Goal: Task Accomplishment & Management: Manage account settings

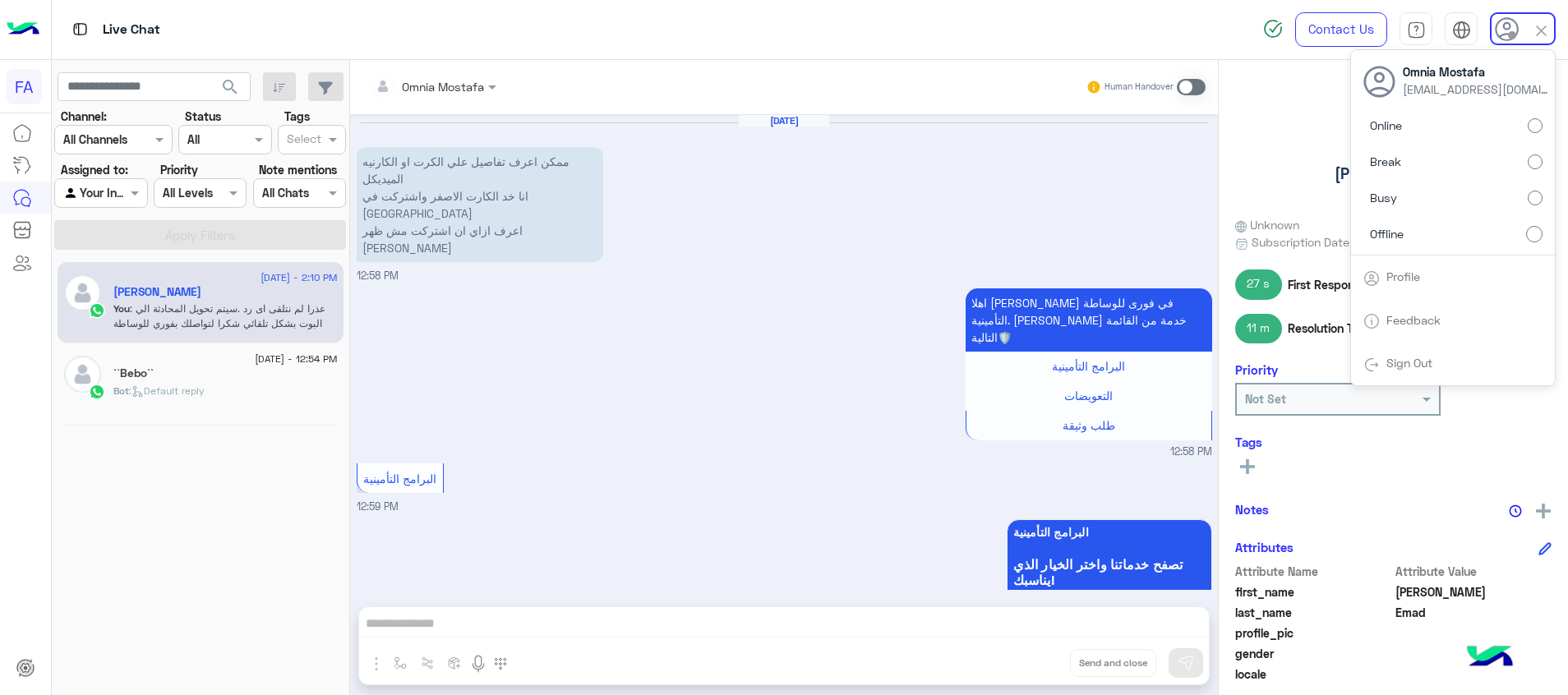
scroll to position [238, 0]
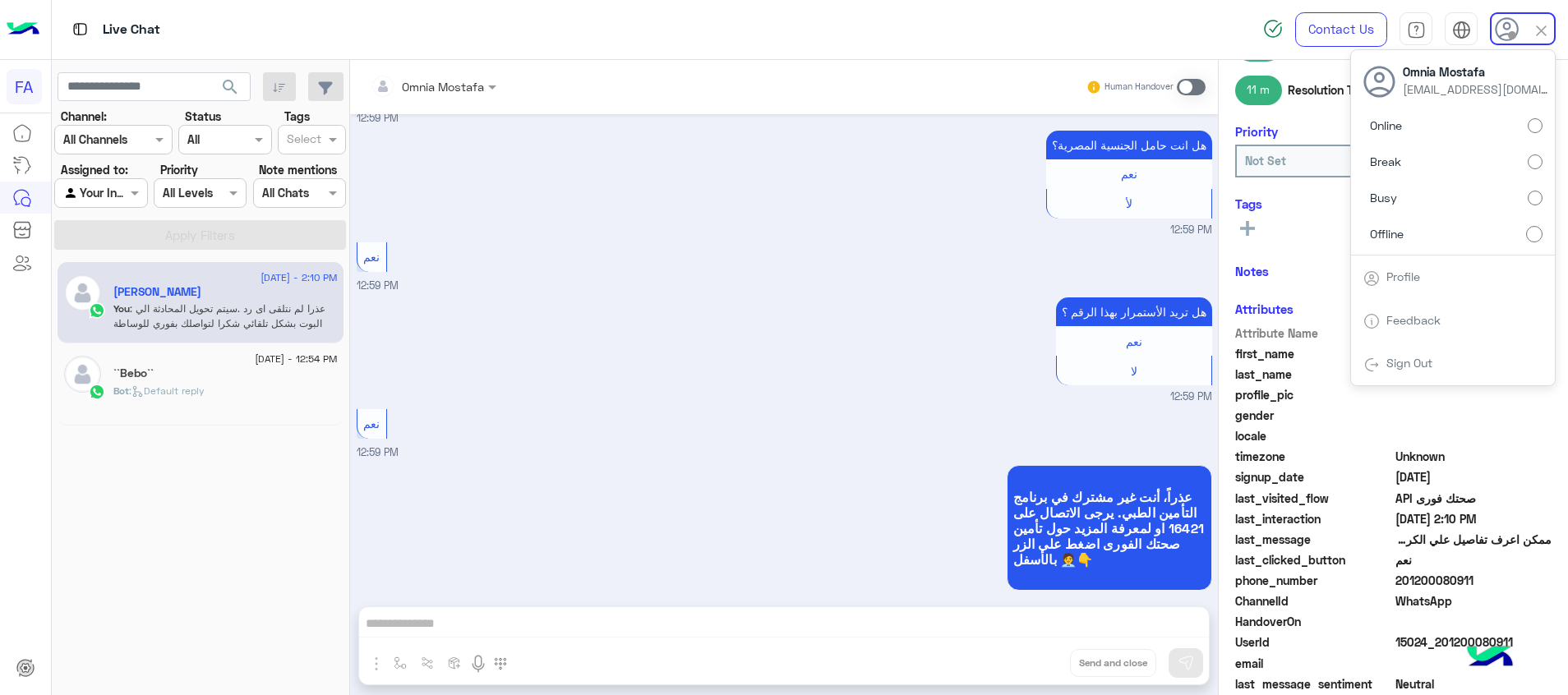
click at [698, 293] on div "هل تريد الأستمرار بهذا الرقم ؟ نعم لا 12:59 PM" at bounding box center [784, 349] width 855 height 112
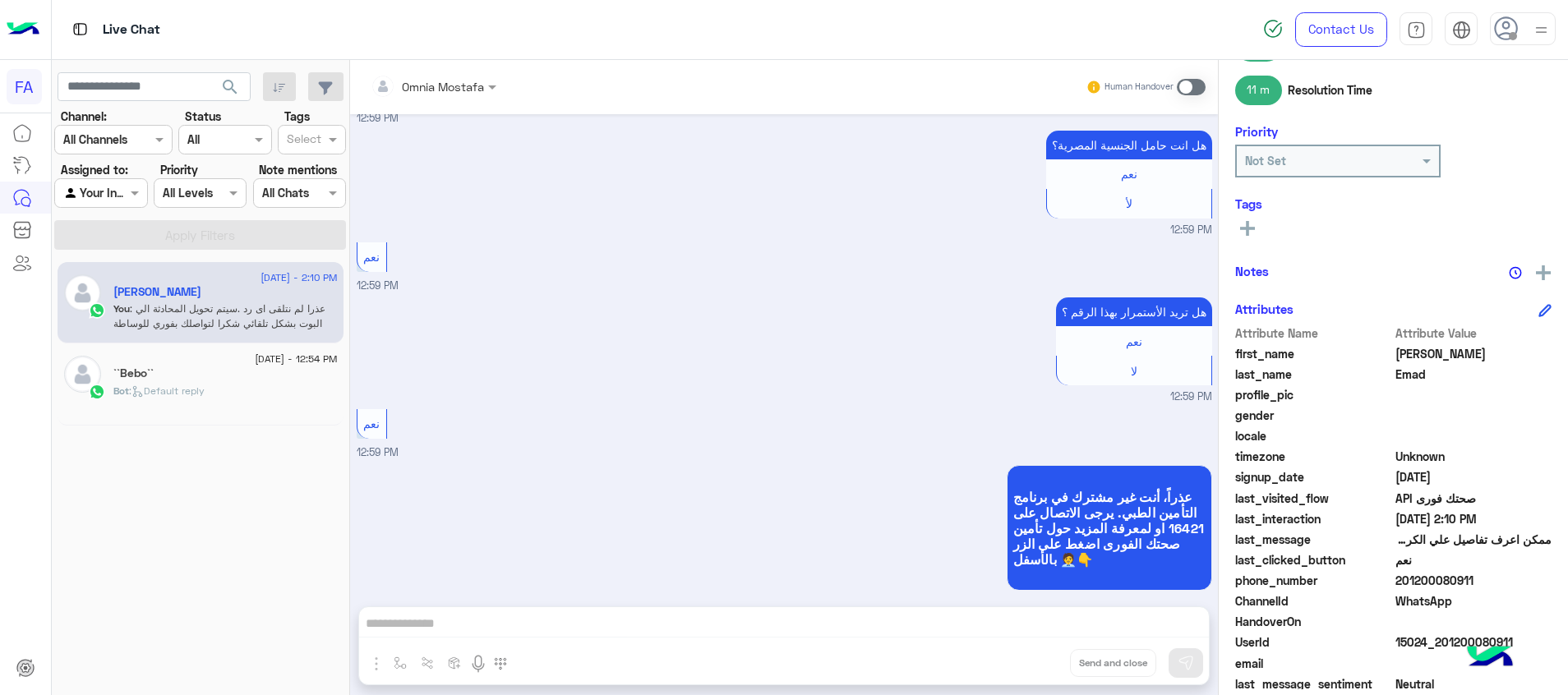
click at [1538, 30] on img at bounding box center [1542, 30] width 21 height 21
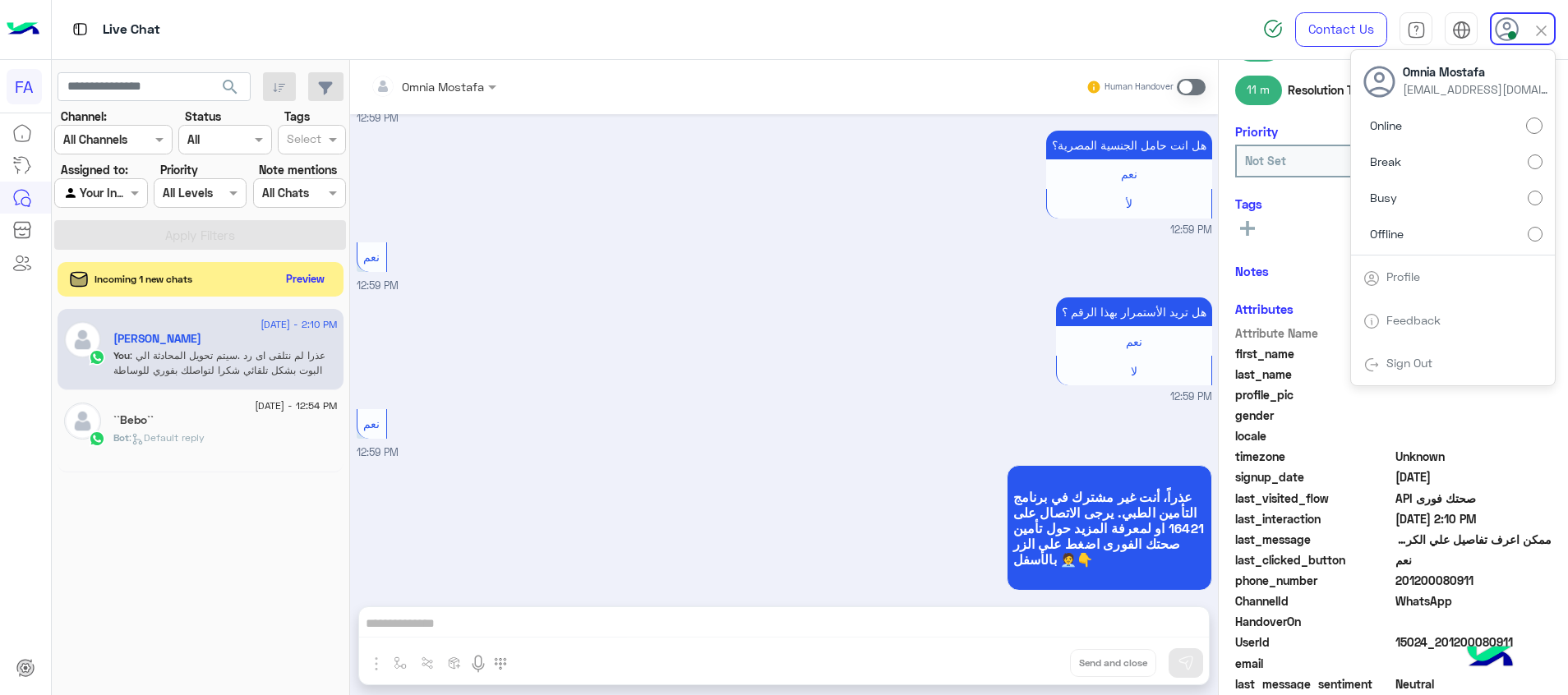
click at [314, 274] on button "Preview" at bounding box center [305, 278] width 51 height 22
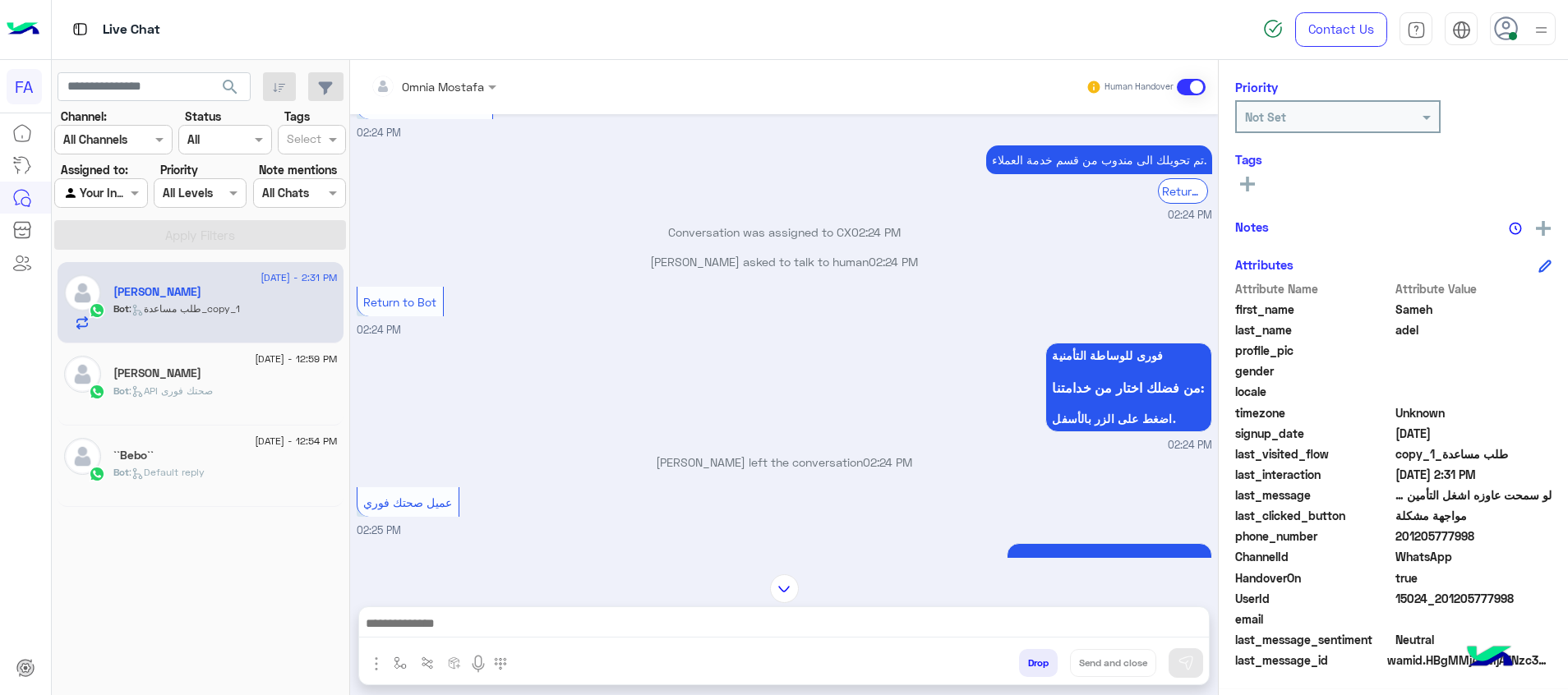
scroll to position [362, 0]
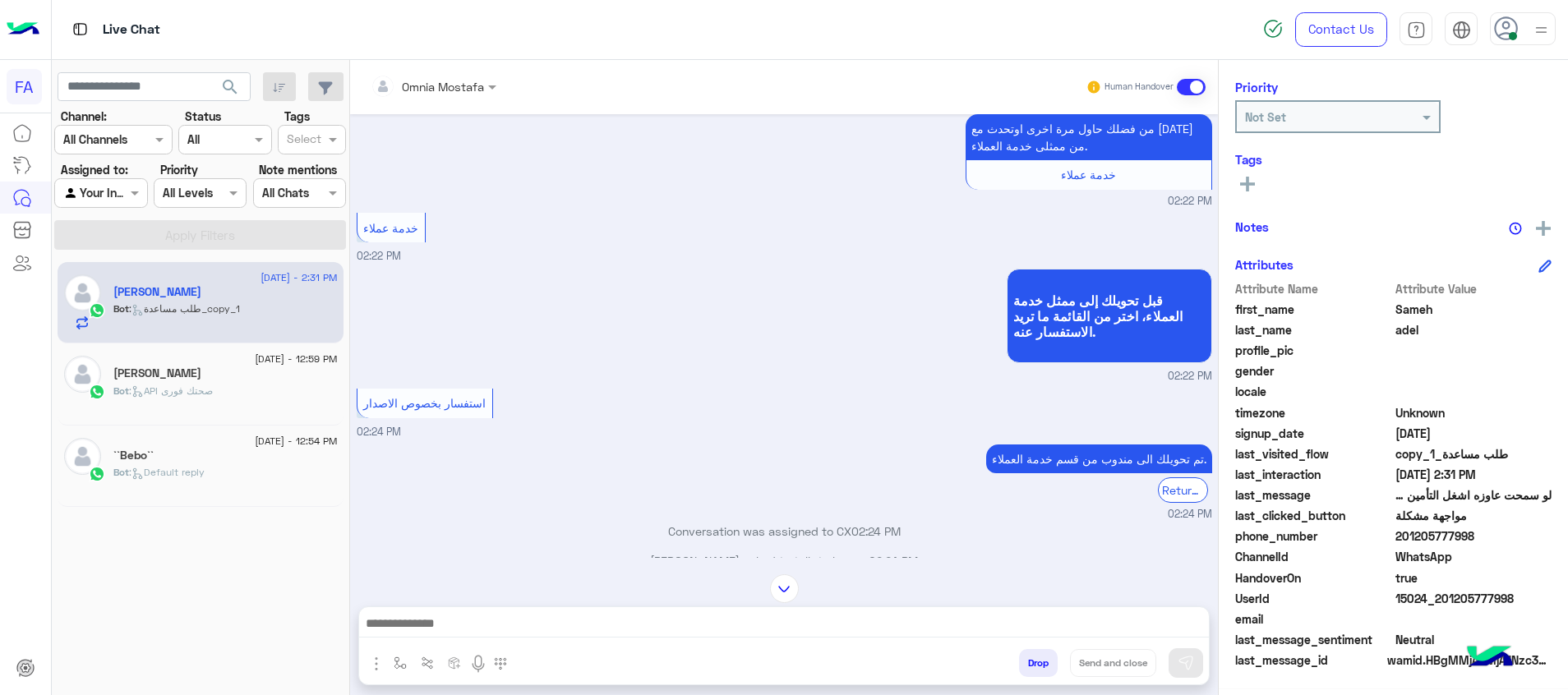
click at [385, 300] on div "قبل تحويلك إلى ممثل خدمة العملاء، اختر من القائمة ما تريد الاستفسار عنه. 02:22 …" at bounding box center [784, 324] width 855 height 120
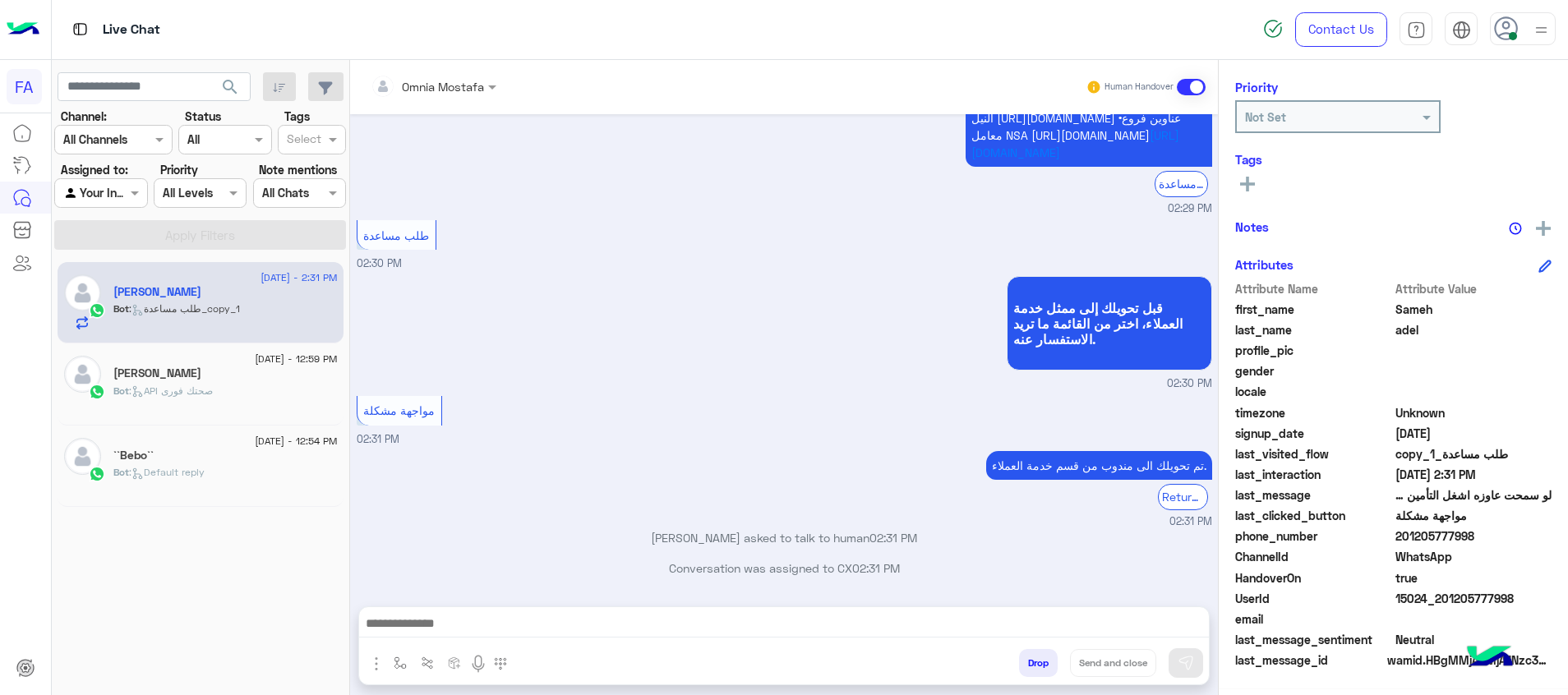
scroll to position [4238, 0]
click at [644, 613] on div at bounding box center [784, 627] width 850 height 41
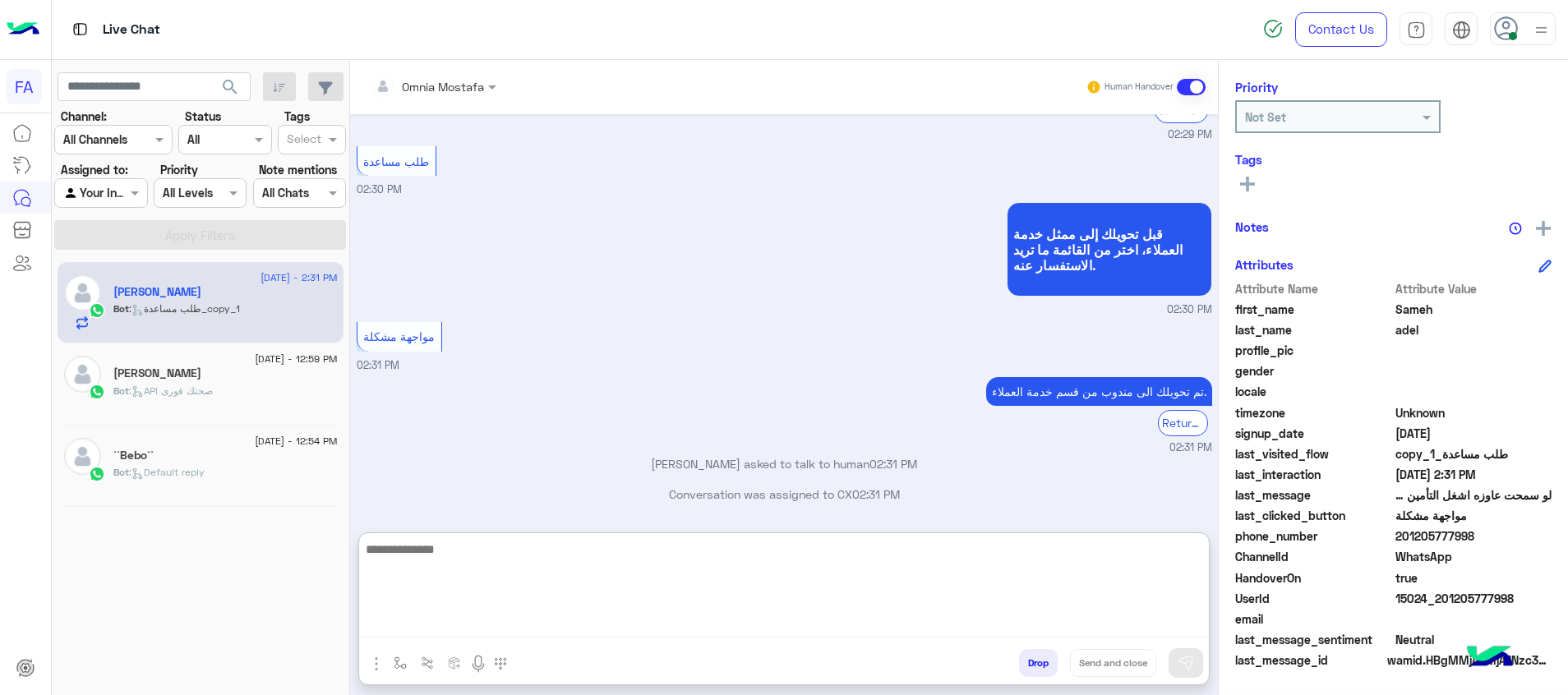
click at [635, 621] on textarea at bounding box center [784, 588] width 850 height 98
paste textarea "**********"
click at [1062, 551] on textarea "**********" at bounding box center [784, 588] width 850 height 98
click at [1064, 550] on textarea "**********" at bounding box center [784, 588] width 850 height 98
click at [1065, 550] on textarea "**********" at bounding box center [784, 588] width 850 height 98
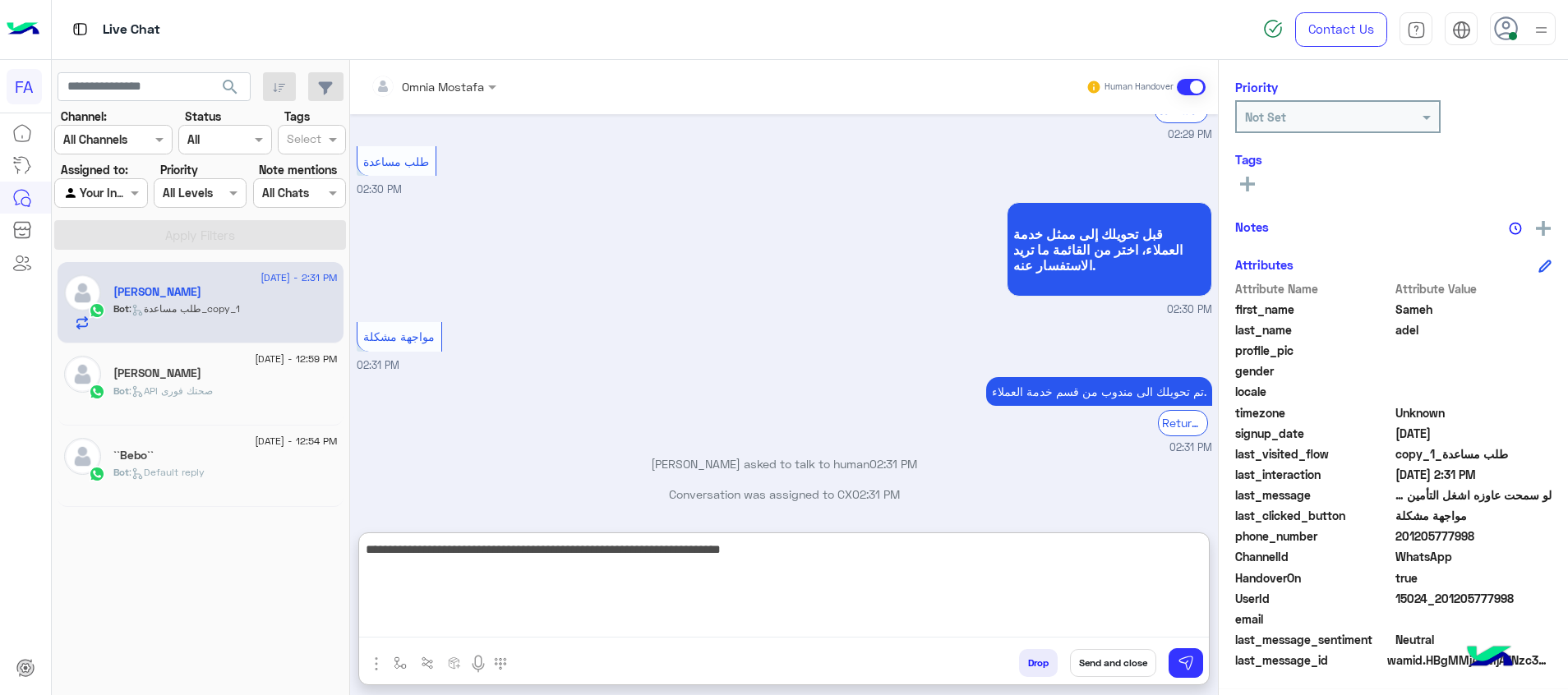
click at [1070, 548] on textarea "**********" at bounding box center [784, 588] width 850 height 98
type textarea "**********"
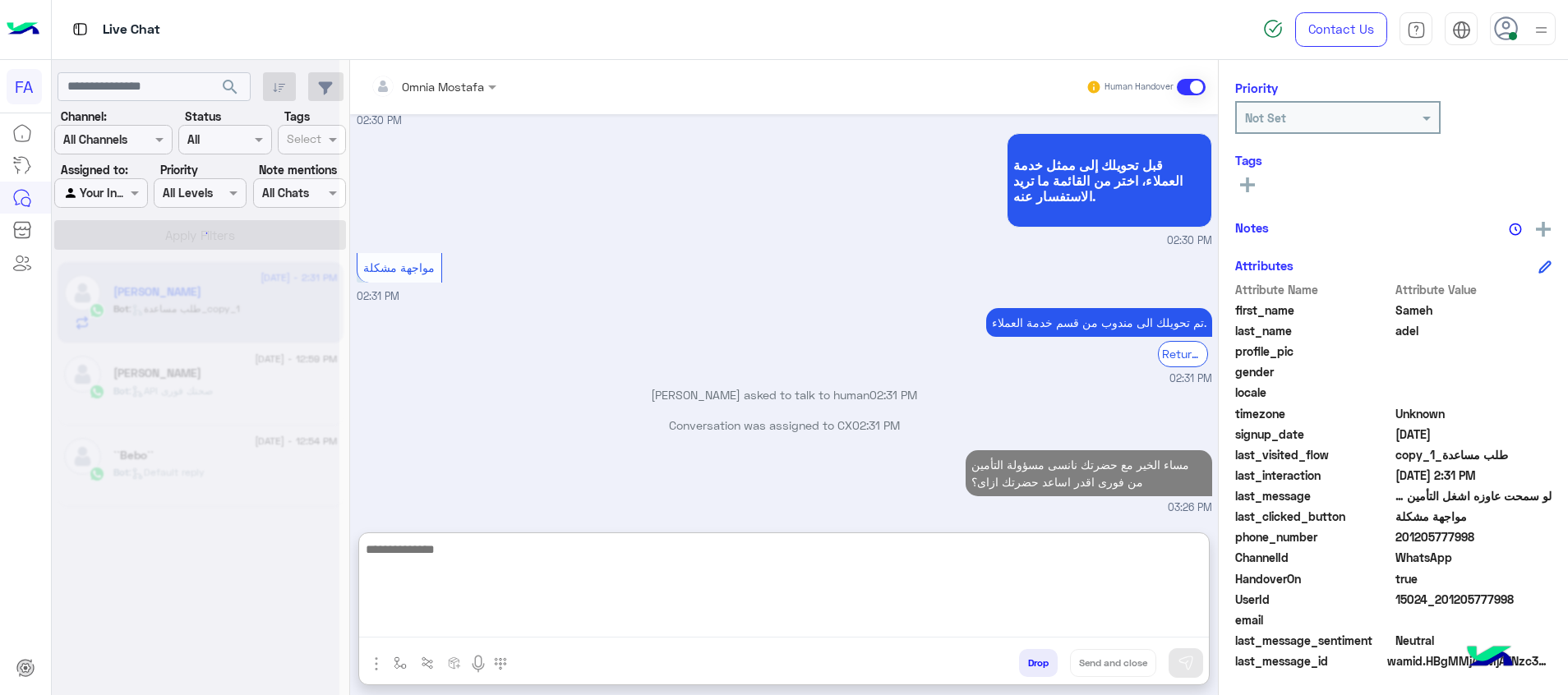
scroll to position [0, 0]
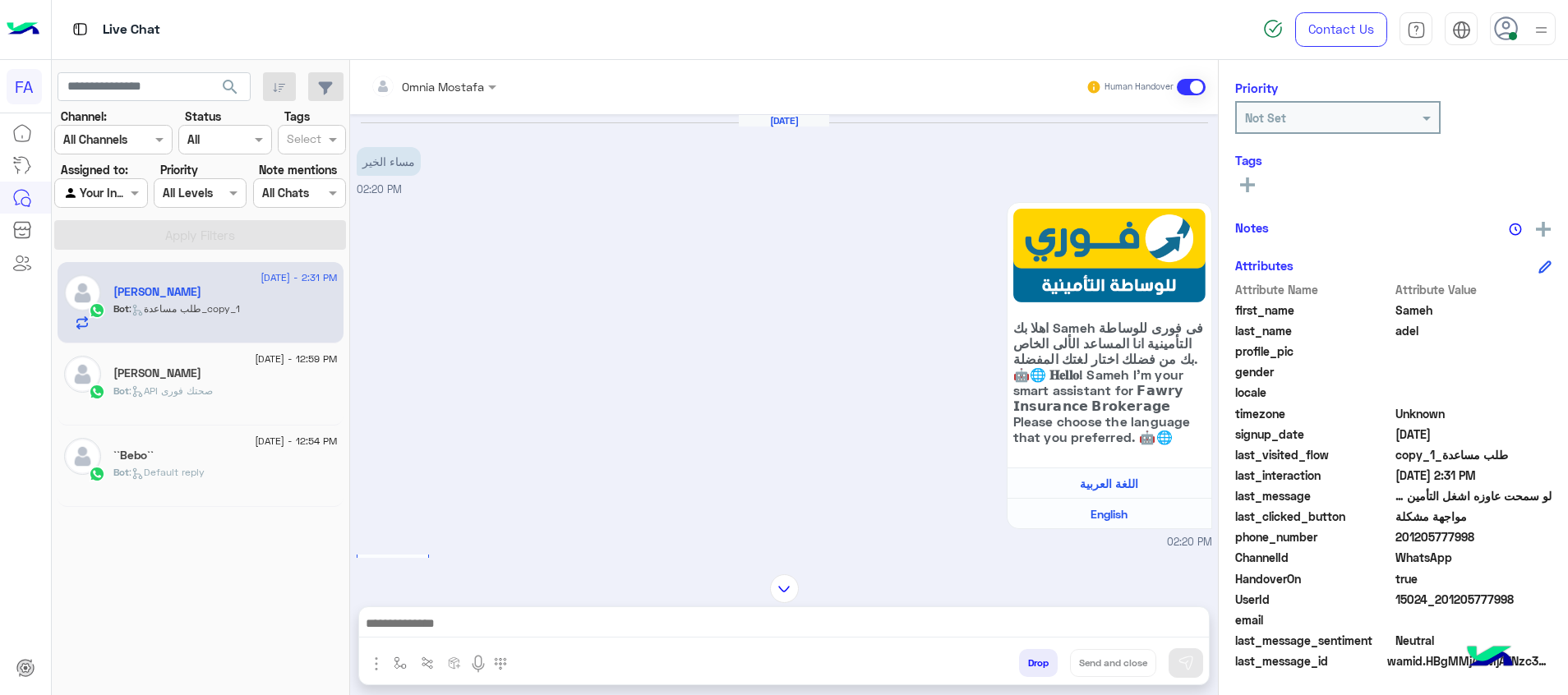
drag, startPoint x: 1510, startPoint y: 589, endPoint x: 1494, endPoint y: 595, distance: 17.1
click at [1494, 595] on div "Attribute Name Attribute Value first_name [PERSON_NAME] last_name adel profile_…" at bounding box center [1393, 477] width 317 height 392
drag, startPoint x: 1494, startPoint y: 595, endPoint x: 1510, endPoint y: 569, distance: 30.5
click at [1510, 568] on div "ChannelId WhatsApp" at bounding box center [1393, 560] width 317 height 21
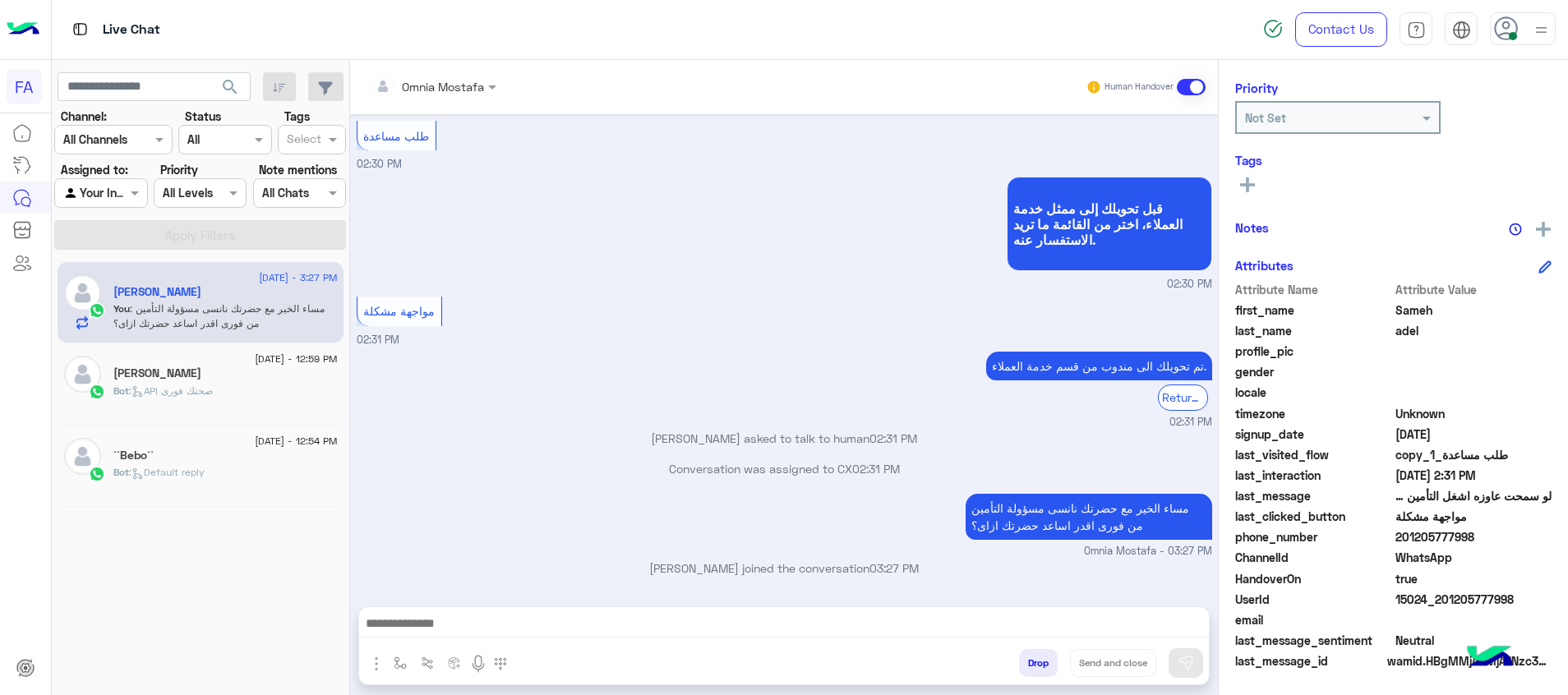
drag, startPoint x: 1514, startPoint y: 588, endPoint x: 1370, endPoint y: 611, distance: 145.8
click at [1368, 611] on div "Attribute Name Attribute Value first_name [PERSON_NAME] last_name adel profile_…" at bounding box center [1393, 477] width 317 height 392
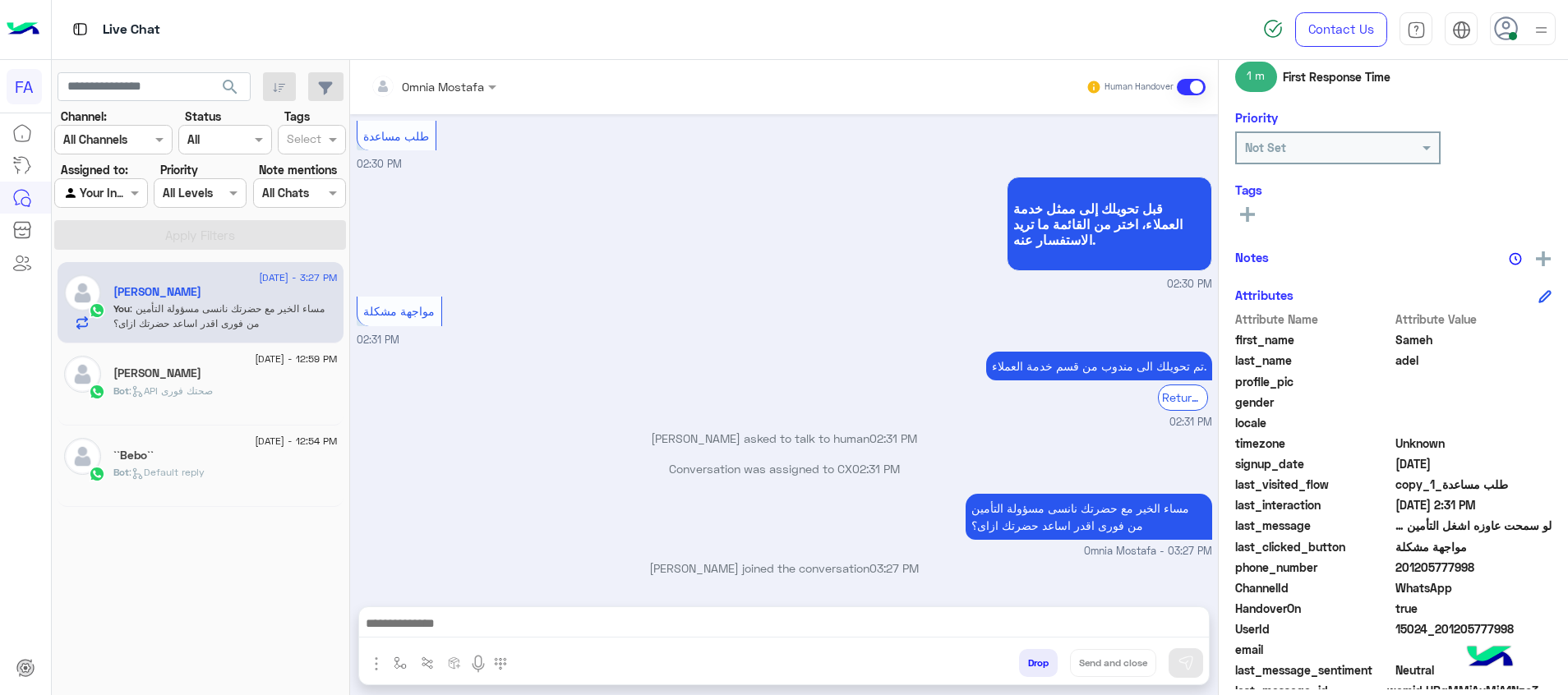
drag, startPoint x: 1370, startPoint y: 611, endPoint x: 1531, endPoint y: 569, distance: 166.4
click at [1531, 569] on div "Attribute Name Attribute Value first_name [PERSON_NAME] last_name adel profile_…" at bounding box center [1393, 507] width 317 height 392
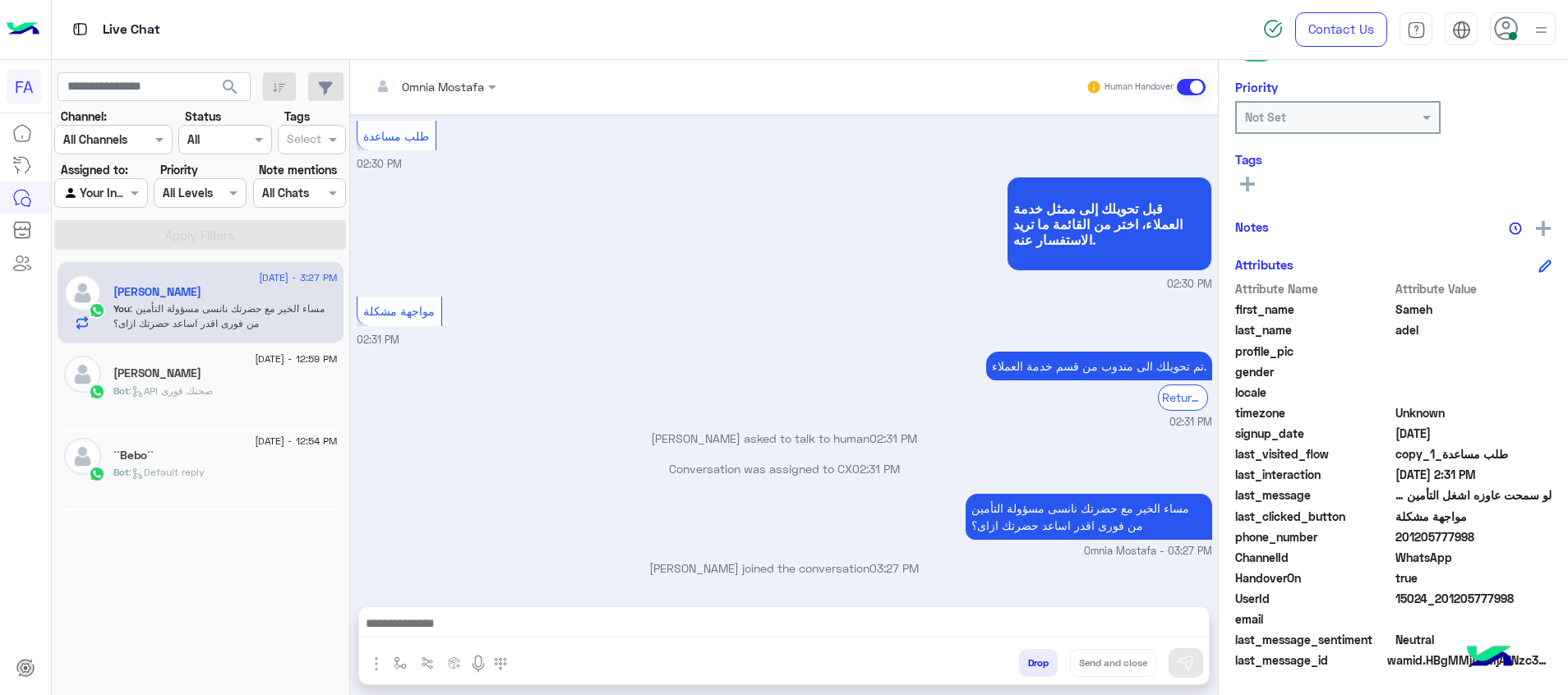
click at [1493, 560] on span "WhatsApp" at bounding box center [1473, 558] width 157 height 17
drag, startPoint x: 1516, startPoint y: 589, endPoint x: 1446, endPoint y: 600, distance: 70.9
click at [1446, 600] on span "15024_201205777998" at bounding box center [1473, 599] width 157 height 17
copy span "1205777998"
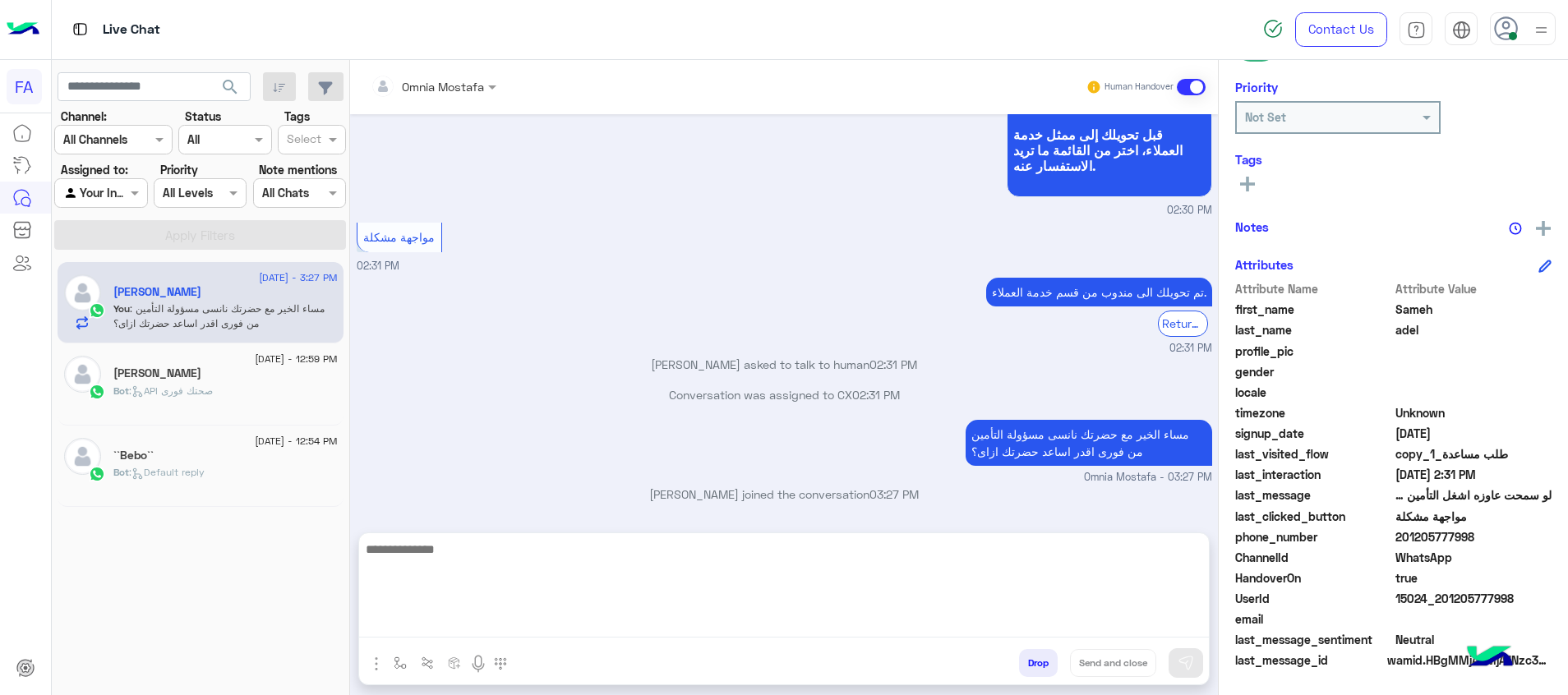
click at [986, 619] on textarea at bounding box center [784, 588] width 850 height 98
click at [1076, 555] on textarea "**********" at bounding box center [784, 588] width 850 height 98
drag, startPoint x: 1077, startPoint y: 547, endPoint x: 1134, endPoint y: 547, distance: 57.0
click at [1077, 547] on textarea "**********" at bounding box center [784, 588] width 850 height 98
type textarea "**********"
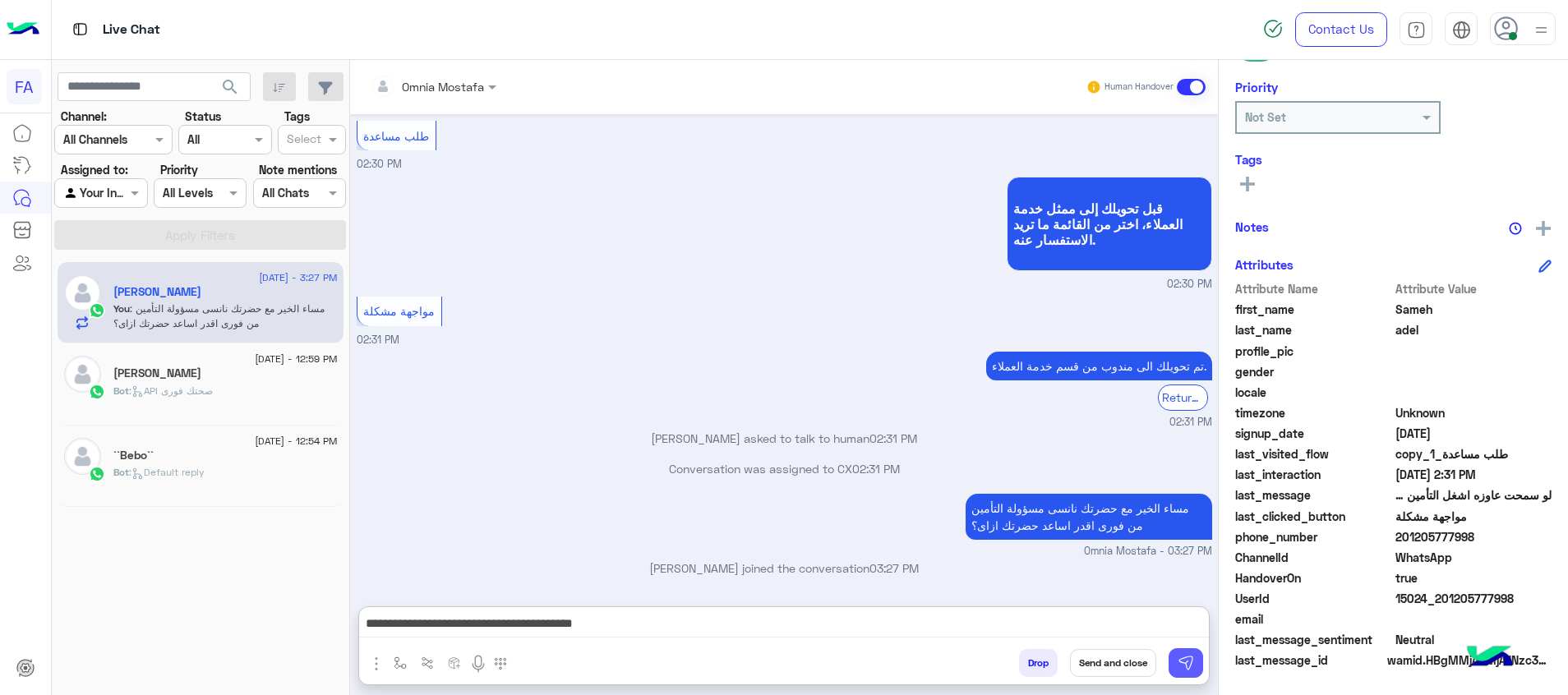
click at [1186, 664] on img at bounding box center [1185, 663] width 16 height 16
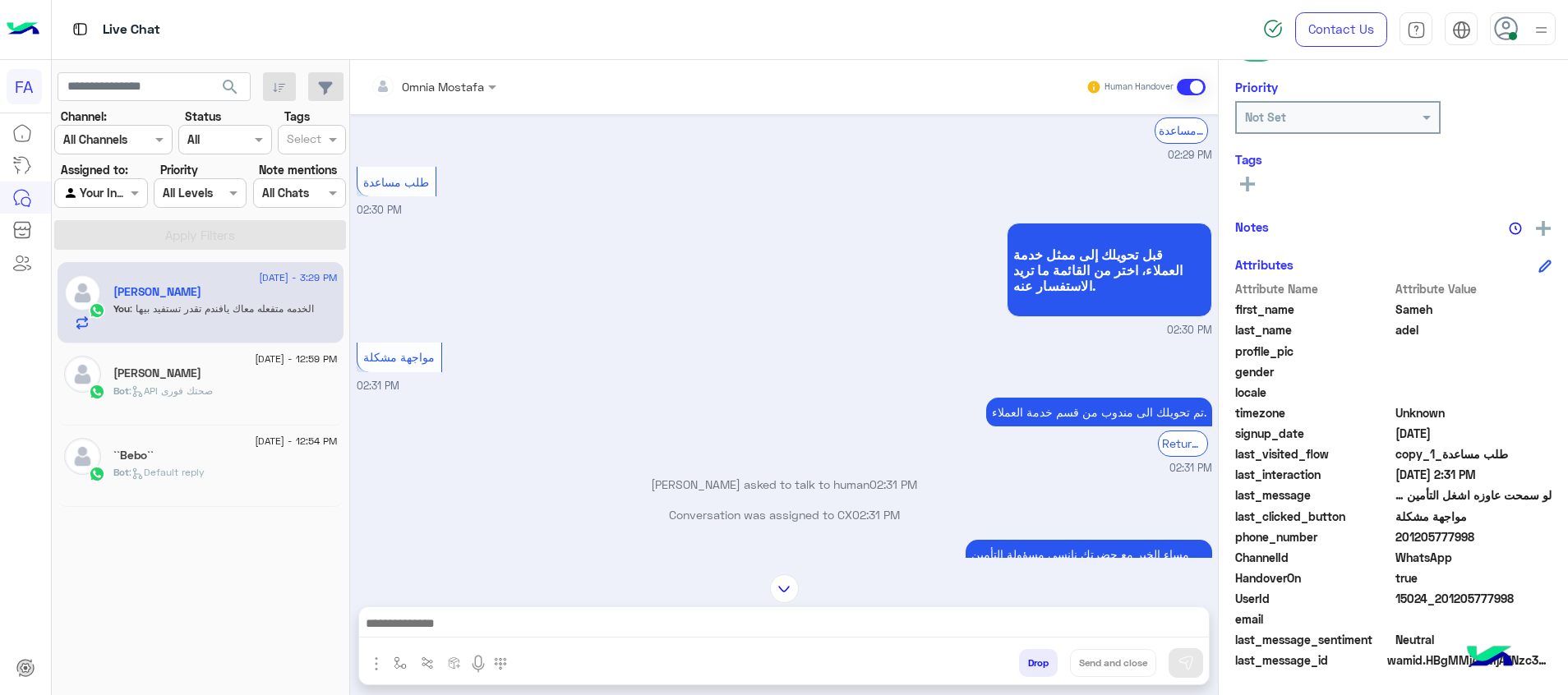
scroll to position [4490, 0]
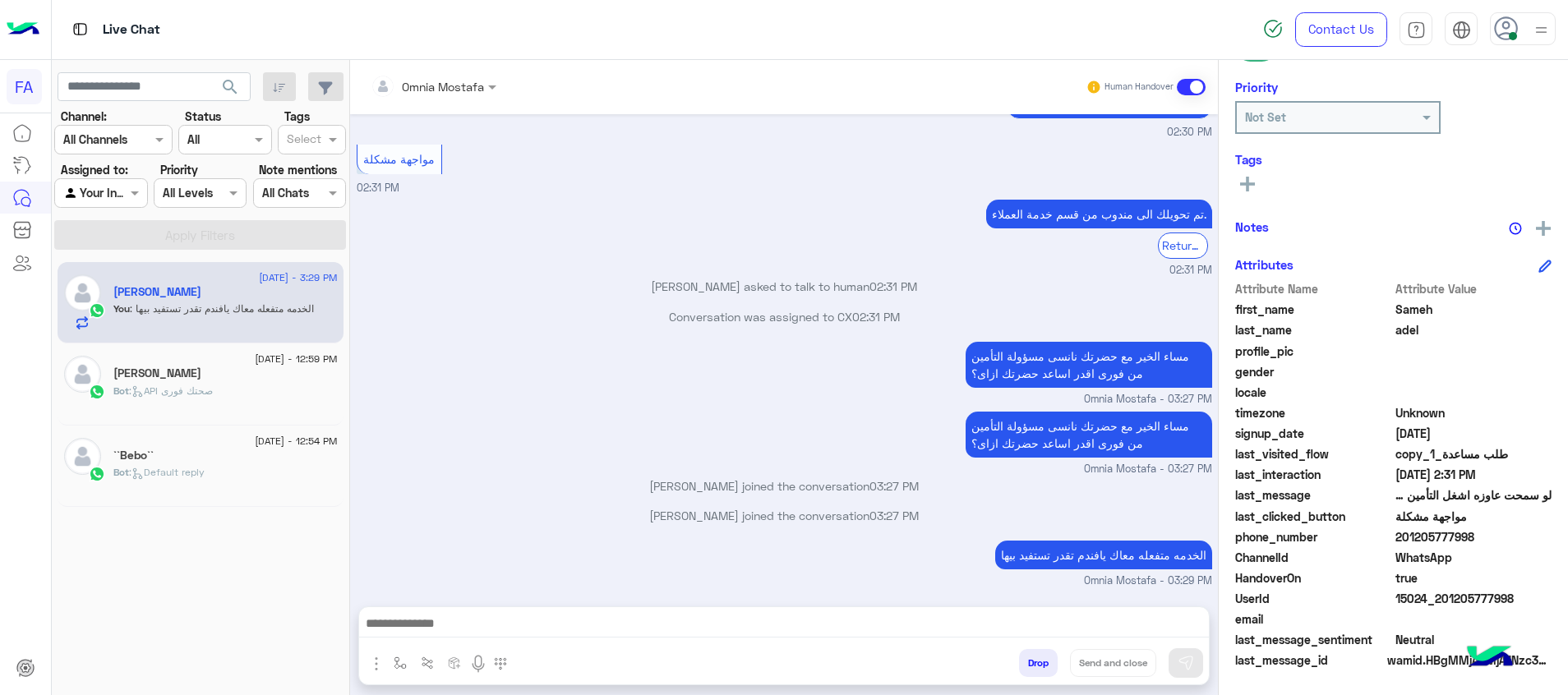
click at [237, 483] on div "Bot : Default reply" at bounding box center [225, 479] width 224 height 28
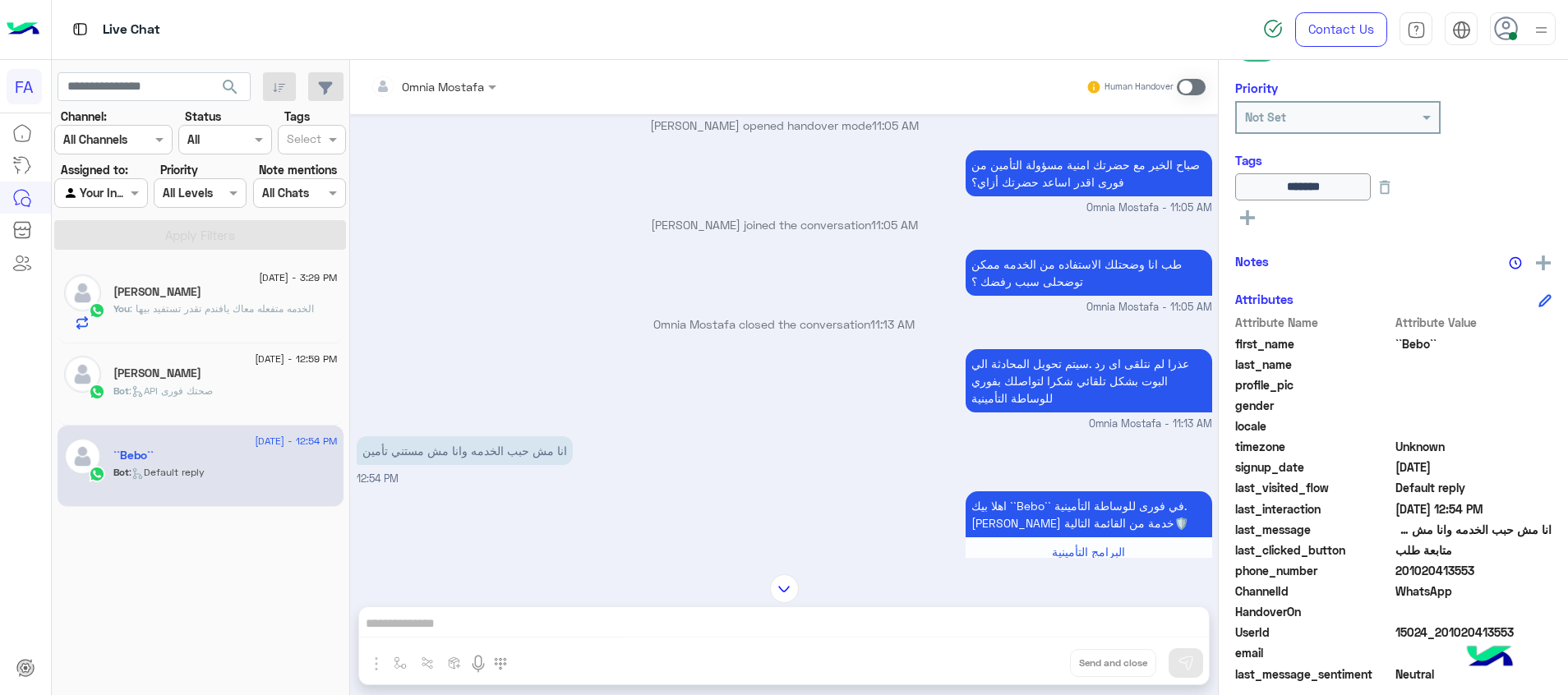
scroll to position [1041, 0]
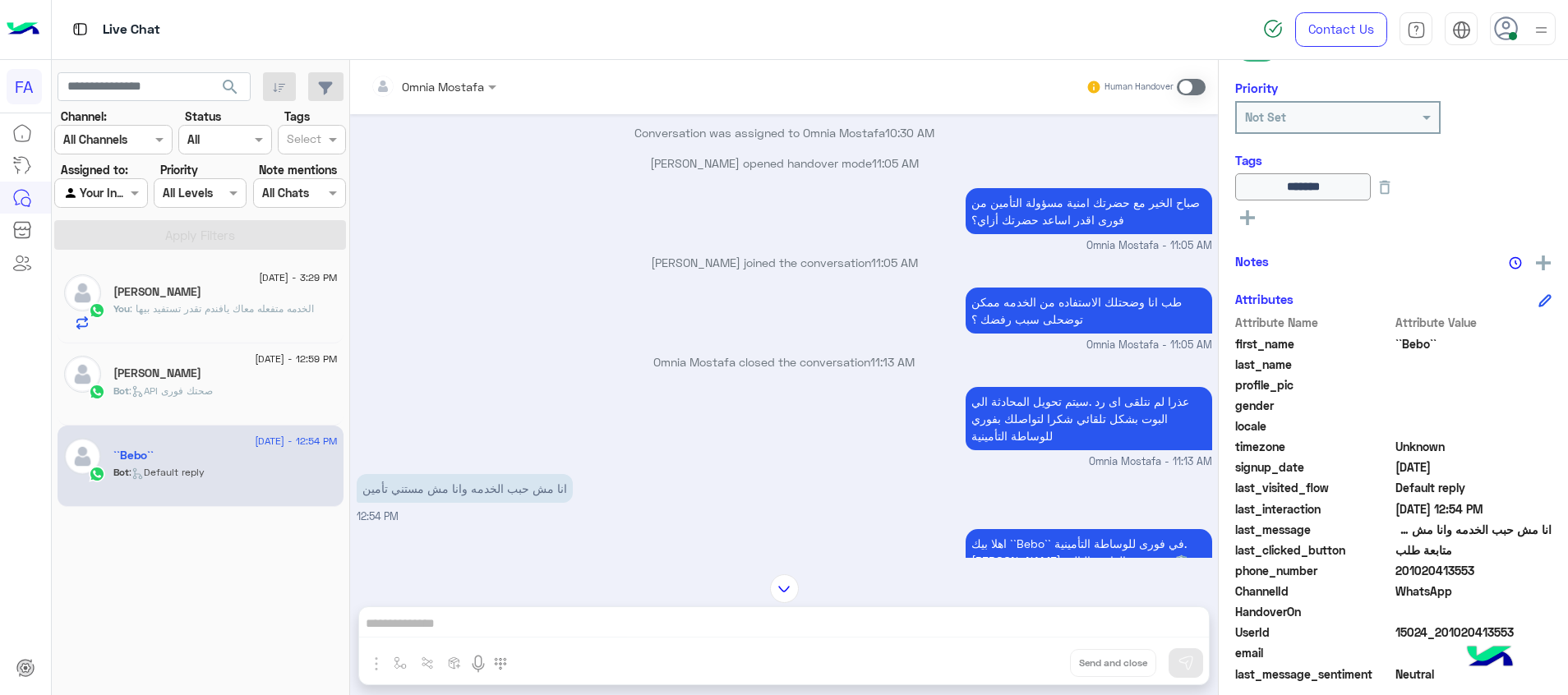
click at [1190, 87] on span at bounding box center [1191, 86] width 28 height 16
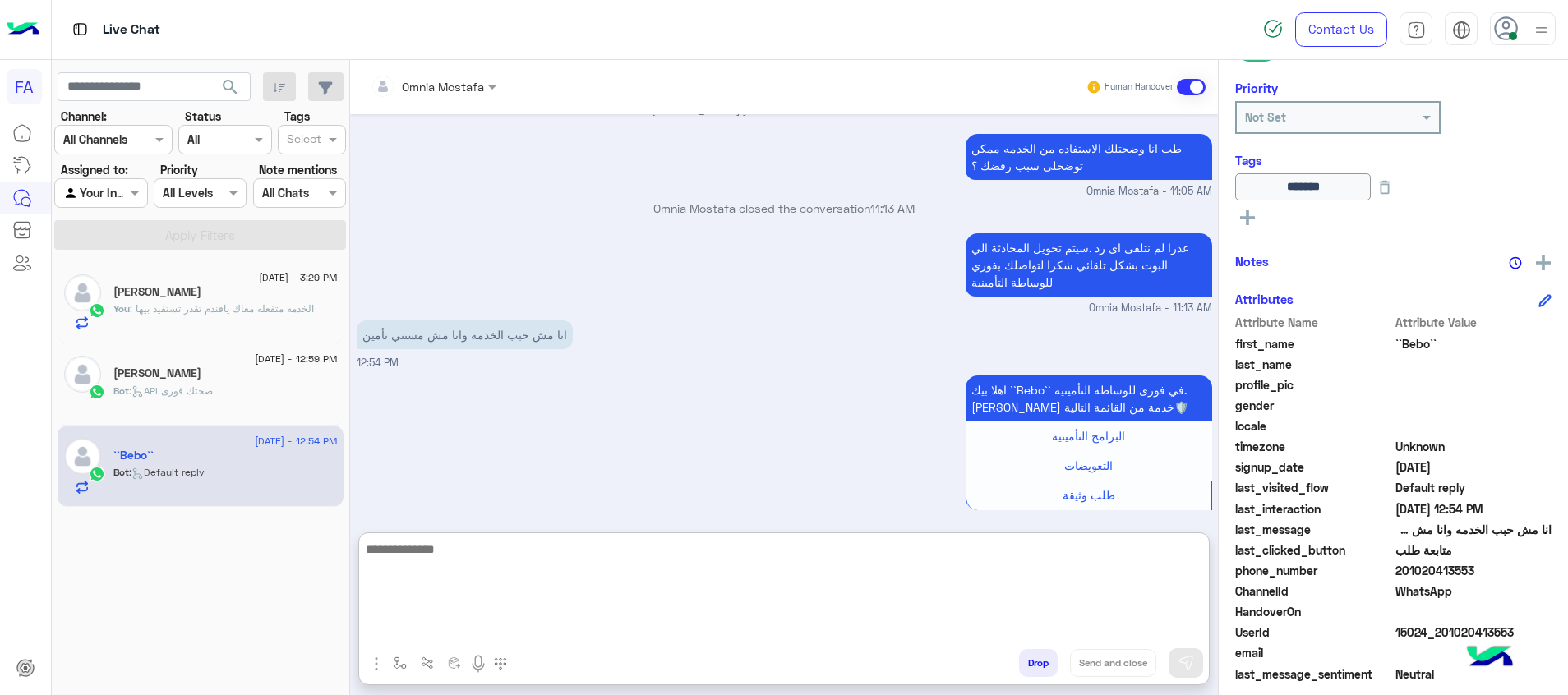
drag, startPoint x: 1142, startPoint y: 631, endPoint x: 1192, endPoint y: 620, distance: 51.2
click at [1146, 627] on textarea at bounding box center [784, 588] width 850 height 98
paste textarea "**********"
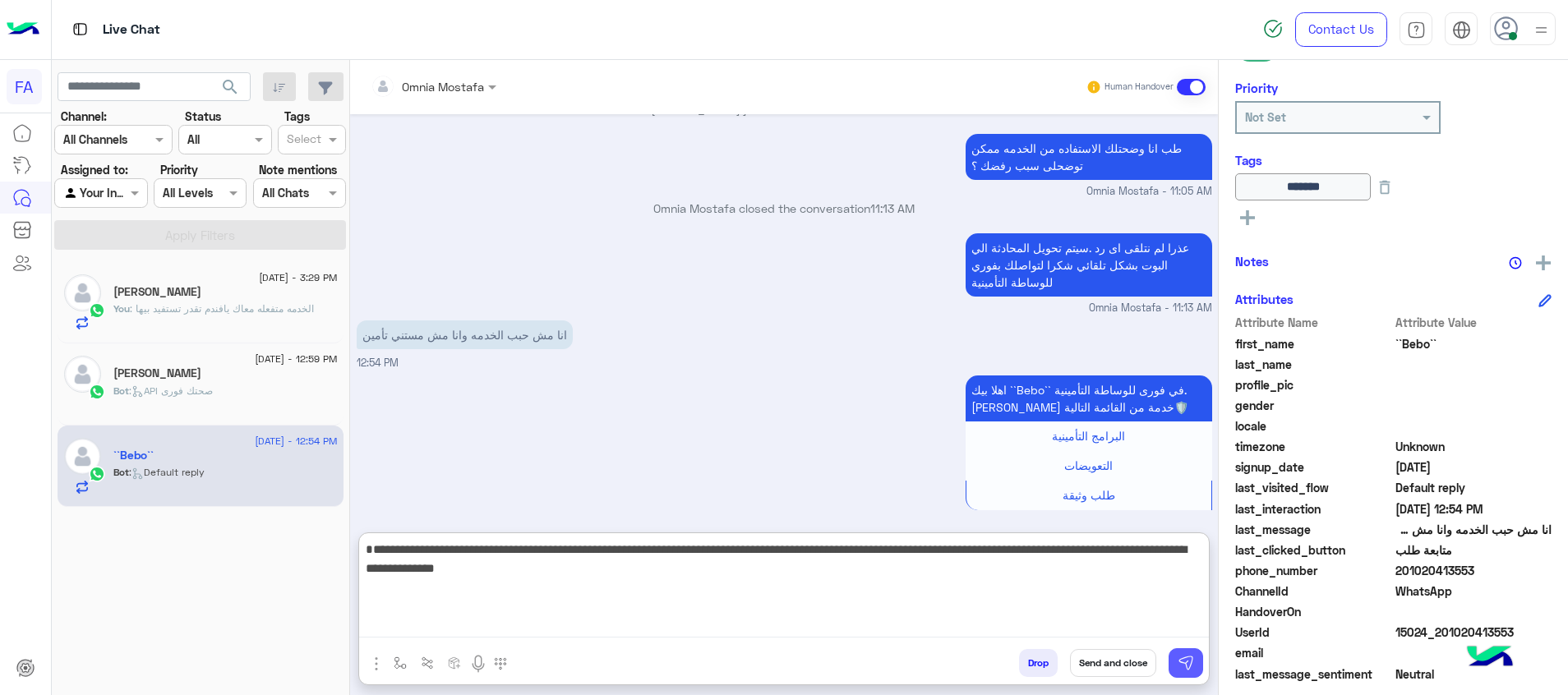
type textarea "**********"
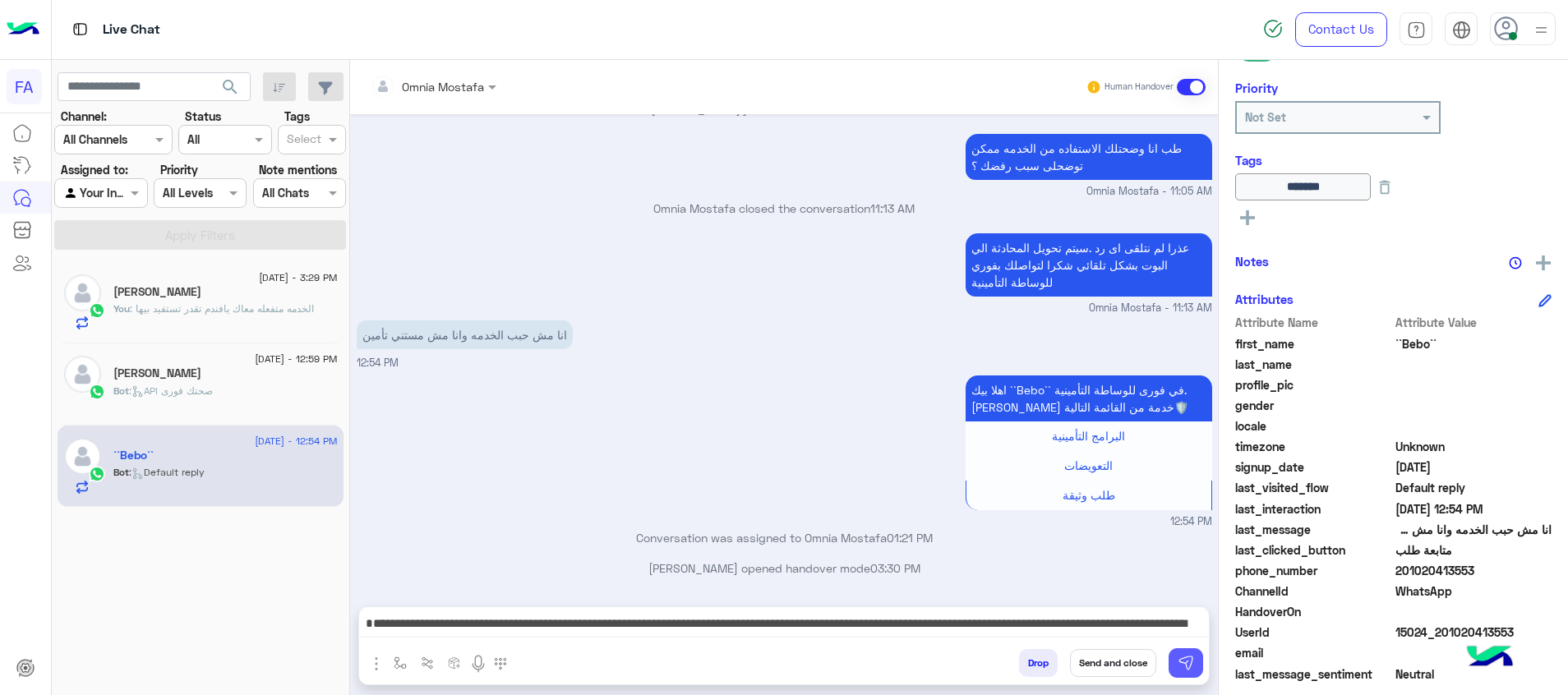
click at [1199, 652] on button at bounding box center [1185, 663] width 35 height 29
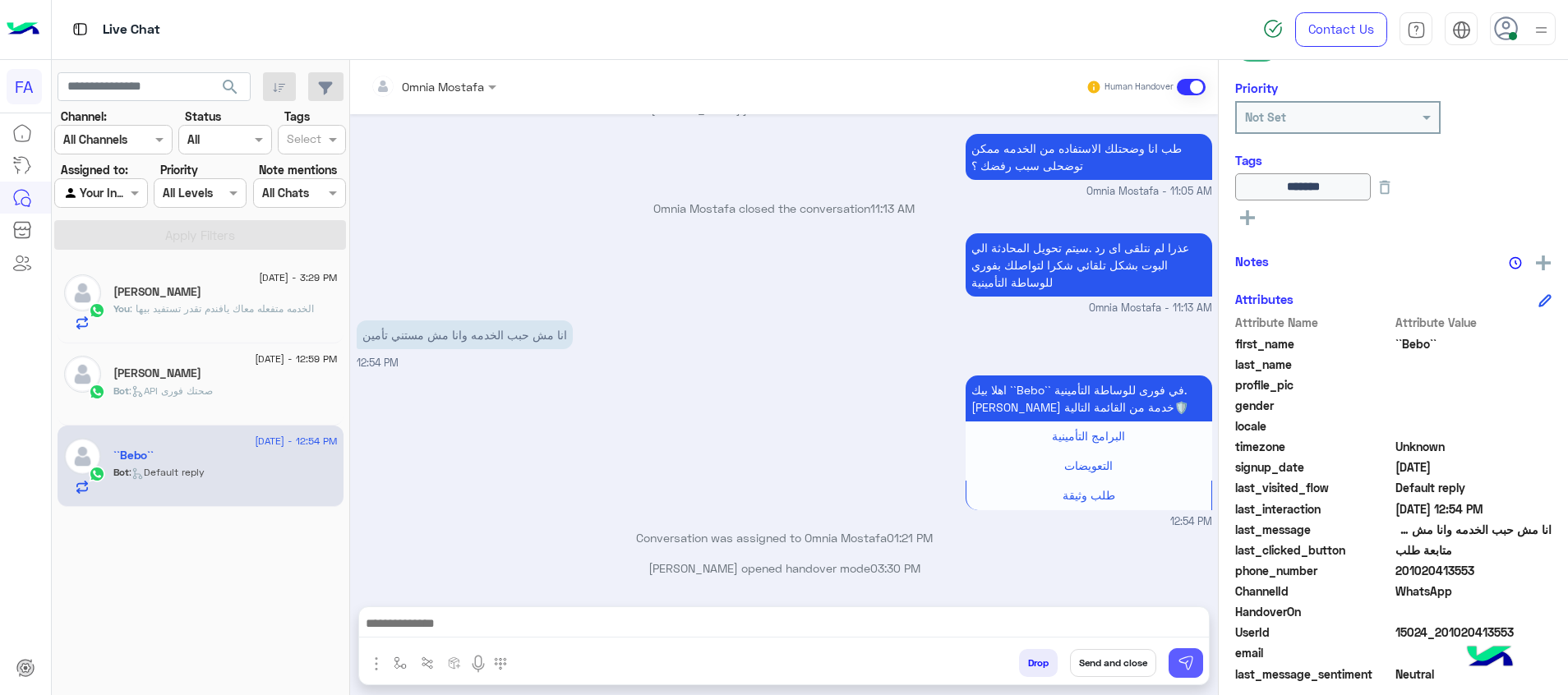
scroll to position [1316, 0]
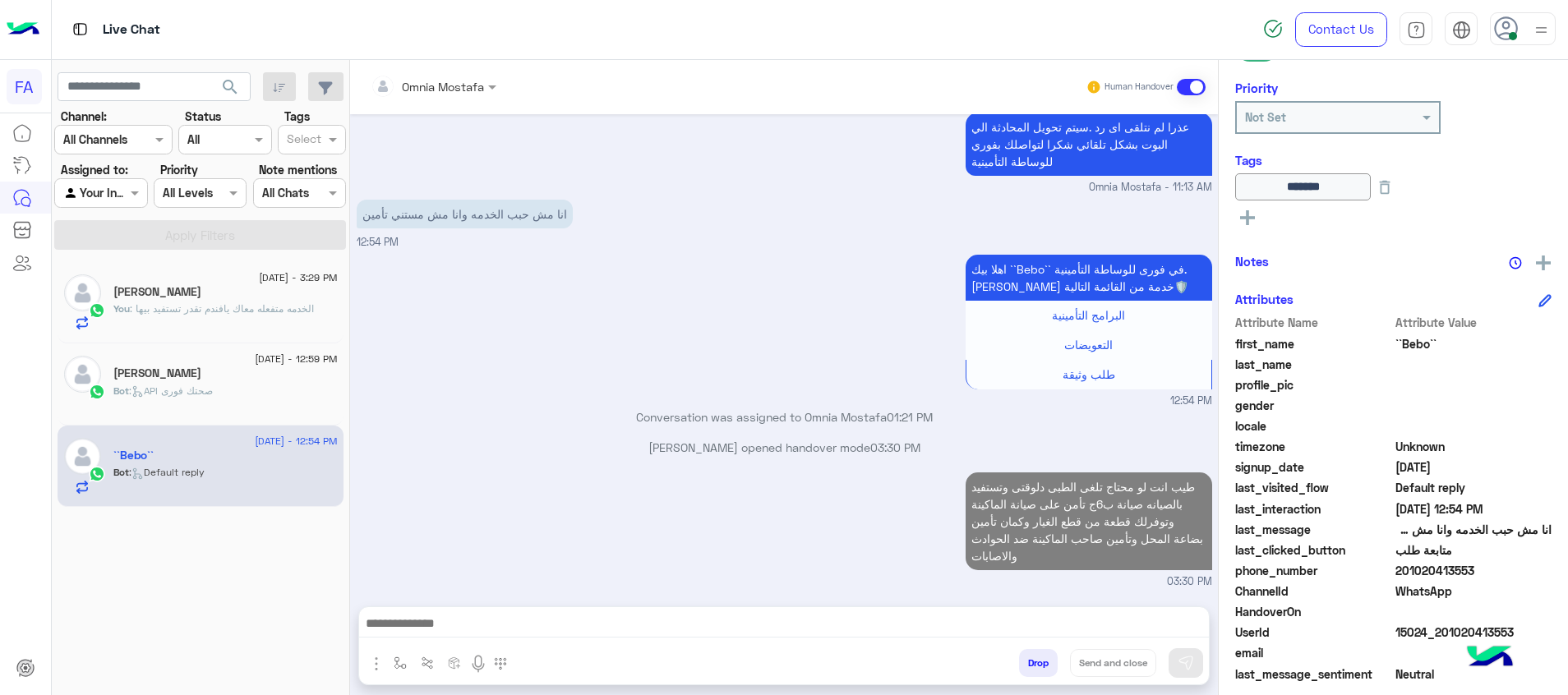
click at [300, 378] on div "[PERSON_NAME]" at bounding box center [225, 375] width 224 height 17
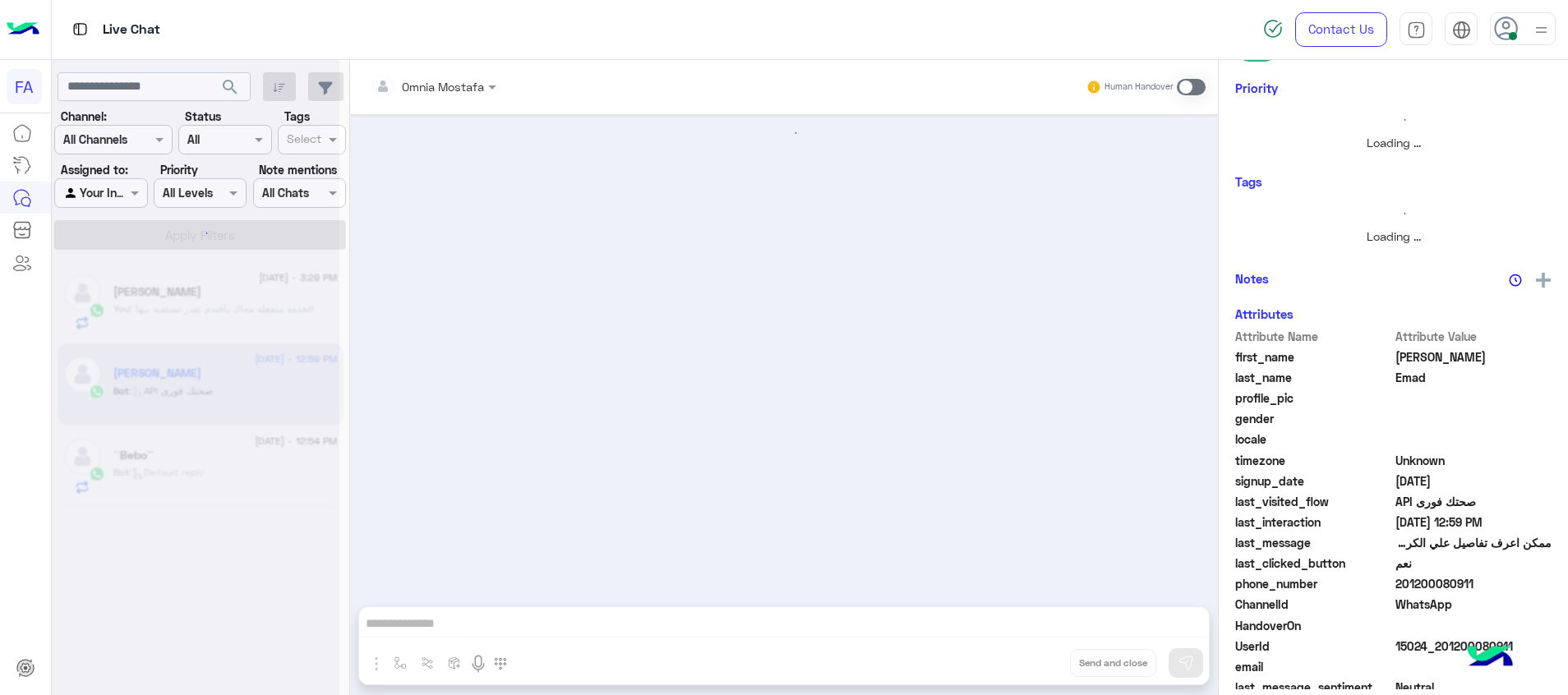
drag, startPoint x: 576, startPoint y: 439, endPoint x: 661, endPoint y: 447, distance: 85.4
click at [651, 447] on div at bounding box center [784, 352] width 868 height 476
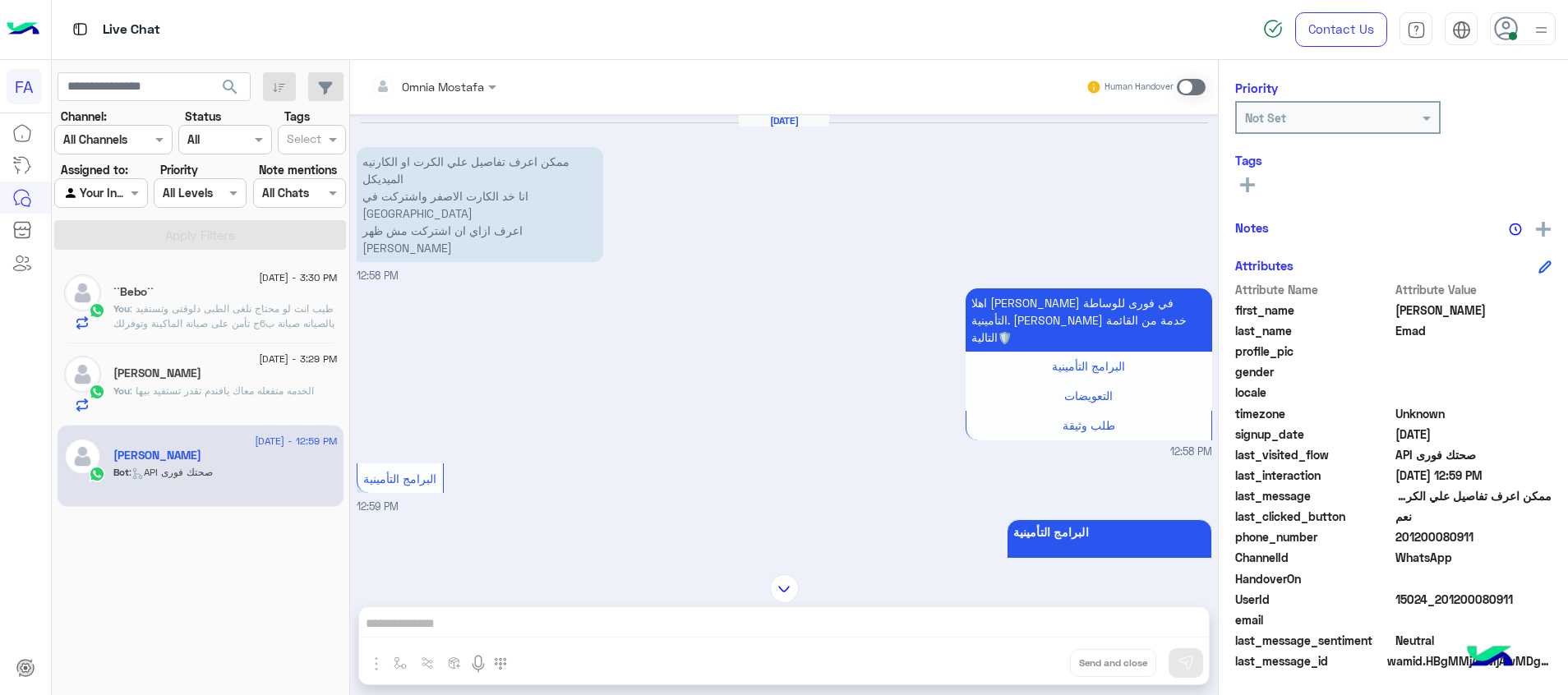
click at [796, 626] on div "Omnia Mostafa Human Handover [DATE] ممكن اعرف تفاصيل علي الكرت او الكارنيه المي…" at bounding box center [784, 380] width 868 height 642
click at [704, 617] on div "Omnia Mostafa Human Handover [DATE] ممكن اعرف تفاصيل علي الكرت او الكارنيه المي…" at bounding box center [784, 380] width 868 height 642
drag, startPoint x: 1510, startPoint y: 590, endPoint x: 1438, endPoint y: 605, distance: 73.5
click at [1438, 605] on span "15024_201200080911" at bounding box center [1473, 599] width 157 height 17
copy span "01200080911"
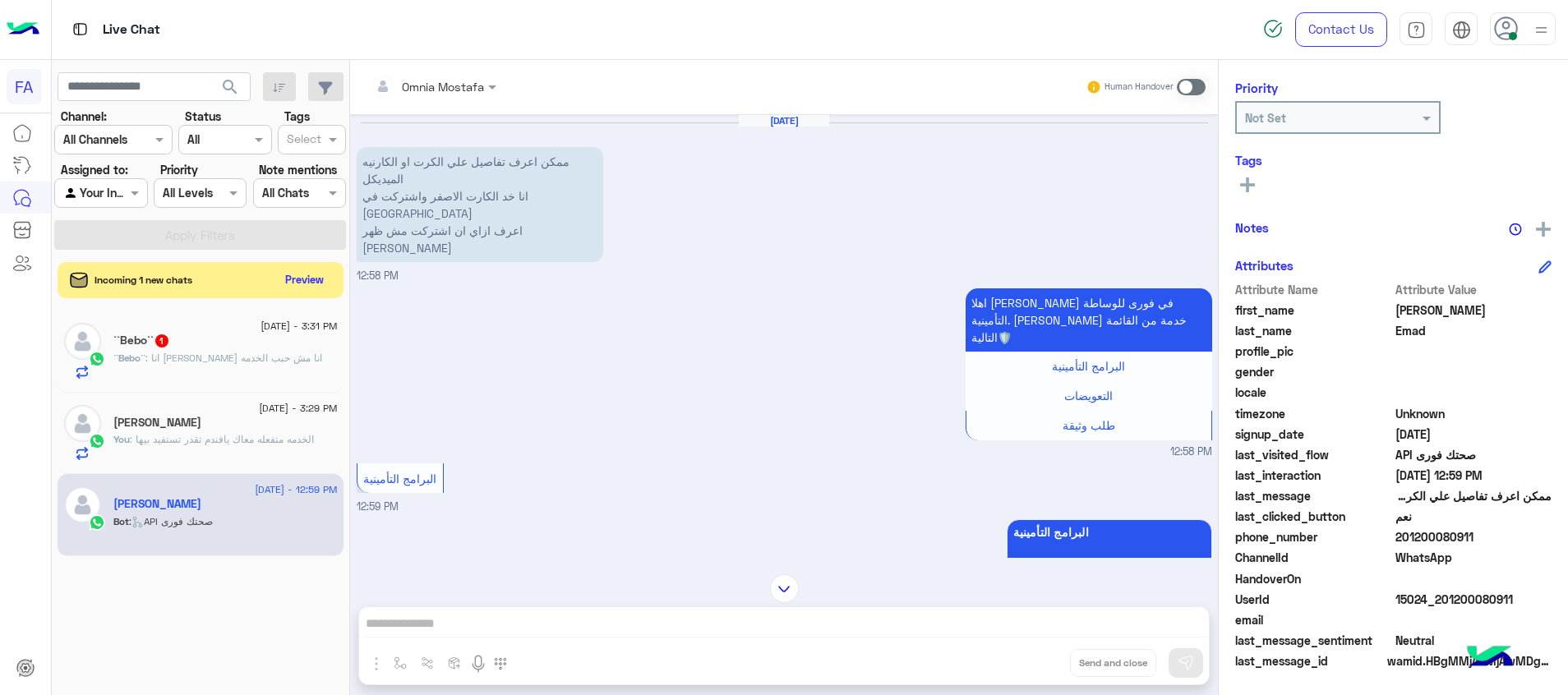
click at [204, 354] on span ": انا [PERSON_NAME] انا مش حبب الخدمه" at bounding box center [233, 357] width 177 height 12
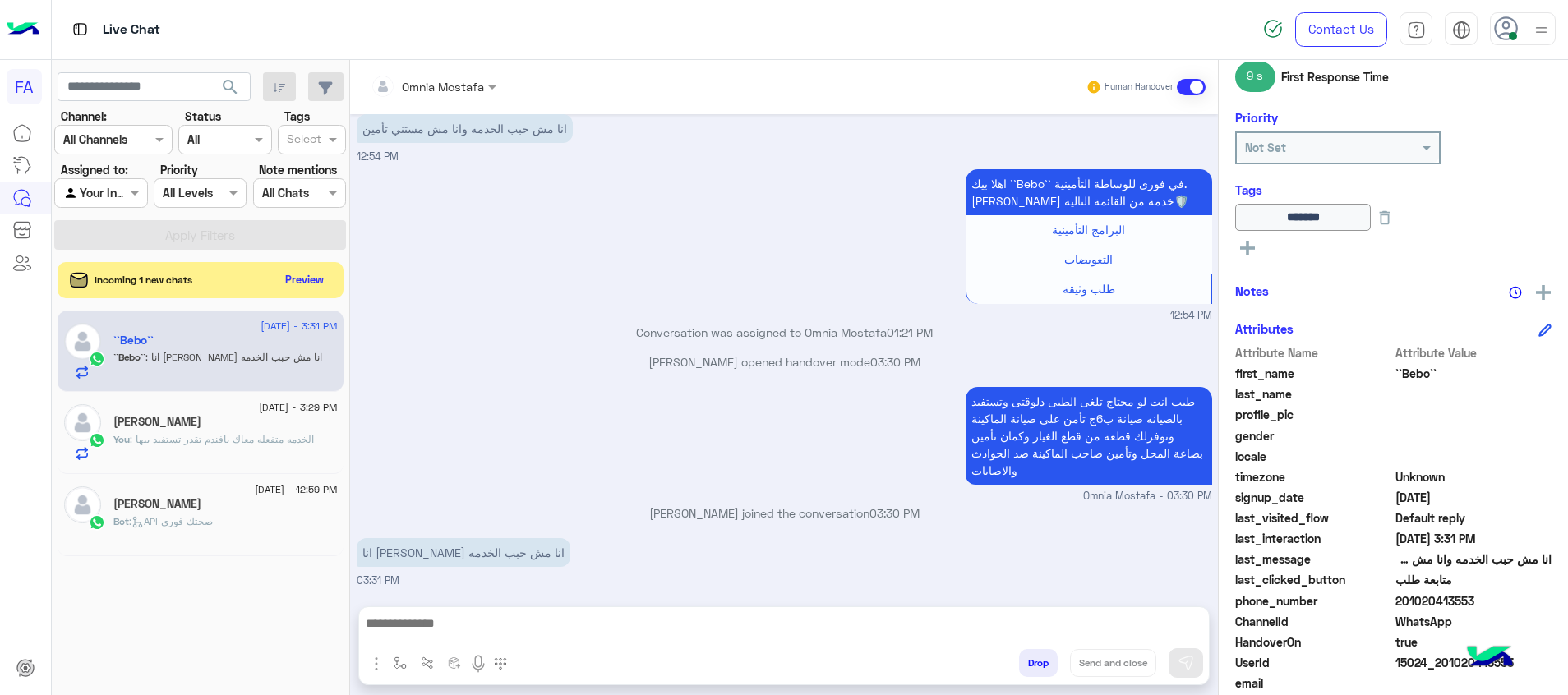
scroll to position [238, 0]
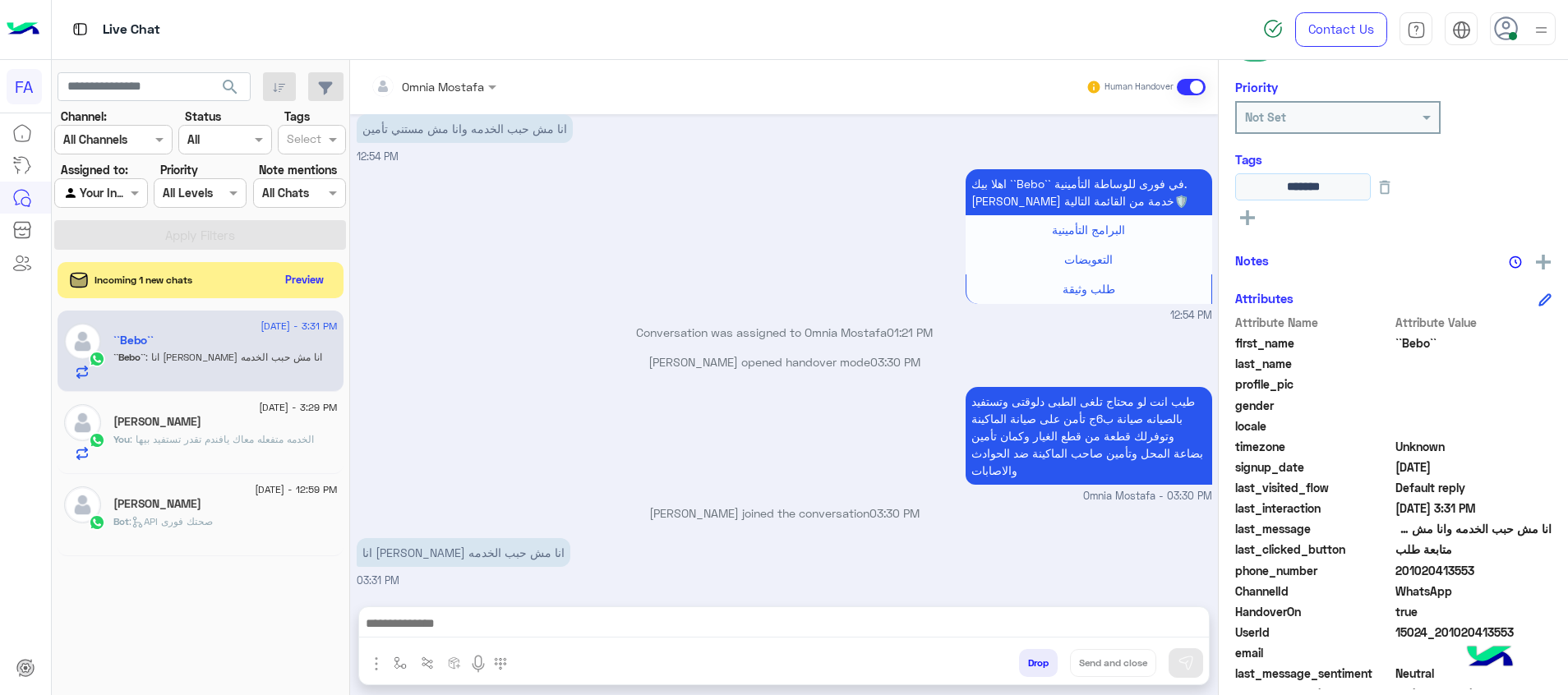
drag, startPoint x: 1317, startPoint y: 261, endPoint x: 1173, endPoint y: 374, distance: 183.0
click at [1142, 357] on mat-drawer-container "Omnia Mostafa Human Handover [DATE] تاجر فوري 06:14 PM اختر من القائمة التالية:…" at bounding box center [958, 380] width 1217 height 642
drag, startPoint x: 1482, startPoint y: 569, endPoint x: 1405, endPoint y: 578, distance: 77.5
click at [1405, 578] on span "201020413553" at bounding box center [1473, 571] width 157 height 17
copy span "1020413553"
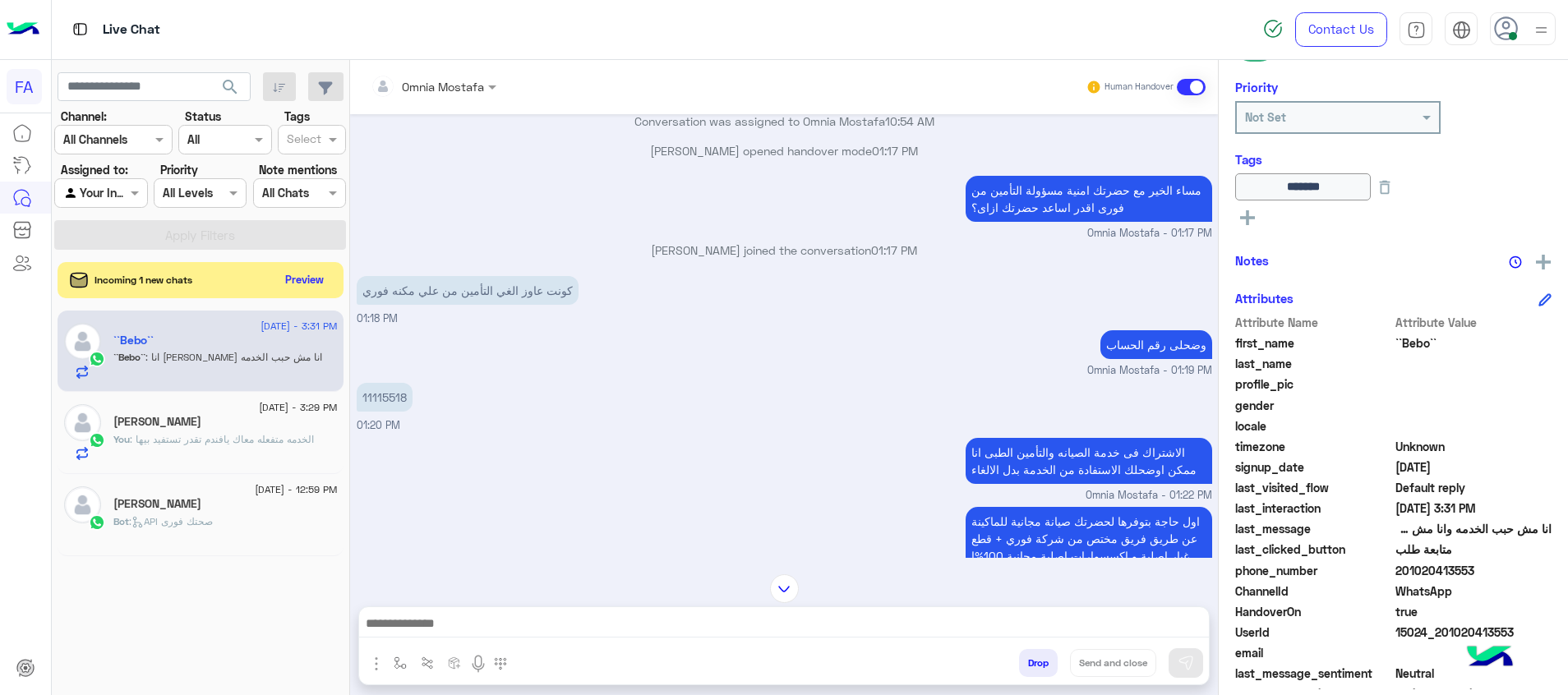
scroll to position [271, 0]
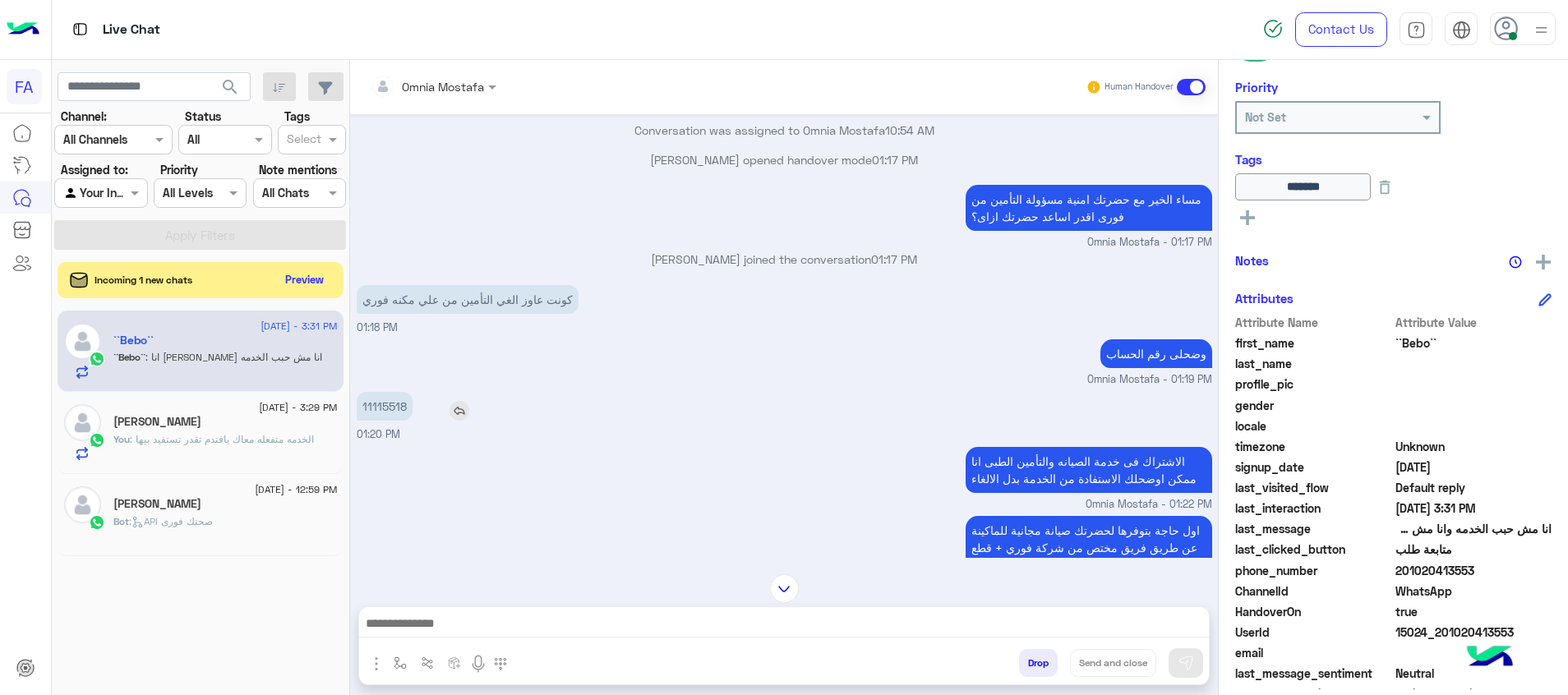
click at [392, 401] on p "11115518" at bounding box center [384, 407] width 56 height 28
copy p "11115518"
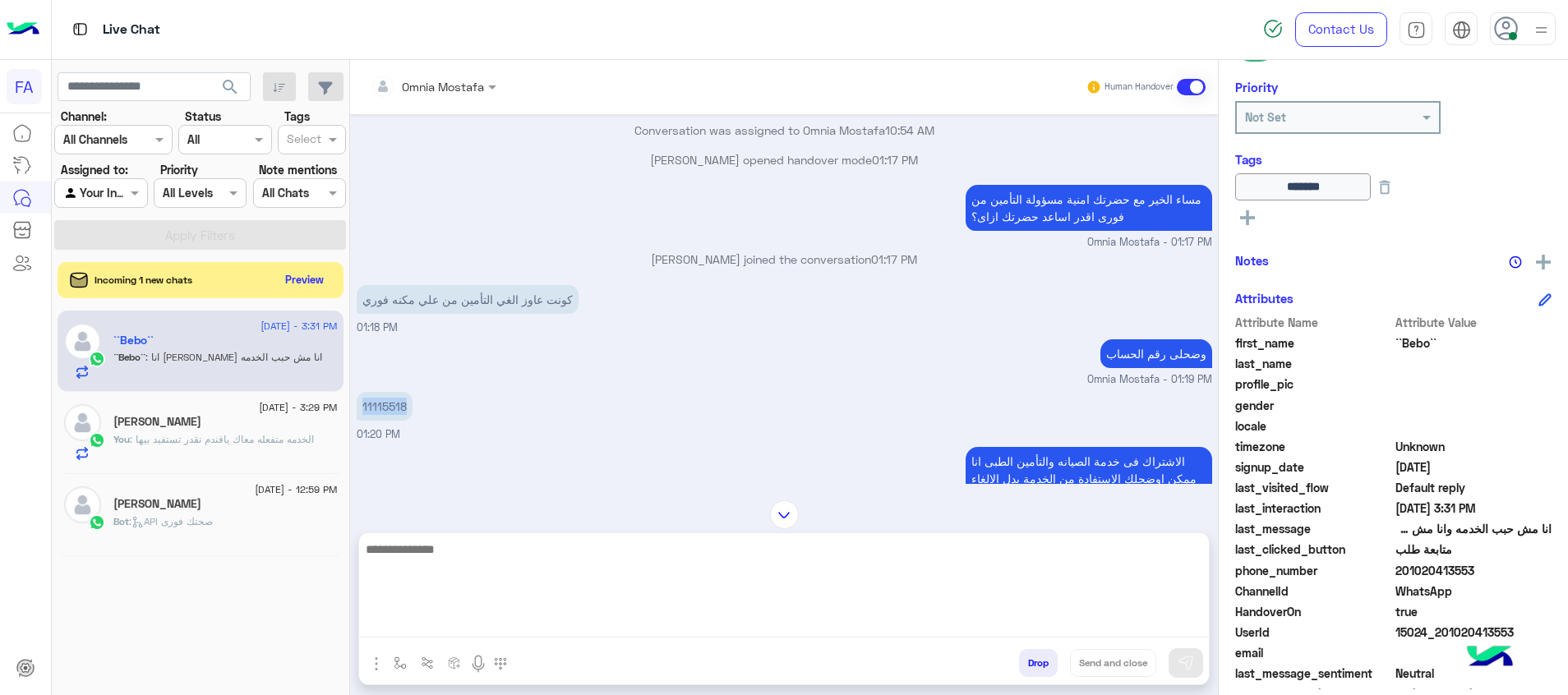
drag, startPoint x: 929, startPoint y: 620, endPoint x: 963, endPoint y: 636, distance: 37.6
click at [932, 620] on textarea at bounding box center [784, 588] width 850 height 98
type textarea "**********"
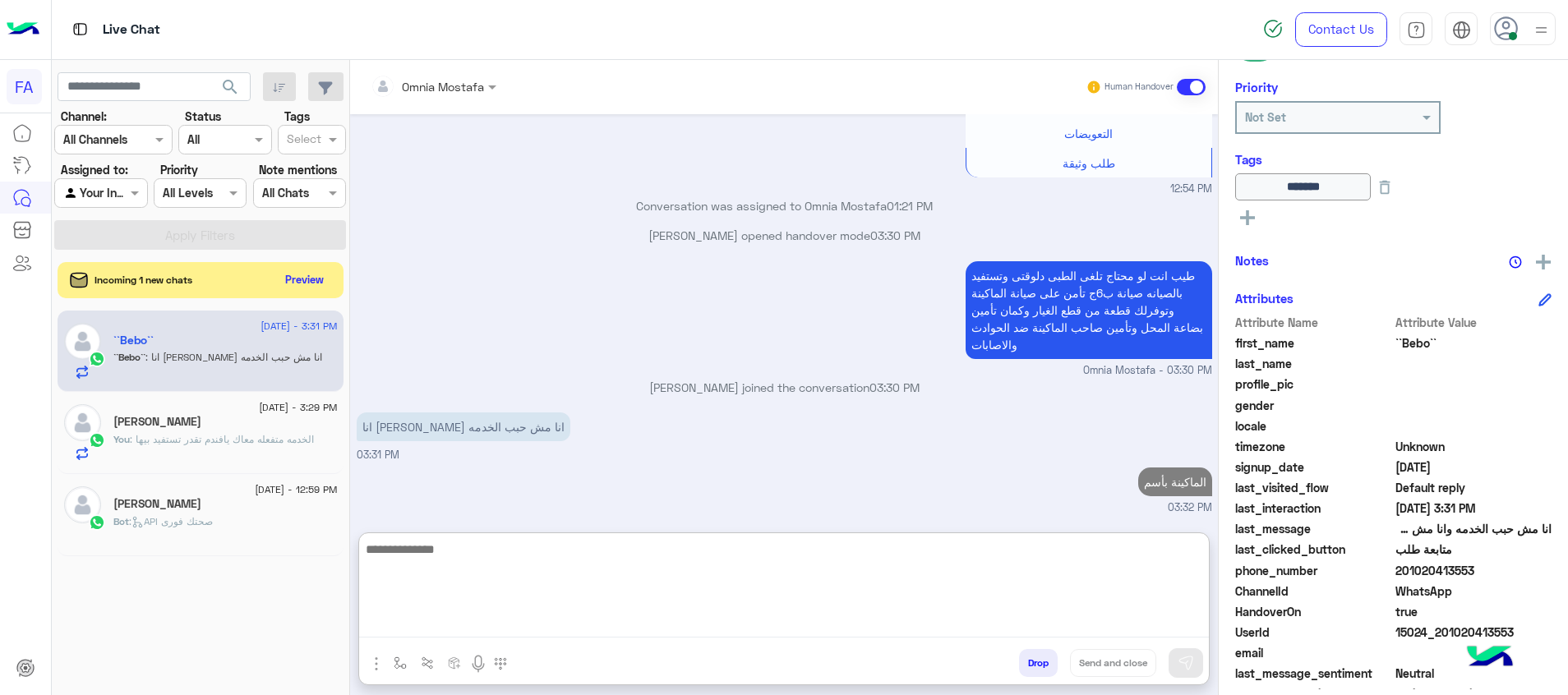
scroll to position [4568, 0]
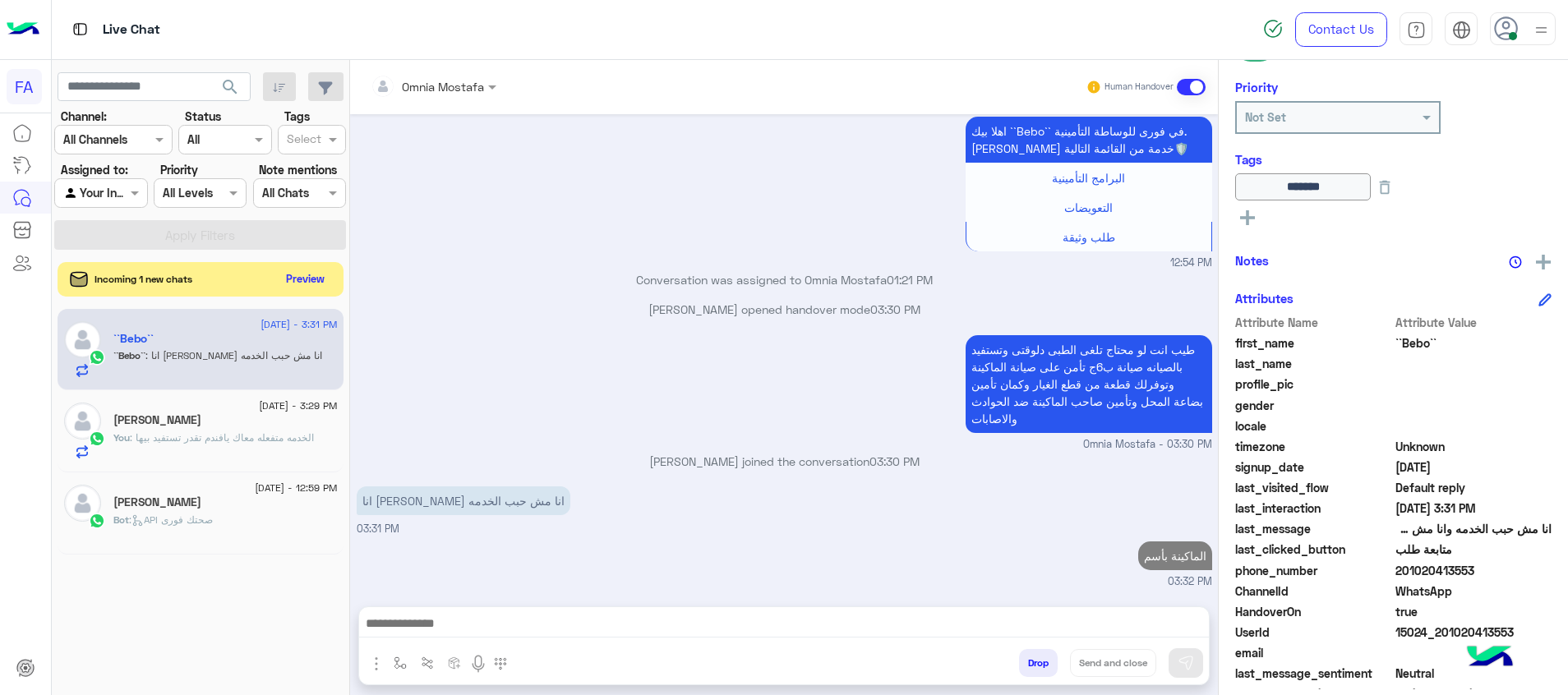
click at [314, 272] on button "Preview" at bounding box center [305, 278] width 51 height 22
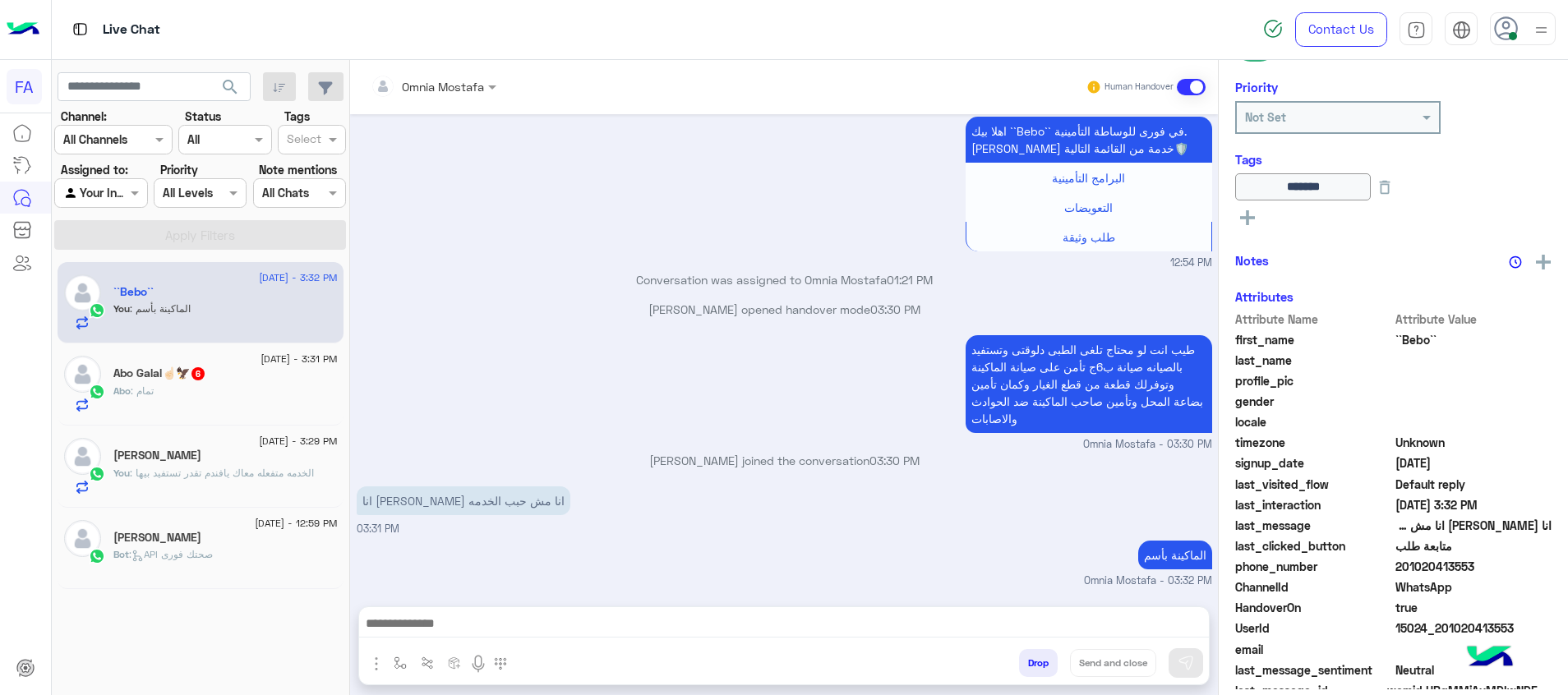
scroll to position [238, 0]
click at [246, 383] on div "Abo Galal☝🏻🦅 6" at bounding box center [225, 375] width 224 height 17
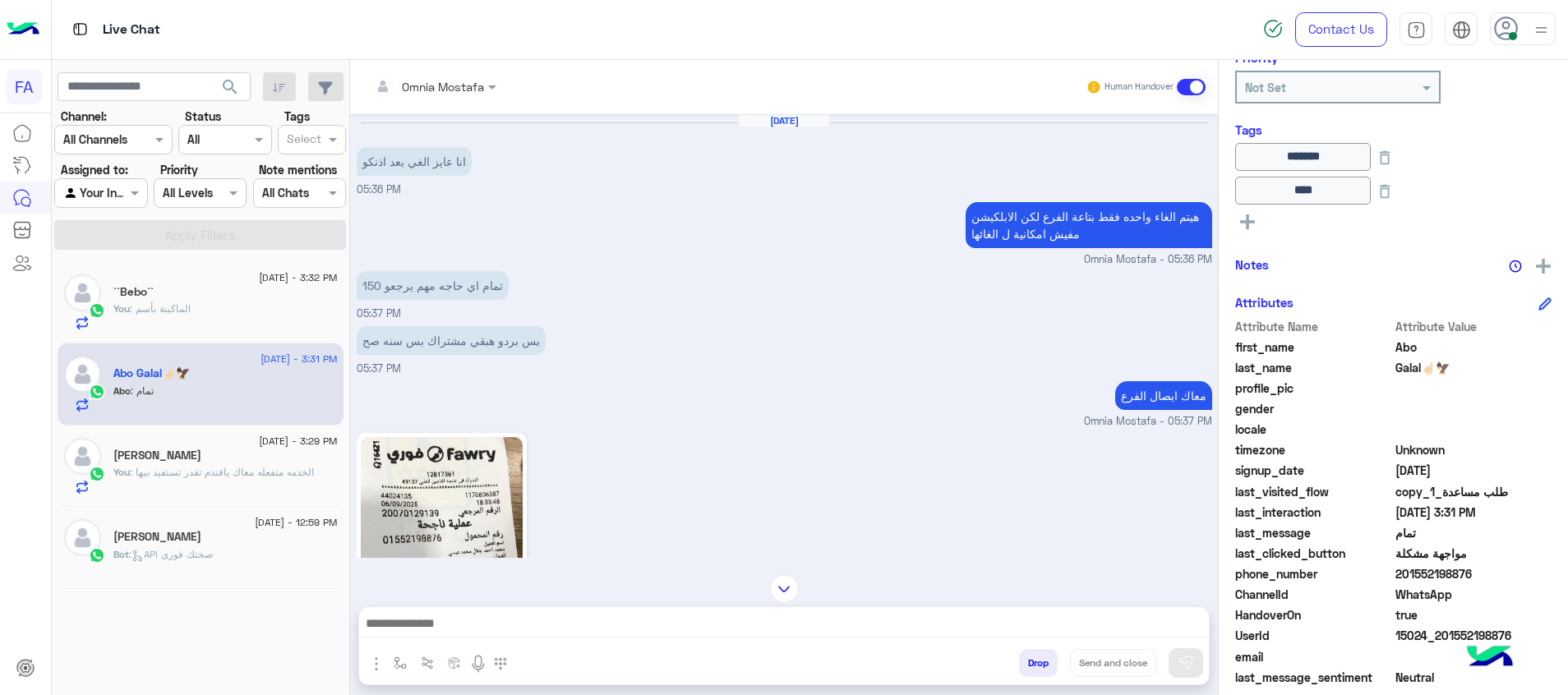
scroll to position [1254, 0]
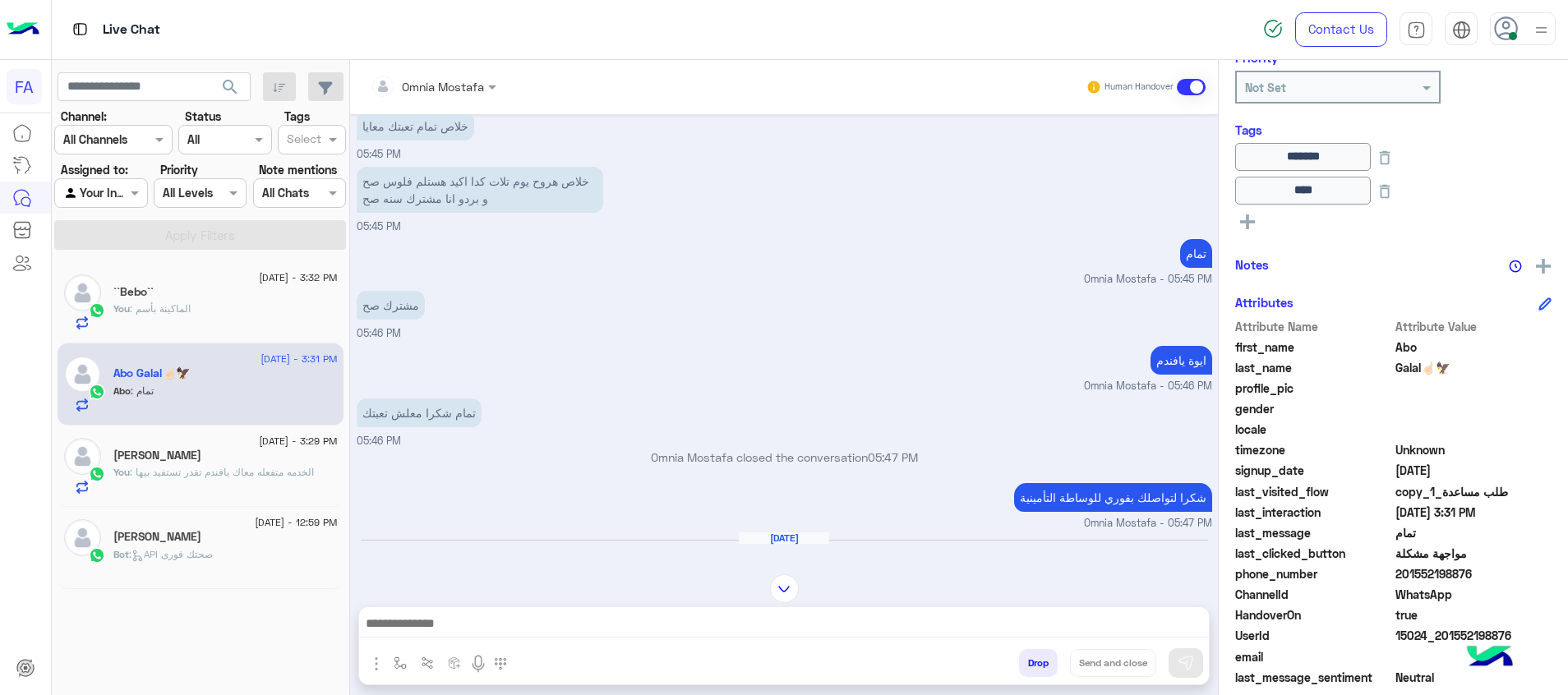
drag, startPoint x: 1469, startPoint y: 577, endPoint x: 1406, endPoint y: 580, distance: 63.1
click at [1406, 580] on span "201552198876" at bounding box center [1473, 574] width 157 height 17
copy span "1552198876"
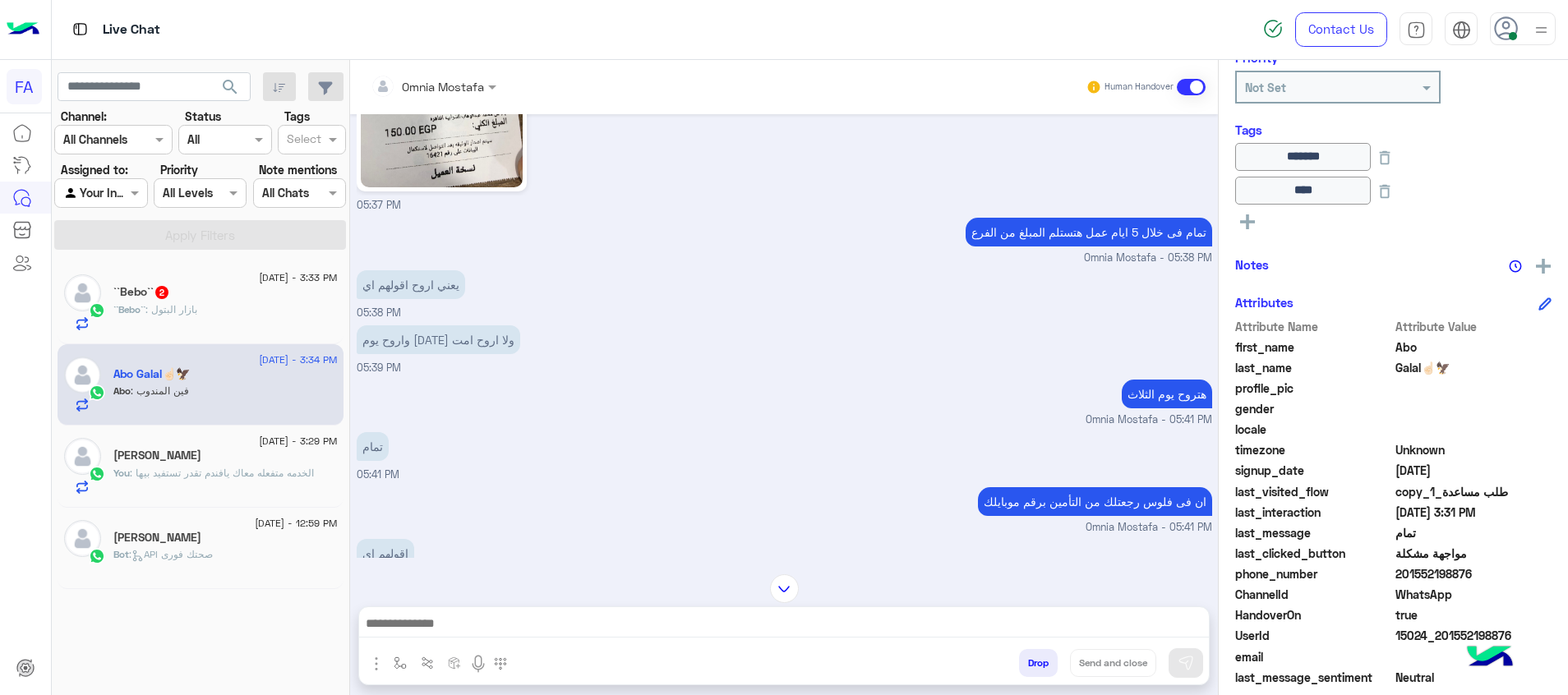
scroll to position [310, 0]
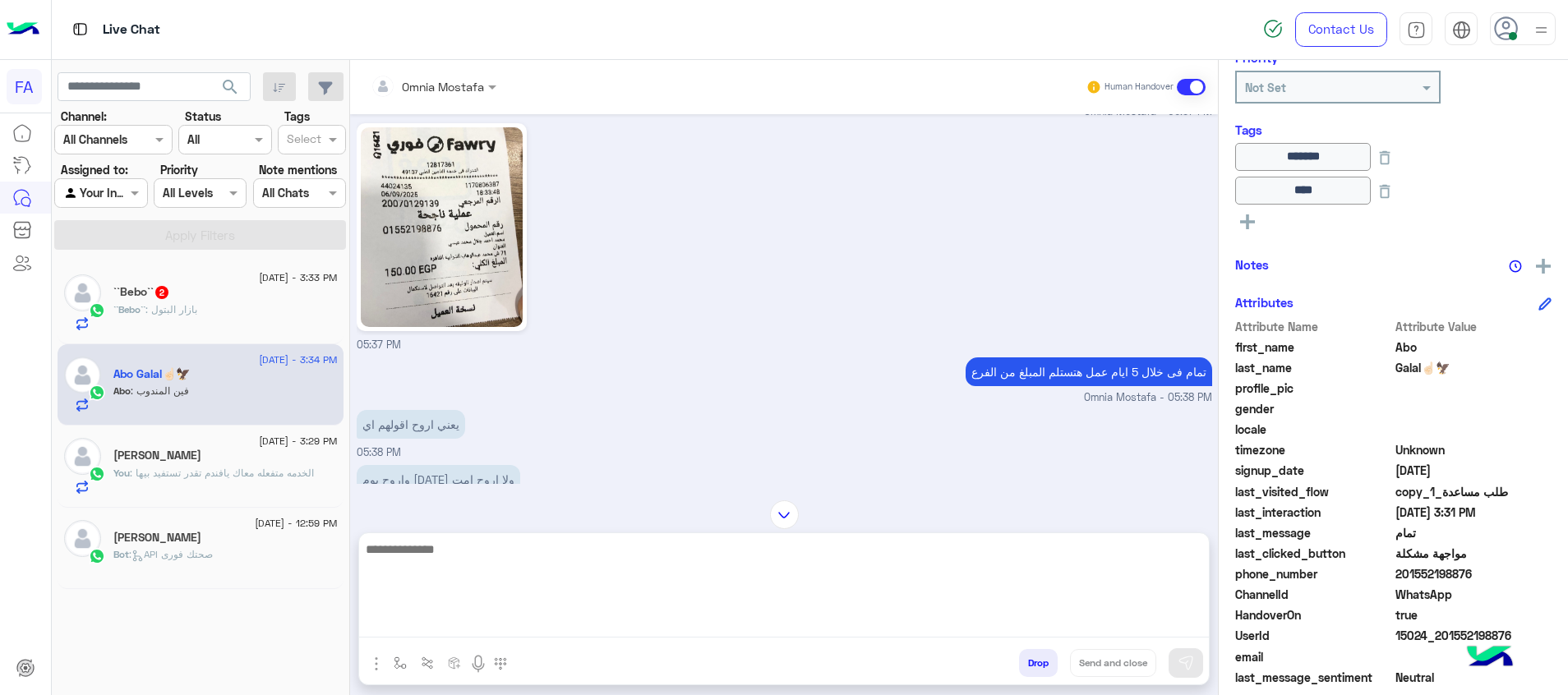
drag, startPoint x: 1166, startPoint y: 623, endPoint x: 1184, endPoint y: 630, distance: 19.3
click at [1166, 623] on textarea at bounding box center [784, 588] width 850 height 98
paste textarea "**********"
drag, startPoint x: 1164, startPoint y: 645, endPoint x: 1167, endPoint y: 674, distance: 29.2
click at [1163, 666] on div "**********" at bounding box center [784, 609] width 852 height 153
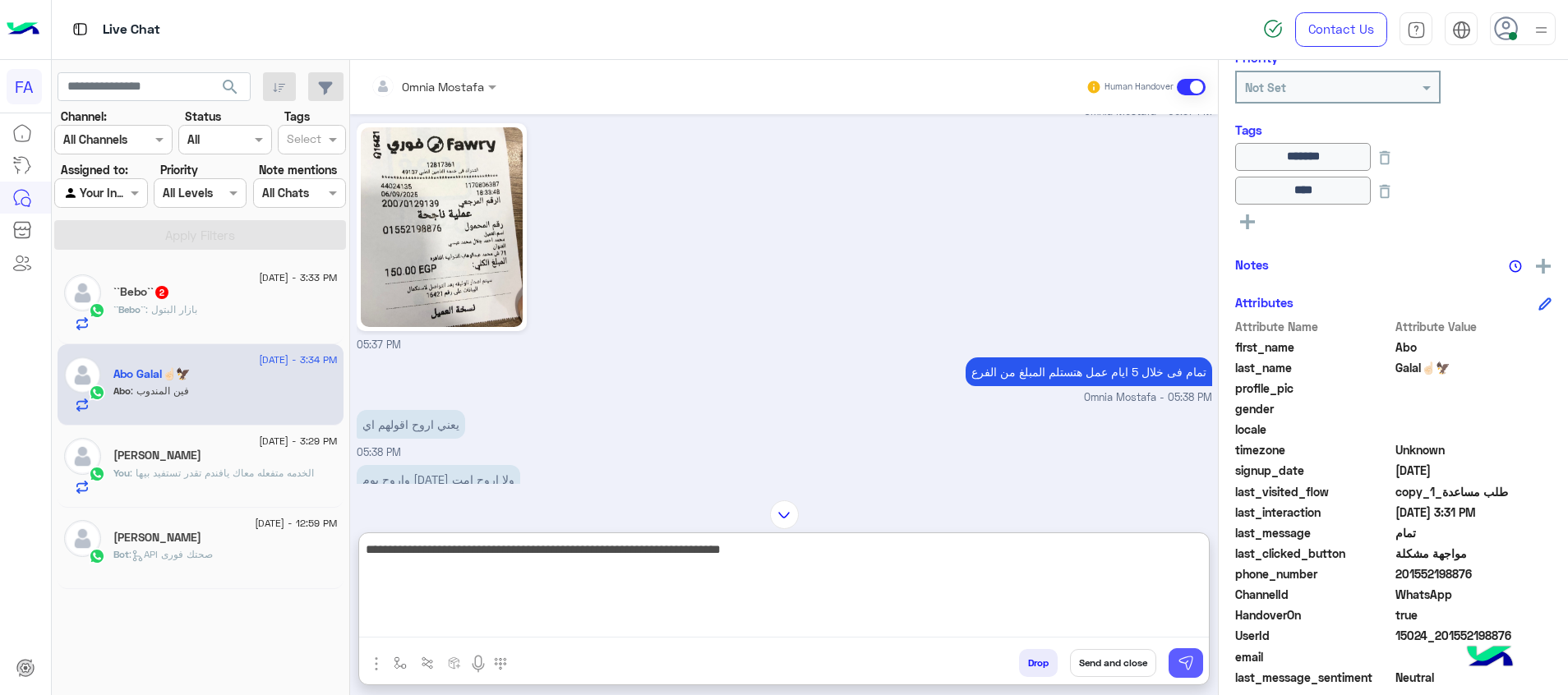
type textarea "**********"
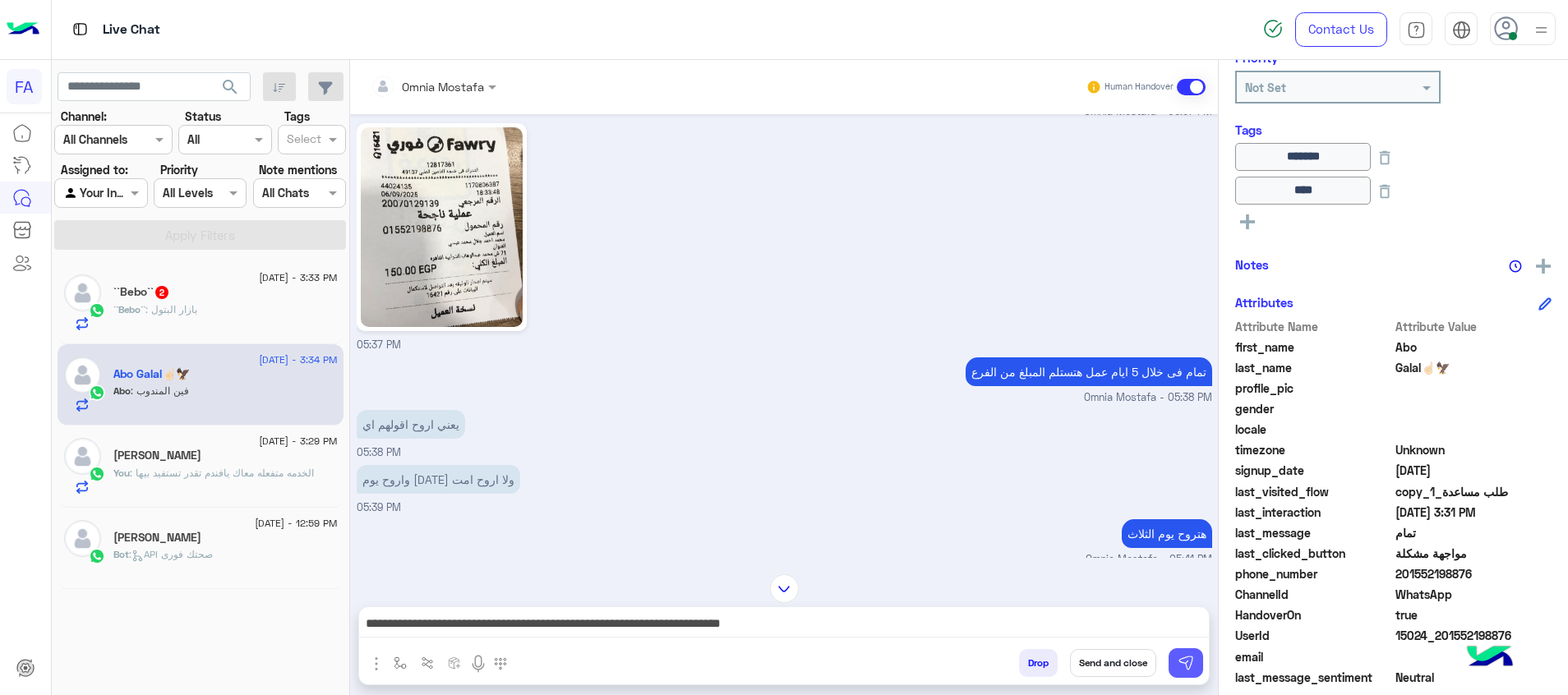
click at [1194, 668] on button at bounding box center [1185, 663] width 35 height 29
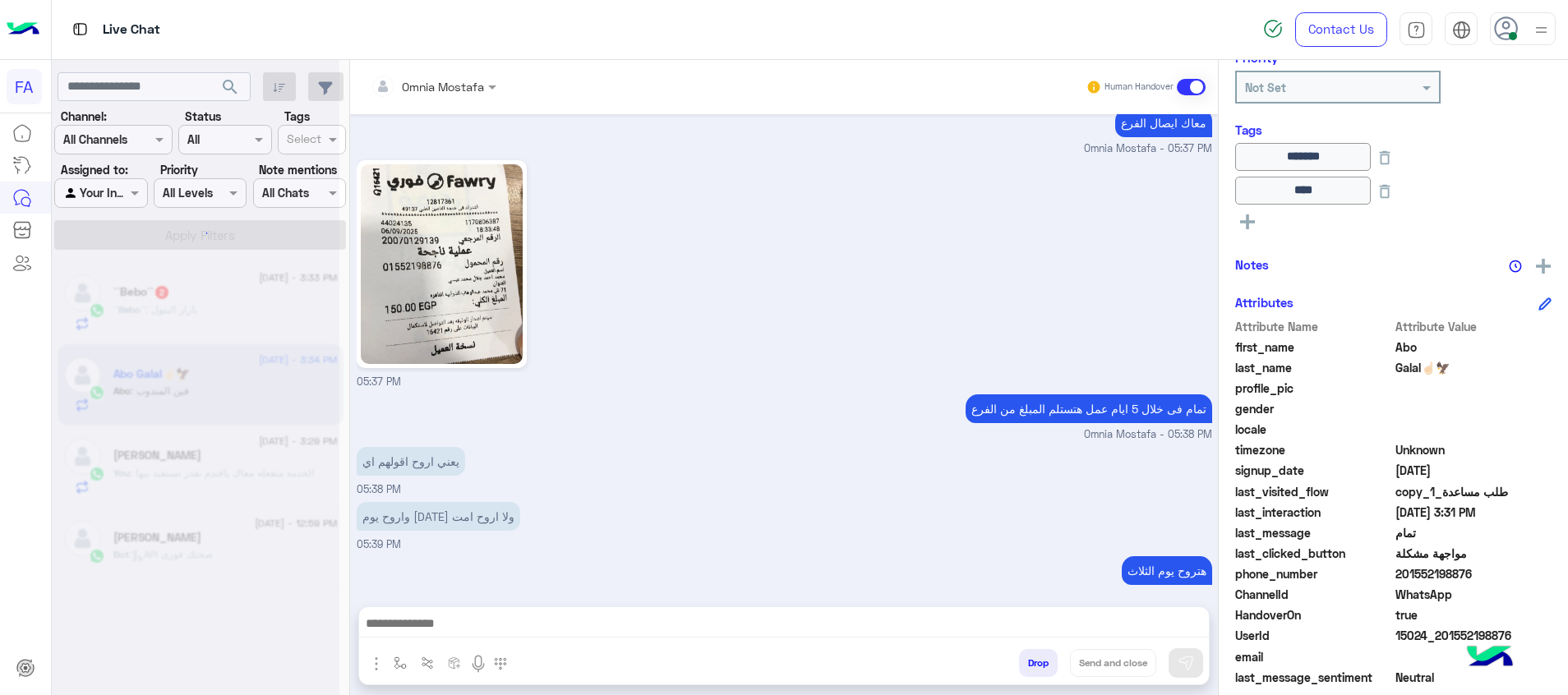
scroll to position [2636, 0]
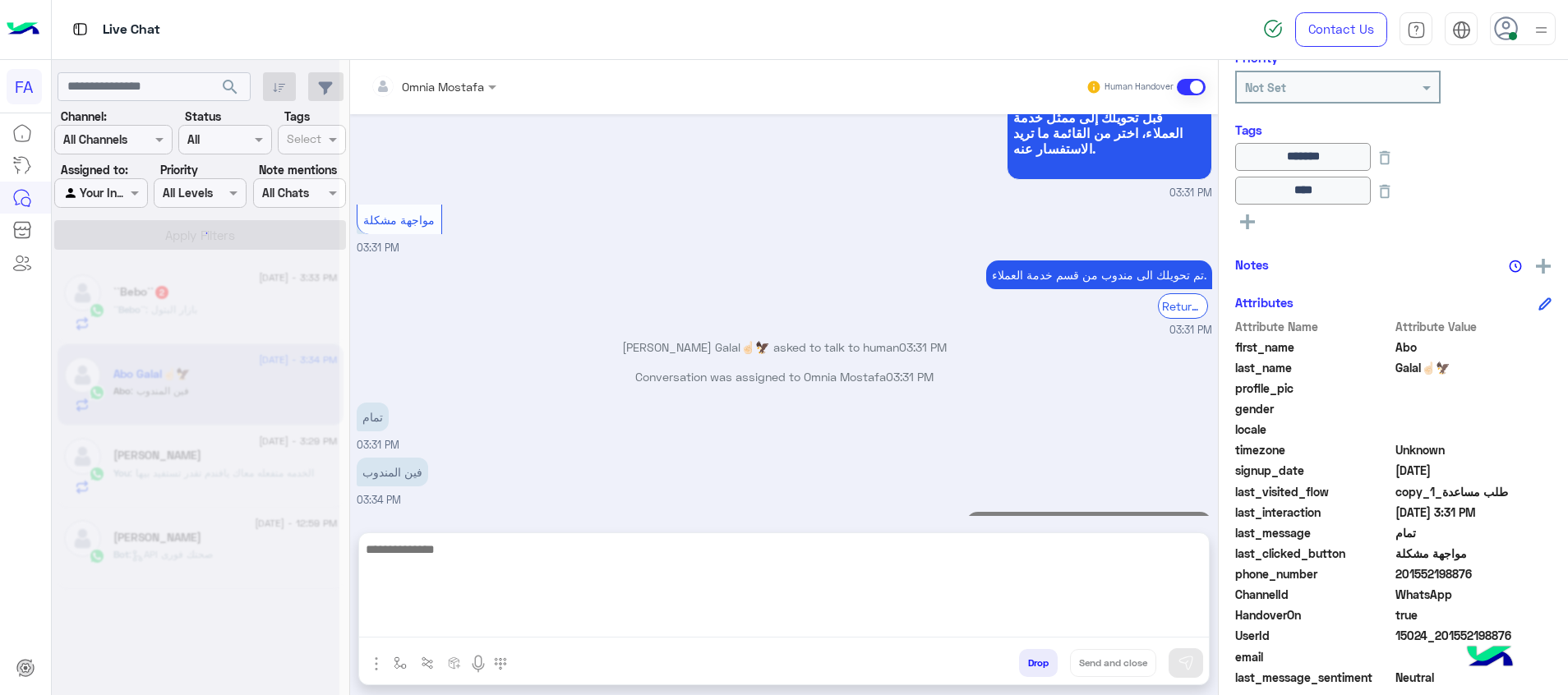
click at [1189, 615] on textarea at bounding box center [784, 588] width 850 height 98
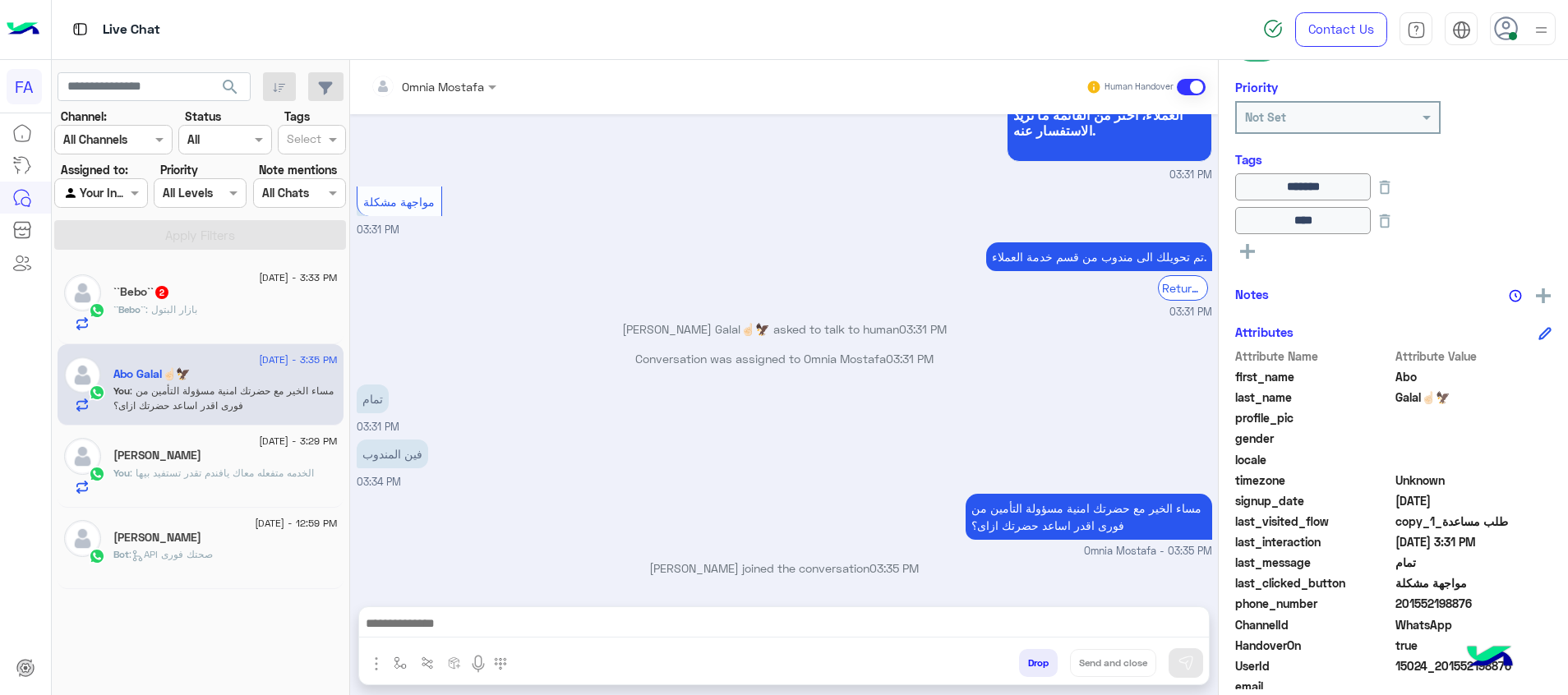
scroll to position [2658, 0]
click at [267, 313] on div "``Bebo`` : بازار البتول" at bounding box center [225, 317] width 224 height 28
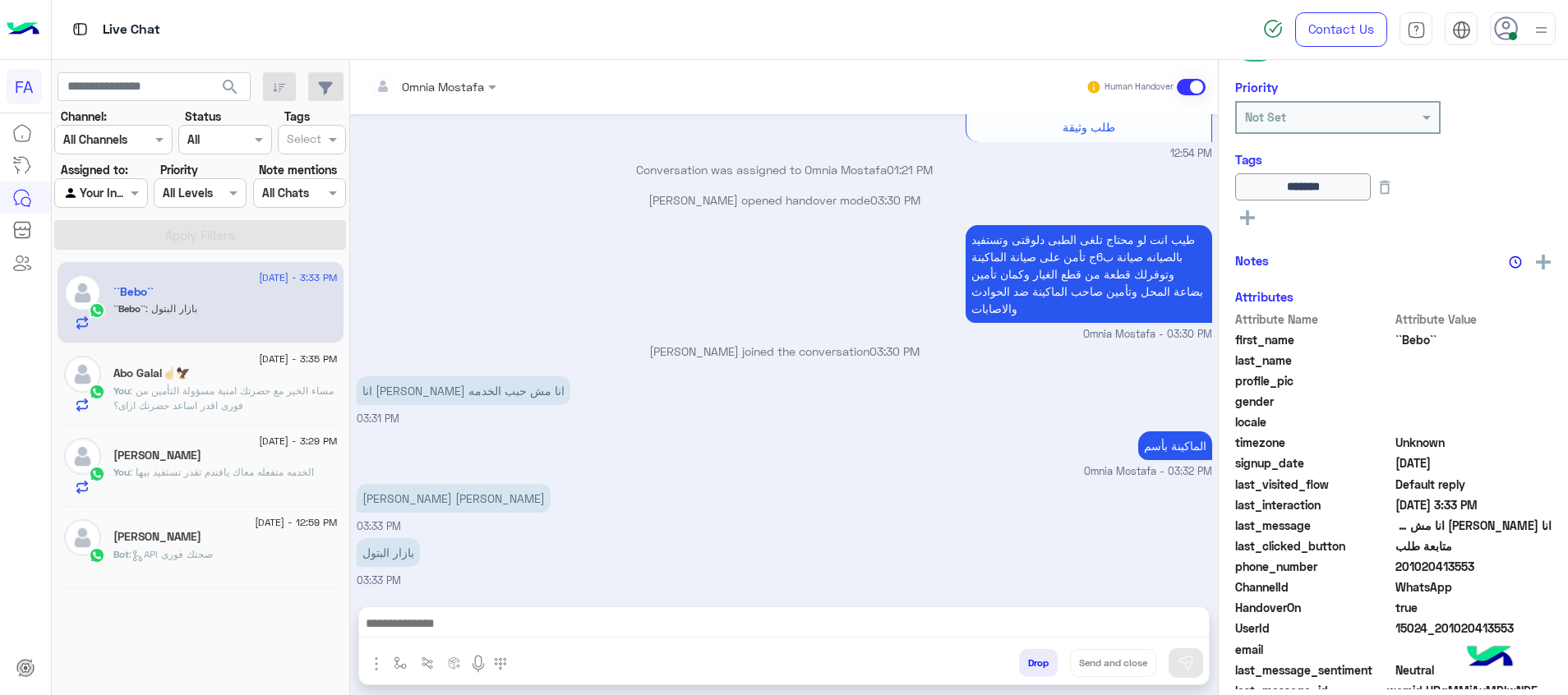
scroll to position [238, 0]
drag, startPoint x: 500, startPoint y: 506, endPoint x: 359, endPoint y: 508, distance: 141.0
click at [359, 508] on p "[PERSON_NAME] [PERSON_NAME]" at bounding box center [453, 498] width 194 height 28
copy p "[PERSON_NAME] [PERSON_NAME]"
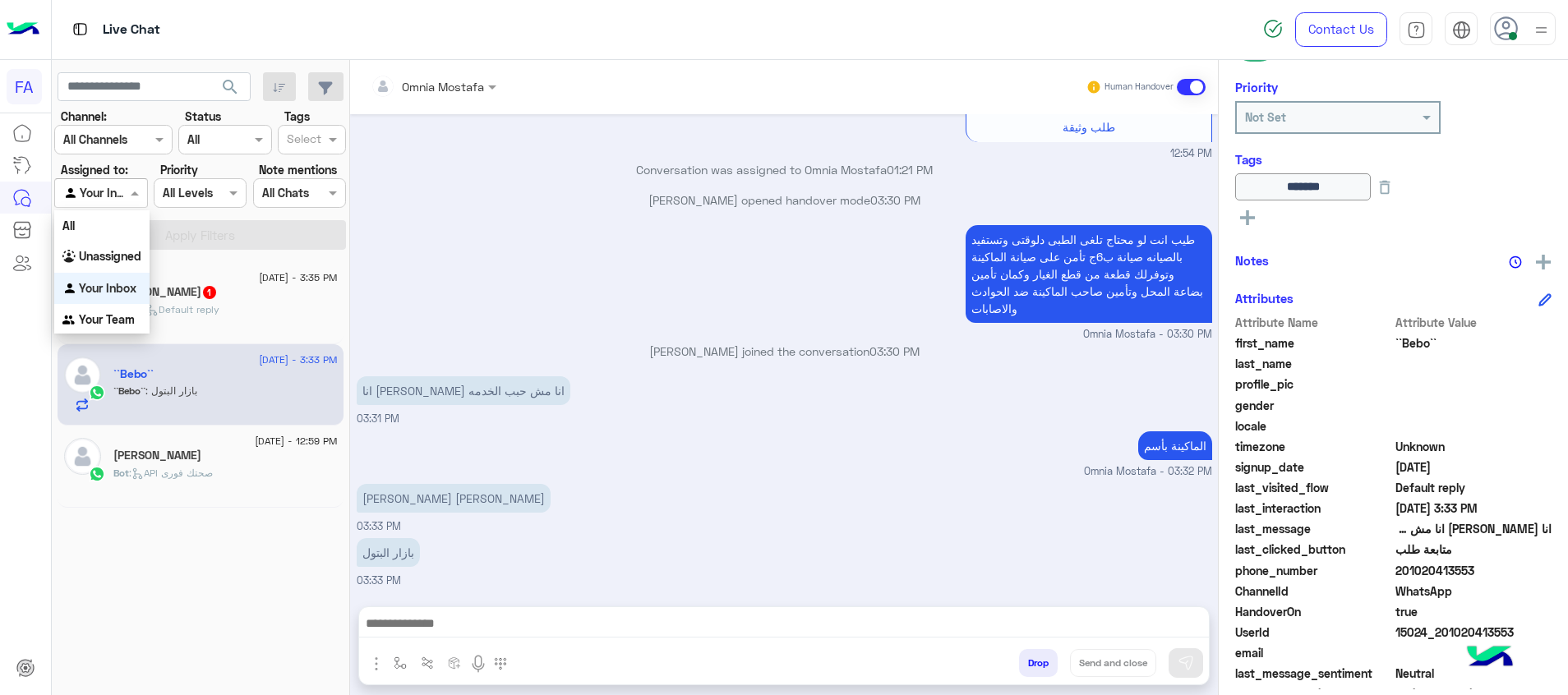
drag, startPoint x: 123, startPoint y: 188, endPoint x: 138, endPoint y: 264, distance: 77.5
click at [123, 200] on div at bounding box center [100, 193] width 91 height 19
drag, startPoint x: 135, startPoint y: 265, endPoint x: 189, endPoint y: 235, distance: 61.8
click at [134, 264] on div "Unassigned" at bounding box center [101, 257] width 95 height 32
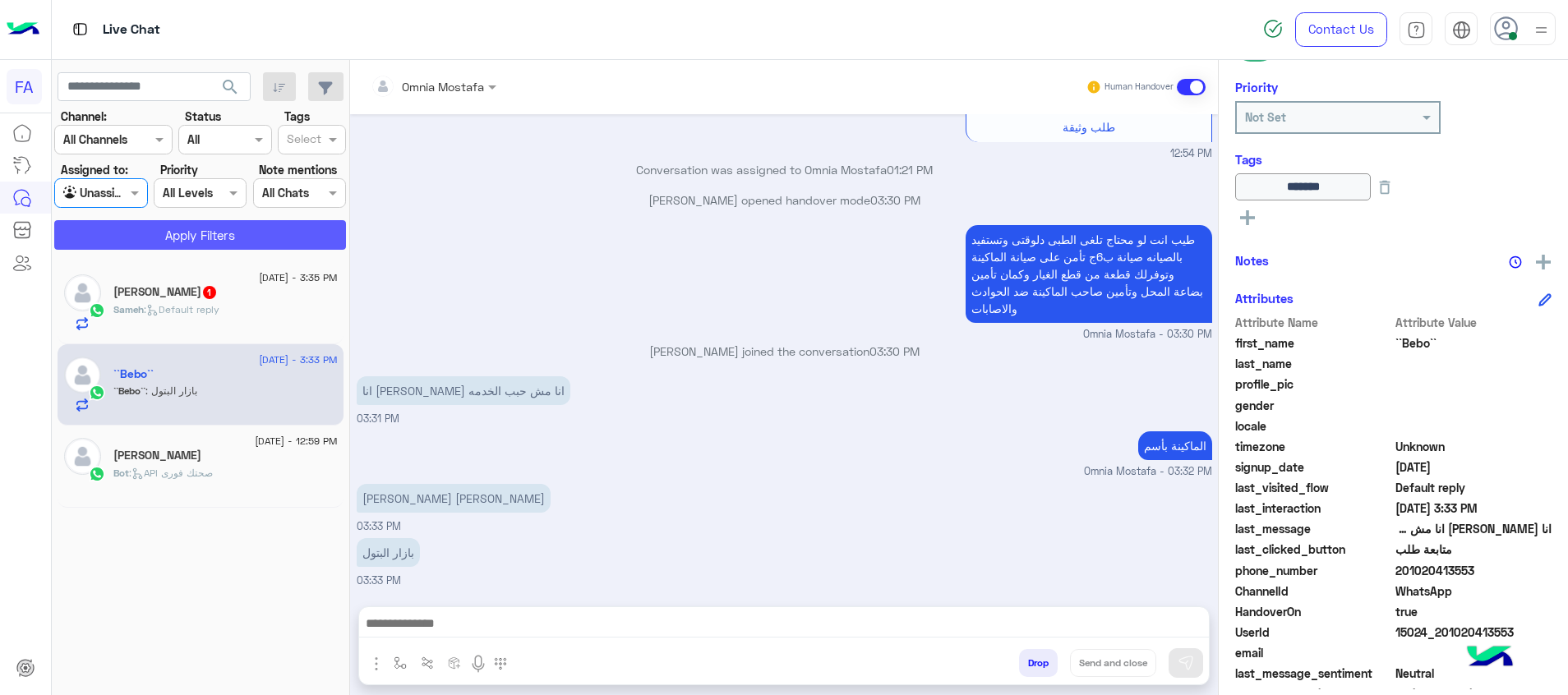
click at [193, 223] on button "Apply Filters" at bounding box center [199, 235] width 292 height 29
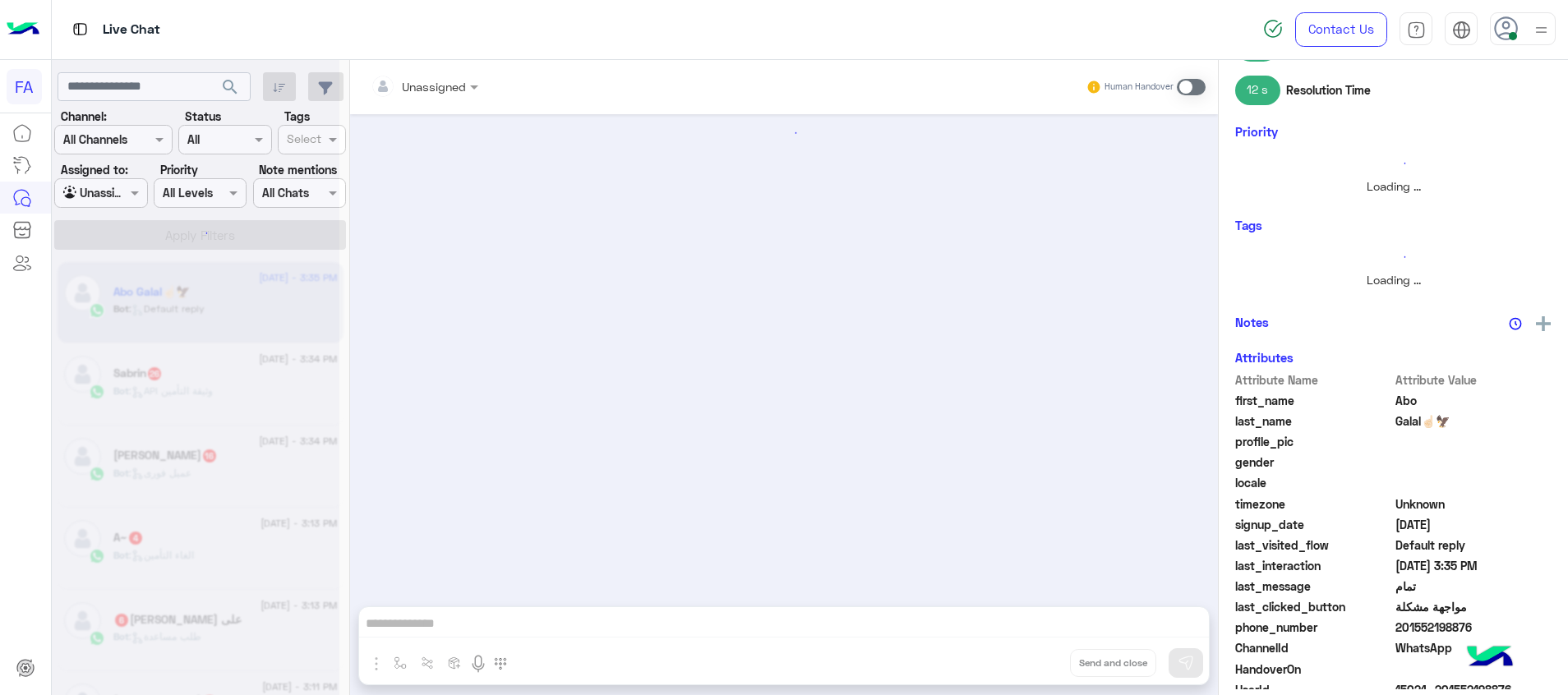
scroll to position [1266, 0]
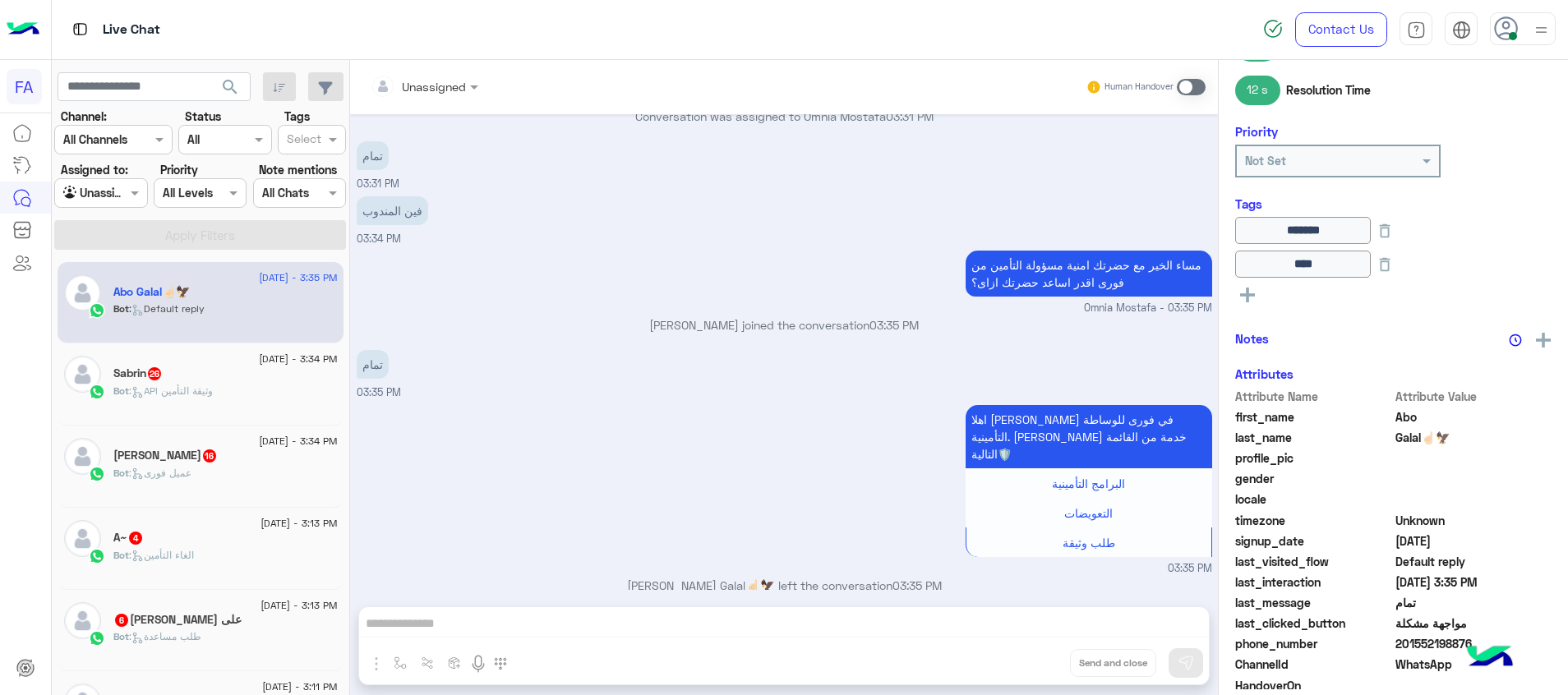
click at [1185, 92] on span at bounding box center [1191, 86] width 28 height 16
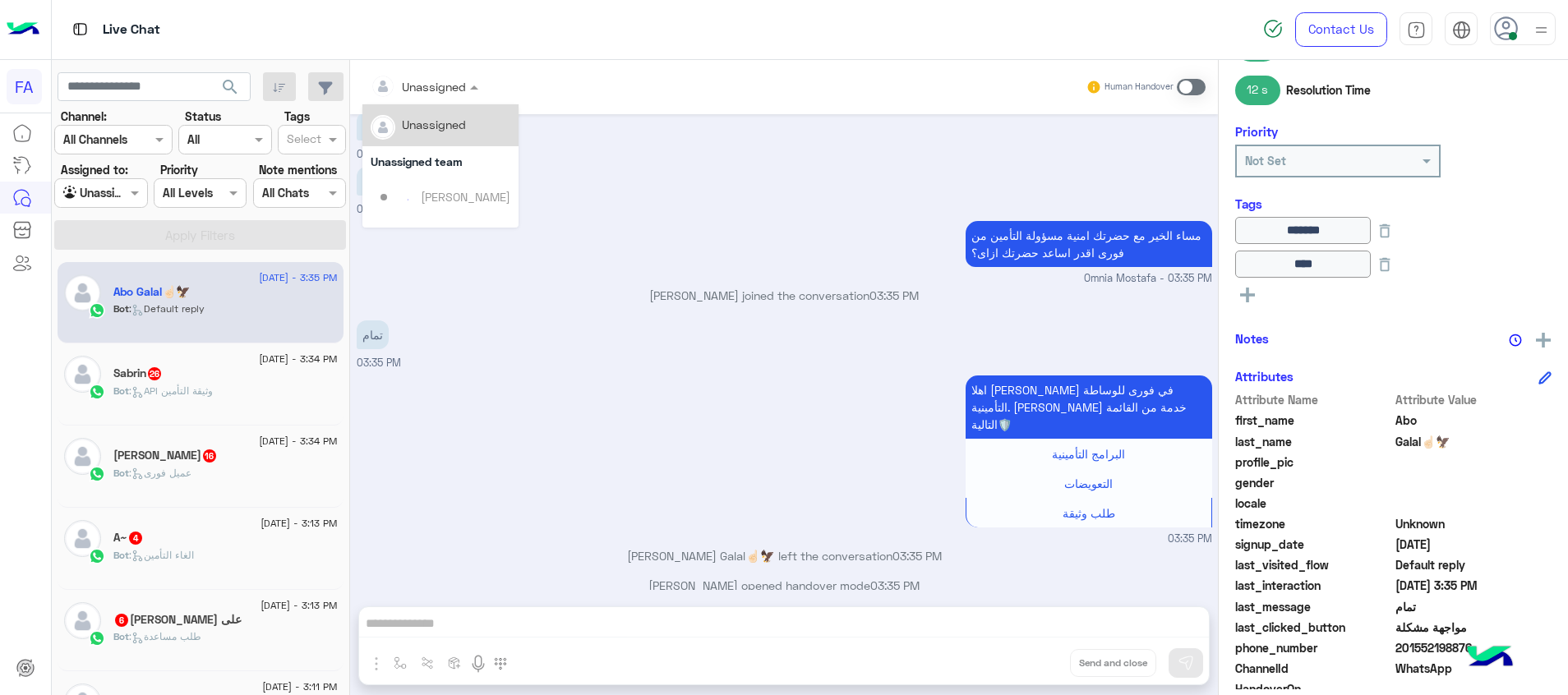
click at [458, 79] on div at bounding box center [423, 86] width 124 height 19
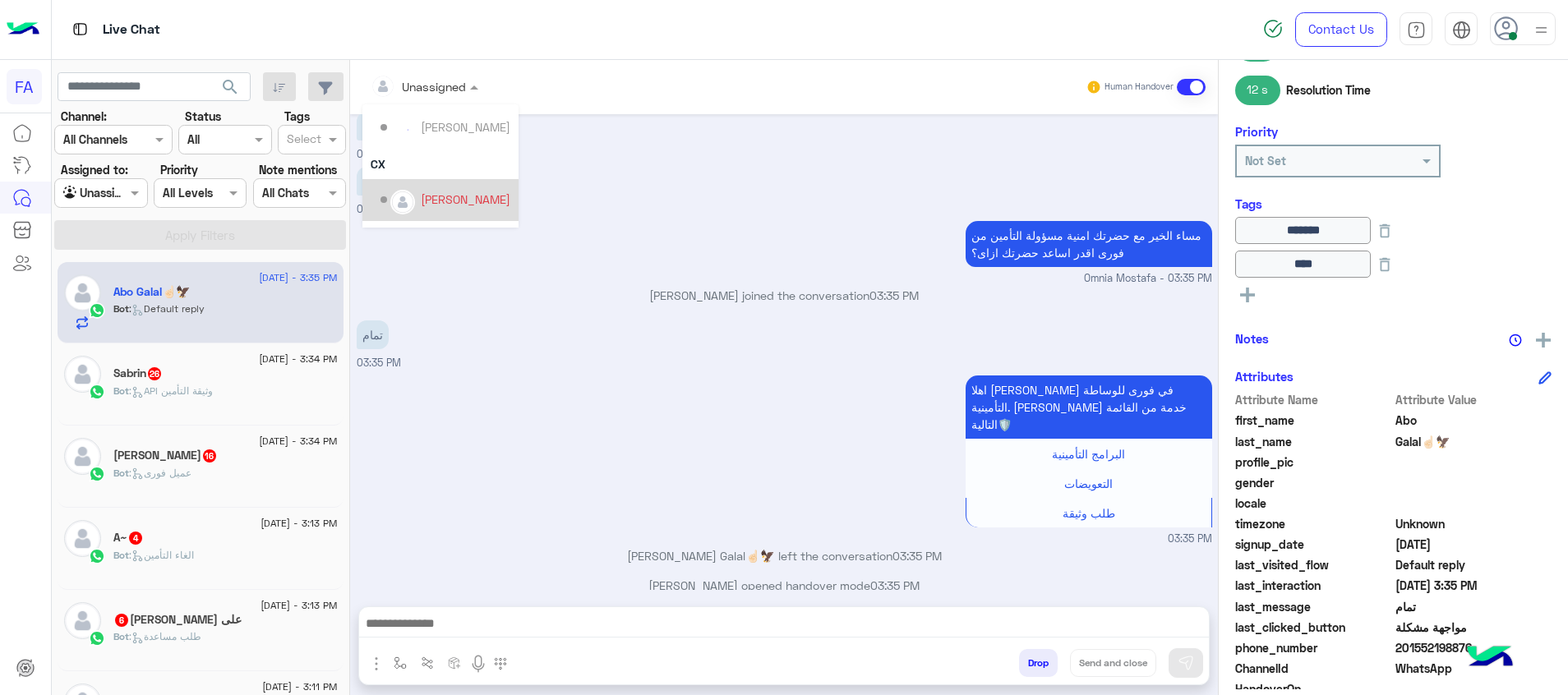
scroll to position [105, 0]
click at [399, 206] on img "Options list" at bounding box center [403, 209] width 22 height 22
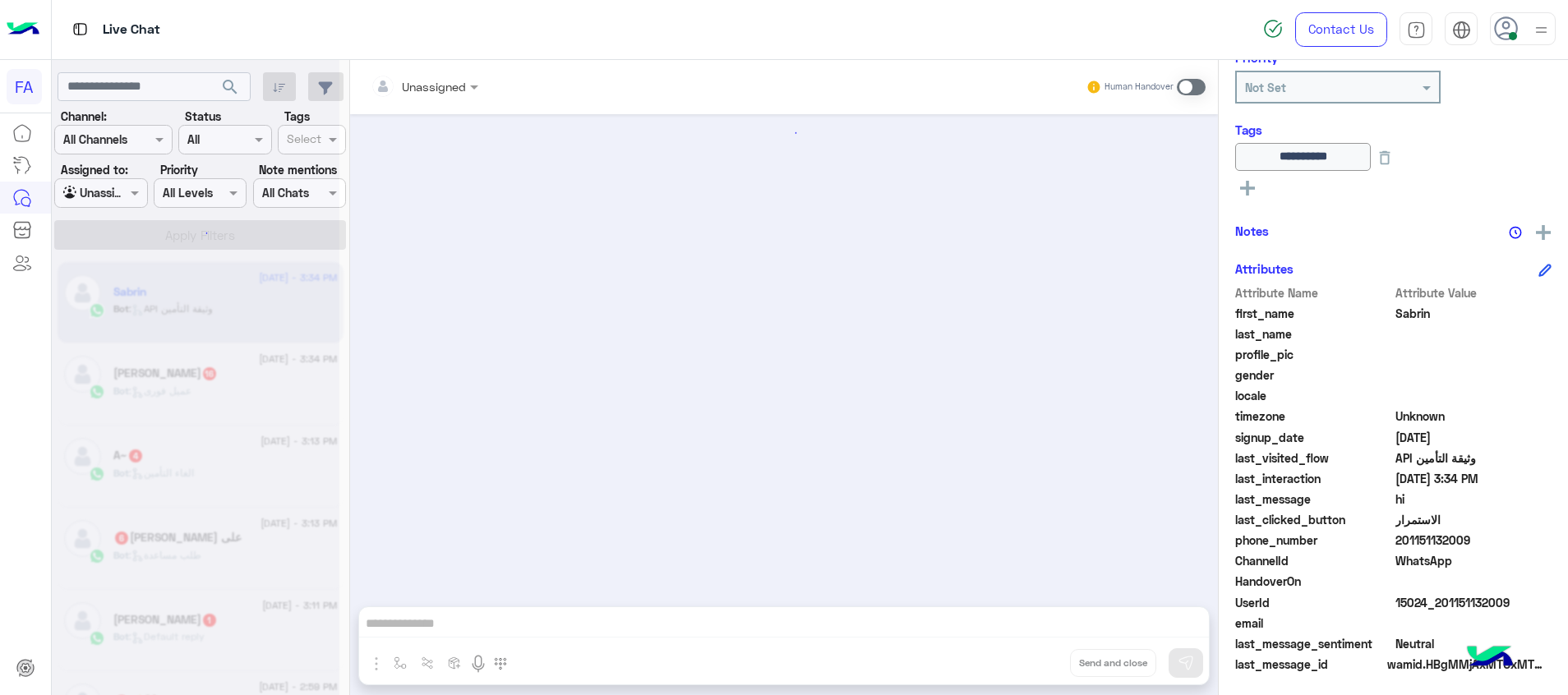
click at [118, 198] on div at bounding box center [196, 354] width 287 height 695
click at [122, 199] on div at bounding box center [196, 354] width 287 height 695
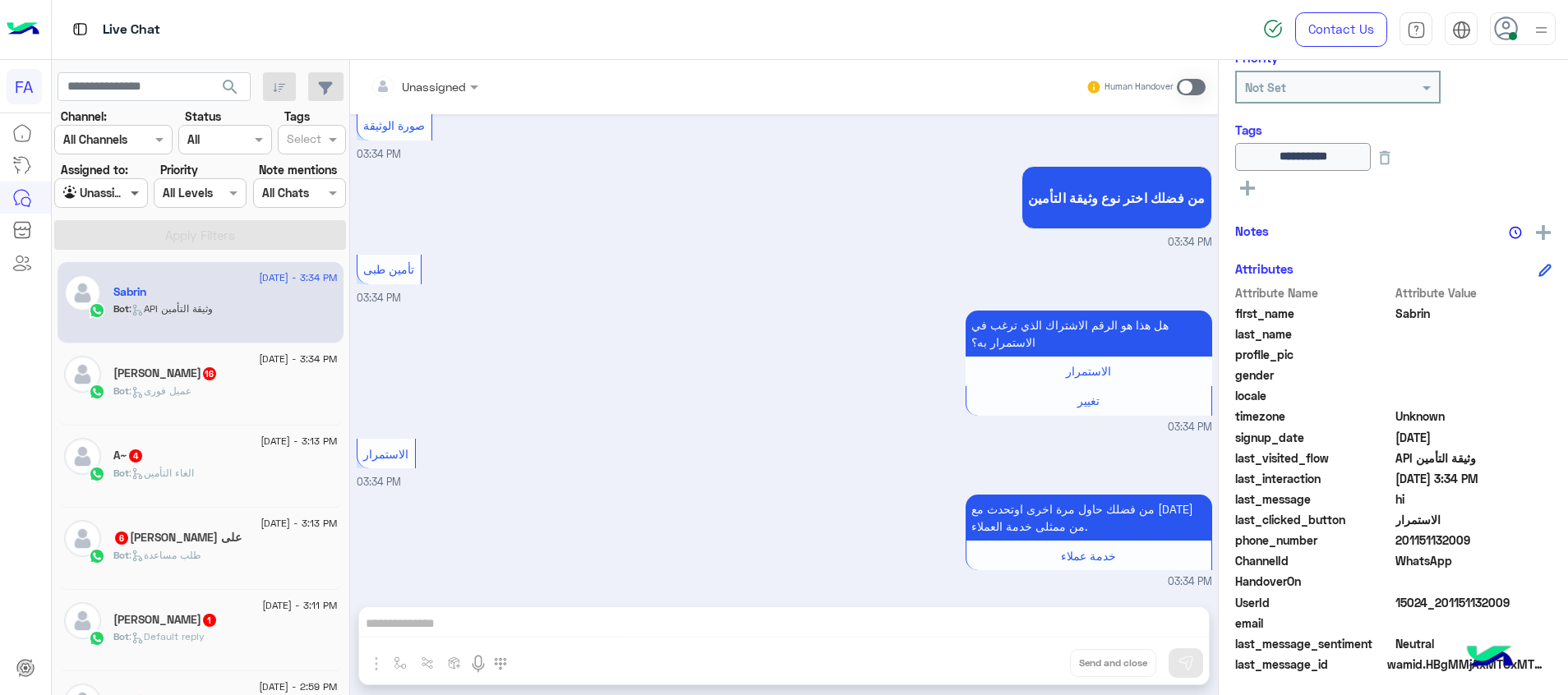
click at [141, 195] on span at bounding box center [137, 193] width 21 height 17
click at [123, 281] on b "Your Inbox" at bounding box center [107, 287] width 58 height 14
click at [176, 249] on button "Apply Filters" at bounding box center [199, 235] width 292 height 29
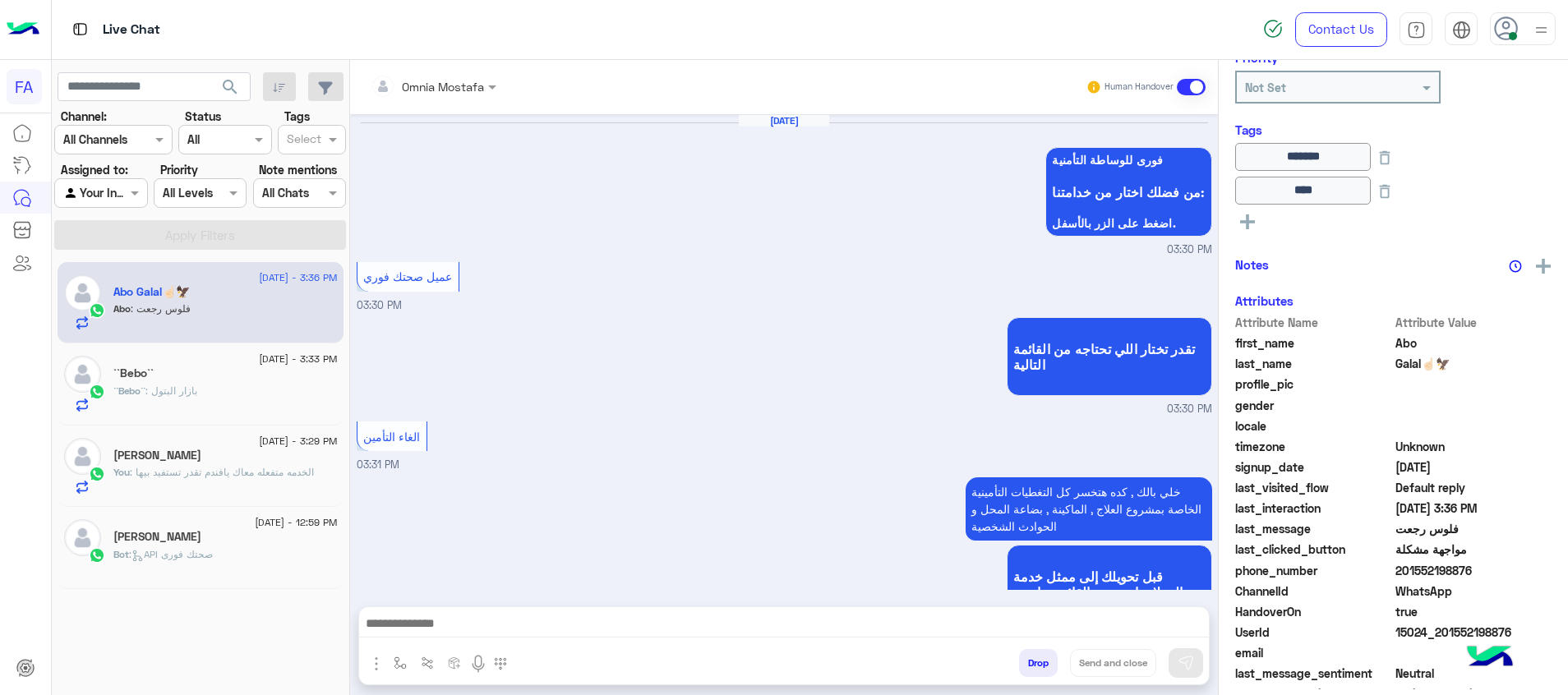
scroll to position [891, 0]
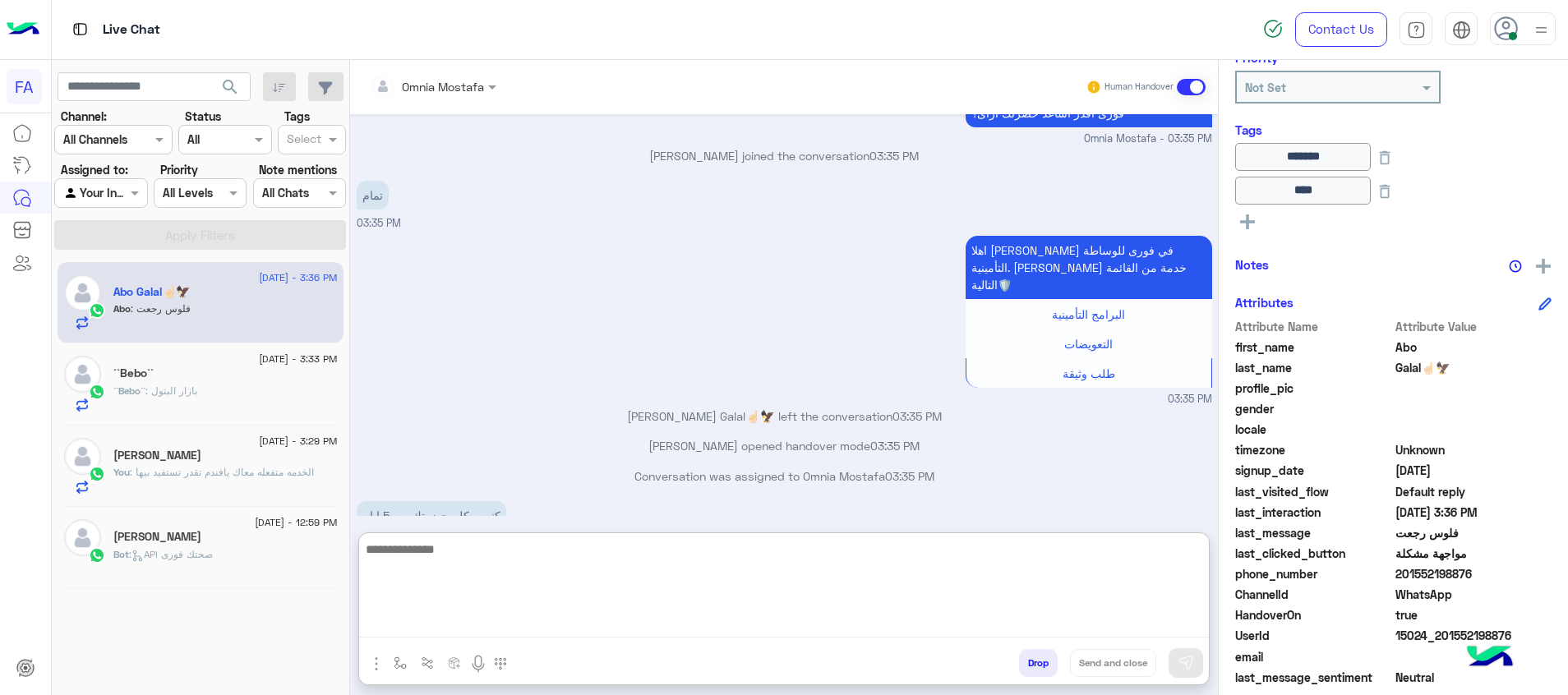
click at [663, 631] on textarea at bounding box center [784, 588] width 850 height 98
type textarea "*"
type textarea "**********"
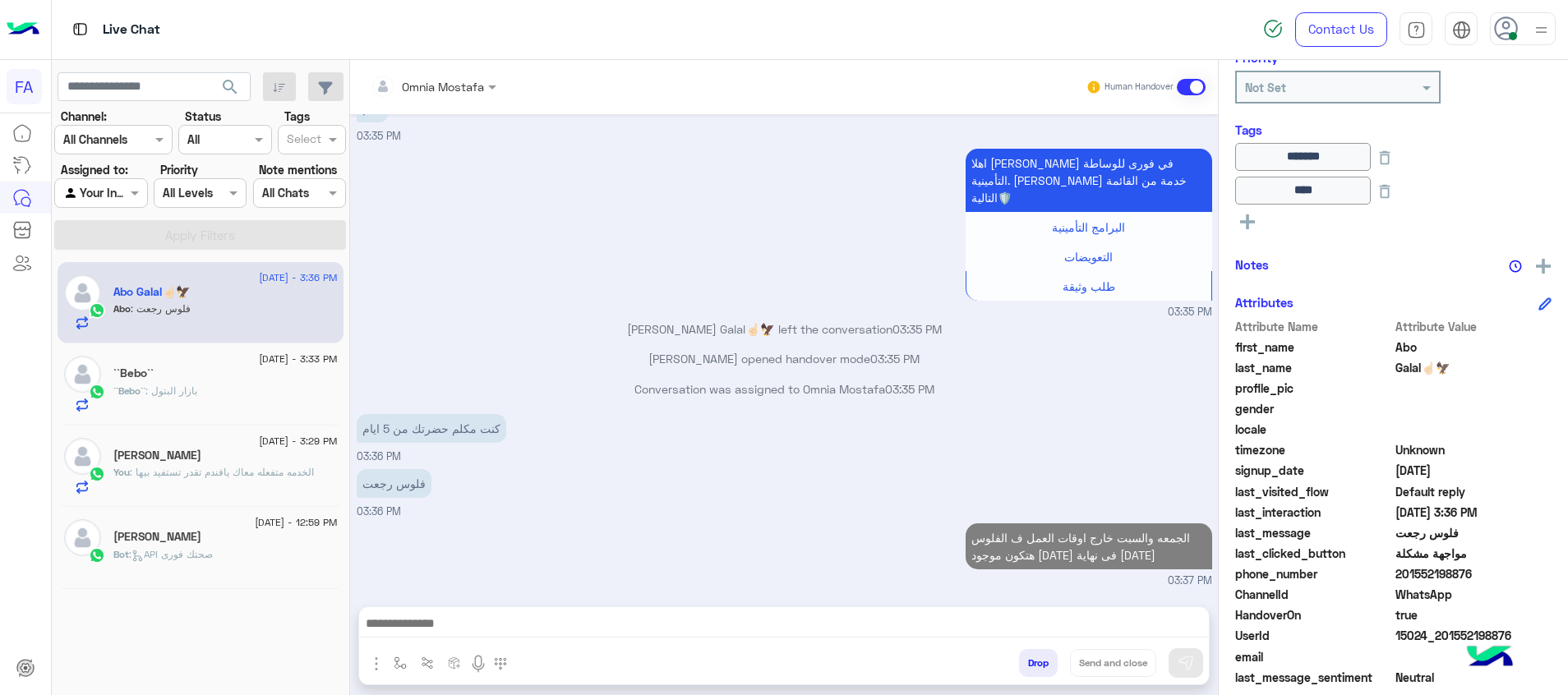
click at [204, 399] on div "``Bebo`` : بازار البتول" at bounding box center [225, 398] width 224 height 28
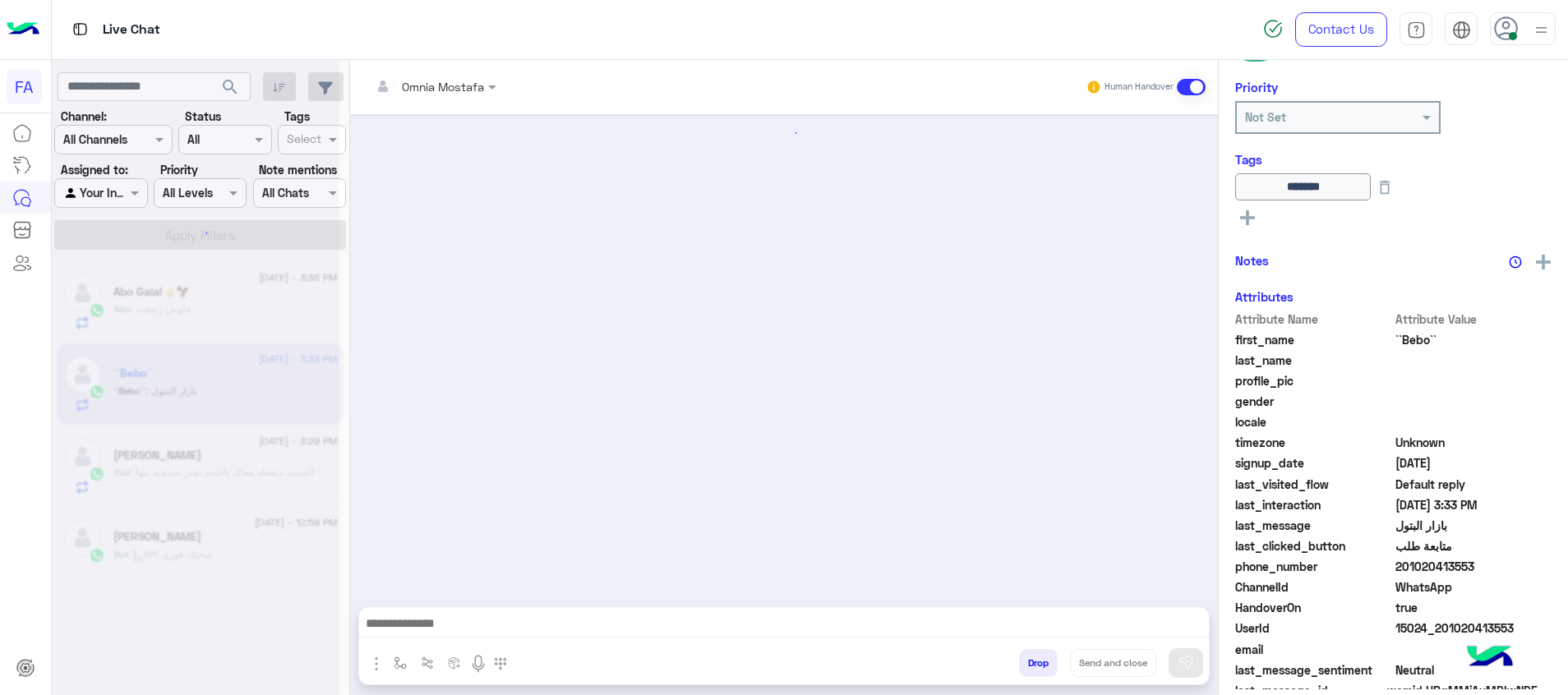
scroll to position [978, 0]
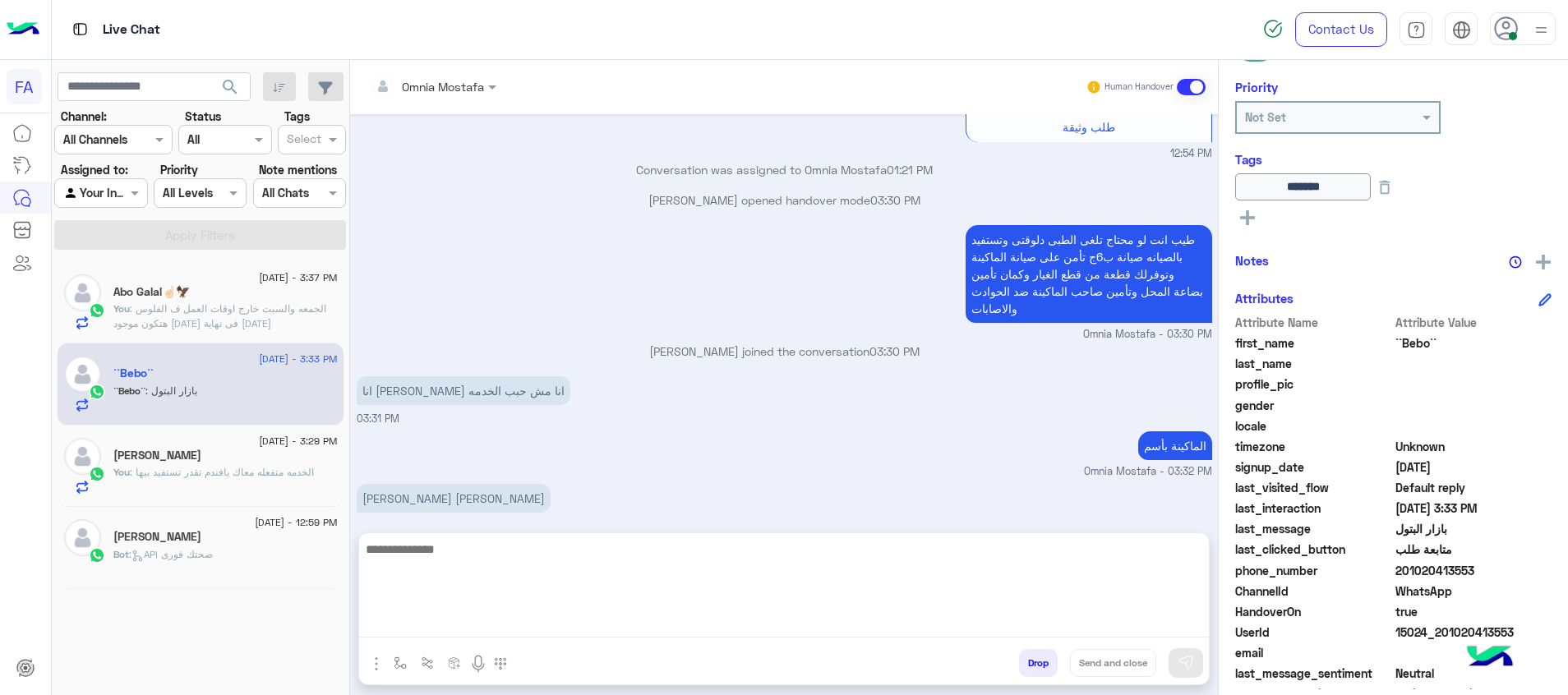
click at [1167, 617] on textarea at bounding box center [784, 588] width 850 height 98
paste textarea "**********"
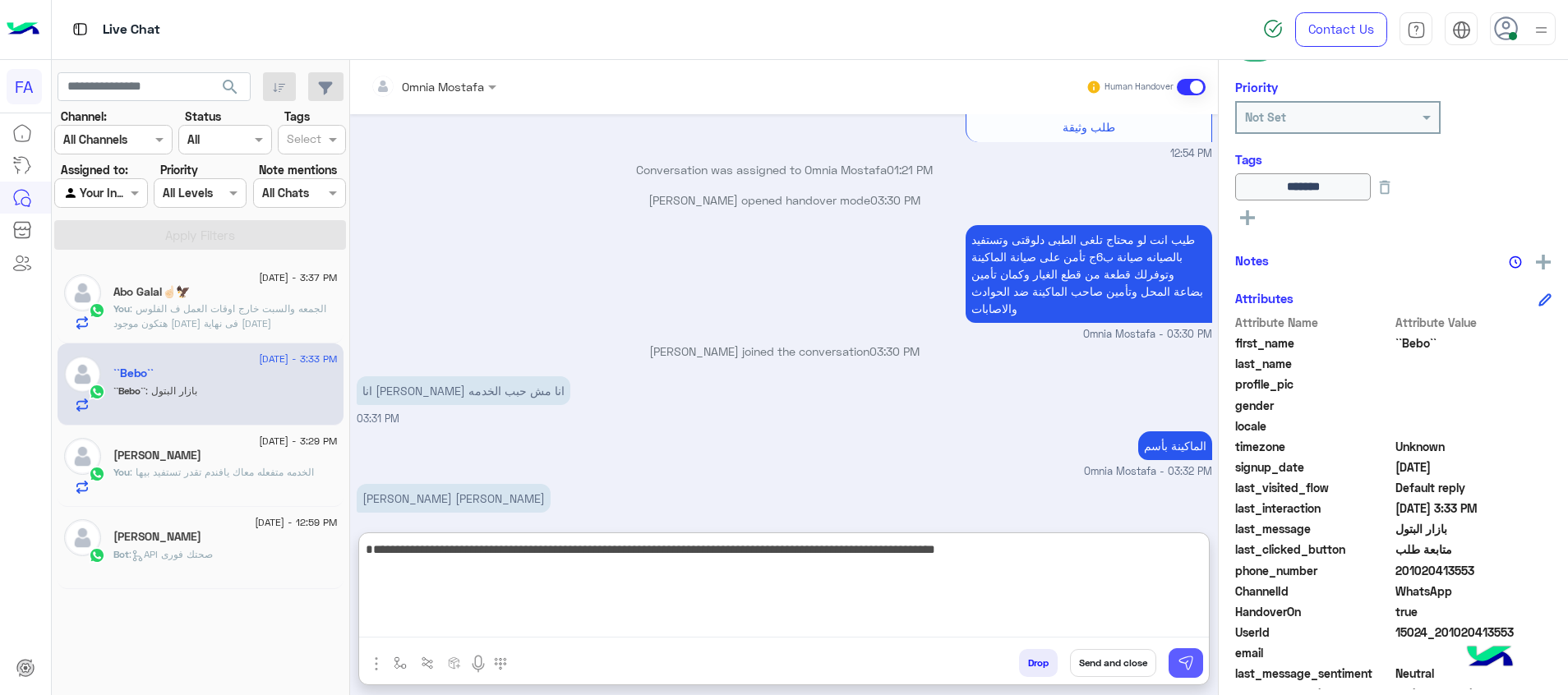
type textarea "**********"
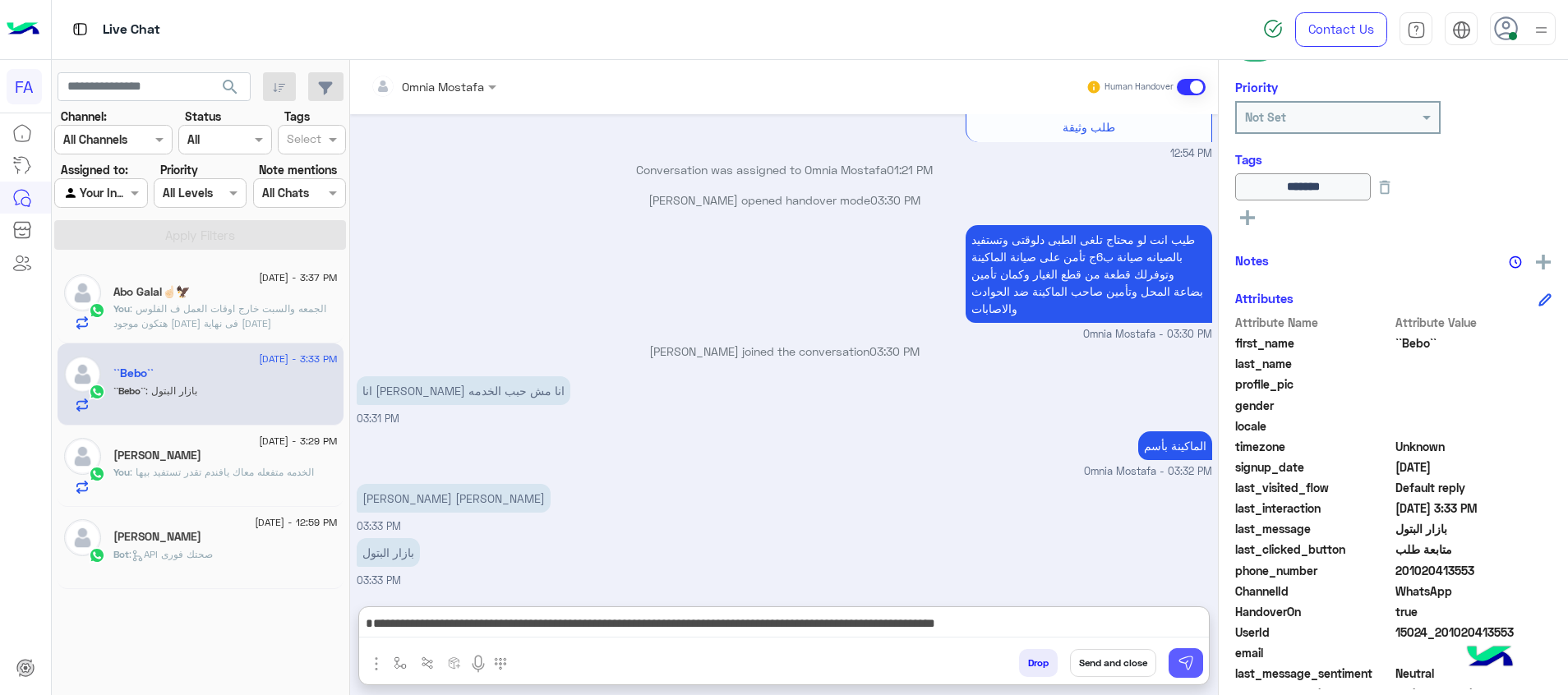
click at [1187, 668] on img at bounding box center [1185, 663] width 16 height 16
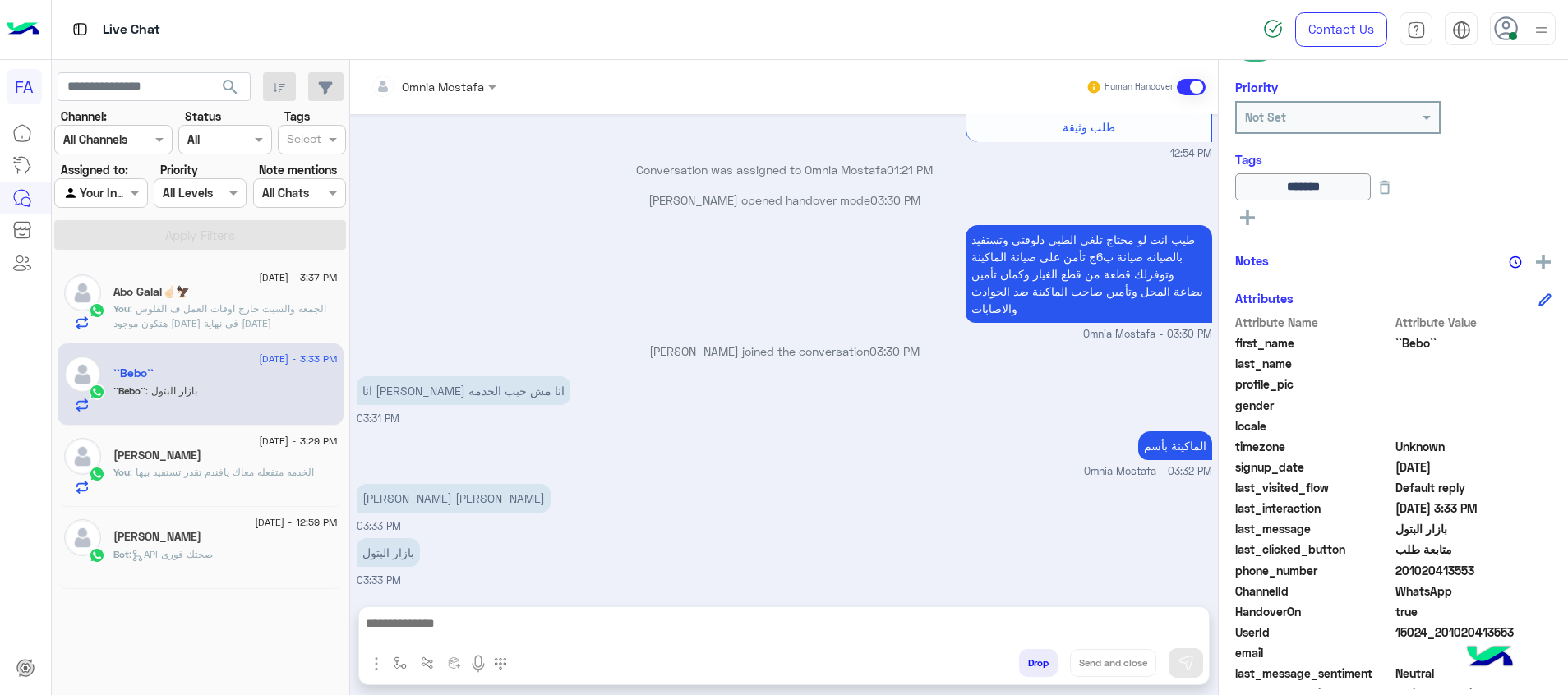
scroll to position [1064, 0]
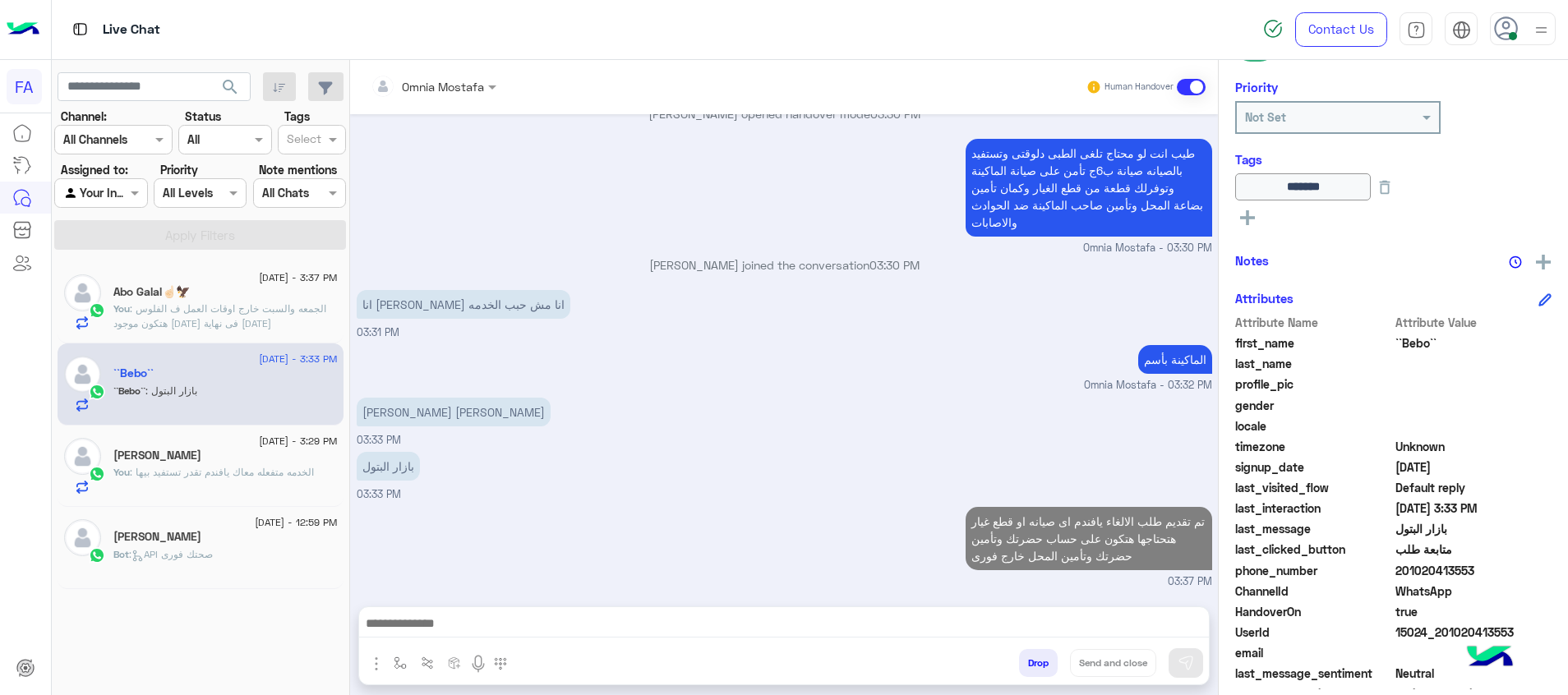
drag, startPoint x: 1242, startPoint y: 230, endPoint x: 1249, endPoint y: 216, distance: 15.7
click at [1242, 230] on div "******* See All" at bounding box center [1393, 202] width 317 height 60
click at [1249, 216] on icon at bounding box center [1248, 218] width 15 height 15
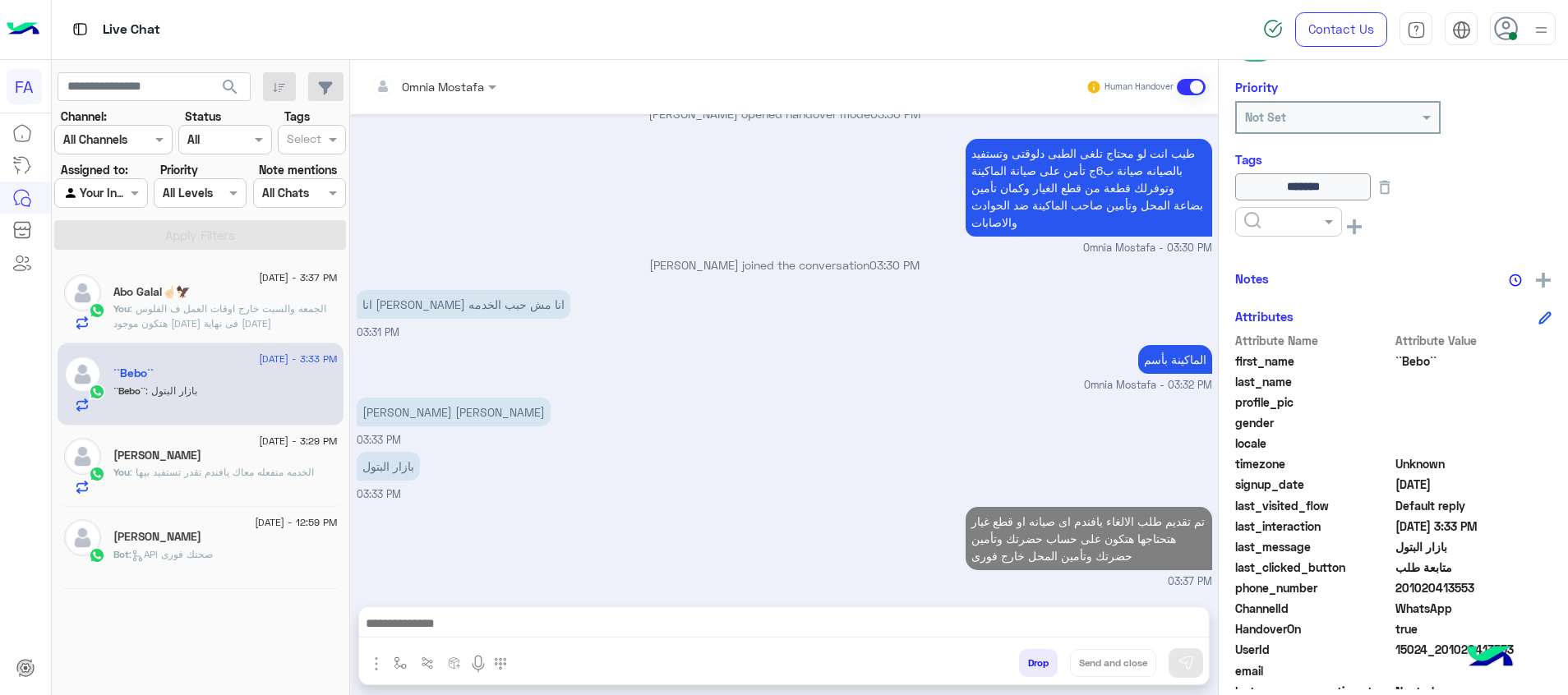
click at [1250, 215] on input "text" at bounding box center [1268, 222] width 50 height 17
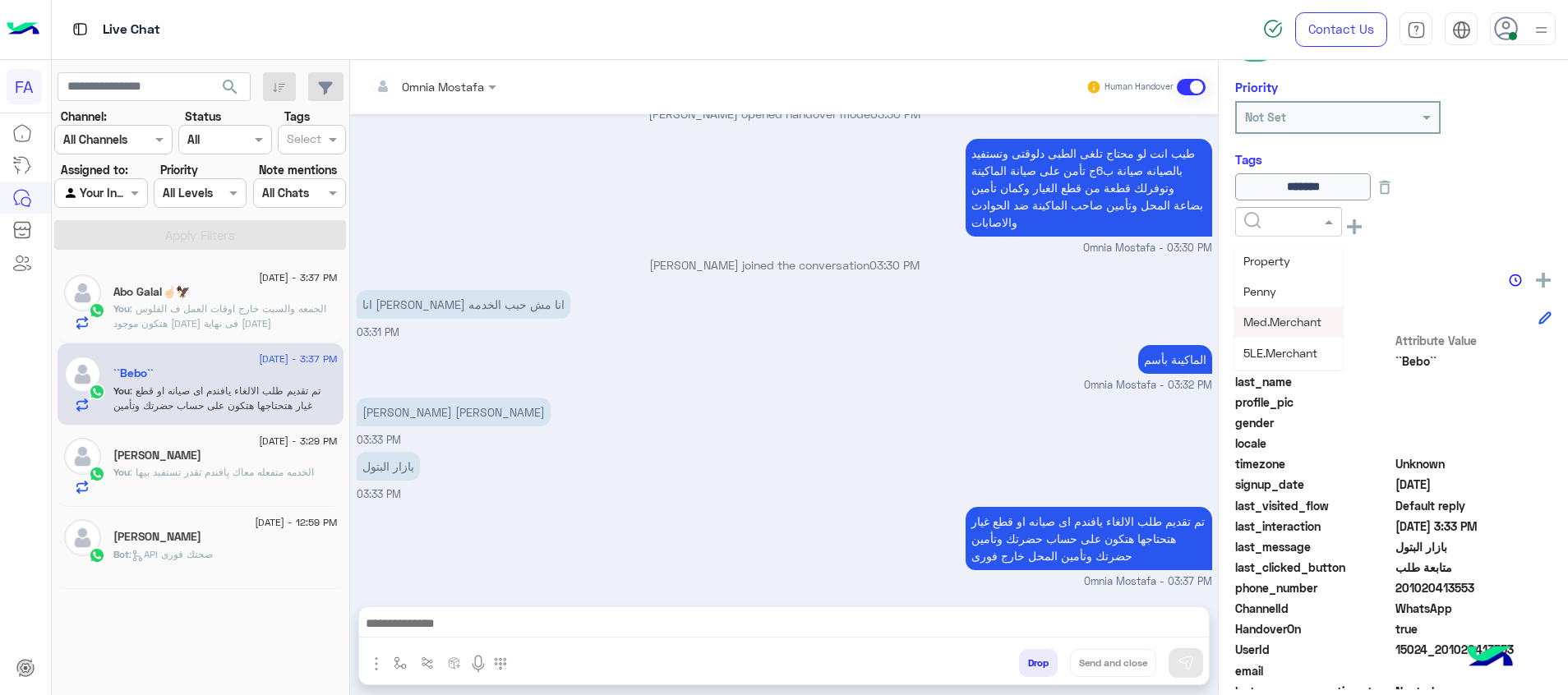
click at [1303, 324] on span "Med.Merchant" at bounding box center [1282, 321] width 78 height 14
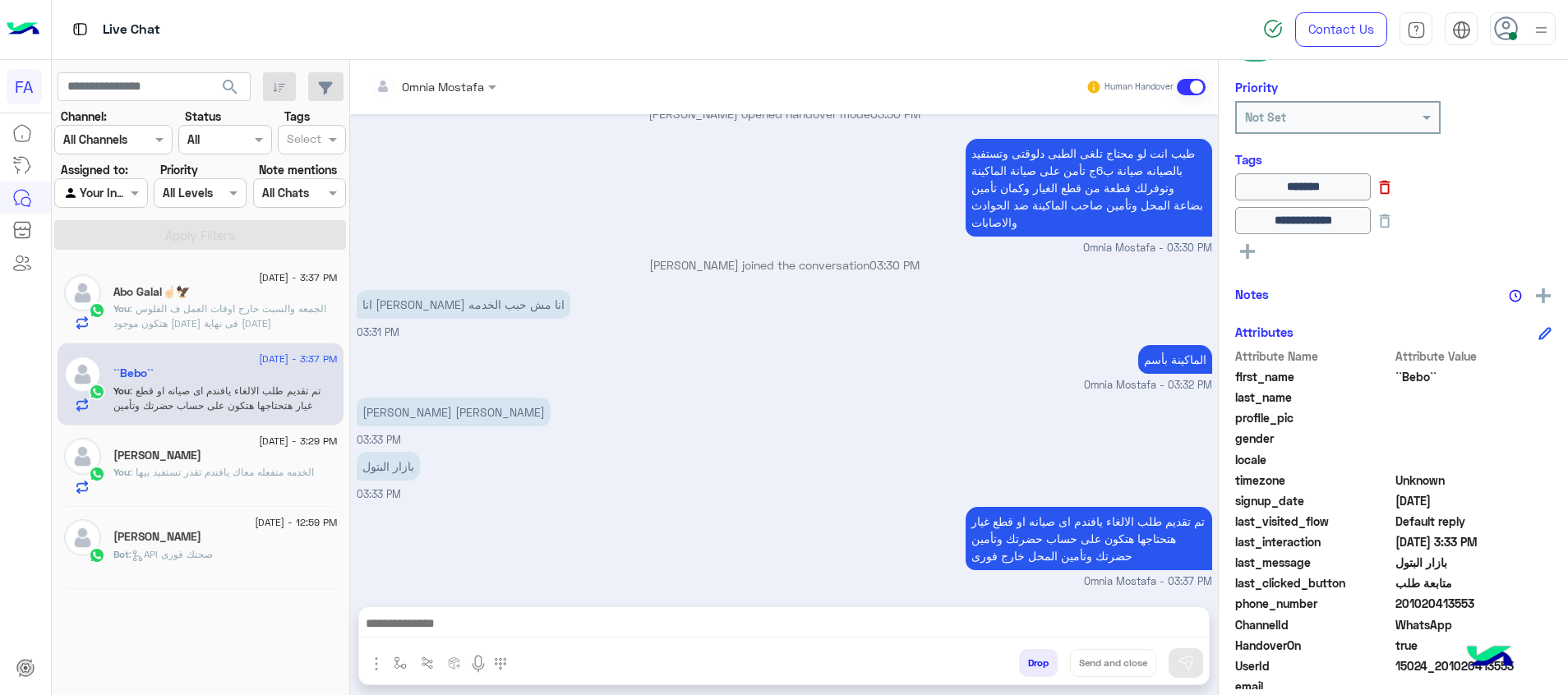
click at [1393, 188] on icon at bounding box center [1384, 187] width 18 height 18
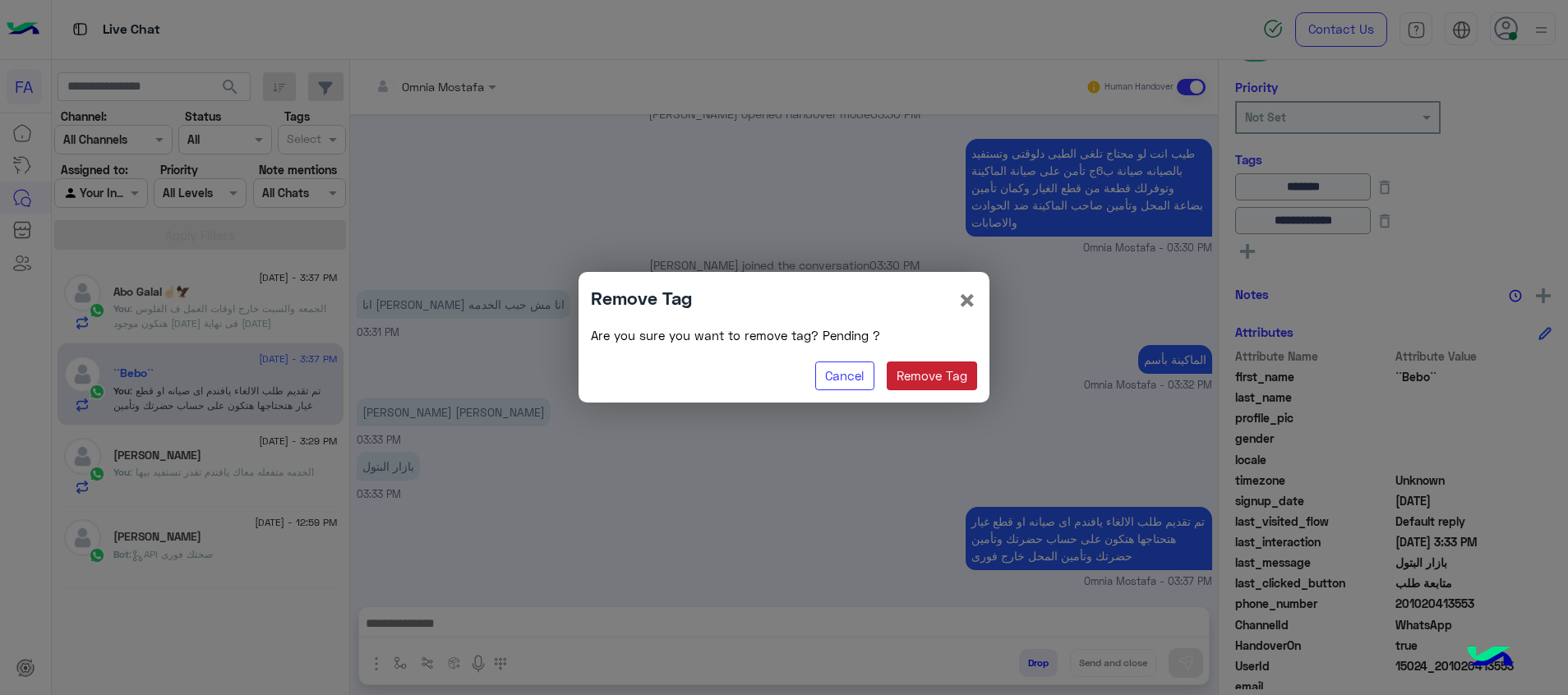
click at [939, 383] on button "Remove Tag" at bounding box center [932, 376] width 91 height 29
type input "**********"
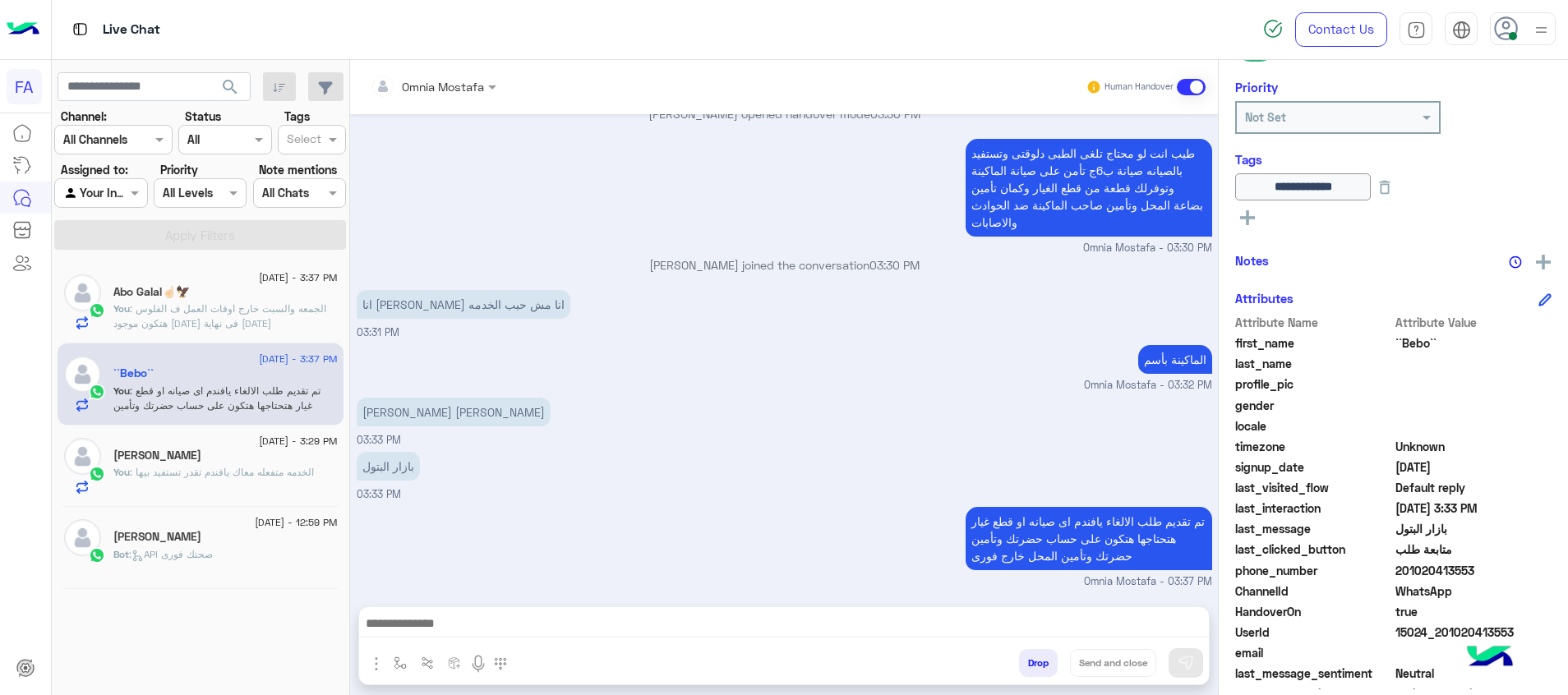
click at [1247, 217] on rect at bounding box center [1247, 218] width 3 height 15
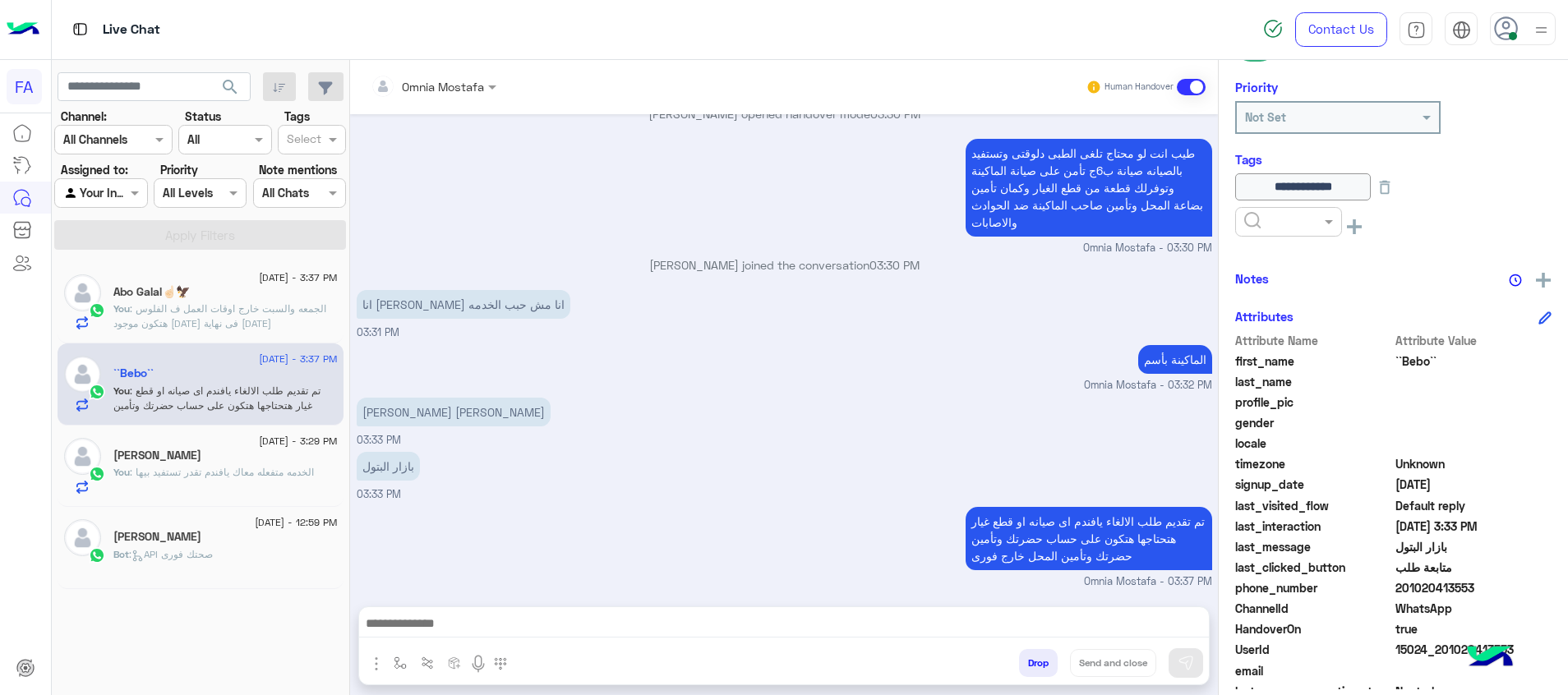
drag, startPoint x: 1247, startPoint y: 217, endPoint x: 1290, endPoint y: 229, distance: 44.6
click at [1267, 219] on input "text" at bounding box center [1268, 222] width 50 height 17
click at [1309, 343] on div "5LE.Merchant" at bounding box center [1288, 353] width 107 height 30
drag, startPoint x: 1244, startPoint y: 247, endPoint x: 1252, endPoint y: 249, distance: 8.2
click at [1244, 249] on div "**********" at bounding box center [1393, 211] width 317 height 77
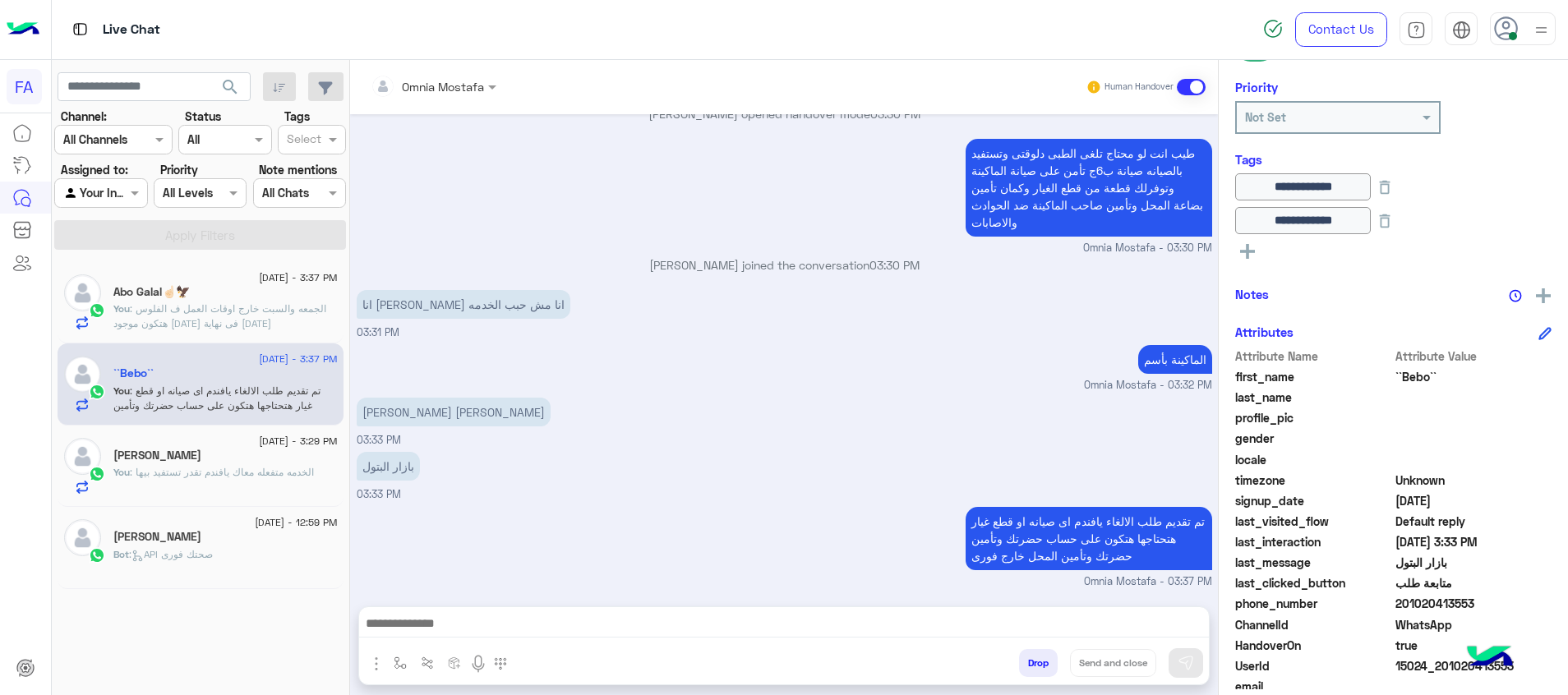
click at [1241, 252] on rect at bounding box center [1248, 251] width 15 height 3
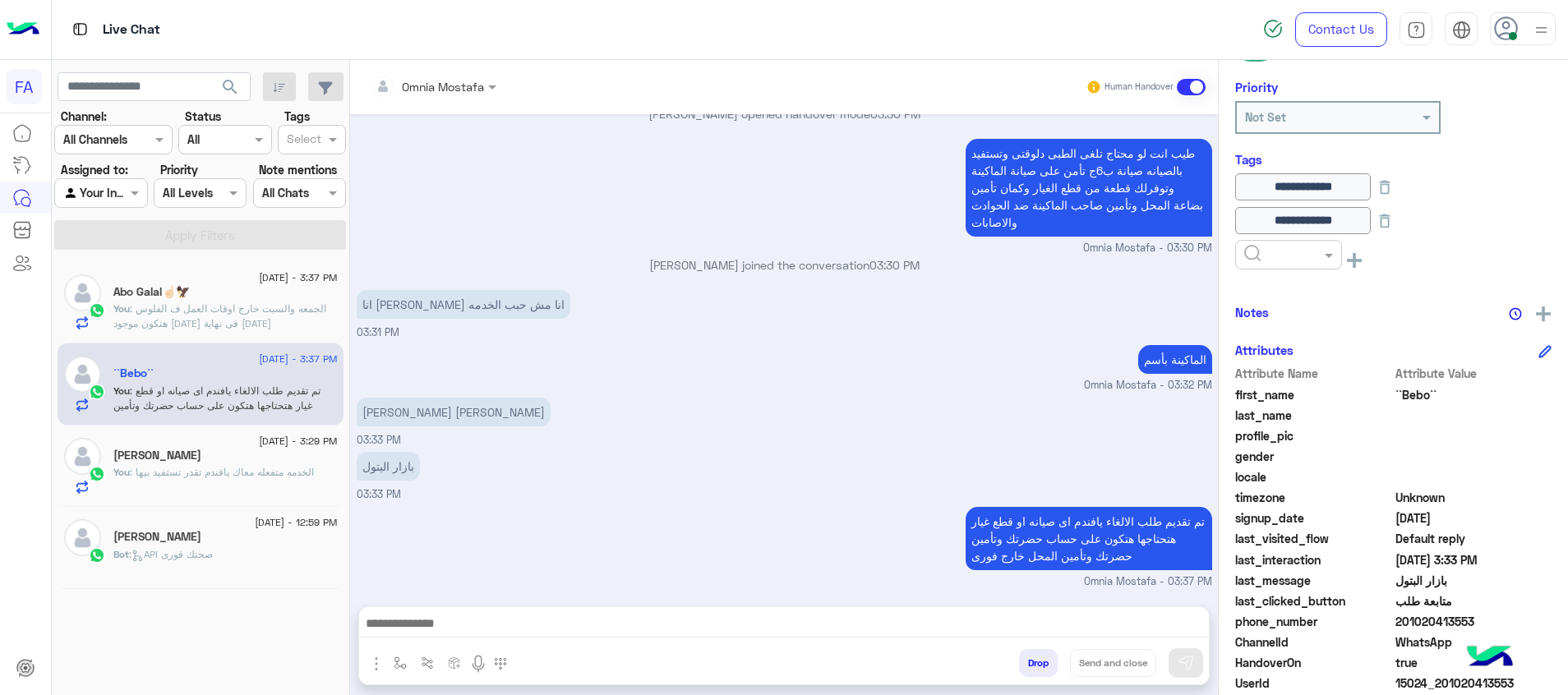
click at [1246, 252] on input "text" at bounding box center [1268, 255] width 50 height 17
click at [1300, 287] on div "Cancellation" at bounding box center [1288, 295] width 107 height 30
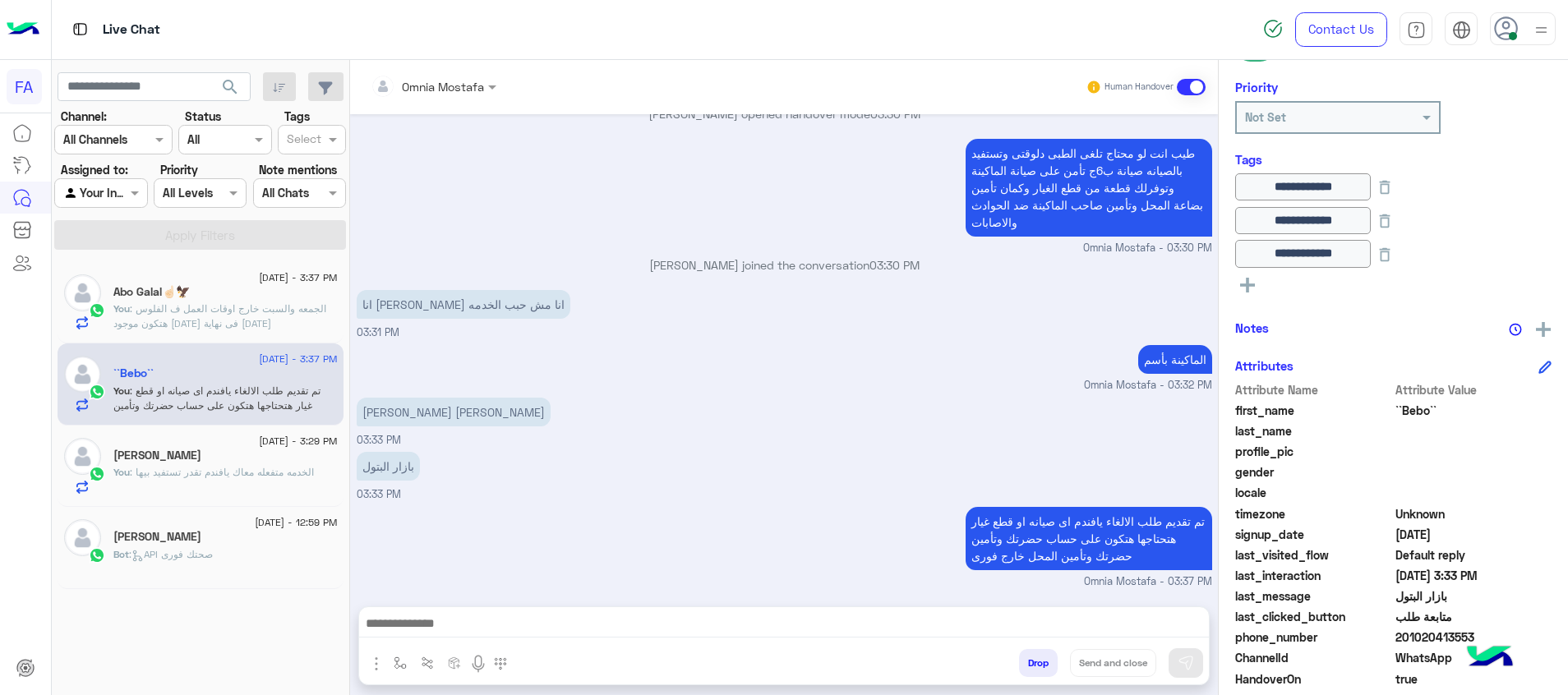
click at [1258, 283] on button at bounding box center [1248, 283] width 25 height 20
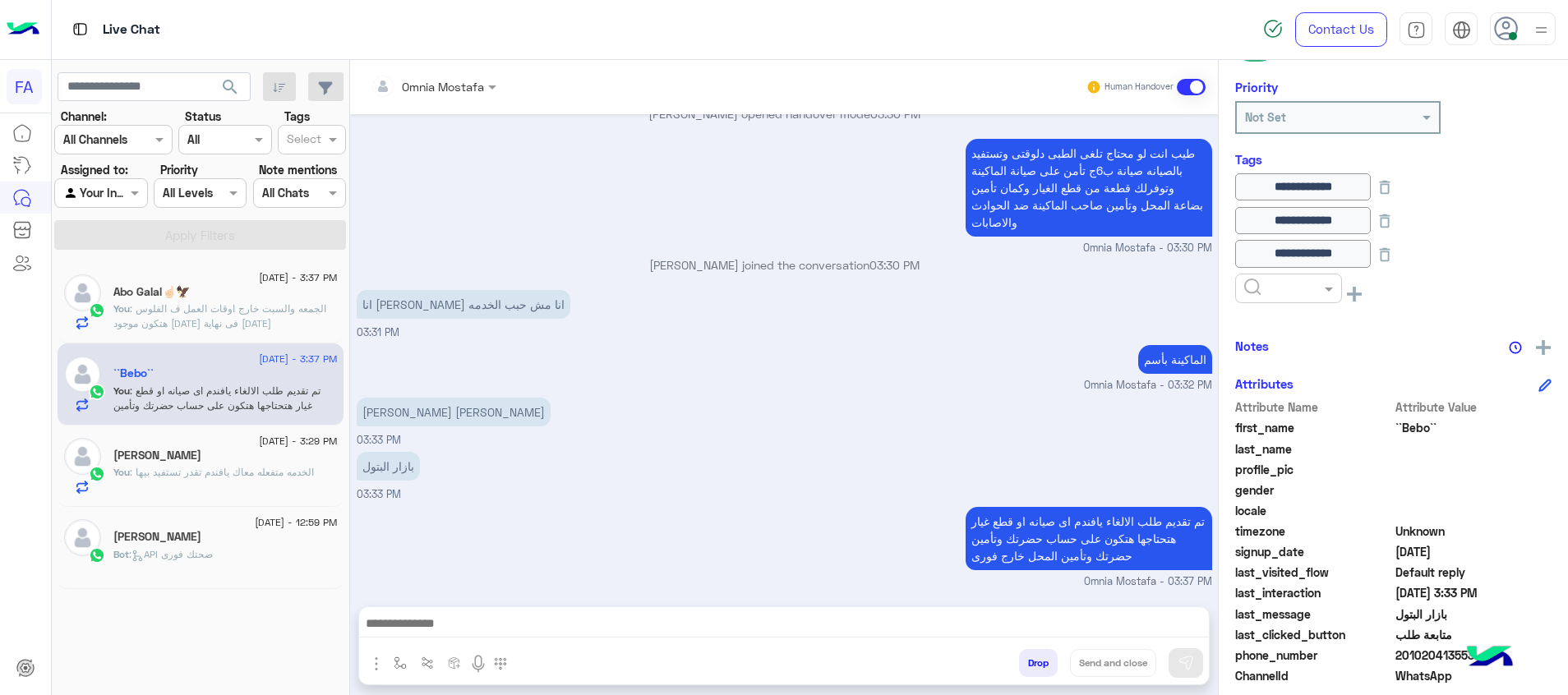
drag, startPoint x: 1258, startPoint y: 283, endPoint x: 1325, endPoint y: 308, distance: 71.5
click at [1263, 284] on input "text" at bounding box center [1268, 288] width 50 height 17
click at [1305, 426] on div "Not-Done" at bounding box center [1288, 421] width 107 height 30
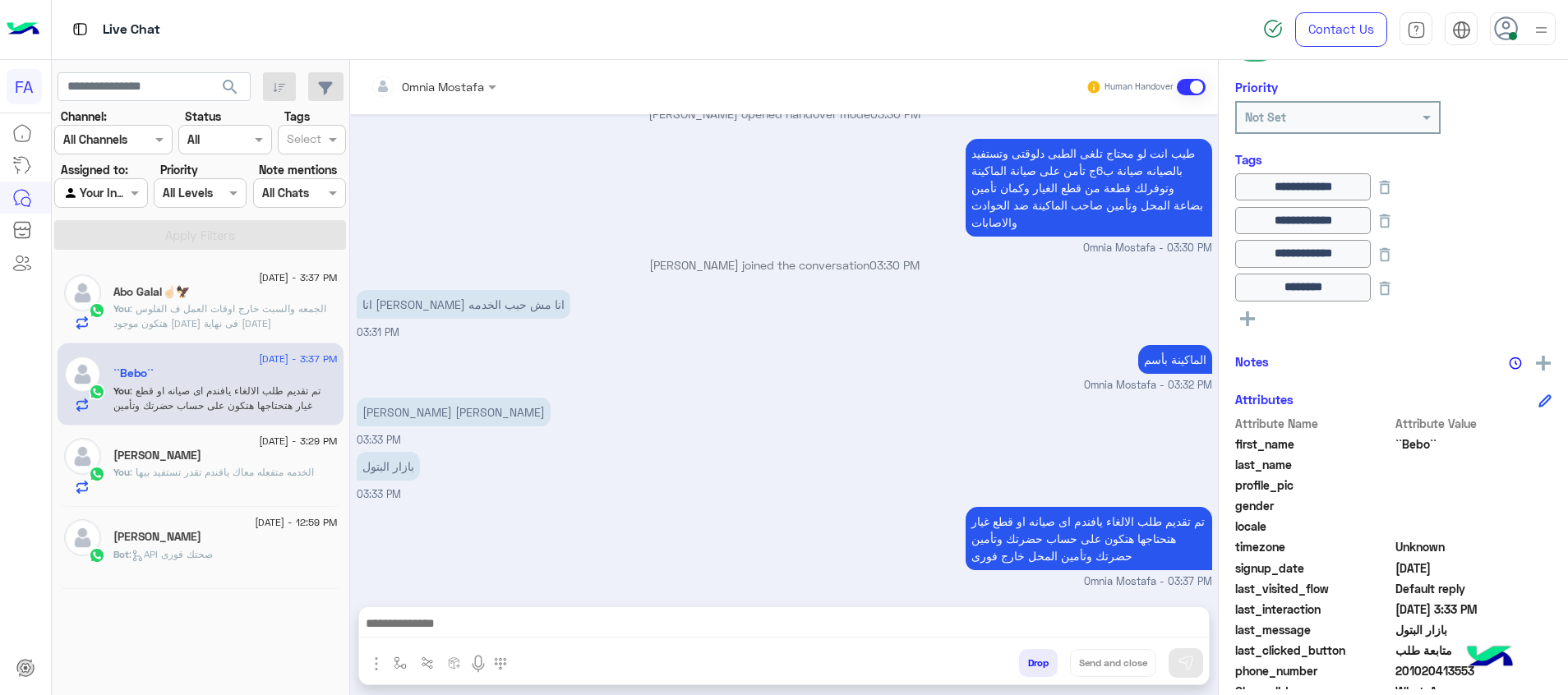
click at [301, 478] on span ": الخدمه متفعله معاك يافندم تقدر تستفيد بيها" at bounding box center [221, 472] width 184 height 12
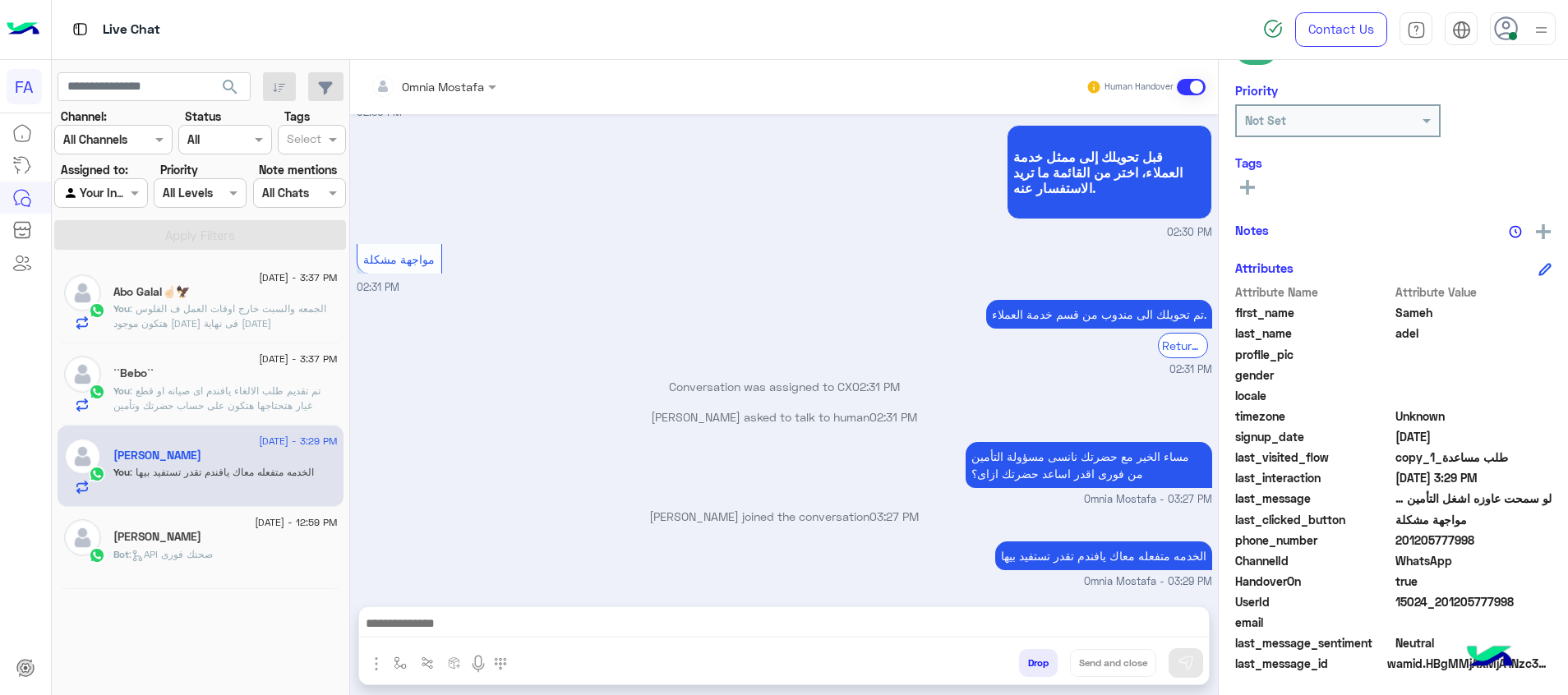
scroll to position [238, 0]
click at [1257, 186] on button at bounding box center [1248, 182] width 25 height 20
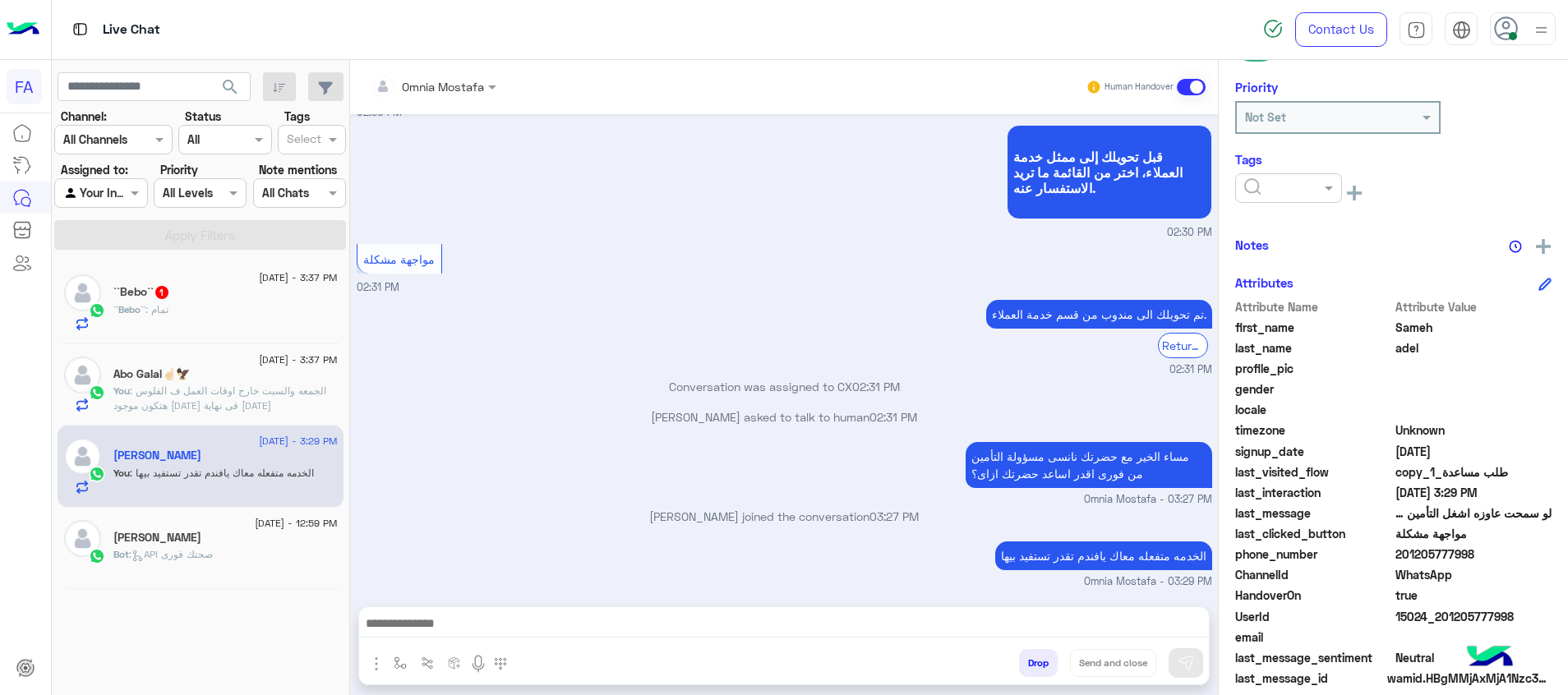
click at [1273, 196] on div at bounding box center [1288, 187] width 107 height 29
click at [1284, 254] on span "Pending" at bounding box center [1265, 258] width 43 height 14
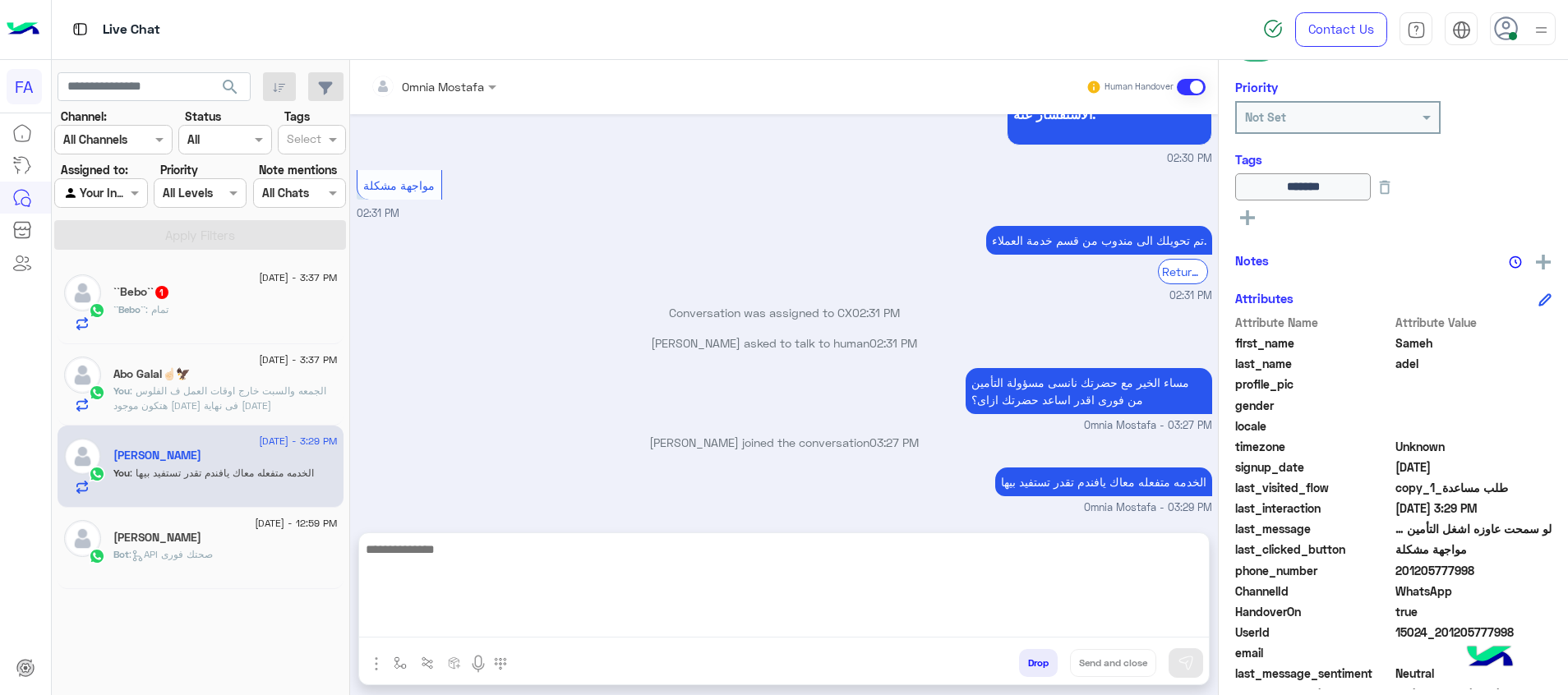
click at [1155, 618] on textarea at bounding box center [784, 588] width 850 height 98
paste textarea "**********"
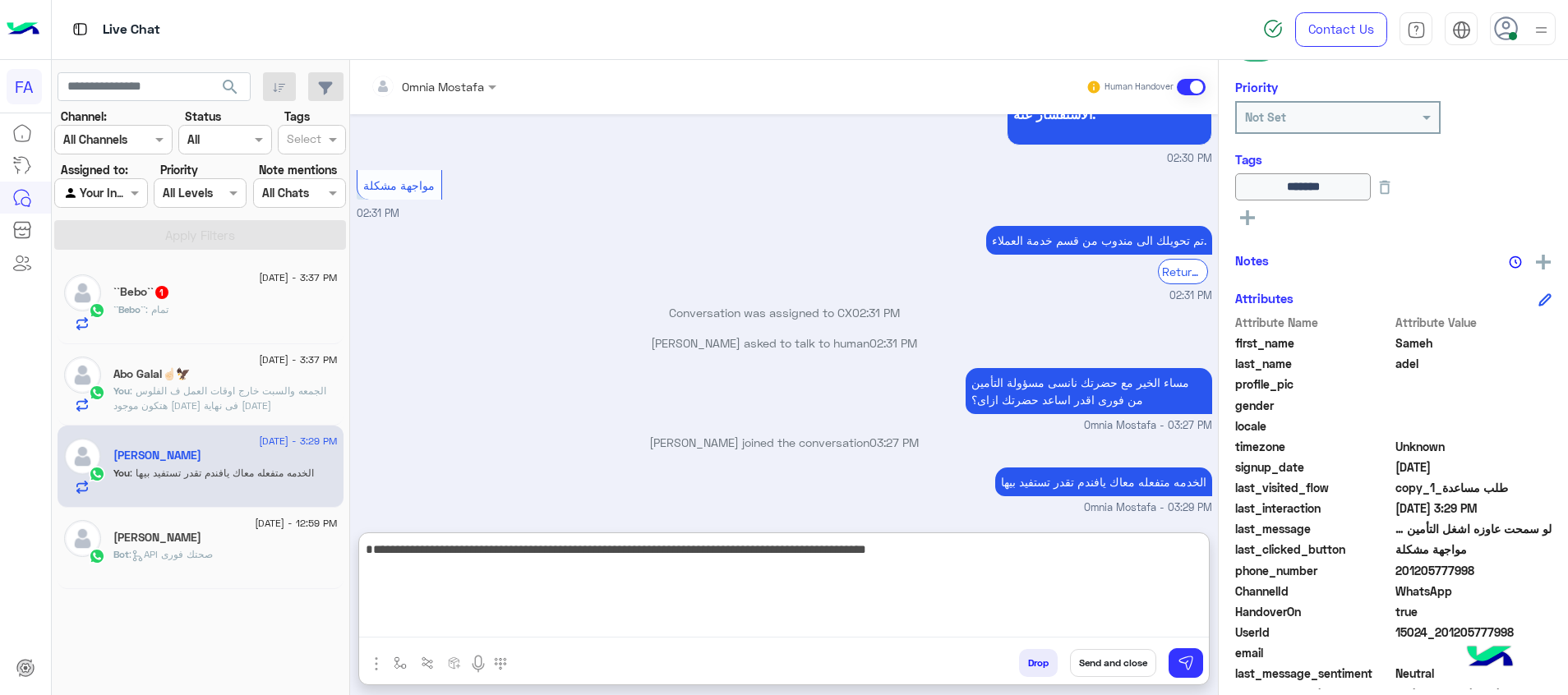
type textarea "**********"
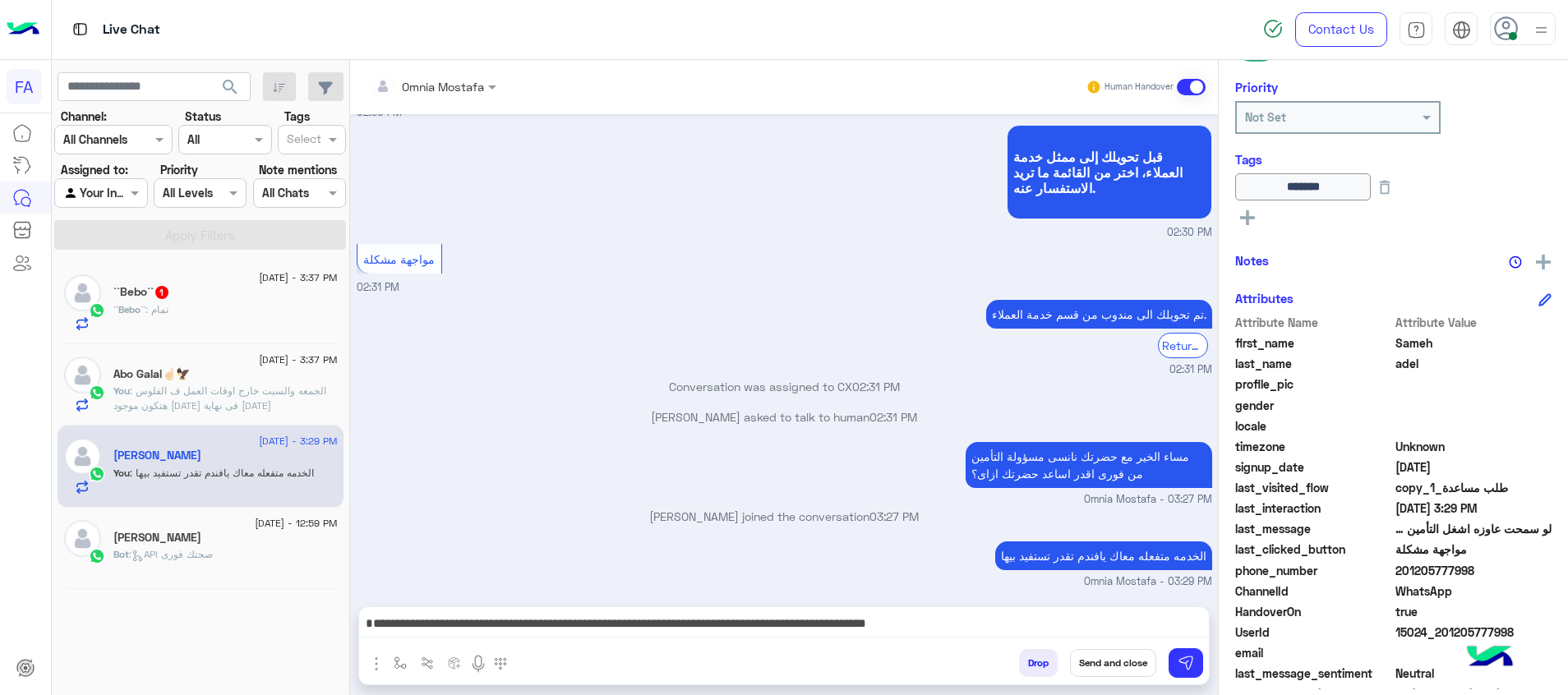
click at [1100, 668] on button "Send and close" at bounding box center [1112, 664] width 86 height 28
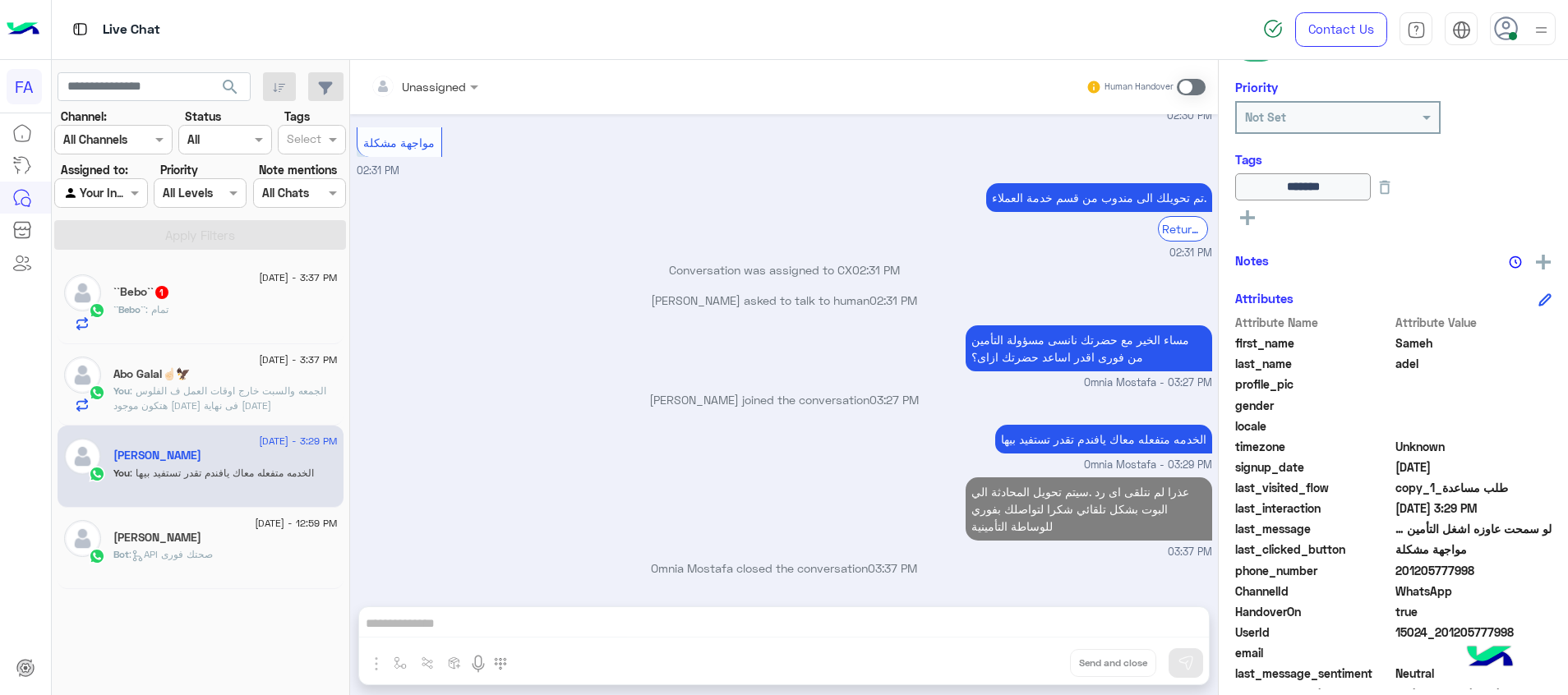
scroll to position [1468, 0]
click at [239, 318] on div "``Bebo`` : تمام" at bounding box center [225, 317] width 224 height 28
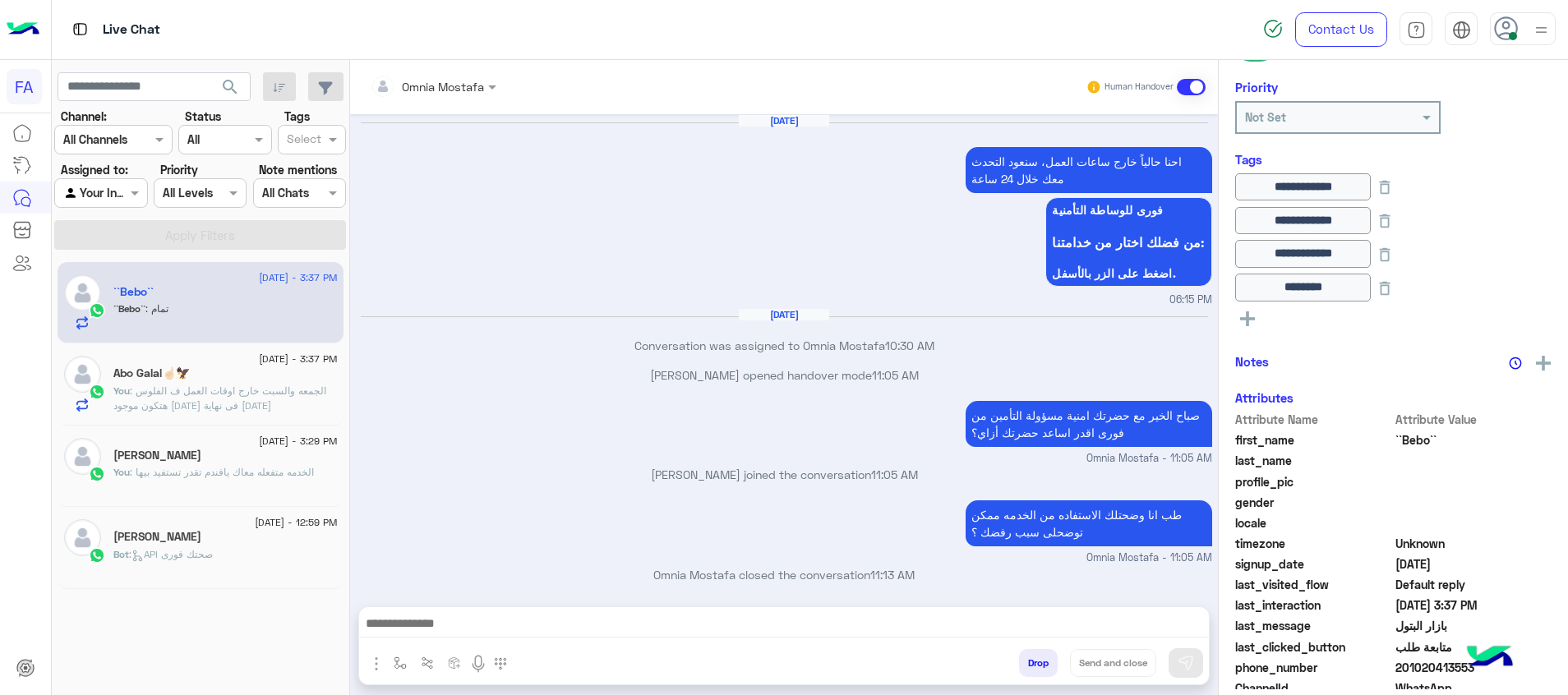
scroll to position [877, 0]
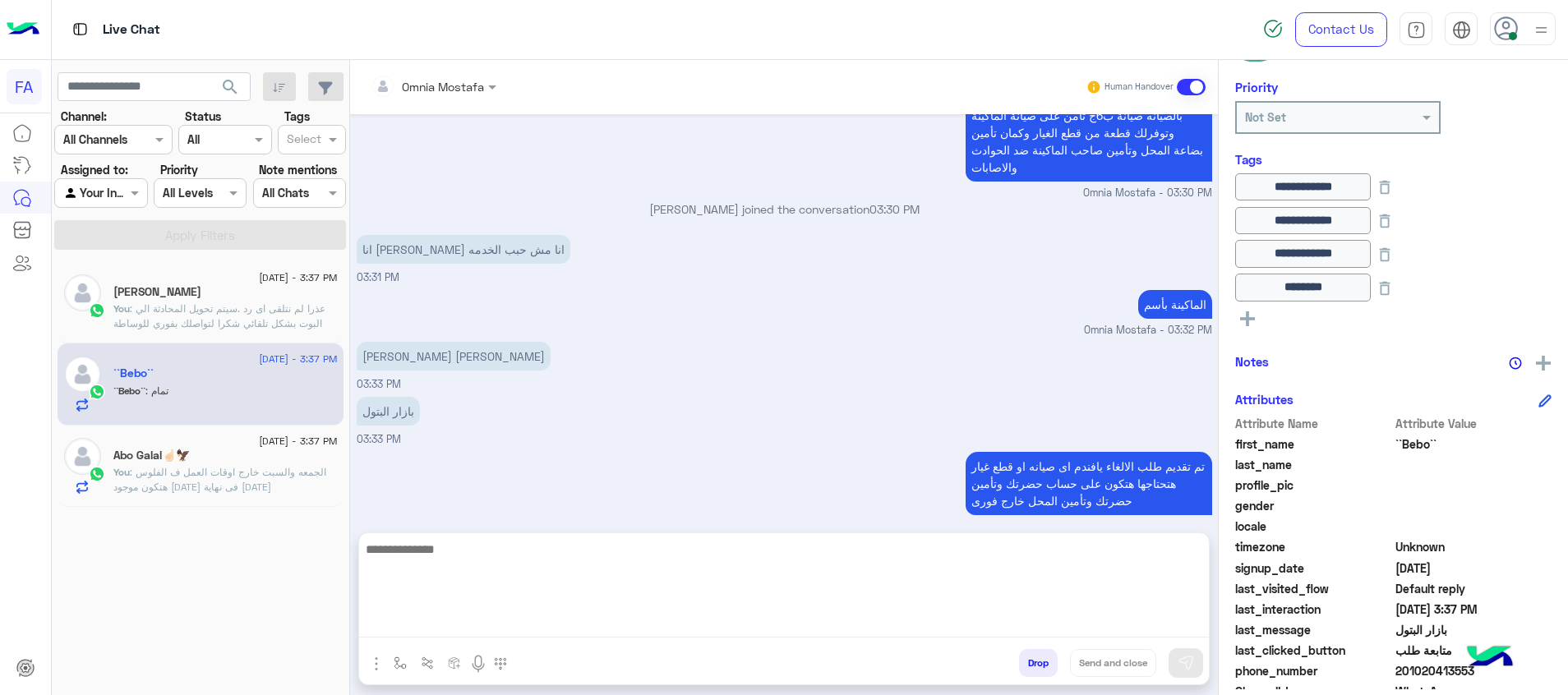
click at [1173, 623] on textarea at bounding box center [784, 588] width 850 height 98
paste textarea "**********"
type textarea "**********"
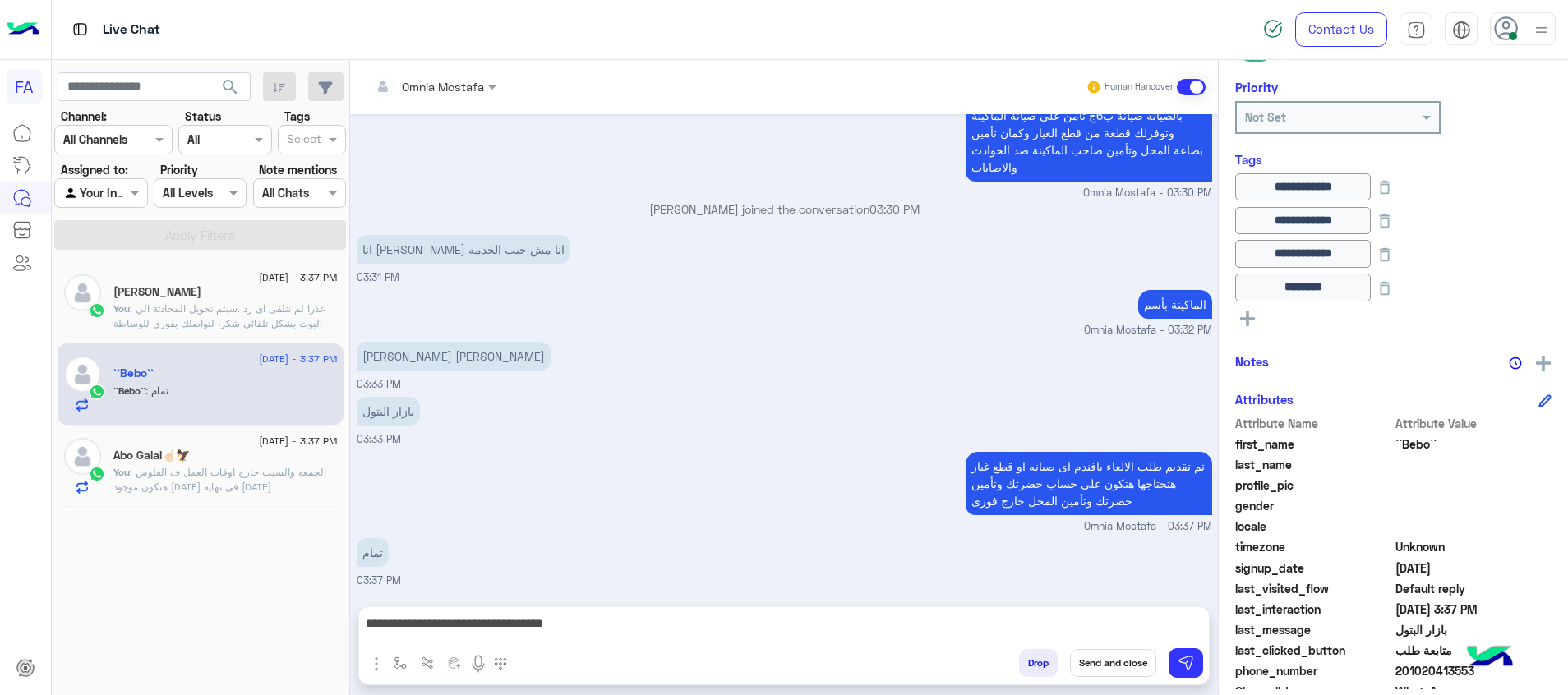
click at [1134, 658] on button "Send and close" at bounding box center [1112, 664] width 86 height 28
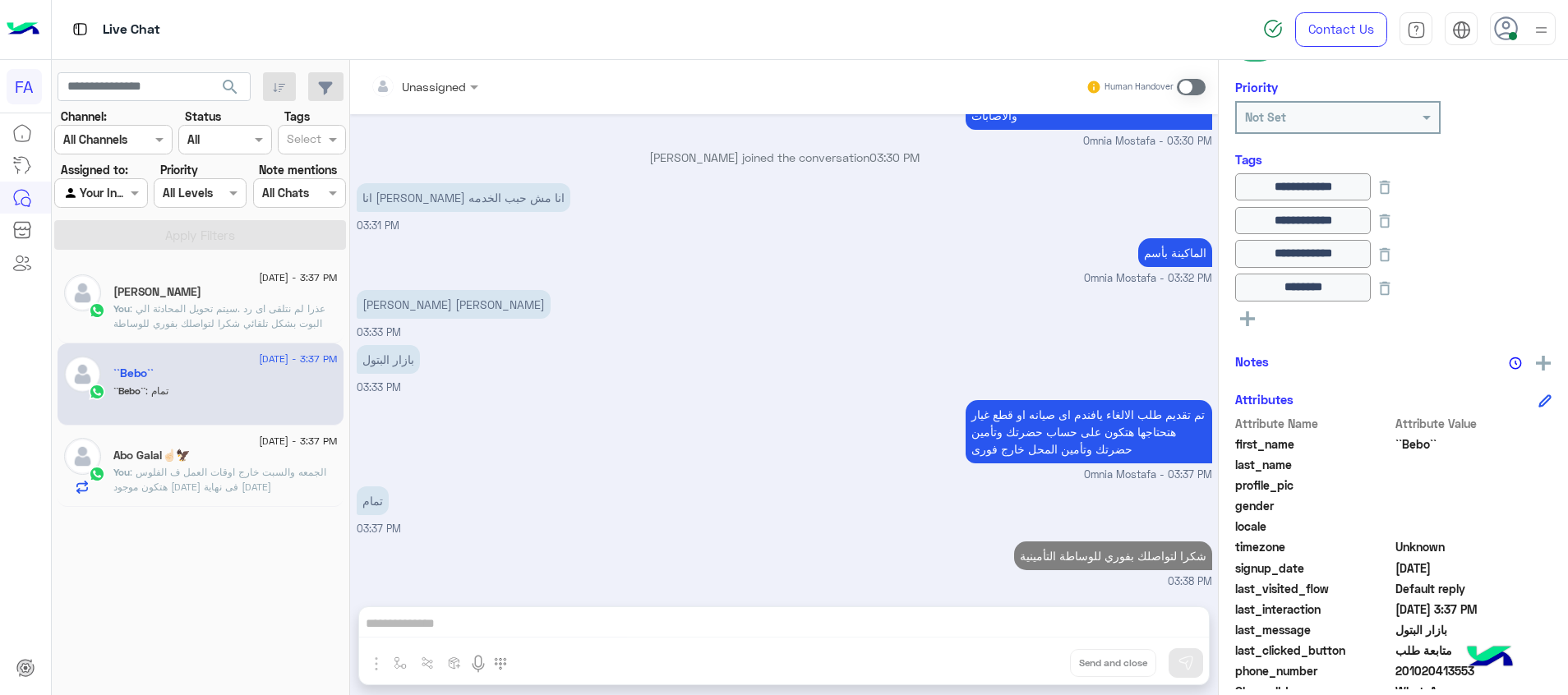
scroll to position [959, 0]
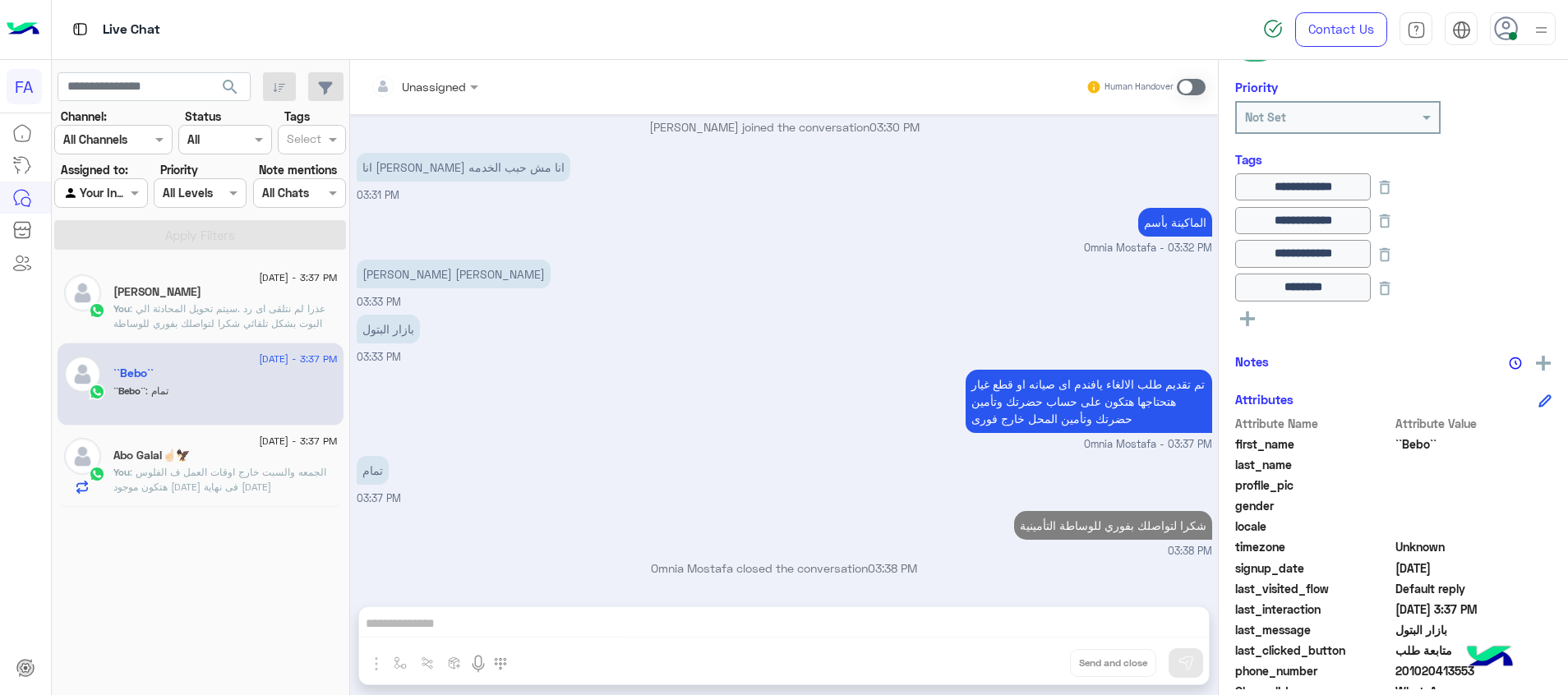
click at [223, 84] on span "search" at bounding box center [230, 87] width 20 height 20
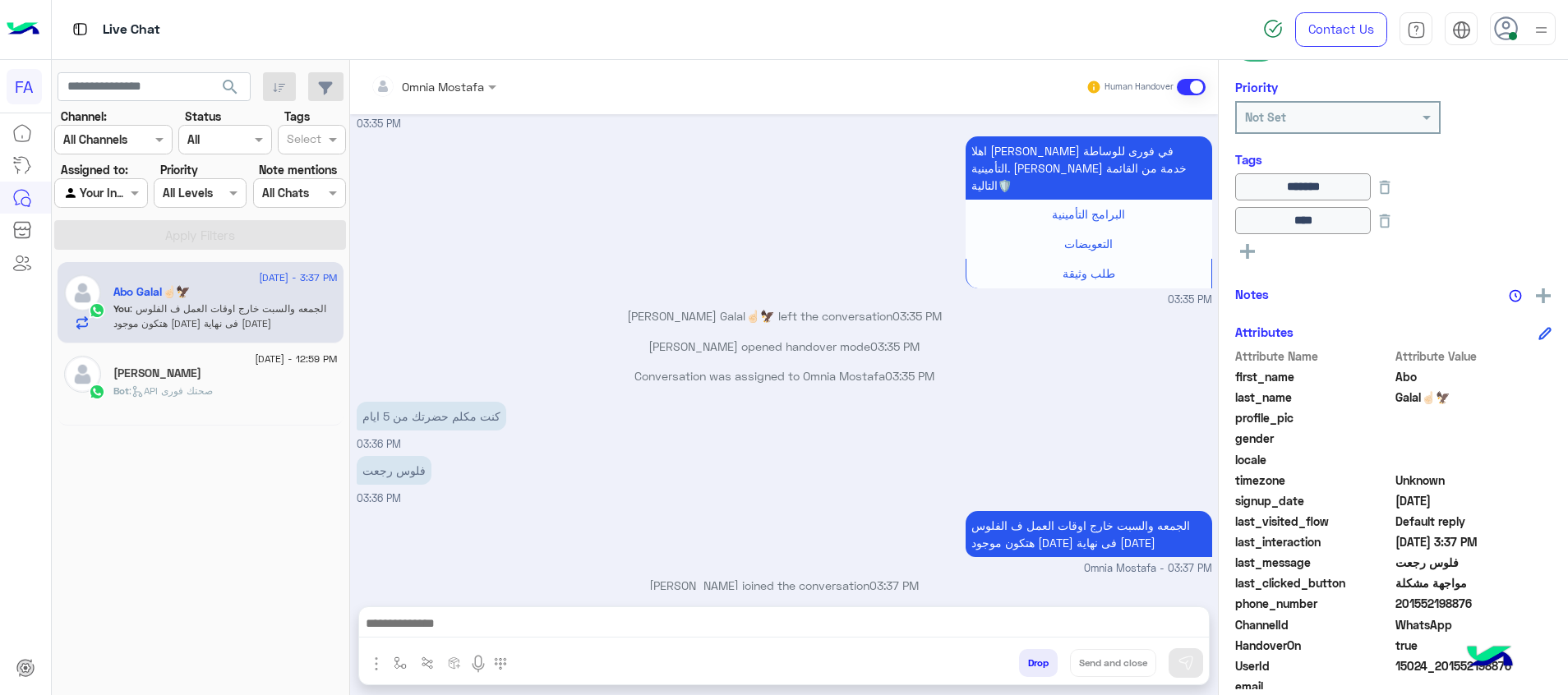
scroll to position [819, 0]
drag, startPoint x: 1473, startPoint y: 608, endPoint x: 1407, endPoint y: 609, distance: 66.0
click at [1407, 609] on span "201552198876" at bounding box center [1473, 603] width 157 height 17
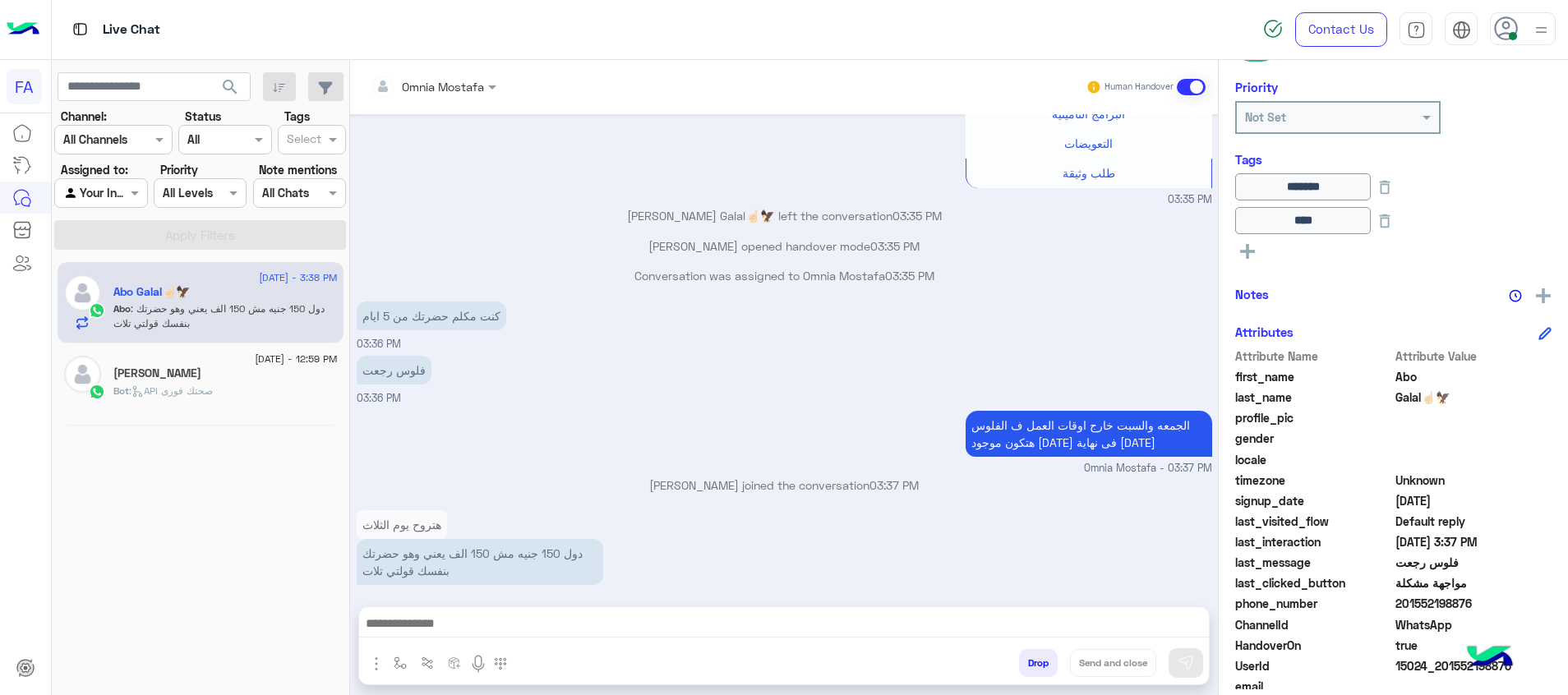
copy span "1552198876"
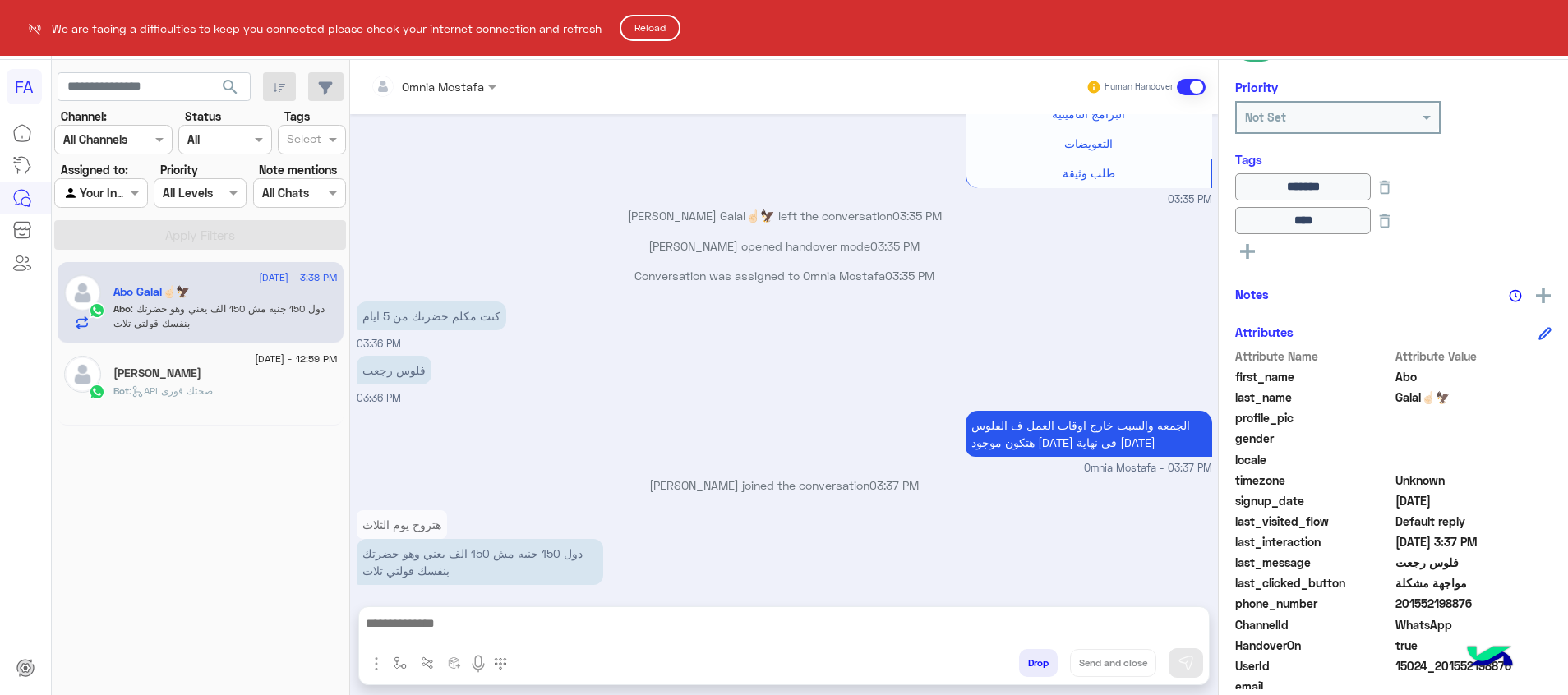
click at [938, 625] on html "FA We are facing a difficulties to keep you connected please check your interne…" at bounding box center [784, 347] width 1568 height 695
click at [1180, 620] on html "FA We are facing a difficulties to keep you connected please check your interne…" at bounding box center [784, 347] width 1568 height 695
click at [661, 37] on button "Reload" at bounding box center [650, 28] width 60 height 26
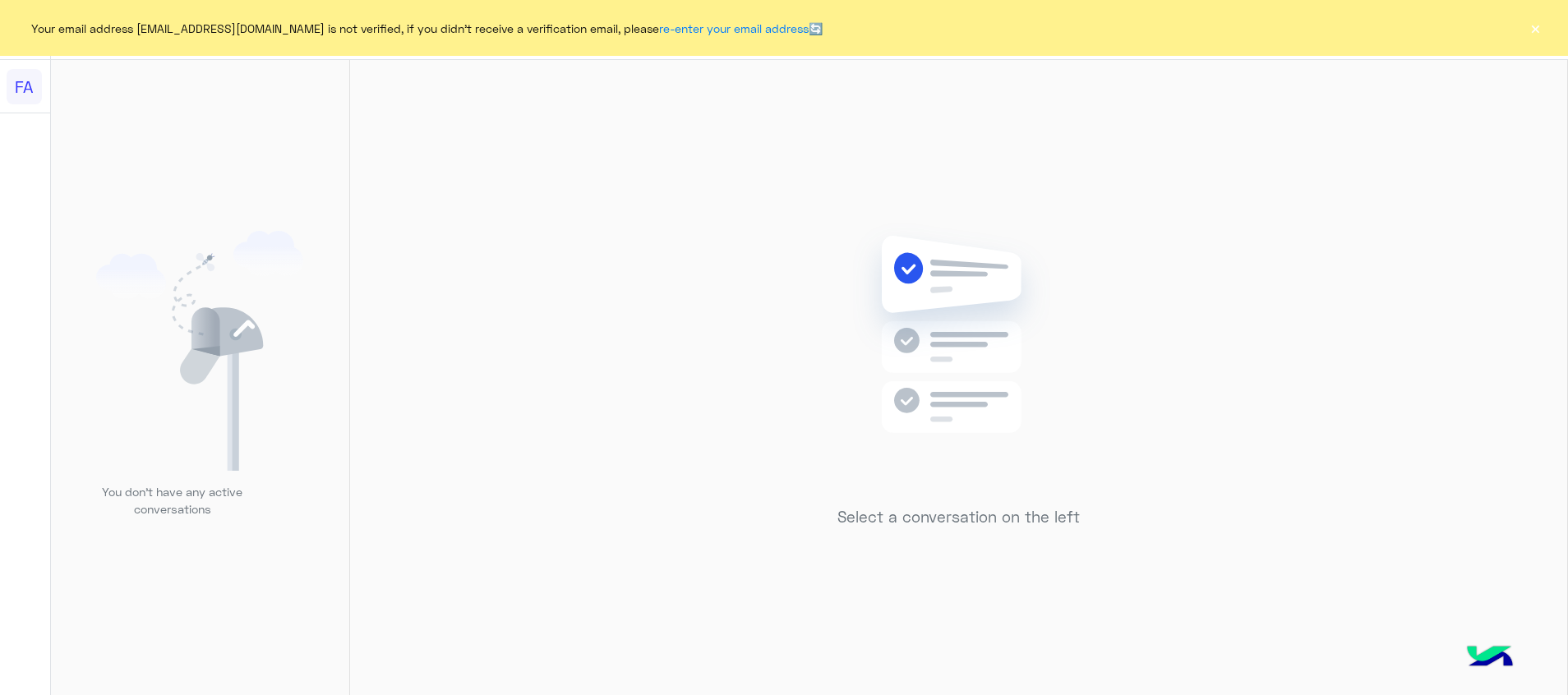
click at [1538, 36] on button "×" at bounding box center [1534, 27] width 16 height 16
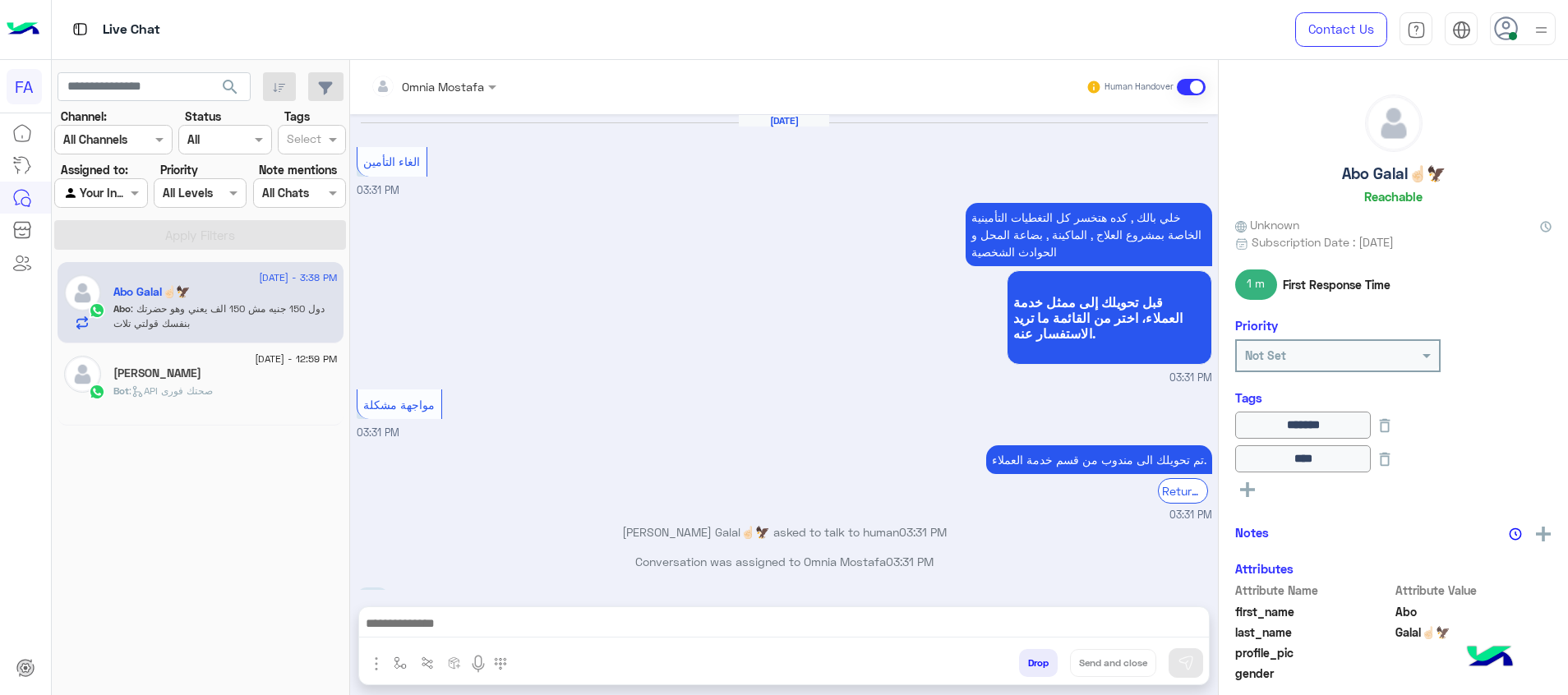
scroll to position [816, 0]
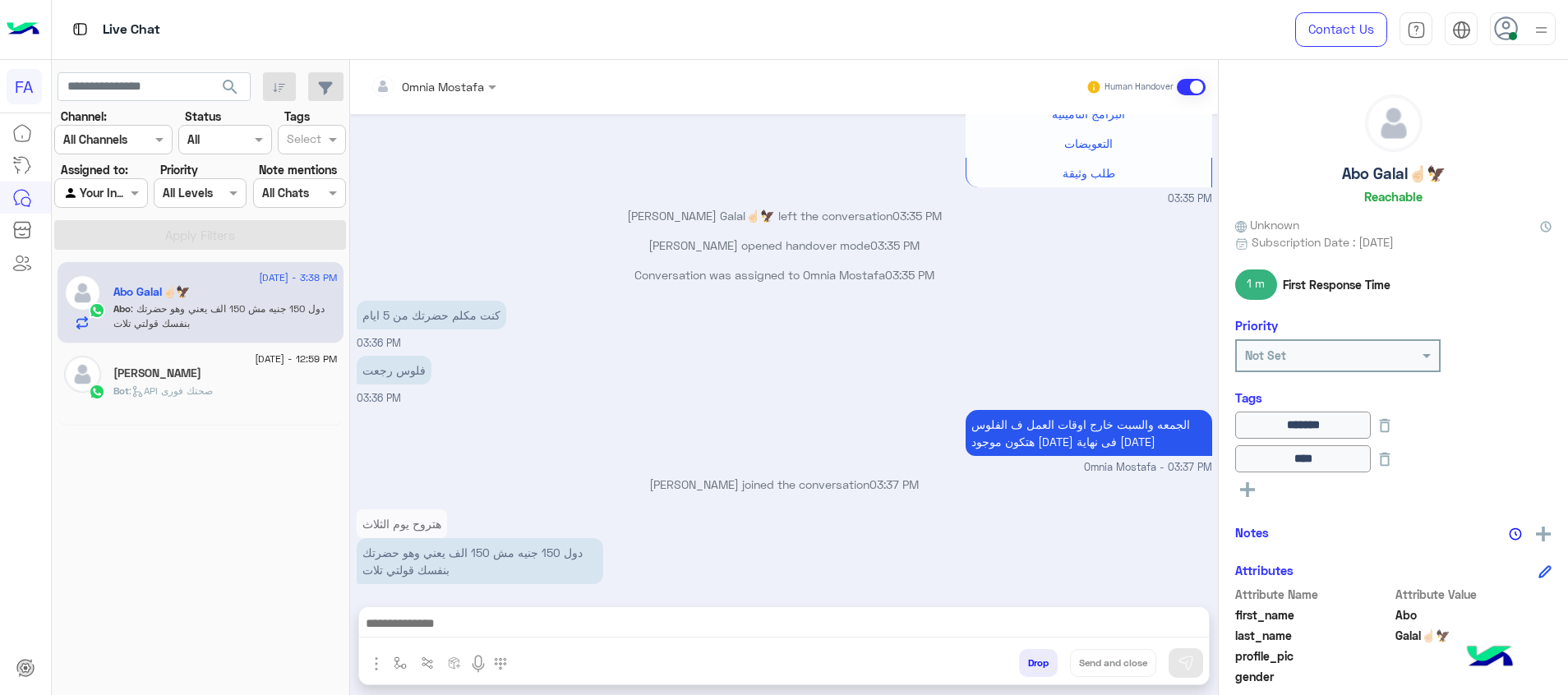
click at [399, 510] on p "هتروح يوم الثلاث" at bounding box center [402, 524] width 91 height 28
click at [421, 510] on p "هتروح يوم الثلاث" at bounding box center [402, 524] width 91 height 28
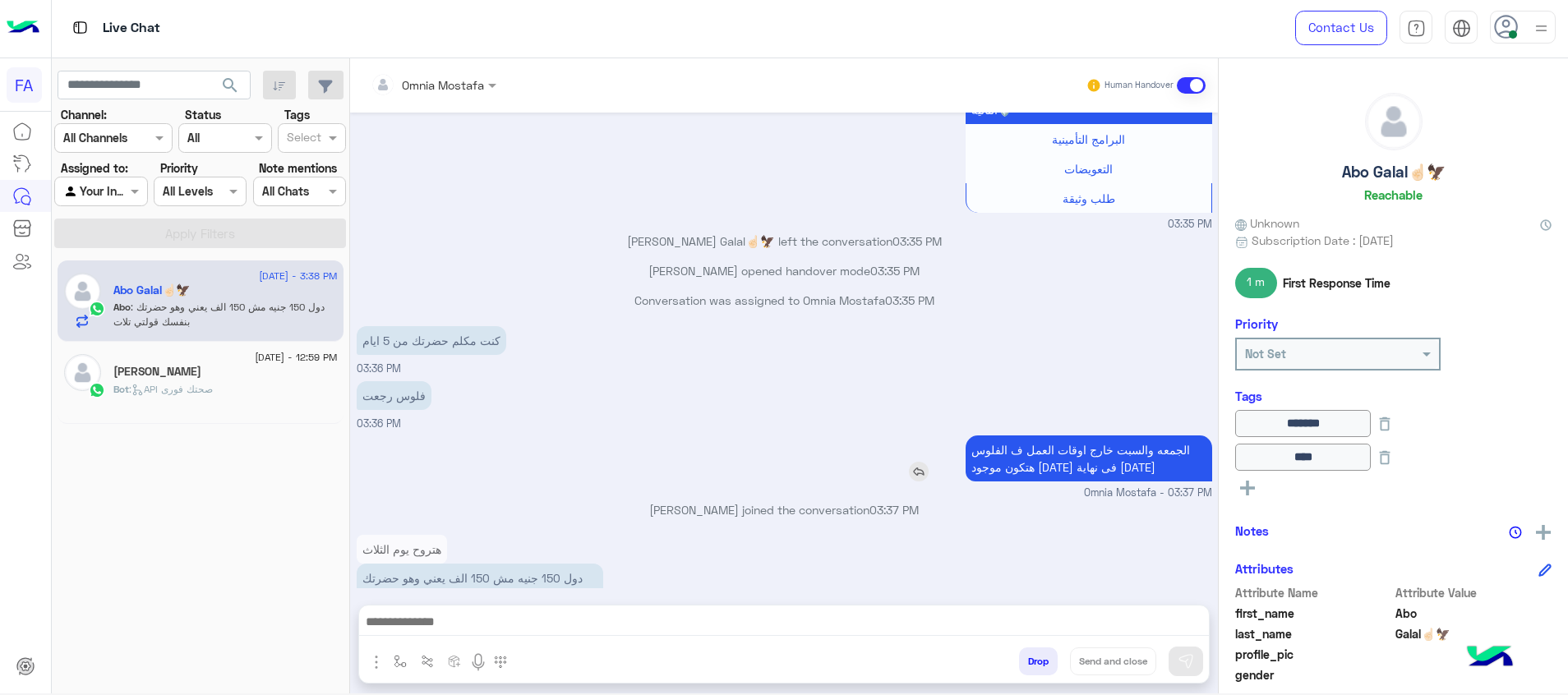
scroll to position [815, 0]
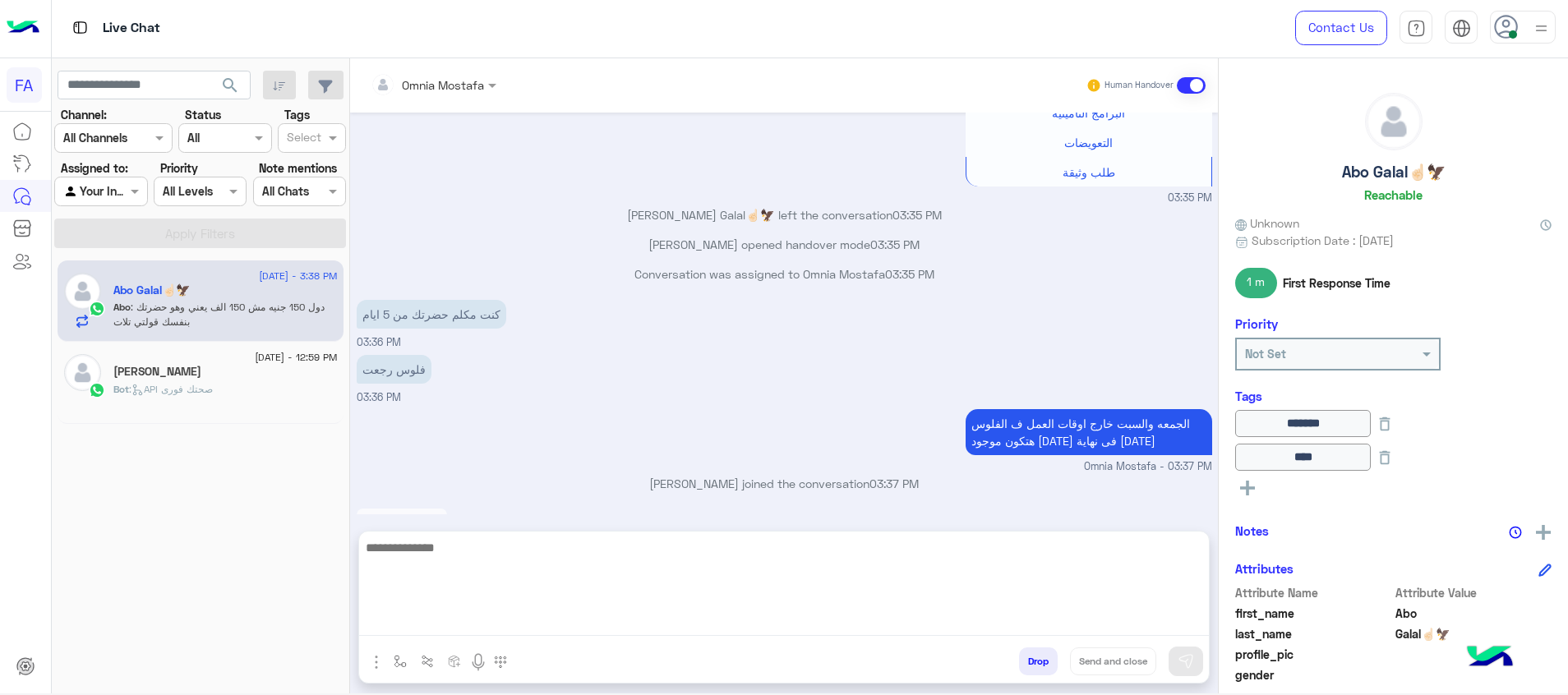
click at [848, 631] on textarea at bounding box center [784, 587] width 850 height 98
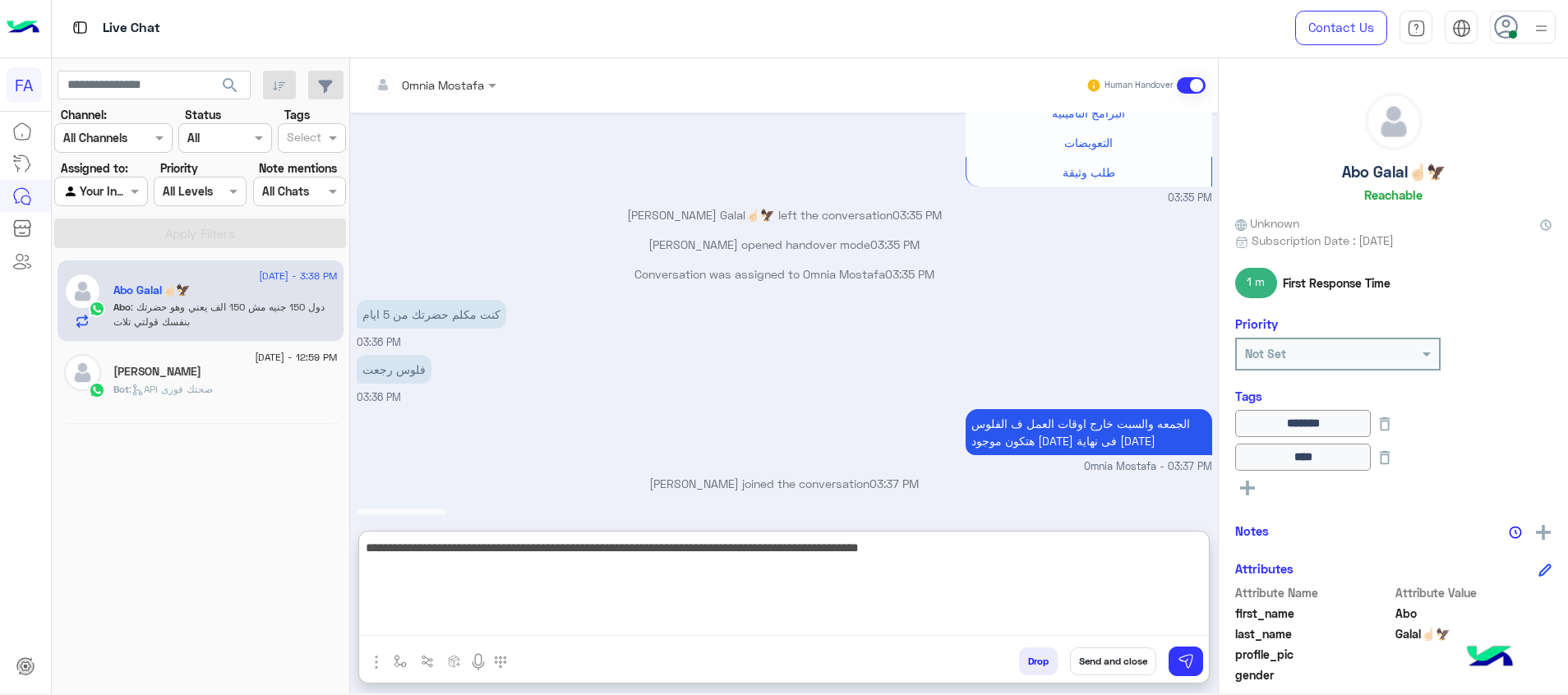
type textarea "**********"
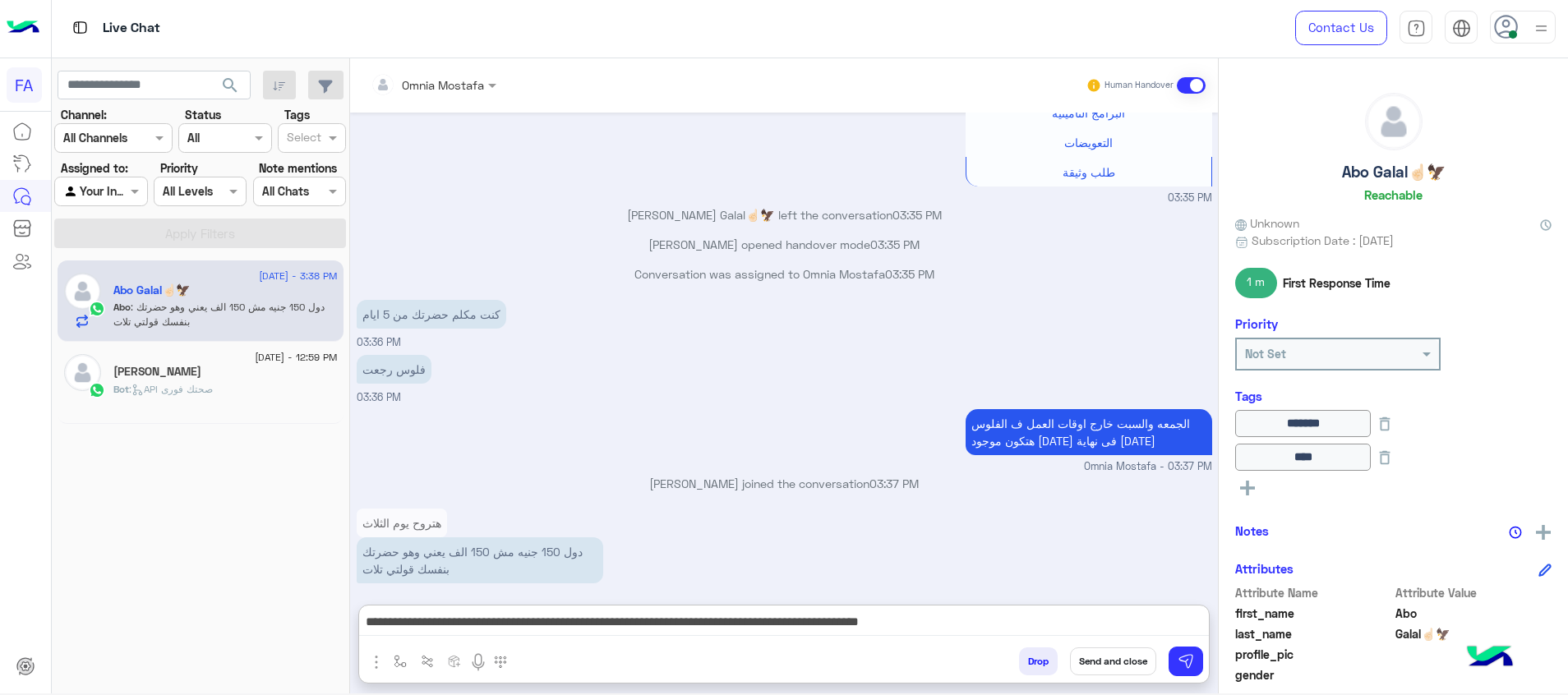
click at [1209, 663] on div "**********" at bounding box center [784, 644] width 852 height 78
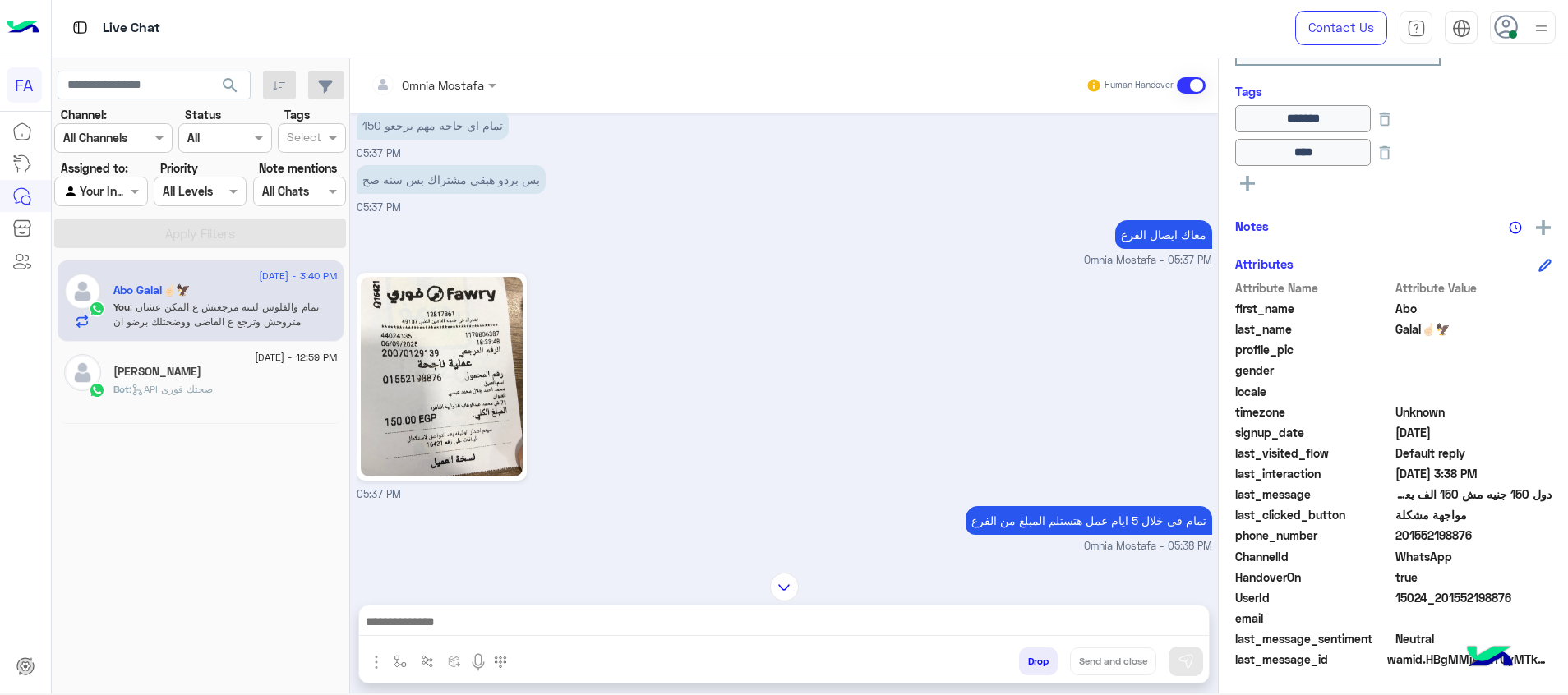
scroll to position [8907, 0]
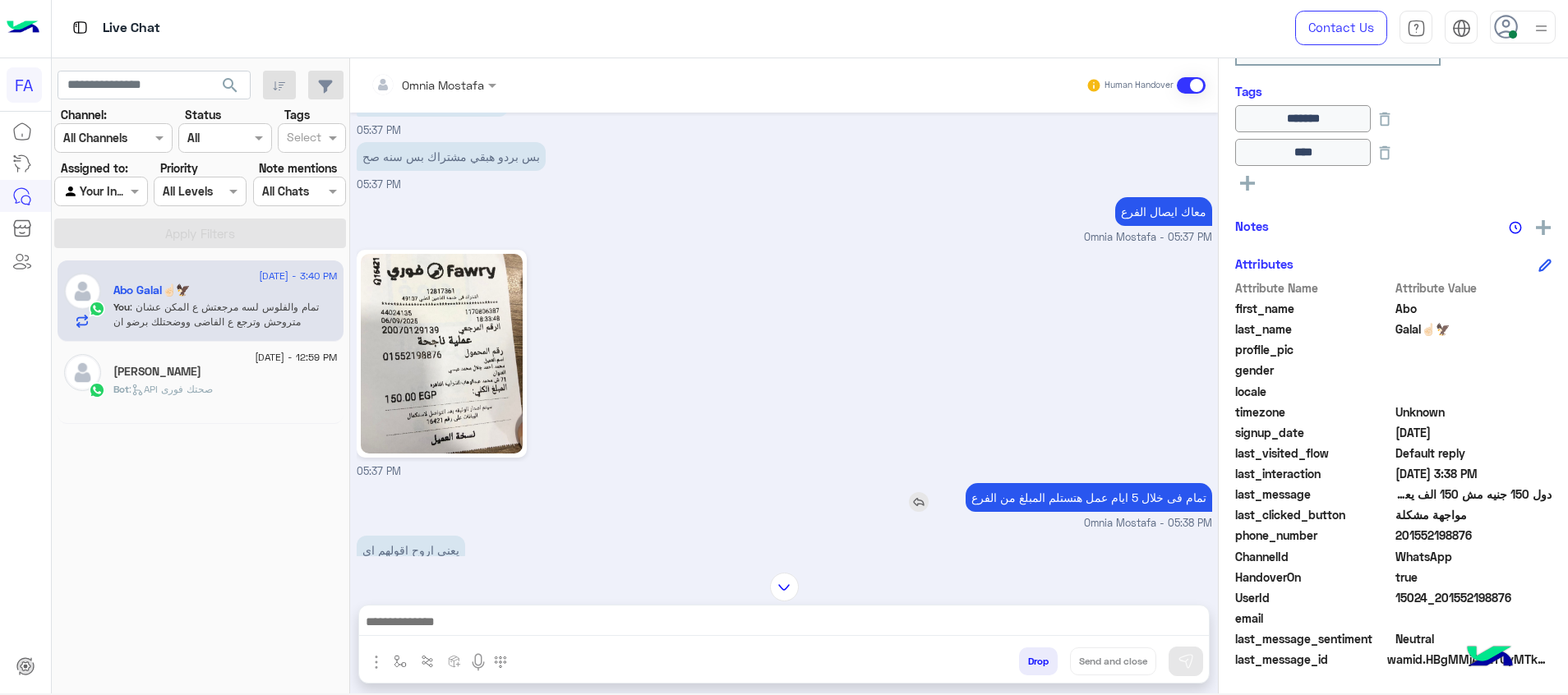
click at [914, 493] on img at bounding box center [919, 502] width 20 height 20
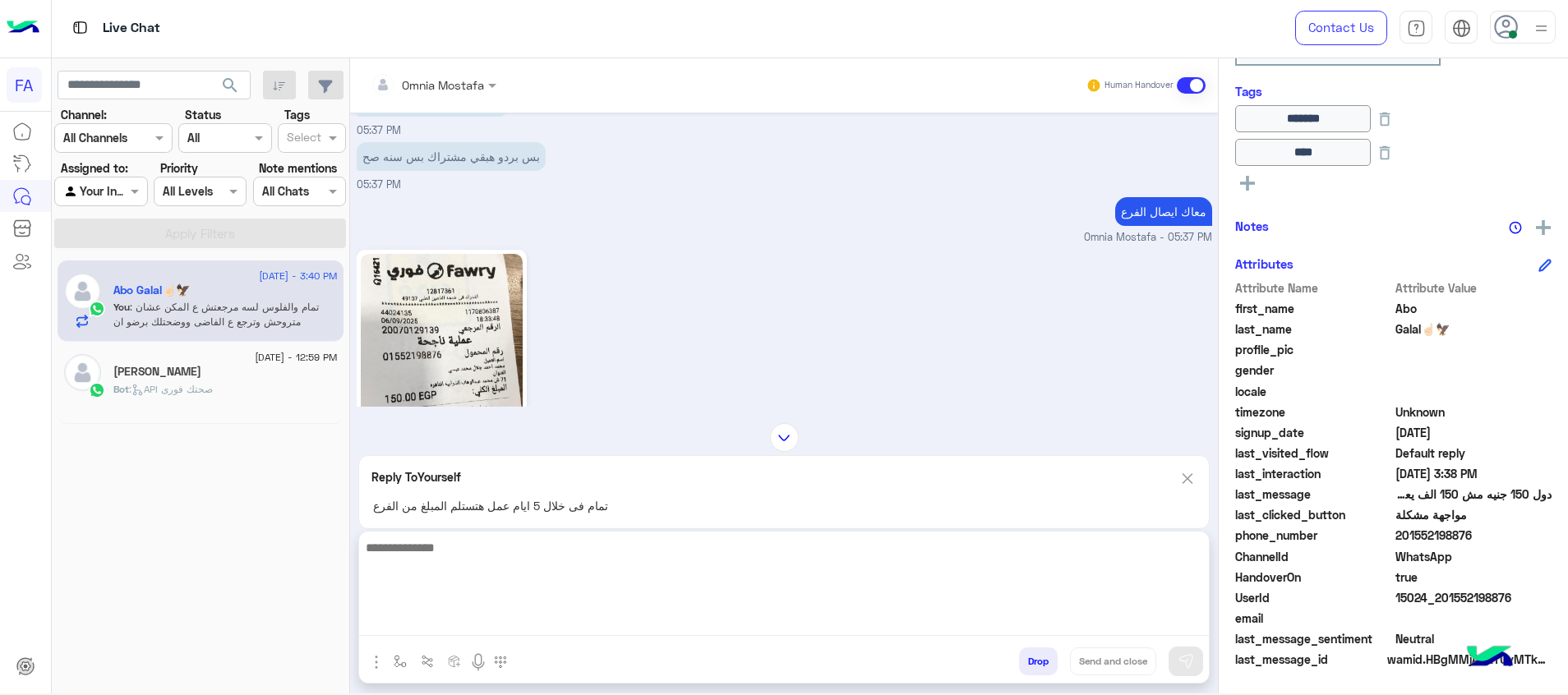
click at [1011, 628] on textarea at bounding box center [784, 587] width 850 height 98
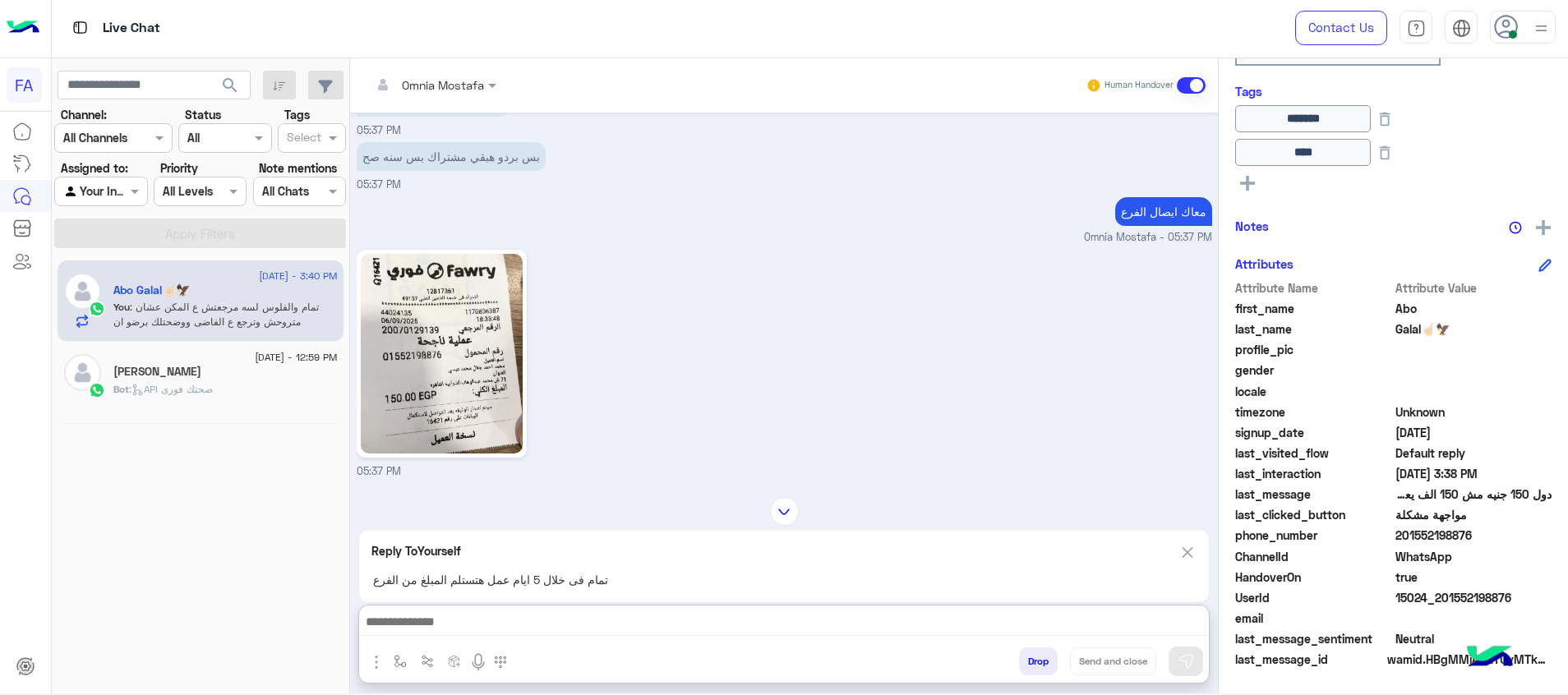
click at [1188, 472] on div "Omnia Mostafa Human Handover Sep 7, 2025 باب رزقك 12:53 AM تأمين باب رزقك 12:53…" at bounding box center [784, 379] width 868 height 642
click at [782, 509] on img at bounding box center [784, 512] width 28 height 28
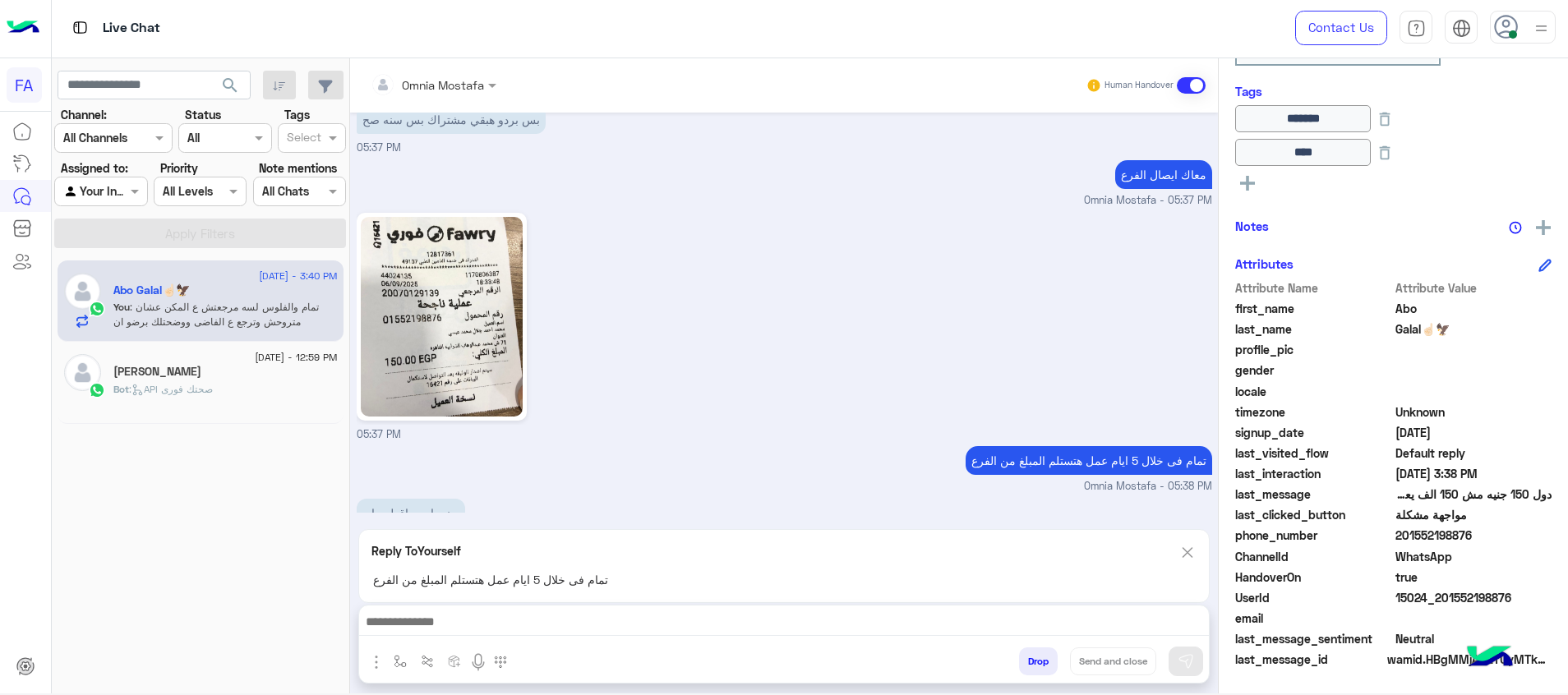
scroll to position [12008, 0]
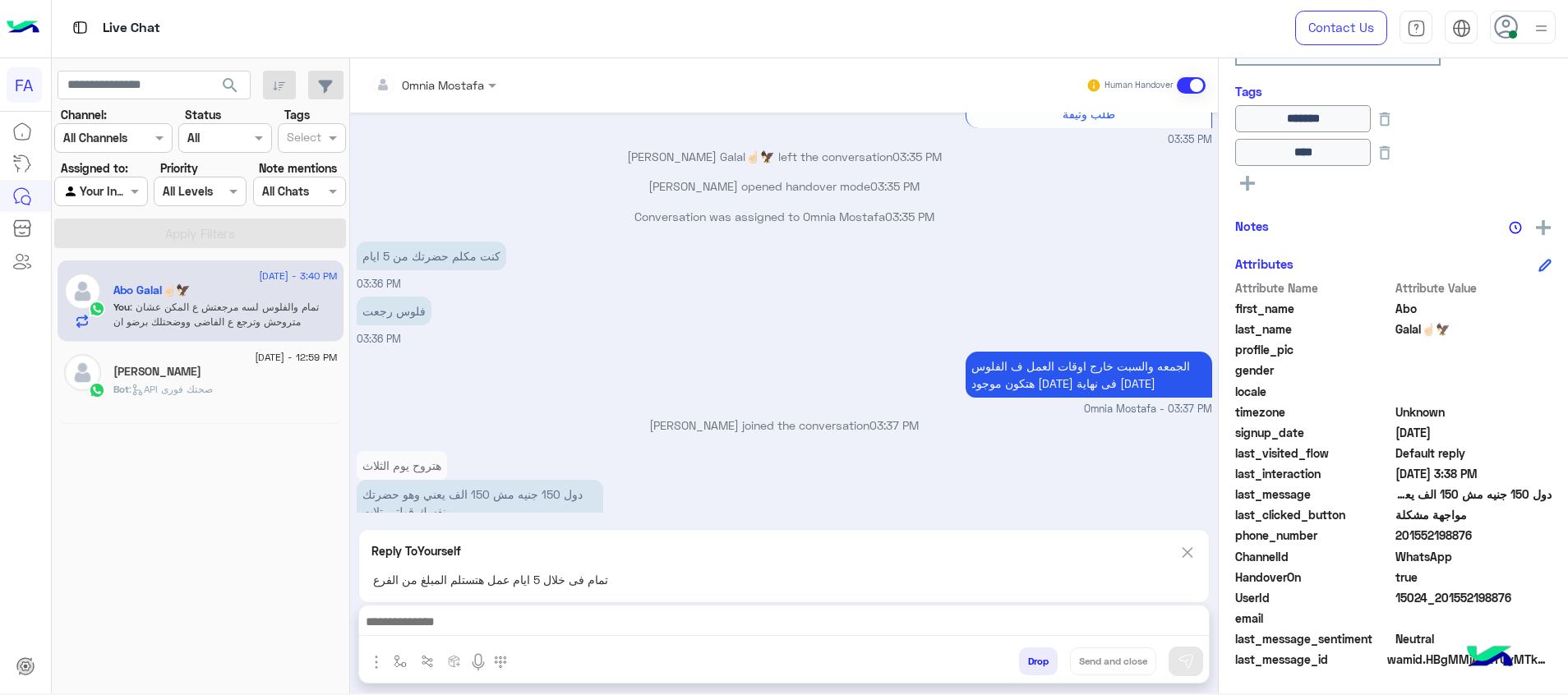
drag, startPoint x: 1521, startPoint y: 603, endPoint x: 1445, endPoint y: 600, distance: 76.1
click at [1445, 600] on span "15024_201552198876" at bounding box center [1473, 598] width 157 height 17
copy span "1552198876"
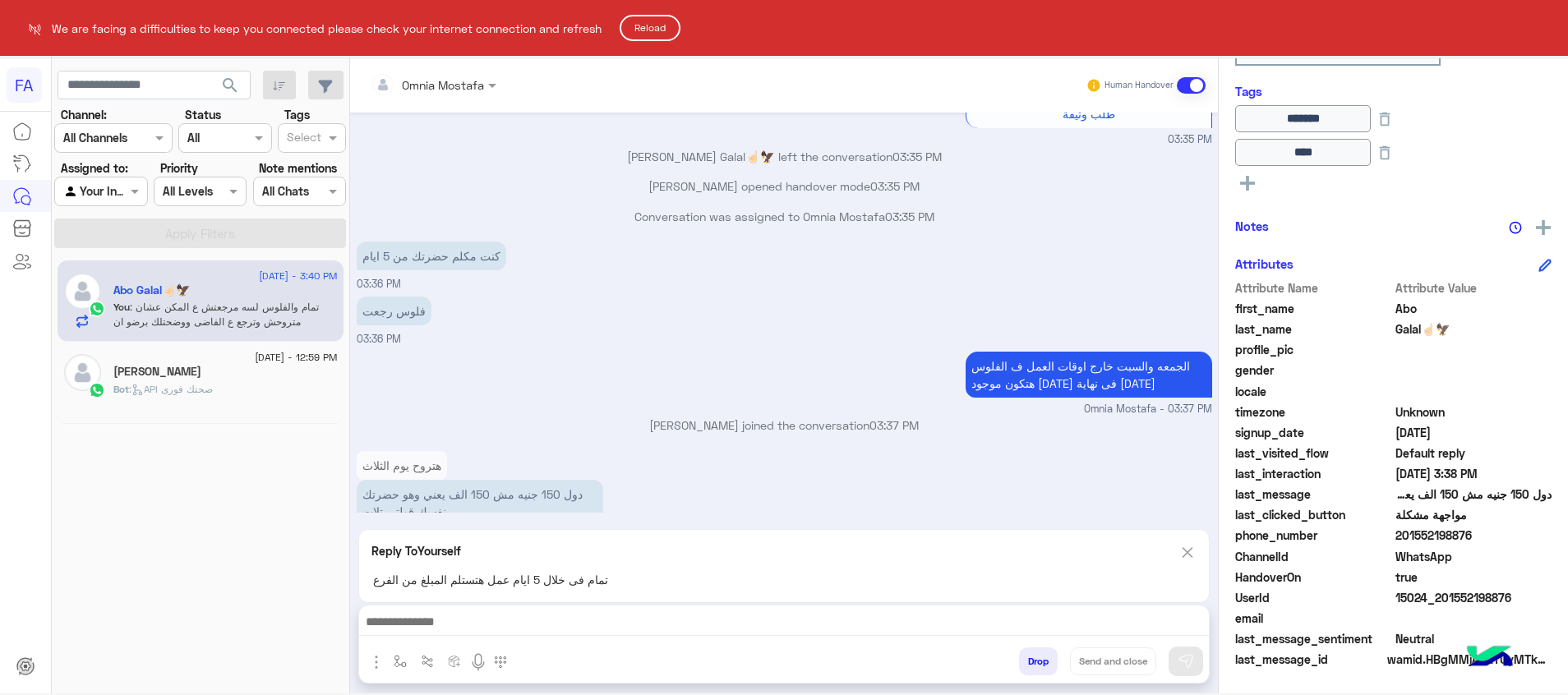
click at [671, 27] on button "Reload" at bounding box center [650, 28] width 60 height 26
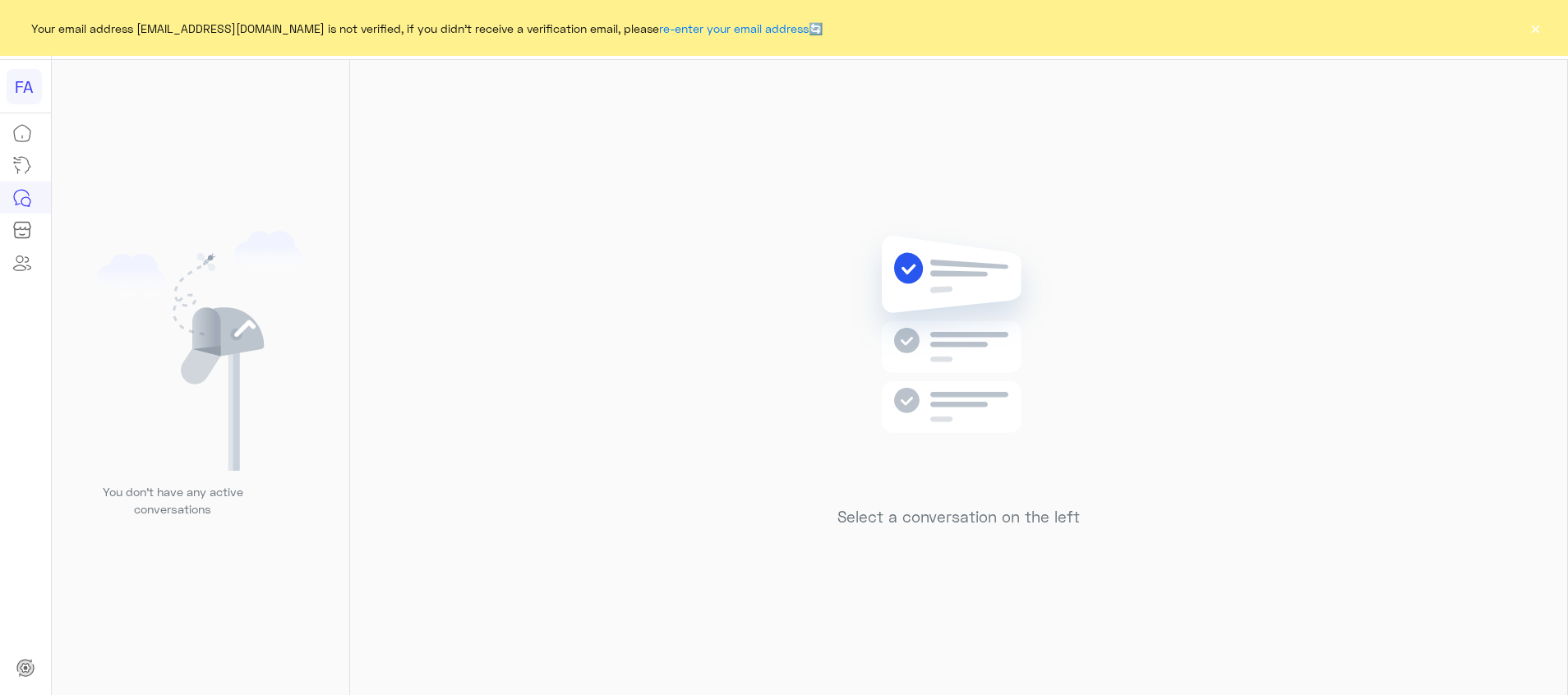
click at [1528, 31] on button "×" at bounding box center [1534, 27] width 16 height 16
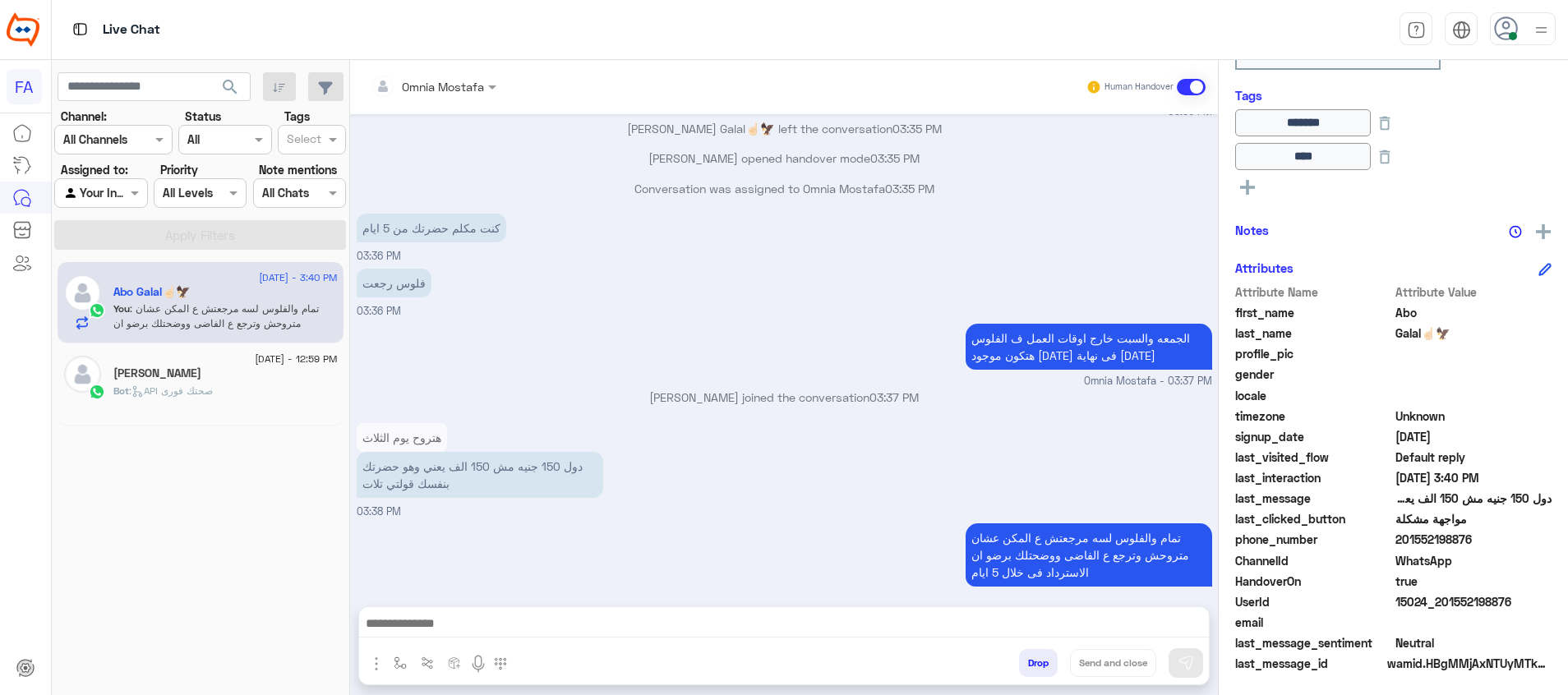
scroll to position [305, 0]
drag, startPoint x: 1515, startPoint y: 600, endPoint x: 1444, endPoint y: 598, distance: 71.0
click at [1444, 598] on span "15024_201552198876" at bounding box center [1473, 599] width 157 height 17
copy span "1552198876"
click at [104, 187] on div at bounding box center [100, 193] width 91 height 19
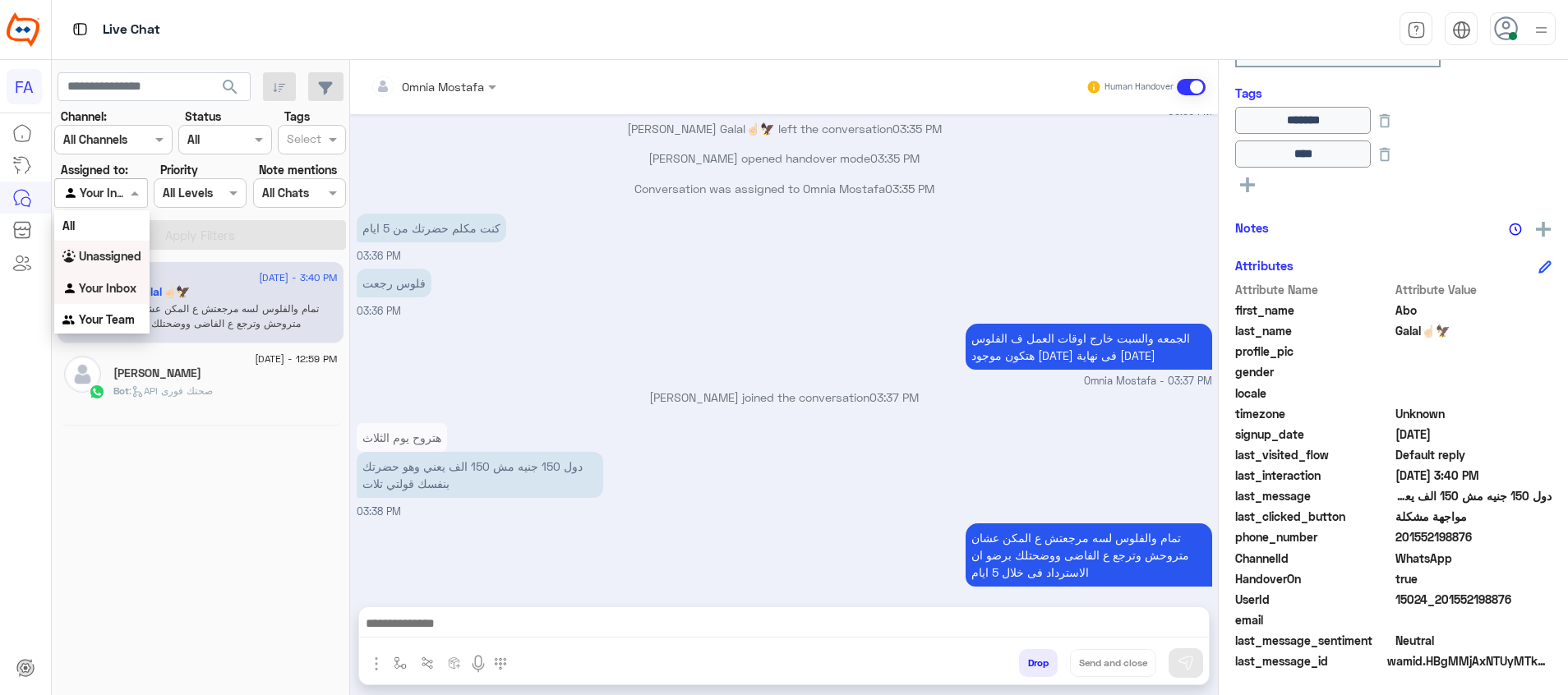
click at [116, 249] on div "Unassigned" at bounding box center [101, 257] width 95 height 32
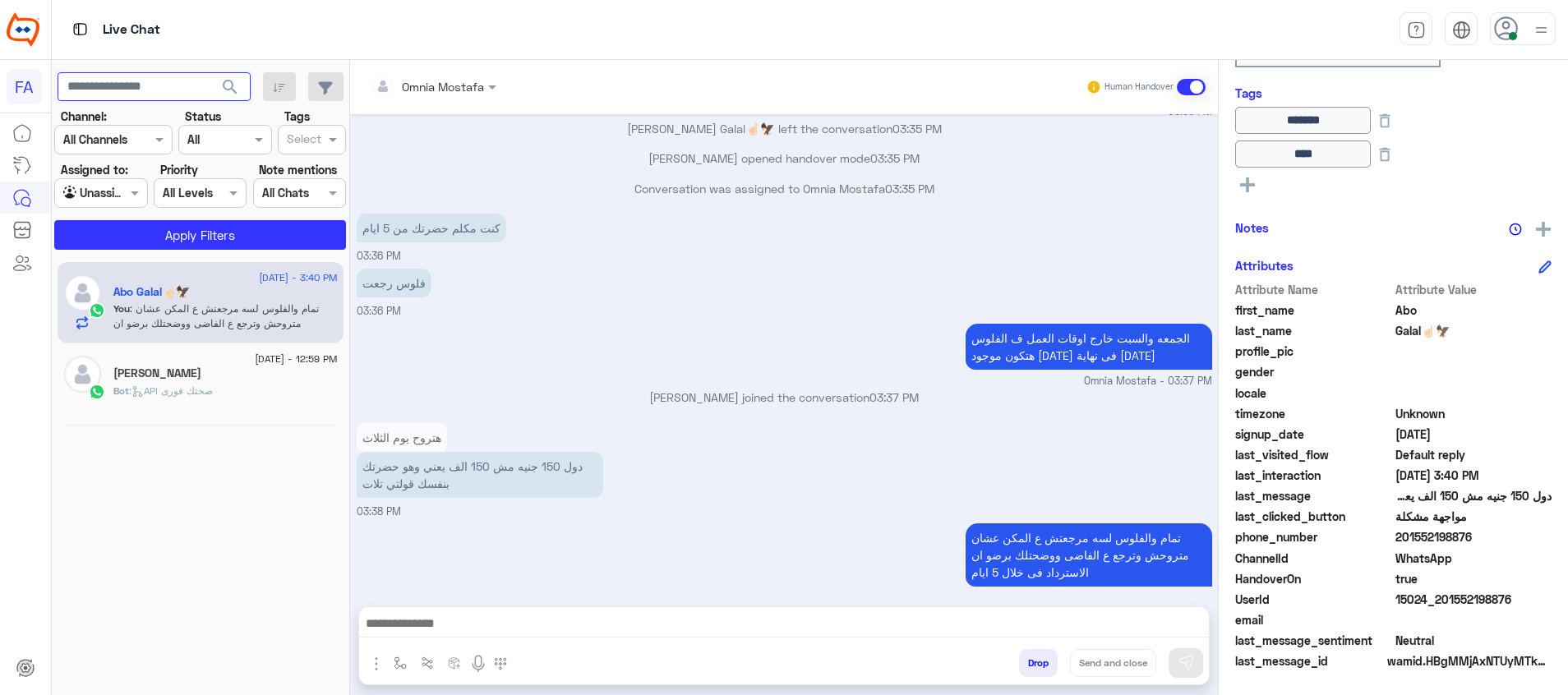
click at [144, 78] on input "text" at bounding box center [154, 87] width 193 height 29
paste input "**********"
type input "**********"
click at [230, 86] on span "search" at bounding box center [230, 87] width 20 height 20
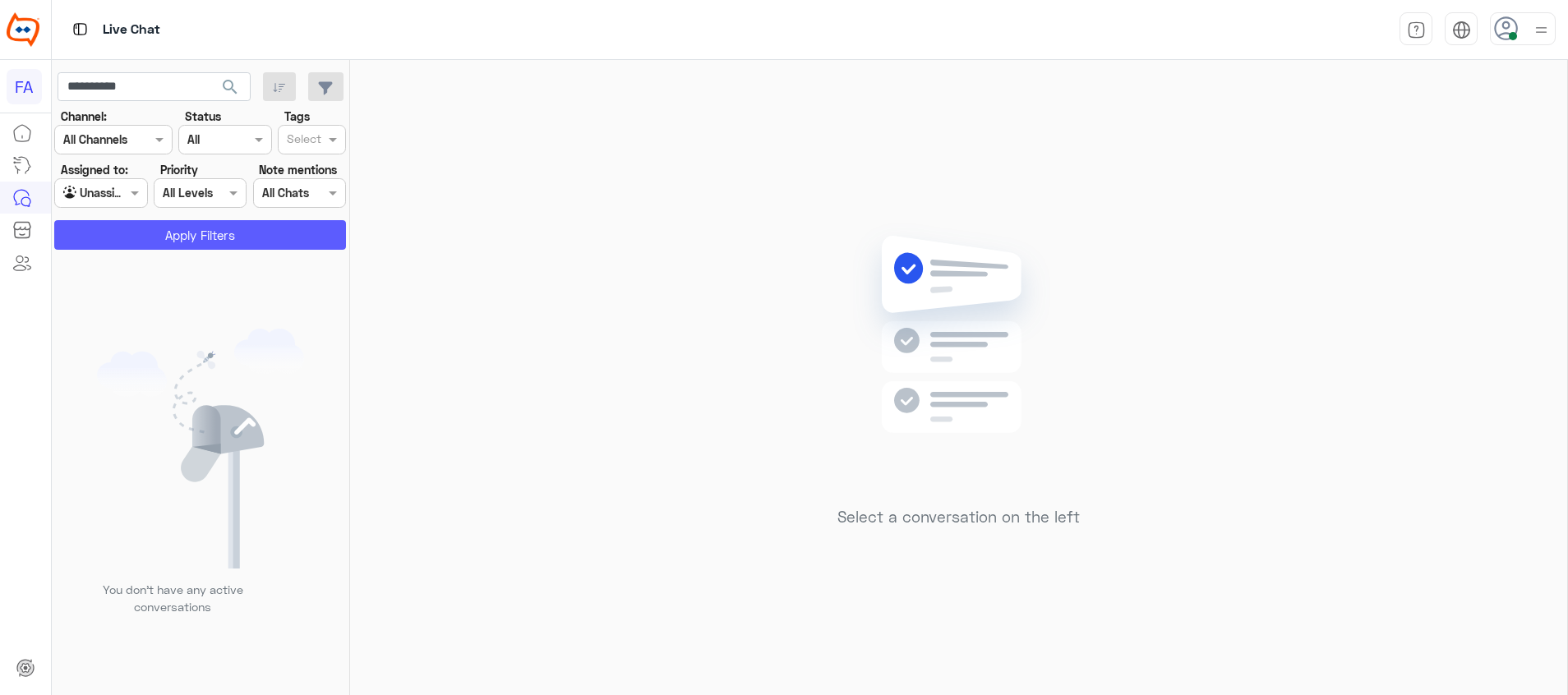
click at [239, 235] on button "Apply Filters" at bounding box center [199, 235] width 292 height 29
click at [112, 81] on input "**********" at bounding box center [154, 87] width 193 height 29
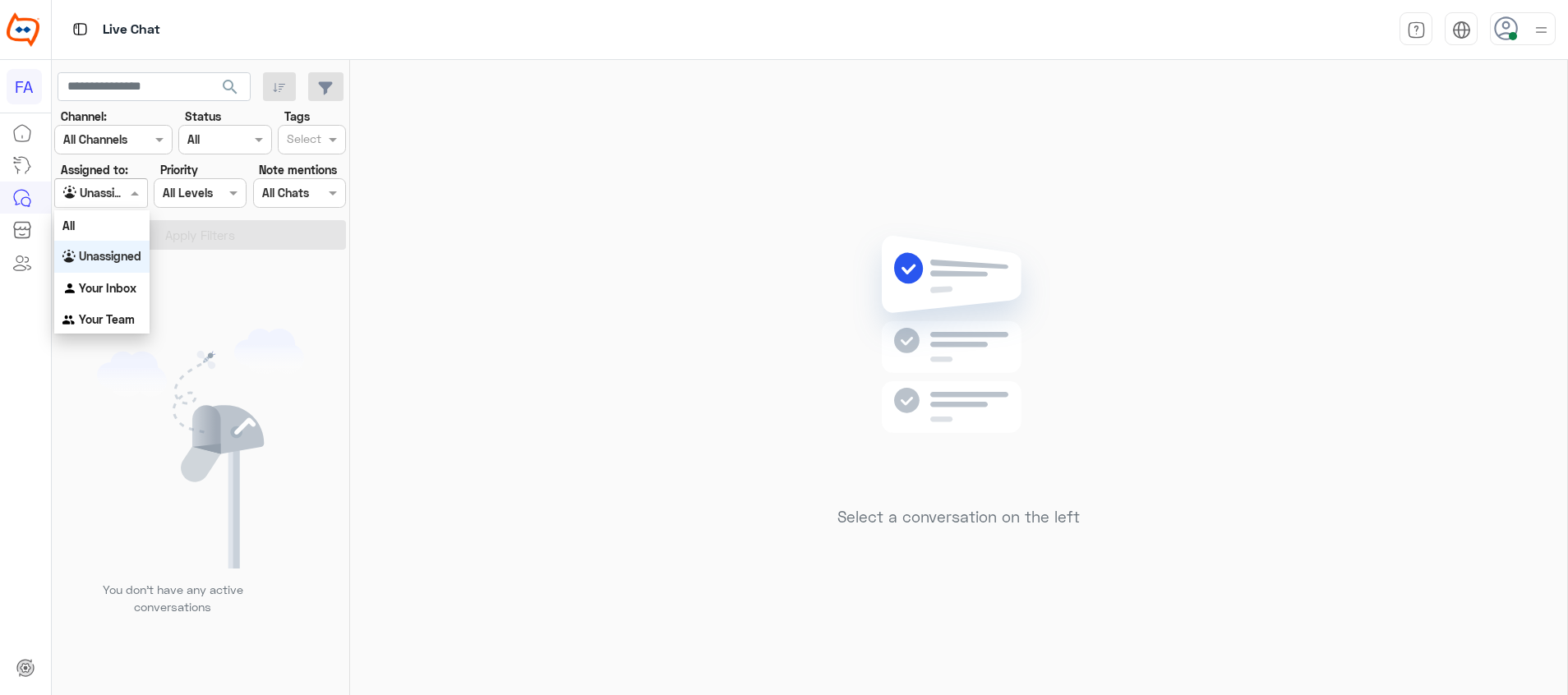
click at [104, 191] on div at bounding box center [100, 193] width 91 height 19
drag, startPoint x: 103, startPoint y: 287, endPoint x: 146, endPoint y: 238, distance: 65.2
click at [104, 287] on b "Your Inbox" at bounding box center [107, 287] width 58 height 14
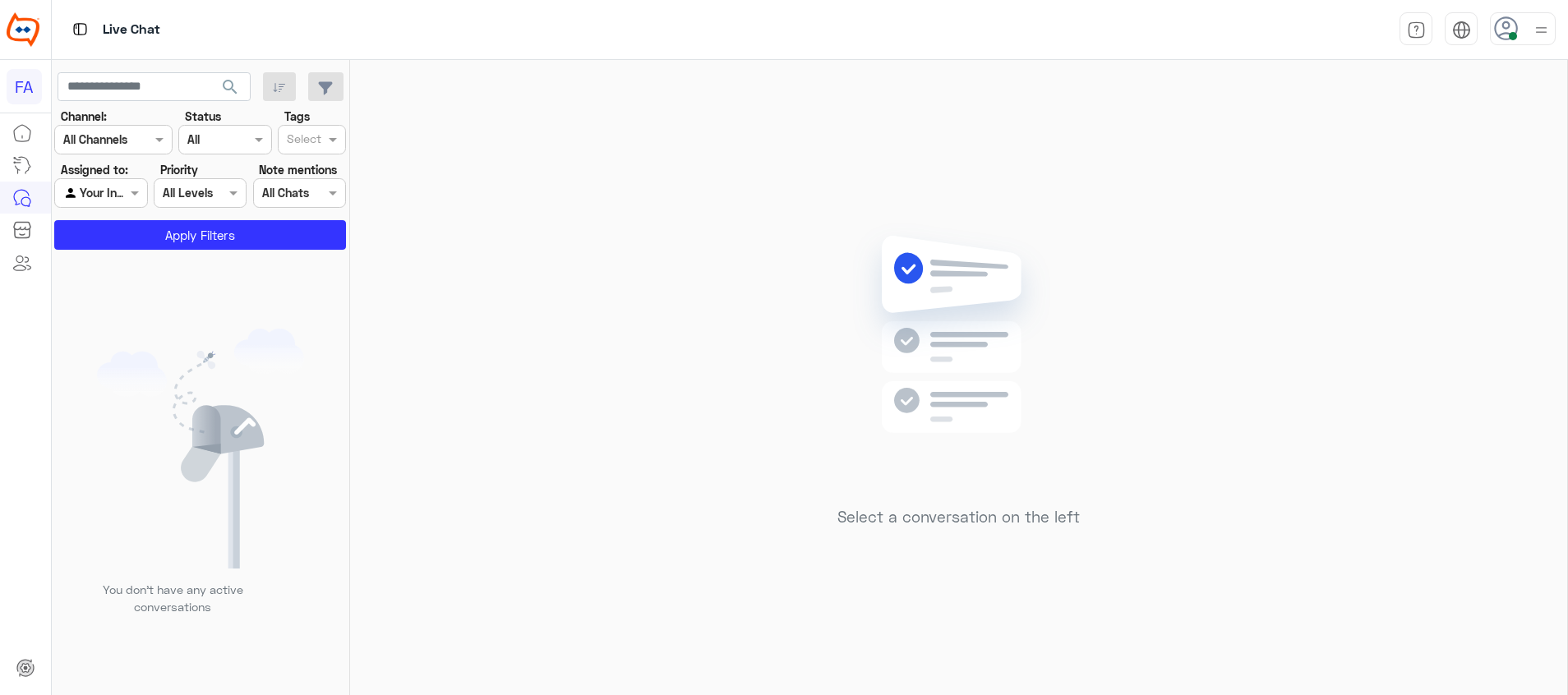
click at [228, 81] on span "search" at bounding box center [230, 87] width 20 height 20
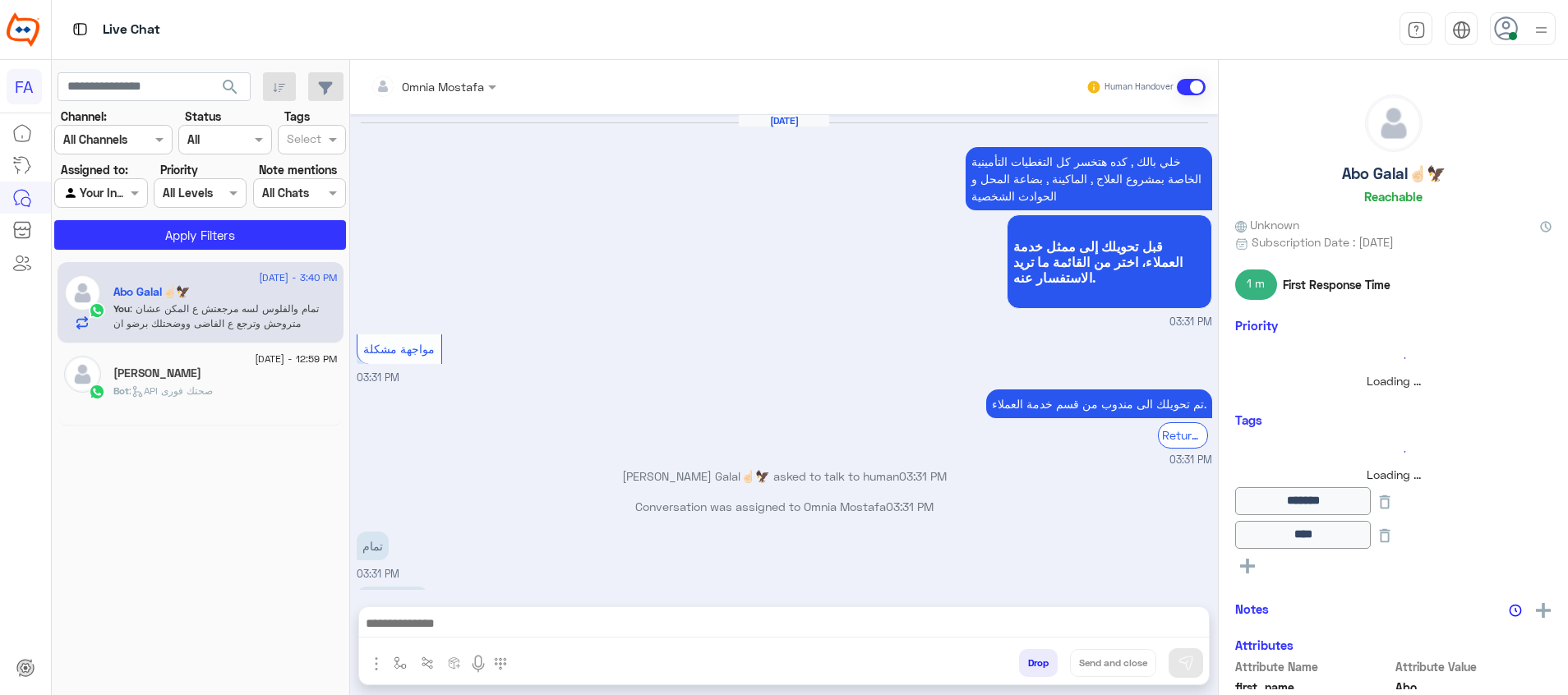
scroll to position [847, 0]
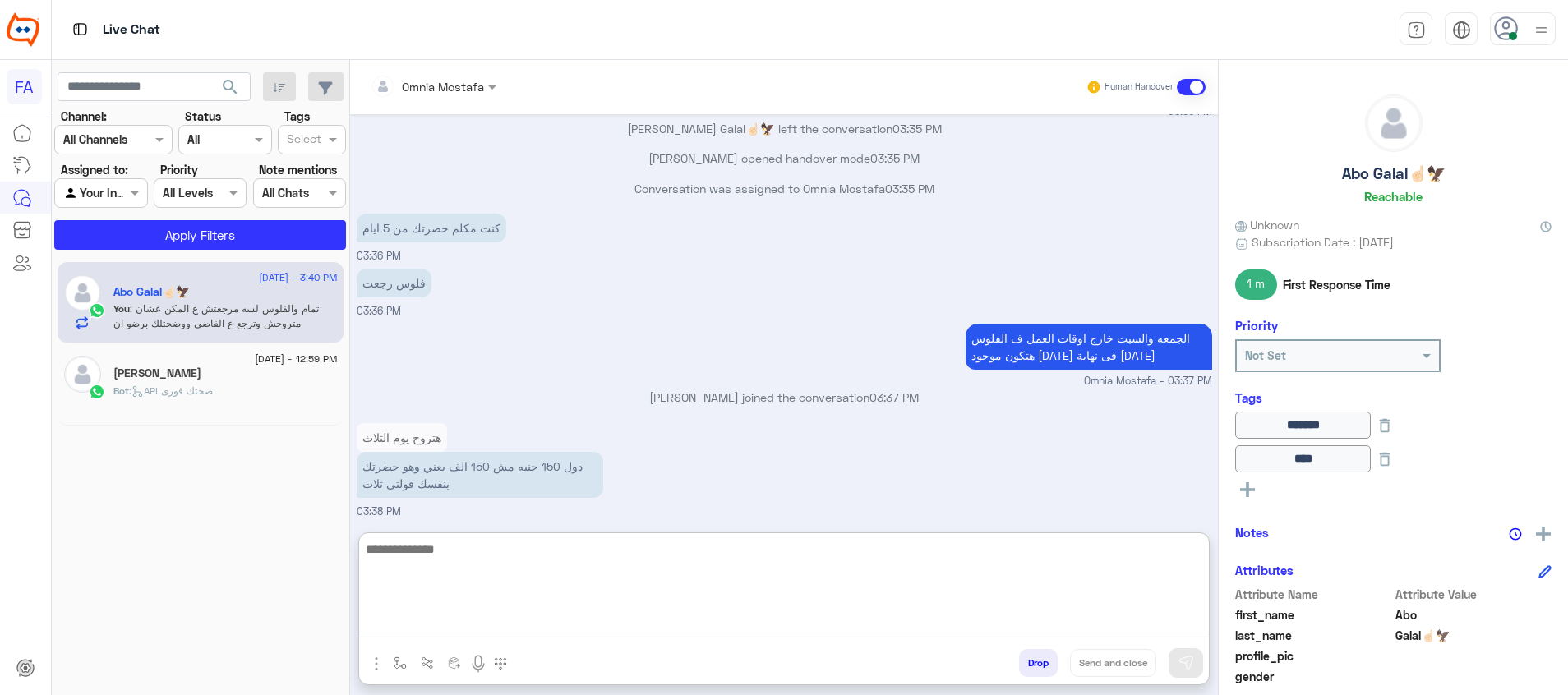
click at [1185, 617] on textarea at bounding box center [784, 588] width 850 height 98
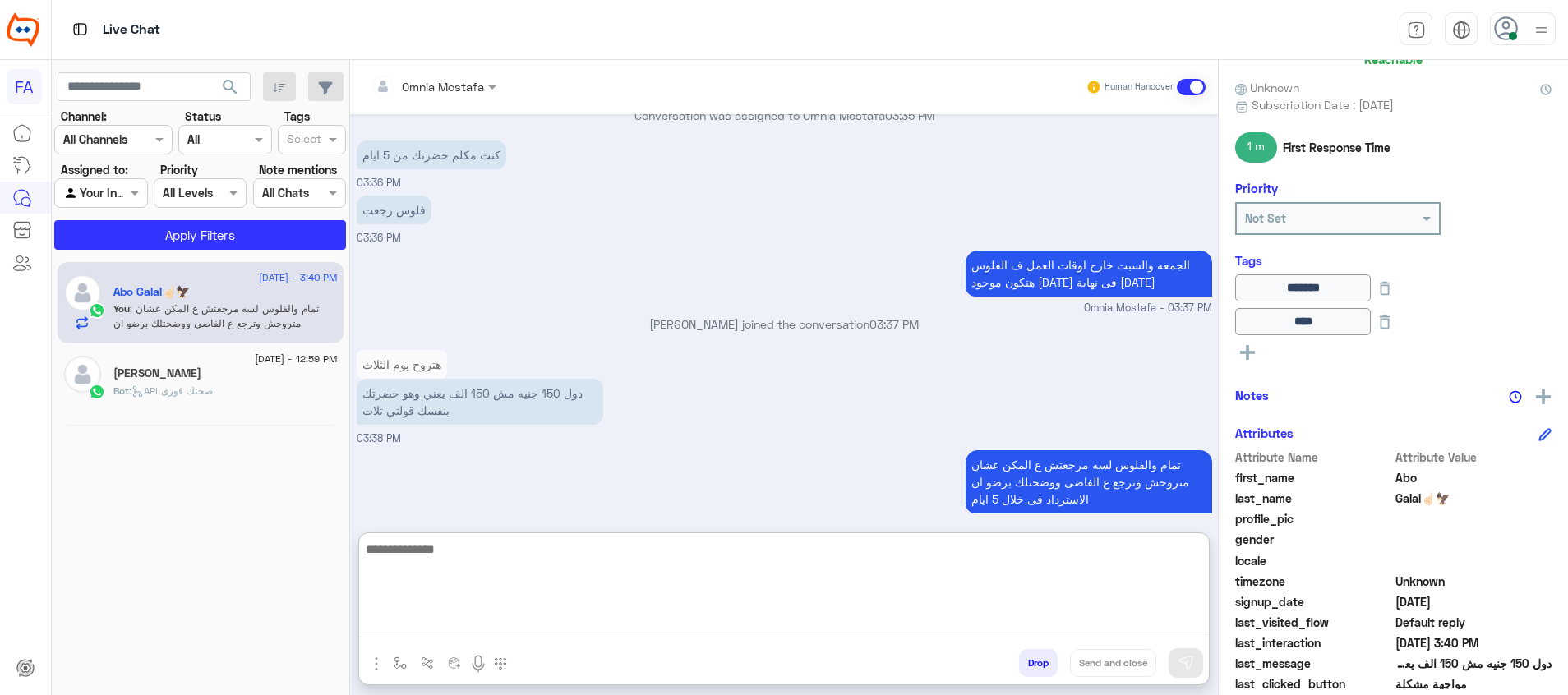
scroll to position [305, 0]
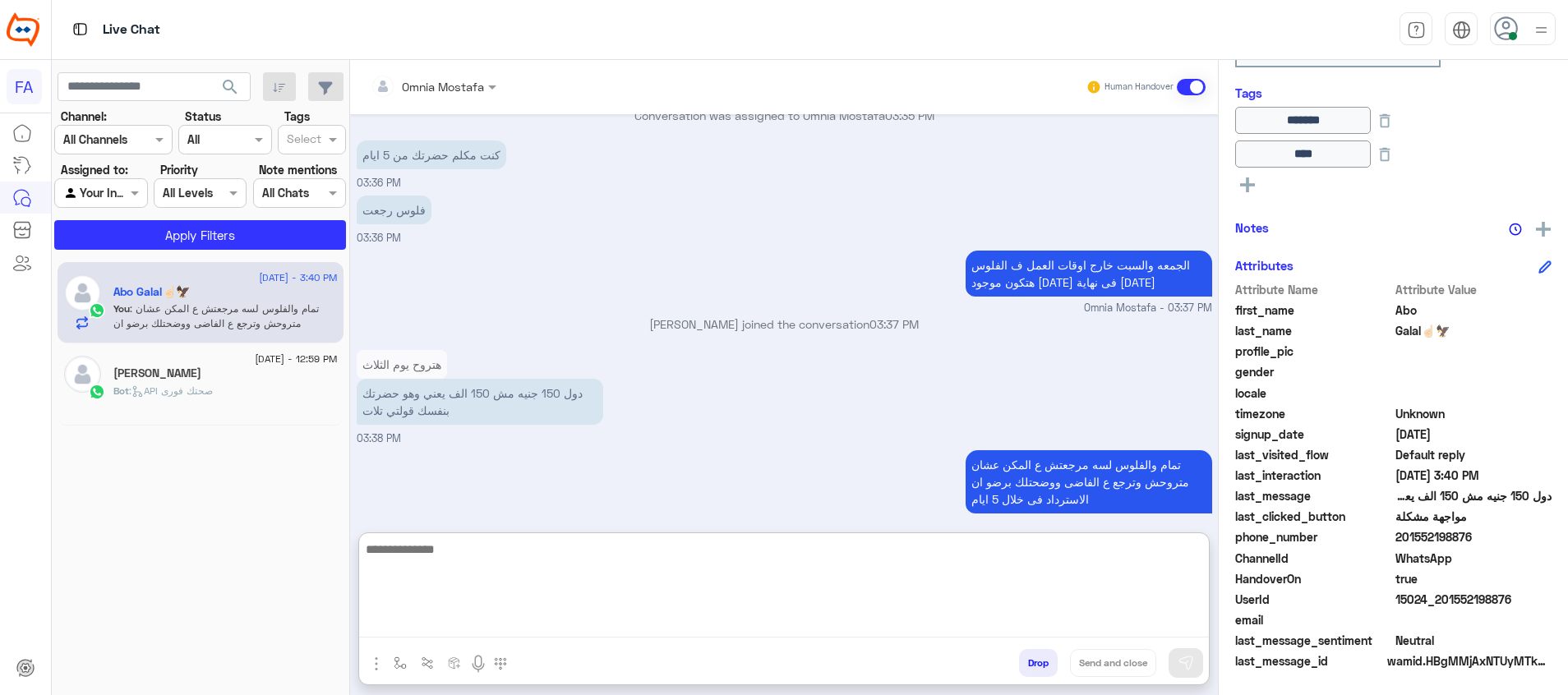
click at [950, 561] on textarea at bounding box center [784, 588] width 850 height 98
click at [1136, 584] on textarea at bounding box center [784, 588] width 850 height 98
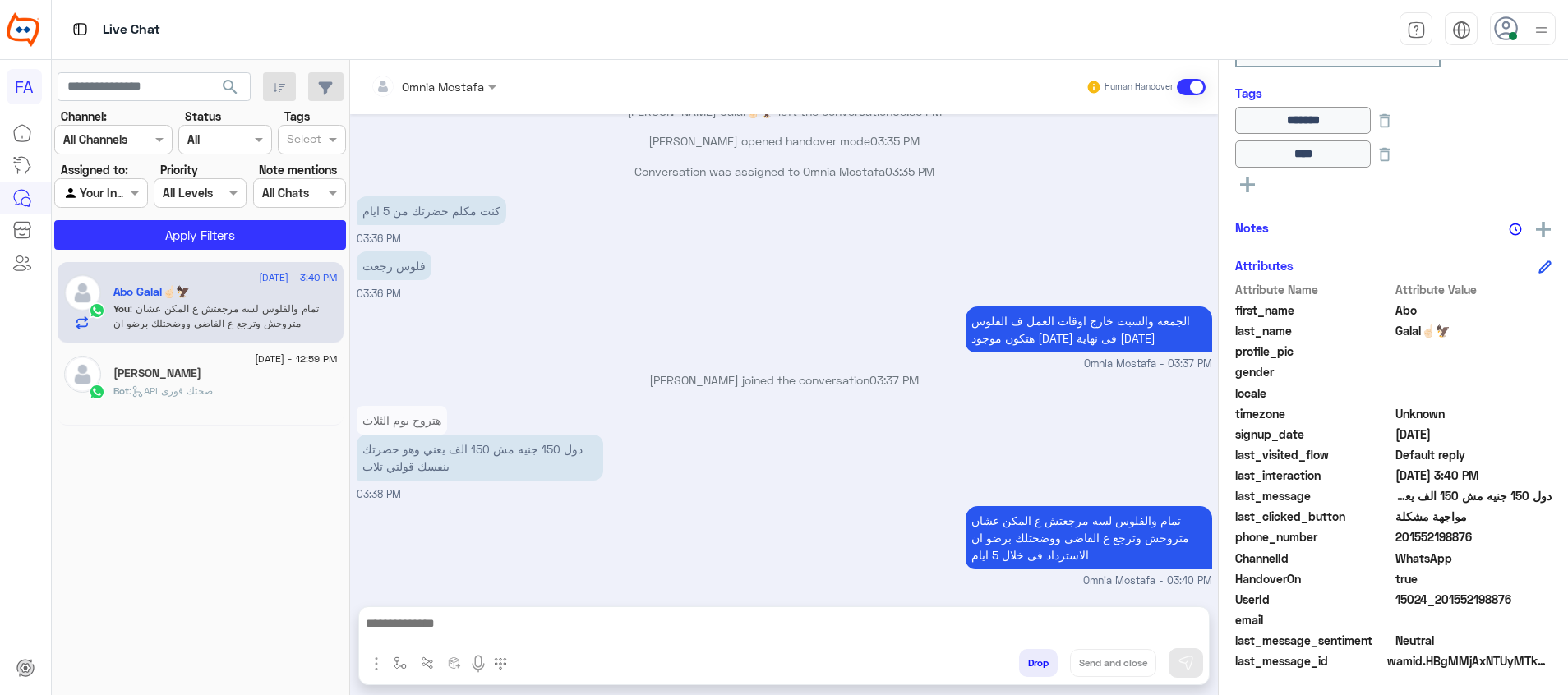
scroll to position [847, 0]
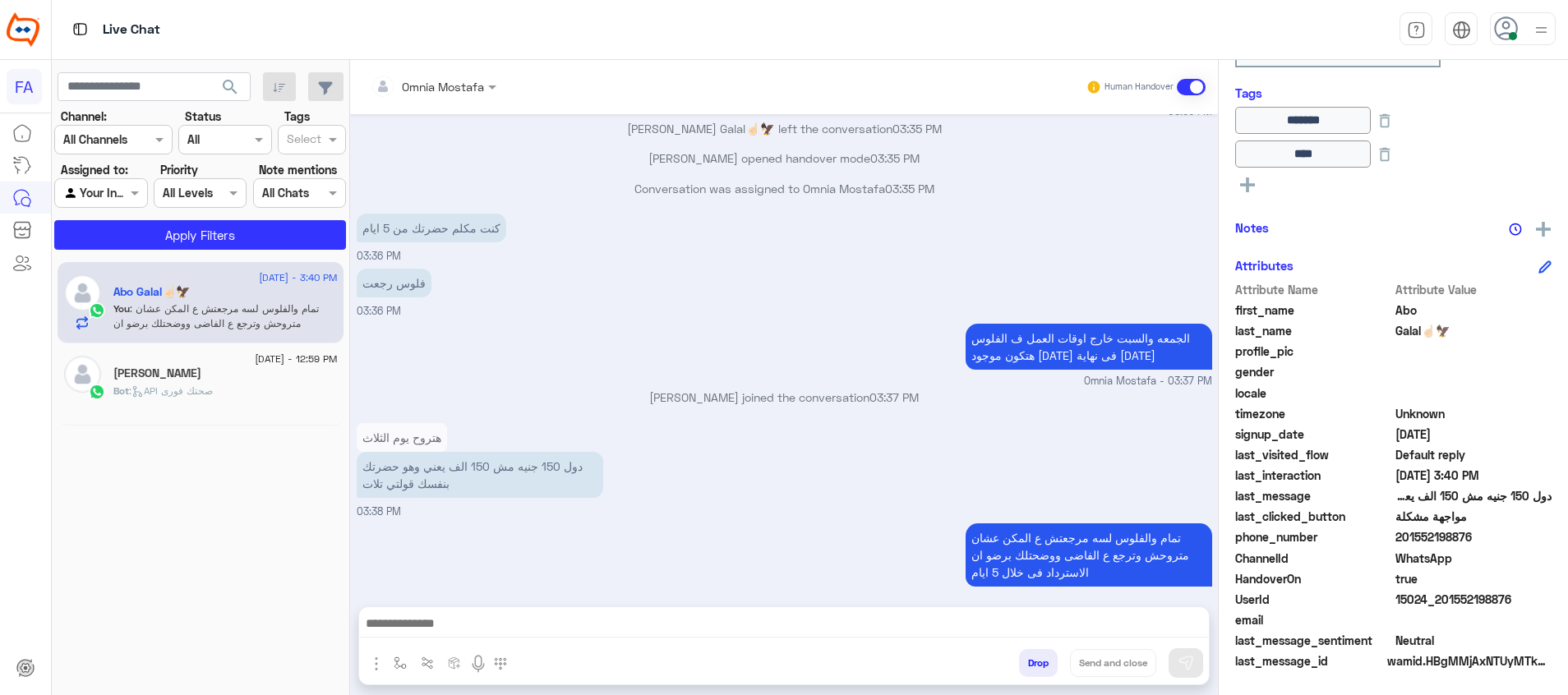
drag, startPoint x: 1512, startPoint y: 597, endPoint x: 1446, endPoint y: 599, distance: 66.0
click at [1446, 599] on span "15024_201552198876" at bounding box center [1473, 599] width 157 height 17
copy span "1552198876"
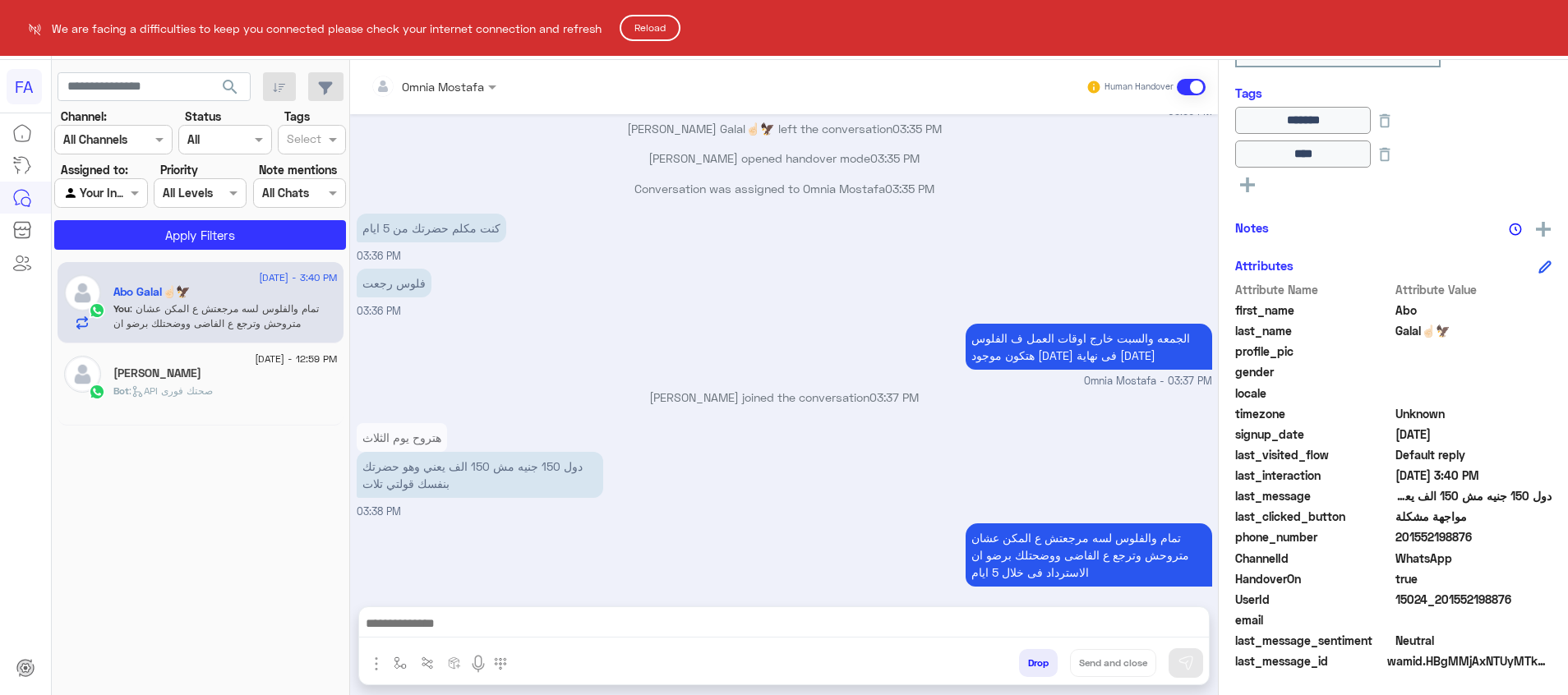
click at [669, 21] on button "Reload" at bounding box center [650, 28] width 60 height 26
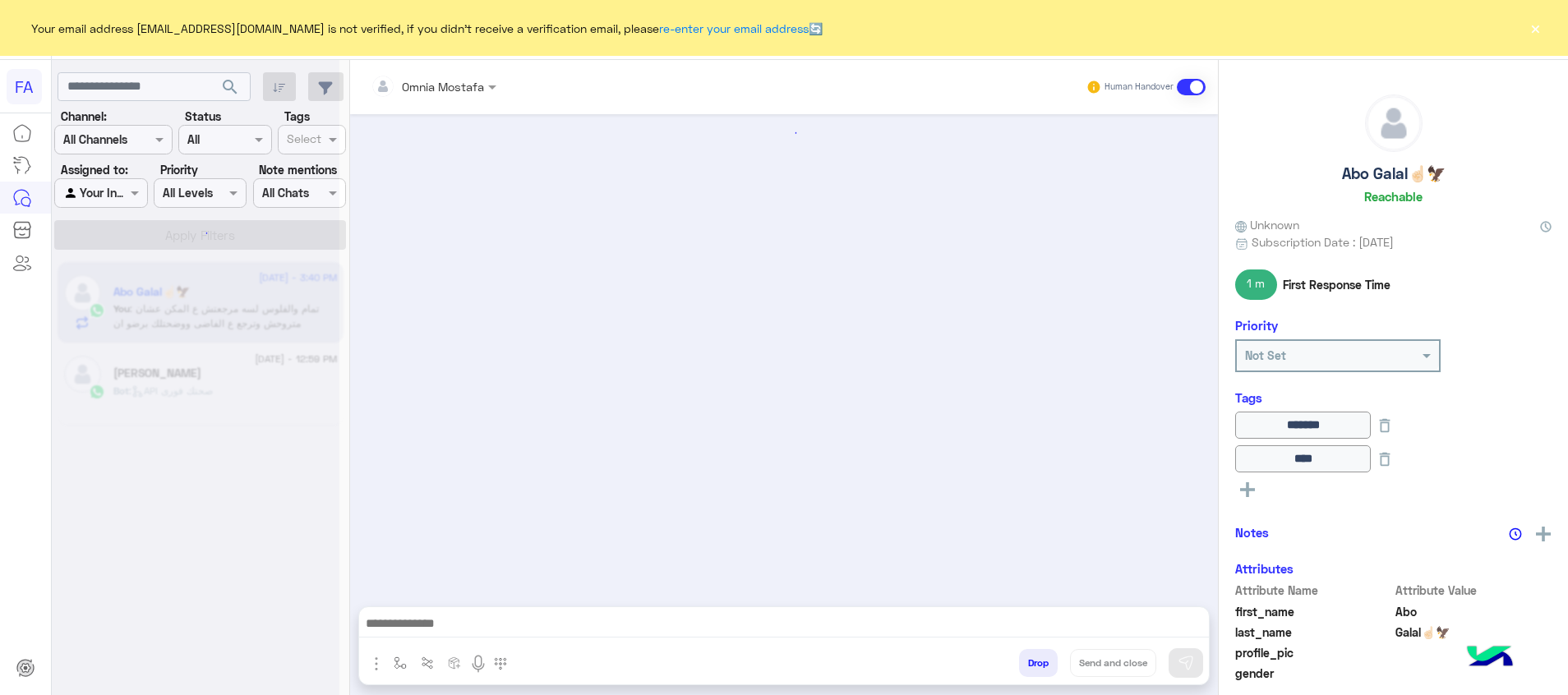
scroll to position [847, 0]
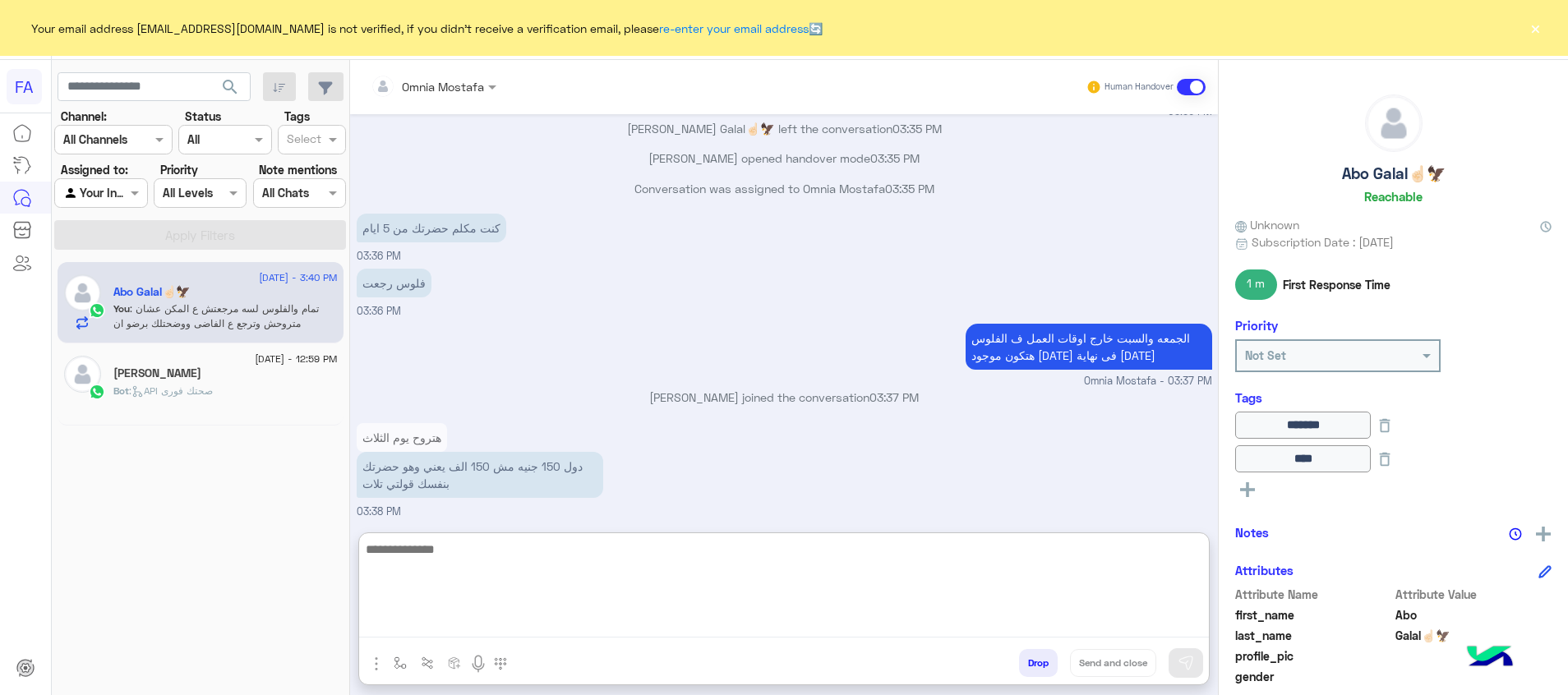
click at [1182, 634] on textarea at bounding box center [784, 588] width 850 height 98
paste textarea "**********"
type textarea "**********"
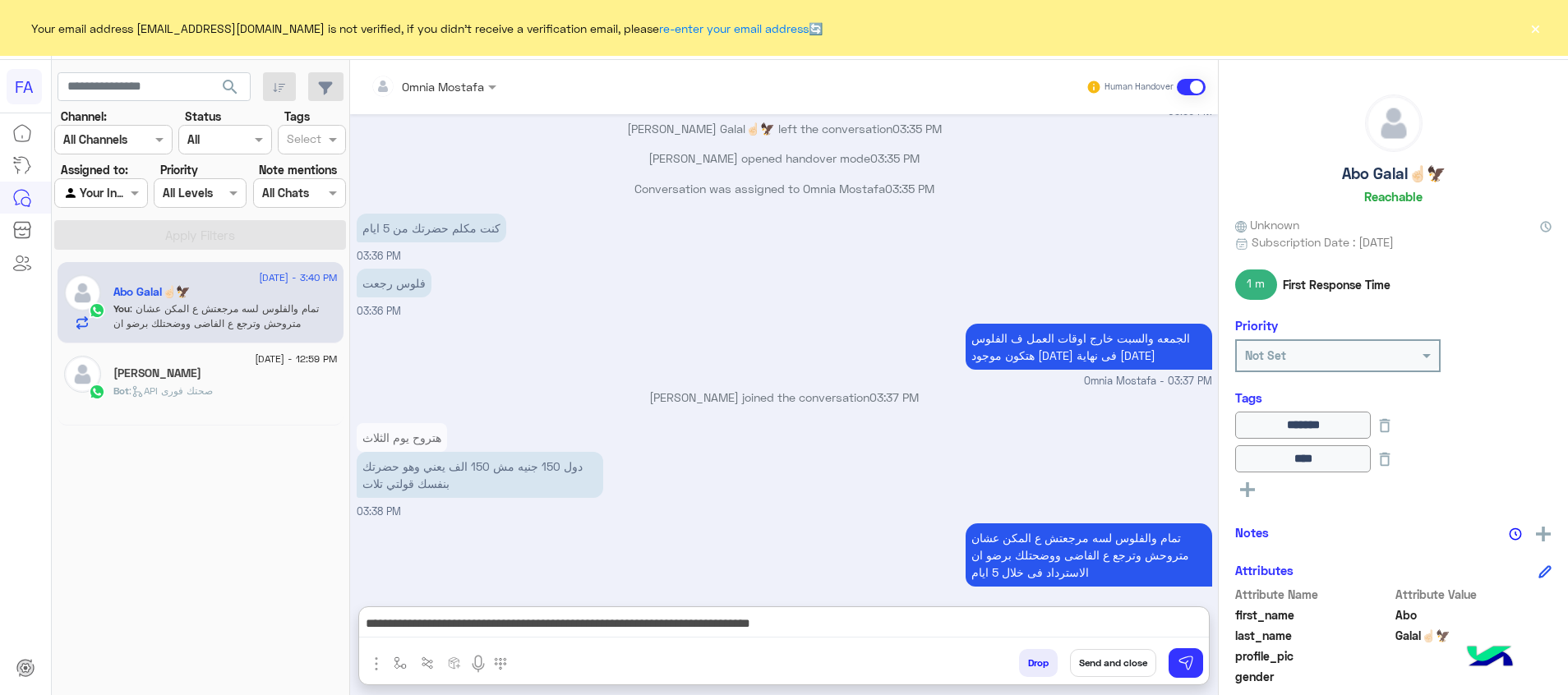
click at [1135, 661] on button "Send and close" at bounding box center [1112, 664] width 86 height 28
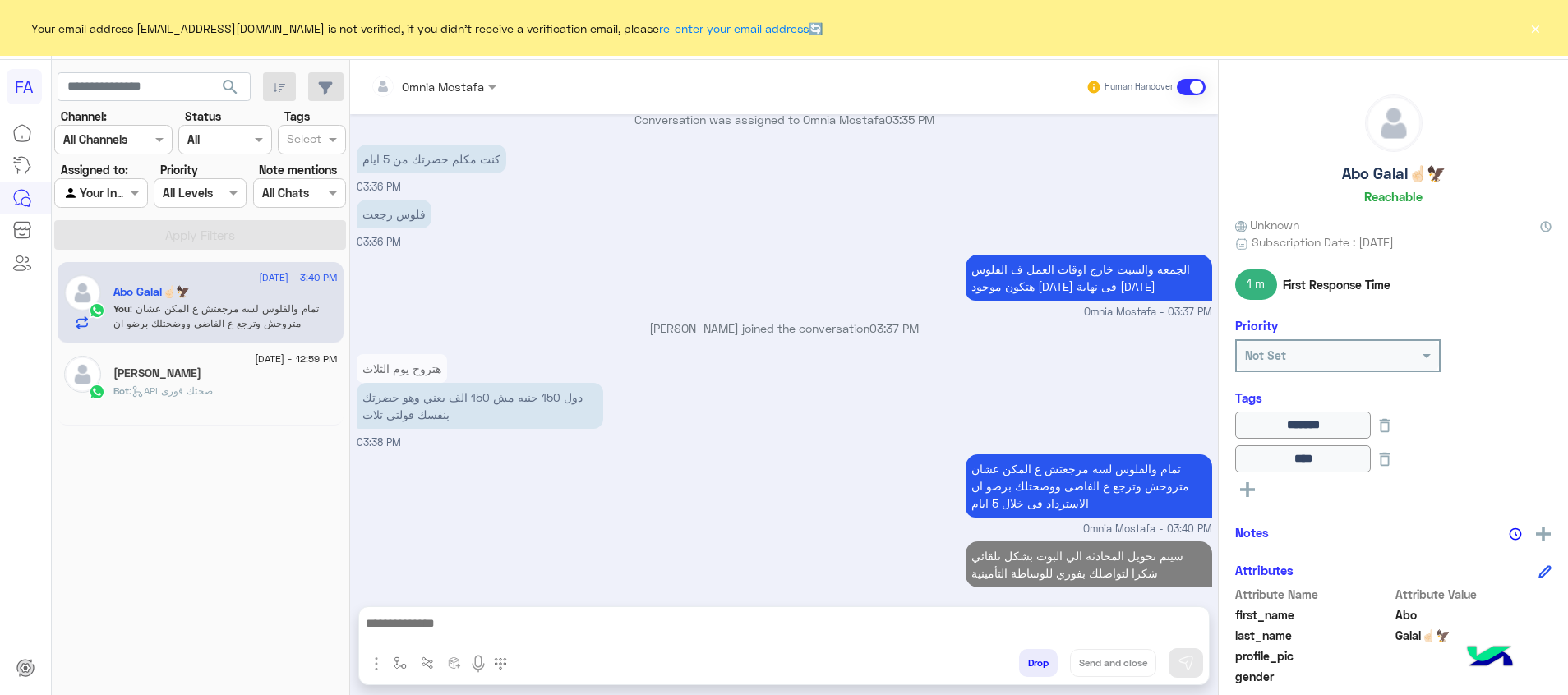
scroll to position [947, 0]
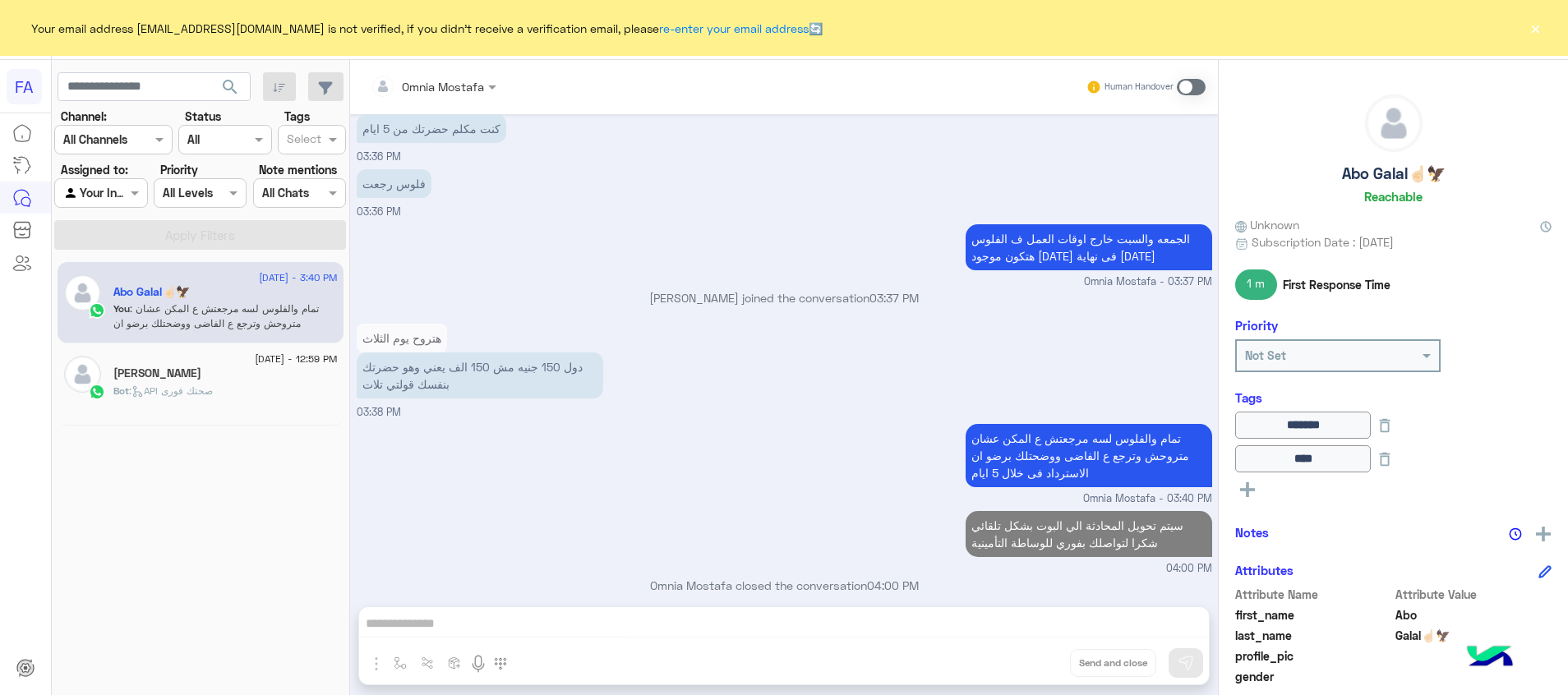
click at [1533, 31] on button "×" at bounding box center [1534, 27] width 16 height 16
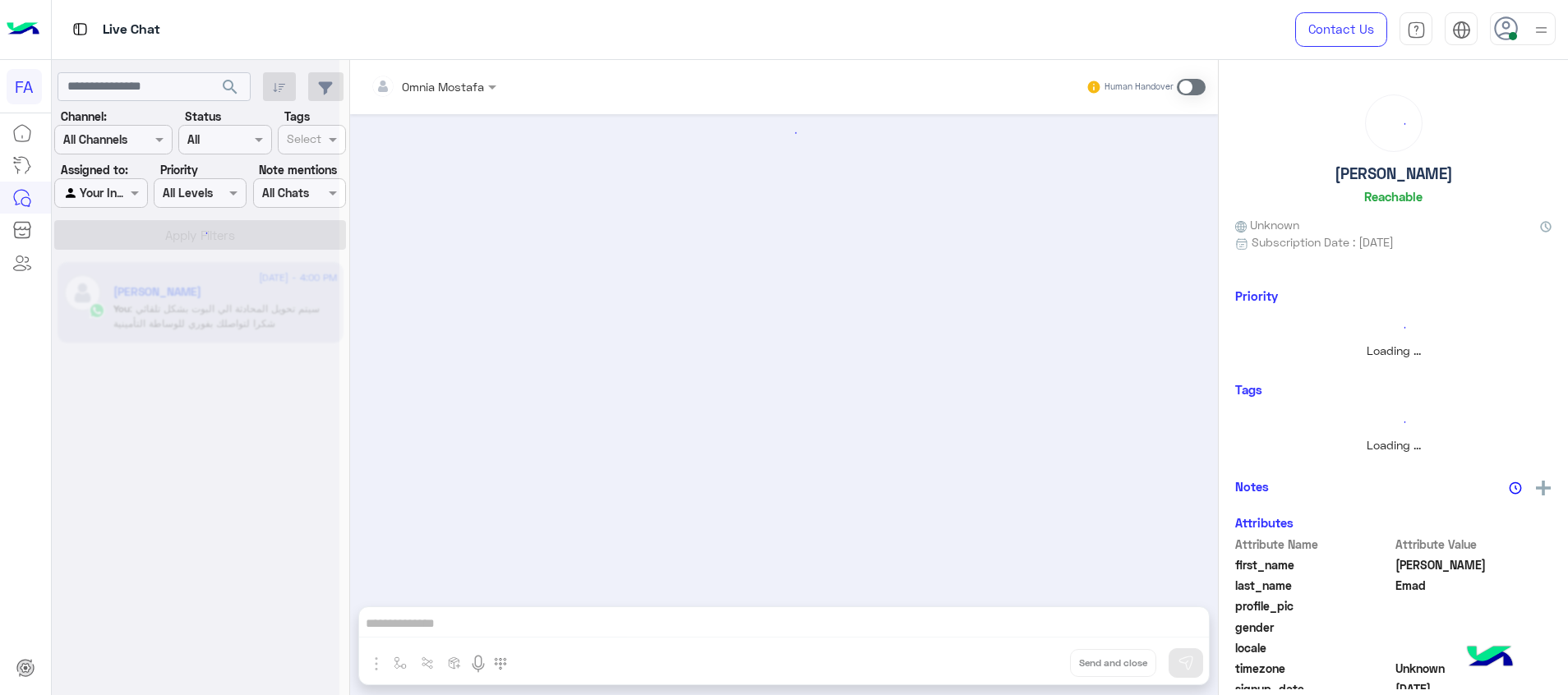
click at [94, 188] on div at bounding box center [196, 354] width 287 height 695
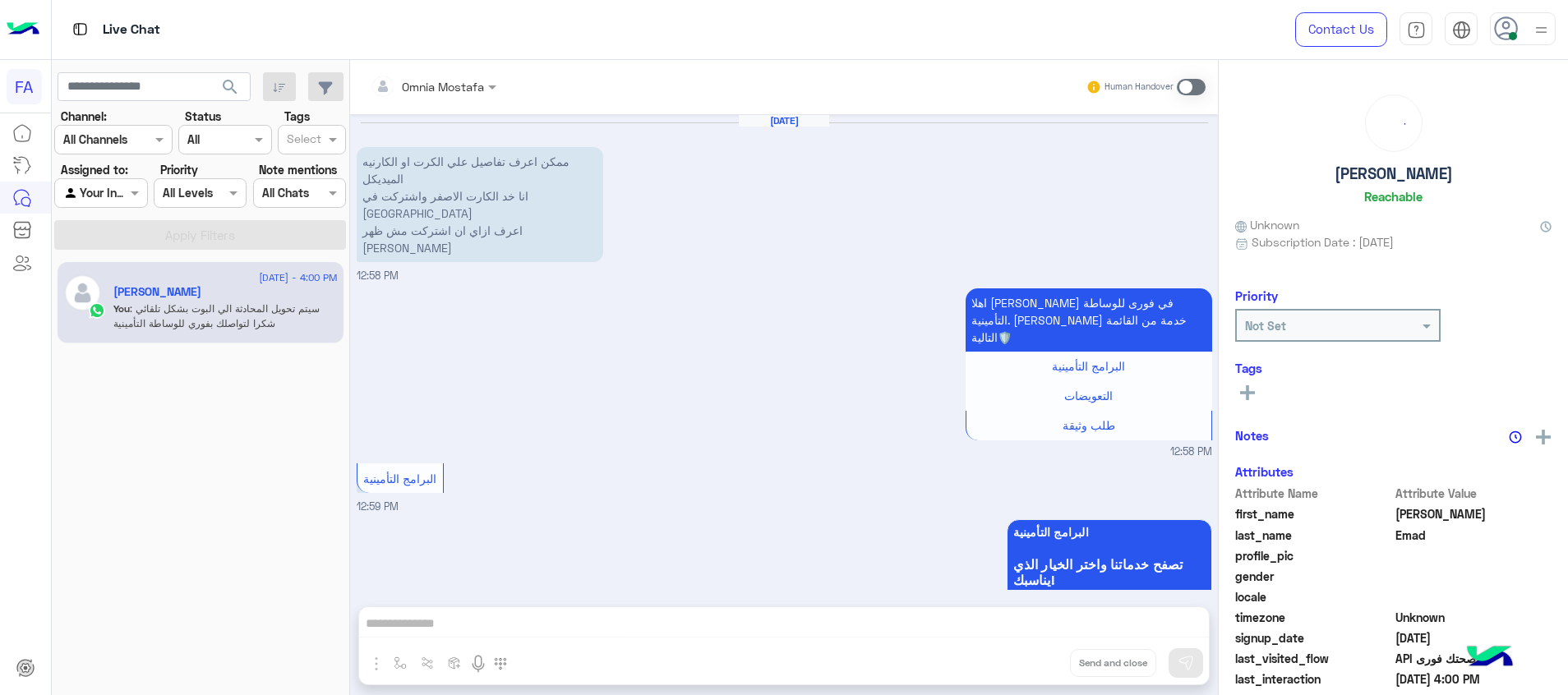
scroll to position [729, 0]
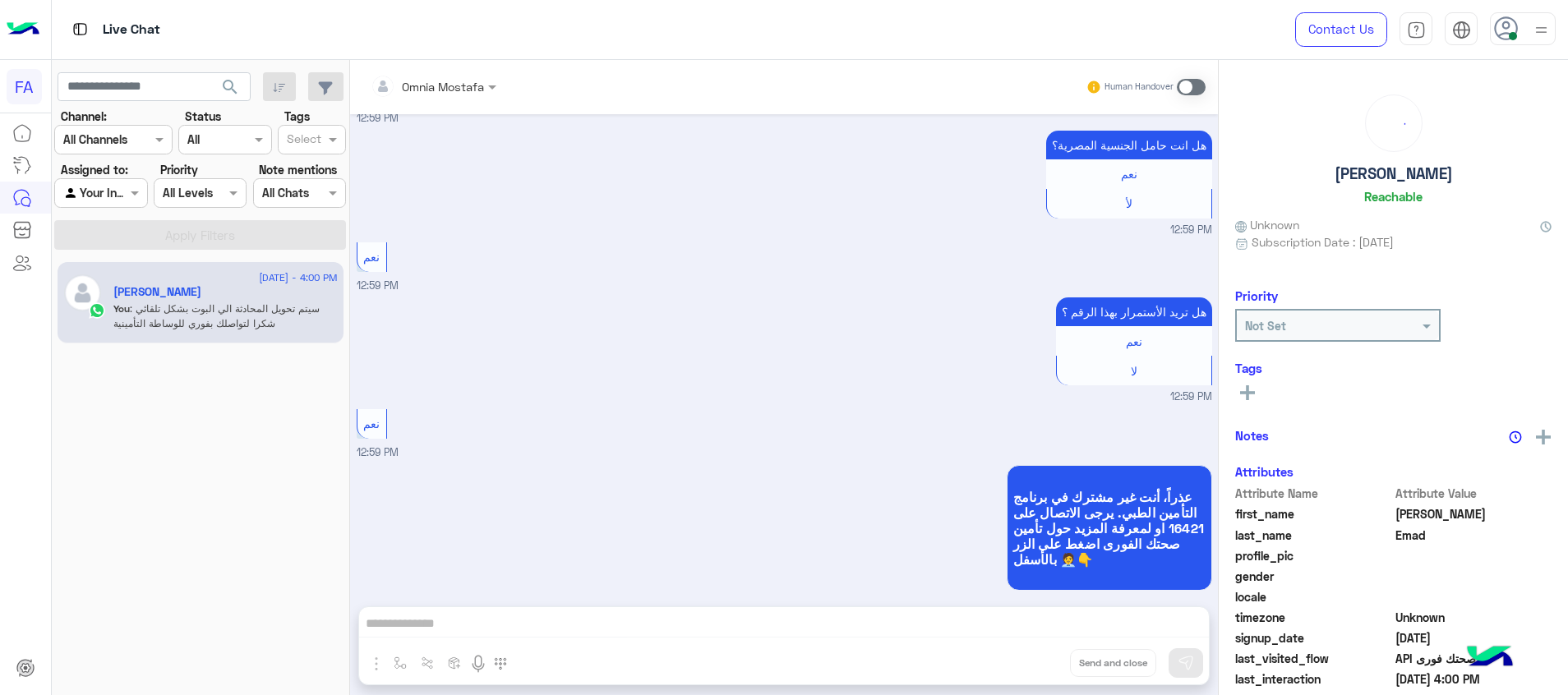
click at [108, 209] on section "Channel: Channel All Channels Status Channel All Tags Select Assigned to: Agent…" at bounding box center [200, 179] width 273 height 142
click at [114, 200] on div at bounding box center [100, 193] width 91 height 19
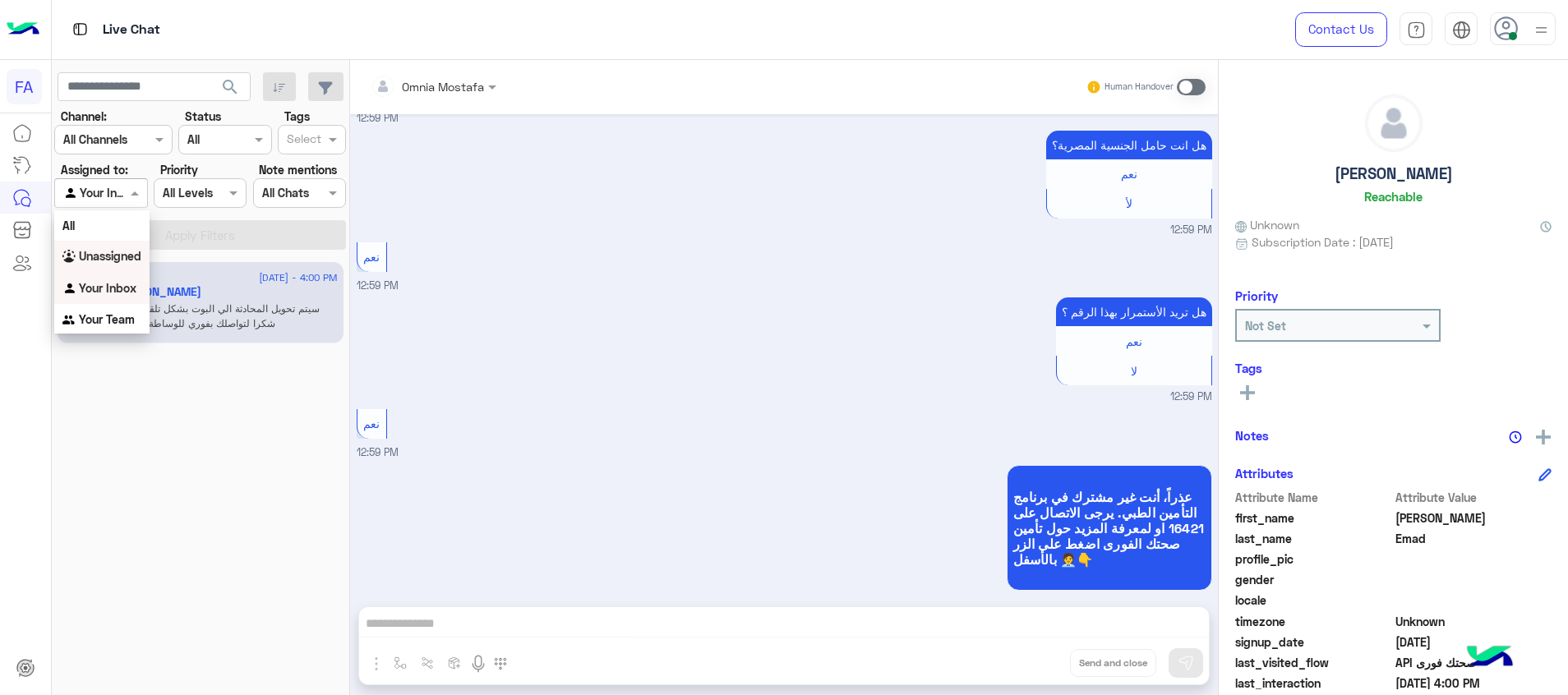
click at [128, 255] on b "Unassigned" at bounding box center [110, 255] width 62 height 14
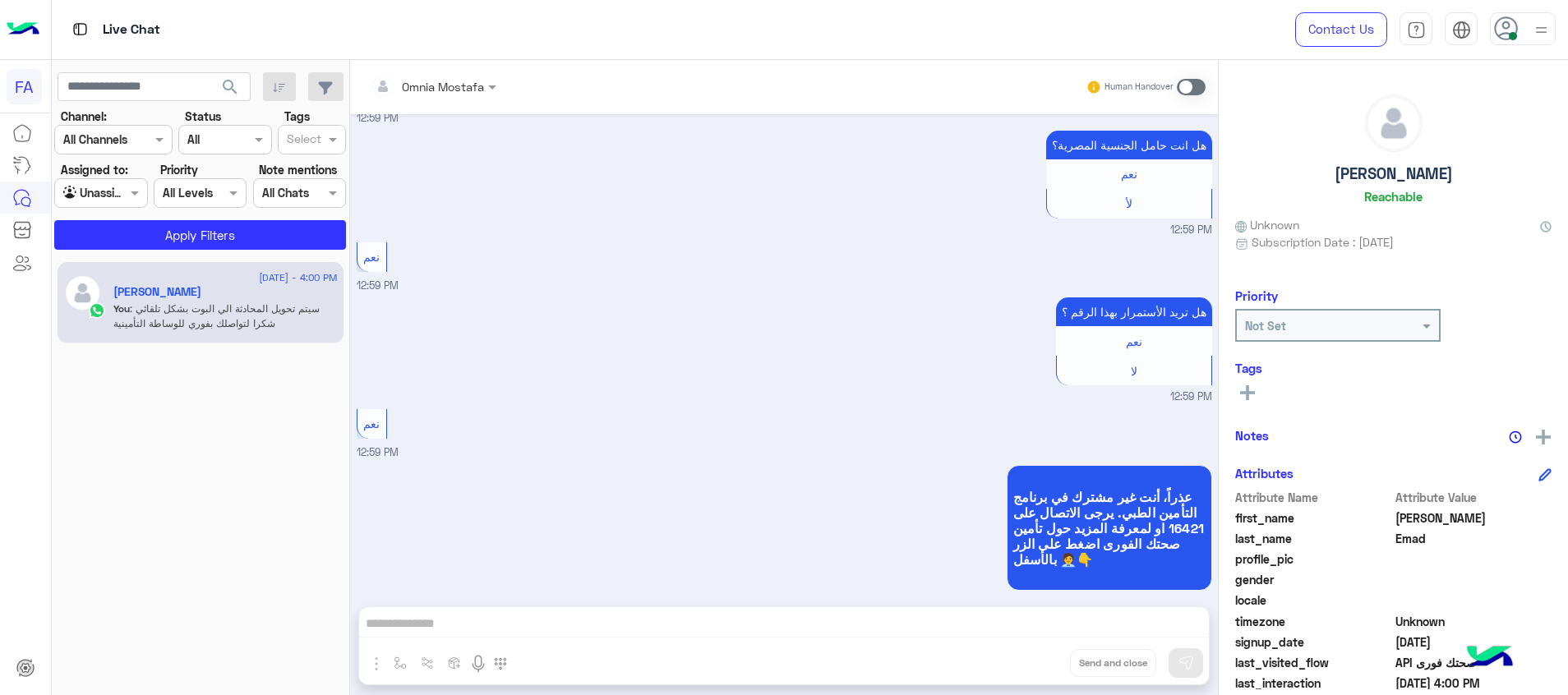
click at [161, 250] on app-inbox-users-filters "search Channel: Channel All Channels Status Channel All Tags Select Assigned to…" at bounding box center [201, 158] width 299 height 197
click at [196, 223] on button "Apply Filters" at bounding box center [199, 235] width 292 height 29
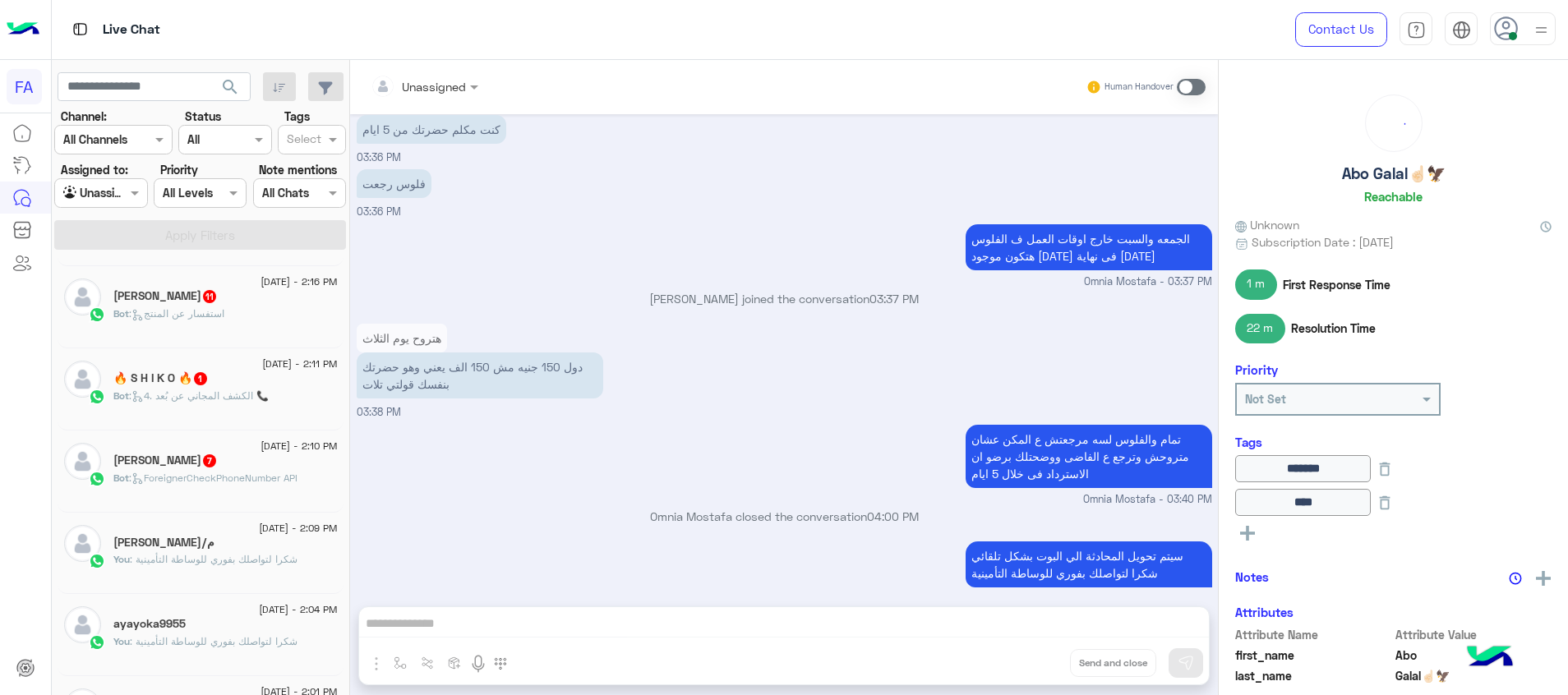
scroll to position [1118, 0]
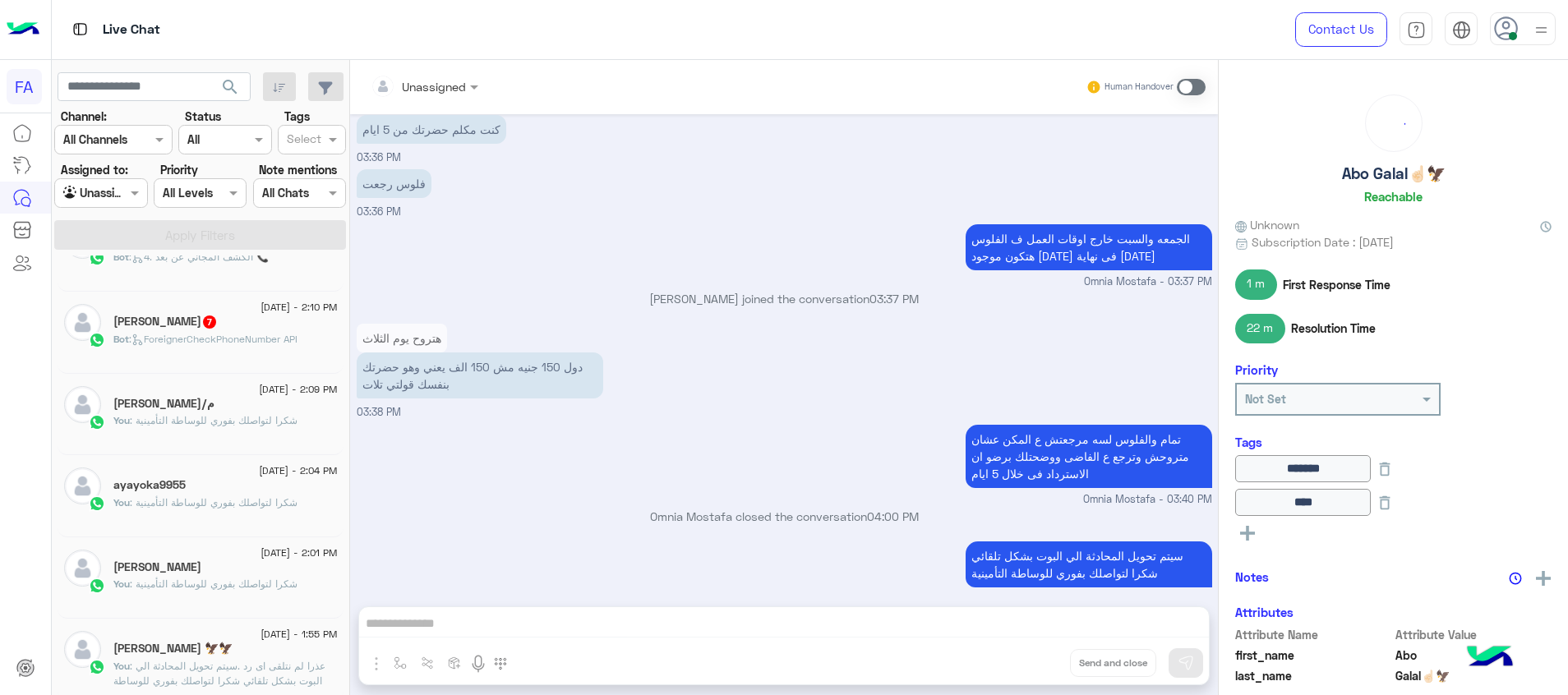
click at [265, 315] on div "Ahmed Ayman 7" at bounding box center [225, 323] width 224 height 17
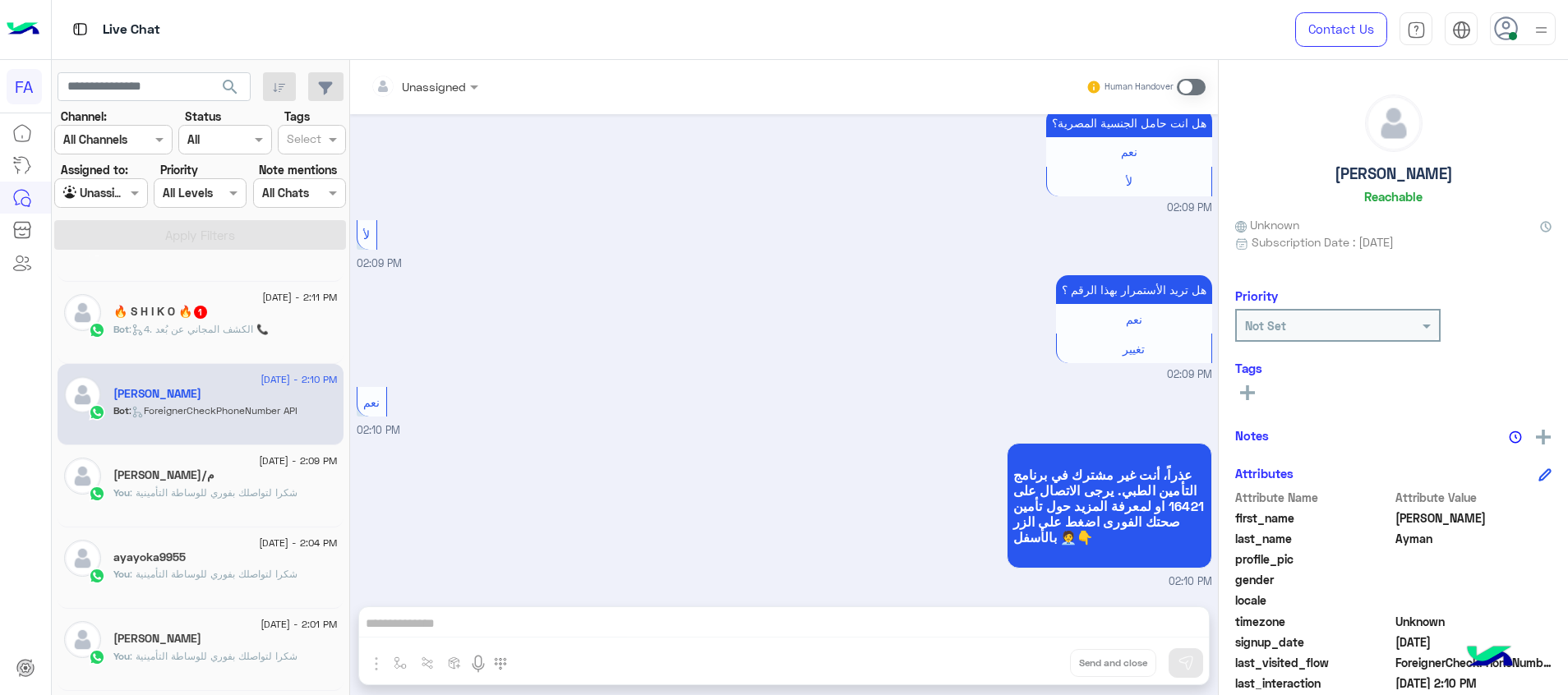
scroll to position [995, 0]
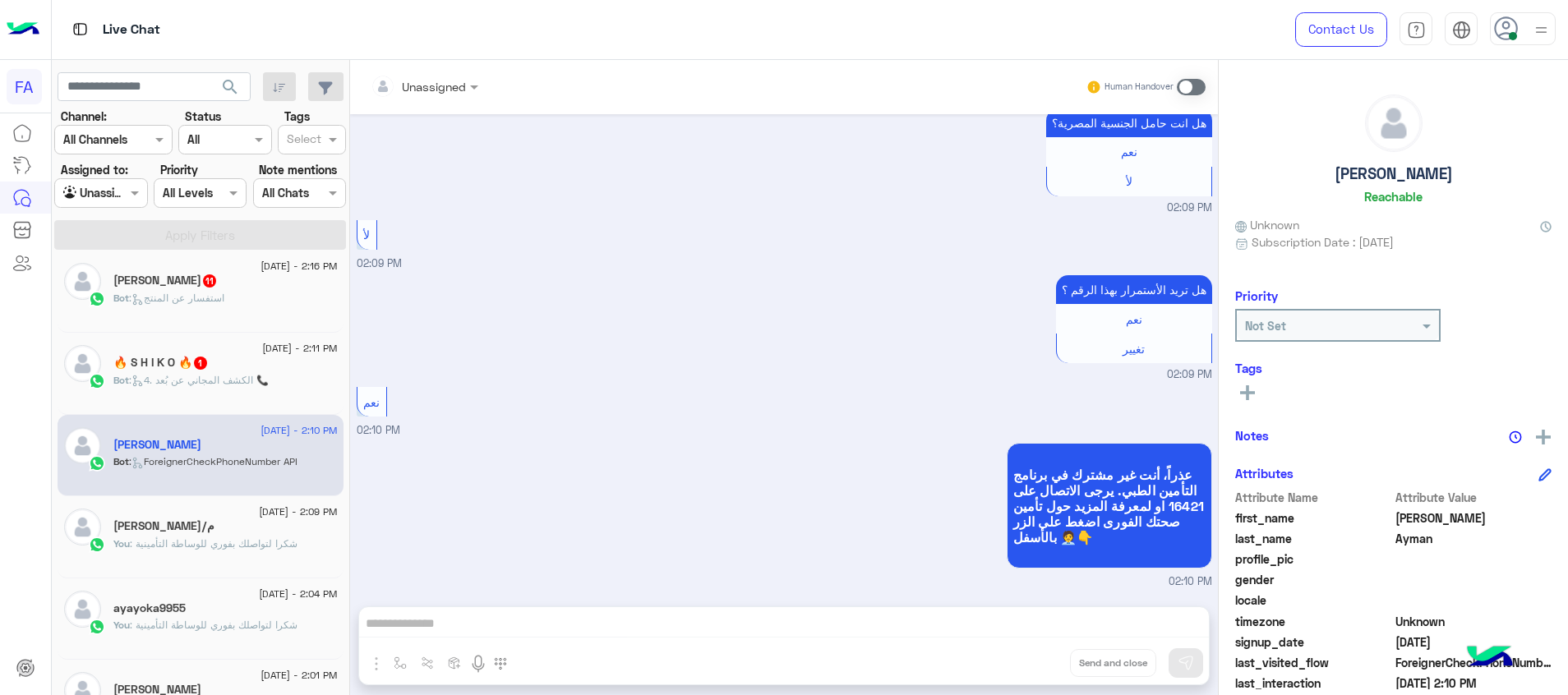
click at [262, 367] on div "🔥 S H I K O 🔥 1" at bounding box center [225, 364] width 224 height 17
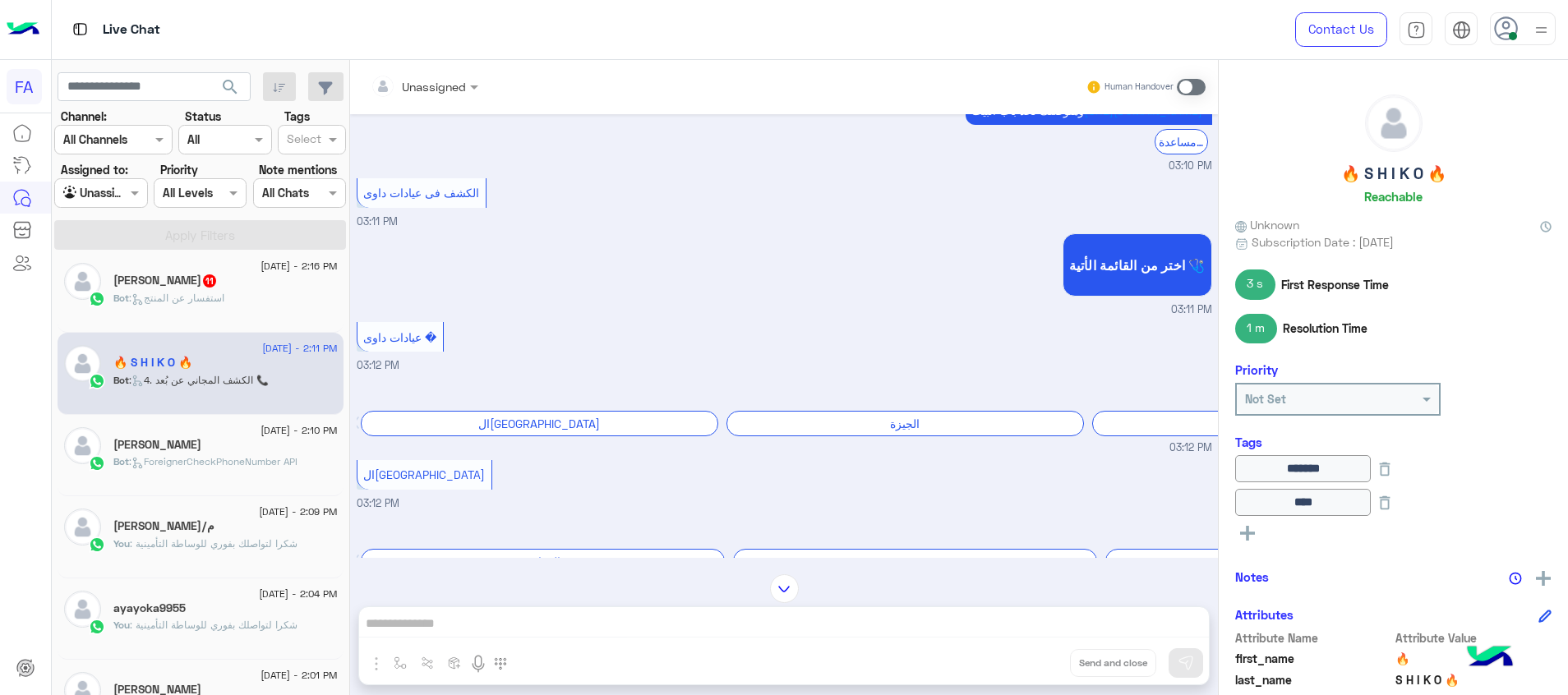
scroll to position [899, 0]
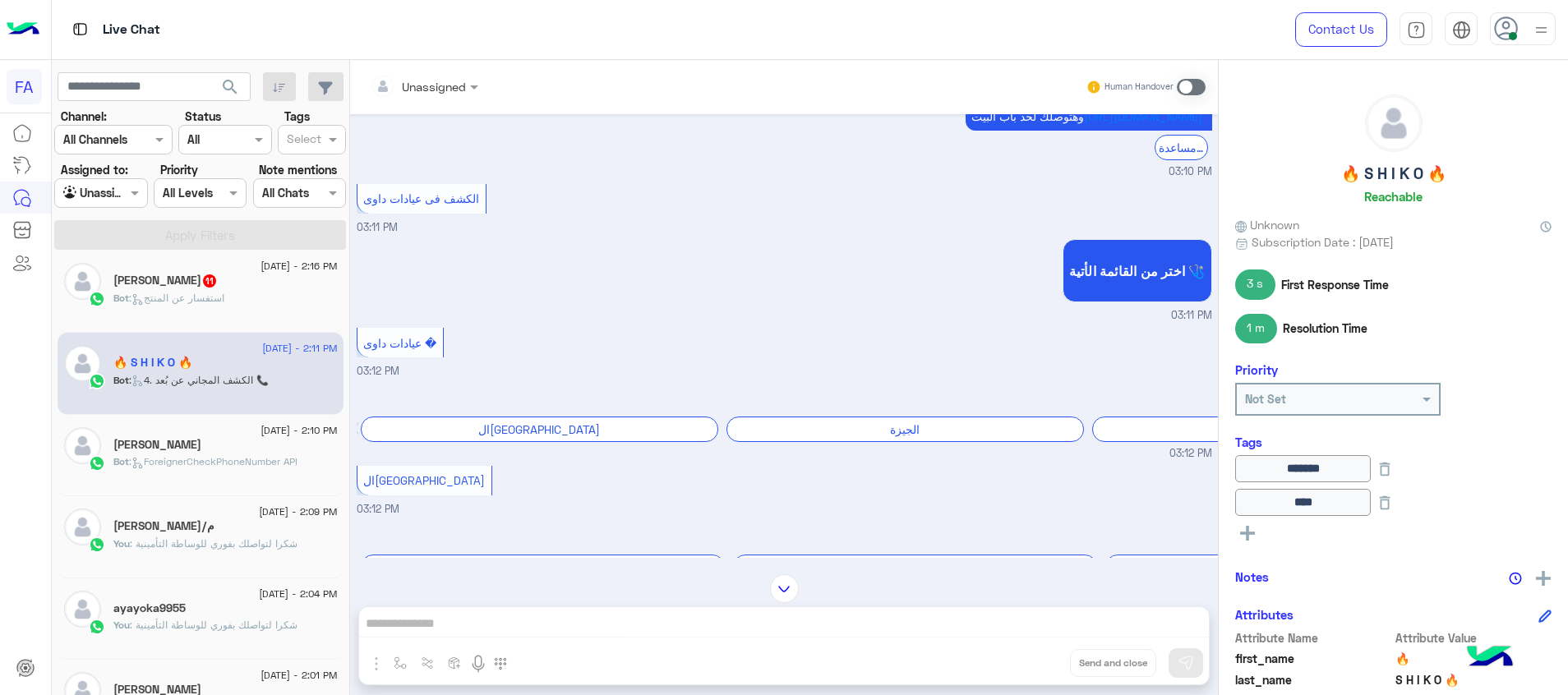
click at [260, 276] on div "احمد نبيل 11" at bounding box center [225, 282] width 224 height 17
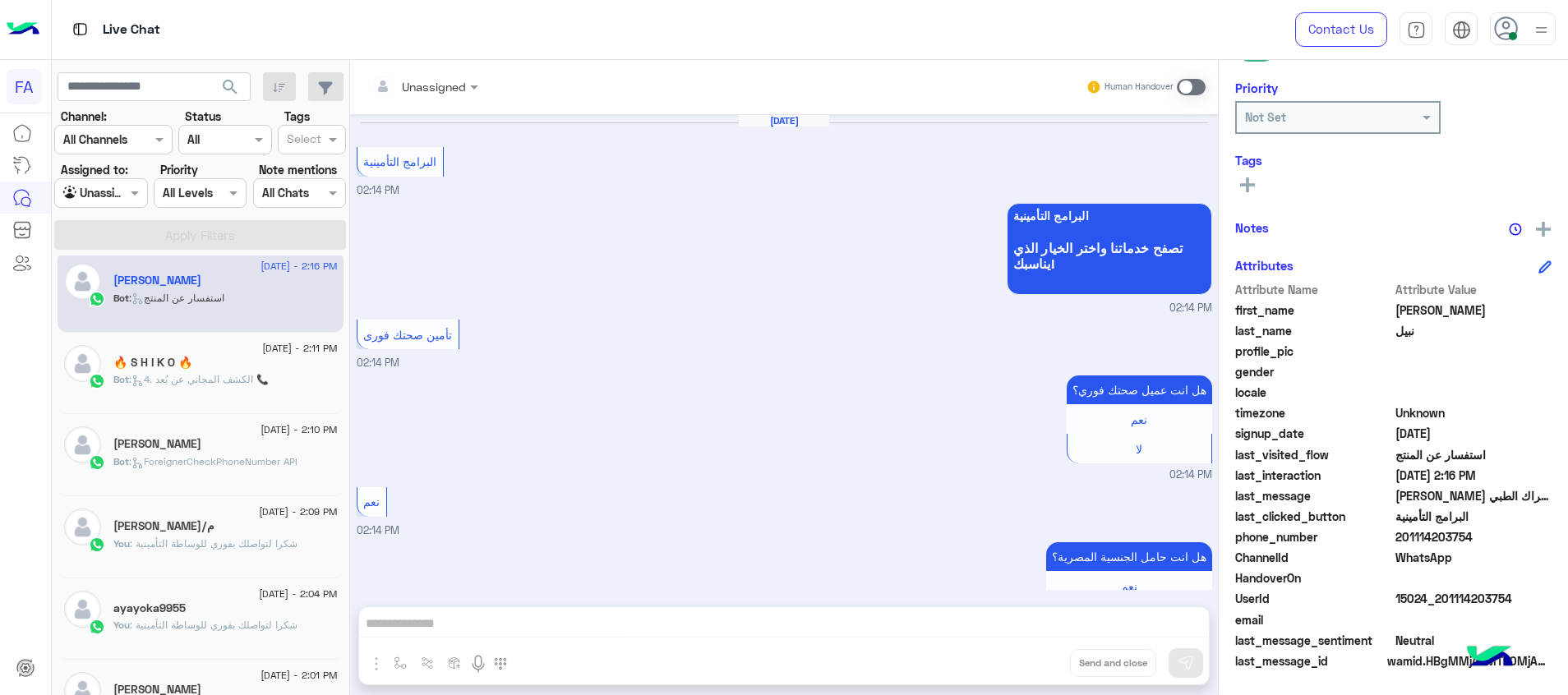
scroll to position [209, 0]
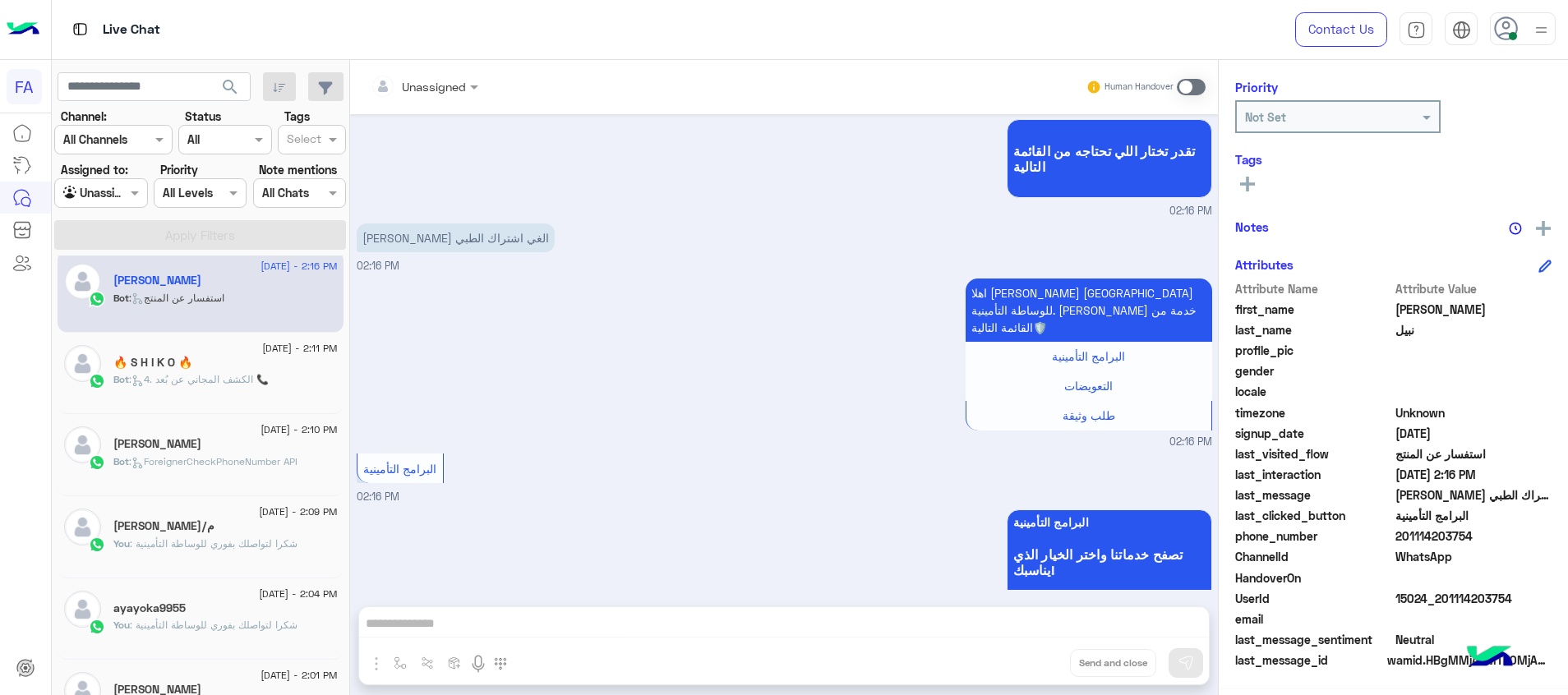
drag, startPoint x: 1515, startPoint y: 598, endPoint x: 1446, endPoint y: 601, distance: 69.1
click at [1446, 601] on span "15024_201114203754" at bounding box center [1473, 599] width 157 height 17
copy span "1114203754"
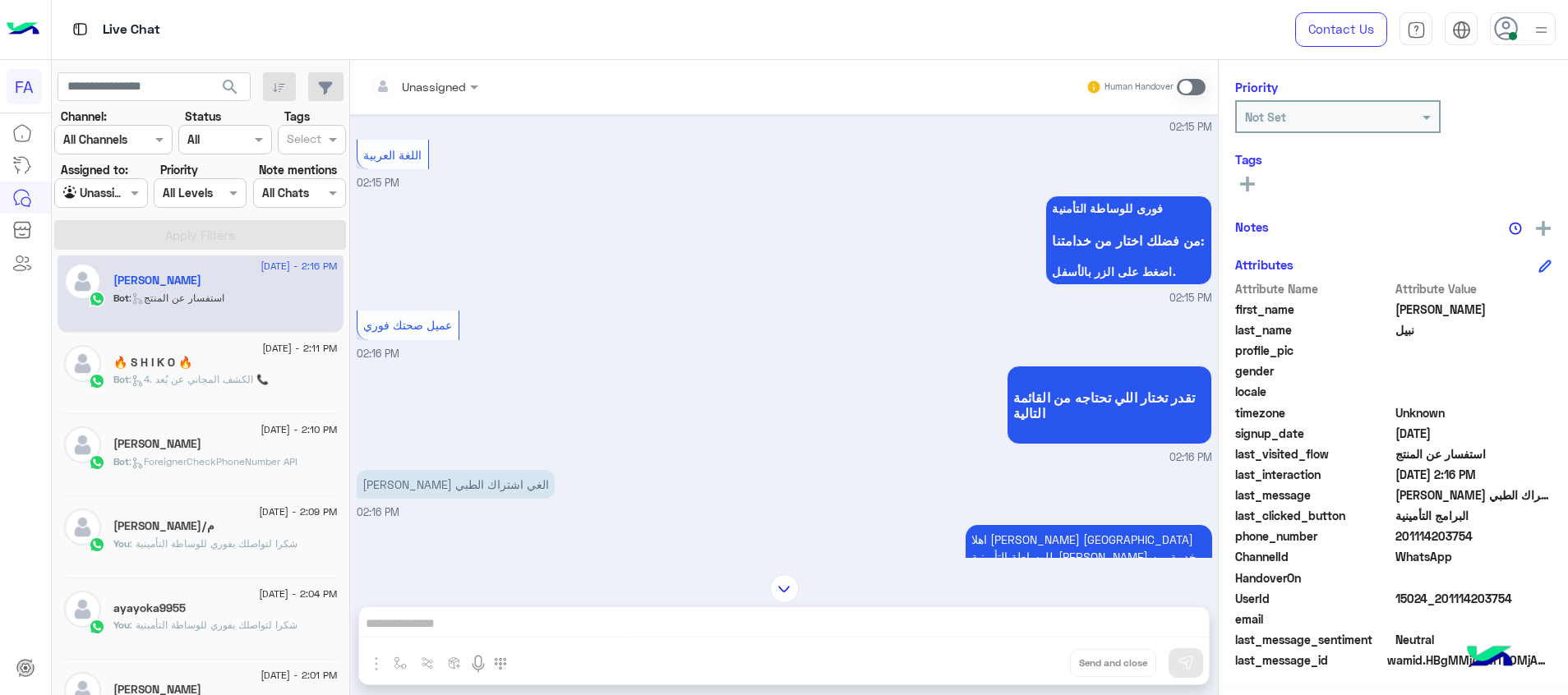
scroll to position [1572, 0]
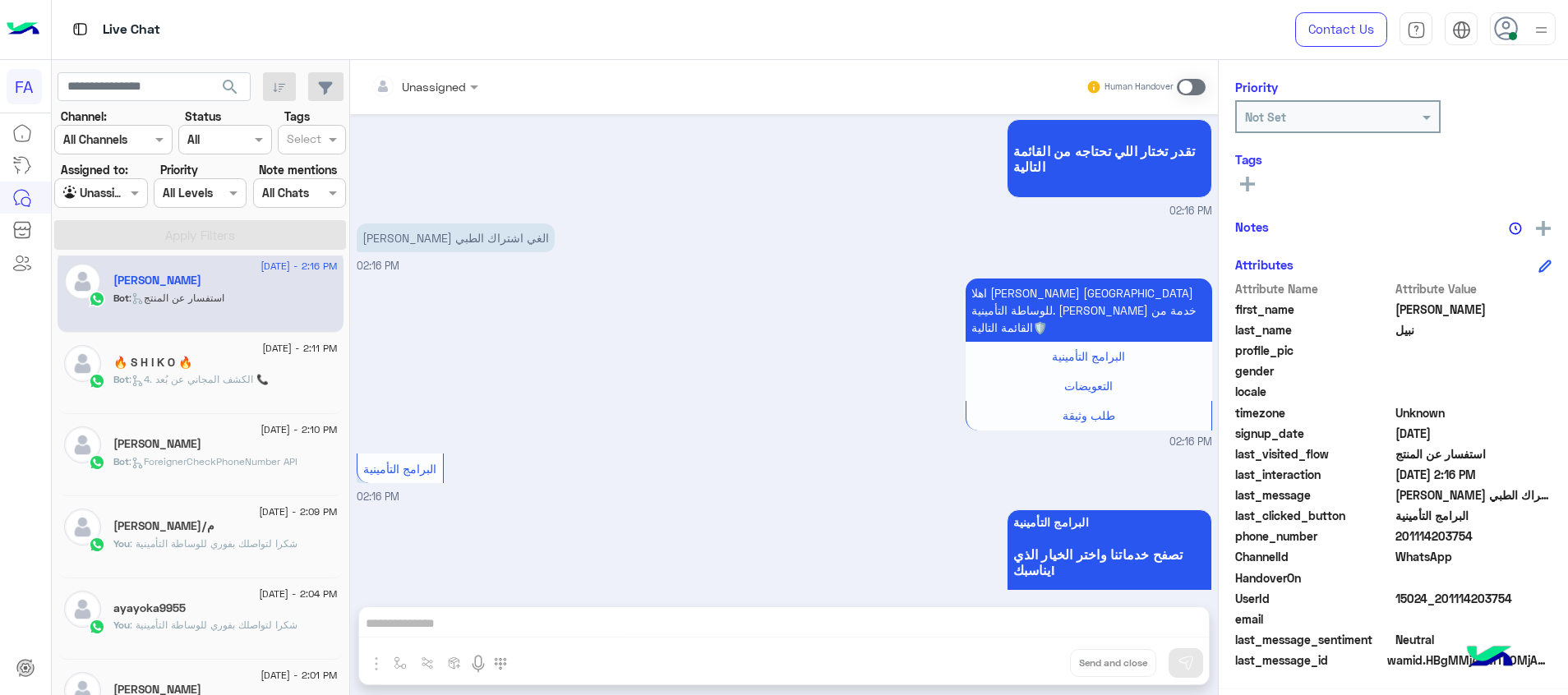
click at [1244, 185] on icon at bounding box center [1248, 184] width 15 height 15
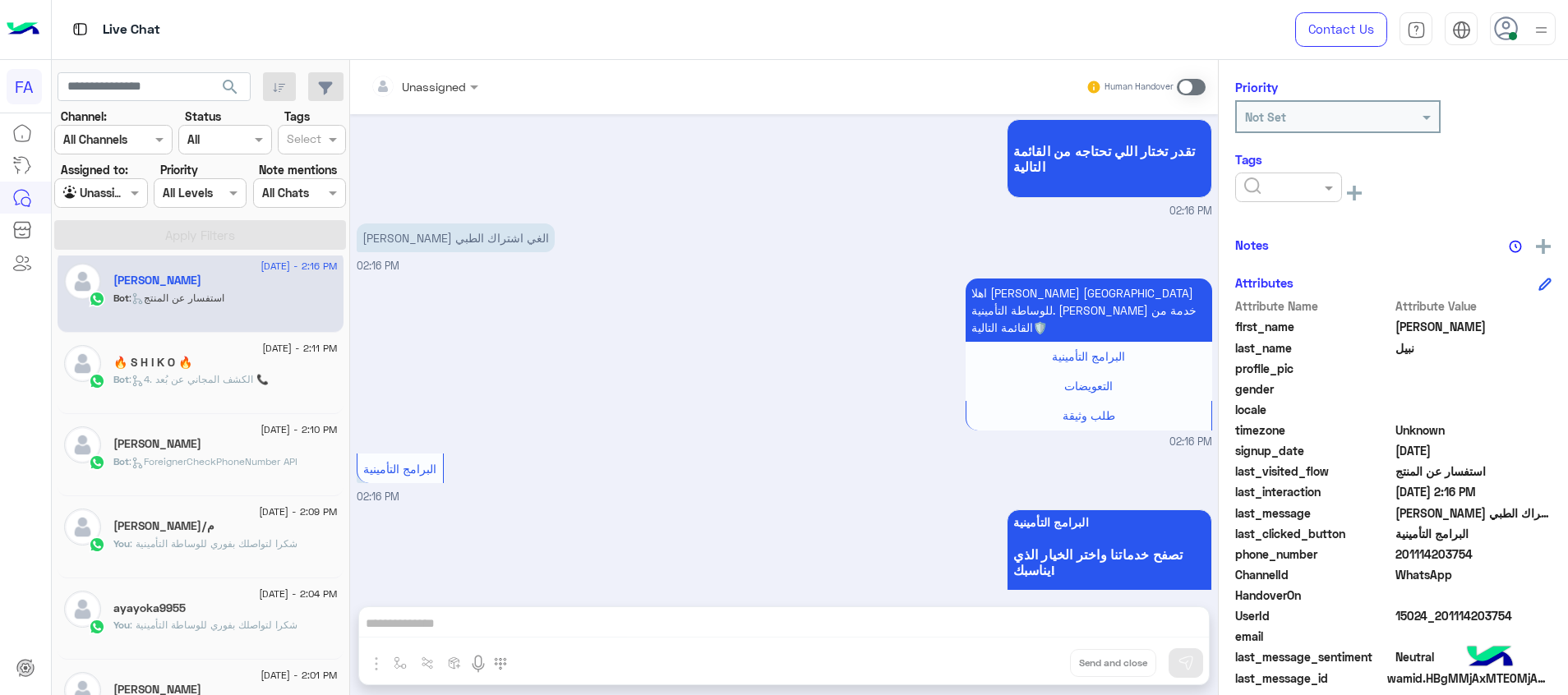
drag, startPoint x: 1244, startPoint y: 185, endPoint x: 1277, endPoint y: 206, distance: 39.1
click at [1248, 183] on input "text" at bounding box center [1268, 188] width 50 height 17
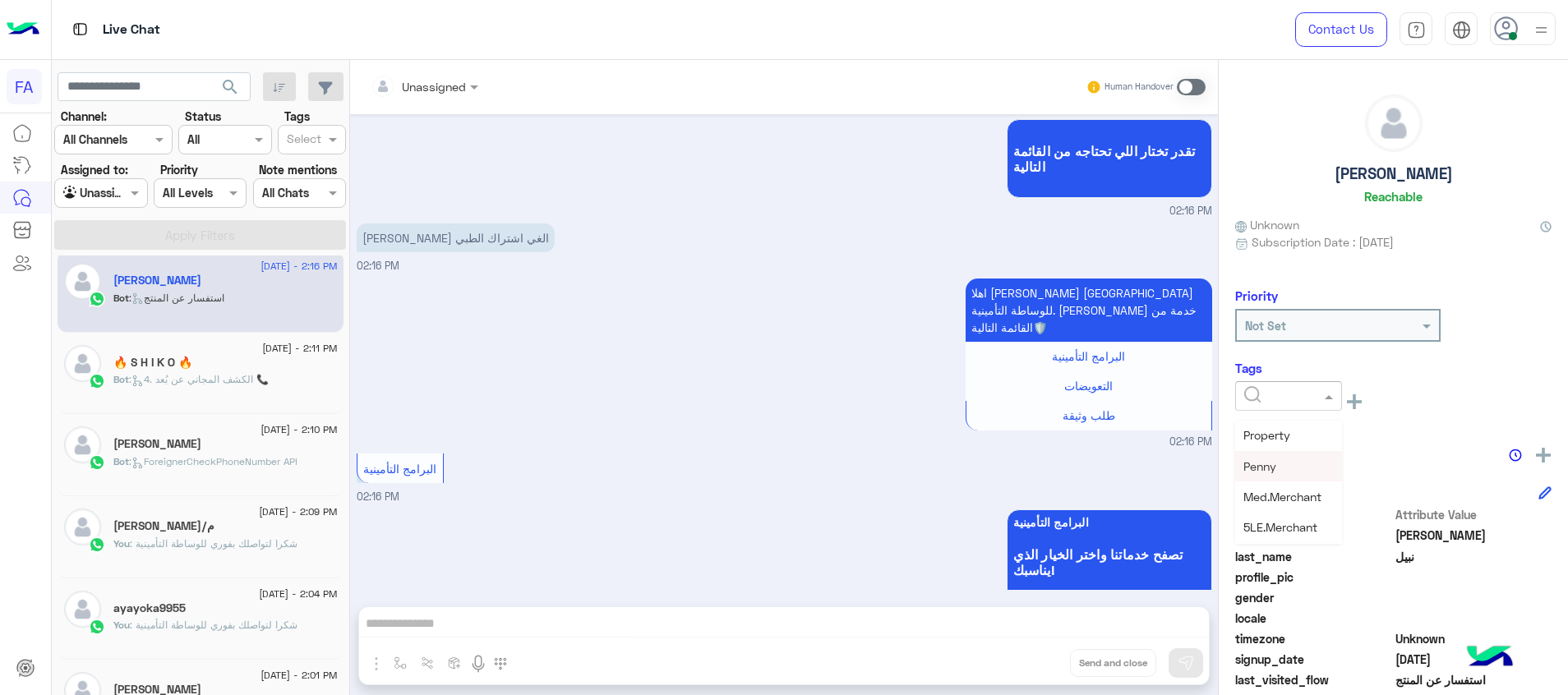
scroll to position [123, 0]
click at [1274, 462] on span "Call Back" at bounding box center [1267, 466] width 49 height 14
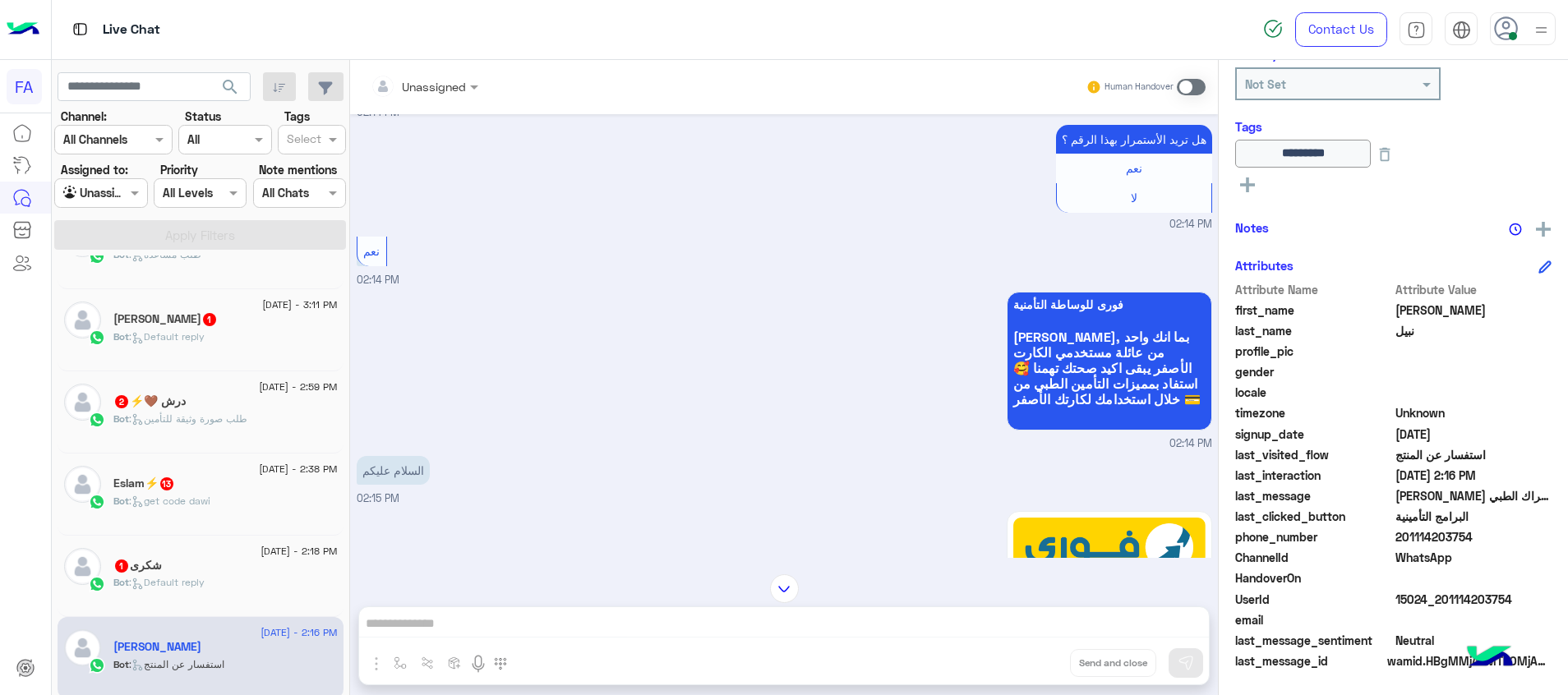
scroll to position [625, 0]
click at [198, 583] on span ": Default reply" at bounding box center [166, 585] width 76 height 12
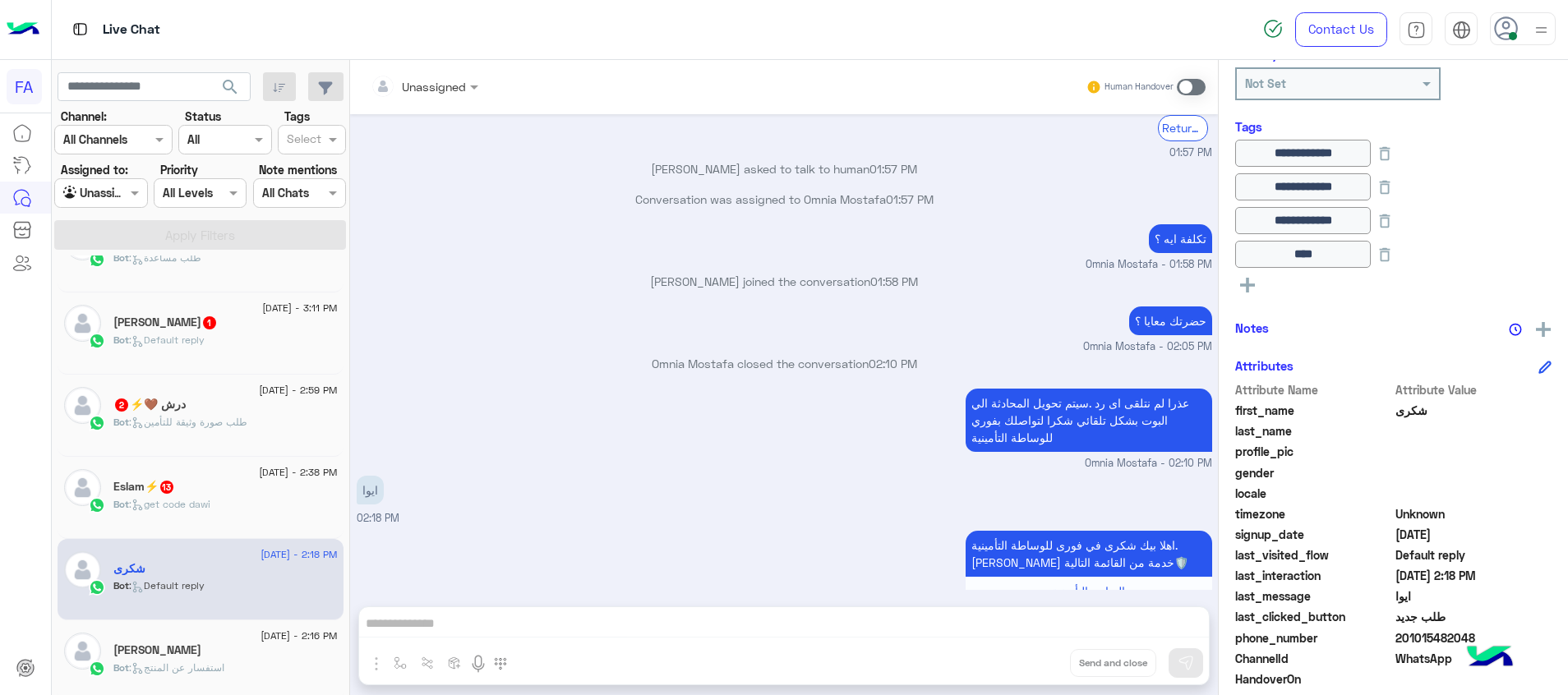
scroll to position [876, 0]
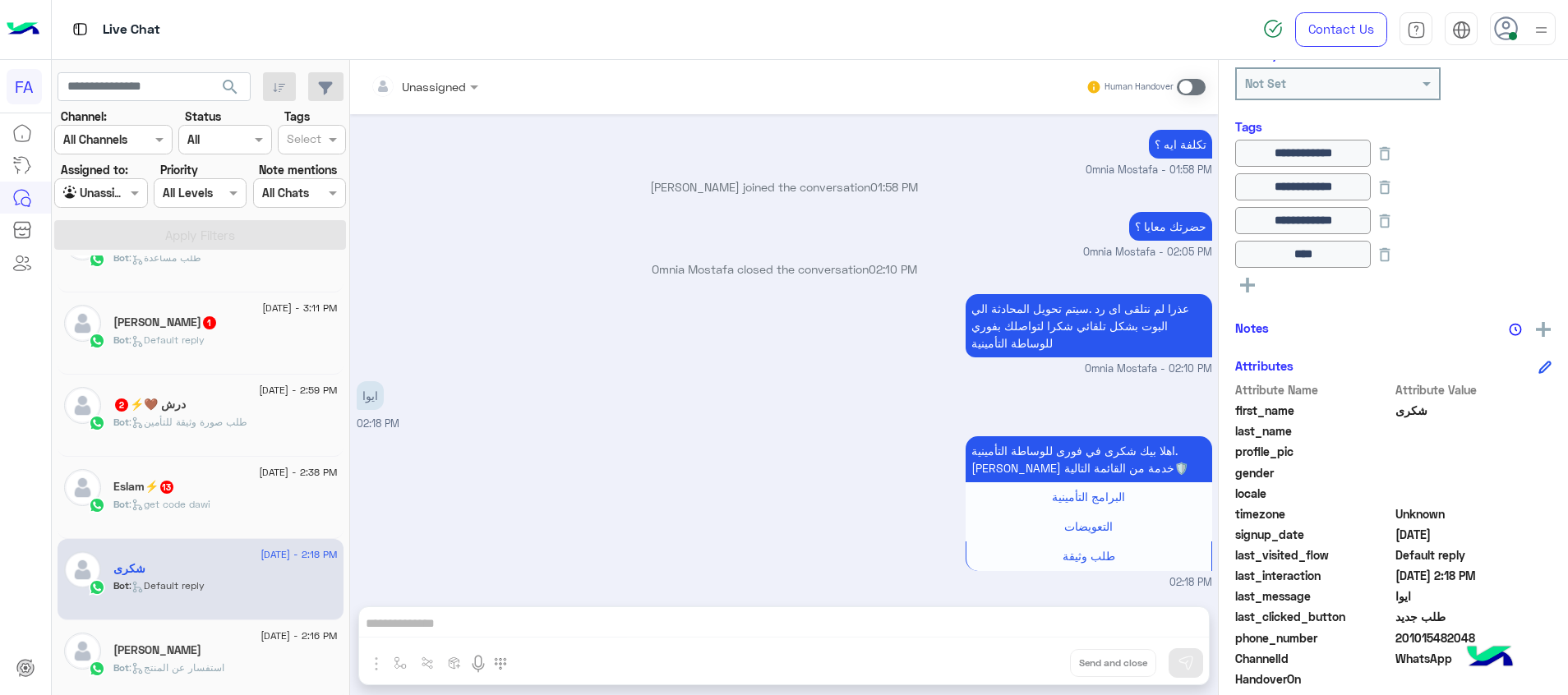
click at [439, 71] on div "Unassigned Human Handover" at bounding box center [784, 86] width 868 height 54
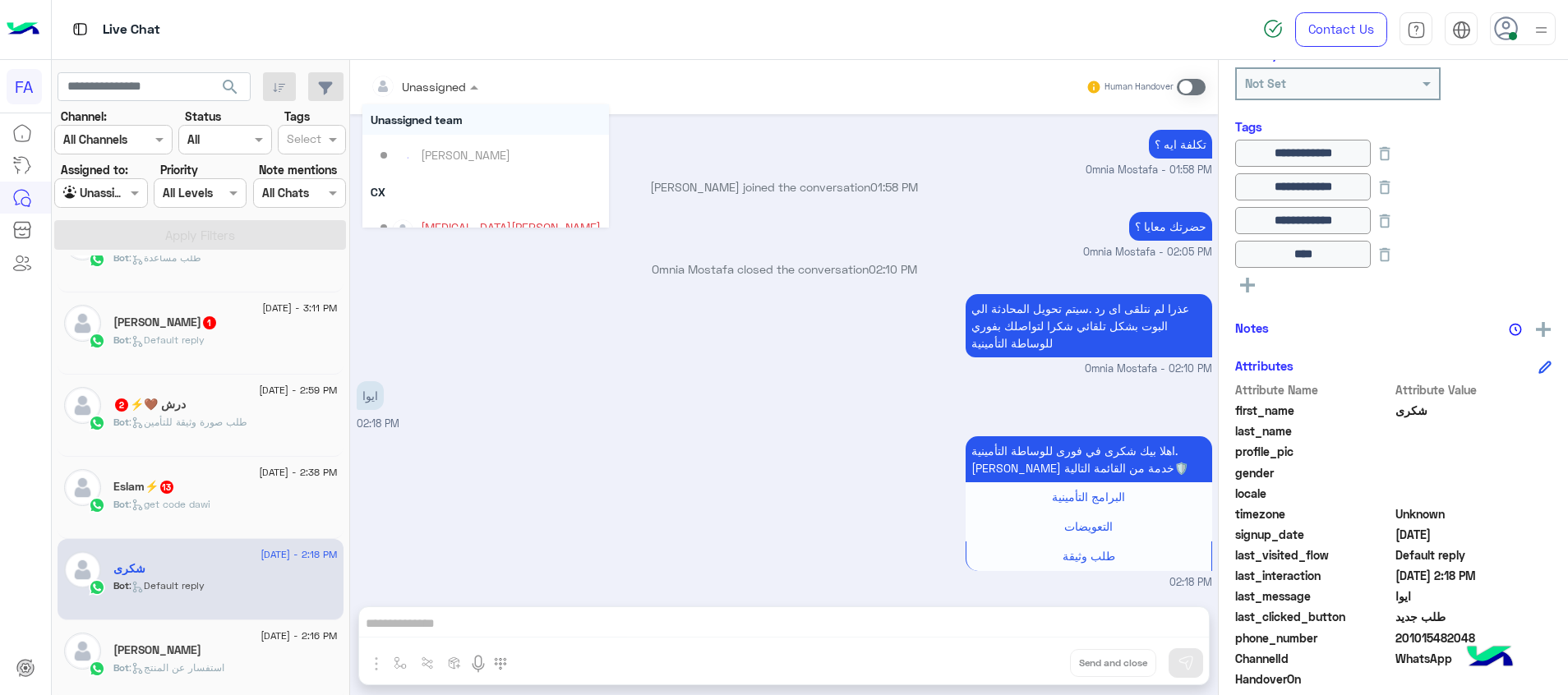
click at [433, 94] on div "Unassigned" at bounding box center [434, 87] width 64 height 17
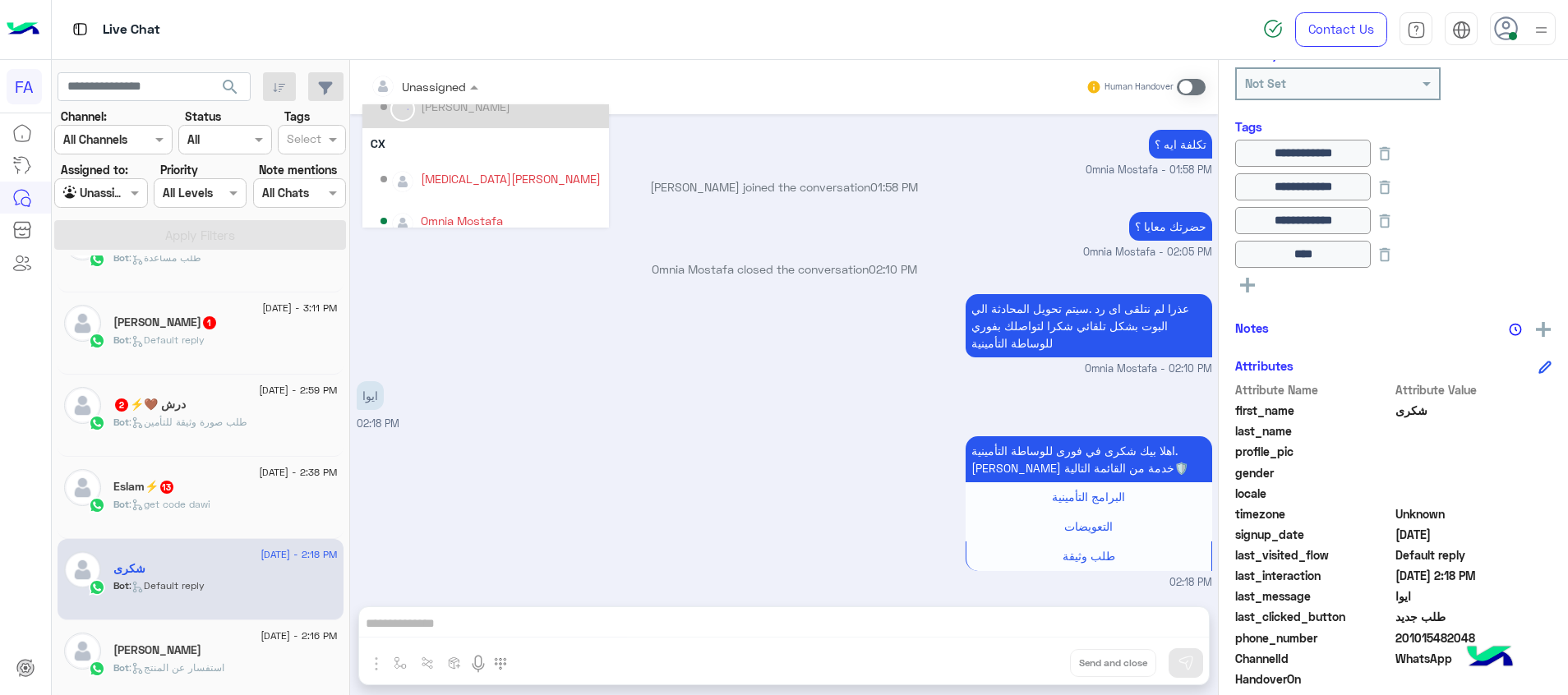
scroll to position [105, 0]
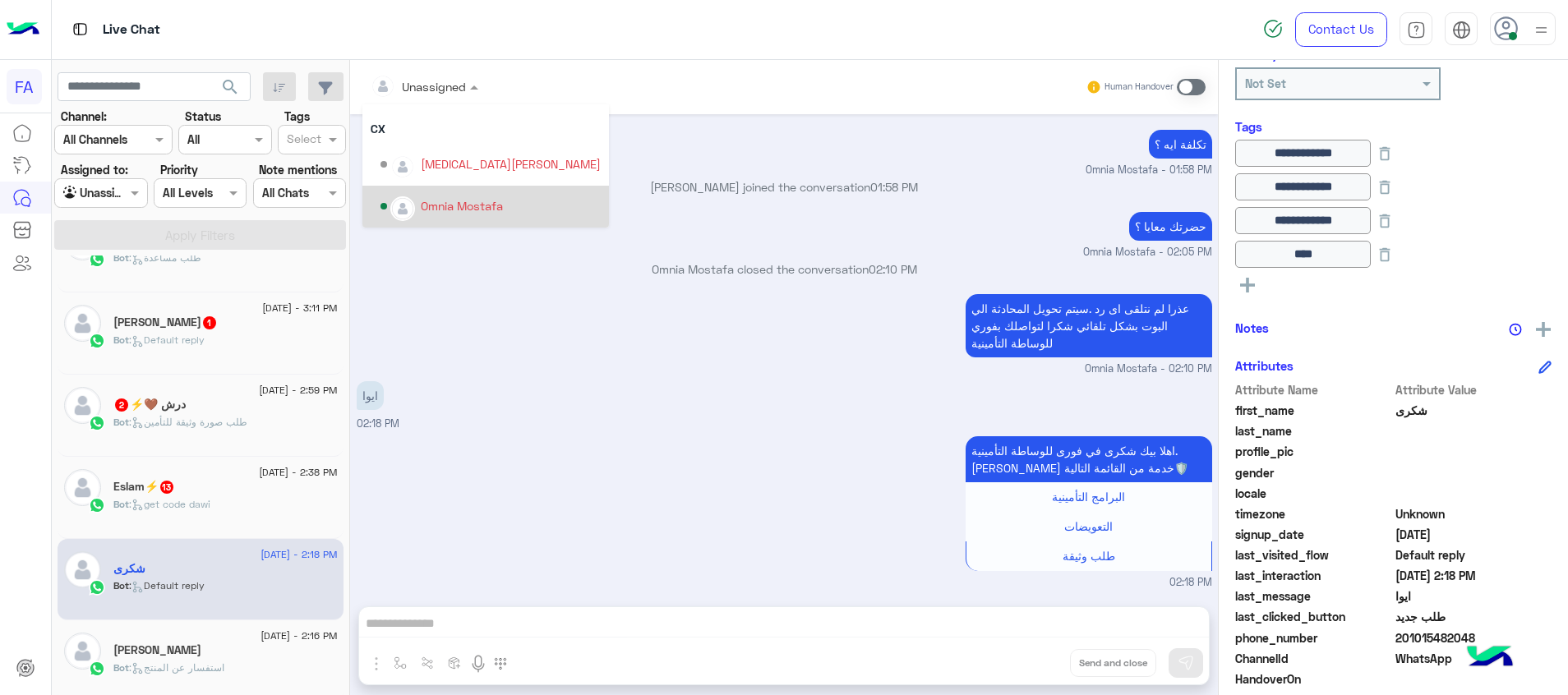
click at [435, 197] on div "Omnia Mostafa" at bounding box center [491, 206] width 220 height 28
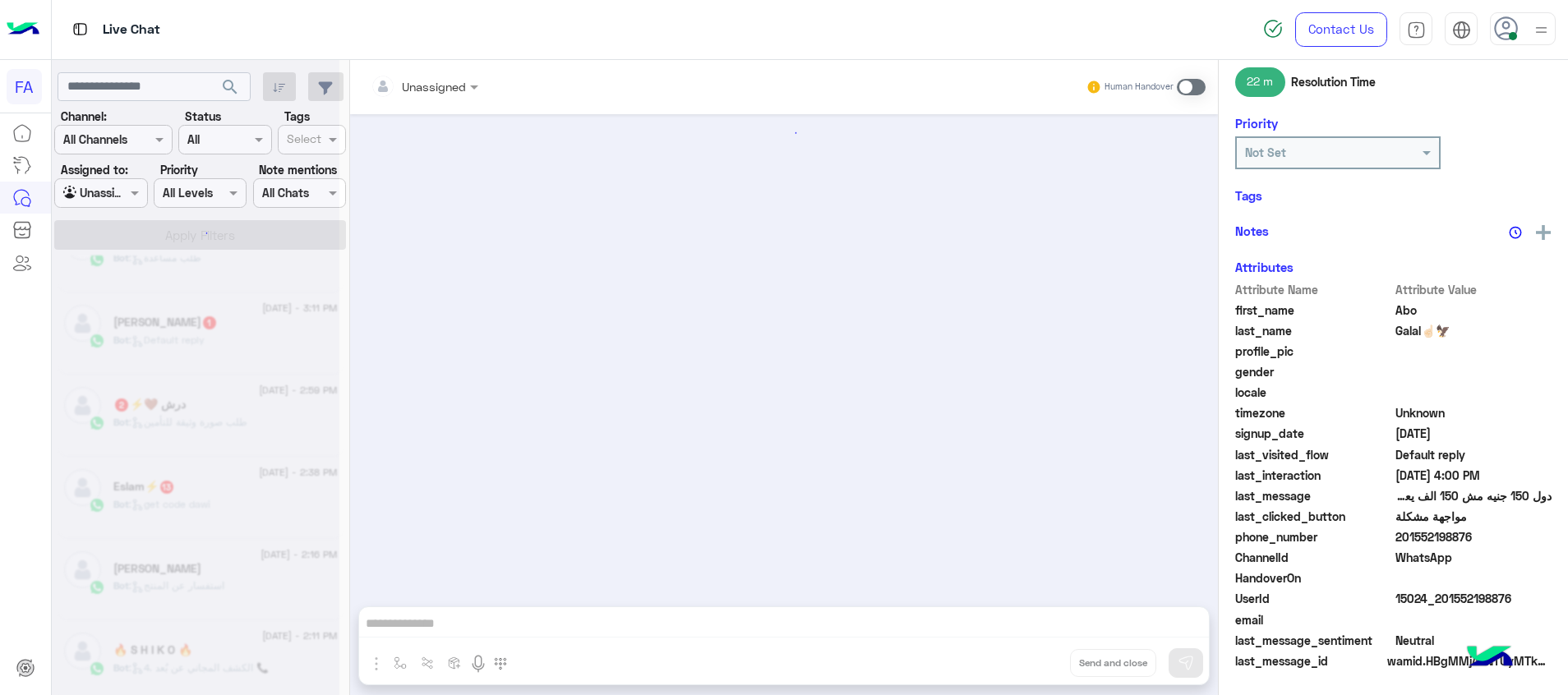
scroll to position [704, 0]
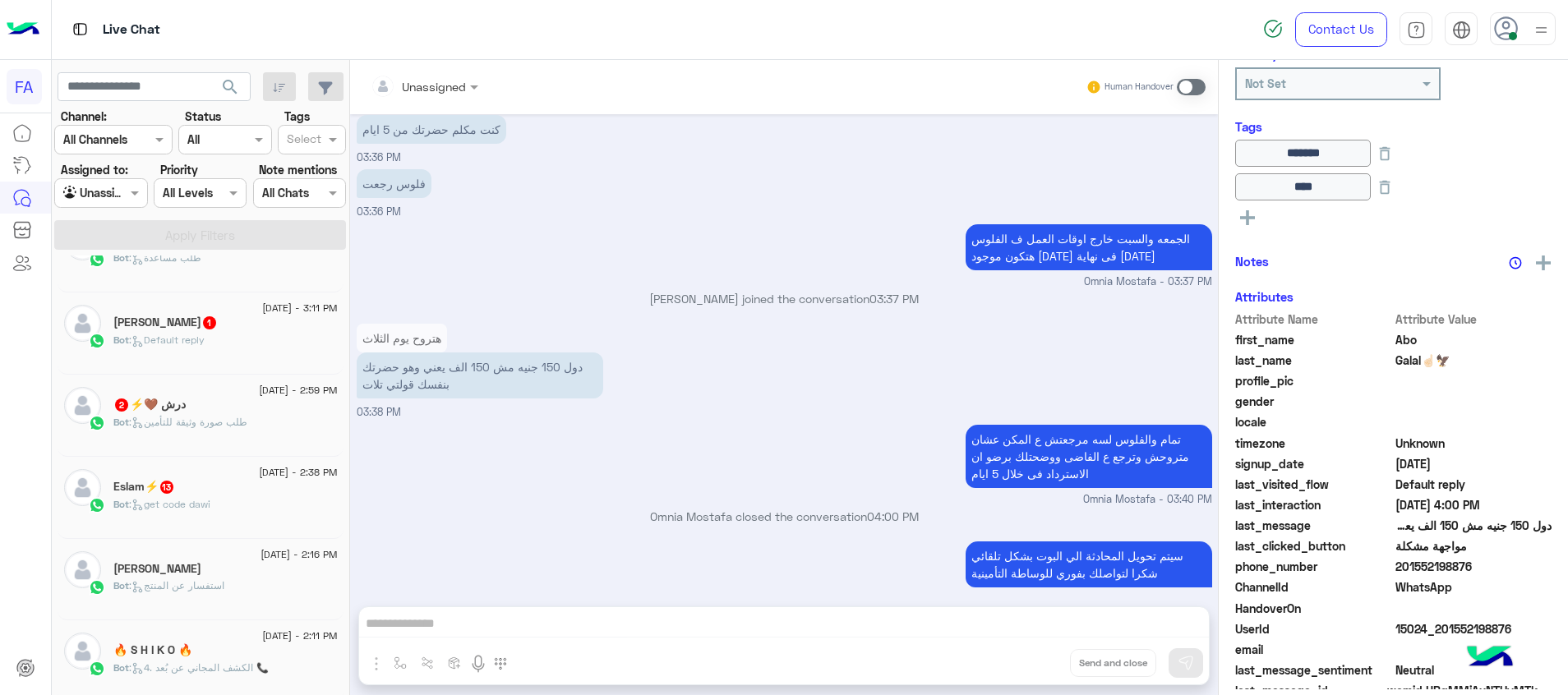
click at [190, 503] on span ": get code dawi" at bounding box center [169, 504] width 81 height 12
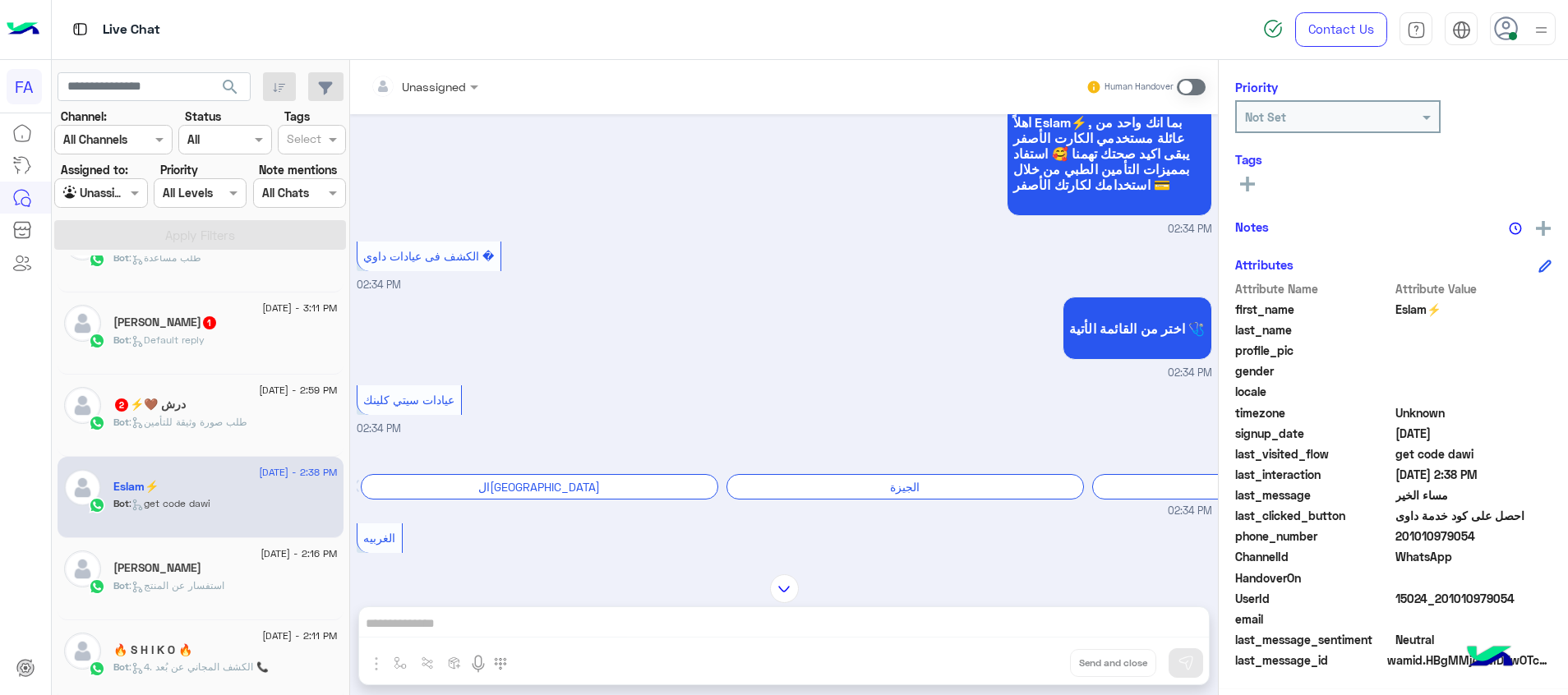
scroll to position [617, 0]
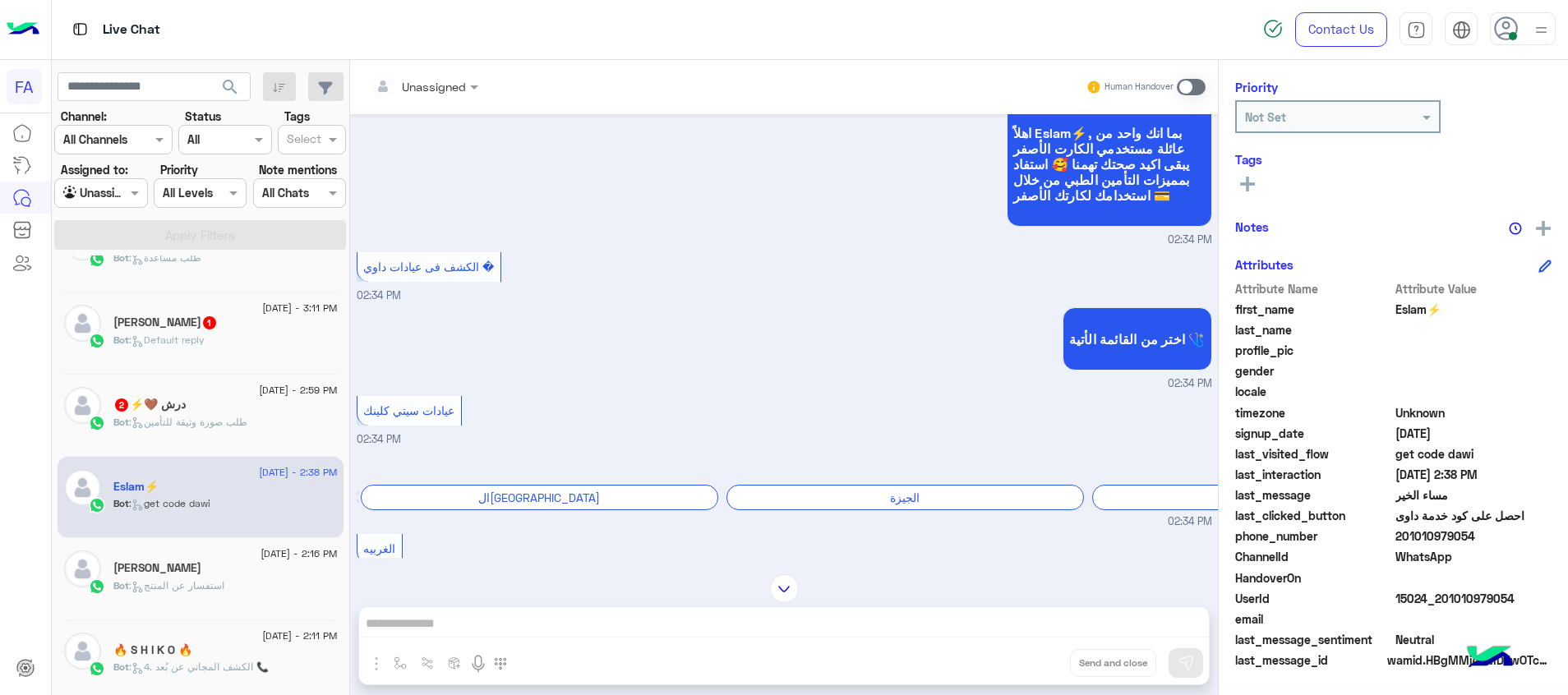
click at [228, 409] on div "درش 🤎⚡ 2" at bounding box center [225, 407] width 224 height 17
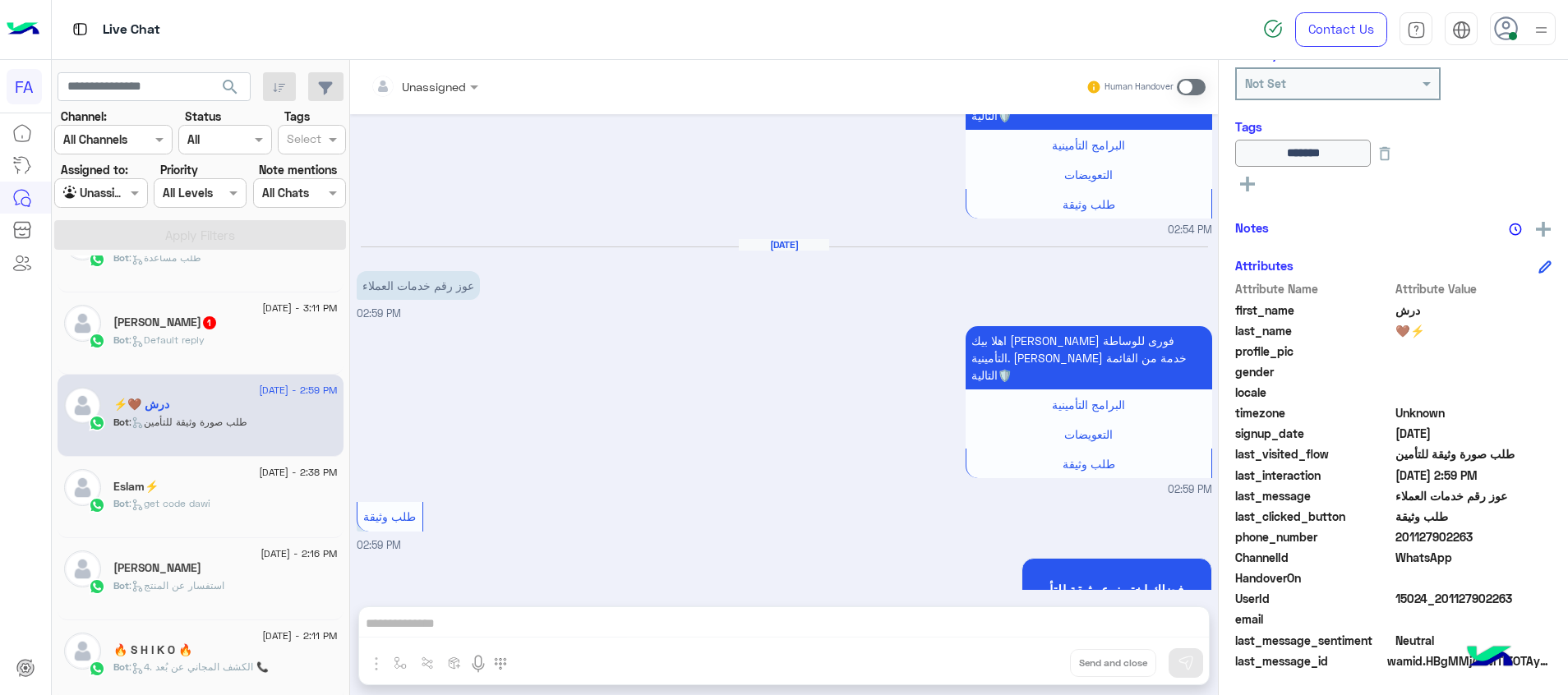
click at [459, 78] on div at bounding box center [423, 86] width 124 height 19
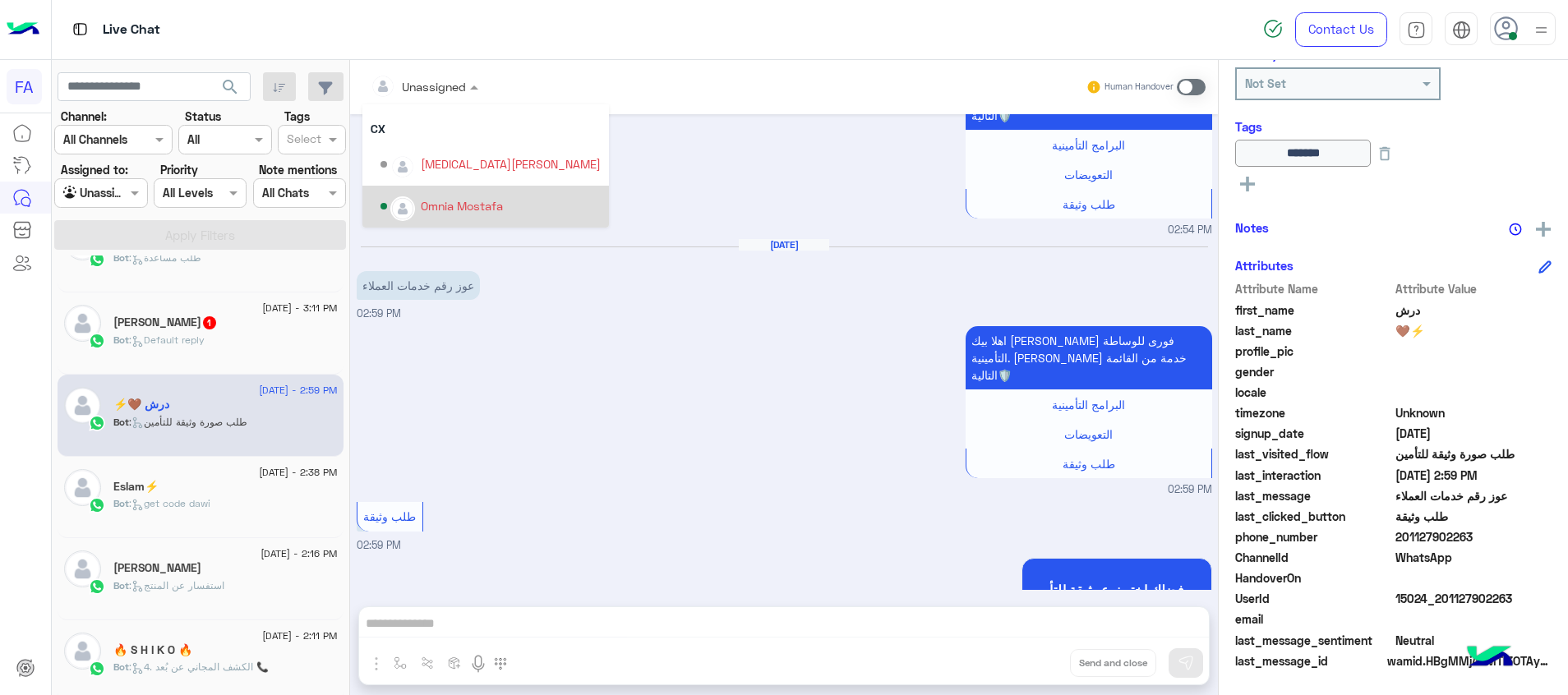
click at [469, 204] on div "Omnia Mostafa" at bounding box center [461, 206] width 82 height 17
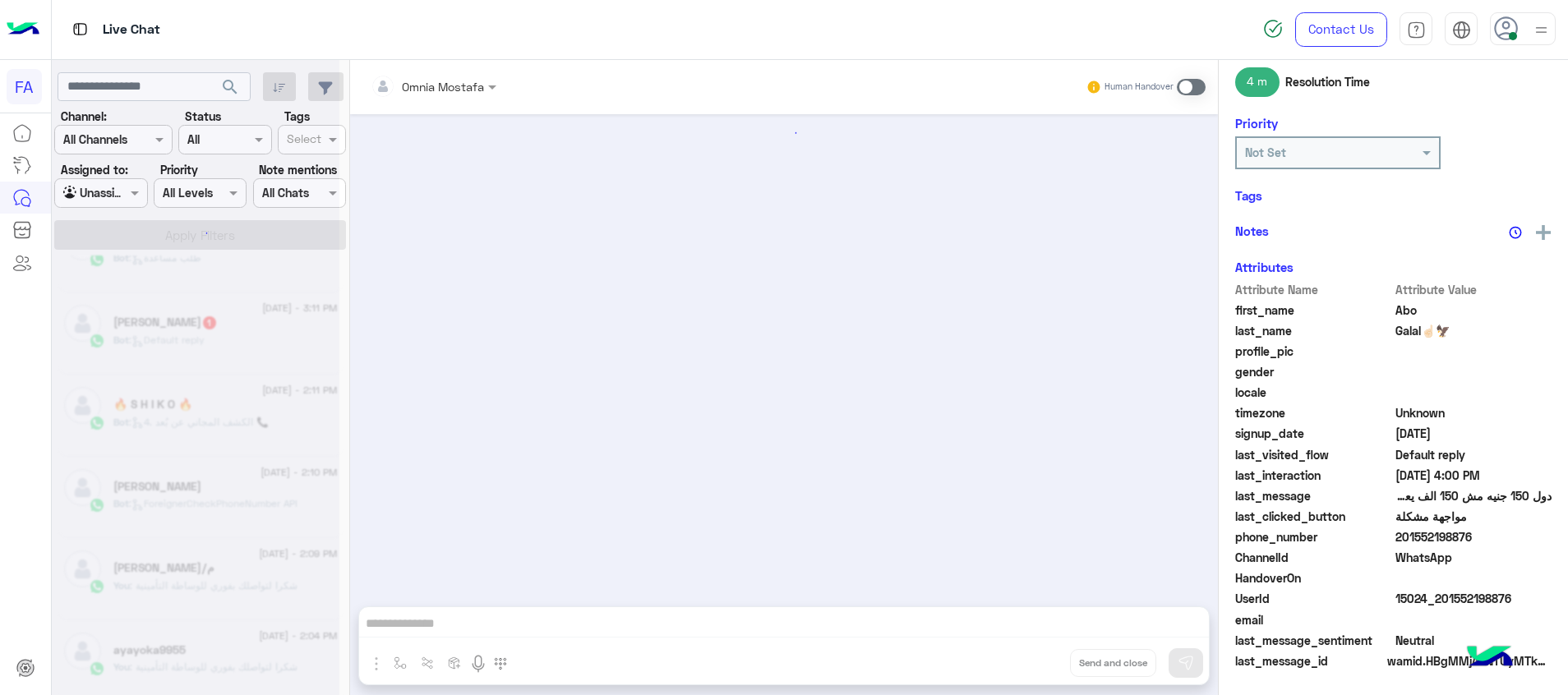
click at [230, 346] on div at bounding box center [196, 354] width 287 height 695
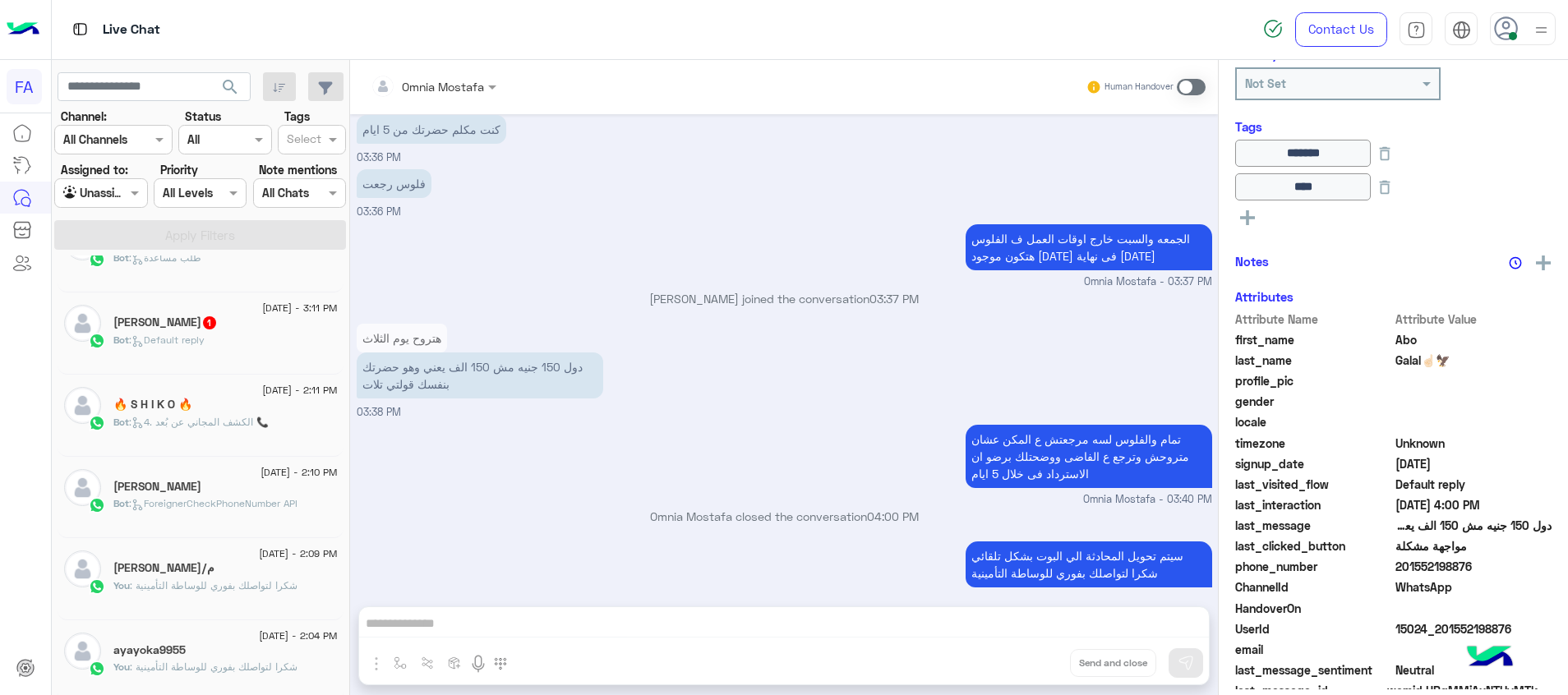
click at [236, 335] on div "Bot : Default reply" at bounding box center [225, 347] width 224 height 28
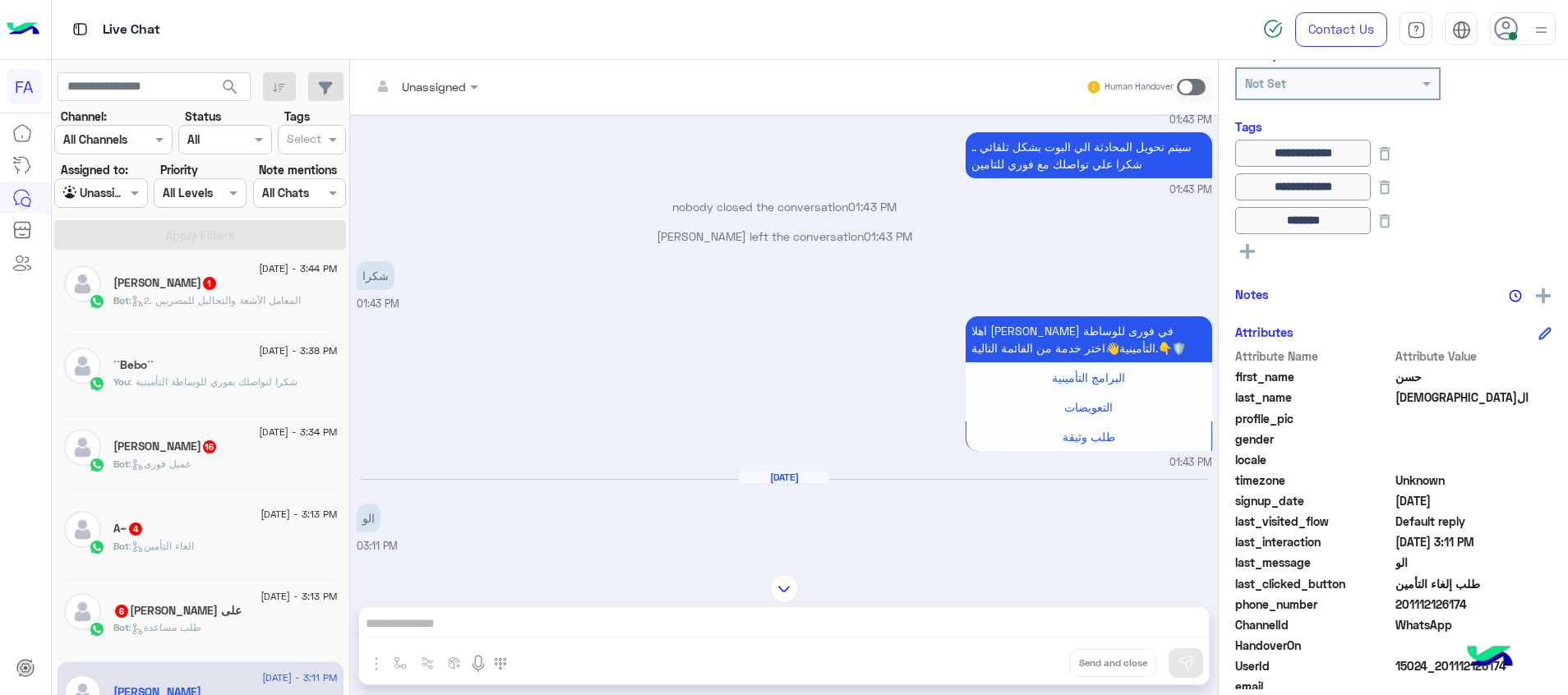
click at [172, 625] on span ": طلب مساعدة" at bounding box center [164, 627] width 73 height 12
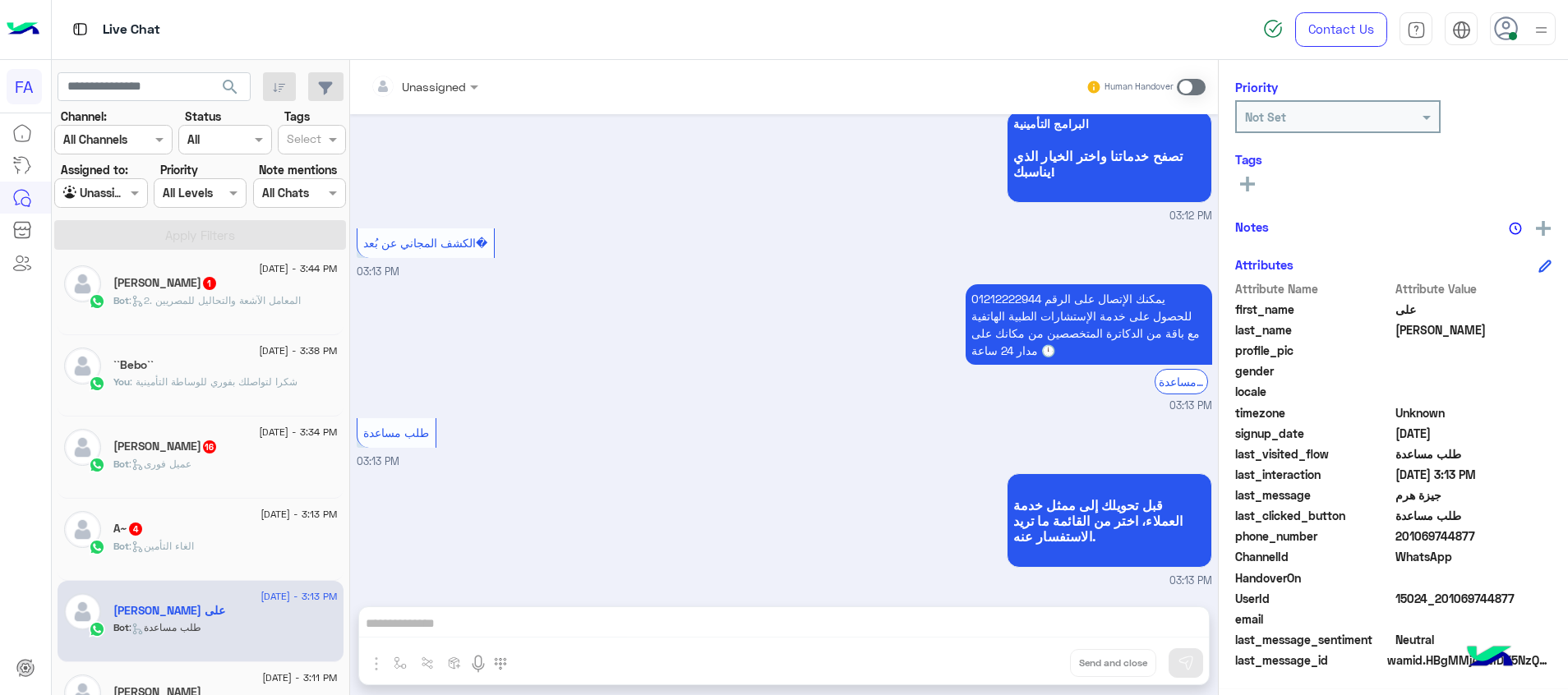
click at [217, 567] on div "Bot : الغاء التأمين" at bounding box center [225, 553] width 224 height 28
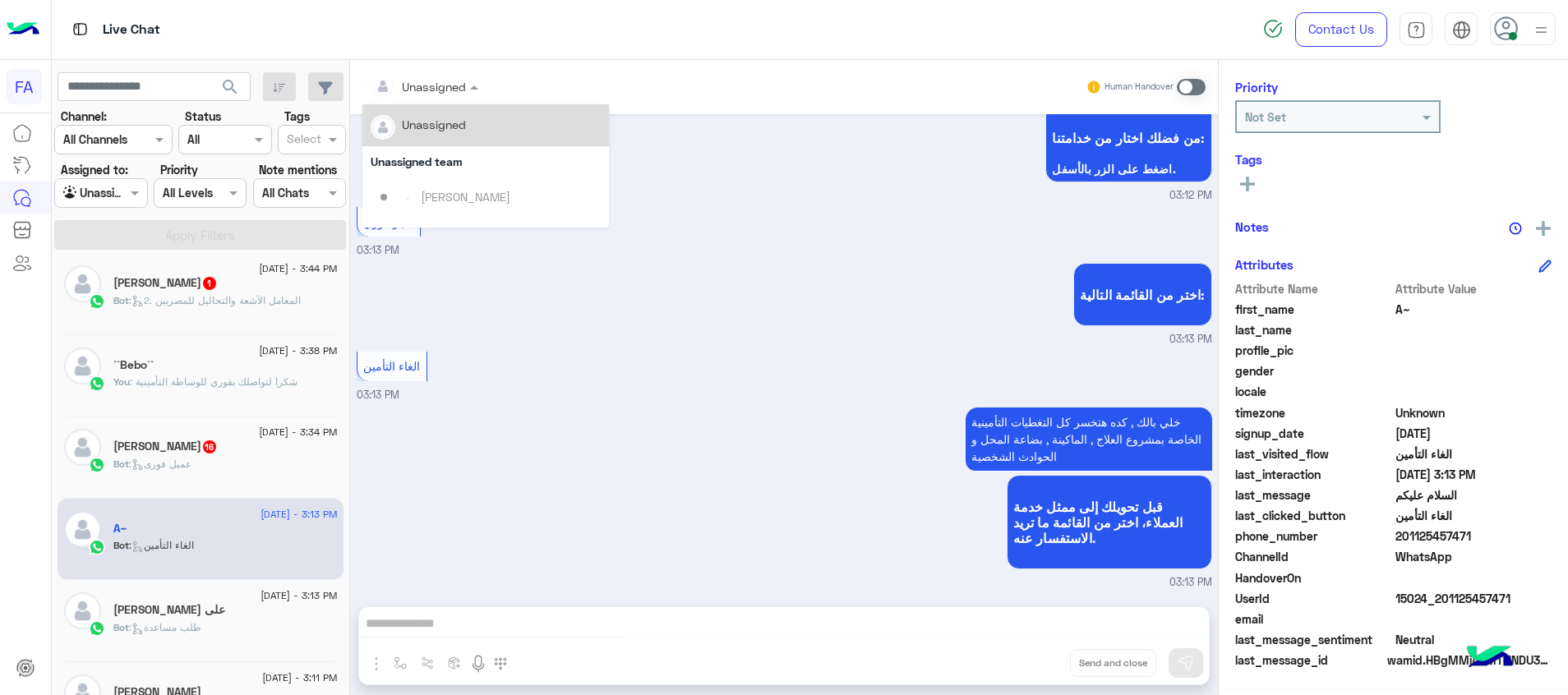
click at [437, 79] on input "text" at bounding box center [404, 87] width 66 height 17
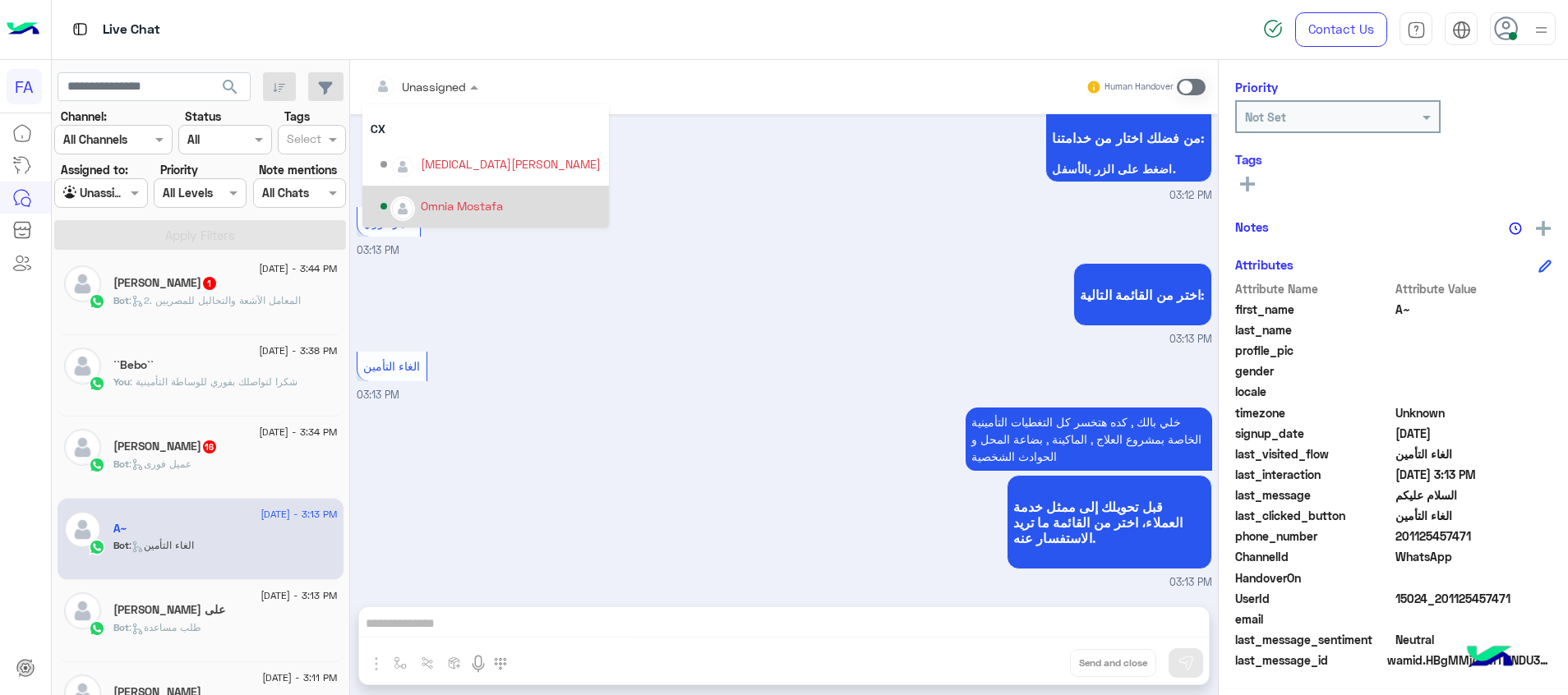
click at [466, 199] on div "Omnia Mostafa" at bounding box center [461, 206] width 82 height 17
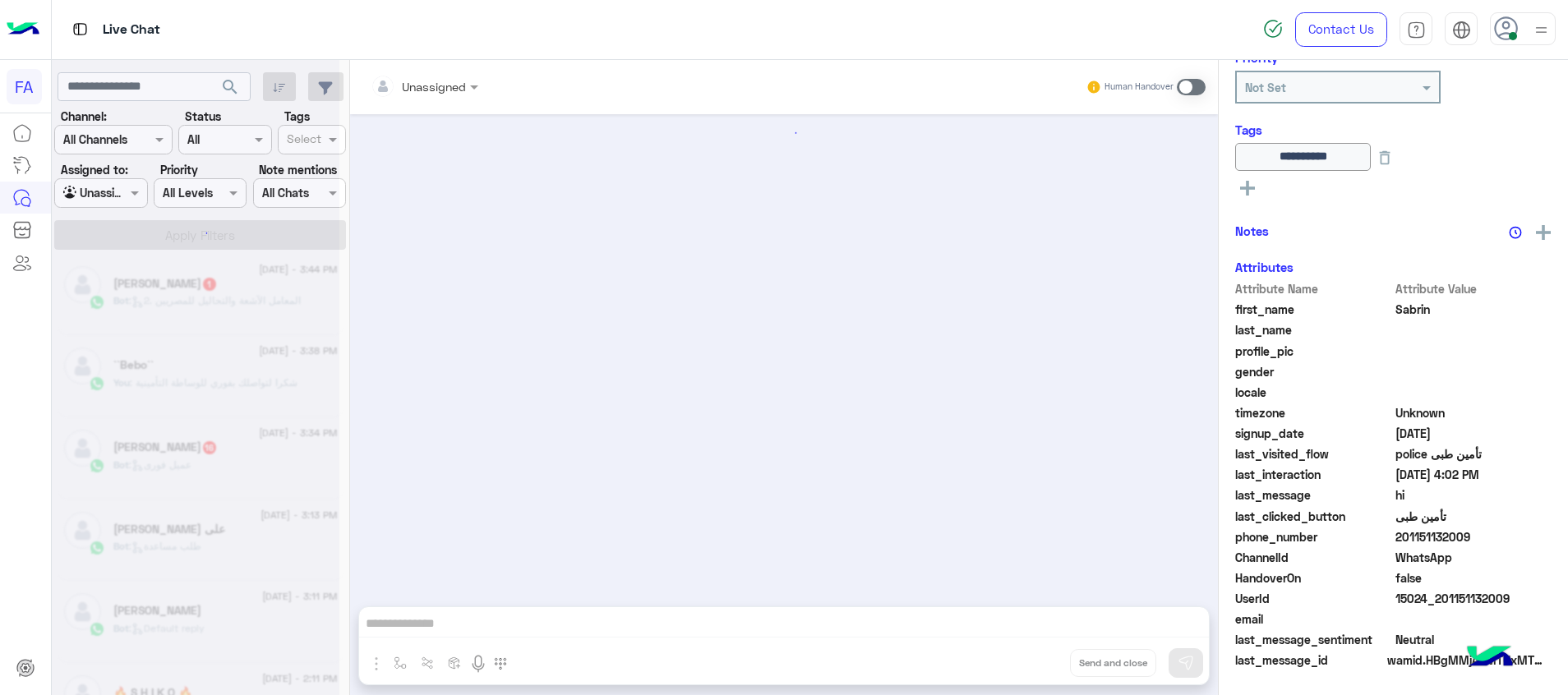
click at [206, 465] on div at bounding box center [196, 354] width 287 height 695
click at [232, 457] on div at bounding box center [196, 354] width 287 height 695
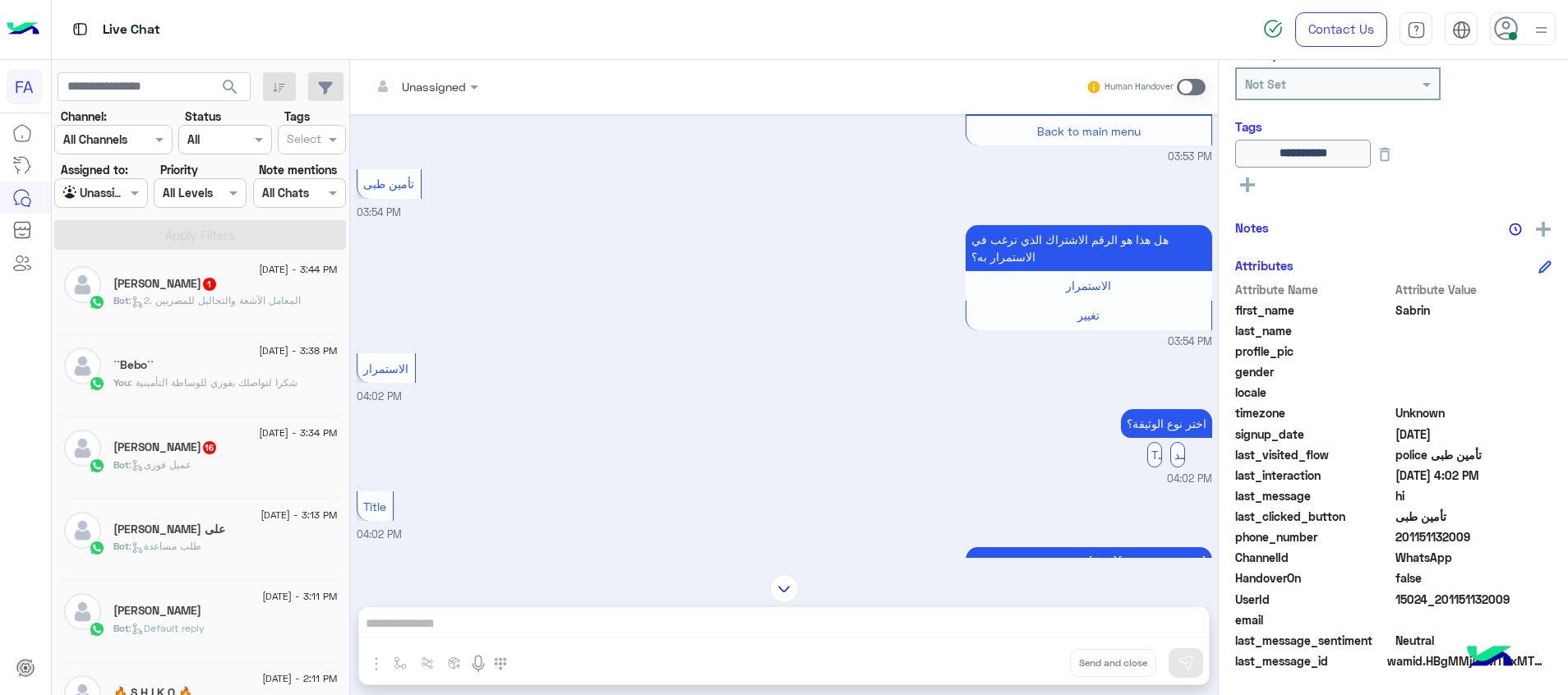
scroll to position [1371, 0]
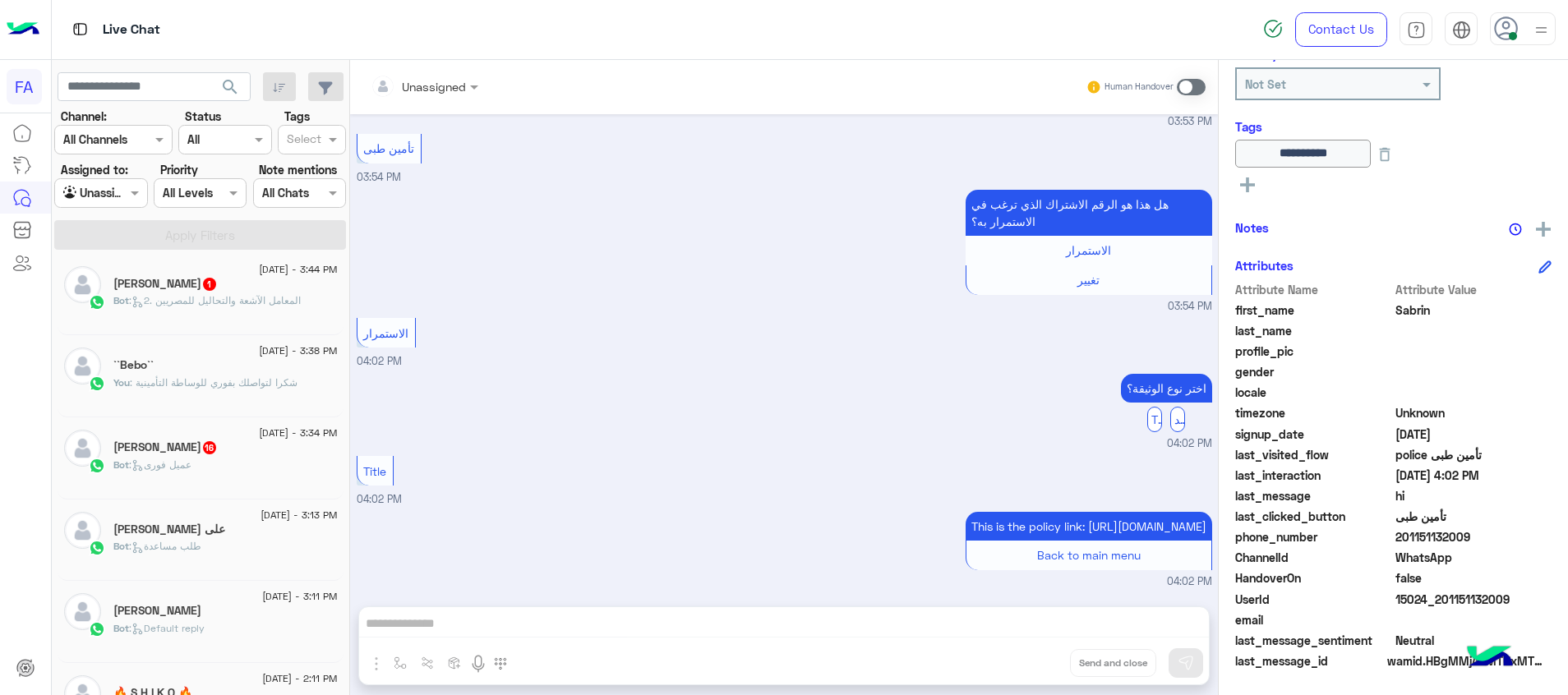
click at [226, 466] on div "Bot : عميل فورى" at bounding box center [225, 472] width 224 height 28
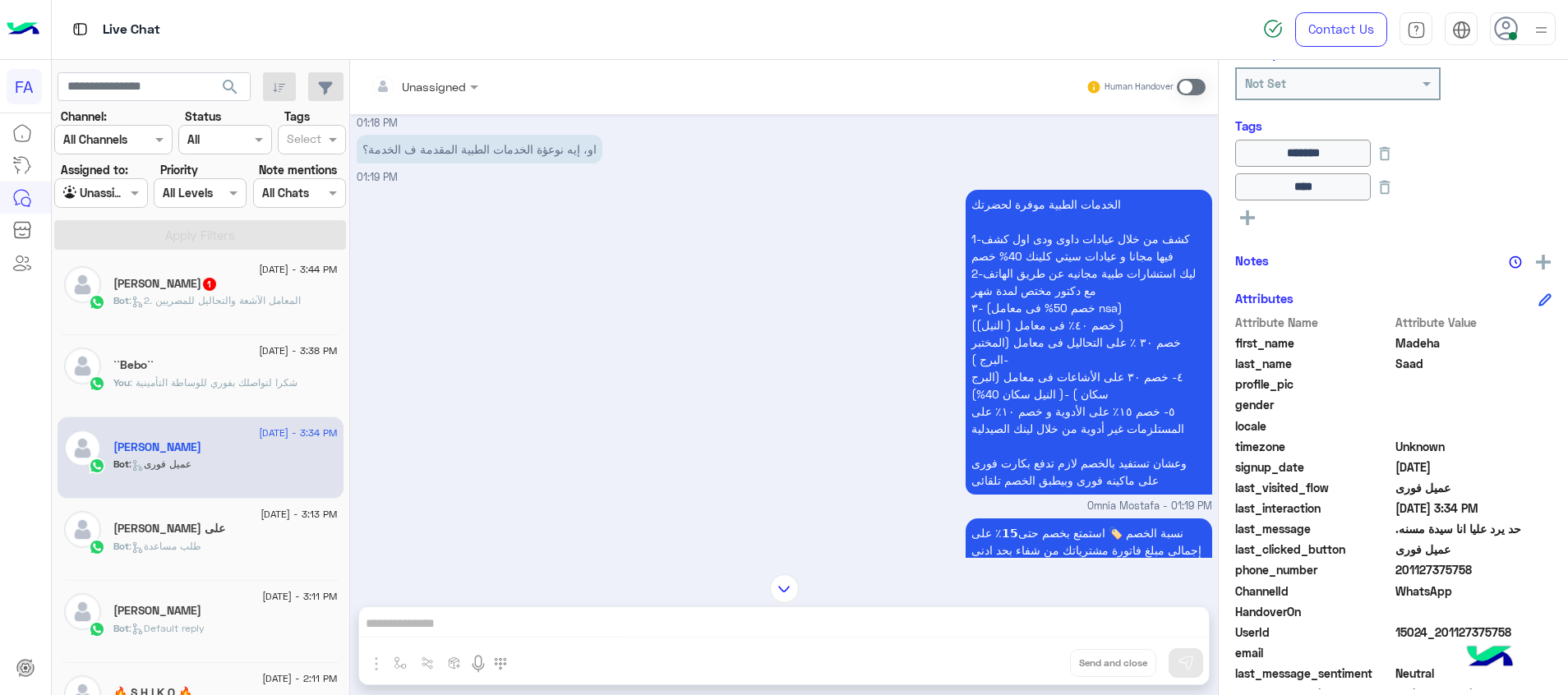
scroll to position [618, 0]
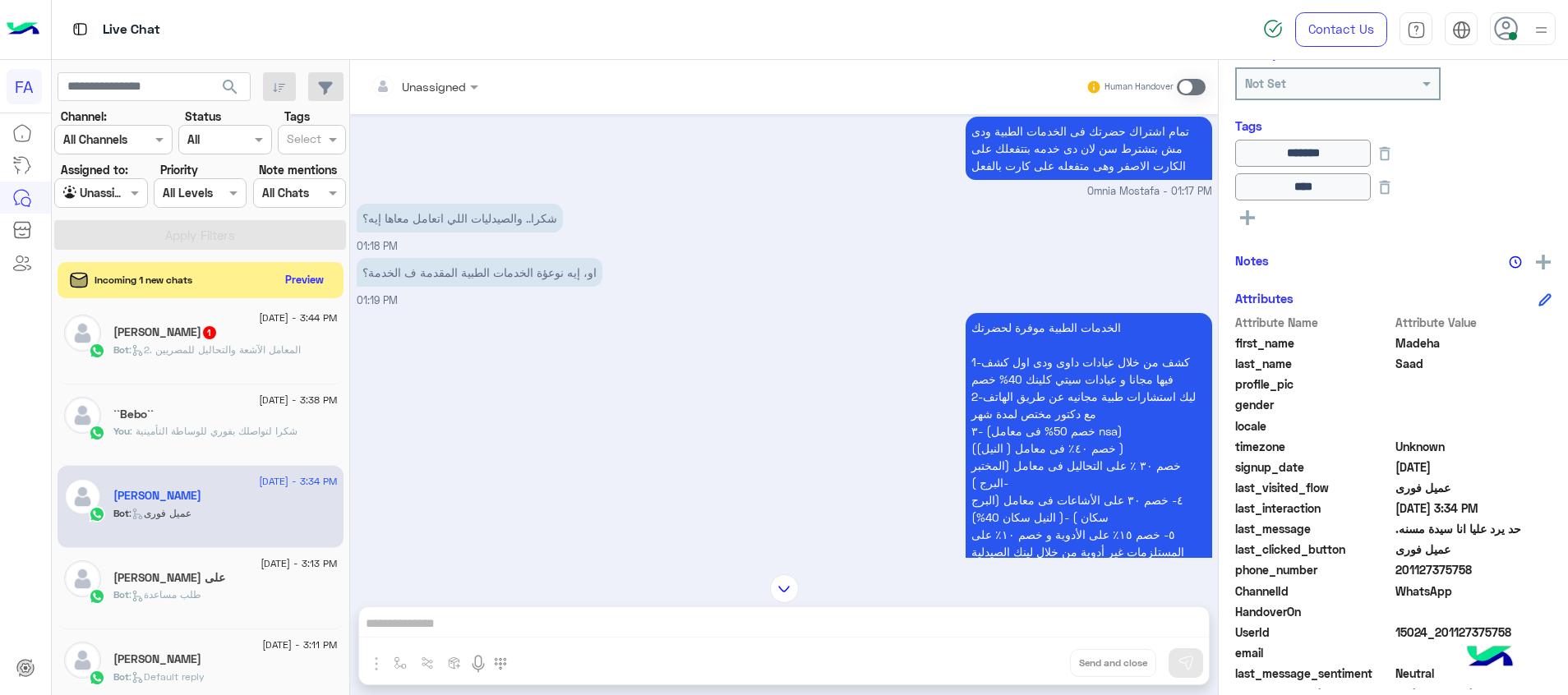
click at [449, 98] on div "Unassigned" at bounding box center [418, 86] width 95 height 33
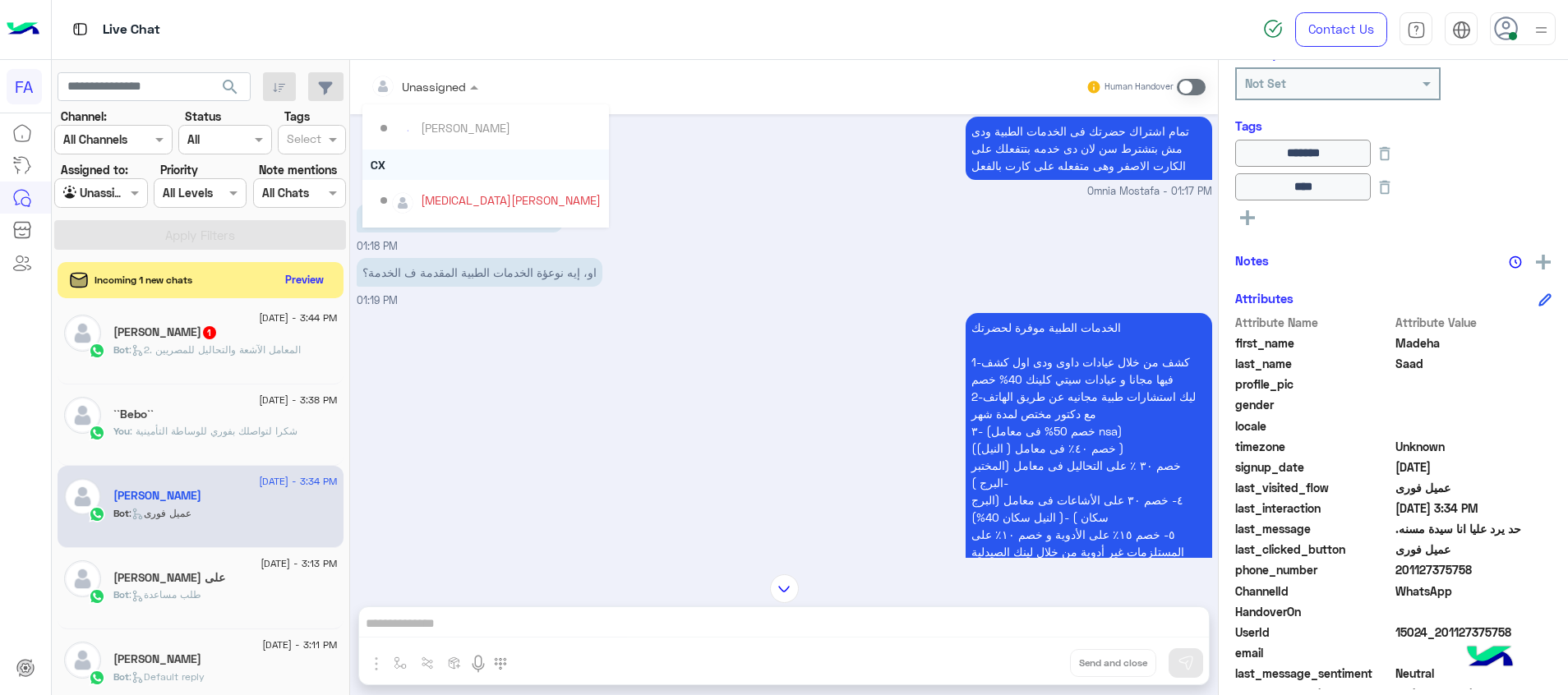
scroll to position [105, 0]
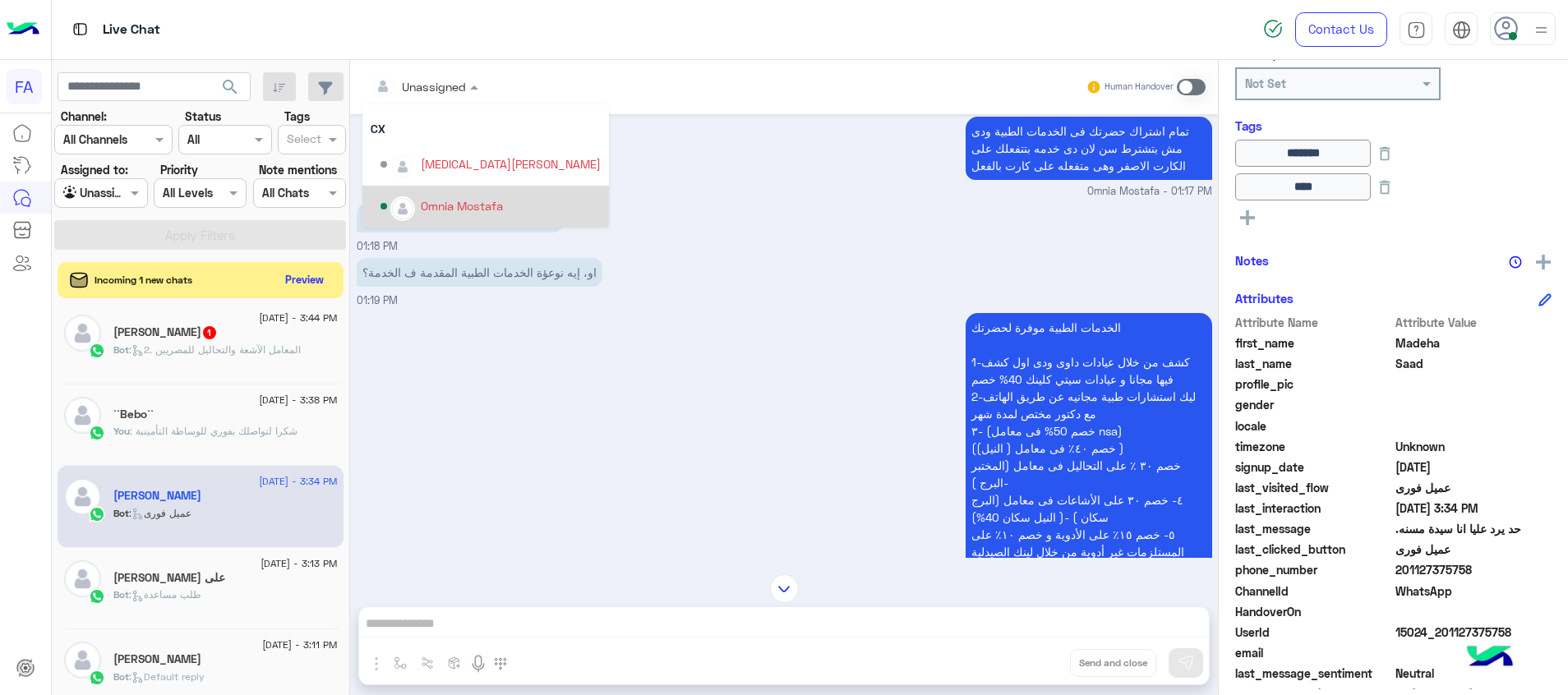
click at [471, 216] on div "Omnia Mostafa" at bounding box center [491, 206] width 220 height 28
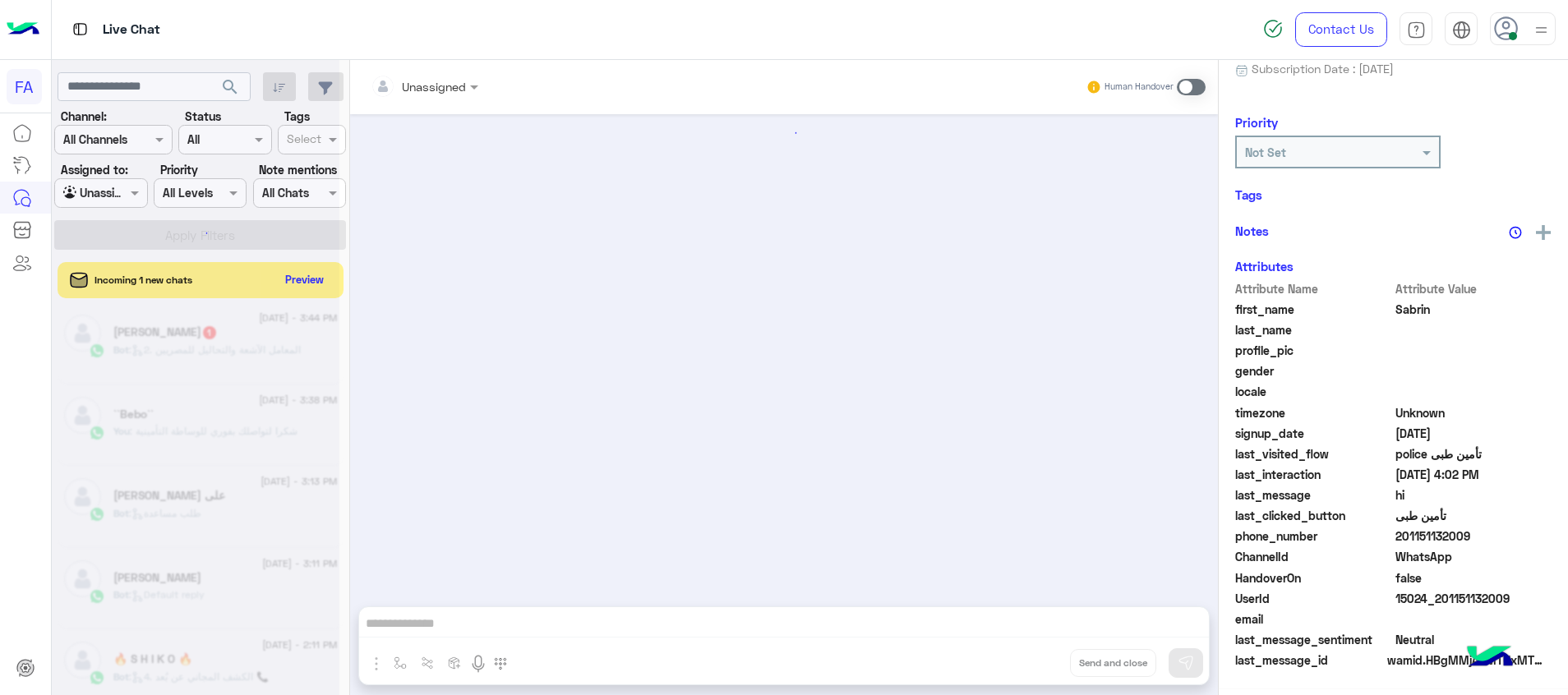
scroll to position [238, 0]
click at [261, 354] on div at bounding box center [196, 354] width 287 height 695
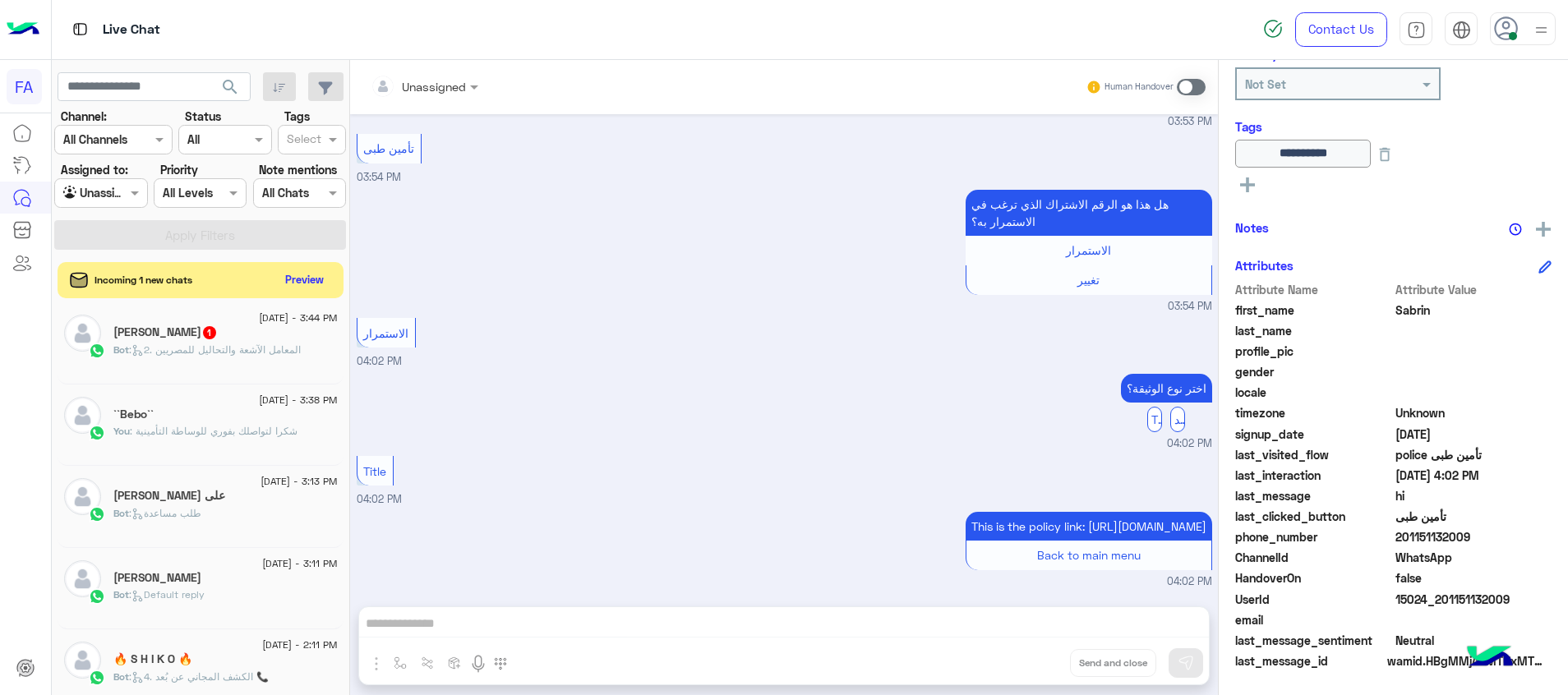
scroll to position [130, 0]
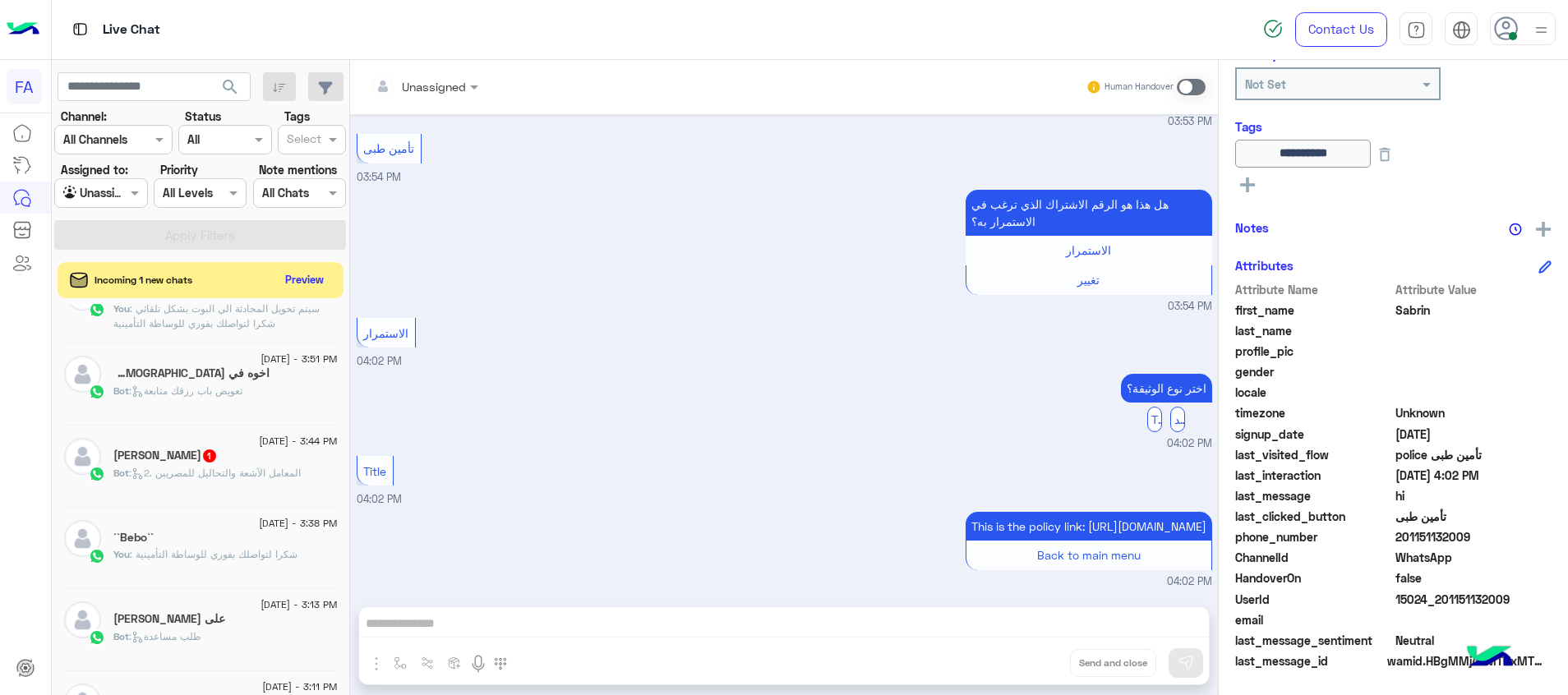
click at [228, 477] on span ": 2. المعامل الآشعة والتحاليل للمصريين" at bounding box center [215, 473] width 172 height 12
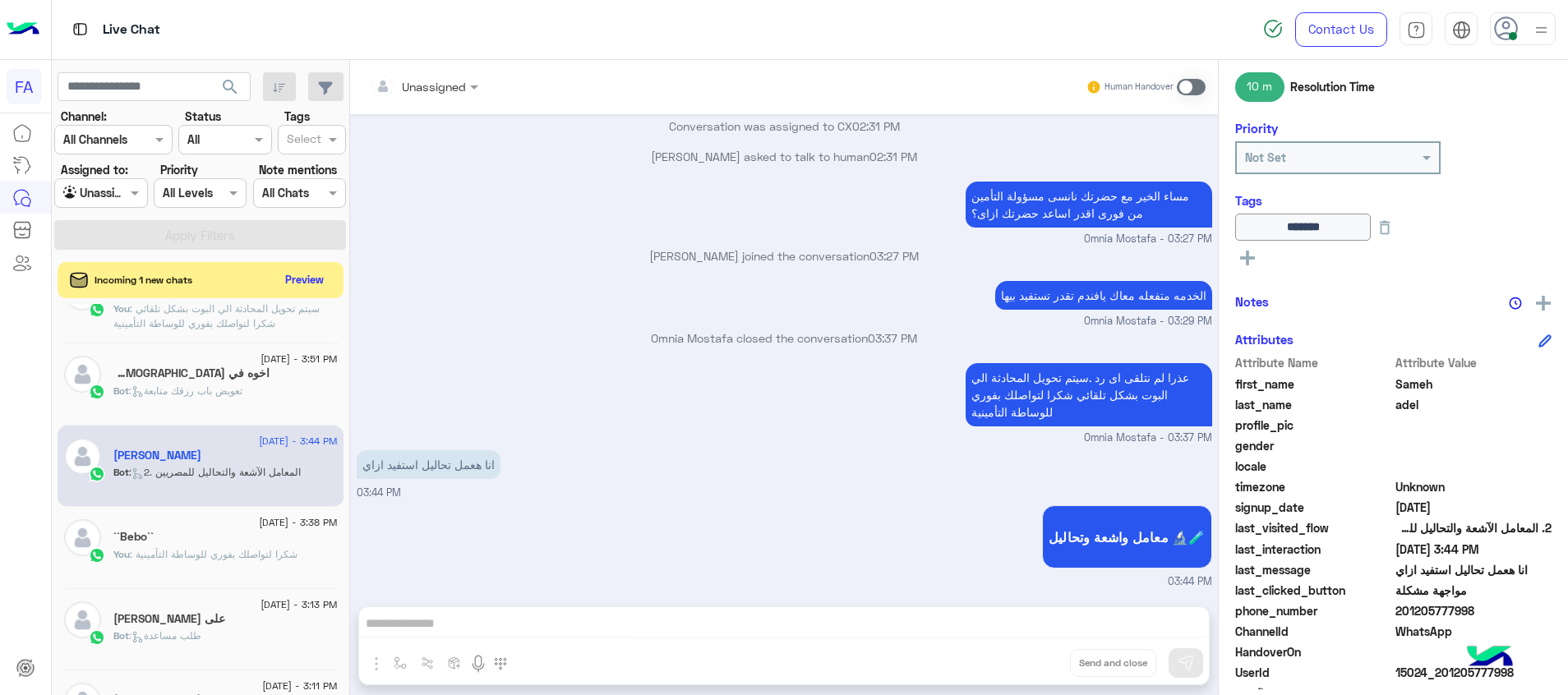
scroll to position [316, 0]
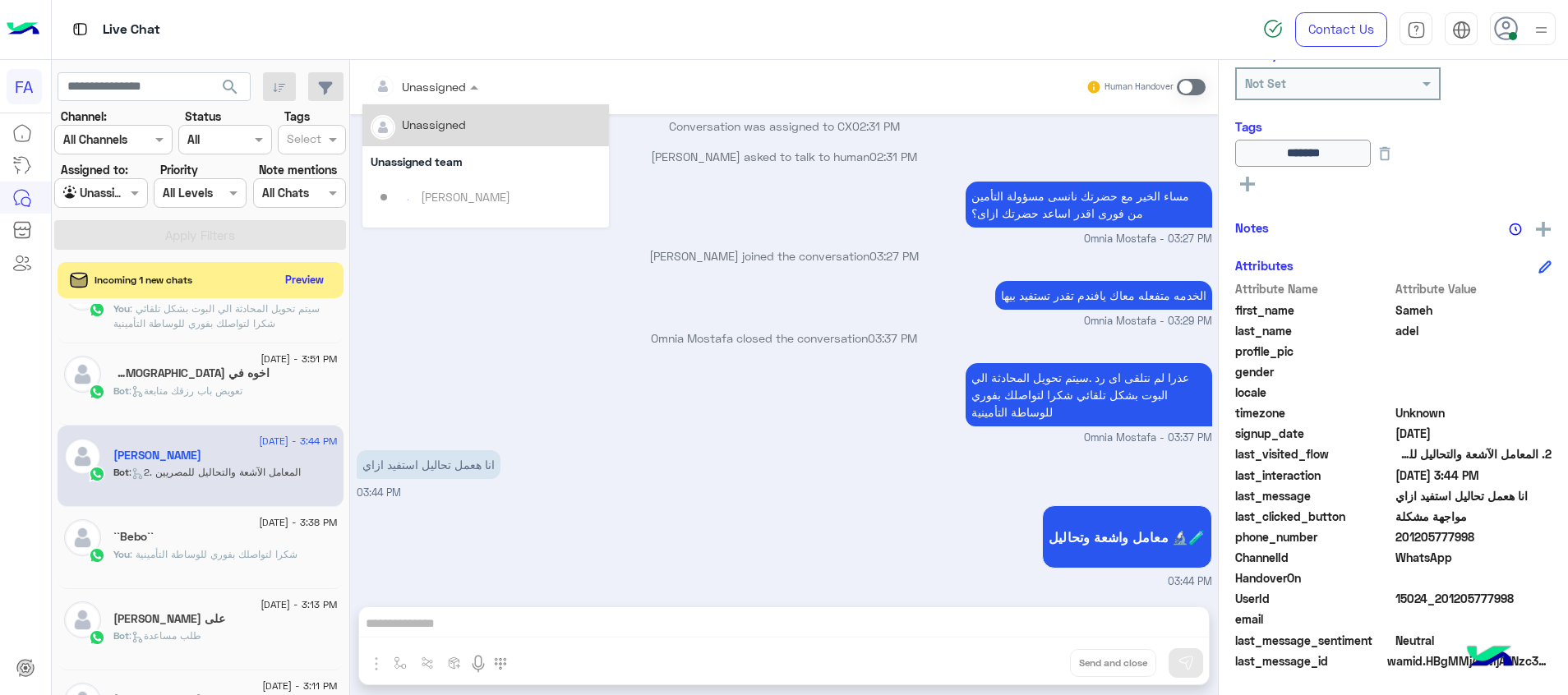
click at [419, 85] on input "text" at bounding box center [404, 87] width 66 height 17
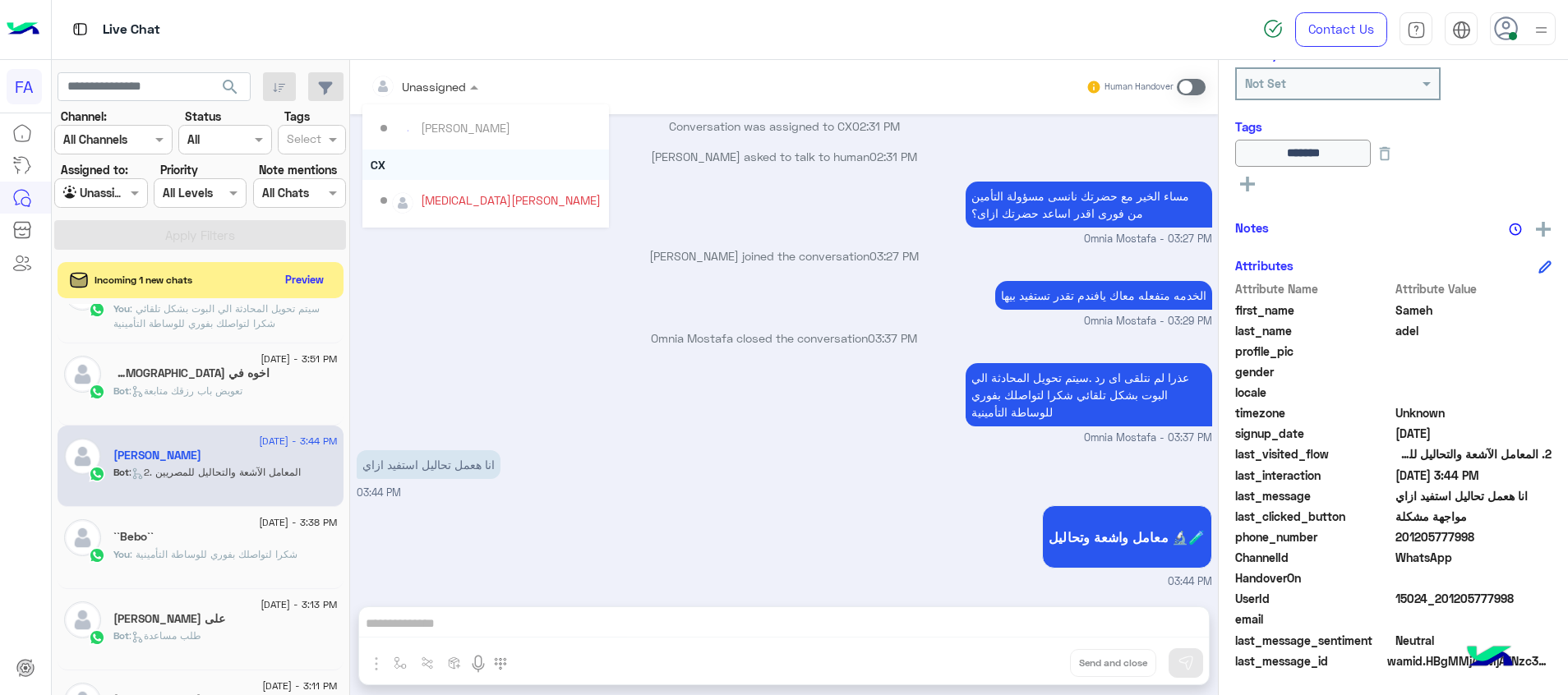
scroll to position [105, 0]
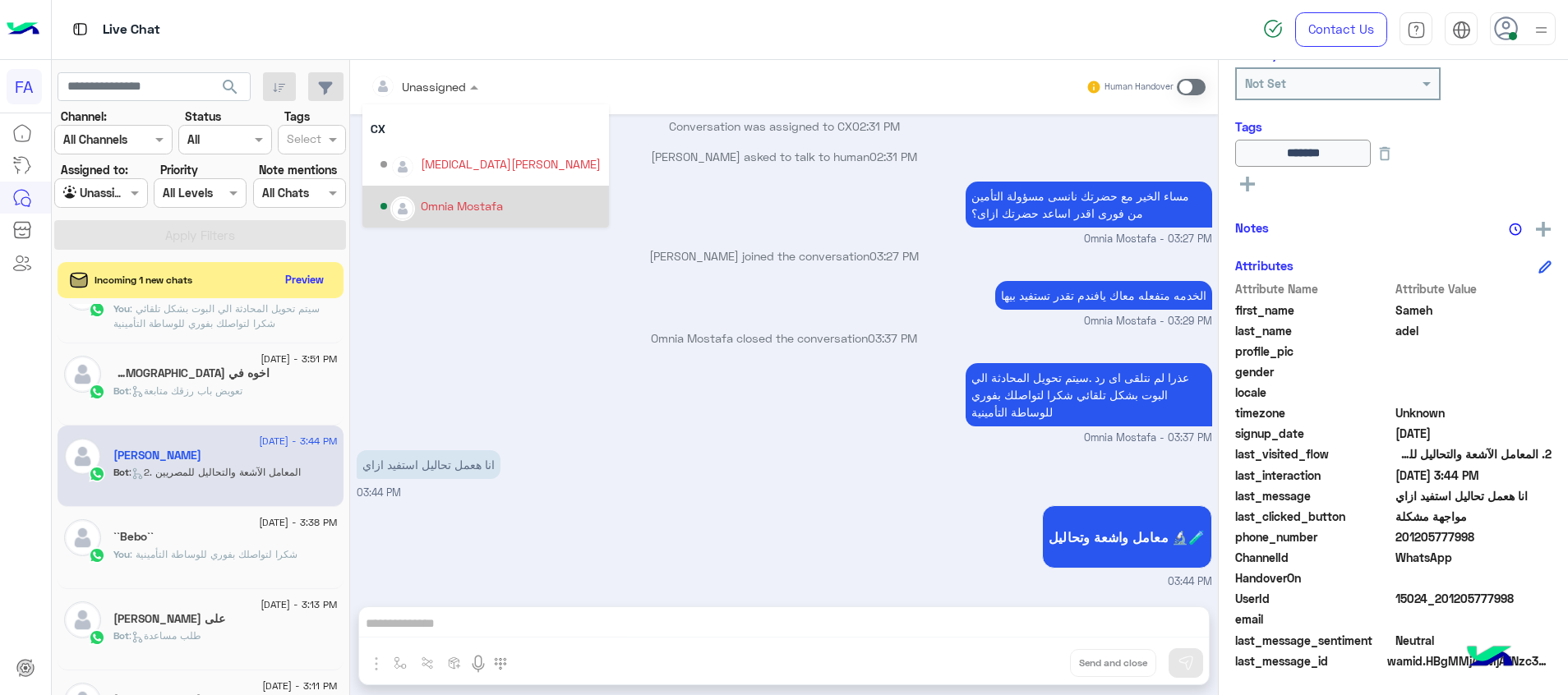
click at [450, 193] on div "Omnia Mostafa" at bounding box center [491, 206] width 220 height 28
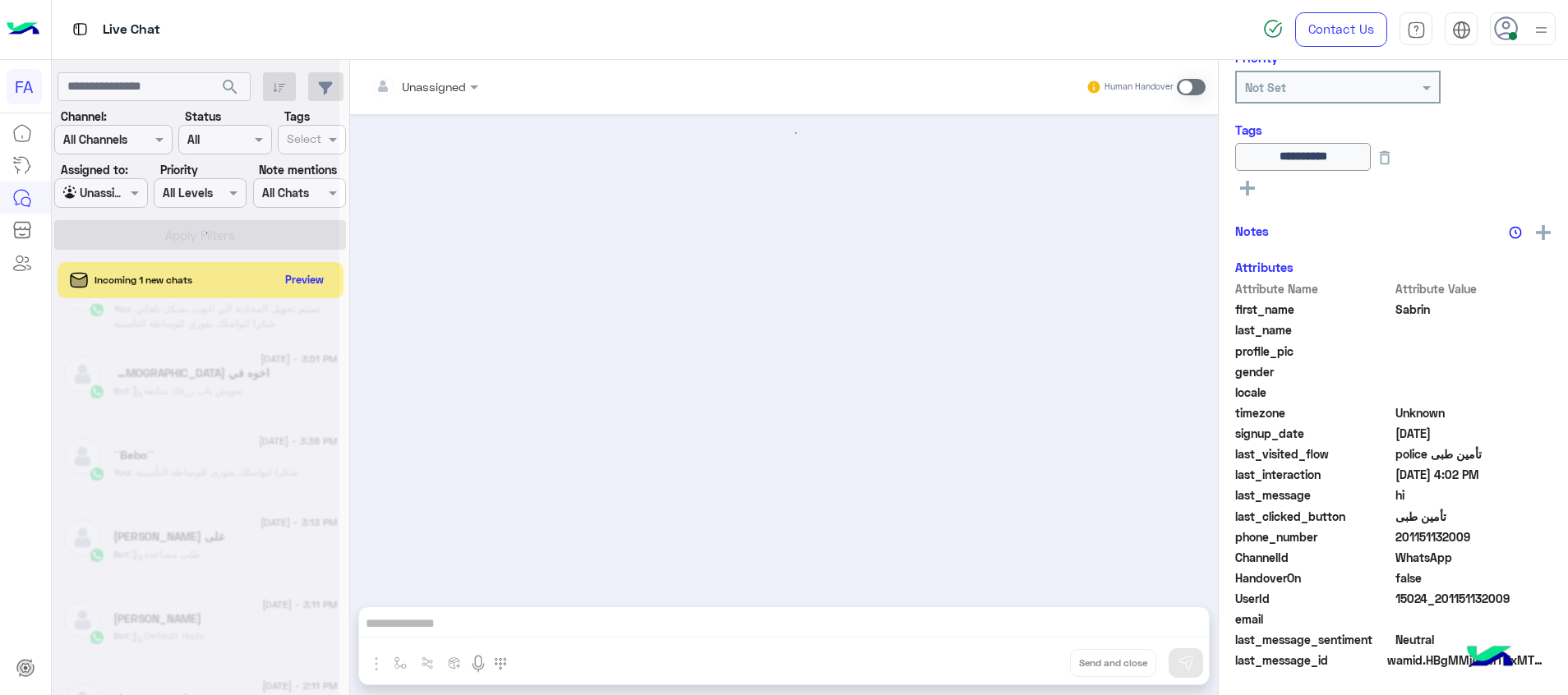
scroll to position [238, 0]
click at [217, 394] on div at bounding box center [196, 354] width 287 height 695
click at [306, 273] on div at bounding box center [196, 354] width 287 height 695
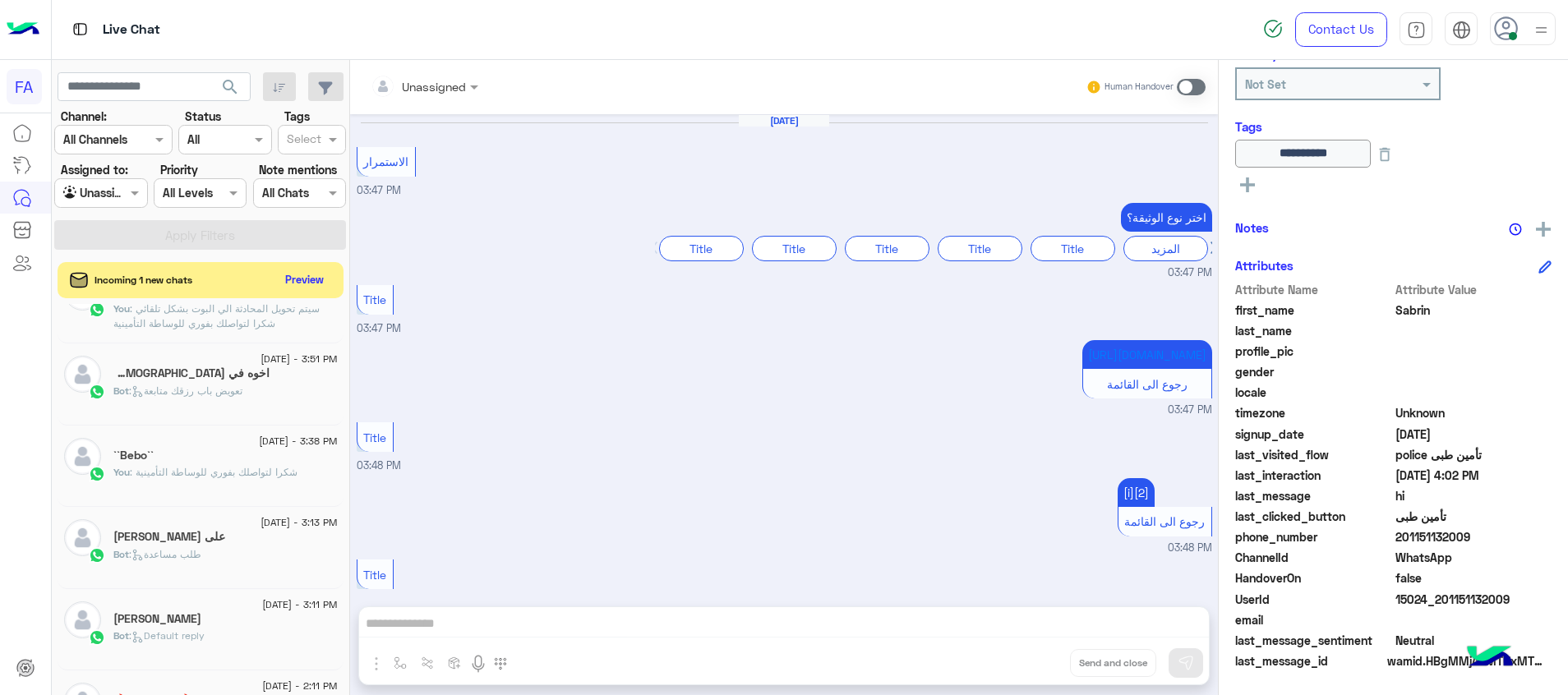
scroll to position [1372, 0]
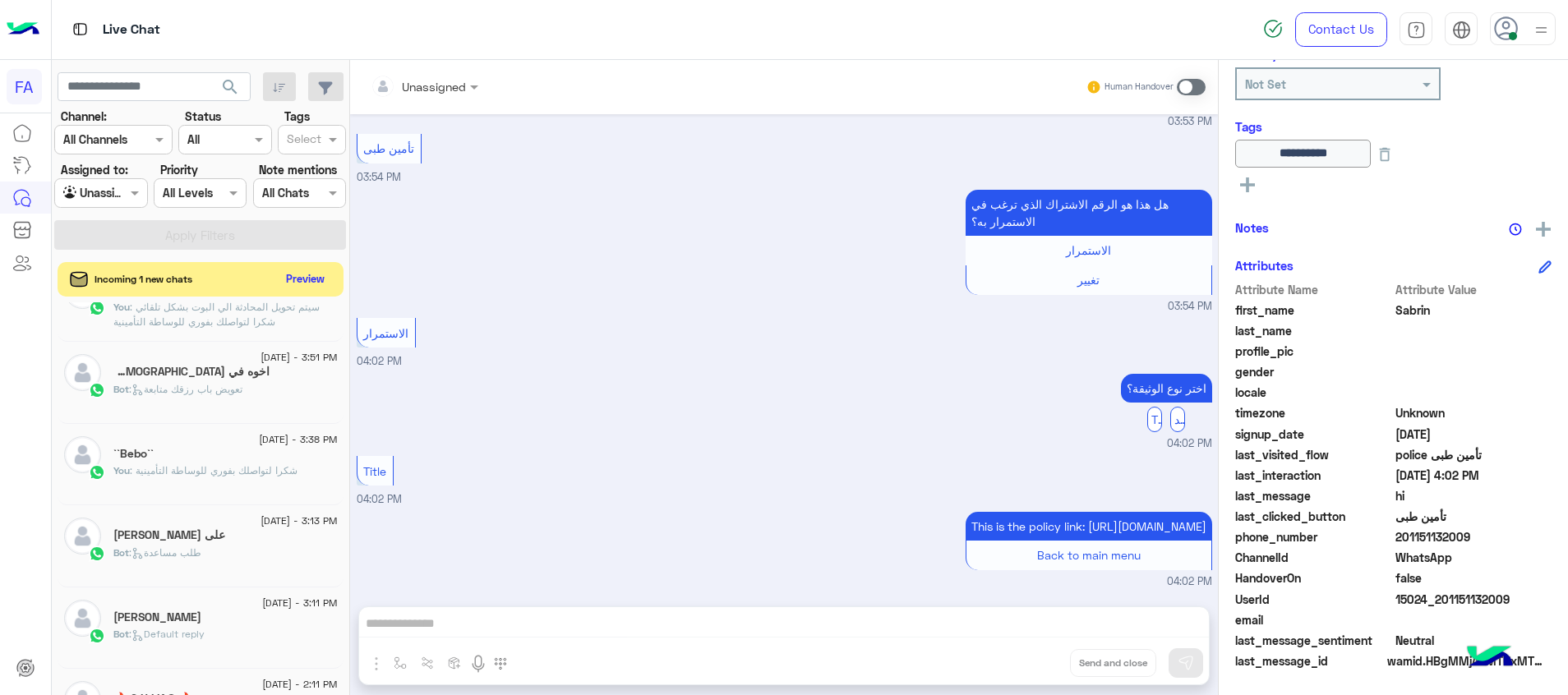
click at [301, 278] on button "Preview" at bounding box center [305, 278] width 51 height 22
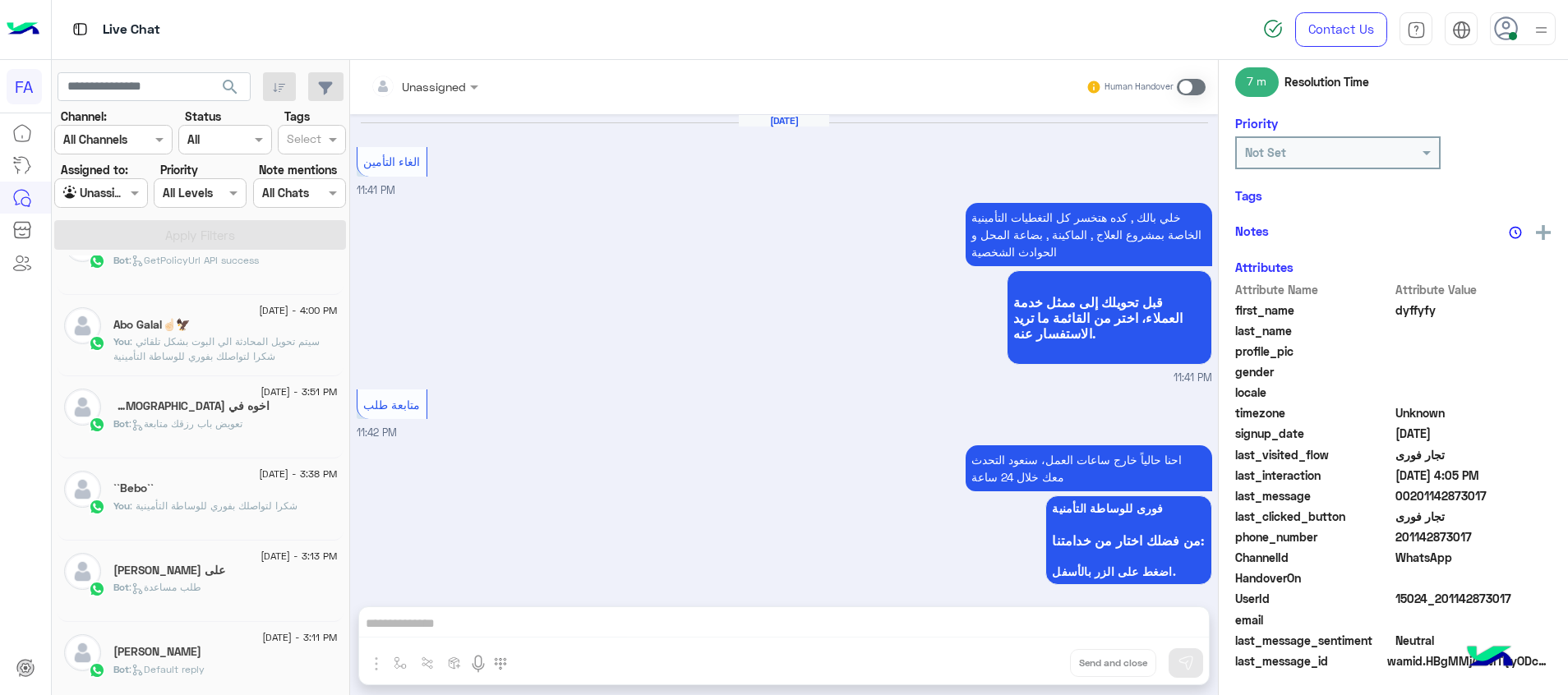
scroll to position [312, 0]
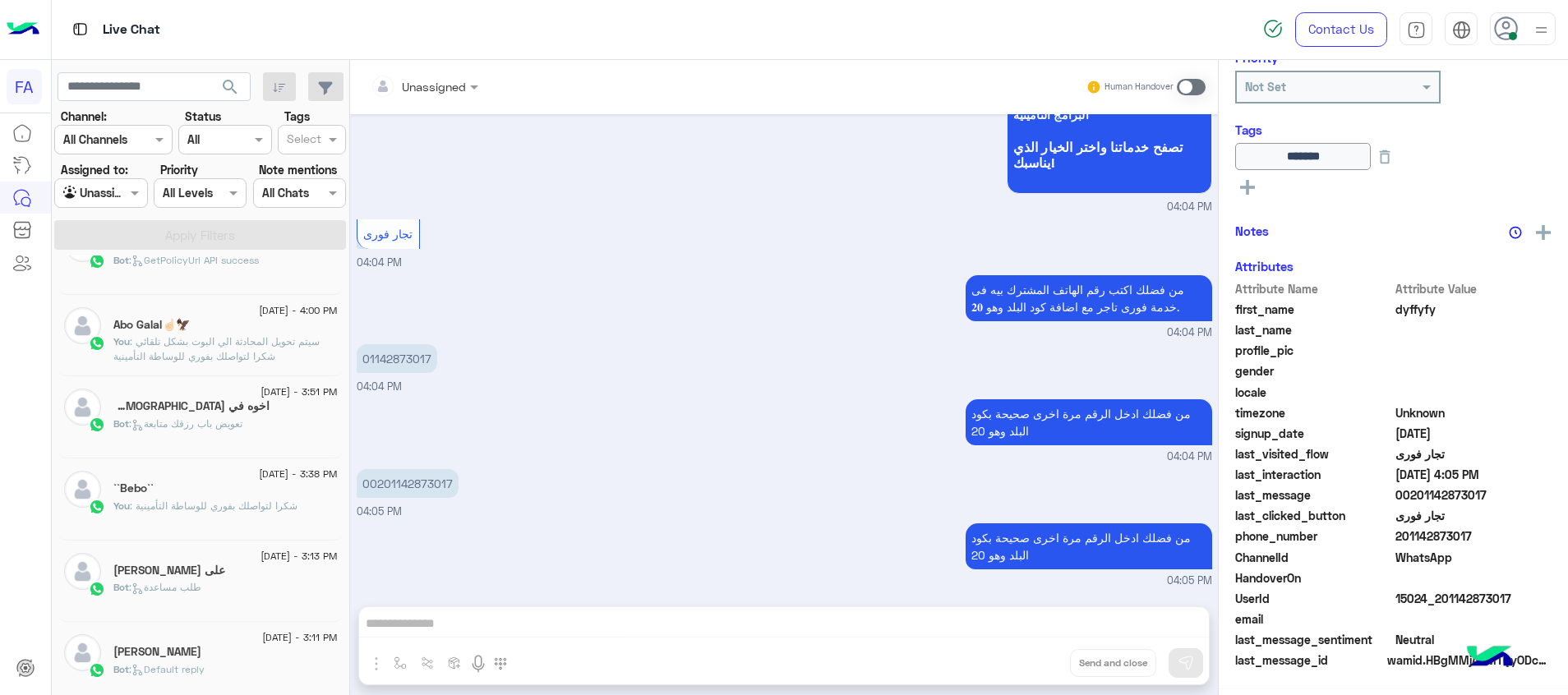
click at [257, 419] on div "Bot : تعويض باب رزقك متابعة" at bounding box center [225, 431] width 224 height 28
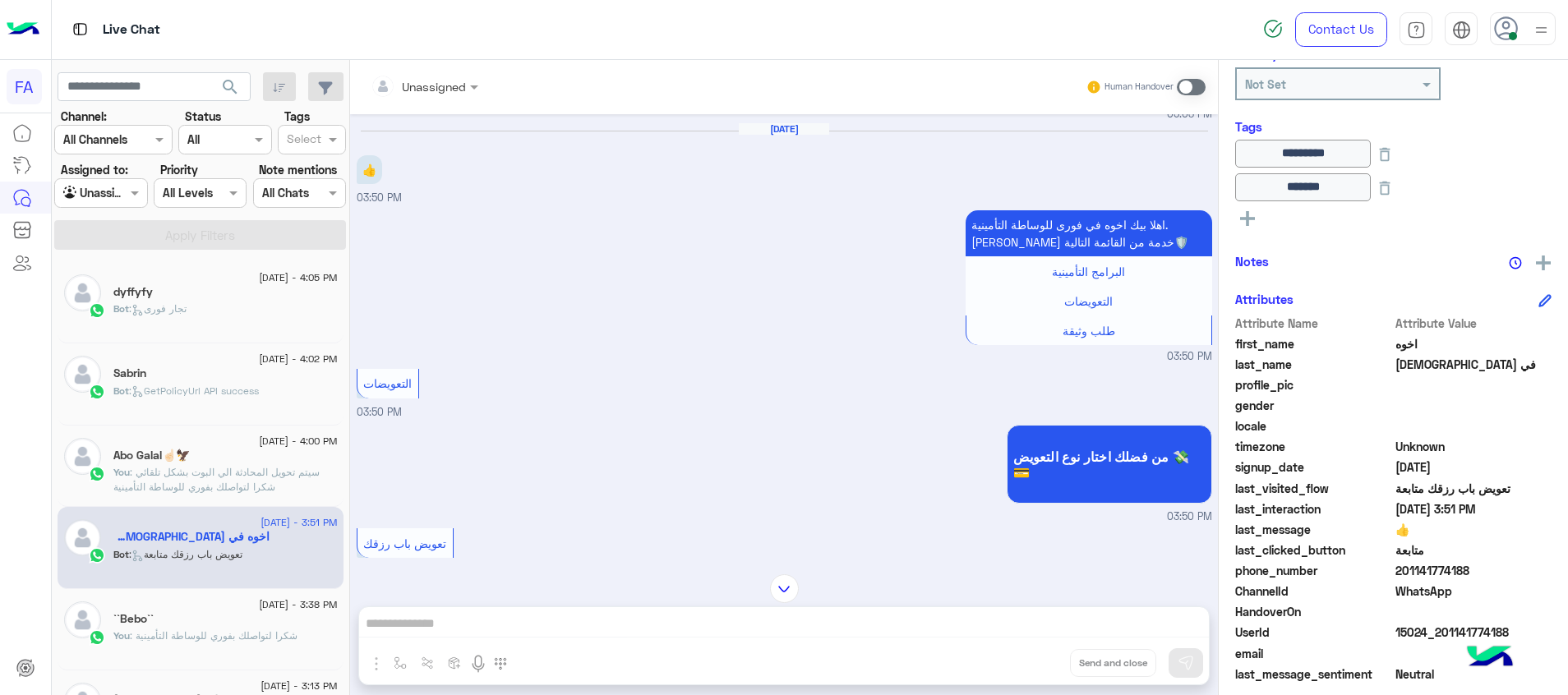
click at [241, 323] on div "Bot : تجار فورى" at bounding box center [225, 316] width 224 height 28
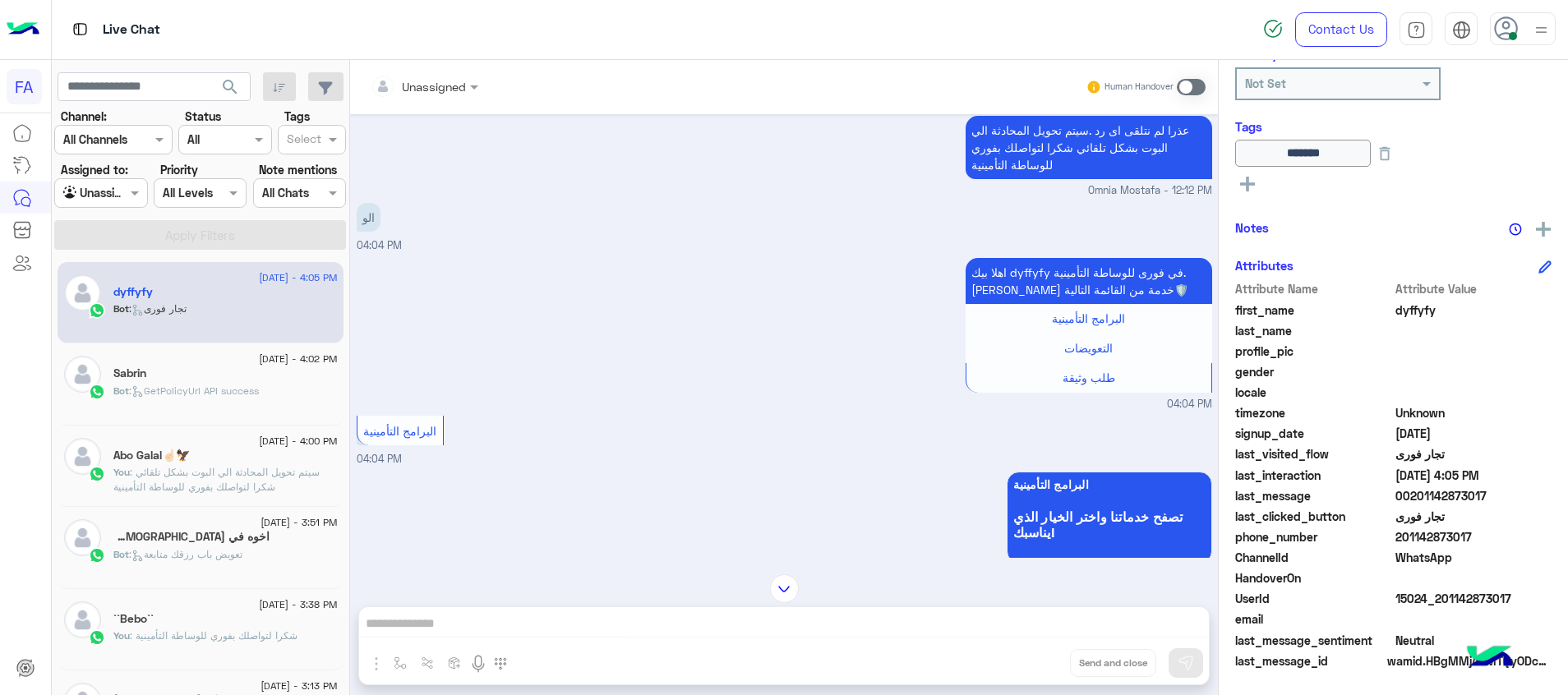
scroll to position [1082, 0]
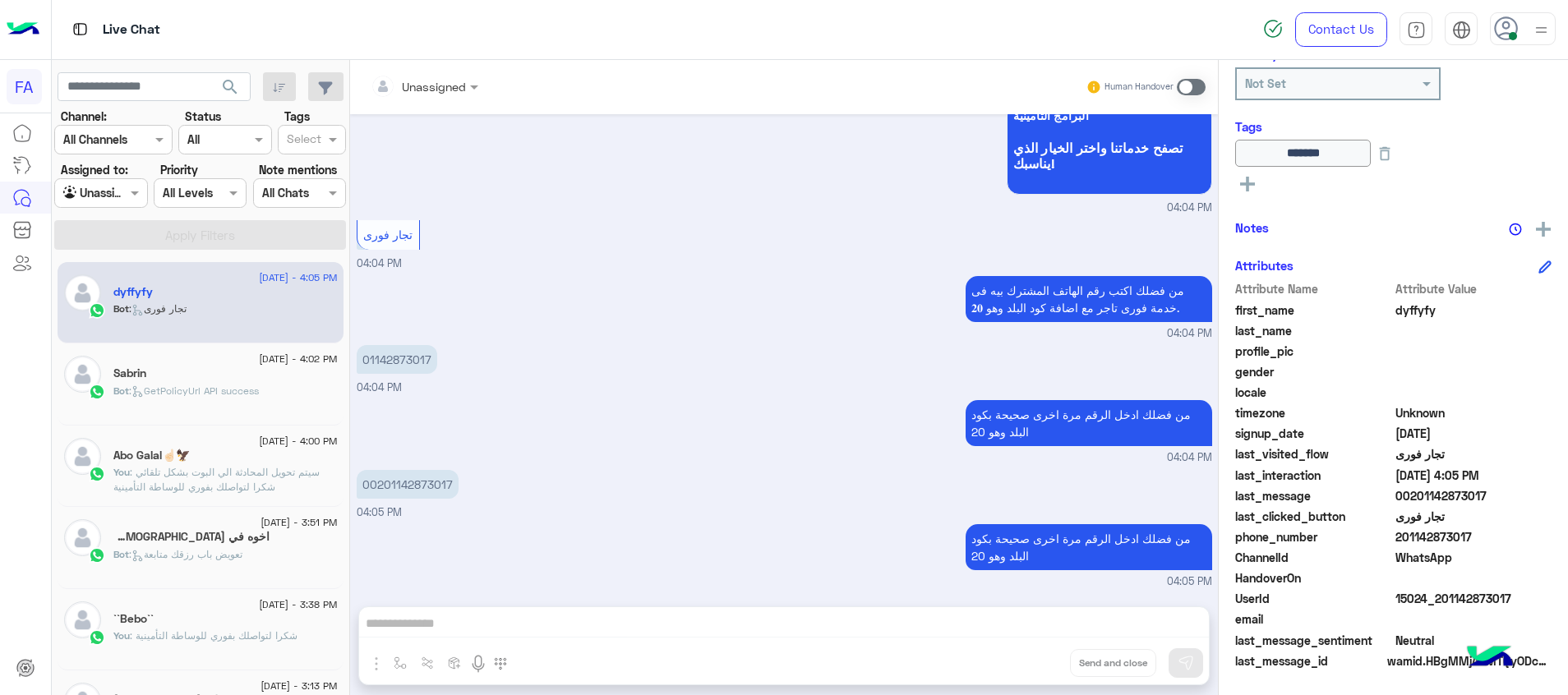
click at [124, 183] on div at bounding box center [100, 193] width 91 height 19
click at [116, 299] on div "Your Inbox" at bounding box center [101, 289] width 95 height 32
click at [204, 234] on button "Apply Filters" at bounding box center [199, 235] width 292 height 29
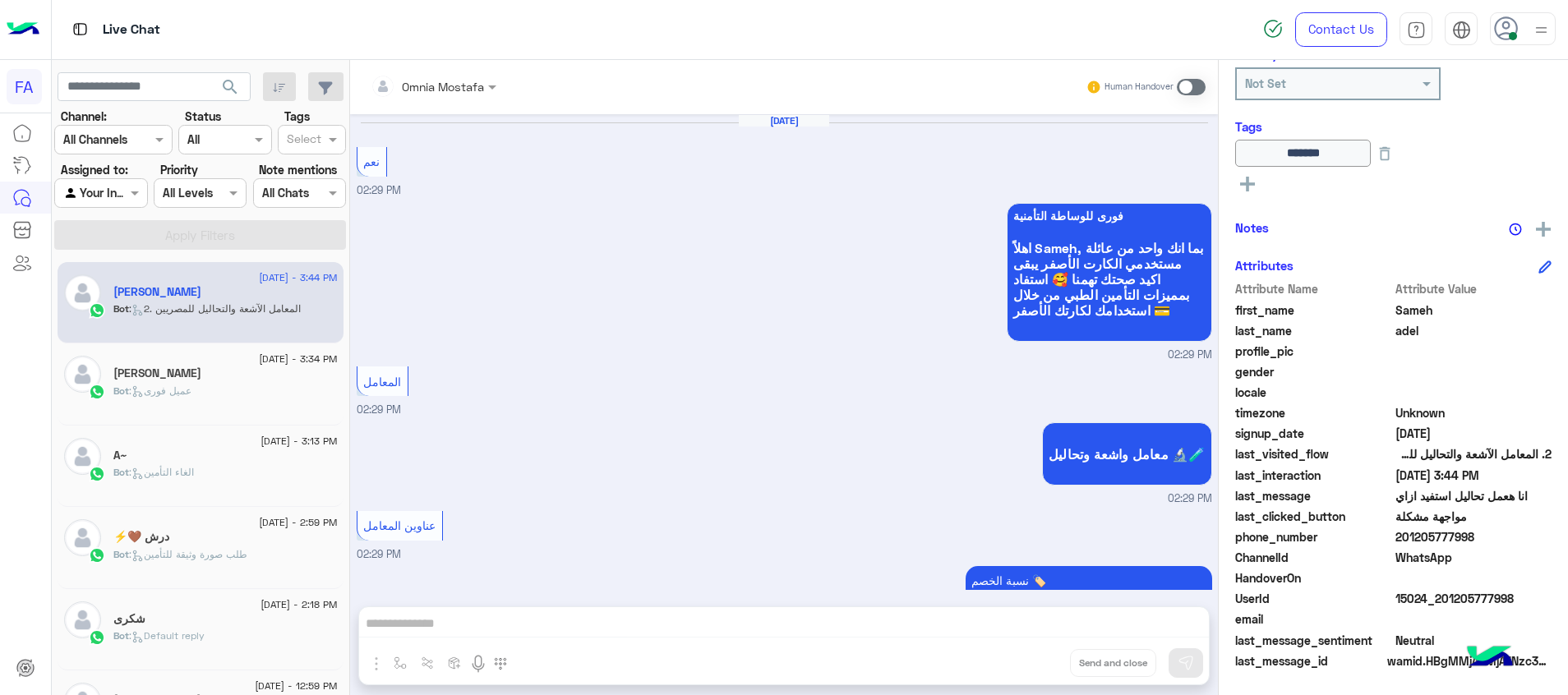
scroll to position [1195, 0]
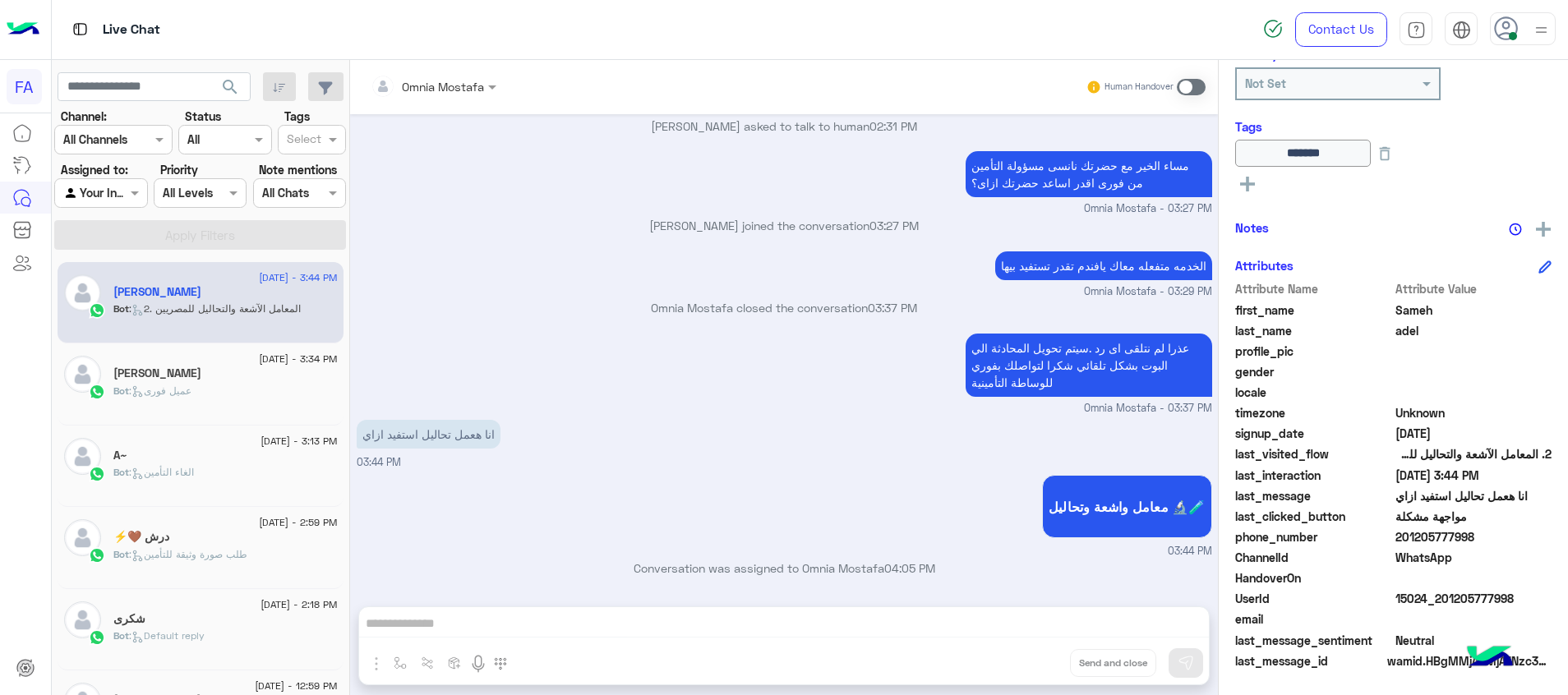
click at [239, 401] on div "Bot : عميل فورى" at bounding box center [225, 398] width 224 height 28
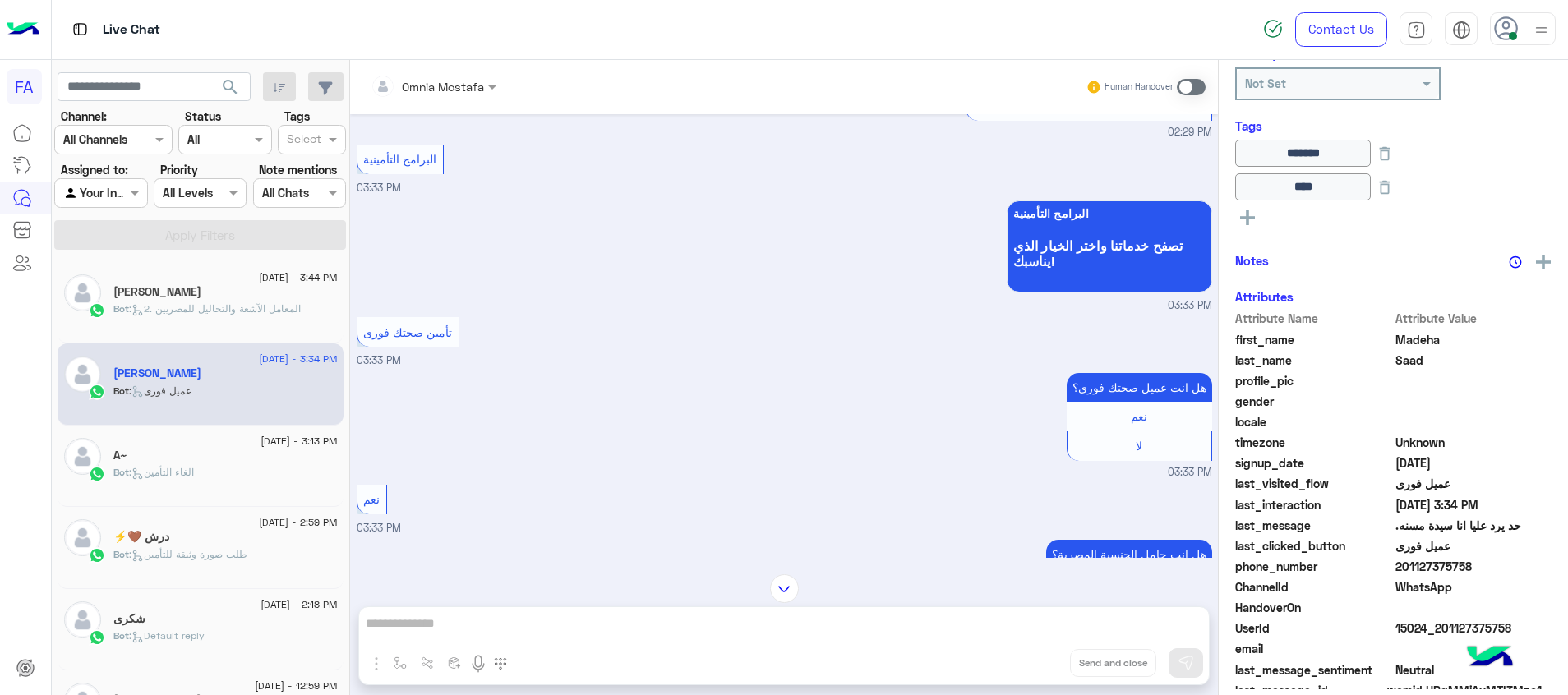
scroll to position [376, 0]
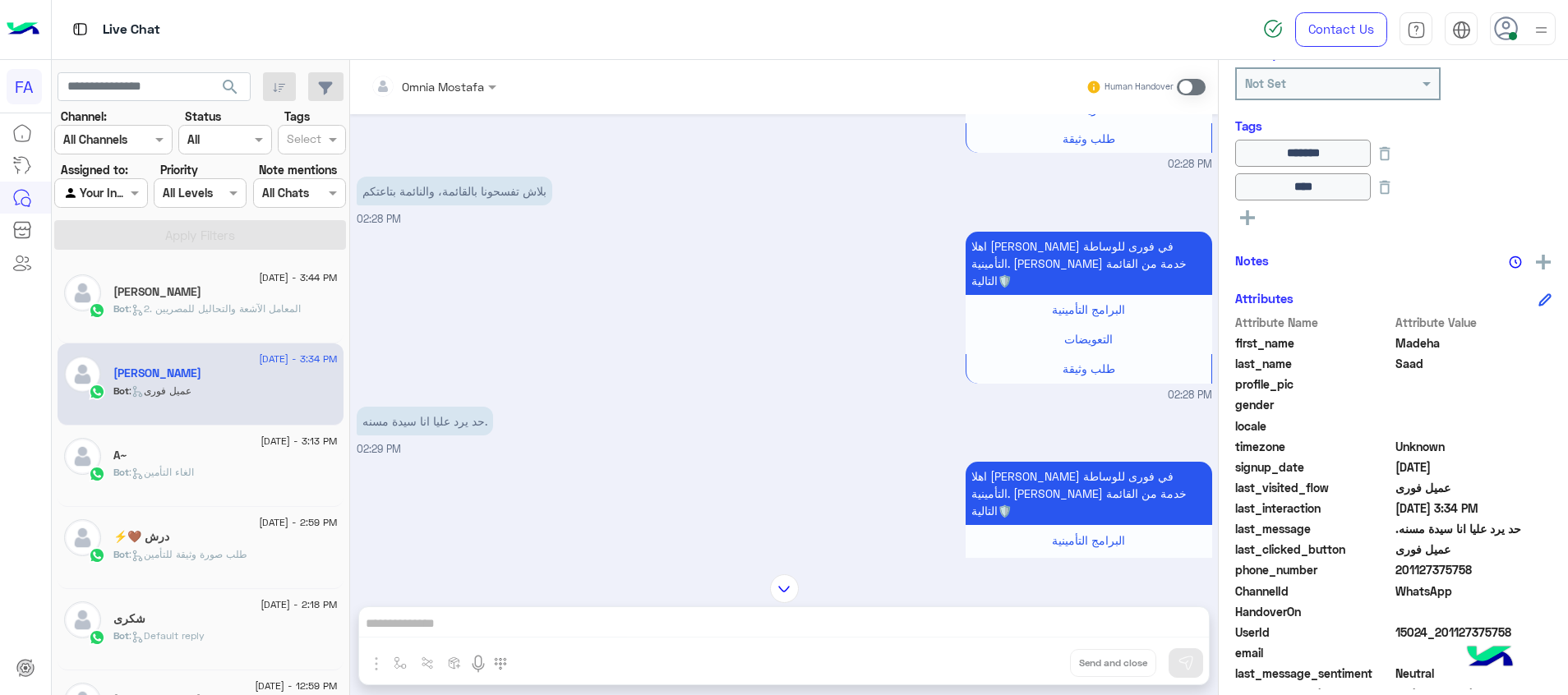
click at [227, 488] on div "Bot : الغاء التأمين" at bounding box center [225, 479] width 224 height 28
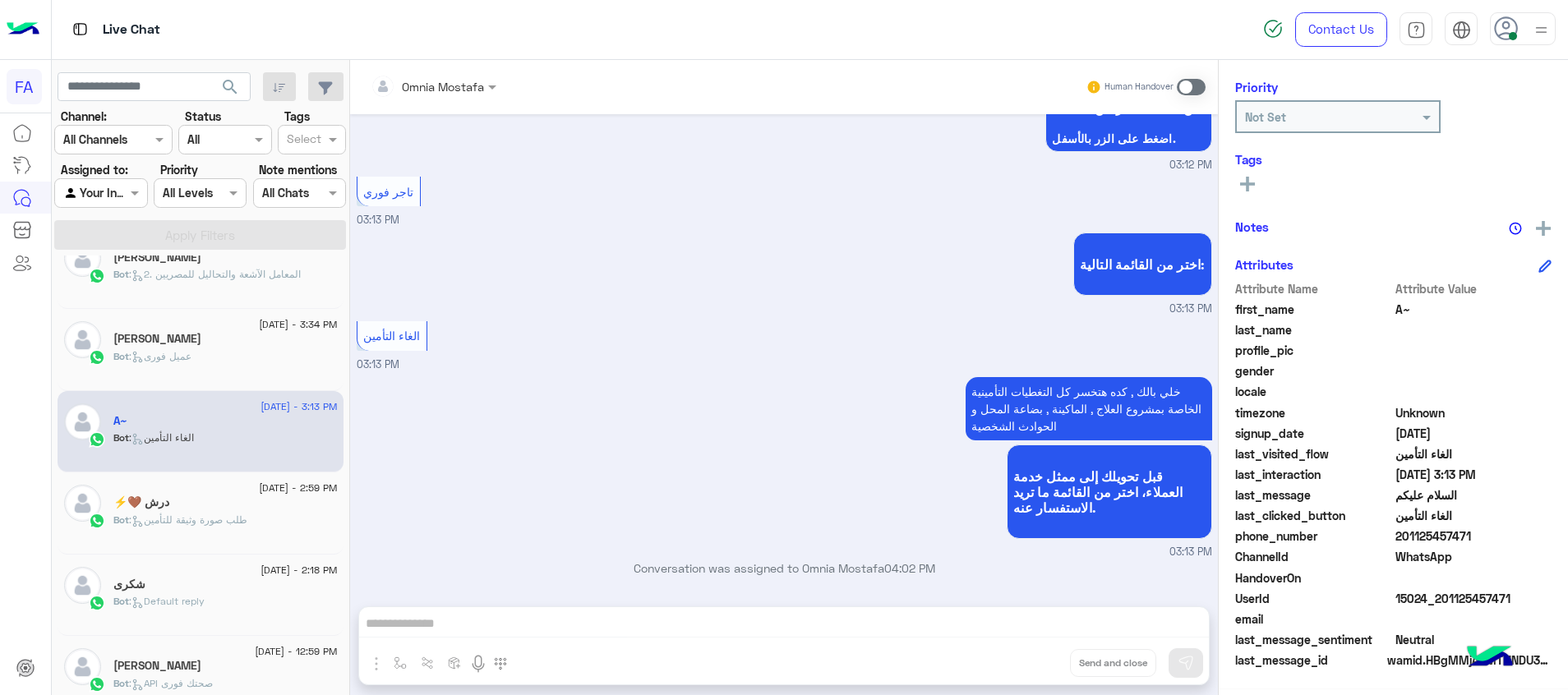
scroll to position [58, 0]
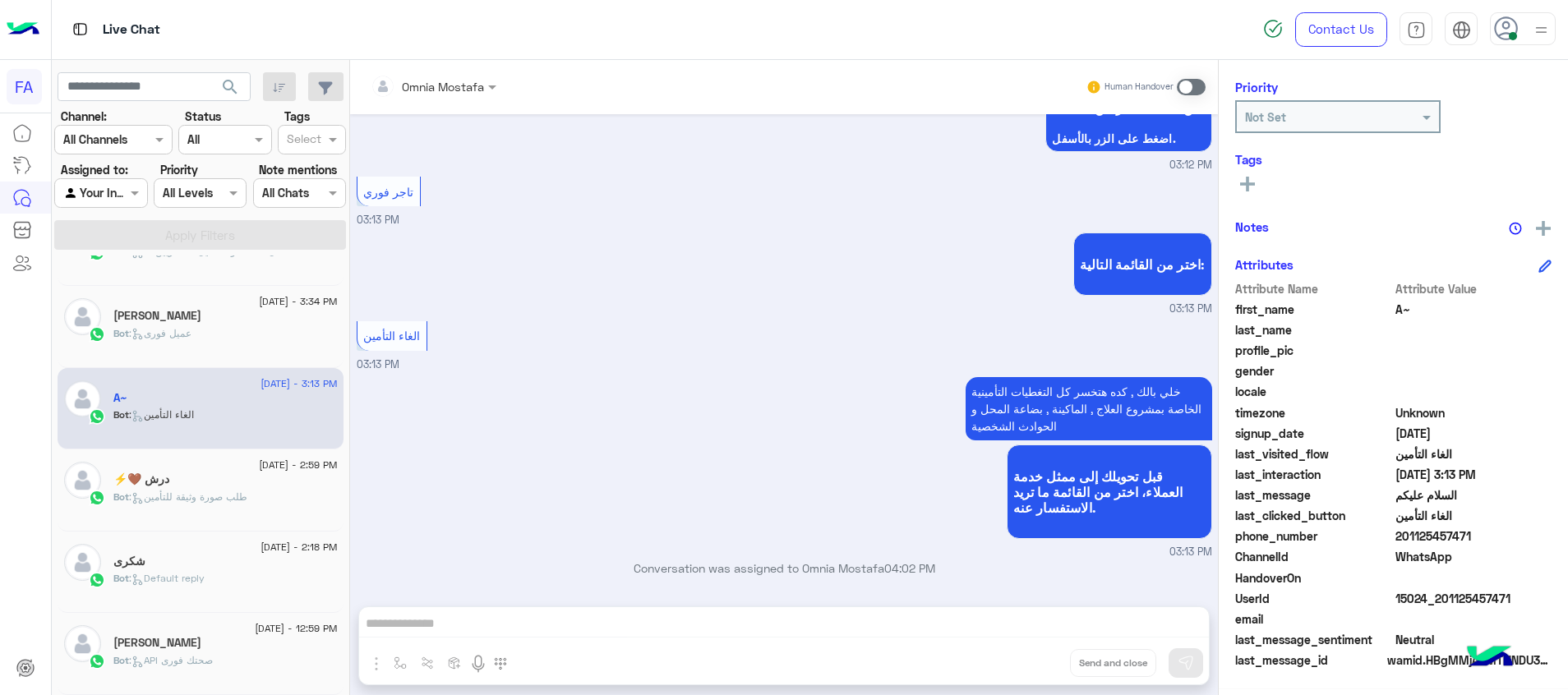
click at [226, 650] on div "[PERSON_NAME]" at bounding box center [225, 645] width 224 height 17
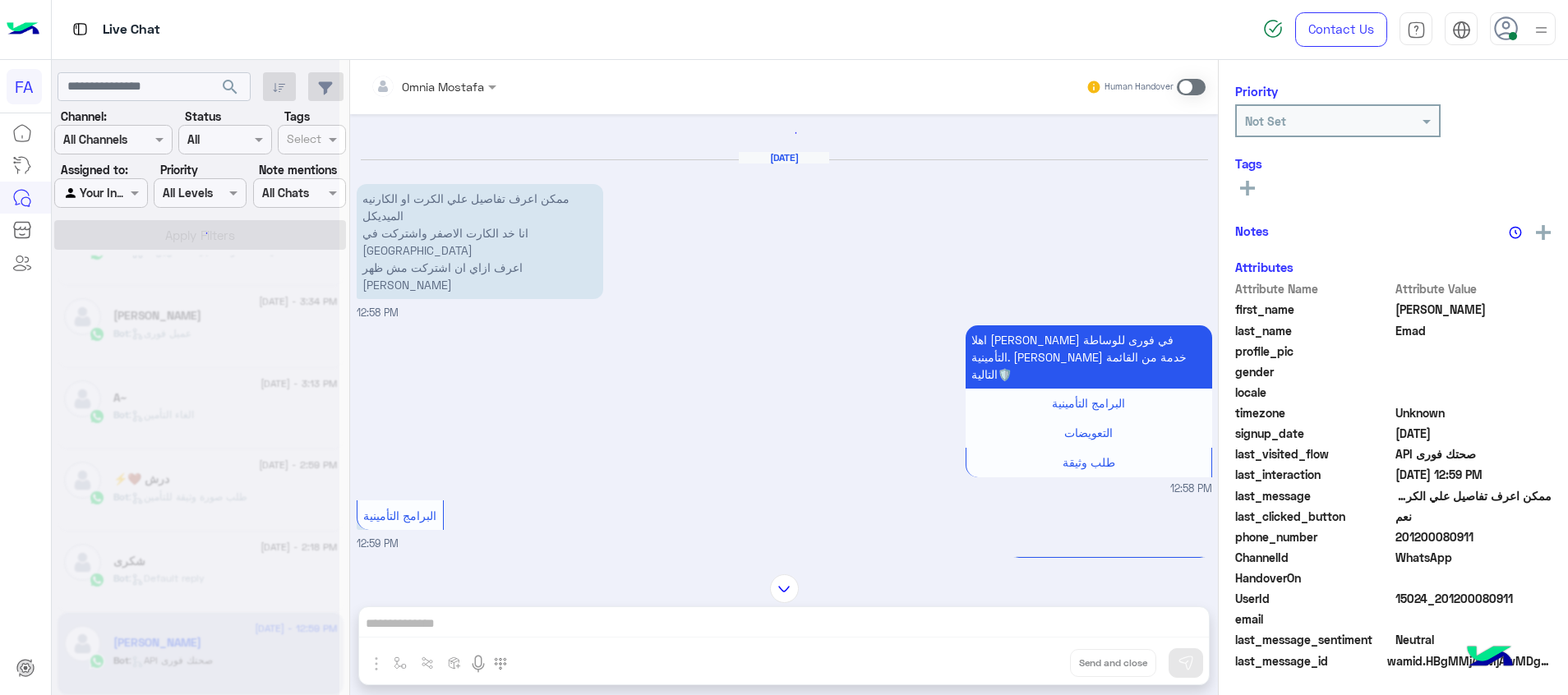
scroll to position [209, 0]
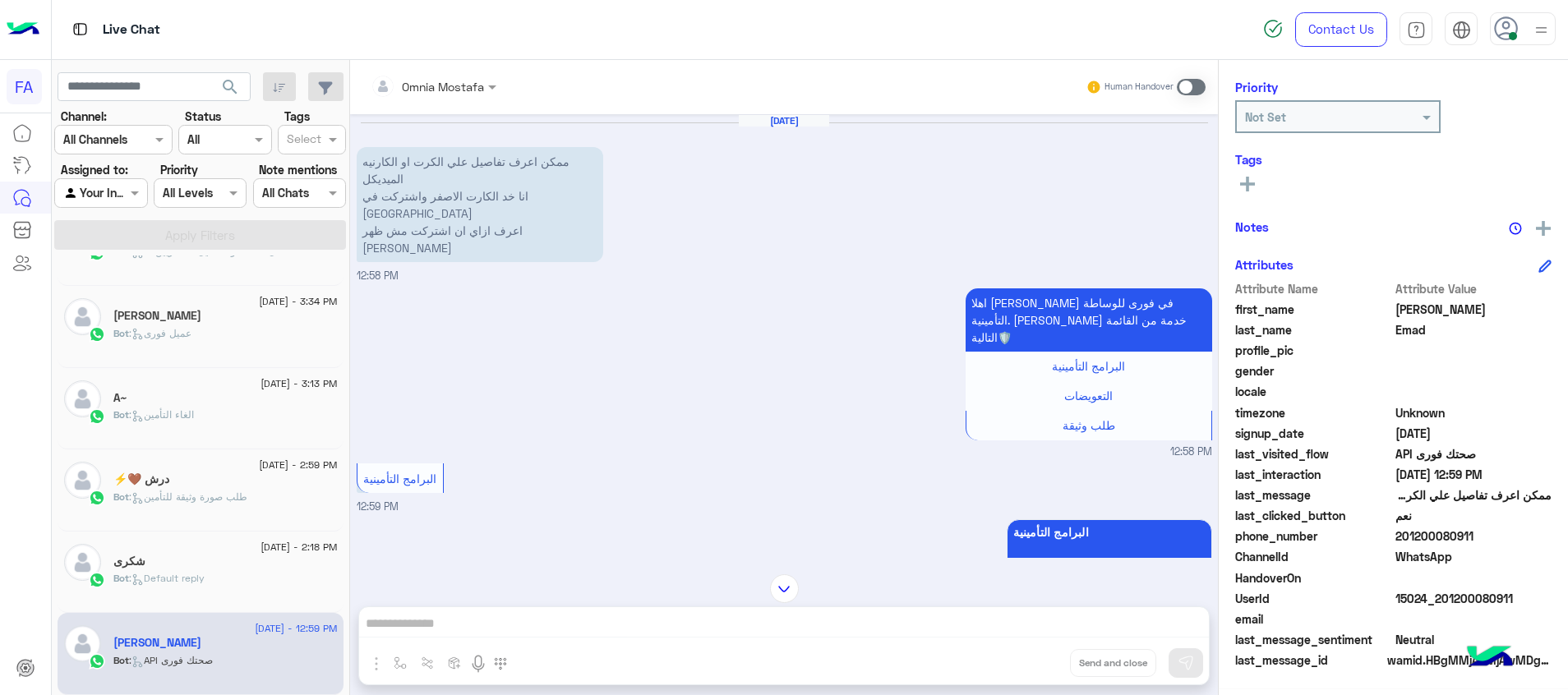
drag, startPoint x: 1521, startPoint y: 599, endPoint x: 1443, endPoint y: 605, distance: 78.2
click at [1443, 605] on span "15024_201200080911" at bounding box center [1473, 599] width 157 height 17
copy span "1200080911"
click at [446, 611] on div "Omnia Mostafa Human Handover [DATE] ممكن اعرف تفاصيل علي الكرت او الكارنيه المي…" at bounding box center [784, 380] width 868 height 642
drag, startPoint x: 446, startPoint y: 609, endPoint x: 464, endPoint y: 617, distance: 19.7
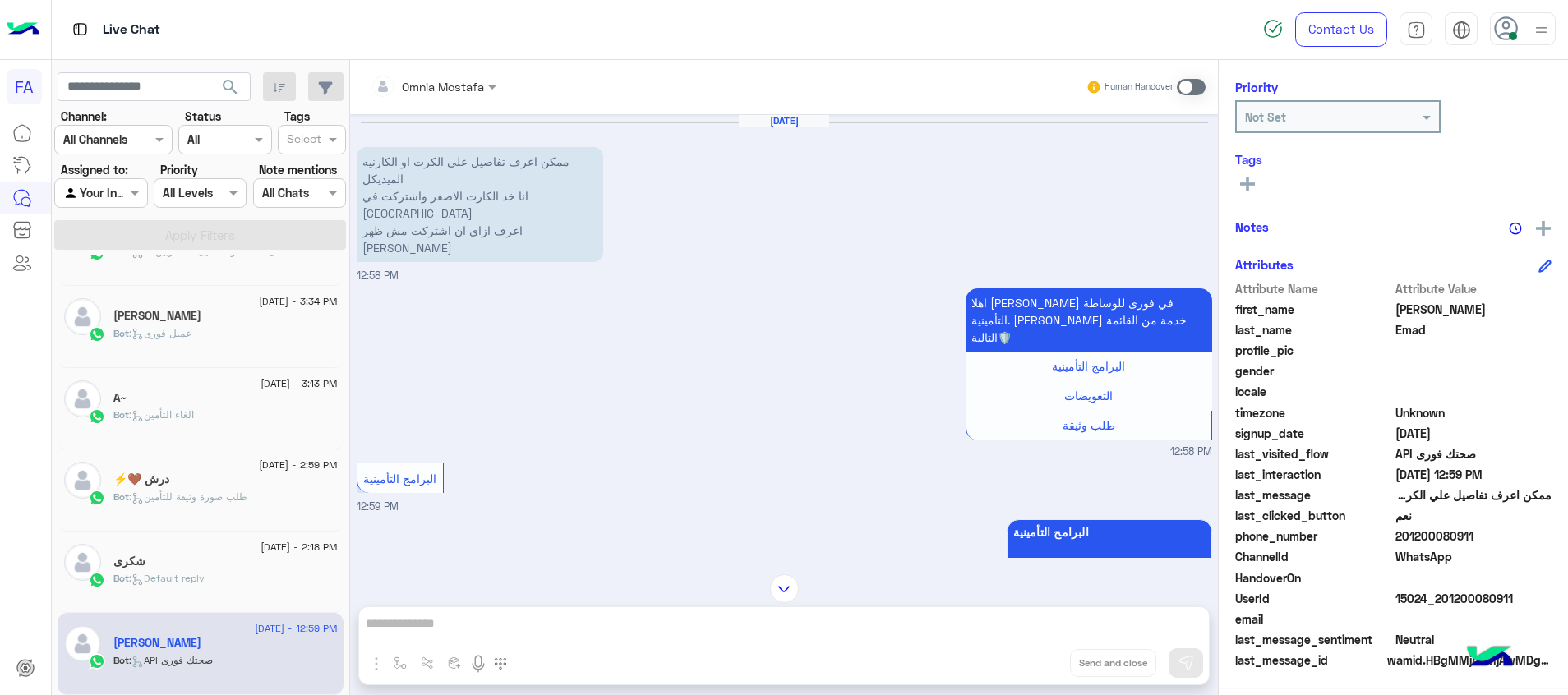
click at [465, 617] on div "Omnia Mostafa Human Handover [DATE] ممكن اعرف تفاصيل علي الكرت او الكارنيه المي…" at bounding box center [784, 380] width 868 height 642
click at [469, 620] on div "Omnia Mostafa Human Handover [DATE] ممكن اعرف تفاصيل علي الكرت او الكارنيه المي…" at bounding box center [784, 380] width 868 height 642
click at [495, 613] on div "Omnia Mostafa Human Handover [DATE] ممكن اعرف تفاصيل علي الكرت او الكارنيه المي…" at bounding box center [784, 380] width 868 height 642
click at [496, 612] on div "Omnia Mostafa Human Handover [DATE] ممكن اعرف تفاصيل علي الكرت او الكارنيه المي…" at bounding box center [784, 380] width 868 height 642
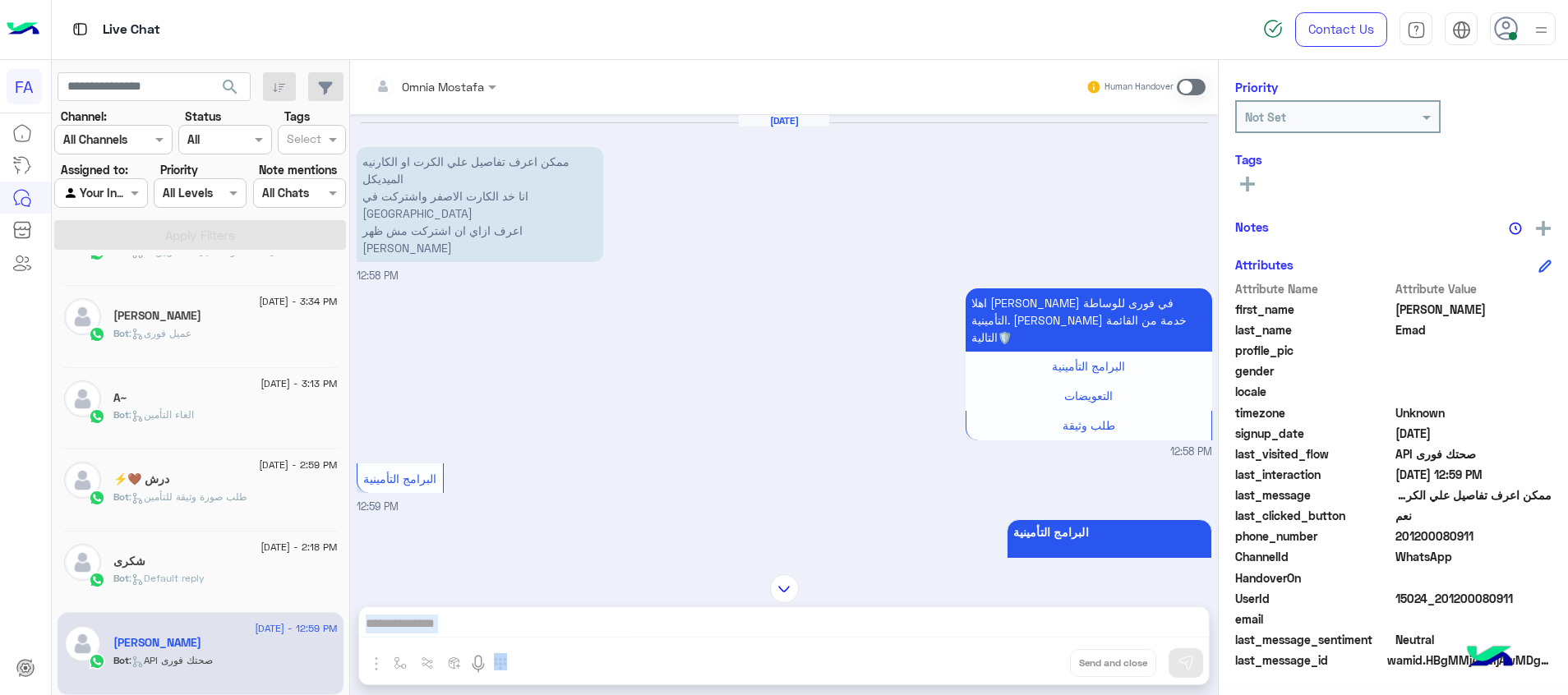
click at [503, 617] on div "Omnia Mostafa Human Handover [DATE] ممكن اعرف تفاصيل علي الكرت او الكارنيه المي…" at bounding box center [784, 380] width 868 height 642
click at [1188, 85] on span at bounding box center [1191, 86] width 28 height 16
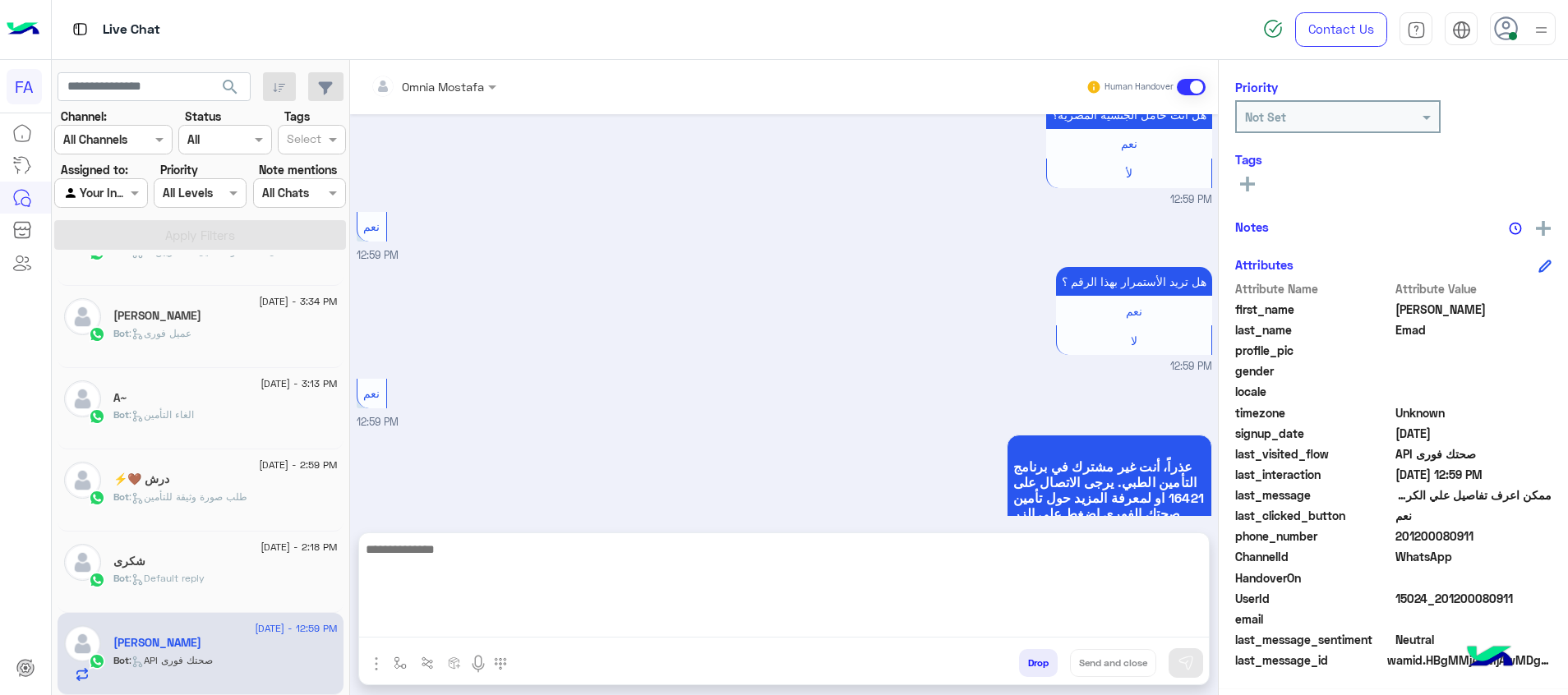
click at [496, 614] on textarea at bounding box center [784, 588] width 850 height 98
paste textarea "**********"
click at [1058, 547] on textarea "**********" at bounding box center [784, 588] width 850 height 98
click at [1061, 547] on textarea "**********" at bounding box center [784, 588] width 850 height 98
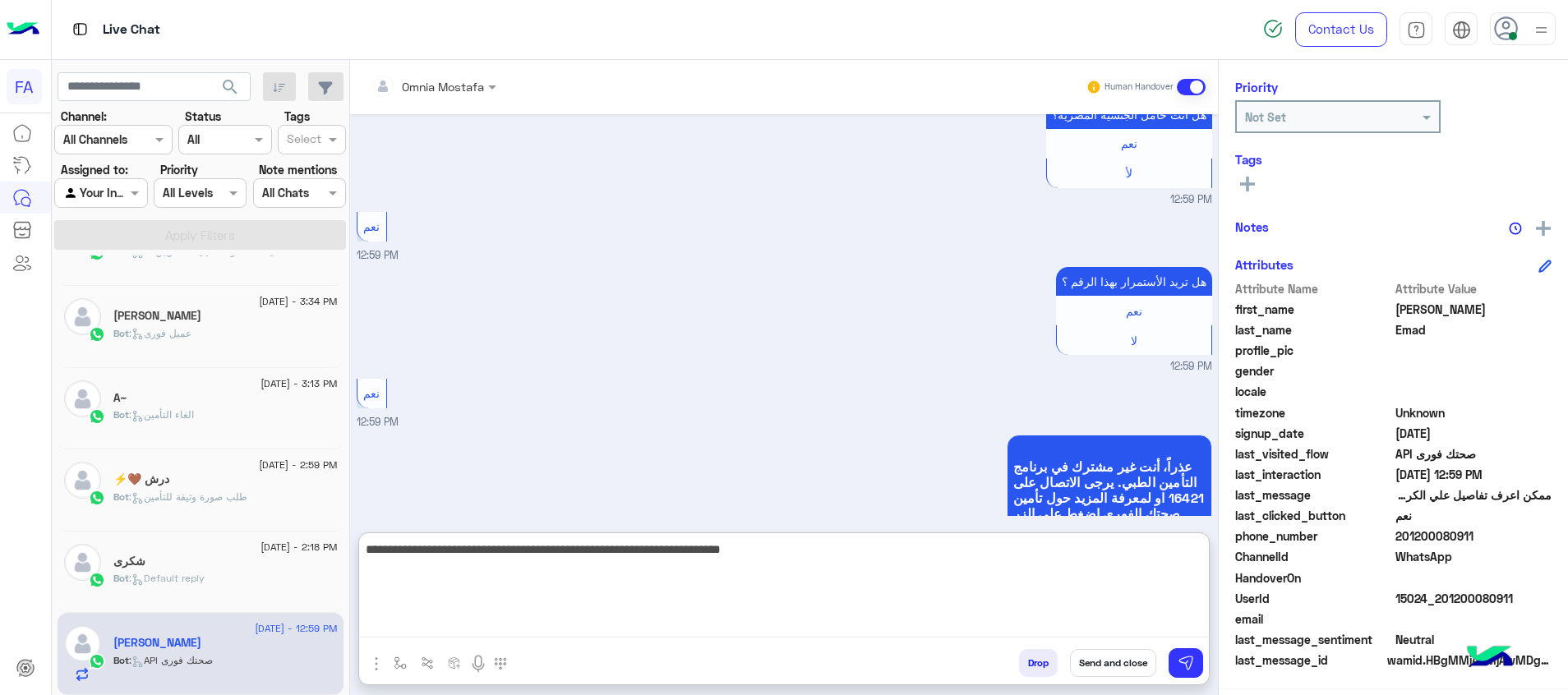
click at [1067, 547] on textarea "**********" at bounding box center [784, 588] width 850 height 98
type textarea "**********"
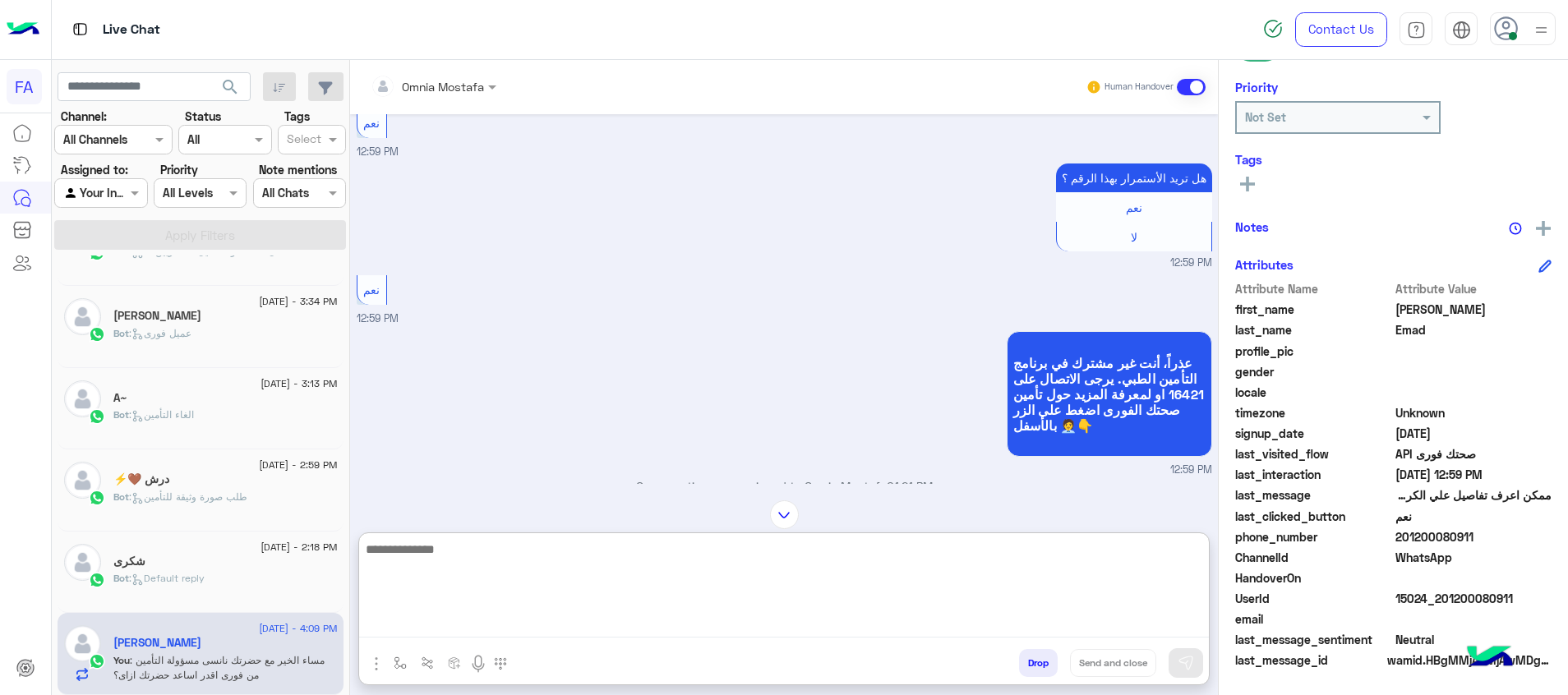
scroll to position [932, 0]
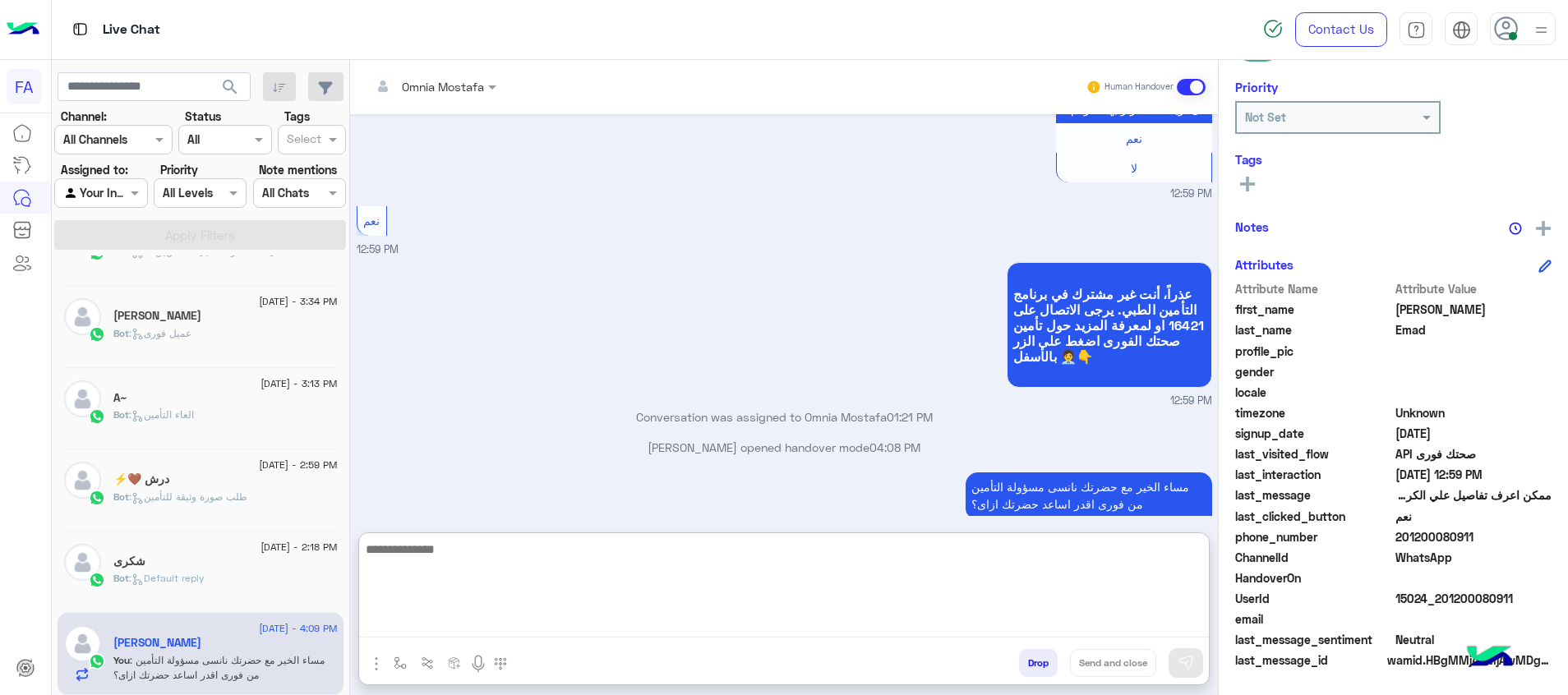
click at [769, 589] on textarea at bounding box center [784, 588] width 850 height 98
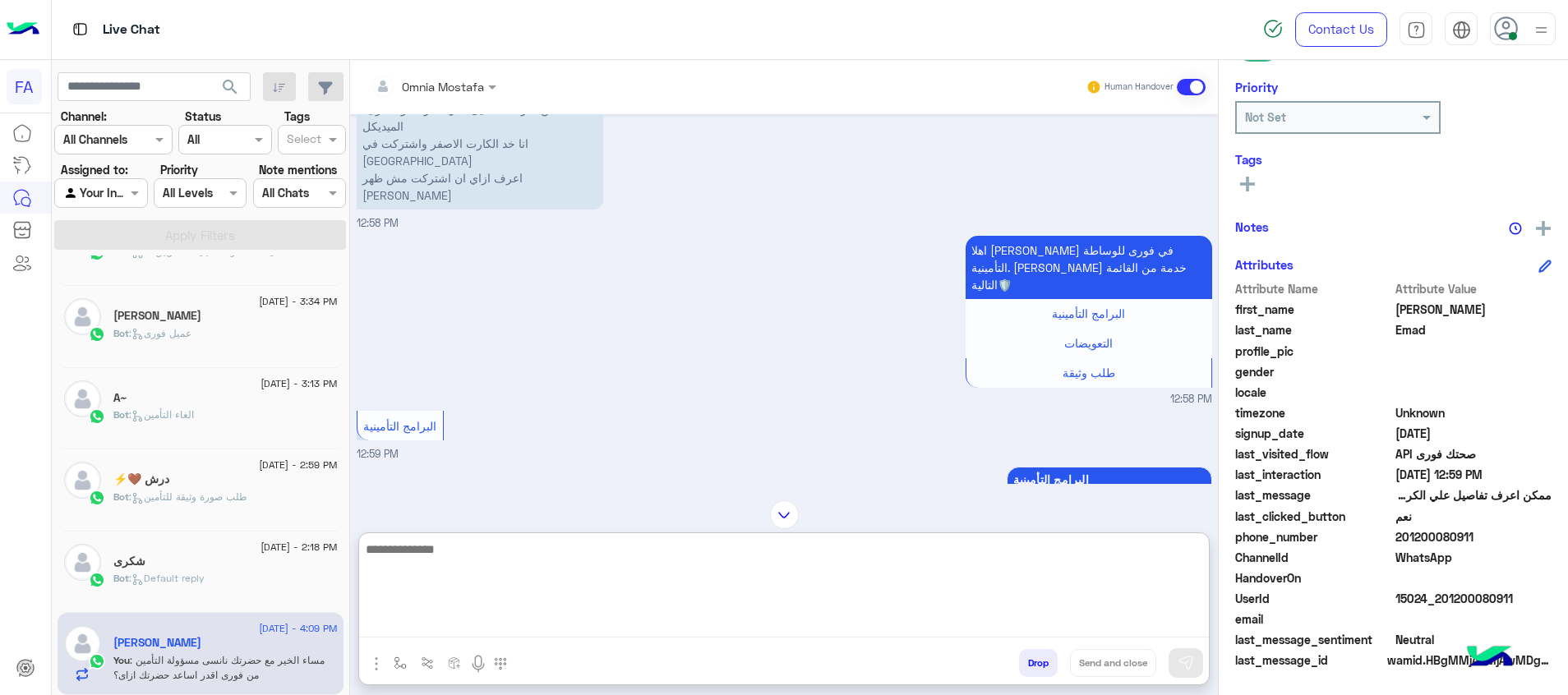
scroll to position [0, 0]
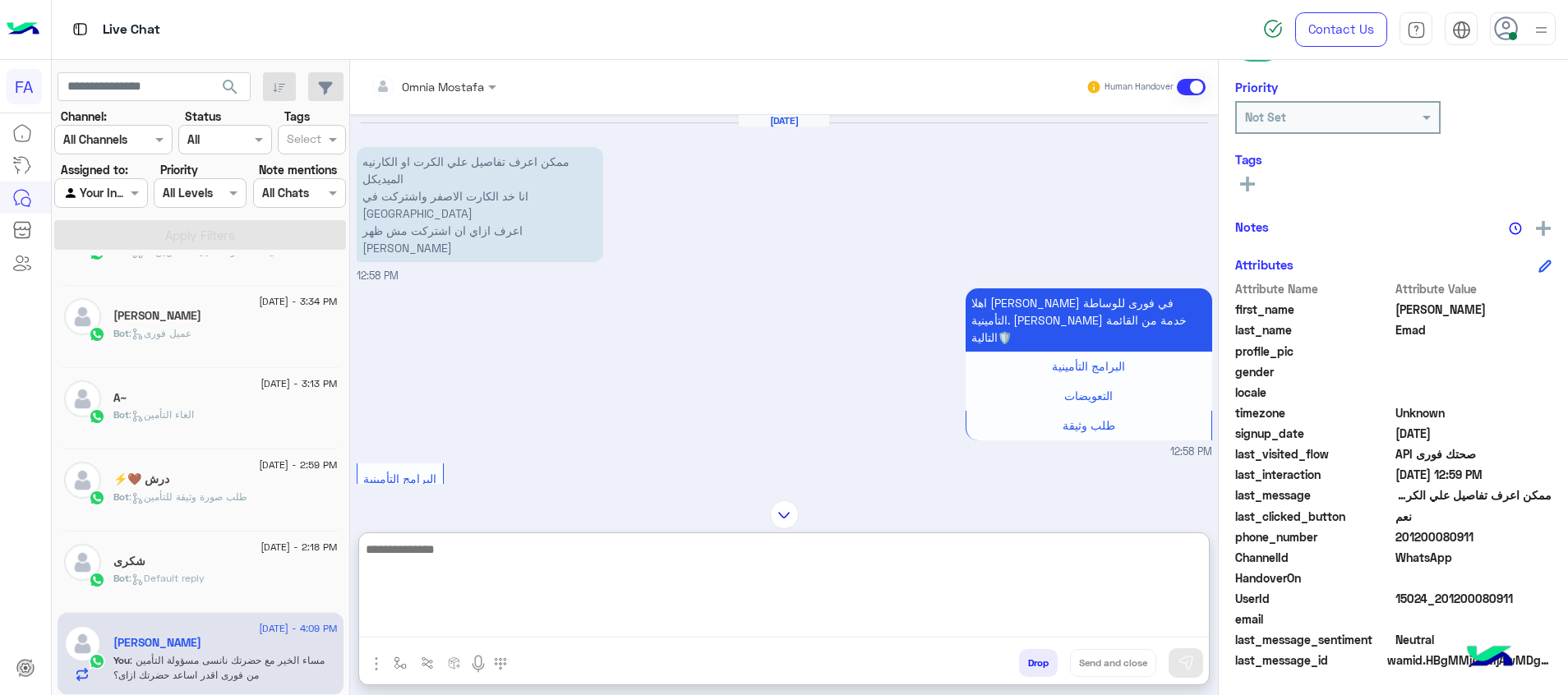
click at [1081, 599] on textarea at bounding box center [784, 588] width 850 height 98
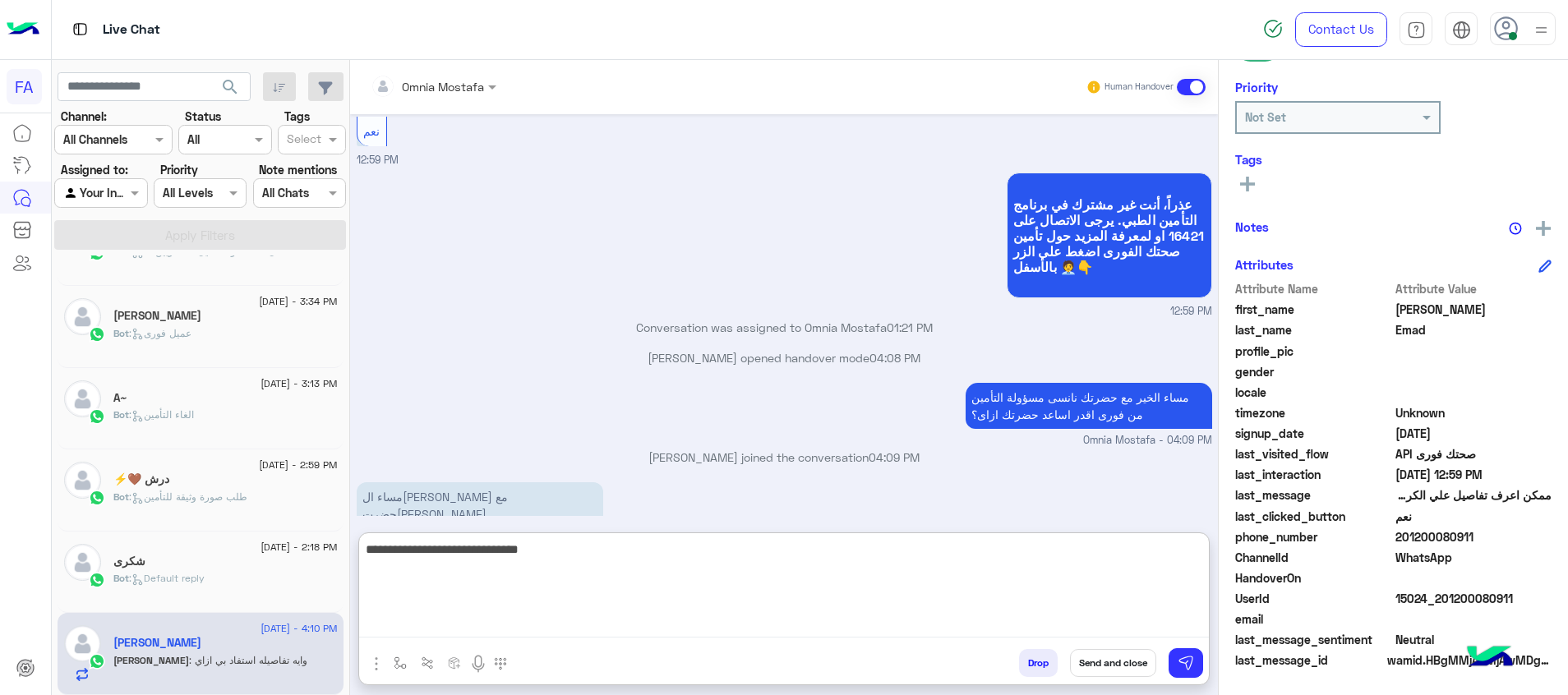
scroll to position [1077, 0]
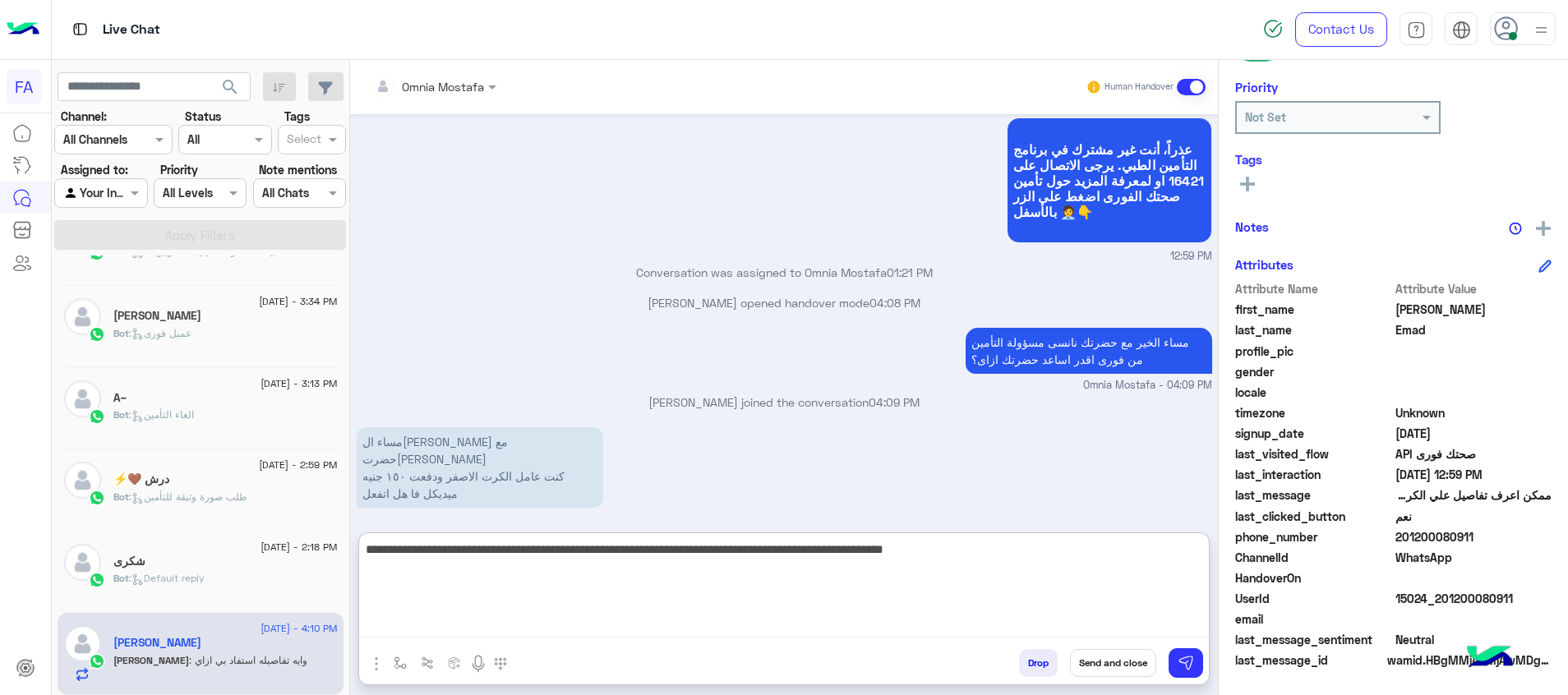
type textarea "**********"
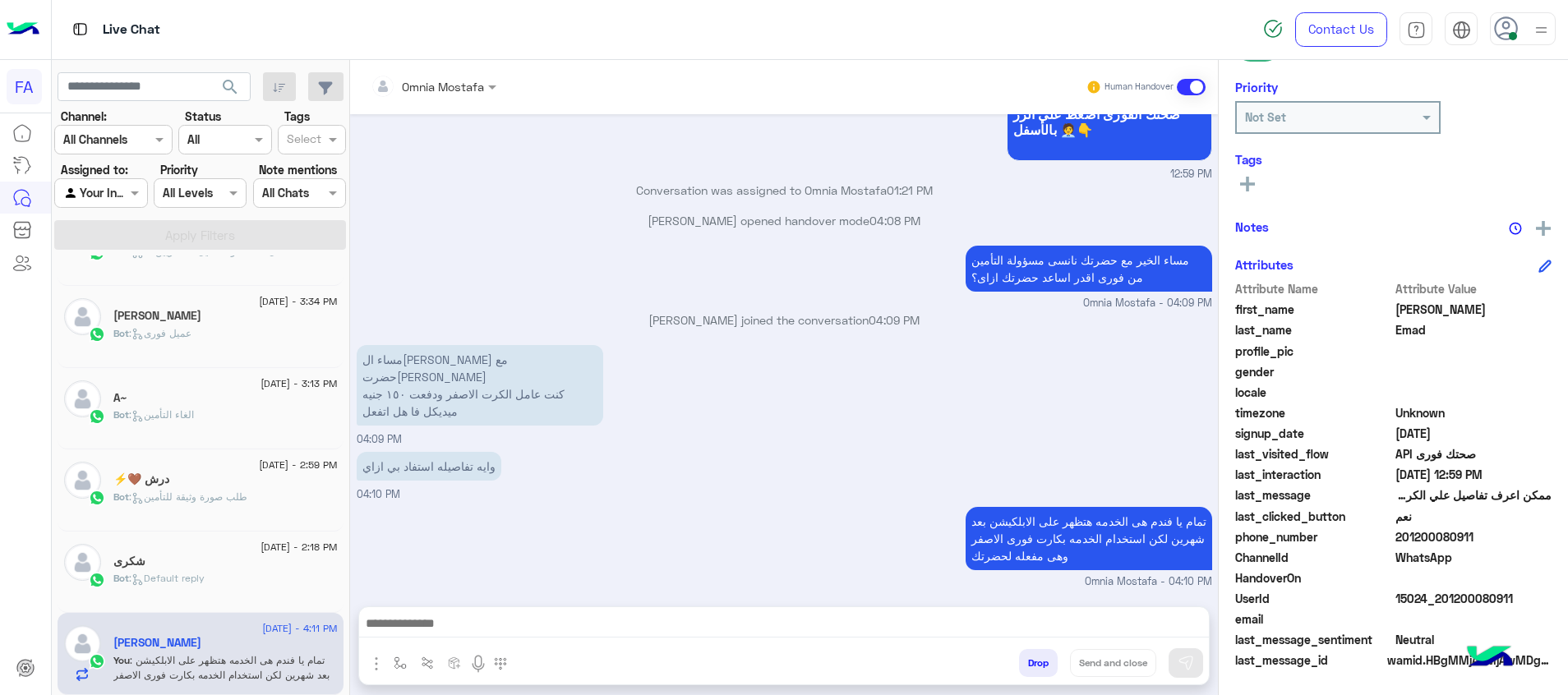
scroll to position [1090, 0]
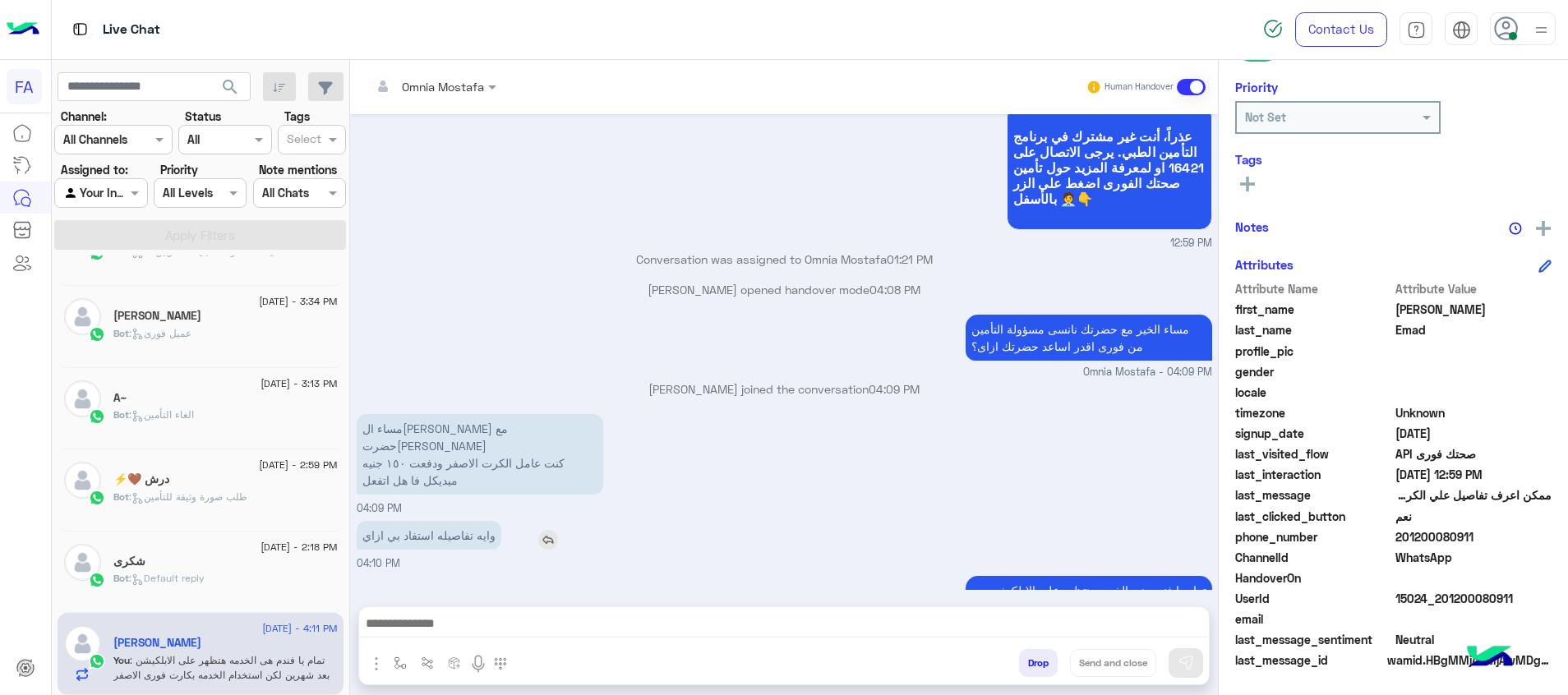
drag, startPoint x: 561, startPoint y: 477, endPoint x: 560, endPoint y: 468, distance: 9.1
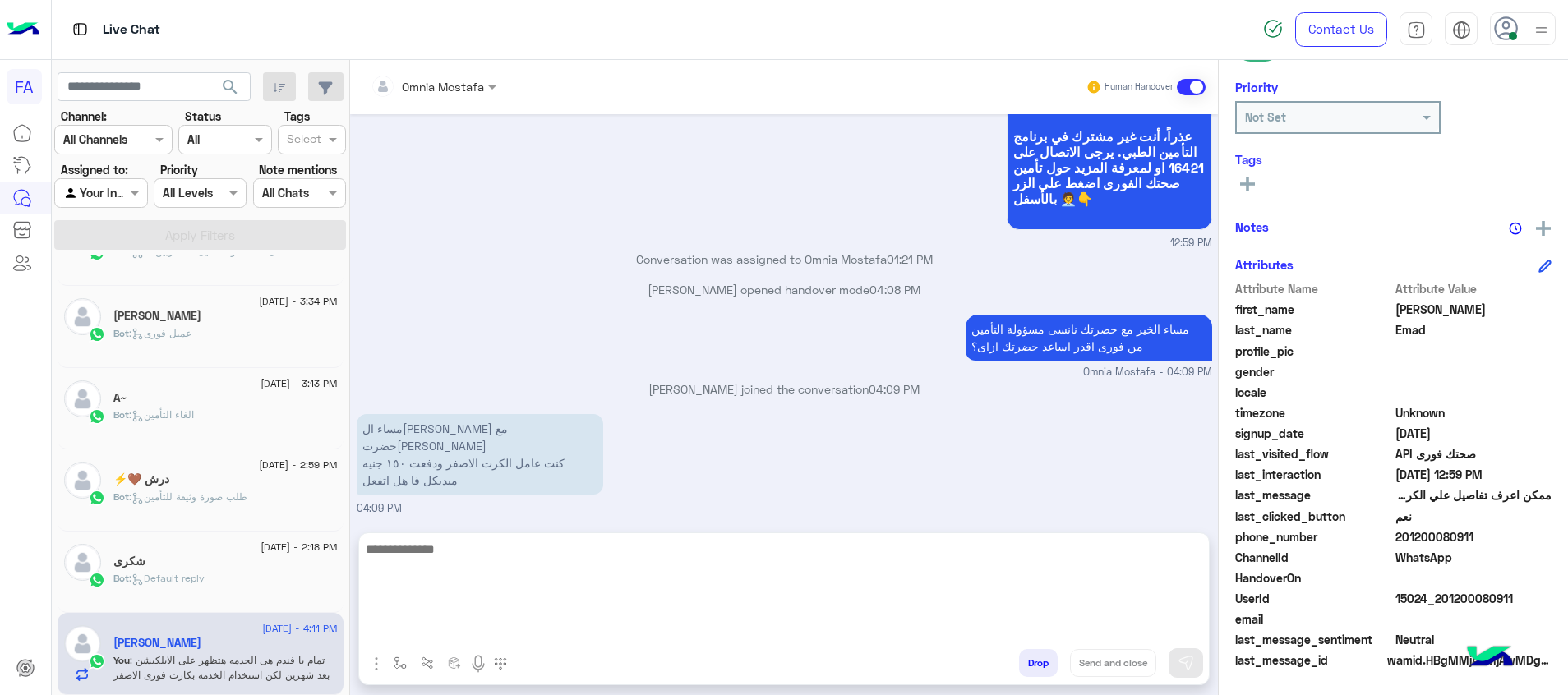
click at [806, 634] on textarea at bounding box center [784, 588] width 850 height 98
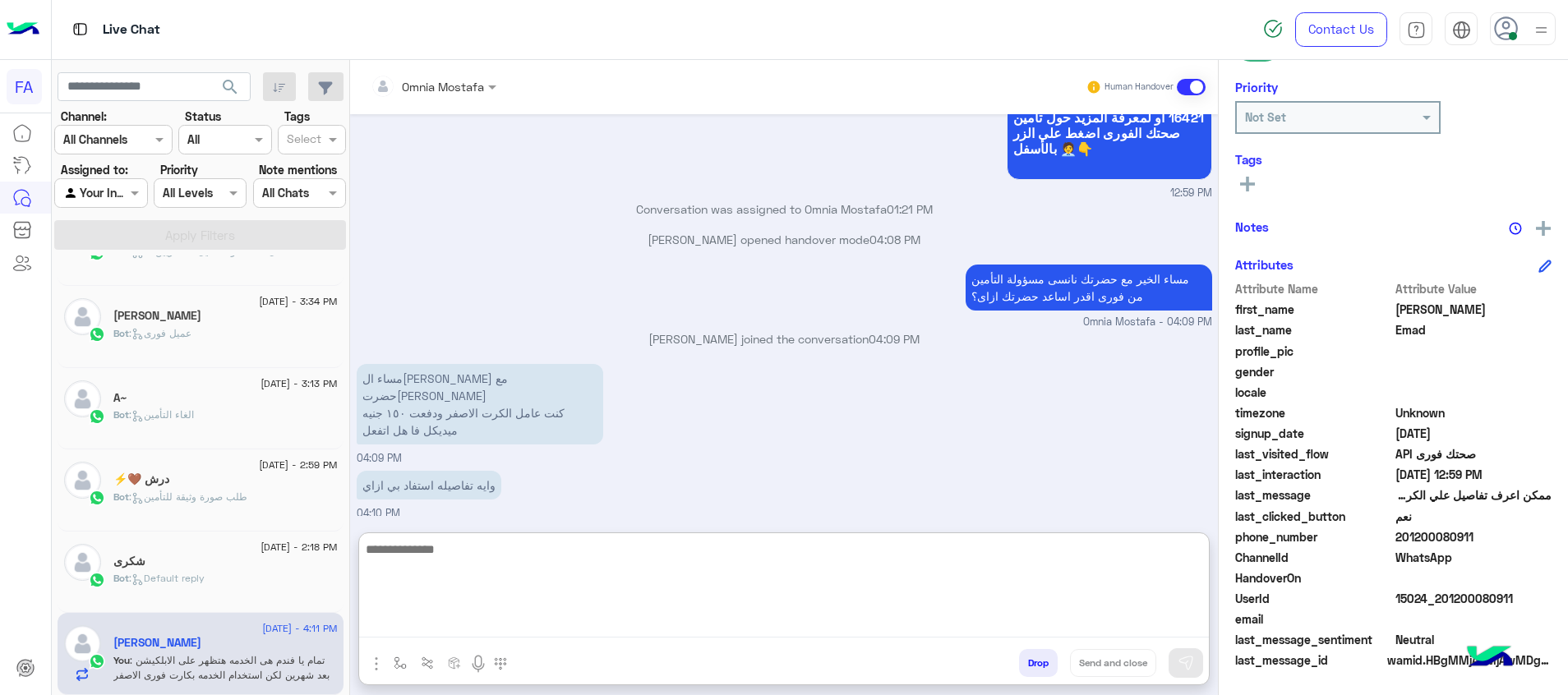
scroll to position [1164, 0]
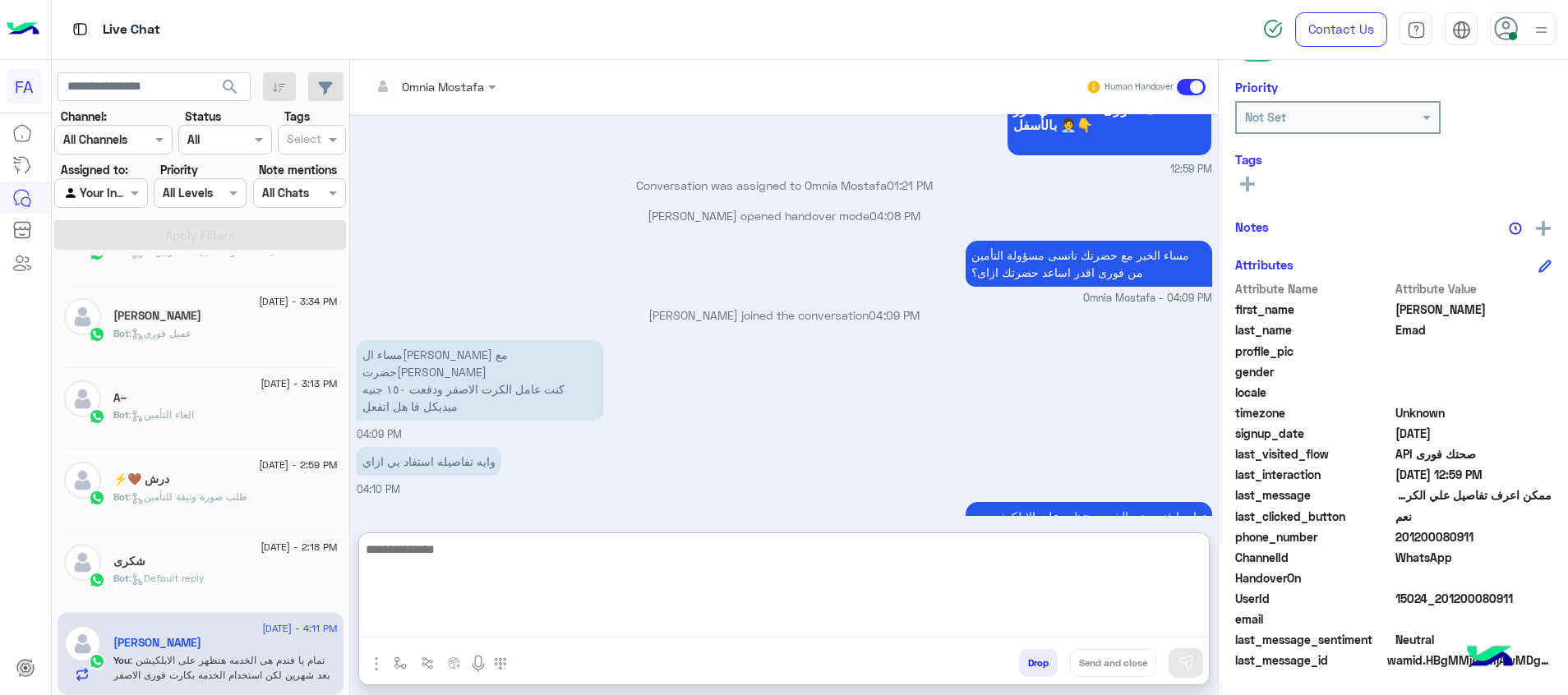
paste textarea "**********"
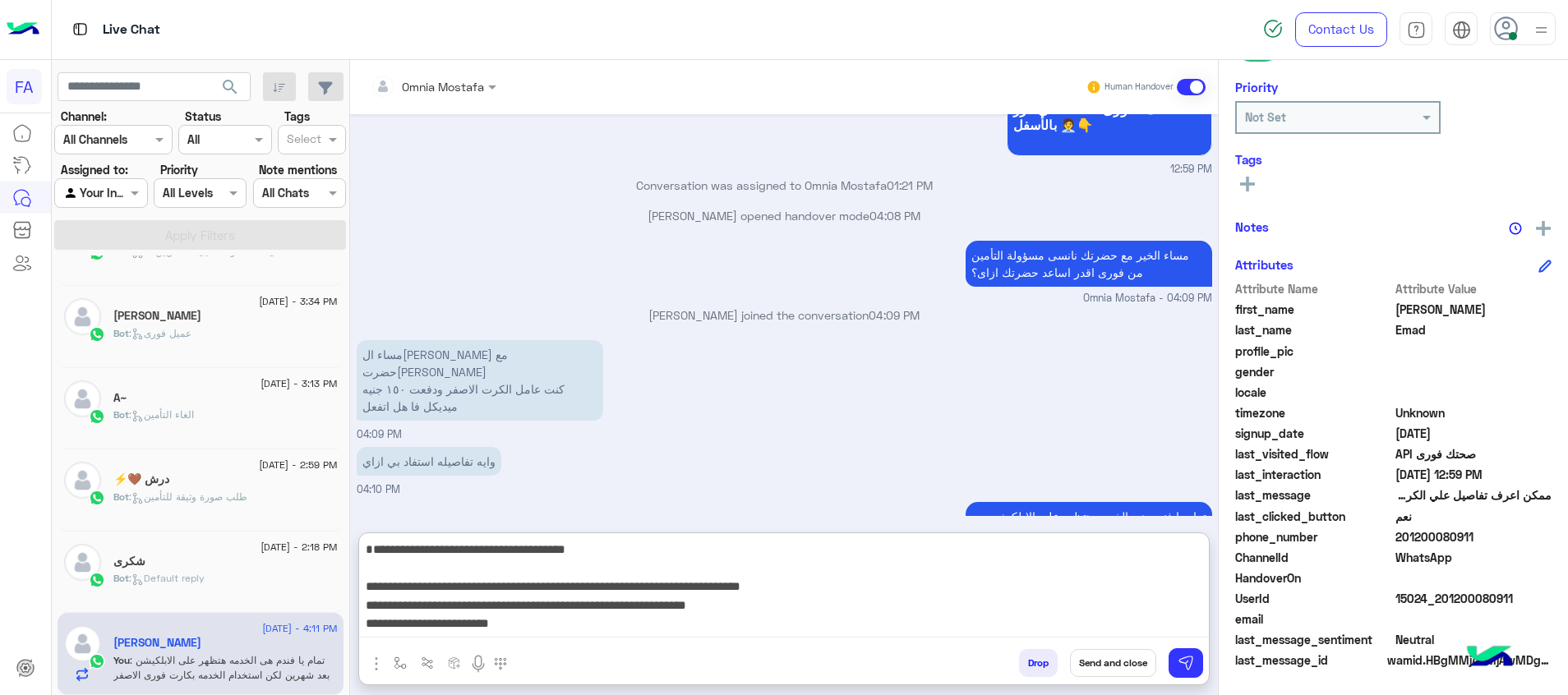
scroll to position [124, 0]
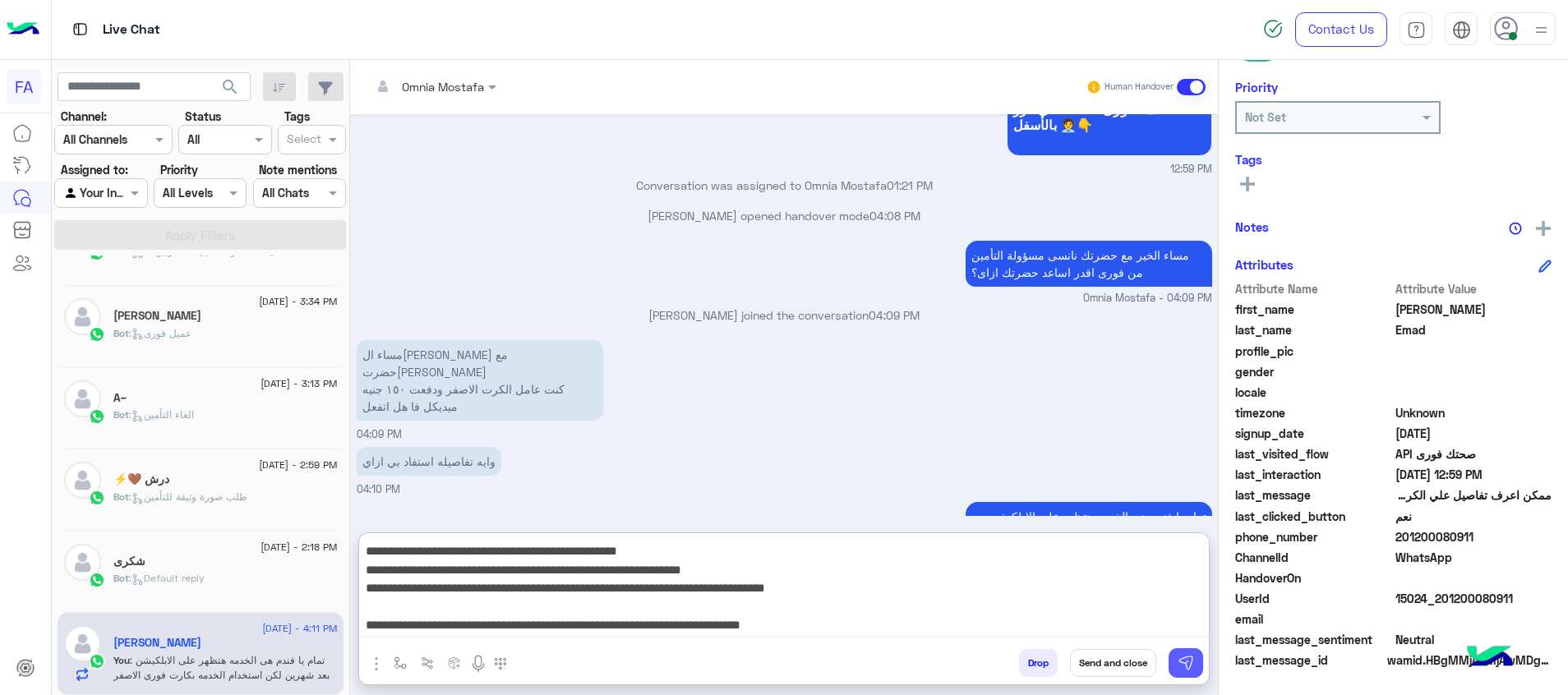
type textarea "**********"
click at [1185, 660] on img at bounding box center [1185, 663] width 16 height 16
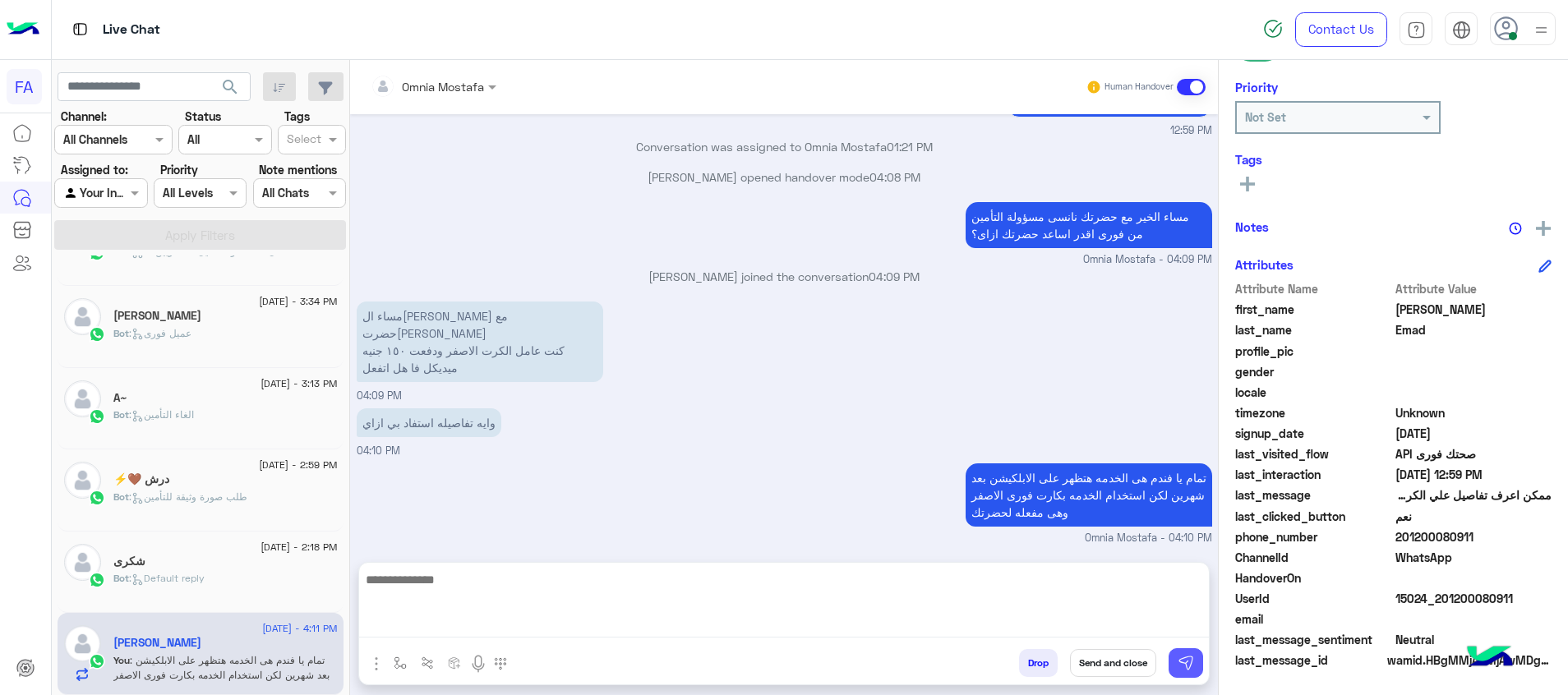
scroll to position [0, 0]
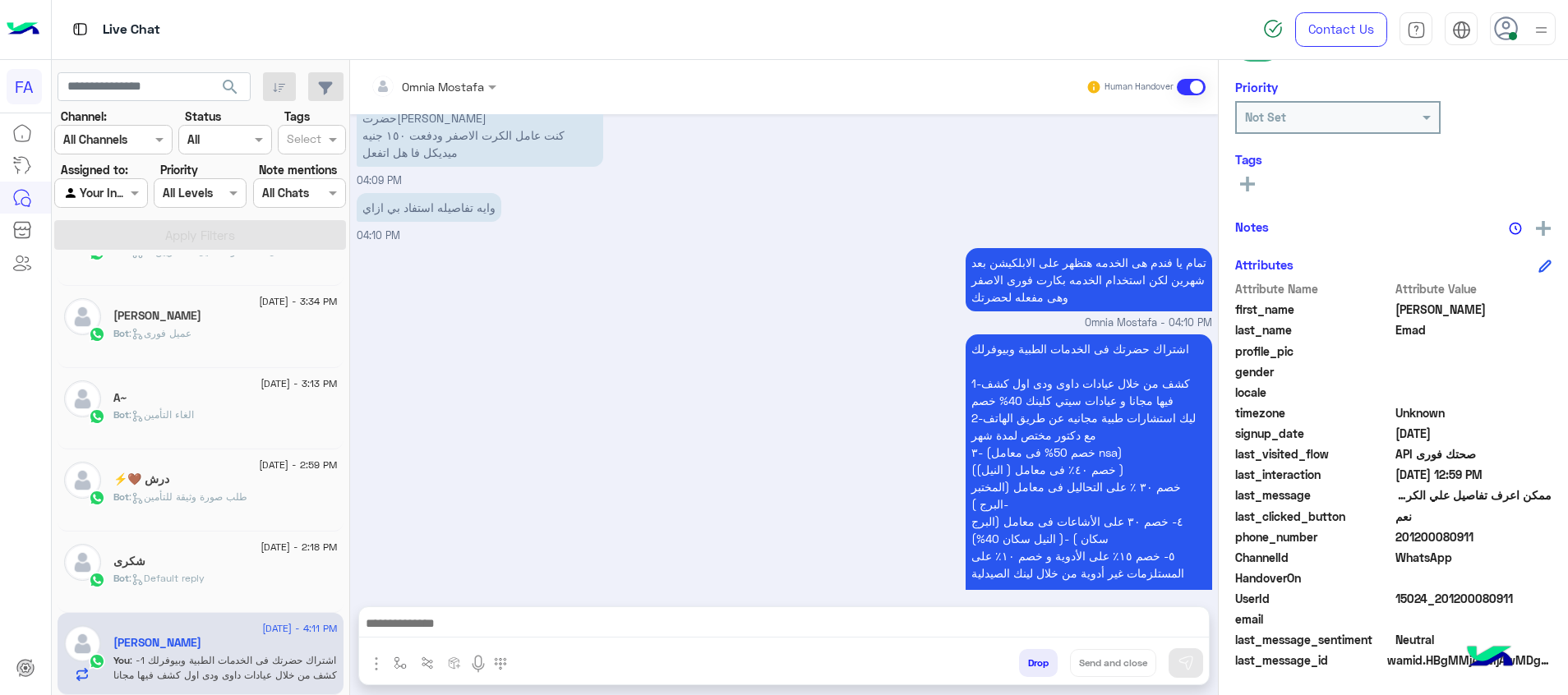
drag, startPoint x: 1511, startPoint y: 602, endPoint x: 1443, endPoint y: 603, distance: 68.0
click at [1443, 603] on span "15024_201200080911" at bounding box center [1473, 599] width 157 height 17
click at [802, 380] on div "اشتراك حضرتك فى الخدمات الطبية وبيوفرلك 1-كشف من خلال عيادات داوى ودى اول كشف ف…" at bounding box center [784, 495] width 855 height 329
click at [1510, 593] on span "15024_201200080911" at bounding box center [1473, 599] width 157 height 17
drag, startPoint x: 1510, startPoint y: 593, endPoint x: 1492, endPoint y: 596, distance: 18.2
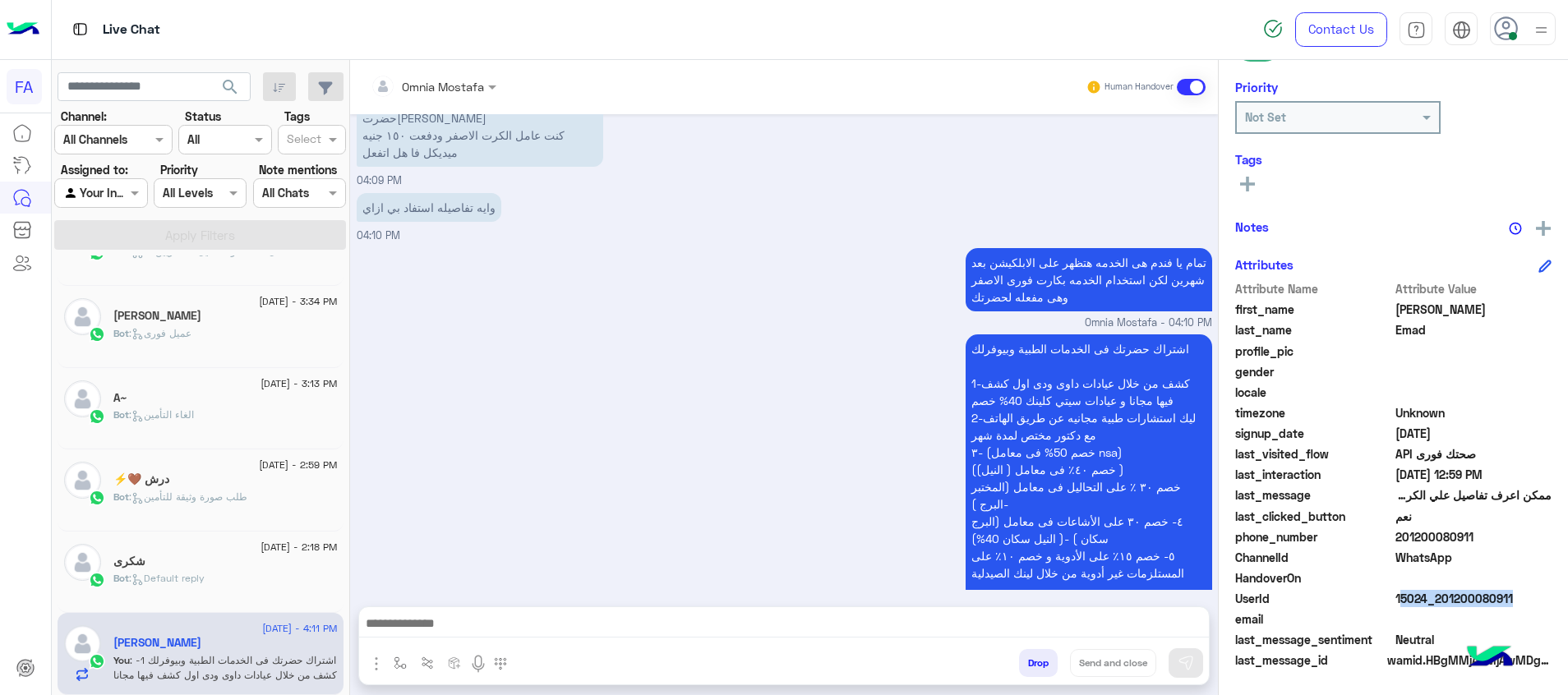
click at [1490, 598] on span "15024_201200080911" at bounding box center [1473, 599] width 157 height 17
drag, startPoint x: 1492, startPoint y: 596, endPoint x: 1505, endPoint y: 582, distance: 19.1
click at [1500, 576] on span at bounding box center [1473, 578] width 157 height 17
drag, startPoint x: 1507, startPoint y: 592, endPoint x: 1441, endPoint y: 601, distance: 66.6
click at [1441, 601] on span "15024_201200080911" at bounding box center [1473, 599] width 157 height 17
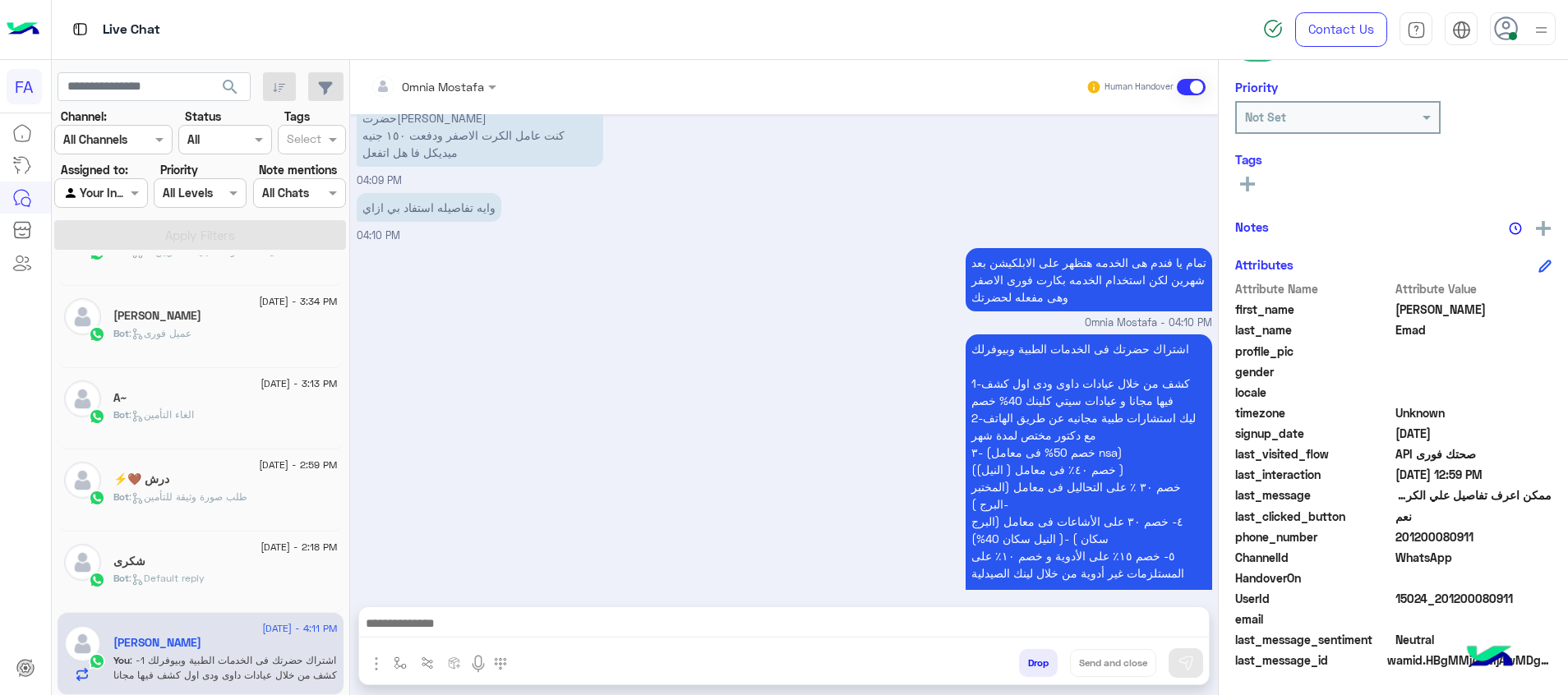
copy span "01200080911"
click at [301, 285] on button "Preview" at bounding box center [305, 278] width 51 height 22
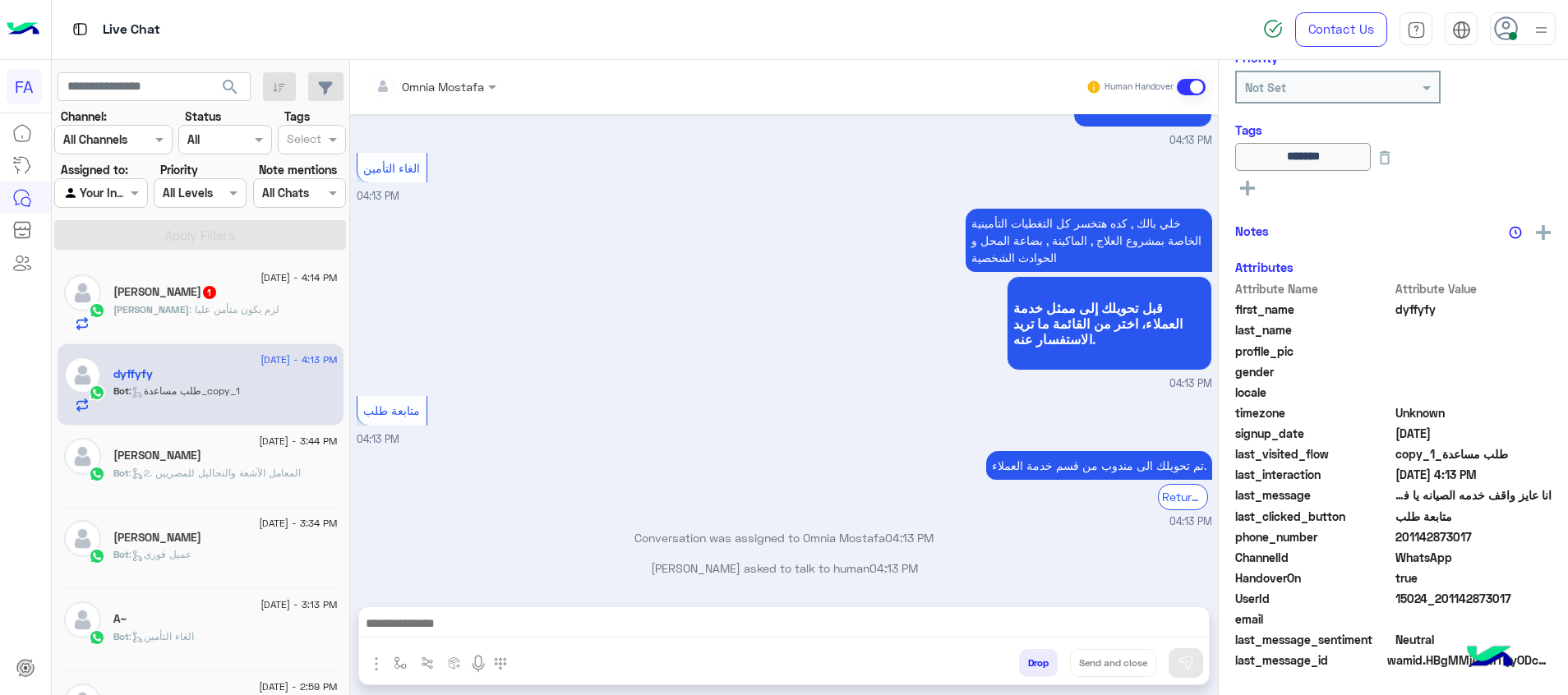
scroll to position [242, 0]
drag, startPoint x: 936, startPoint y: 649, endPoint x: 927, endPoint y: 651, distance: 9.2
click at [933, 651] on div "Drop Send and close" at bounding box center [863, 667] width 689 height 36
click at [914, 625] on textarea at bounding box center [784, 626] width 850 height 25
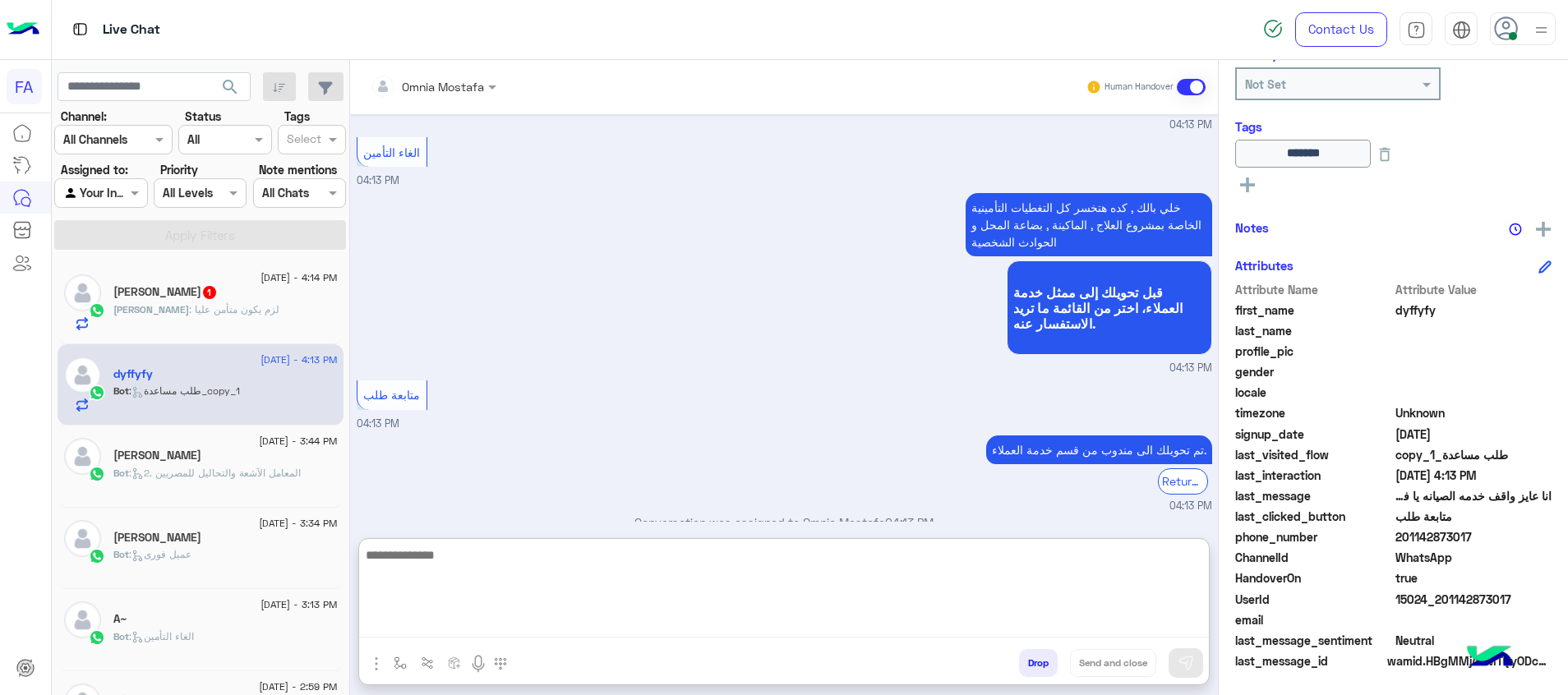
paste textarea "**********"
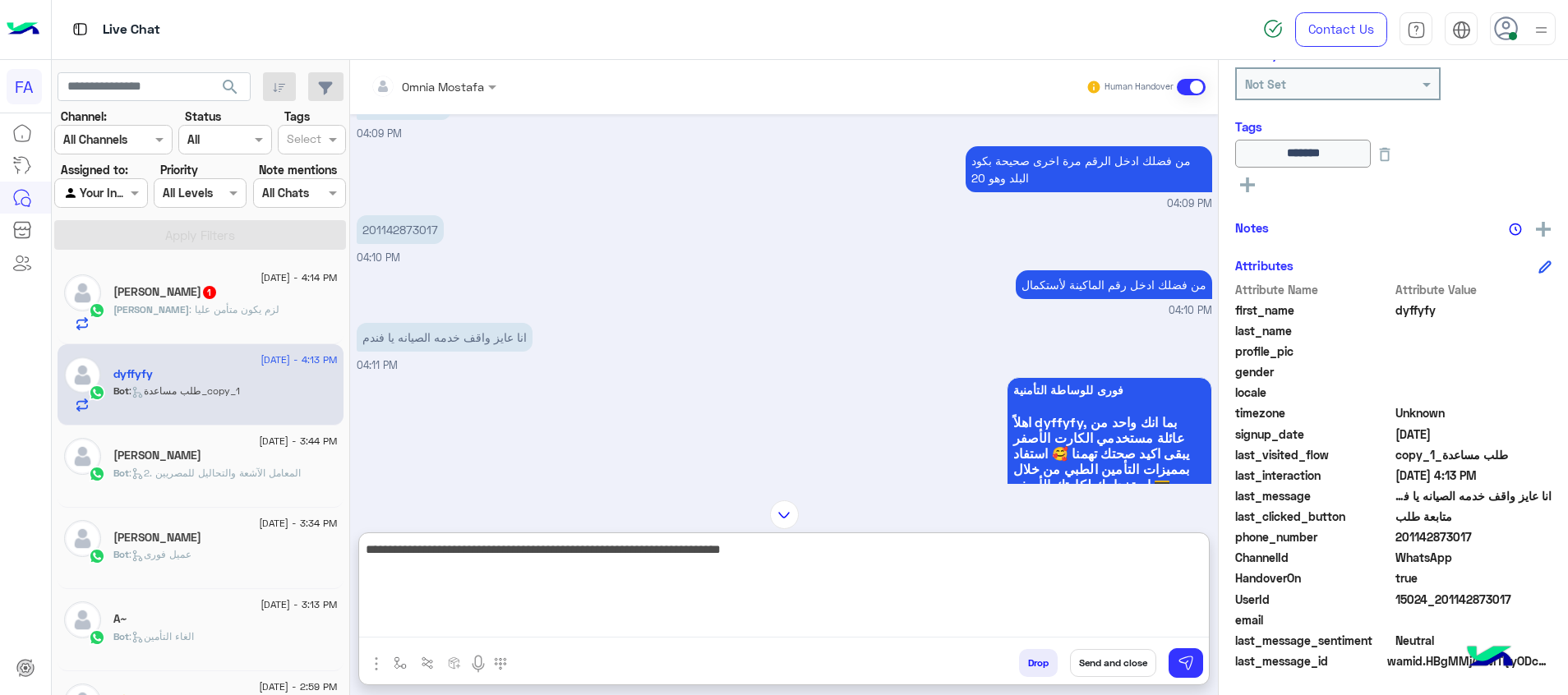
scroll to position [1249, 0]
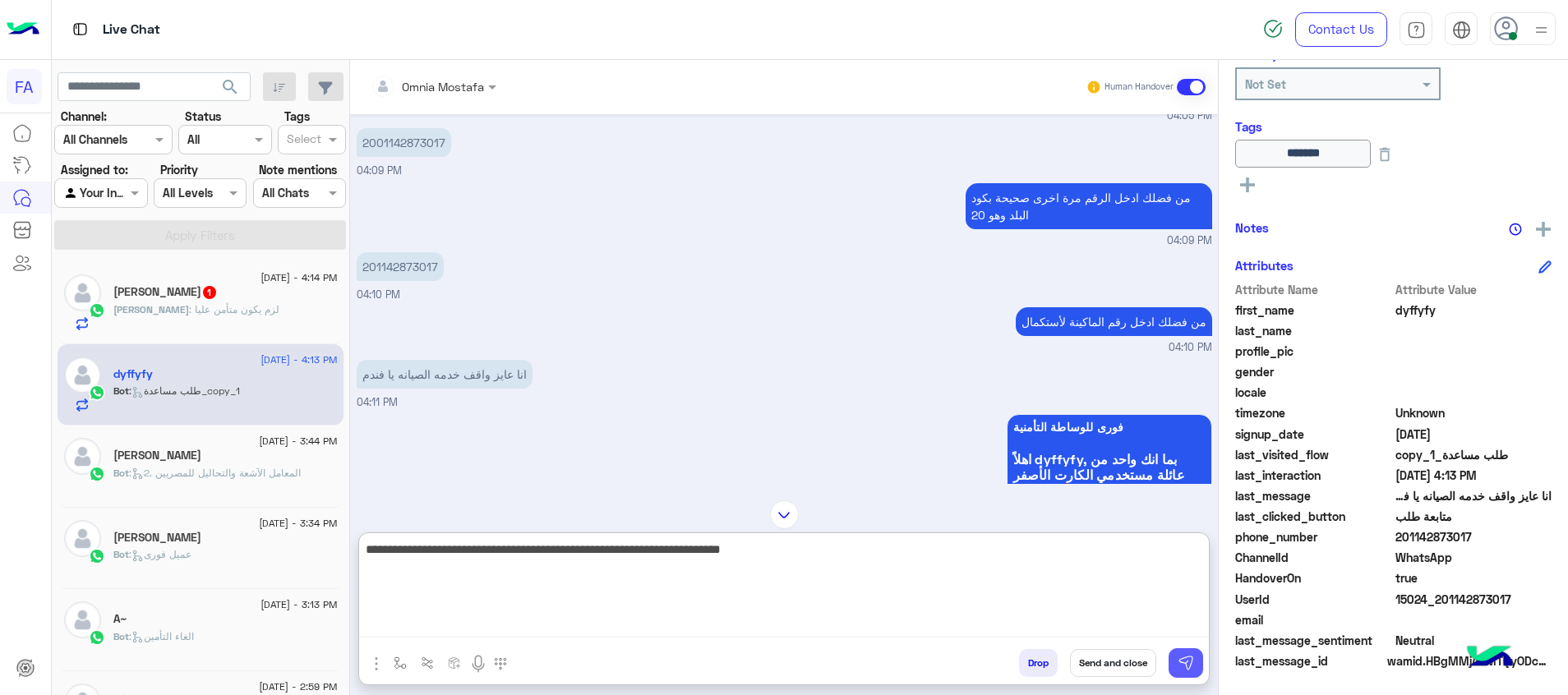
type textarea "**********"
click at [1193, 658] on img at bounding box center [1185, 663] width 16 height 16
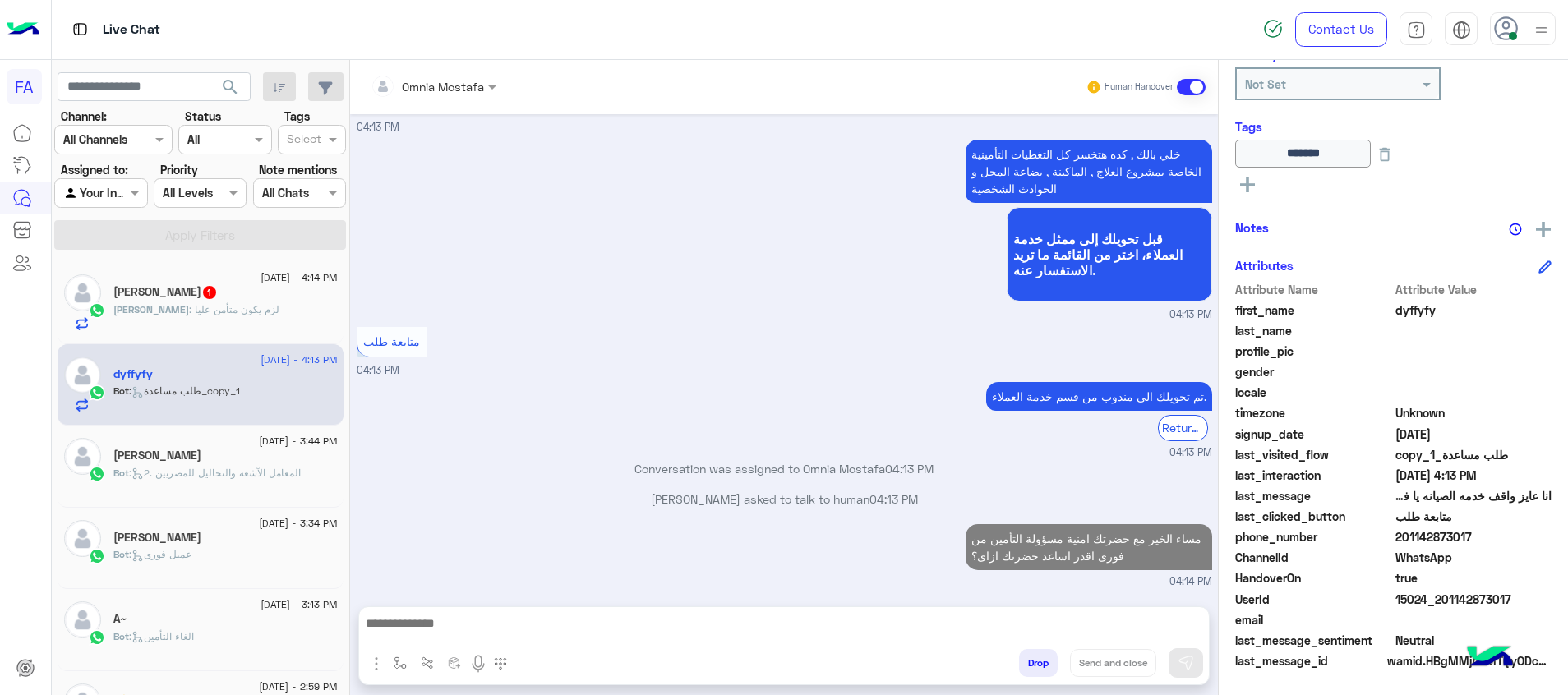
click at [1147, 614] on textarea at bounding box center [784, 626] width 850 height 25
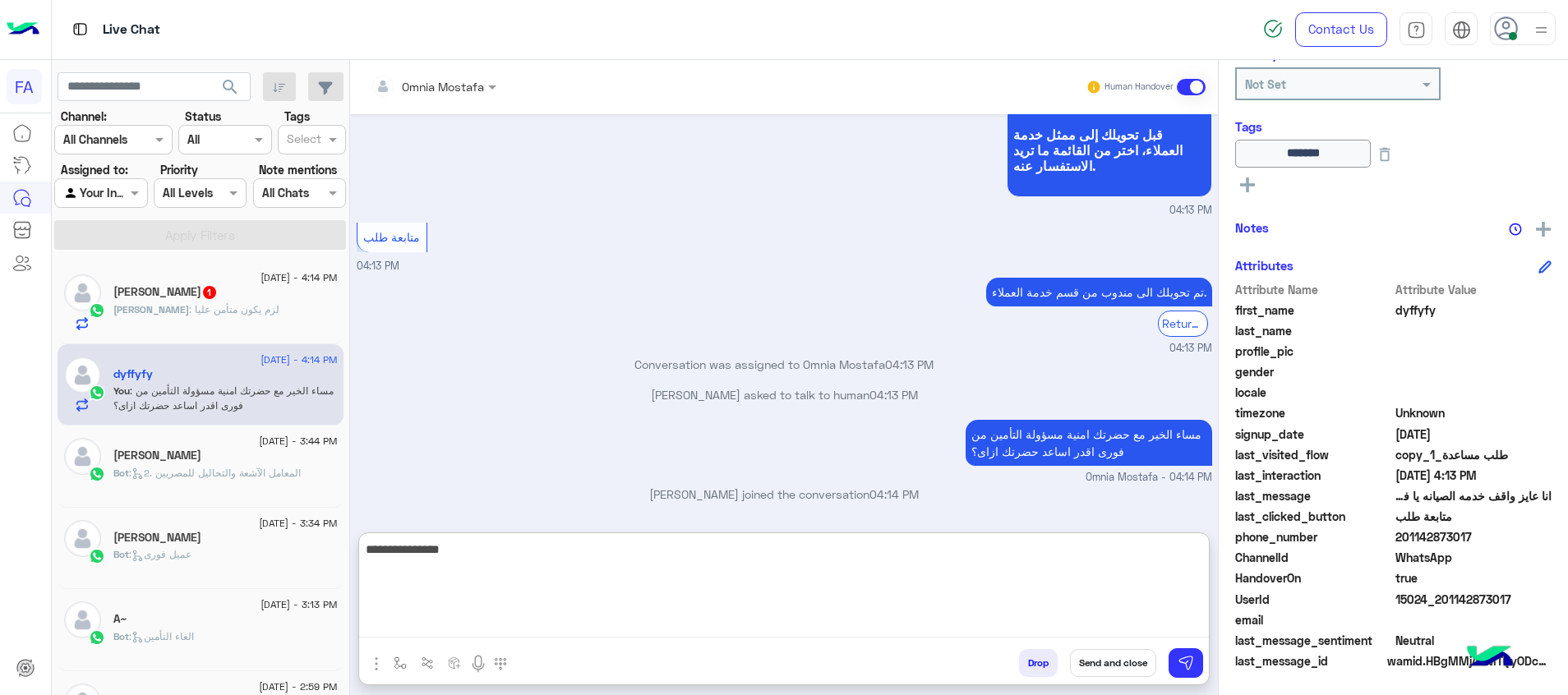
scroll to position [272, 0]
type textarea "**********"
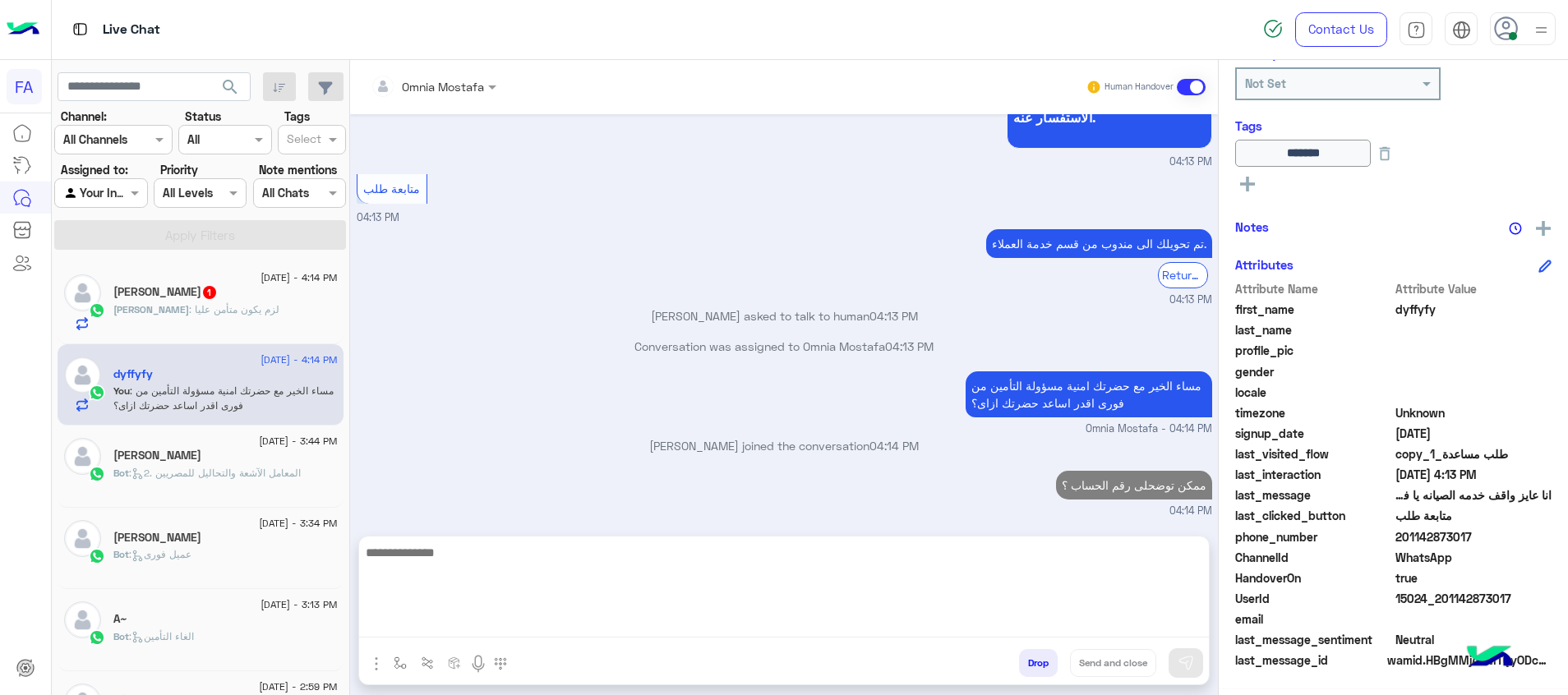
click at [223, 300] on div "Michael Emad 1" at bounding box center [225, 294] width 224 height 17
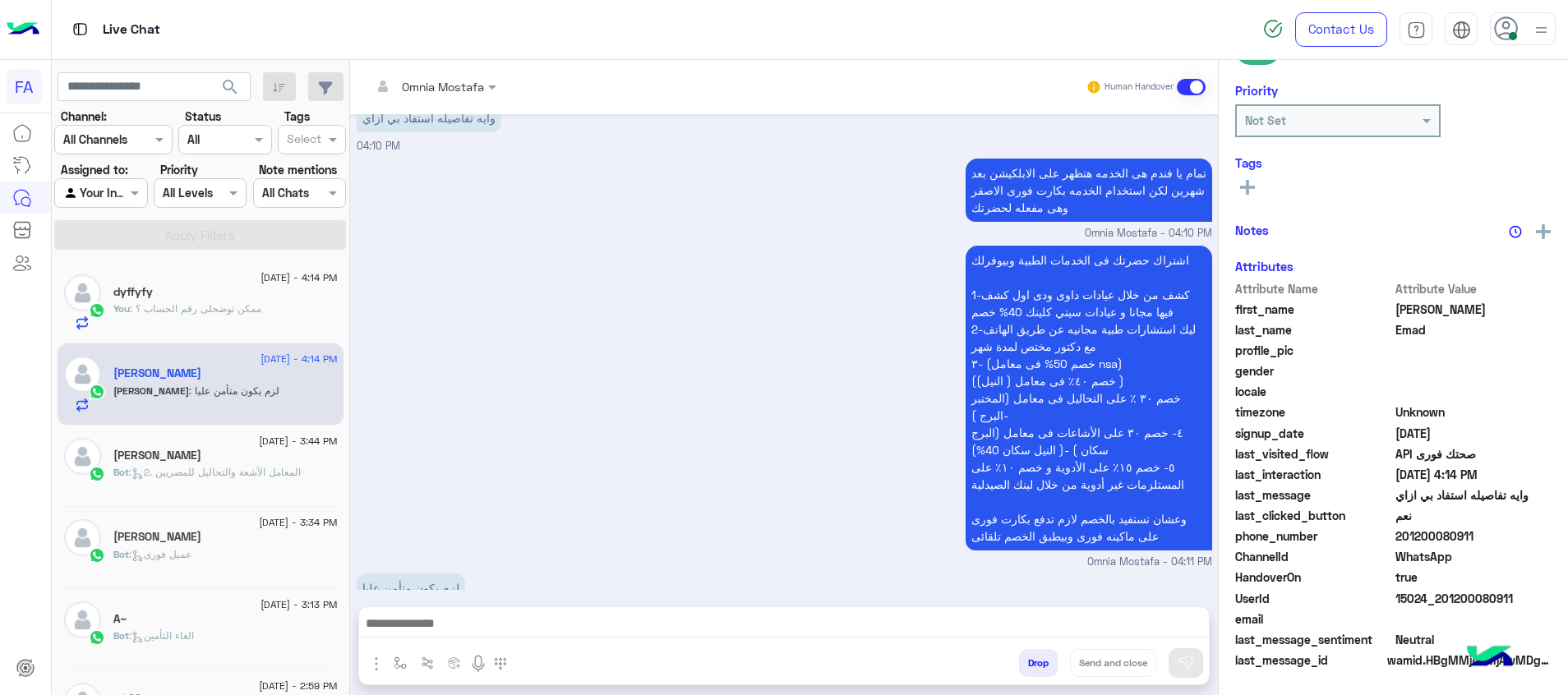
scroll to position [238, 0]
click at [879, 621] on textarea at bounding box center [784, 626] width 850 height 25
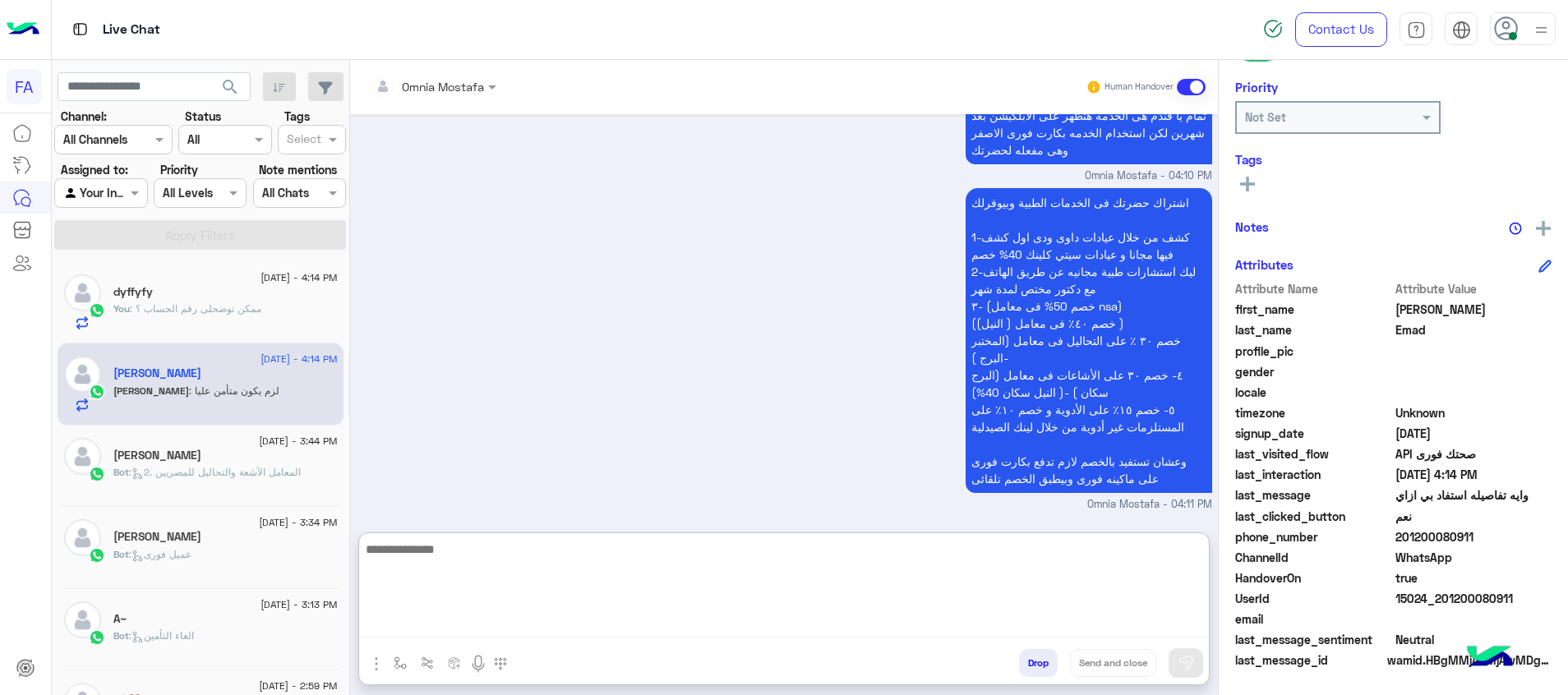
scroll to position [1440, 0]
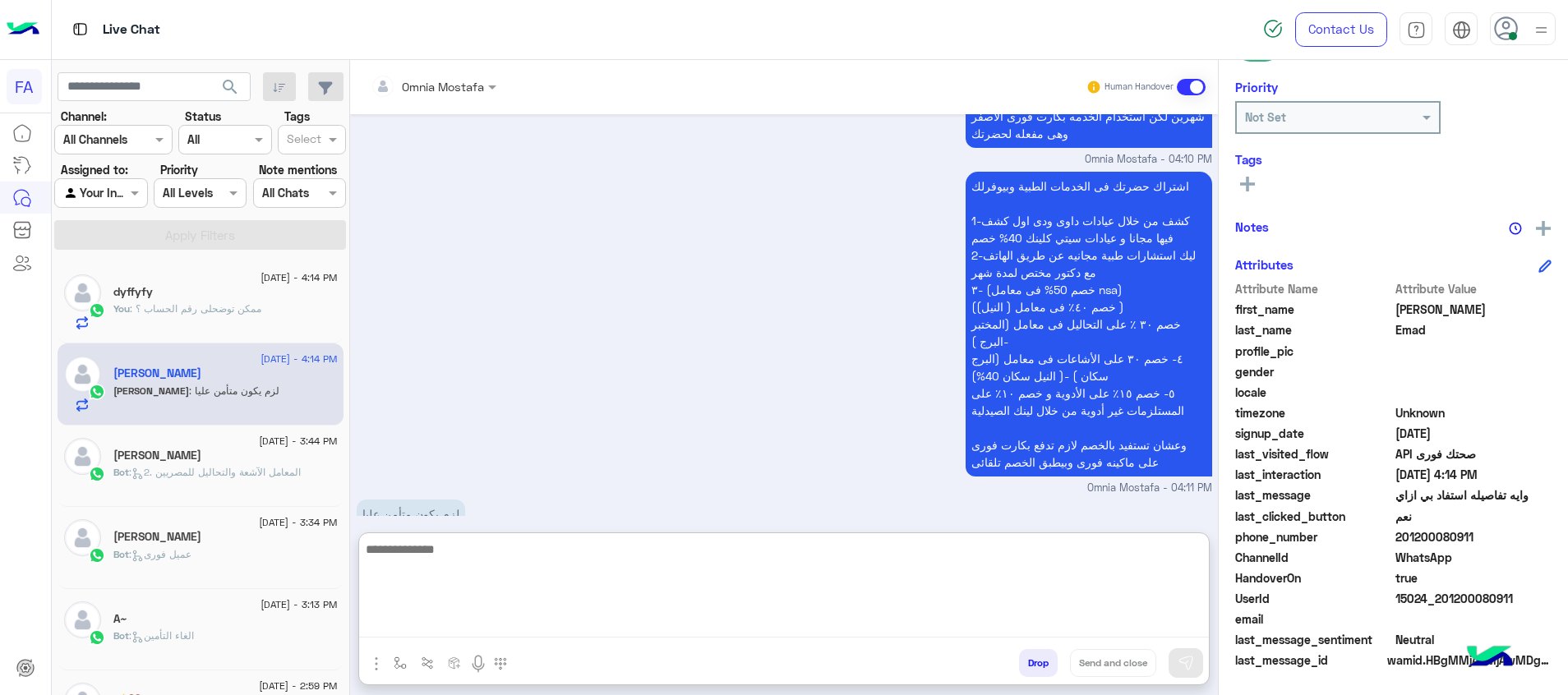
click at [904, 557] on textarea at bounding box center [784, 588] width 850 height 98
type textarea "**********"
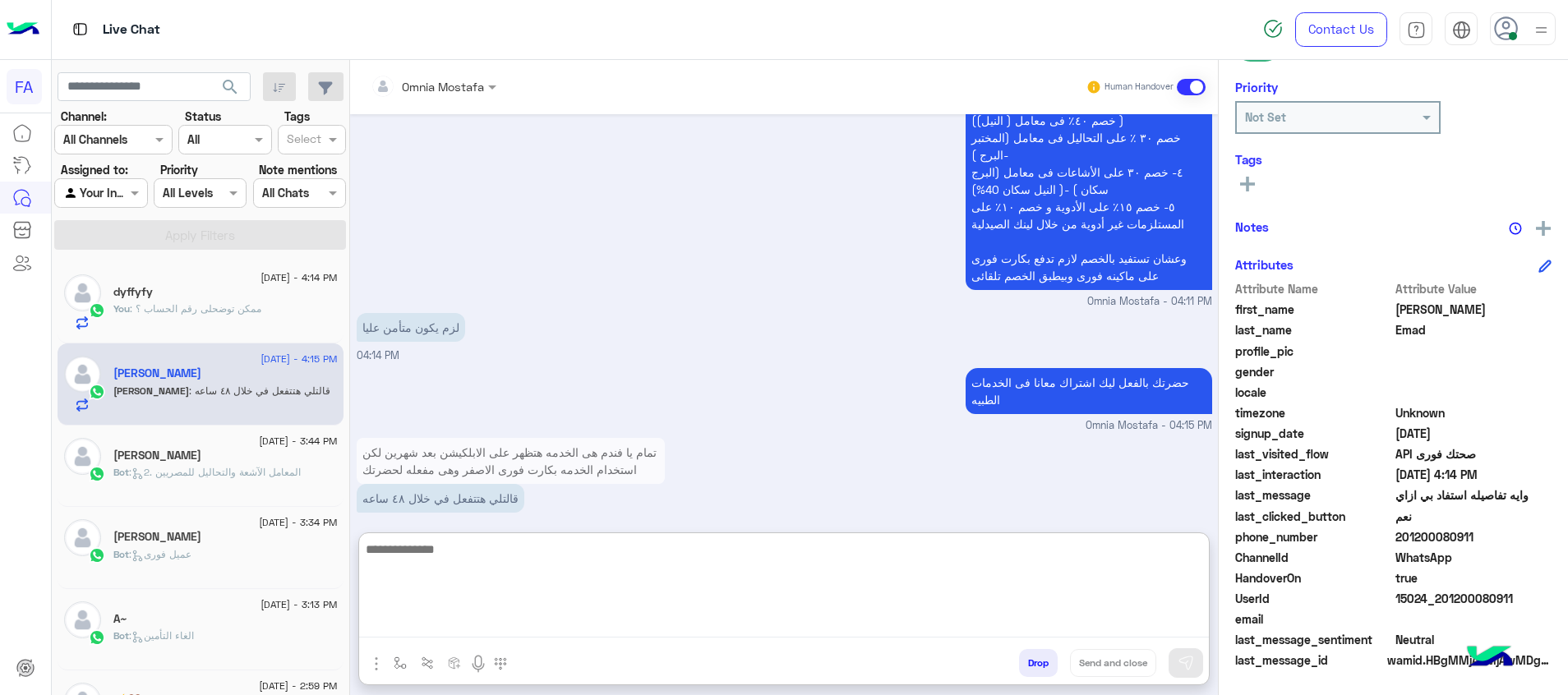
scroll to position [1596, 0]
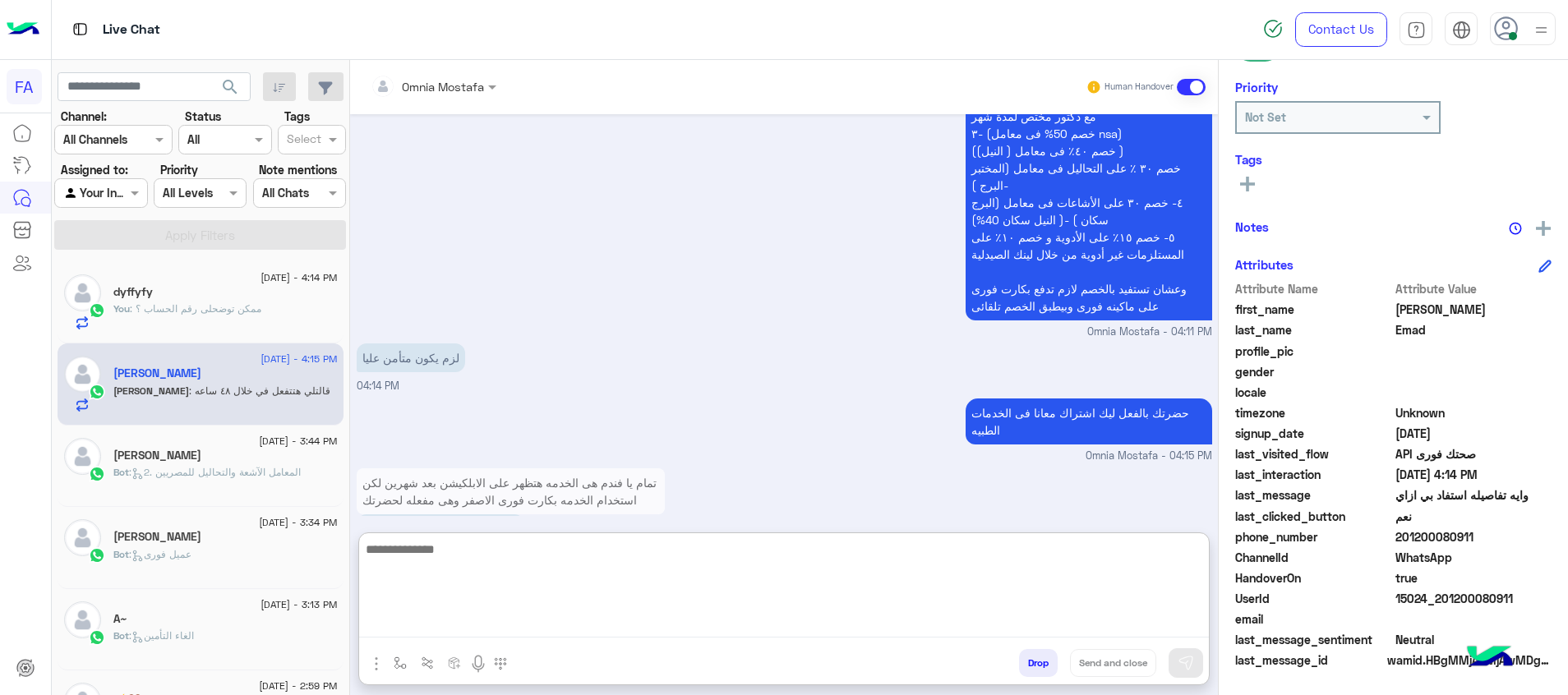
click at [261, 313] on div "You : ممكن توضحلى رقم الحساب ؟" at bounding box center [225, 316] width 224 height 28
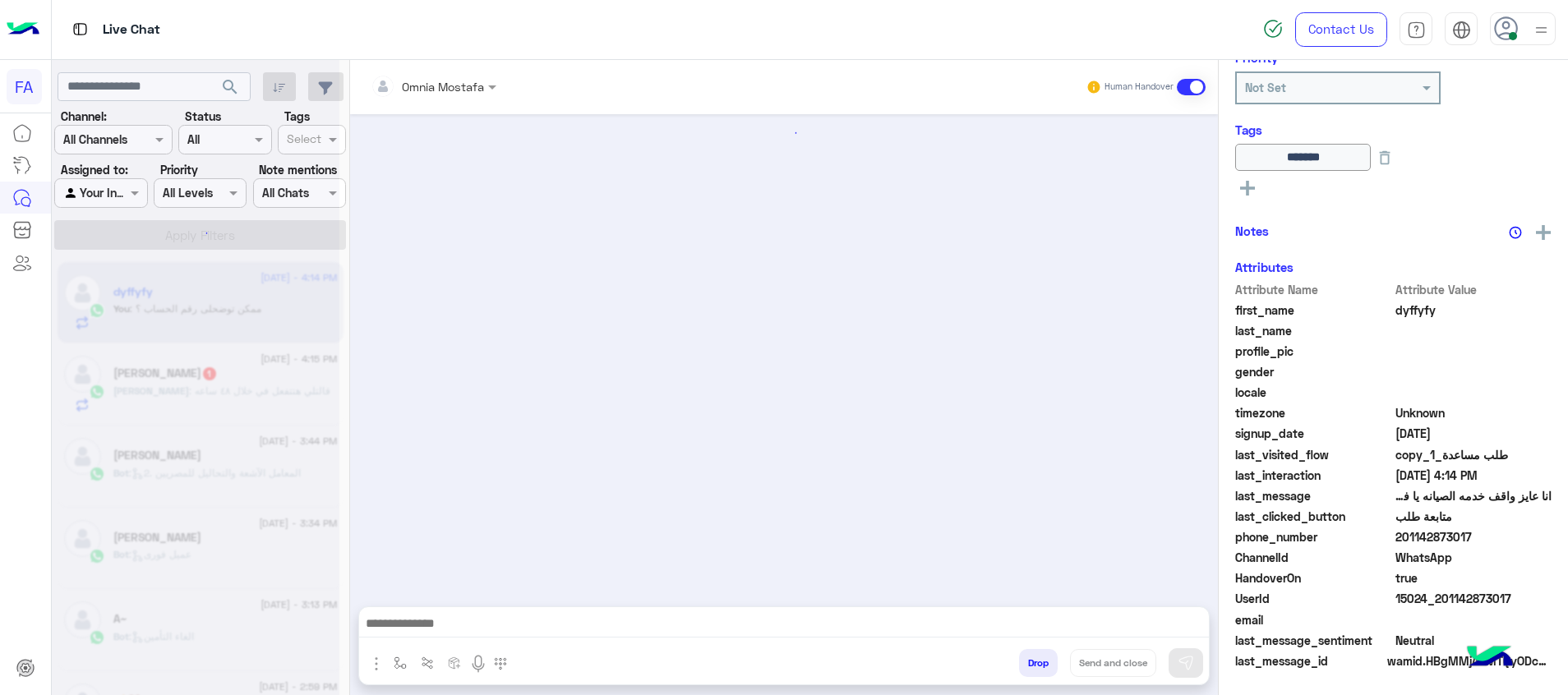
scroll to position [930, 0]
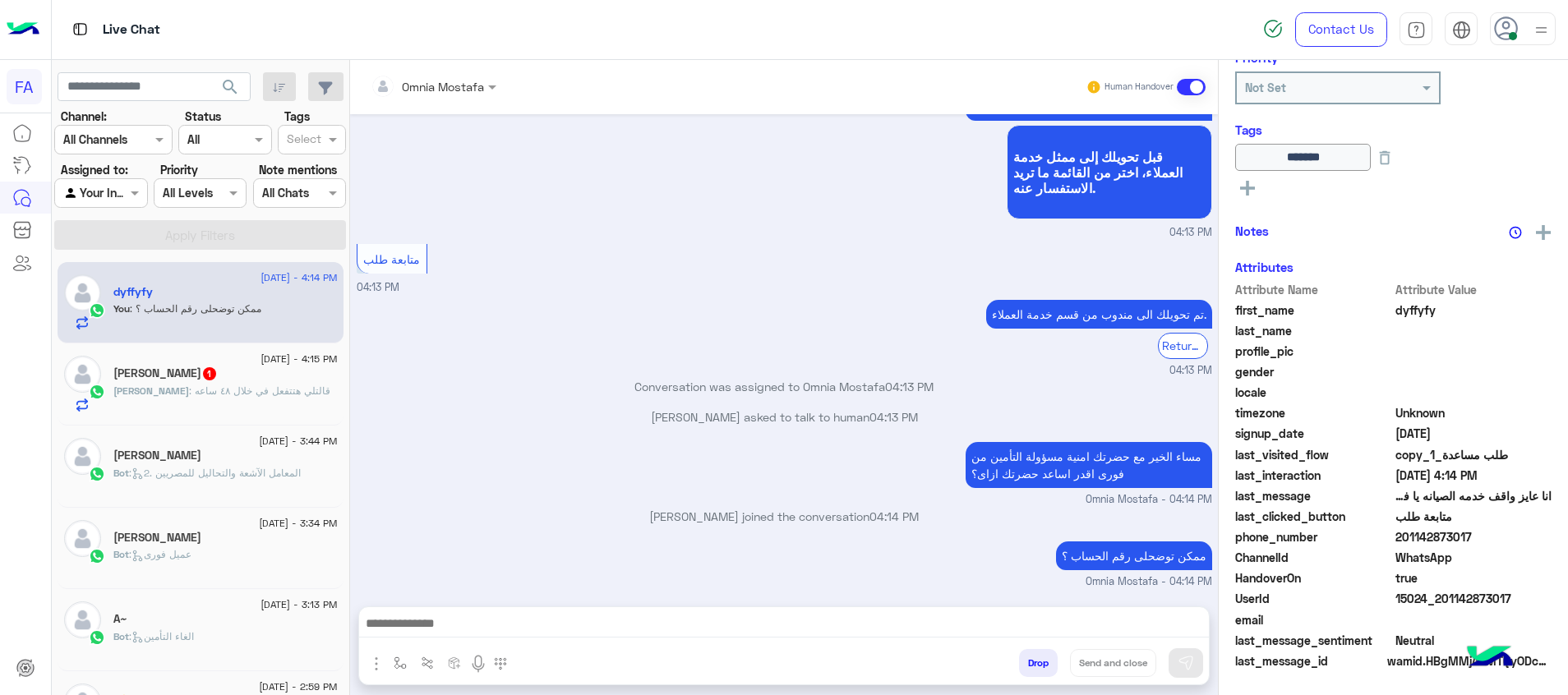
click at [230, 387] on span ": قالتلي هتتفعل في خلال ٤٨ ساعه" at bounding box center [260, 391] width 142 height 12
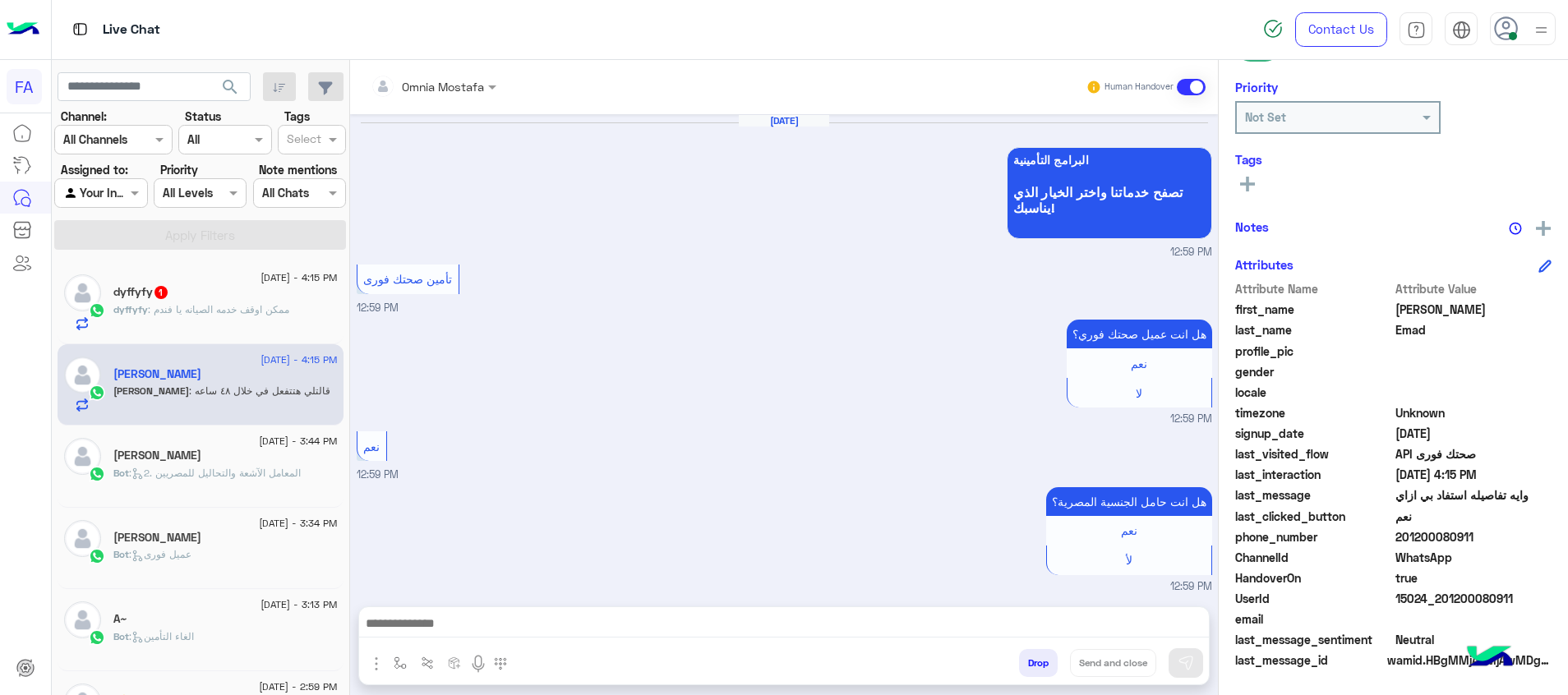
scroll to position [238, 0]
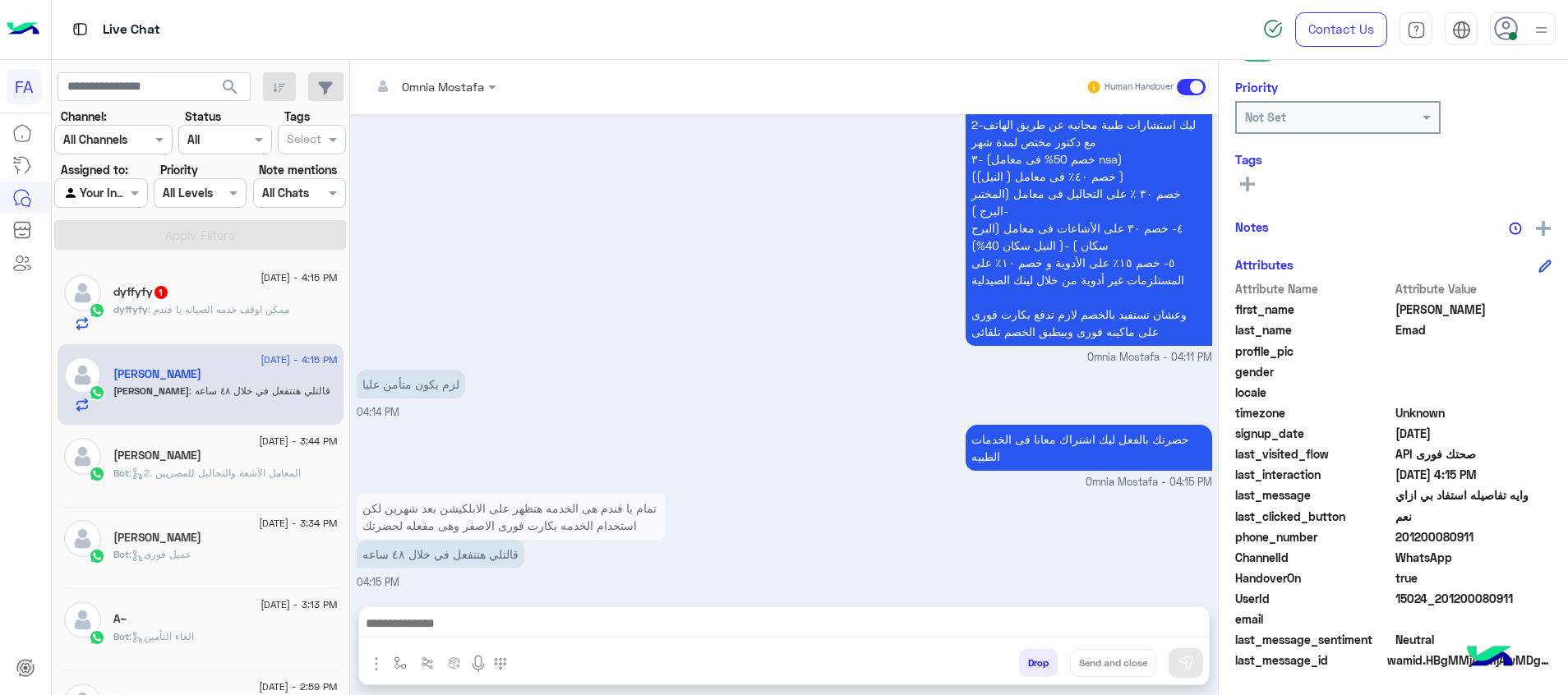
click at [594, 637] on textarea at bounding box center [784, 626] width 850 height 25
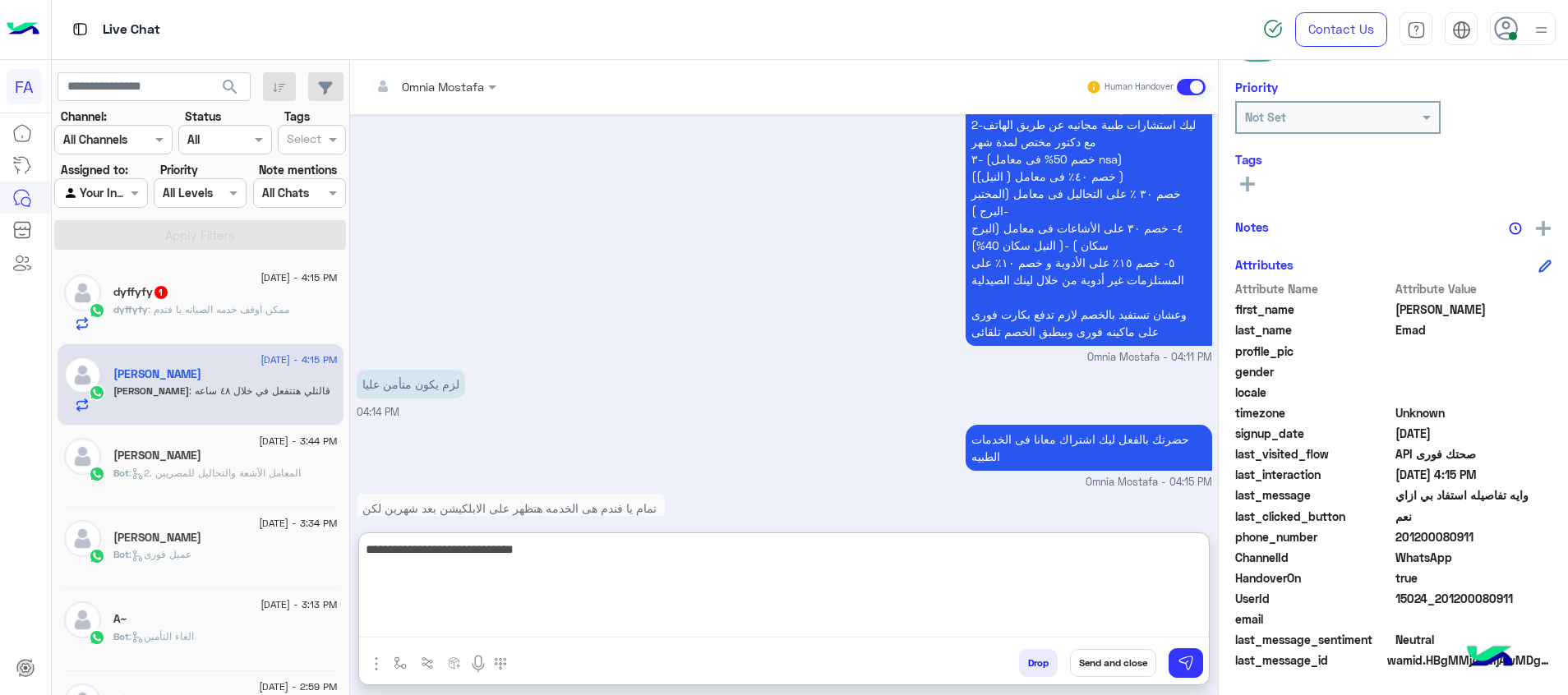
type textarea "**********"
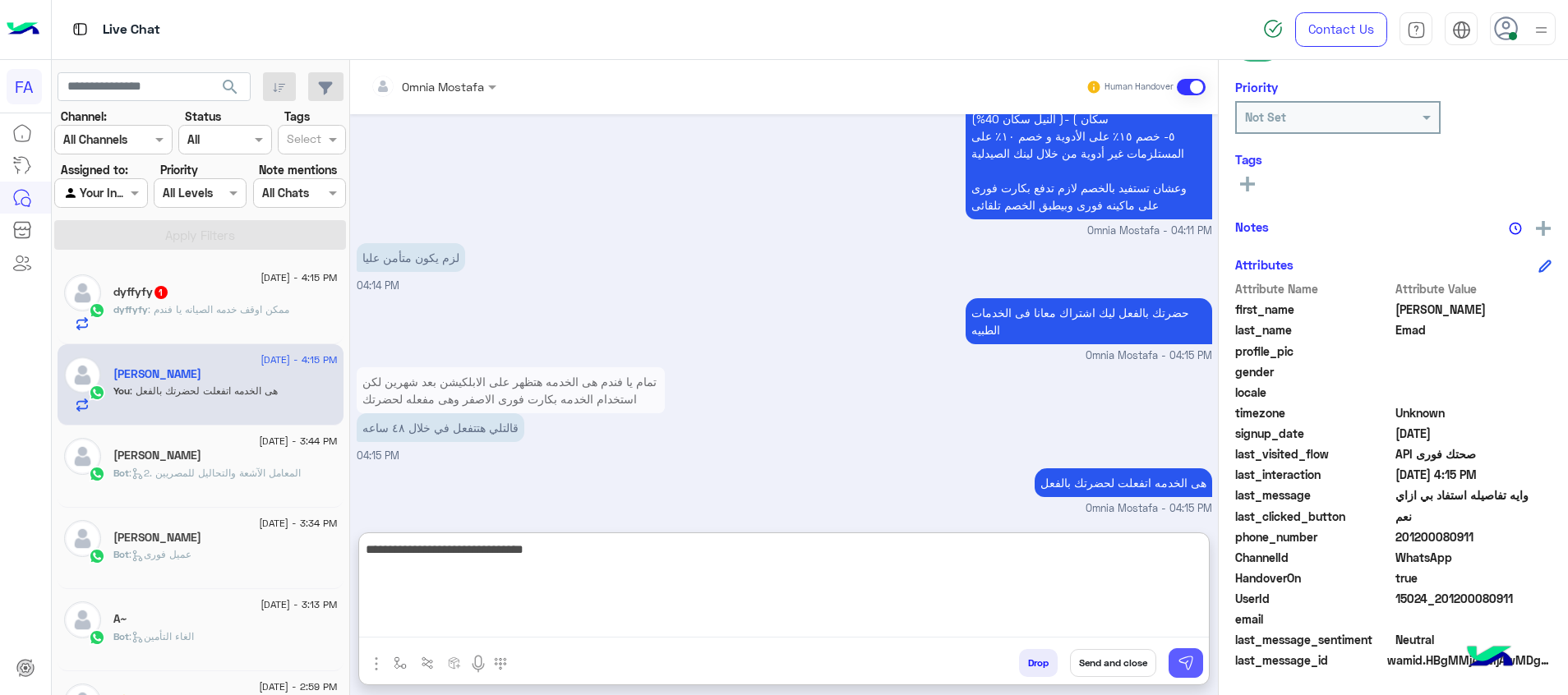
type textarea "**********"
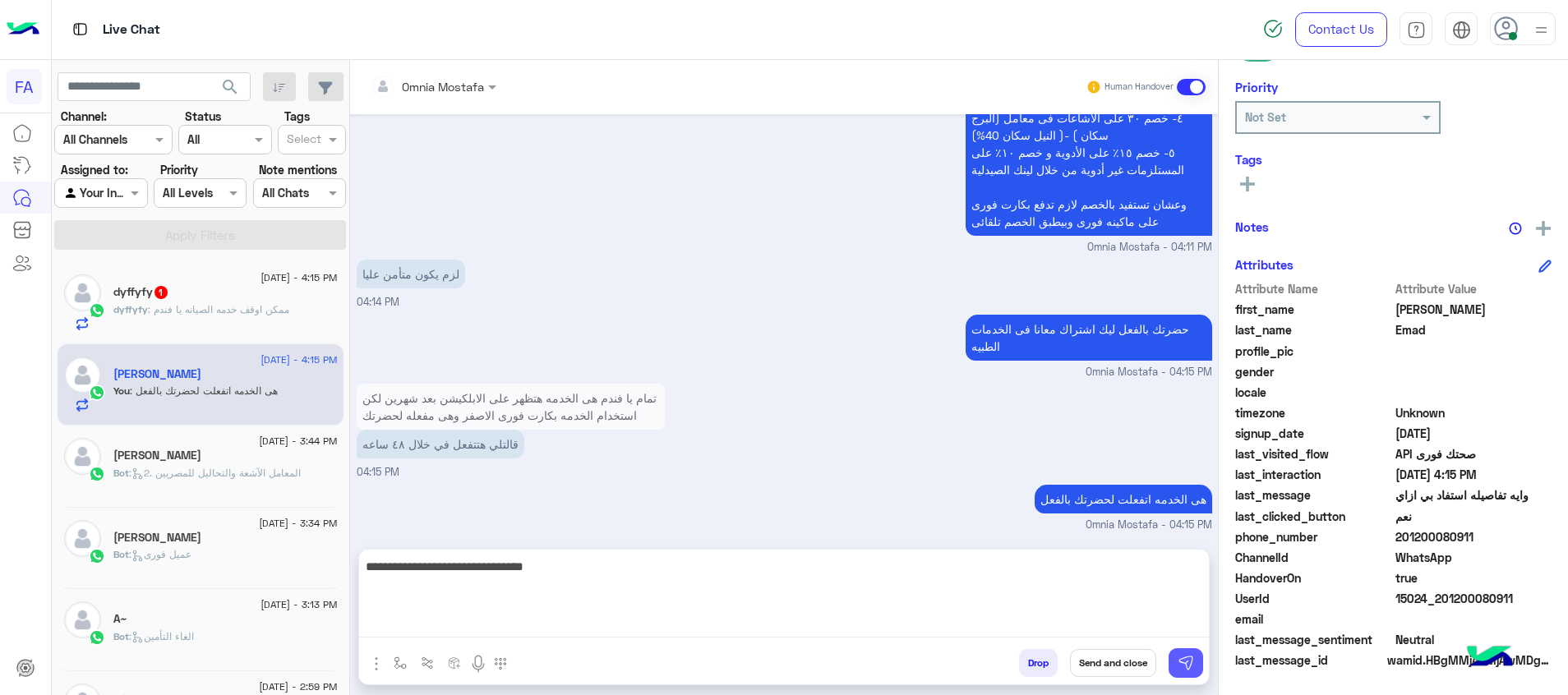
click at [1185, 664] on img at bounding box center [1185, 663] width 16 height 16
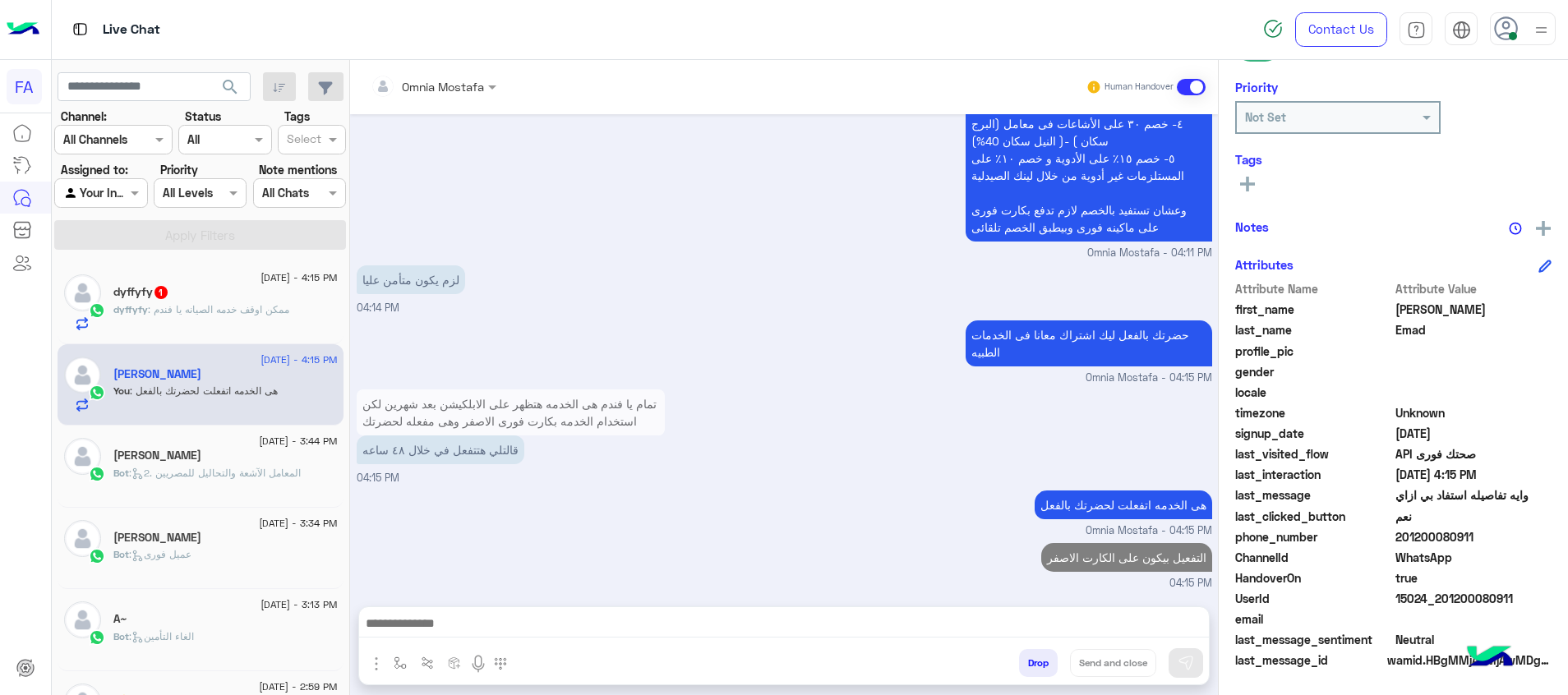
click at [260, 316] on p "dyffyfy : ممكن اوقف خدمه الصيانه يا فندم" at bounding box center [201, 310] width 176 height 15
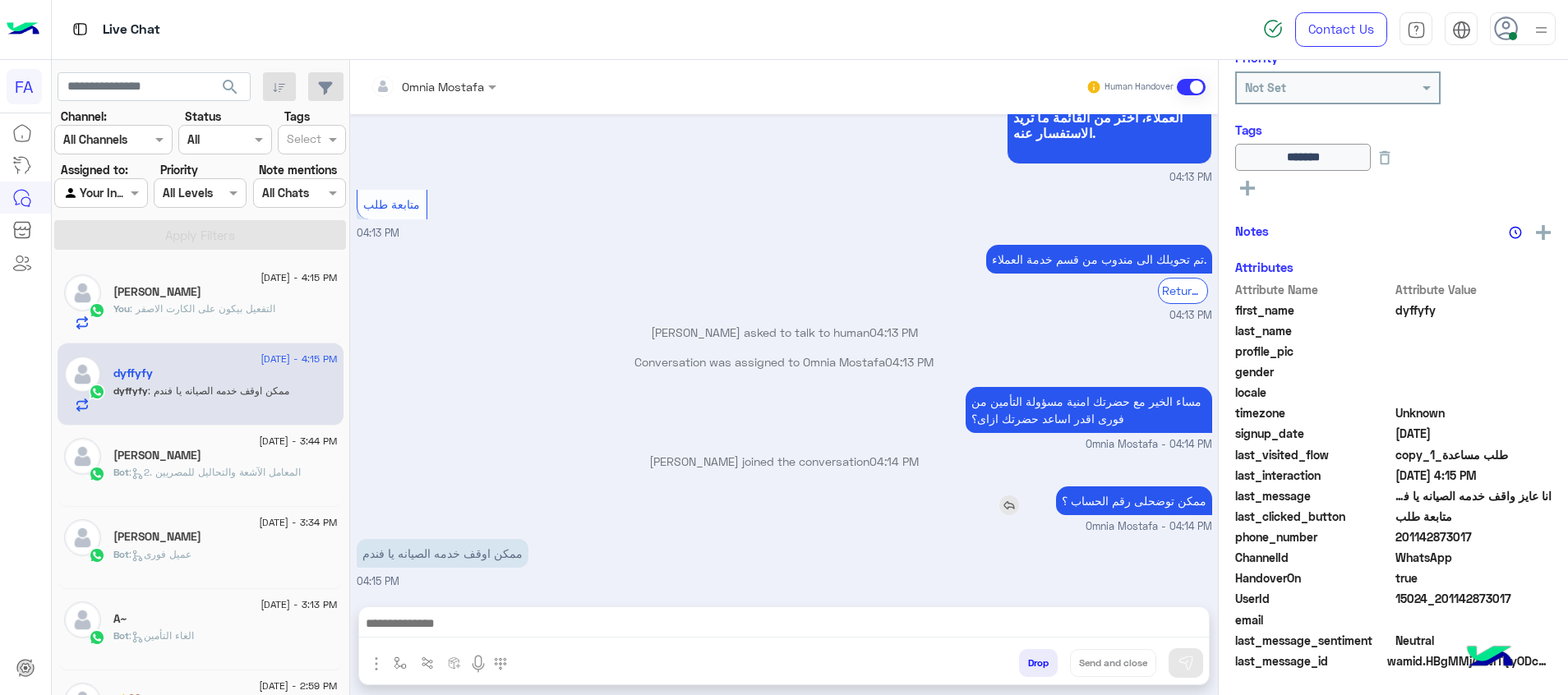
scroll to position [272, 0]
click at [1148, 502] on p "ممكن توضحلى رقم الحساب ؟" at bounding box center [1133, 501] width 156 height 28
click at [1148, 501] on p "ممكن توضحلى رقم الحساب ؟" at bounding box center [1133, 501] width 156 height 28
copy app-msgs-text
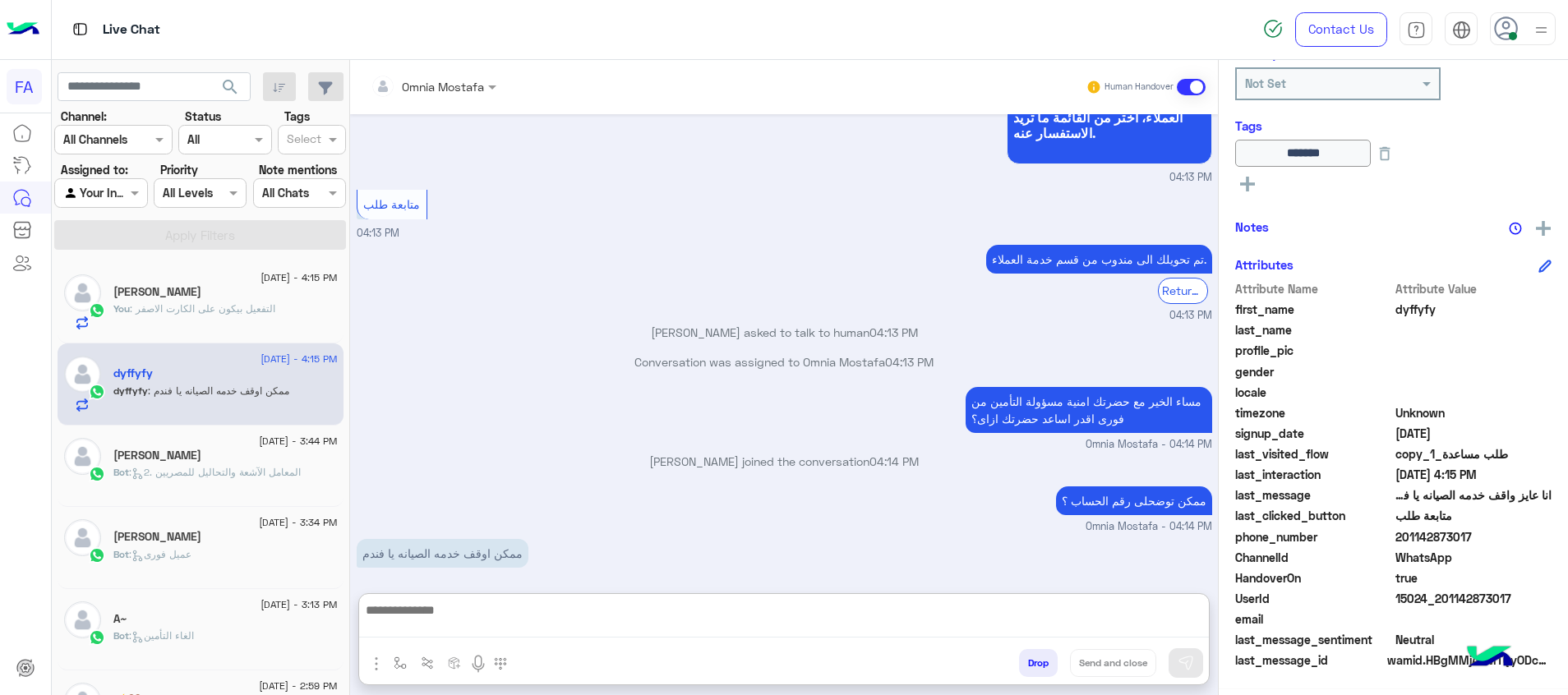
click at [1174, 621] on textarea at bounding box center [784, 619] width 850 height 38
paste textarea "**********"
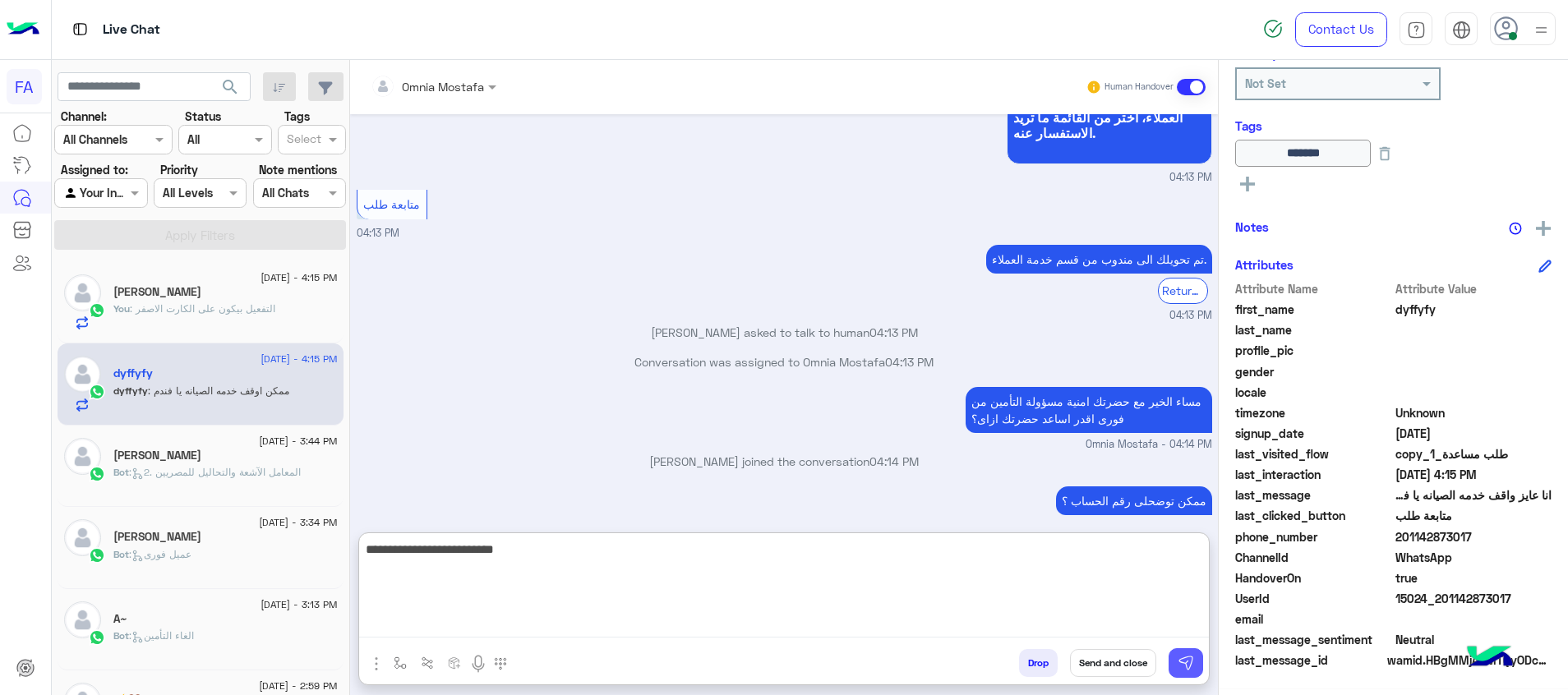
type textarea "**********"
click at [1195, 658] on button at bounding box center [1185, 663] width 35 height 29
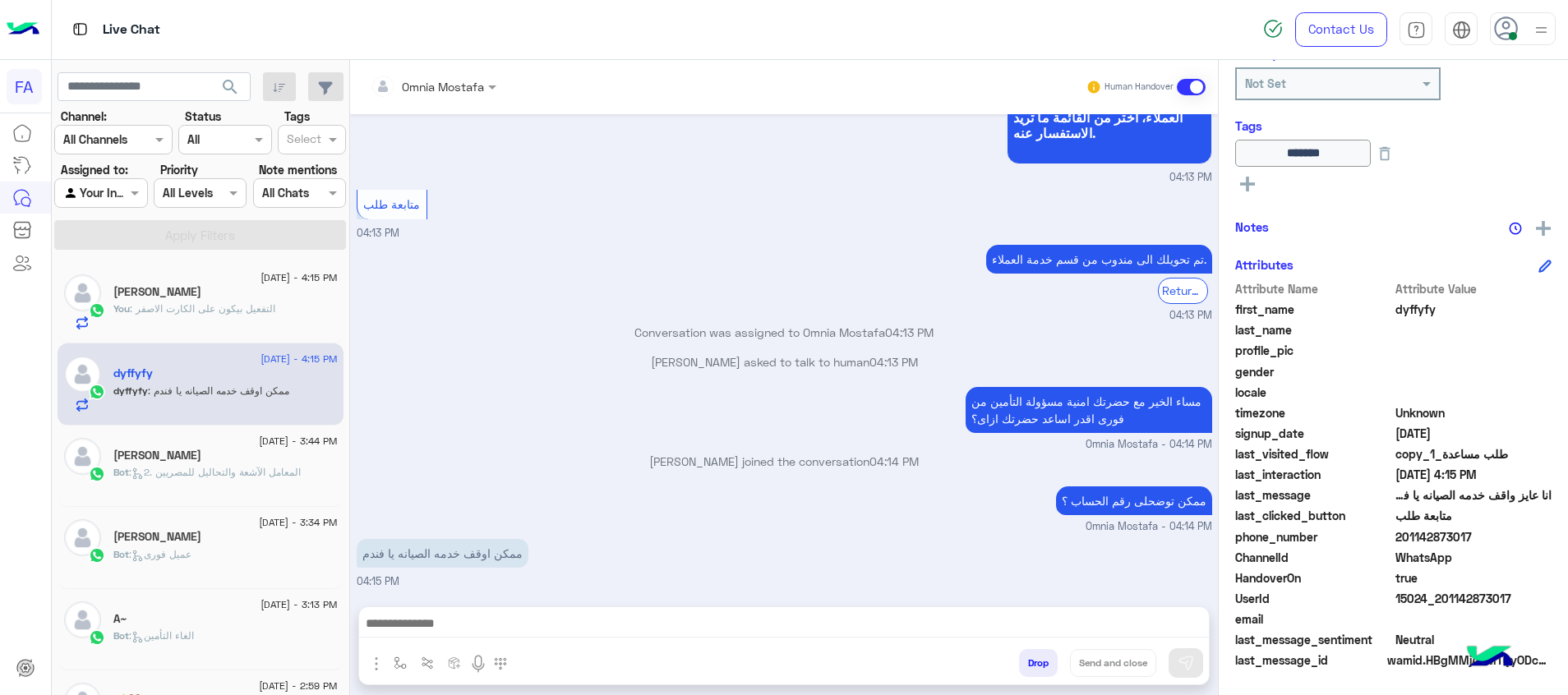
scroll to position [982, 0]
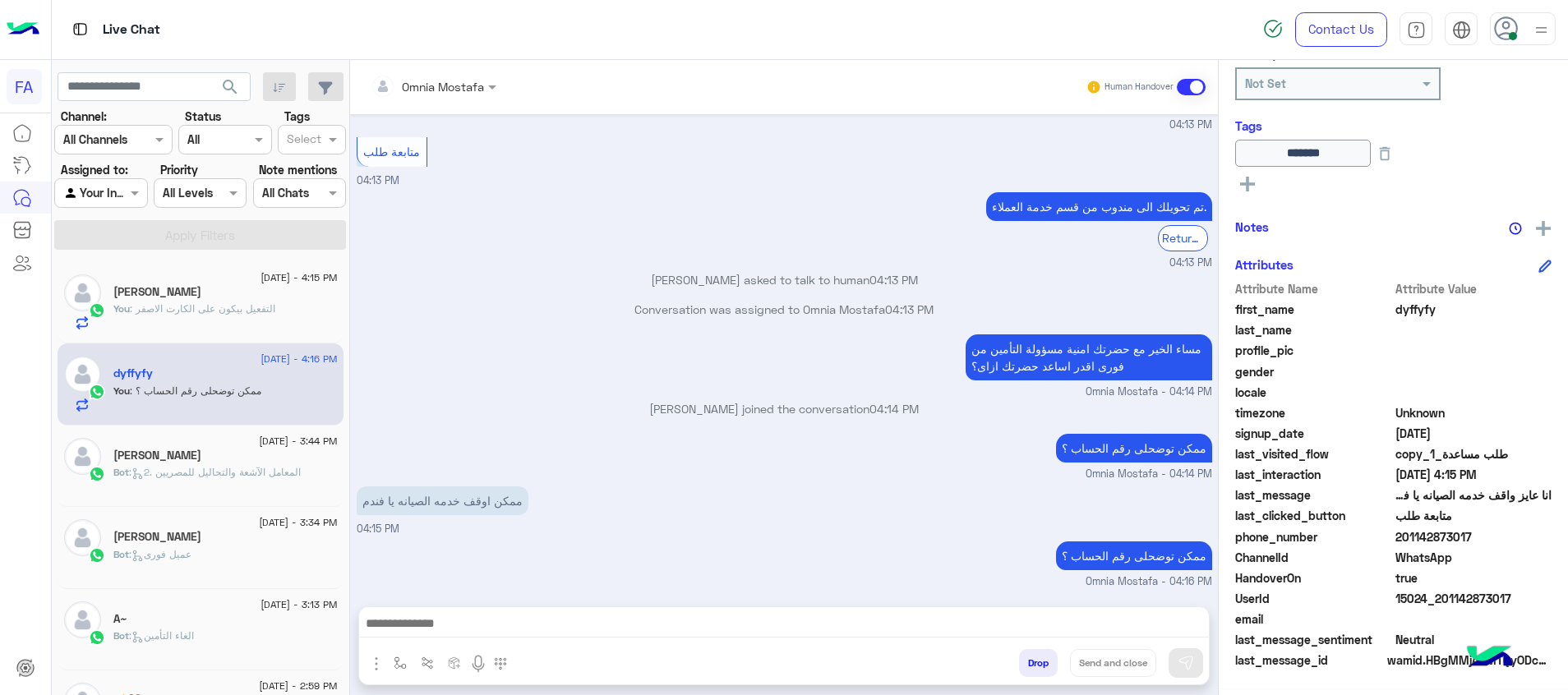
click at [113, 198] on div at bounding box center [100, 193] width 91 height 19
click at [105, 258] on b "Unassigned" at bounding box center [110, 255] width 62 height 14
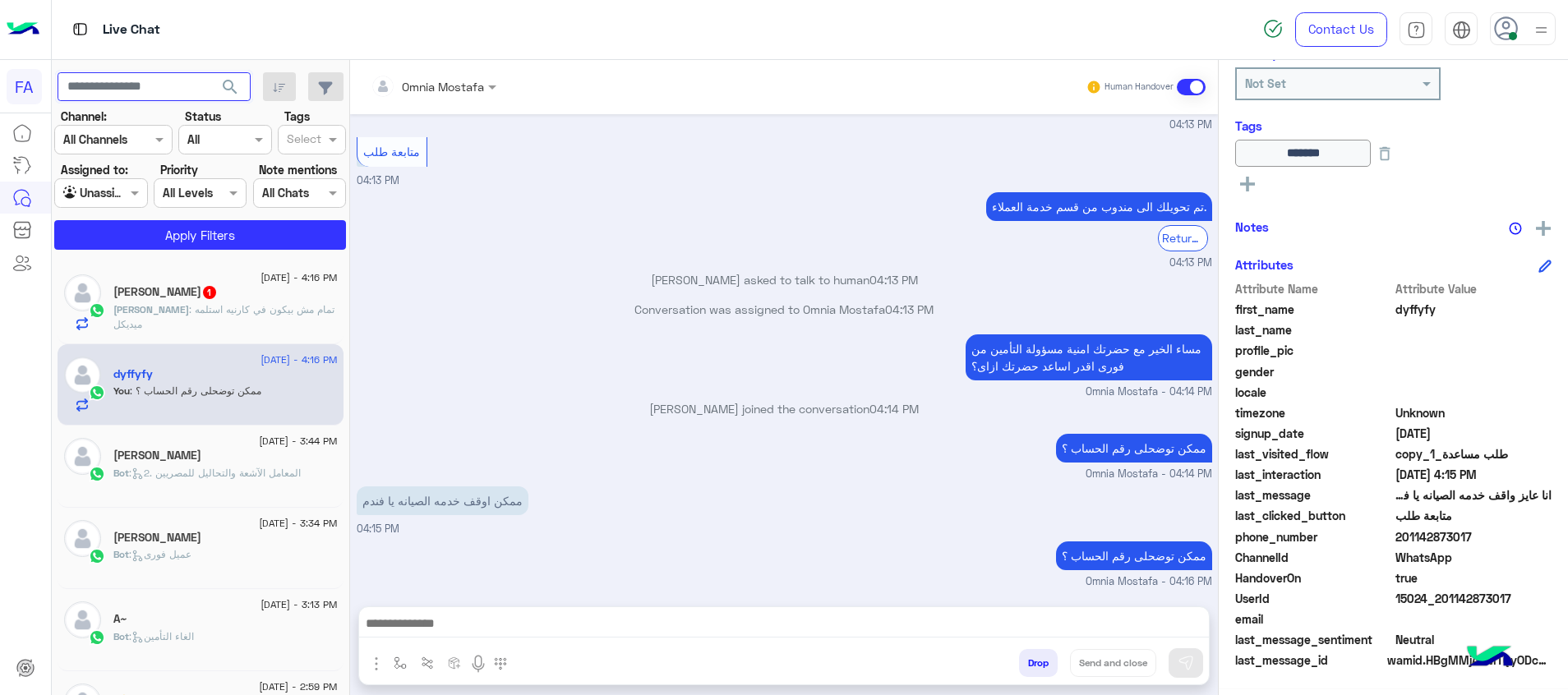
click at [166, 94] on input "text" at bounding box center [154, 87] width 193 height 29
click at [238, 306] on span ": تمام مش بيكون في كارنيه استلمه ميديكل" at bounding box center [224, 317] width 221 height 27
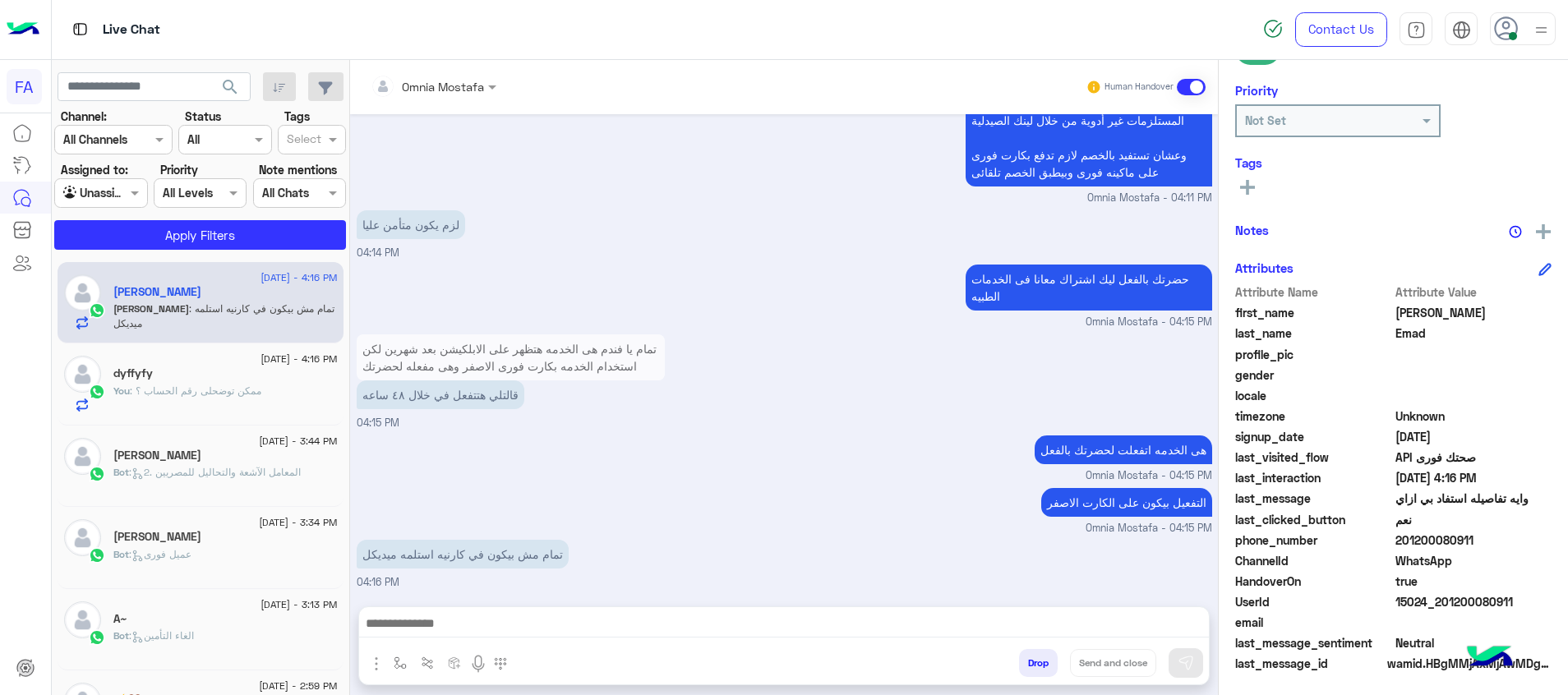
scroll to position [238, 0]
click at [672, 625] on textarea at bounding box center [784, 626] width 850 height 25
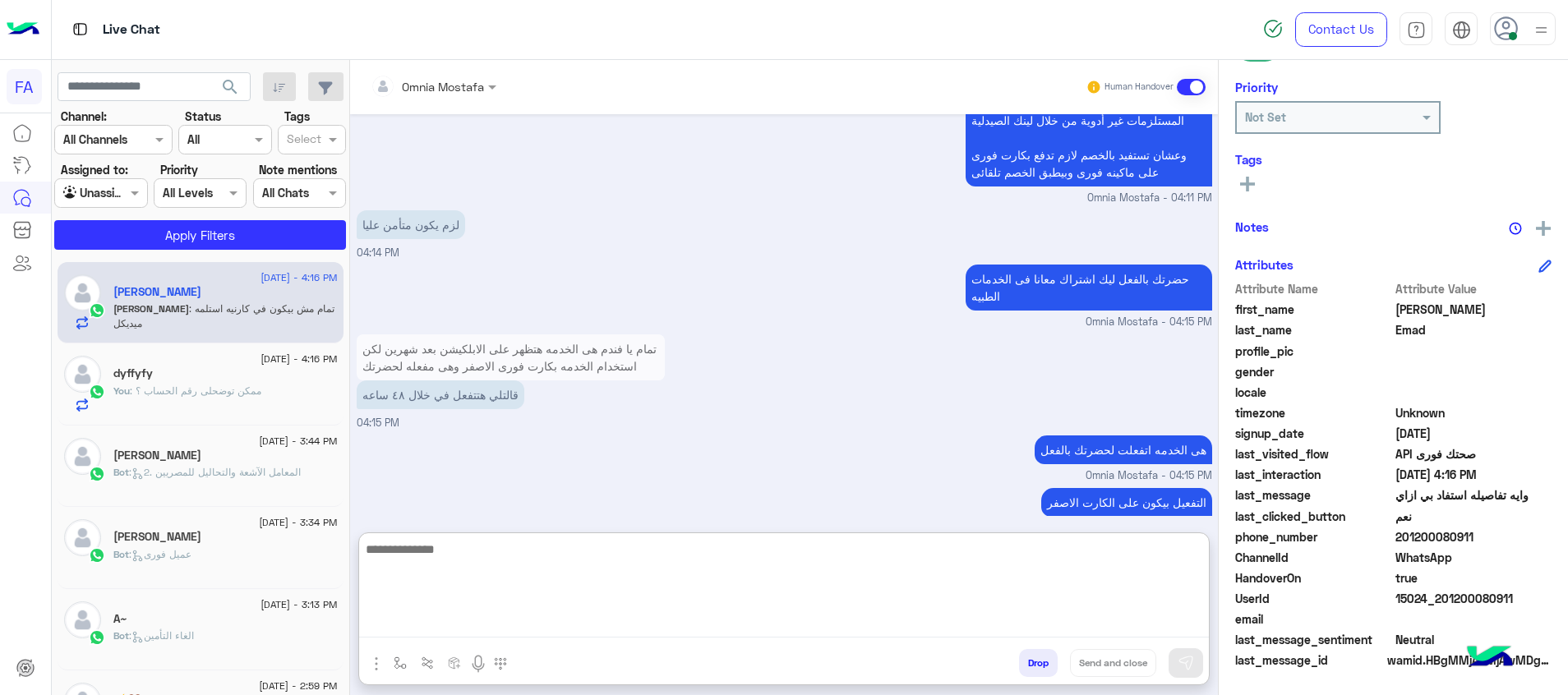
type textarea "*"
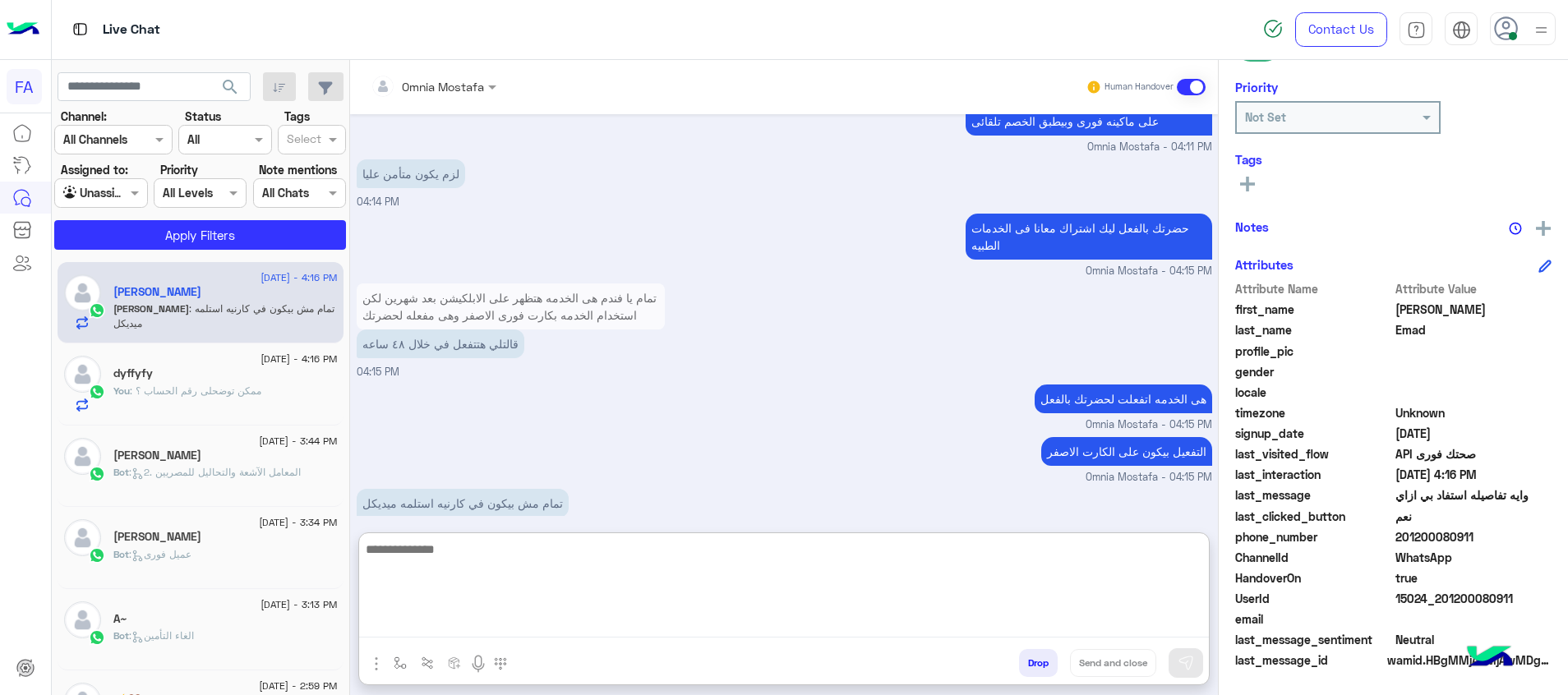
scroll to position [1288, 0]
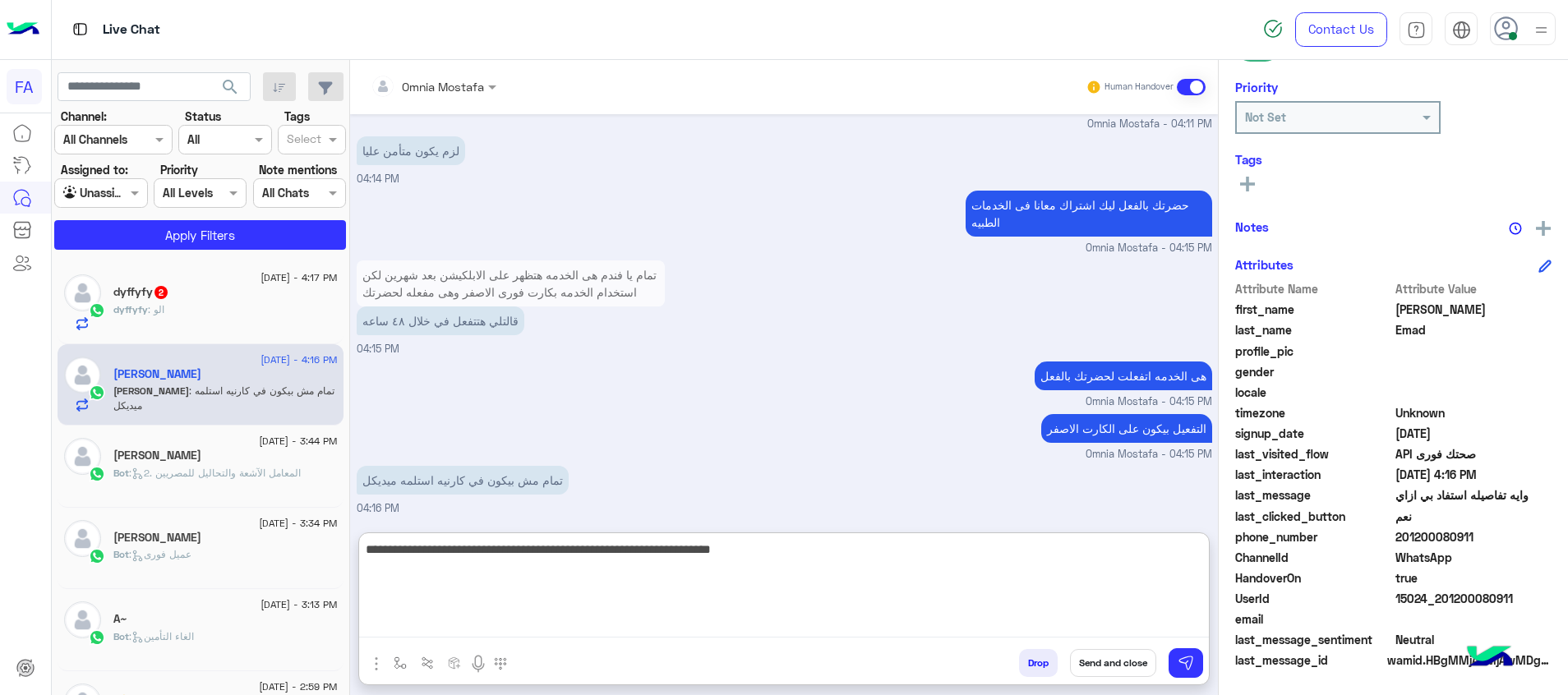
type textarea "**********"
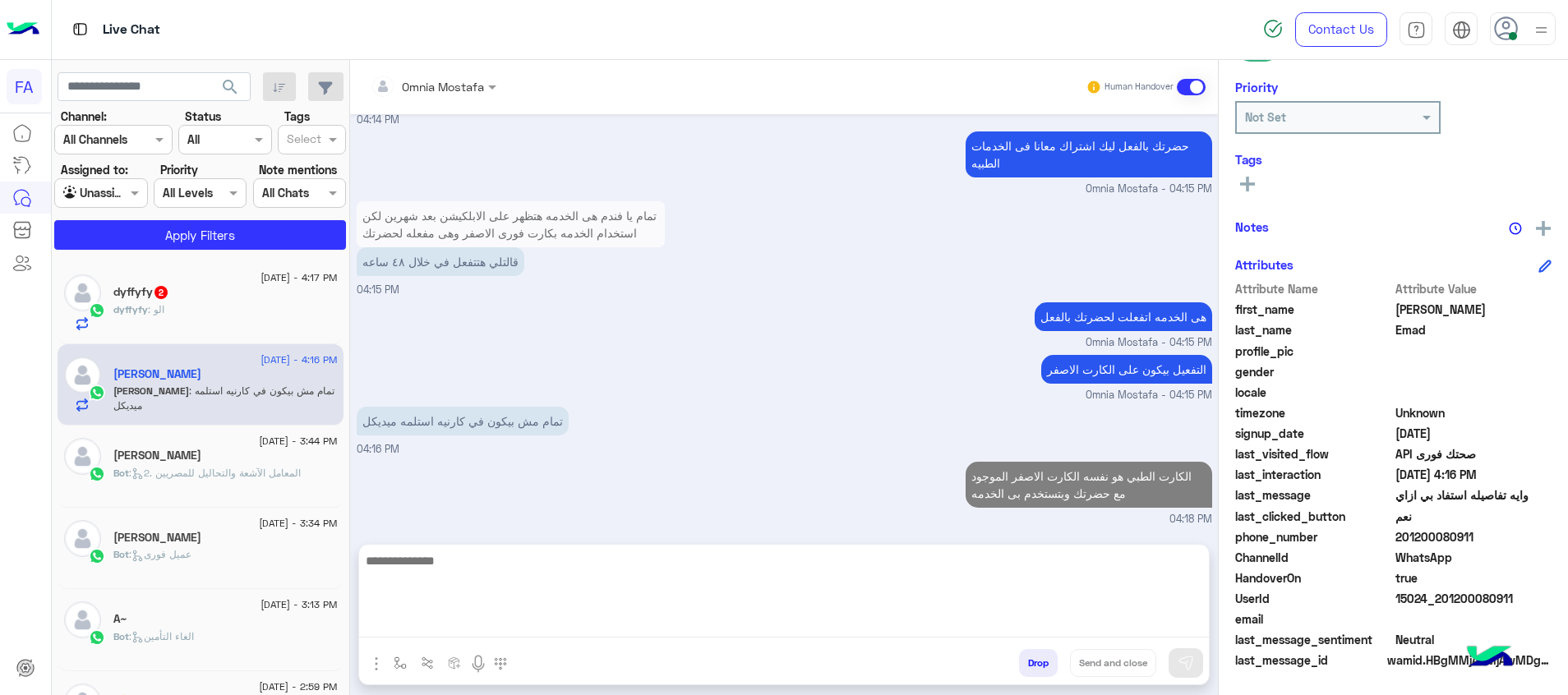
click at [218, 311] on div "dyffyfy : الو" at bounding box center [225, 317] width 224 height 28
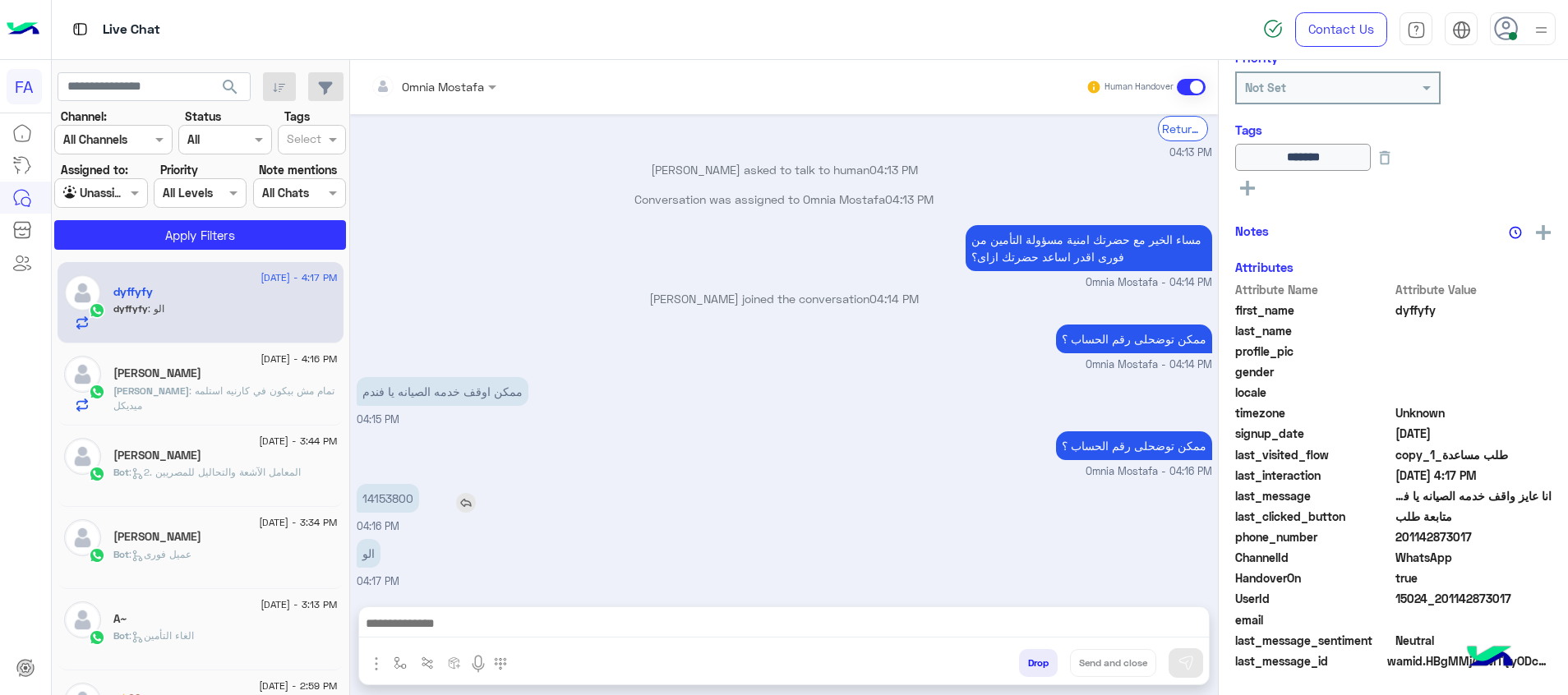
scroll to position [272, 0]
click at [391, 506] on p "14153800" at bounding box center [388, 498] width 62 height 28
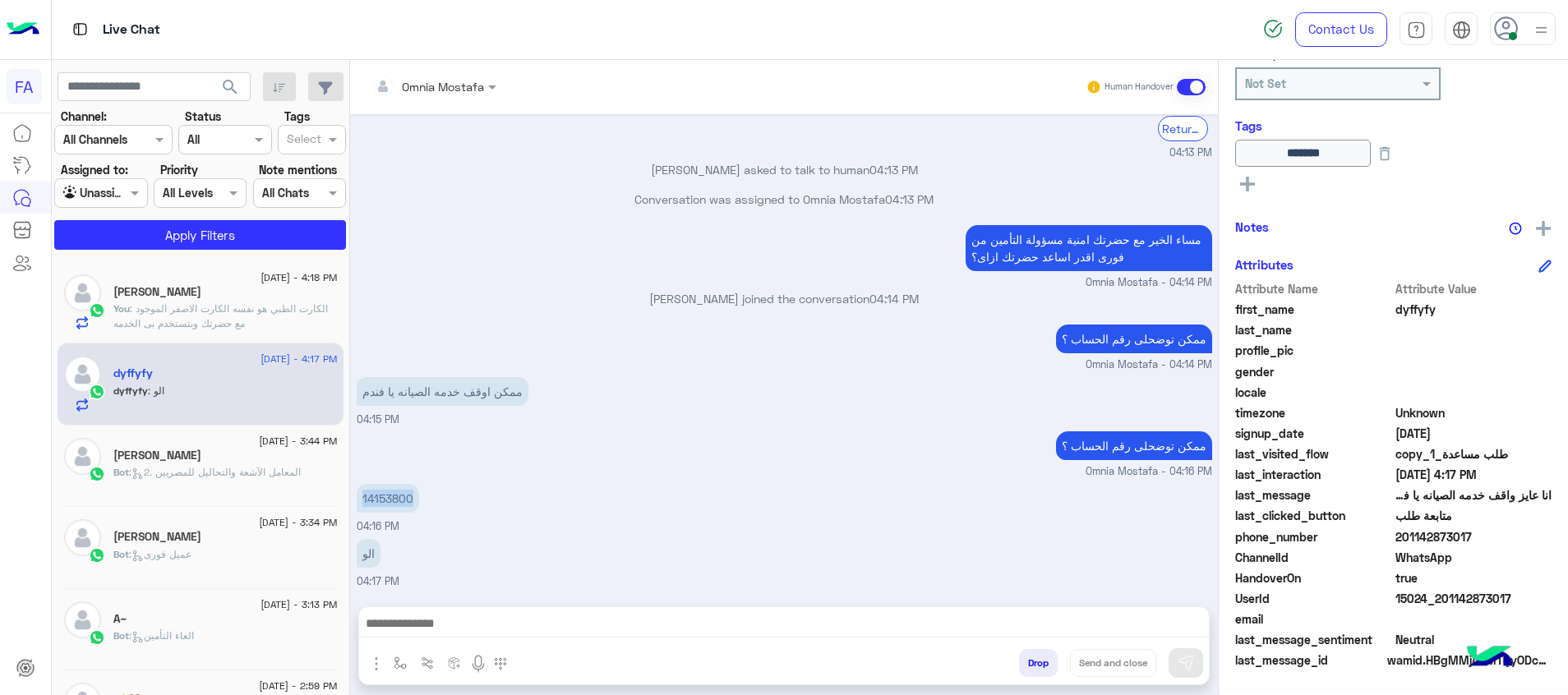
copy p "14153800"
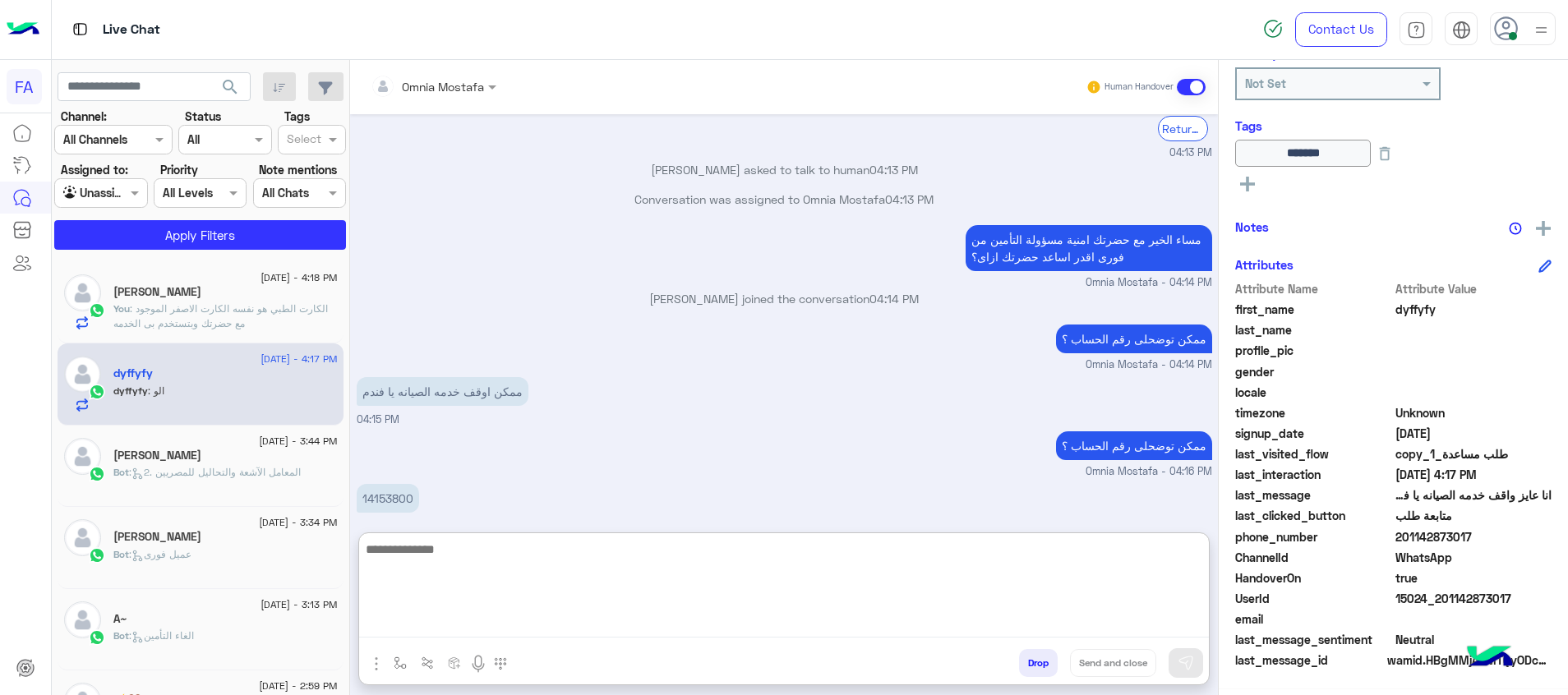
click at [1154, 631] on textarea at bounding box center [784, 588] width 850 height 98
paste textarea "**********"
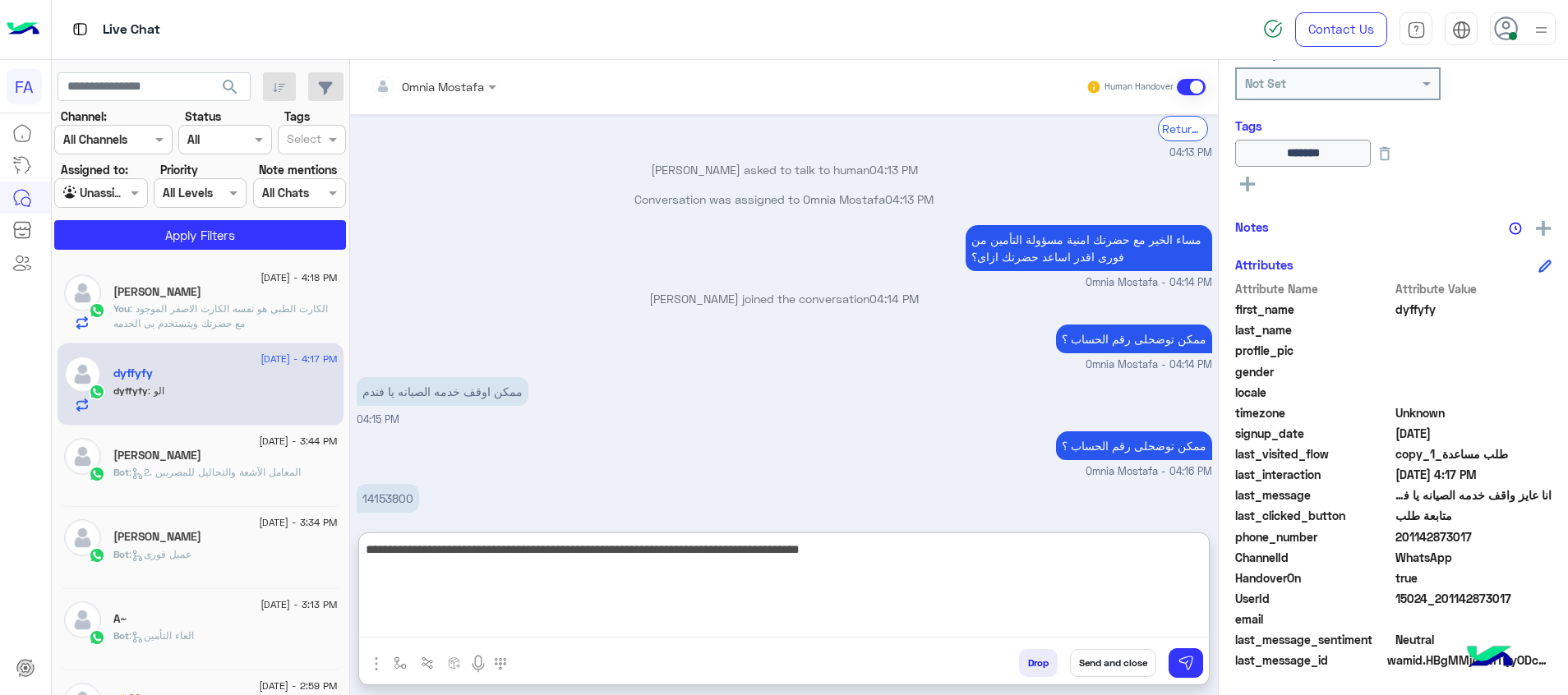
click at [1181, 592] on textarea "**********" at bounding box center [784, 588] width 850 height 98
type textarea "**********"
click at [1196, 657] on button at bounding box center [1185, 663] width 35 height 29
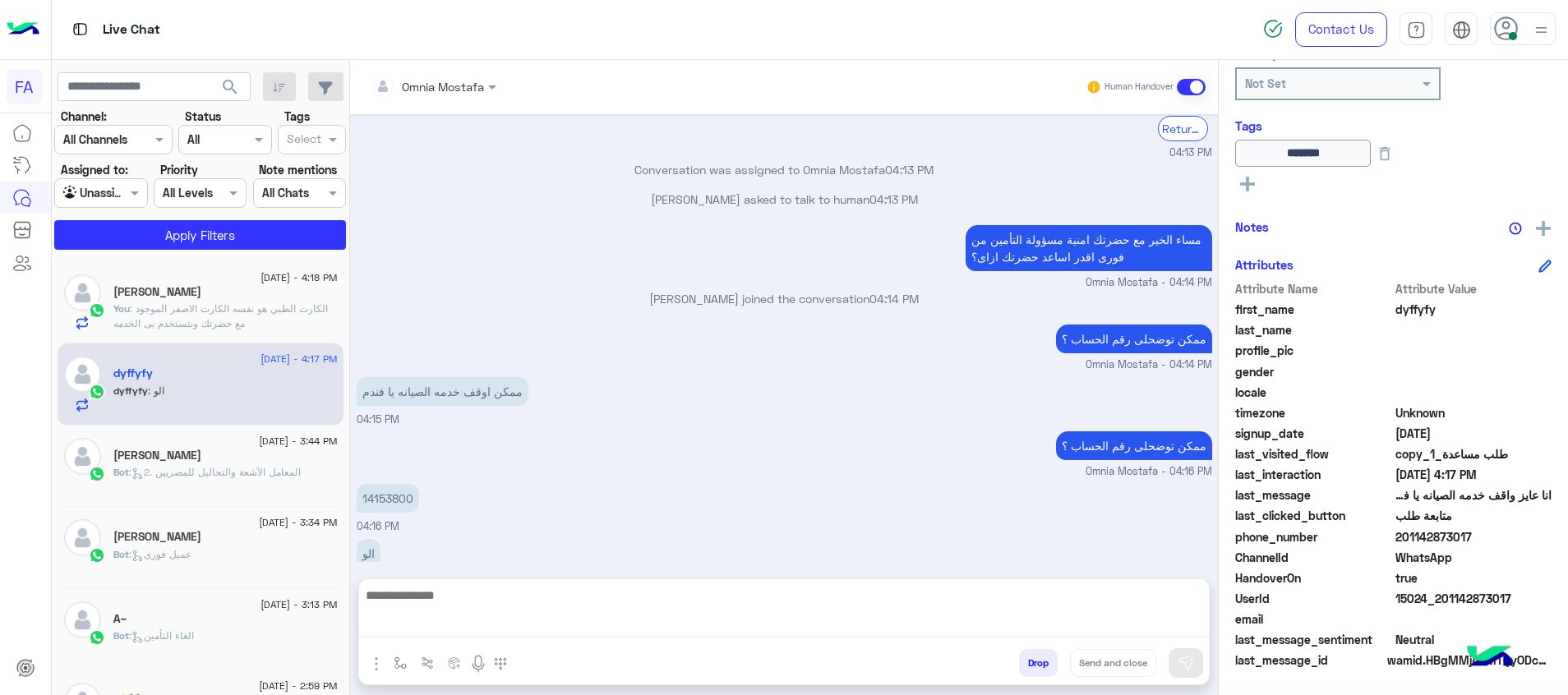
scroll to position [837, 0]
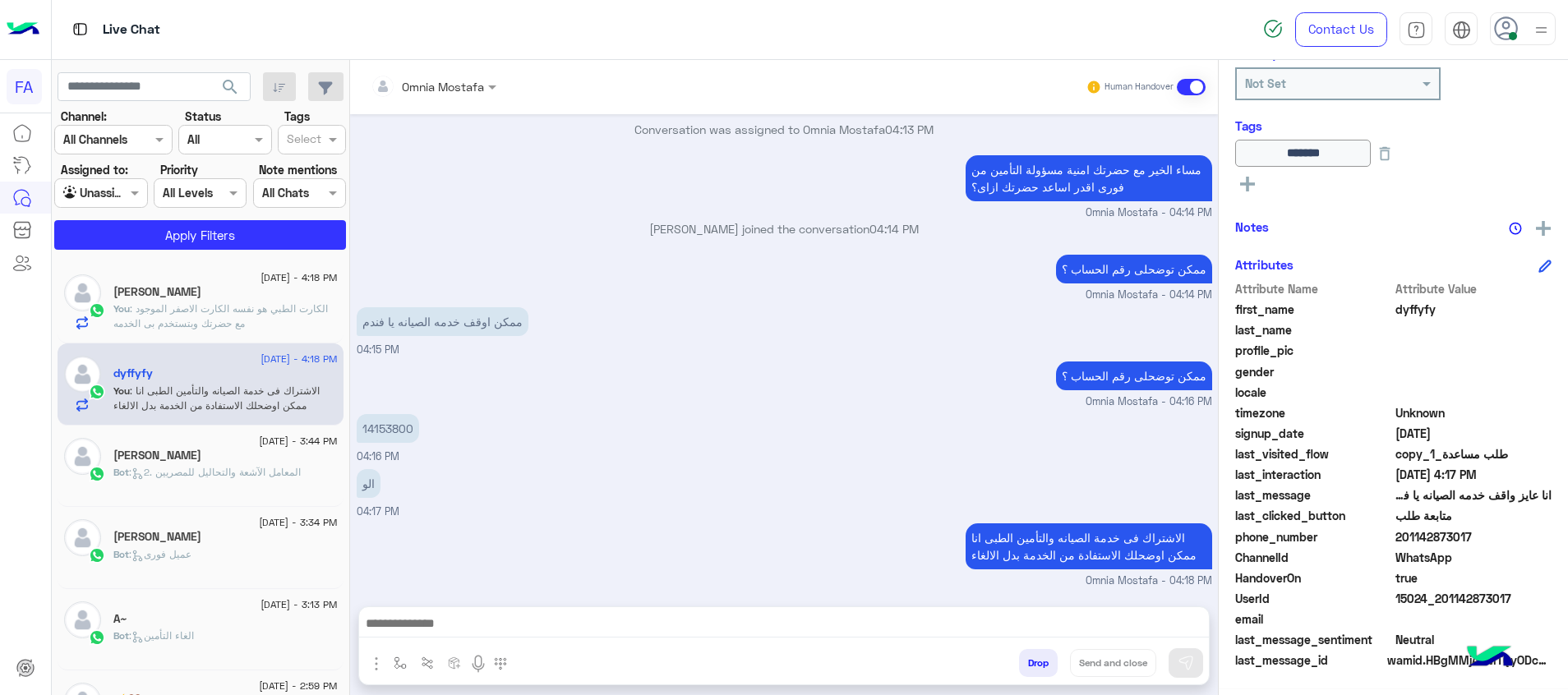
click at [202, 310] on span ": الكارت الطبي هو نفسه الكارت الاصفر الموجود مع حضرتك وبتستخدم بى الخدمه" at bounding box center [220, 316] width 215 height 27
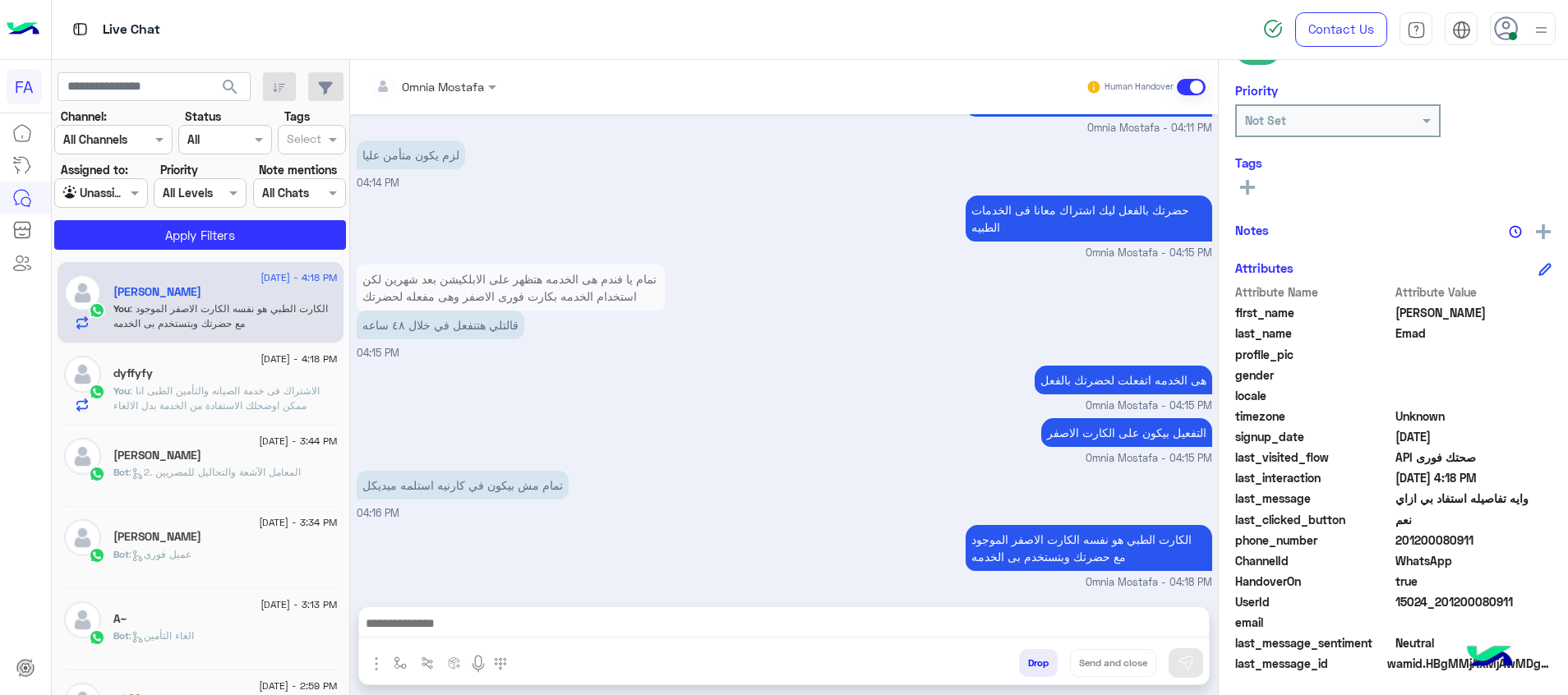
scroll to position [238, 0]
click at [1173, 624] on textarea at bounding box center [784, 626] width 850 height 25
paste textarea "**********"
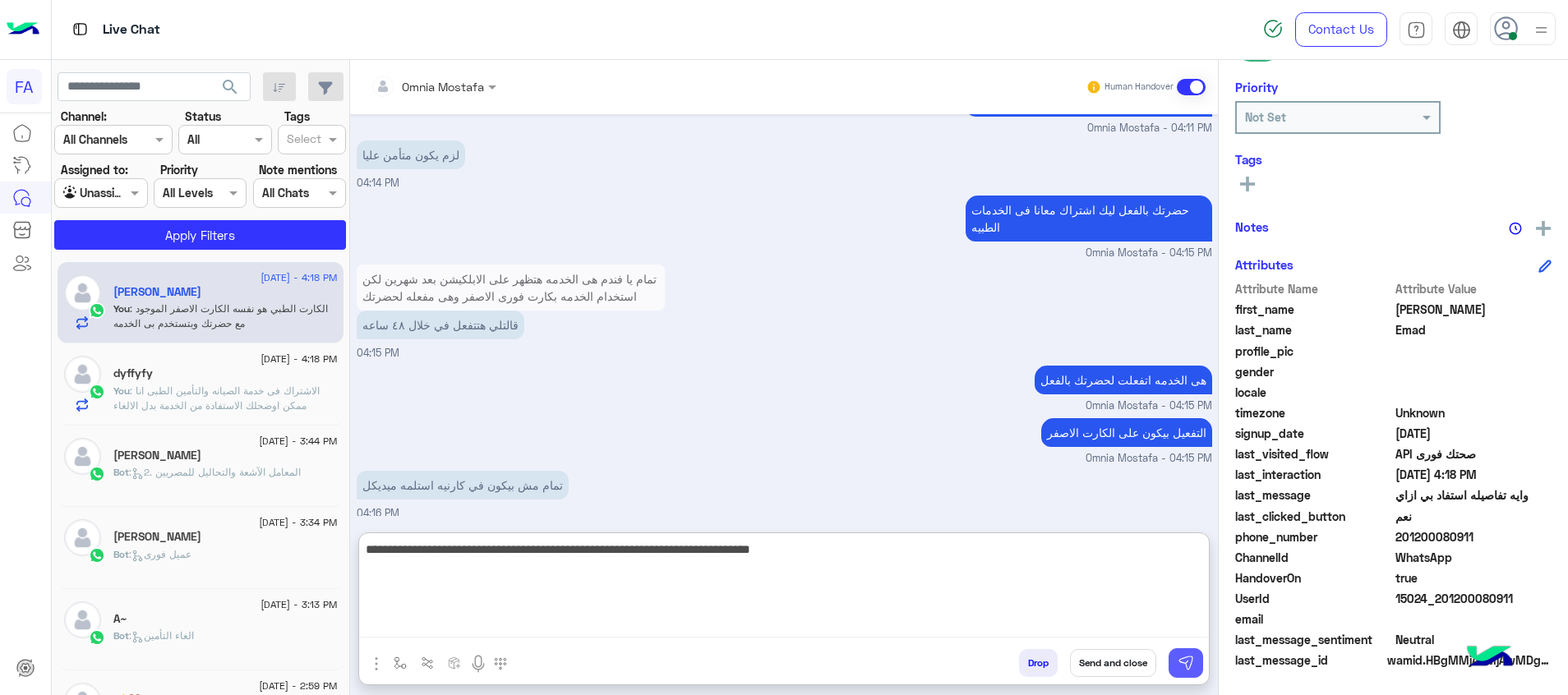
type textarea "**********"
click at [1193, 652] on button at bounding box center [1185, 663] width 35 height 29
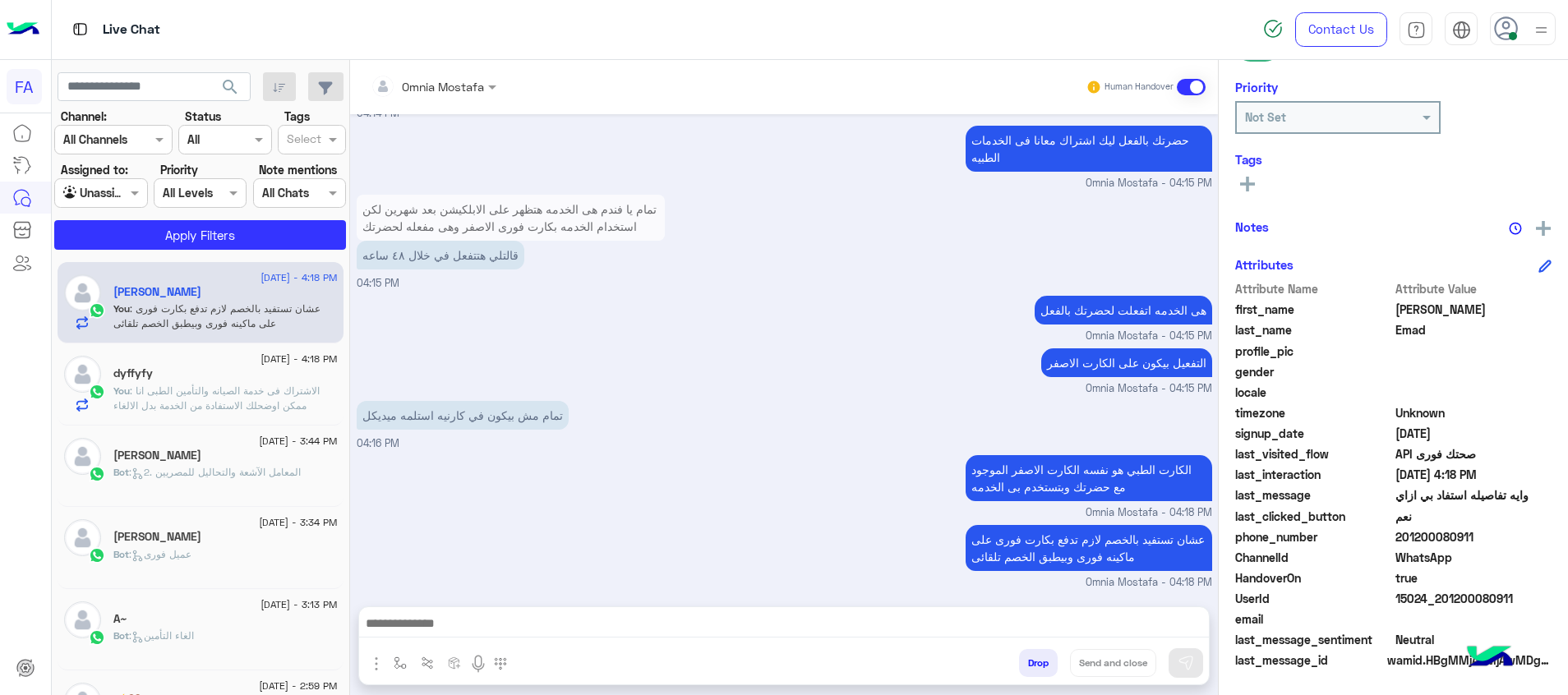
drag, startPoint x: 278, startPoint y: 376, endPoint x: 381, endPoint y: 407, distance: 107.6
click at [274, 377] on div "dyffyfy" at bounding box center [225, 375] width 224 height 17
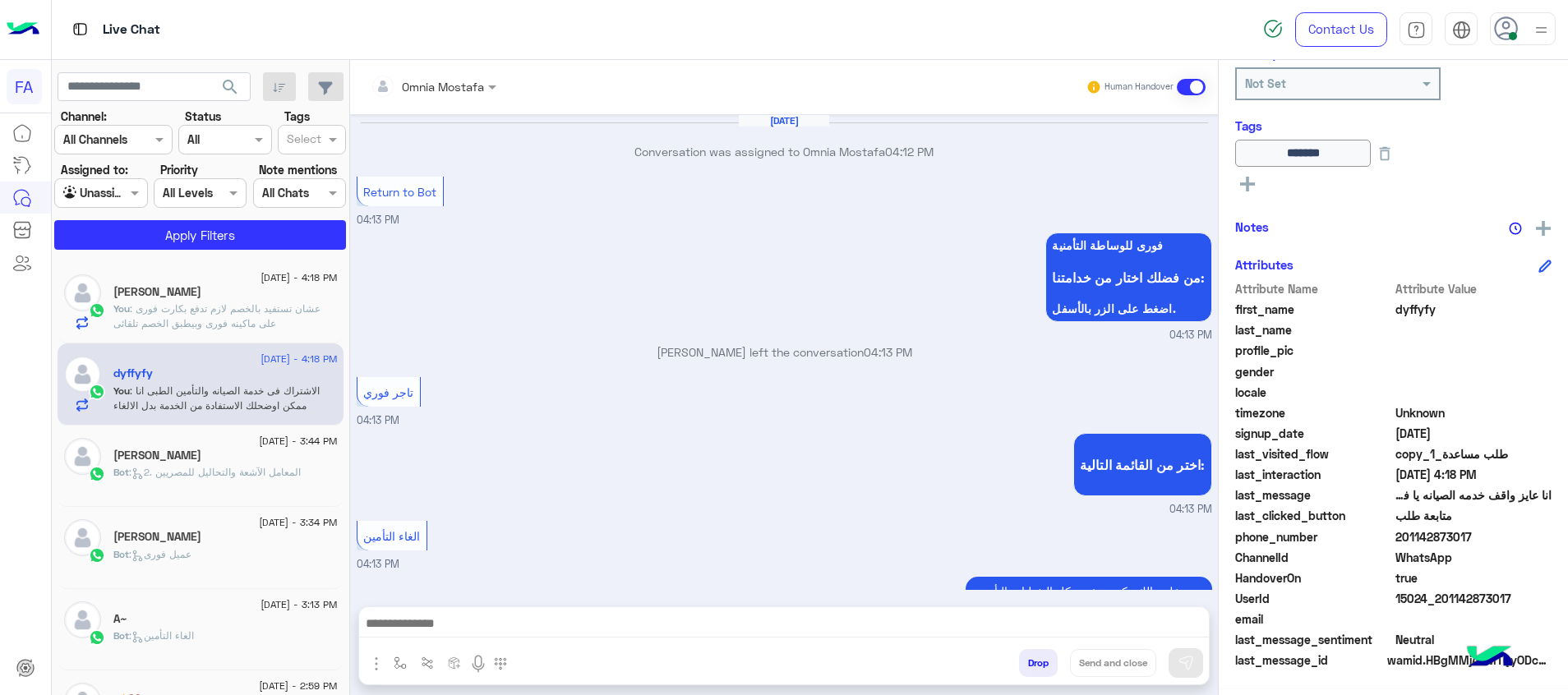
scroll to position [807, 0]
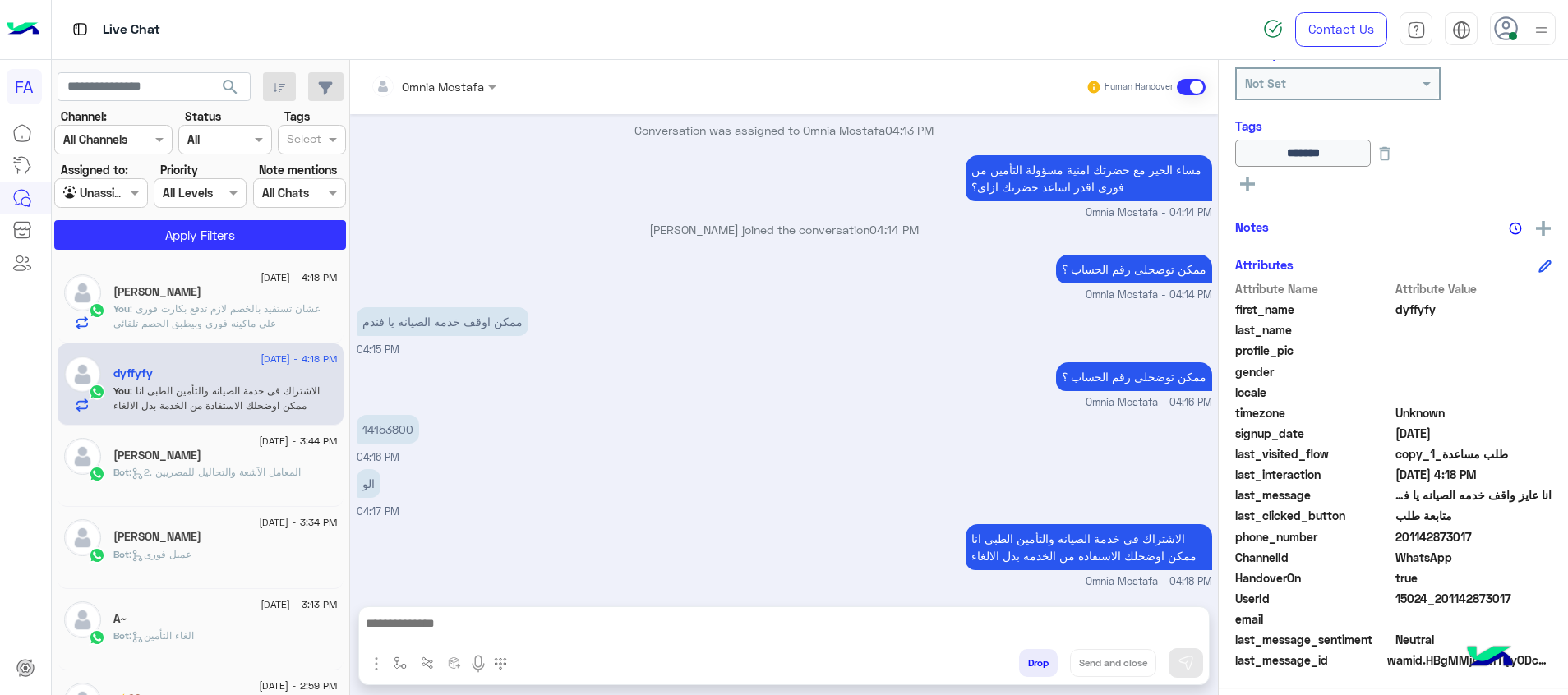
drag, startPoint x: 1165, startPoint y: 621, endPoint x: 1185, endPoint y: 629, distance: 21.5
click at [1165, 621] on textarea at bounding box center [784, 626] width 850 height 25
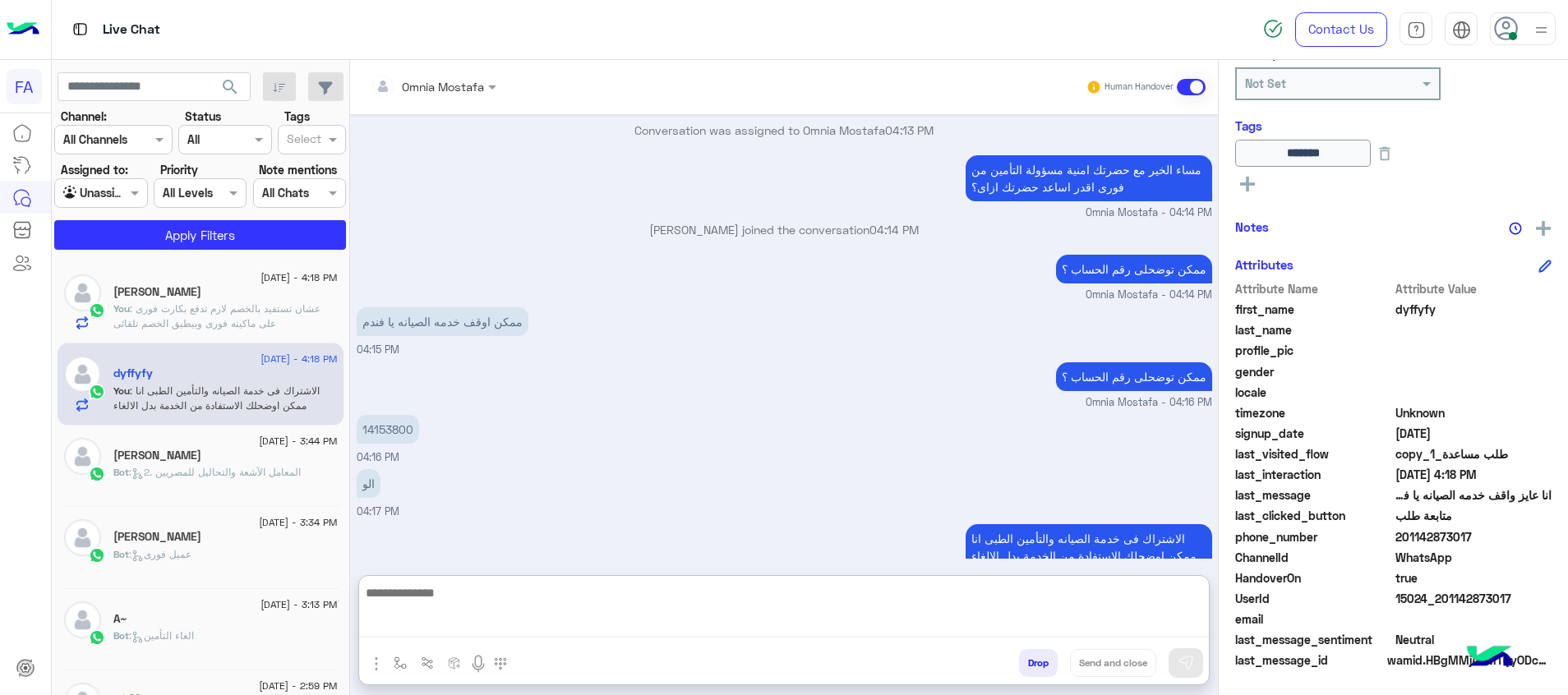
paste textarea "**********"
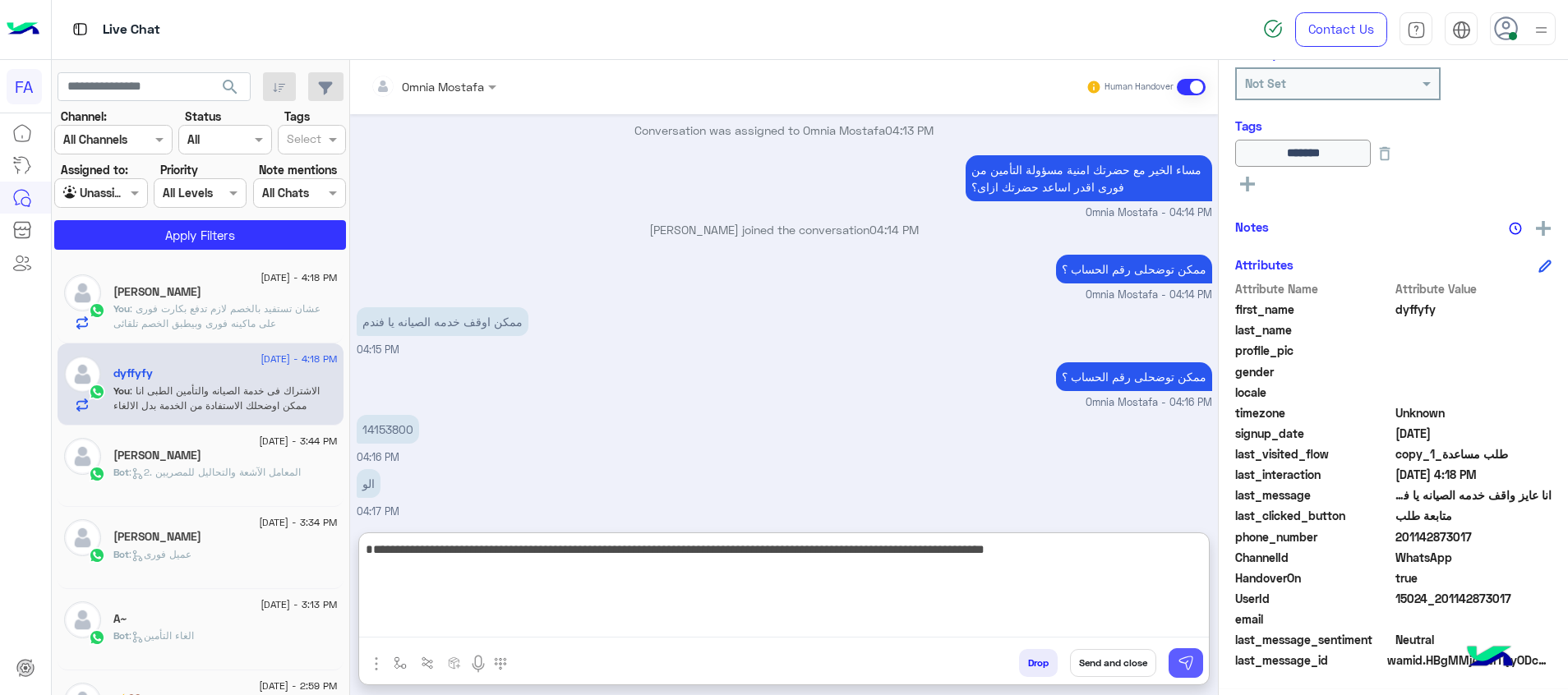
type textarea "**********"
click at [1188, 668] on img at bounding box center [1185, 663] width 16 height 16
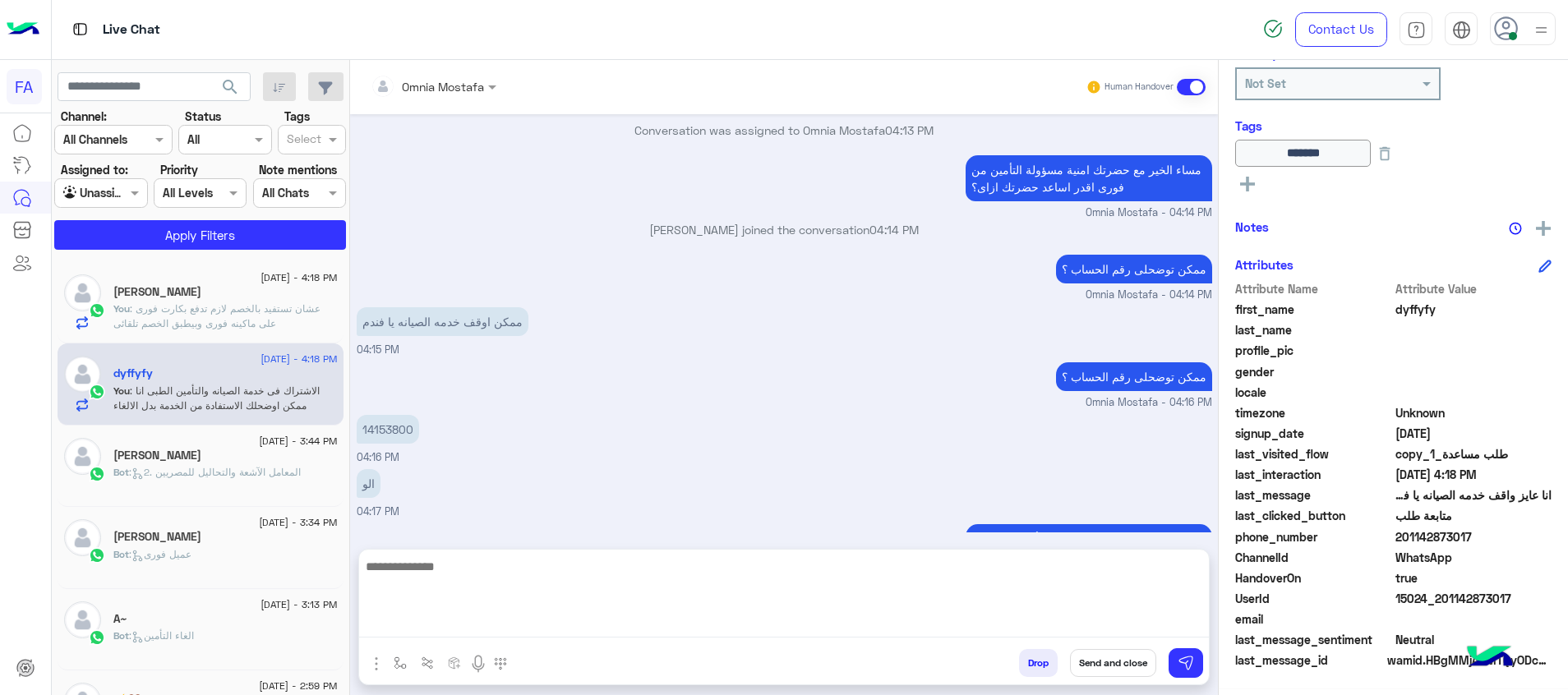
scroll to position [894, 0]
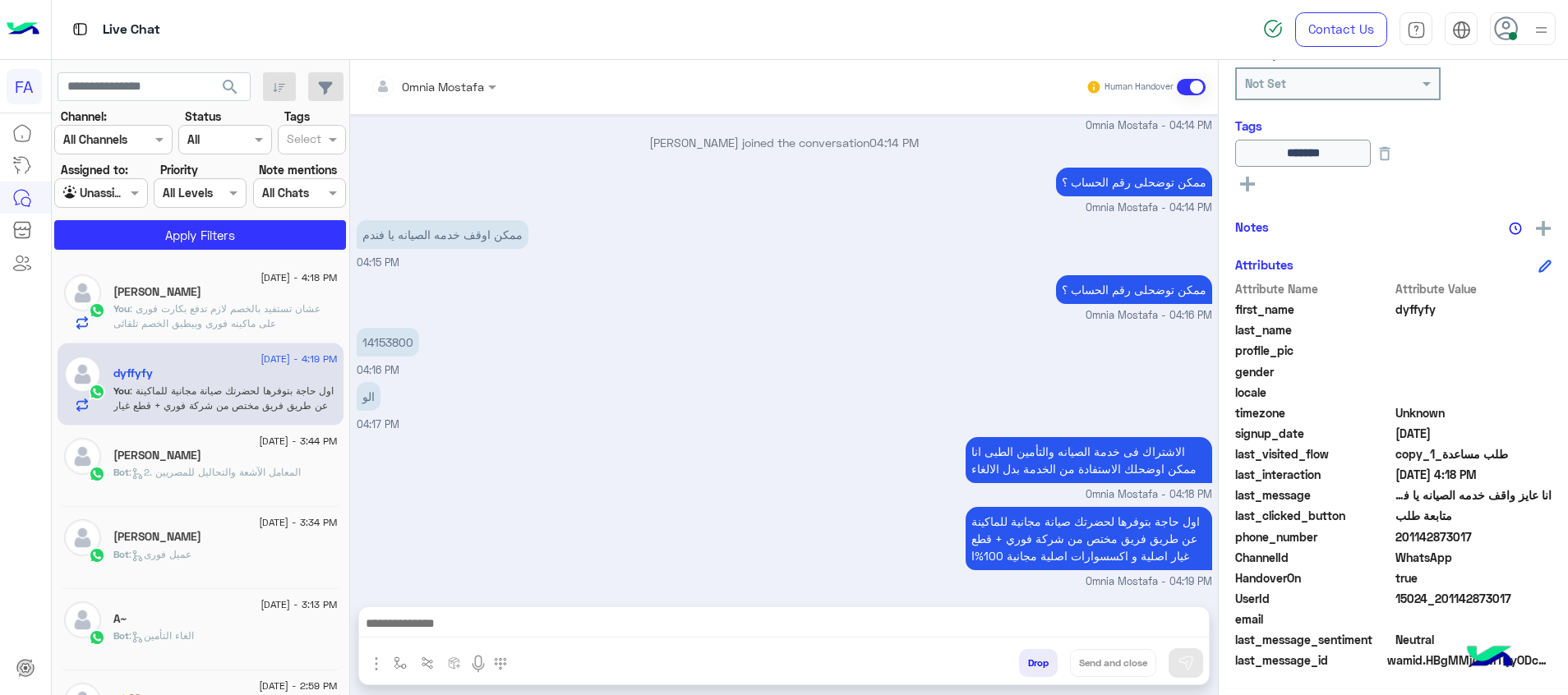
click at [1169, 619] on textarea at bounding box center [784, 626] width 850 height 25
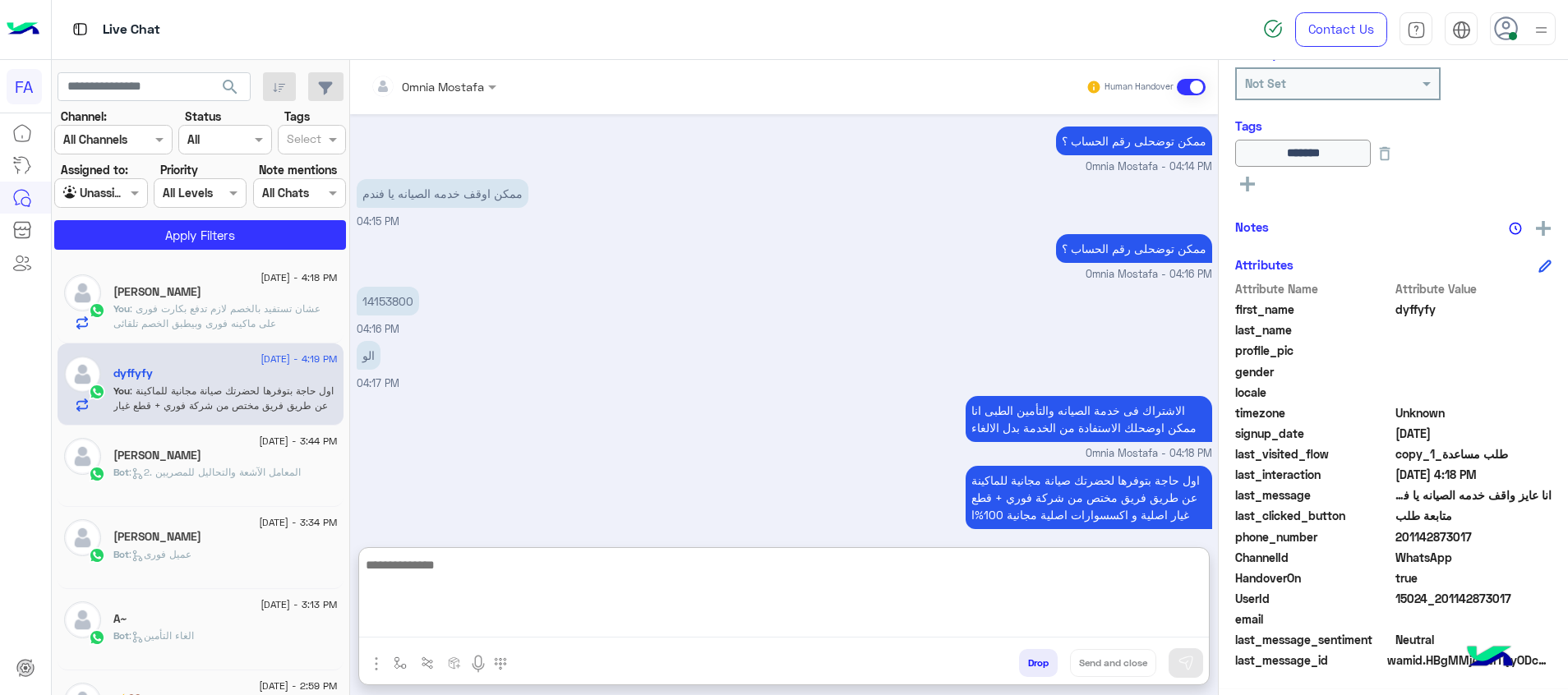
paste textarea "**********"
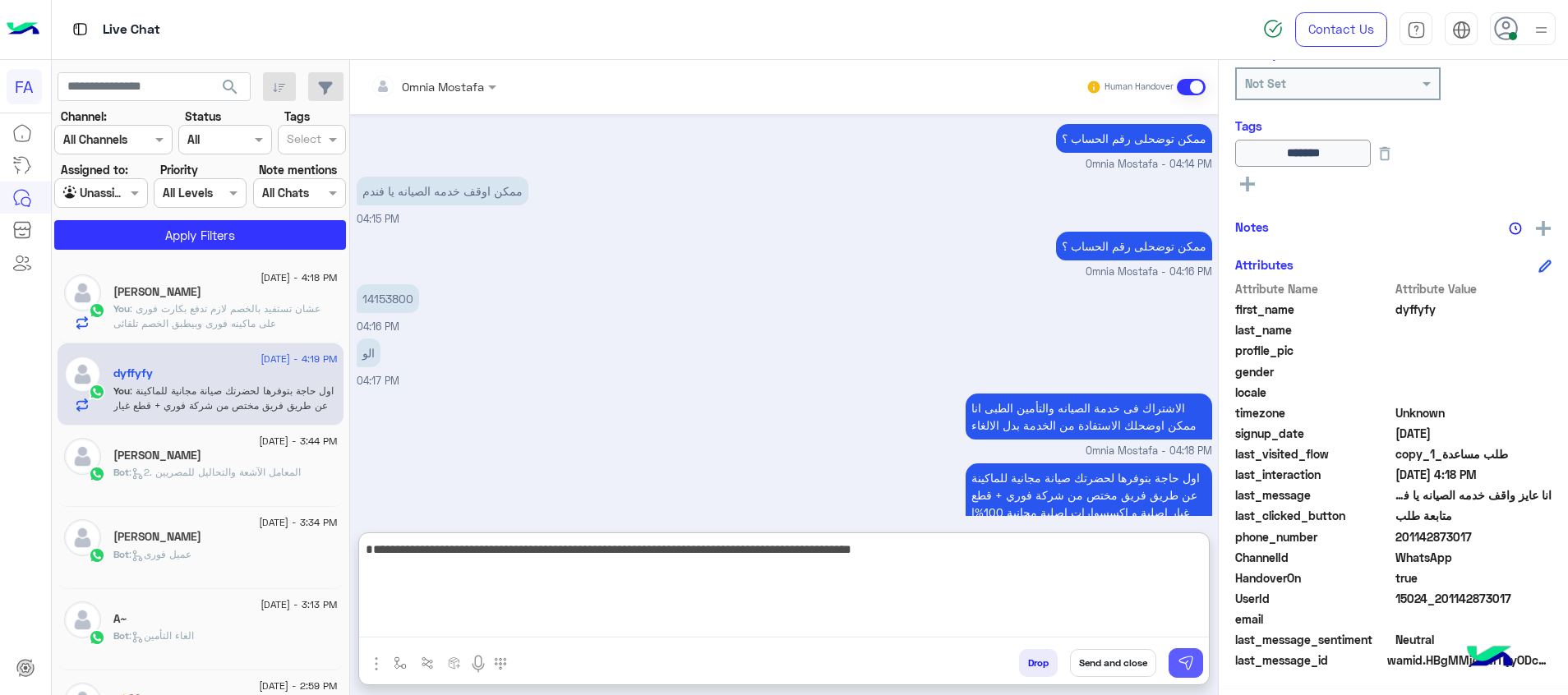
type textarea "**********"
click at [1176, 652] on button at bounding box center [1185, 663] width 35 height 29
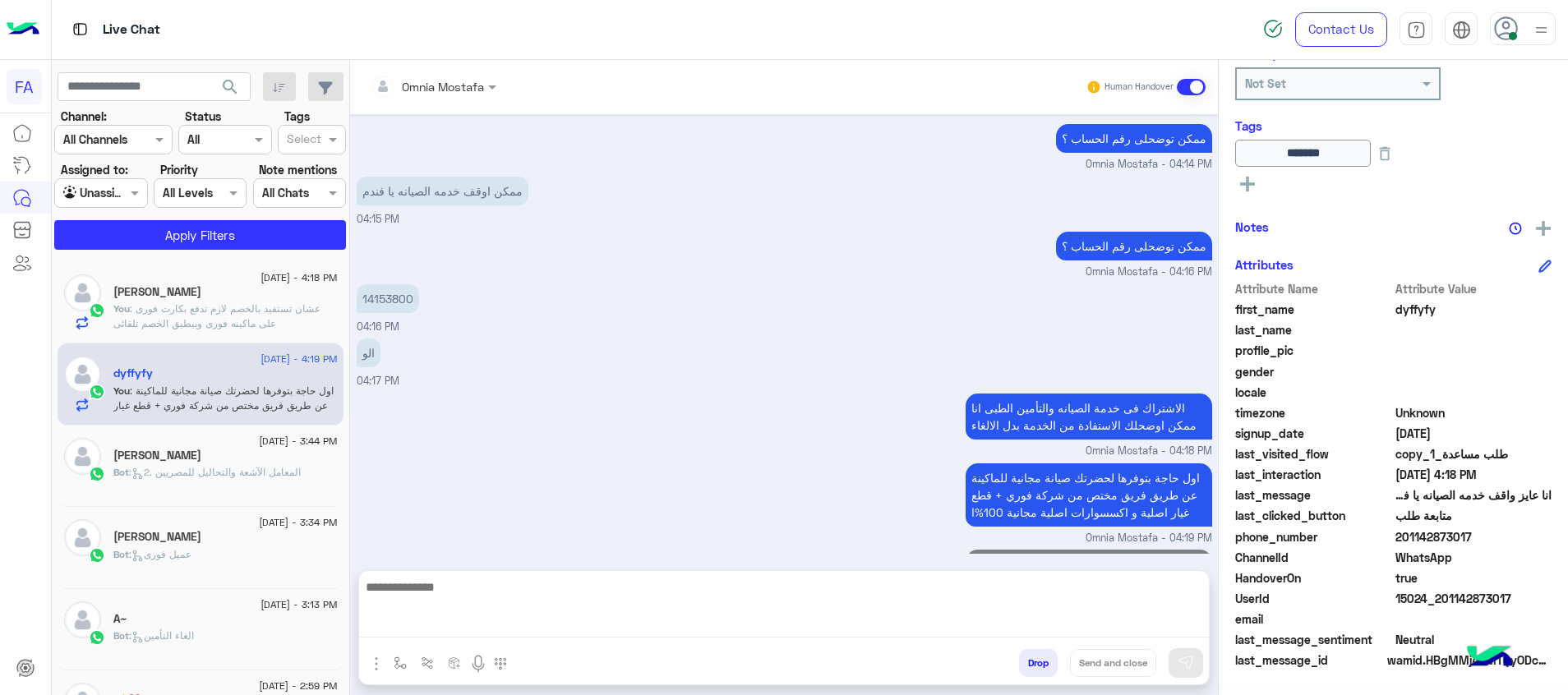
scroll to position [981, 0]
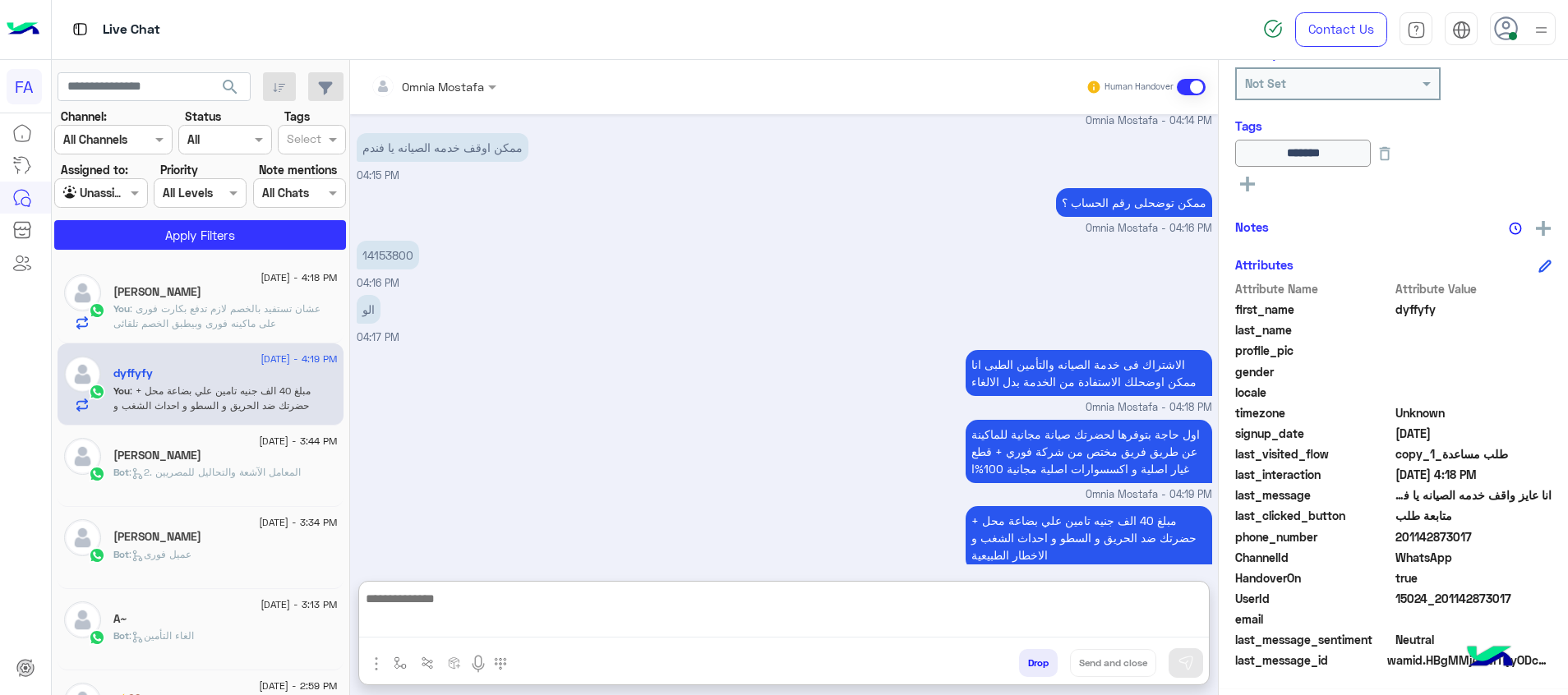
click at [1166, 625] on textarea at bounding box center [784, 613] width 850 height 50
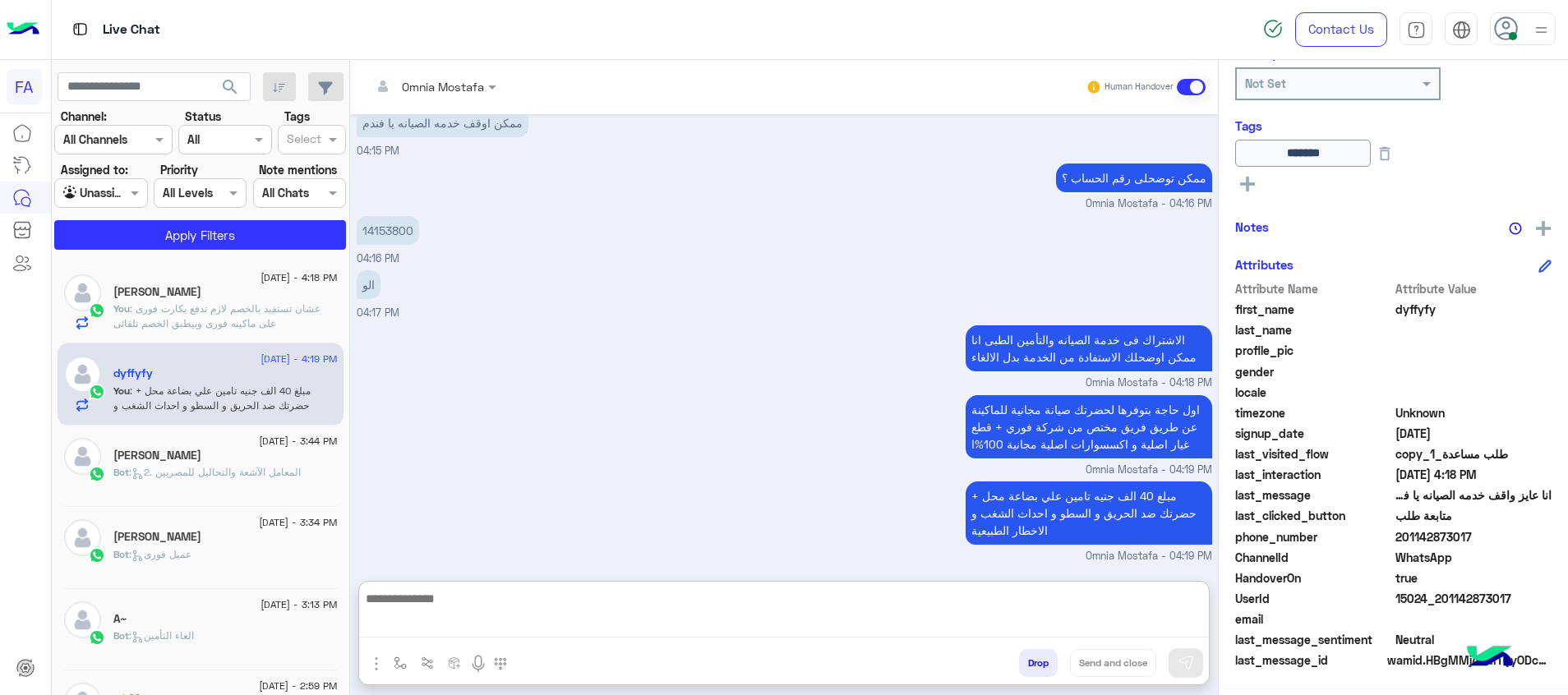
paste textarea "**********"
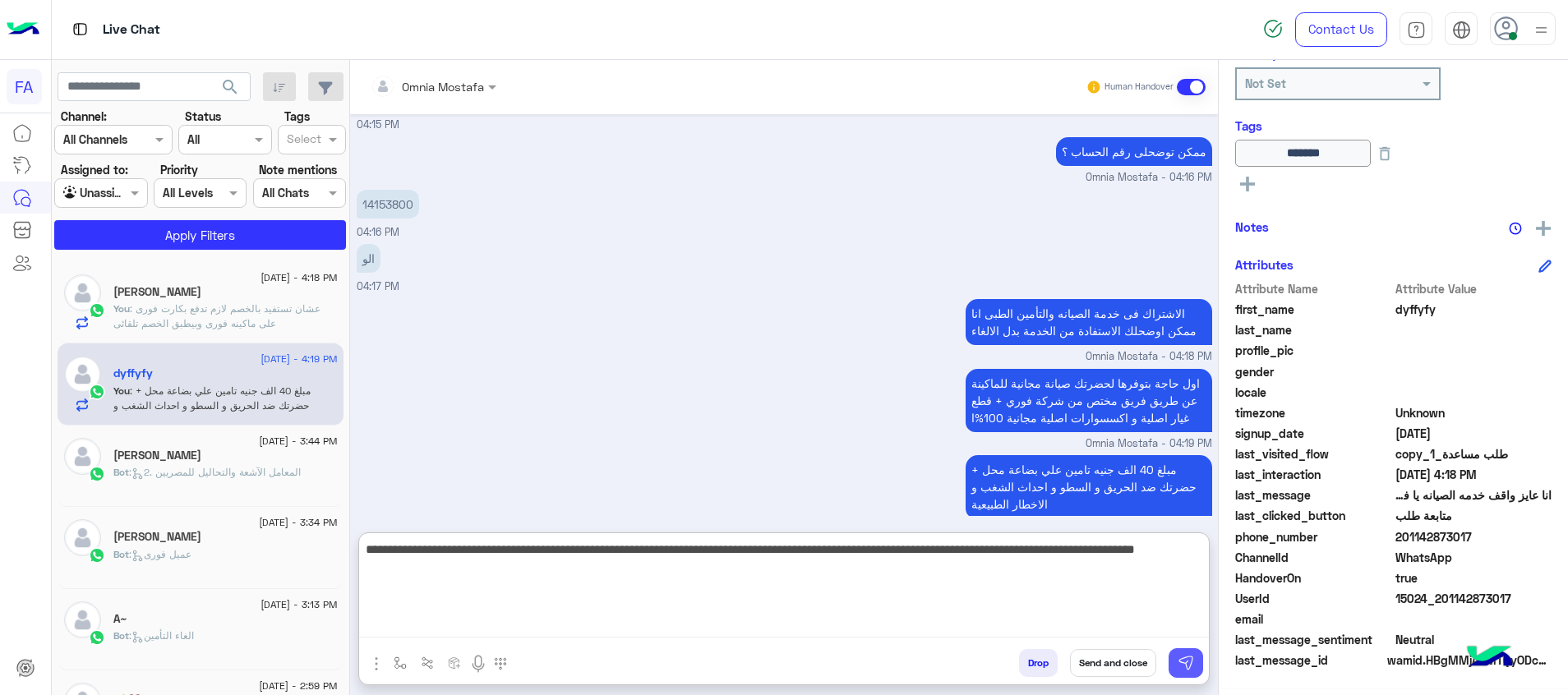
type textarea "**********"
click at [1187, 653] on button at bounding box center [1185, 663] width 35 height 29
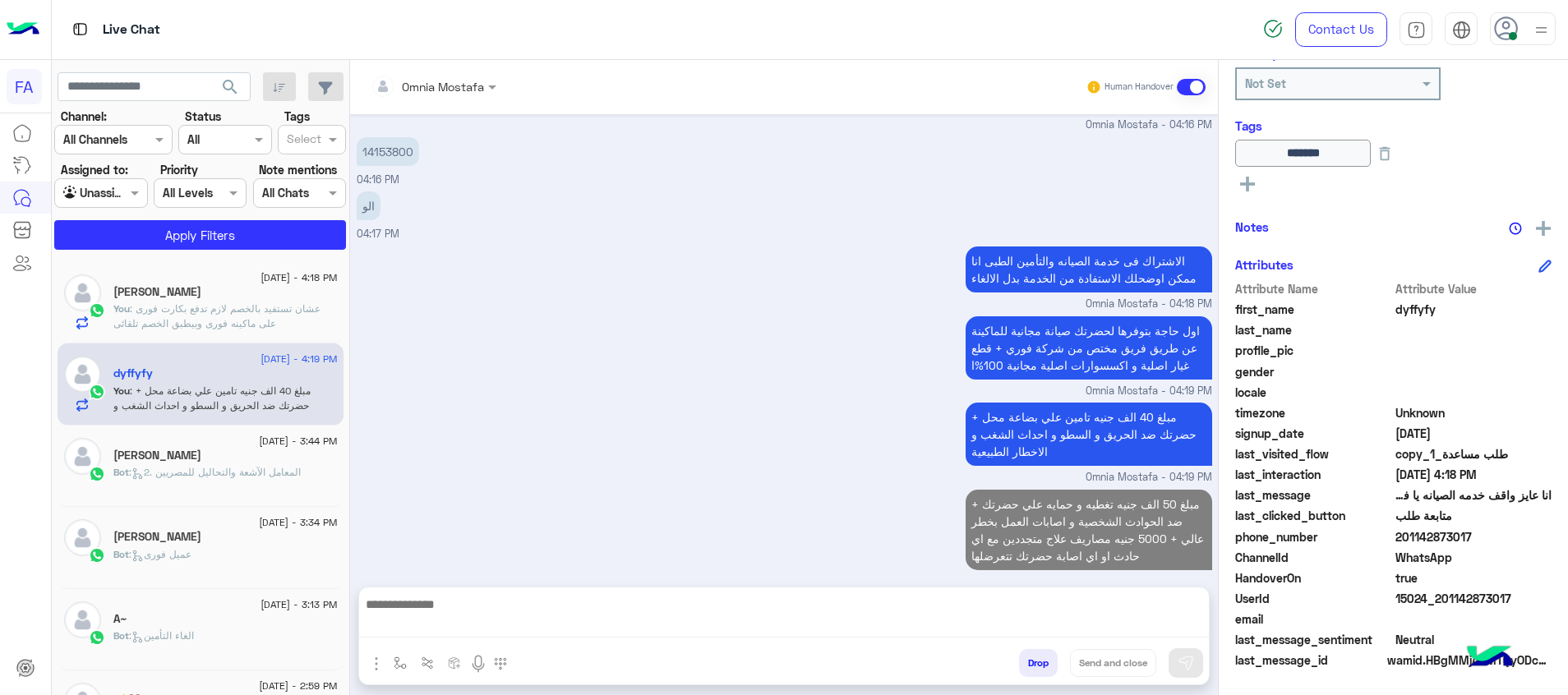
scroll to position [1085, 0]
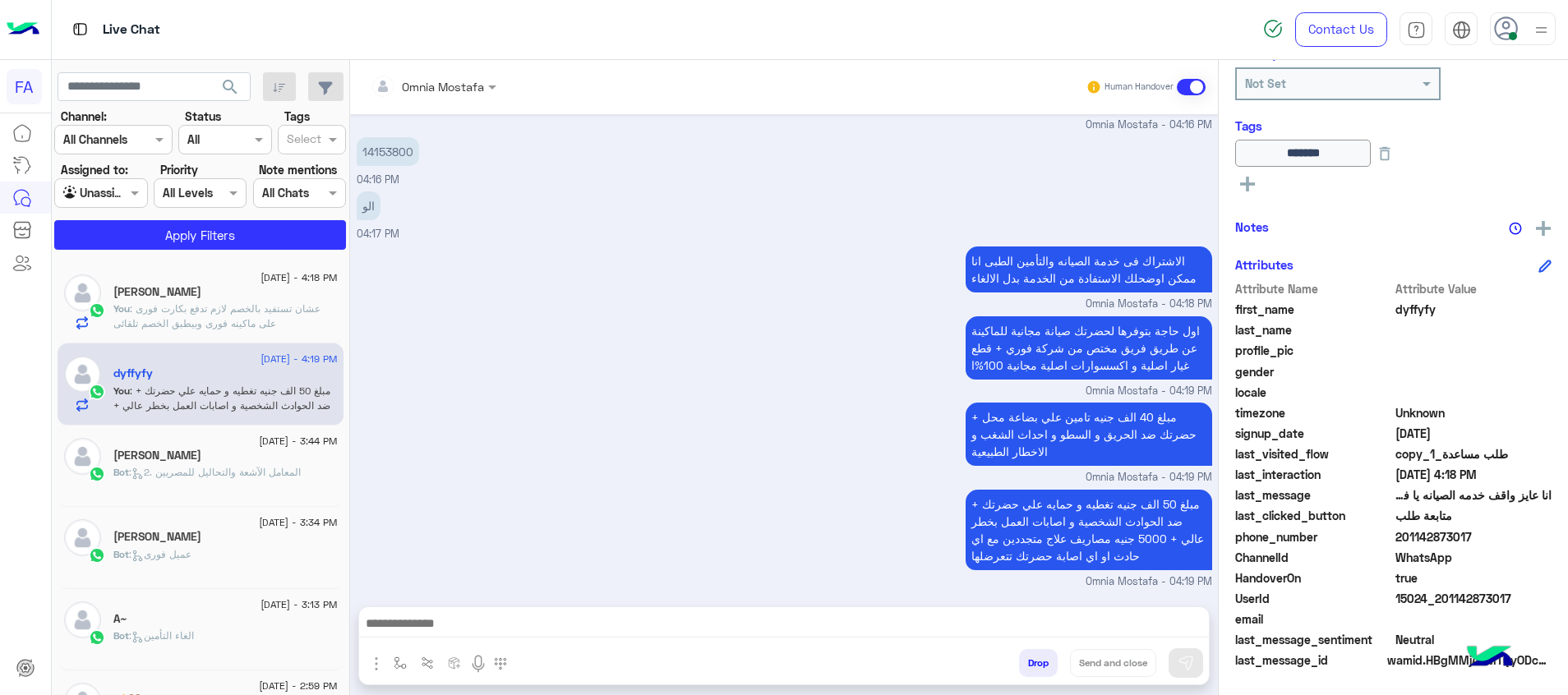
click at [1159, 620] on textarea at bounding box center [784, 626] width 850 height 25
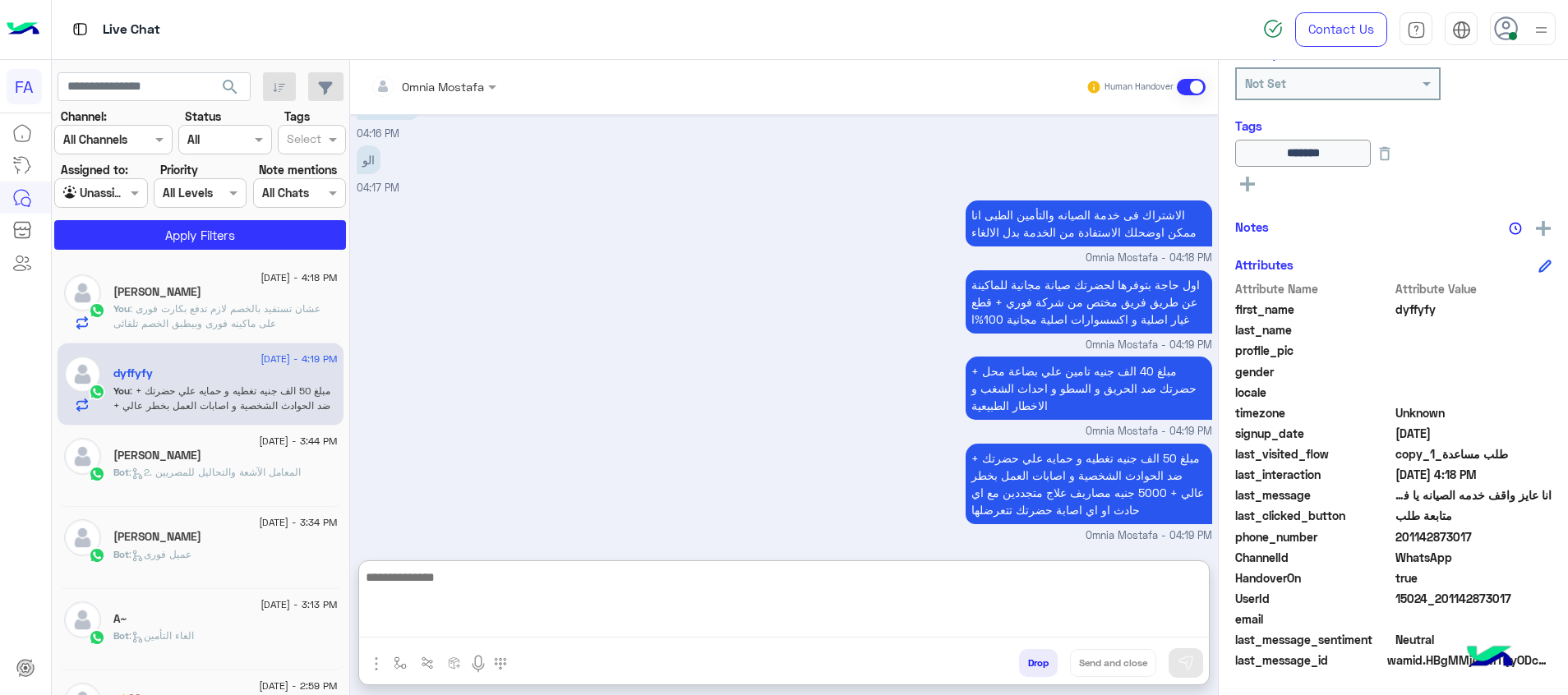
scroll to position [1136, 0]
paste textarea "**********"
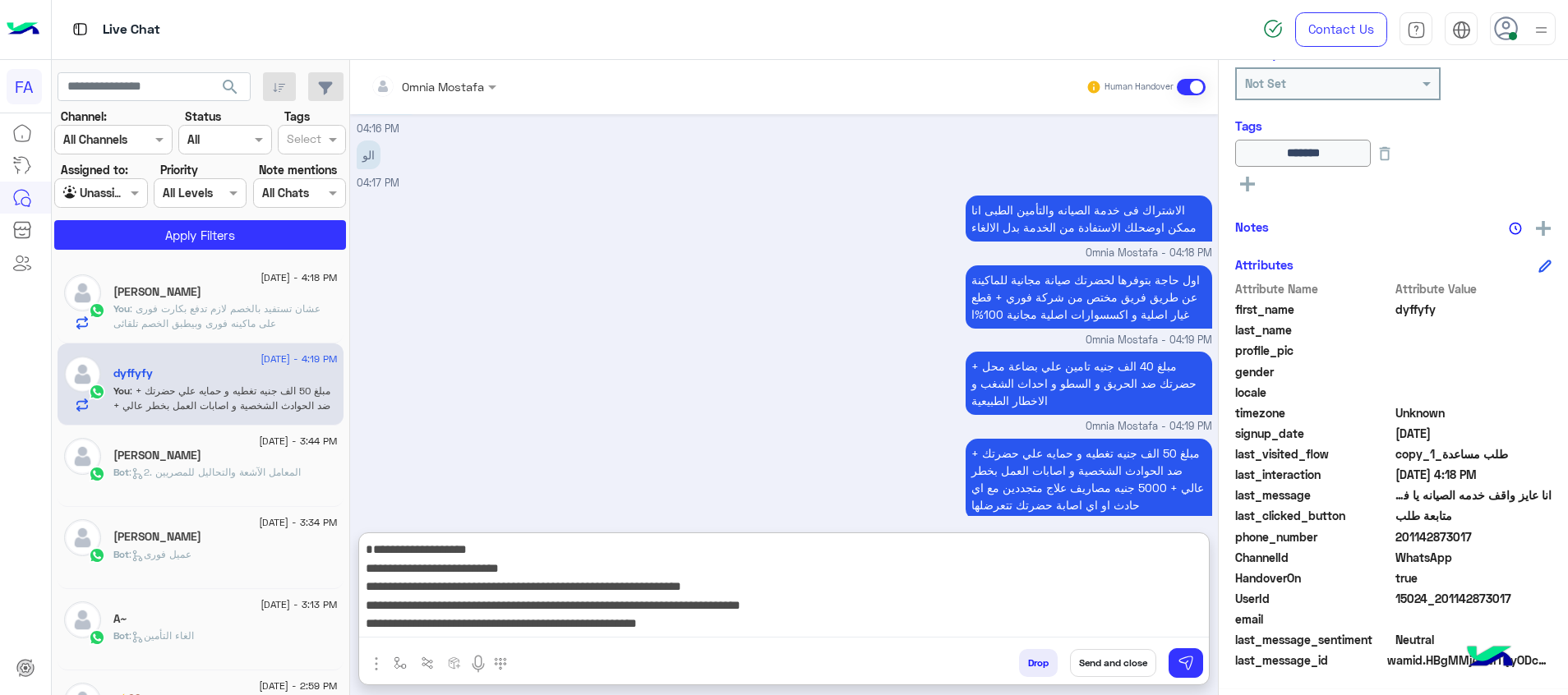
scroll to position [143, 0]
type textarea "**********"
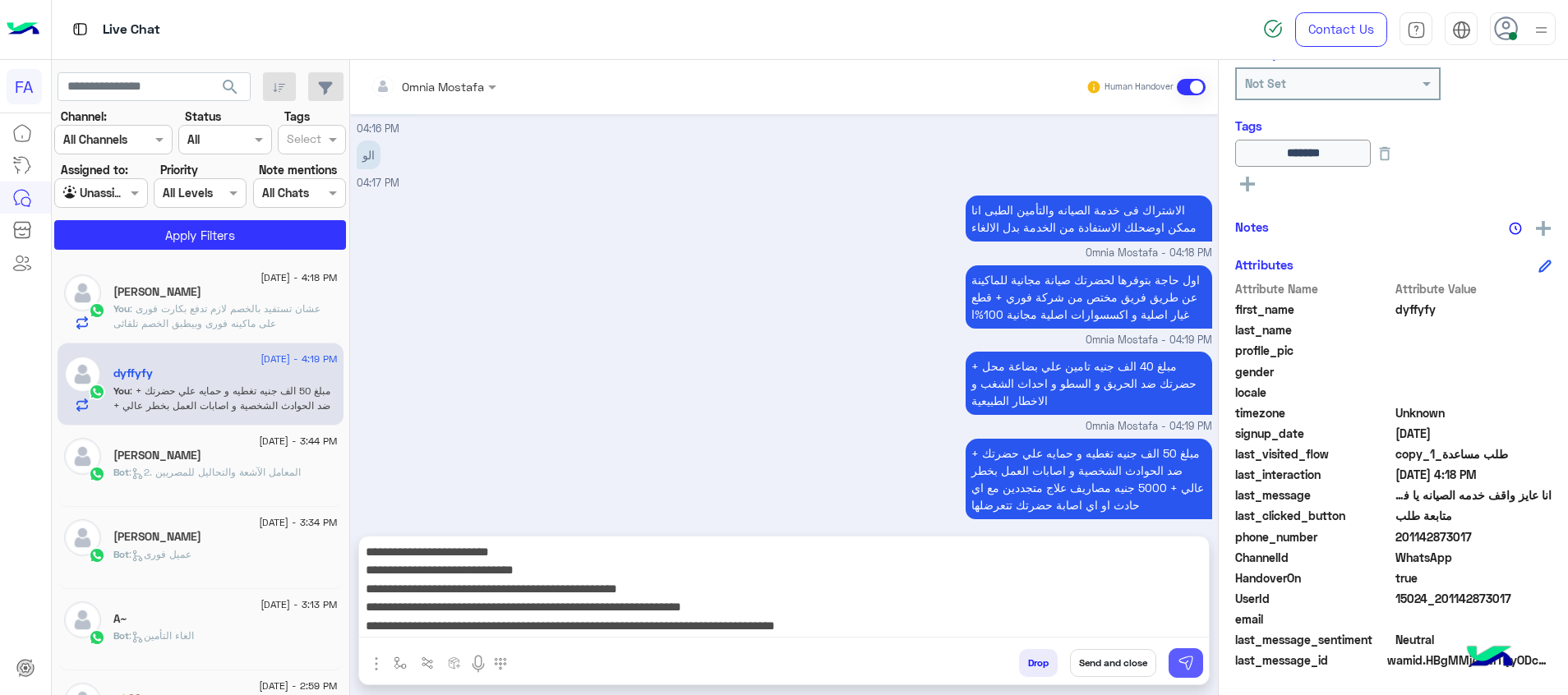
click at [1193, 664] on button at bounding box center [1185, 663] width 35 height 29
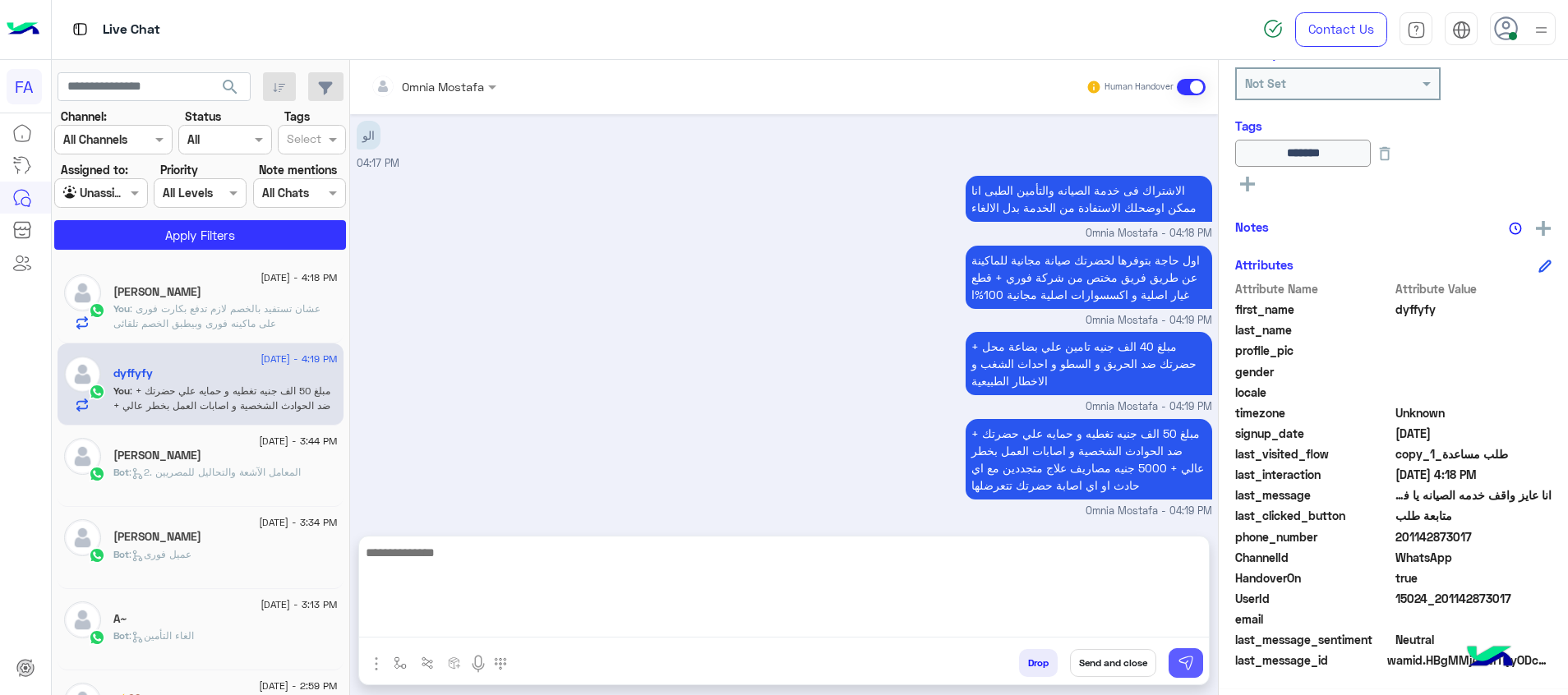
scroll to position [0, 0]
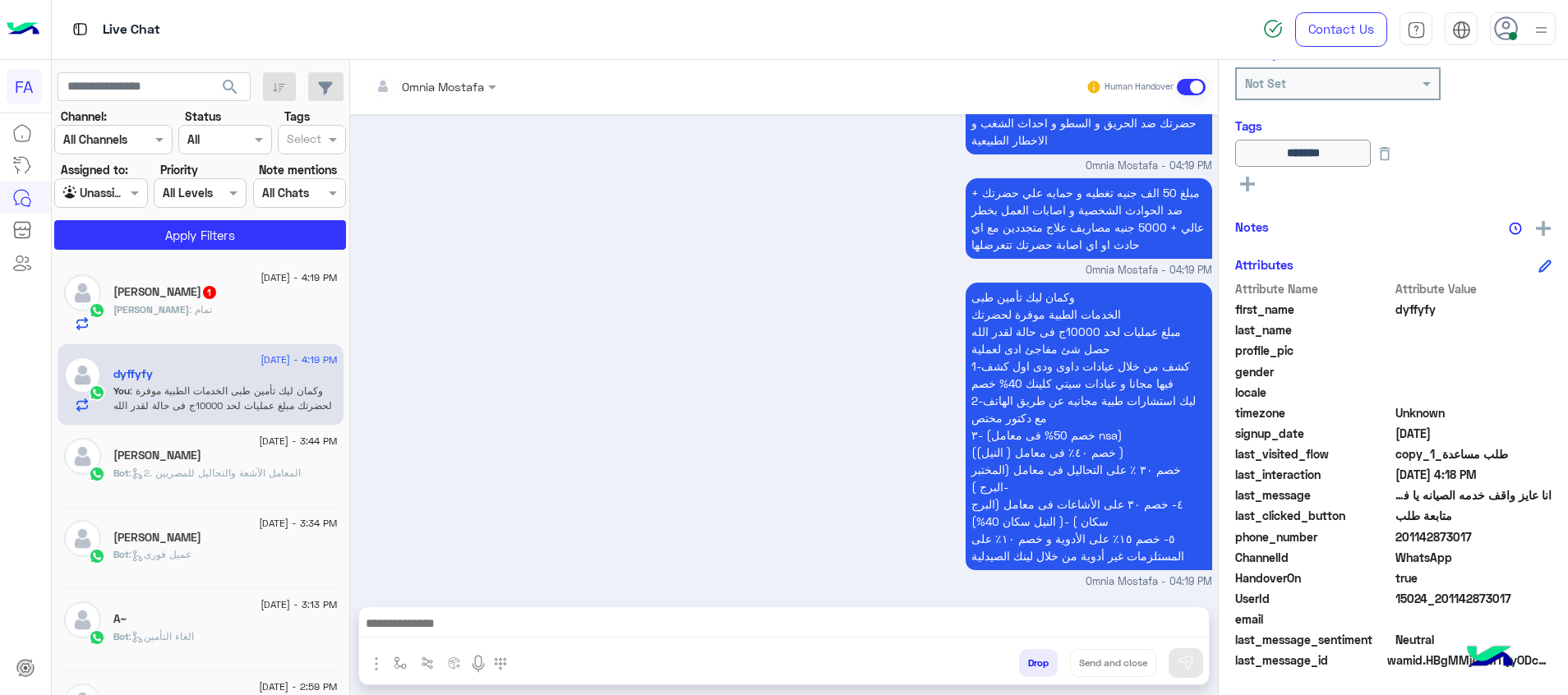
click at [205, 311] on div "Michael : تمام" at bounding box center [225, 317] width 224 height 28
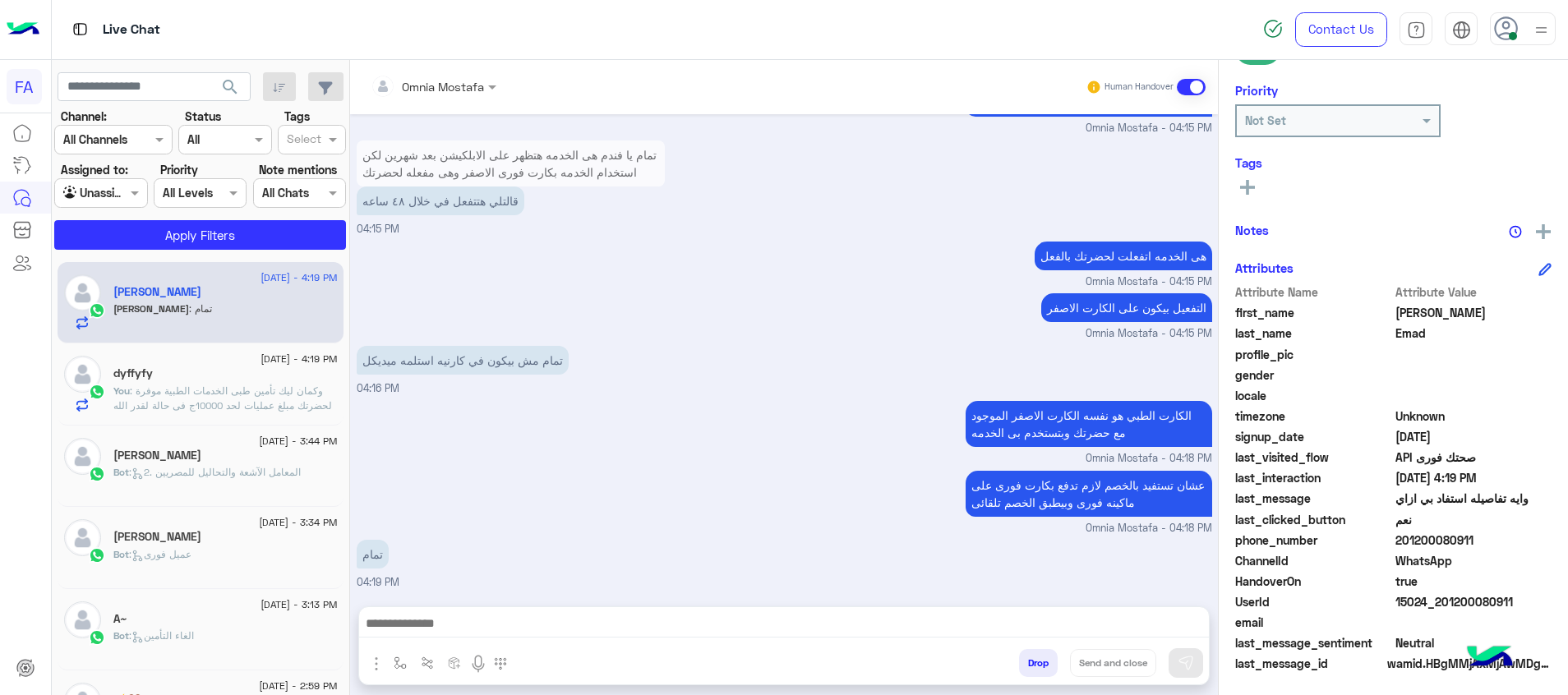
scroll to position [238, 0]
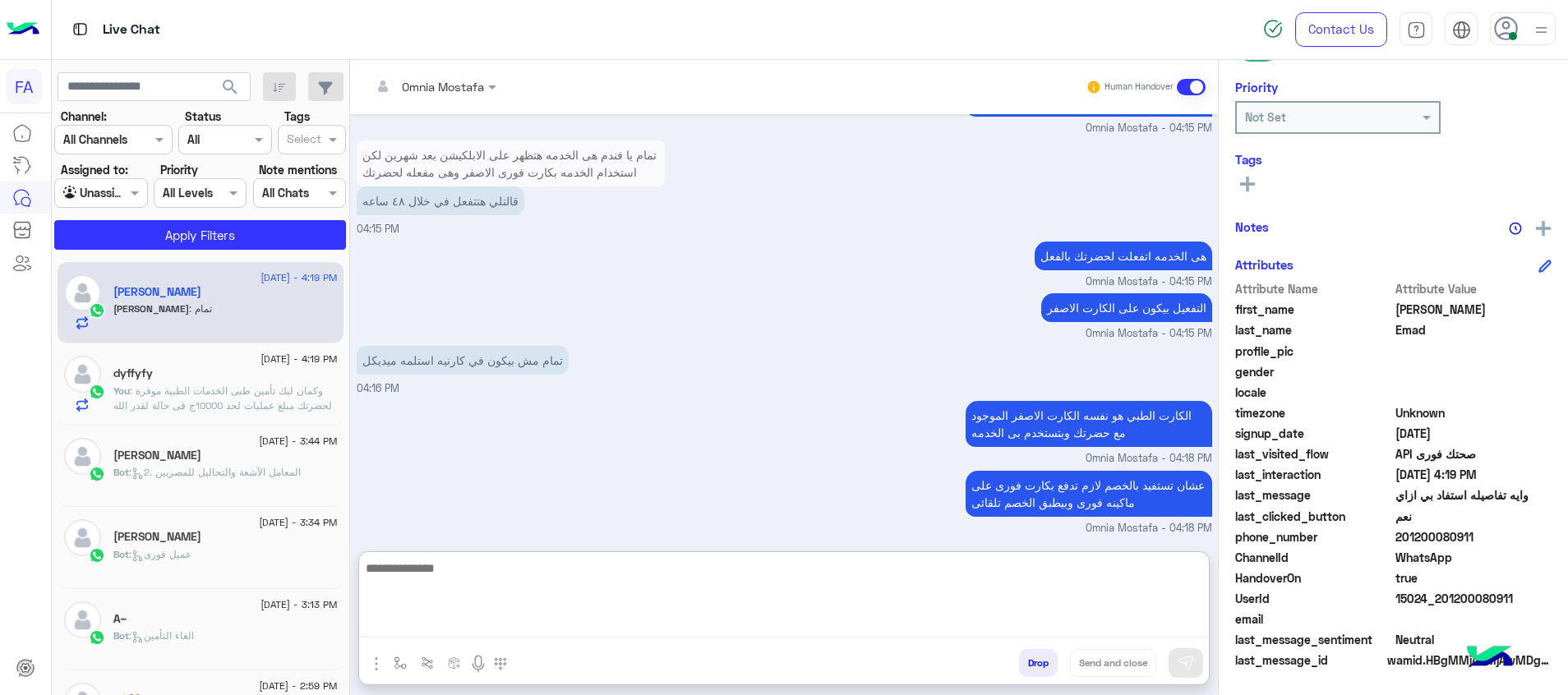
click at [697, 617] on textarea at bounding box center [784, 598] width 850 height 79
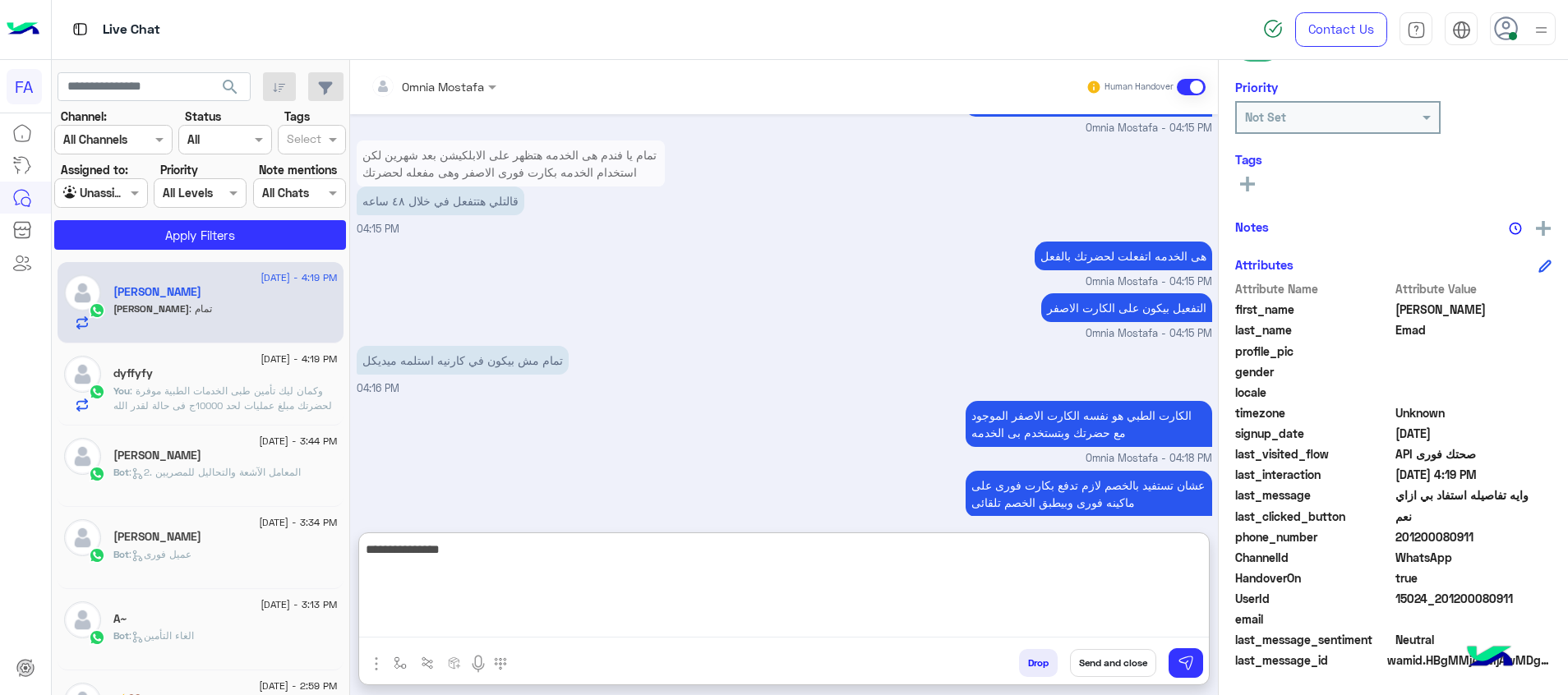
type textarea "**********"
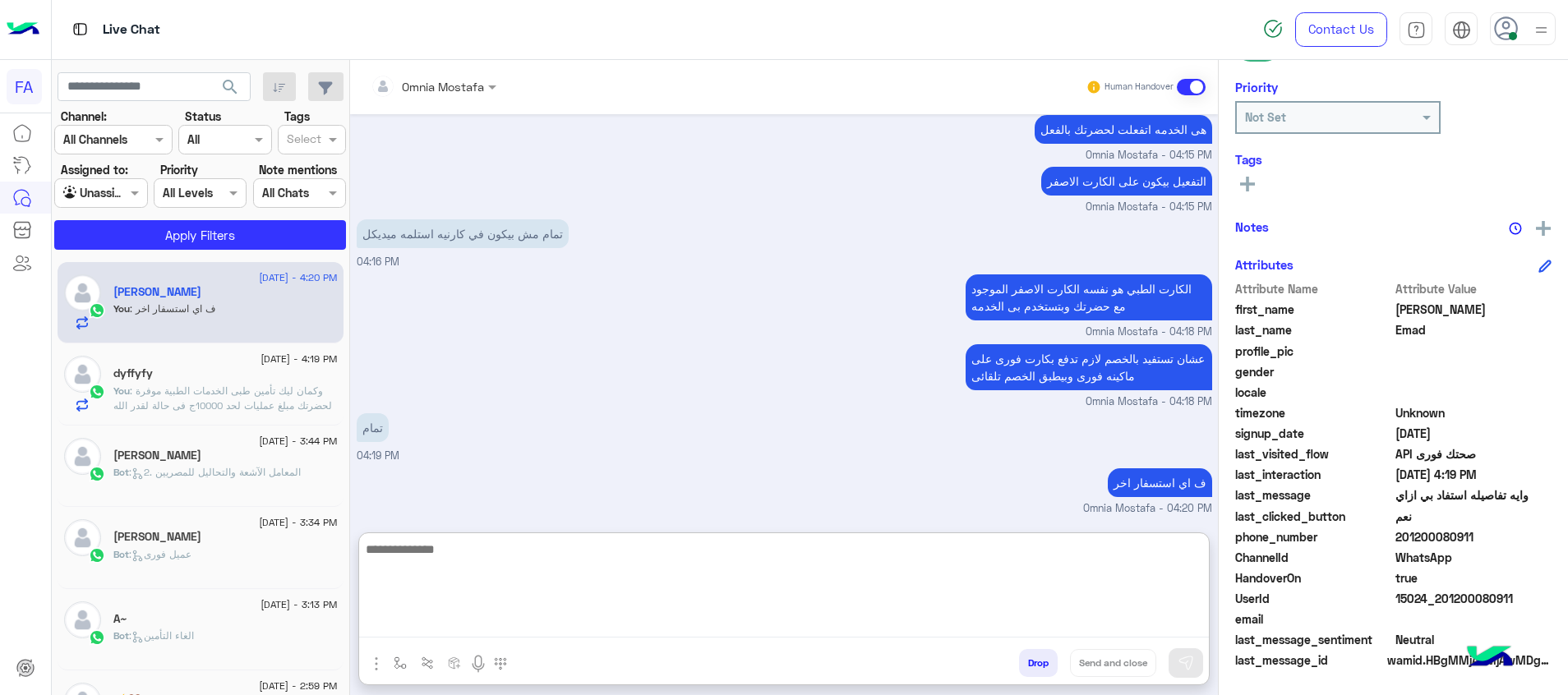
click at [95, 200] on input "text" at bounding box center [82, 194] width 38 height 17
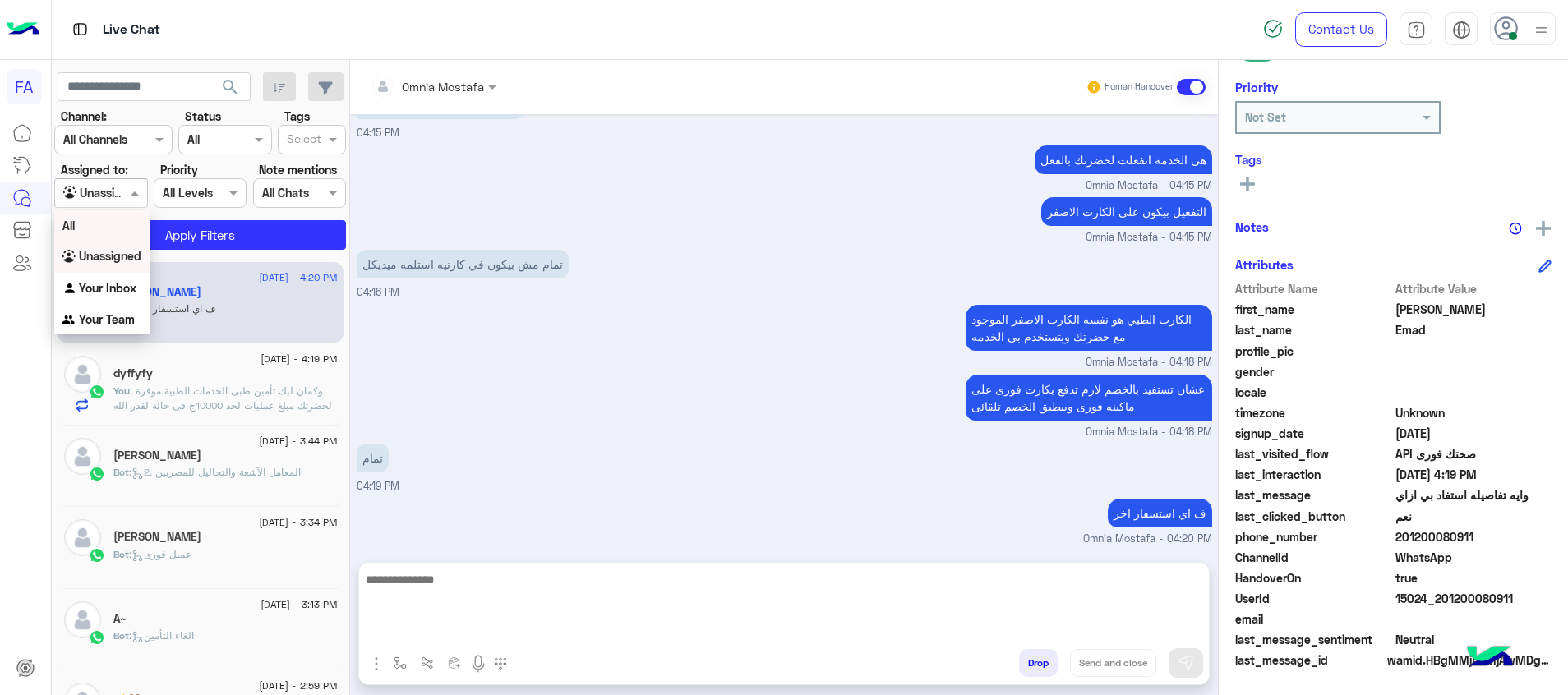
scroll to position [1238, 0]
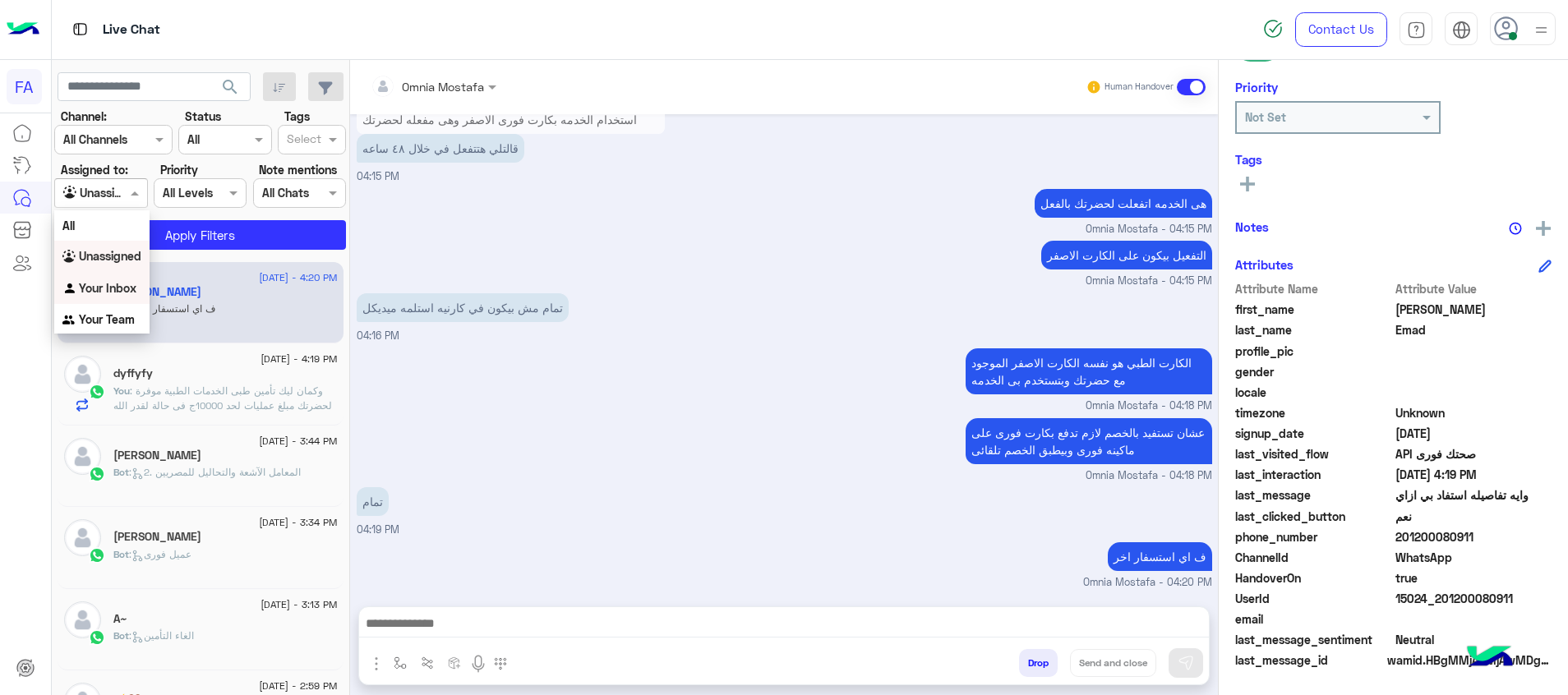
click at [123, 291] on b "Your Inbox" at bounding box center [107, 287] width 58 height 14
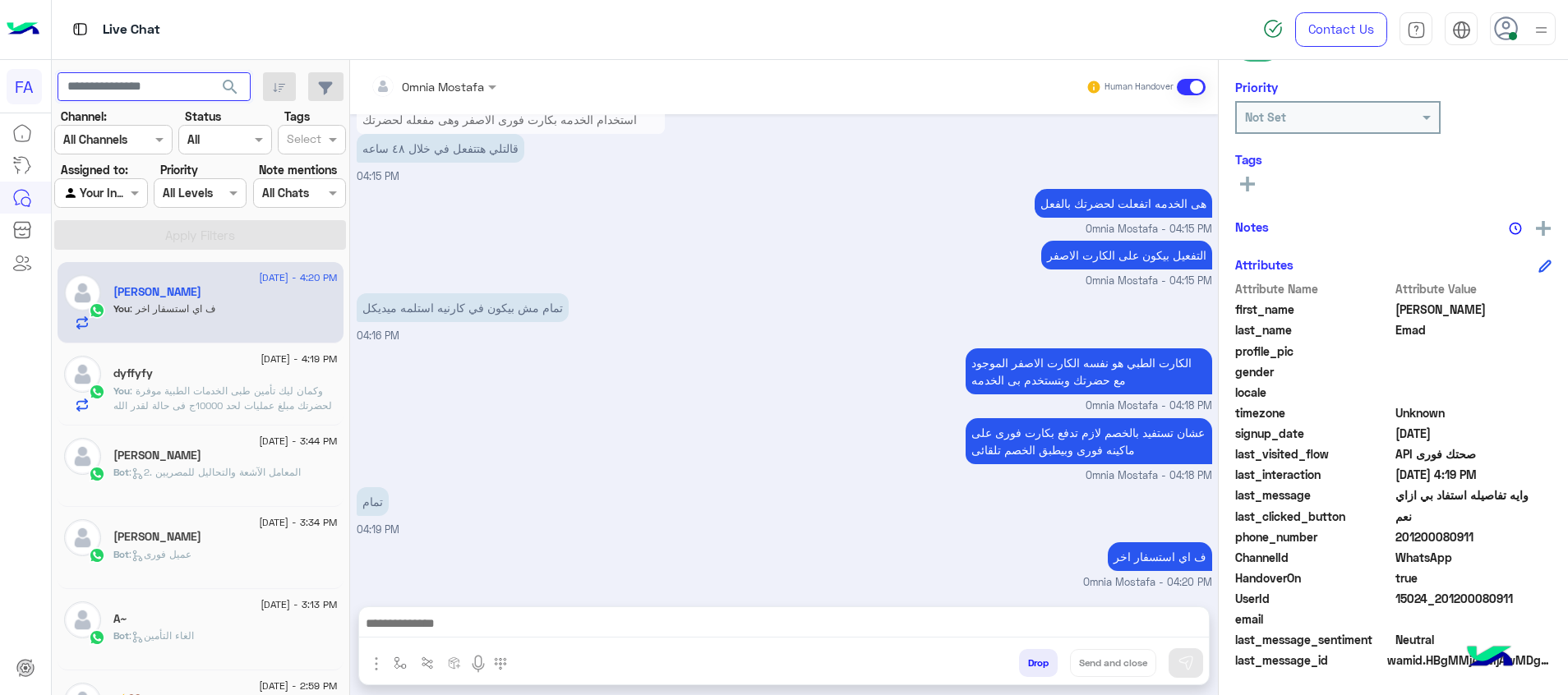
click at [166, 91] on input "text" at bounding box center [154, 87] width 193 height 29
click at [104, 180] on div "Agent Filter Your Inbox" at bounding box center [100, 193] width 93 height 29
click at [109, 261] on b "Unassigned" at bounding box center [110, 255] width 62 height 14
click at [168, 97] on input "text" at bounding box center [154, 87] width 193 height 29
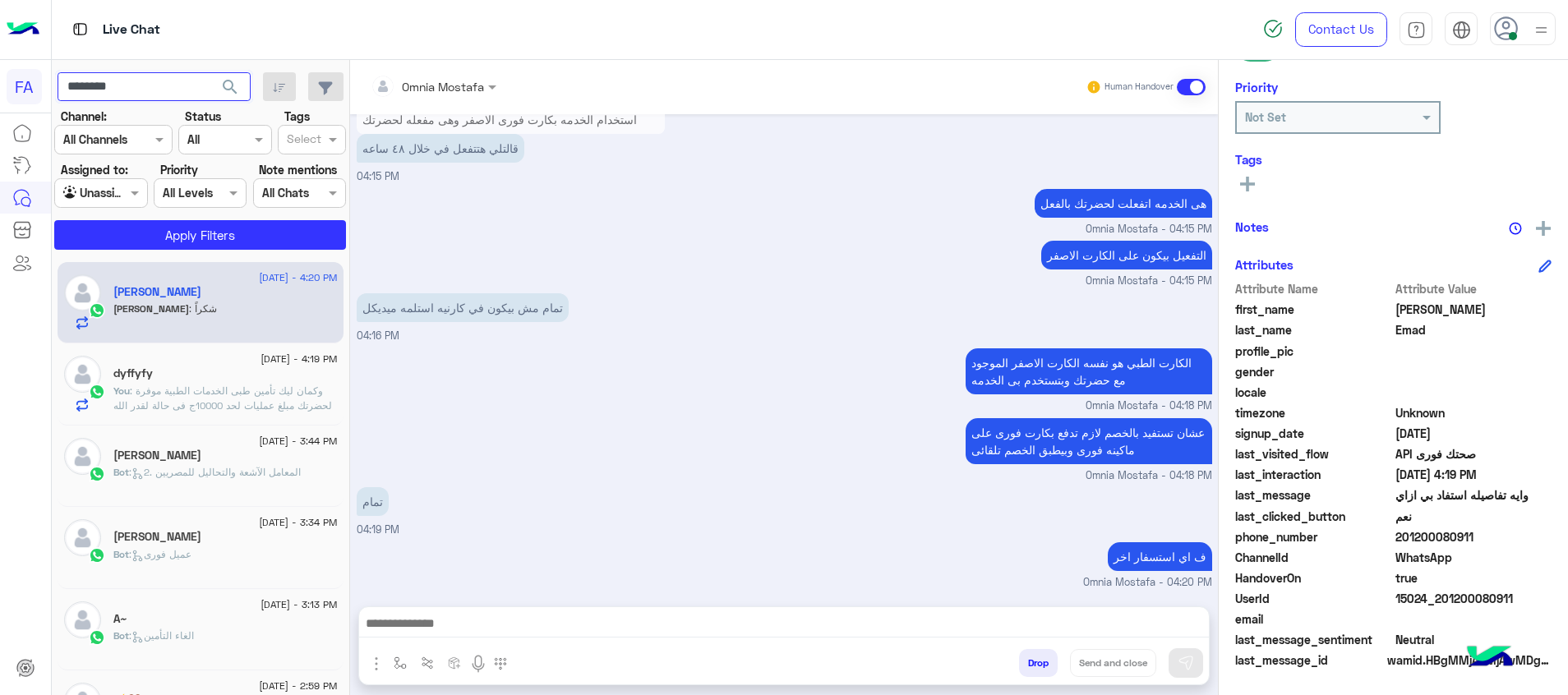
scroll to position [1293, 0]
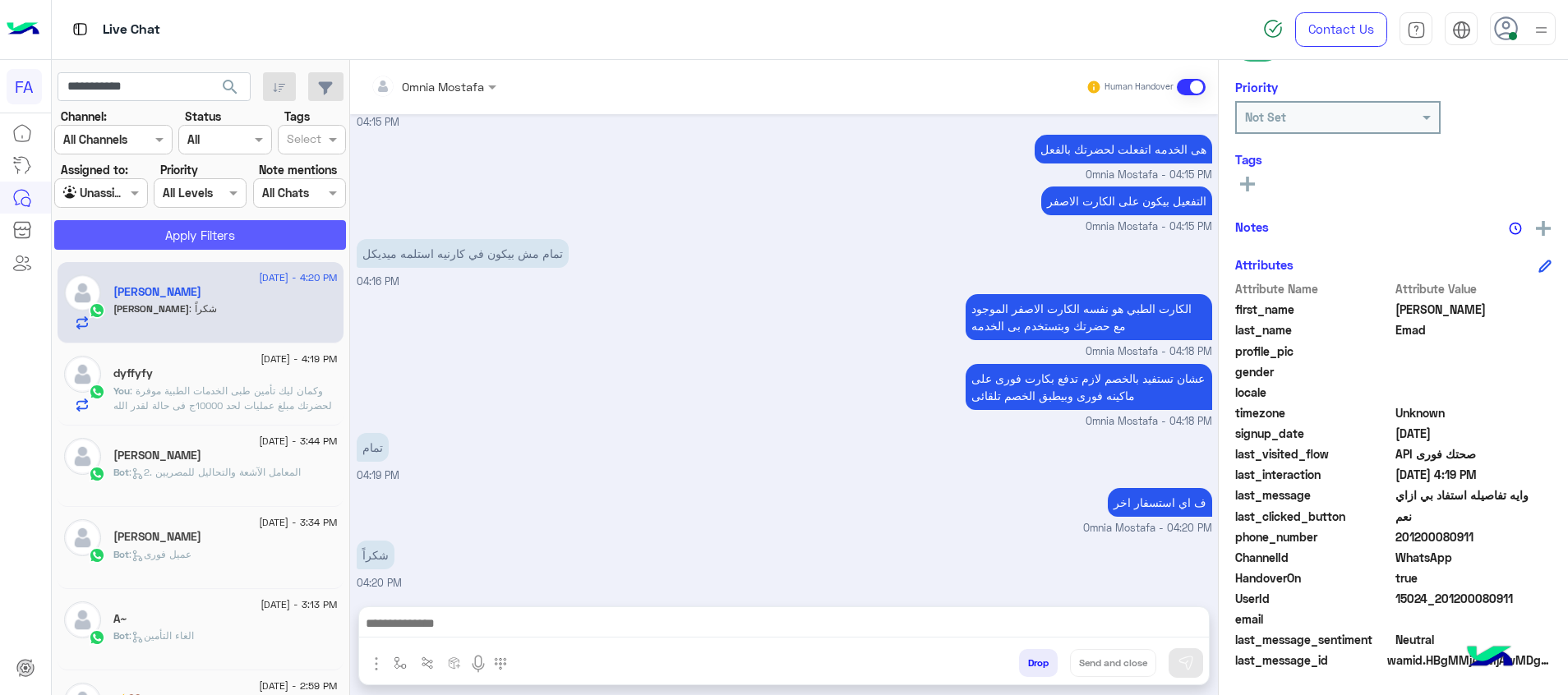
click at [215, 220] on button "Apply Filters" at bounding box center [199, 235] width 292 height 29
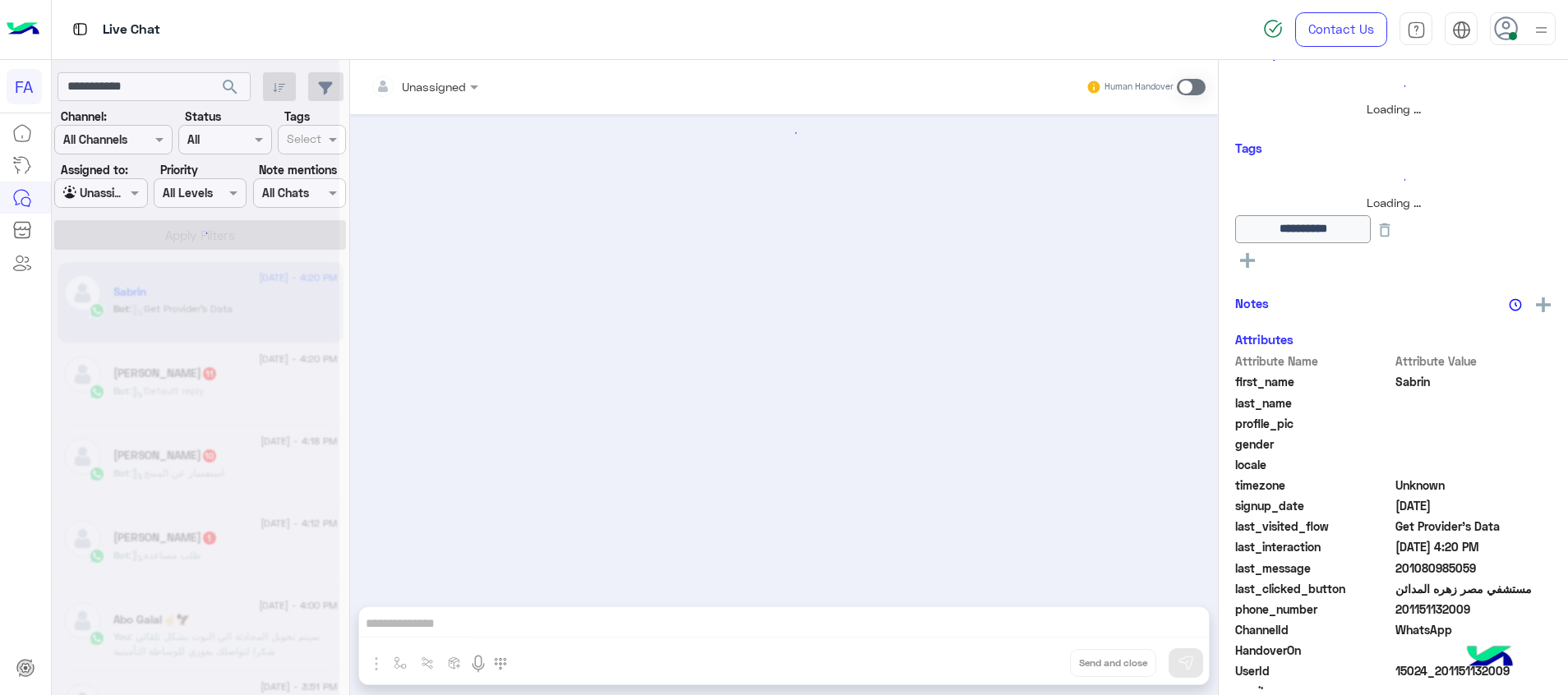
scroll to position [238, 0]
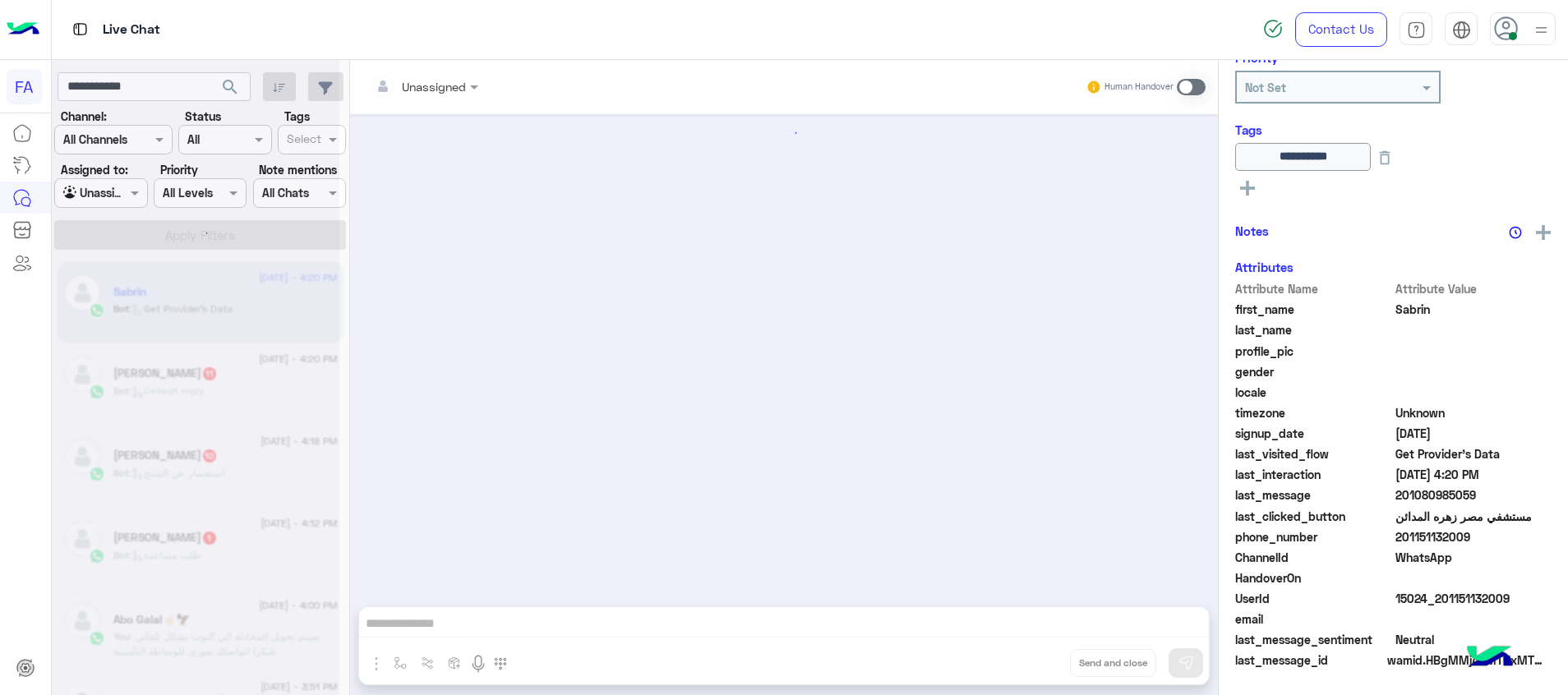
click at [240, 85] on div at bounding box center [196, 354] width 287 height 695
click at [236, 86] on div at bounding box center [196, 354] width 287 height 695
click at [226, 78] on div at bounding box center [196, 354] width 287 height 695
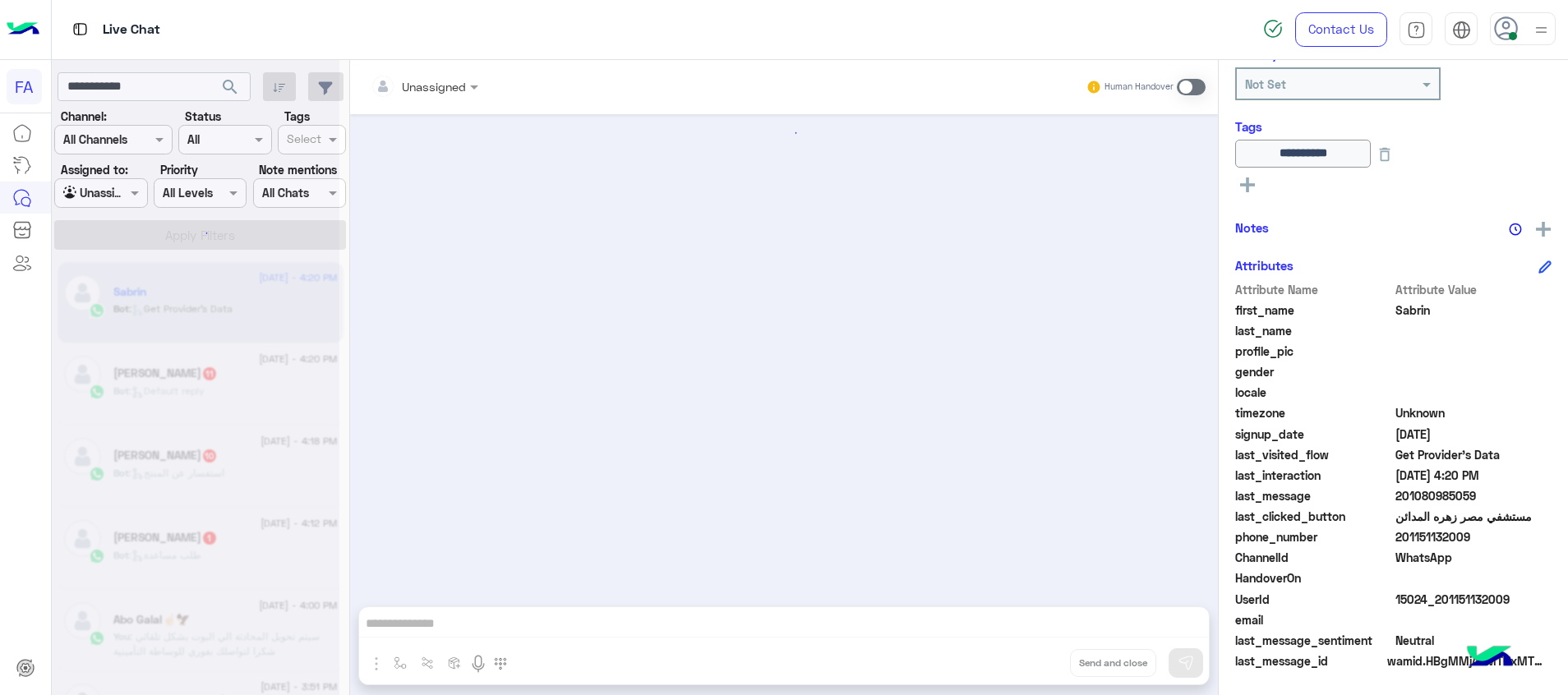
click at [227, 85] on div at bounding box center [196, 354] width 287 height 695
click at [227, 86] on div at bounding box center [196, 354] width 287 height 695
click at [232, 86] on div at bounding box center [196, 354] width 287 height 695
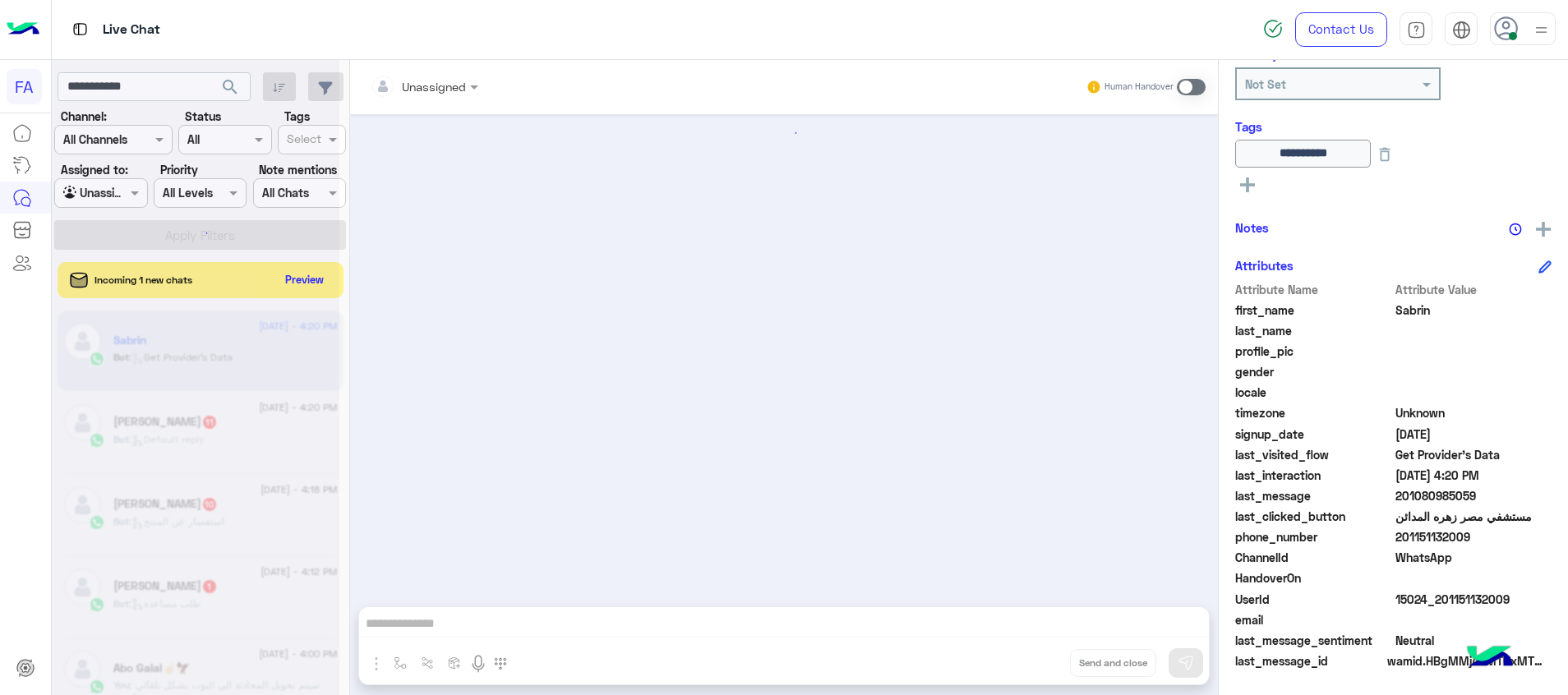
click at [220, 108] on div at bounding box center [196, 354] width 287 height 695
click at [231, 85] on div at bounding box center [196, 354] width 287 height 695
click at [228, 85] on div at bounding box center [196, 354] width 287 height 695
click at [224, 88] on div at bounding box center [196, 354] width 287 height 695
click at [230, 83] on div at bounding box center [196, 354] width 287 height 695
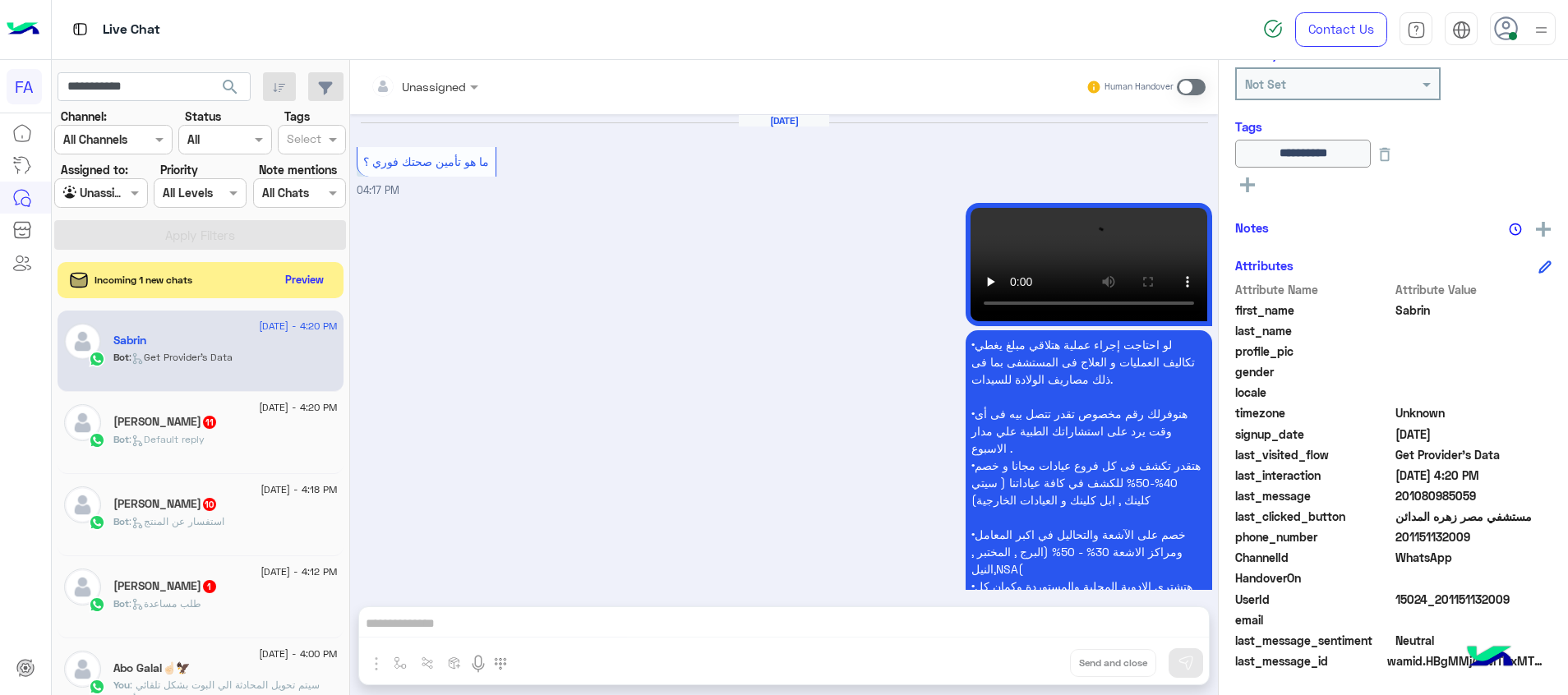
scroll to position [1482, 0]
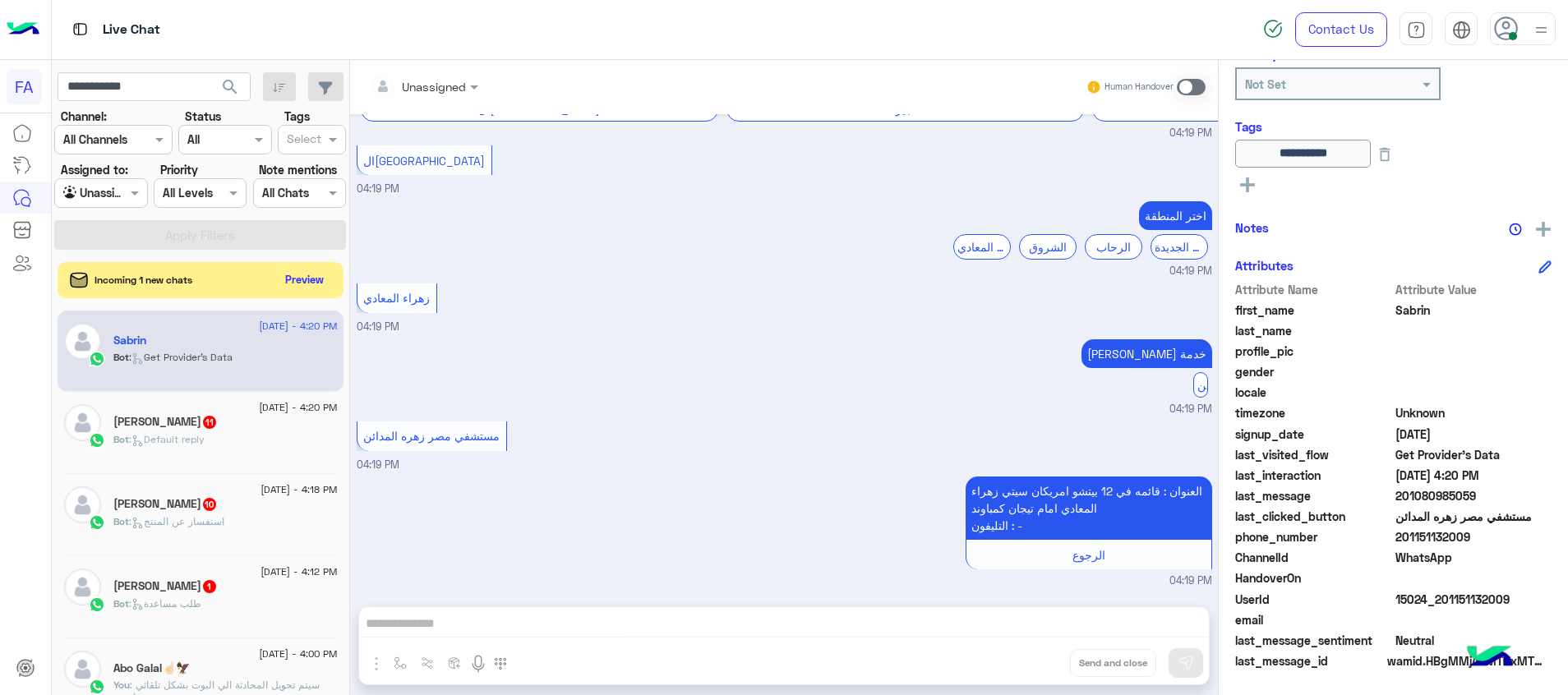
click at [227, 81] on span "search" at bounding box center [230, 87] width 20 height 20
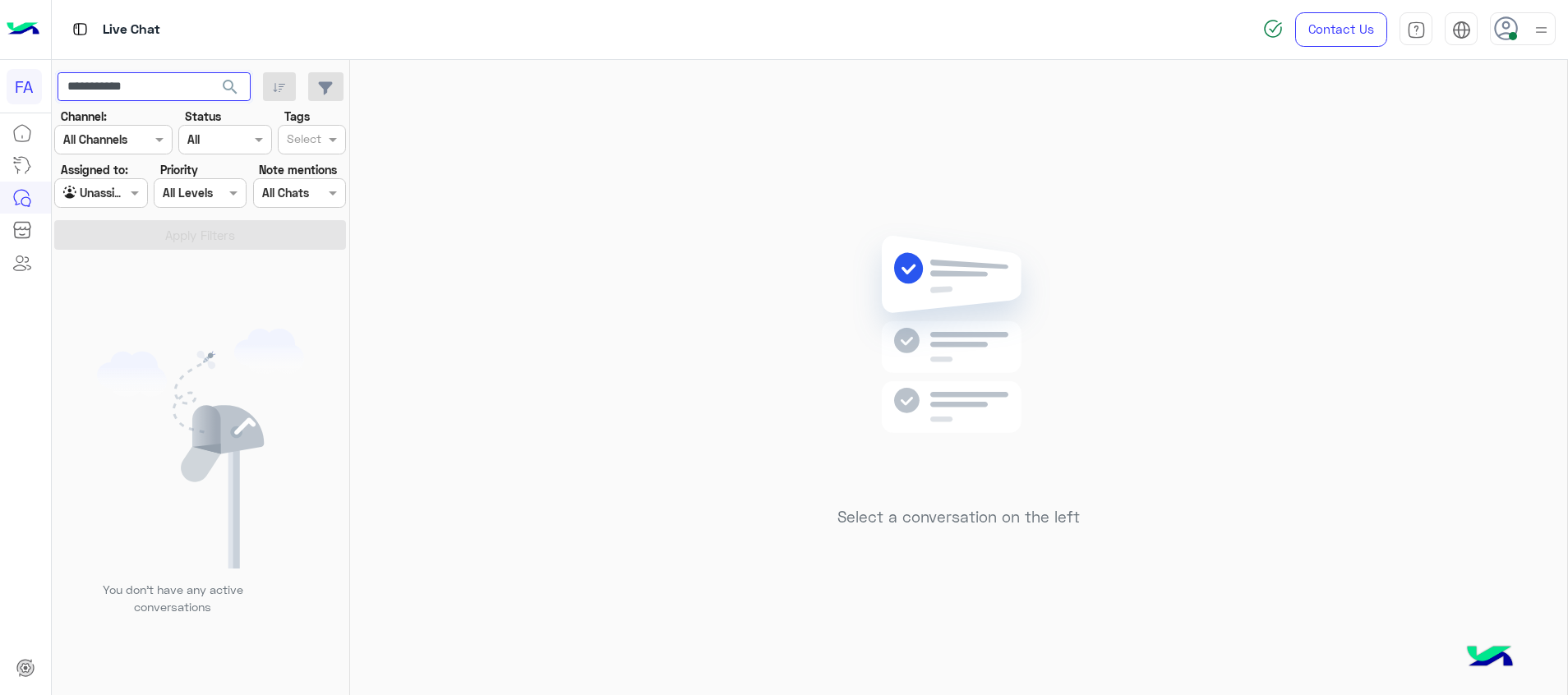
click at [99, 90] on input "**********" at bounding box center [154, 87] width 193 height 29
type input "**********"
click at [228, 81] on span "search" at bounding box center [230, 87] width 20 height 20
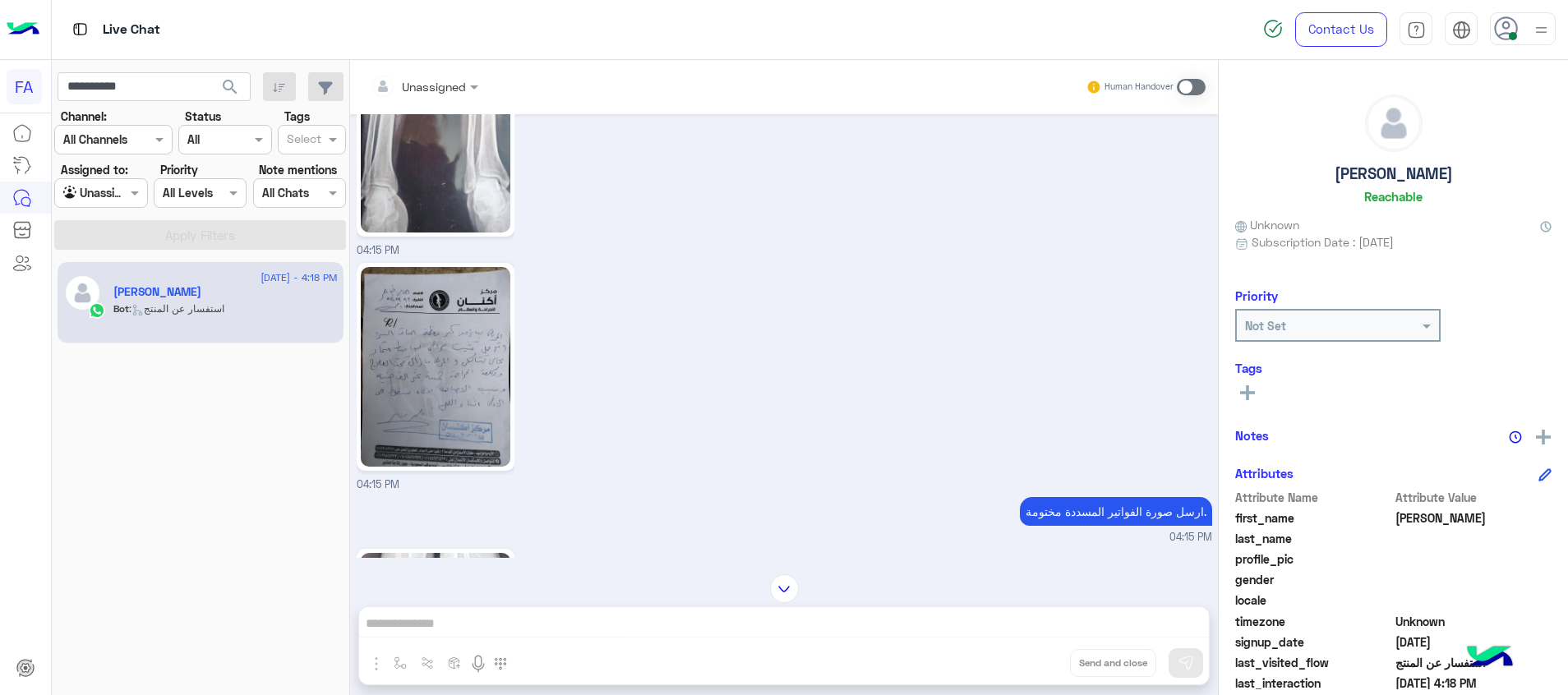
scroll to position [1329, 0]
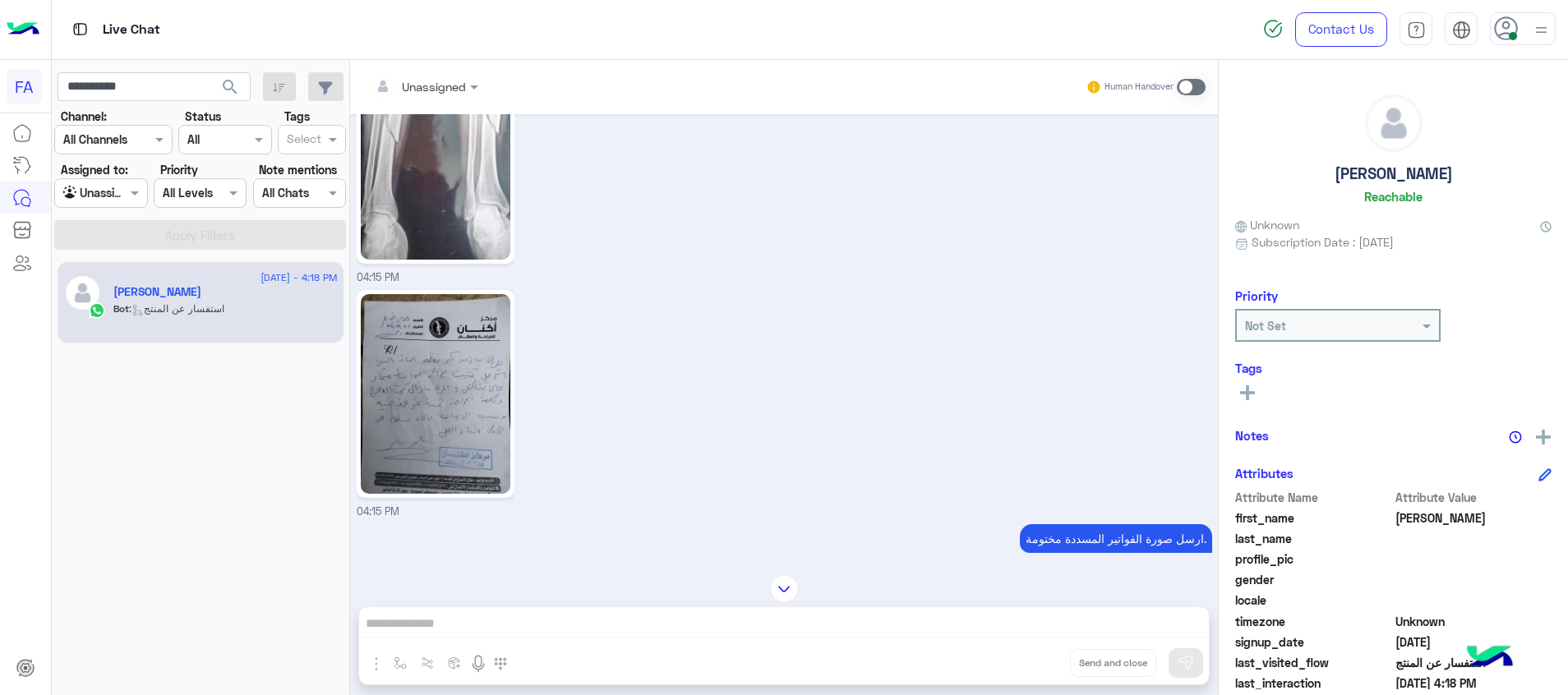
drag, startPoint x: 417, startPoint y: 386, endPoint x: 439, endPoint y: 386, distance: 22.0
click at [417, 386] on img at bounding box center [436, 393] width 149 height 200
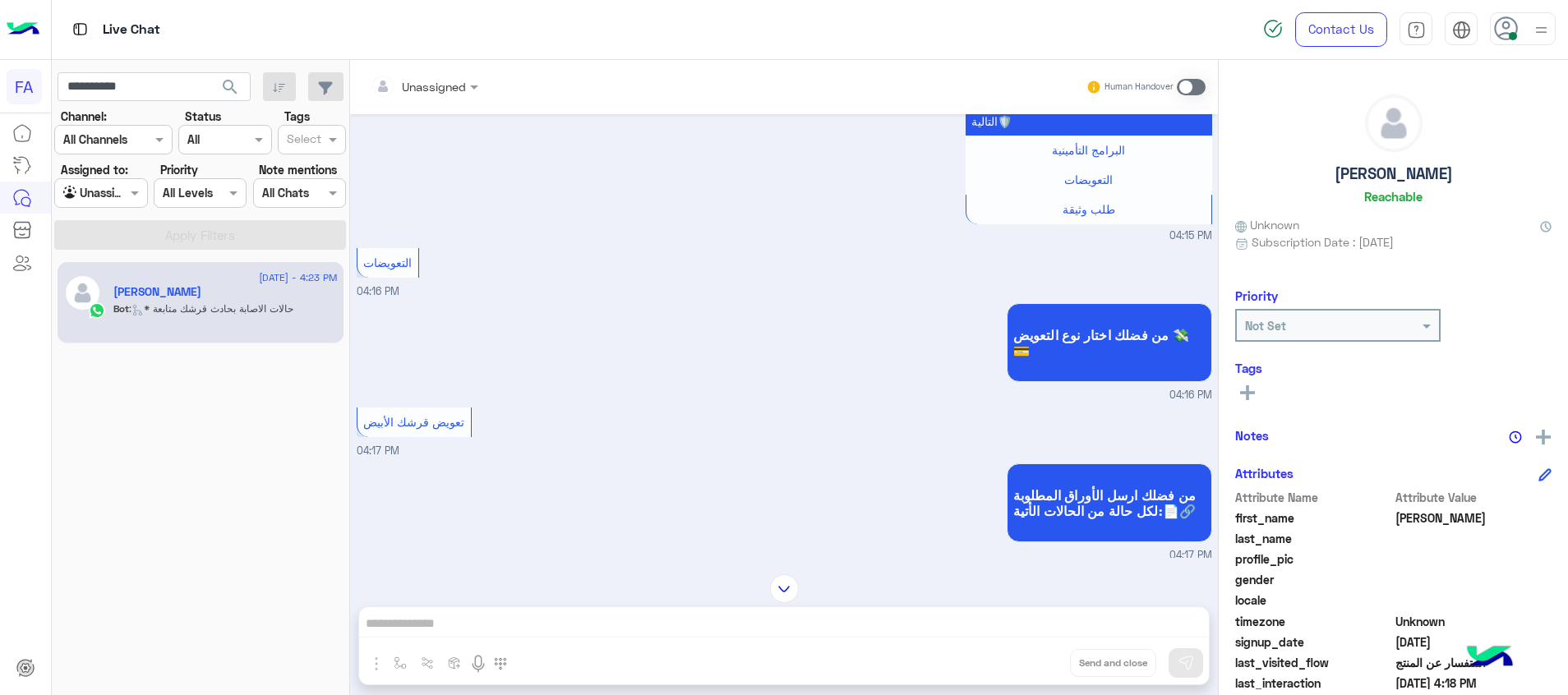
scroll to position [2060, 0]
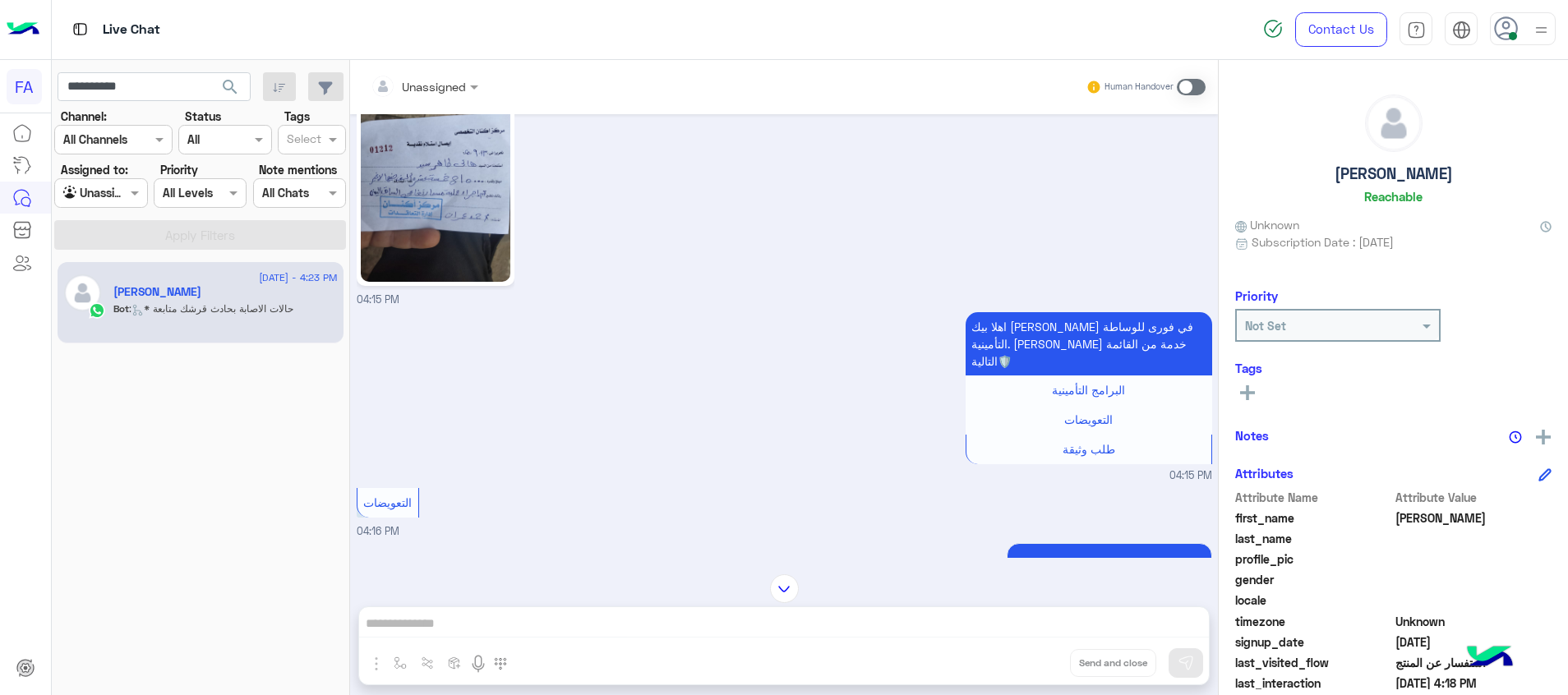
click at [454, 210] on img at bounding box center [436, 182] width 149 height 200
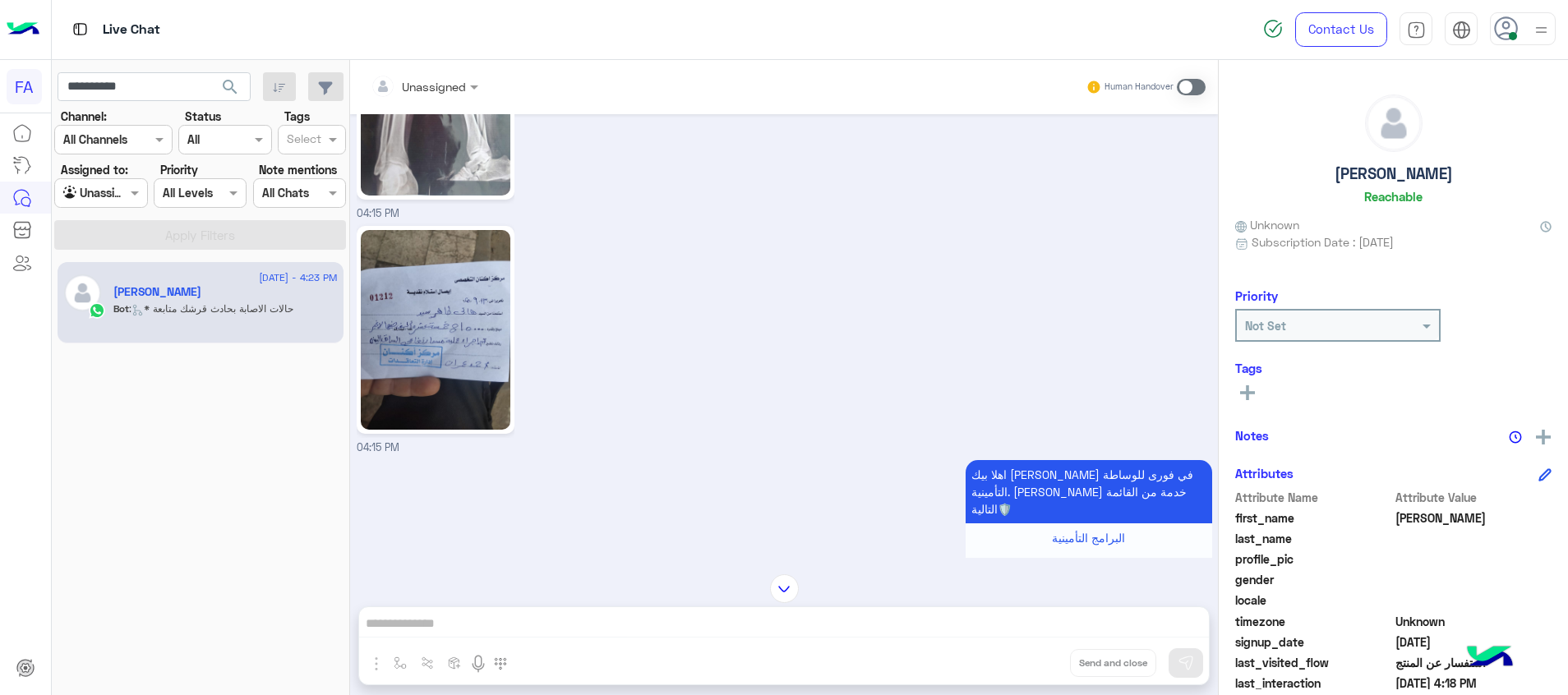
scroll to position [3704, 0]
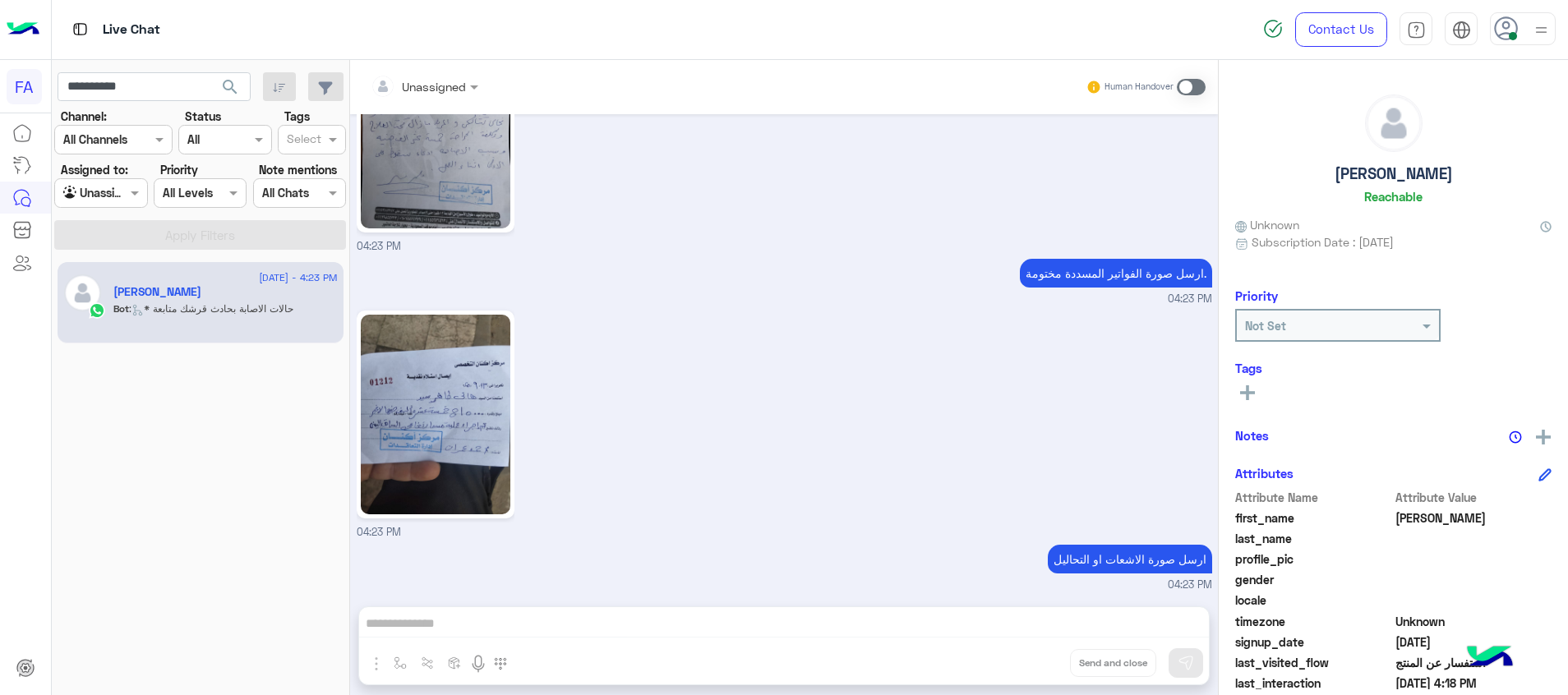
click at [462, 424] on img at bounding box center [436, 414] width 149 height 200
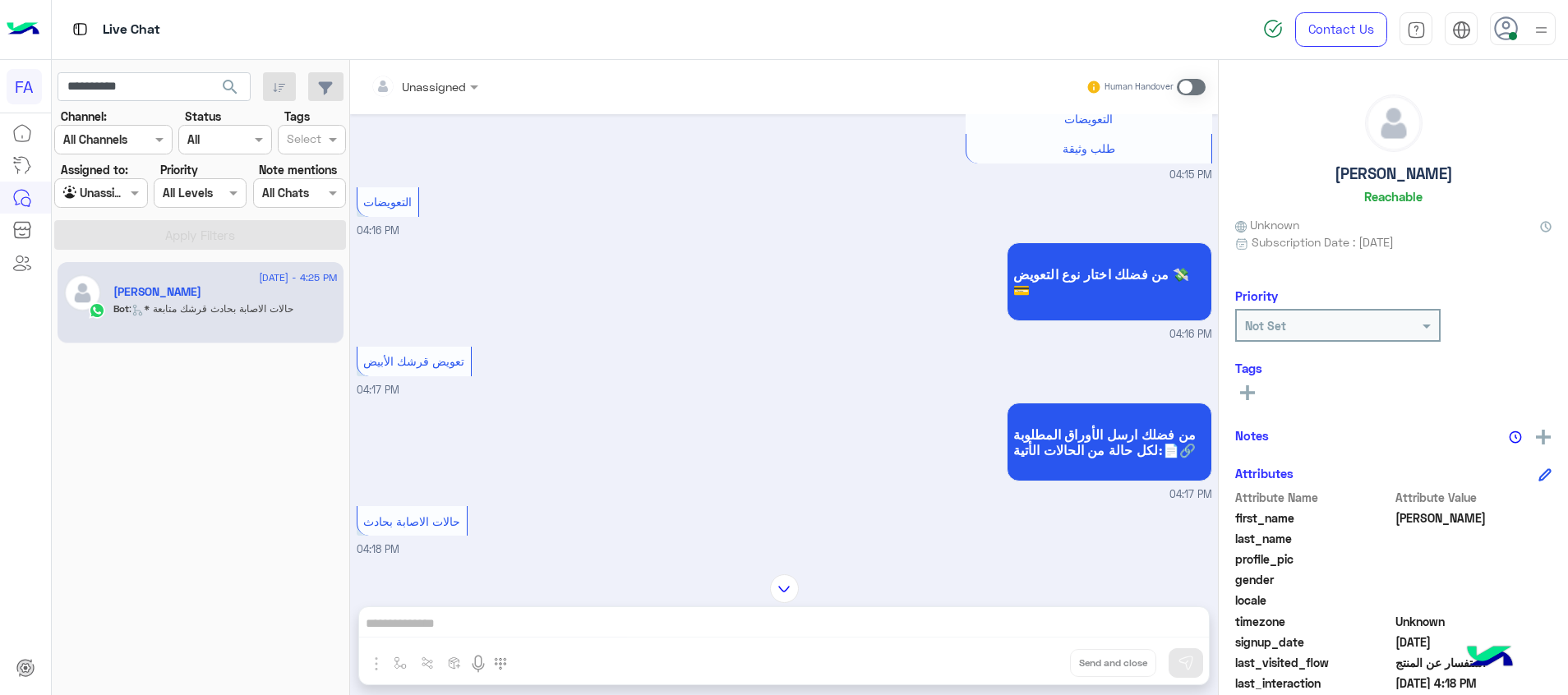
scroll to position [2434, 0]
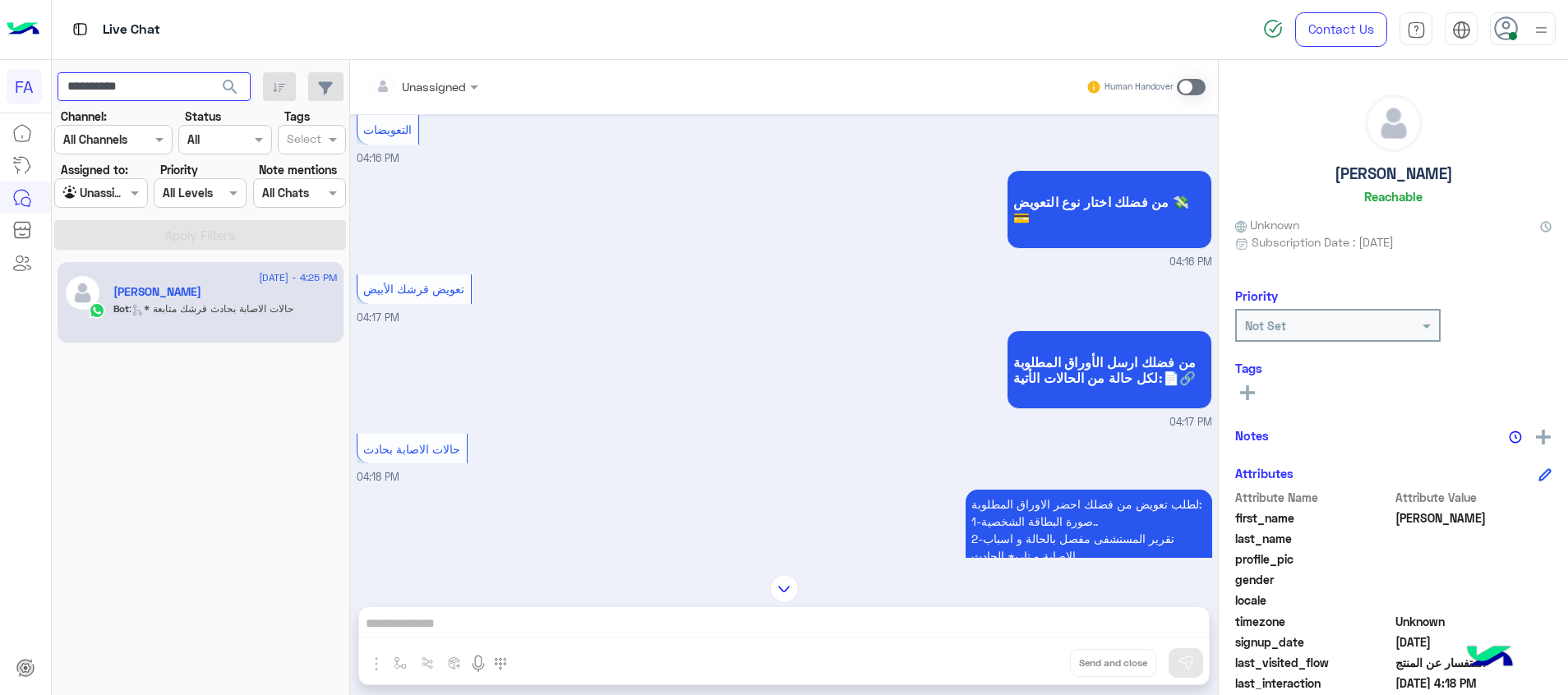
click at [110, 85] on input "**********" at bounding box center [154, 87] width 193 height 29
type input "**********"
click at [222, 85] on span "search" at bounding box center [230, 87] width 20 height 20
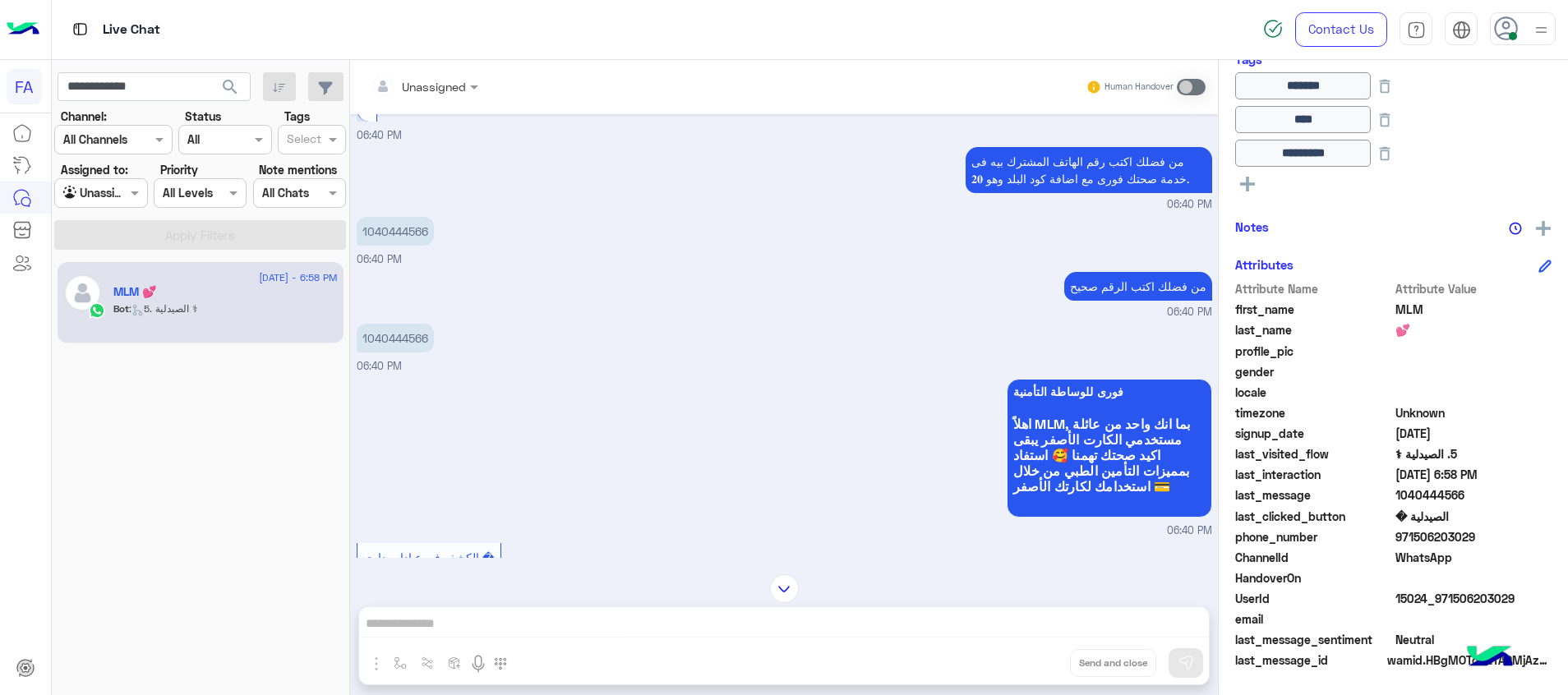
scroll to position [608, 0]
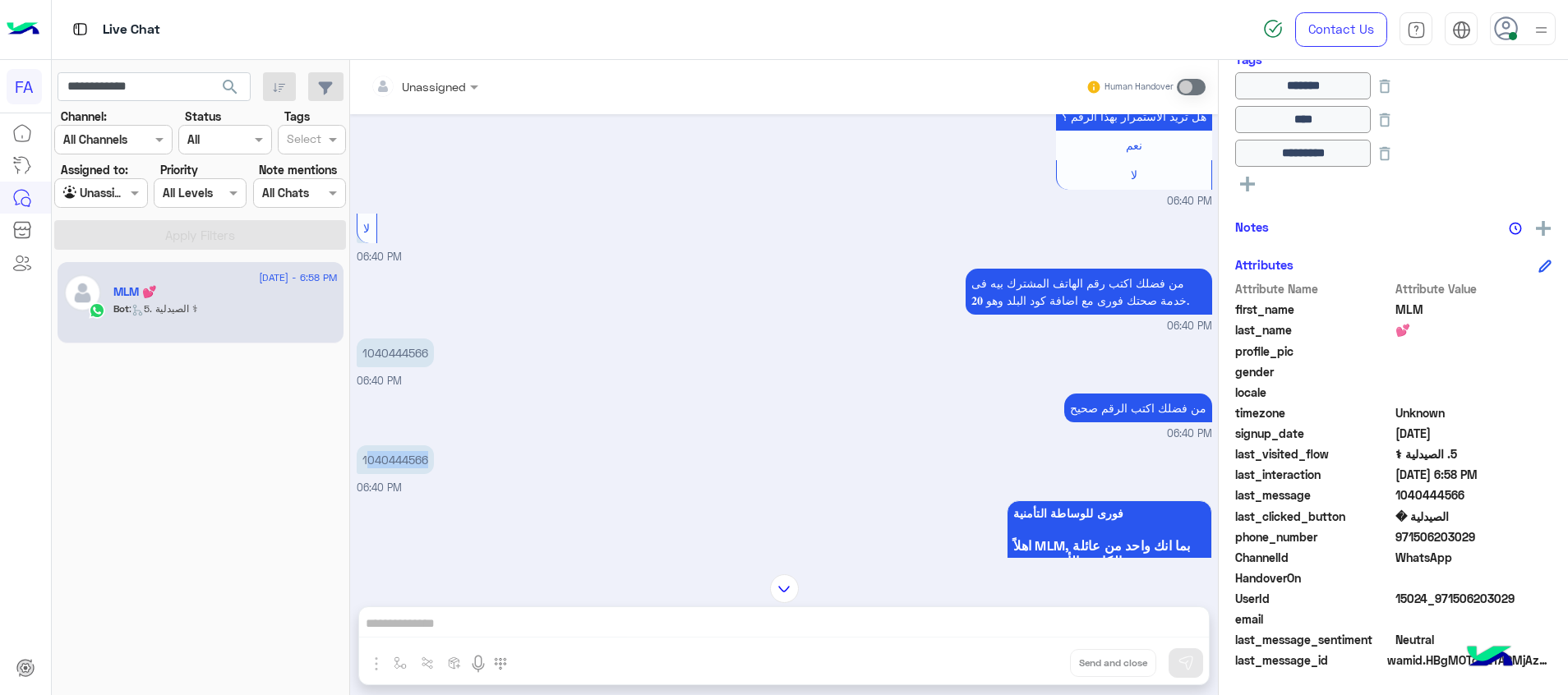
drag, startPoint x: 426, startPoint y: 458, endPoint x: 365, endPoint y: 460, distance: 61.0
click at [365, 460] on p "1040444566" at bounding box center [395, 460] width 78 height 28
drag, startPoint x: 365, startPoint y: 460, endPoint x: 498, endPoint y: 440, distance: 134.5
click at [496, 443] on div "1040444566 06:40 PM" at bounding box center [784, 469] width 855 height 55
click at [498, 466] on div "1040444566 06:40 PM" at bounding box center [784, 469] width 855 height 55
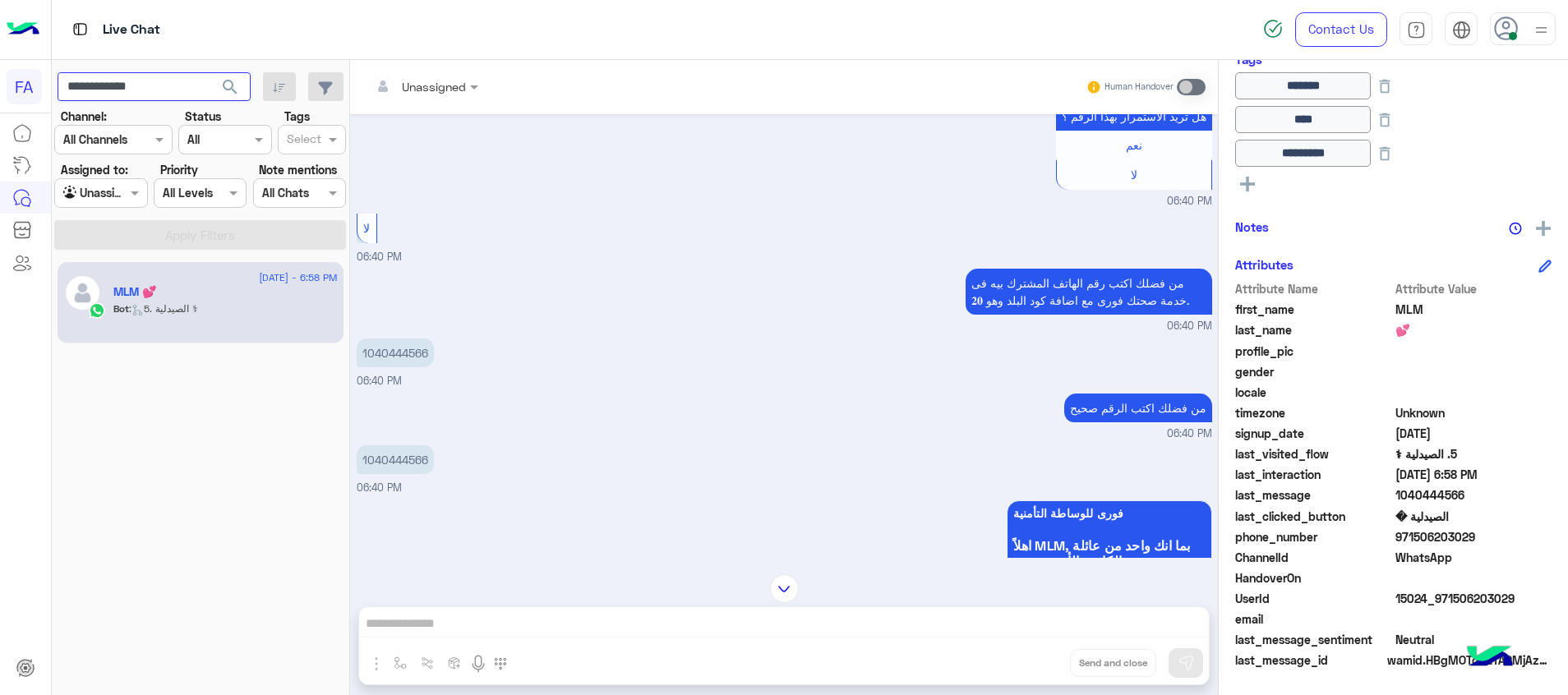
click at [101, 94] on input "**********" at bounding box center [154, 87] width 193 height 29
click at [114, 199] on div at bounding box center [100, 193] width 91 height 19
click at [123, 289] on b "Your Inbox" at bounding box center [107, 287] width 58 height 14
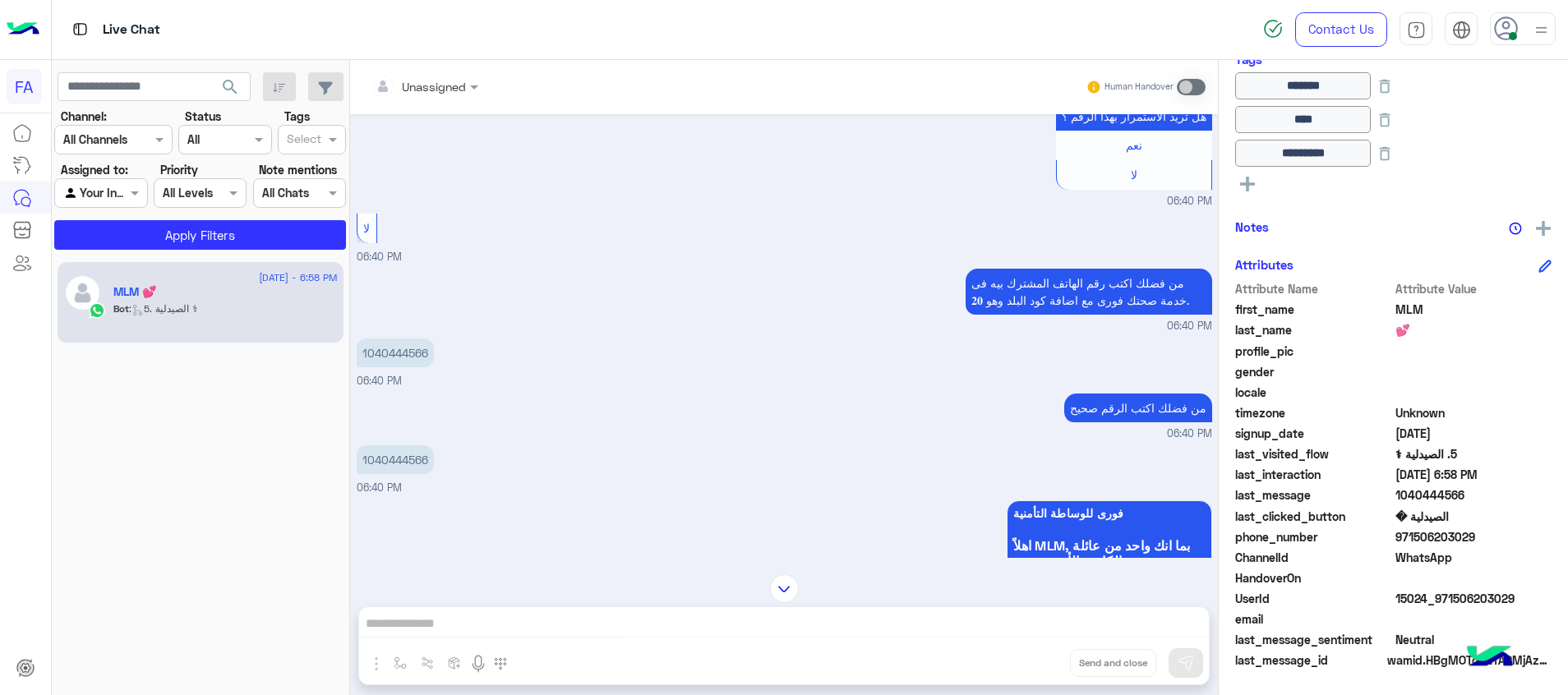
click at [228, 86] on span "search" at bounding box center [230, 87] width 20 height 20
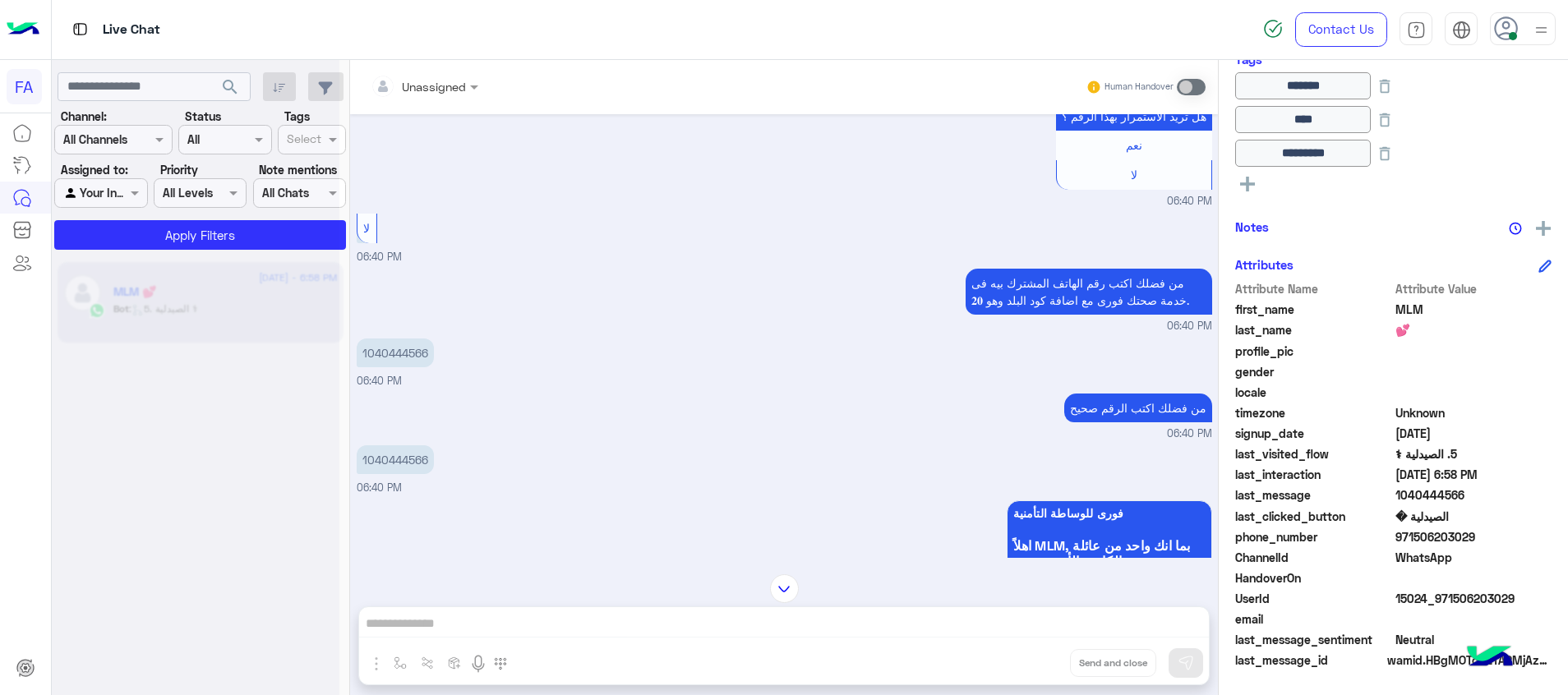
click at [235, 235] on div at bounding box center [196, 354] width 287 height 695
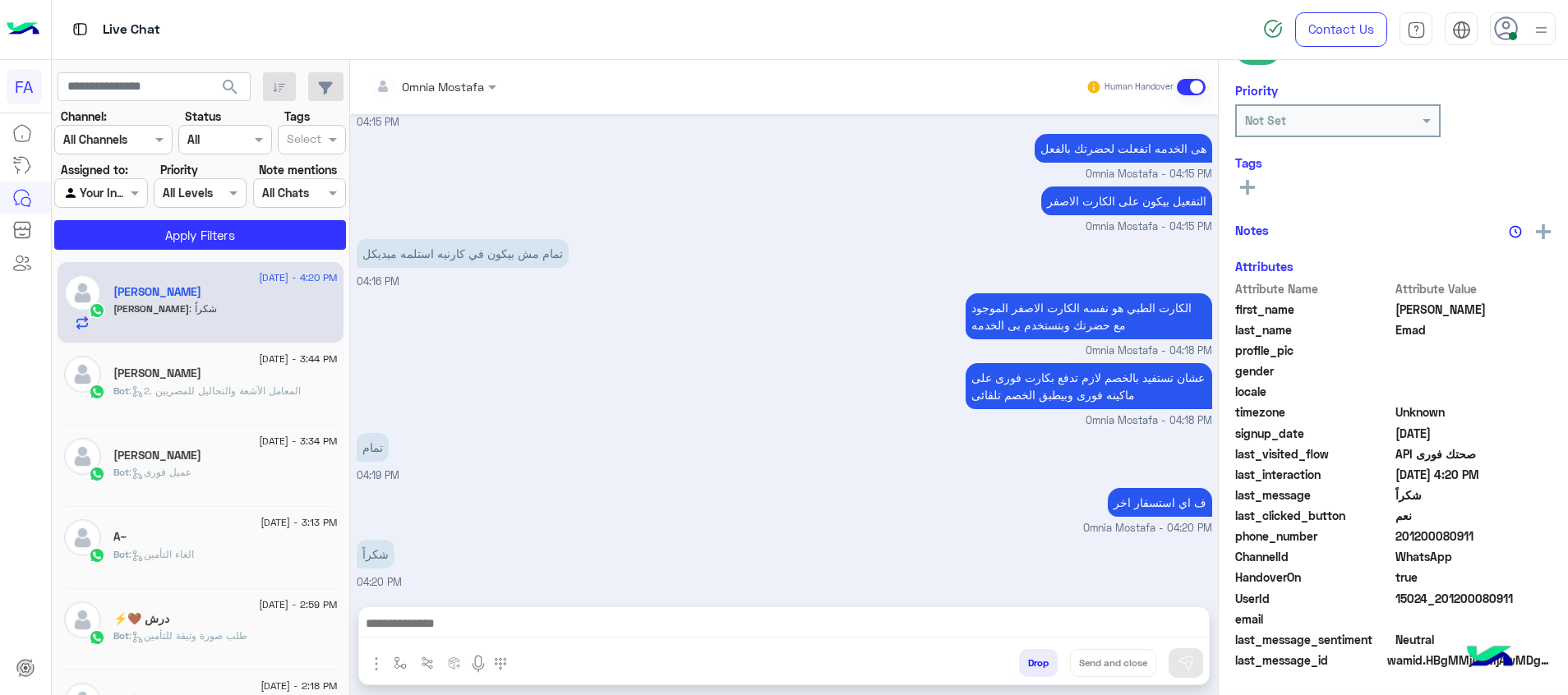
scroll to position [238, 0]
click at [1251, 179] on icon at bounding box center [1248, 184] width 15 height 15
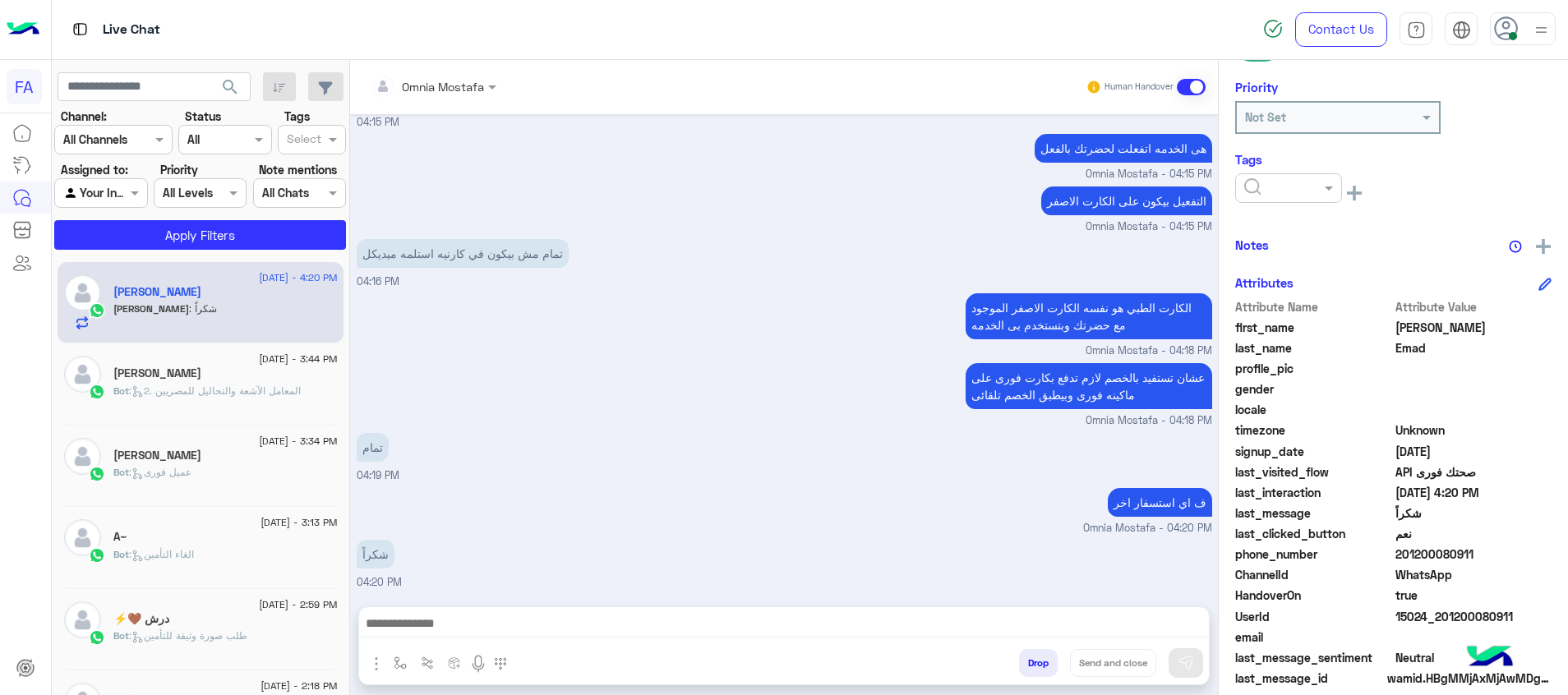
click at [1266, 193] on input "text" at bounding box center [1268, 188] width 50 height 17
click at [1288, 236] on div "Medical" at bounding box center [1288, 229] width 107 height 30
click at [1252, 217] on div "× Medical See All" at bounding box center [1393, 195] width 317 height 43
click at [1253, 214] on div "× Medical See All" at bounding box center [1393, 195] width 317 height 43
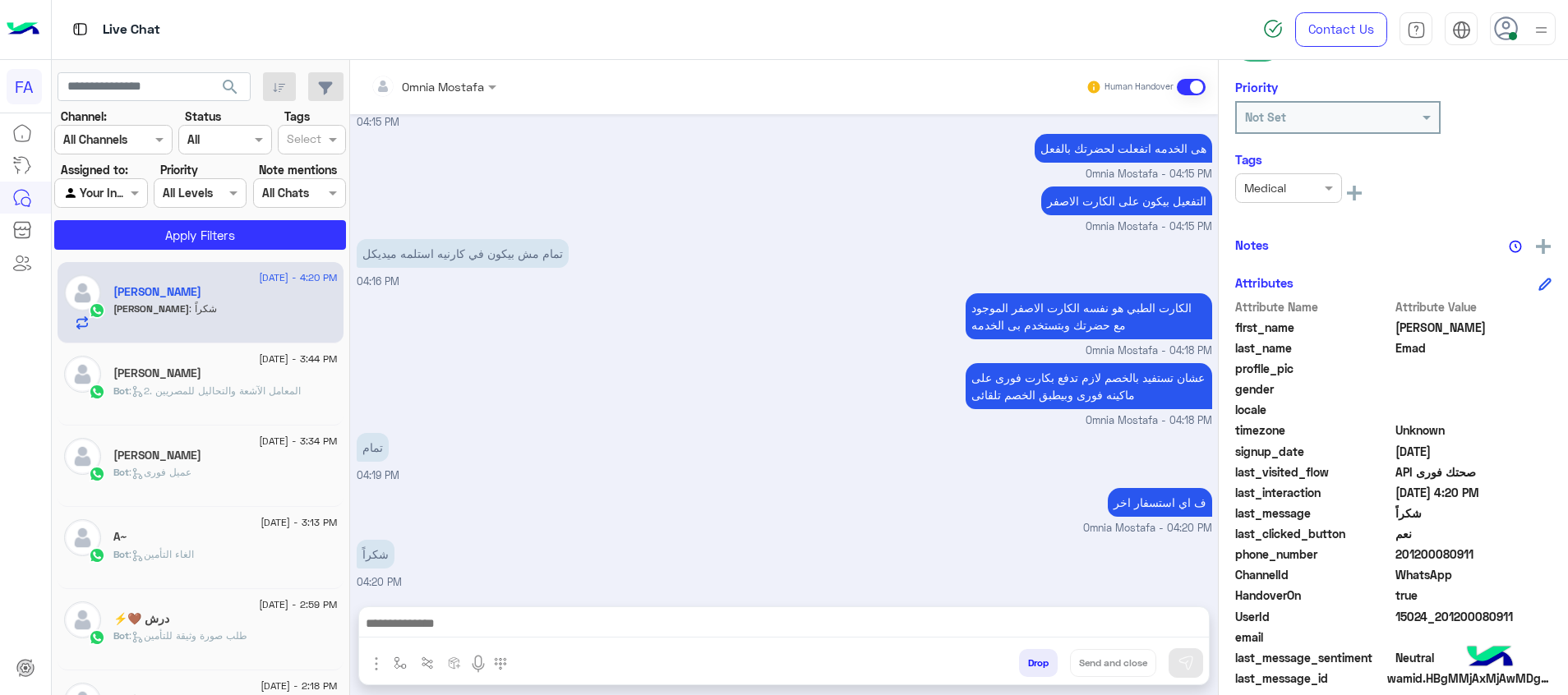
click at [1253, 216] on div "× Medical See All" at bounding box center [1393, 195] width 317 height 43
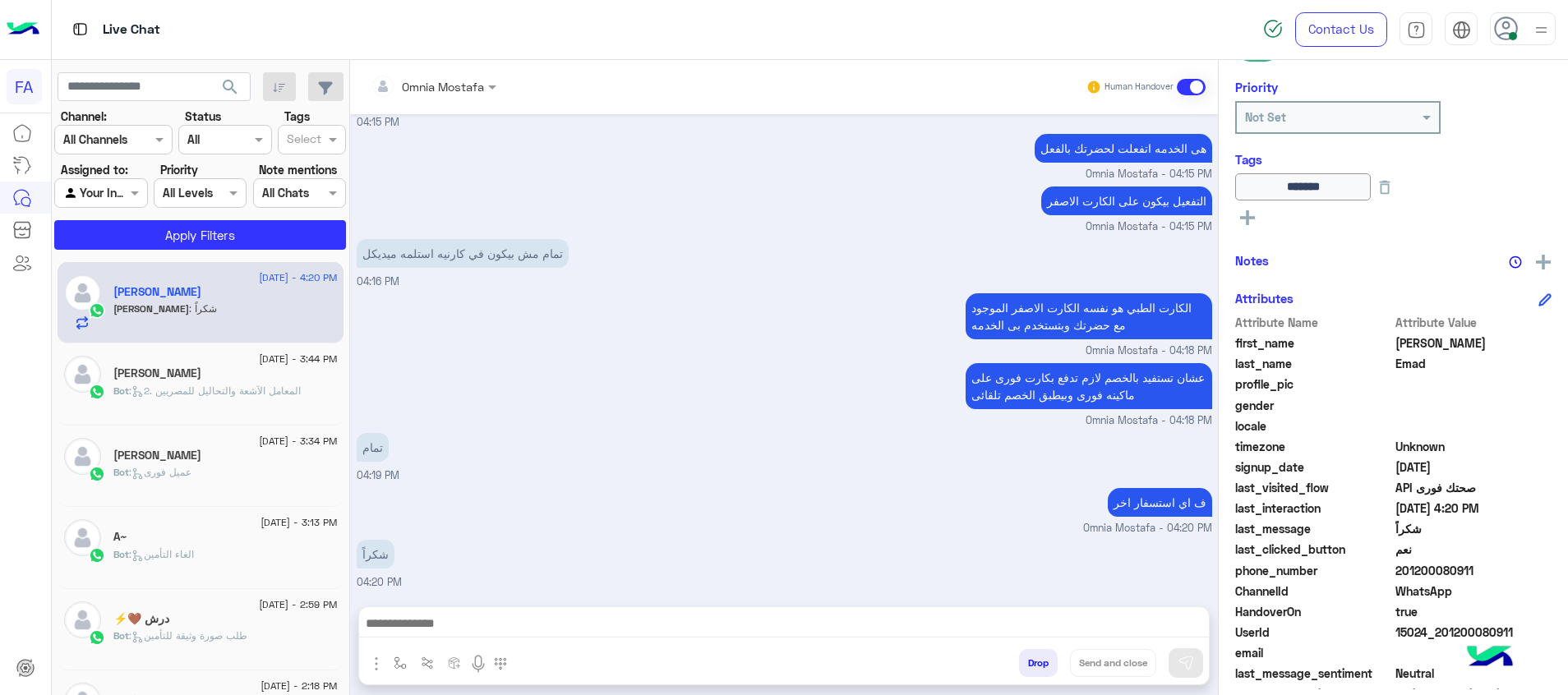
click at [1253, 216] on icon at bounding box center [1248, 218] width 15 height 15
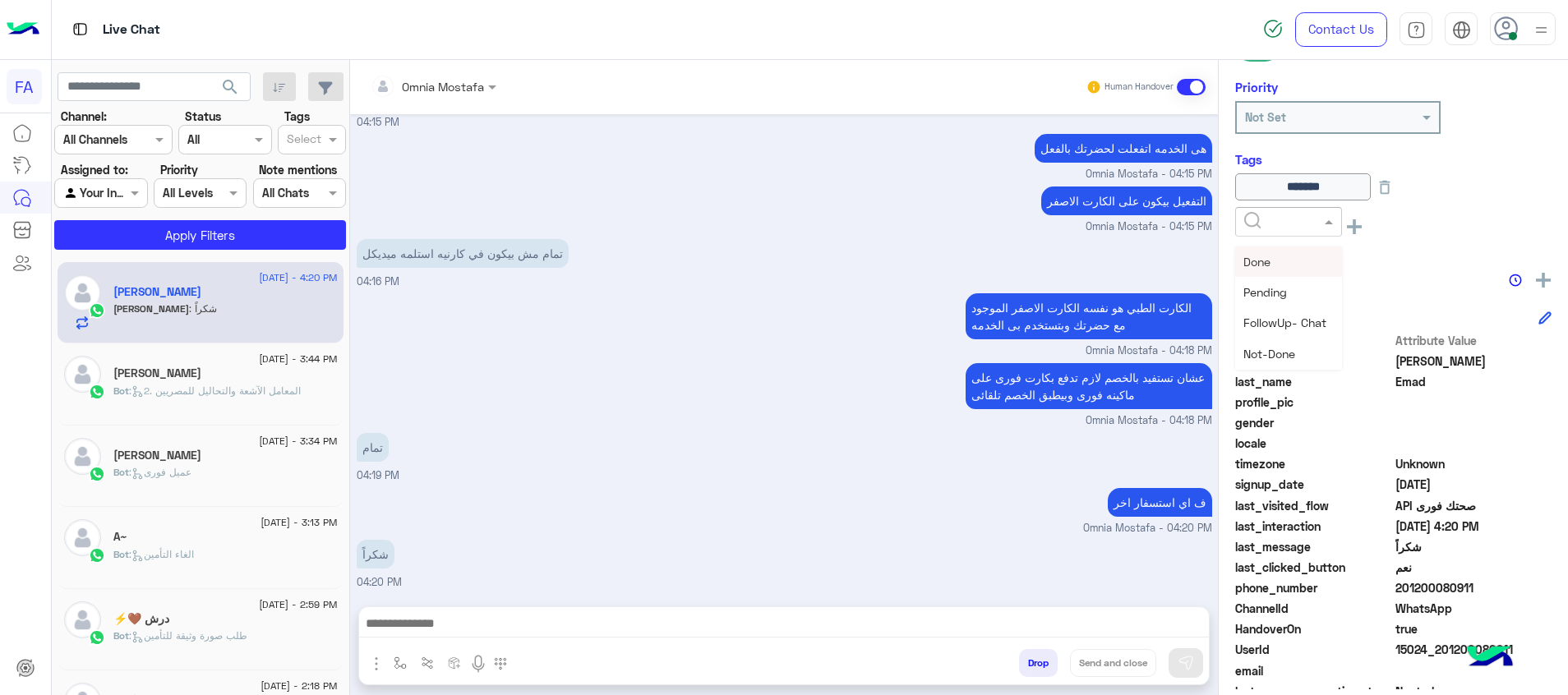
click at [1287, 269] on div "Done" at bounding box center [1288, 262] width 107 height 30
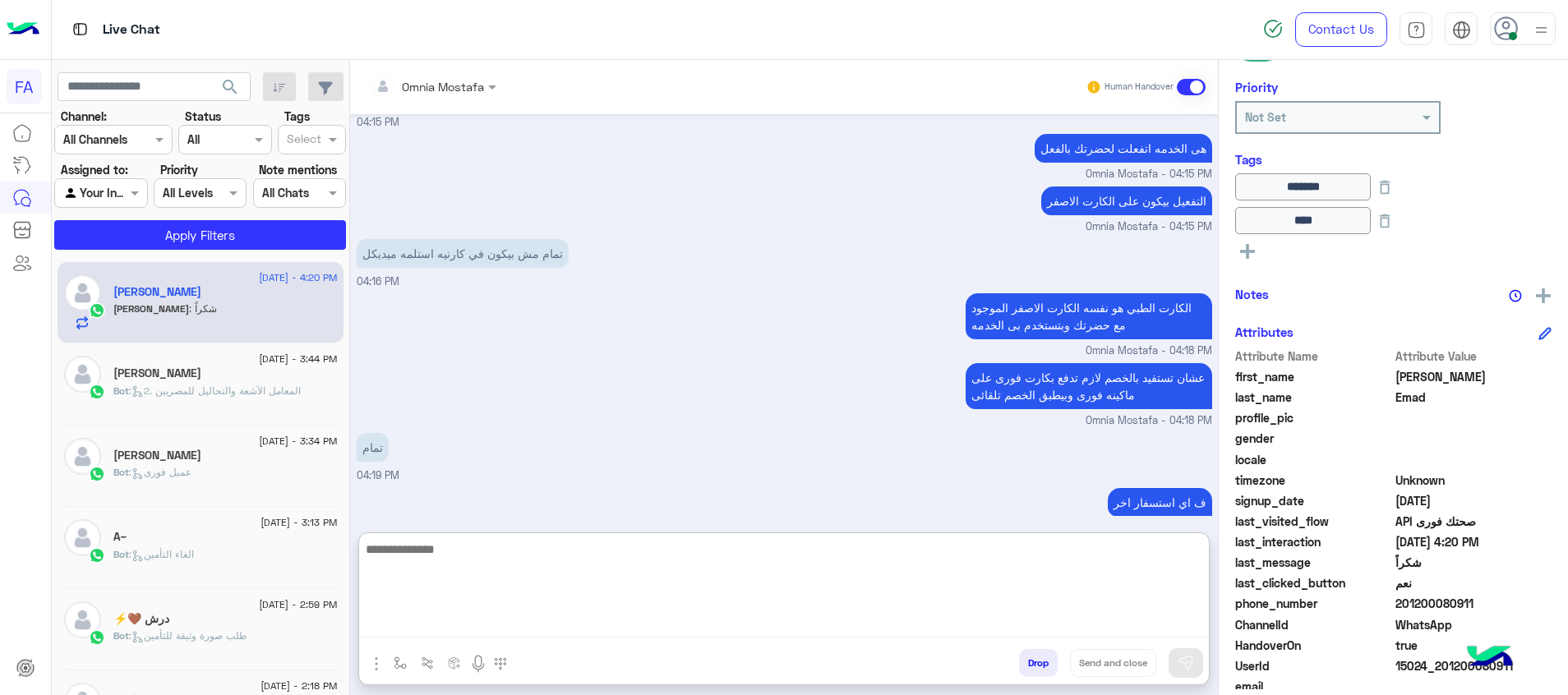
click at [1172, 617] on textarea at bounding box center [784, 588] width 850 height 98
paste textarea "**********"
type textarea "**********"
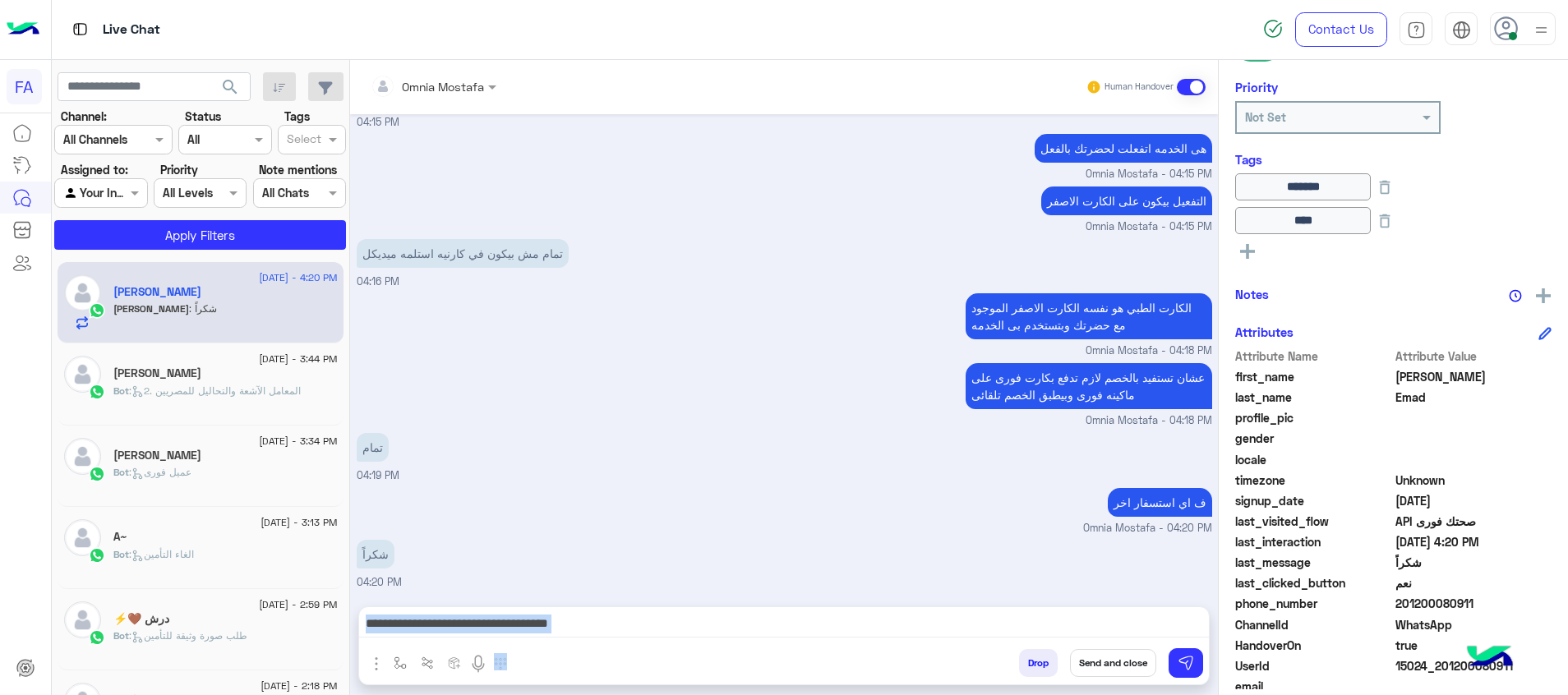
drag, startPoint x: 1151, startPoint y: 645, endPoint x: 1140, endPoint y: 651, distance: 12.5
click at [1141, 651] on div "**********" at bounding box center [784, 646] width 852 height 78
drag, startPoint x: 1140, startPoint y: 651, endPoint x: 1128, endPoint y: 664, distance: 17.7
click at [1127, 664] on button "Send and close" at bounding box center [1112, 664] width 86 height 28
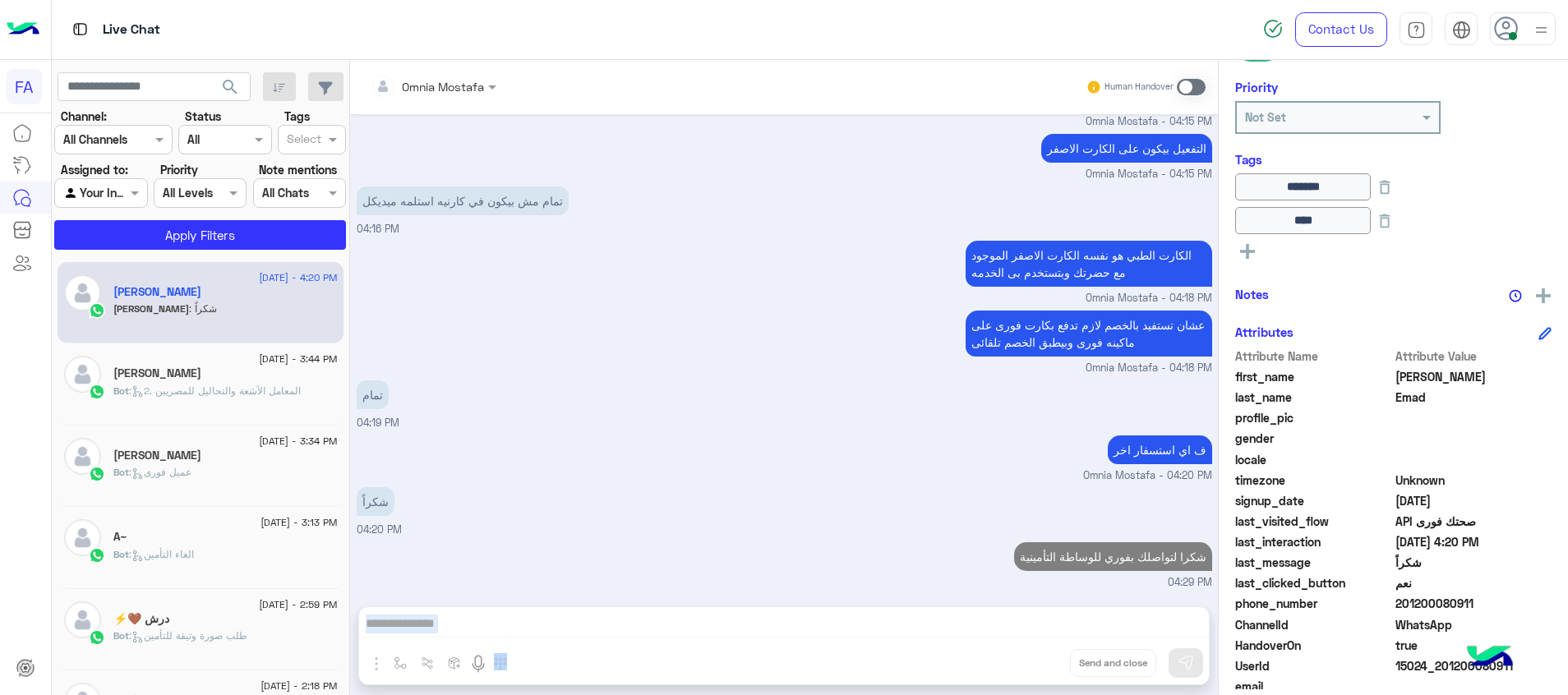
scroll to position [1208, 0]
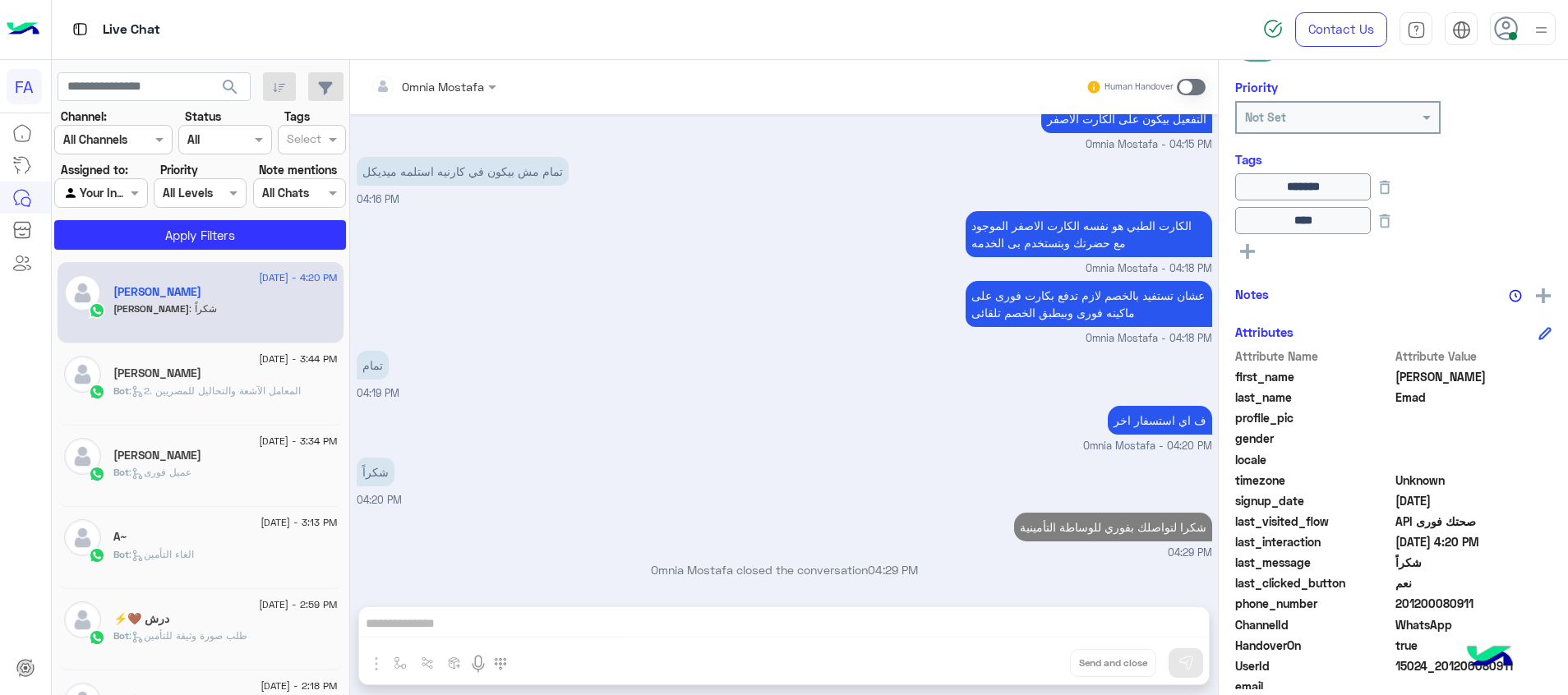
click at [107, 182] on div "Agent Filter Your Inbox" at bounding box center [100, 193] width 93 height 29
click at [129, 269] on div "Unassigned" at bounding box center [101, 257] width 95 height 32
click at [233, 83] on span "search" at bounding box center [230, 87] width 20 height 20
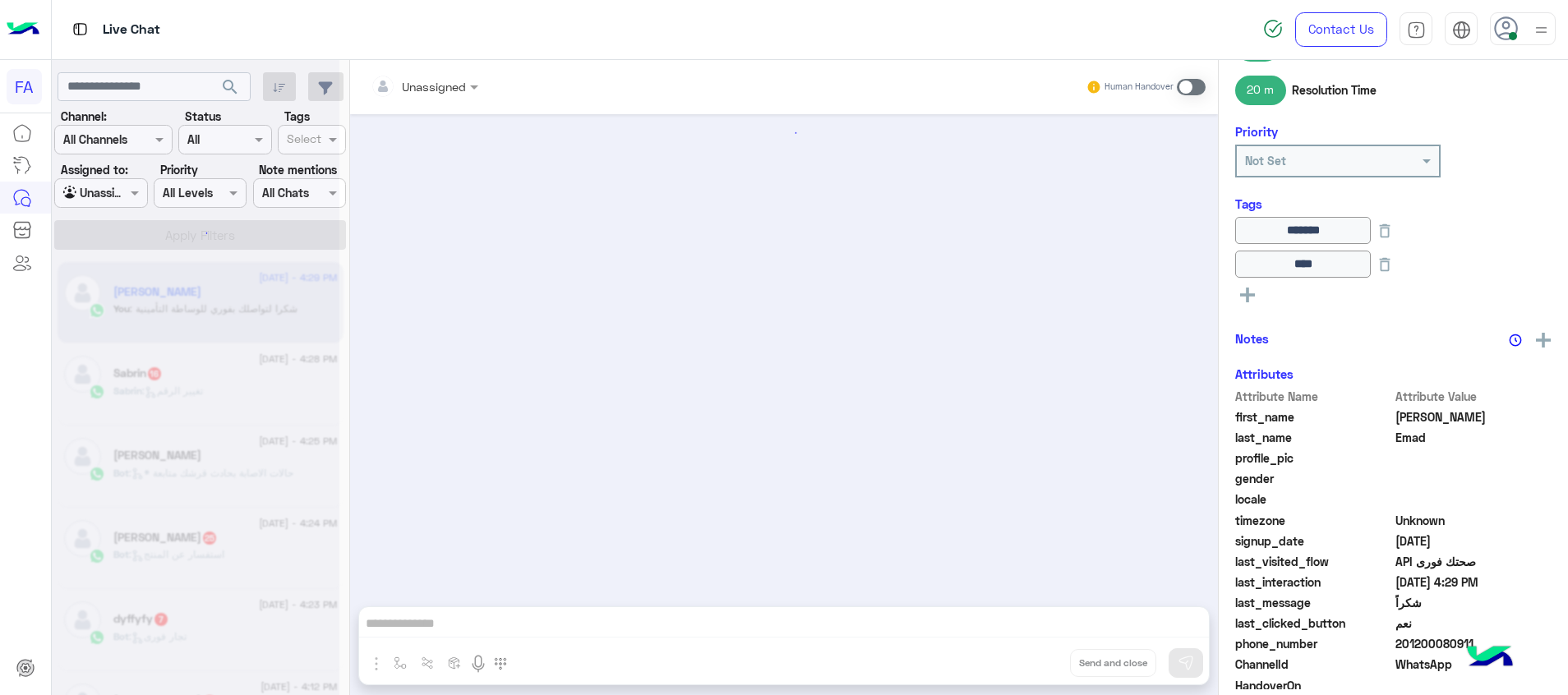
scroll to position [1027, 0]
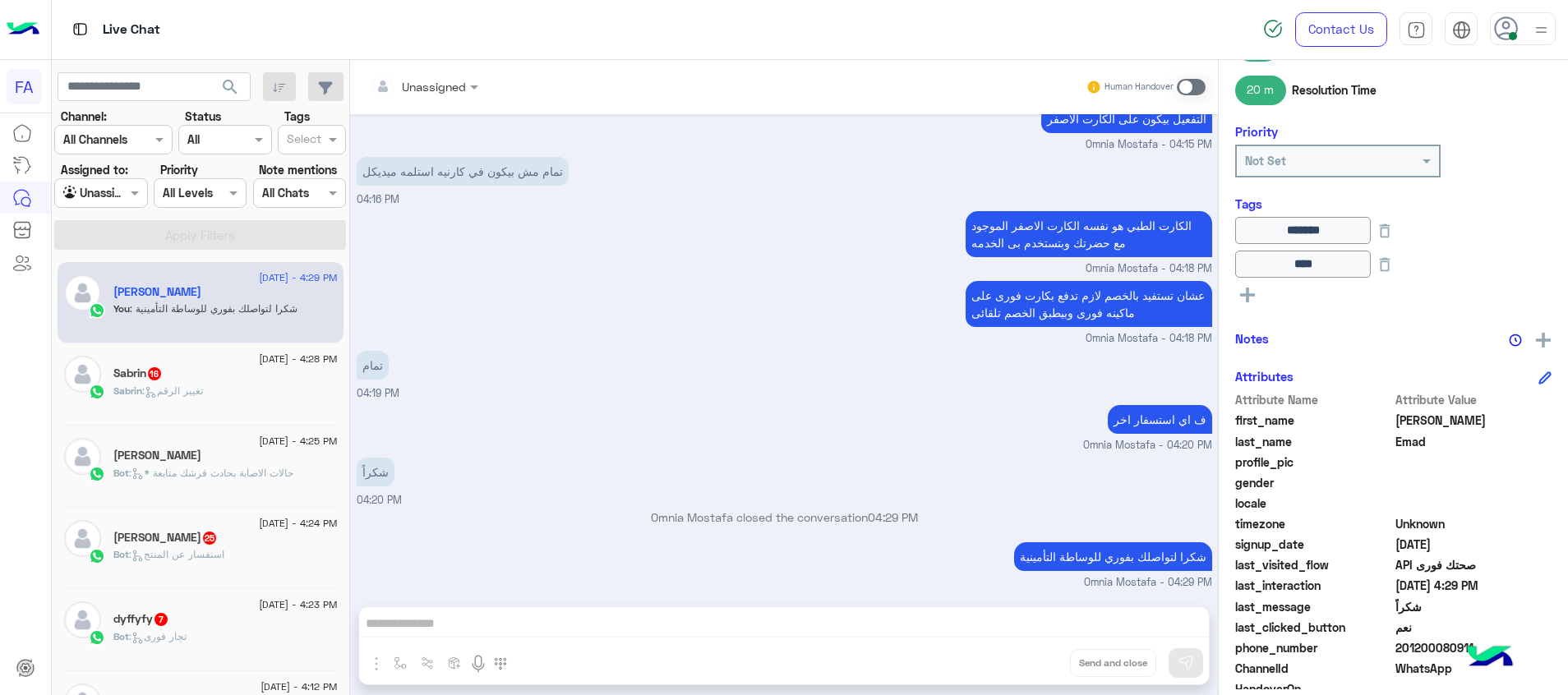
click at [235, 484] on div "Bot : * حالات الاصابة بحادث قرشك متابعة" at bounding box center [225, 480] width 224 height 28
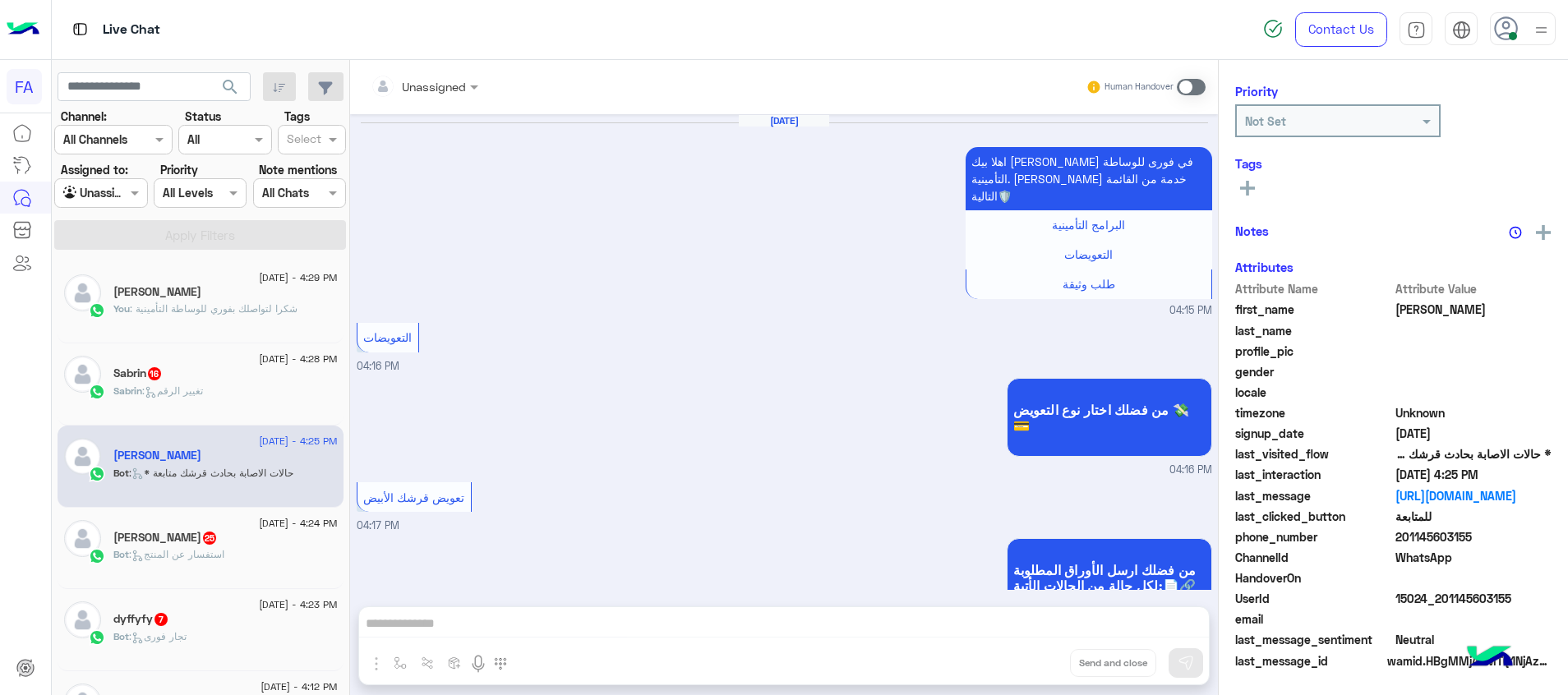
scroll to position [1814, 0]
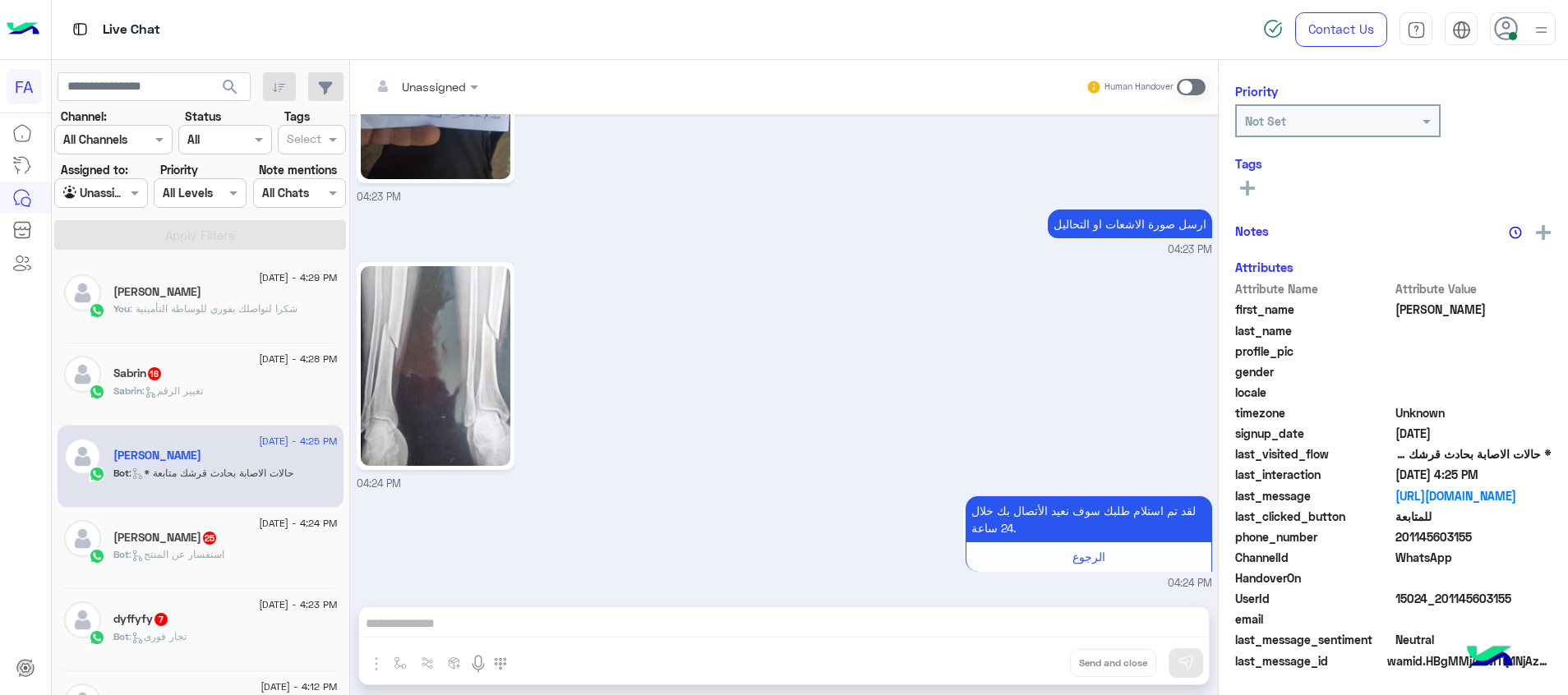
click at [265, 623] on div "dyffyfy 7" at bounding box center [225, 621] width 224 height 17
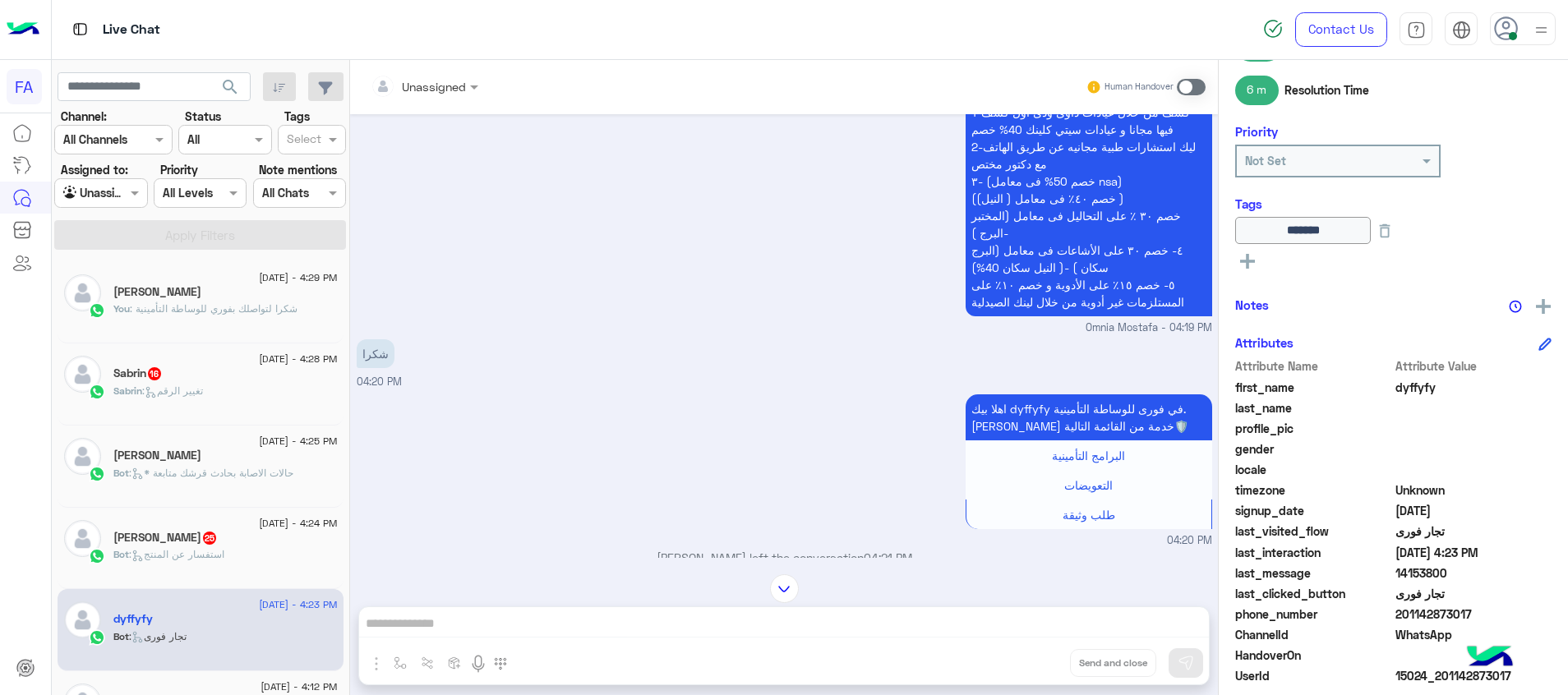
scroll to position [322, 0]
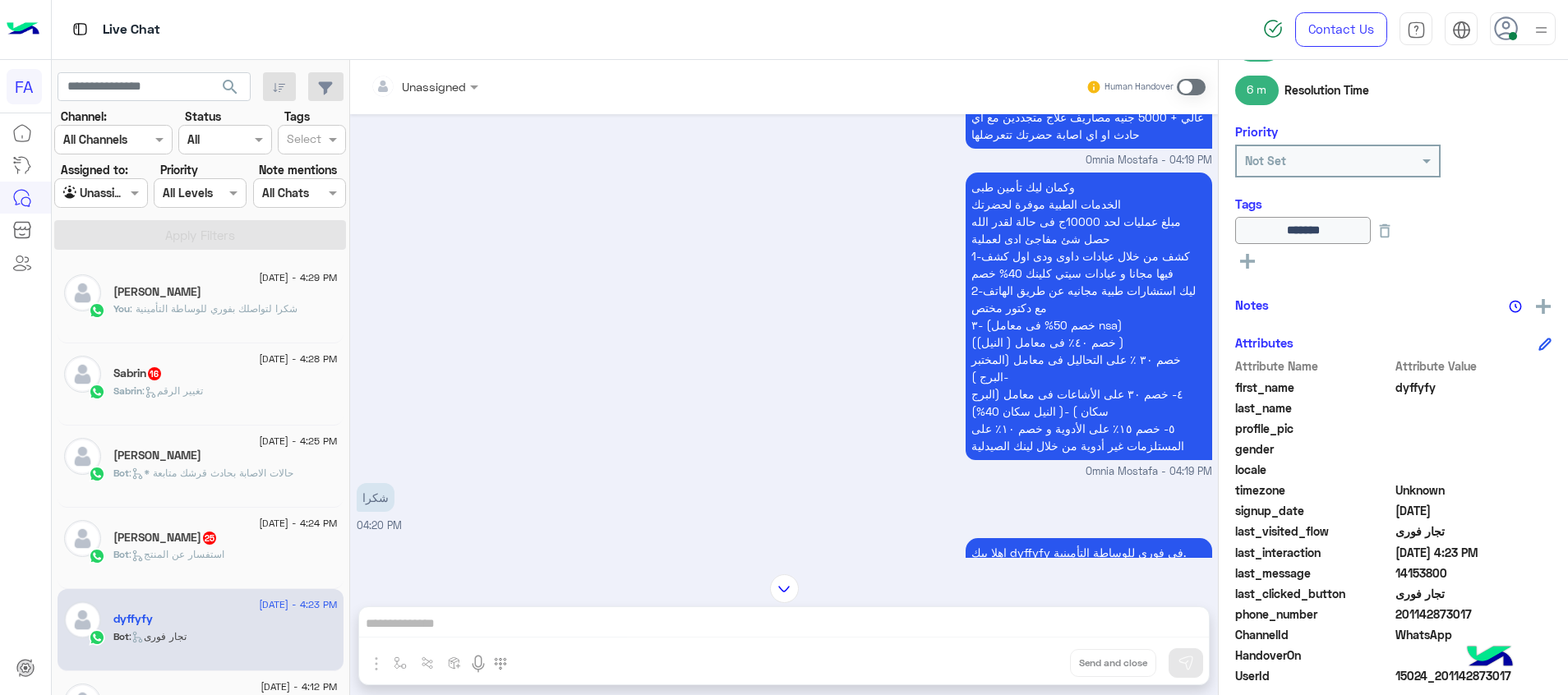
click at [1192, 84] on span at bounding box center [1191, 86] width 28 height 16
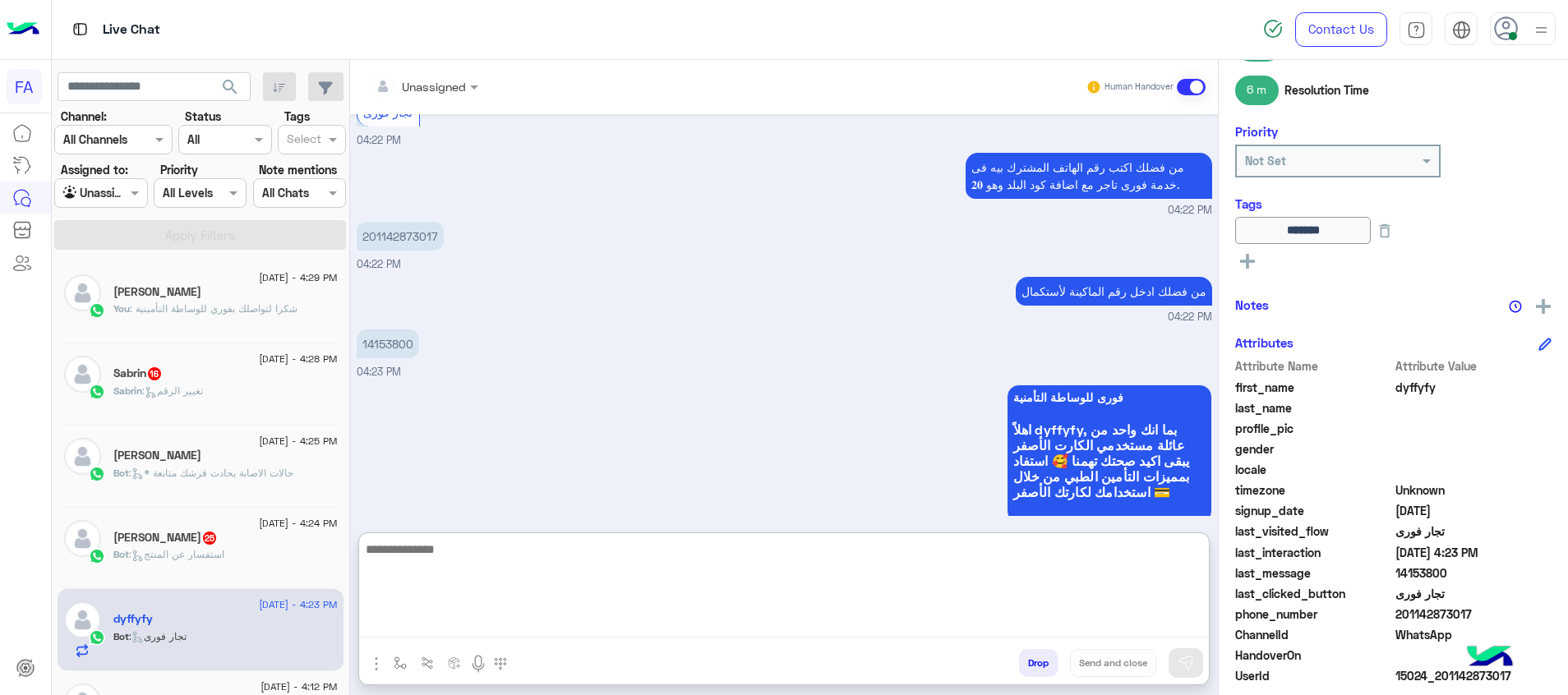
drag, startPoint x: 768, startPoint y: 622, endPoint x: 779, endPoint y: 607, distance: 18.6
click at [769, 617] on textarea at bounding box center [784, 588] width 850 height 98
type textarea "**********"
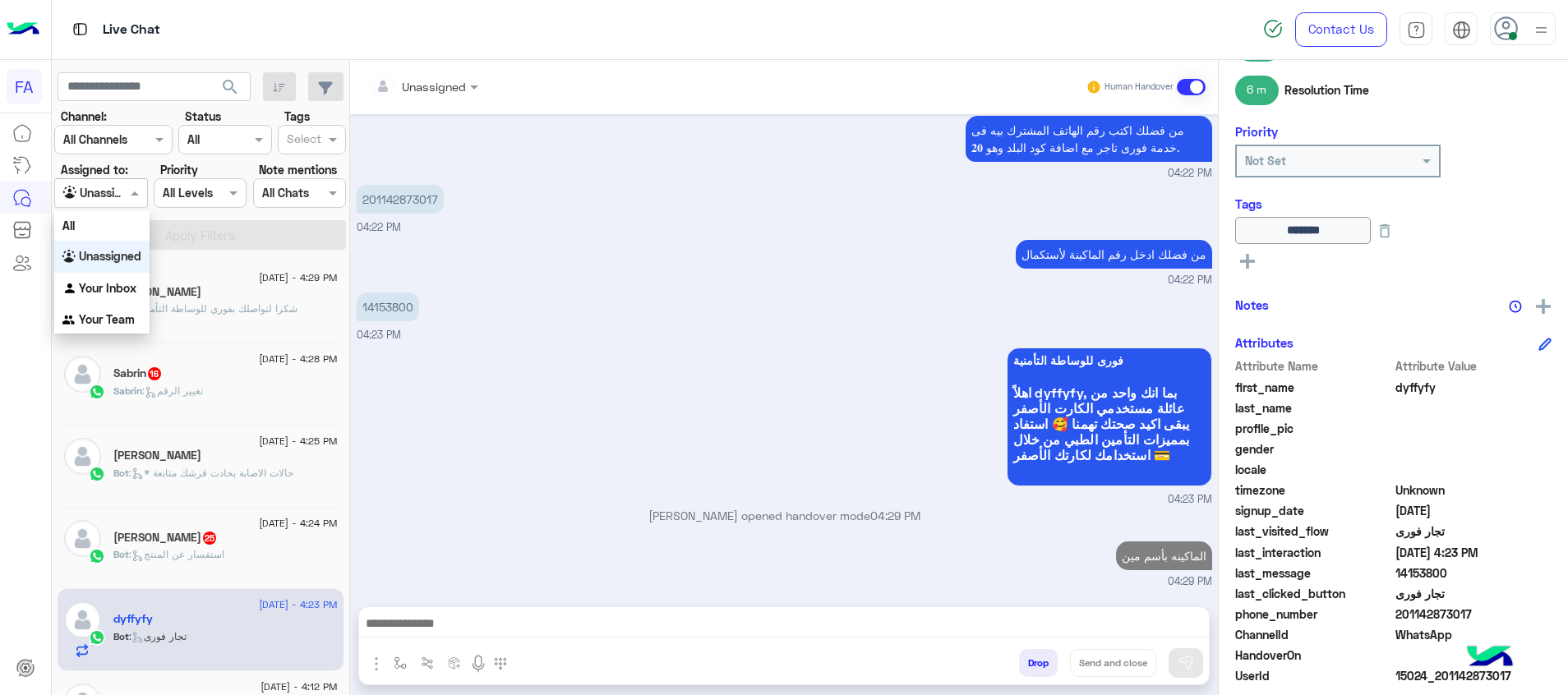
click at [123, 189] on div at bounding box center [100, 193] width 91 height 19
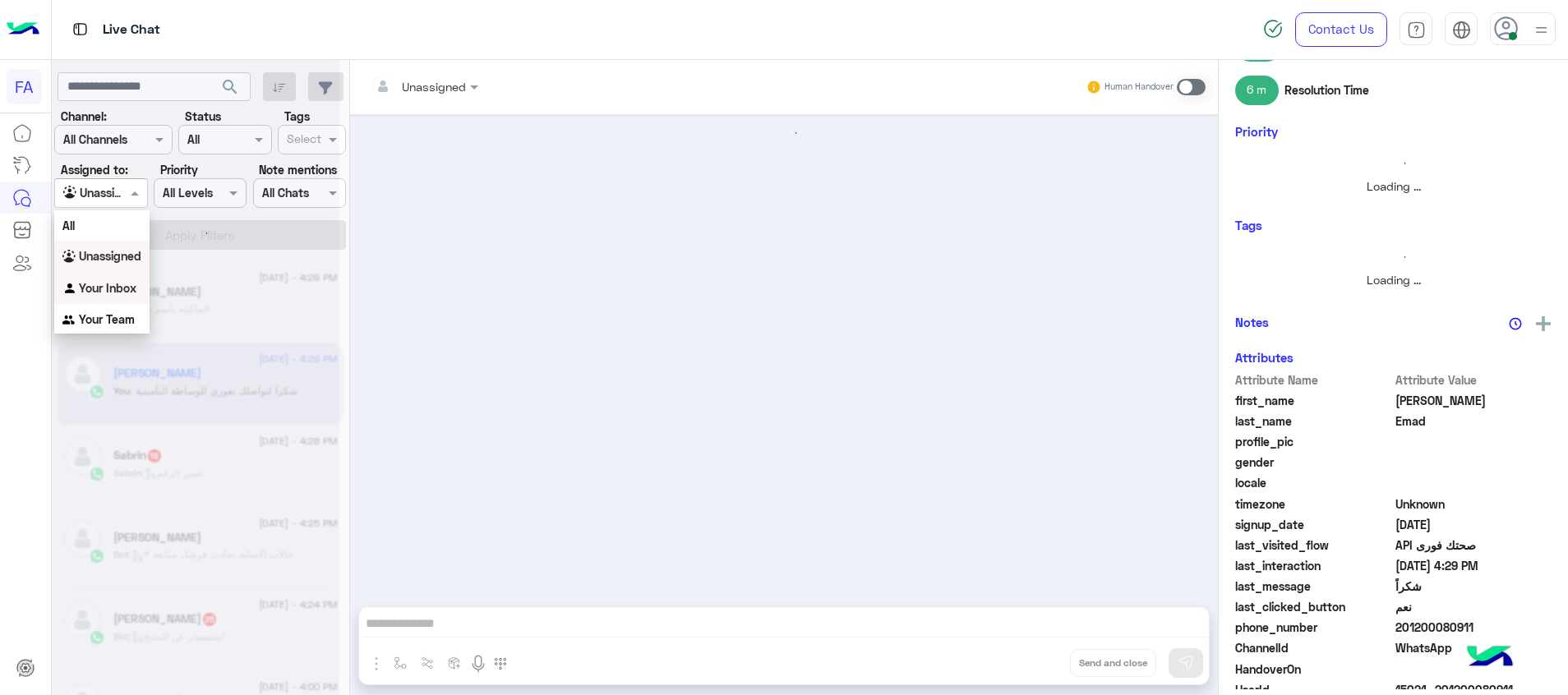
click at [120, 288] on b "Your Inbox" at bounding box center [107, 287] width 58 height 14
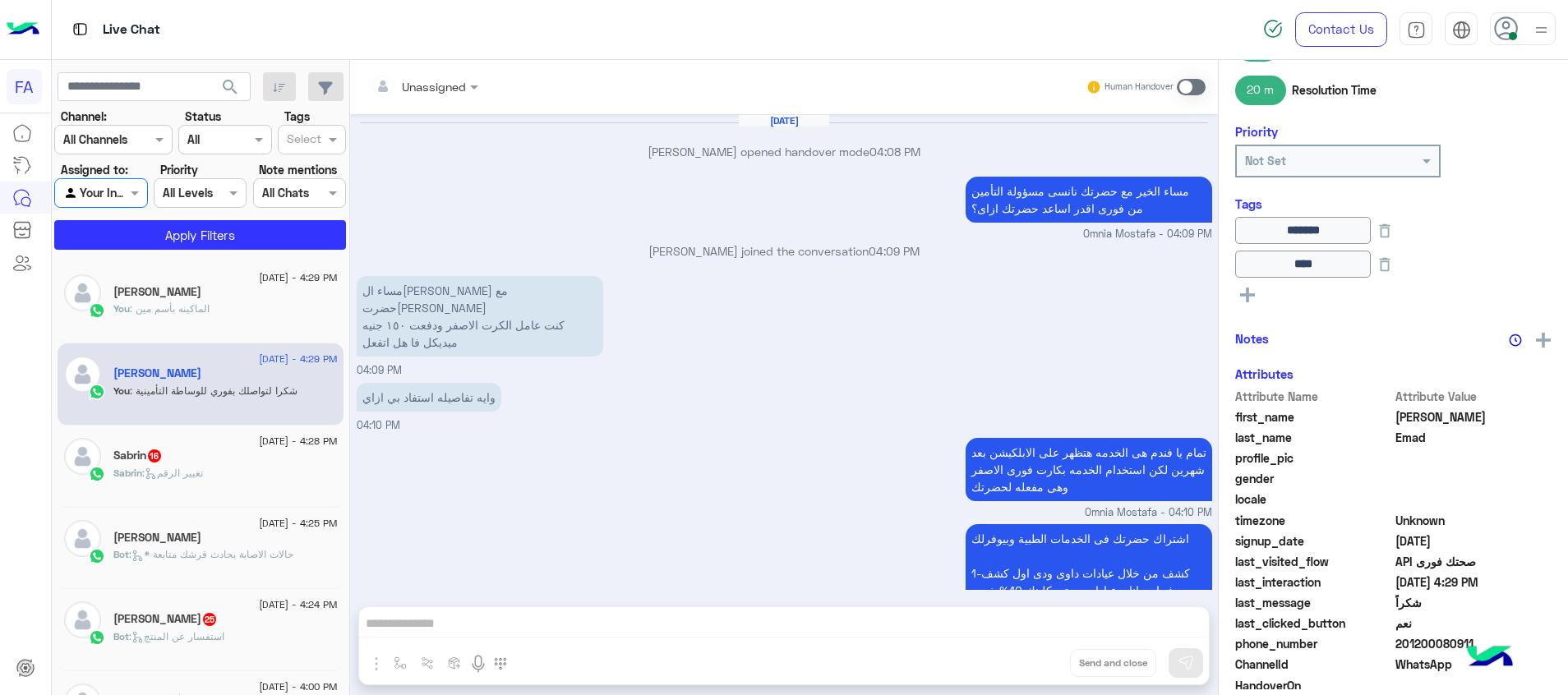
scroll to position [1027, 0]
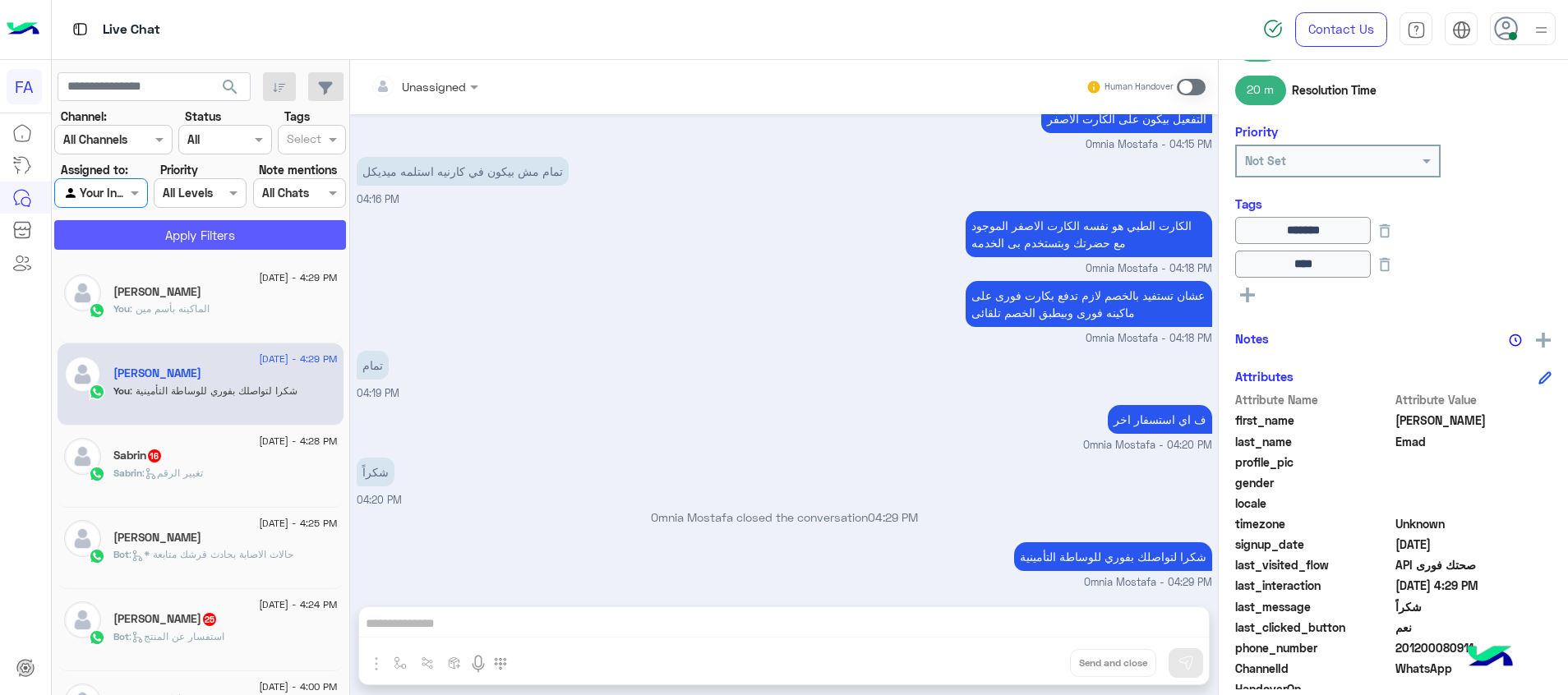
click at [195, 231] on button "Apply Filters" at bounding box center [199, 235] width 292 height 29
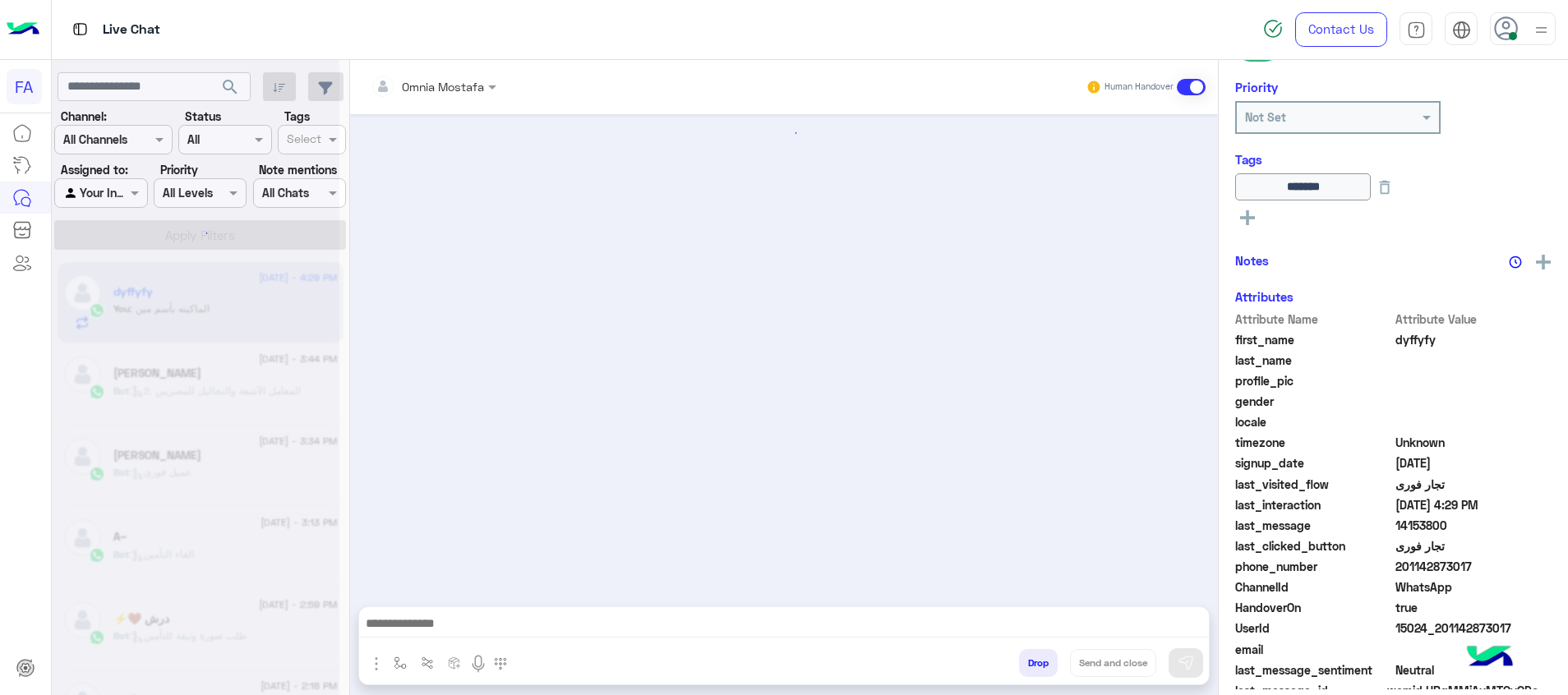
scroll to position [1177, 0]
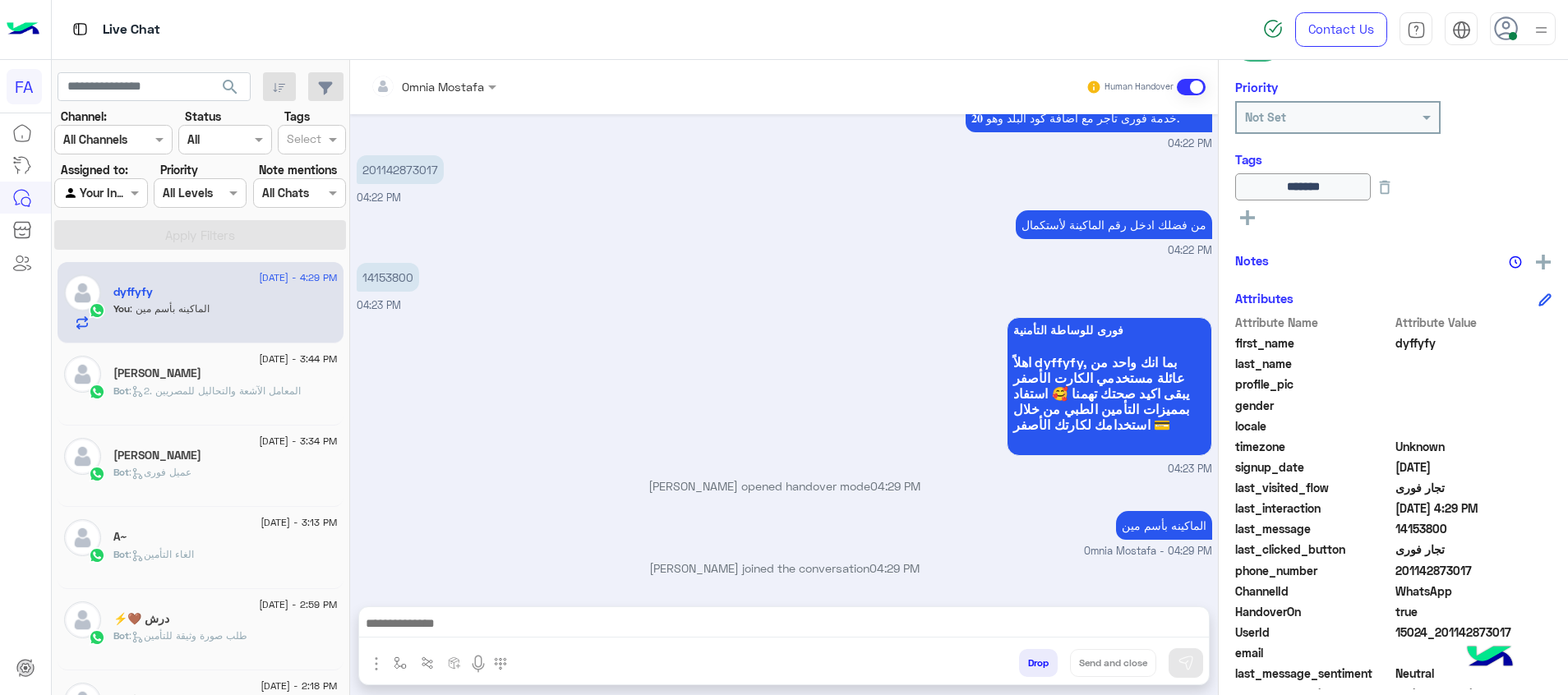
click at [236, 84] on span "search" at bounding box center [230, 87] width 20 height 20
click at [113, 199] on div at bounding box center [100, 193] width 91 height 19
click at [126, 255] on b "Unassigned" at bounding box center [110, 255] width 62 height 14
click at [176, 87] on input "text" at bounding box center [154, 87] width 193 height 29
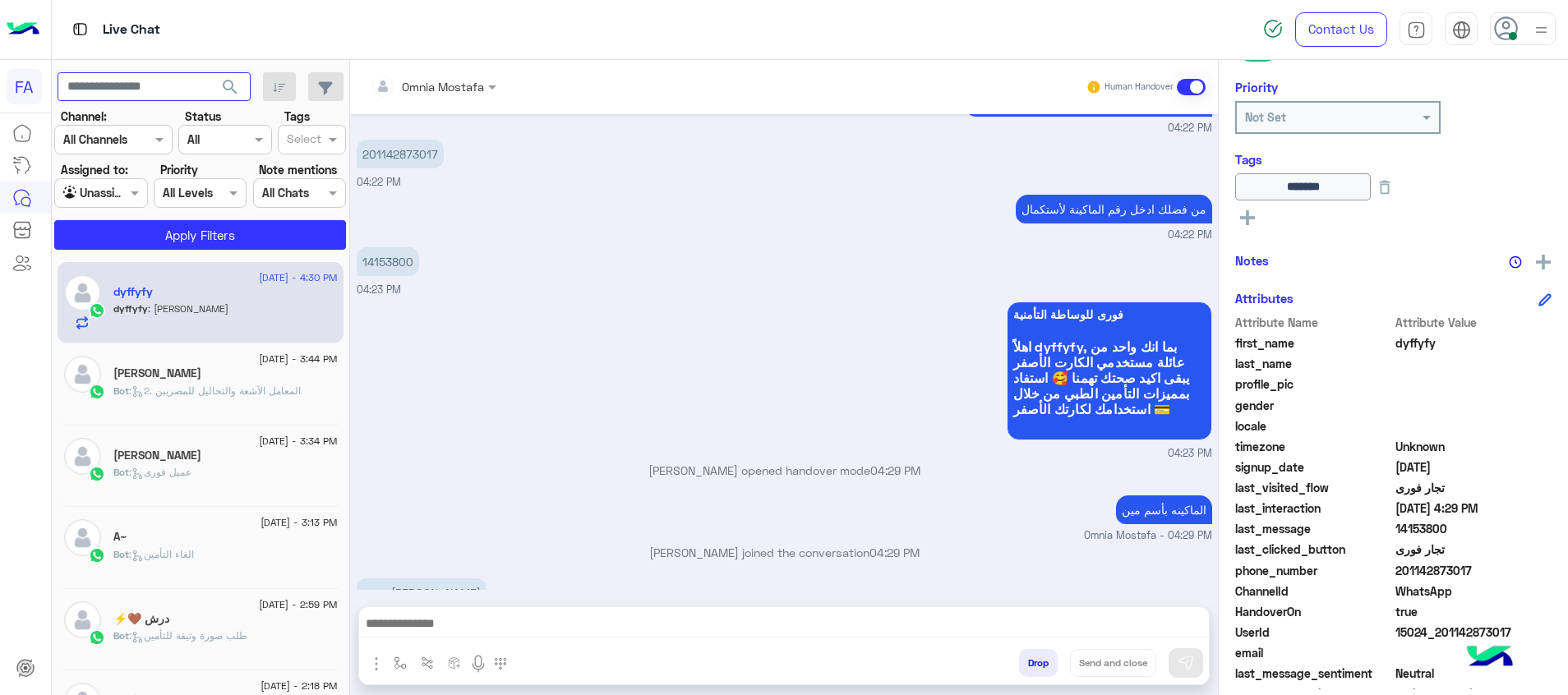
scroll to position [1232, 0]
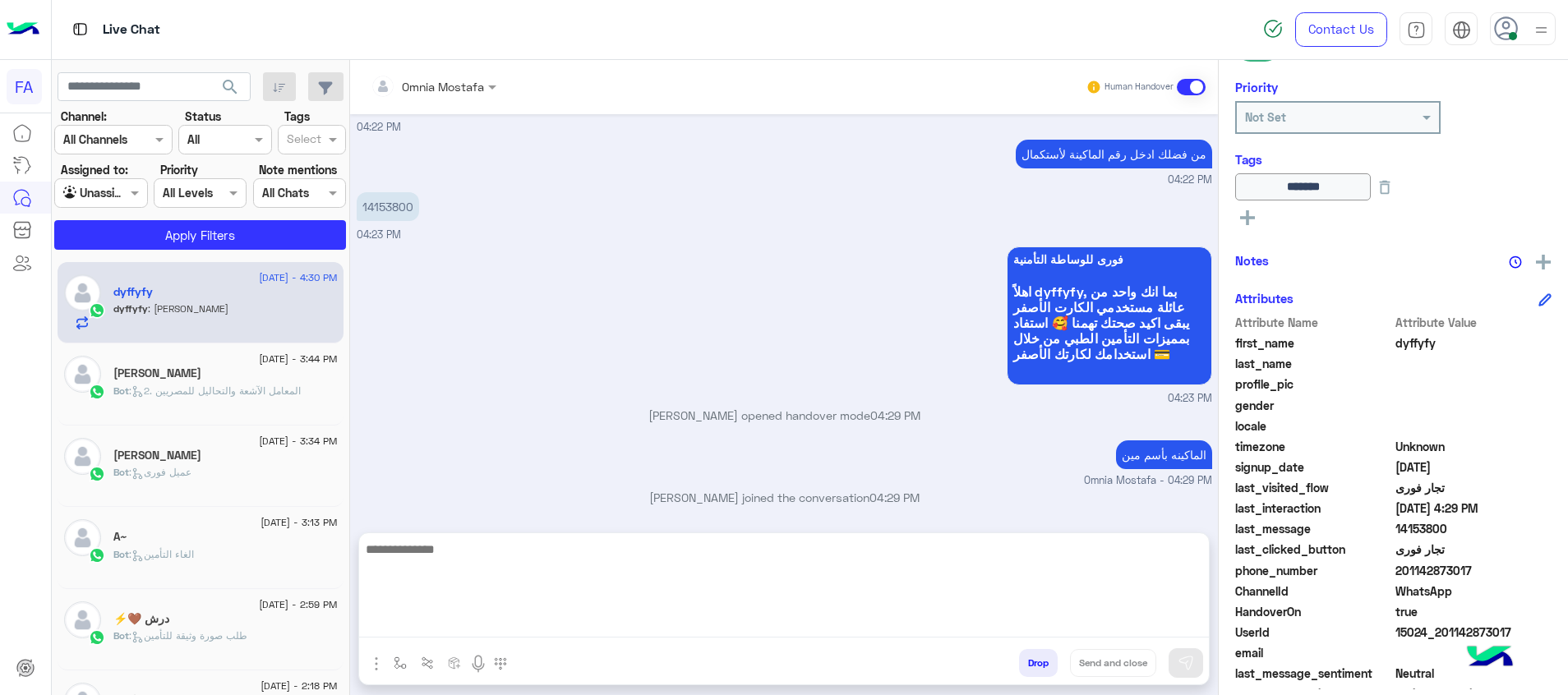
drag, startPoint x: 1207, startPoint y: 637, endPoint x: 1182, endPoint y: 633, distance: 25.3
click at [1204, 636] on textarea at bounding box center [784, 588] width 850 height 98
paste textarea "**********"
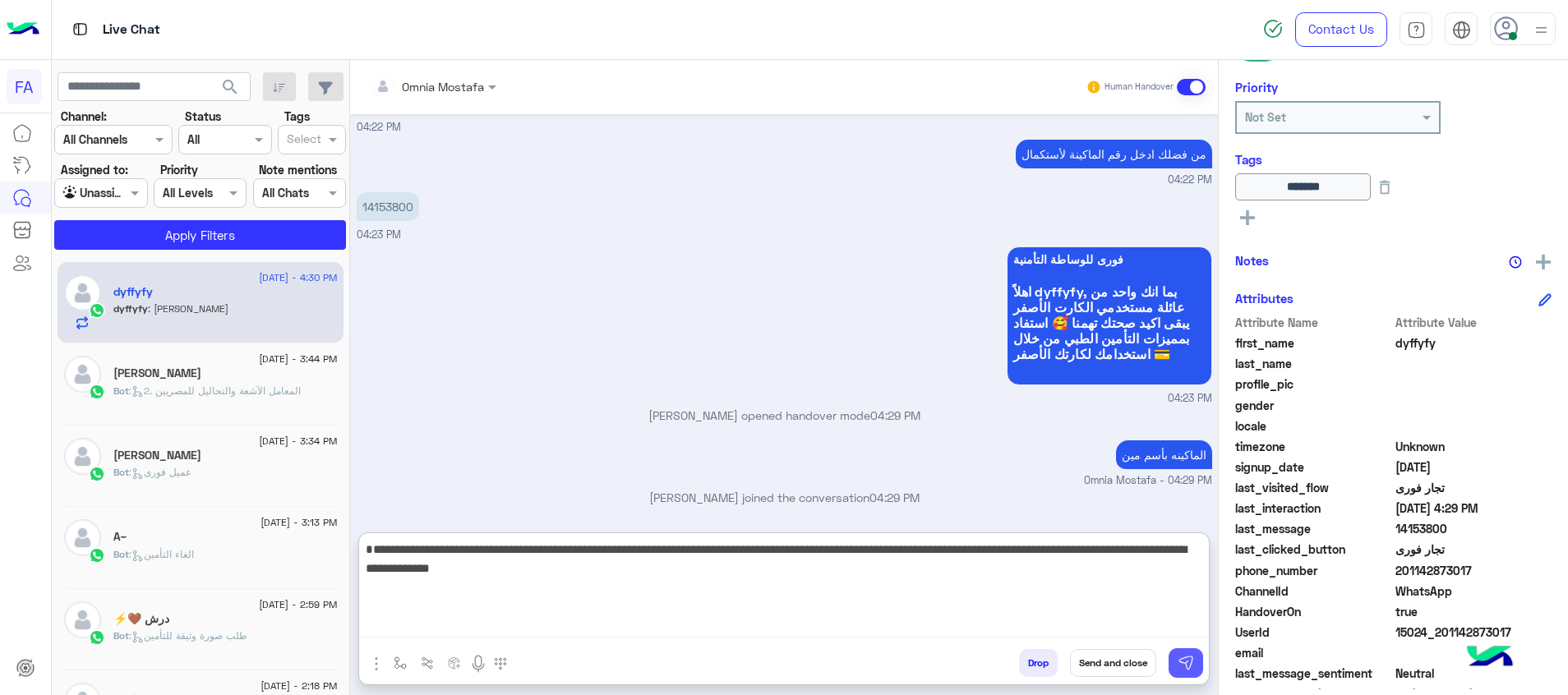
type textarea "**********"
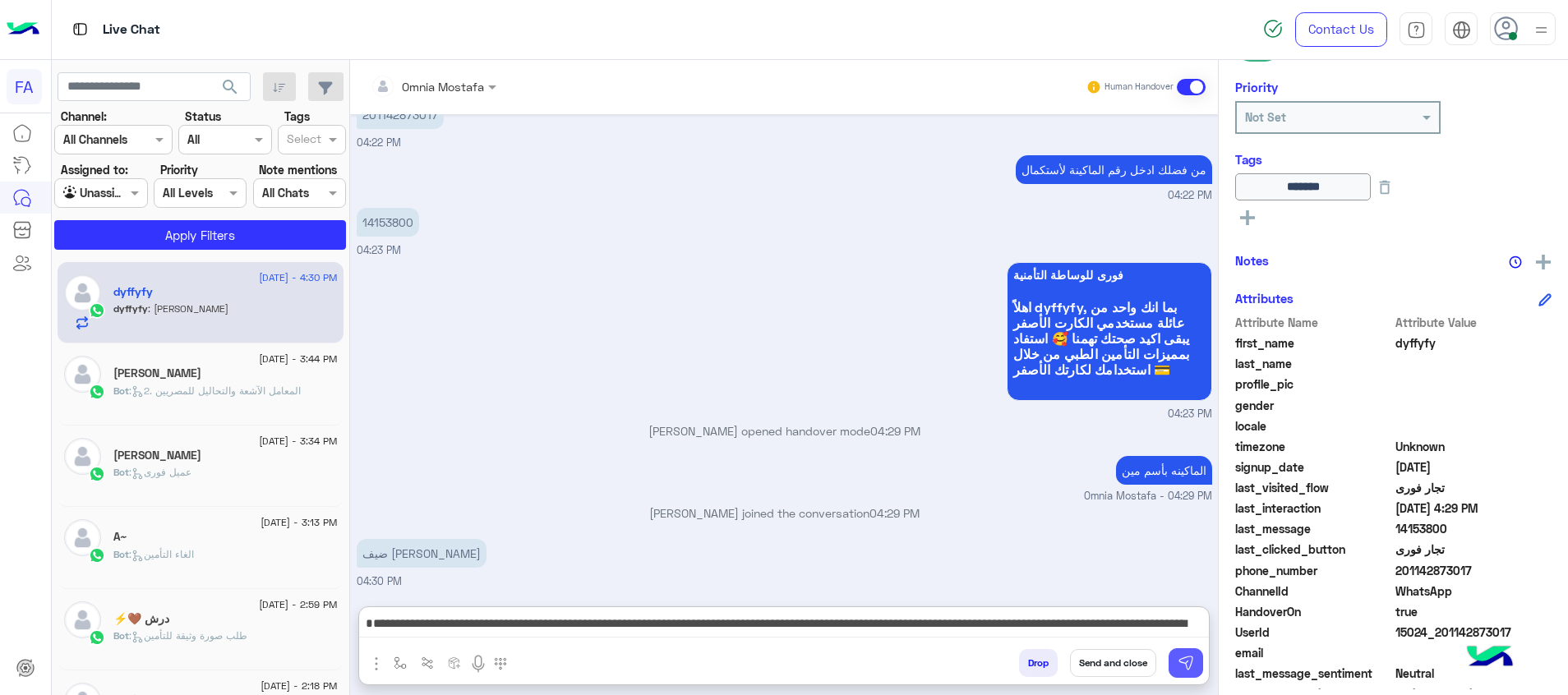
click at [1198, 662] on button at bounding box center [1185, 663] width 35 height 29
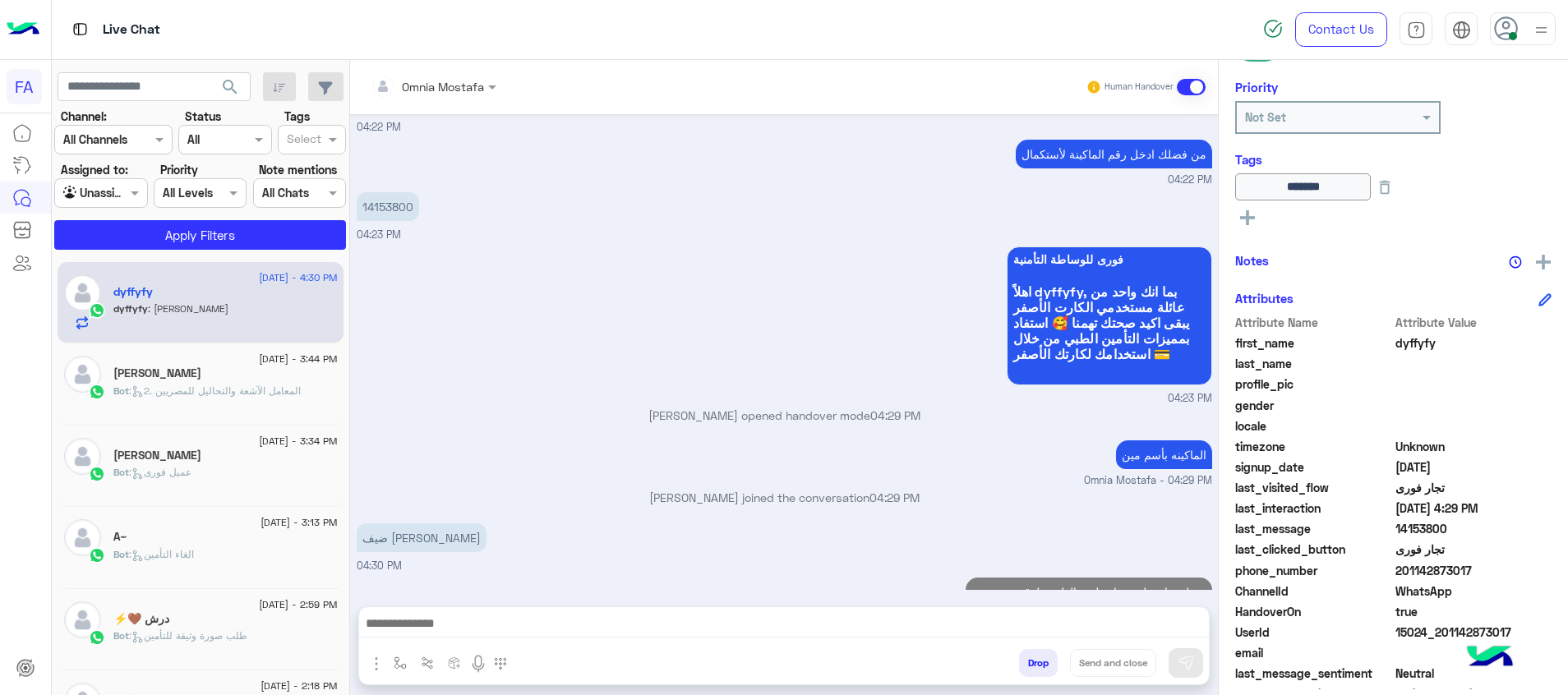
scroll to position [1353, 0]
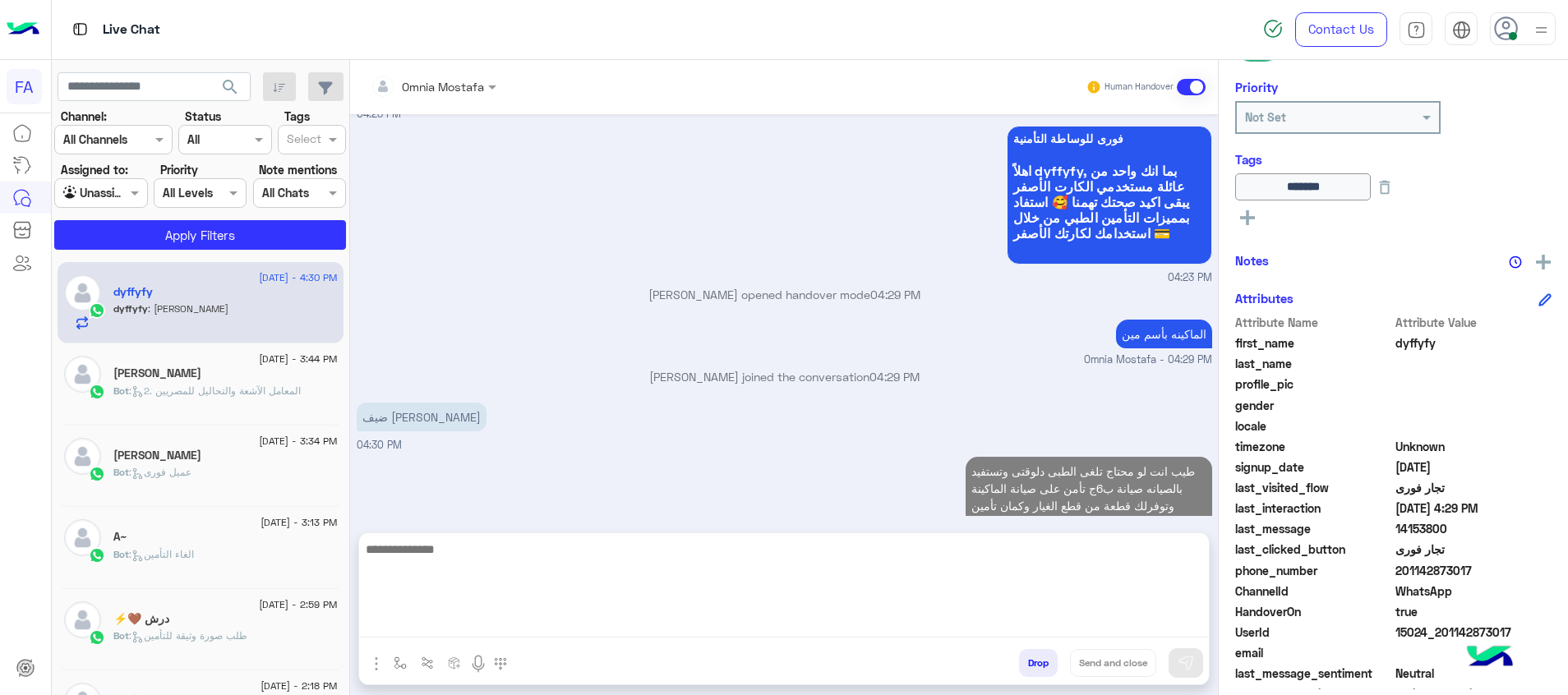
click at [1163, 624] on textarea at bounding box center [784, 588] width 850 height 98
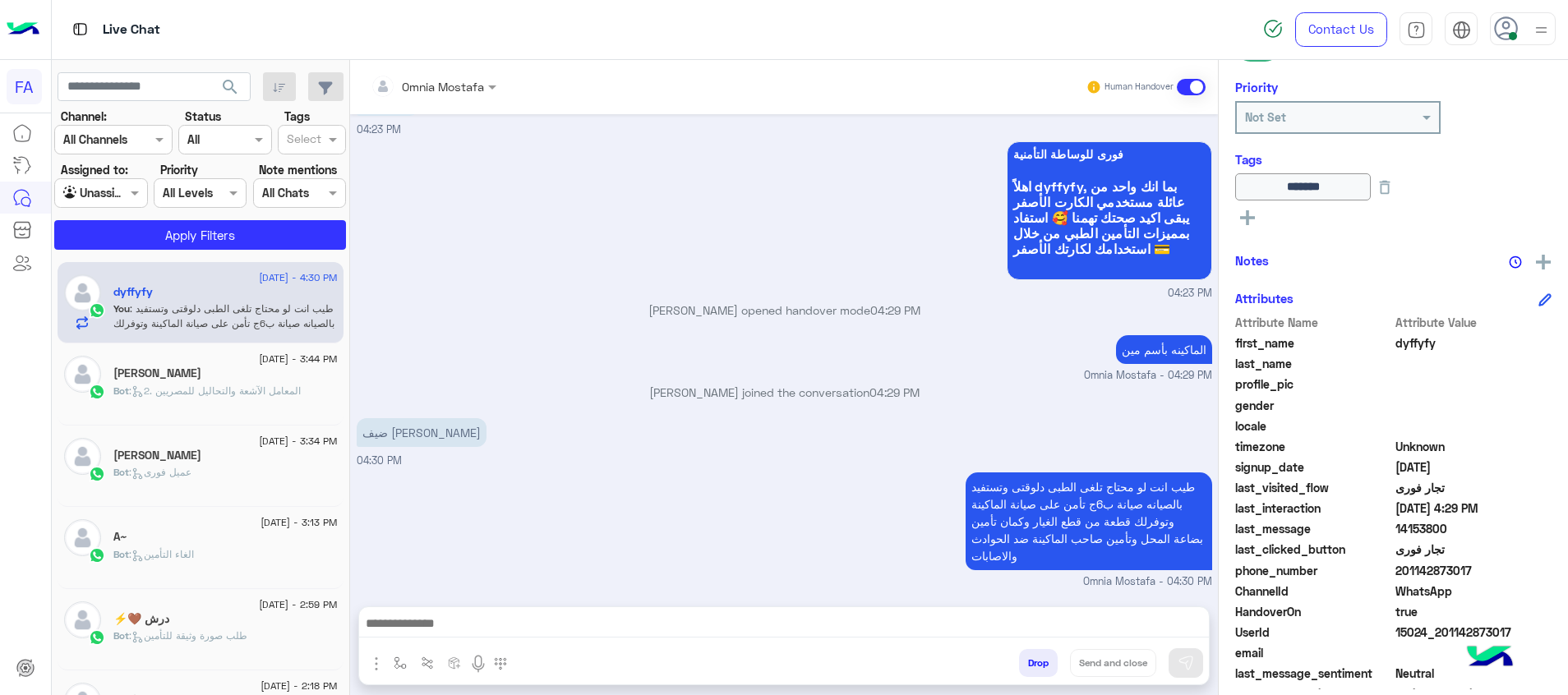
drag, startPoint x: 1481, startPoint y: 573, endPoint x: 1404, endPoint y: 573, distance: 77.0
click at [1404, 573] on span "201142873017" at bounding box center [1473, 571] width 157 height 17
copy span "1142873017"
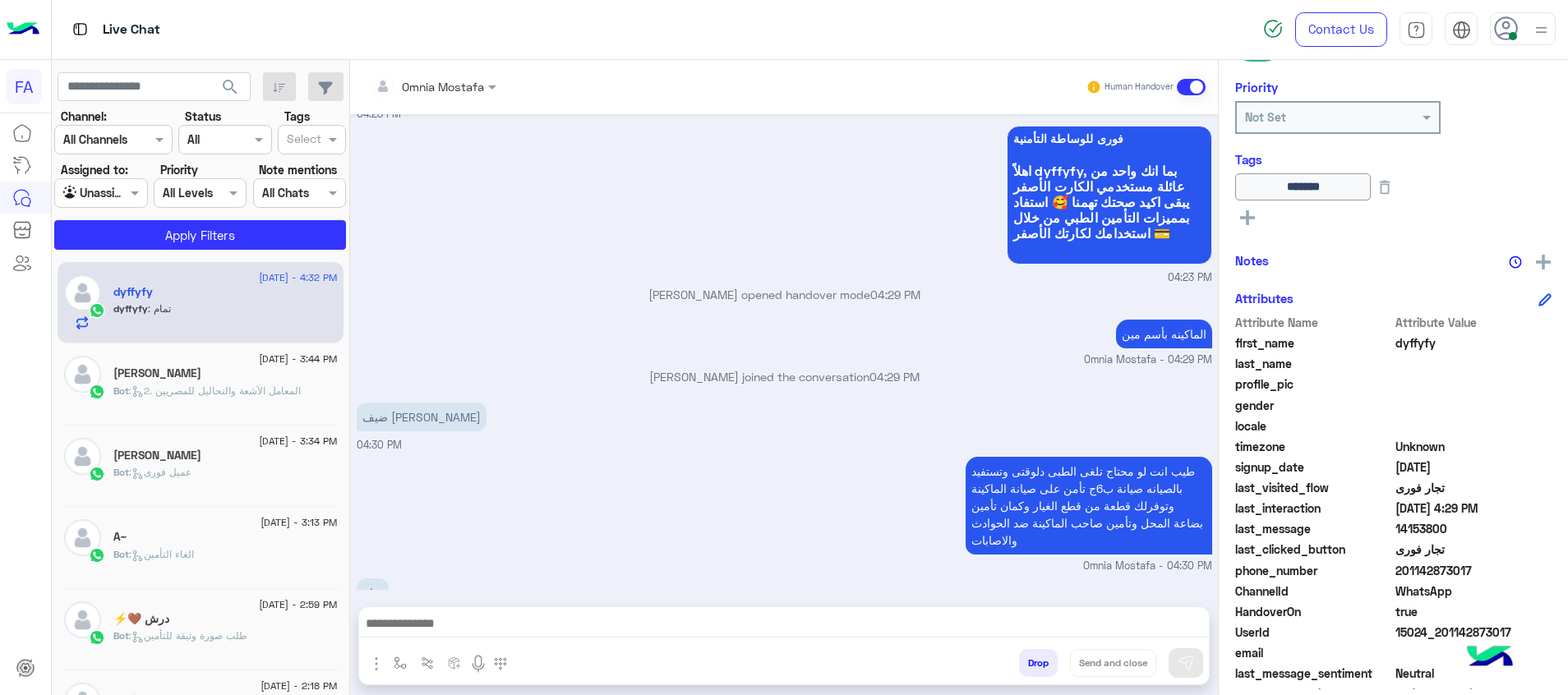
scroll to position [1408, 0]
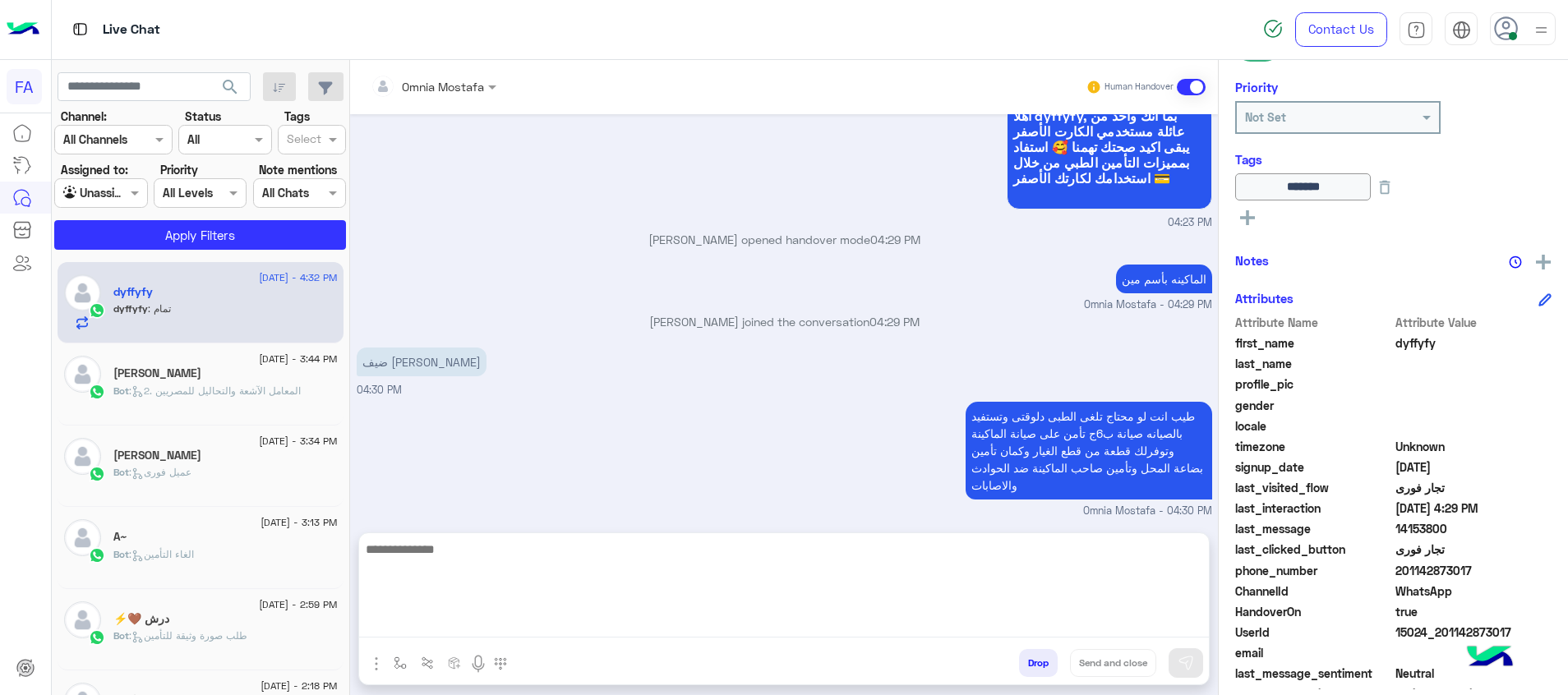
click at [1129, 617] on textarea at bounding box center [784, 588] width 850 height 98
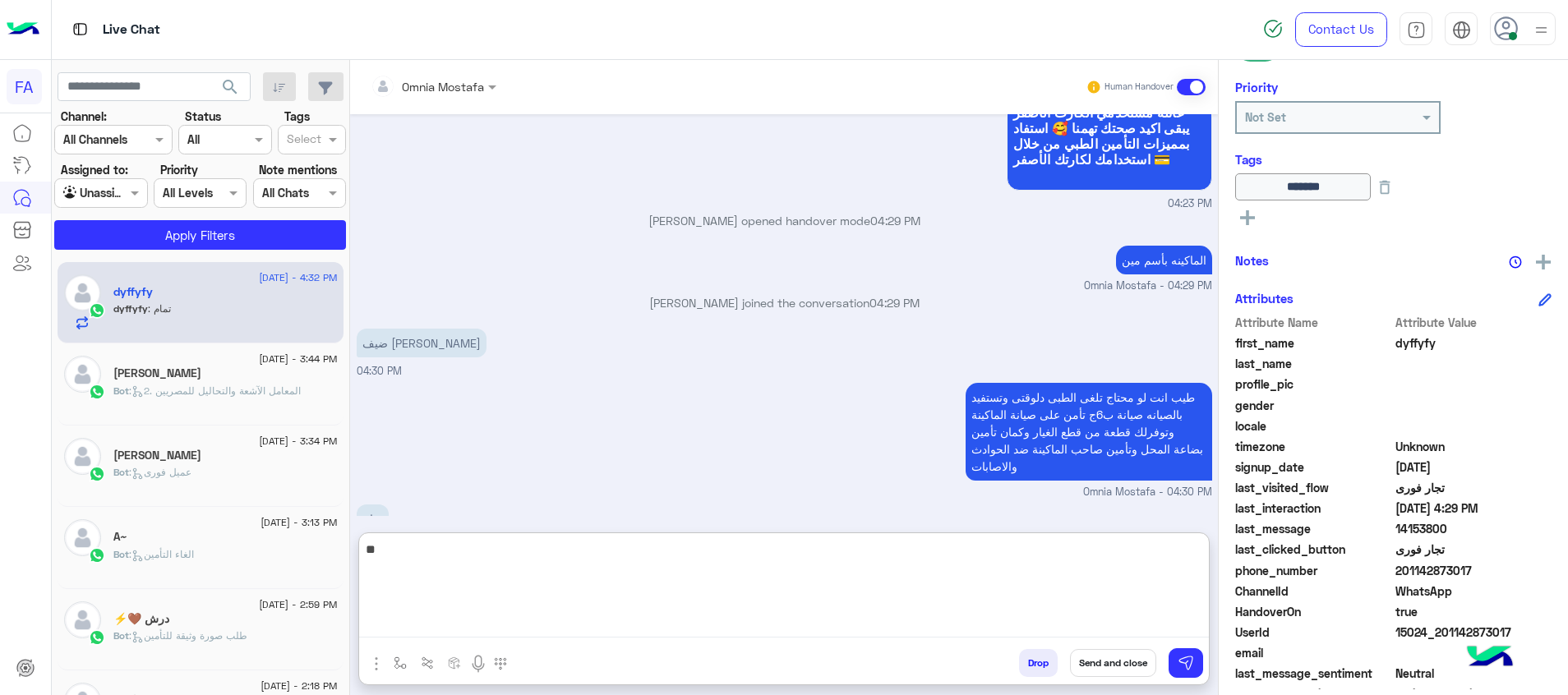
type textarea "*"
type textarea "**********"
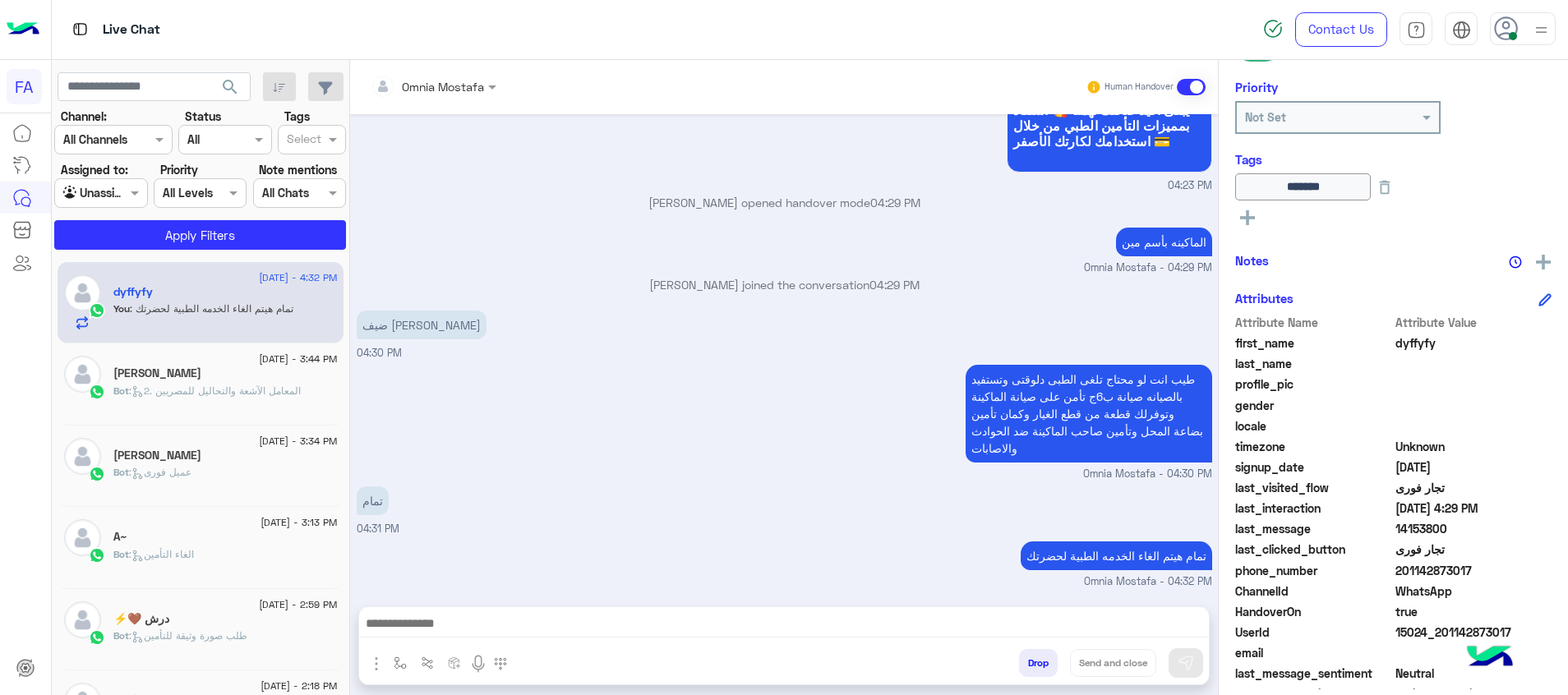
scroll to position [1461, 0]
drag, startPoint x: 474, startPoint y: 258, endPoint x: 360, endPoint y: 338, distance: 139.3
click at [360, 338] on div "ضيف ناجي محمد احمد" at bounding box center [421, 325] width 129 height 28
copy p "ضيف ناجي محمد احمد"
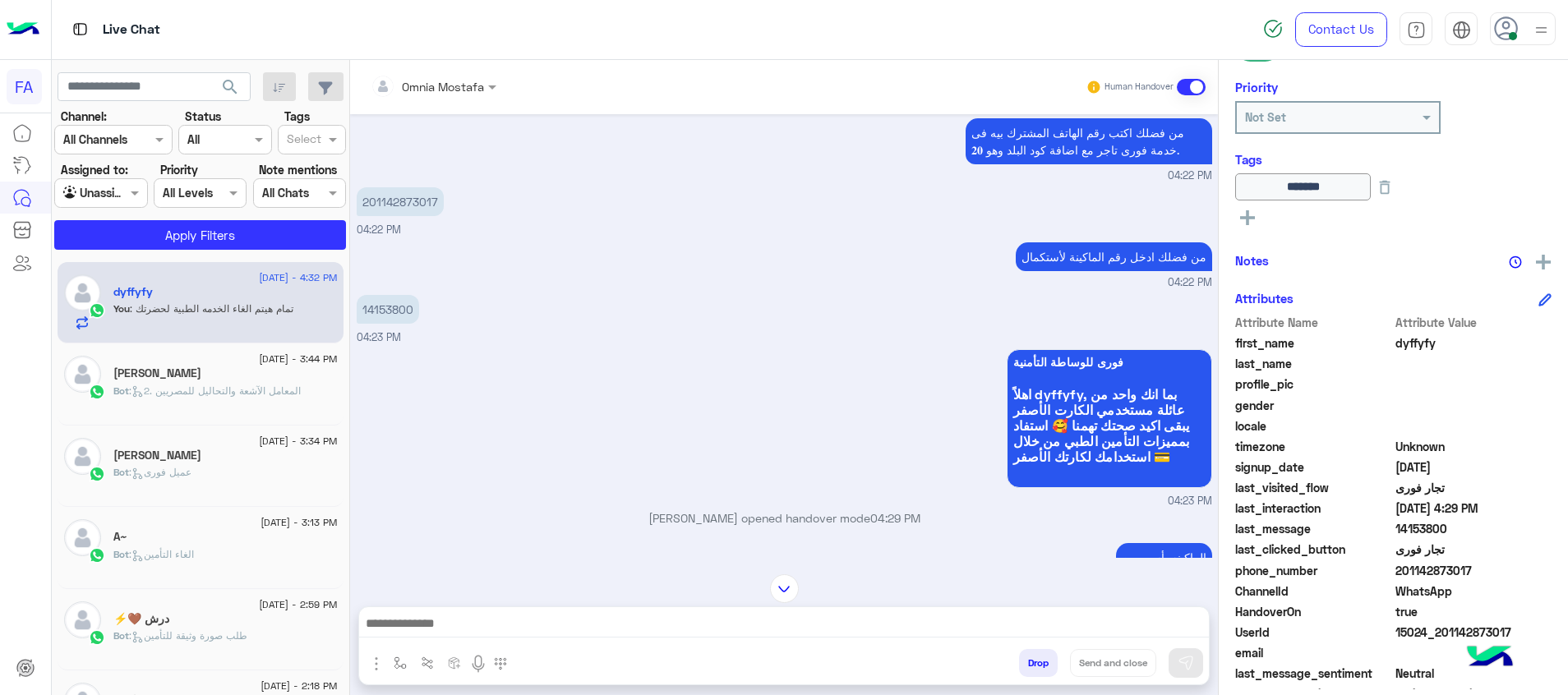
scroll to position [1091, 0]
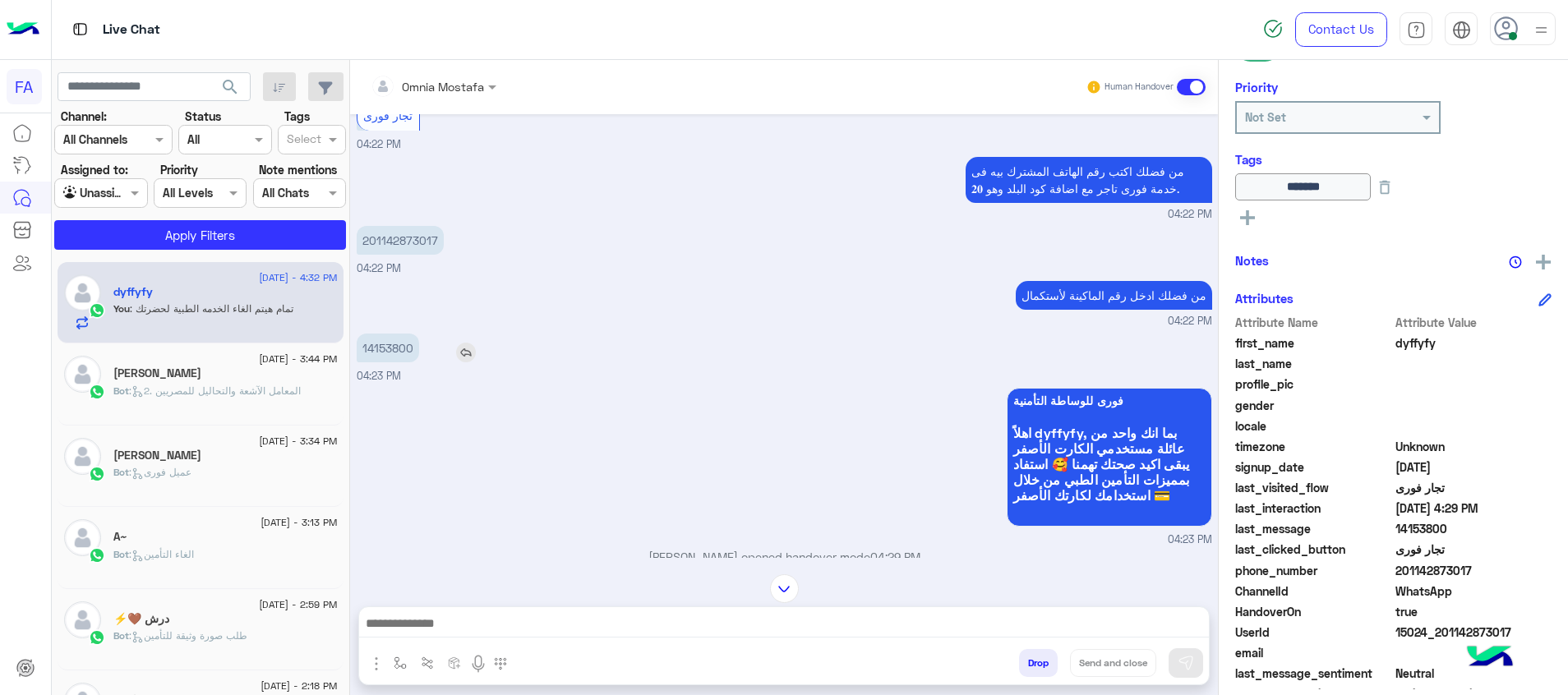
click at [387, 351] on p "14153800" at bounding box center [388, 348] width 62 height 28
copy p "14153800"
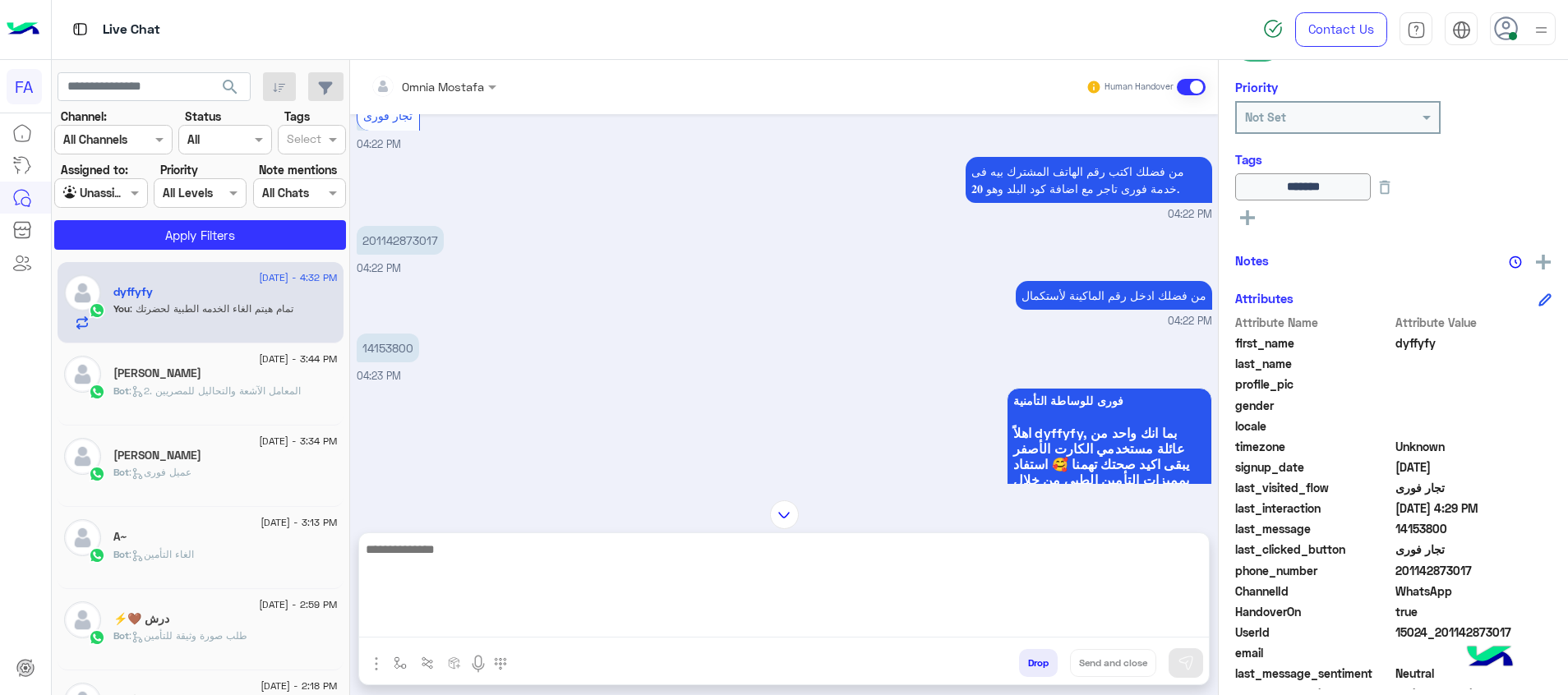
click at [957, 628] on textarea at bounding box center [784, 588] width 850 height 98
type textarea "**********"
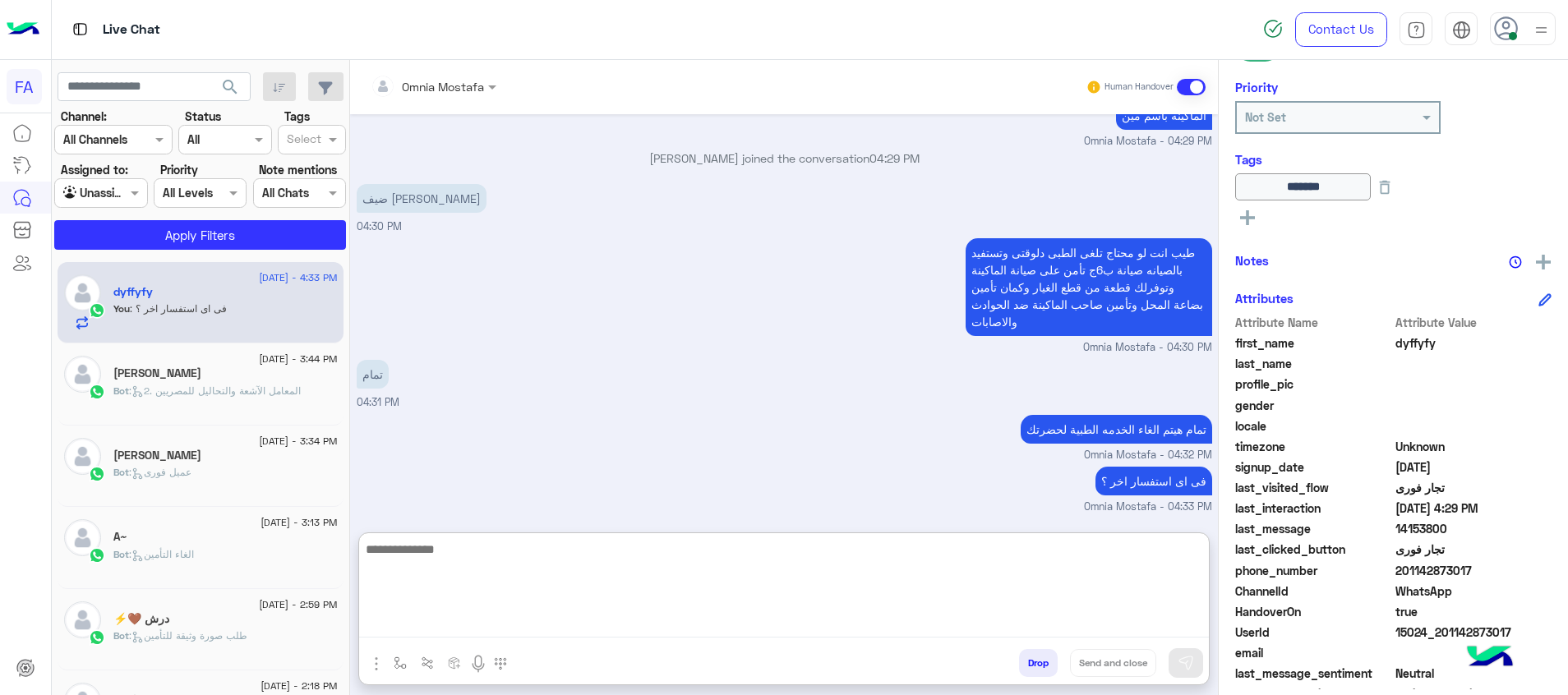
scroll to position [1588, 0]
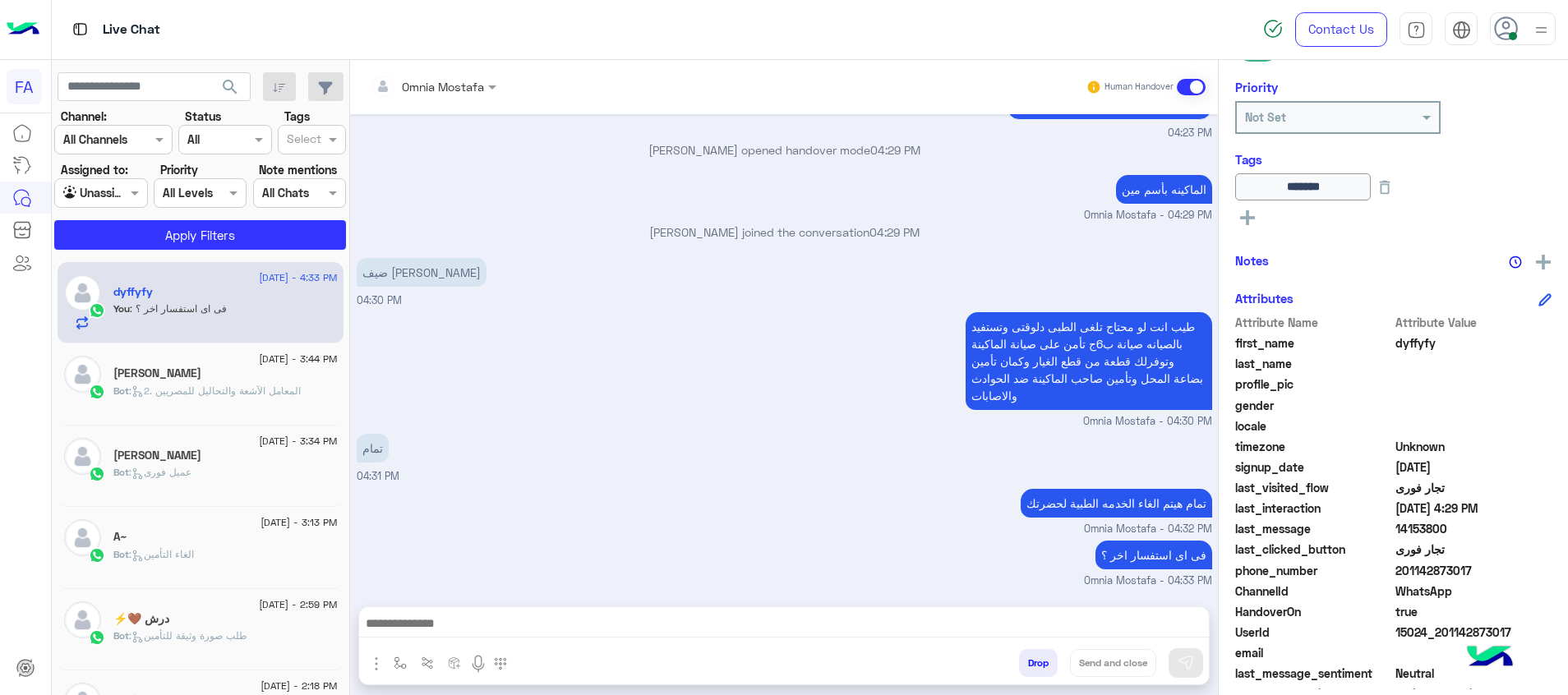
click at [1247, 218] on rect at bounding box center [1247, 218] width 3 height 15
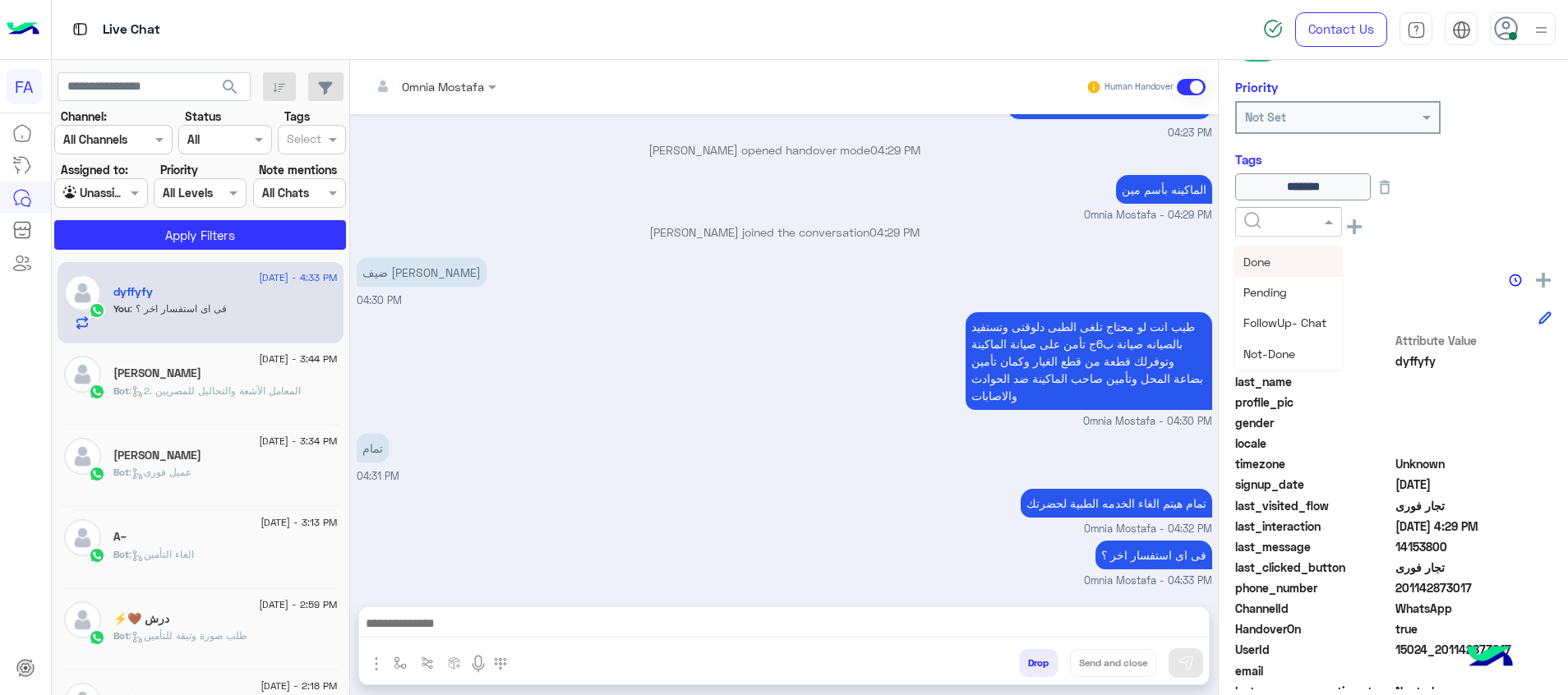
click at [1255, 217] on input "text" at bounding box center [1268, 222] width 50 height 17
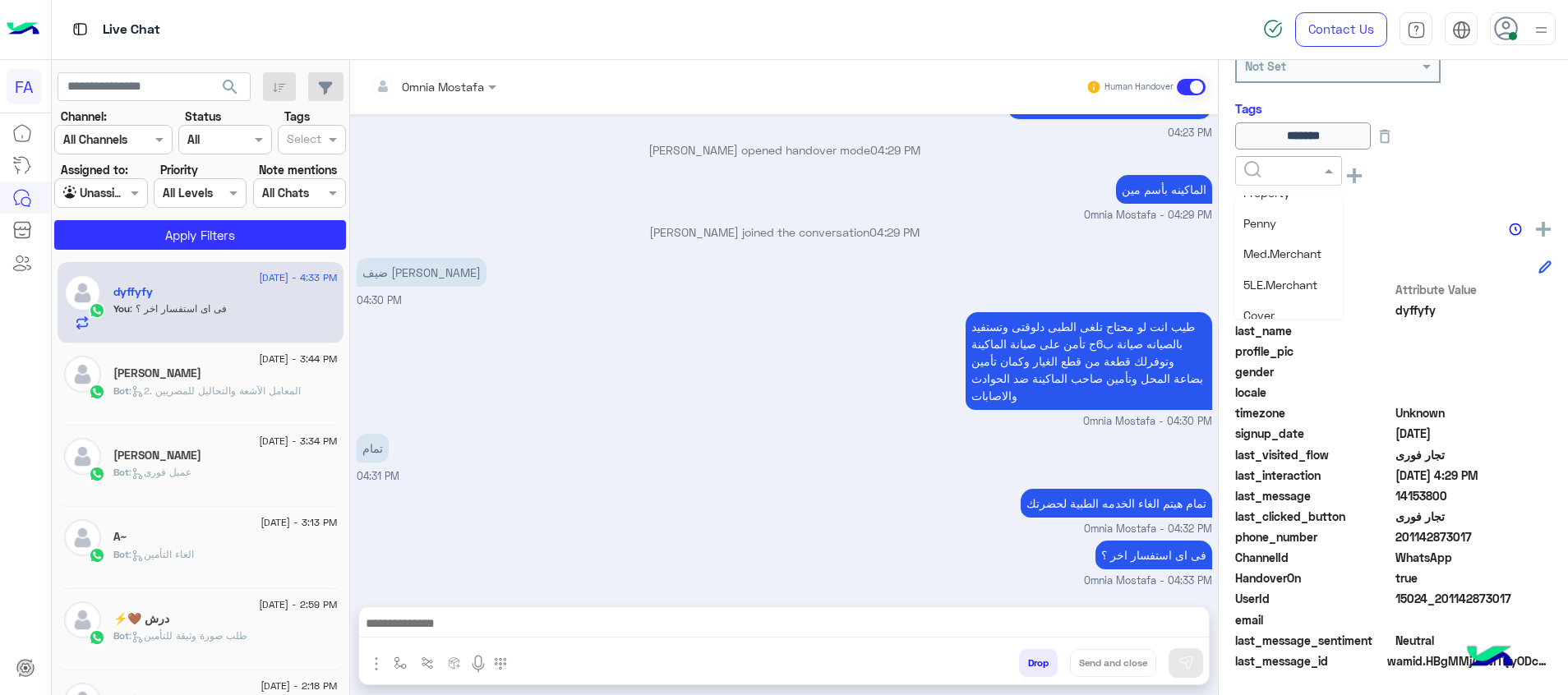
scroll to position [214, 0]
click at [1294, 298] on span "Med.Merchant" at bounding box center [1282, 304] width 78 height 14
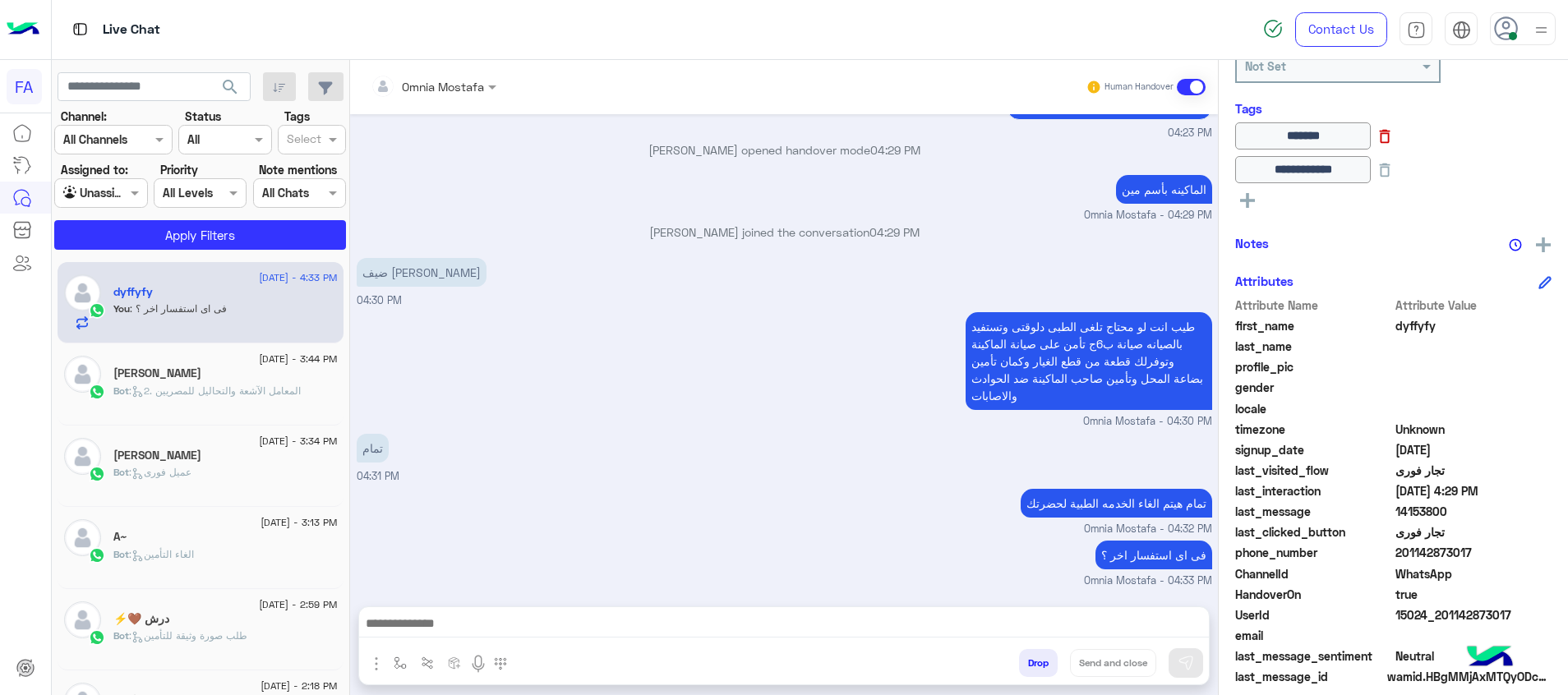
click at [1393, 141] on icon at bounding box center [1384, 136] width 18 height 18
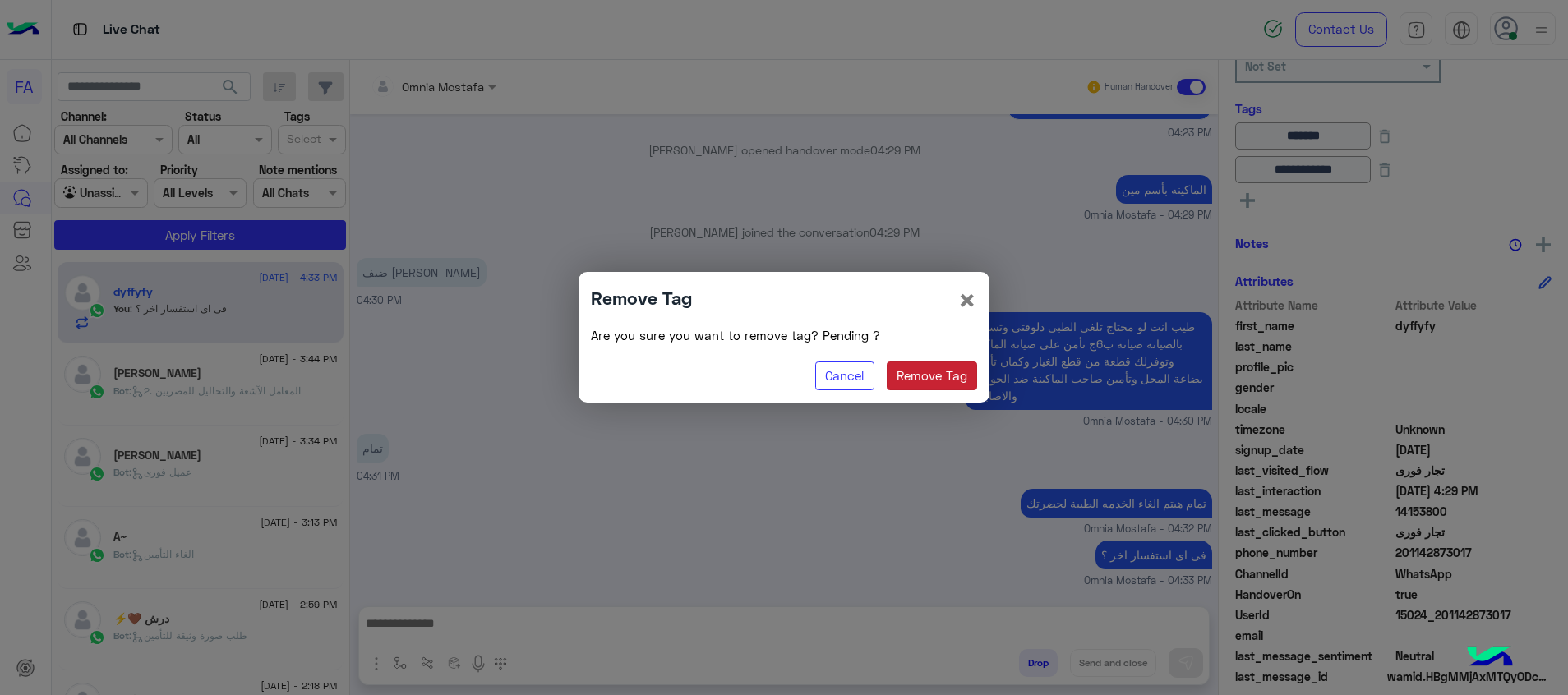
click at [945, 374] on button "Remove Tag" at bounding box center [932, 376] width 91 height 29
type input "**********"
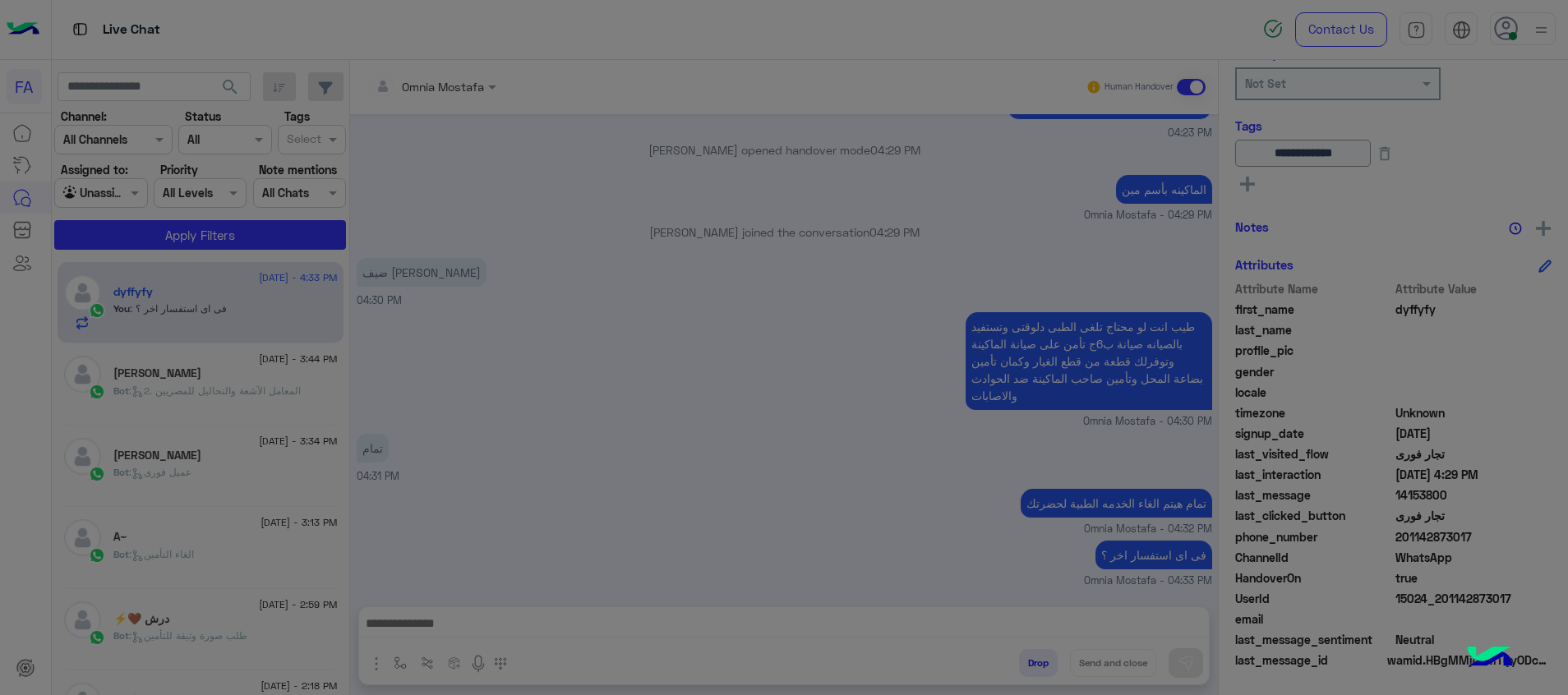
scroll to position [272, 0]
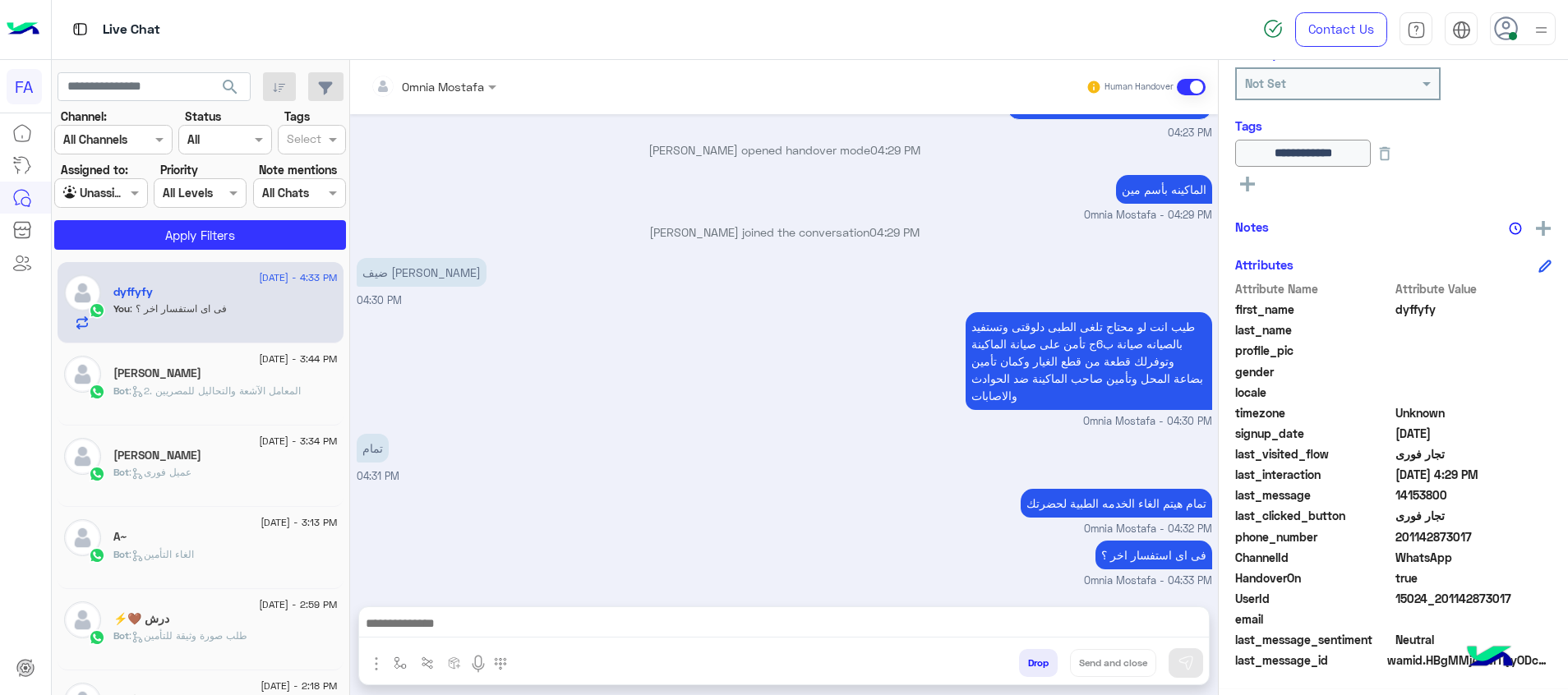
click at [1249, 186] on icon at bounding box center [1248, 184] width 15 height 15
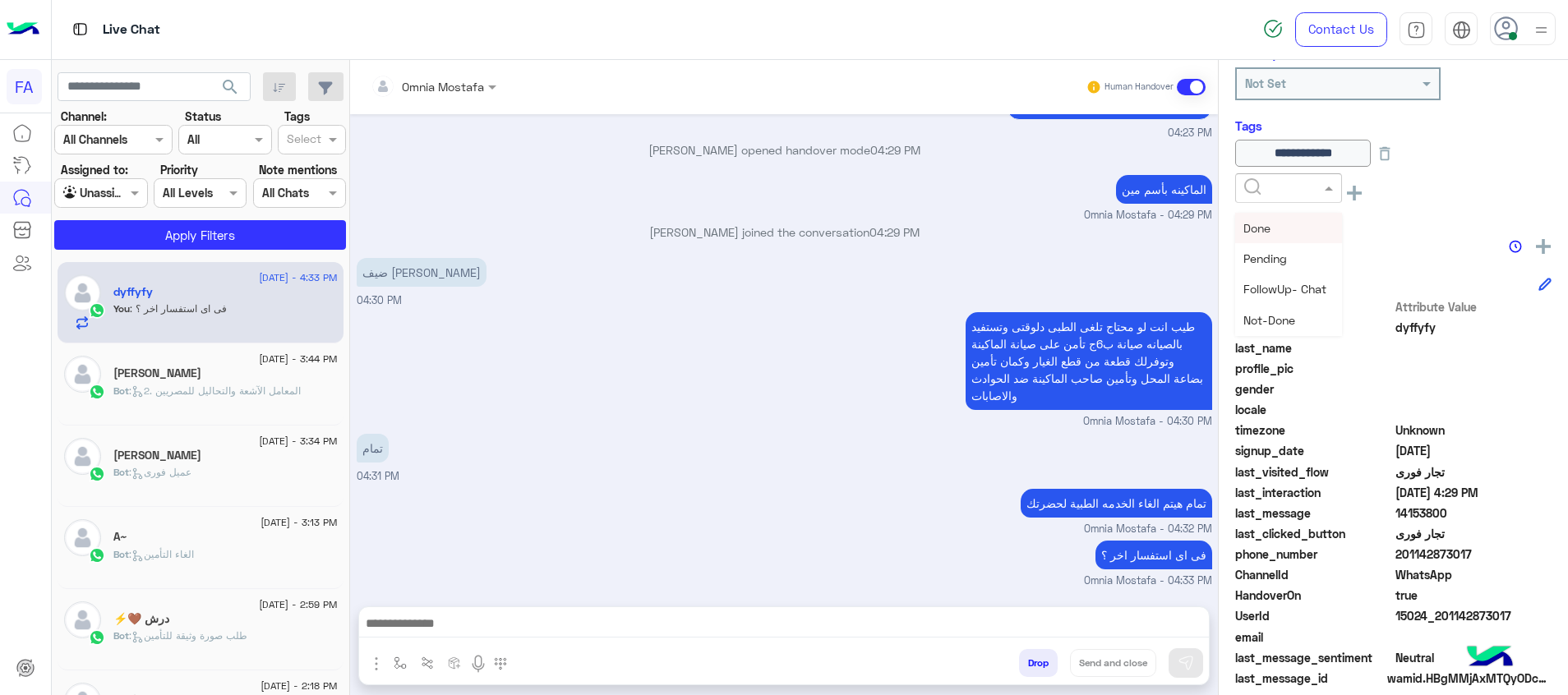
click at [1278, 192] on input "text" at bounding box center [1268, 188] width 50 height 17
click at [1301, 317] on span "Cancellation" at bounding box center [1276, 318] width 66 height 14
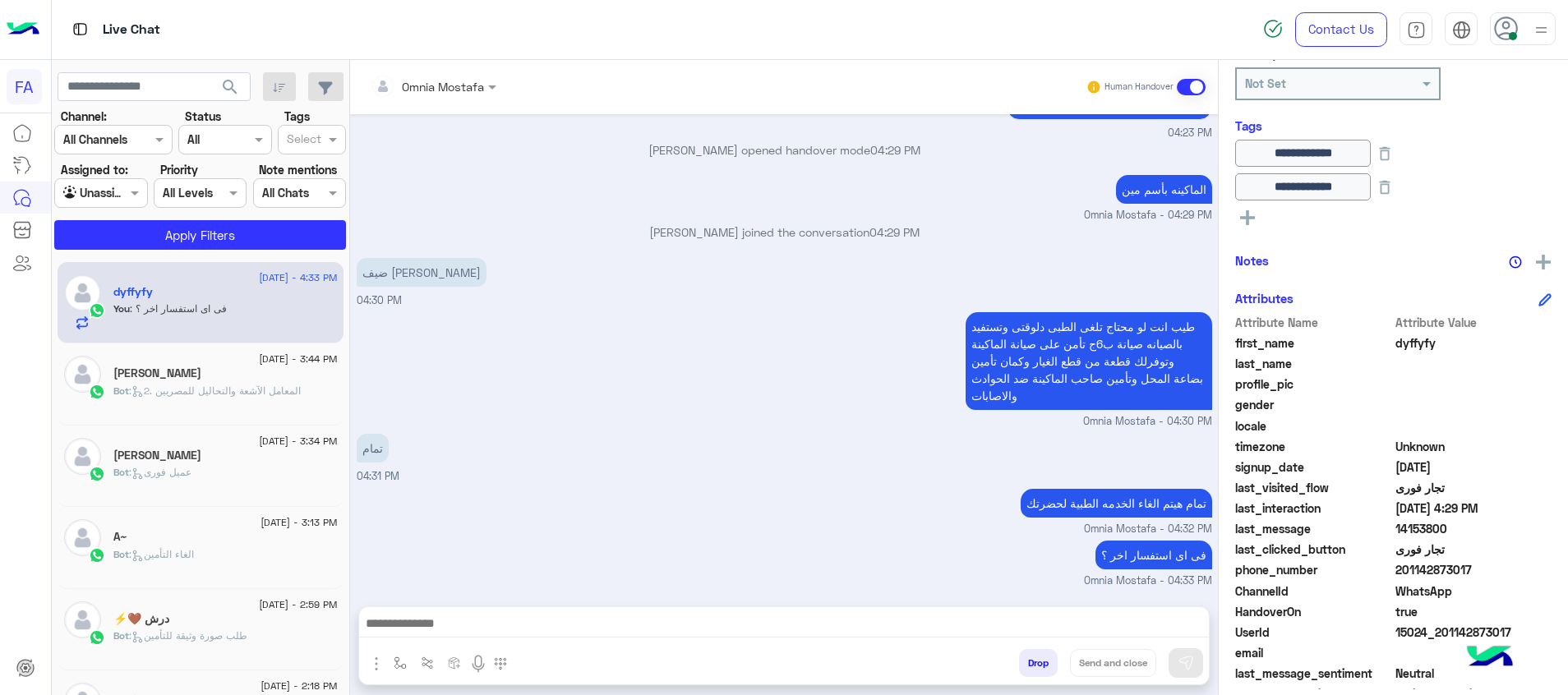
click at [1248, 211] on icon at bounding box center [1248, 218] width 15 height 15
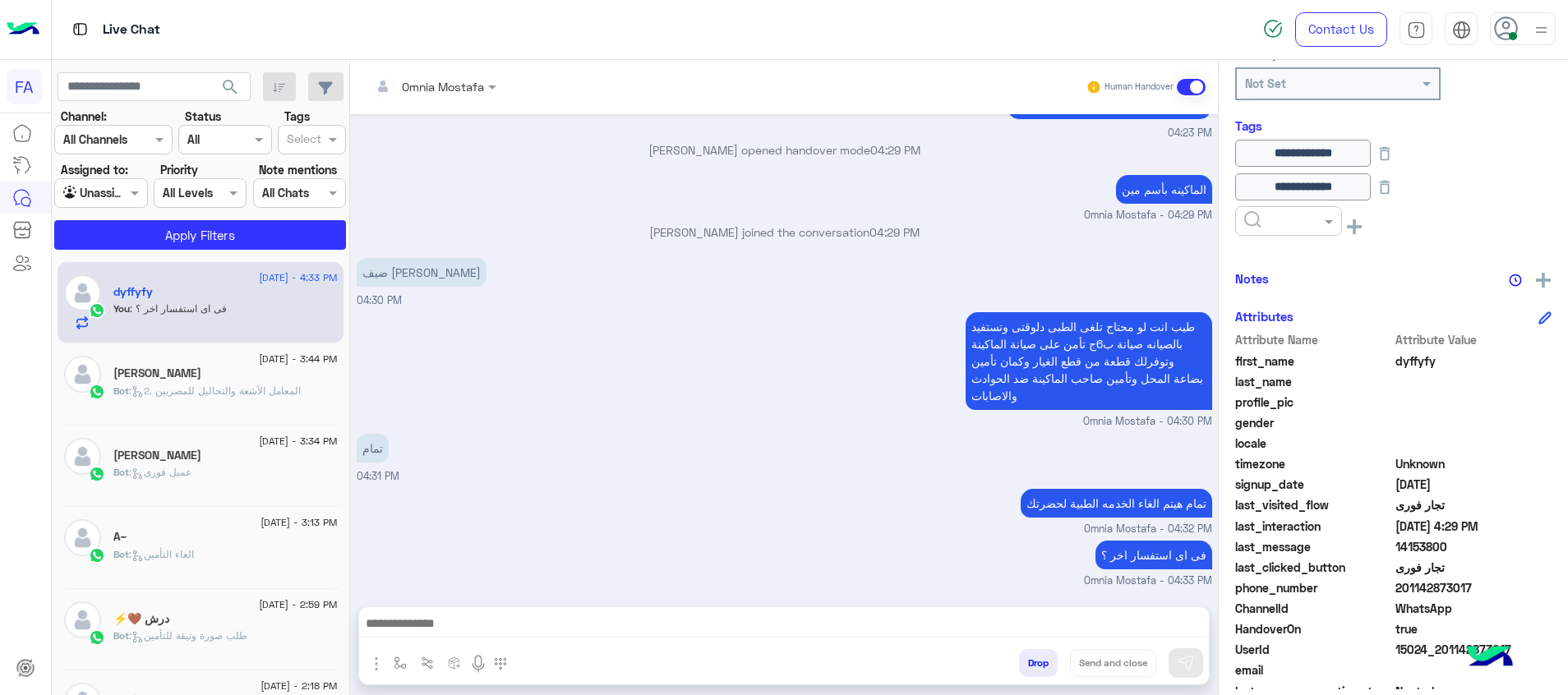
click at [1258, 216] on input "text" at bounding box center [1268, 221] width 50 height 17
click at [1303, 349] on div "Not-Done" at bounding box center [1288, 354] width 107 height 30
click at [1254, 257] on div "**********" at bounding box center [1392, 374] width 349 height 630
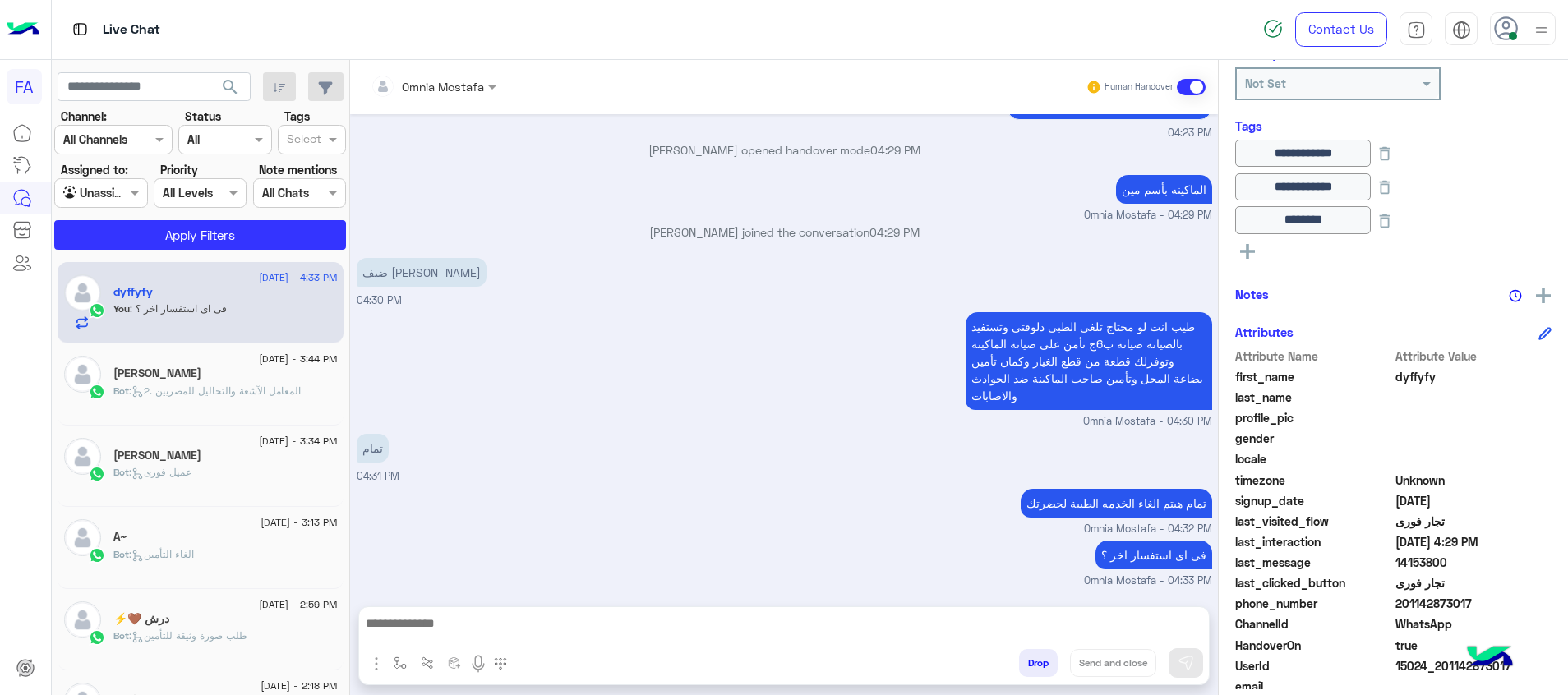
click at [1249, 250] on rect at bounding box center [1248, 251] width 15 height 3
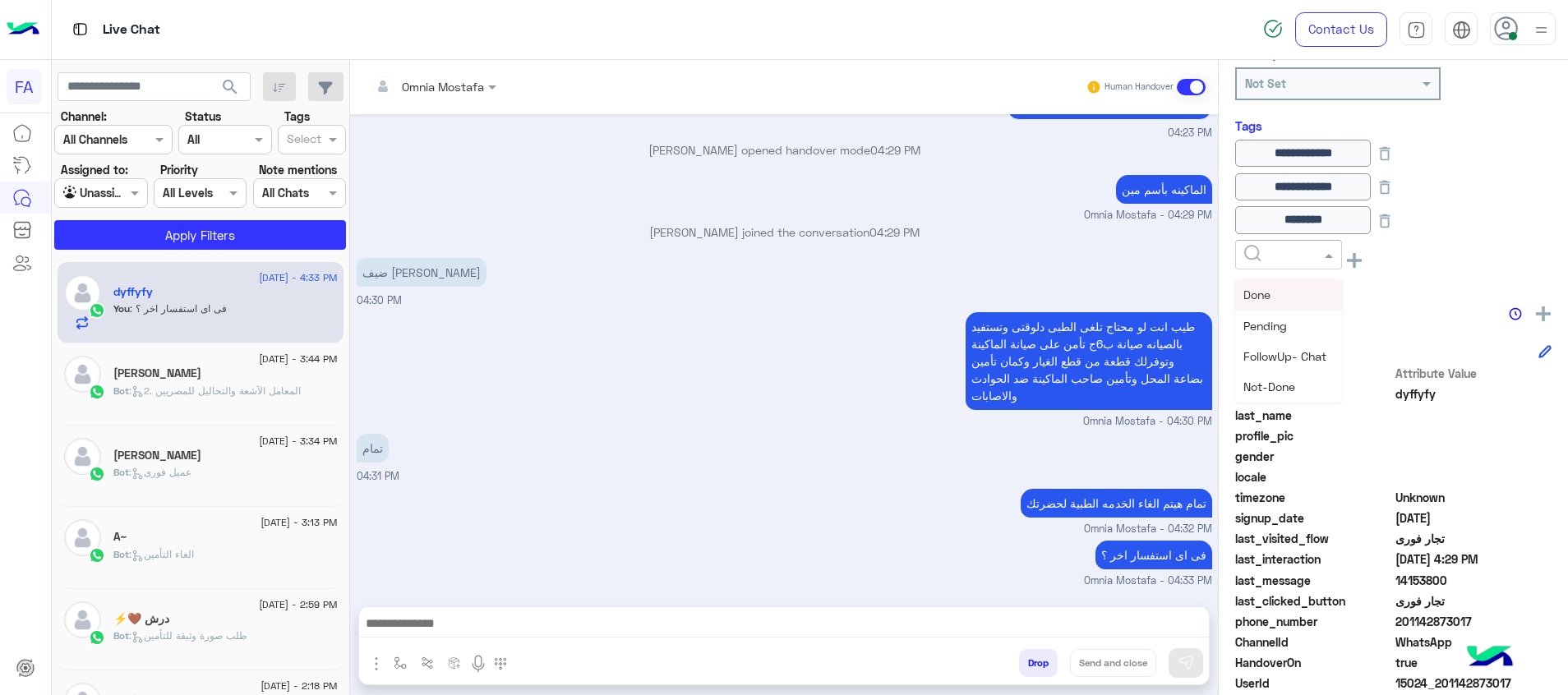
click at [1274, 250] on input "text" at bounding box center [1268, 255] width 50 height 17
click at [1302, 378] on div "5LE.Merchant" at bounding box center [1288, 386] width 107 height 30
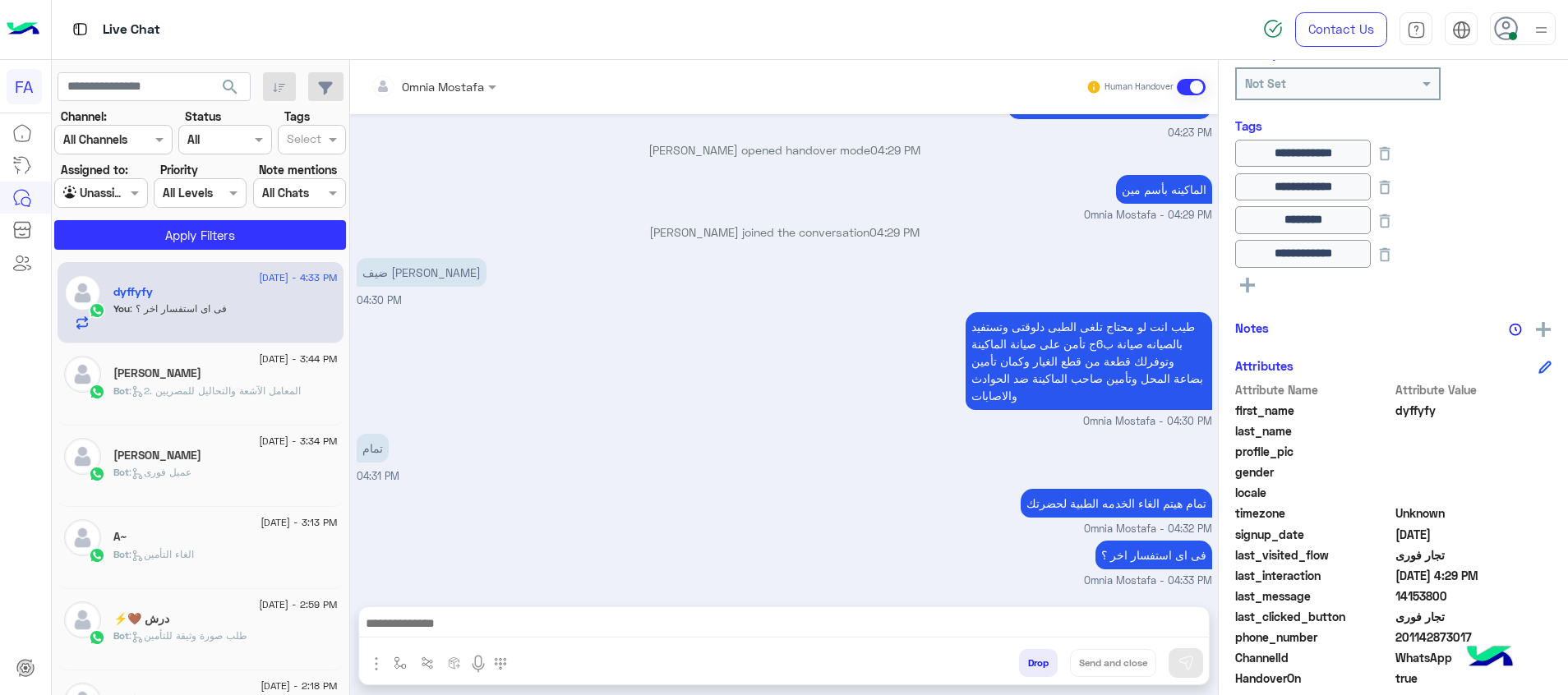
click at [1246, 295] on div "**********" at bounding box center [1393, 220] width 317 height 161
click at [1243, 293] on div "**********" at bounding box center [1393, 220] width 317 height 161
click at [1249, 284] on rect at bounding box center [1247, 286] width 3 height 15
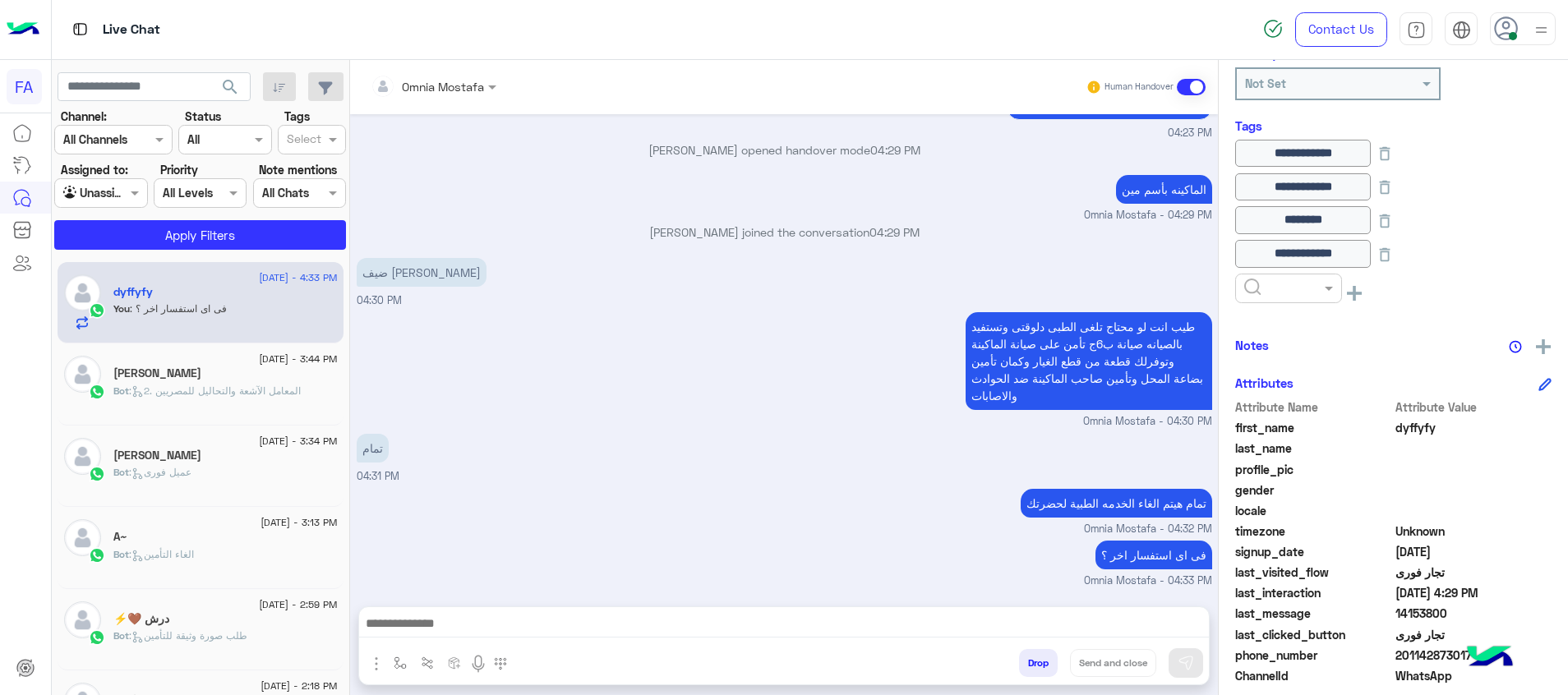
click at [1273, 295] on input "text" at bounding box center [1268, 288] width 50 height 17
click at [1270, 333] on span "Done" at bounding box center [1256, 328] width 27 height 14
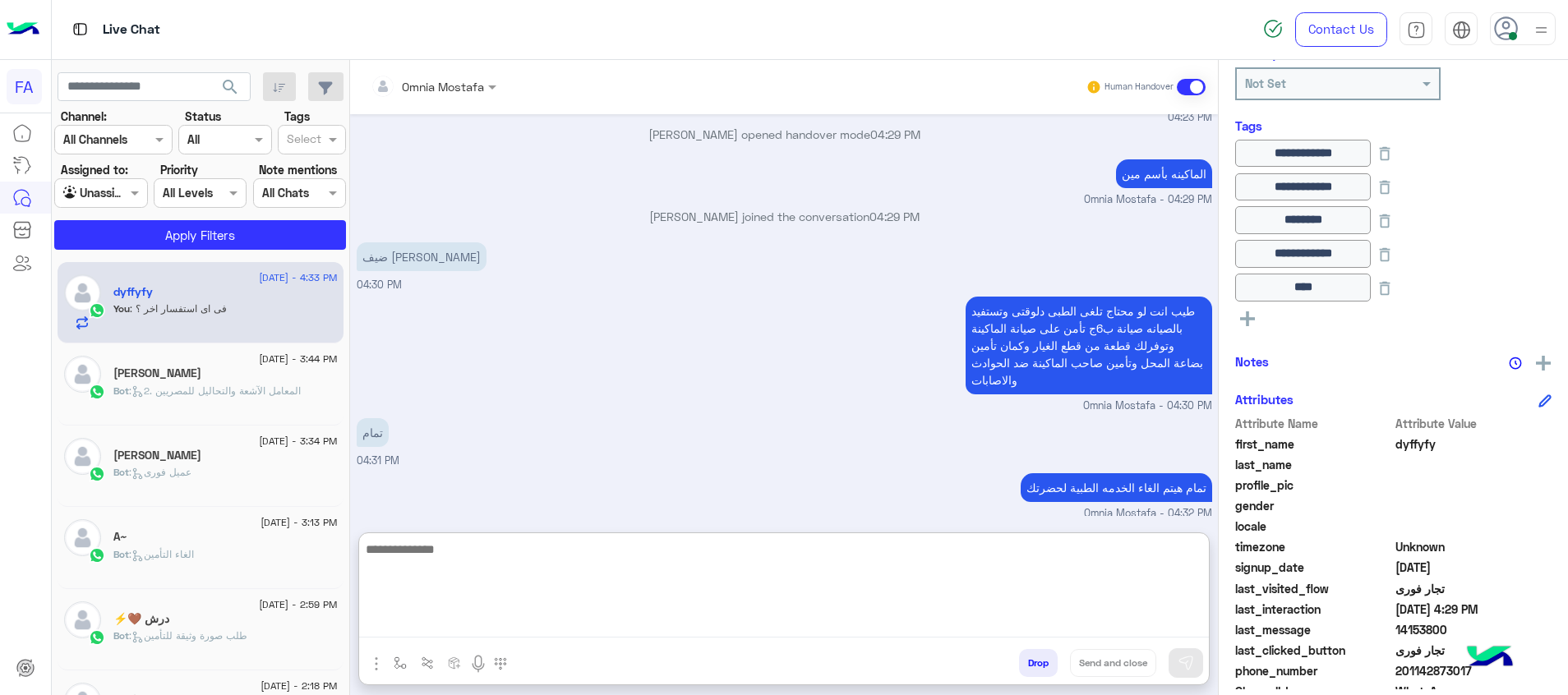
drag, startPoint x: 844, startPoint y: 620, endPoint x: 909, endPoint y: 617, distance: 65.1
click at [844, 620] on textarea at bounding box center [784, 588] width 850 height 98
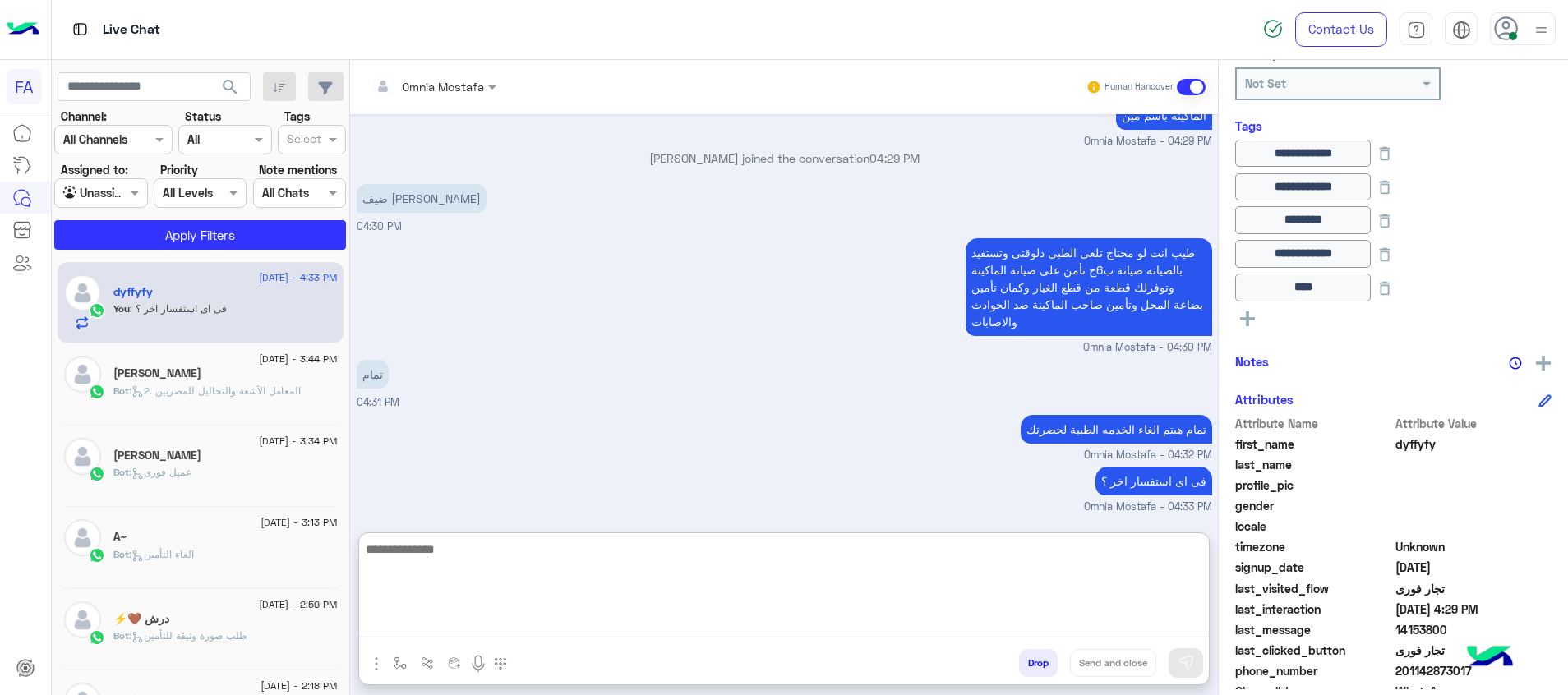
scroll to position [1588, 0]
type textarea "**********"
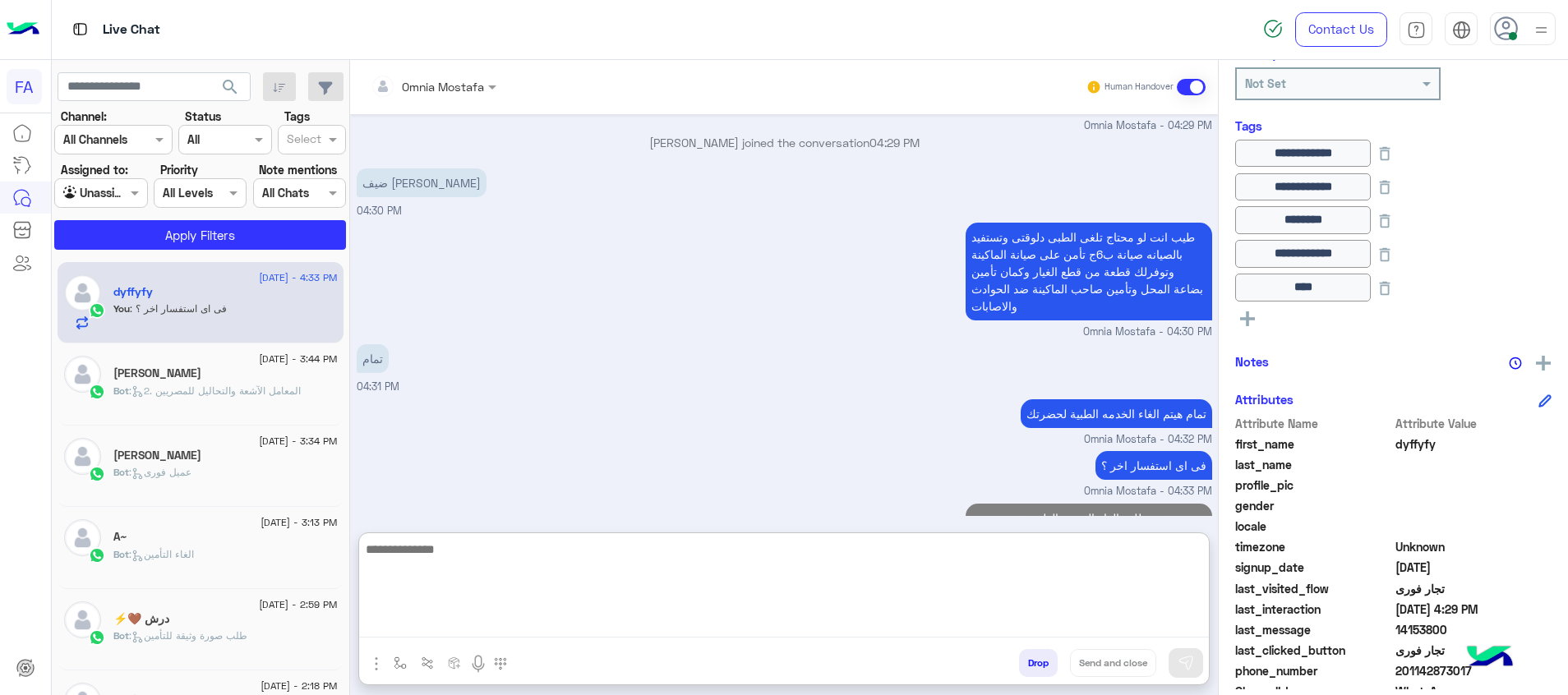
scroll to position [1657, 0]
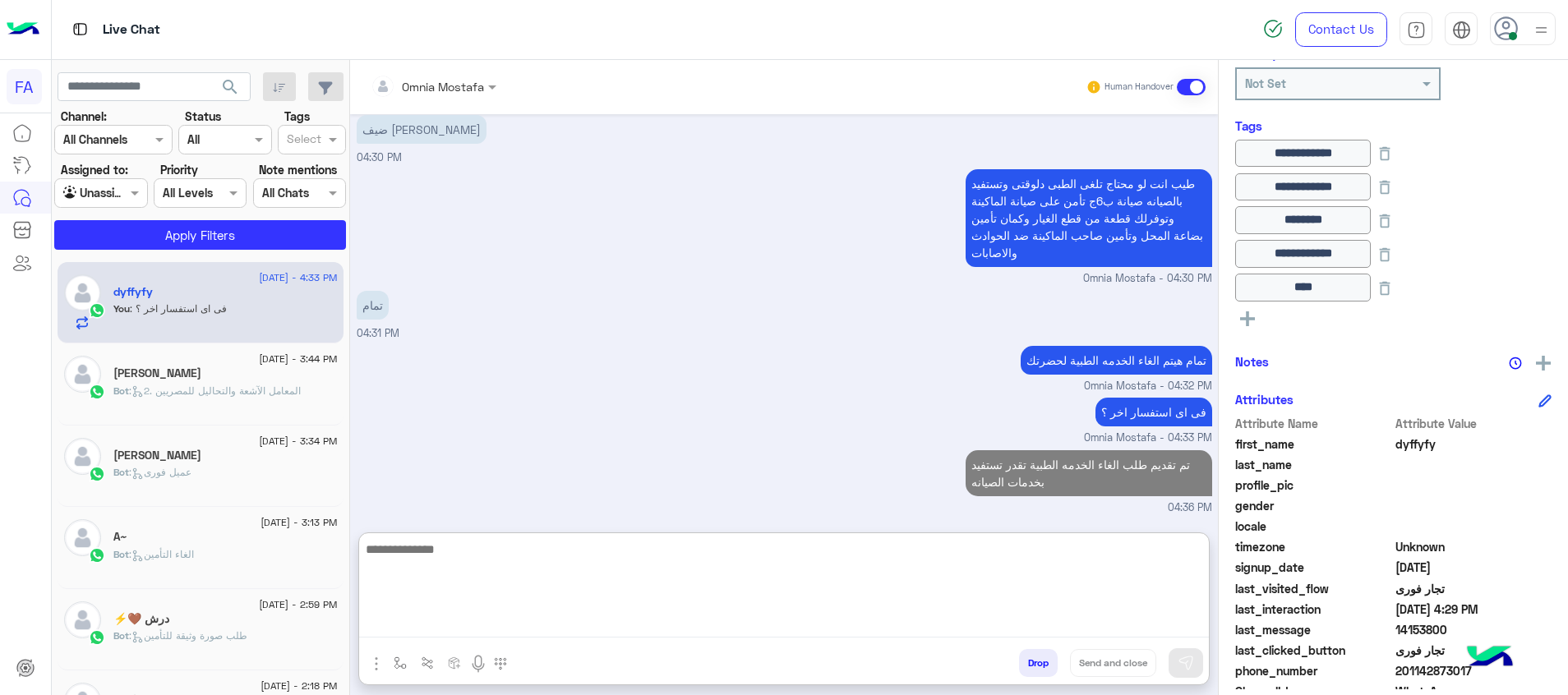
click at [1028, 591] on textarea at bounding box center [784, 588] width 850 height 98
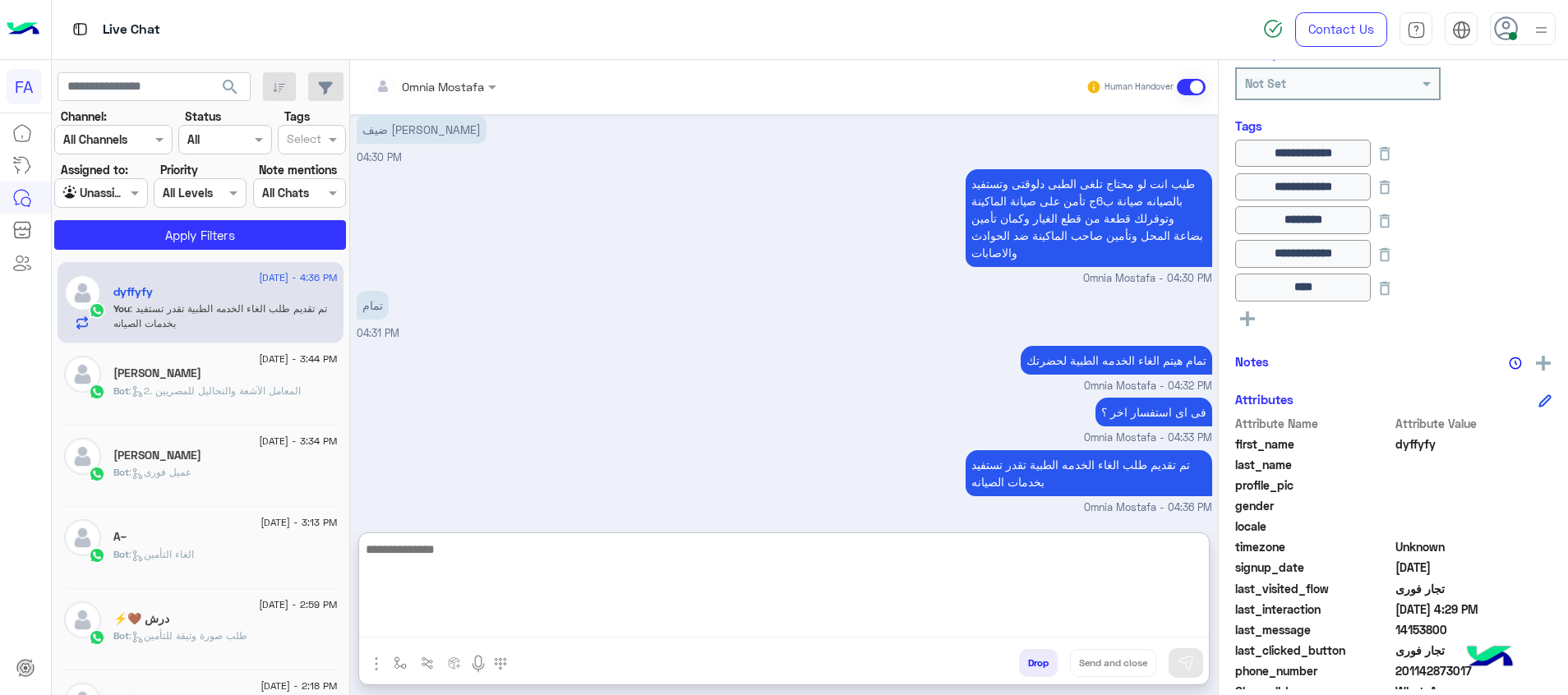
click at [1129, 579] on textarea at bounding box center [784, 588] width 850 height 98
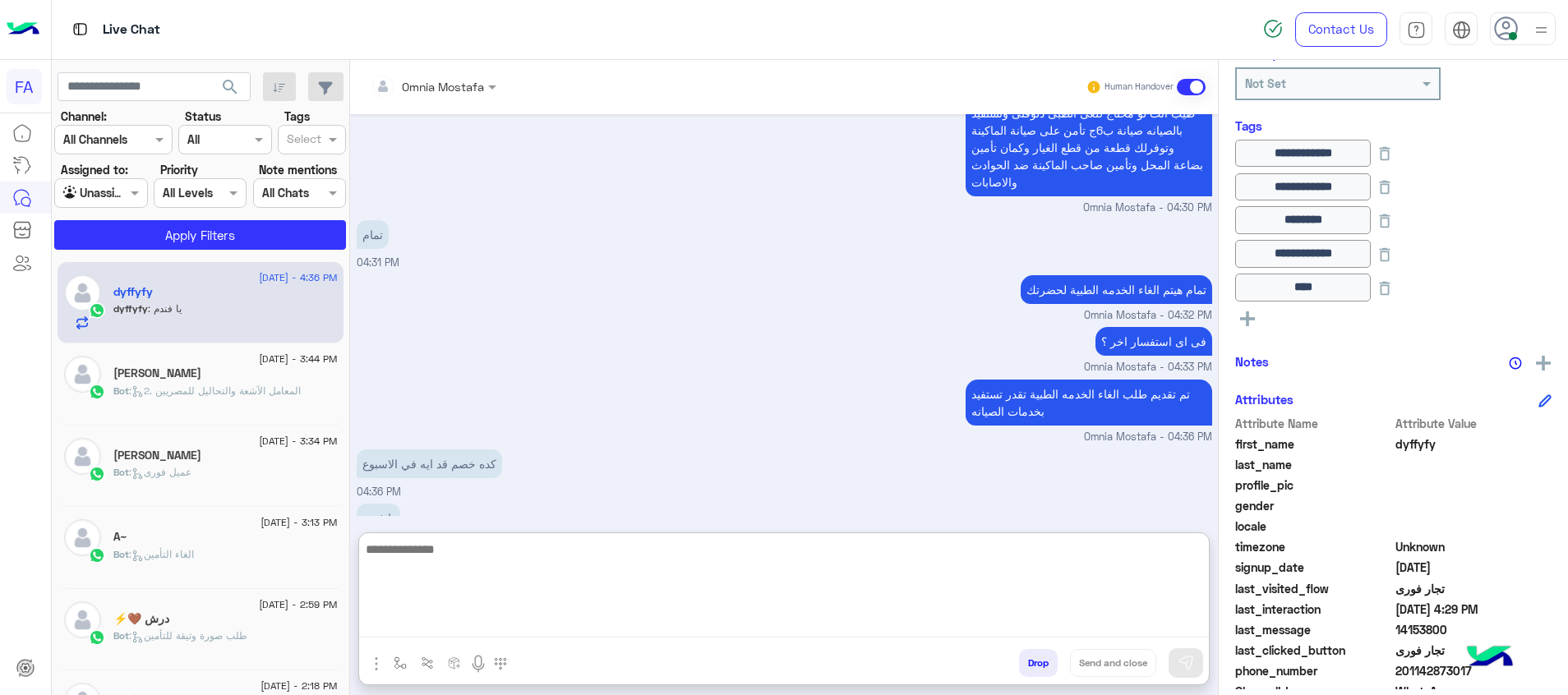
scroll to position [1766, 0]
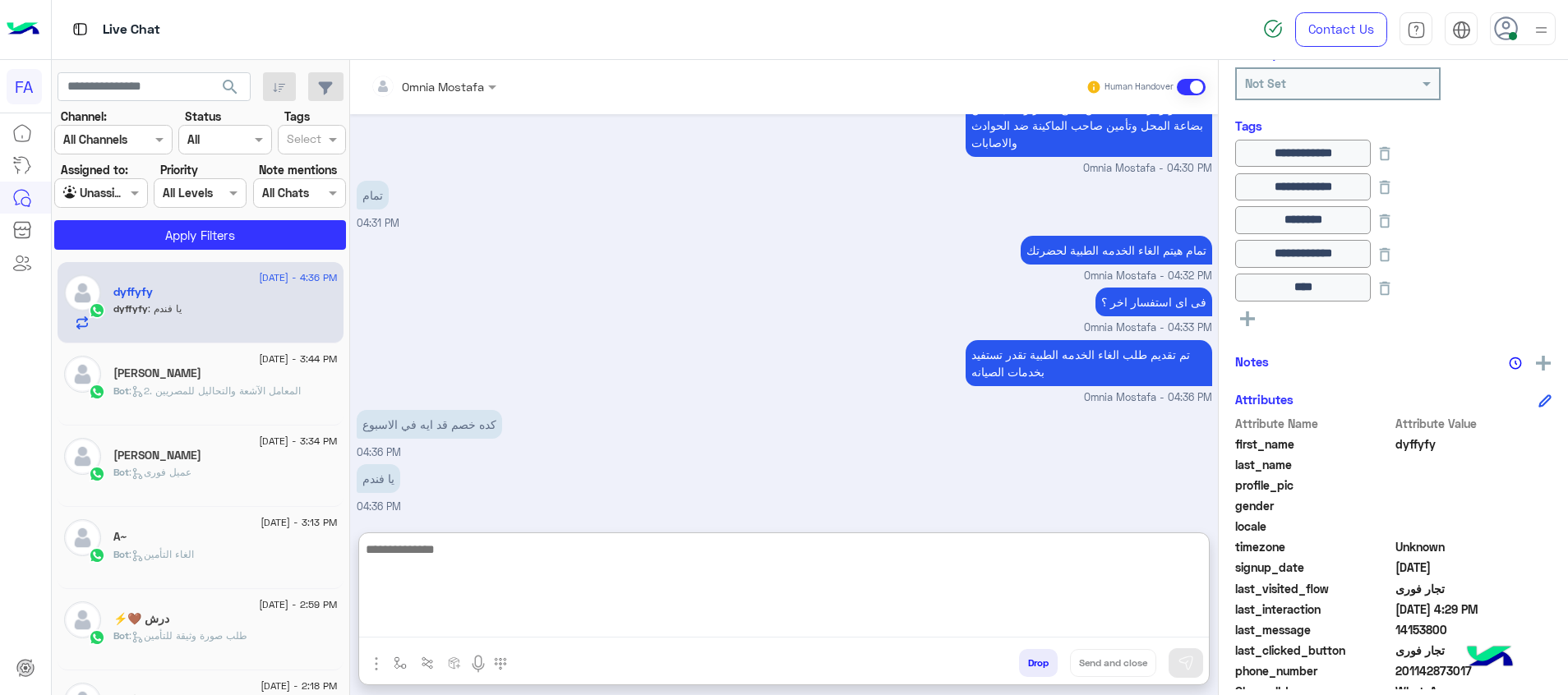
click at [665, 592] on textarea at bounding box center [784, 588] width 850 height 98
type textarea "*****"
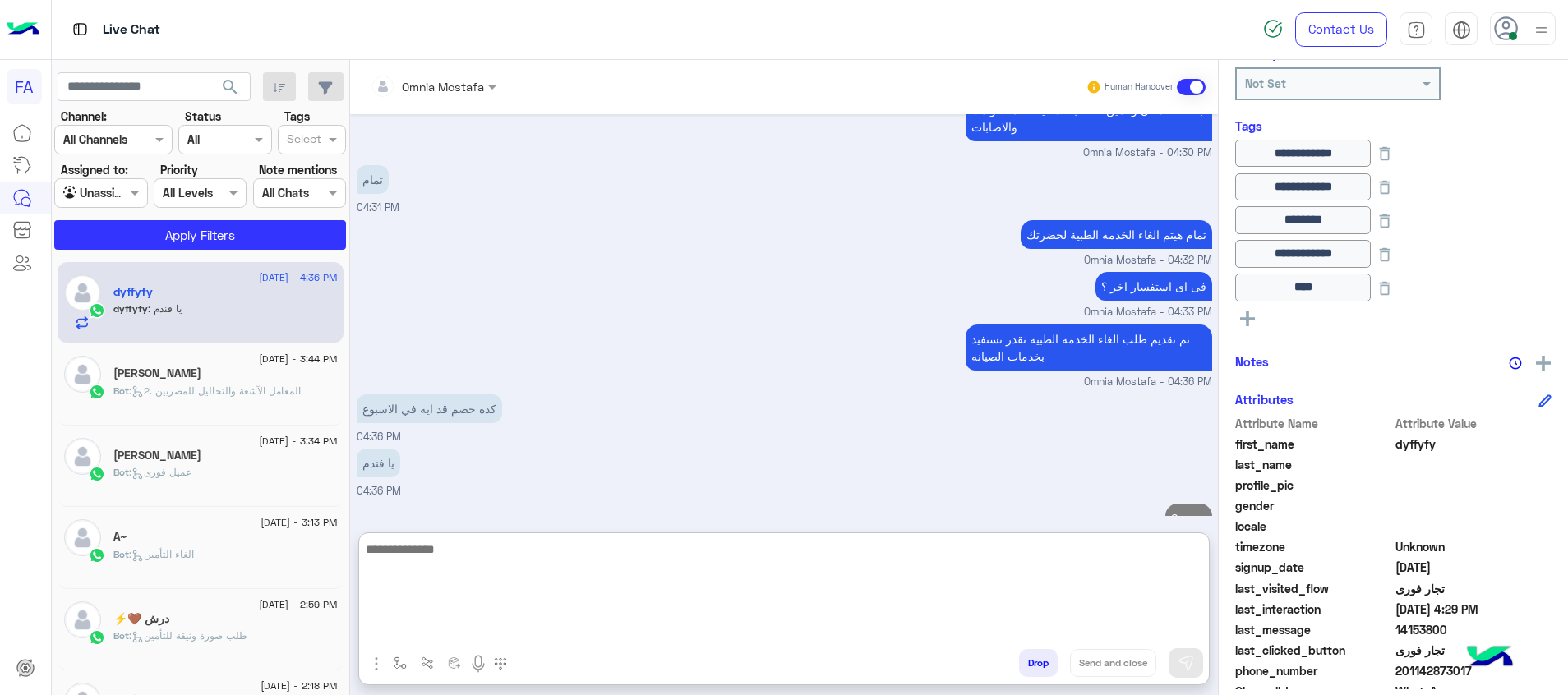
scroll to position [1818, 0]
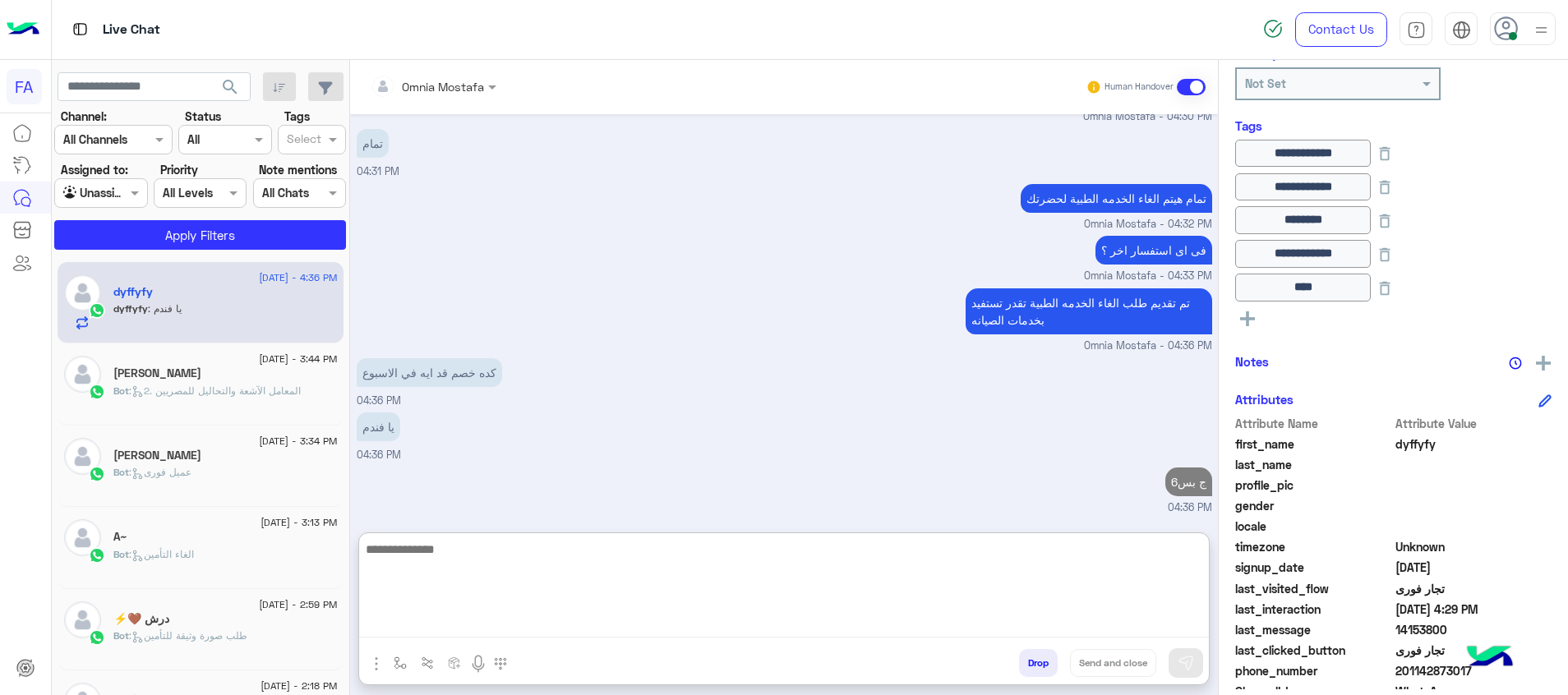
click at [1003, 553] on textarea at bounding box center [784, 588] width 850 height 98
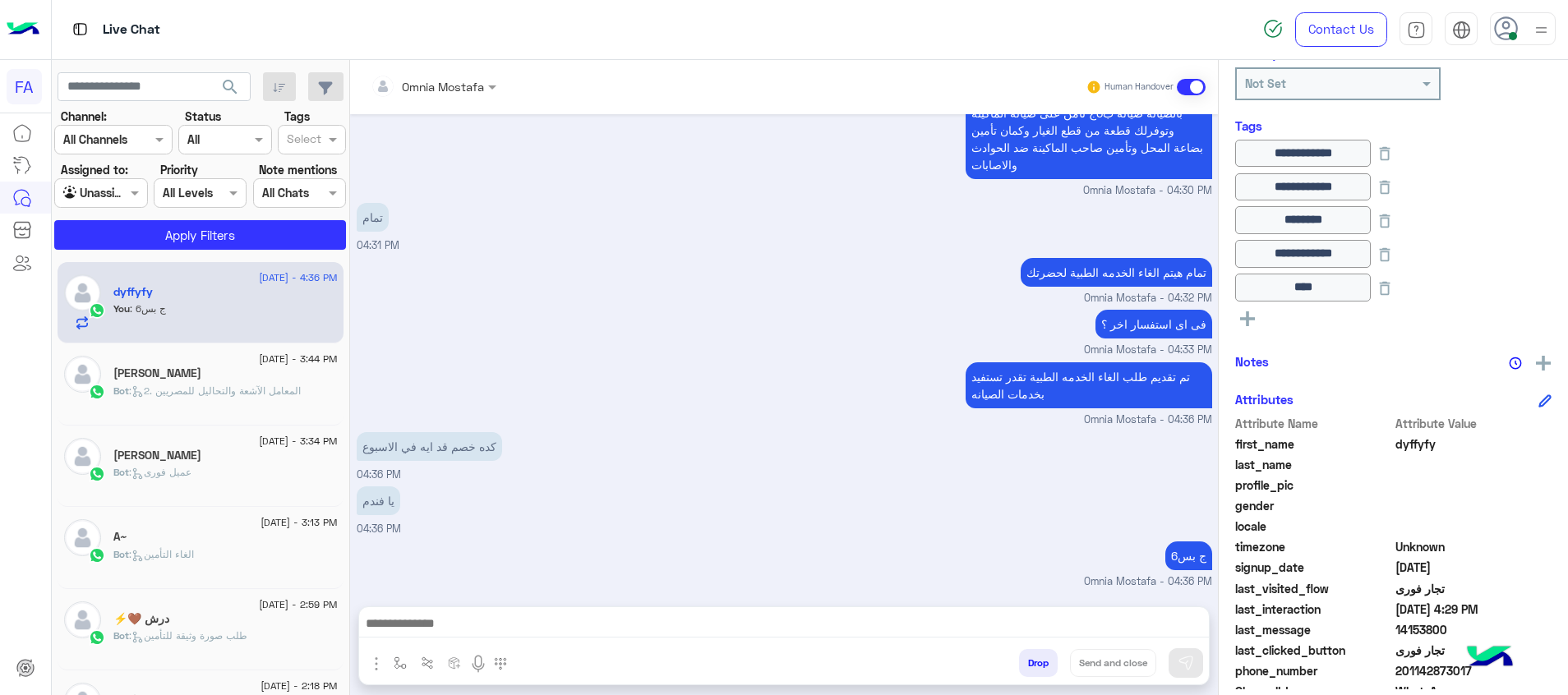
click at [740, 314] on div "Sep 15, 2025 + مبلغ 50 الف جنيه تغطيه و حمايه علي حضرتك ضد الحوادث الشخصية و اص…" at bounding box center [784, 352] width 868 height 476
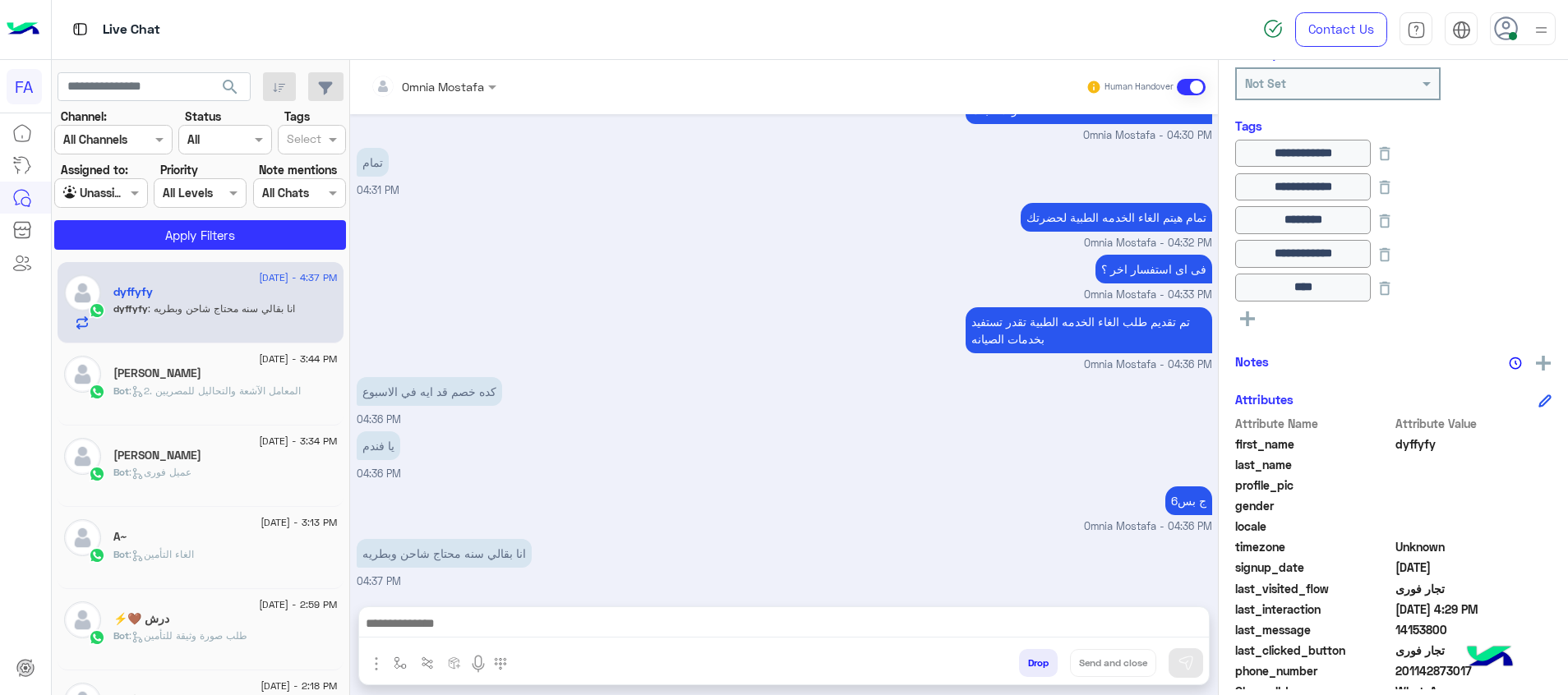
scroll to position [1854, 0]
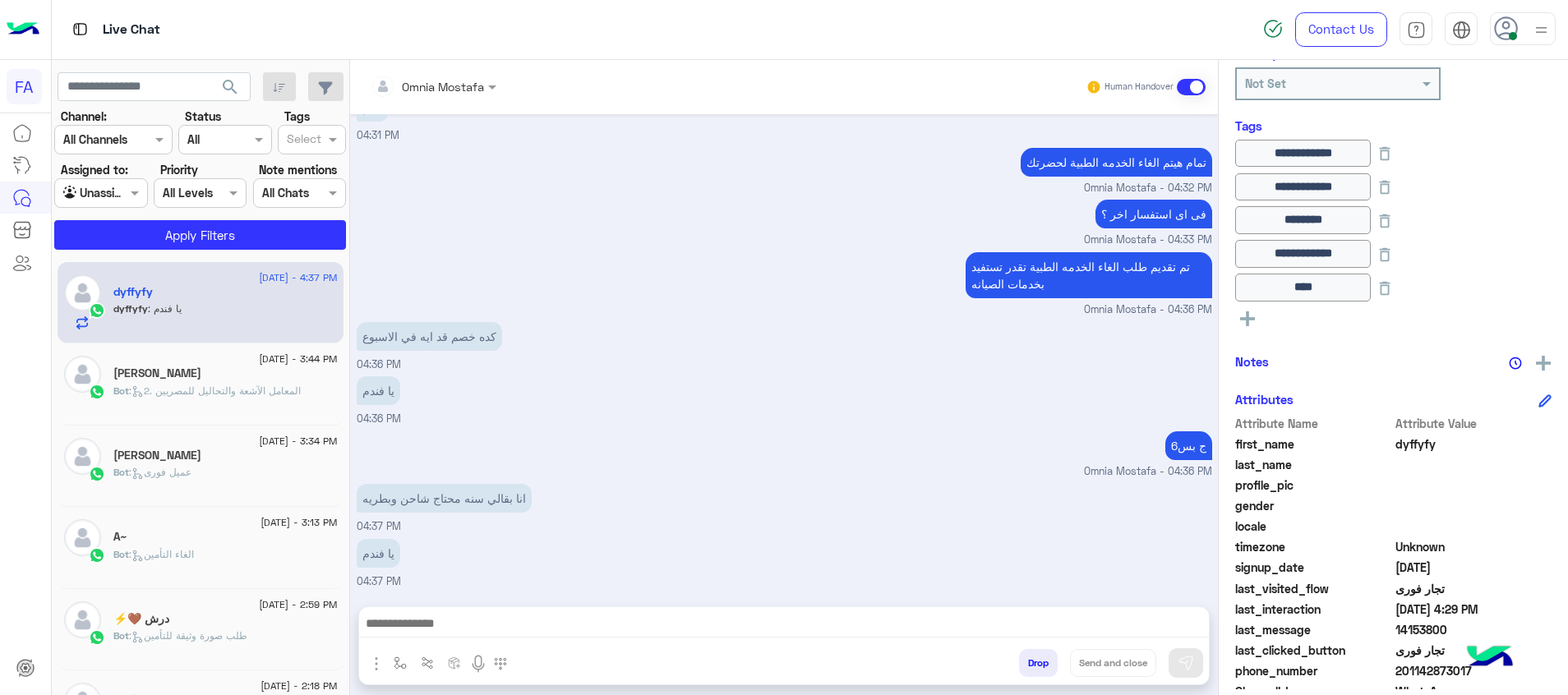
click at [628, 613] on div at bounding box center [784, 627] width 850 height 41
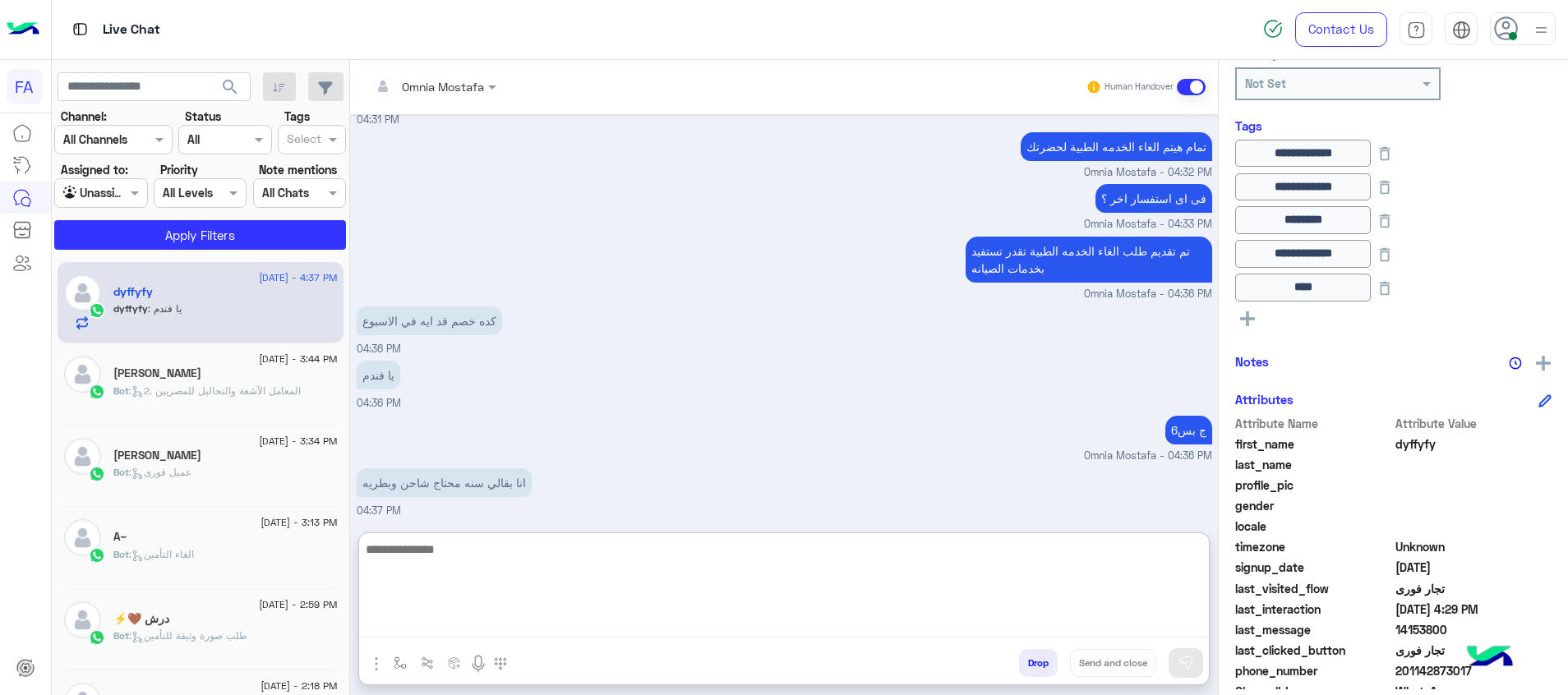
click at [642, 624] on textarea at bounding box center [784, 588] width 850 height 98
click at [688, 584] on textarea at bounding box center [784, 588] width 850 height 98
click at [869, 565] on textarea at bounding box center [784, 588] width 850 height 98
click at [996, 589] on textarea at bounding box center [784, 588] width 850 height 98
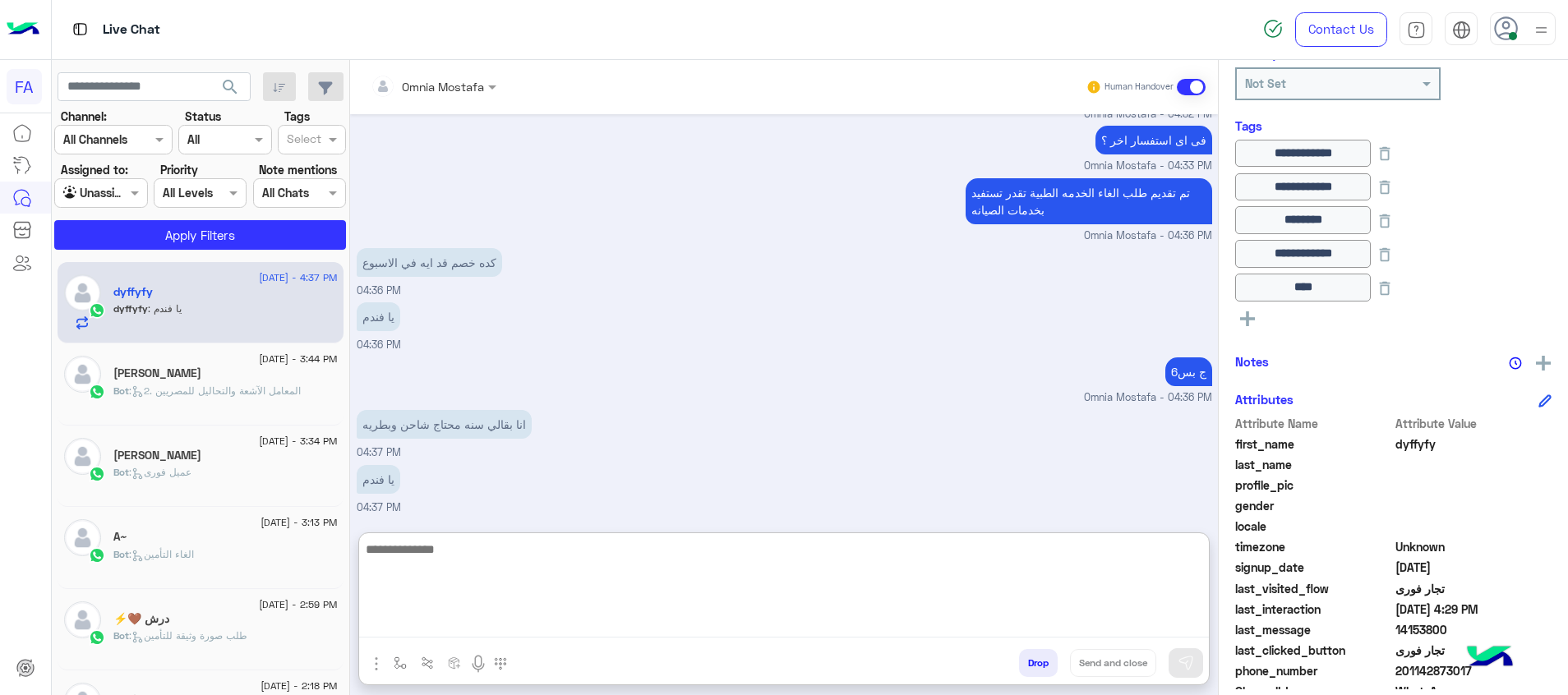
click at [762, 574] on textarea at bounding box center [784, 588] width 850 height 98
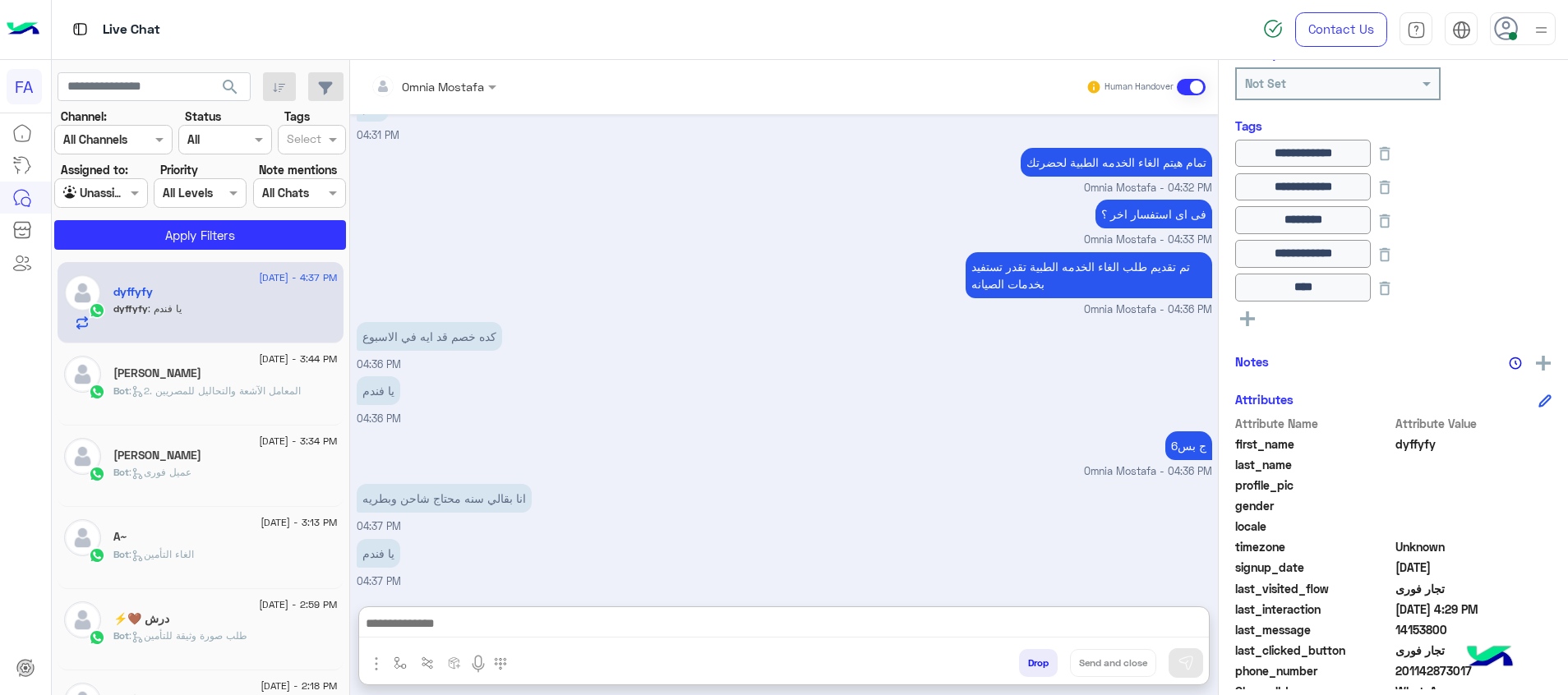
click at [733, 535] on div "يا فندم 04:37 PM" at bounding box center [784, 563] width 855 height 55
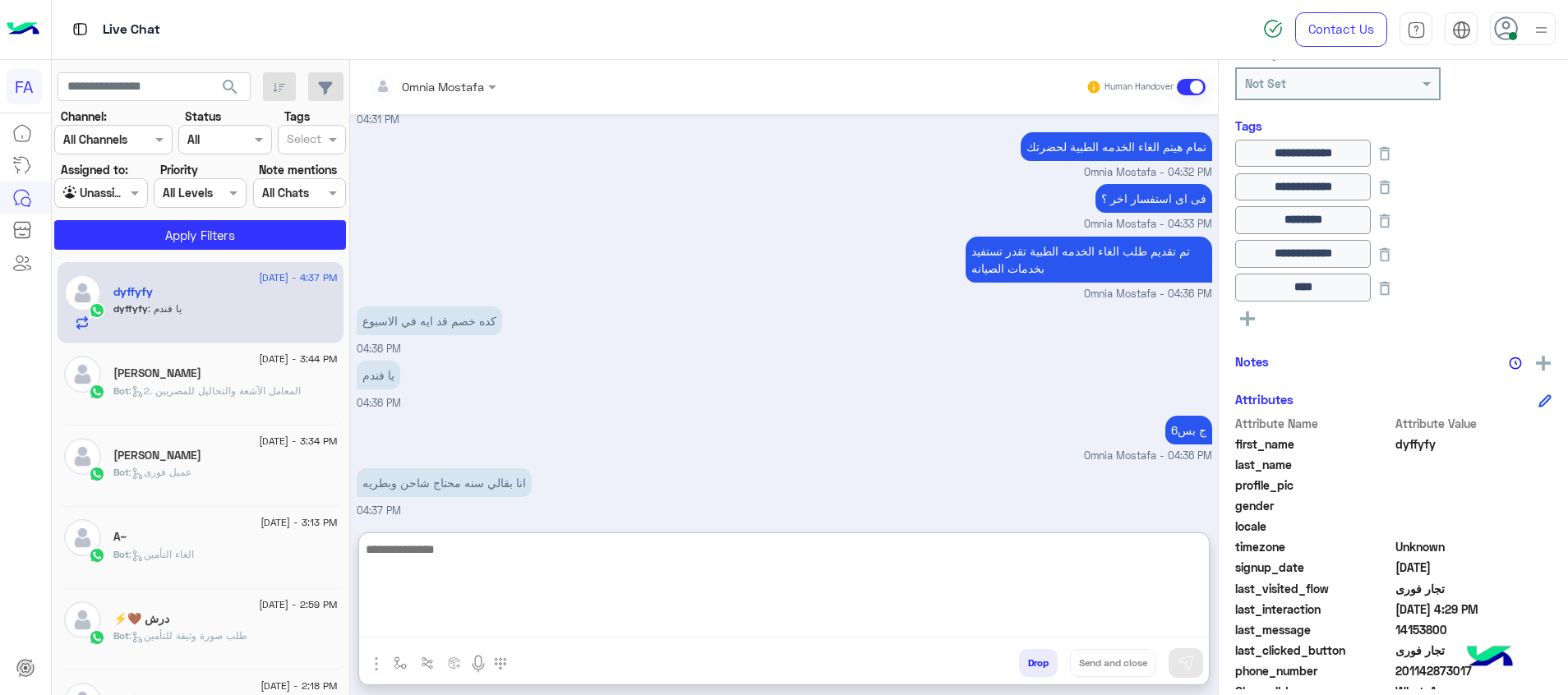
click at [703, 626] on textarea at bounding box center [784, 588] width 850 height 98
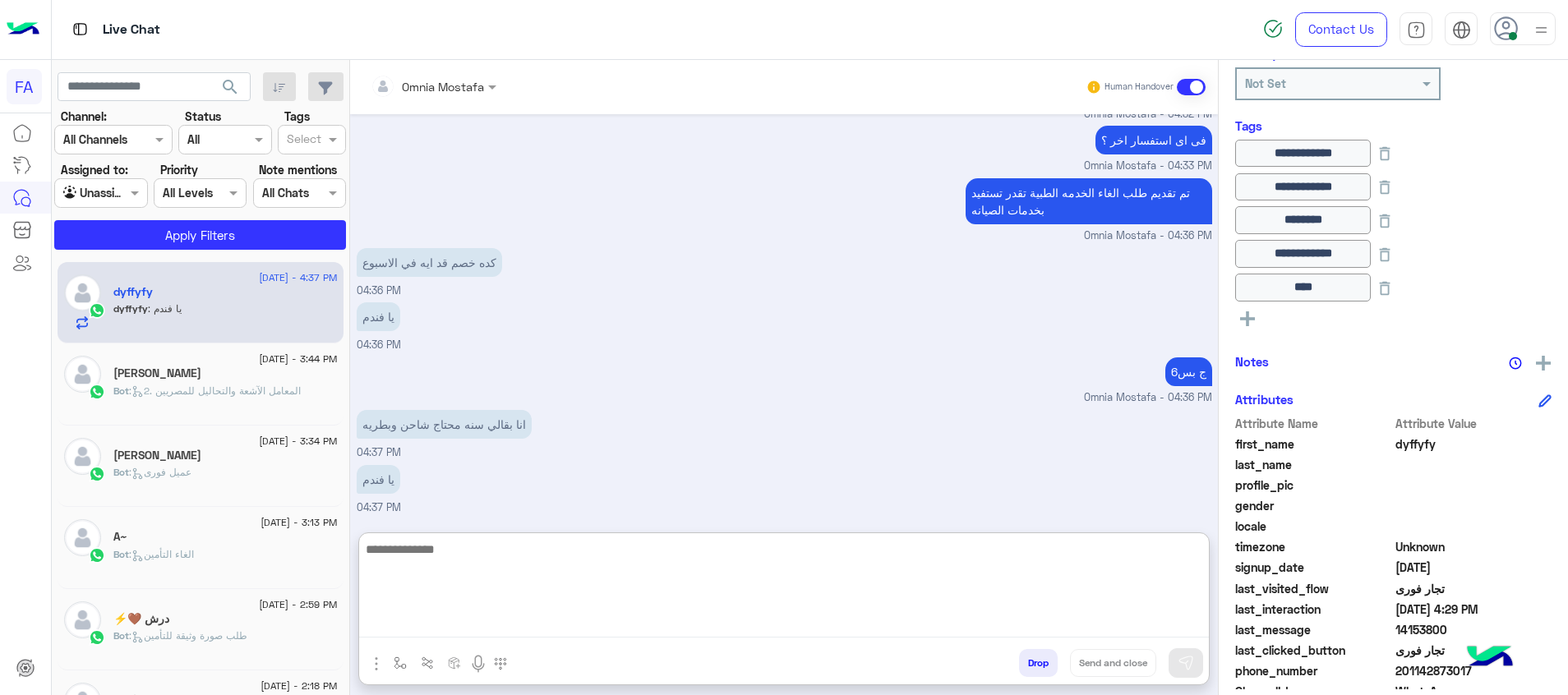
scroll to position [1928, 0]
click at [839, 595] on textarea at bounding box center [784, 588] width 850 height 98
click at [984, 570] on textarea at bounding box center [784, 588] width 850 height 98
click at [815, 585] on textarea at bounding box center [784, 588] width 850 height 98
drag, startPoint x: 663, startPoint y: 600, endPoint x: 655, endPoint y: 556, distance: 44.7
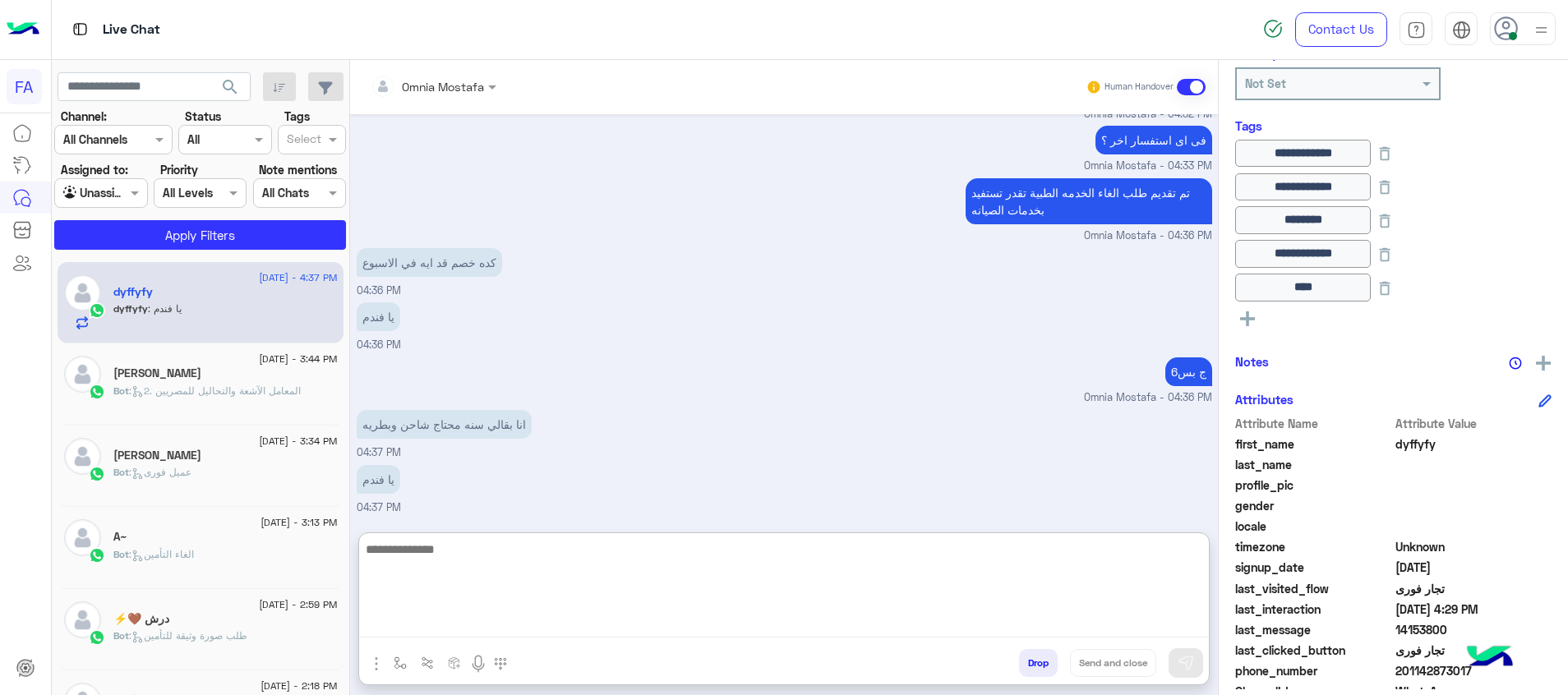
click at [662, 577] on textarea at bounding box center [784, 588] width 850 height 98
type textarea "**********"
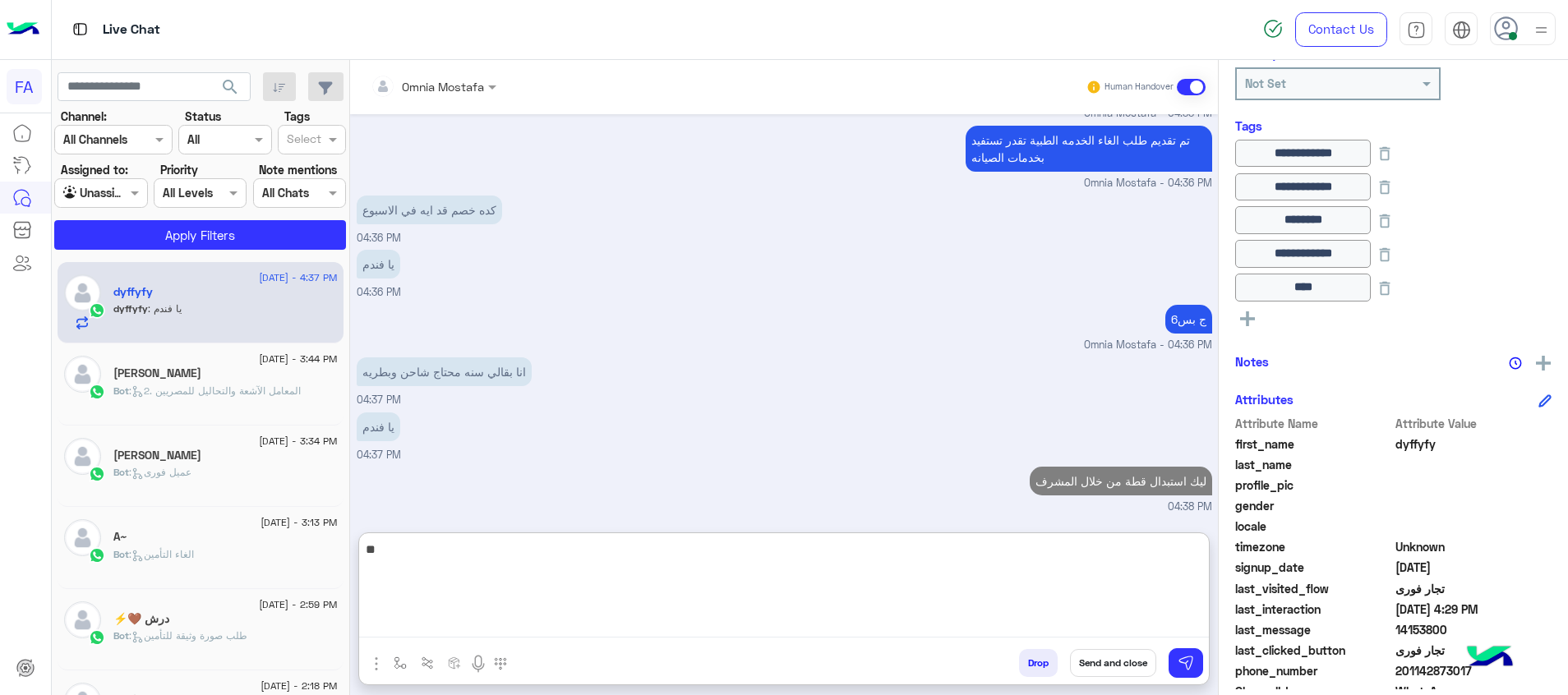
type textarea "*"
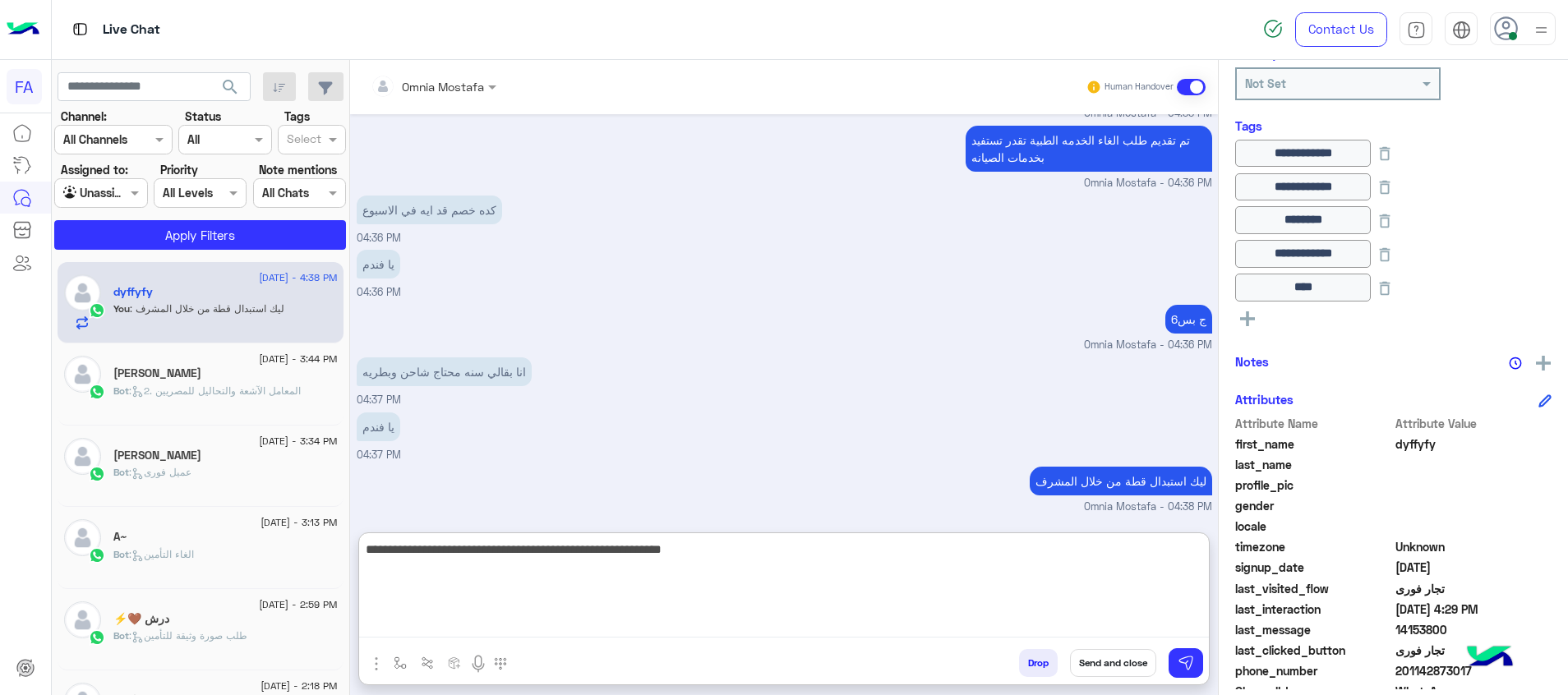
click at [971, 556] on textarea "**********" at bounding box center [784, 588] width 850 height 98
click at [966, 556] on textarea "**********" at bounding box center [784, 588] width 850 height 98
click at [783, 568] on textarea "**********" at bounding box center [784, 588] width 850 height 98
type textarea "**********"
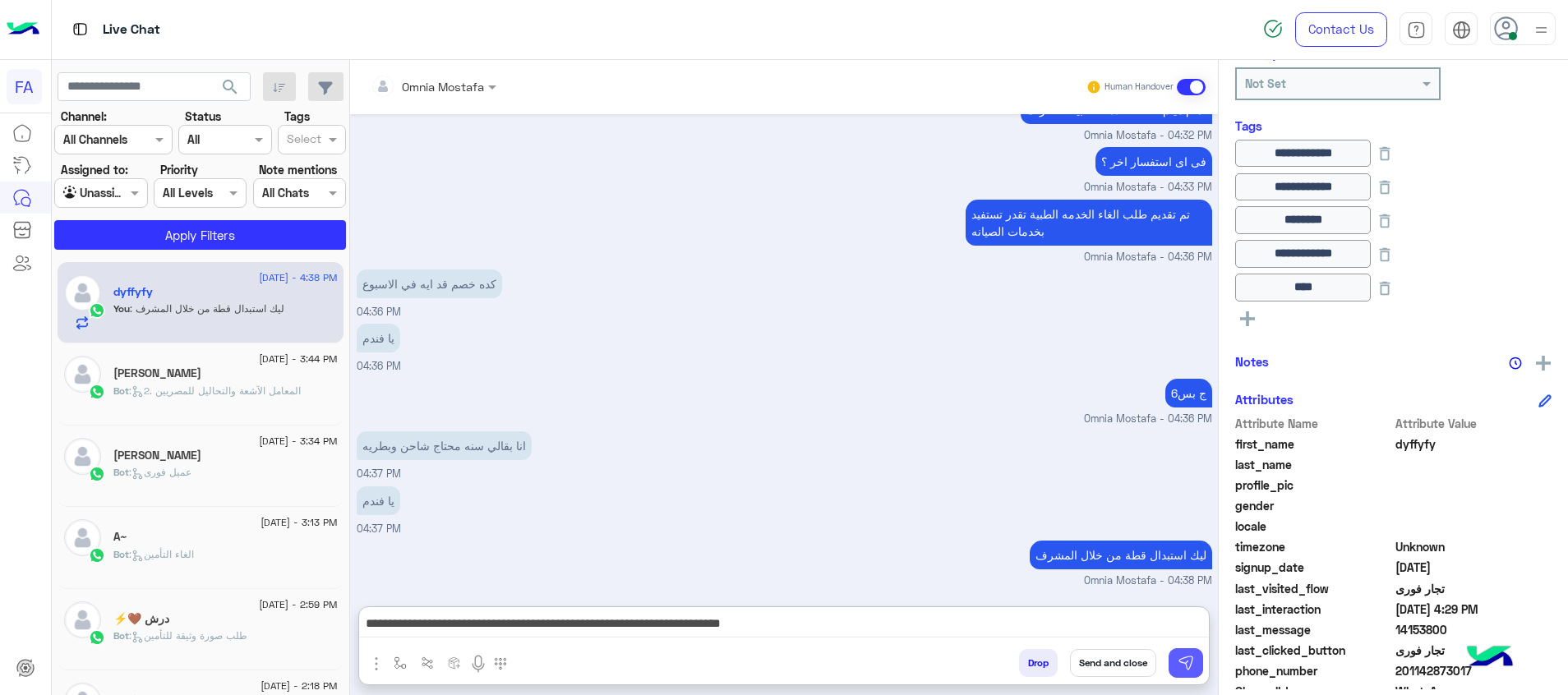
click at [1188, 662] on img at bounding box center [1185, 663] width 16 height 16
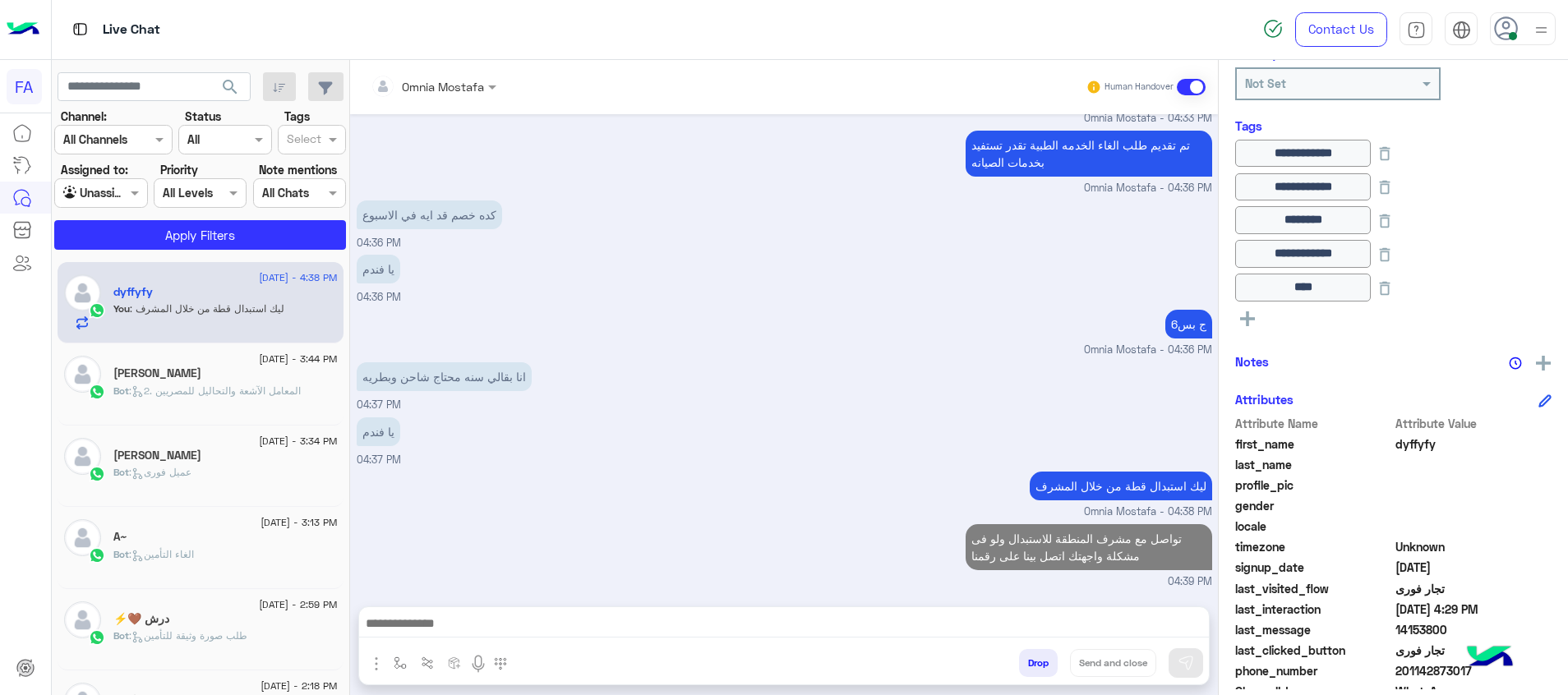
scroll to position [1976, 0]
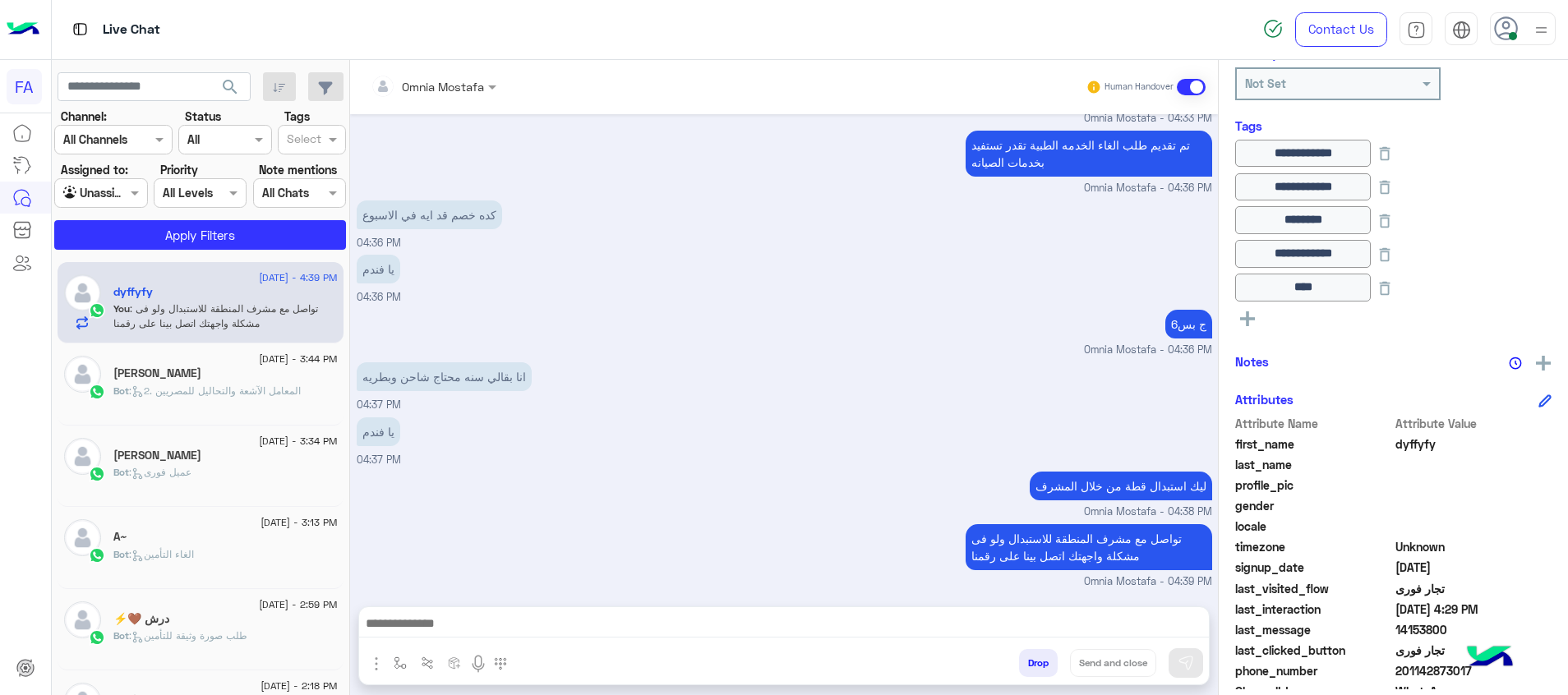
click at [253, 464] on div "[PERSON_NAME]" at bounding box center [225, 458] width 224 height 17
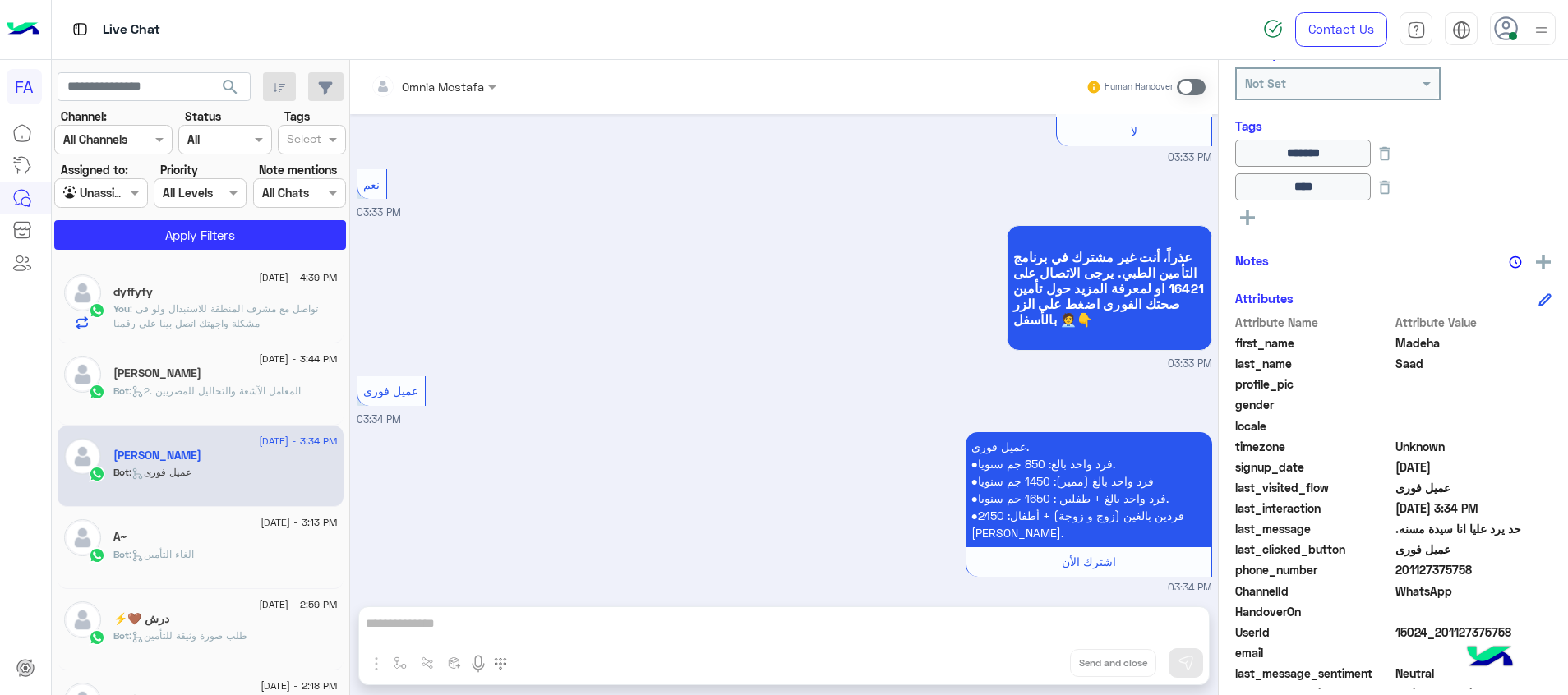
scroll to position [3405, 0]
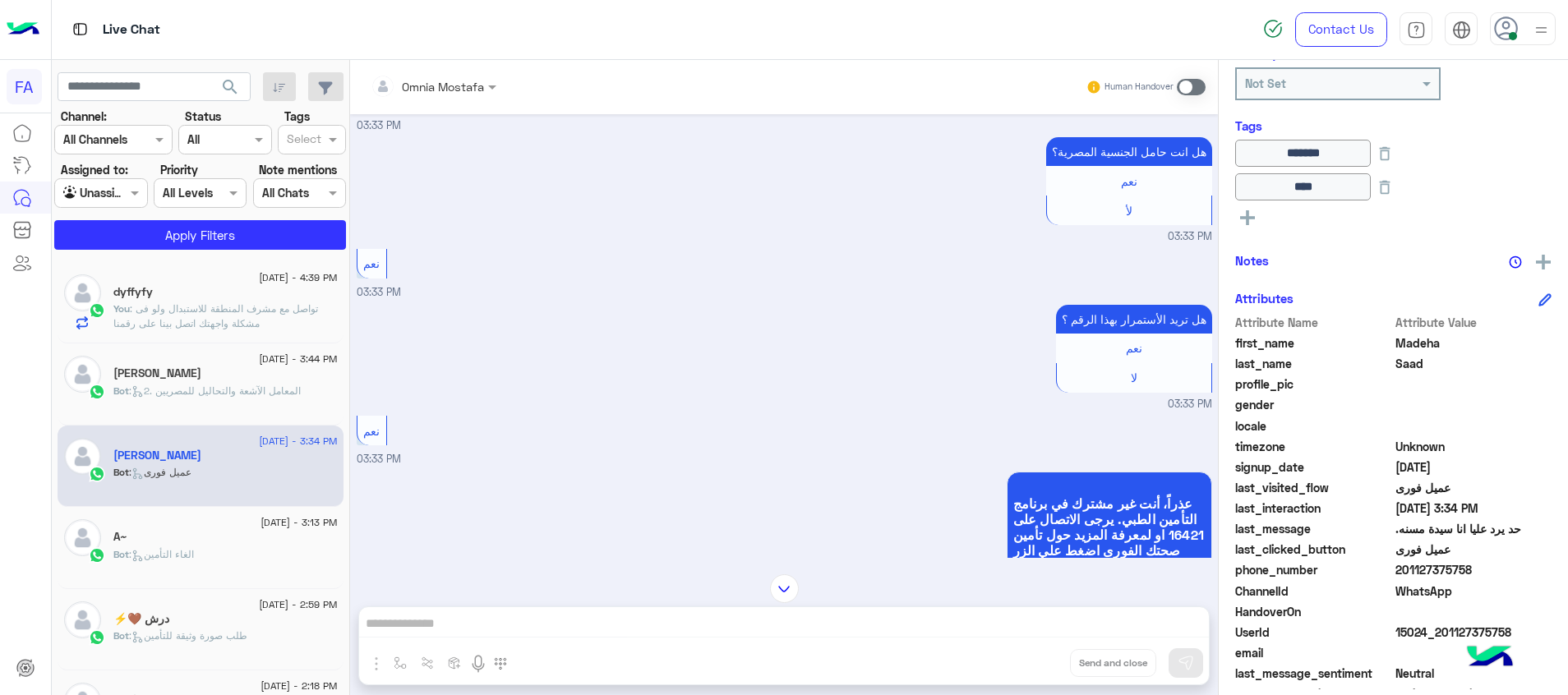
drag, startPoint x: 1472, startPoint y: 567, endPoint x: 1405, endPoint y: 578, distance: 67.9
click at [1405, 578] on span "201127375758" at bounding box center [1473, 570] width 157 height 17
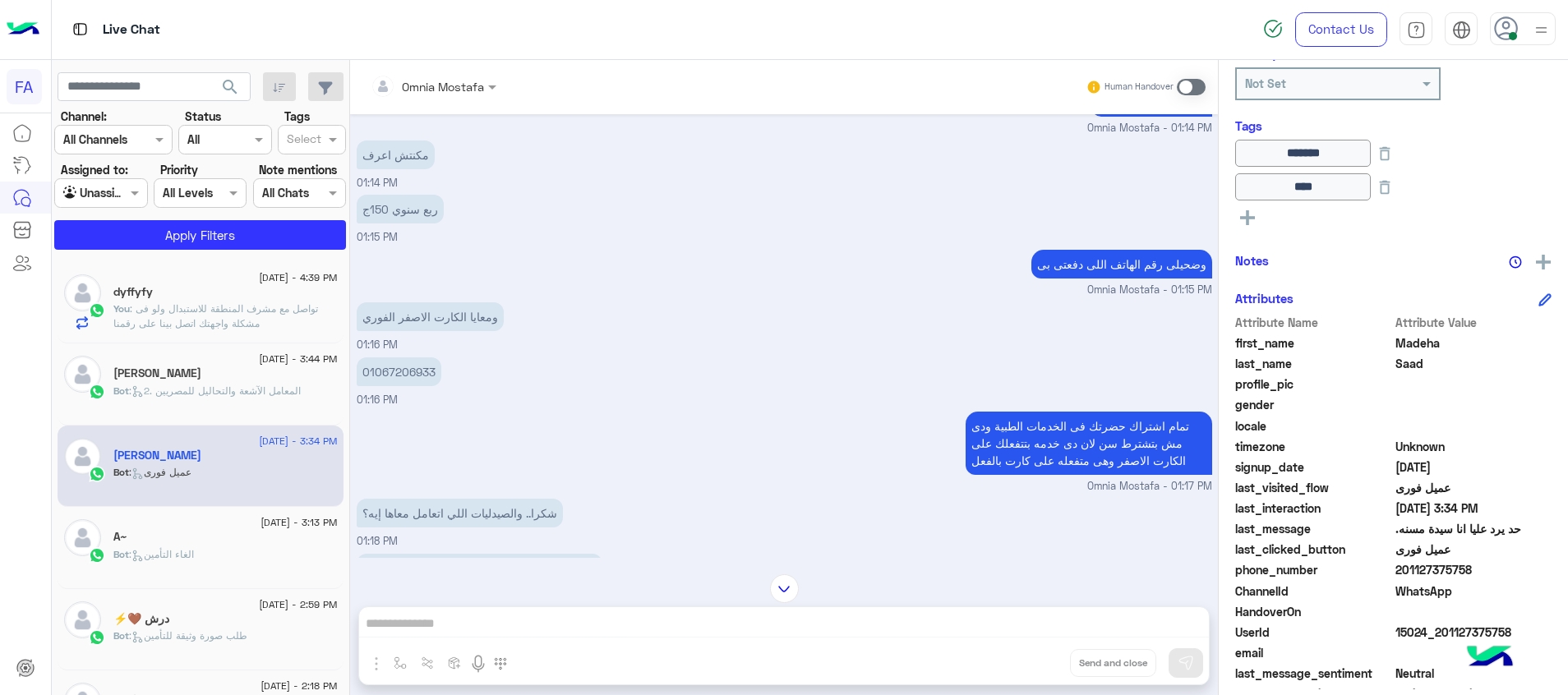
scroll to position [234, 0]
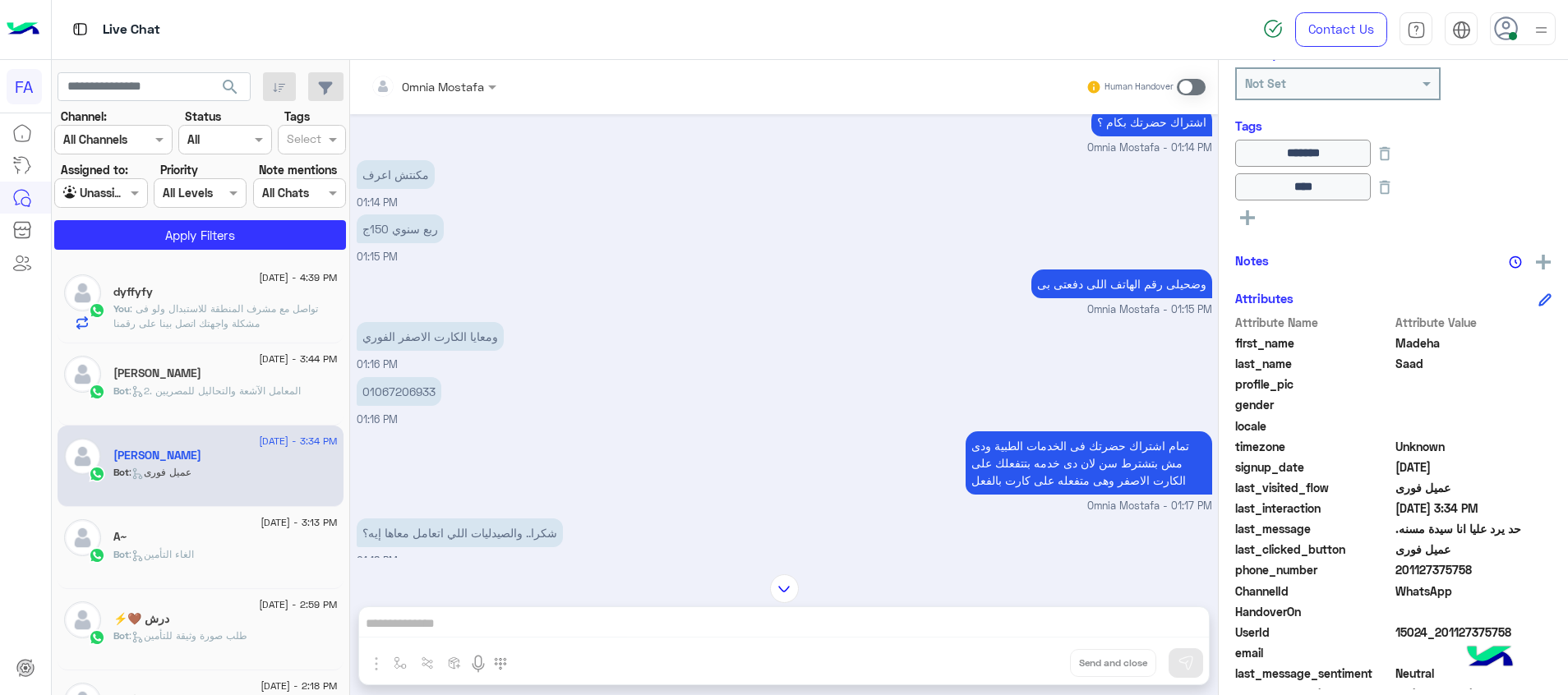
click at [411, 386] on p "01067206933" at bounding box center [399, 391] width 85 height 28
copy p "01067206933"
click at [261, 374] on div "[PERSON_NAME]" at bounding box center [225, 375] width 224 height 17
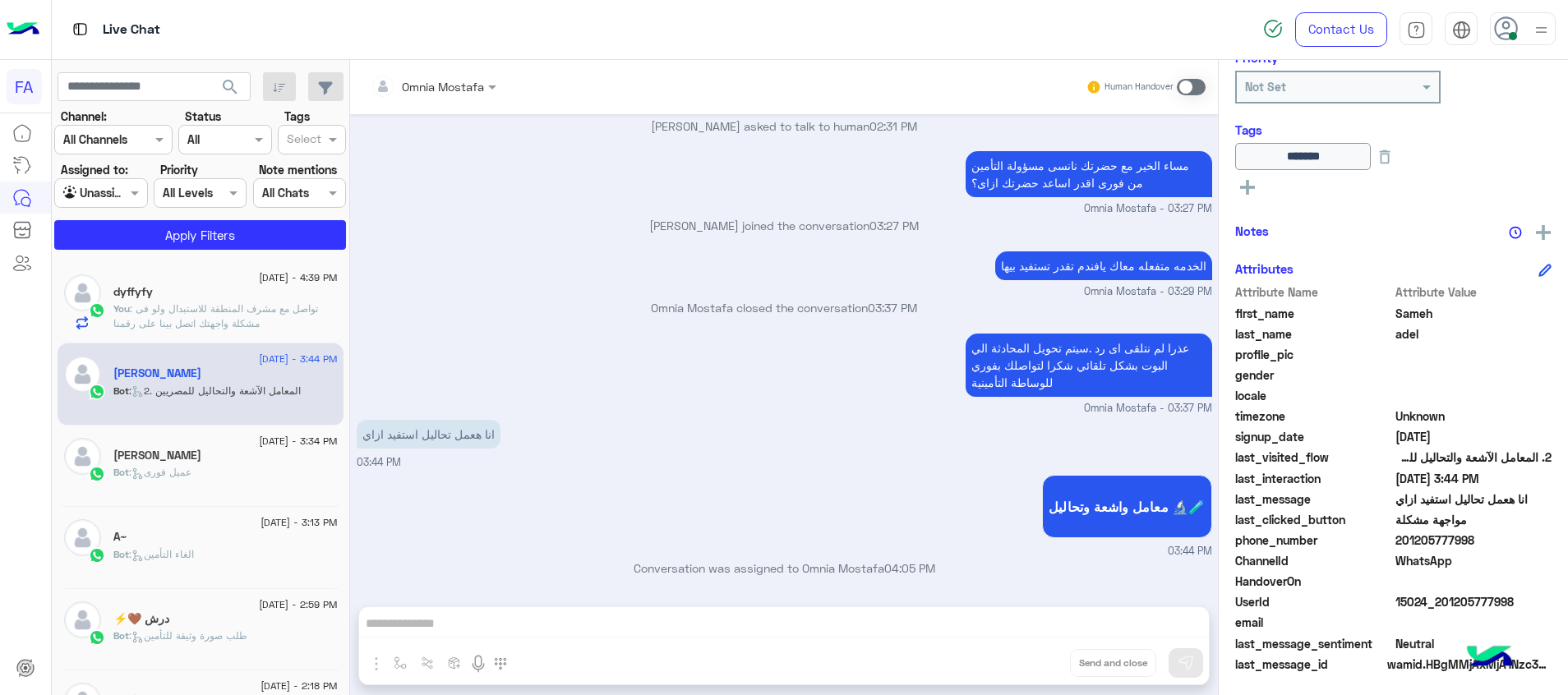
scroll to position [316, 0]
click at [1184, 86] on span at bounding box center [1191, 86] width 28 height 16
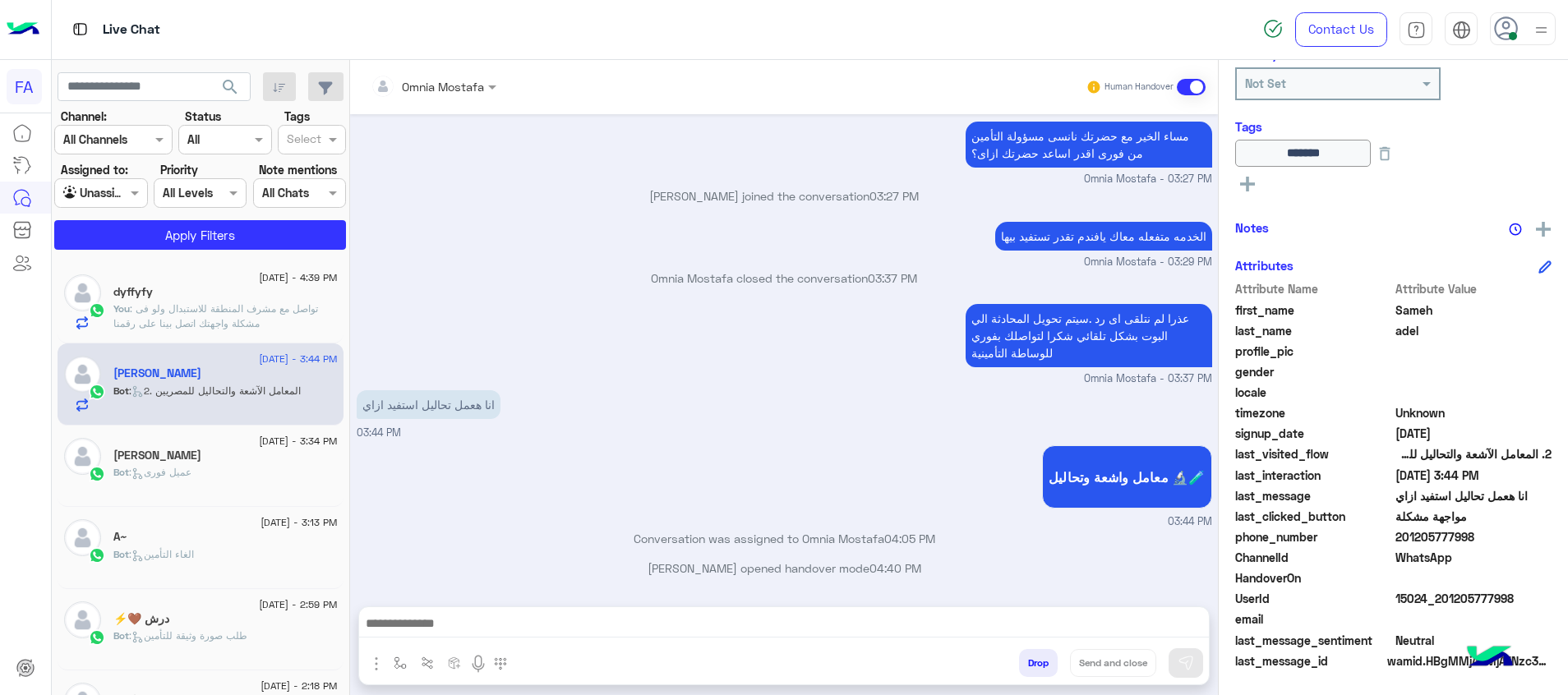
scroll to position [1225, 0]
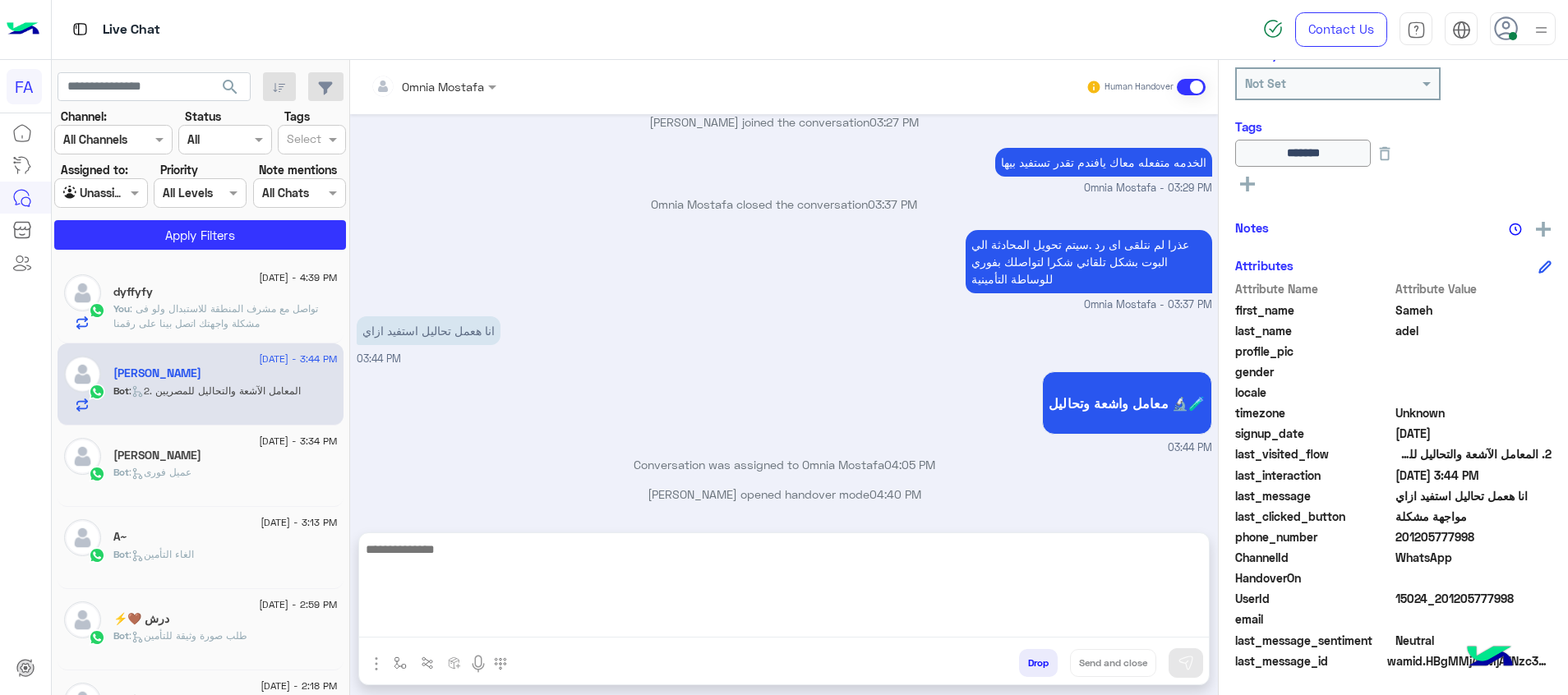
click at [1107, 625] on textarea at bounding box center [784, 588] width 850 height 98
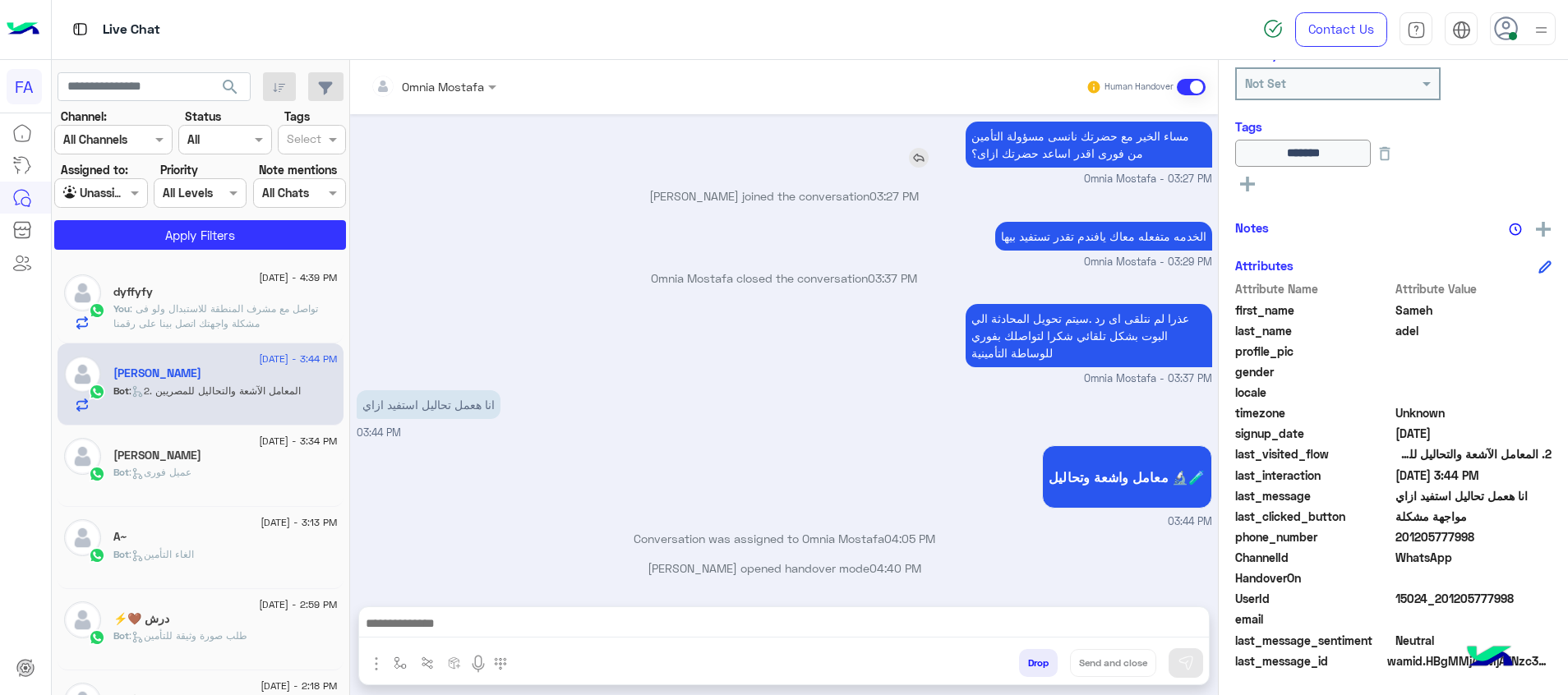
click at [1152, 134] on p "مساء الخير مع حضرتك نانسى مسؤولة التأمين من فورى اقدر اساعد حضرتك ازاى؟" at bounding box center [1089, 145] width 247 height 46
click at [1152, 133] on p "مساء الخير مع حضرتك نانسى مسؤولة التأمين من فورى اقدر اساعد حضرتك ازاى؟" at bounding box center [1089, 145] width 247 height 46
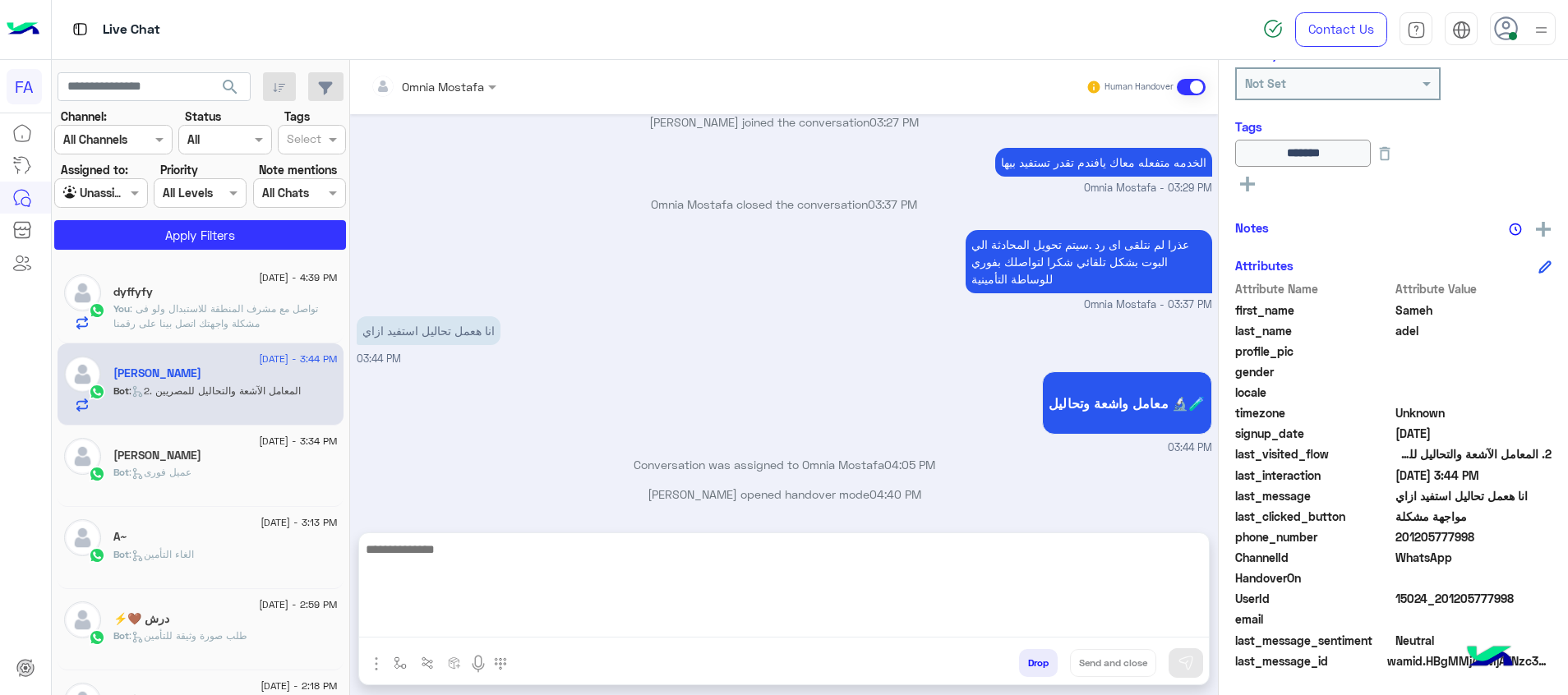
click at [1157, 628] on textarea at bounding box center [784, 588] width 850 height 98
paste textarea "**********"
drag, startPoint x: 1157, startPoint y: 628, endPoint x: 998, endPoint y: 597, distance: 162.0
click at [1057, 617] on textarea "**********" at bounding box center [784, 588] width 850 height 98
drag, startPoint x: 780, startPoint y: 552, endPoint x: 915, endPoint y: 556, distance: 135.1
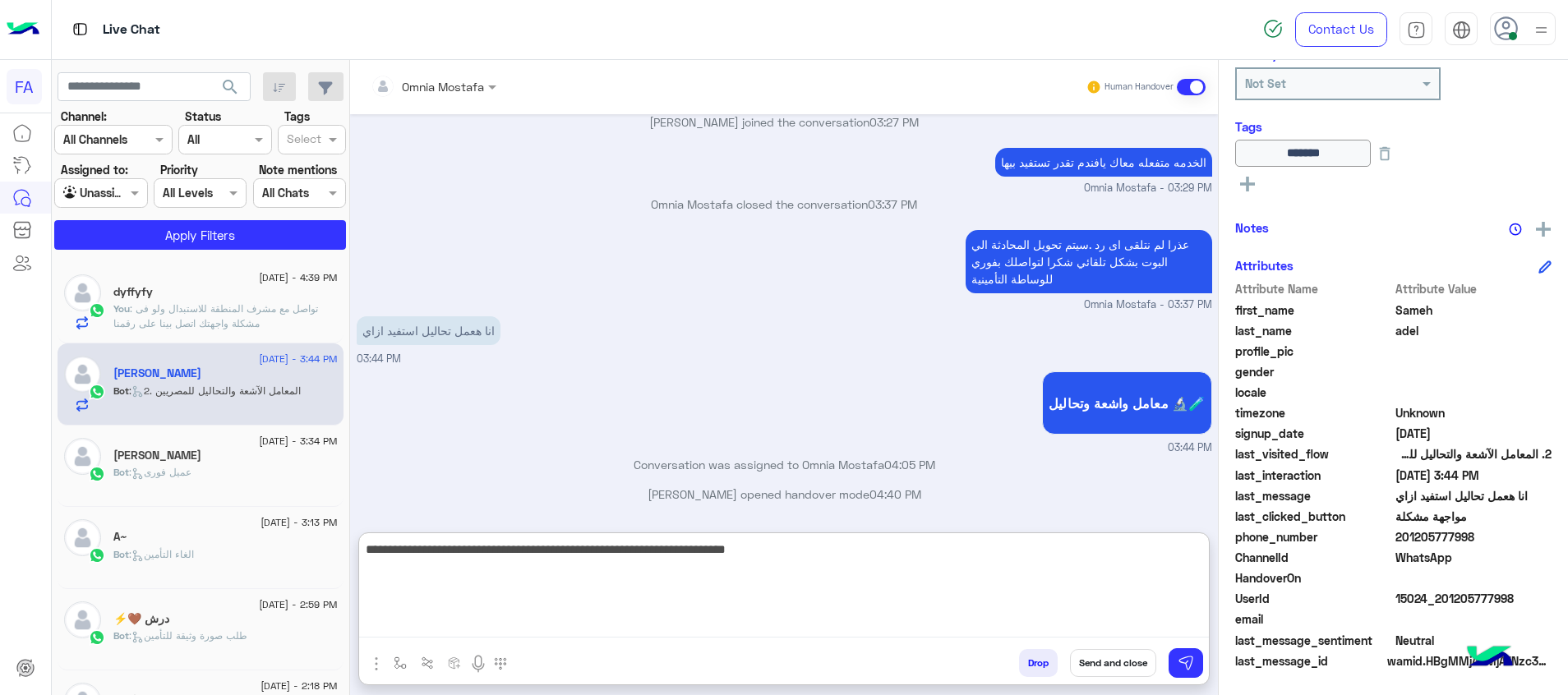
click at [915, 556] on textarea "**********" at bounding box center [784, 588] width 850 height 98
type textarea "**********"
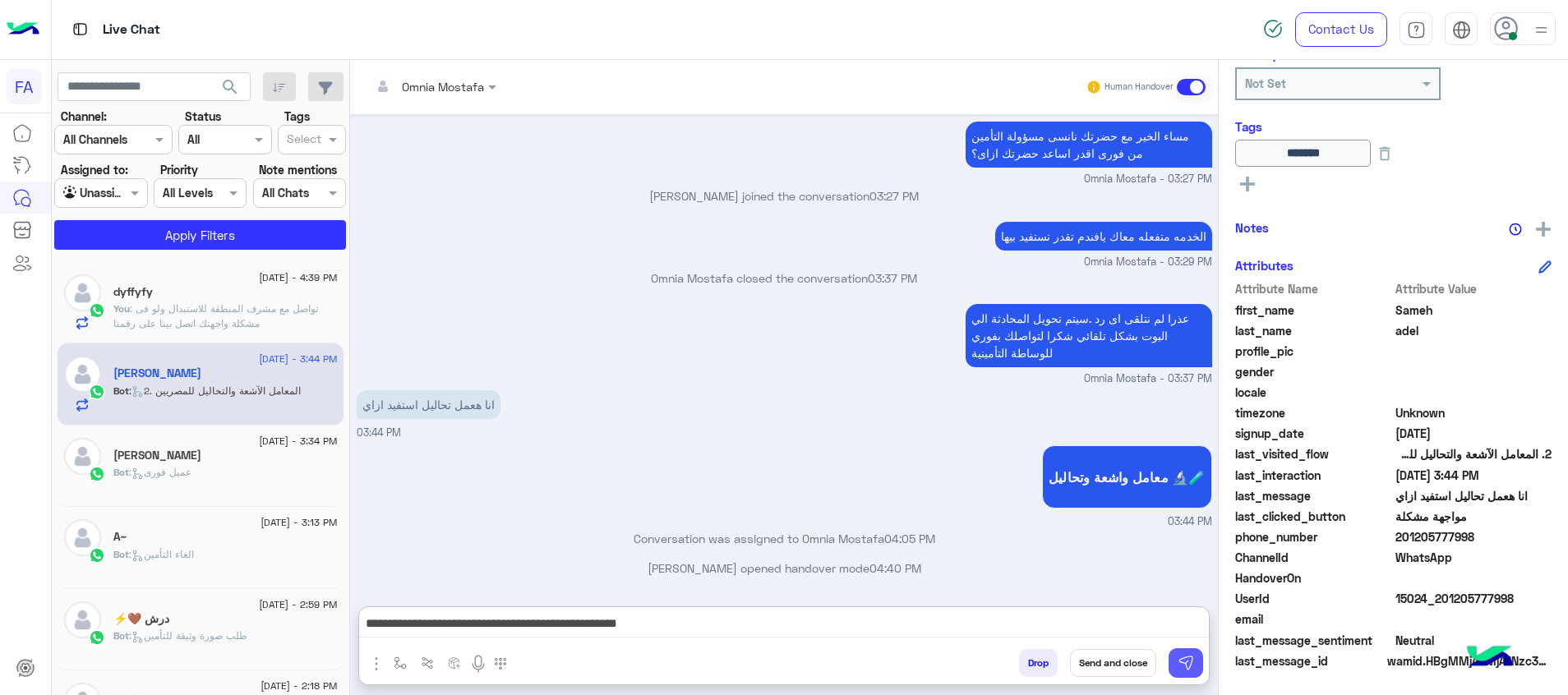
click at [1198, 659] on button at bounding box center [1185, 663] width 35 height 29
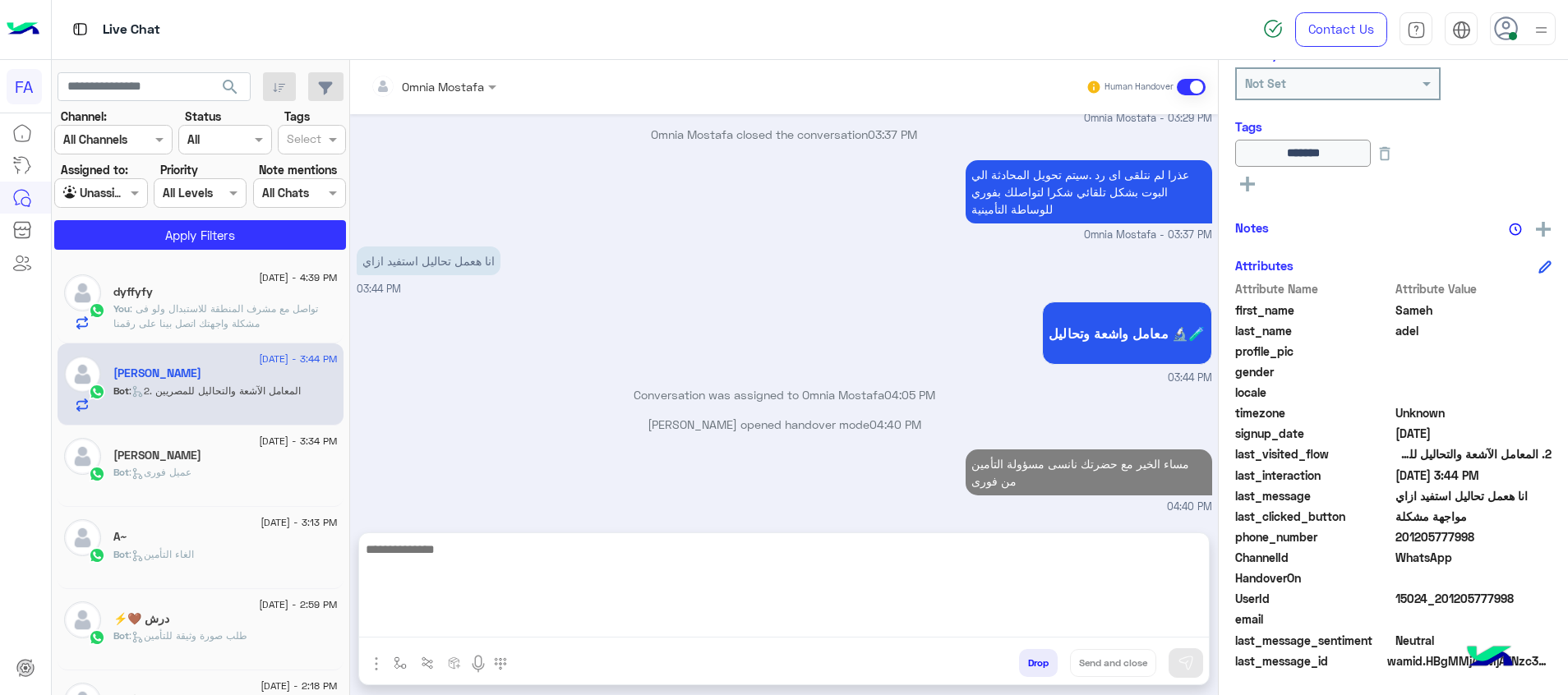
scroll to position [1305, 0]
click at [1176, 630] on textarea at bounding box center [784, 588] width 850 height 98
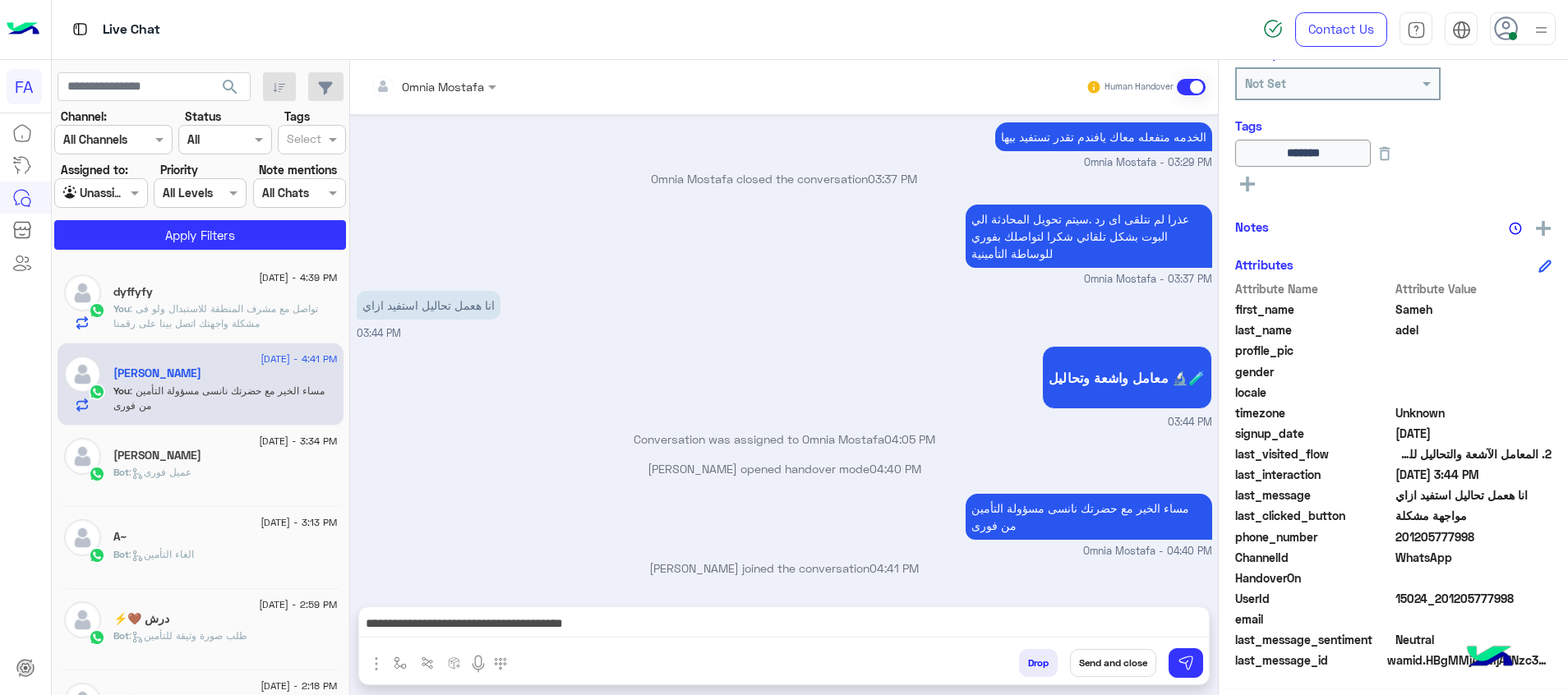
scroll to position [1325, 0]
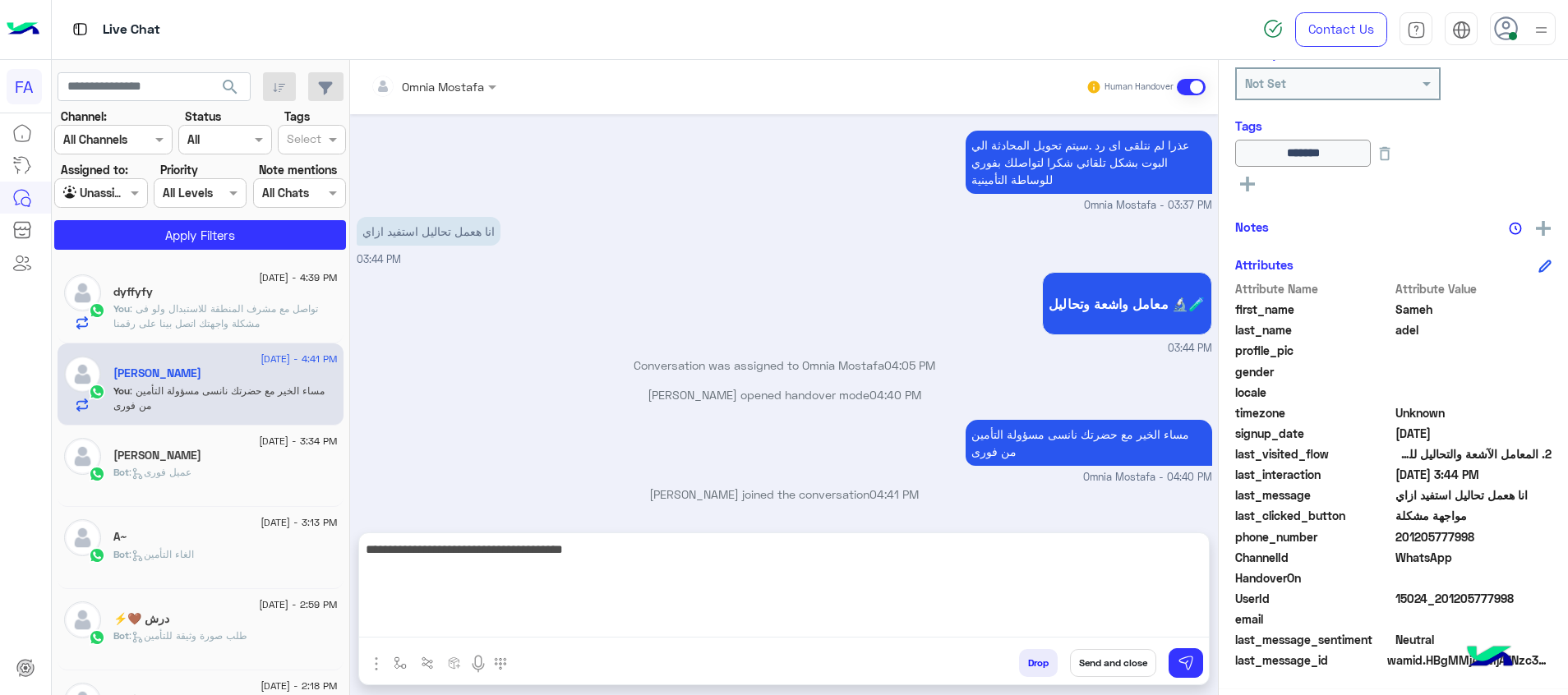
click at [947, 619] on textarea "**********" at bounding box center [784, 588] width 850 height 98
paste textarea "**********"
type textarea "**********"
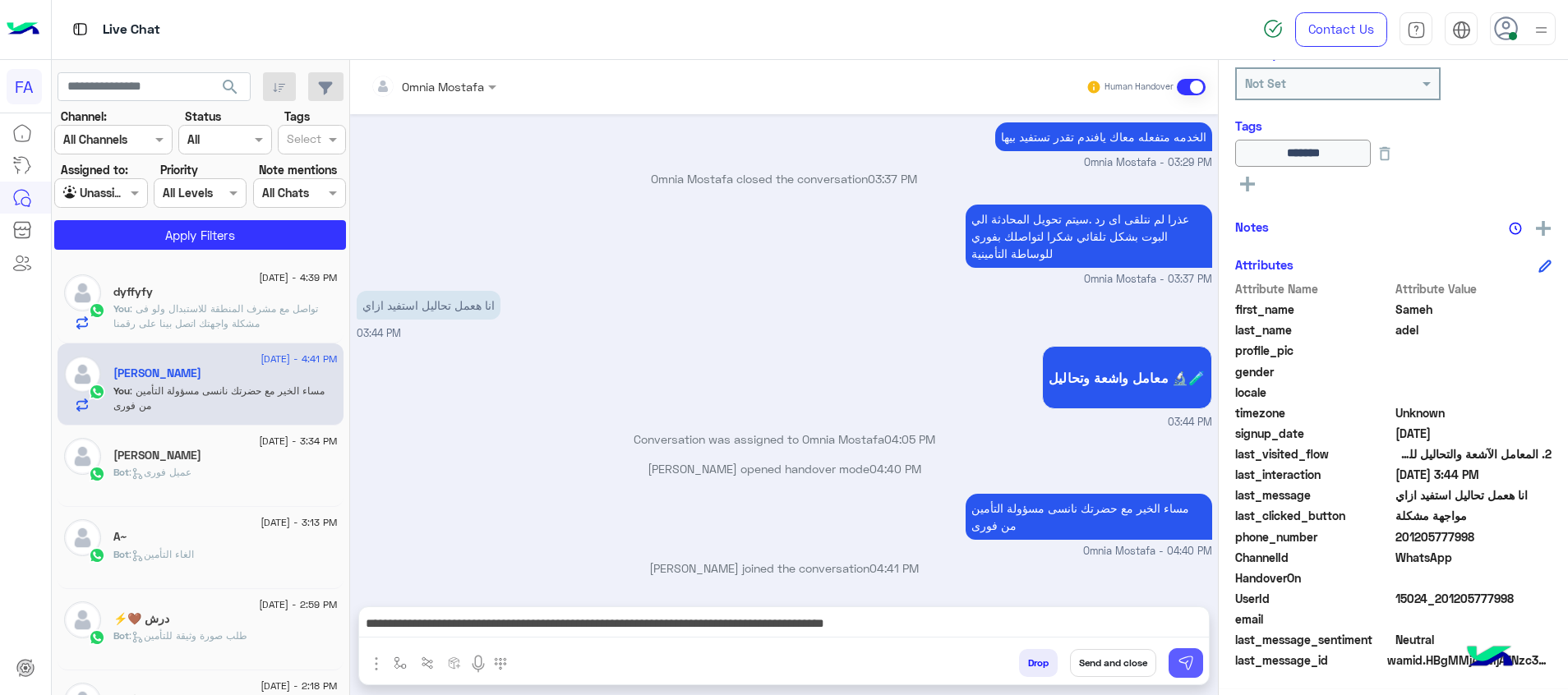
click at [1188, 664] on img at bounding box center [1185, 663] width 16 height 16
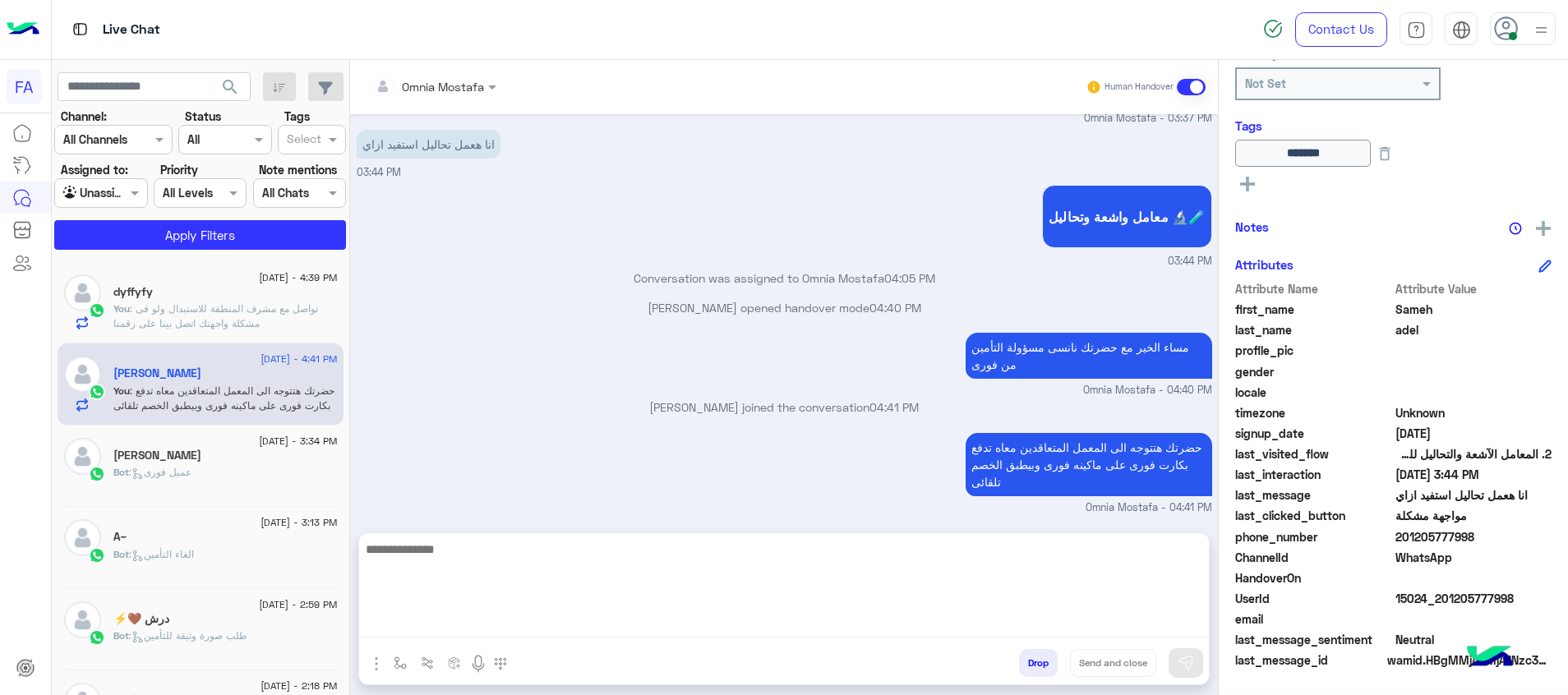
scroll to position [1448, 0]
click at [1176, 620] on textarea at bounding box center [784, 588] width 850 height 98
paste textarea "**********"
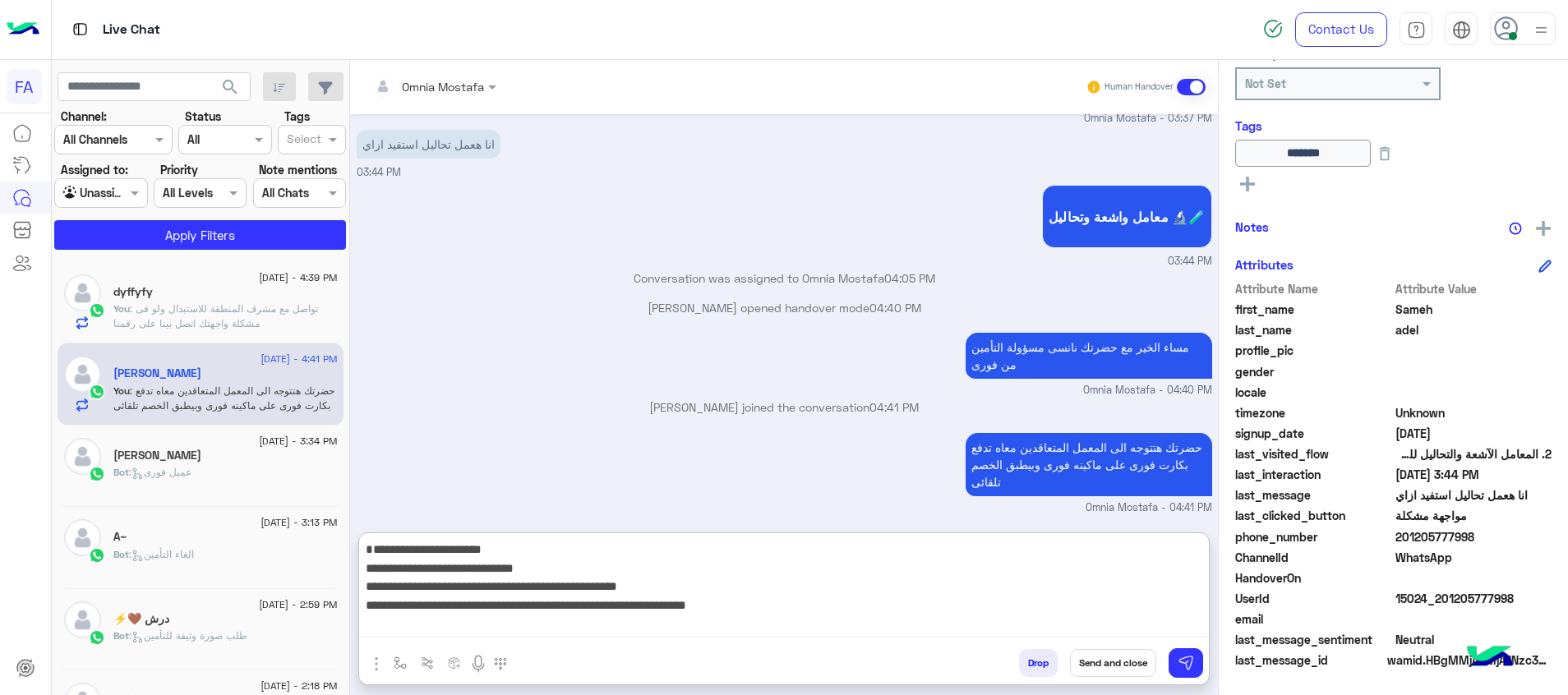
click at [1189, 607] on textarea "**********" at bounding box center [784, 588] width 850 height 98
type textarea "**********"
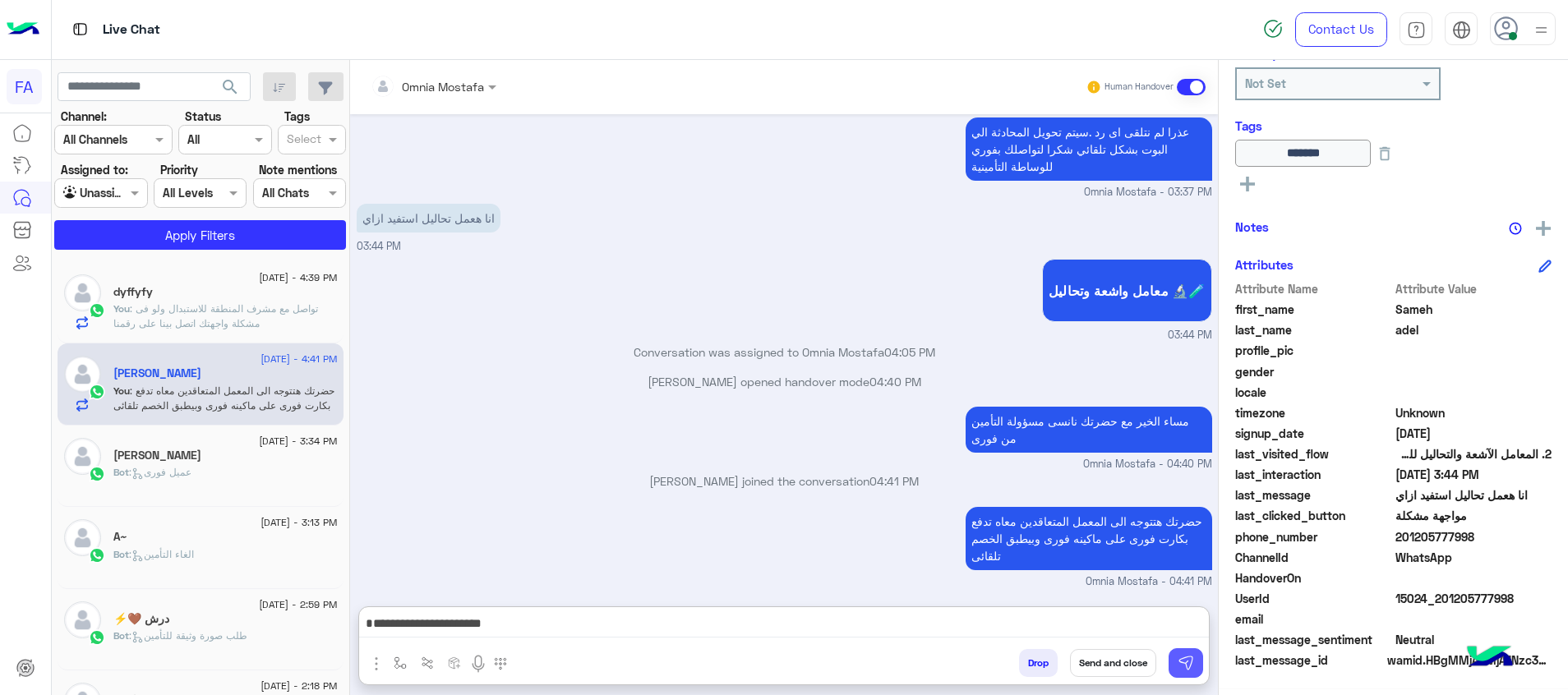
click at [1198, 657] on button at bounding box center [1185, 663] width 35 height 29
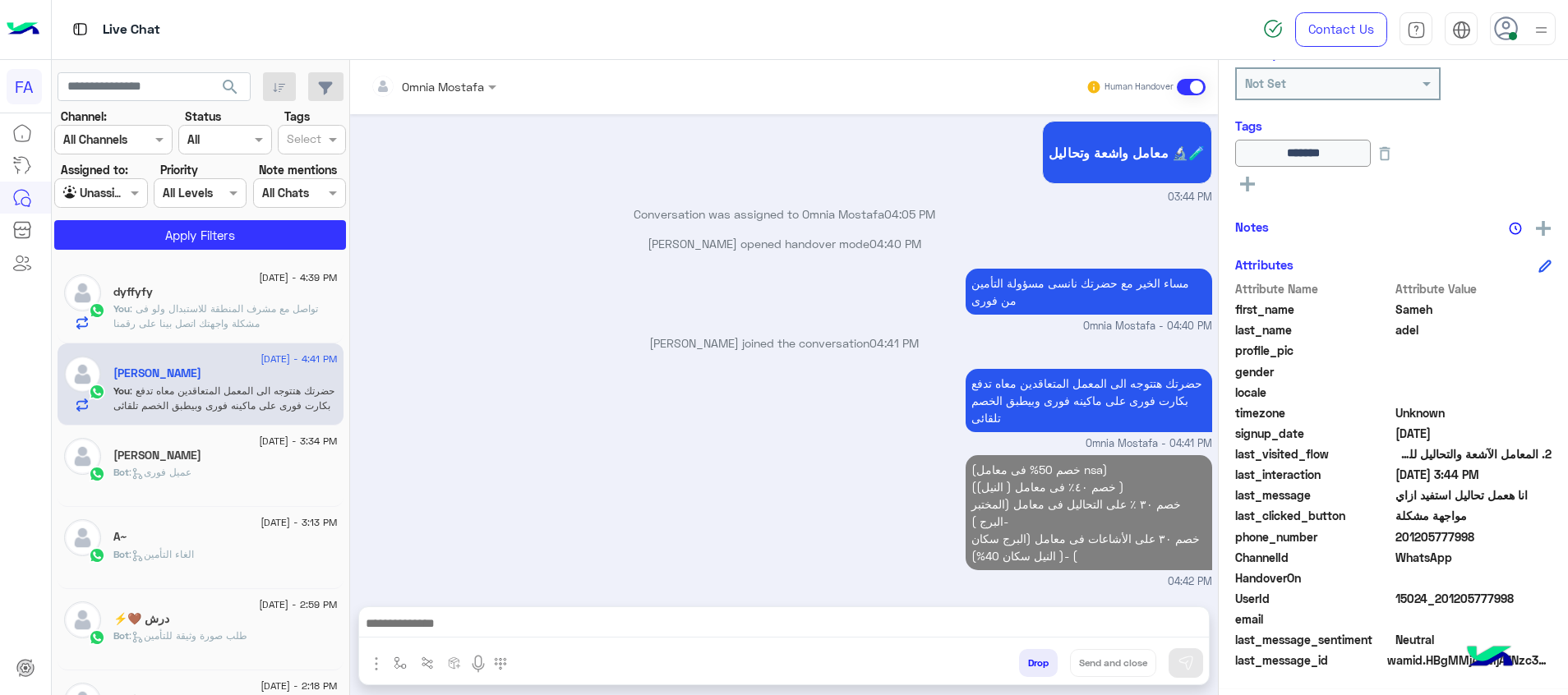
scroll to position [1550, 0]
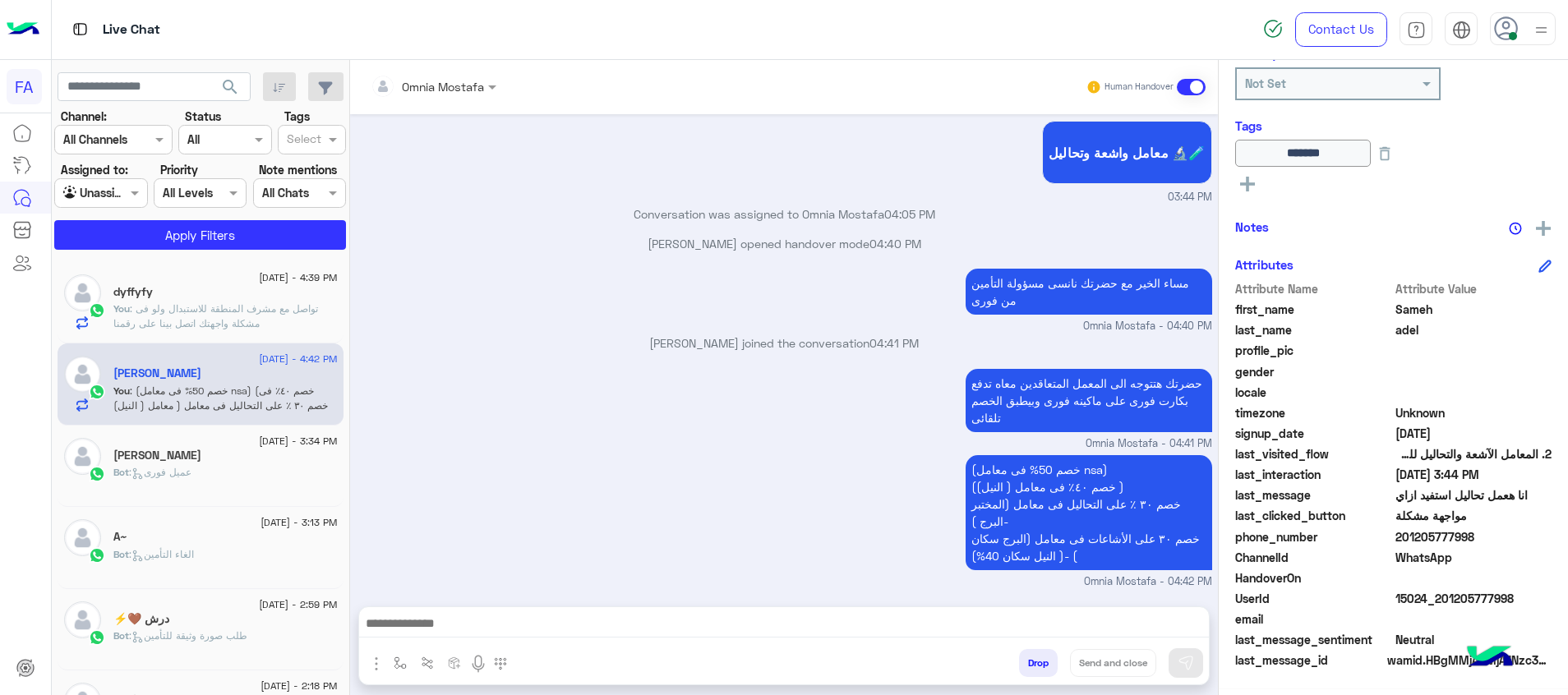
click at [241, 305] on span ": تواصل مع مشرف المنطقة للاستبدال ولو فى مشكلة واجهتك اتصل بينا على رقمنا" at bounding box center [215, 316] width 204 height 27
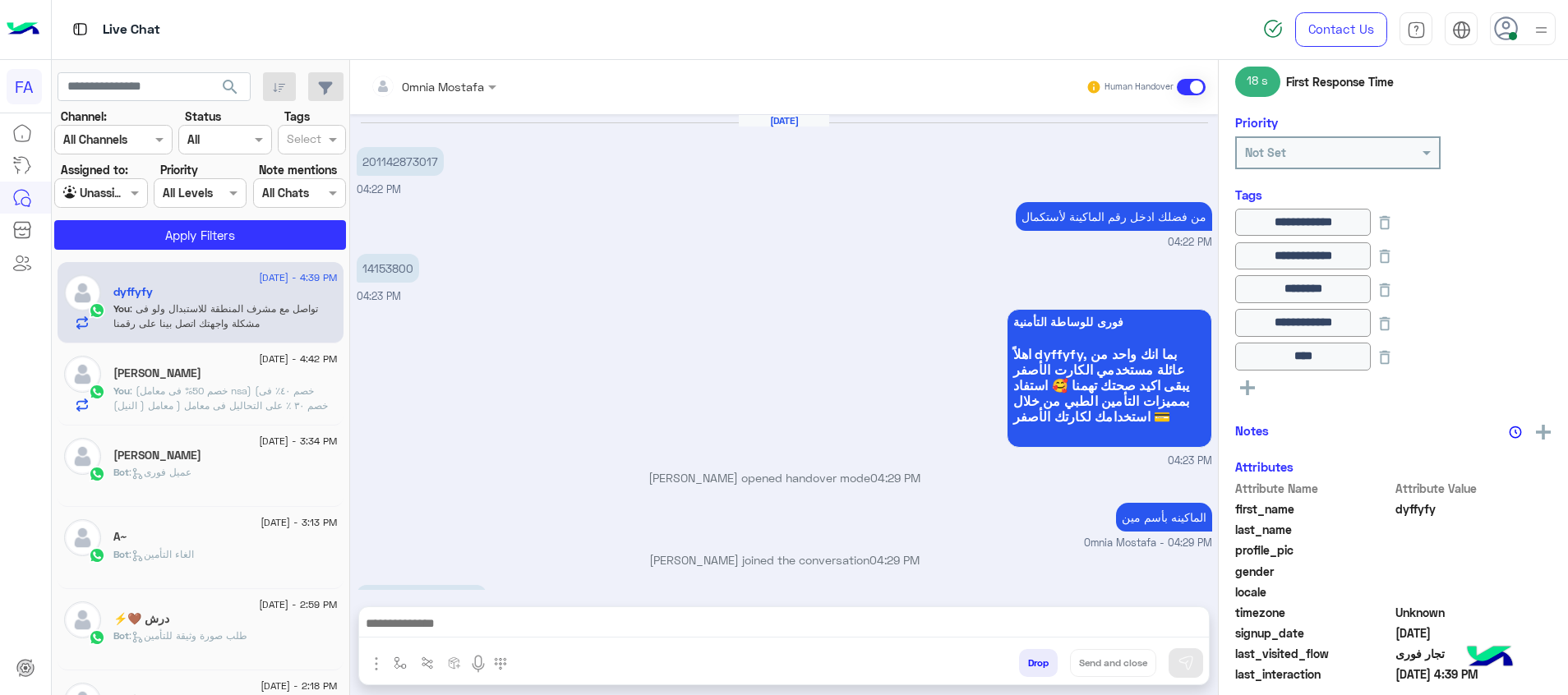
scroll to position [807, 0]
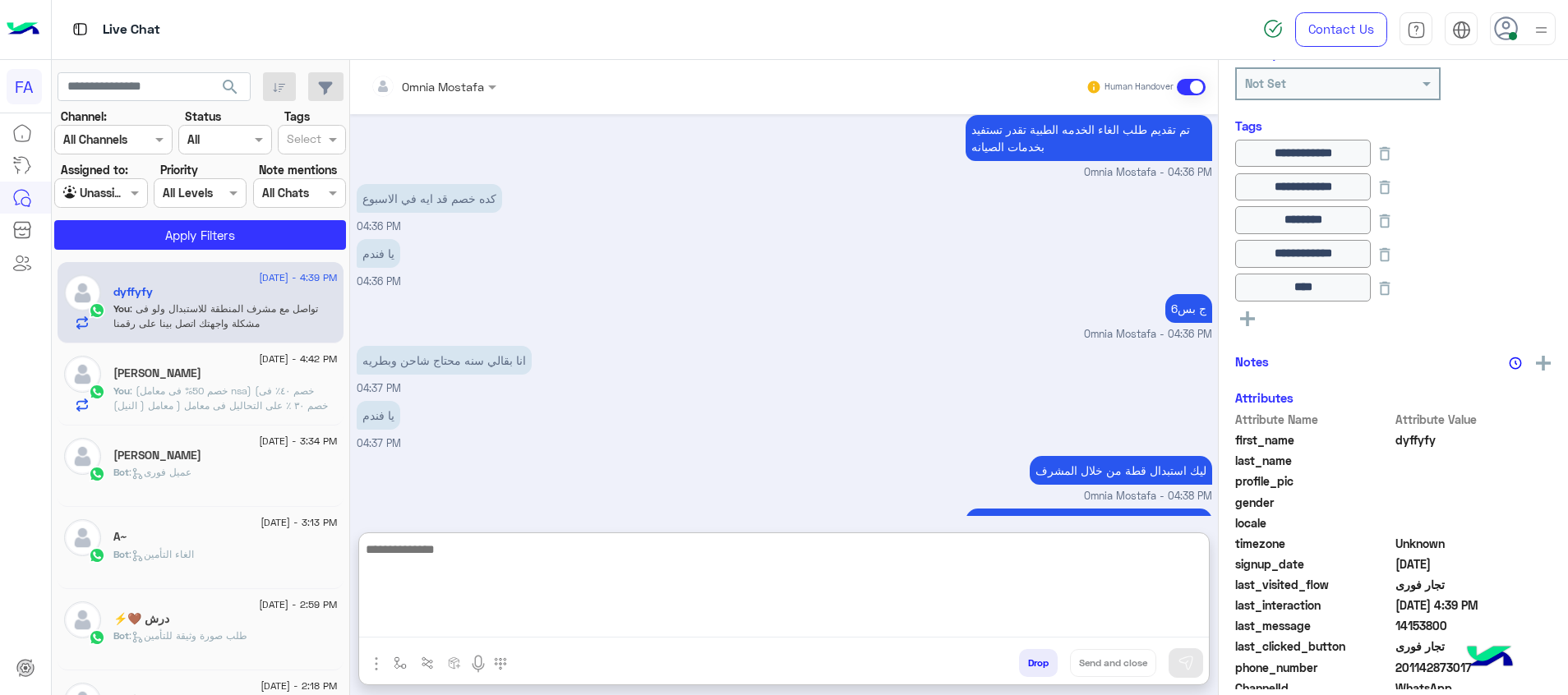
drag, startPoint x: 1159, startPoint y: 621, endPoint x: 1167, endPoint y: 622, distance: 8.1
click at [1162, 621] on textarea at bounding box center [784, 588] width 850 height 98
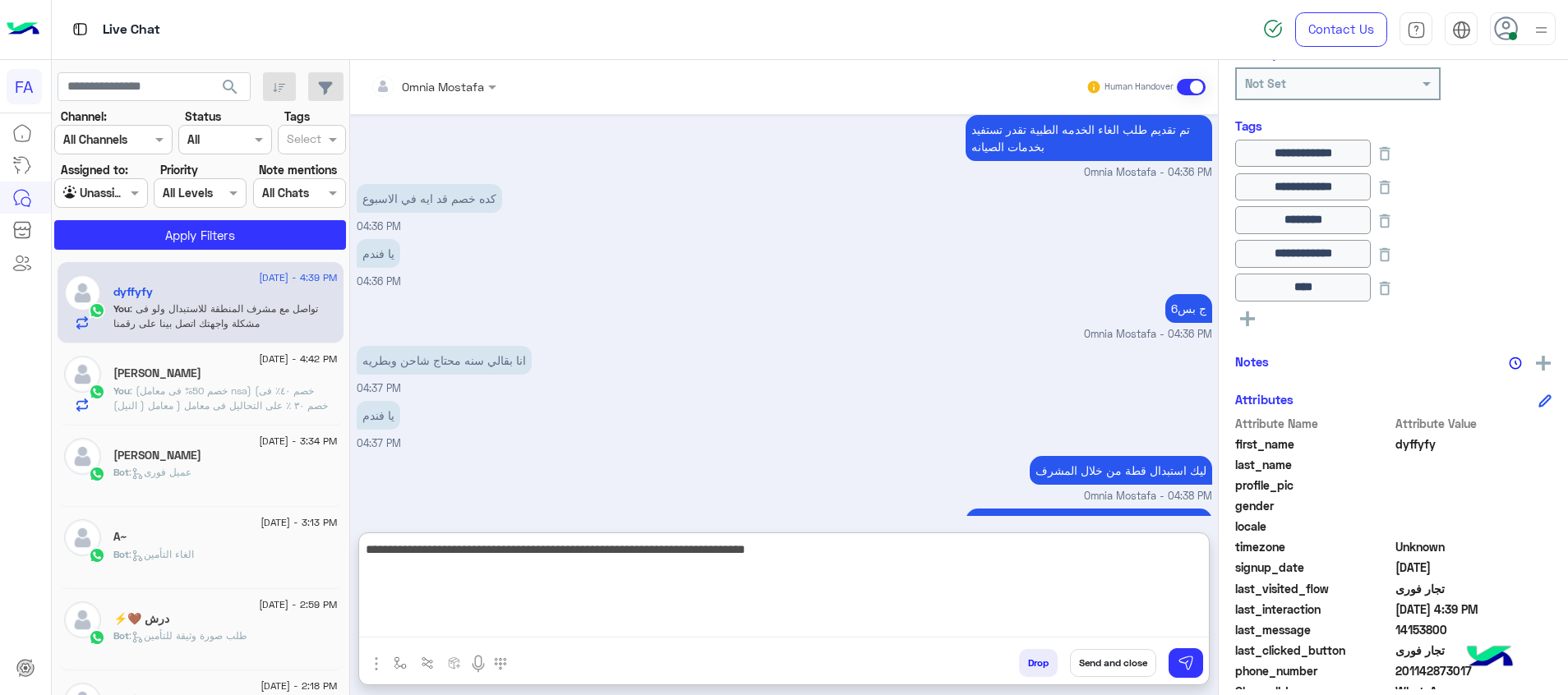
type textarea "**********"
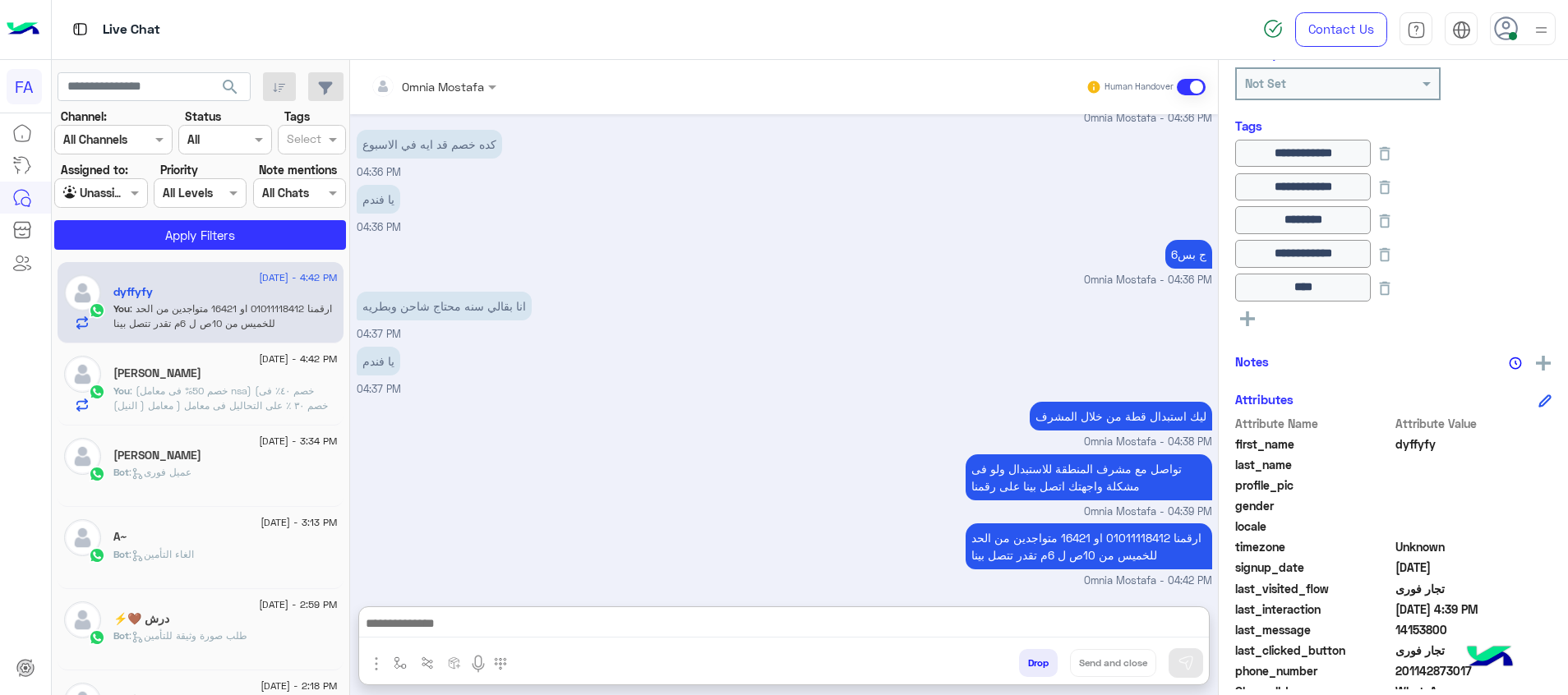
drag, startPoint x: 235, startPoint y: 472, endPoint x: 432, endPoint y: 472, distance: 197.0
click at [235, 472] on div "Bot : عميل فورى" at bounding box center [225, 479] width 224 height 28
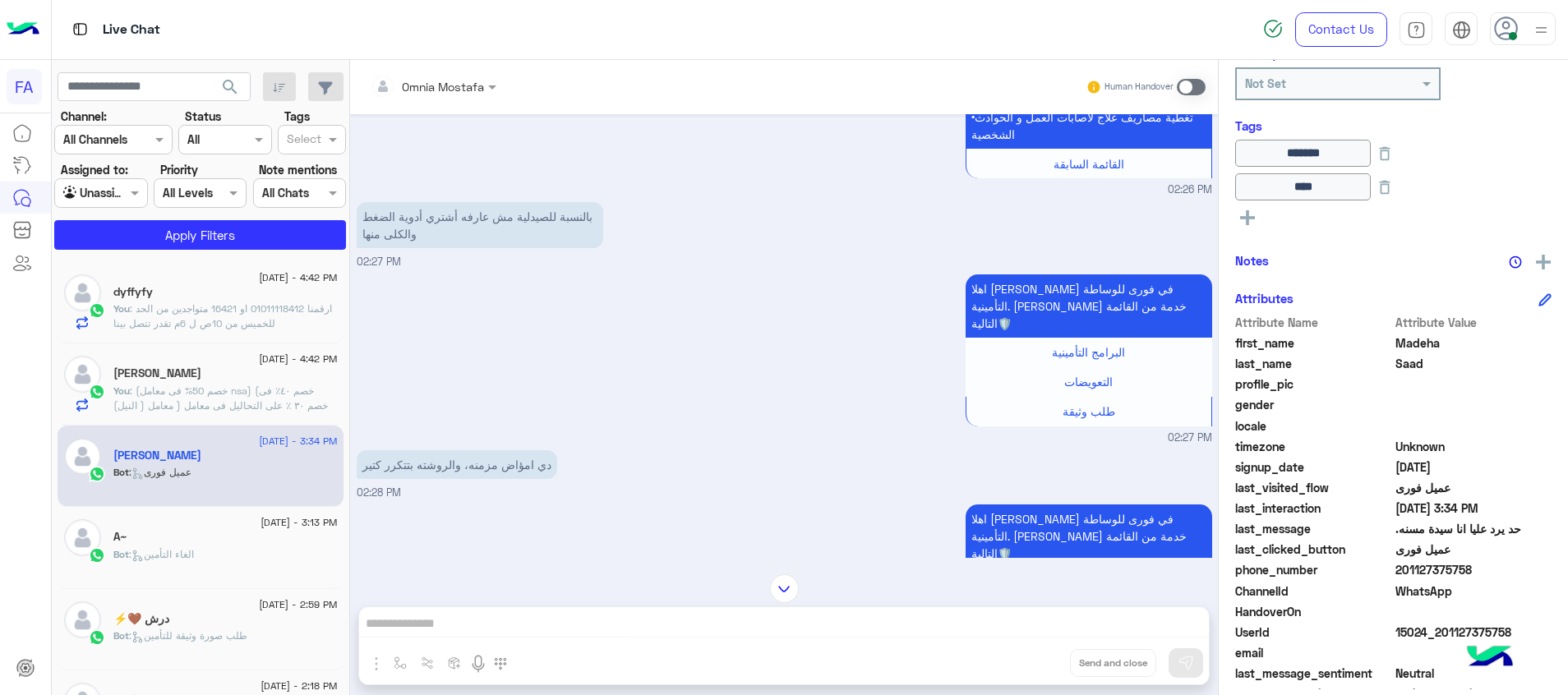
scroll to position [1882, 0]
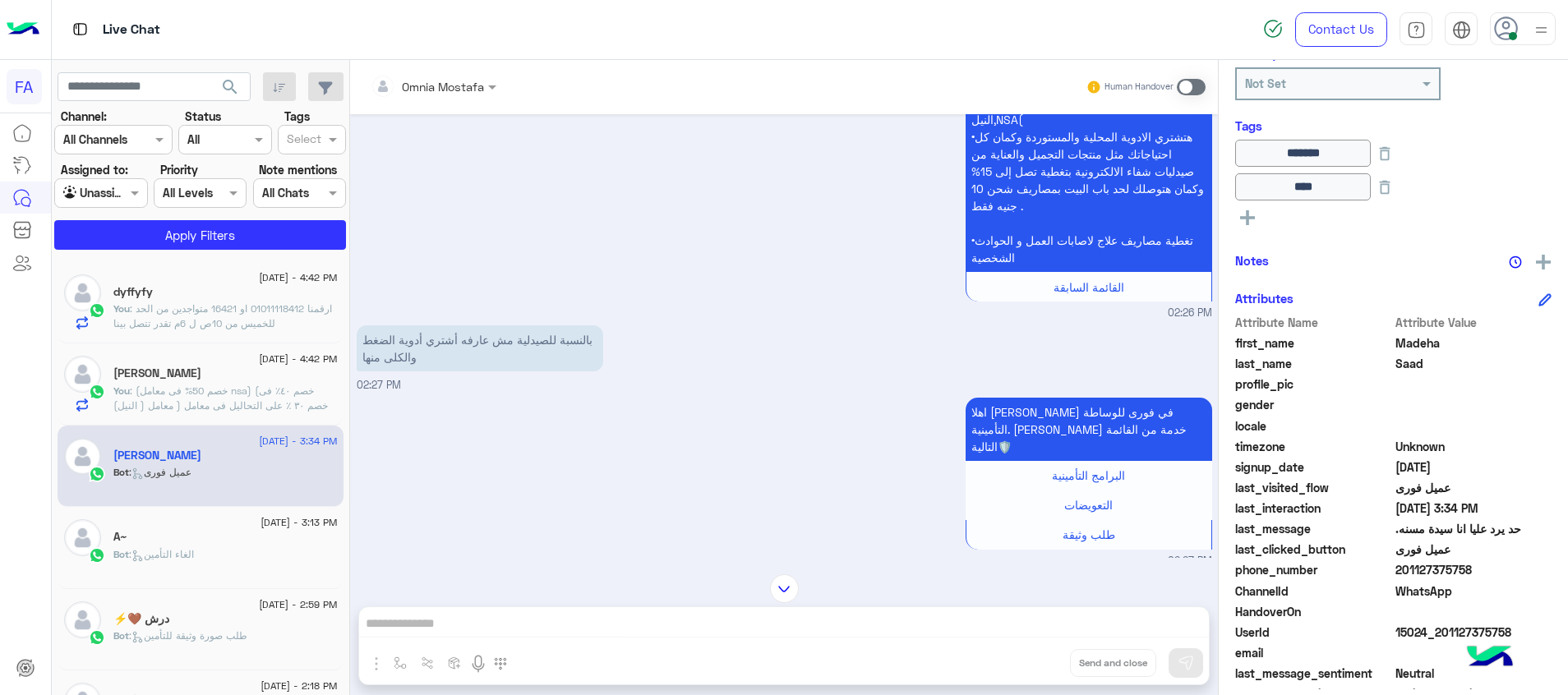
click at [116, 200] on div at bounding box center [100, 193] width 91 height 19
click at [129, 286] on b "Your Inbox" at bounding box center [107, 287] width 58 height 14
click at [239, 74] on button "search" at bounding box center [231, 90] width 41 height 35
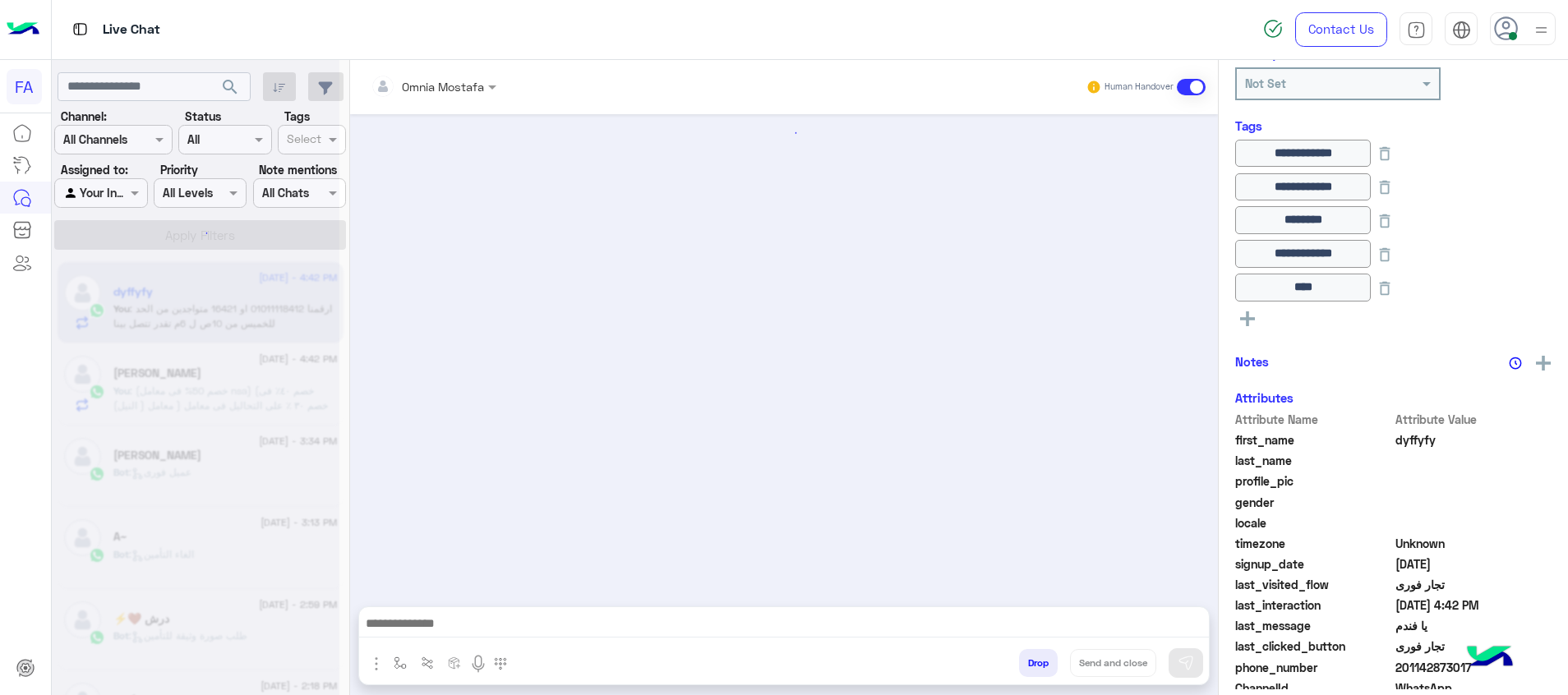
scroll to position [821, 0]
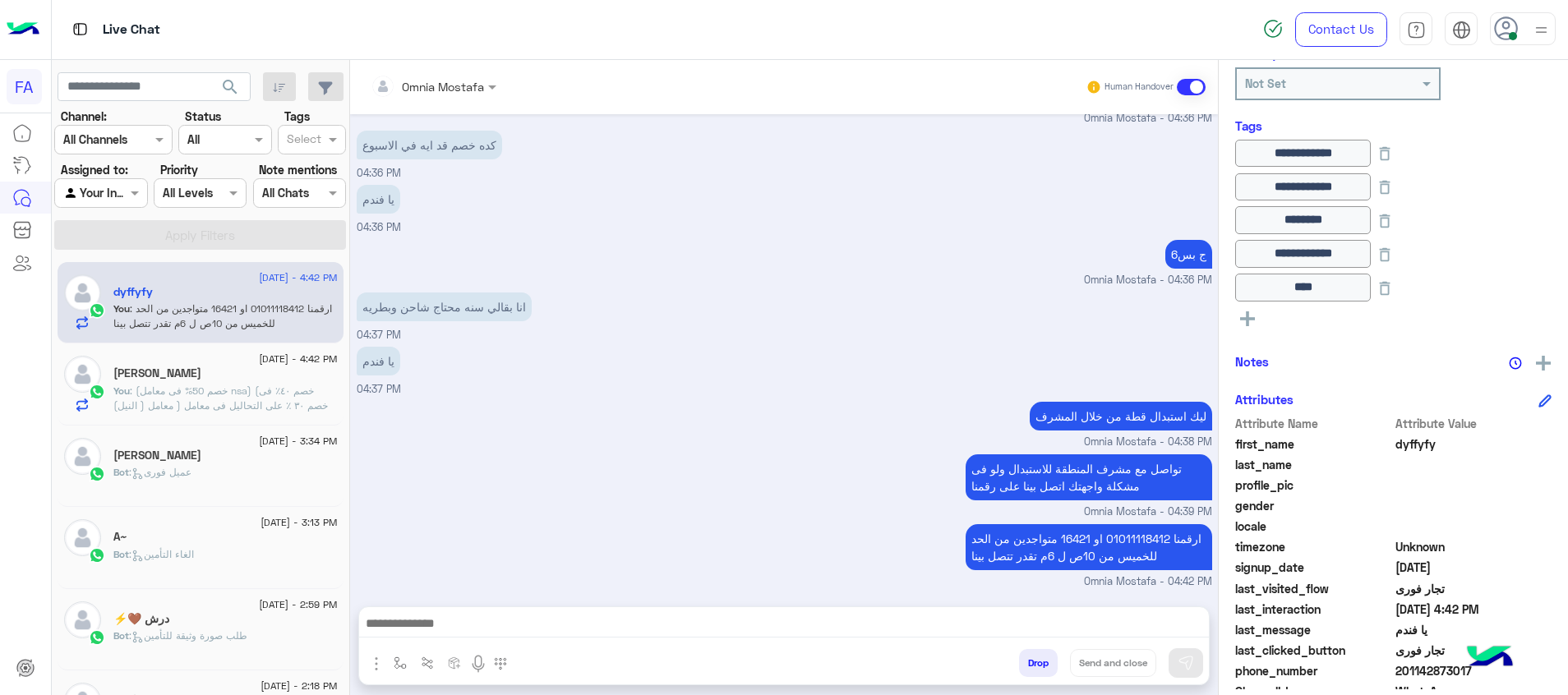
drag, startPoint x: 115, startPoint y: 195, endPoint x: 115, endPoint y: 204, distance: 9.0
click at [115, 199] on div at bounding box center [100, 193] width 91 height 19
drag, startPoint x: 123, startPoint y: 263, endPoint x: 231, endPoint y: 122, distance: 177.6
click at [125, 262] on b "Unassigned" at bounding box center [110, 255] width 62 height 14
click at [223, 84] on span "search" at bounding box center [230, 87] width 20 height 20
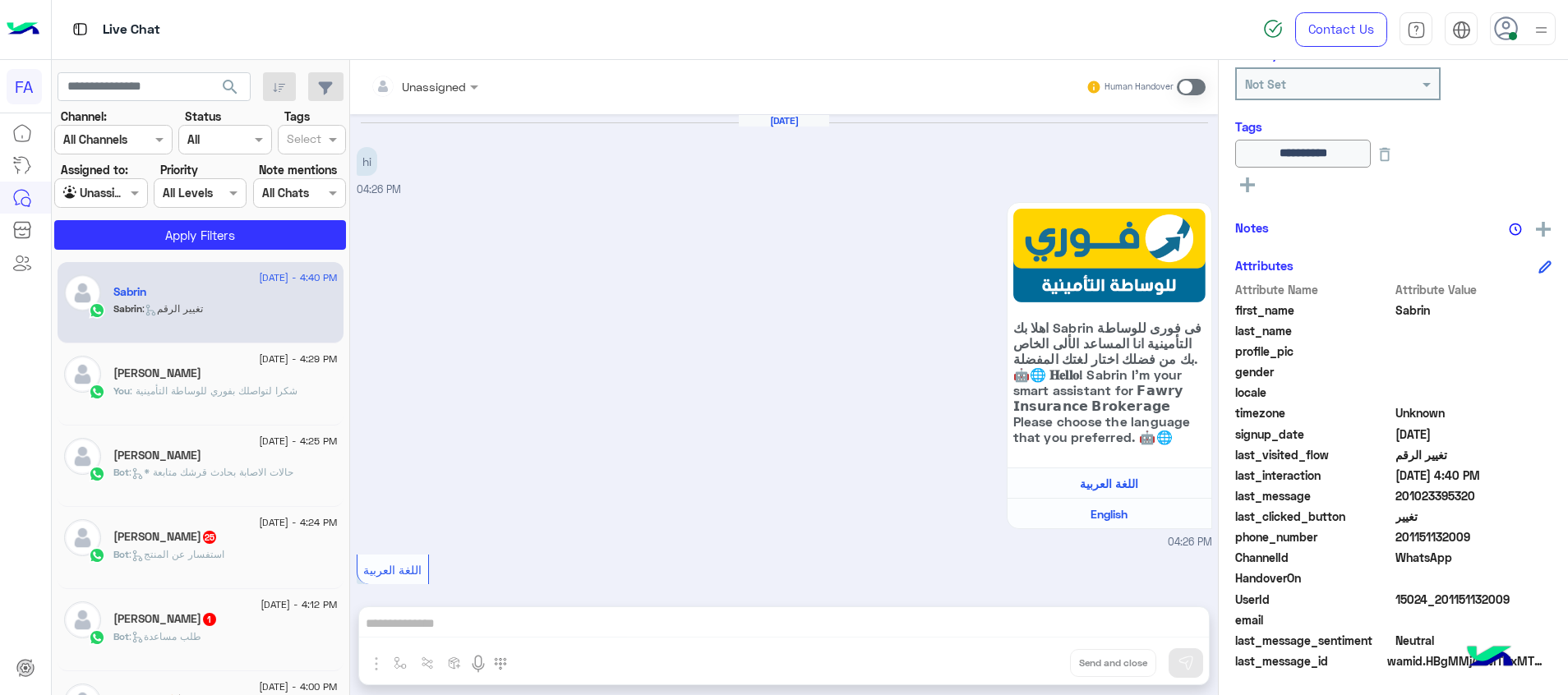
scroll to position [1292, 0]
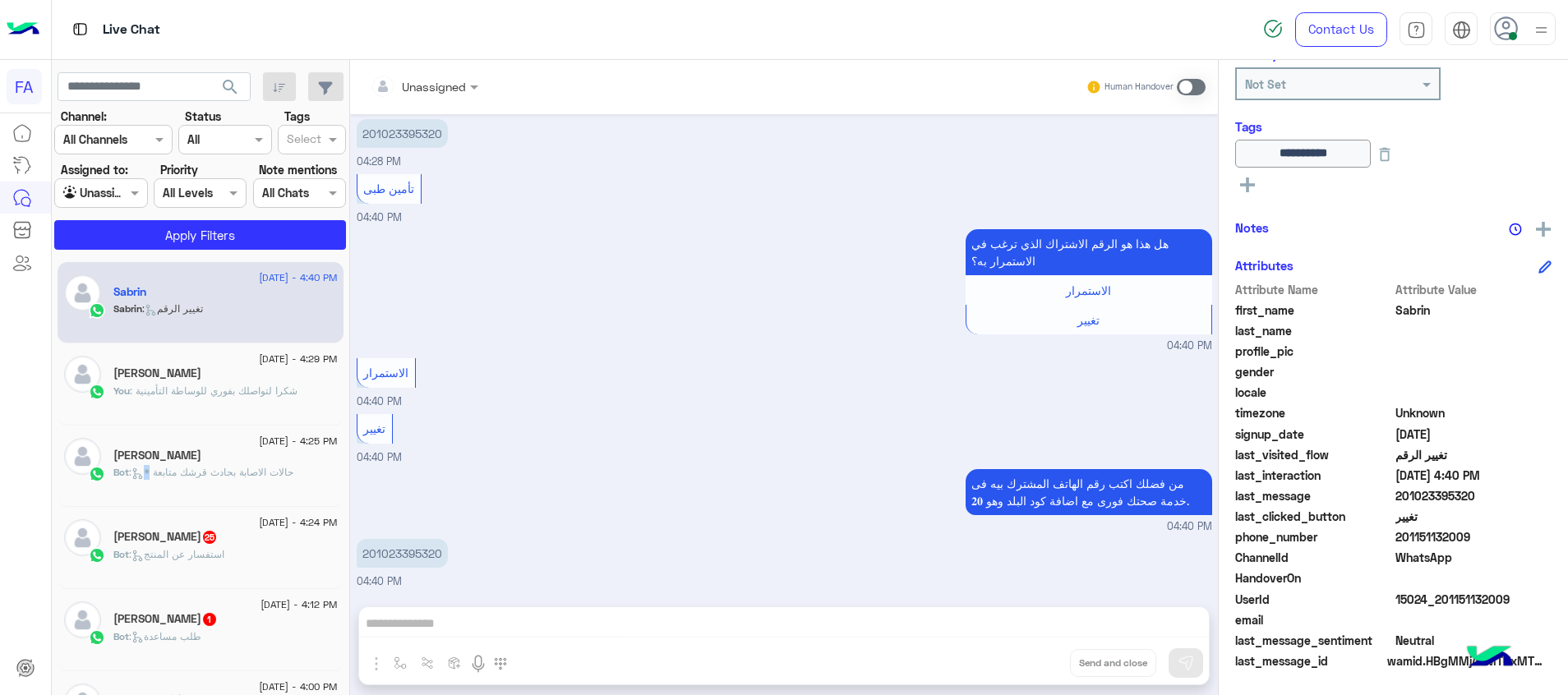
click at [149, 465] on p "Bot : * حالات الاصابة بحادث قرشك متابعة" at bounding box center [203, 473] width 180 height 15
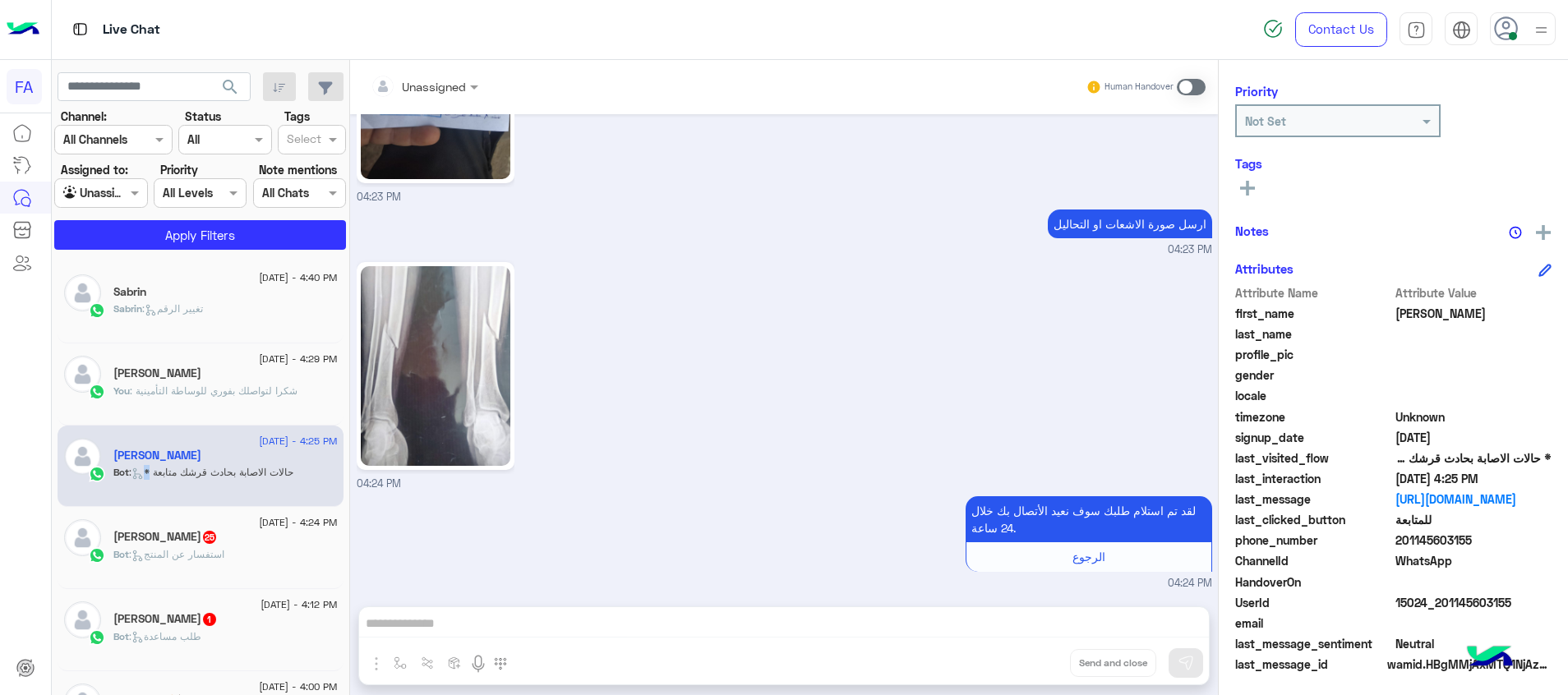
scroll to position [209, 0]
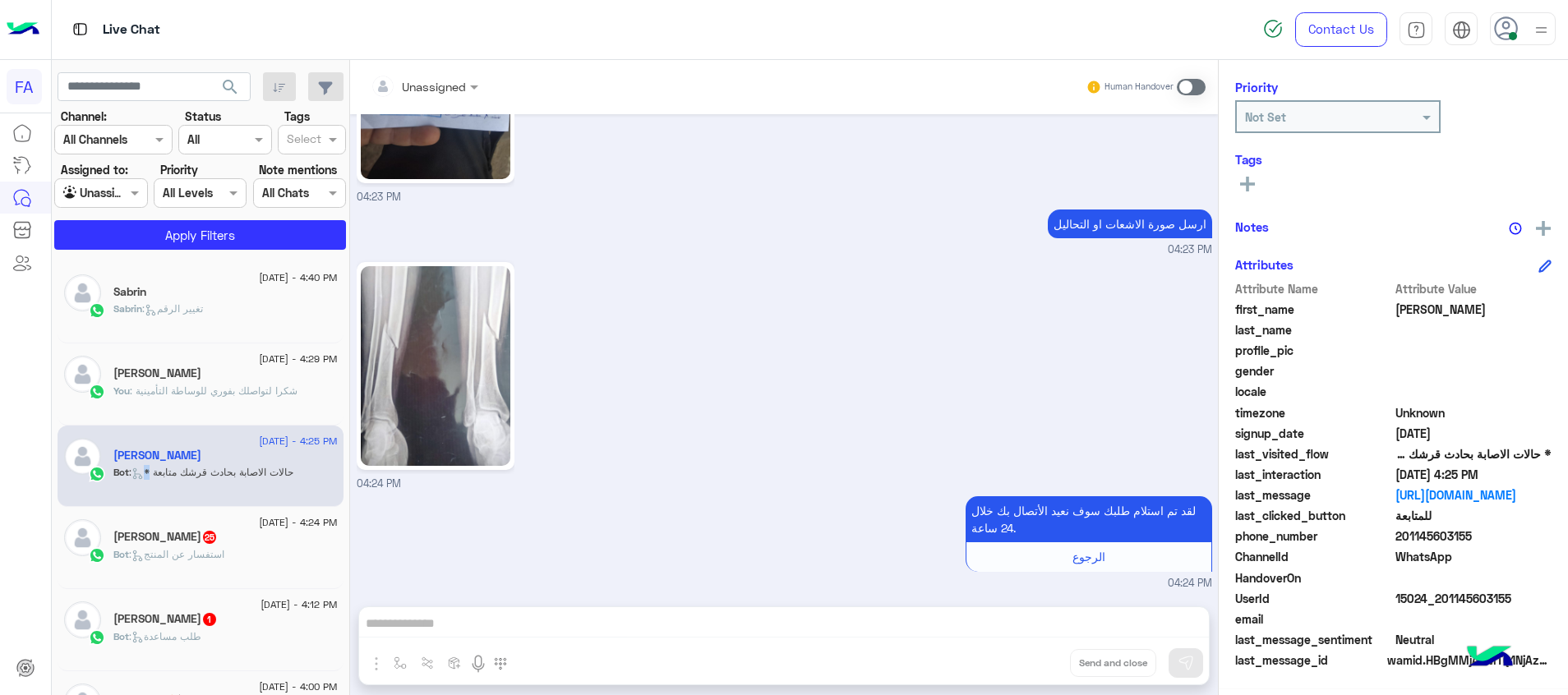
drag, startPoint x: 1478, startPoint y: 532, endPoint x: 1406, endPoint y: 531, distance: 72.0
click at [1406, 531] on span "201145603155" at bounding box center [1473, 536] width 157 height 17
click at [109, 183] on div at bounding box center [100, 193] width 91 height 19
click at [106, 289] on b "Your Inbox" at bounding box center [107, 287] width 58 height 14
drag, startPoint x: 235, startPoint y: 91, endPoint x: 223, endPoint y: 78, distance: 17.7
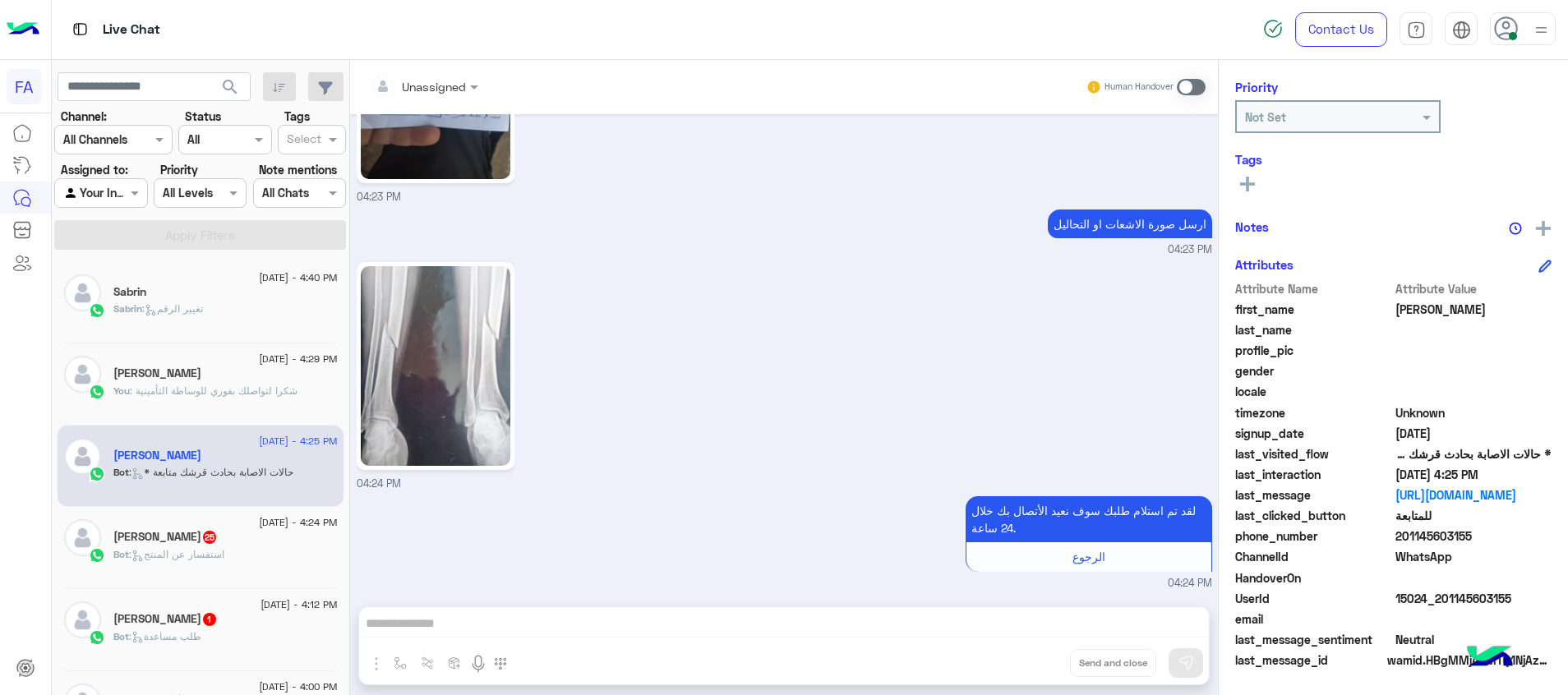
click at [223, 78] on span "search" at bounding box center [230, 87] width 20 height 20
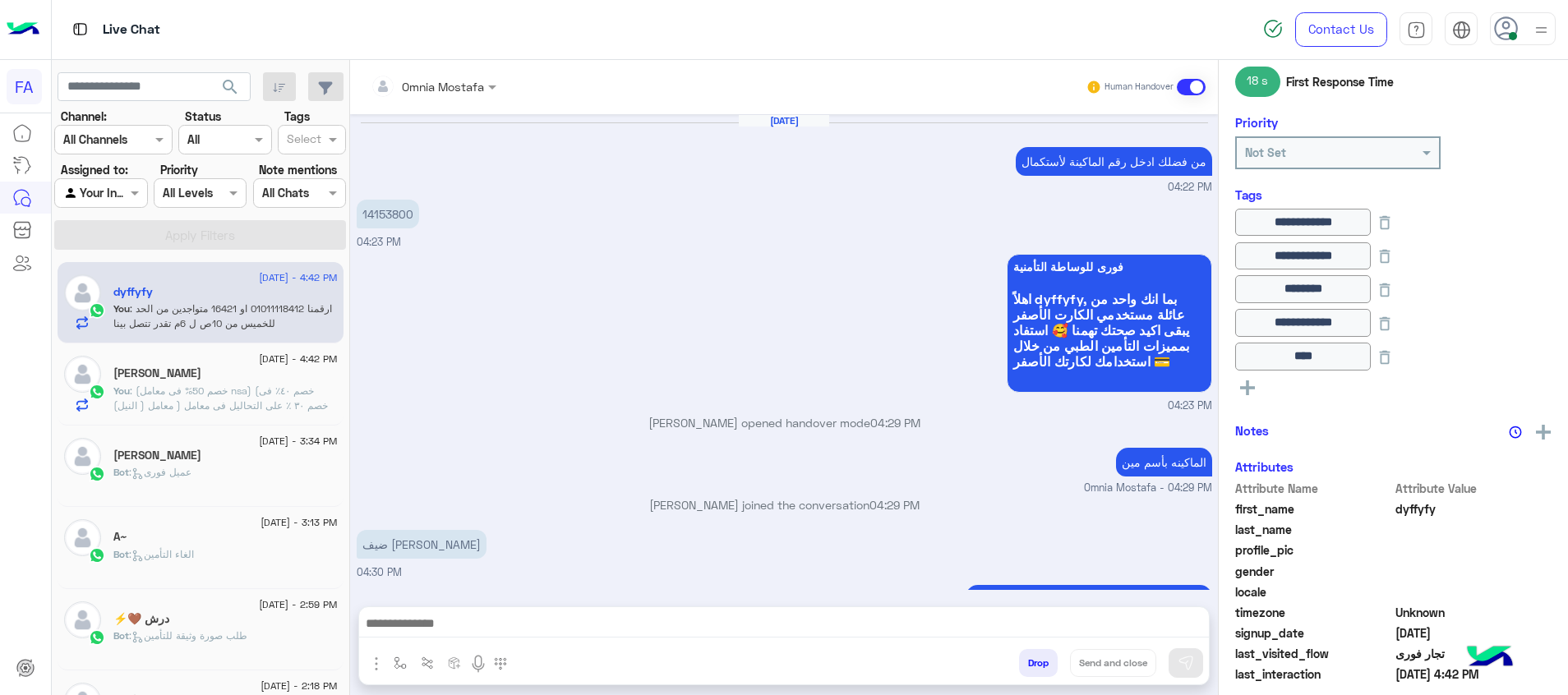
scroll to position [821, 0]
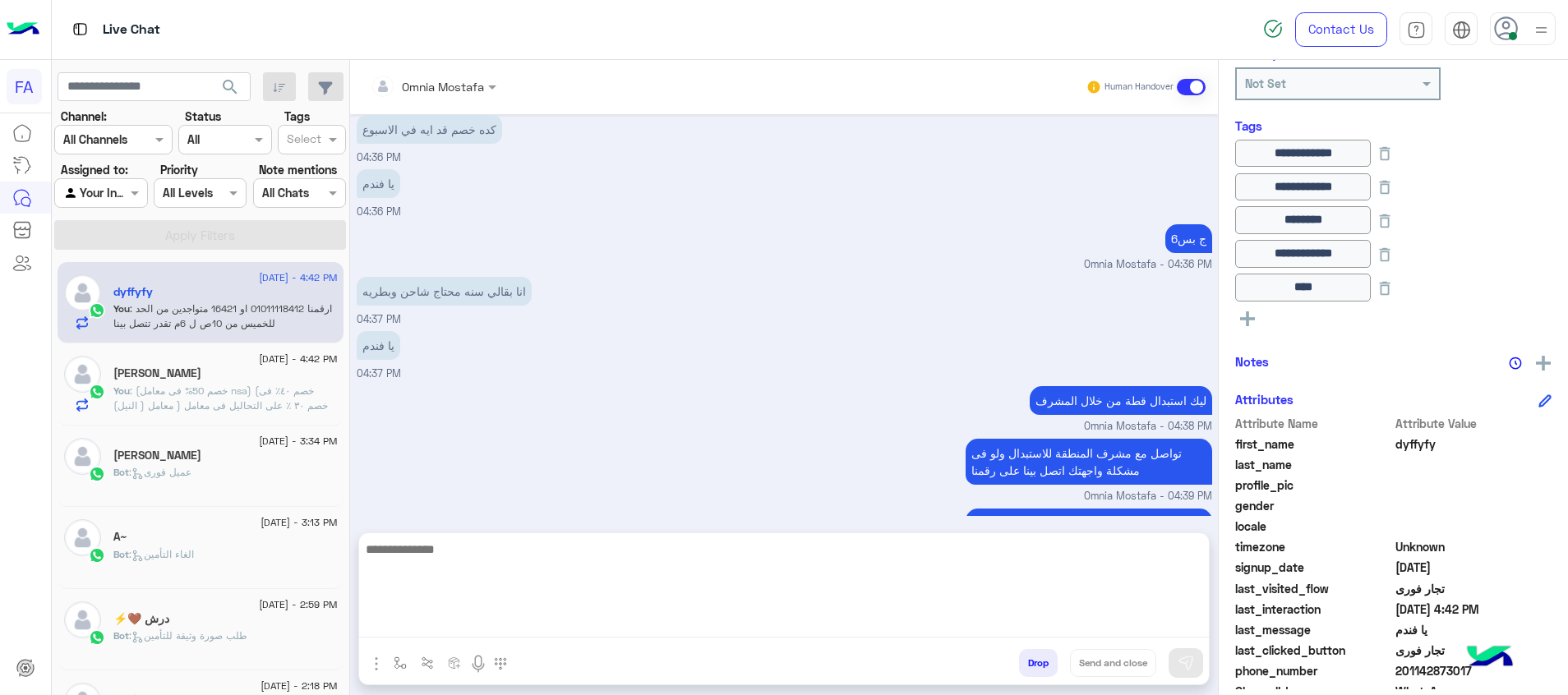
click at [1185, 633] on textarea at bounding box center [784, 588] width 850 height 98
paste textarea "**********"
type textarea "**********"
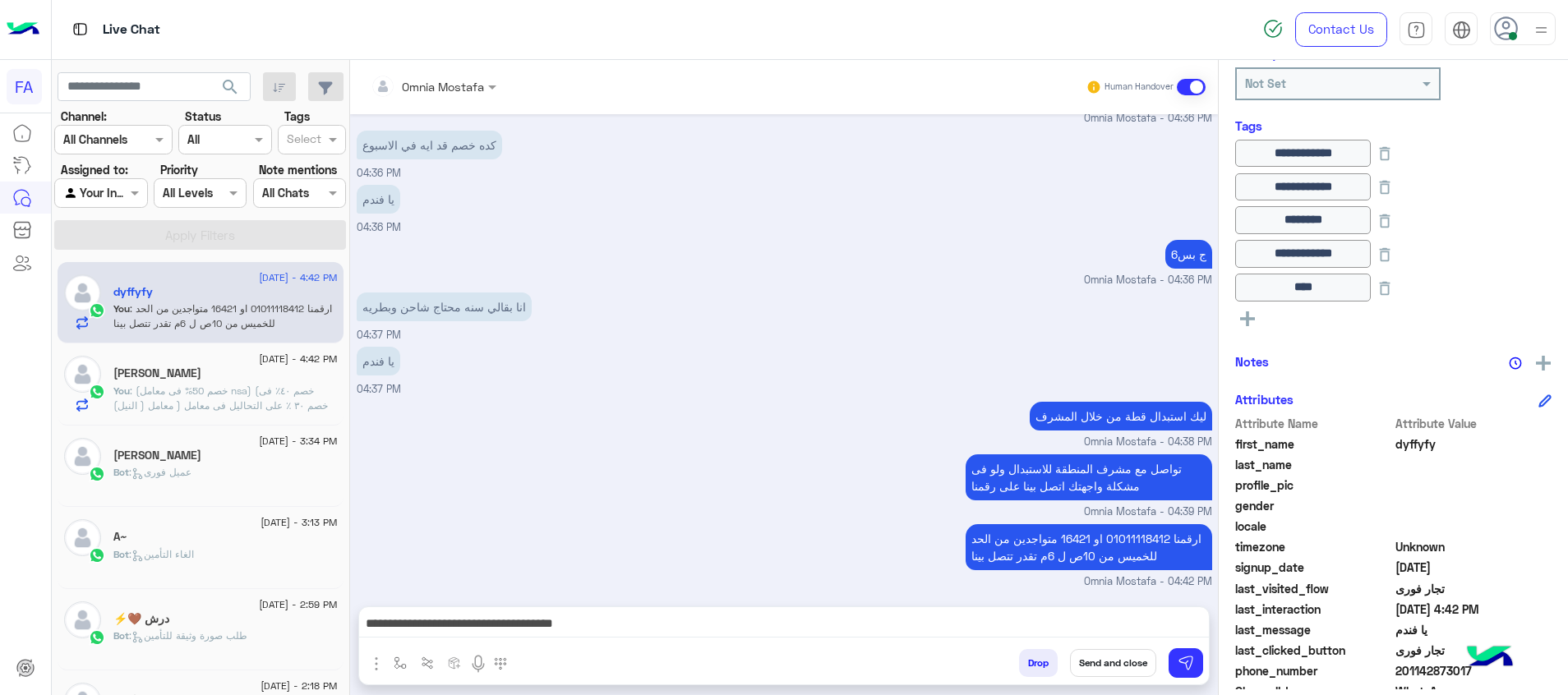
click at [1128, 668] on button "Send and close" at bounding box center [1112, 664] width 86 height 28
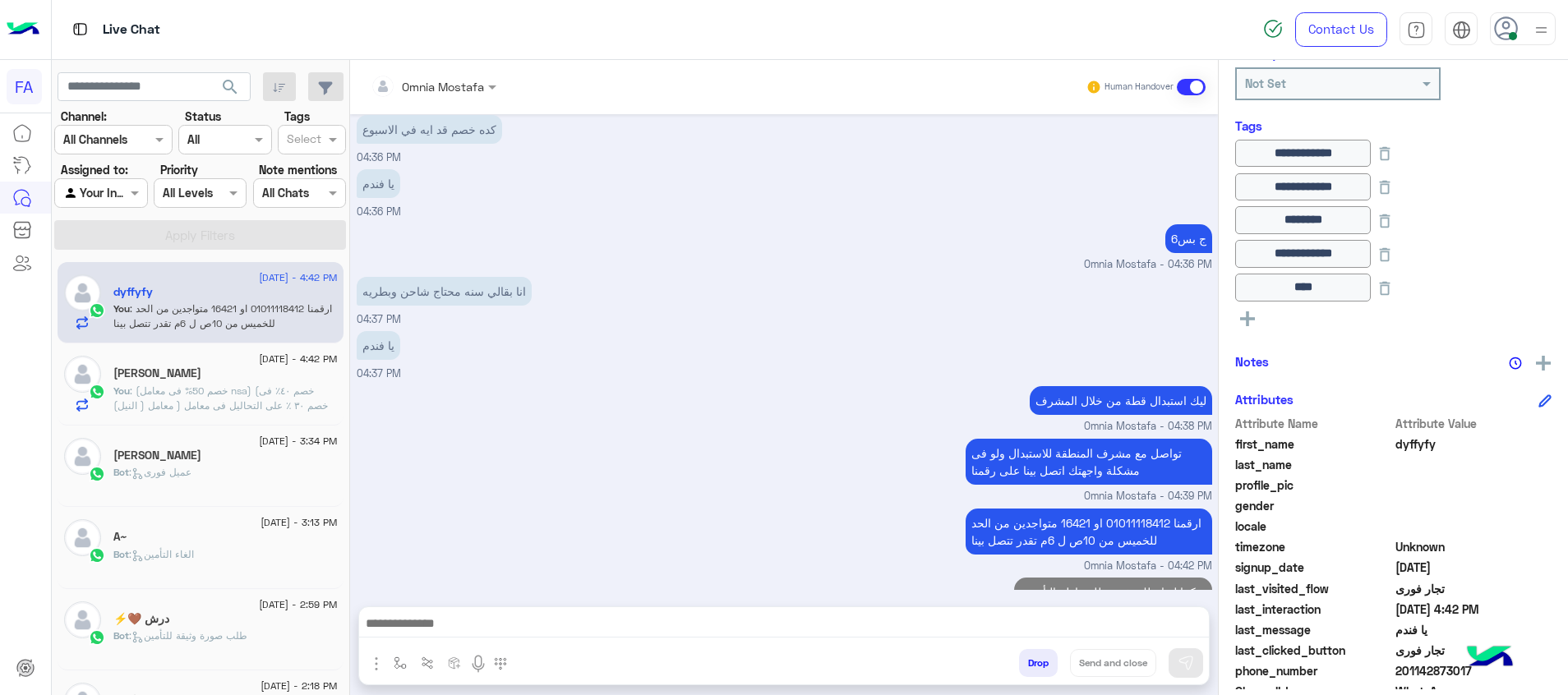
scroll to position [874, 0]
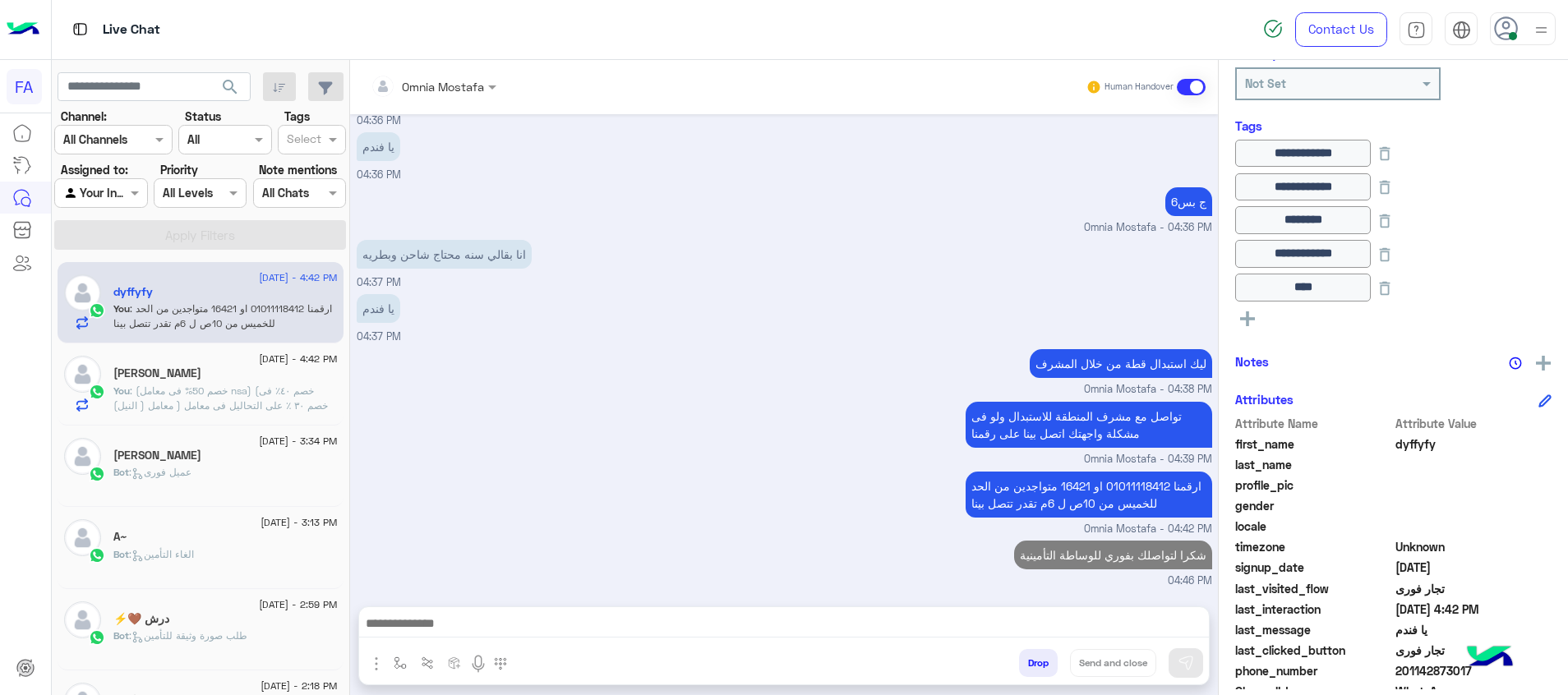
click at [184, 394] on span ": (خصم 50% فى معامل nsa) (خصم ٤٠٪؜ فى معامل ( النيل) ) خصم ٣٠ ٪؜ على التحاليل ف…" at bounding box center [221, 413] width 215 height 57
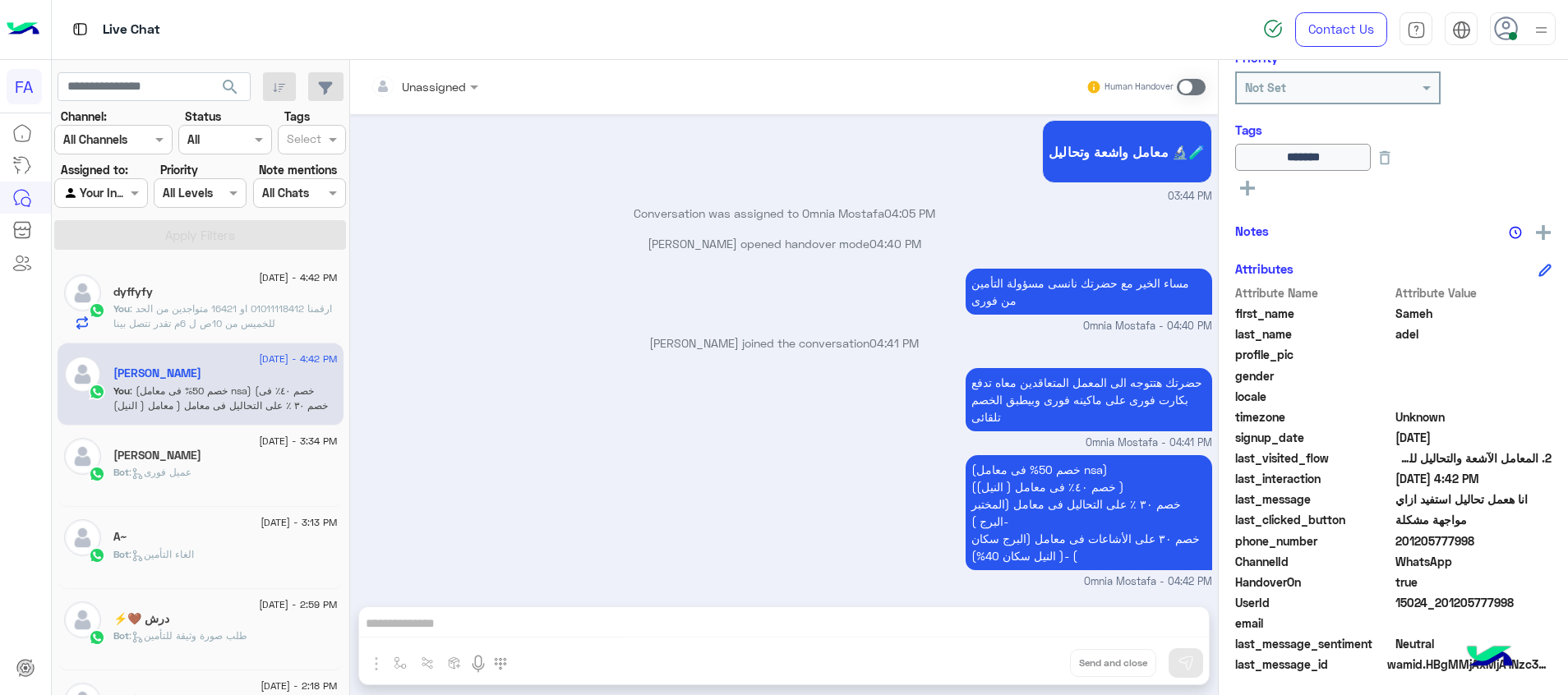
scroll to position [272, 0]
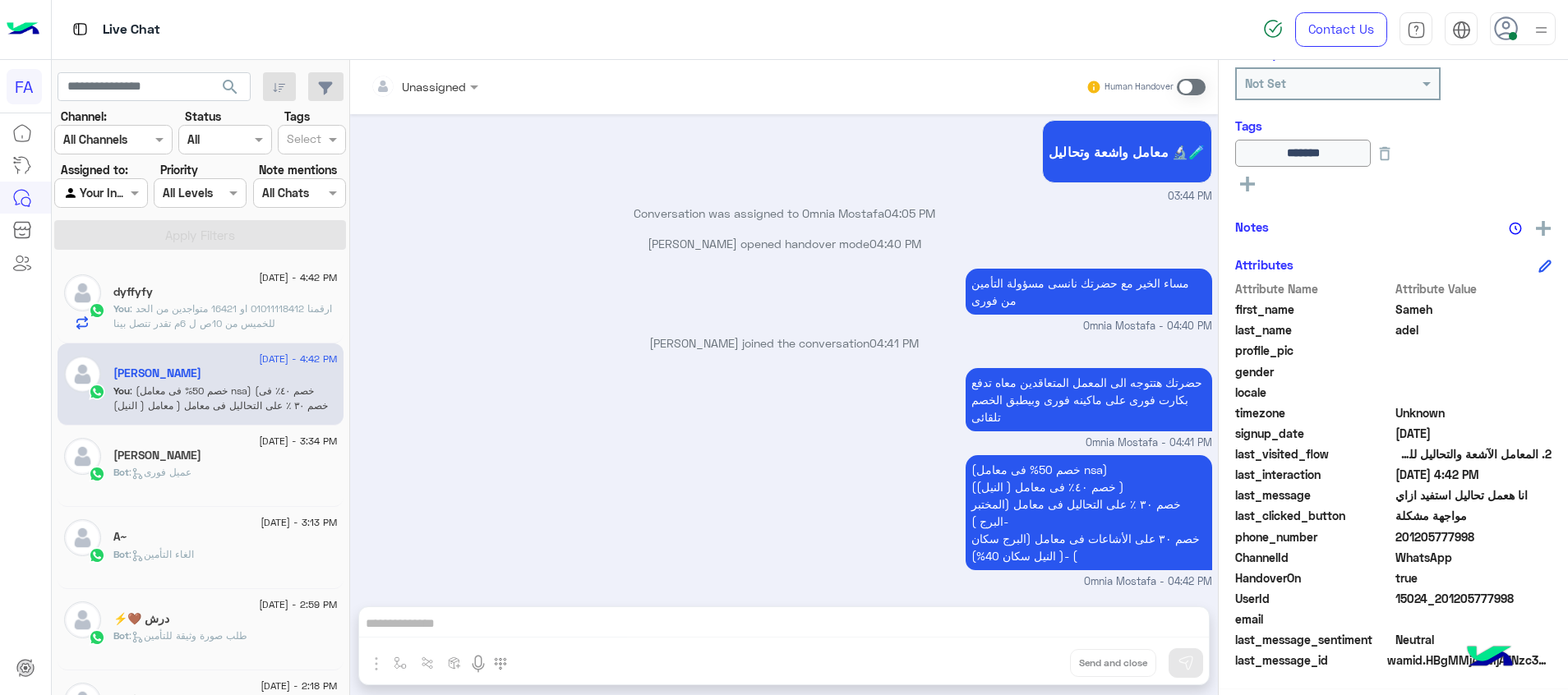
click at [1244, 184] on rect at bounding box center [1248, 183] width 15 height 3
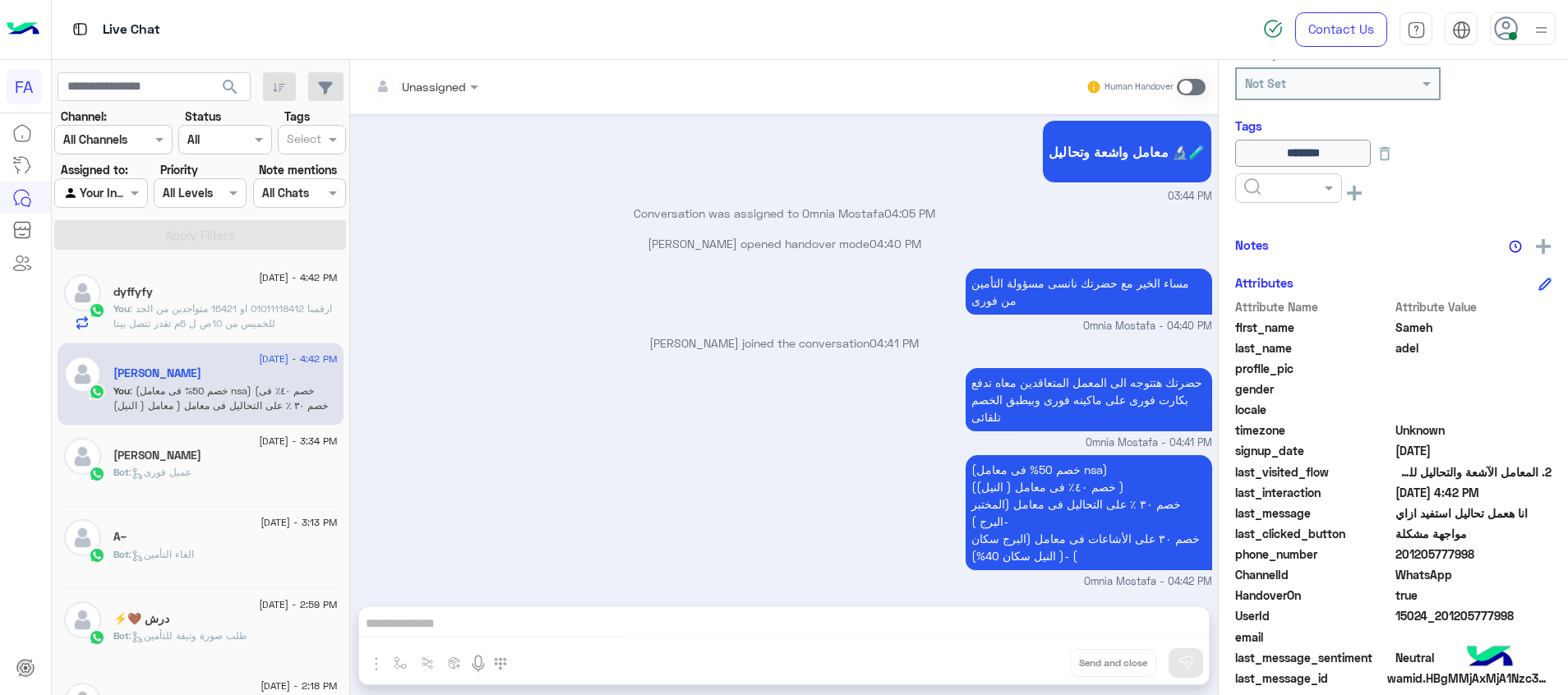
drag, startPoint x: 1244, startPoint y: 184, endPoint x: 1274, endPoint y: 200, distance: 34.0
click at [1254, 185] on input "text" at bounding box center [1268, 188] width 50 height 17
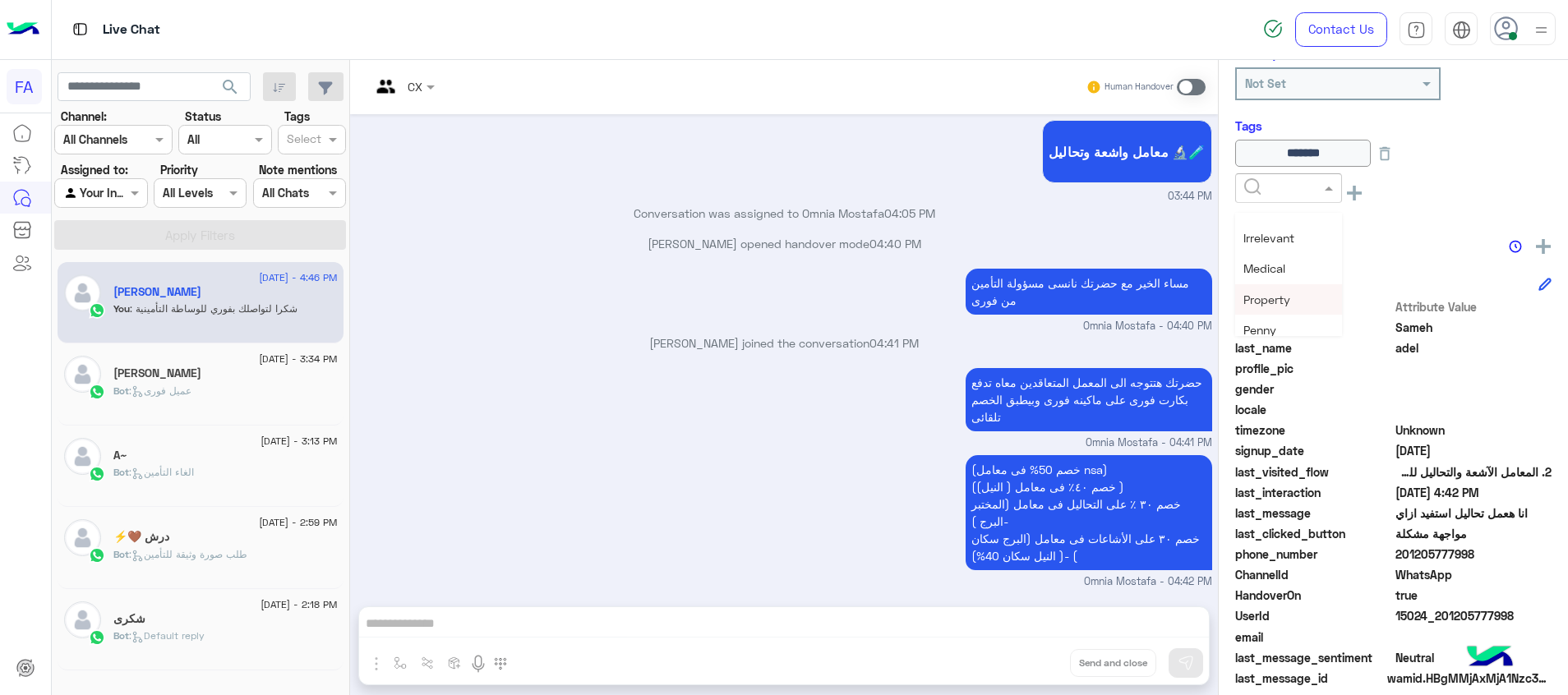
scroll to position [123, 0]
click at [1289, 311] on div "Medical" at bounding box center [1288, 320] width 107 height 30
click at [1393, 161] on icon at bounding box center [1384, 153] width 18 height 18
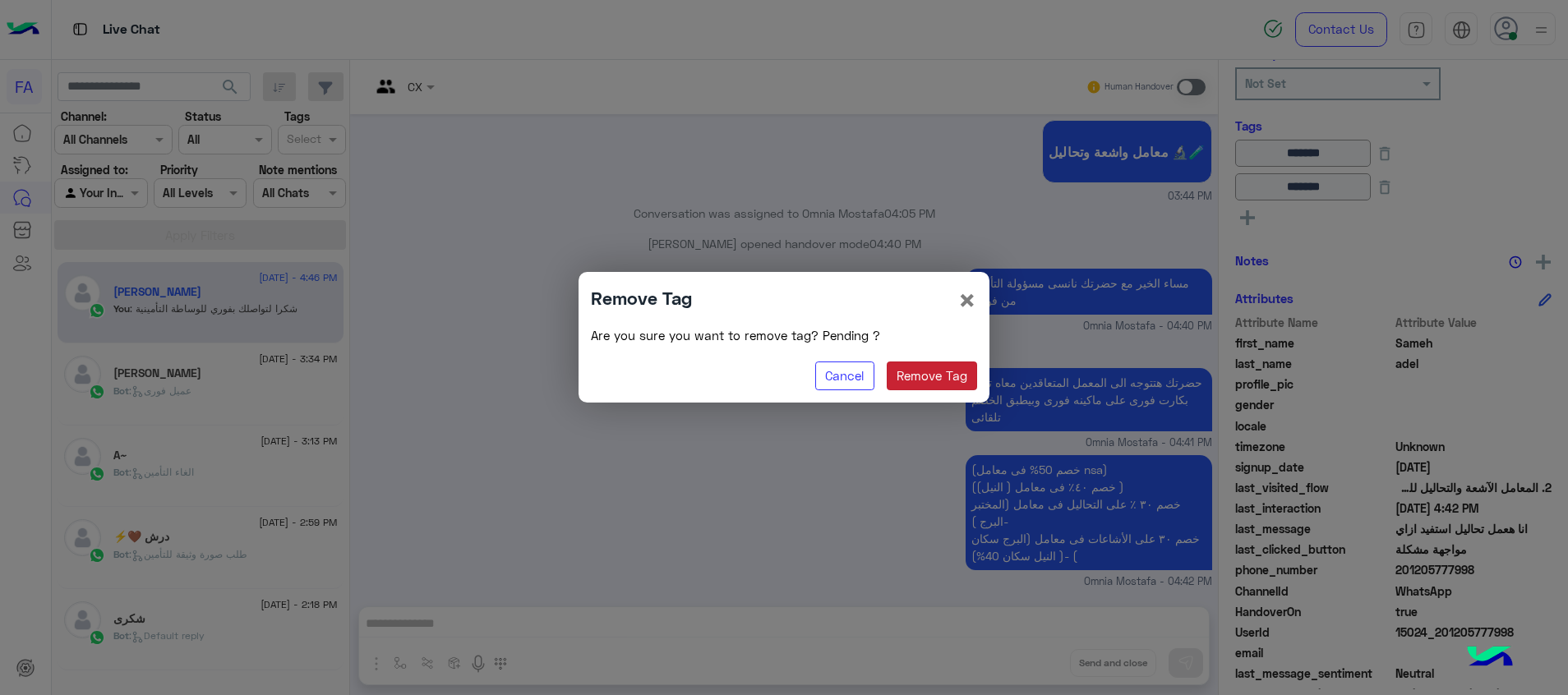
click at [963, 376] on button "Remove Tag" at bounding box center [932, 376] width 91 height 29
type input "*******"
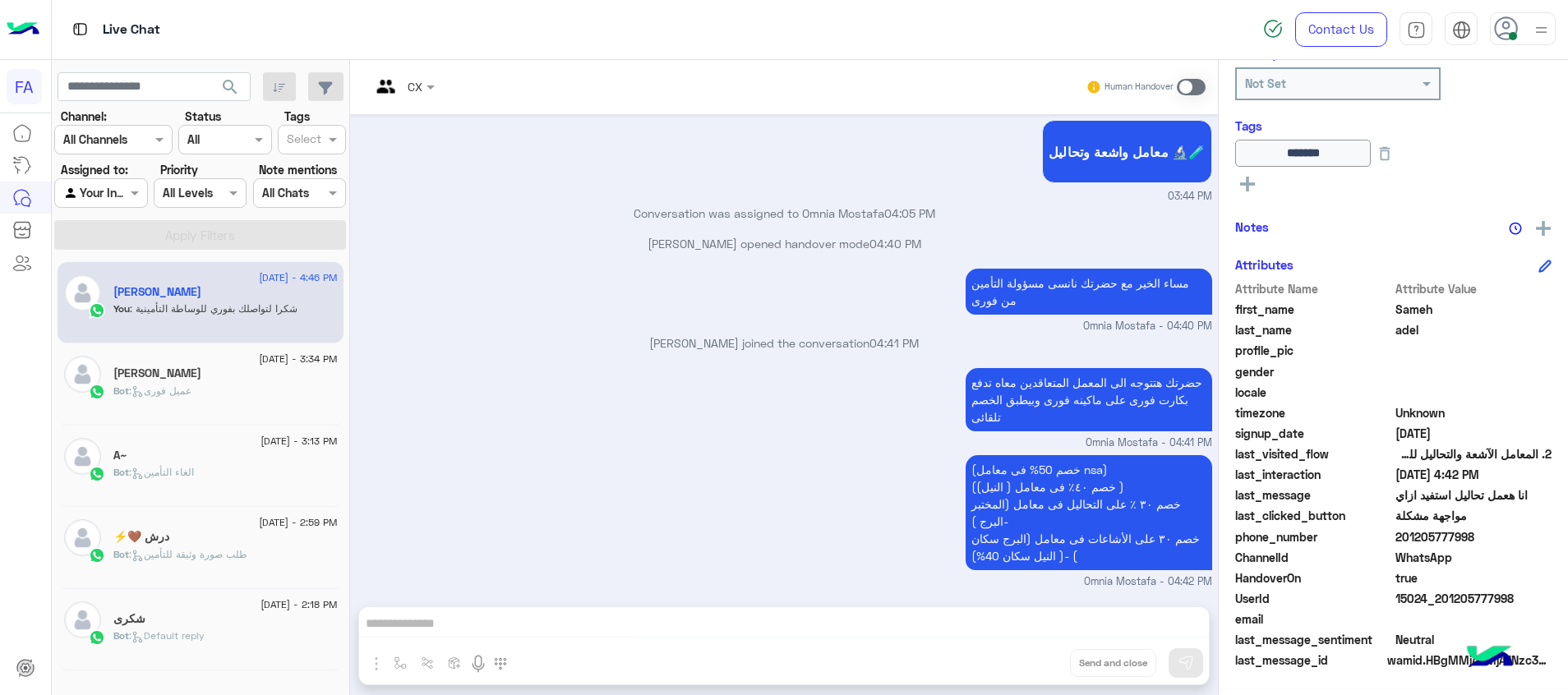
click at [1244, 182] on icon at bounding box center [1248, 184] width 15 height 15
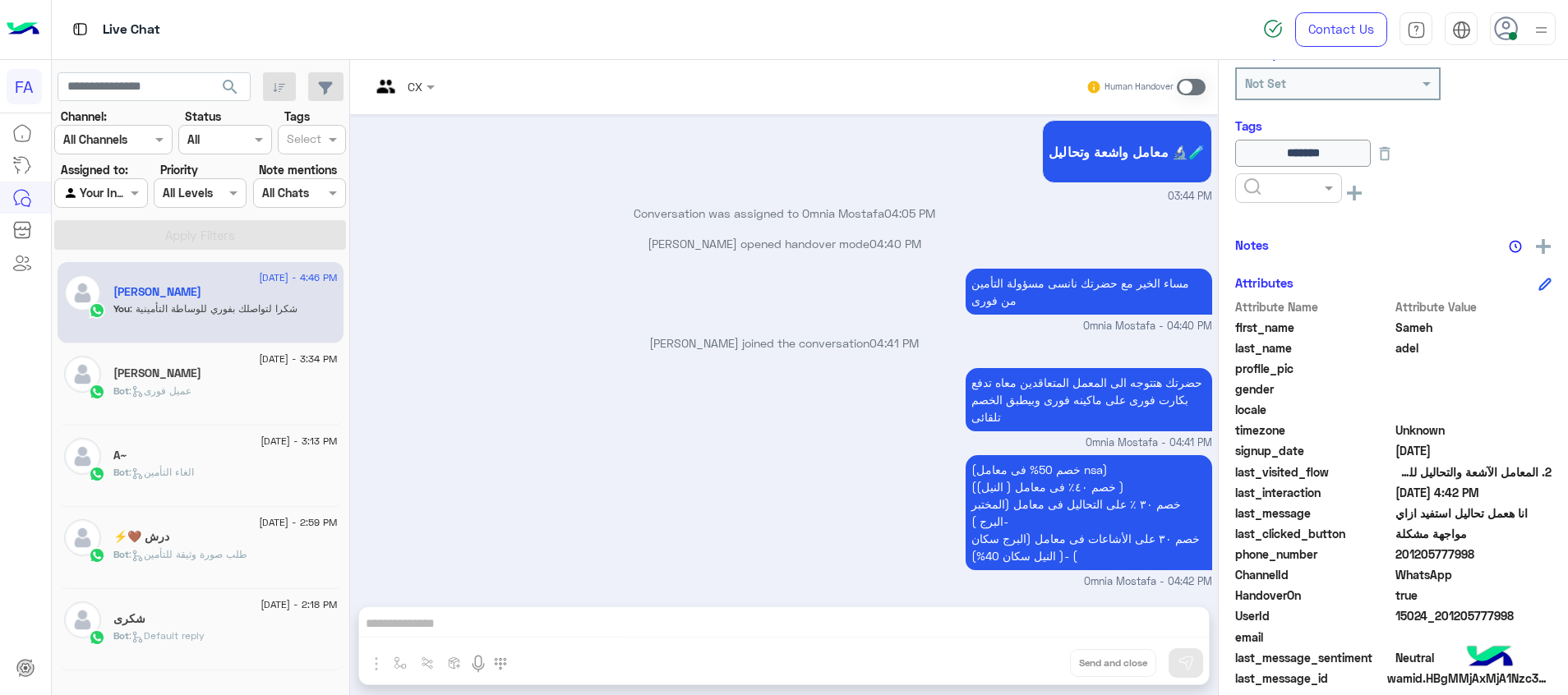
drag, startPoint x: 1244, startPoint y: 182, endPoint x: 1306, endPoint y: 203, distance: 65.5
click at [1268, 188] on input "text" at bounding box center [1268, 188] width 50 height 17
click at [1288, 234] on div "Done" at bounding box center [1288, 228] width 107 height 30
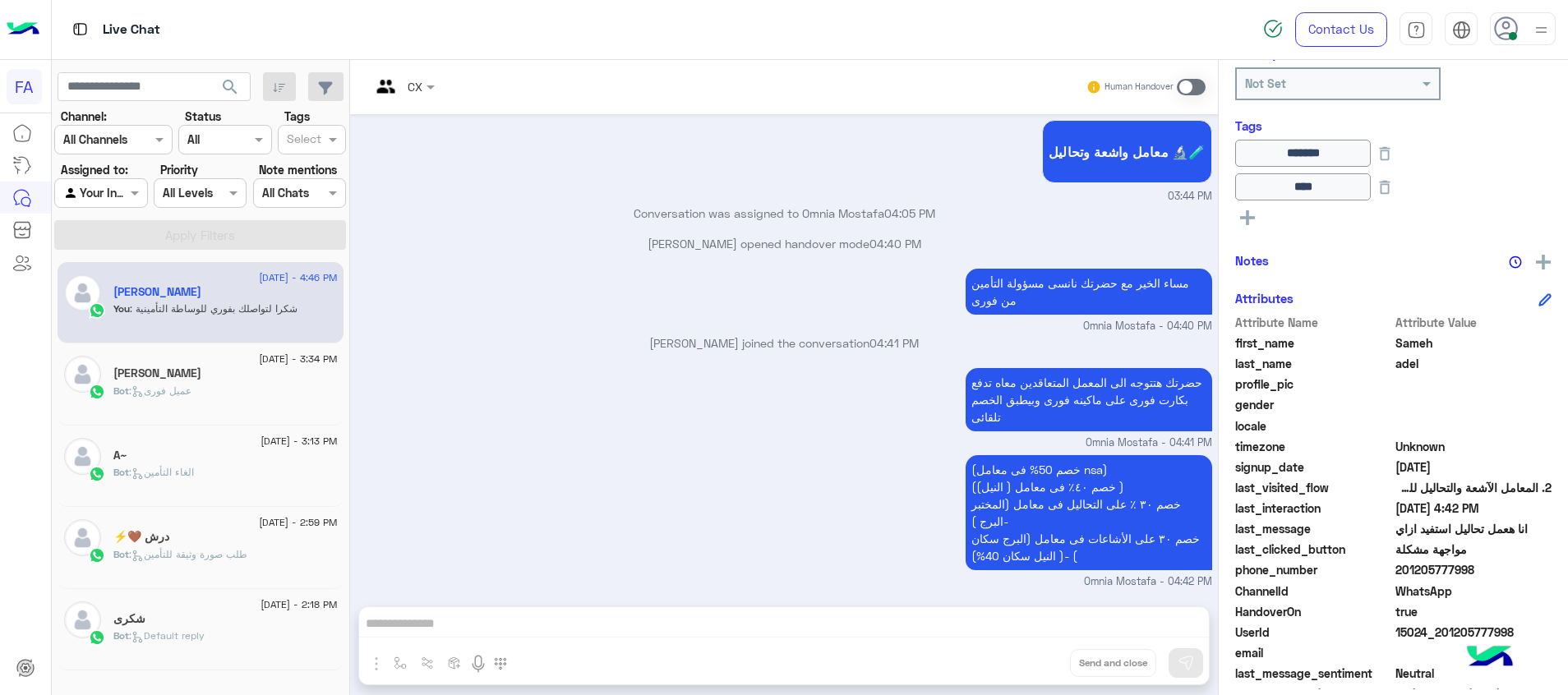
scroll to position [305, 0]
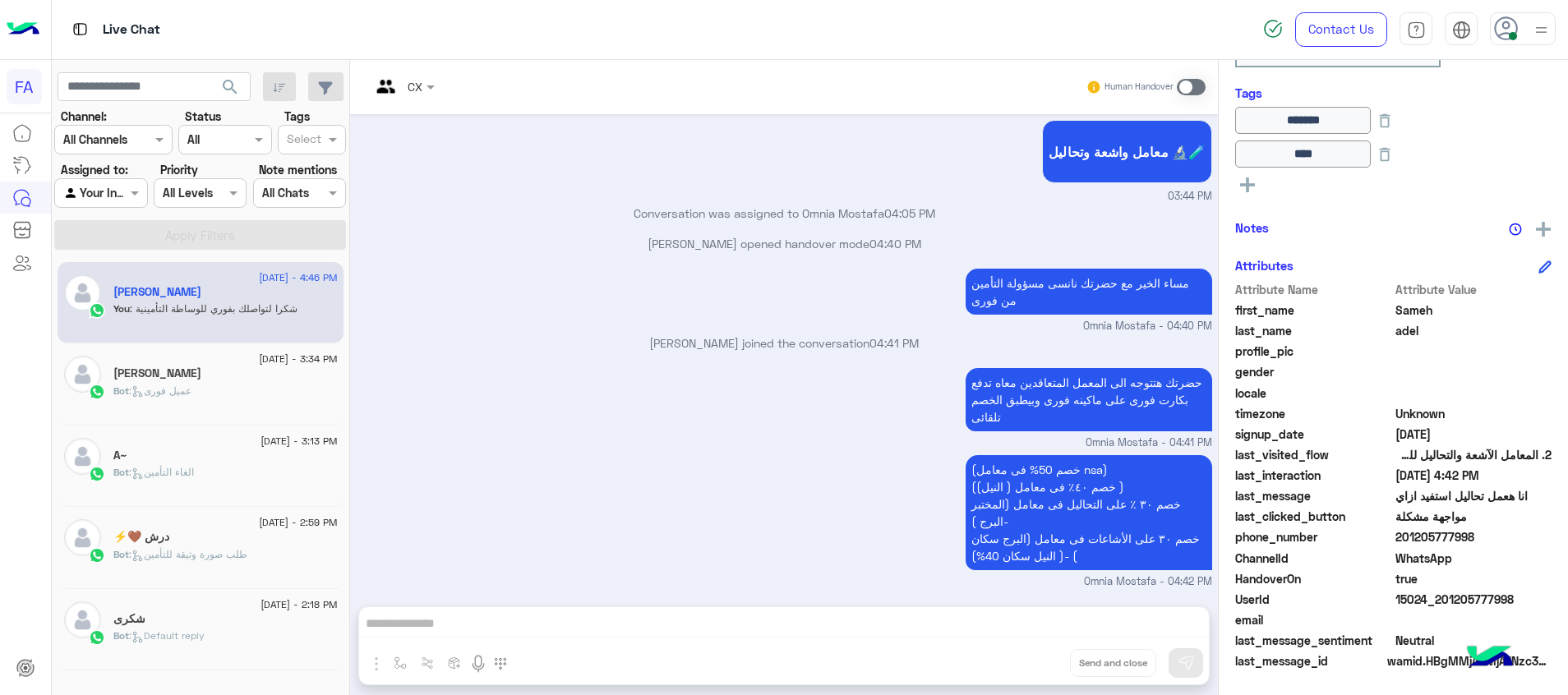
click at [1080, 626] on div "CX Human Handover Sep 15, 2025 نسبة الخصم 🏷️ تمتع بخصم على الآشعة والتحاليل فى …" at bounding box center [784, 380] width 868 height 642
click at [1190, 81] on span at bounding box center [1191, 86] width 28 height 16
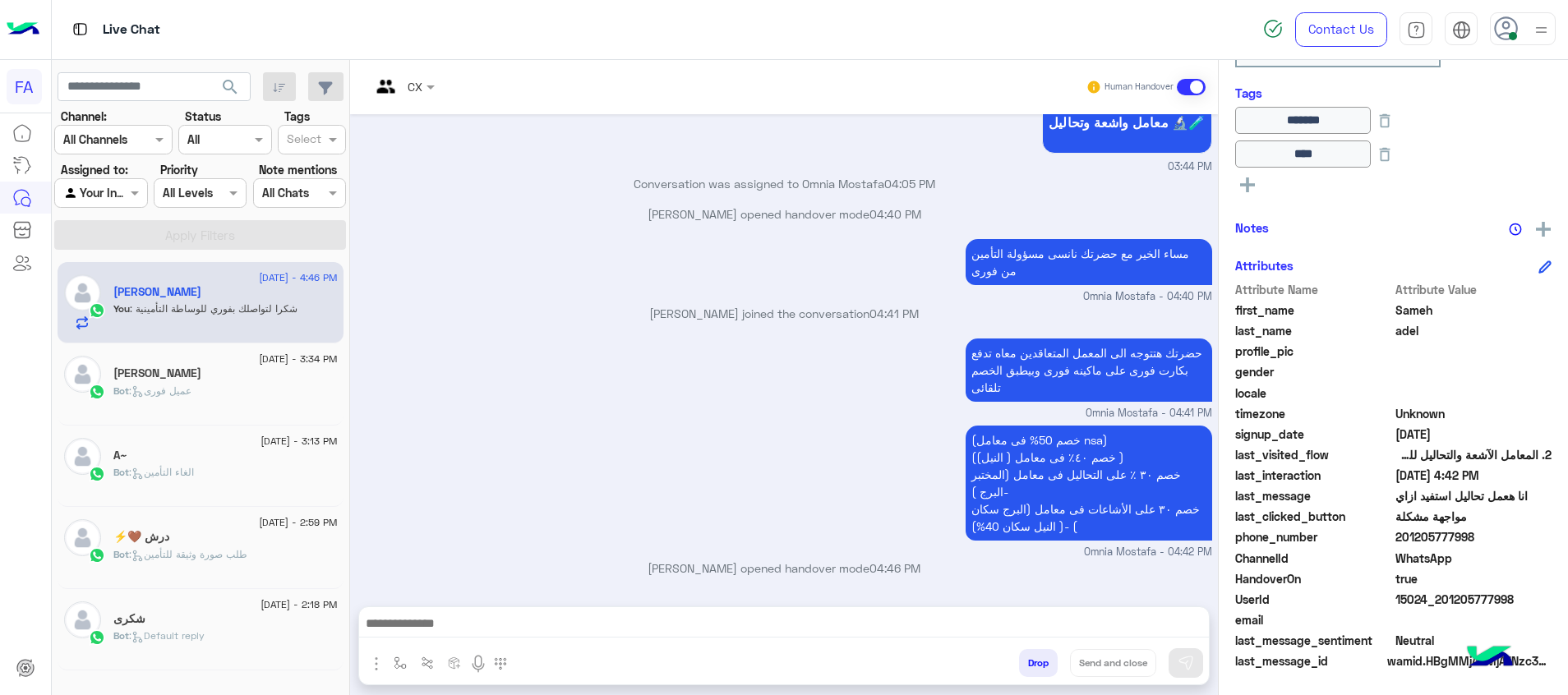
scroll to position [1144, 0]
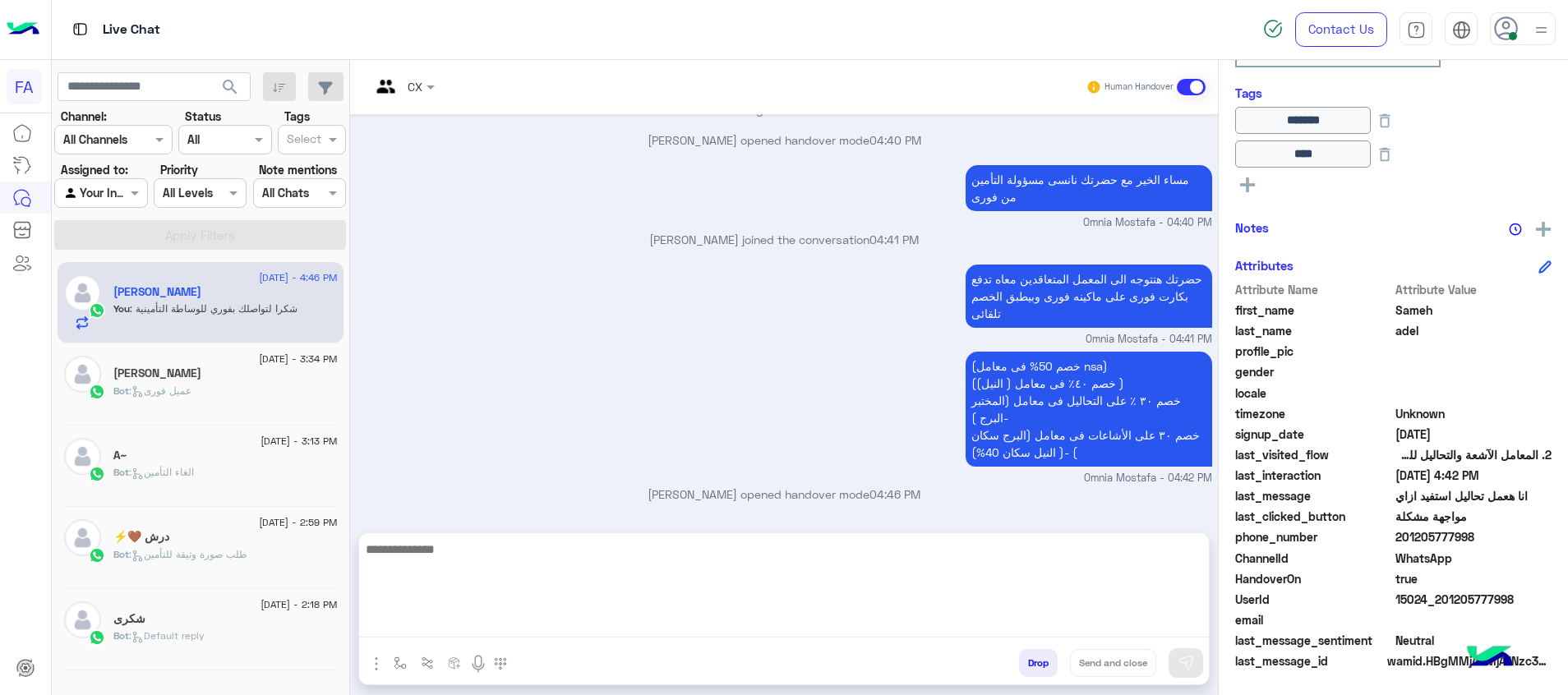
click at [1153, 634] on textarea at bounding box center [784, 588] width 850 height 98
paste textarea "**********"
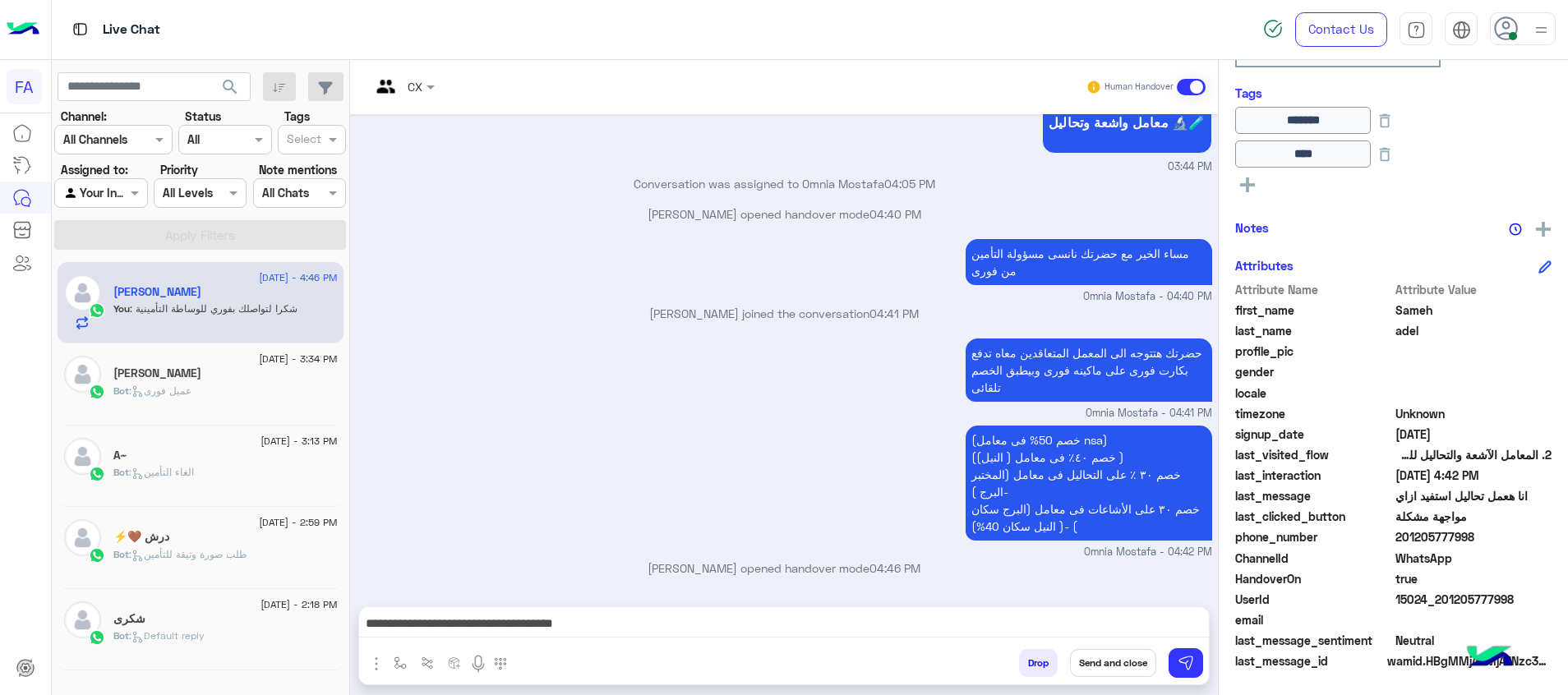
drag, startPoint x: 1513, startPoint y: 600, endPoint x: 1444, endPoint y: 601, distance: 69.0
click at [1444, 601] on span "15024_201205777998" at bounding box center [1473, 599] width 157 height 17
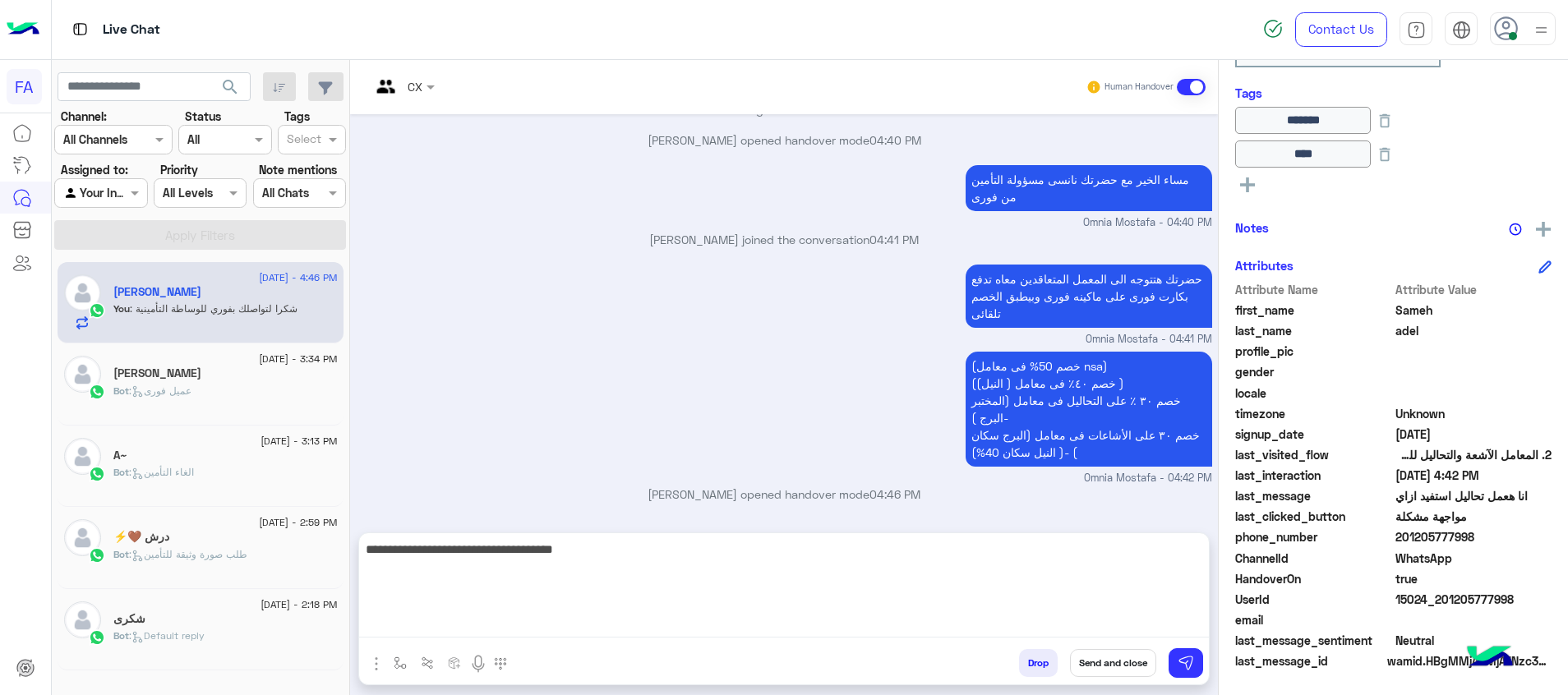
click at [963, 621] on textarea "**********" at bounding box center [784, 588] width 850 height 98
drag, startPoint x: 953, startPoint y: 561, endPoint x: 1266, endPoint y: 545, distance: 313.4
click at [1266, 545] on mat-drawer-container "CX Human Handover Sep 15, 2025 نسبة الخصم 🏷️ تمتع بخصم على الآشعة والتحاليل فى …" at bounding box center [958, 380] width 1217 height 642
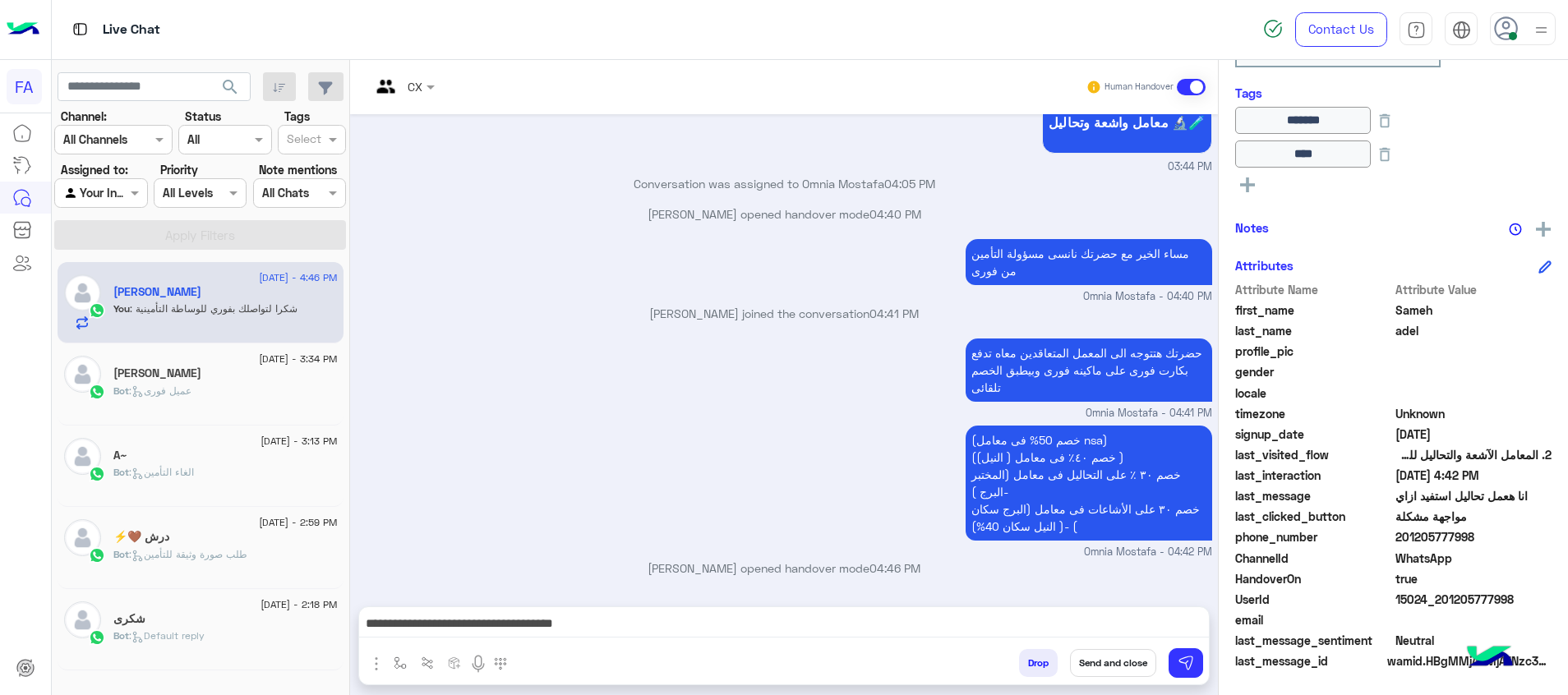
click at [1260, 550] on div "Attribute Name Attribute Value first_name Sameh last_name adel profile_pic gend…" at bounding box center [1393, 477] width 317 height 392
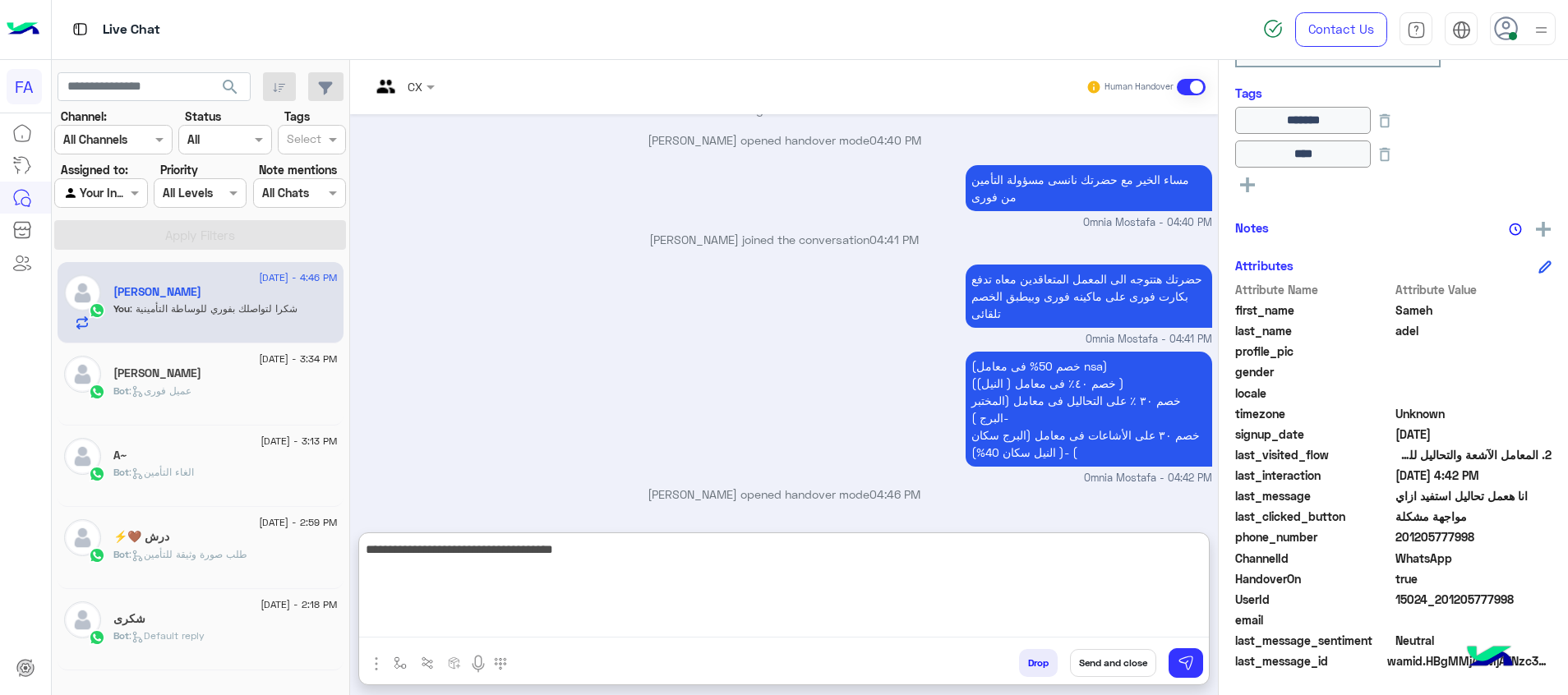
click at [991, 622] on textarea "**********" at bounding box center [784, 588] width 850 height 98
click at [1053, 546] on textarea "**********" at bounding box center [784, 588] width 850 height 98
drag, startPoint x: 998, startPoint y: 546, endPoint x: 1203, endPoint y: 555, distance: 205.2
click at [1203, 555] on textarea "**********" at bounding box center [784, 588] width 850 height 98
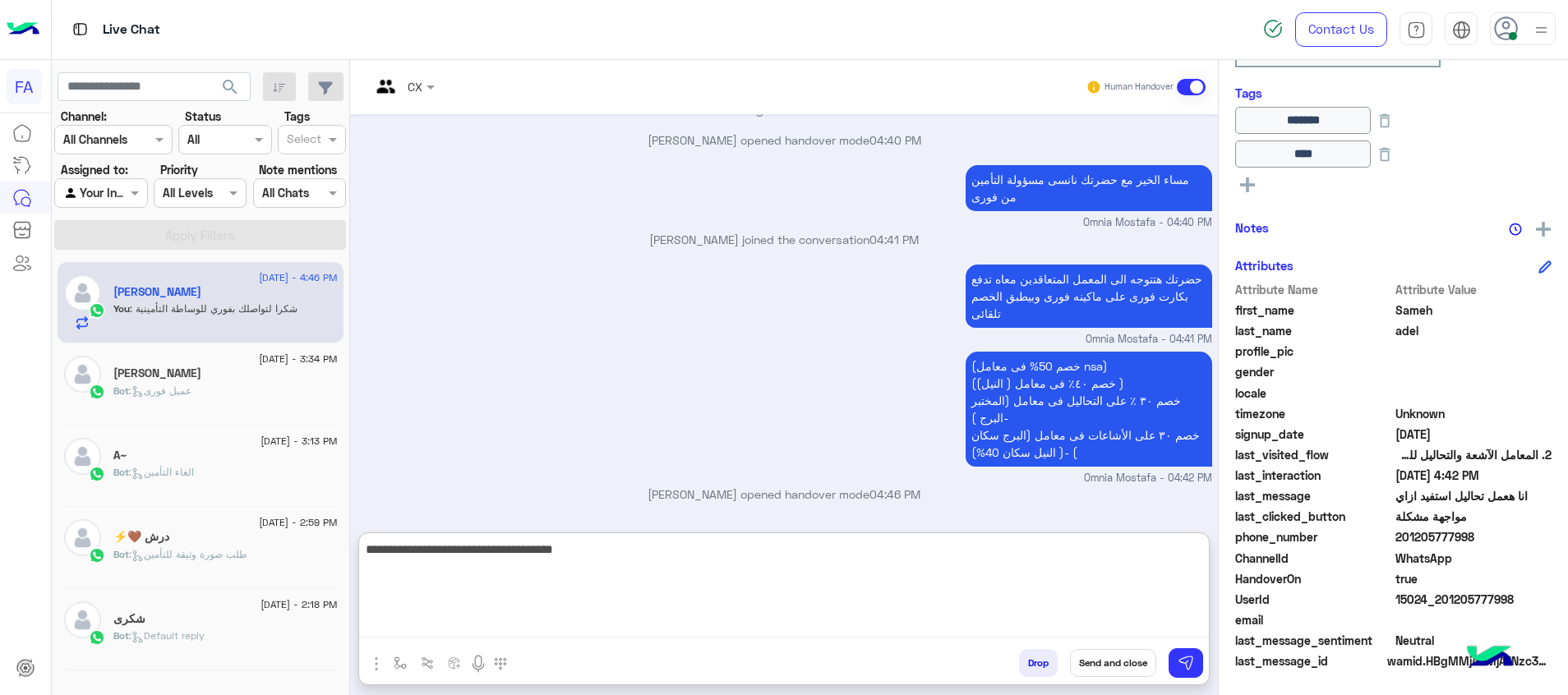
paste textarea "**********"
type textarea "**********"
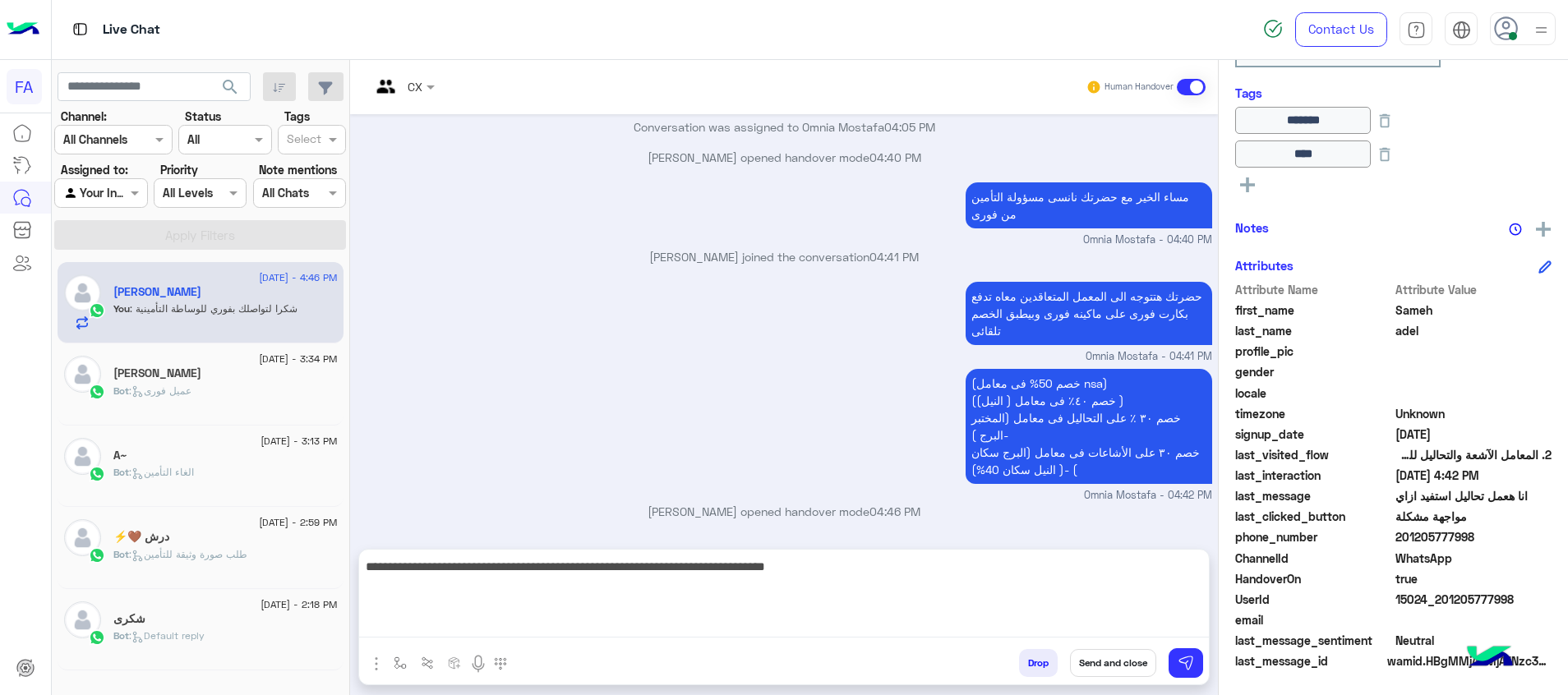
click at [1126, 669] on button "Send and close" at bounding box center [1112, 664] width 86 height 28
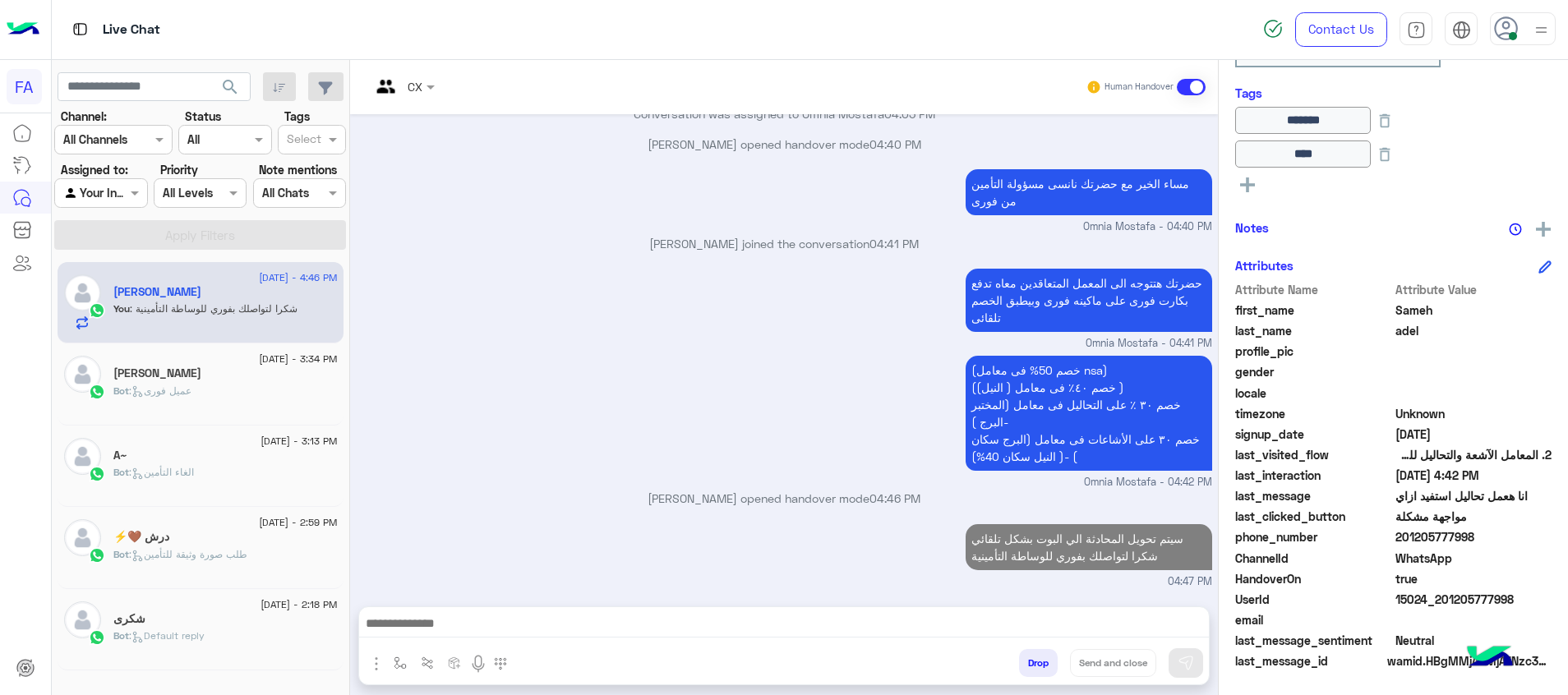
scroll to position [1243, 0]
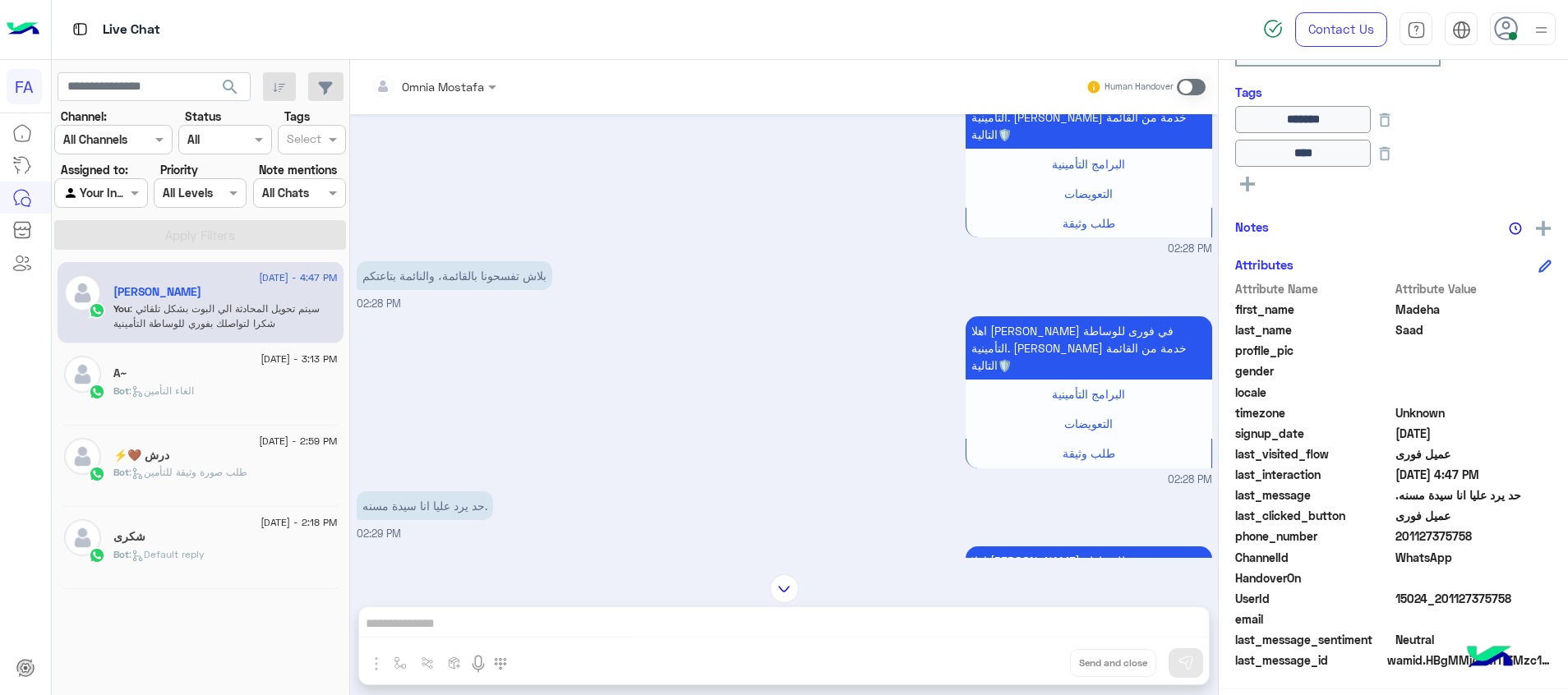
scroll to position [253, 0]
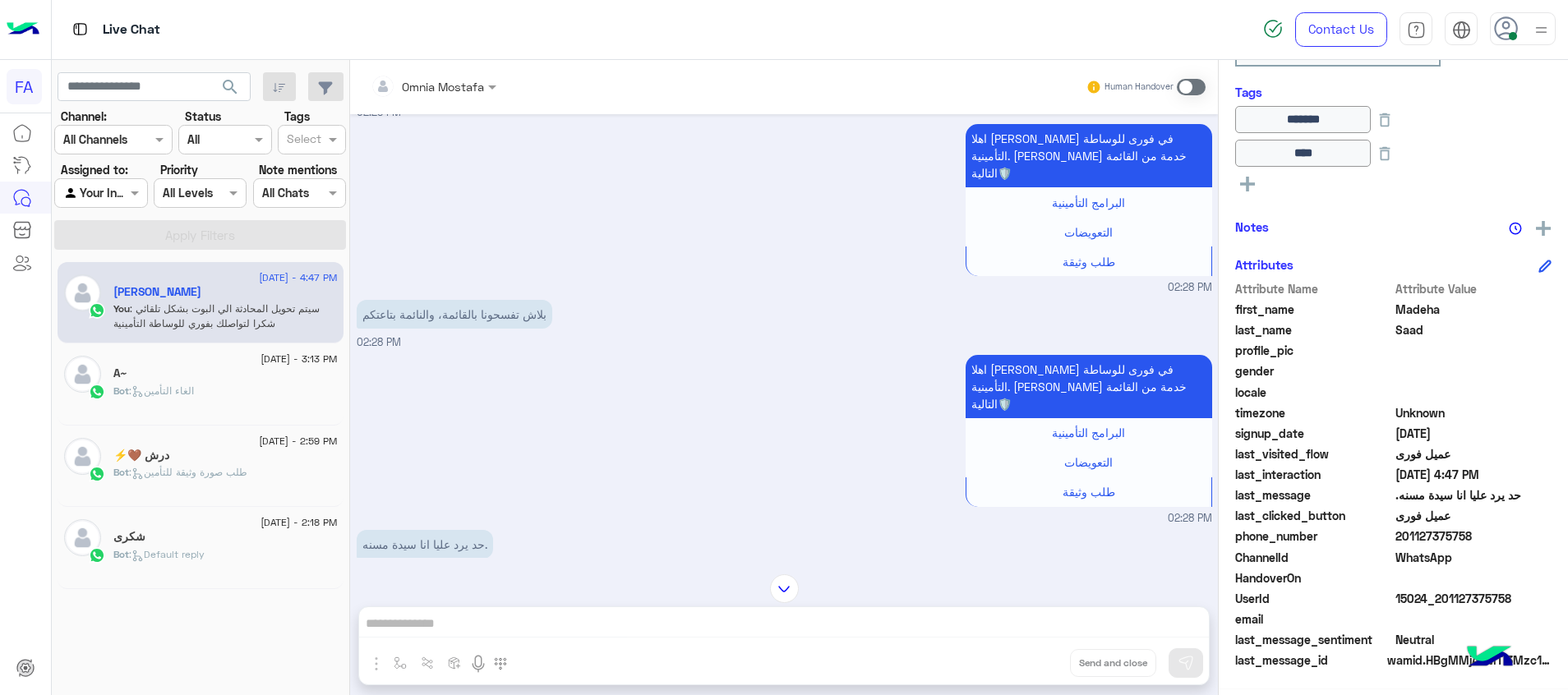
click at [1191, 86] on span at bounding box center [1191, 86] width 28 height 16
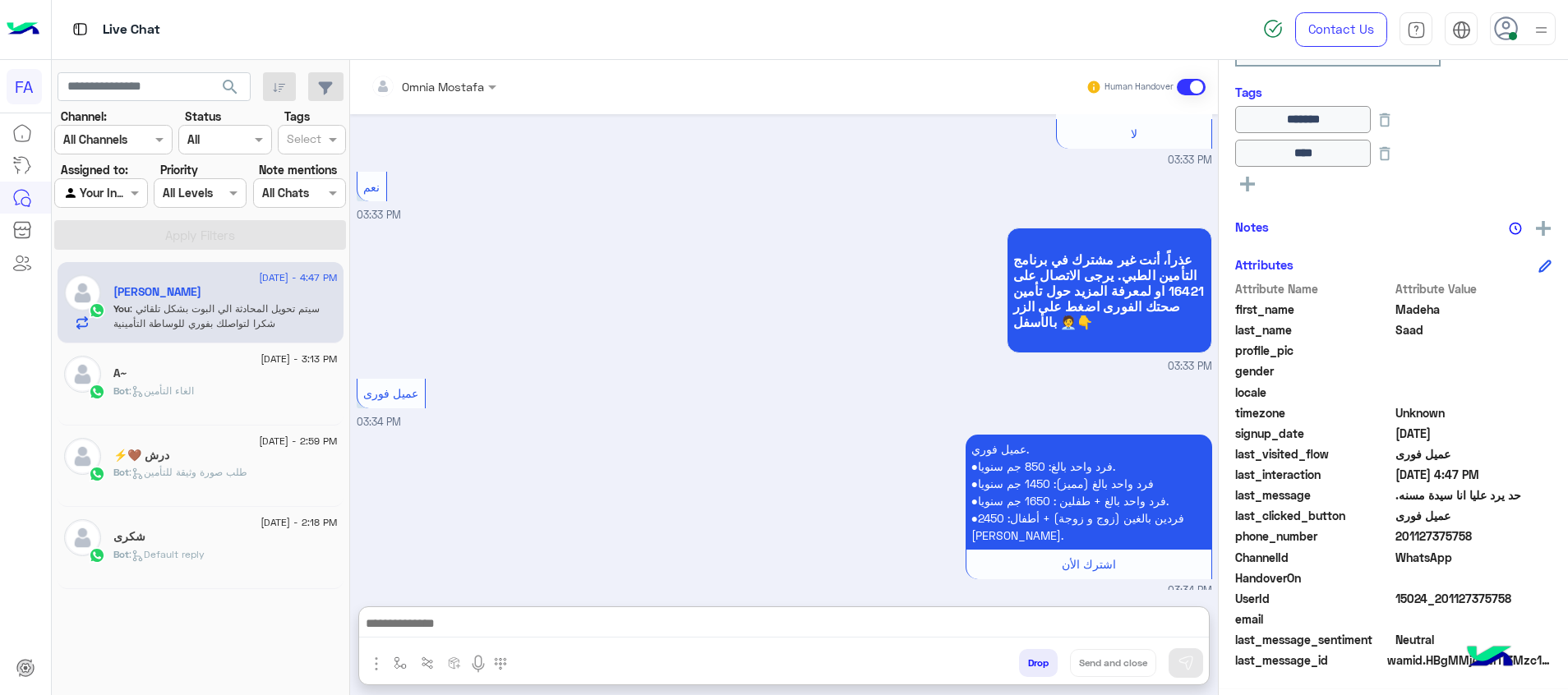
click at [1157, 622] on textarea at bounding box center [784, 626] width 850 height 25
paste textarea "**********"
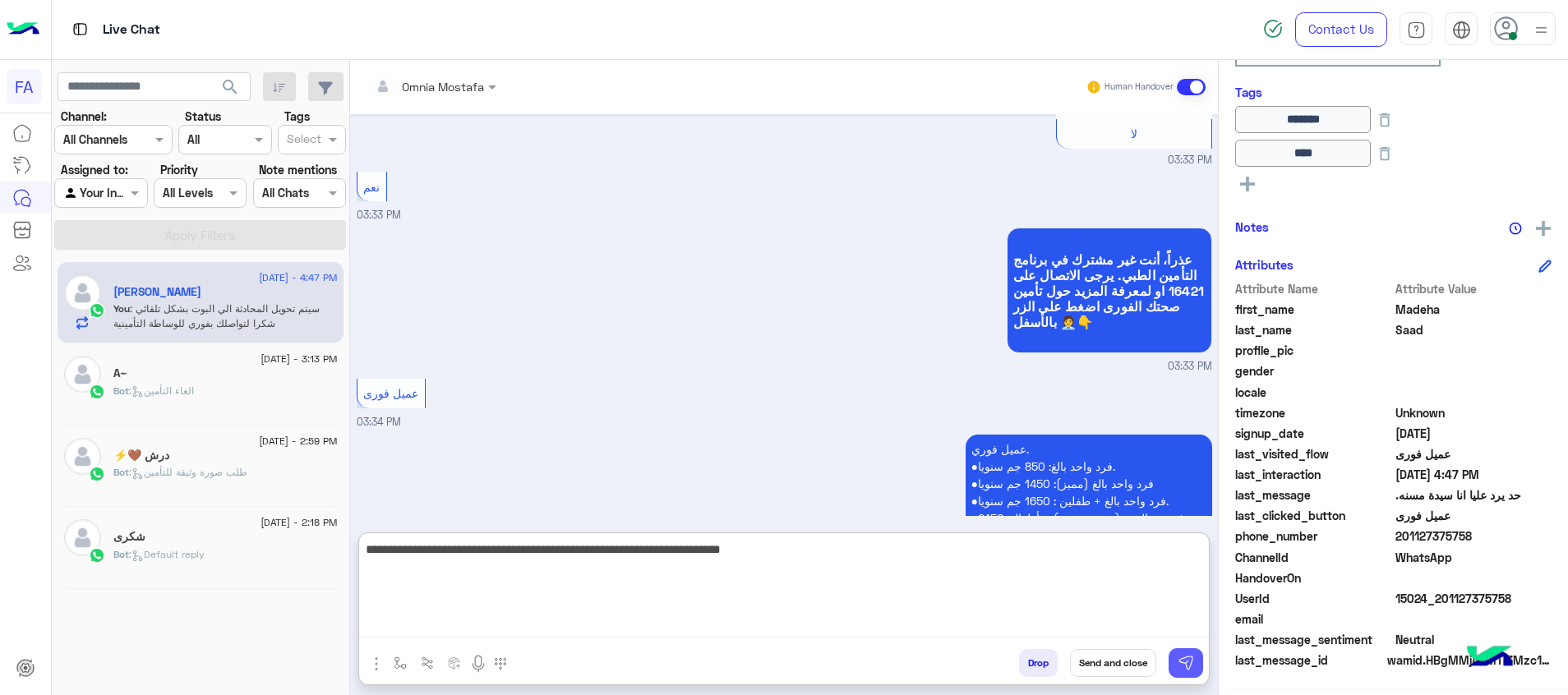
type textarea "**********"
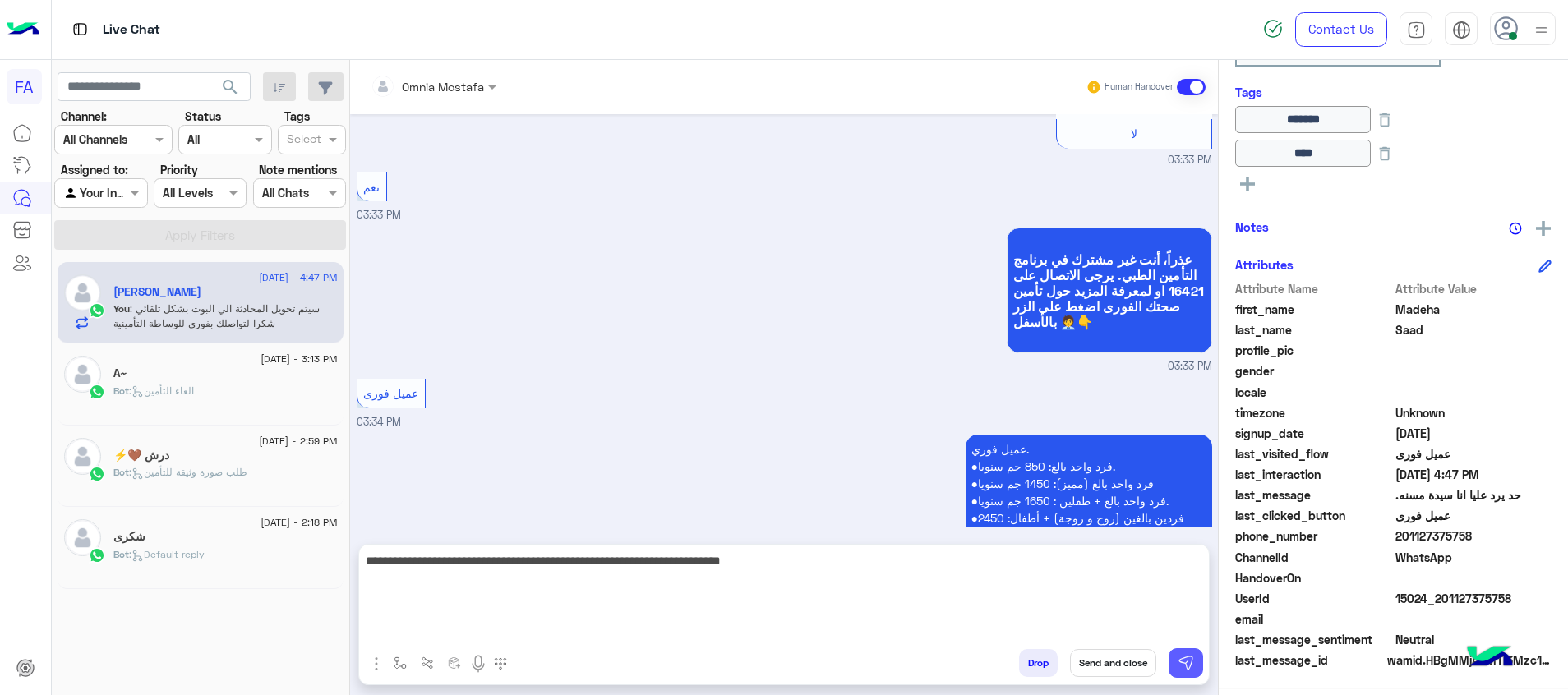
click at [1189, 658] on img at bounding box center [1185, 663] width 16 height 16
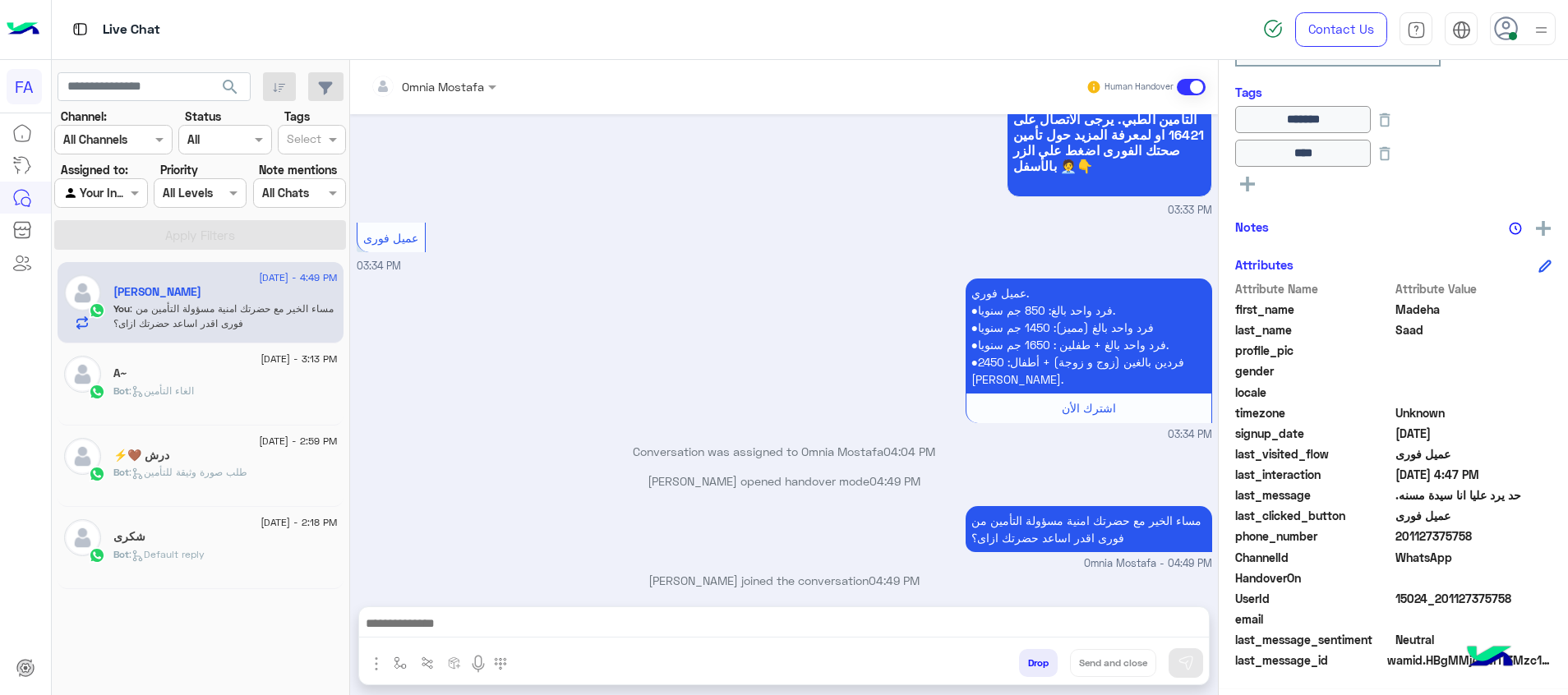
scroll to position [5213, 0]
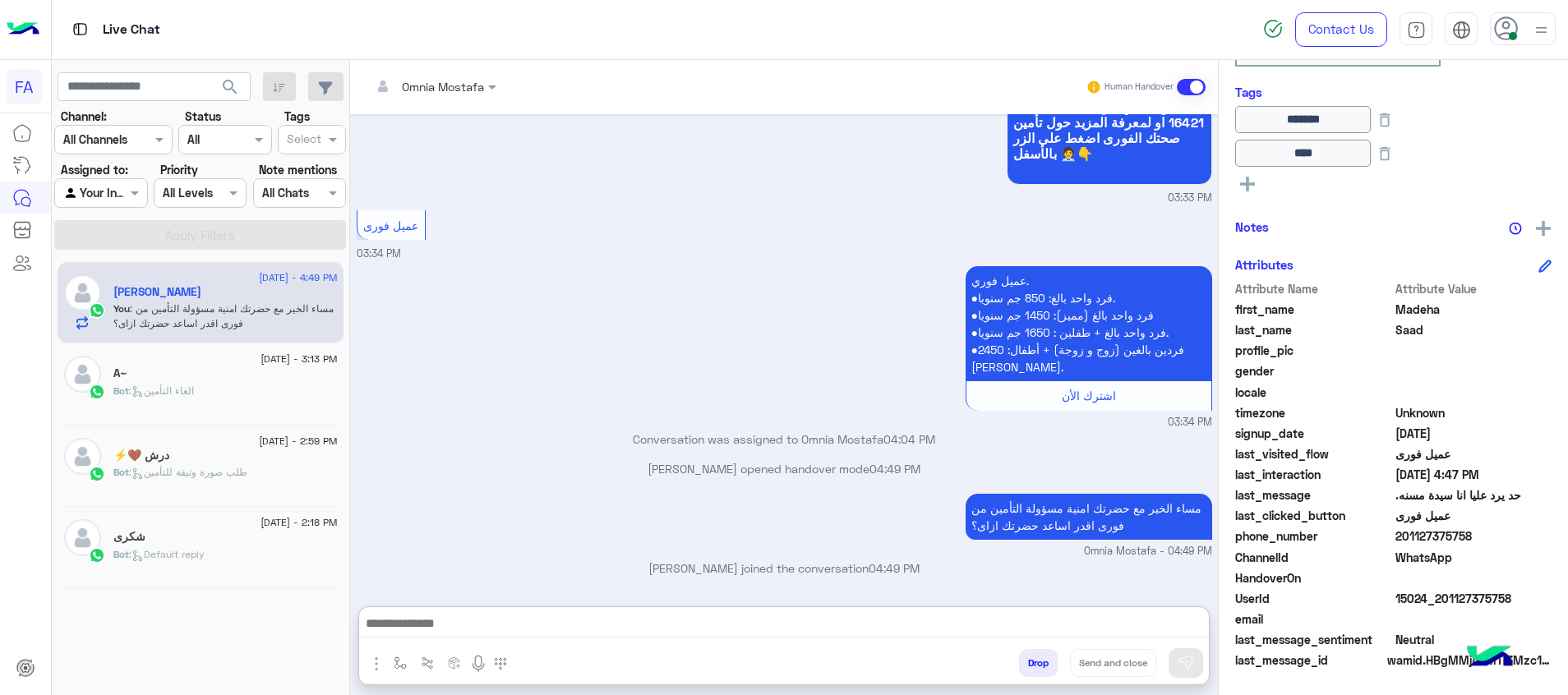
drag, startPoint x: 1037, startPoint y: 635, endPoint x: 1040, endPoint y: 625, distance: 10.4
click at [1038, 635] on textarea at bounding box center [784, 626] width 850 height 25
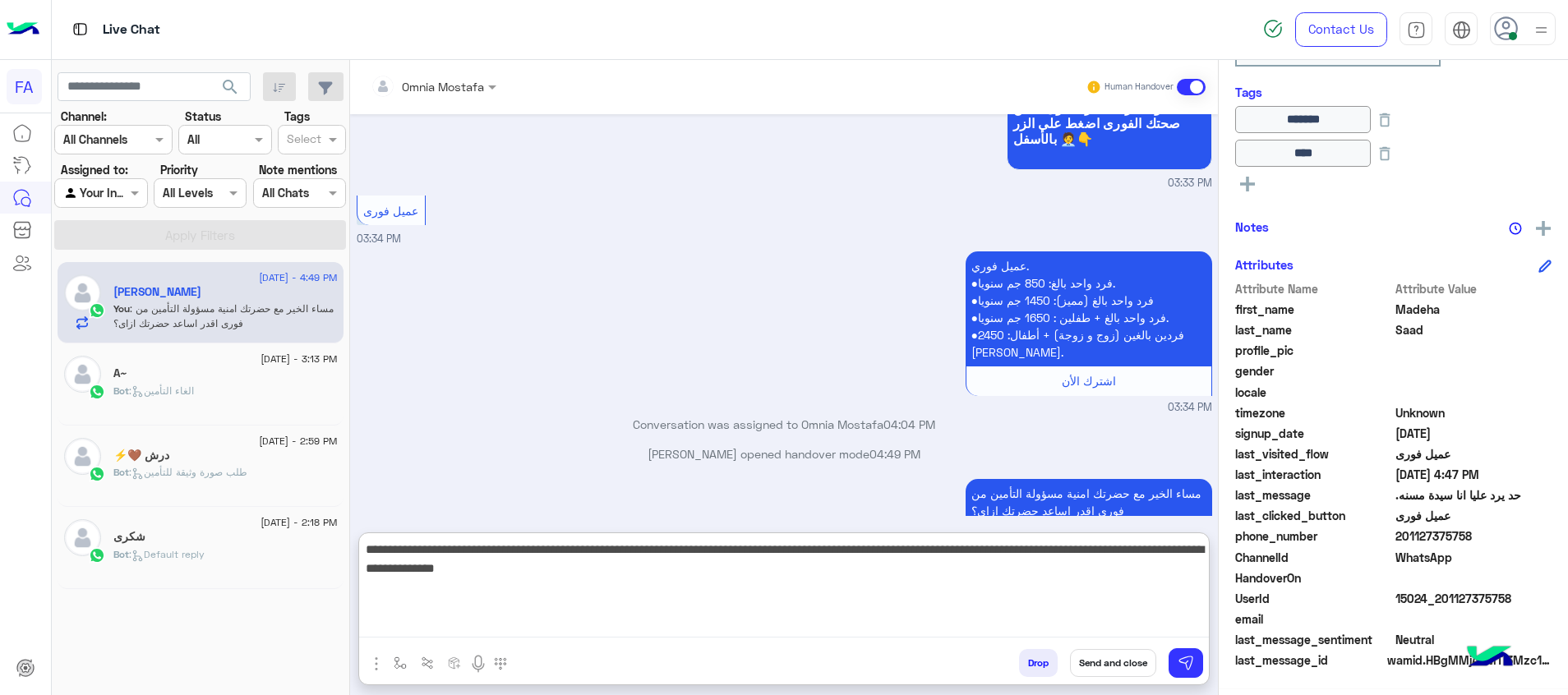
type textarea "**********"
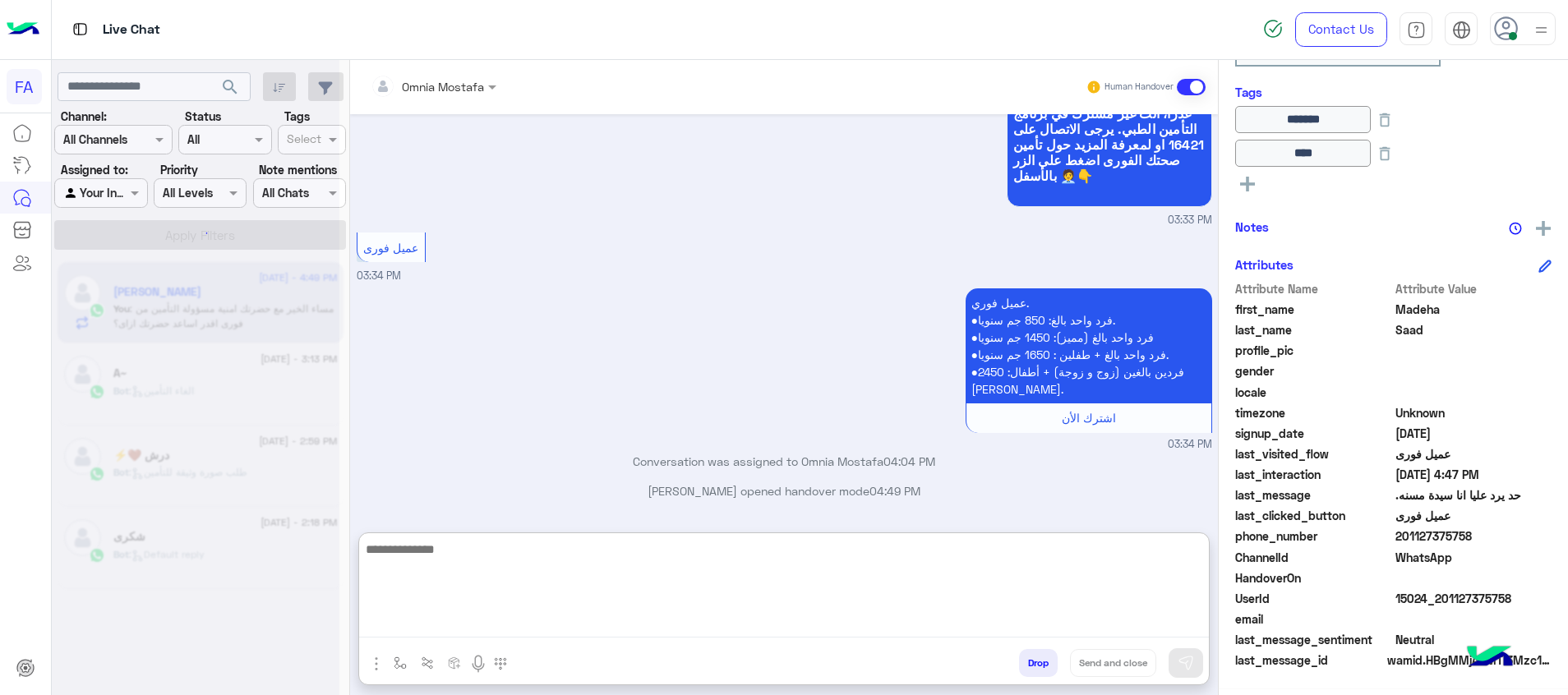
scroll to position [5447, 0]
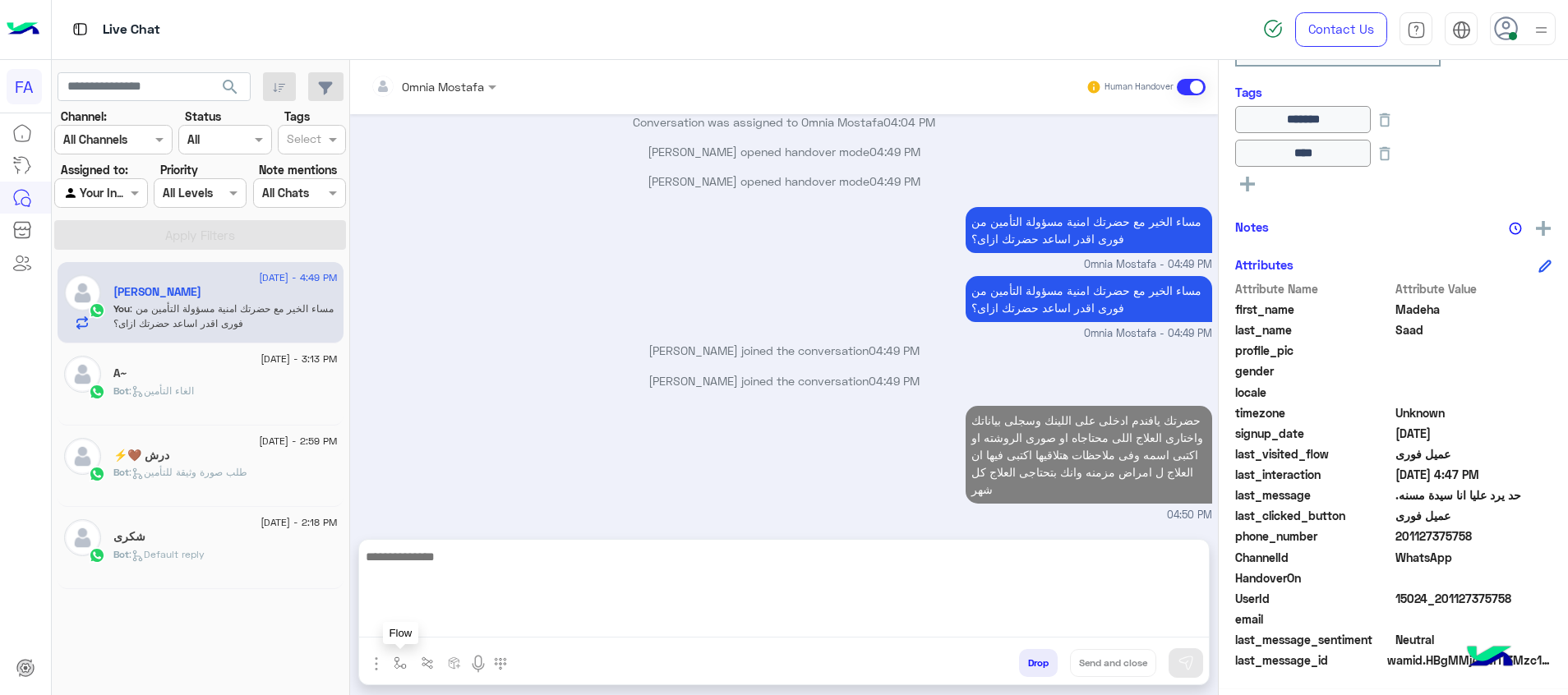
click at [402, 666] on img "button" at bounding box center [400, 664] width 13 height 13
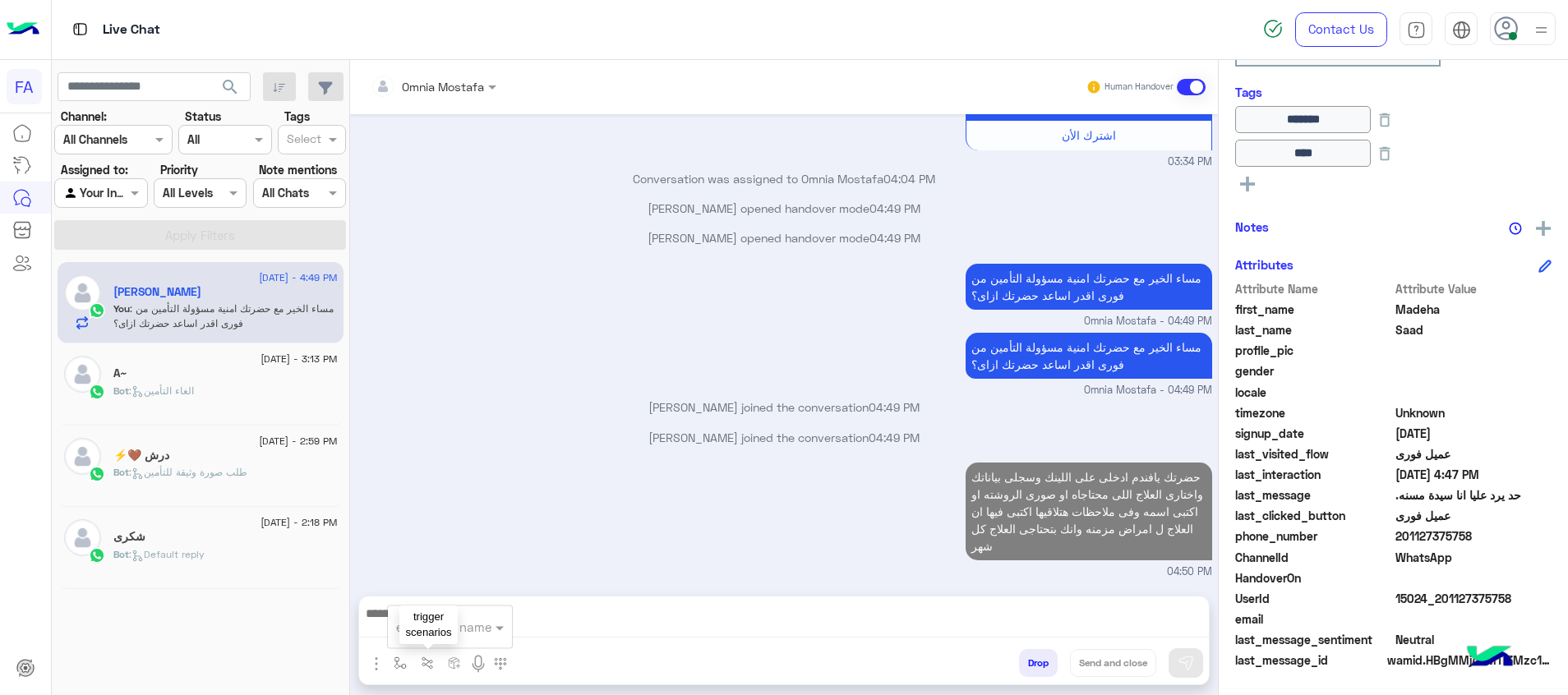
scroll to position [5464, 0]
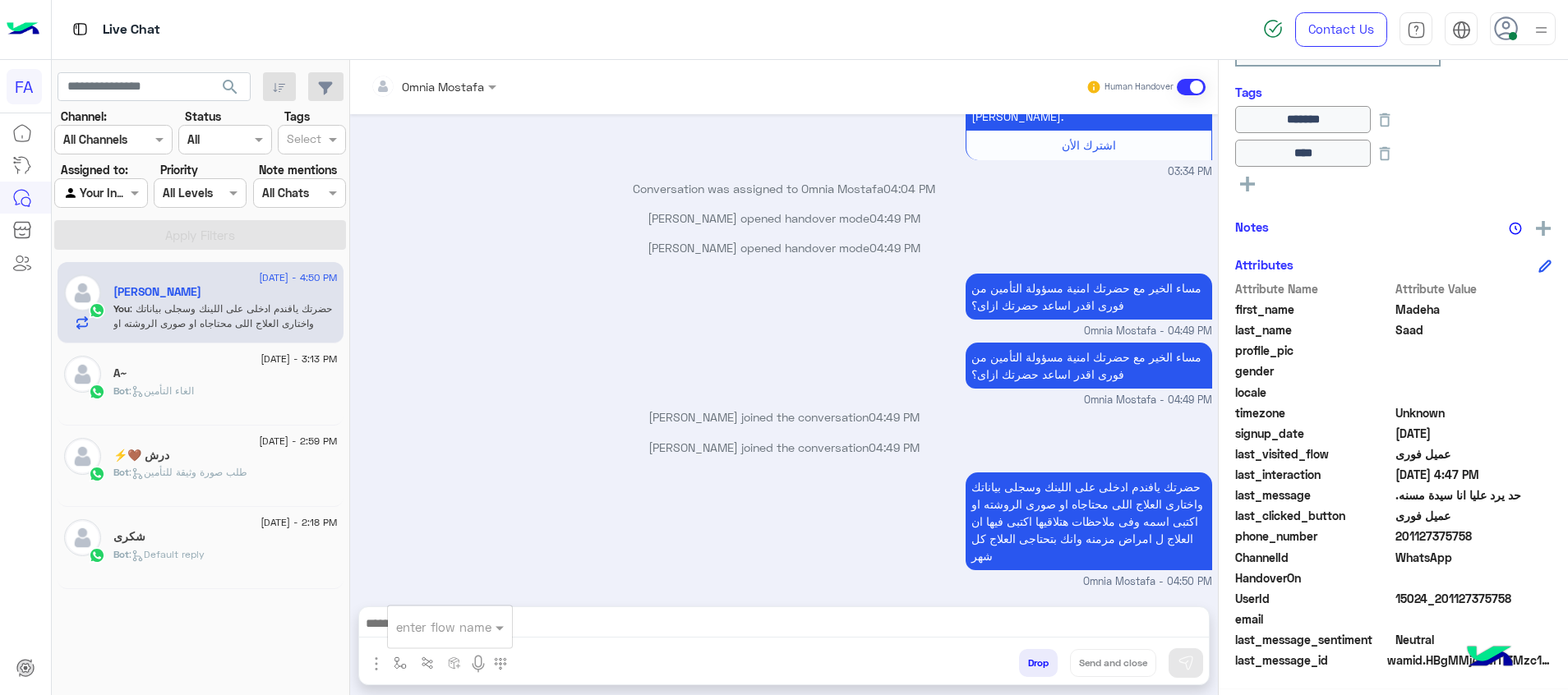
click at [488, 634] on div at bounding box center [449, 627] width 124 height 21
click at [473, 539] on div "5. الصيدلية ⚕" at bounding box center [449, 532] width 124 height 32
type textarea "**********"
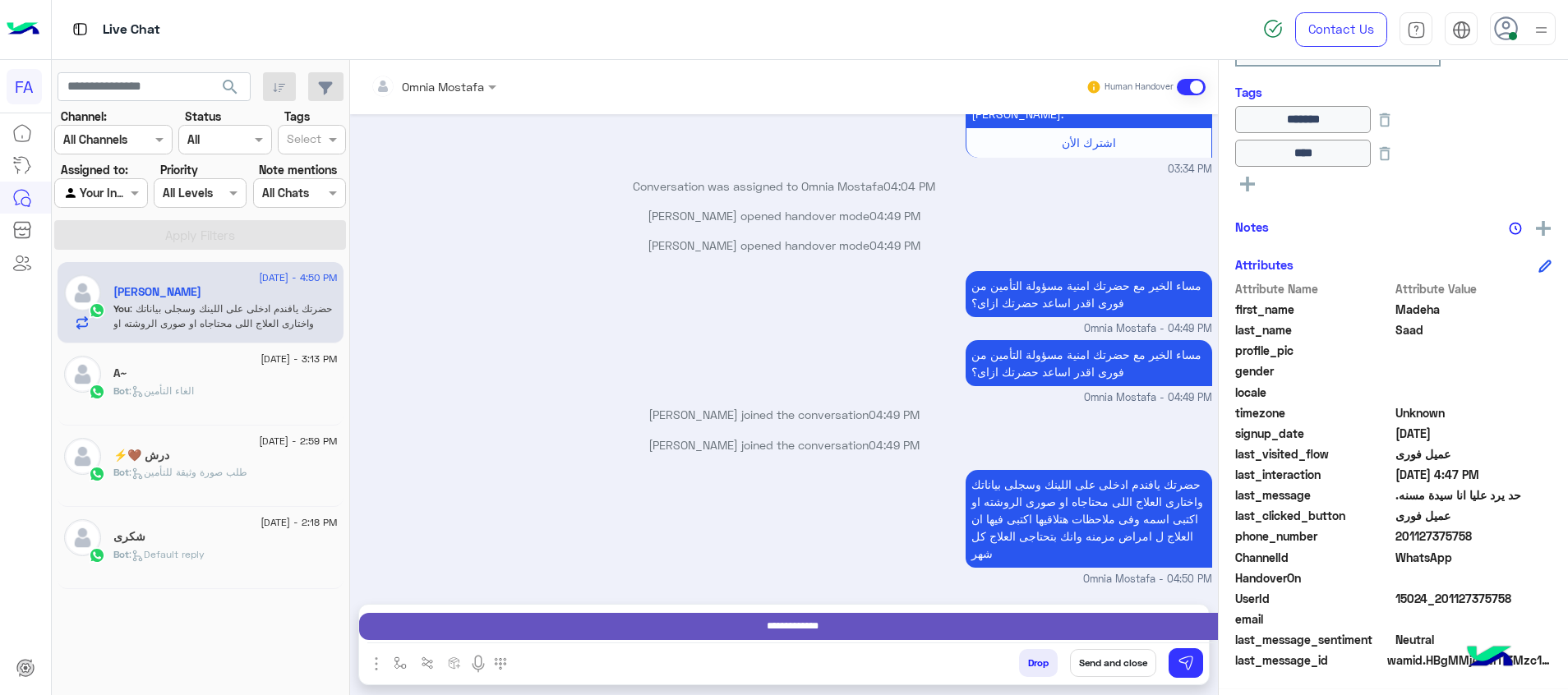
scroll to position [5466, 0]
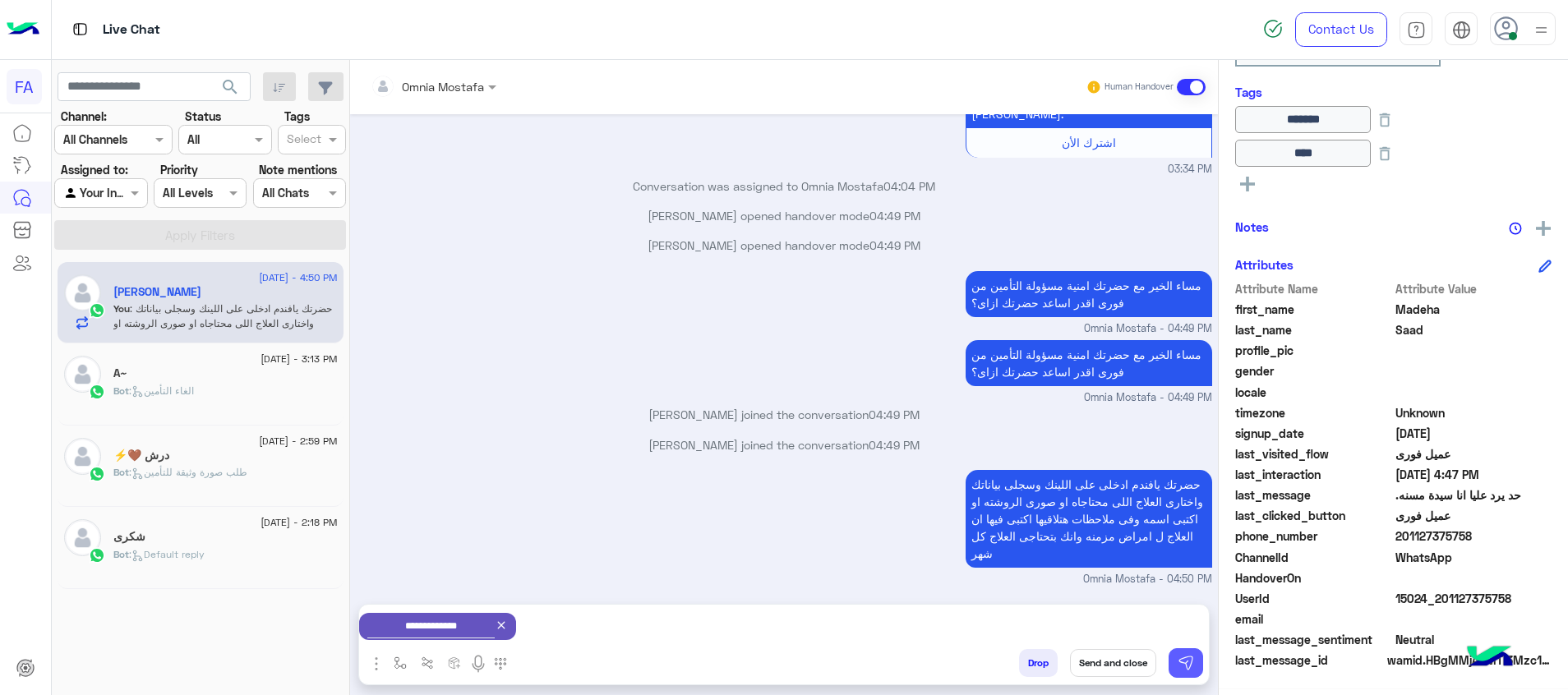
click at [1189, 657] on img at bounding box center [1185, 663] width 16 height 16
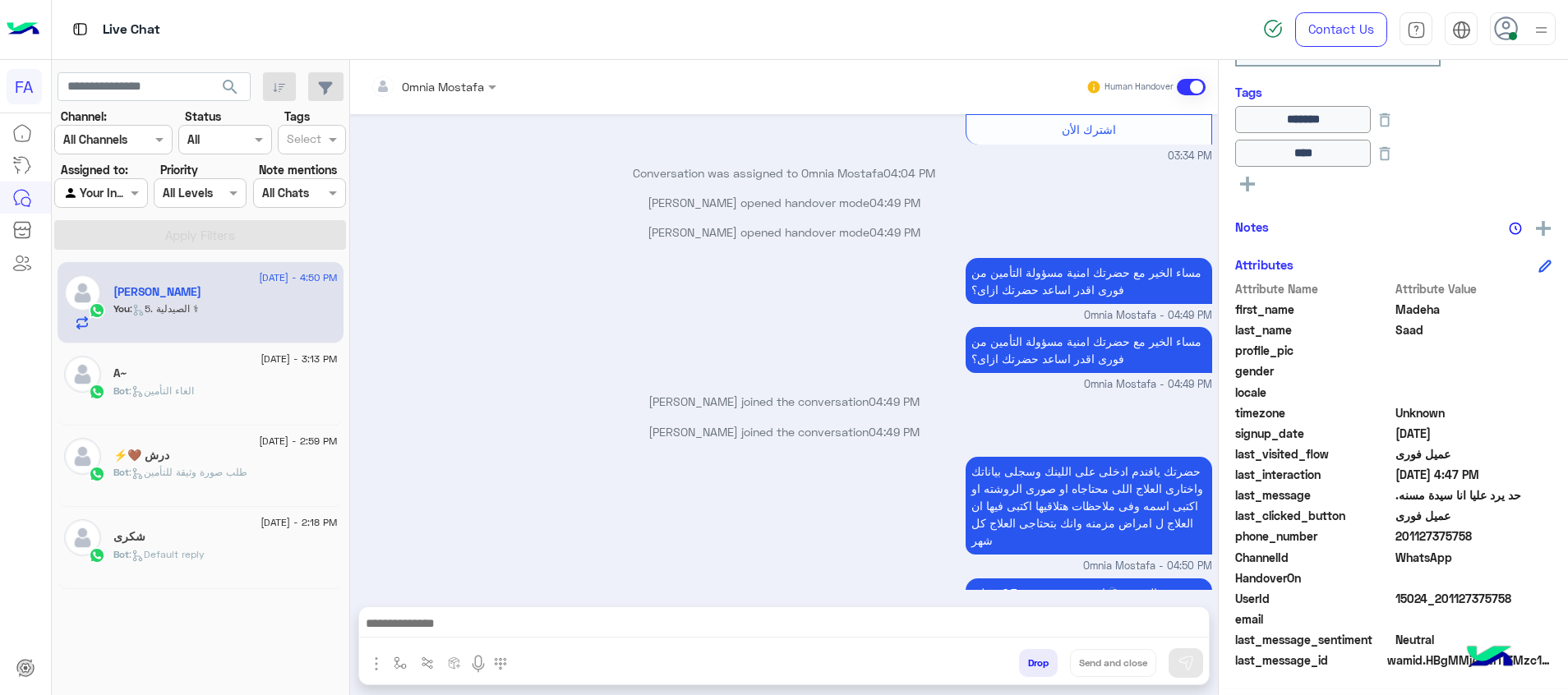
scroll to position [5685, 0]
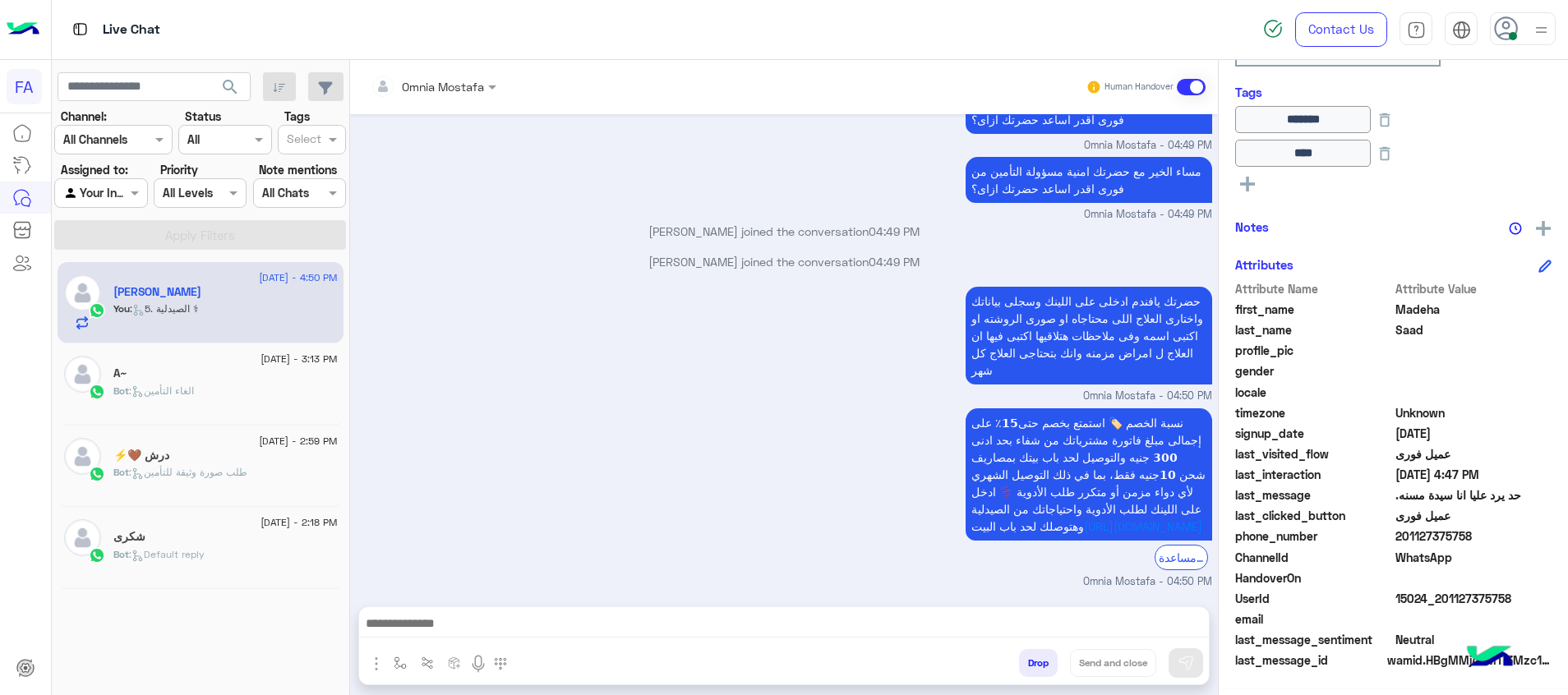
drag, startPoint x: 1513, startPoint y: 595, endPoint x: 1446, endPoint y: 607, distance: 68.1
click at [1446, 607] on span "15024_201127375758" at bounding box center [1473, 599] width 157 height 17
click at [223, 406] on div "Bot : الغاء التأمين" at bounding box center [225, 398] width 224 height 28
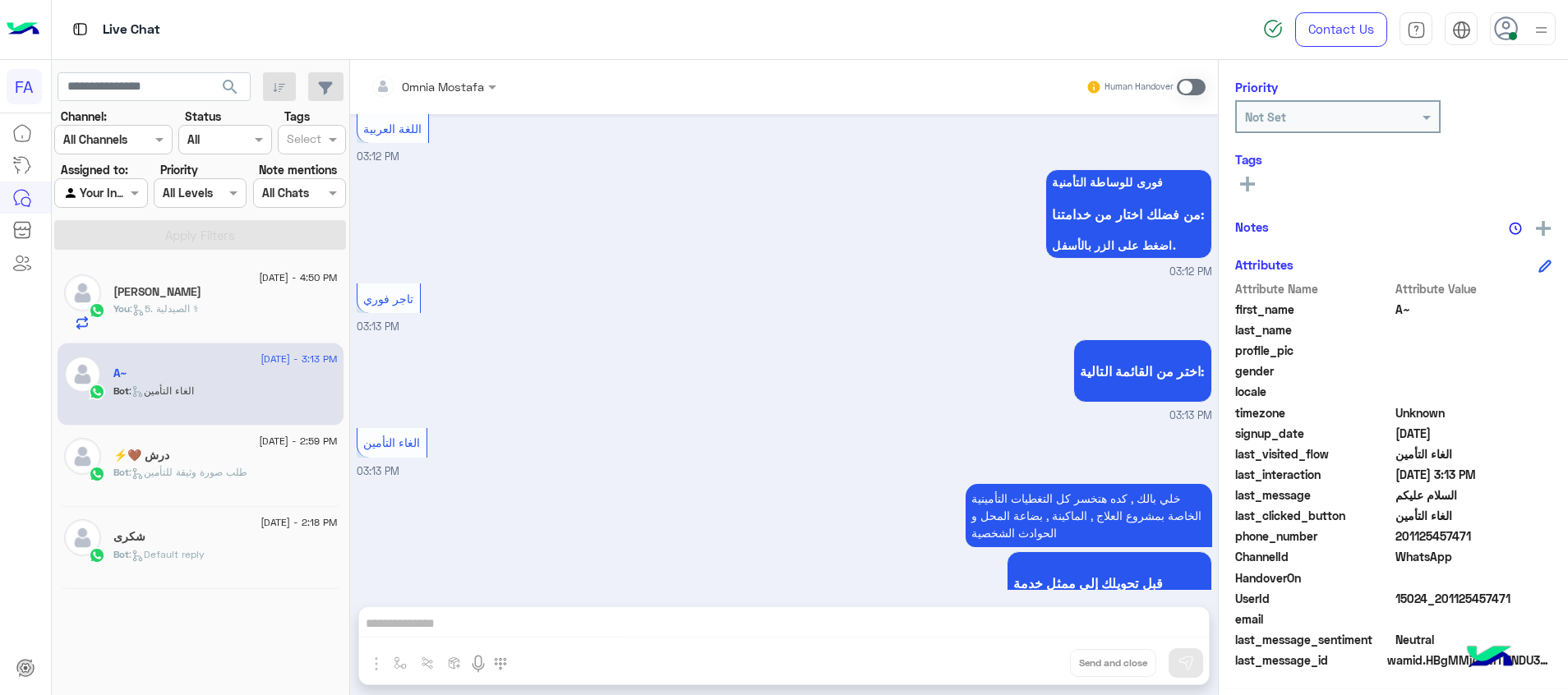
scroll to position [548, 0]
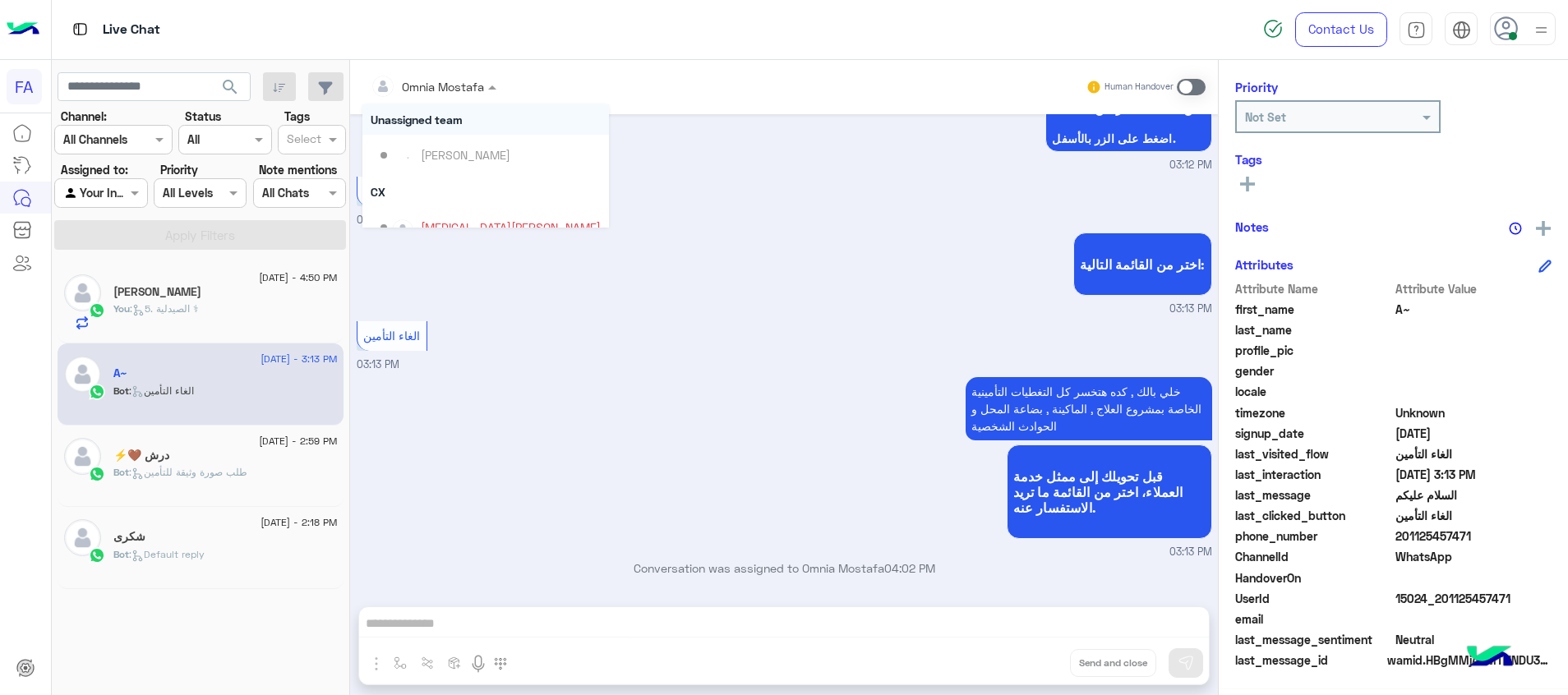
click at [443, 86] on input "text" at bounding box center [412, 87] width 83 height 17
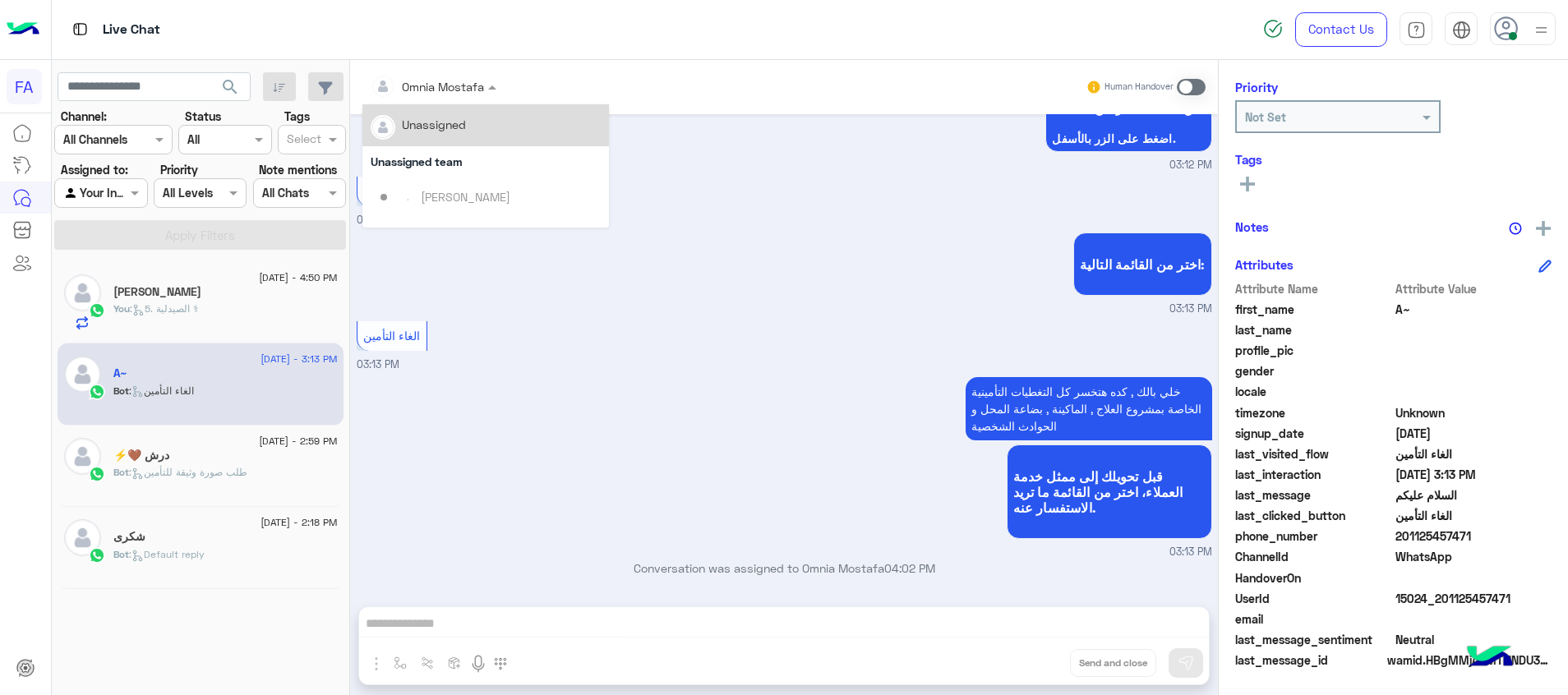
click at [466, 133] on div "Unassigned" at bounding box center [485, 125] width 230 height 28
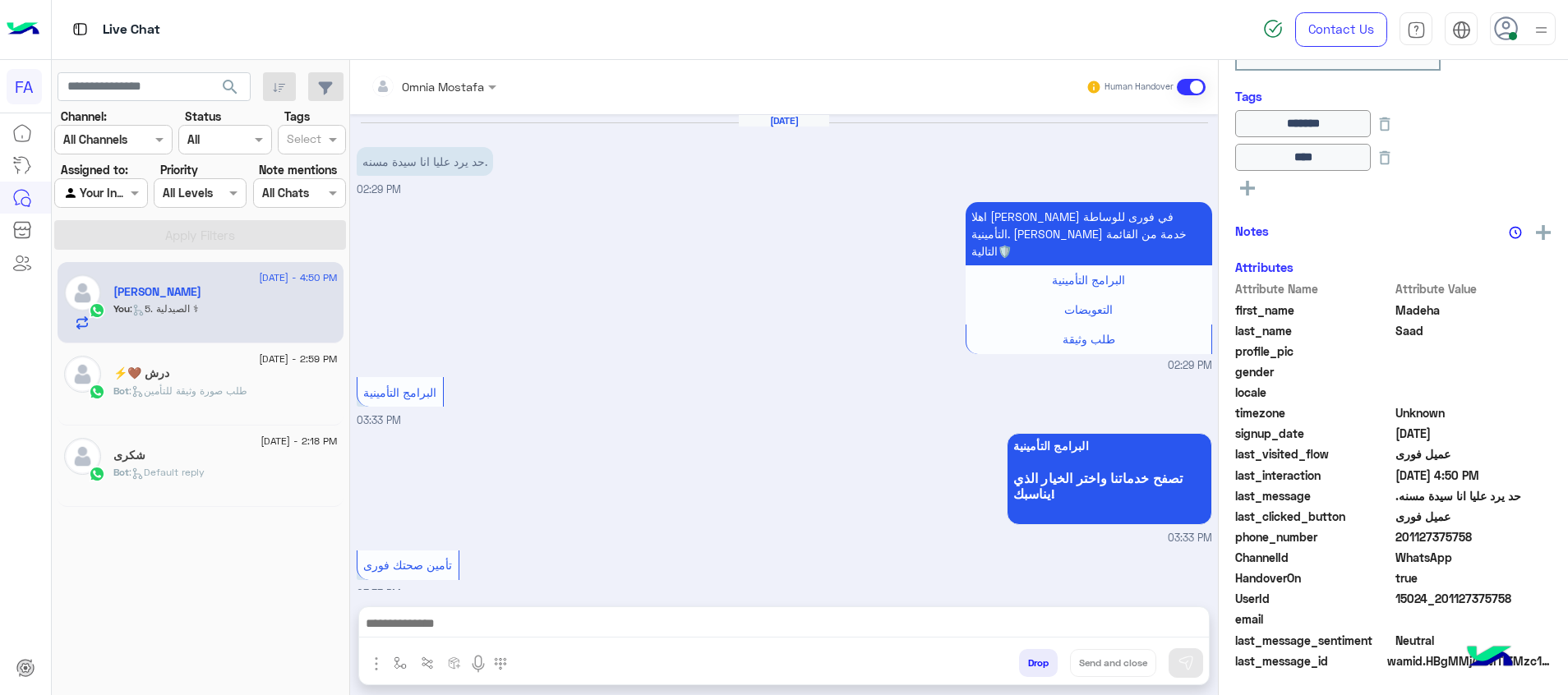
scroll to position [1373, 0]
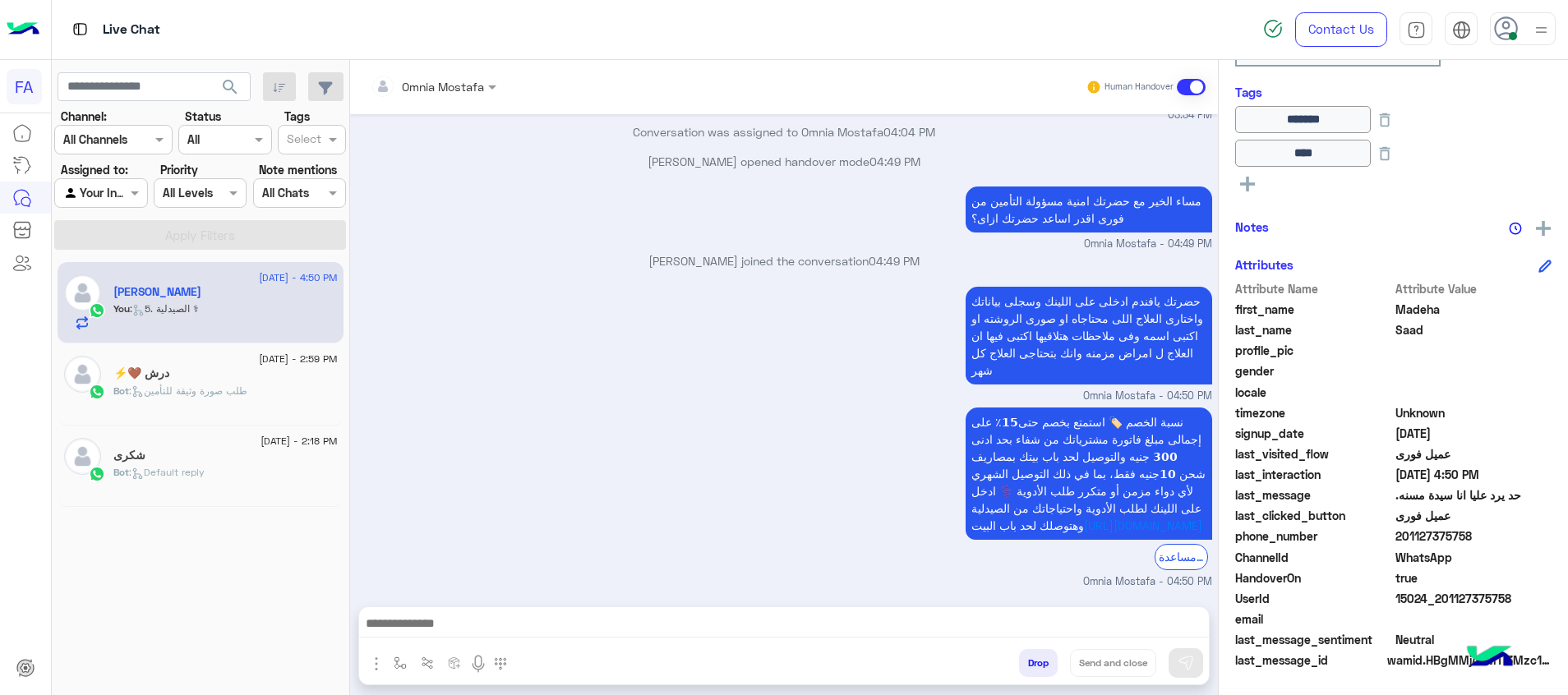
click at [232, 486] on div "Bot : Default reply" at bounding box center [225, 479] width 224 height 28
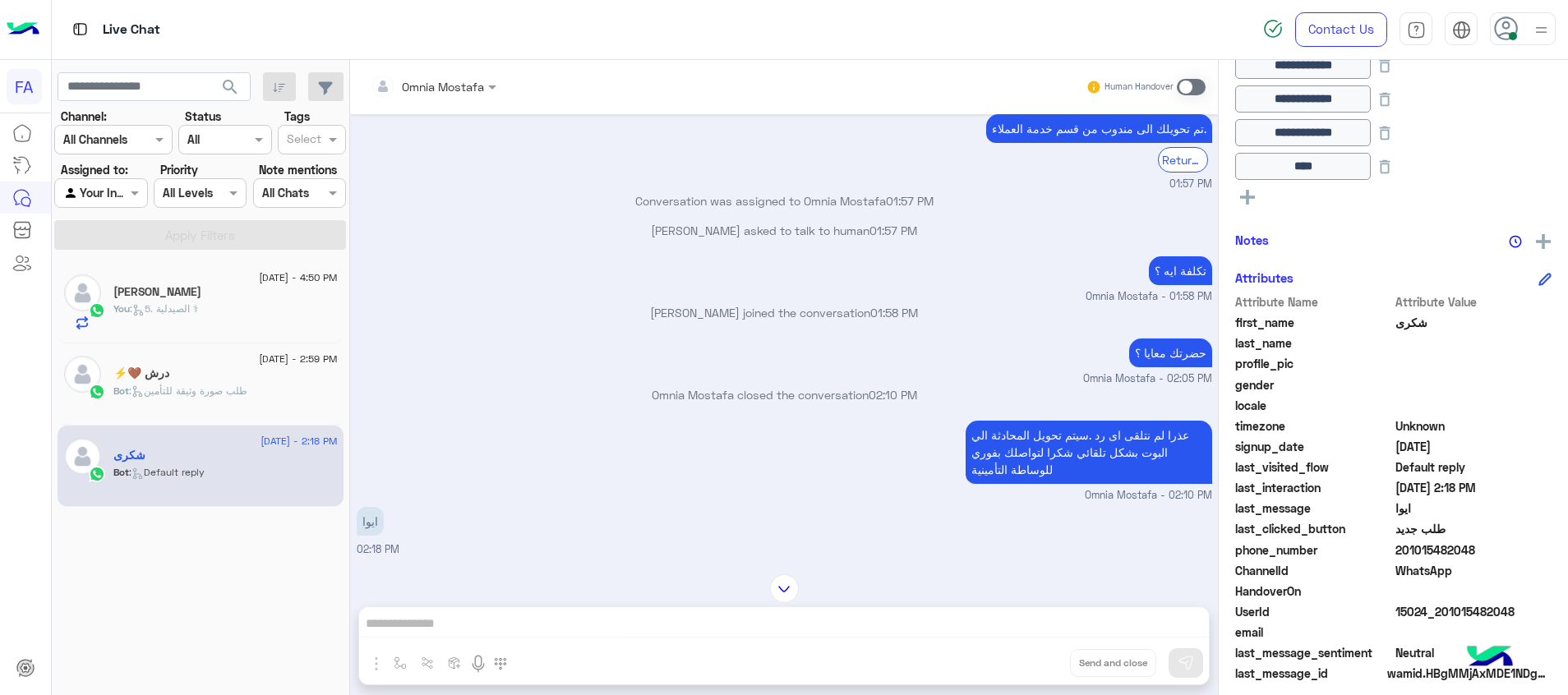
scroll to position [2048, 0]
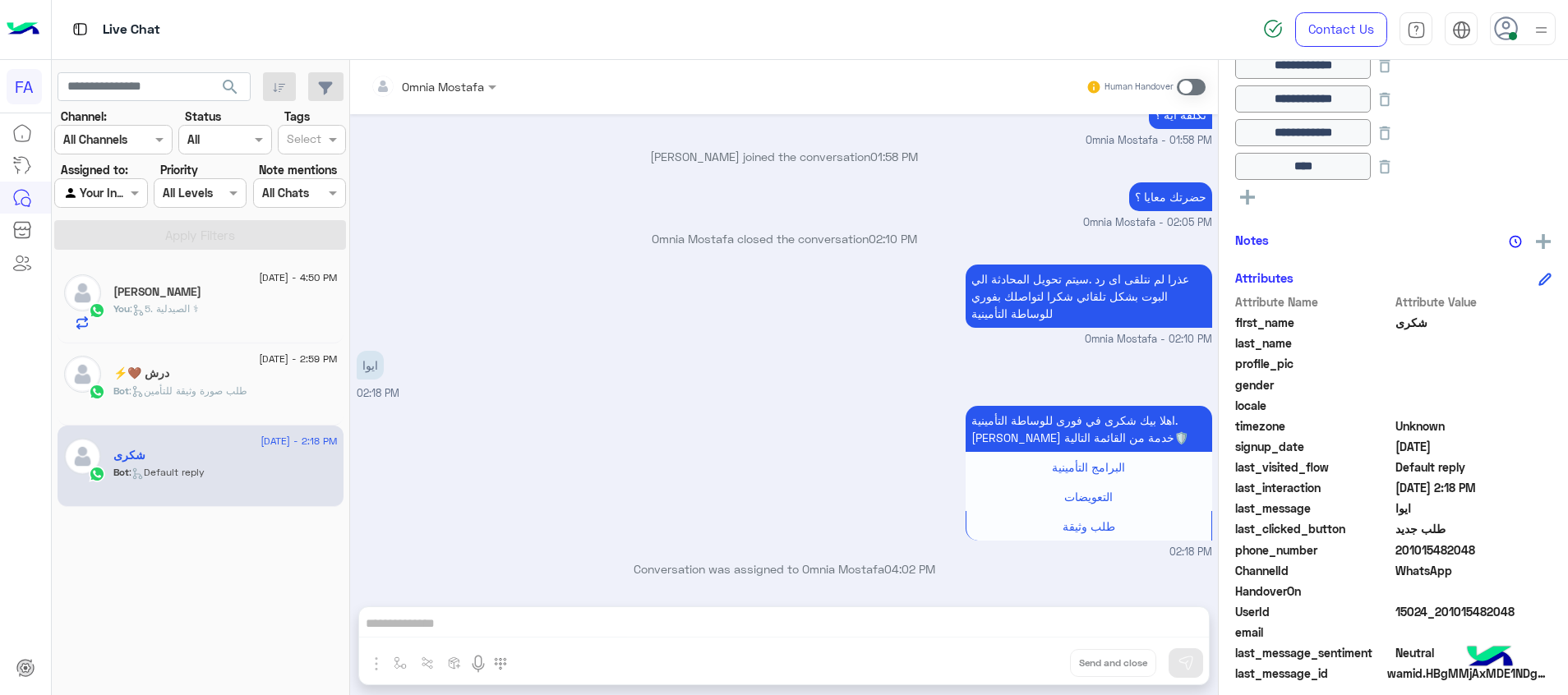
click at [1184, 88] on span at bounding box center [1191, 86] width 28 height 16
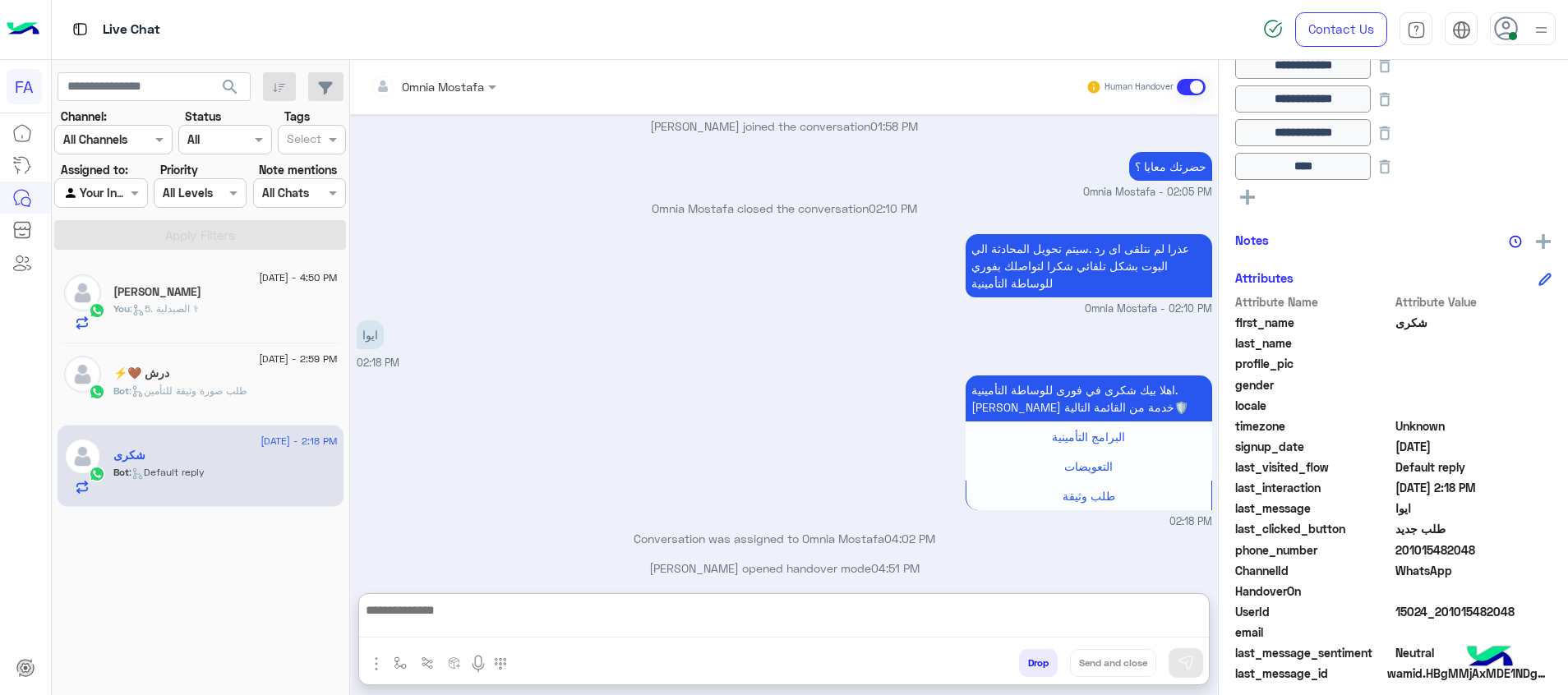
click at [1132, 630] on textarea at bounding box center [784, 619] width 850 height 38
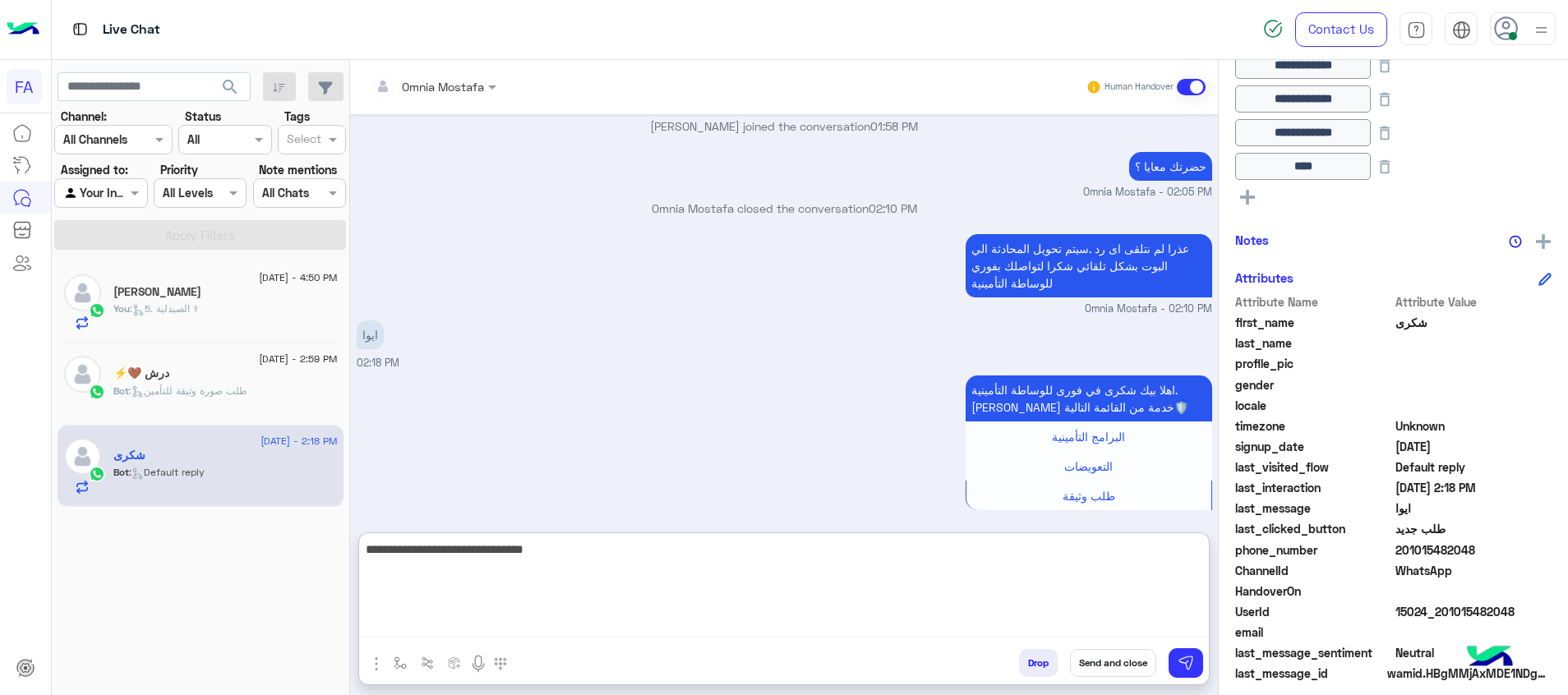
type textarea "**********"
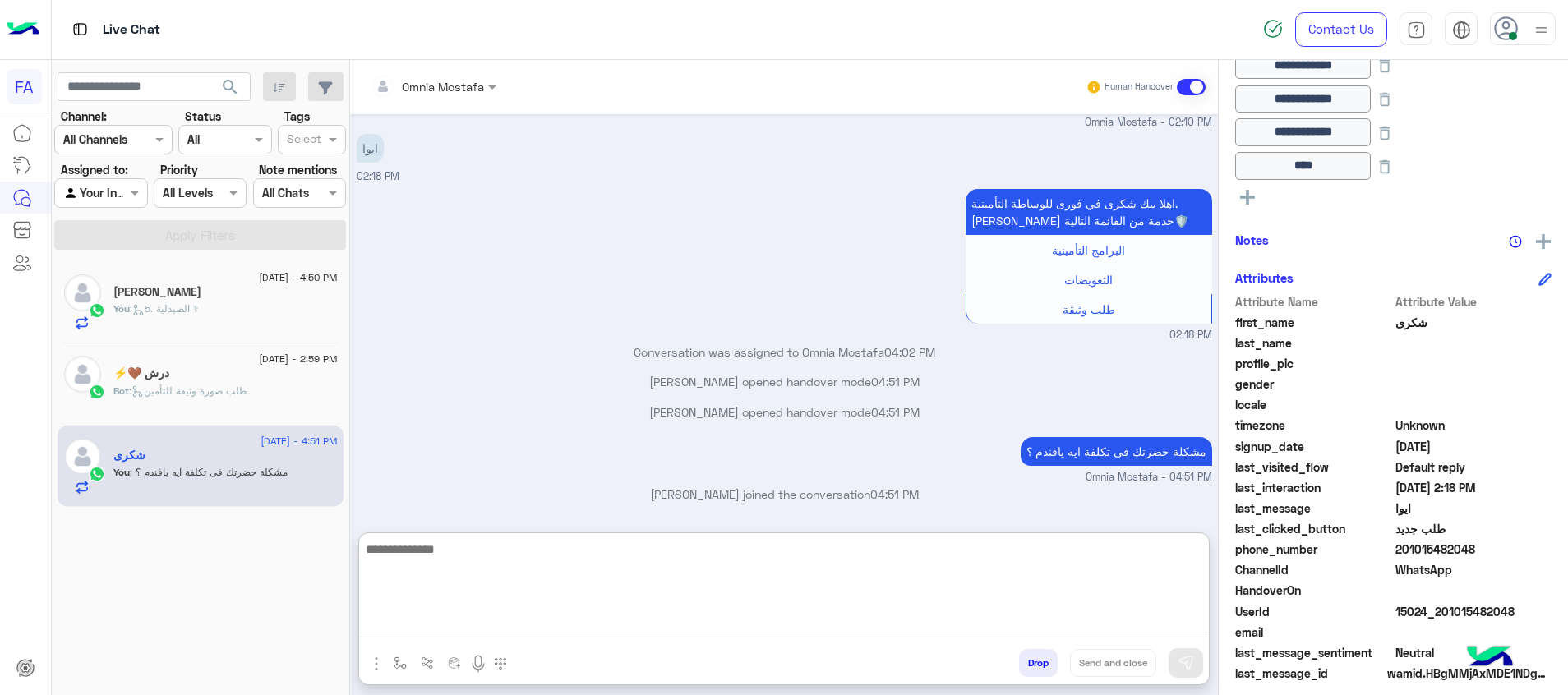
scroll to position [2234, 0]
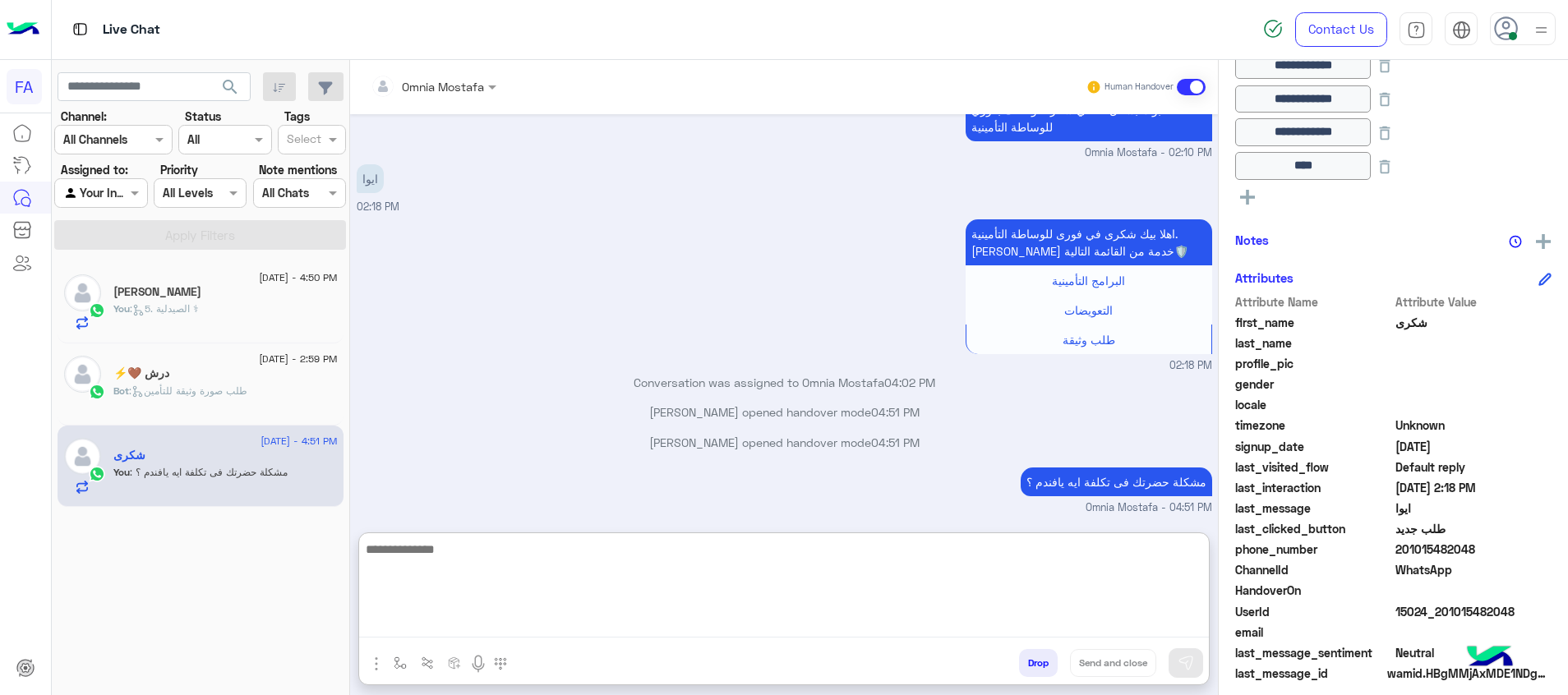
click at [273, 307] on div "You : 5. الصيدلية ⚕" at bounding box center [225, 316] width 224 height 28
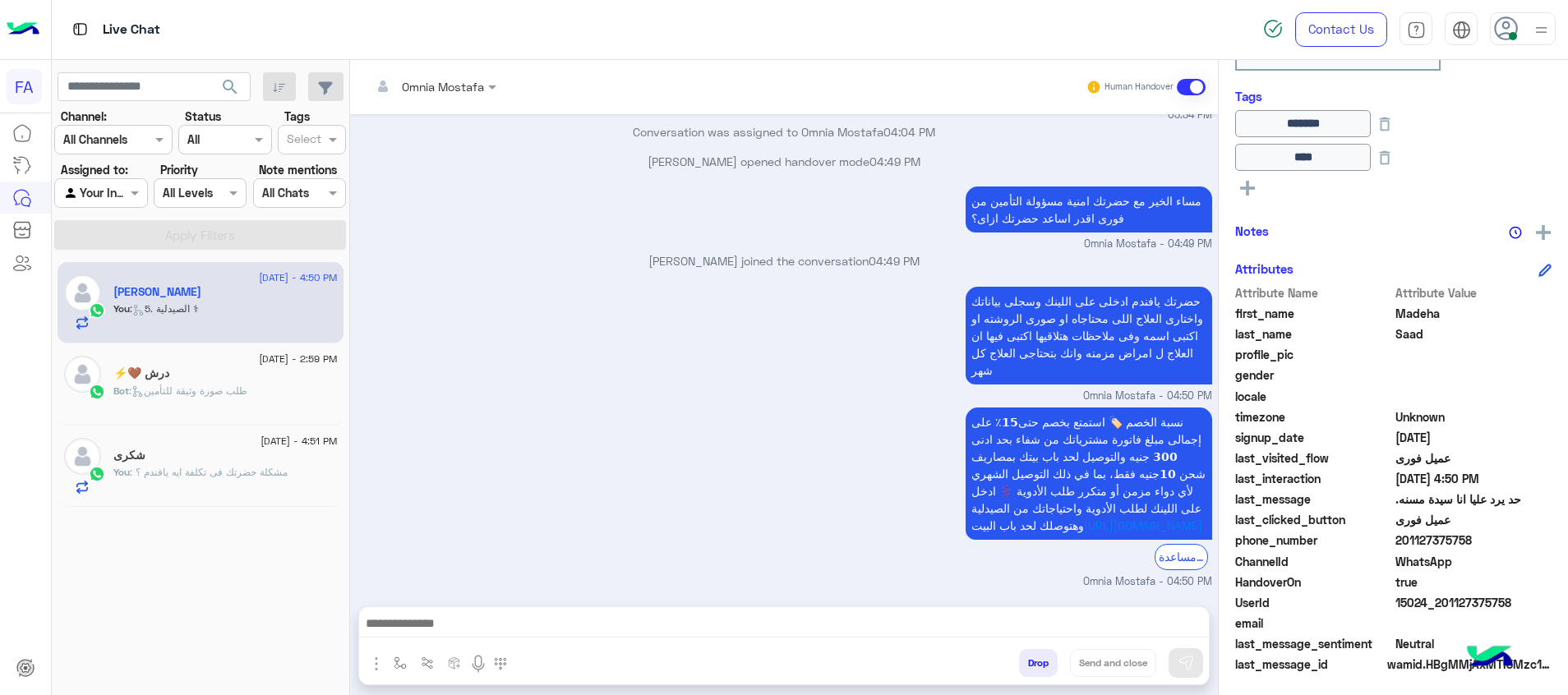
scroll to position [305, 0]
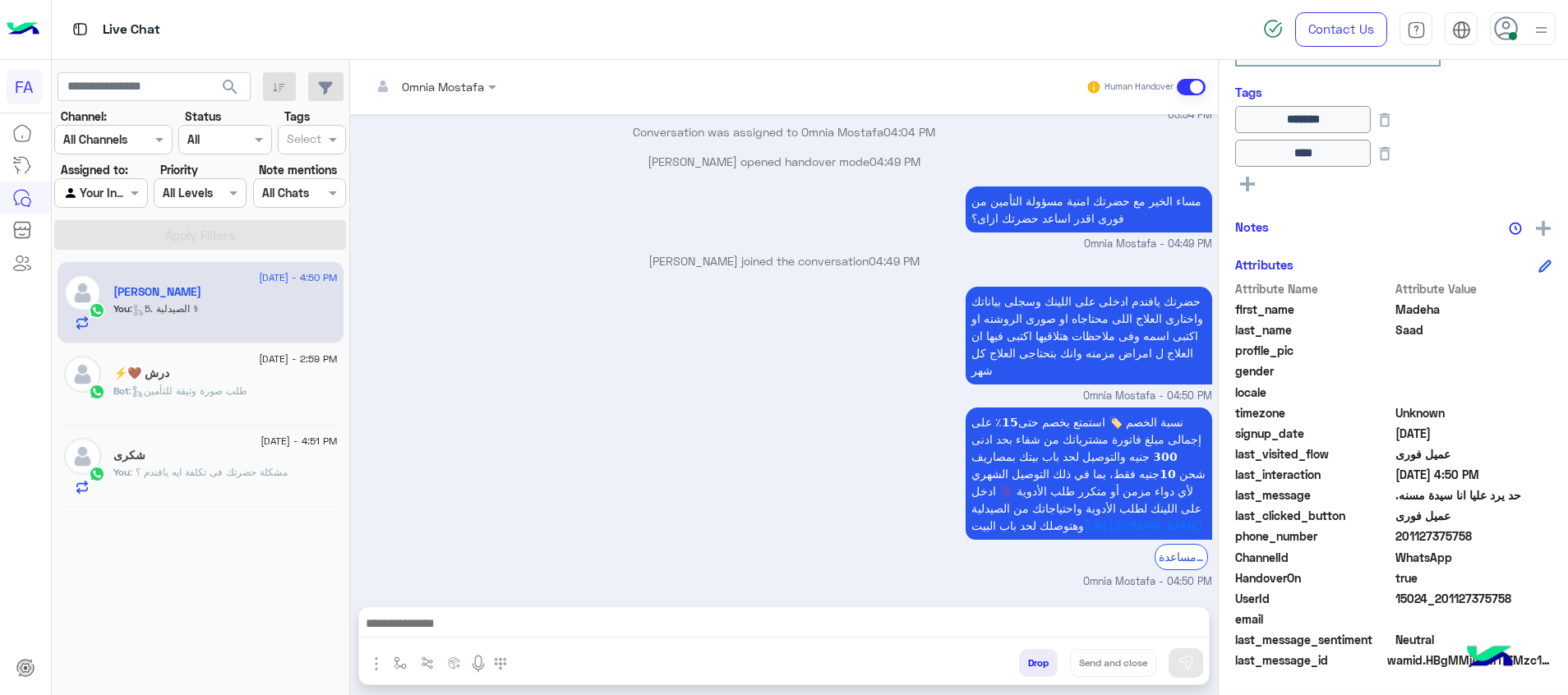
drag, startPoint x: 1518, startPoint y: 597, endPoint x: 1447, endPoint y: 595, distance: 71.0
click at [1447, 595] on span "15024_201127375758" at bounding box center [1473, 599] width 157 height 17
click at [269, 484] on div "You : مشكلة حضرتك فى تكلفة ايه يافندم ؟" at bounding box center [225, 479] width 224 height 28
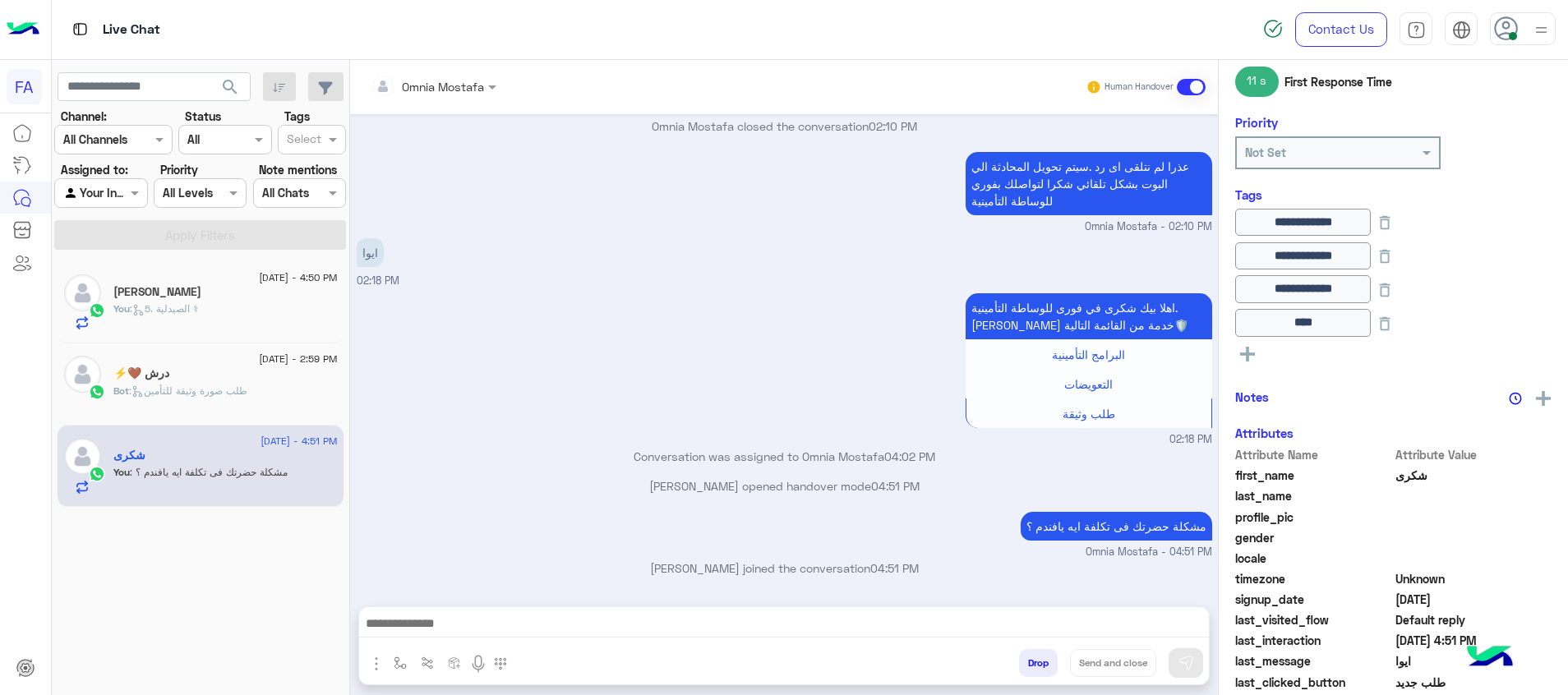
scroll to position [360, 0]
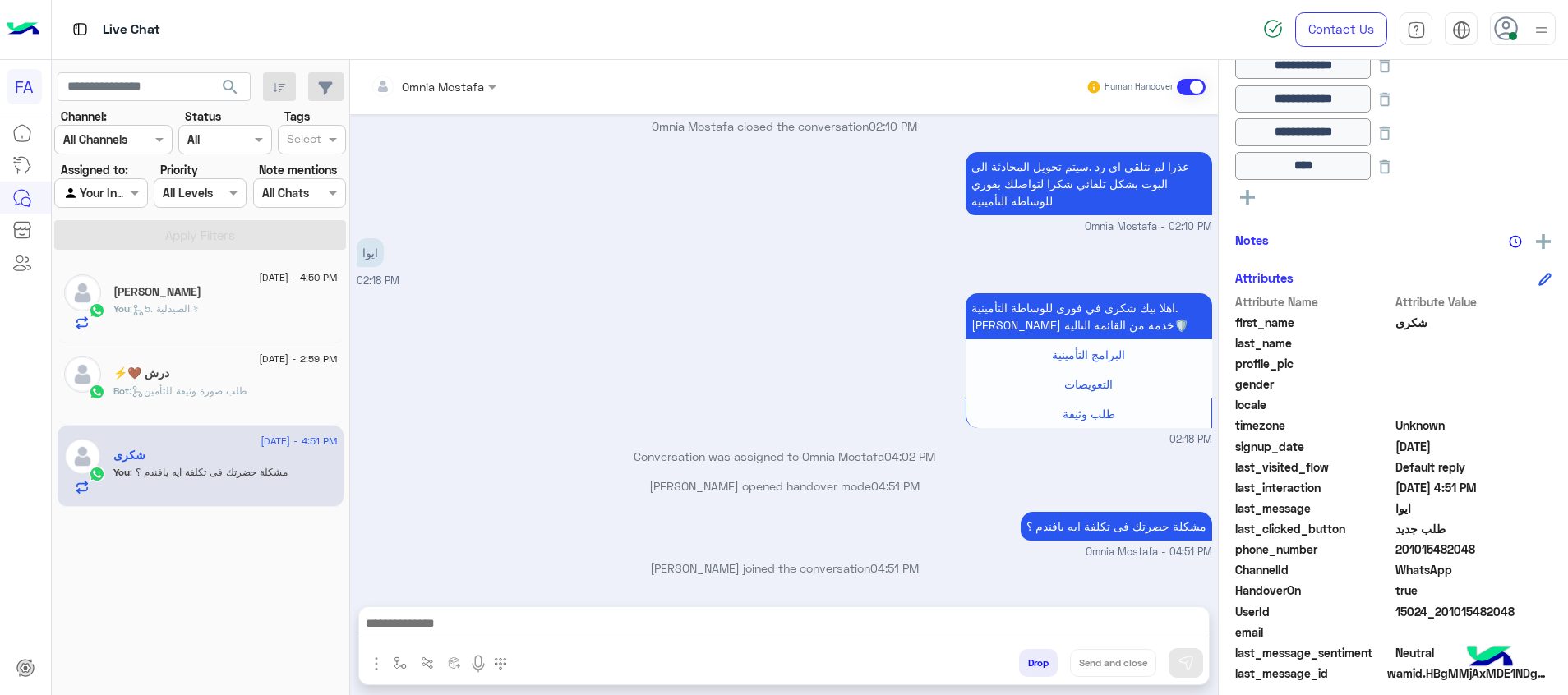
click at [207, 401] on div "Bot : طلب صورة وثيقة للتأمين" at bounding box center [225, 398] width 224 height 28
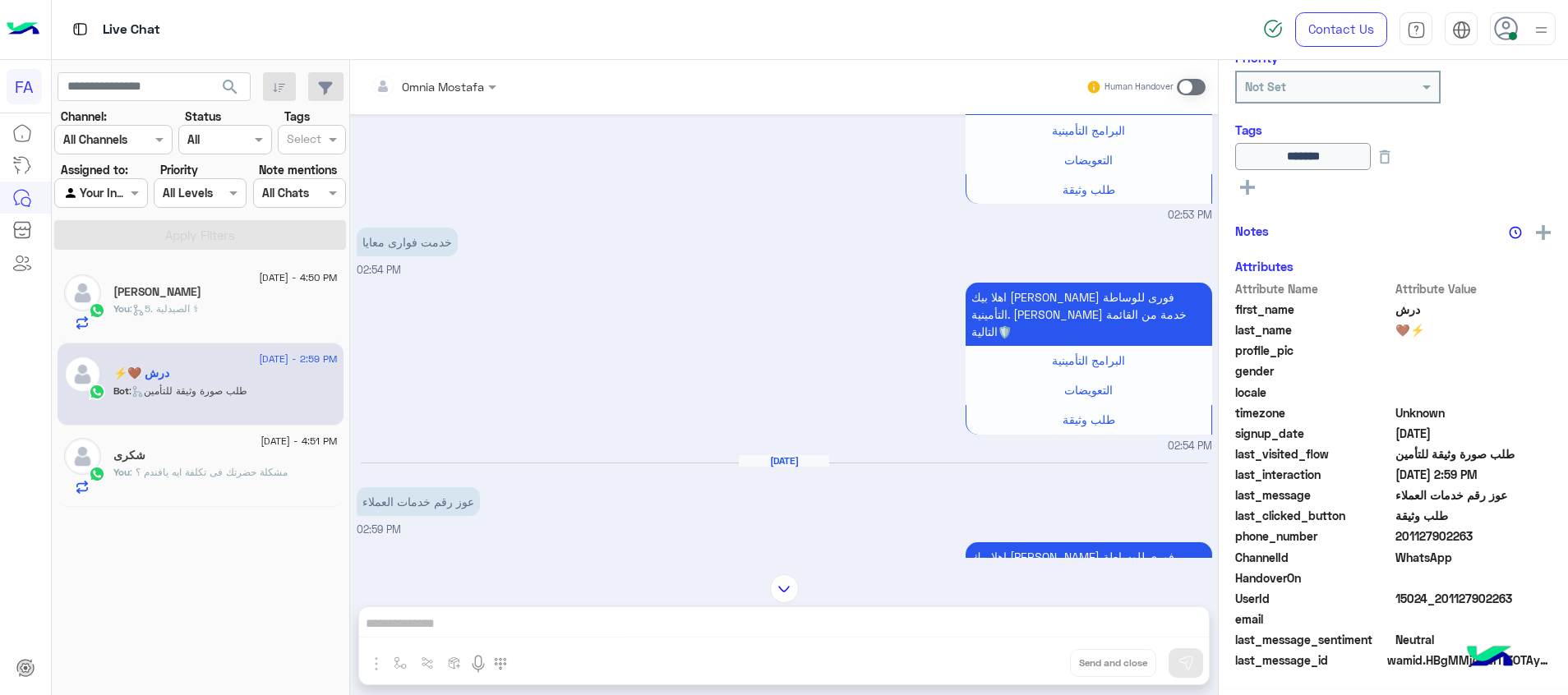
scroll to position [316, 0]
click at [1185, 78] on span at bounding box center [1191, 86] width 28 height 16
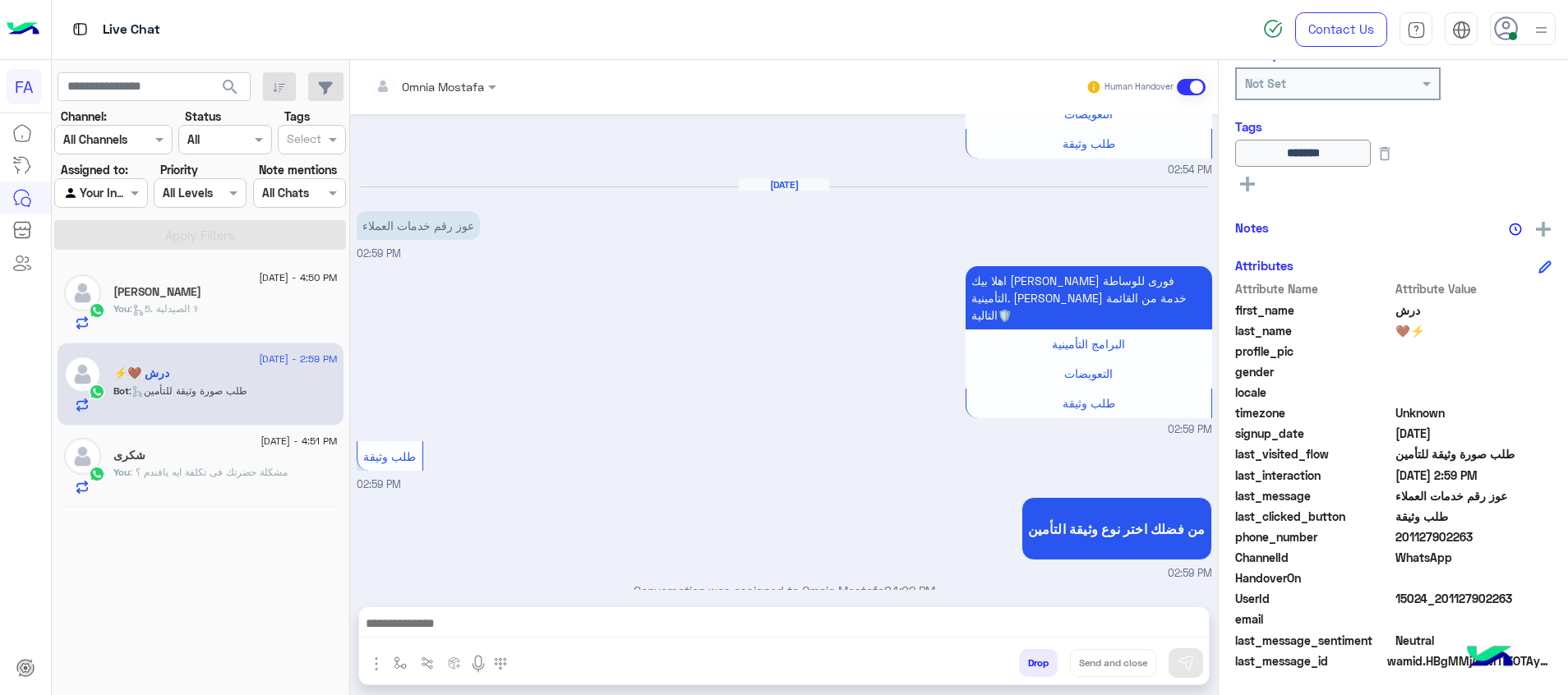
click at [1209, 628] on div "enter flow name Drop Send and close" at bounding box center [784, 646] width 852 height 78
click at [1177, 634] on textarea at bounding box center [784, 626] width 850 height 25
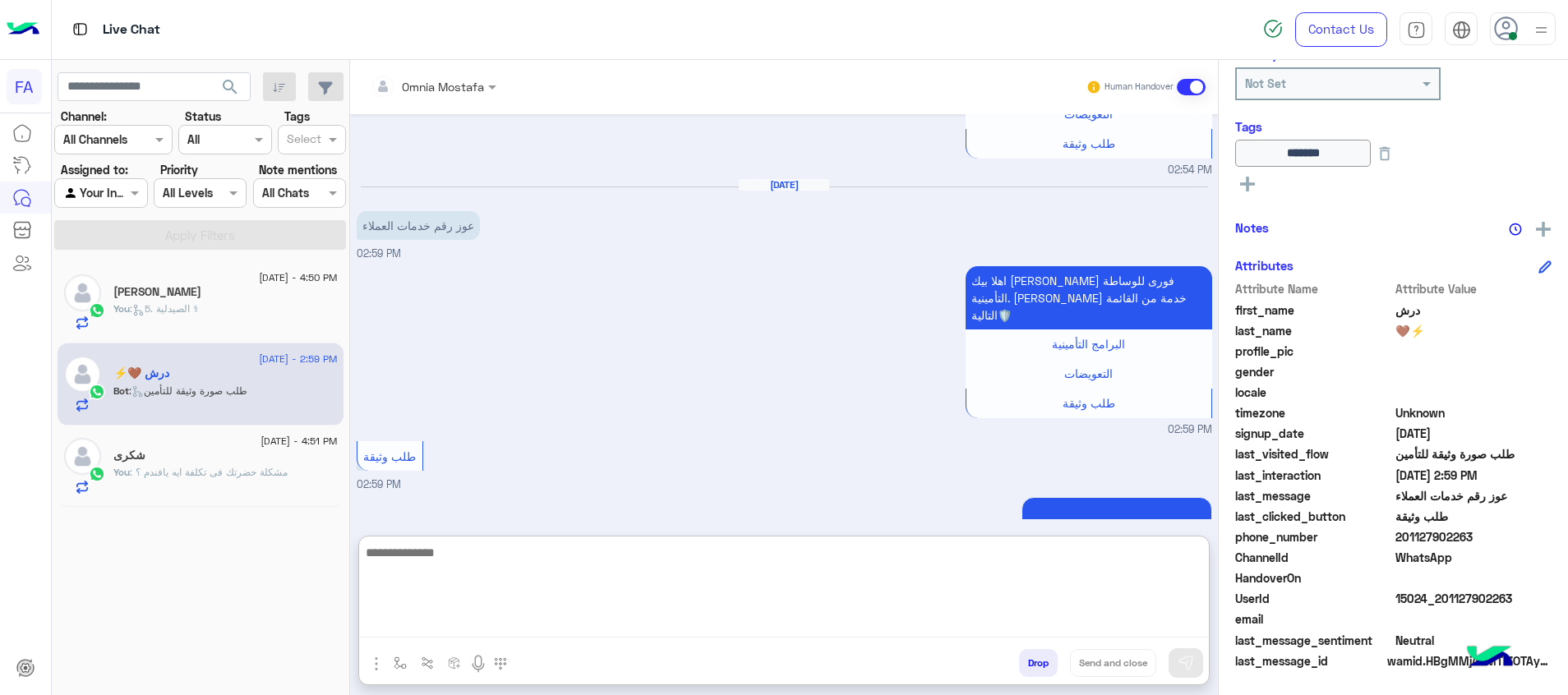
paste textarea "**********"
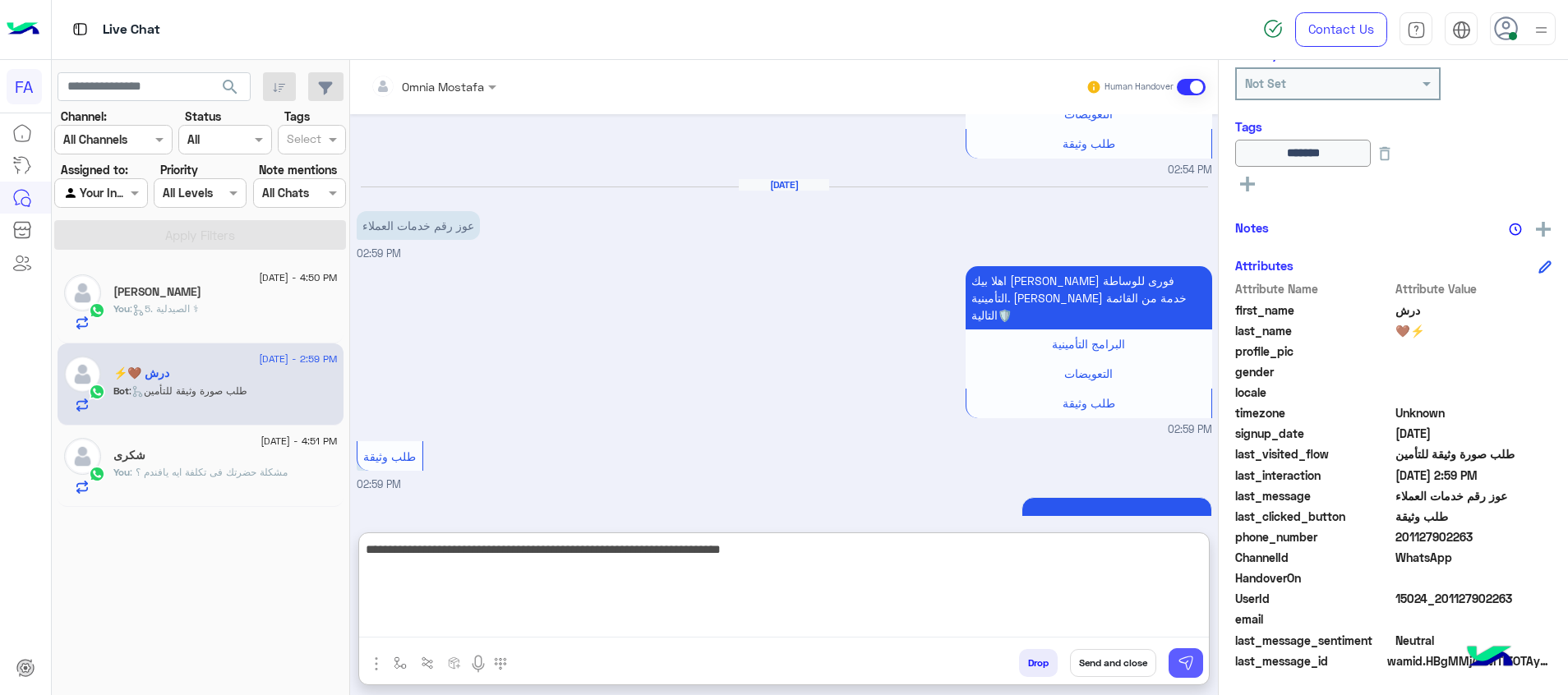
type textarea "**********"
click at [1186, 657] on img at bounding box center [1185, 663] width 16 height 16
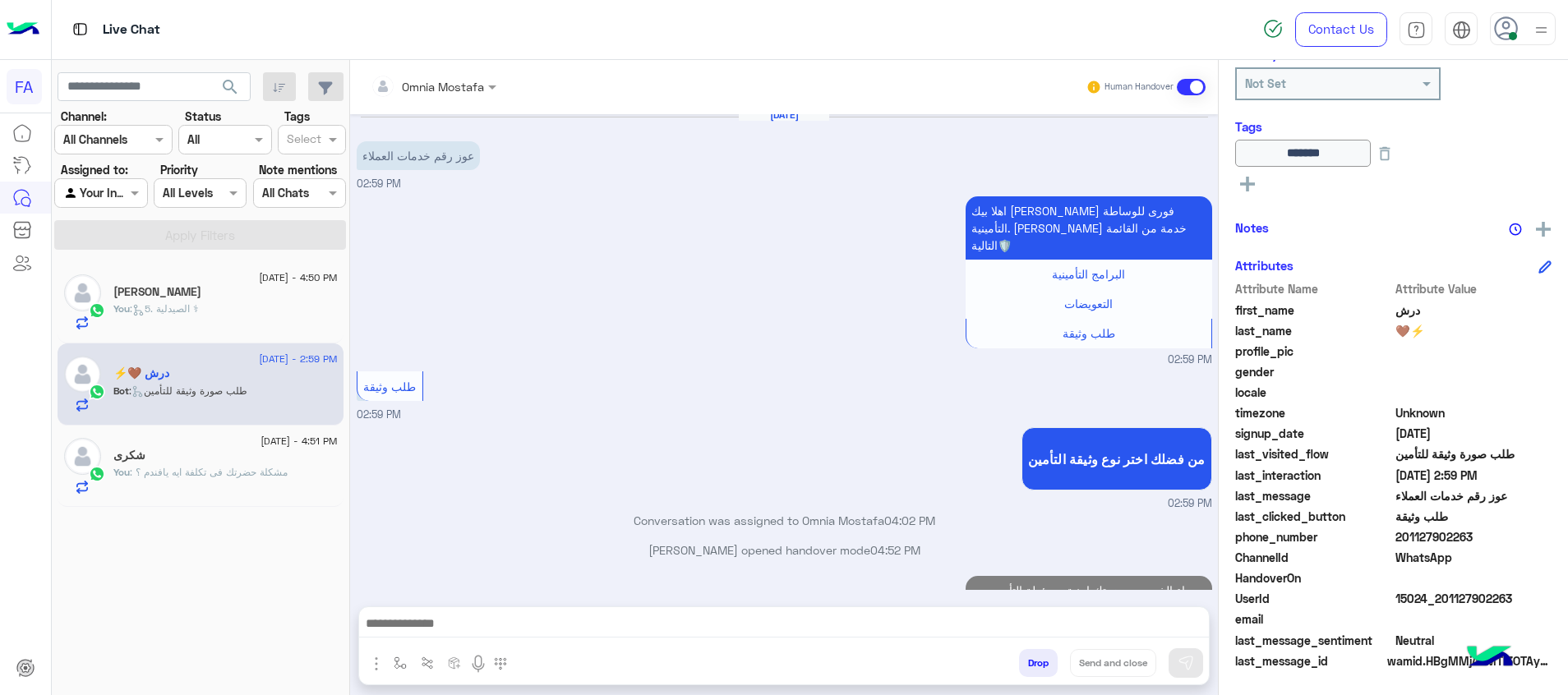
drag, startPoint x: 1170, startPoint y: 622, endPoint x: 1161, endPoint y: 614, distance: 12.0
click at [1165, 617] on textarea at bounding box center [784, 626] width 850 height 25
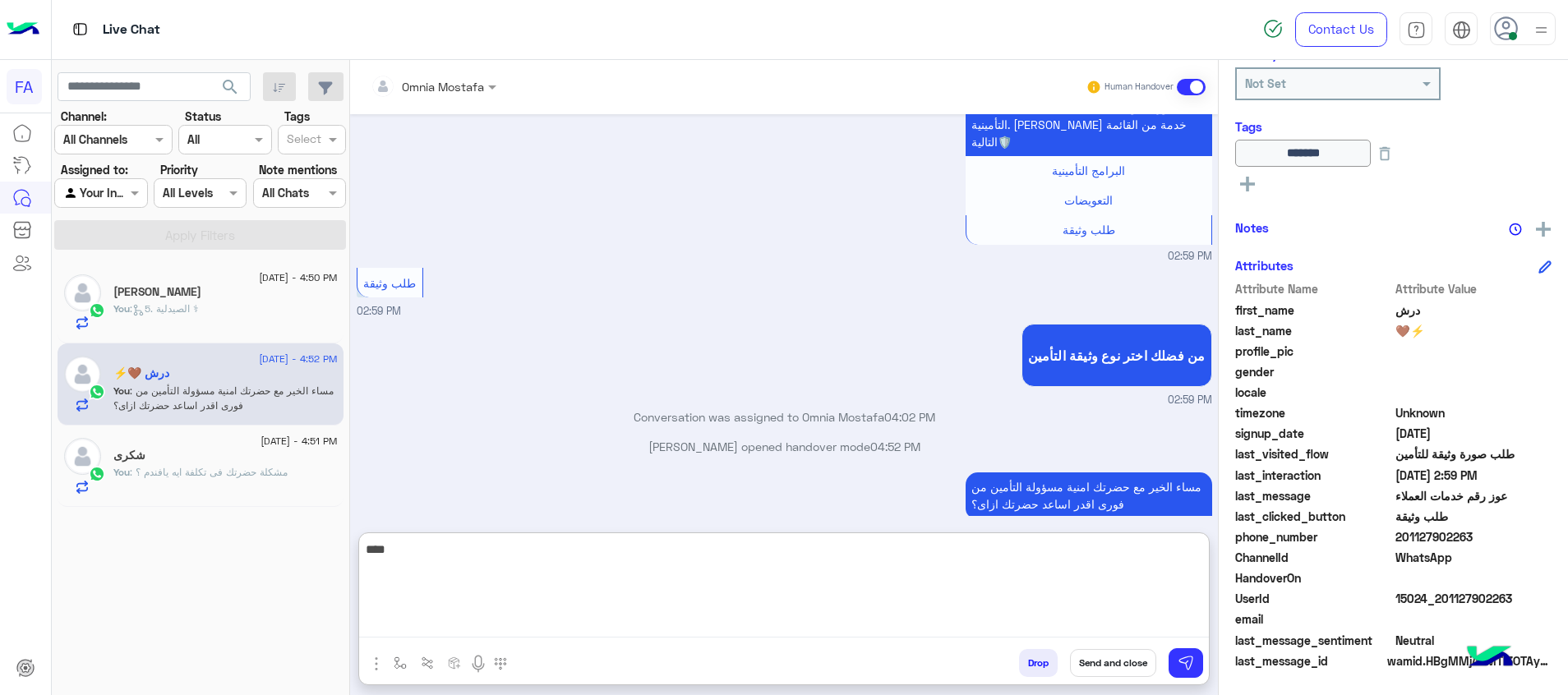
scroll to position [272, 0]
type textarea "**********"
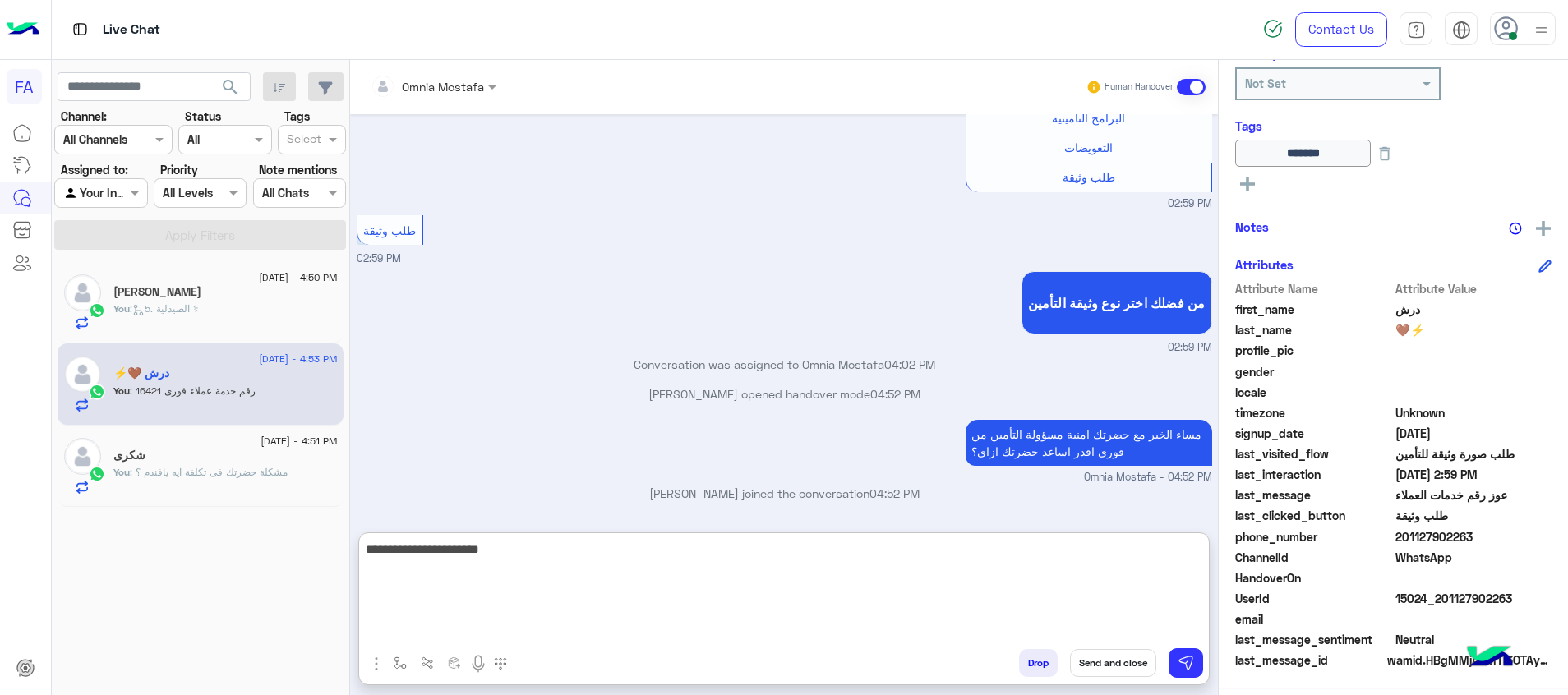
type textarea "**********"
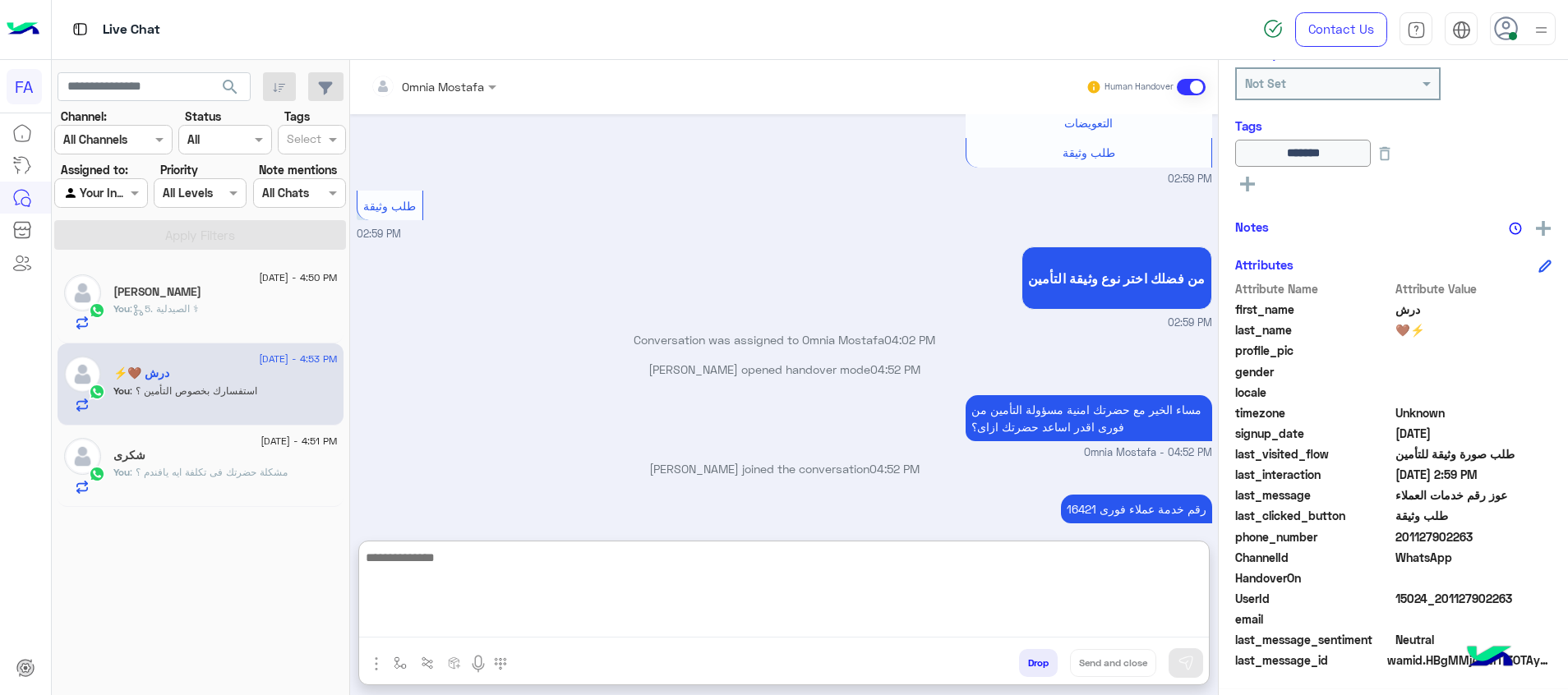
scroll to position [1425, 0]
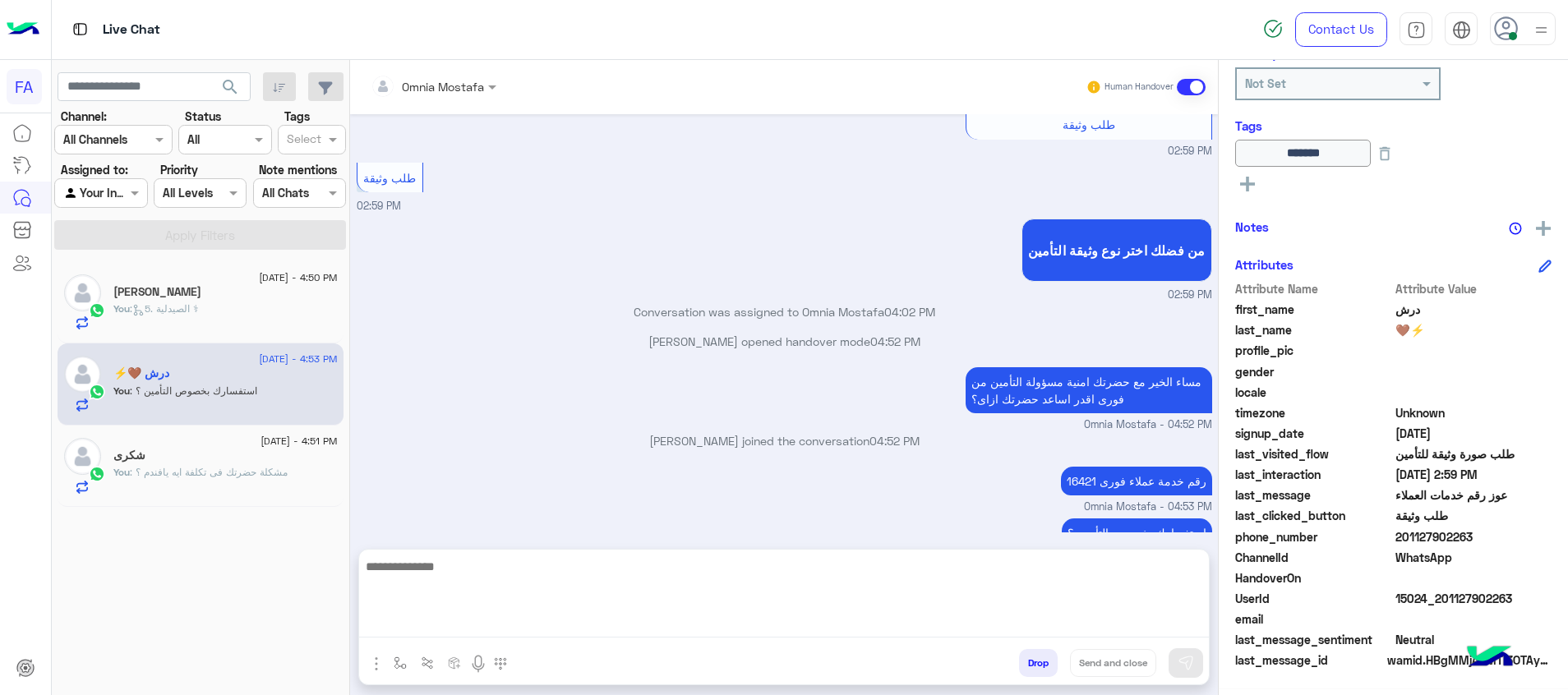
click at [284, 290] on div "[PERSON_NAME]" at bounding box center [225, 294] width 224 height 17
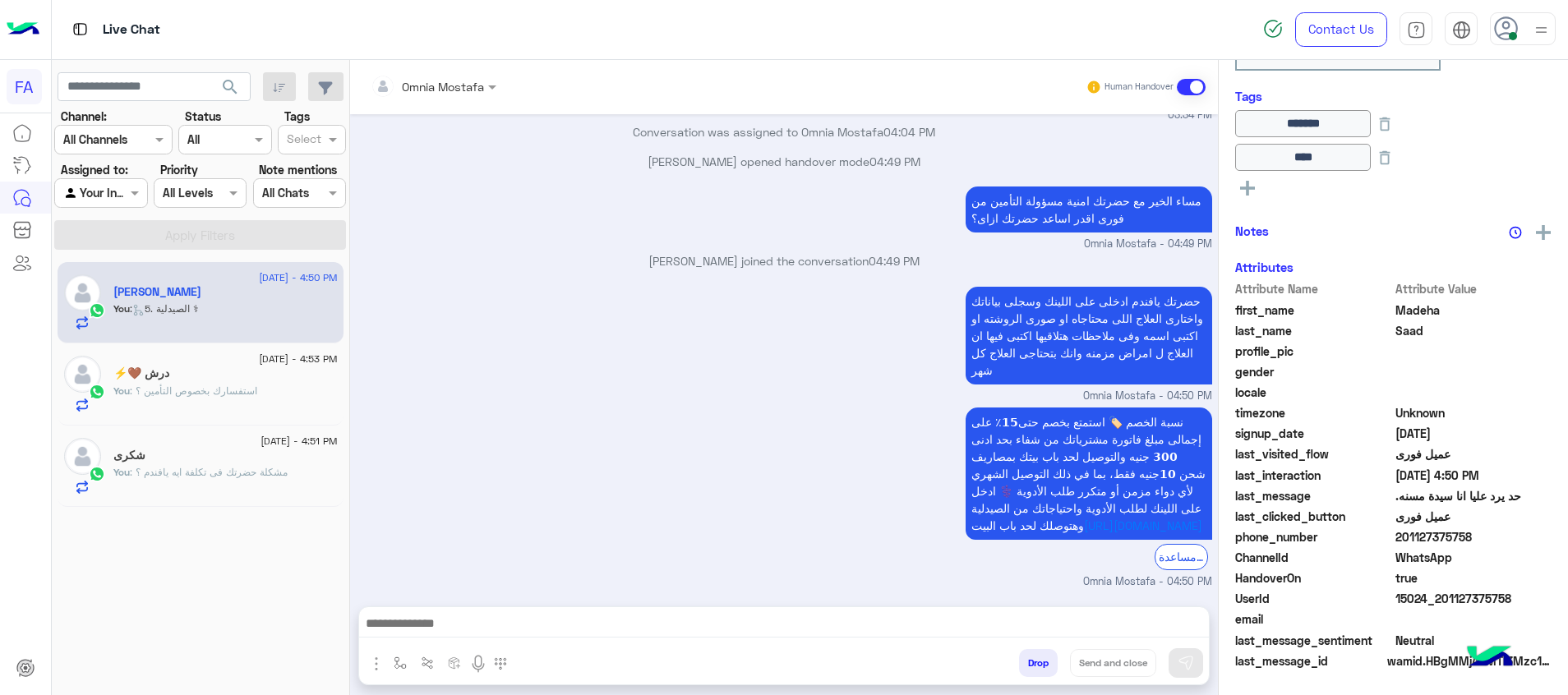
scroll to position [305, 0]
click at [135, 197] on span at bounding box center [137, 193] width 21 height 17
click at [129, 253] on b "Unassigned" at bounding box center [110, 255] width 62 height 14
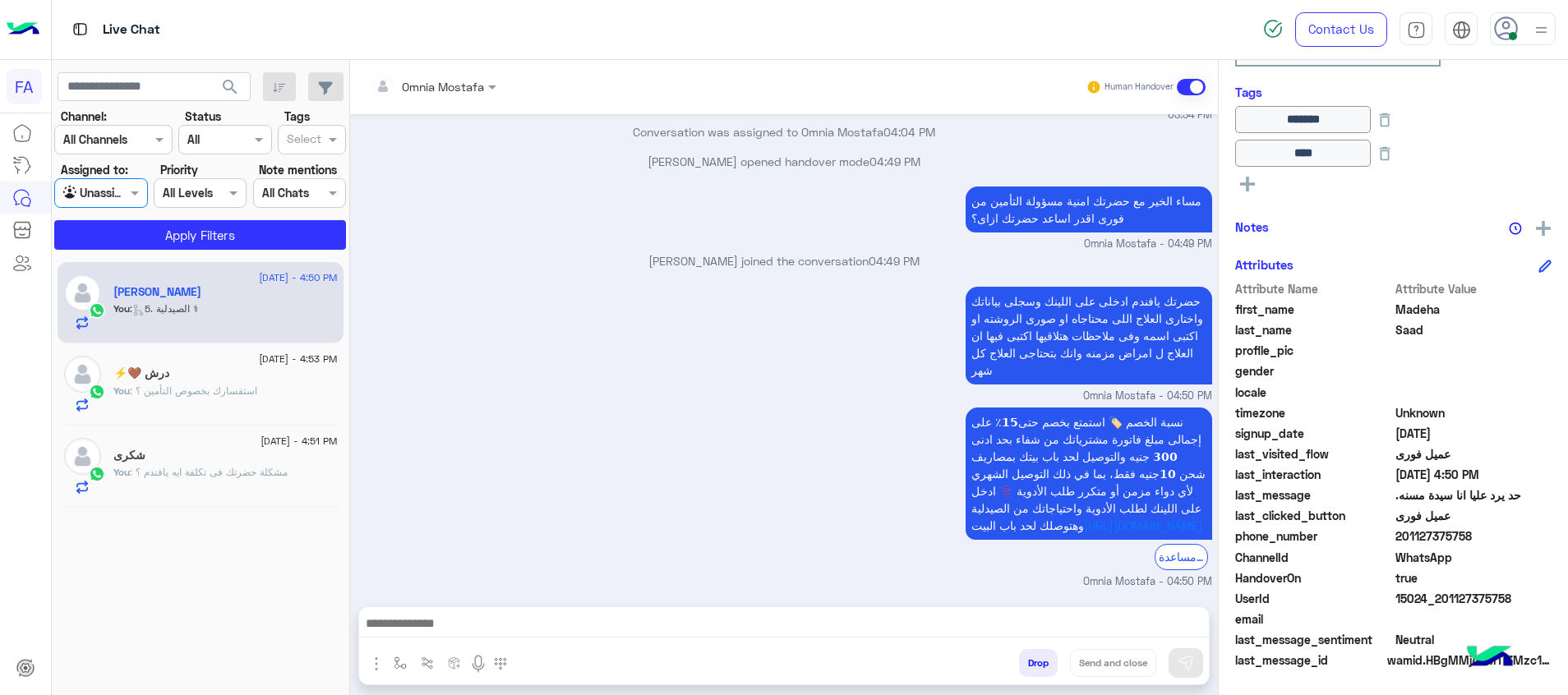
click at [240, 87] on span "search" at bounding box center [230, 87] width 20 height 20
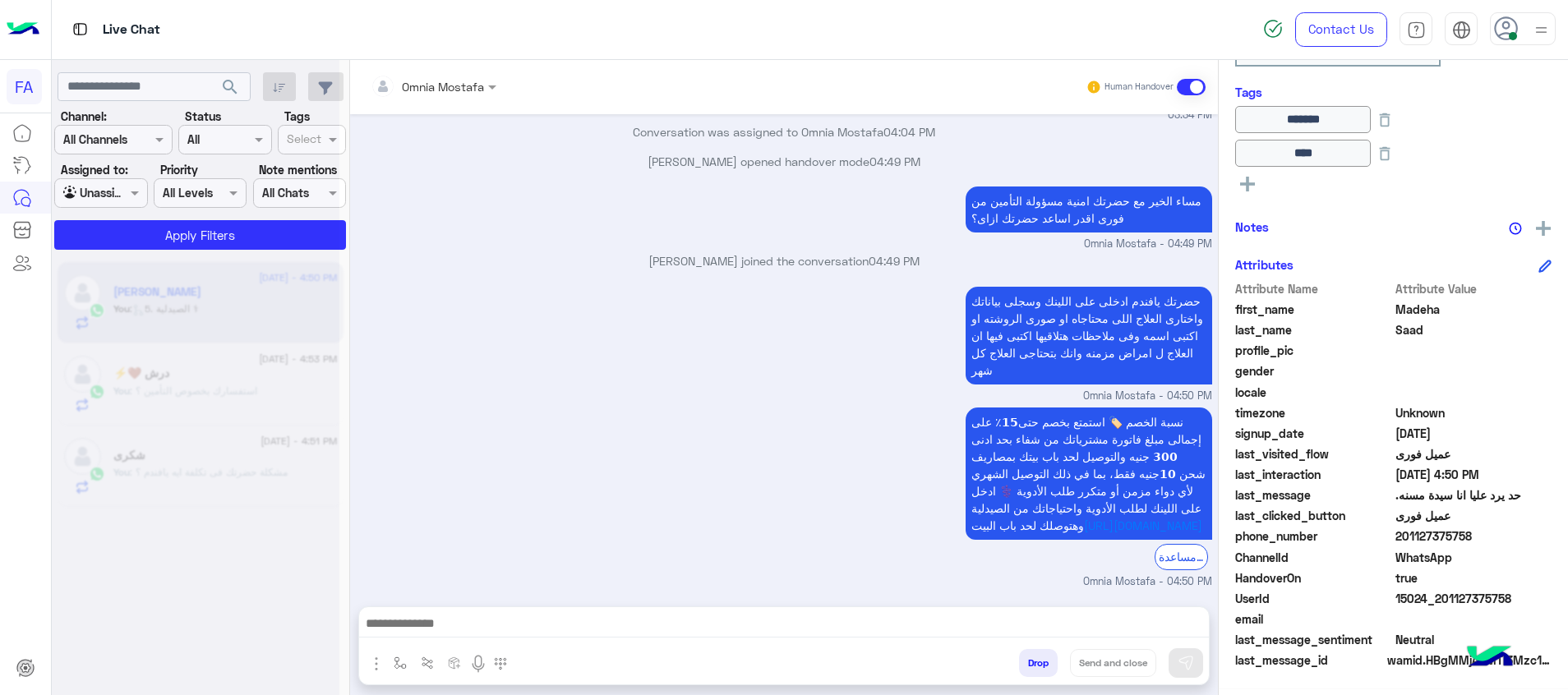
click at [157, 77] on div at bounding box center [196, 354] width 287 height 695
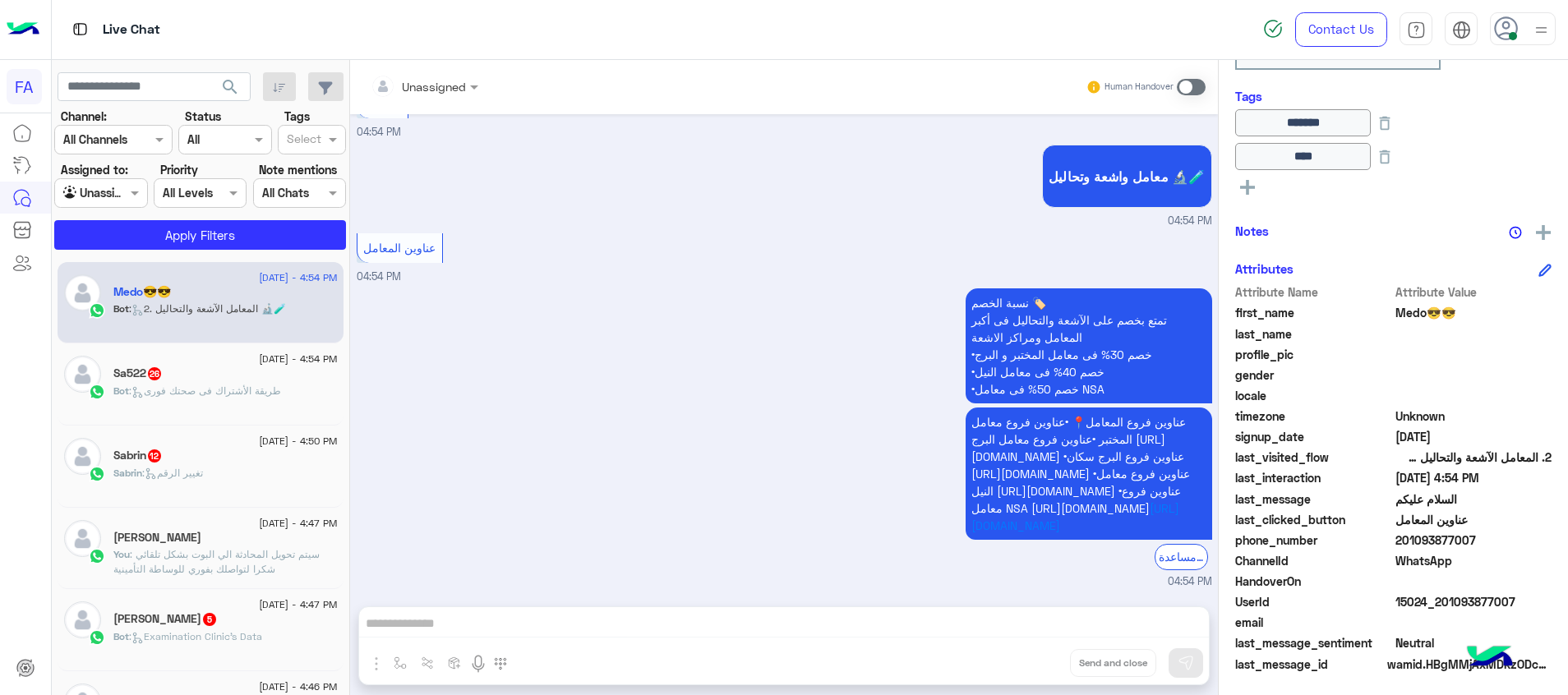
scroll to position [349, 0]
click at [132, 94] on input "text" at bounding box center [154, 87] width 193 height 29
paste input "**********"
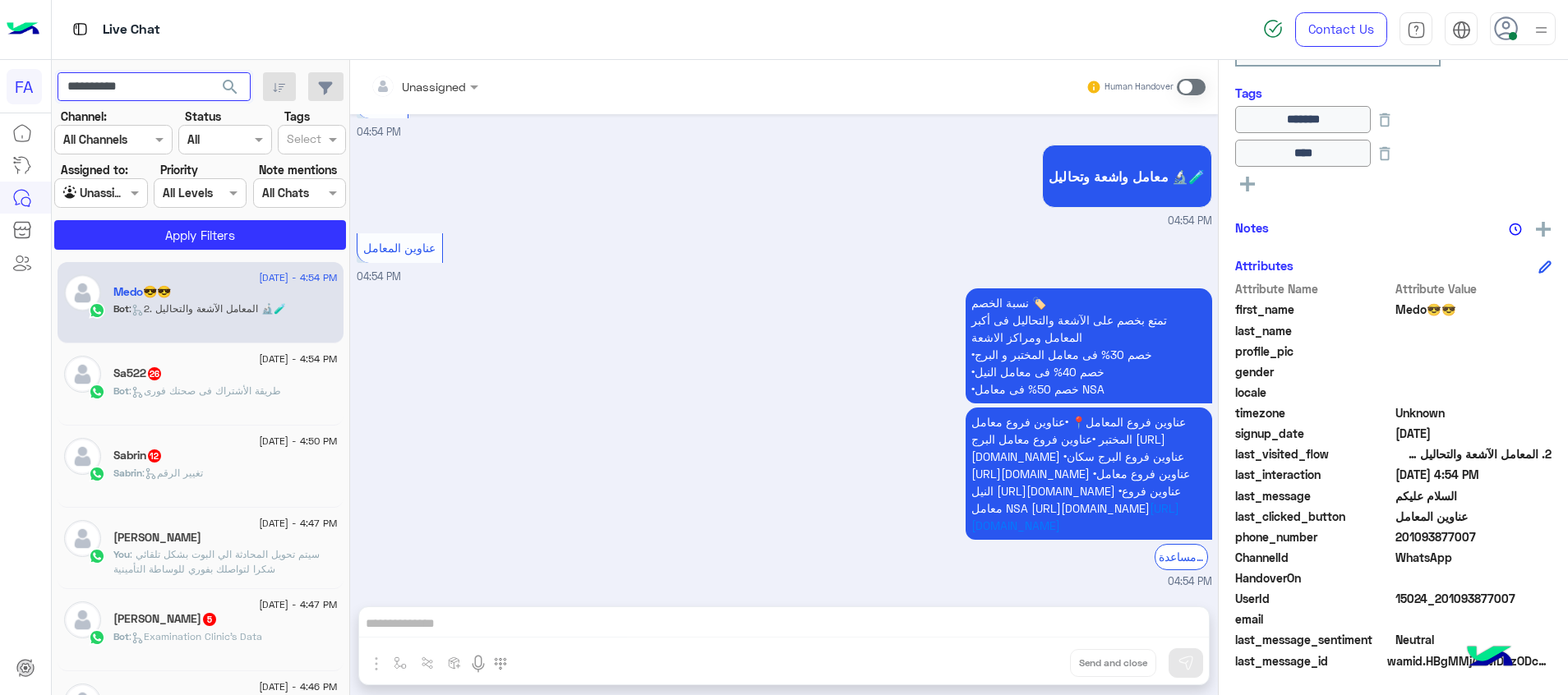
type input "**********"
click at [237, 85] on span "search" at bounding box center [230, 87] width 20 height 20
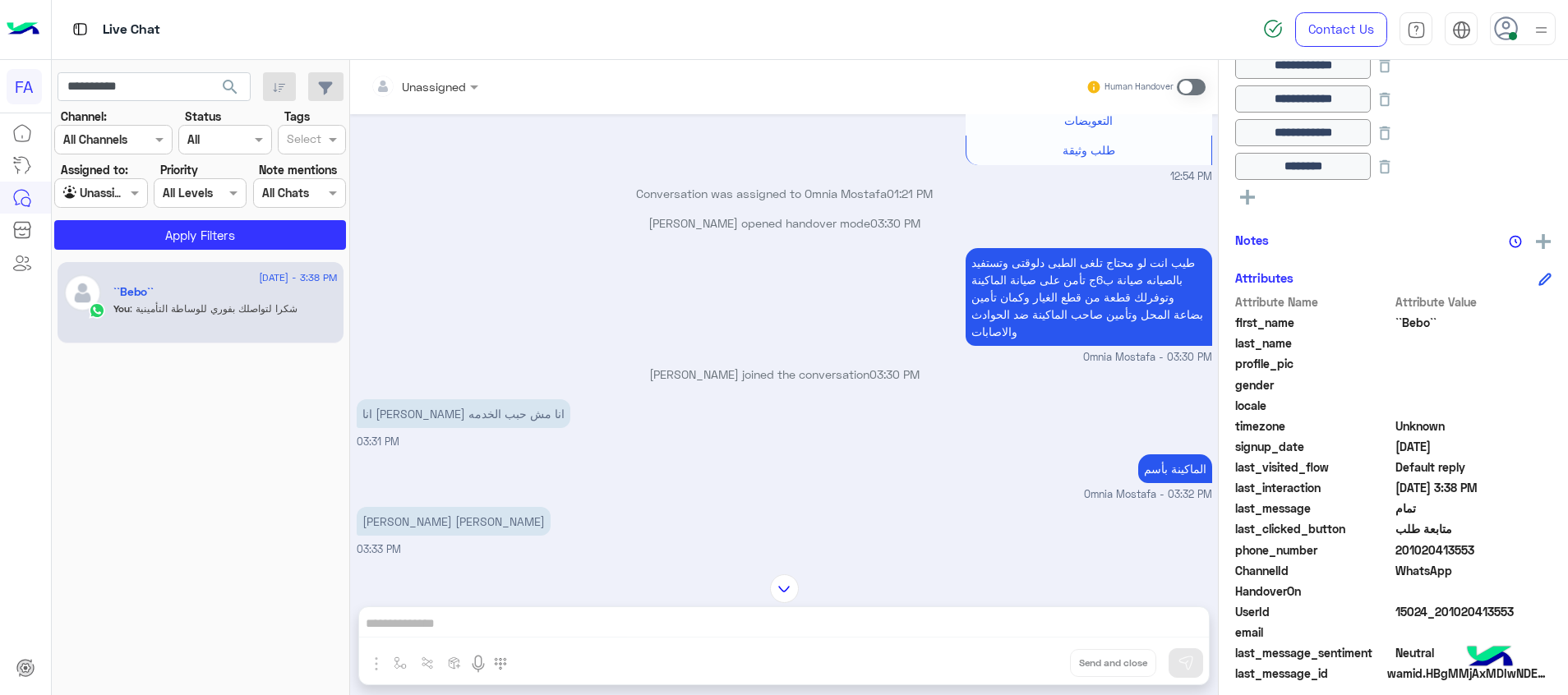
scroll to position [364, 0]
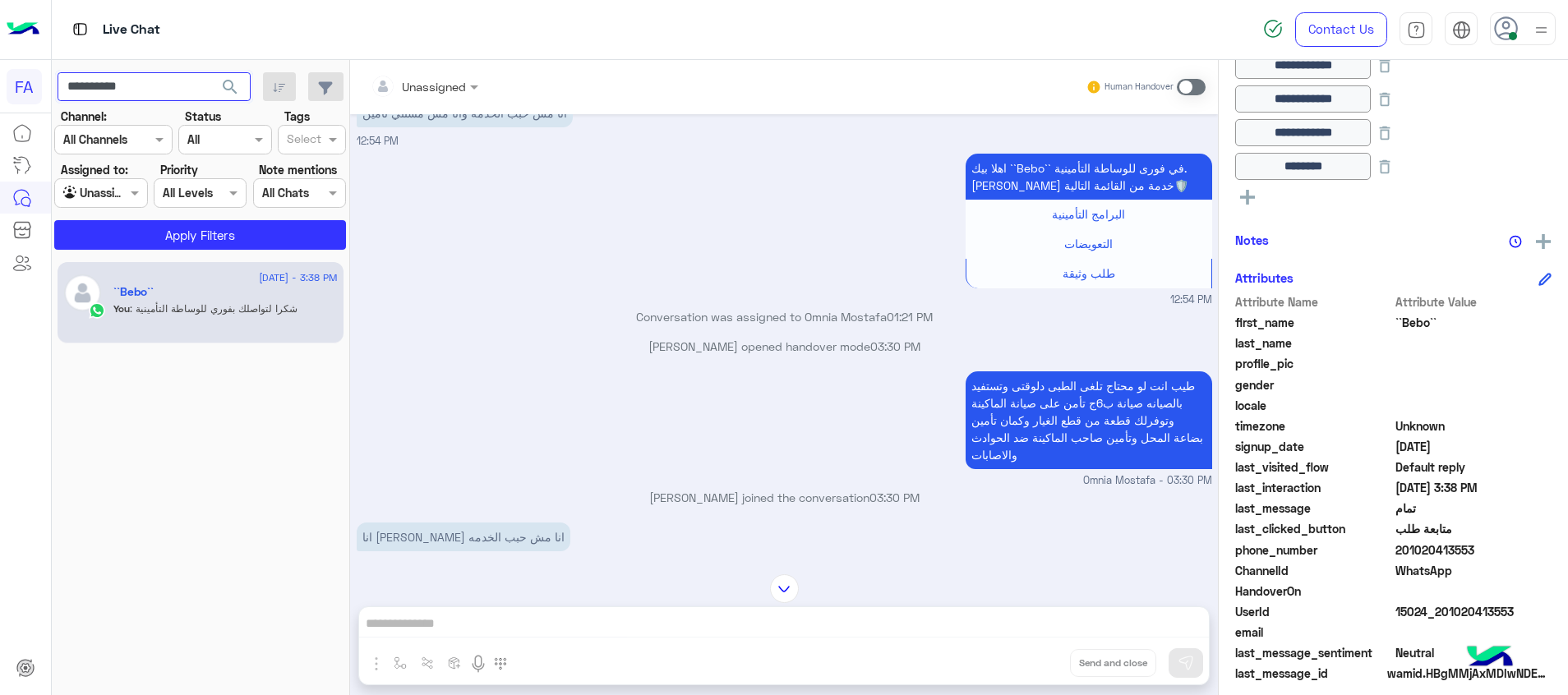
click at [110, 91] on input "**********" at bounding box center [154, 87] width 193 height 29
click at [112, 186] on div at bounding box center [100, 193] width 91 height 19
click at [122, 283] on b "Your Inbox" at bounding box center [107, 287] width 58 height 14
click at [103, 91] on input "**********" at bounding box center [154, 87] width 193 height 29
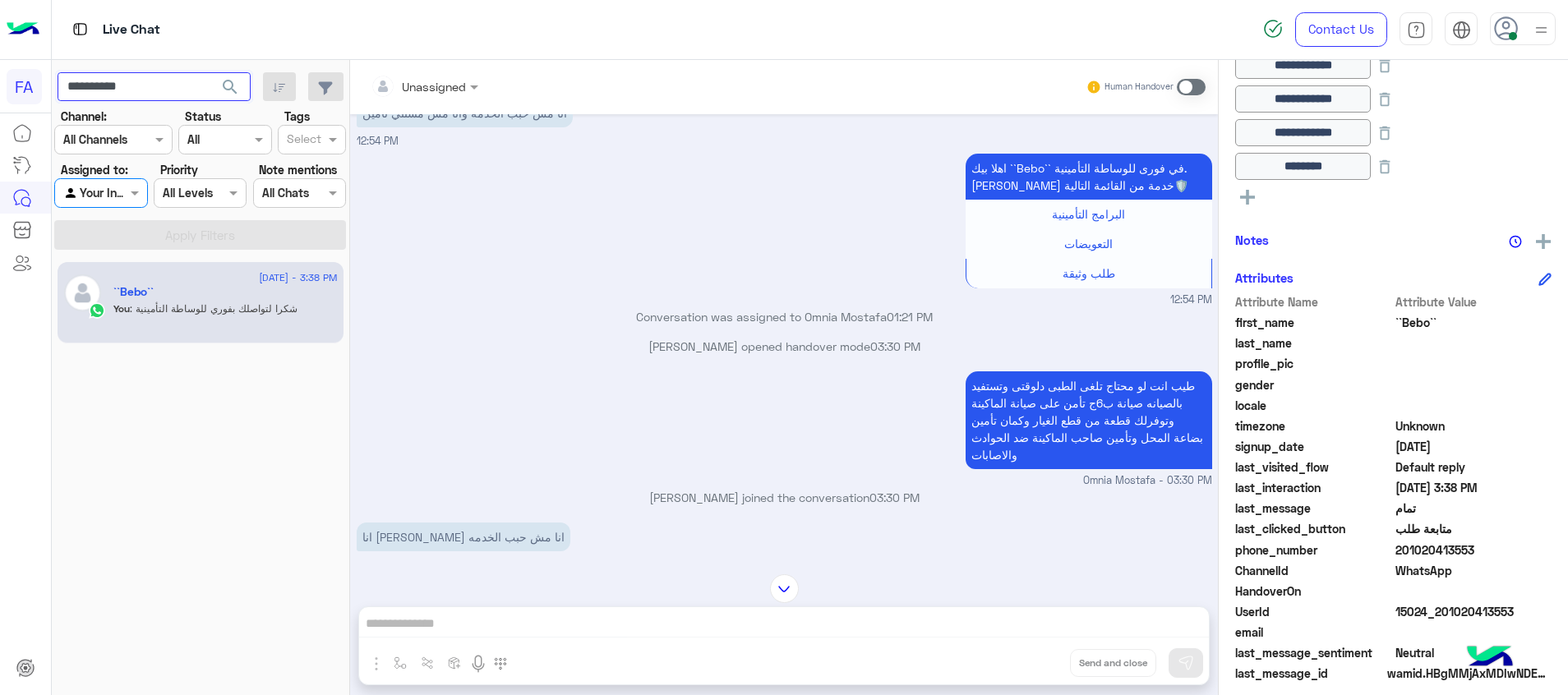
click at [103, 91] on input "**********" at bounding box center [154, 87] width 193 height 29
click at [211, 73] on button "search" at bounding box center [231, 90] width 41 height 35
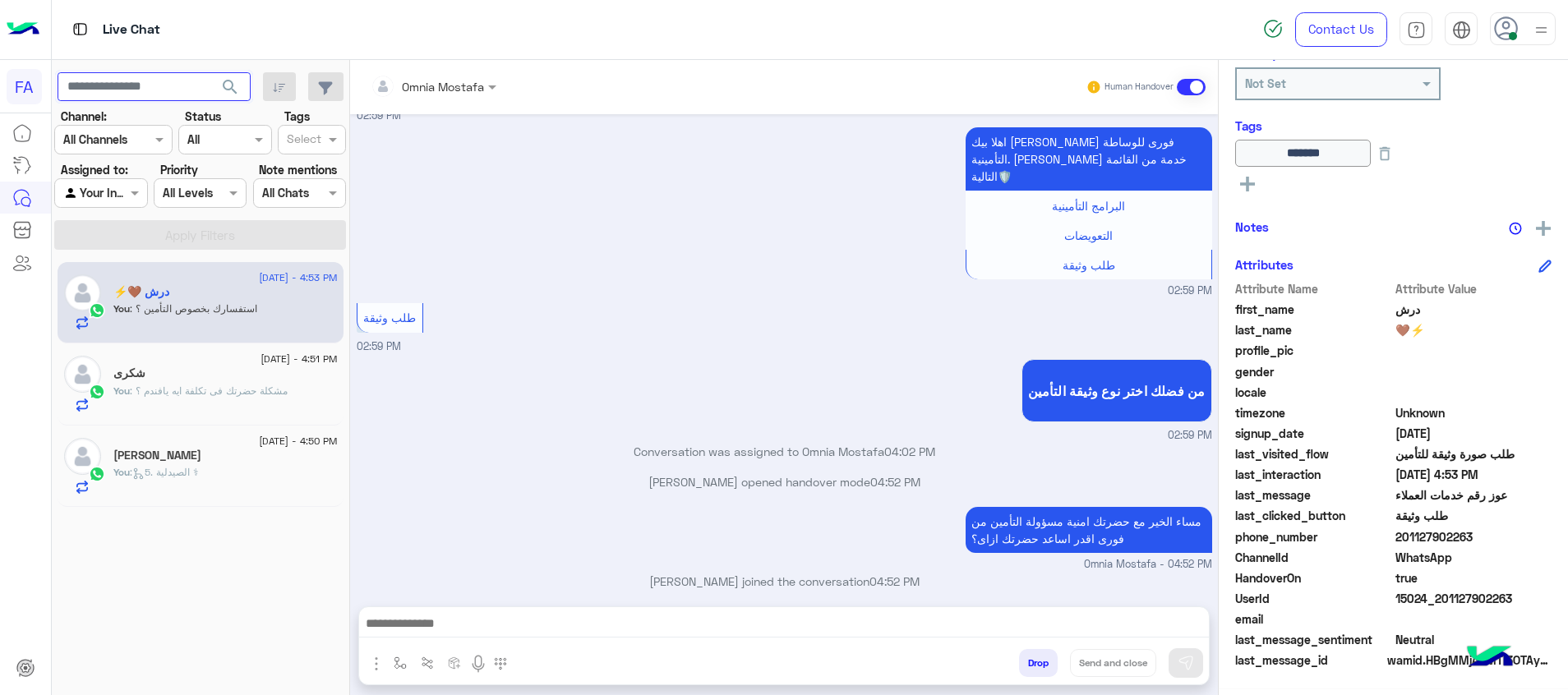
scroll to position [2263, 0]
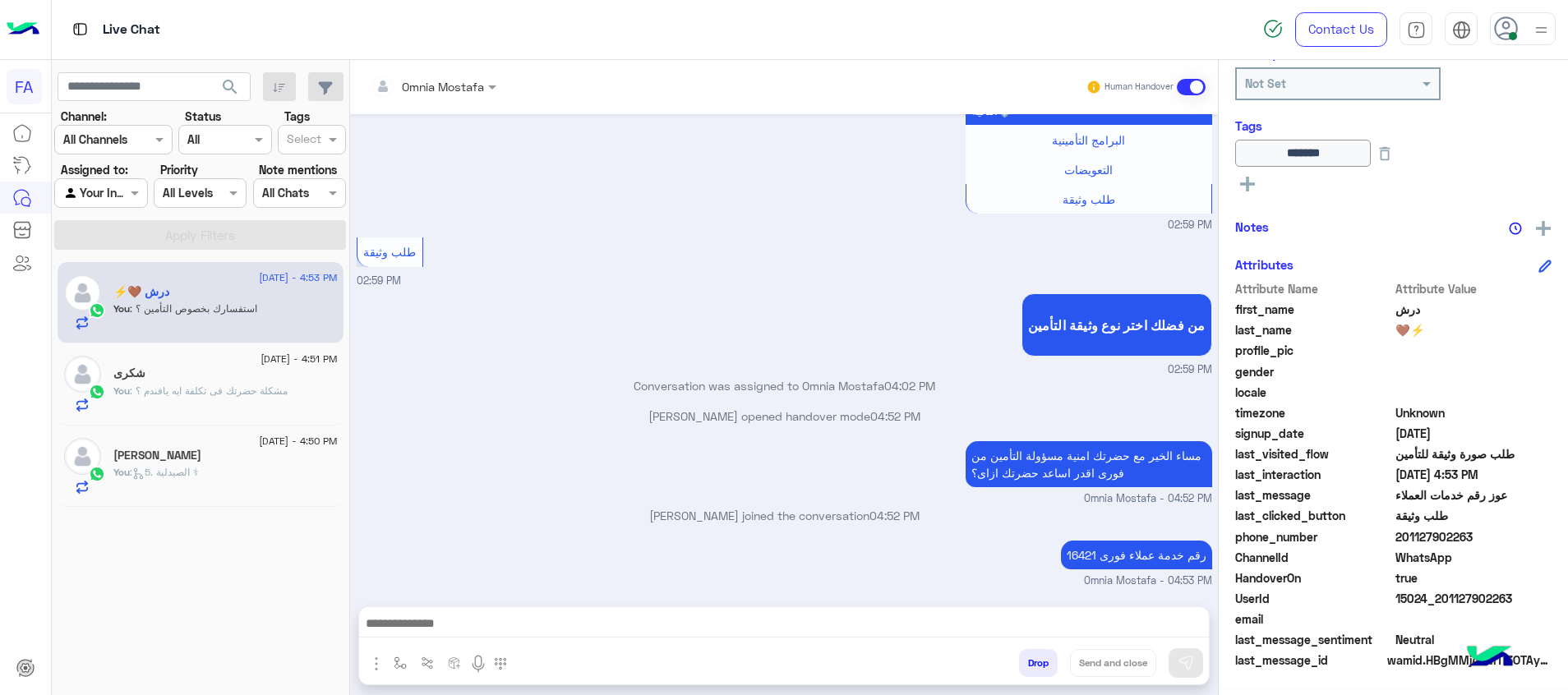
click at [262, 476] on div "You : 5. الصيدلية ⚕" at bounding box center [225, 479] width 224 height 28
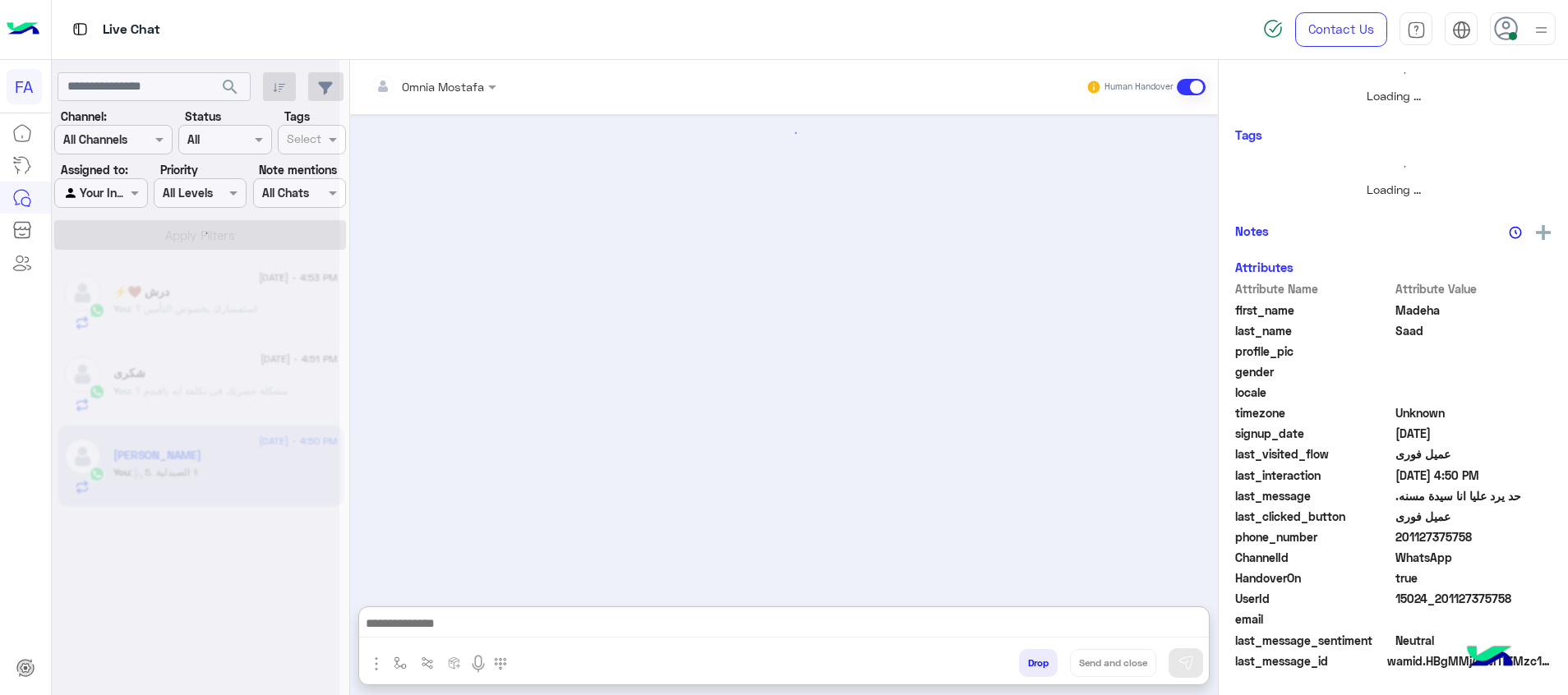
click at [1155, 625] on textarea at bounding box center [784, 626] width 850 height 25
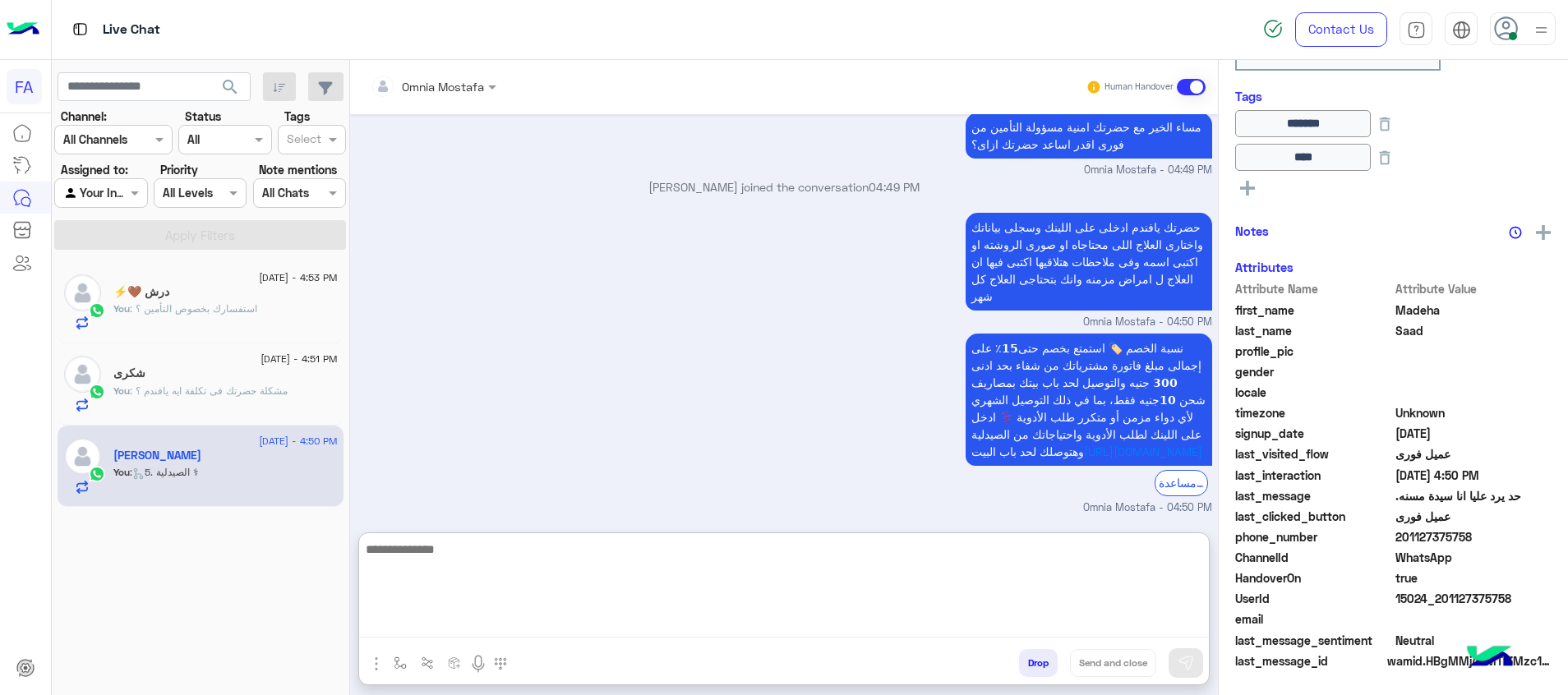
scroll to position [305, 0]
type textarea "*"
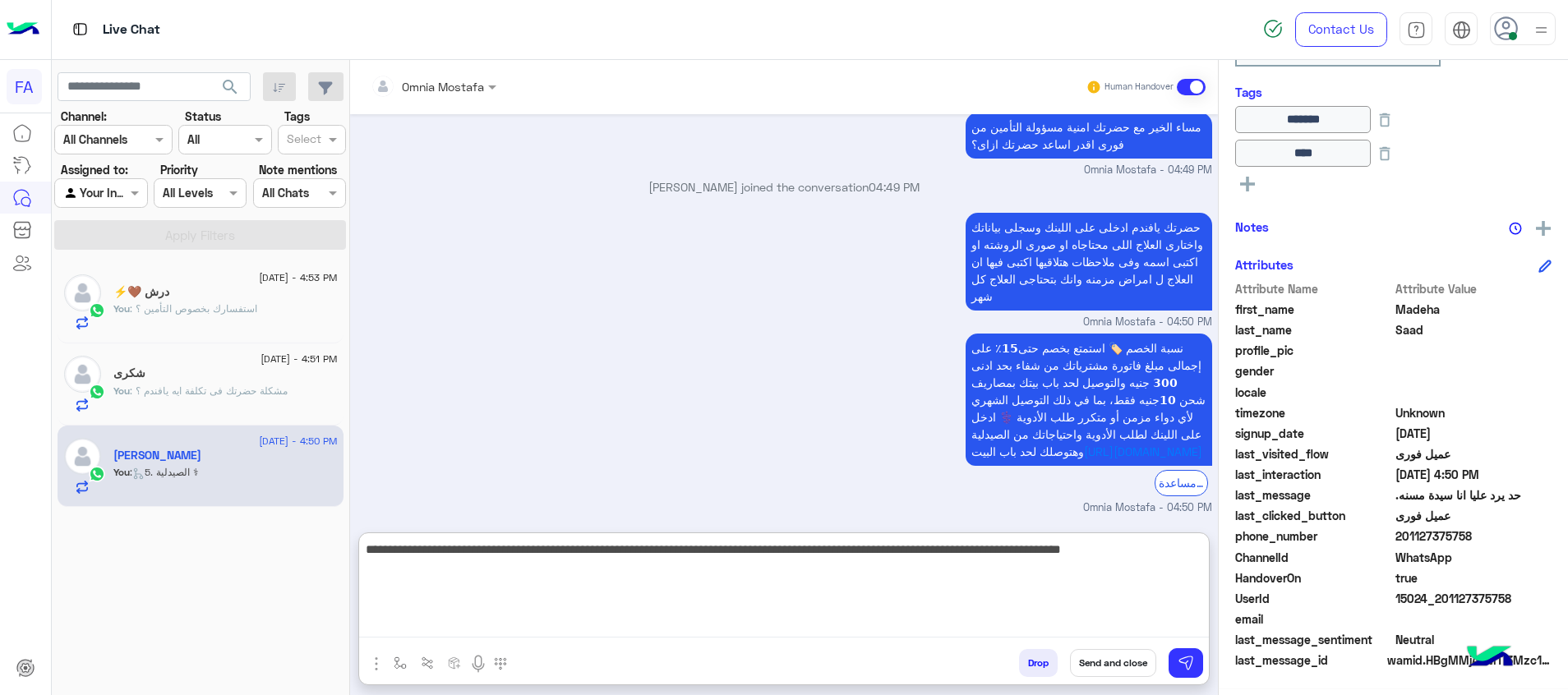
type textarea "**********"
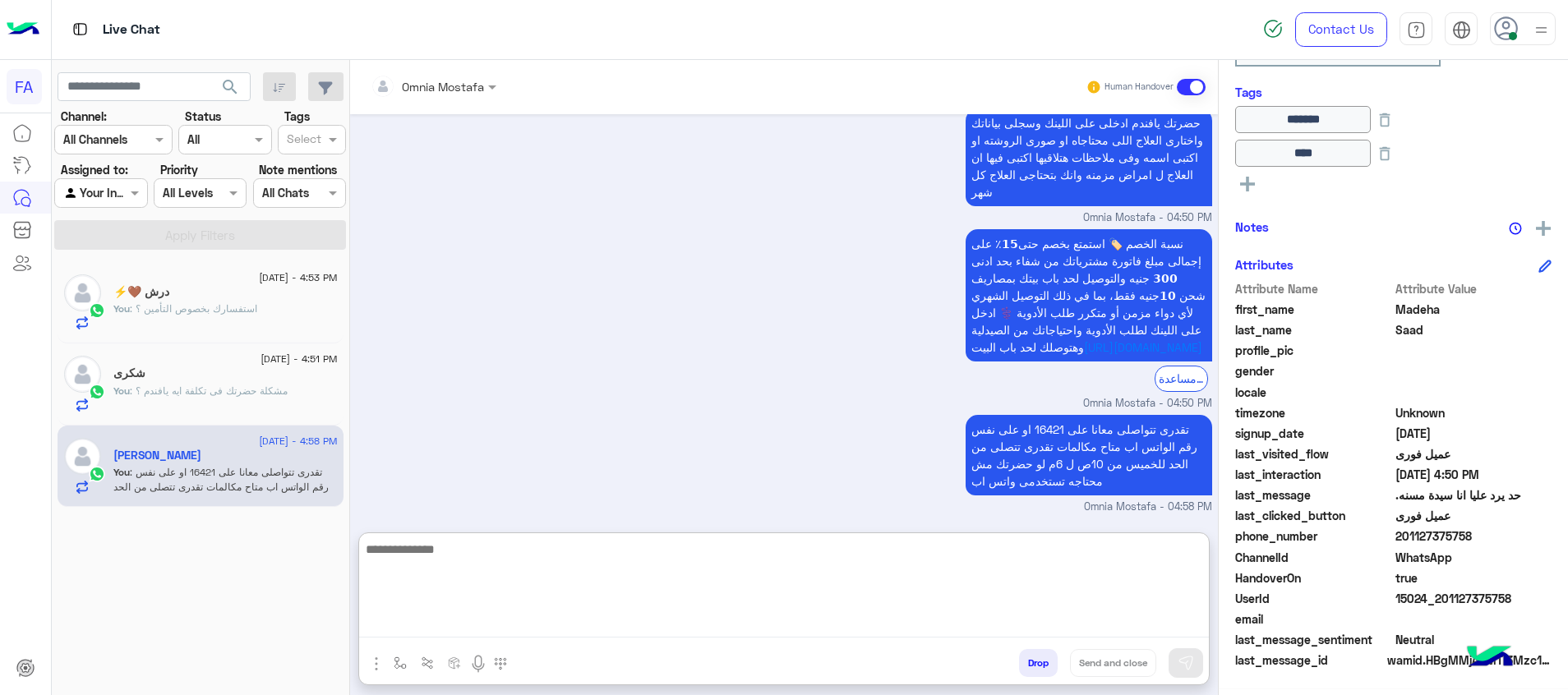
scroll to position [1514, 0]
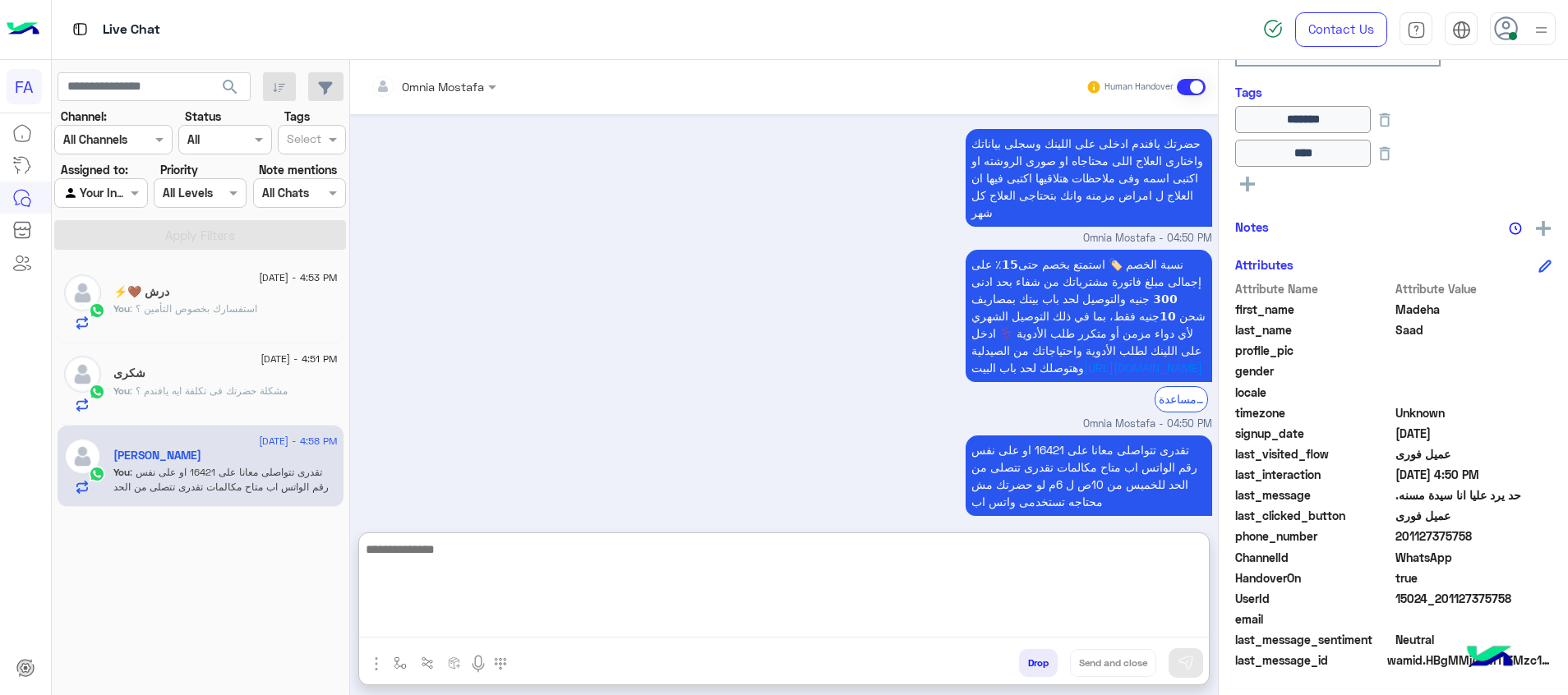
click at [283, 402] on div "You : مشكلة حضرتك فى تكلفة ايه يافندم ؟" at bounding box center [225, 398] width 224 height 28
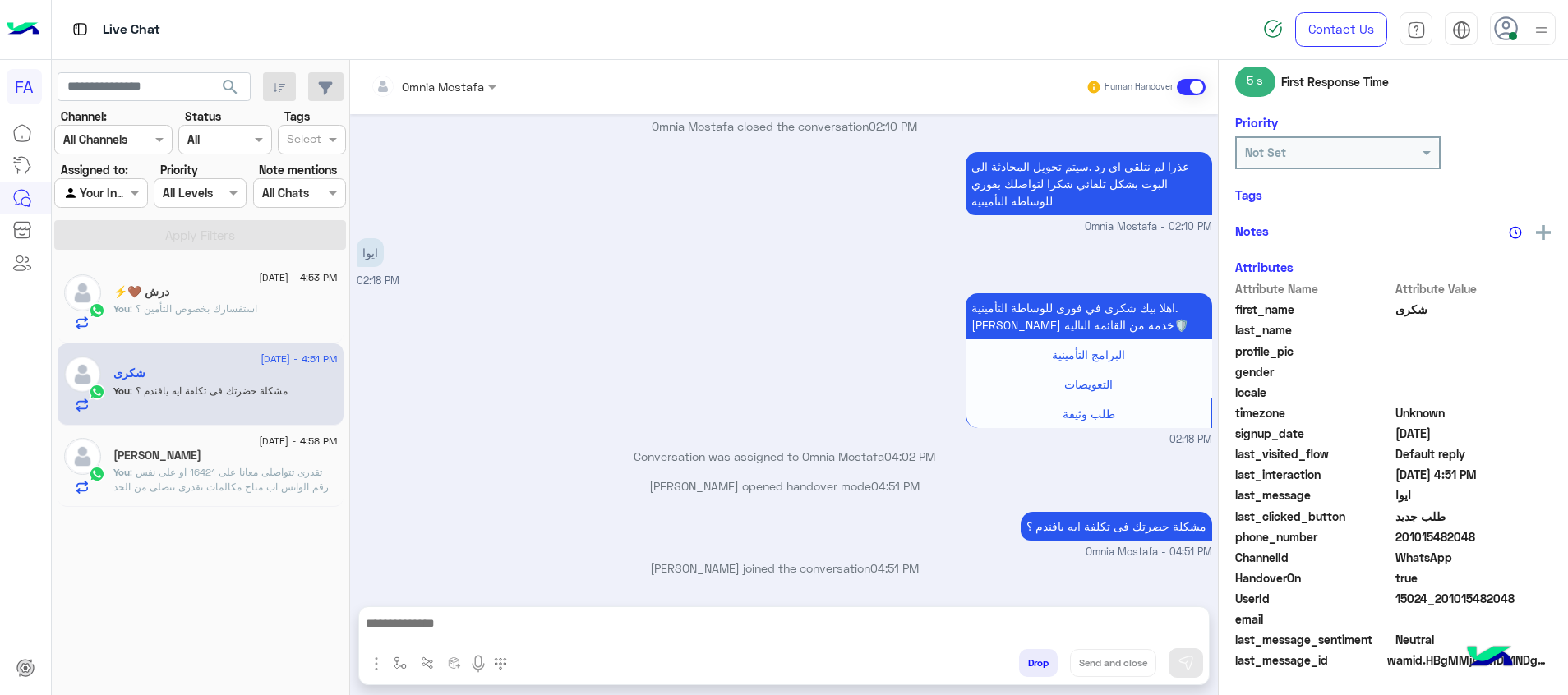
scroll to position [360, 0]
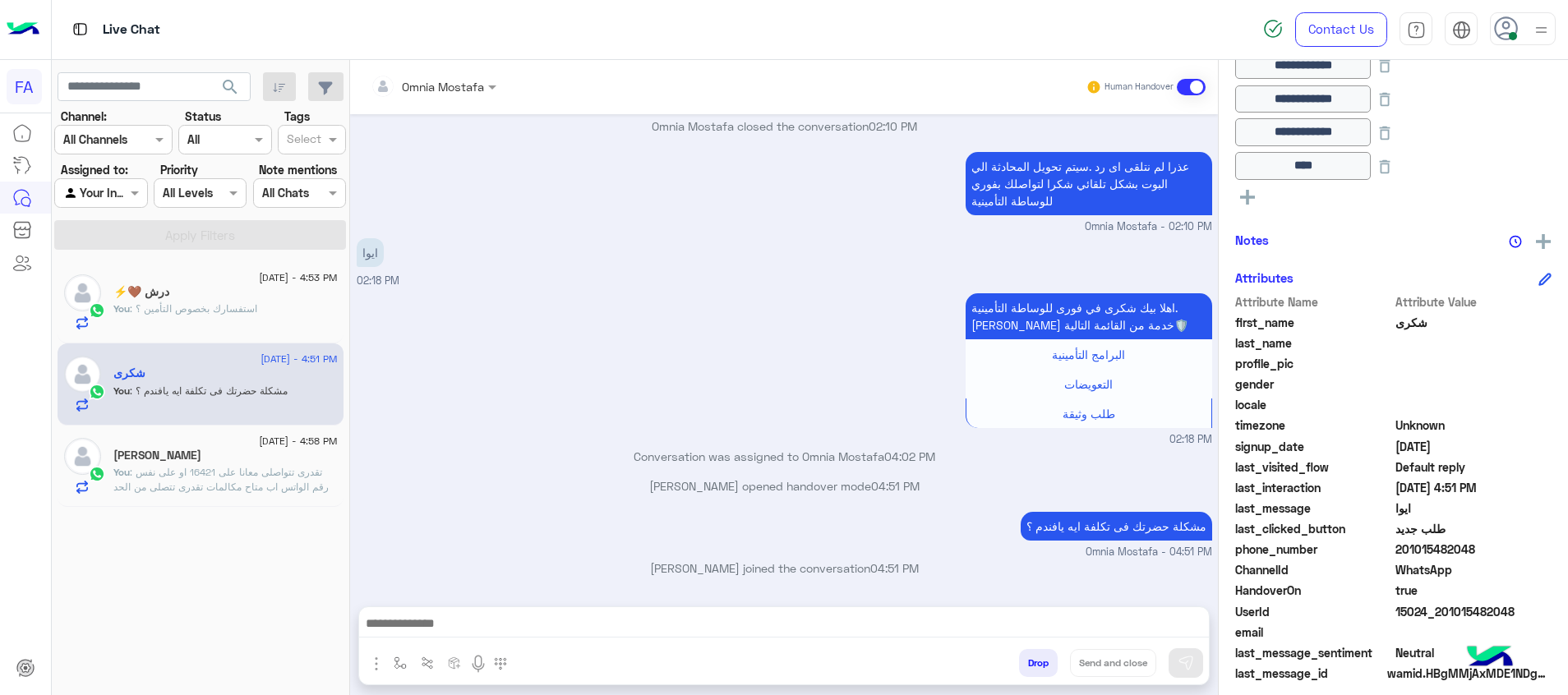
click at [1154, 630] on textarea at bounding box center [784, 626] width 850 height 25
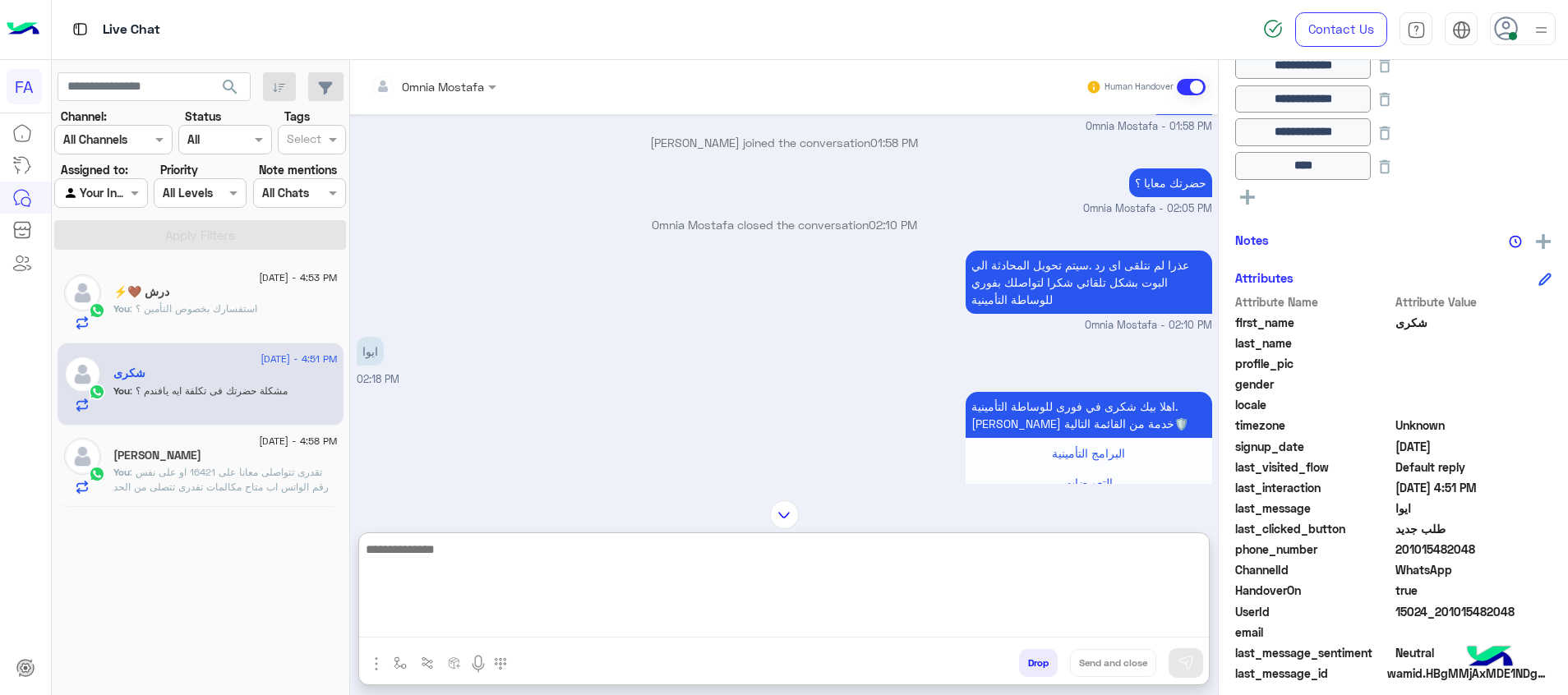
scroll to position [550, 0]
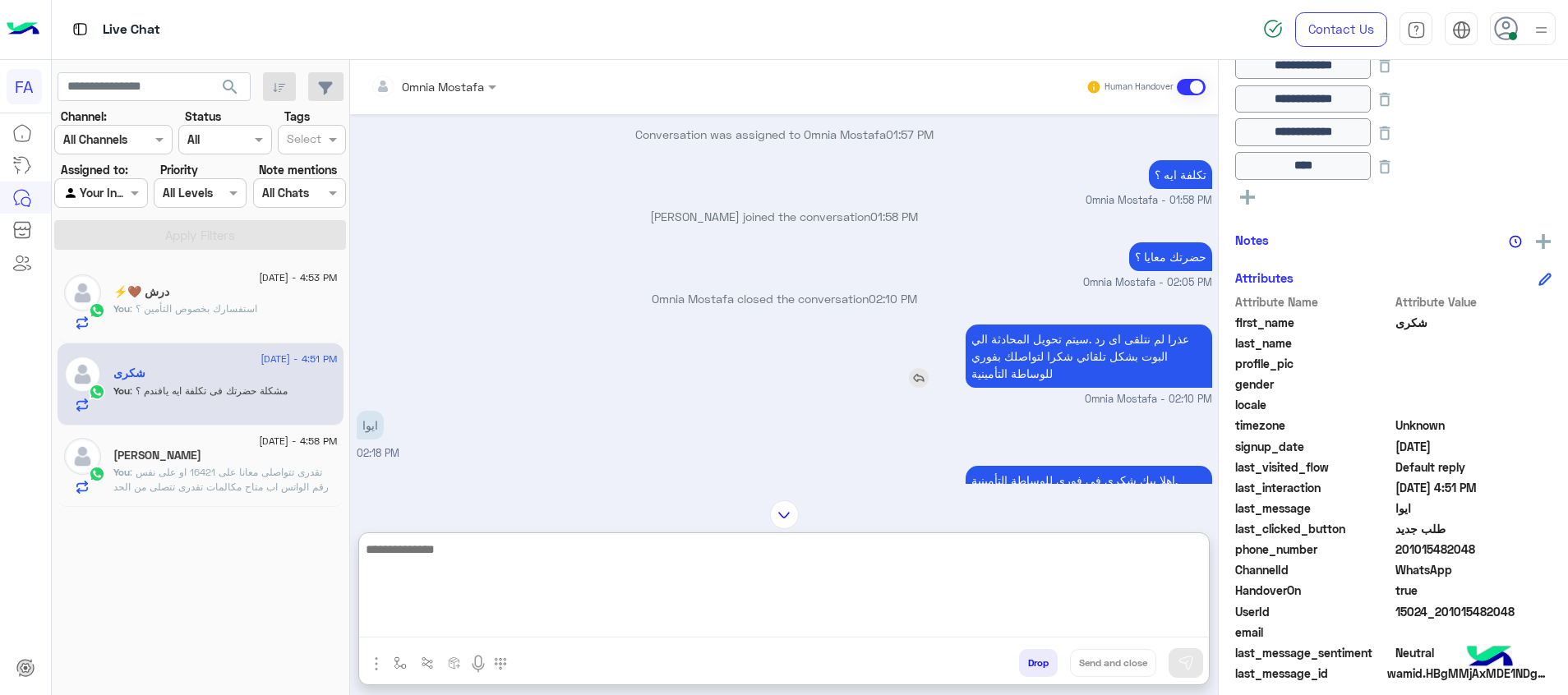
click at [1087, 353] on p "عذرا لم نتلقى اى رد .سيتم تحويل المحادثة الي البوت بشكل تلقائي شكرا لتواصلك بفو…" at bounding box center [1089, 356] width 247 height 63
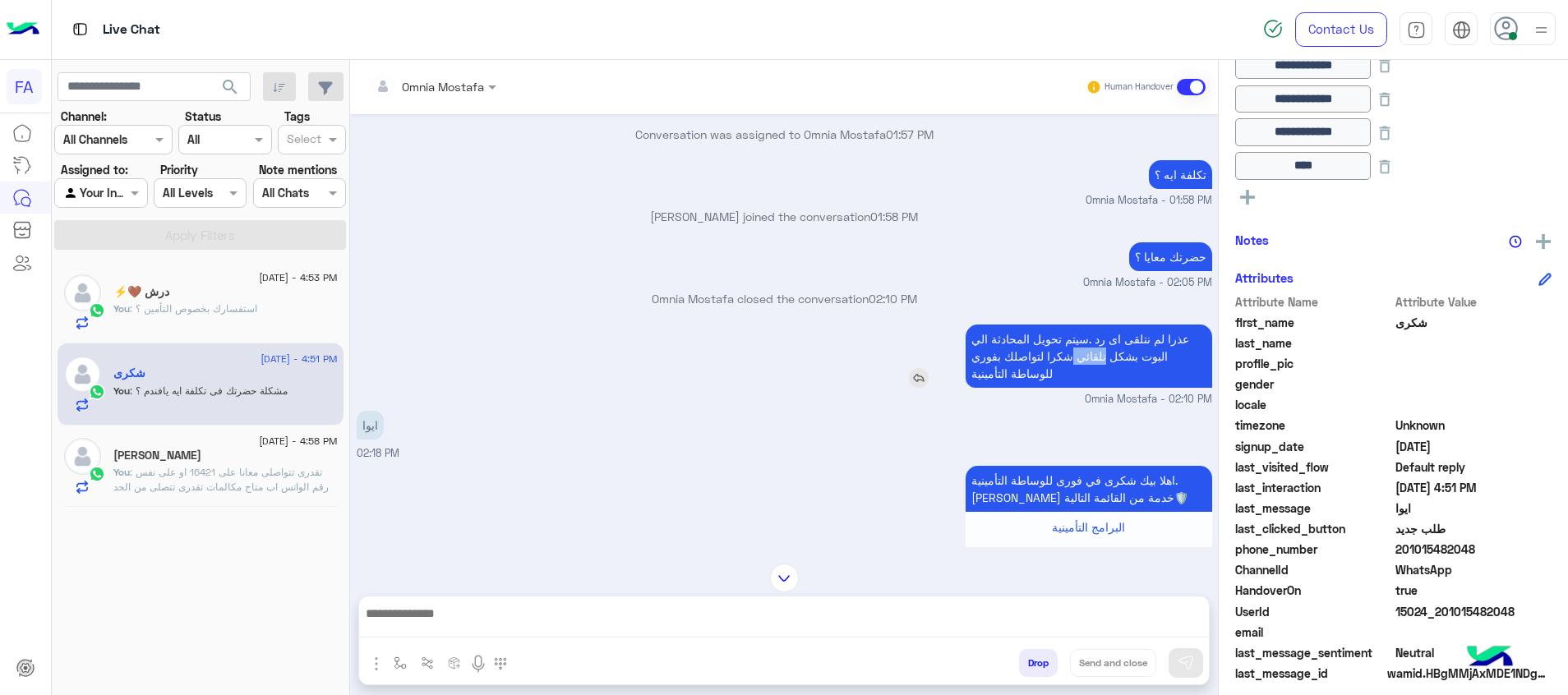
click at [1087, 353] on p "عذرا لم نتلقى اى رد .سيتم تحويل المحادثة الي البوت بشكل تلقائي شكرا لتواصلك بفو…" at bounding box center [1089, 356] width 247 height 63
click at [1081, 352] on p "عذرا لم نتلقى اى رد .سيتم تحويل المحادثة الي البوت بشكل تلقائي شكرا لتواصلك بفو…" at bounding box center [1089, 356] width 247 height 63
drag, startPoint x: 1081, startPoint y: 352, endPoint x: 1183, endPoint y: 337, distance: 103.1
click at [1178, 337] on p "عذرا لم نتلقى اى رد .سيتم تحويل المحادثة الي البوت بشكل تلقائي شكرا لتواصلك بفو…" at bounding box center [1089, 356] width 247 height 63
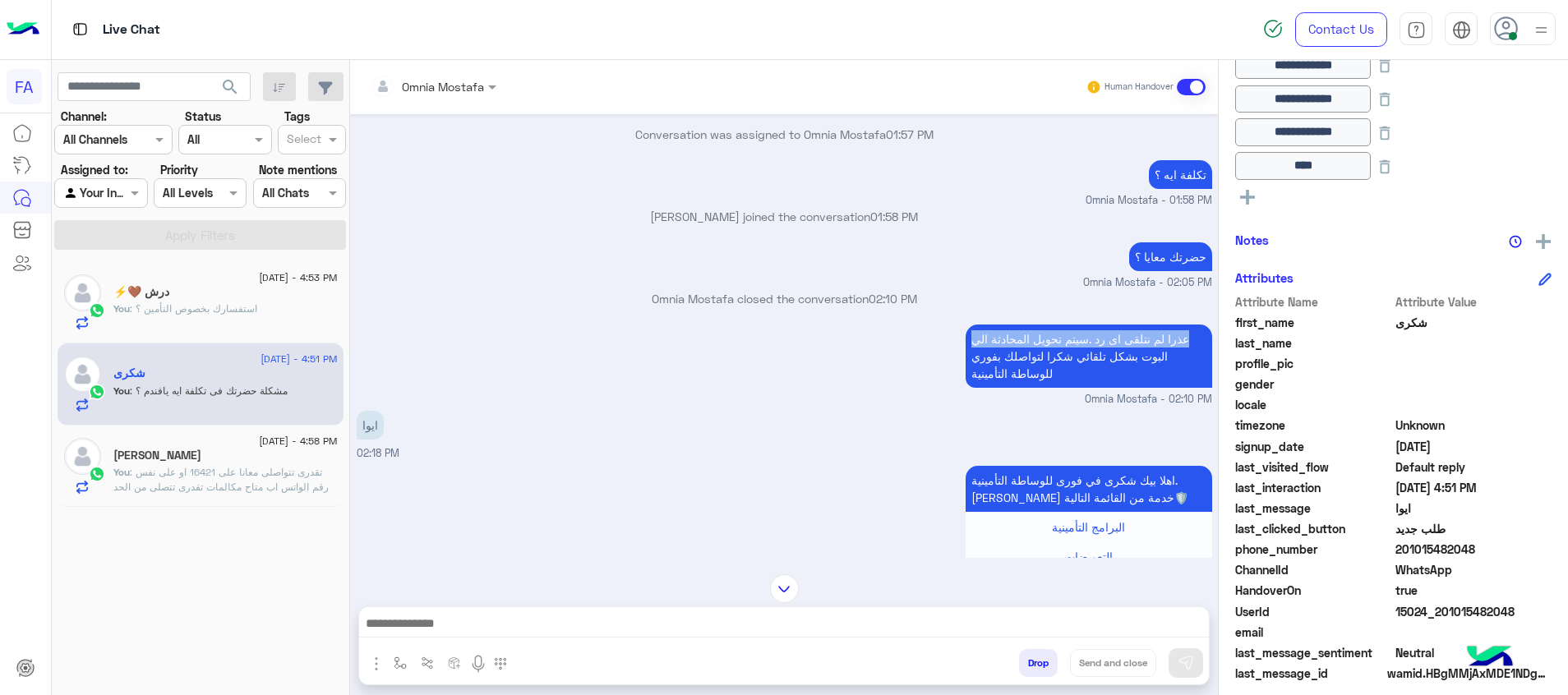
drag, startPoint x: 1183, startPoint y: 337, endPoint x: 943, endPoint y: 389, distance: 245.6
click at [939, 389] on div "عذرا لم نتلقى اى رد .سيتم تحويل المحادثة الي البوت بشكل تلقائي شكرا لتواصلك بفو…" at bounding box center [1042, 356] width 340 height 72
click at [953, 620] on textarea at bounding box center [784, 626] width 850 height 25
drag, startPoint x: 1175, startPoint y: 621, endPoint x: 1196, endPoint y: 635, distance: 25.2
click at [1175, 621] on textarea at bounding box center [784, 626] width 850 height 25
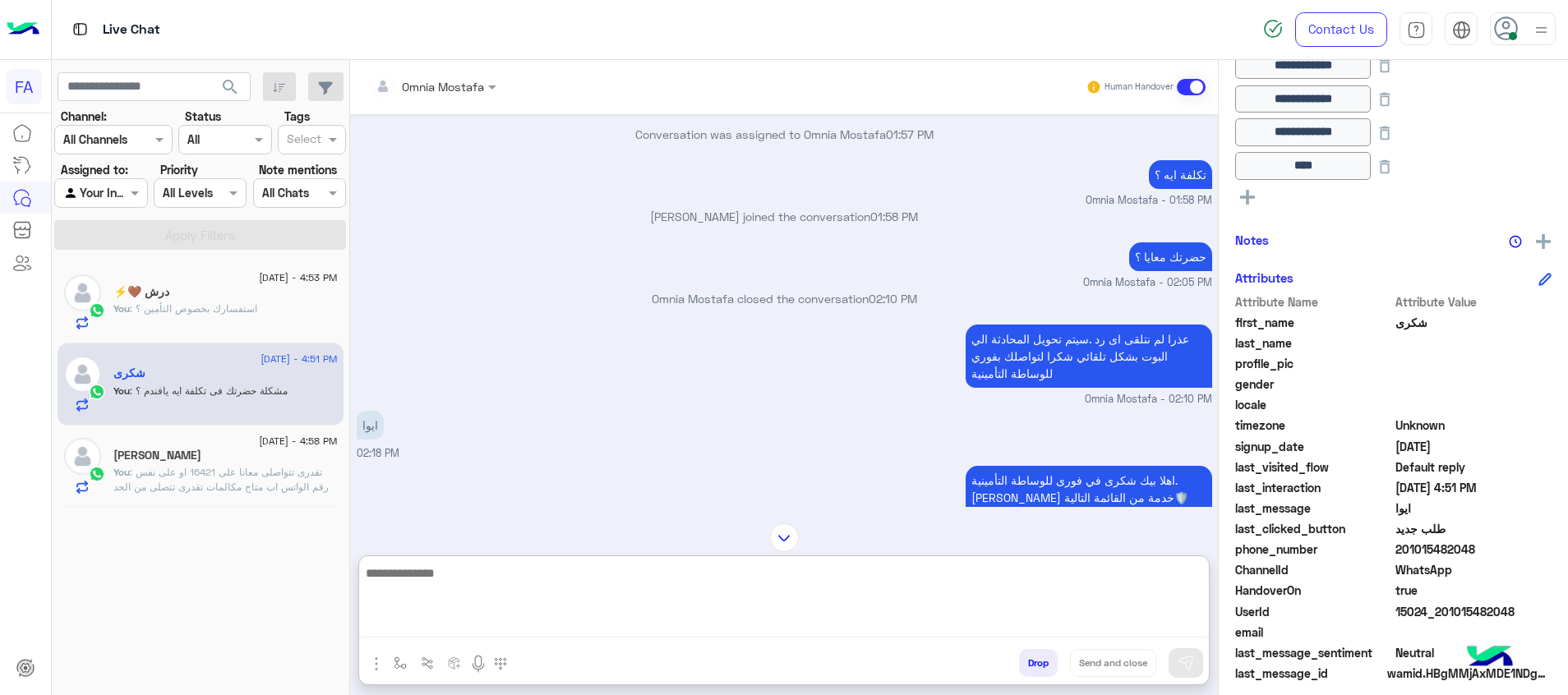
paste textarea "**********"
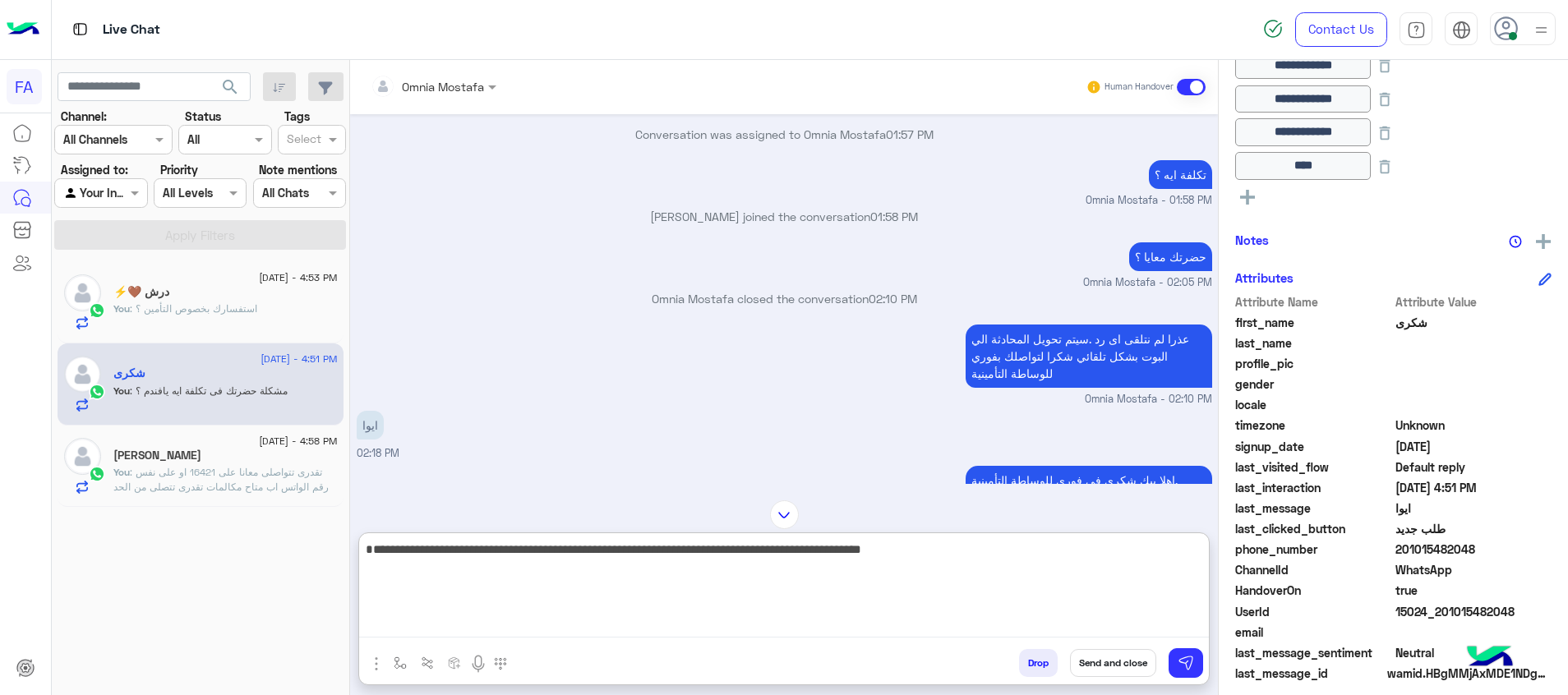
type textarea "**********"
click at [1128, 663] on button "Send and close" at bounding box center [1112, 664] width 86 height 28
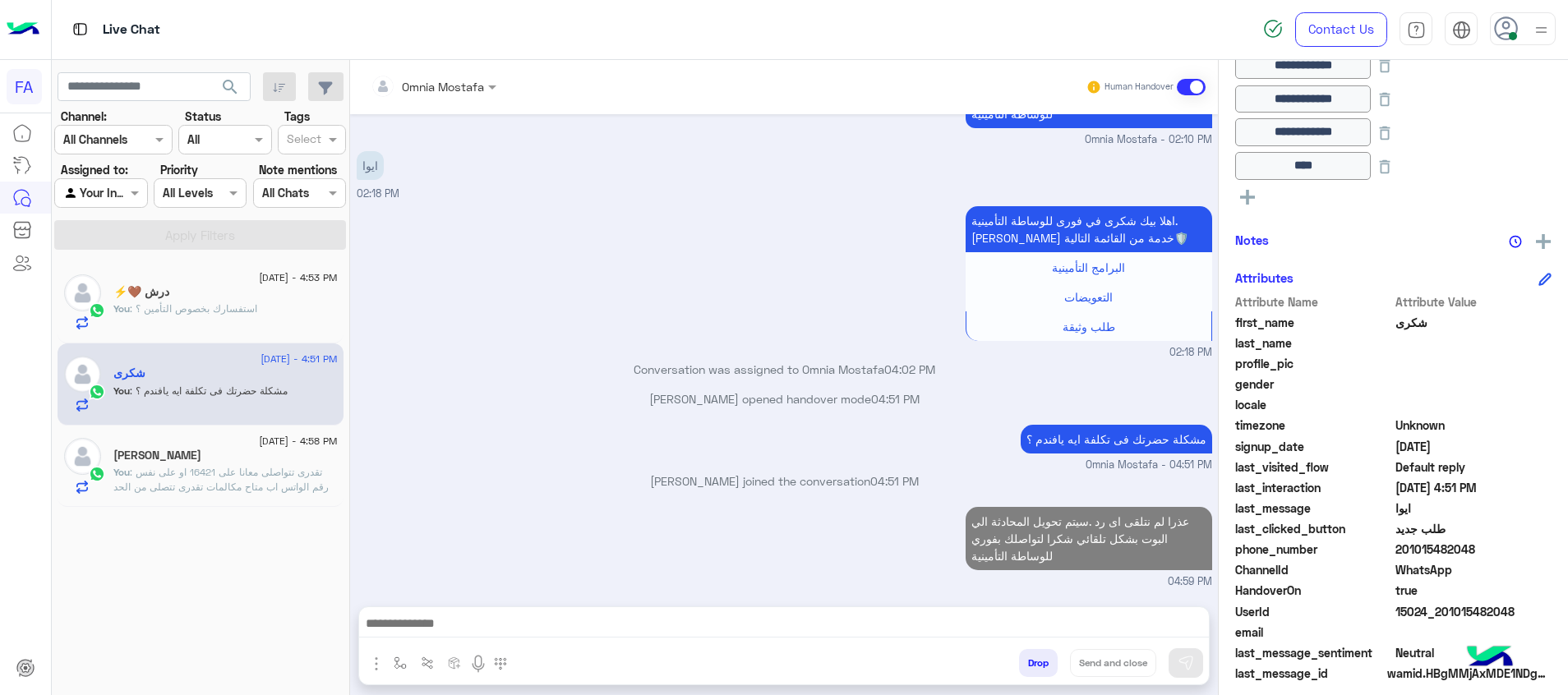
scroll to position [840, 0]
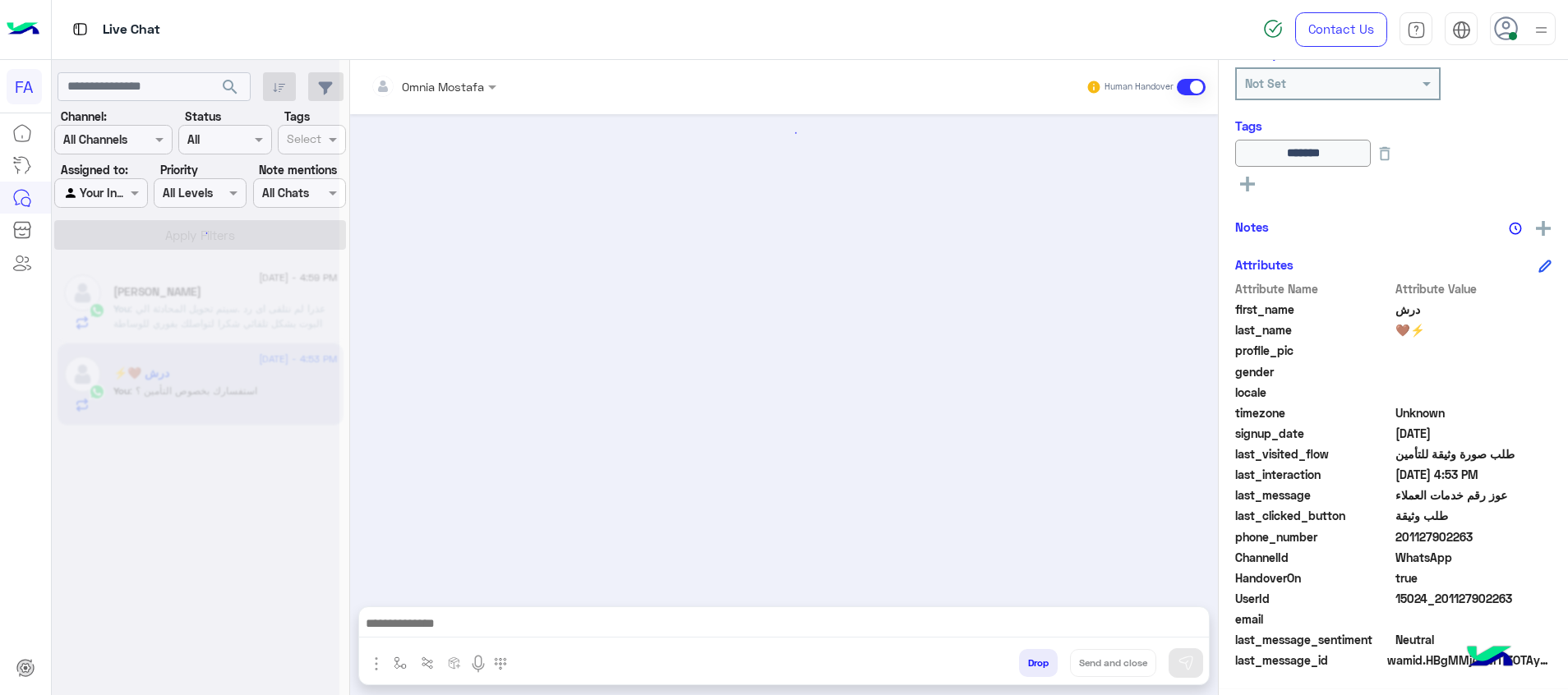
scroll to position [1008, 0]
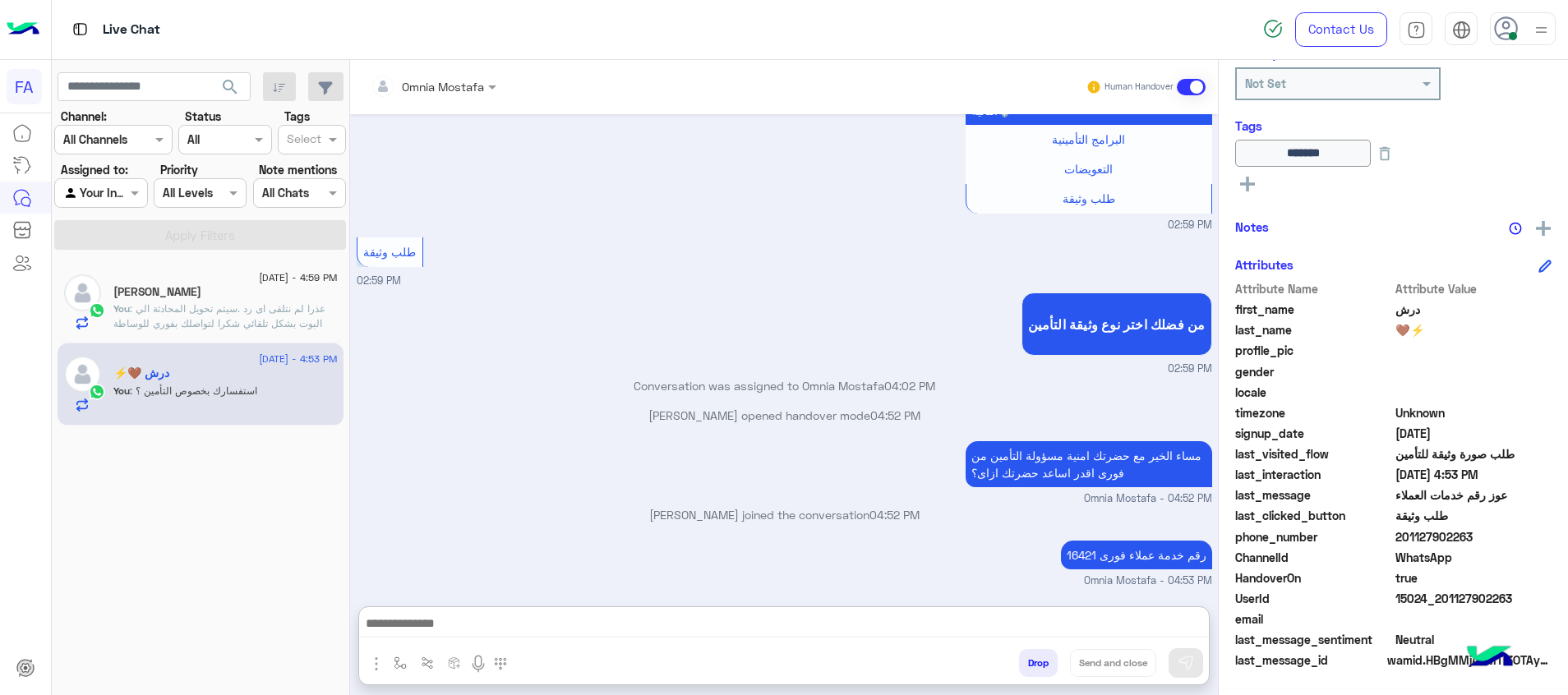
click at [993, 638] on textarea at bounding box center [784, 626] width 850 height 25
paste textarea "**********"
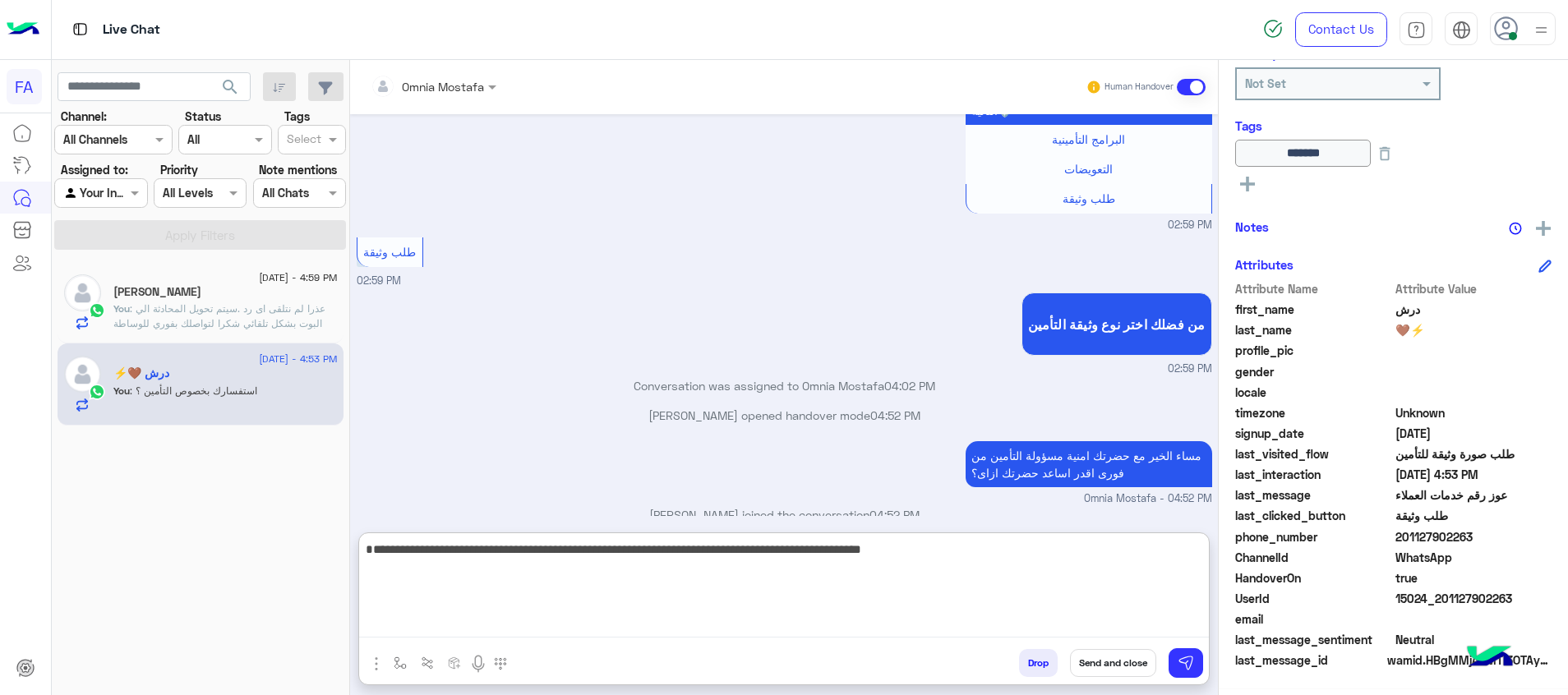
type textarea "**********"
click at [1142, 658] on button "Send and close" at bounding box center [1112, 664] width 86 height 28
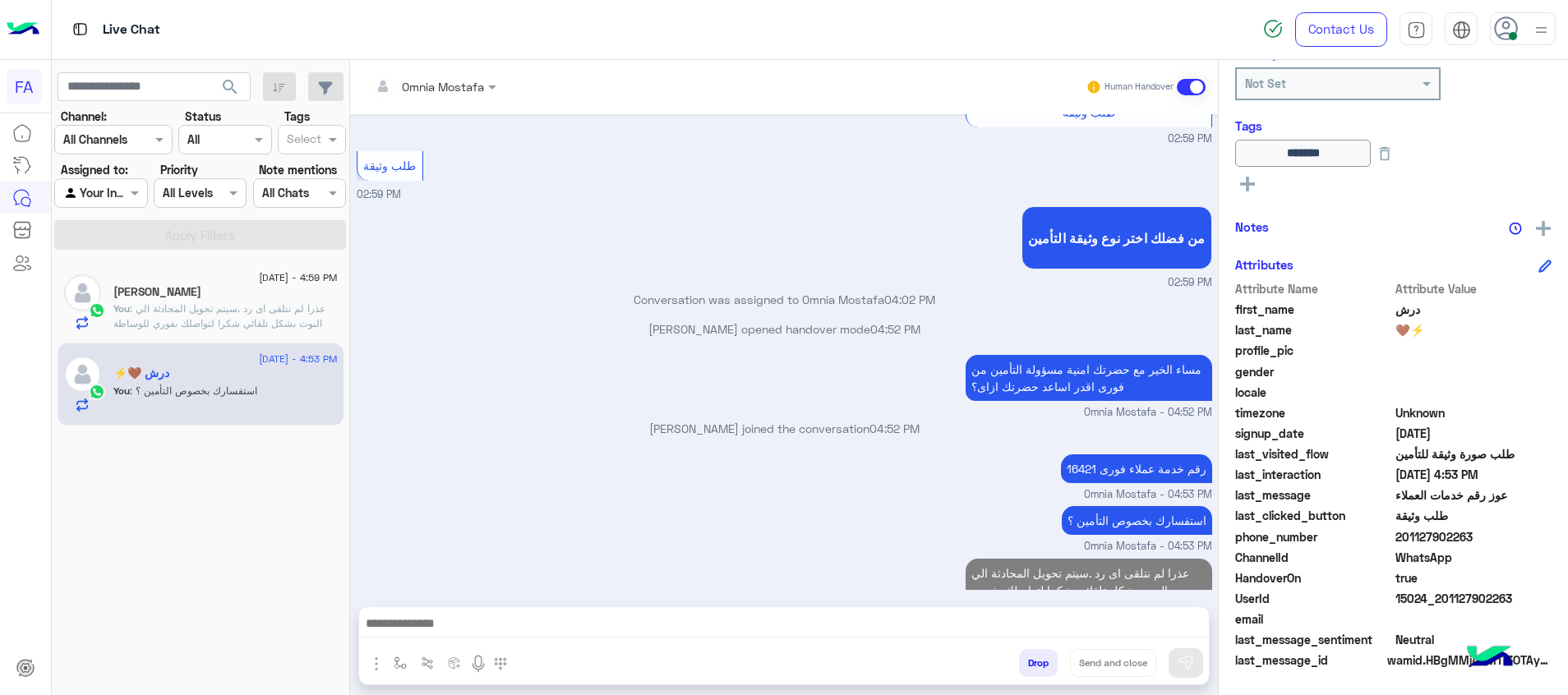
click at [229, 334] on div "15 September - 4:59 PM Madeha Saad You : عذرا لم نتلقى اى رد .سيتم تحويل المحاد…" at bounding box center [200, 303] width 286 height 82
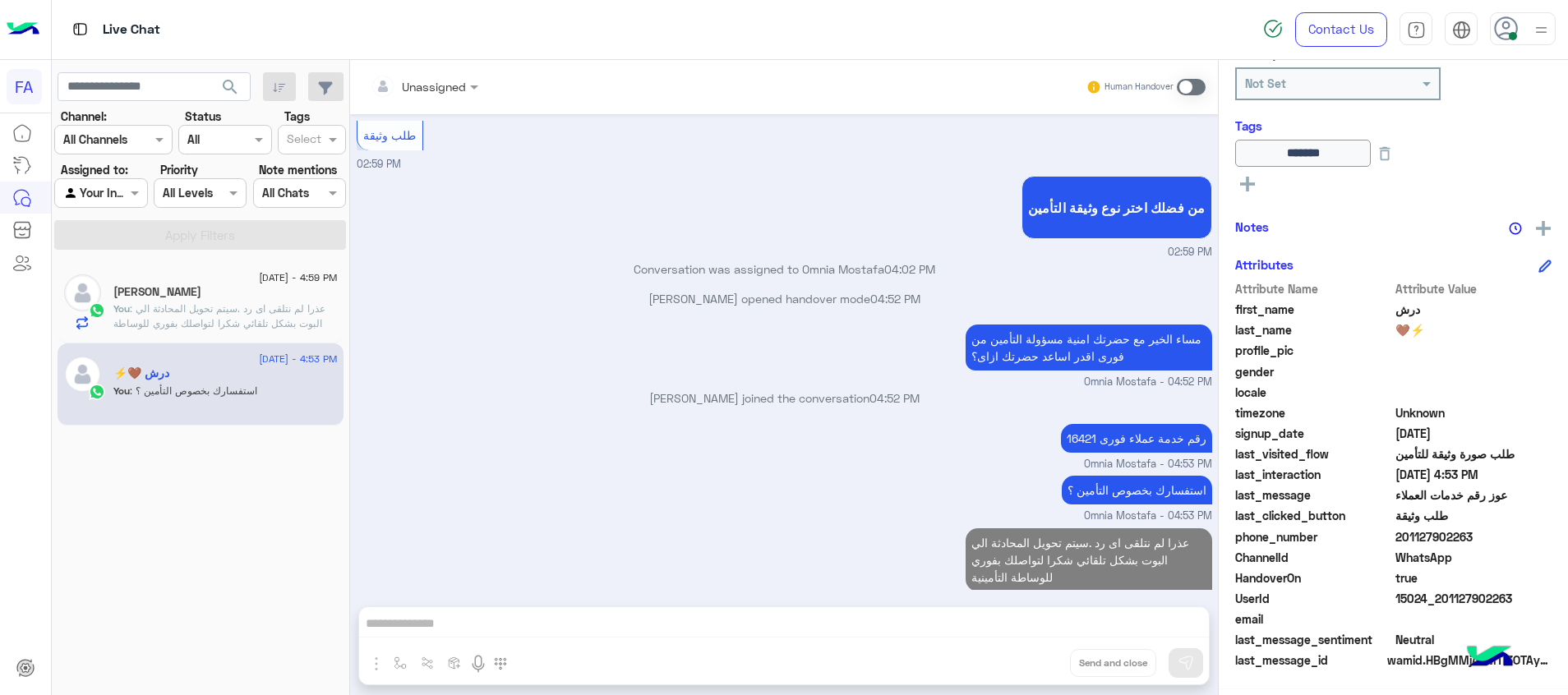
click at [313, 294] on div "[PERSON_NAME]" at bounding box center [225, 294] width 224 height 17
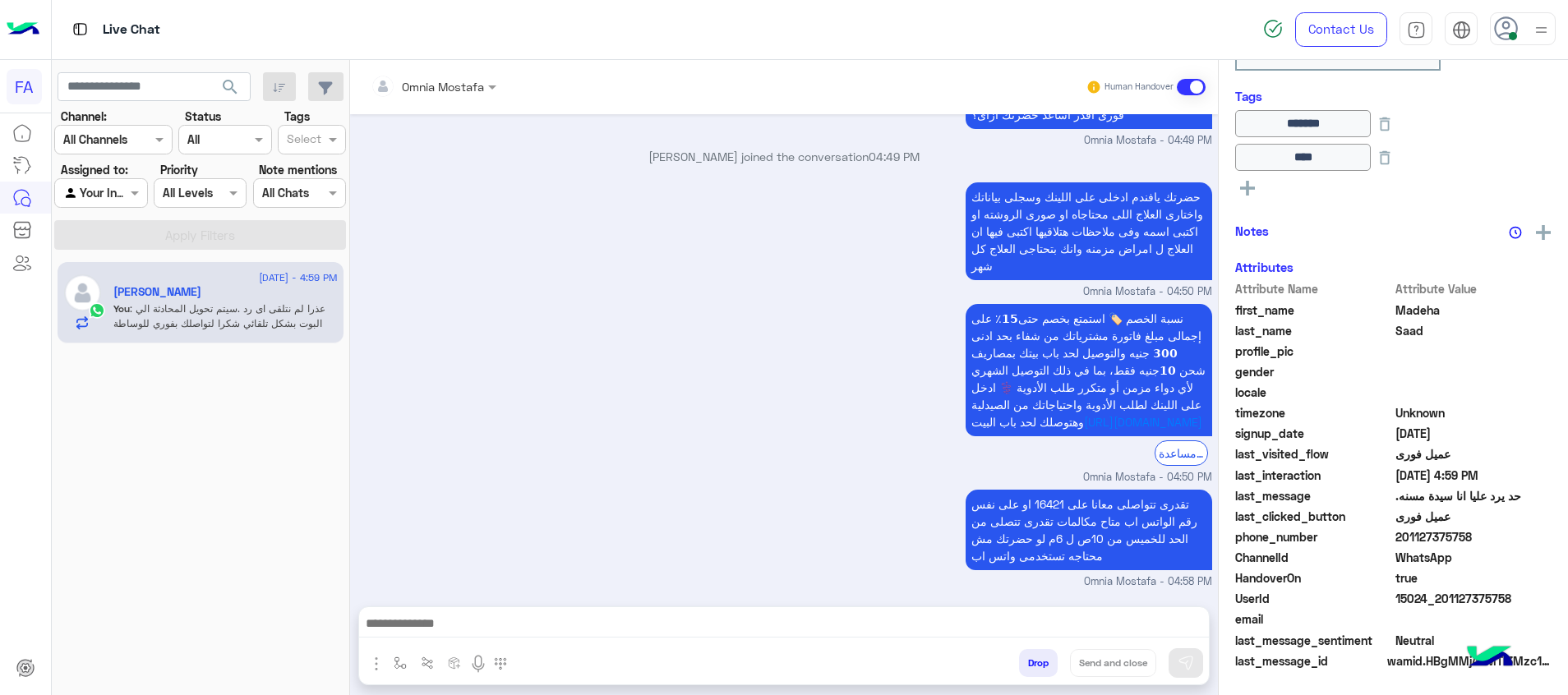
scroll to position [305, 0]
click at [1169, 617] on textarea at bounding box center [784, 626] width 850 height 25
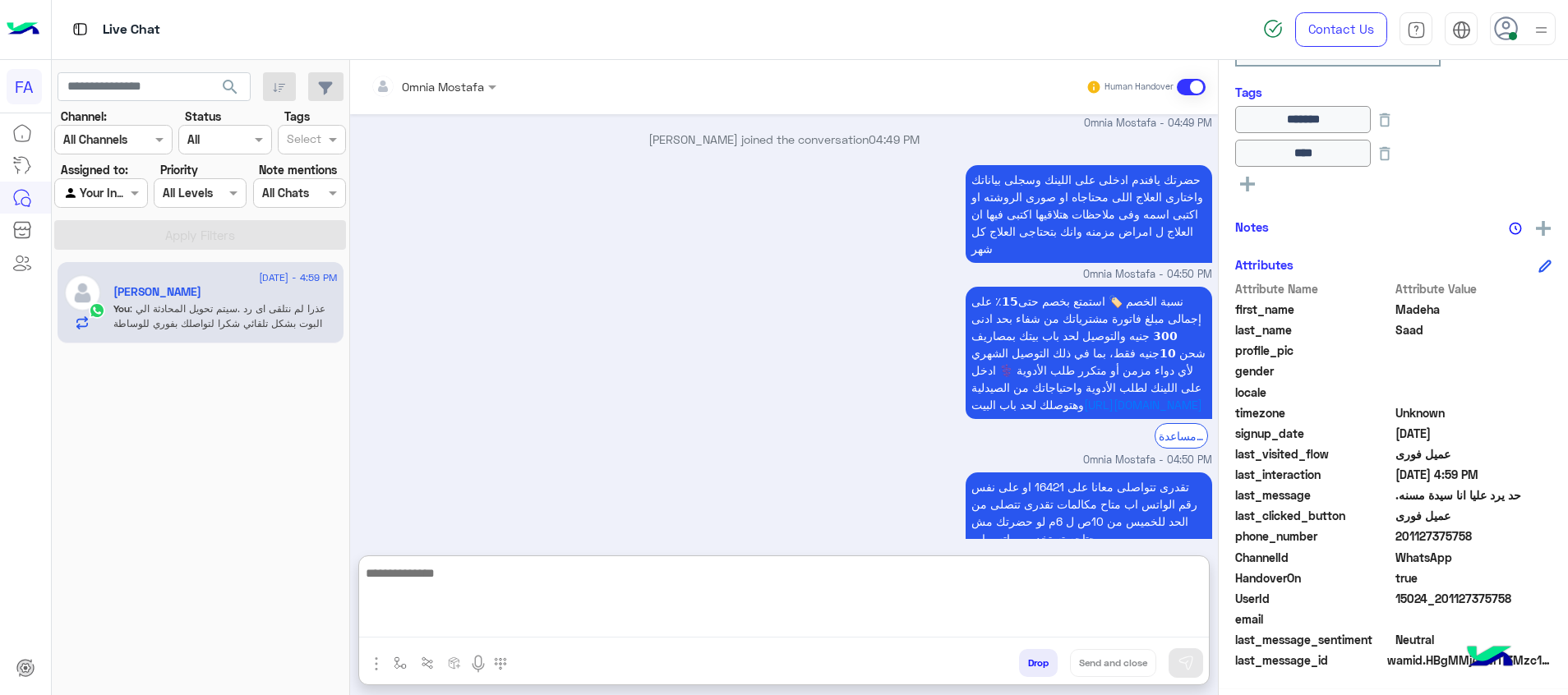
paste textarea "**********"
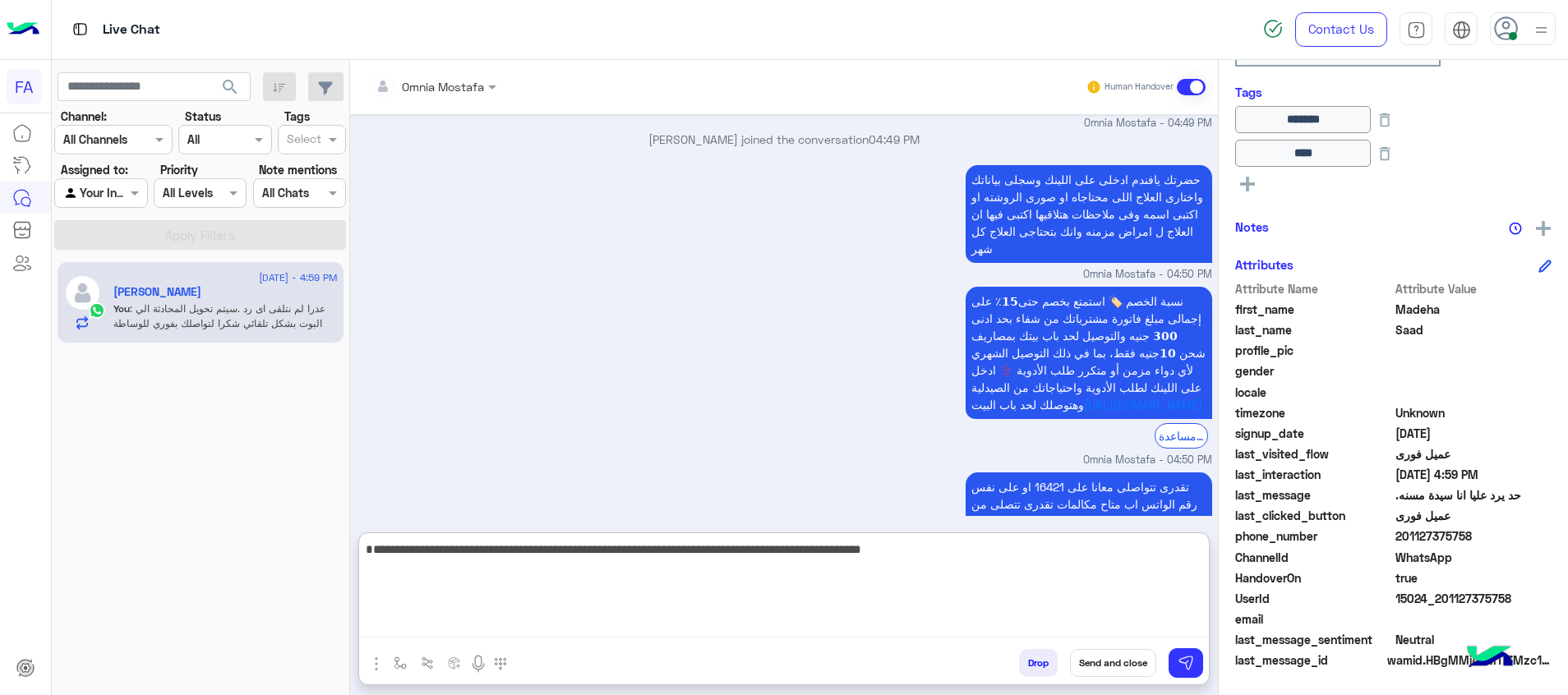
drag, startPoint x: 1101, startPoint y: 568, endPoint x: 1290, endPoint y: 576, distance: 189.2
click at [1290, 576] on mat-drawer-container "Omnia Mostafa Human Handover Sep 15, 2025 اهلا بيك Madeha في فورى للوساطة التأم…" at bounding box center [958, 380] width 1217 height 642
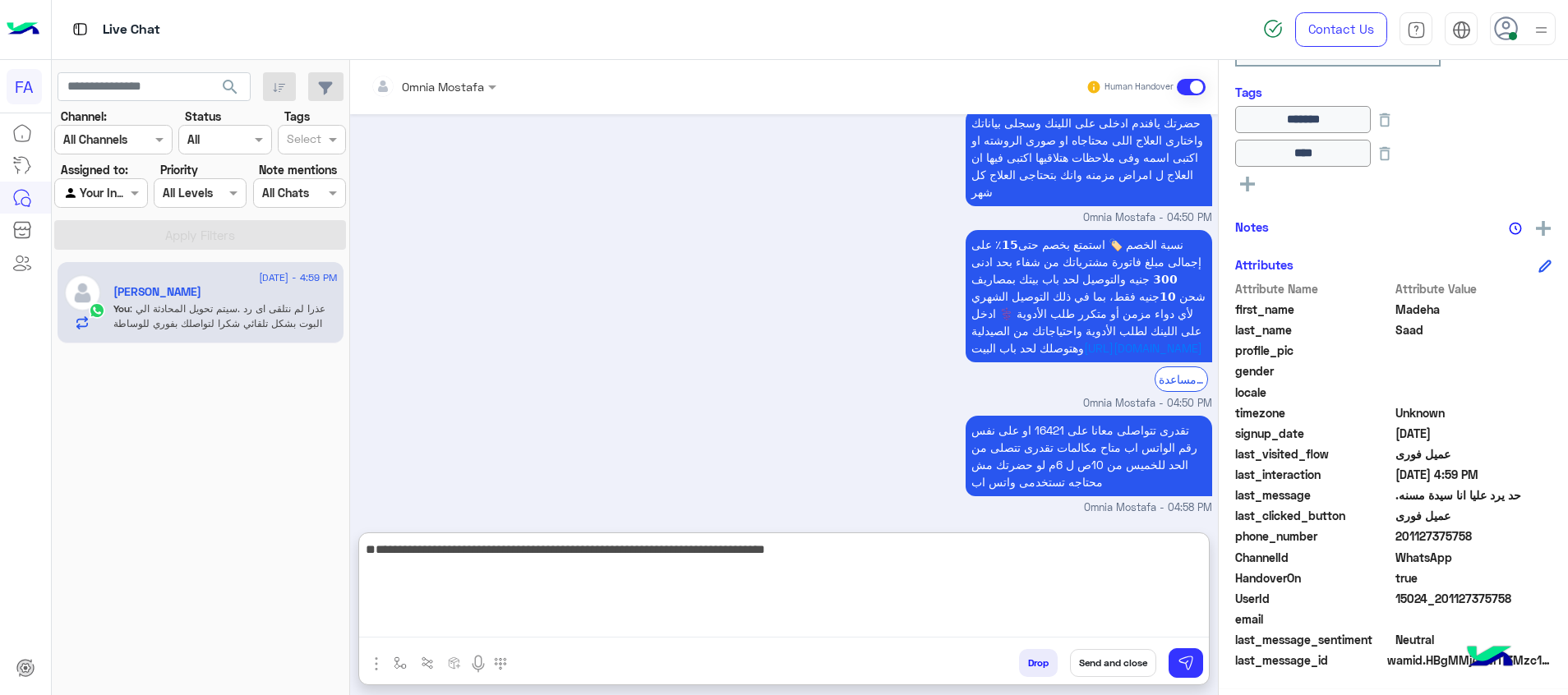
type textarea "**********"
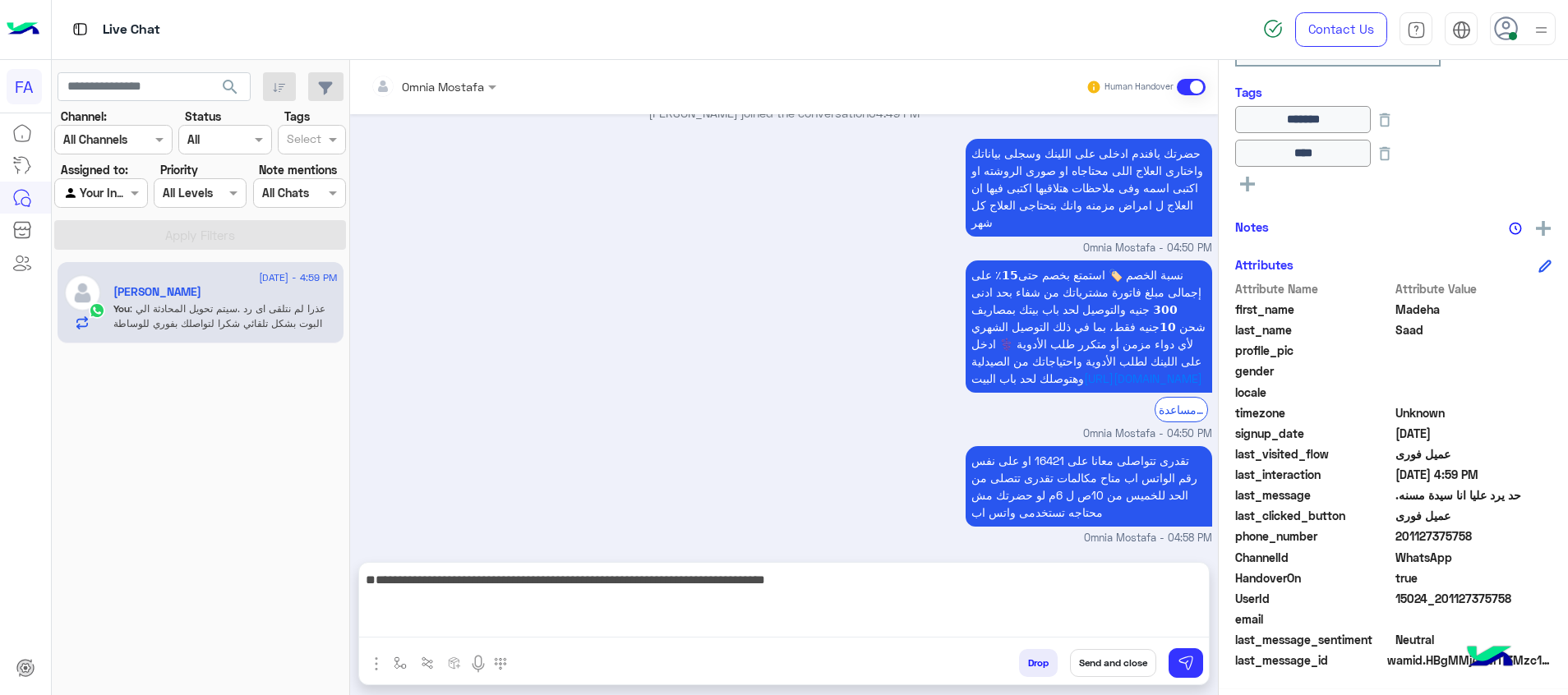
click at [1139, 659] on button "Send and close" at bounding box center [1112, 664] width 86 height 28
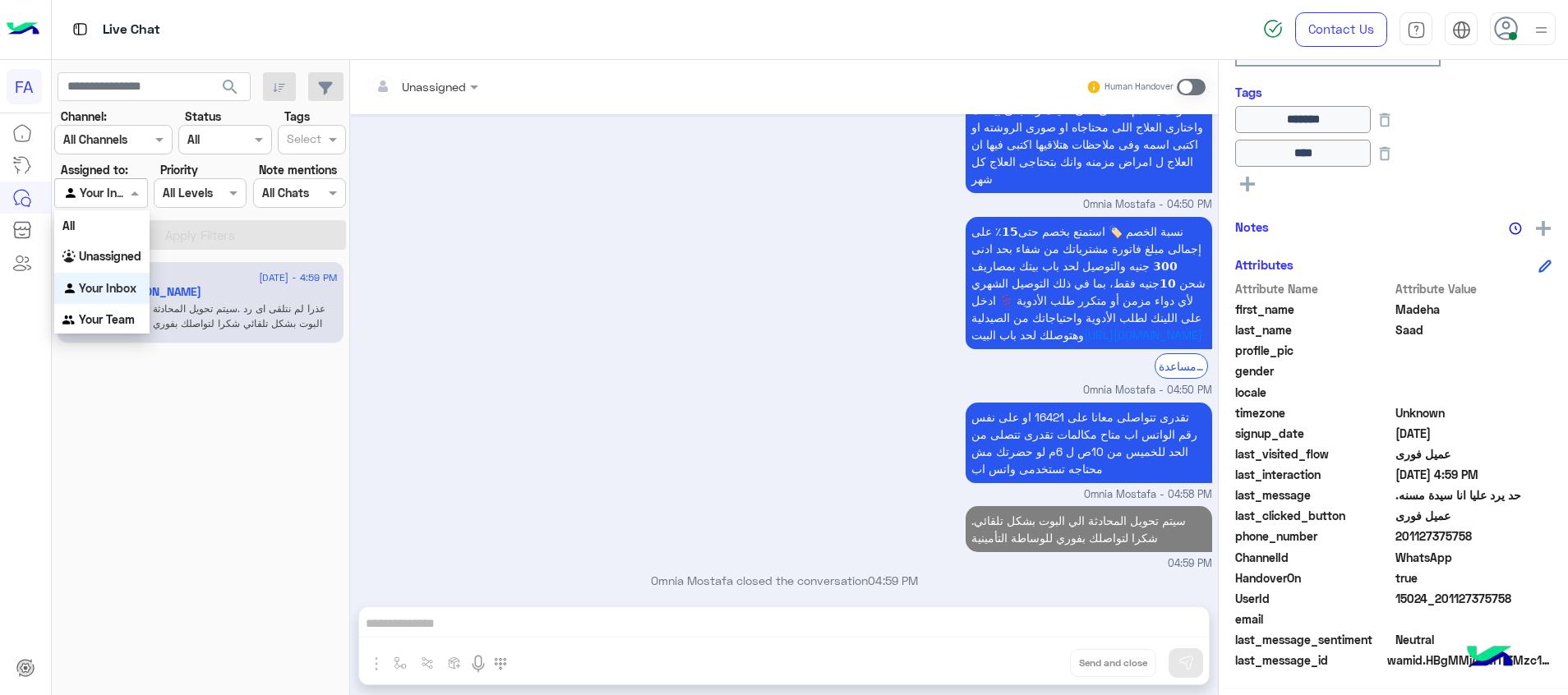
click at [127, 196] on span at bounding box center [137, 193] width 21 height 17
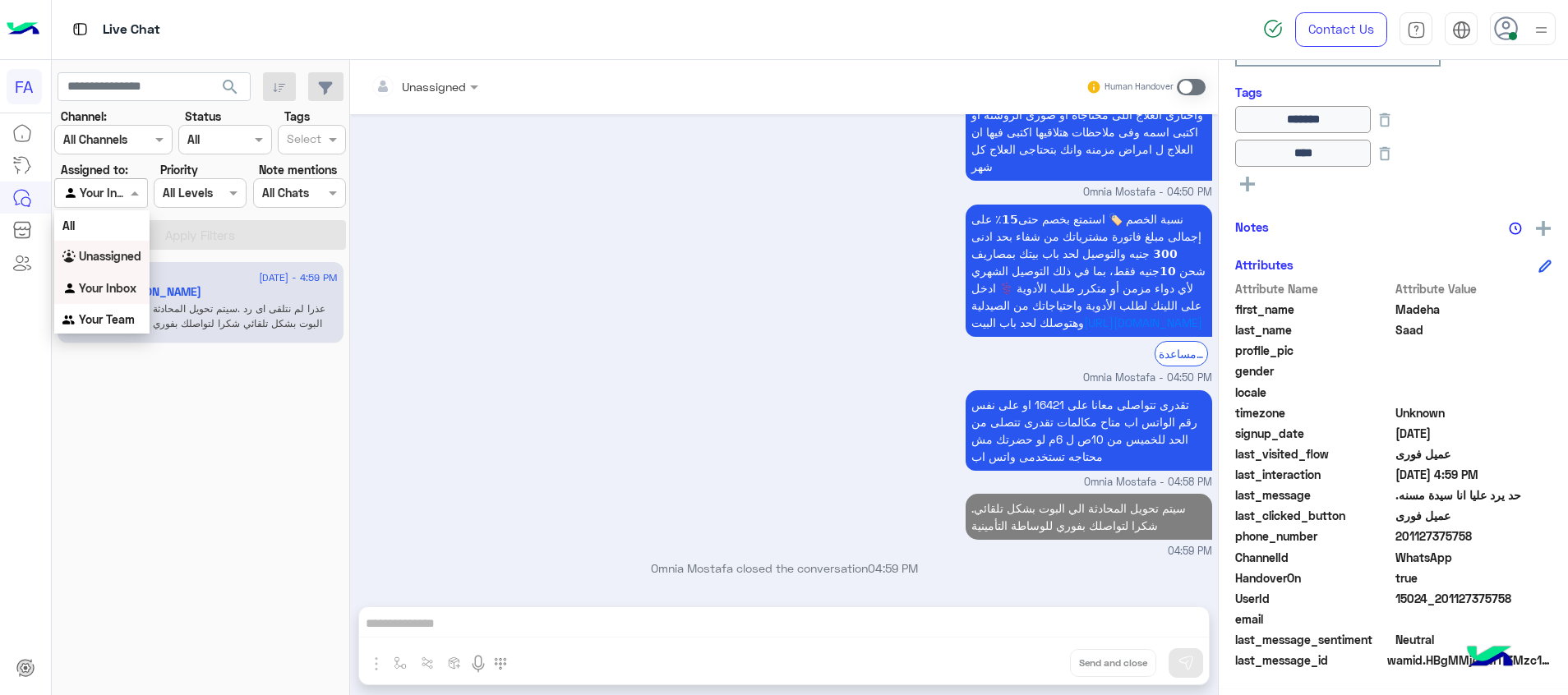
click at [139, 261] on b "Unassigned" at bounding box center [110, 255] width 62 height 14
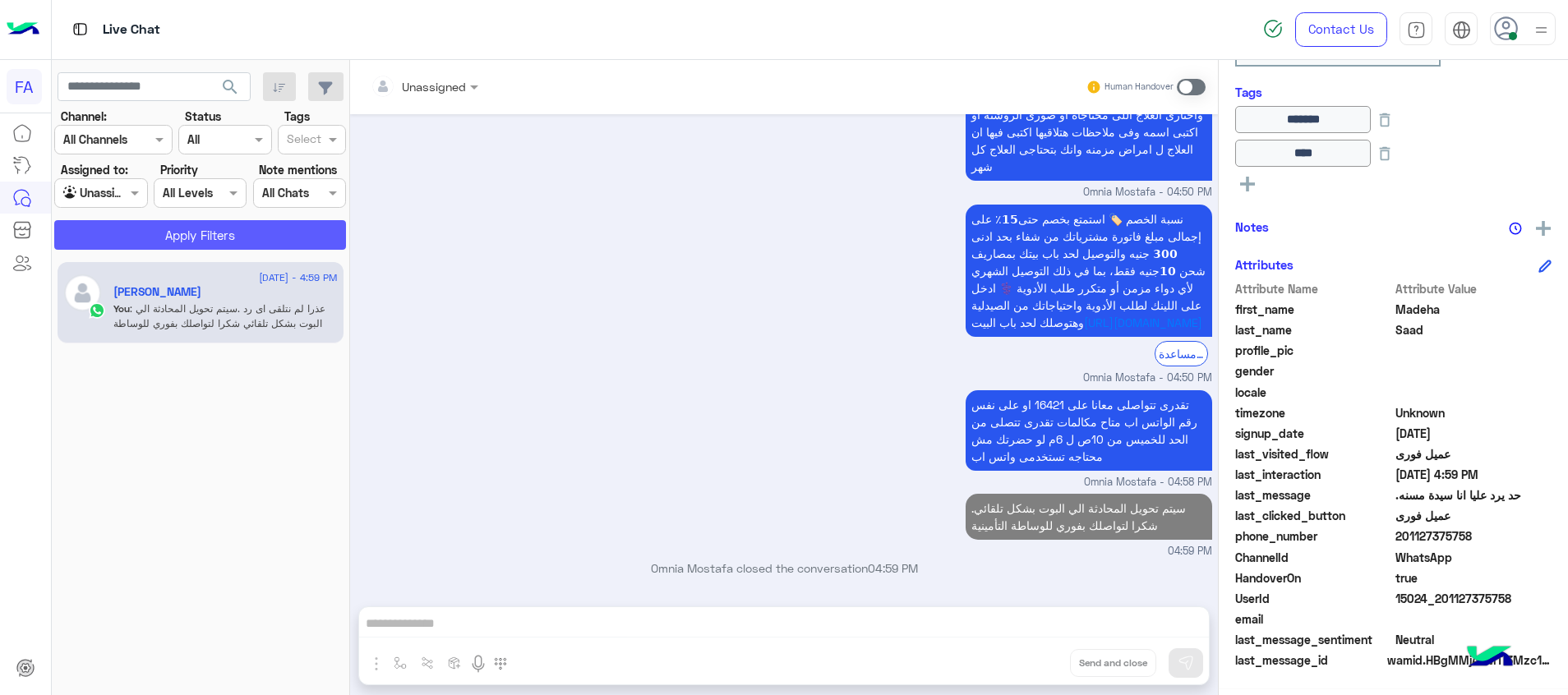
click at [187, 240] on button "Apply Filters" at bounding box center [199, 235] width 292 height 29
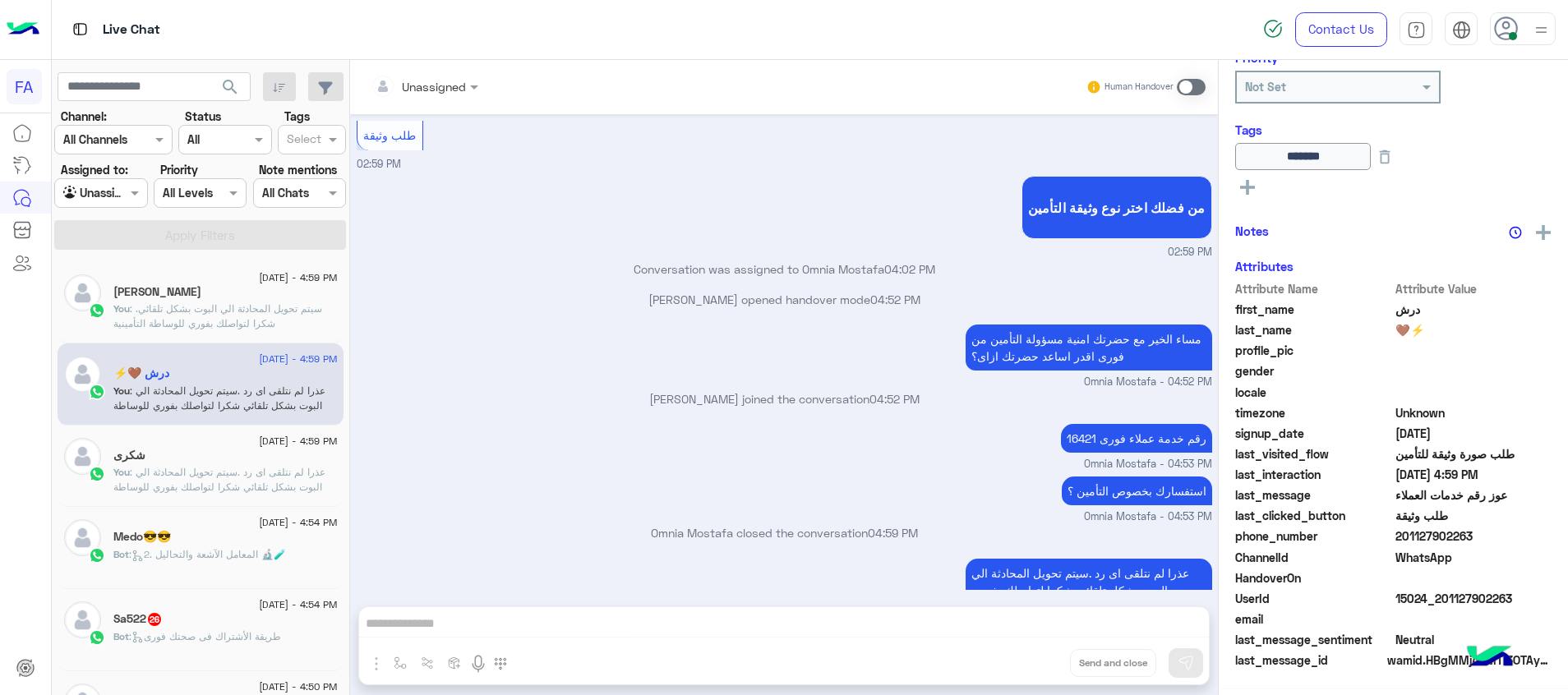
scroll to position [91, 0]
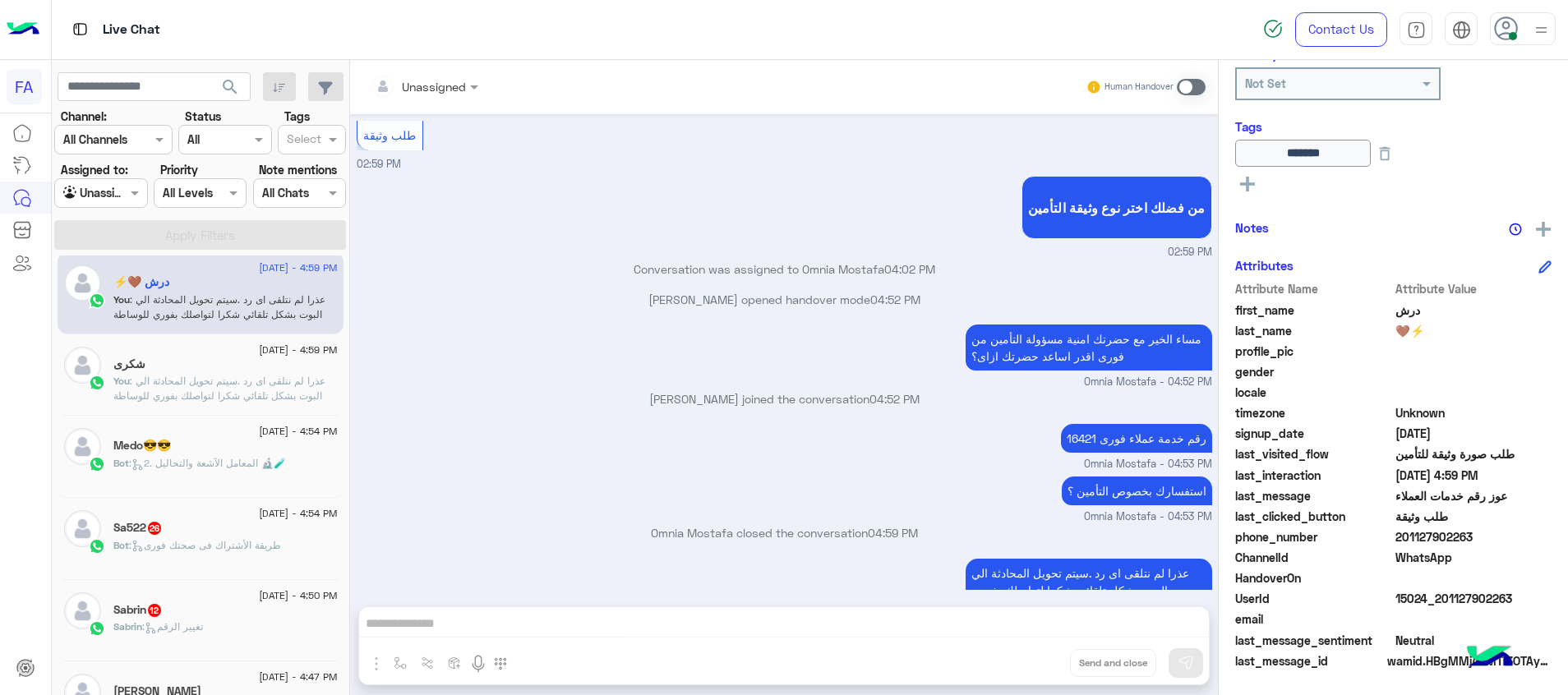
click at [235, 614] on div "Sabrin 12" at bounding box center [225, 612] width 224 height 17
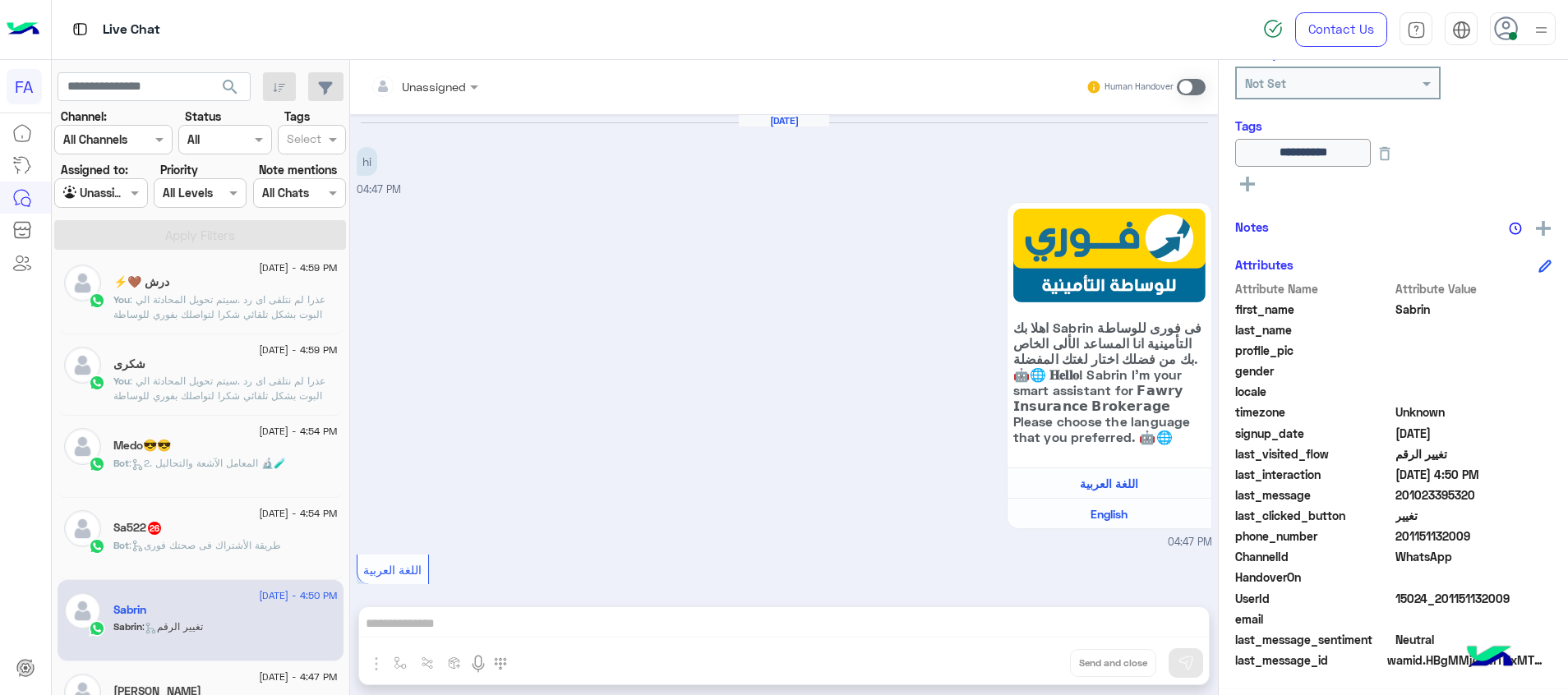
scroll to position [1276, 0]
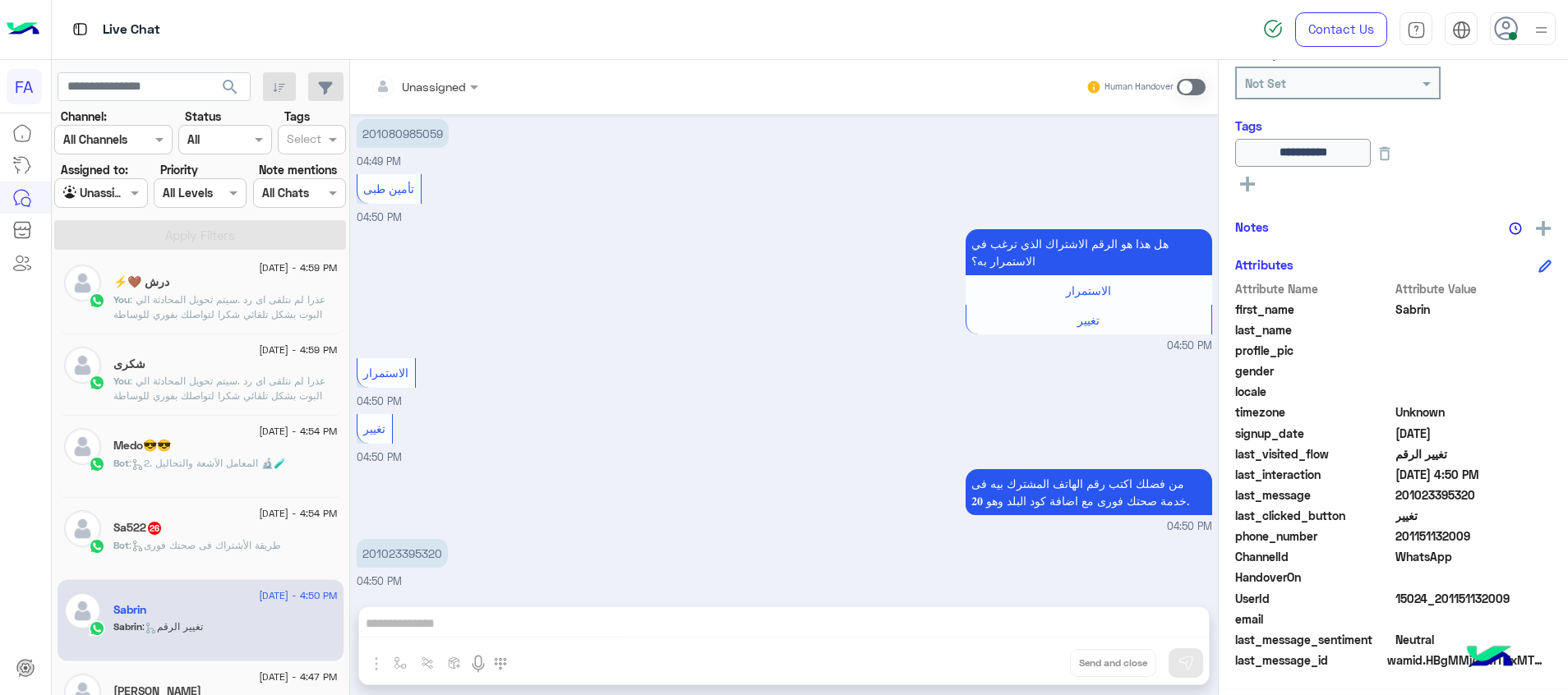
click at [244, 551] on p "Bot : طريقة الأشتراك فى صحتك فورى" at bounding box center [197, 546] width 167 height 15
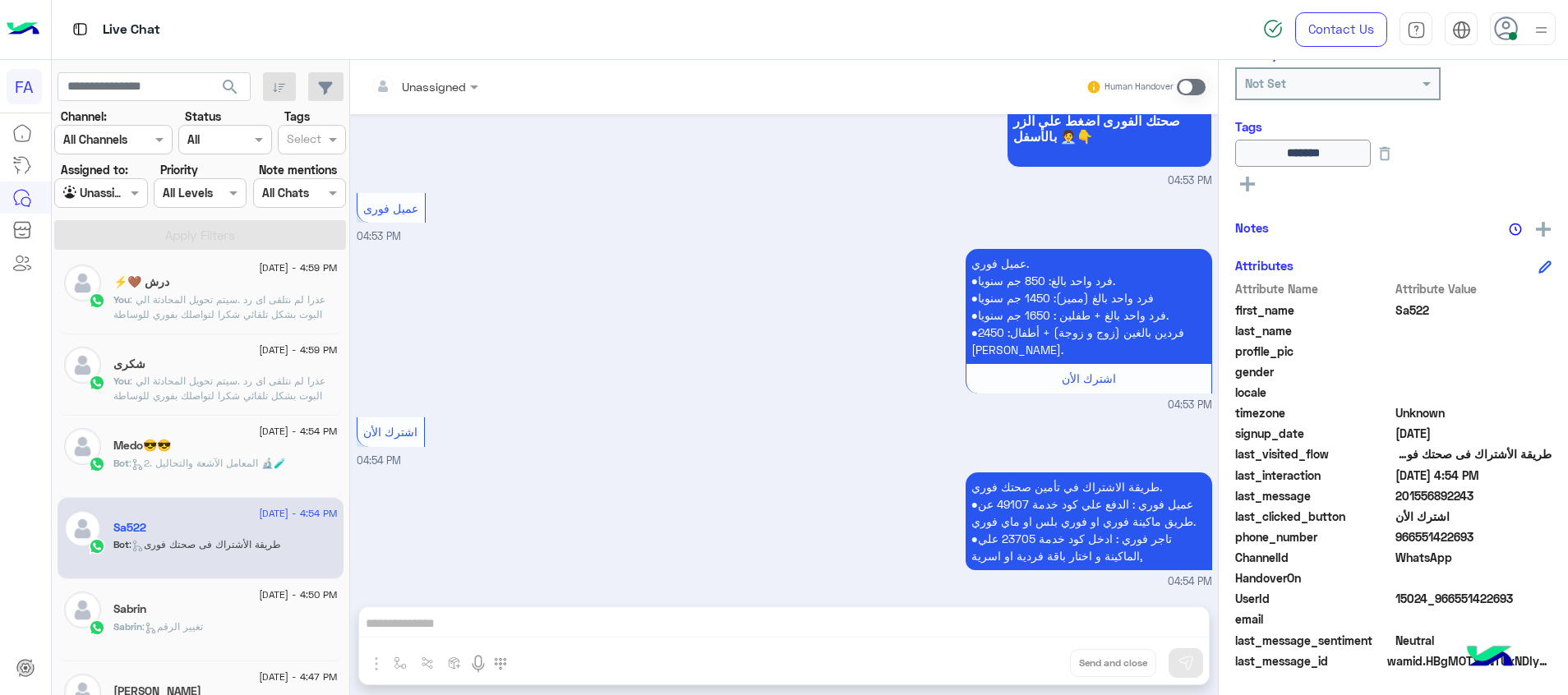
scroll to position [215, 0]
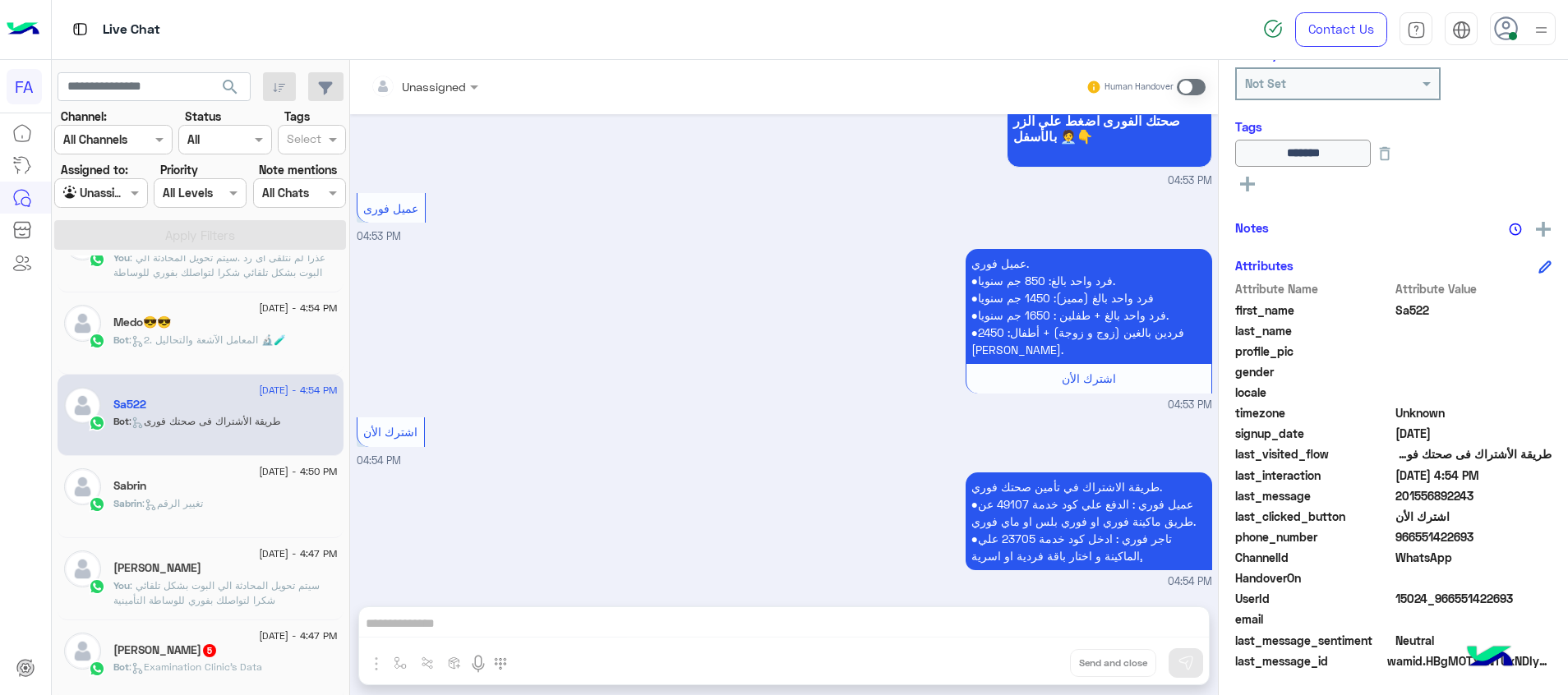
click at [243, 649] on div "Mahmoud Saleh 5" at bounding box center [225, 652] width 224 height 17
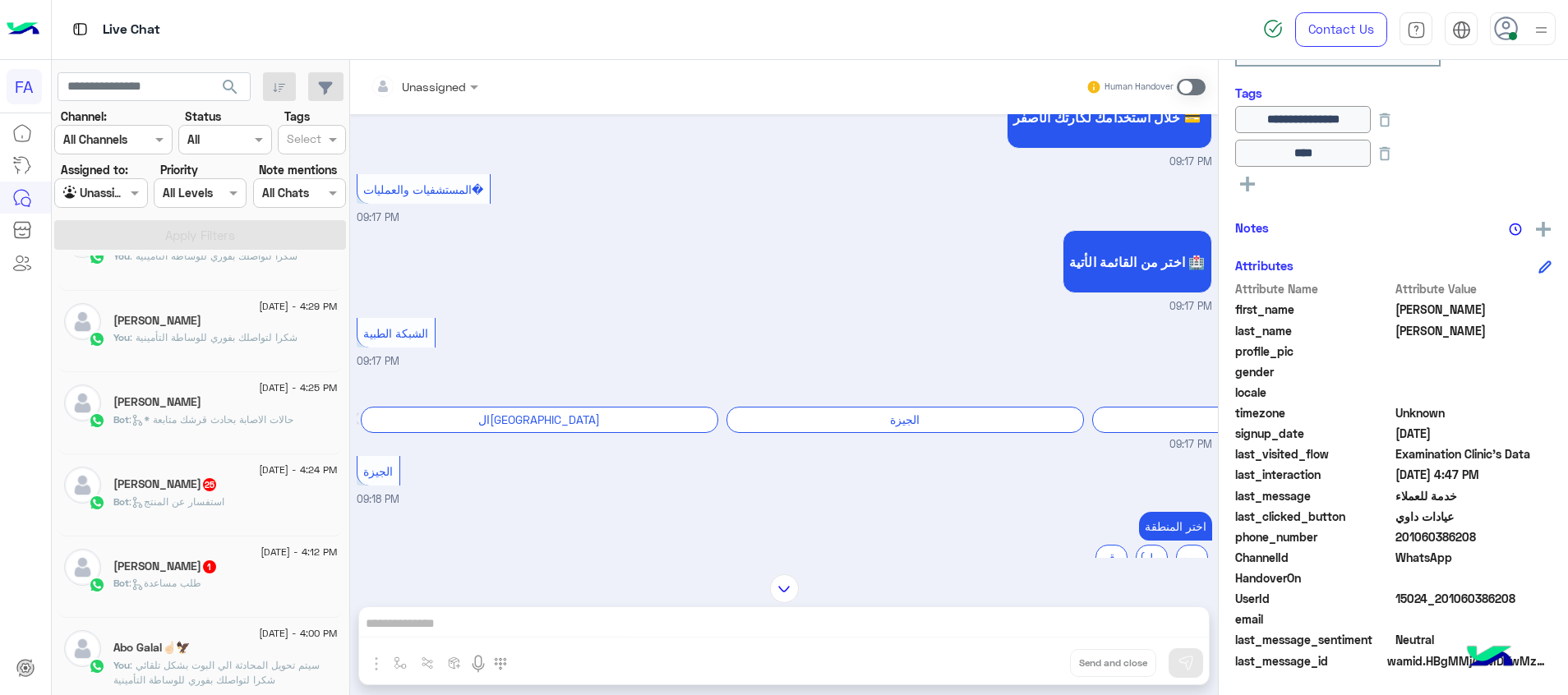
scroll to position [831, 0]
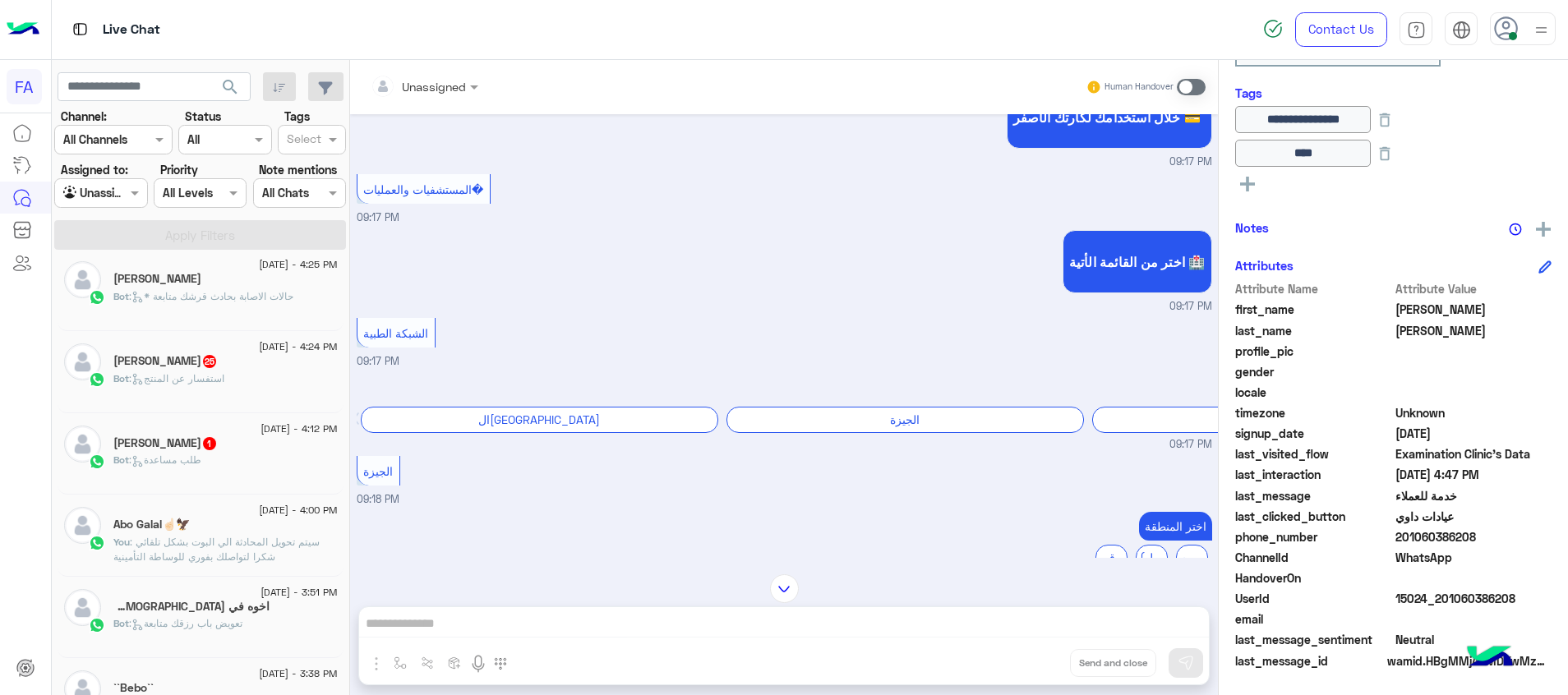
click at [255, 450] on div "Ahmed 1" at bounding box center [225, 445] width 224 height 17
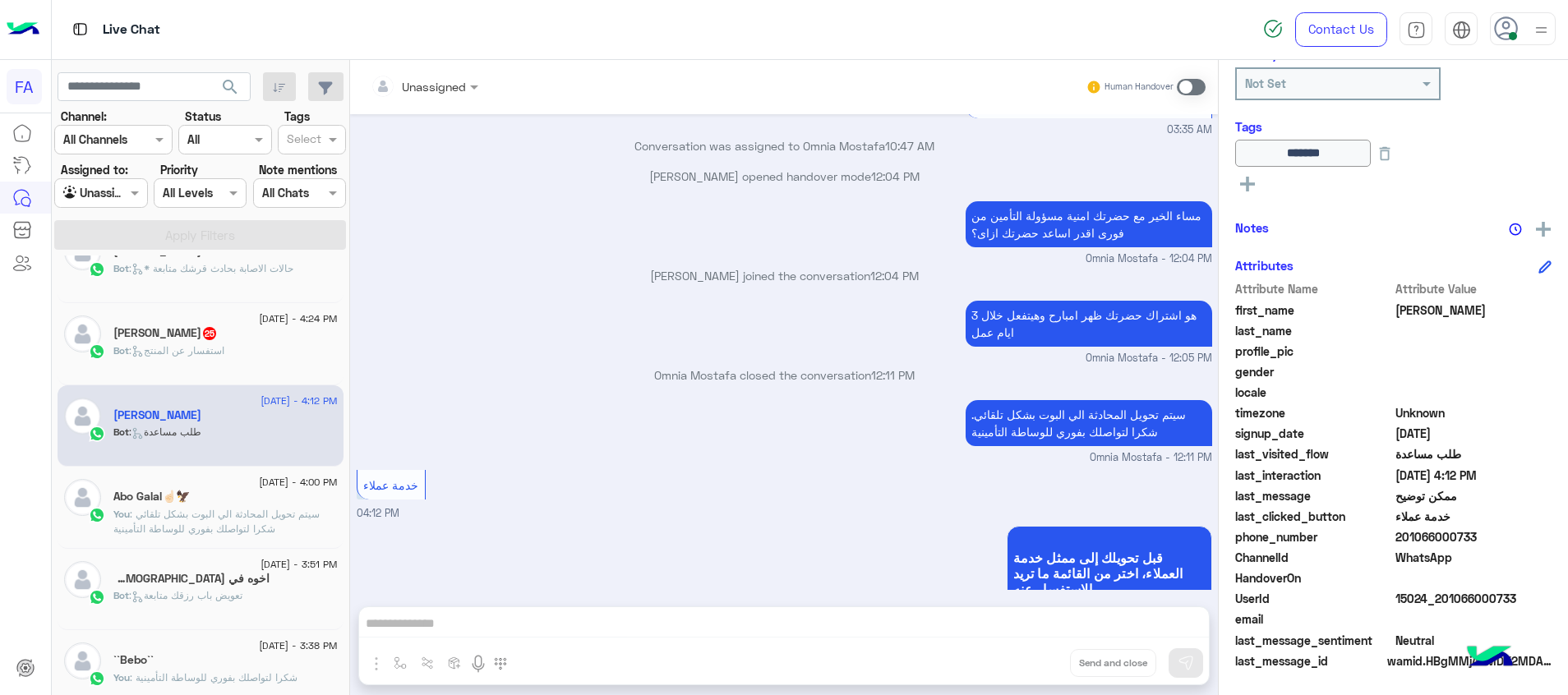
scroll to position [831, 0]
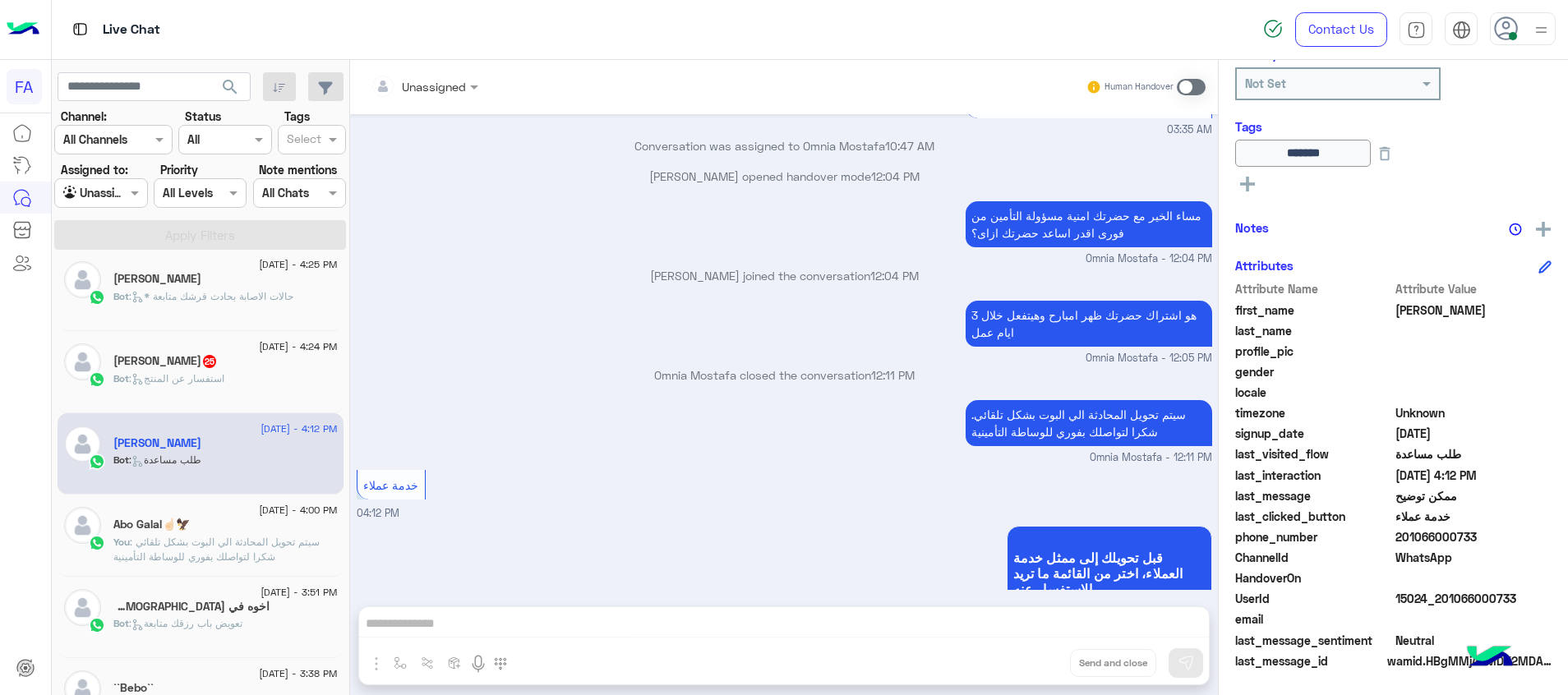
click at [207, 346] on div "15 September - 4:24 PM" at bounding box center [225, 348] width 224 height 10
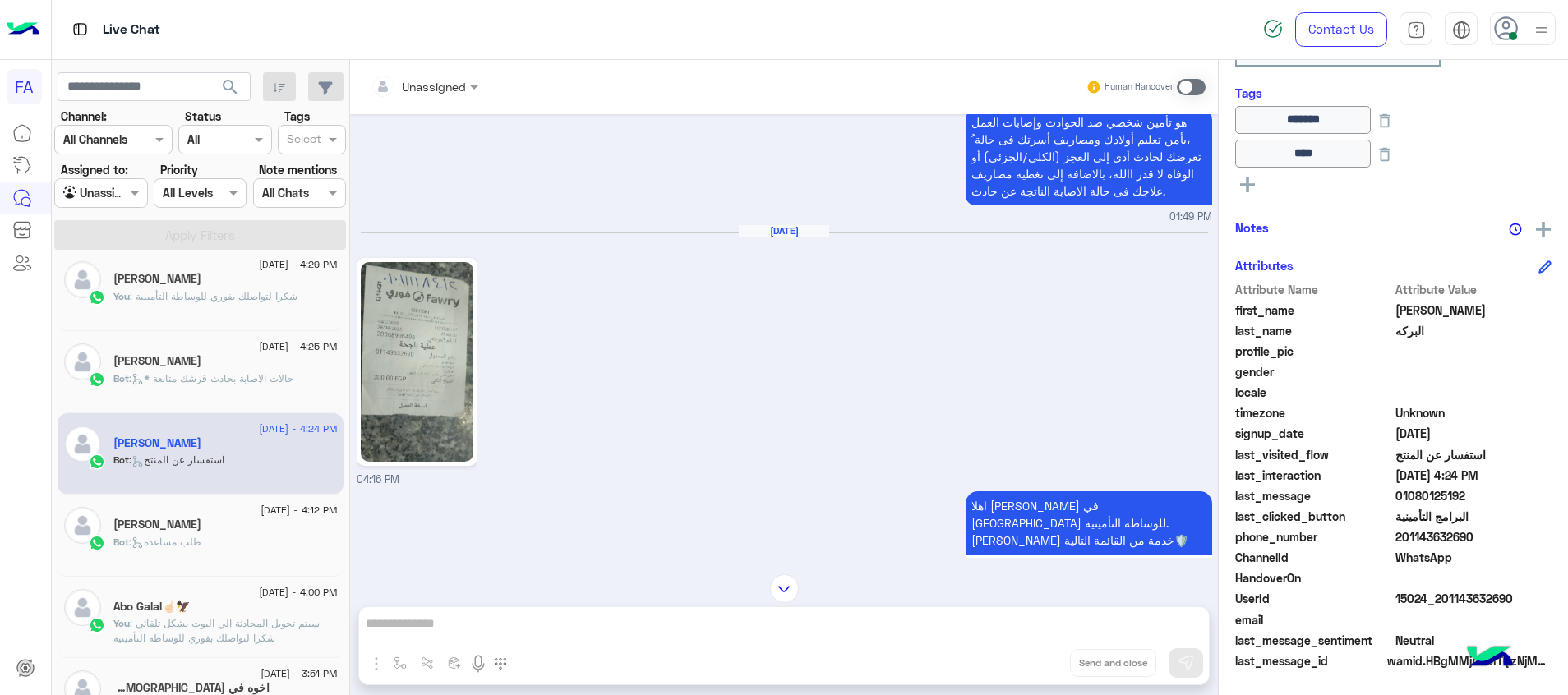
click at [411, 389] on img at bounding box center [417, 361] width 112 height 200
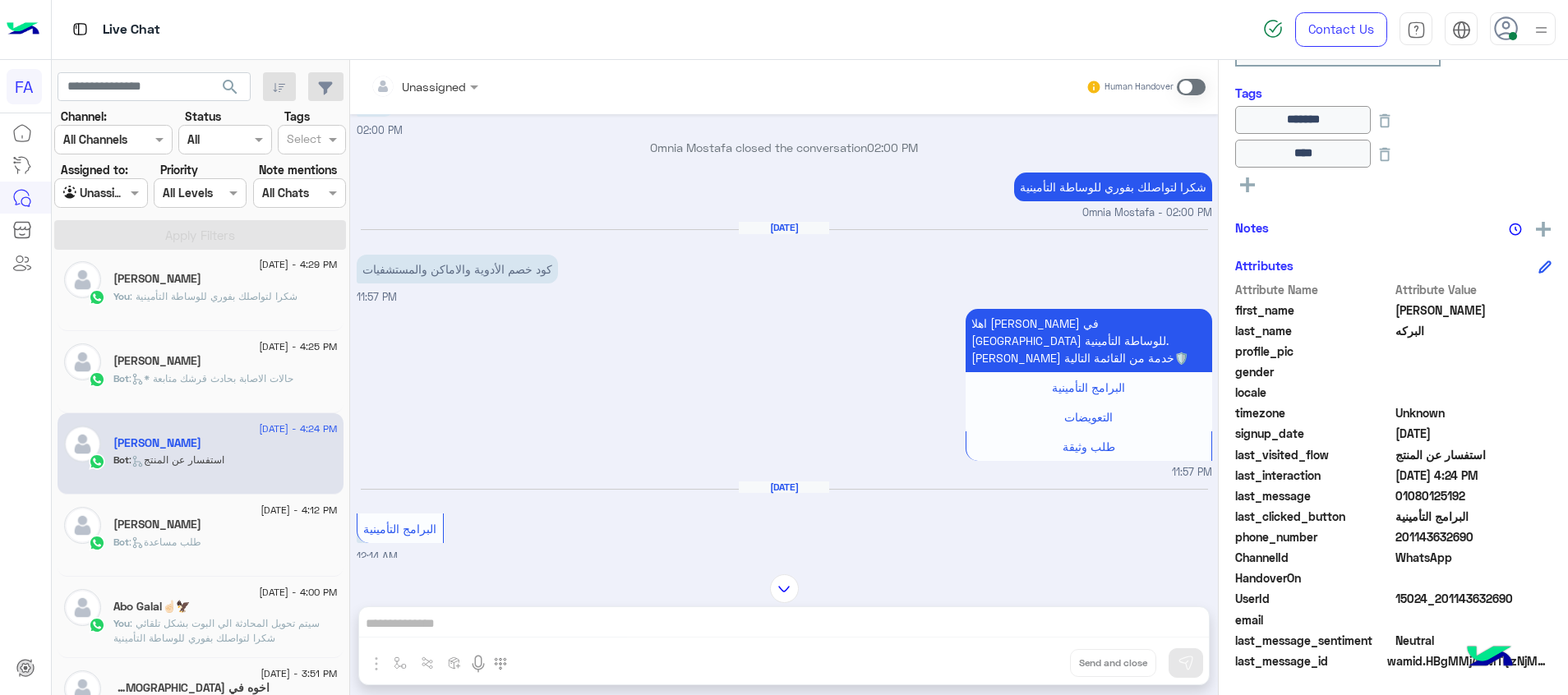
scroll to position [106, 0]
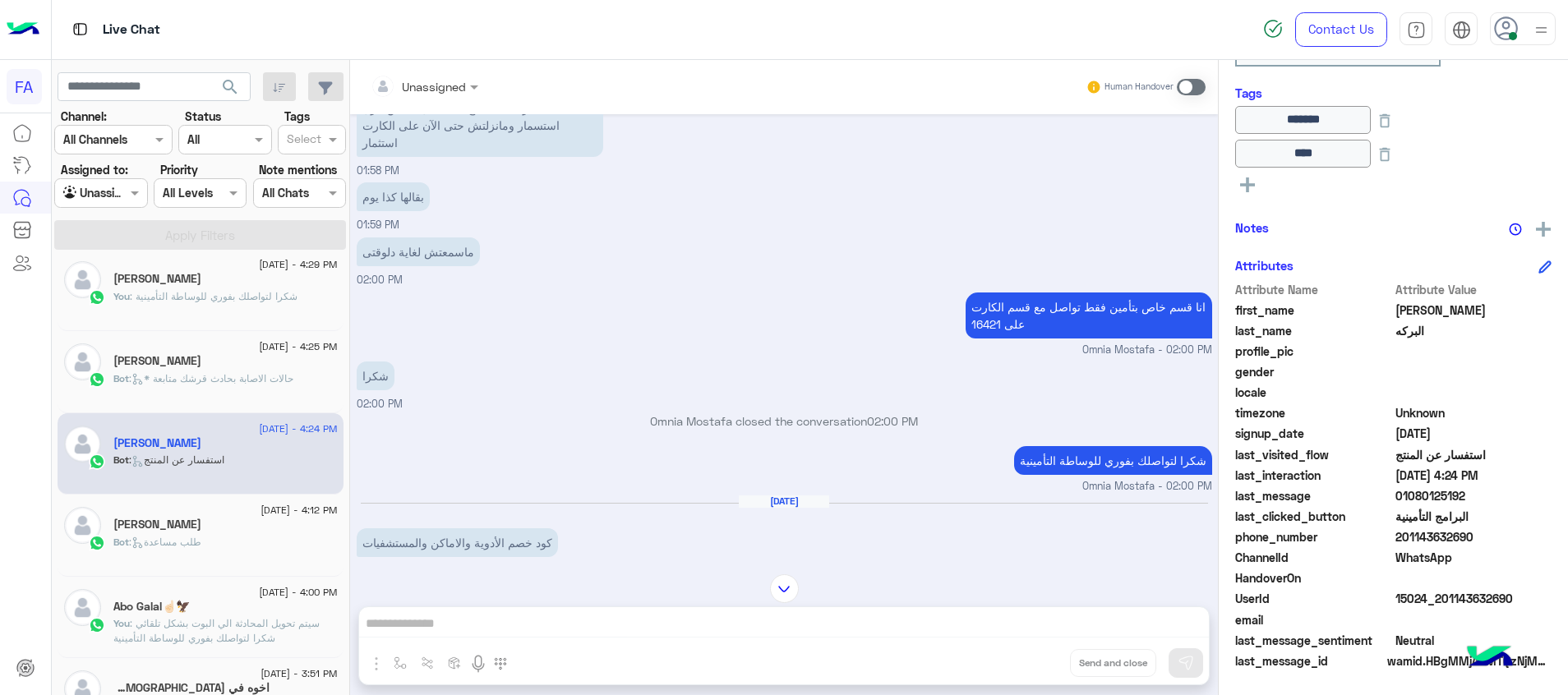
drag, startPoint x: 836, startPoint y: 356, endPoint x: 785, endPoint y: 385, distance: 58.7
click at [785, 385] on div "Aug 30, 2025 لا هتنزل الابلكيشن على تليفونها هى يافندم Omnia Mostafa - 01:57 PM…" at bounding box center [784, 336] width 868 height 443
click at [612, 381] on div "شكرا 02:00 PM" at bounding box center [784, 385] width 855 height 55
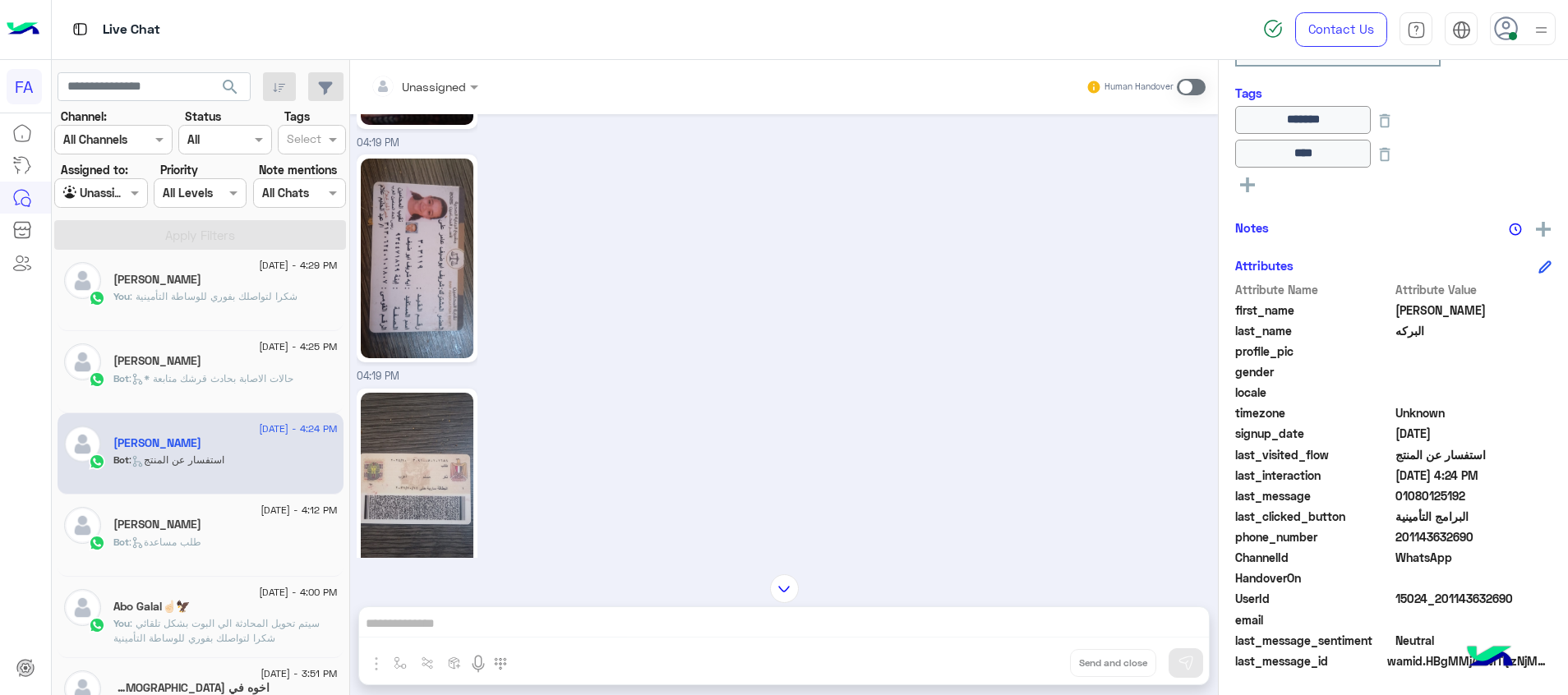
scroll to position [8026, 0]
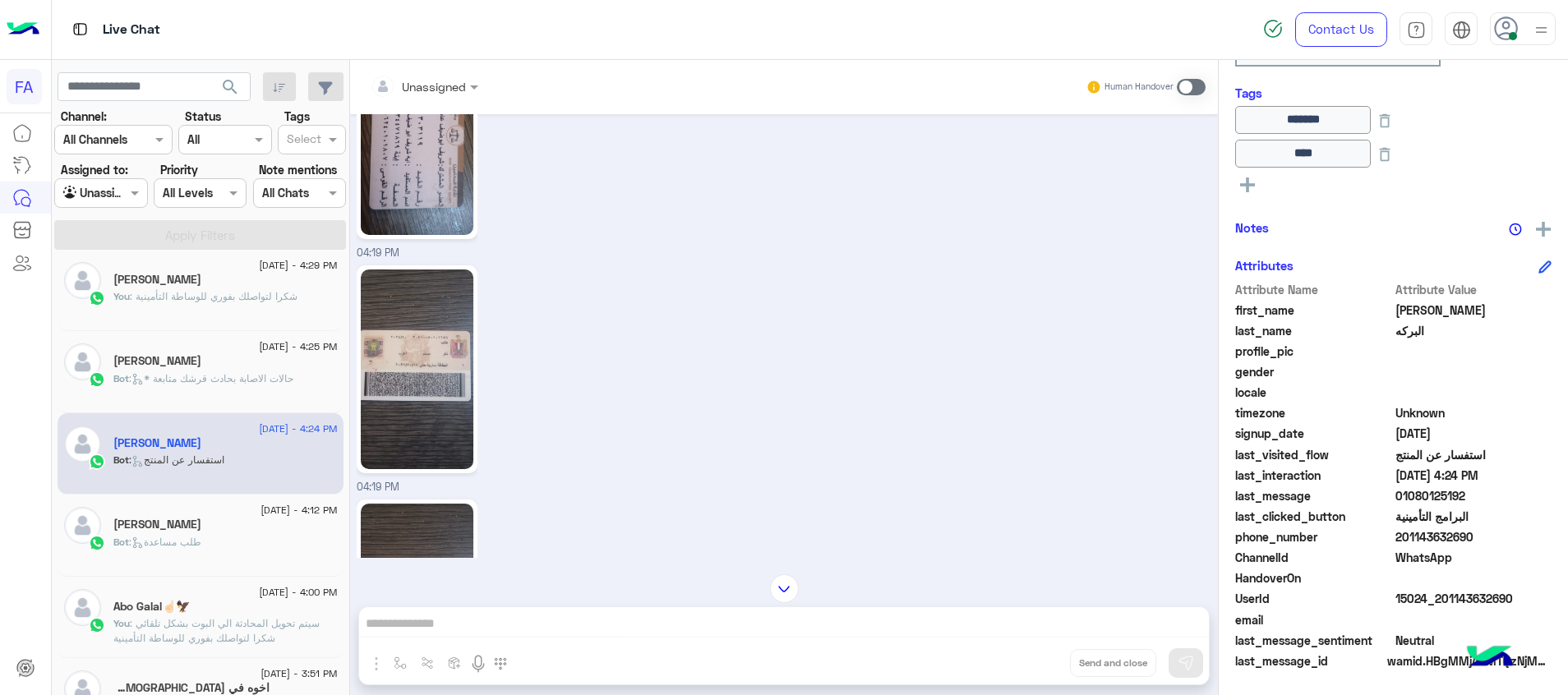
click at [421, 176] on img at bounding box center [417, 134] width 112 height 200
drag, startPoint x: 1513, startPoint y: 598, endPoint x: 1443, endPoint y: 599, distance: 70.0
click at [1443, 599] on span "15024_201143632690" at bounding box center [1473, 599] width 157 height 17
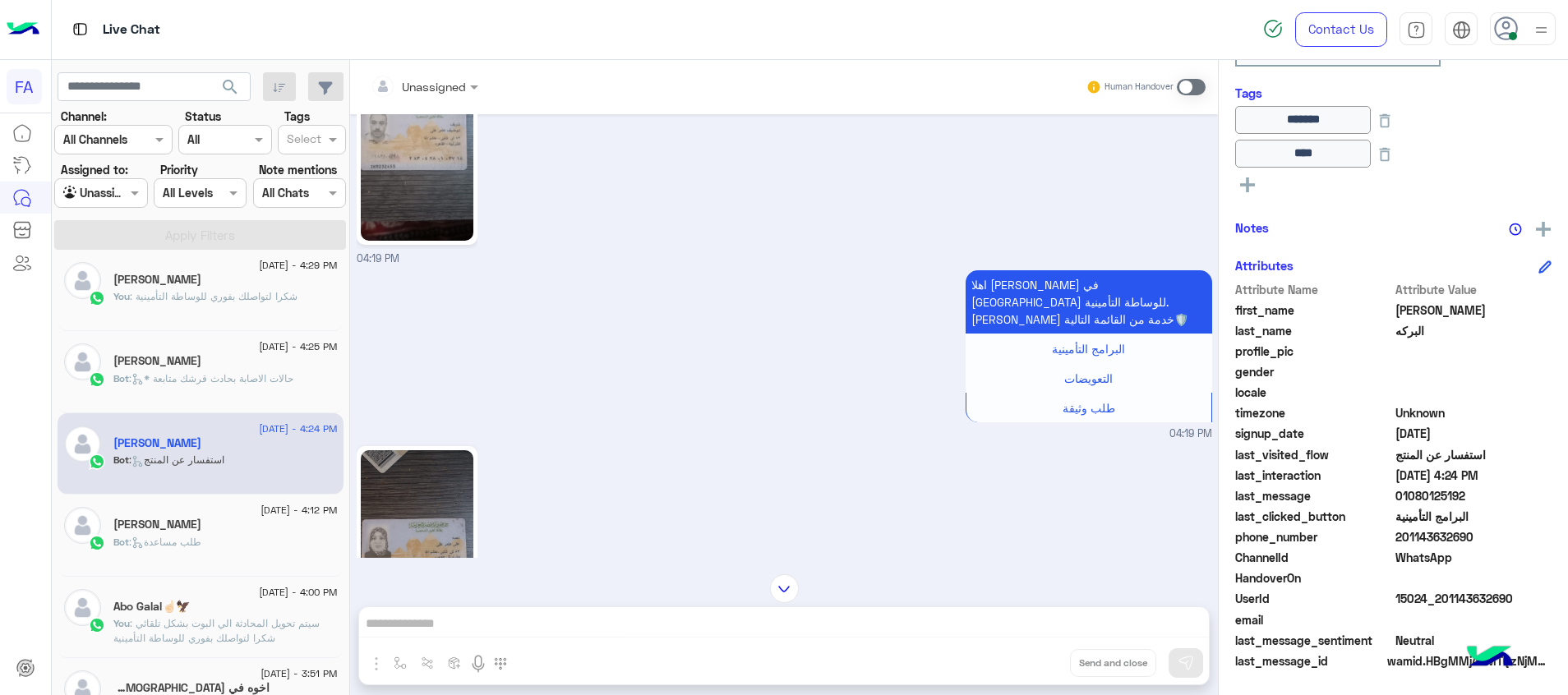
scroll to position [7040, 0]
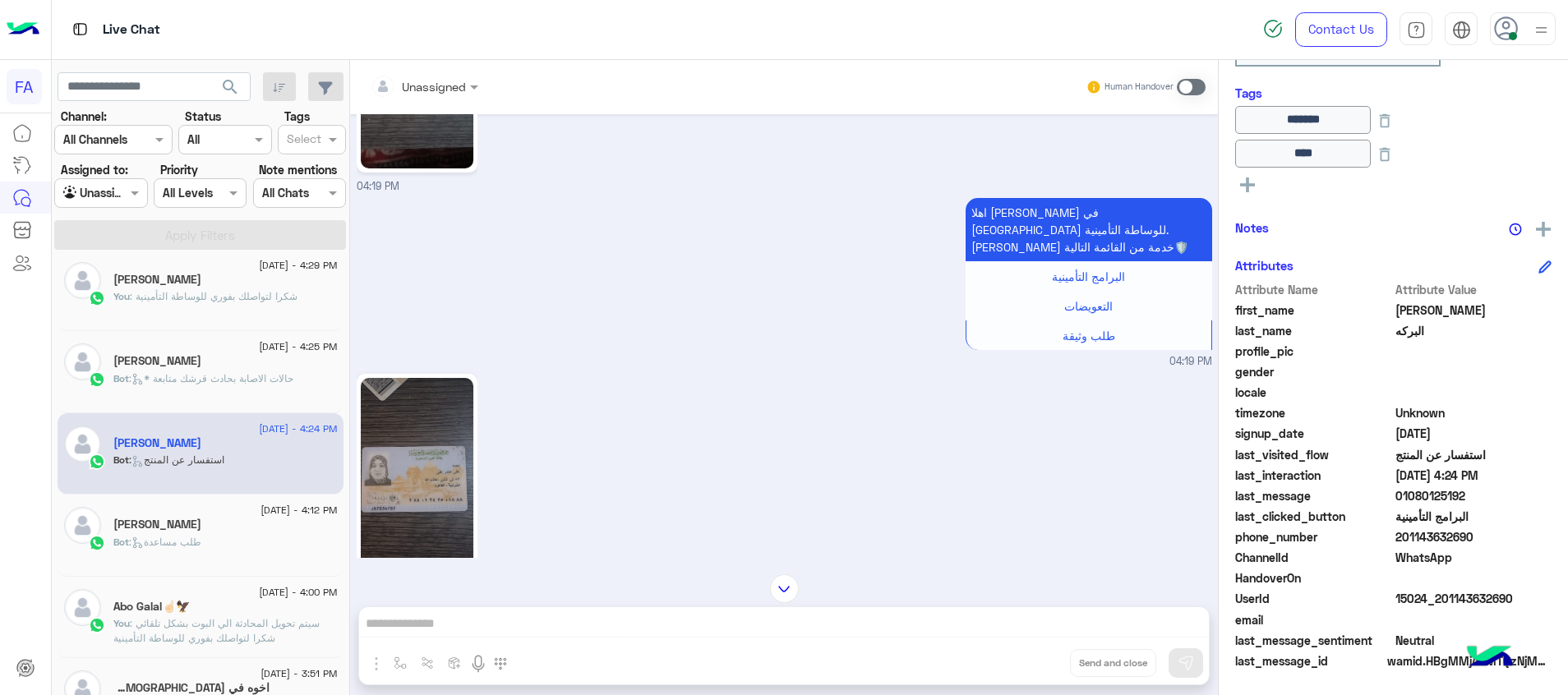
click at [449, 428] on img at bounding box center [417, 478] width 112 height 200
click at [450, 404] on img at bounding box center [417, 478] width 112 height 200
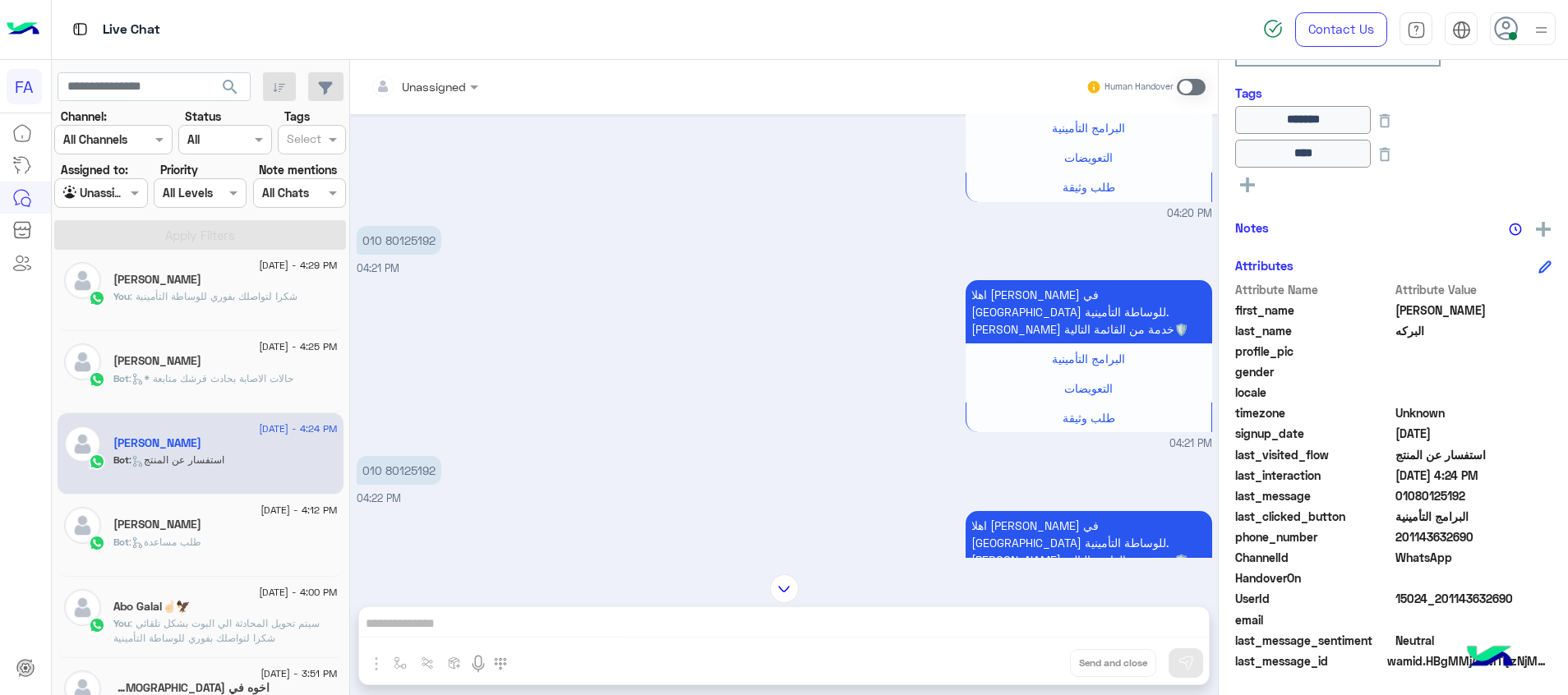
scroll to position [9013, 0]
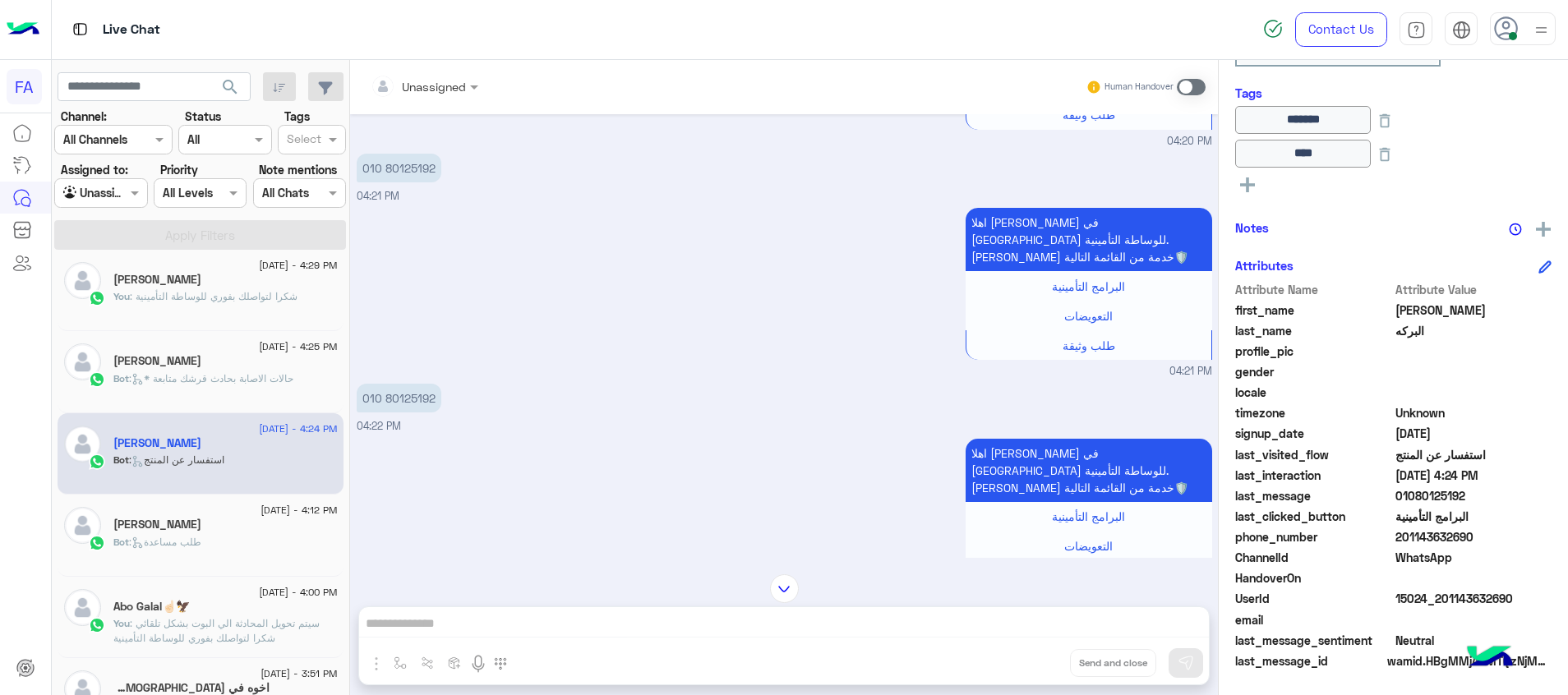
click at [434, 80] on input "text" at bounding box center [404, 87] width 66 height 17
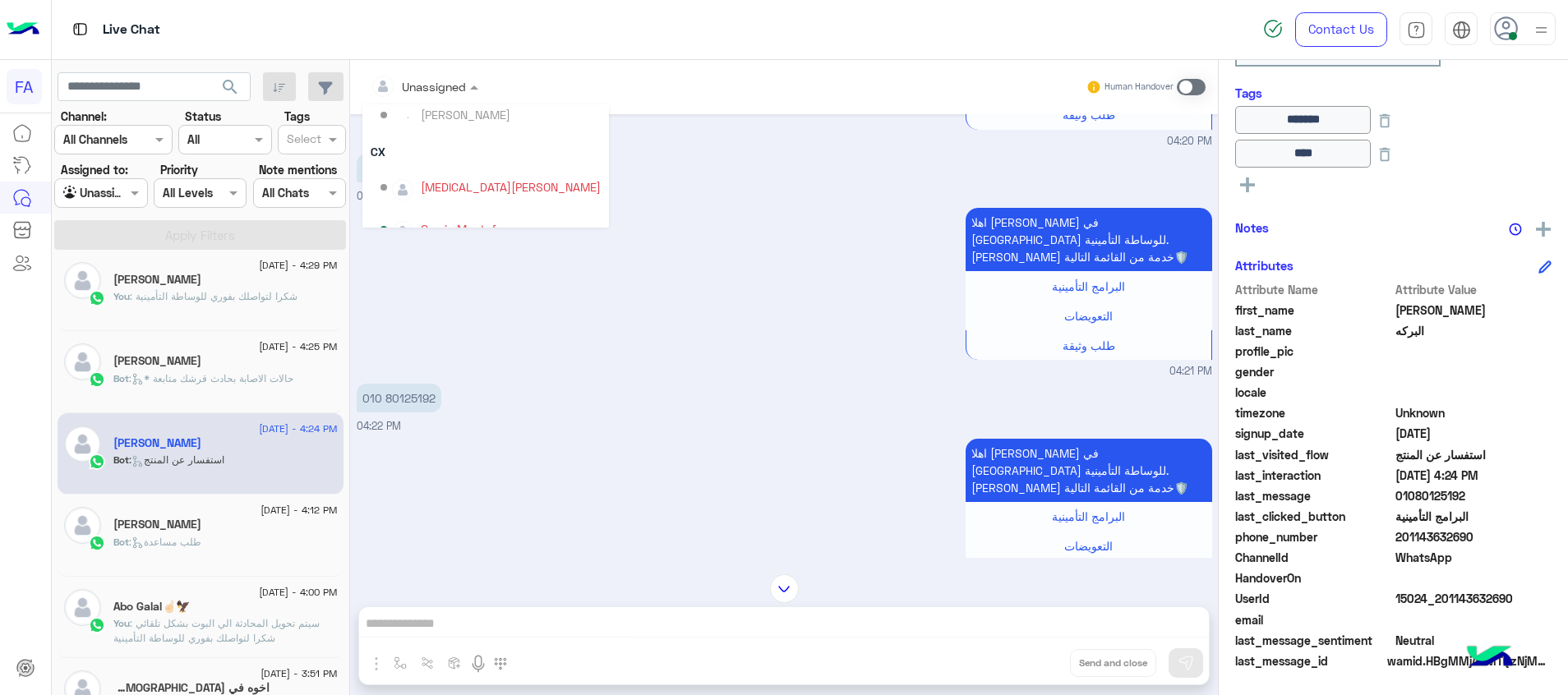
scroll to position [105, 0]
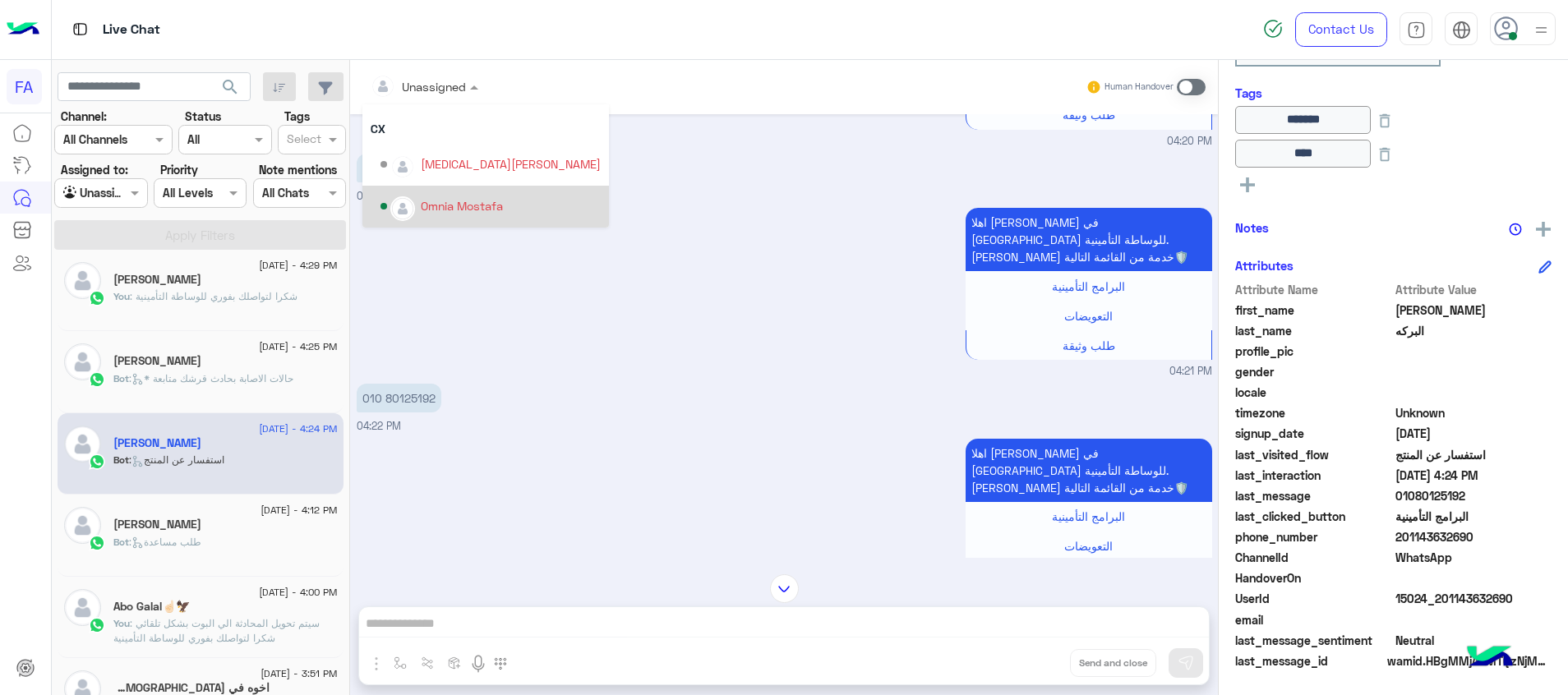
click at [437, 210] on div "Omnia Mostafa" at bounding box center [461, 206] width 82 height 17
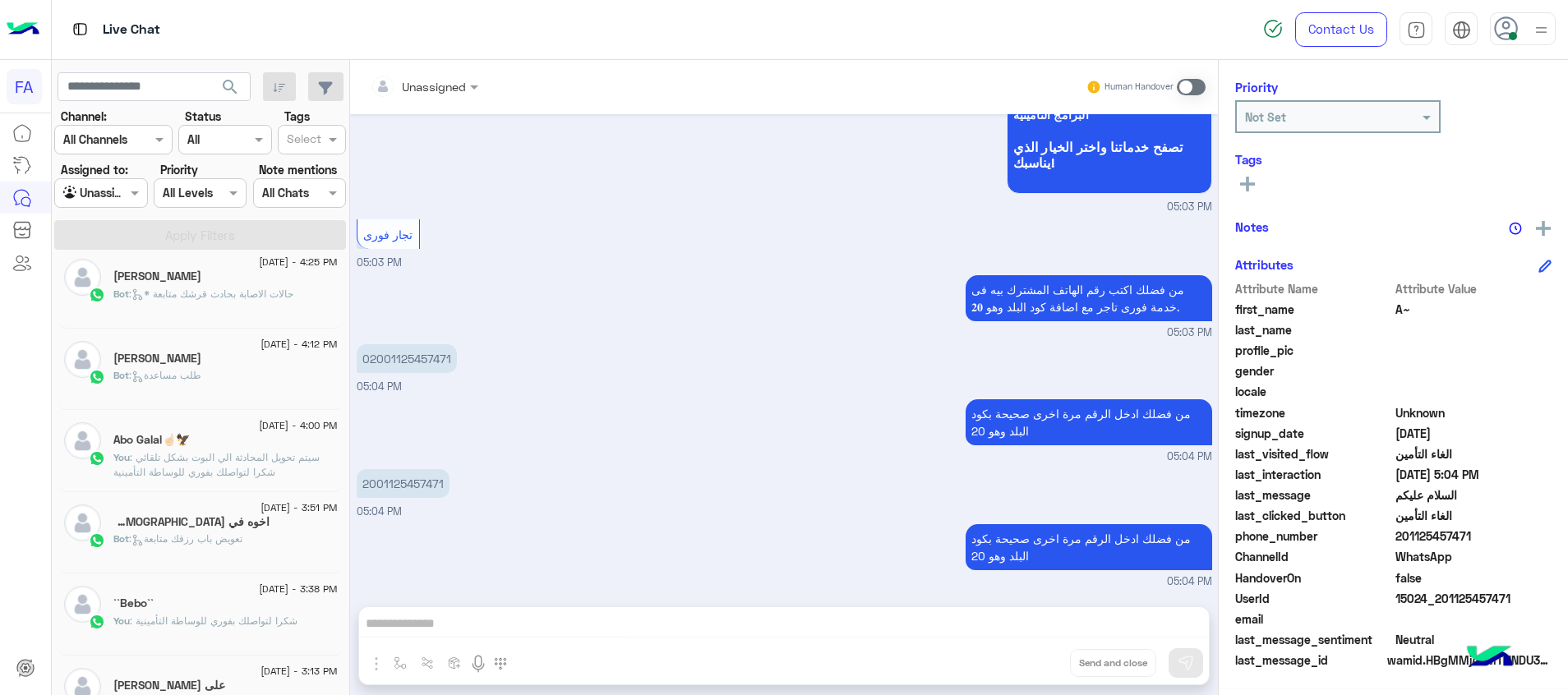
scroll to position [954, 0]
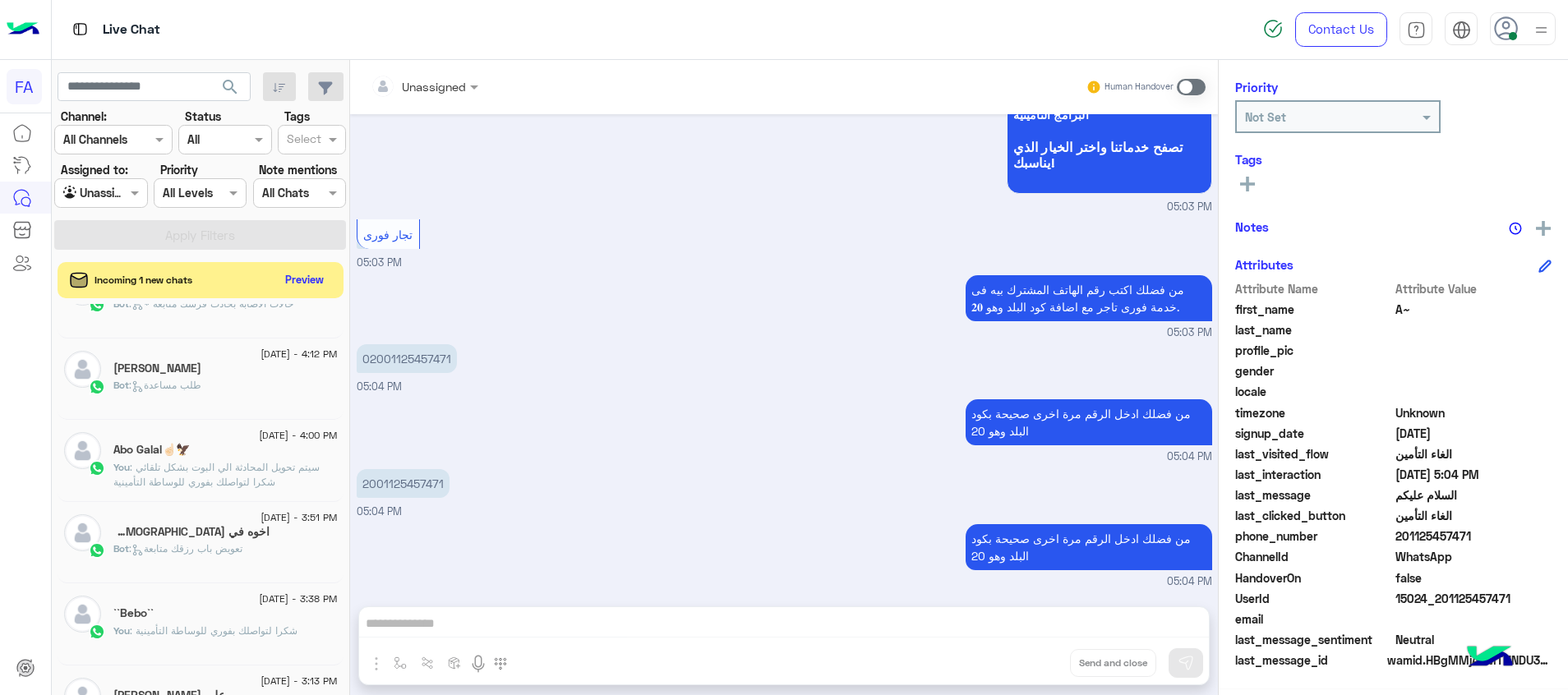
click at [249, 559] on div "Bot : تعويض باب رزقك متابعة" at bounding box center [225, 556] width 224 height 28
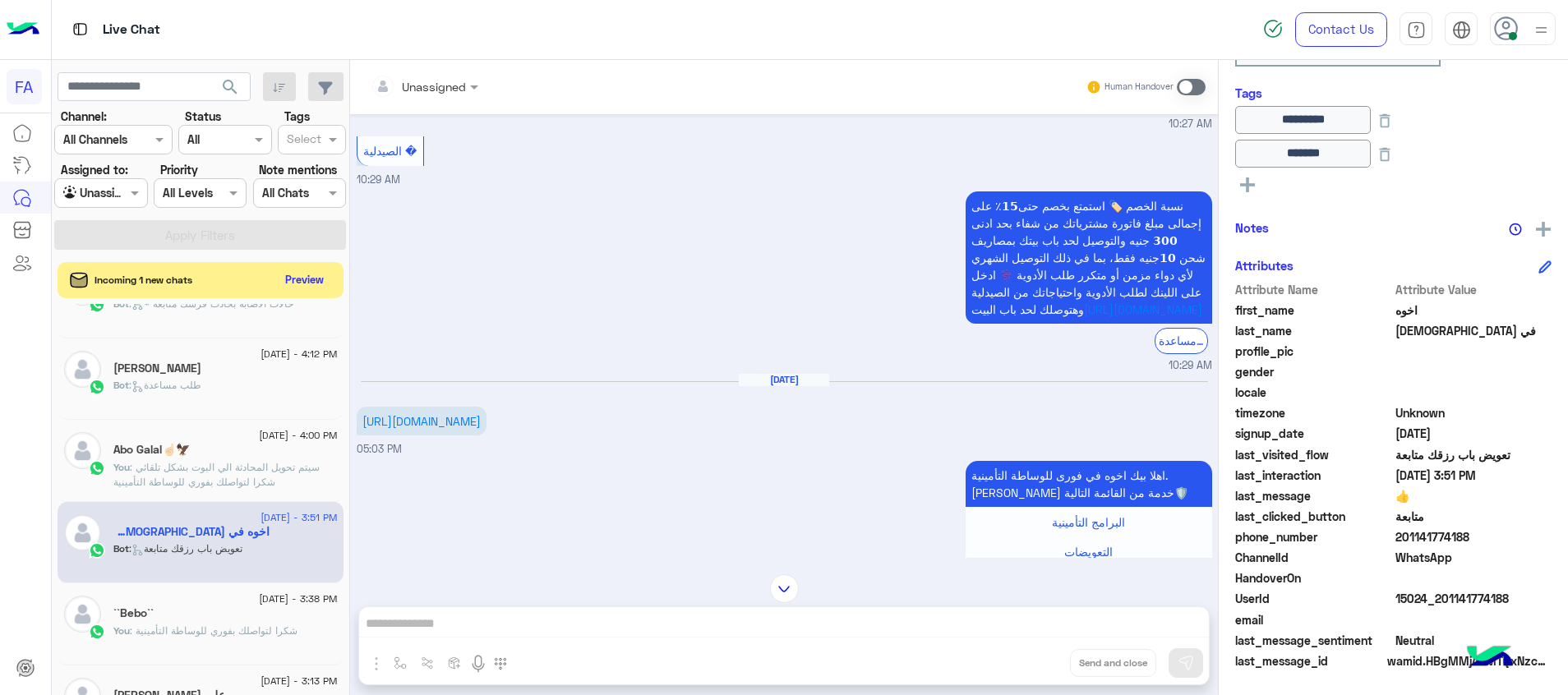
scroll to position [256, 0]
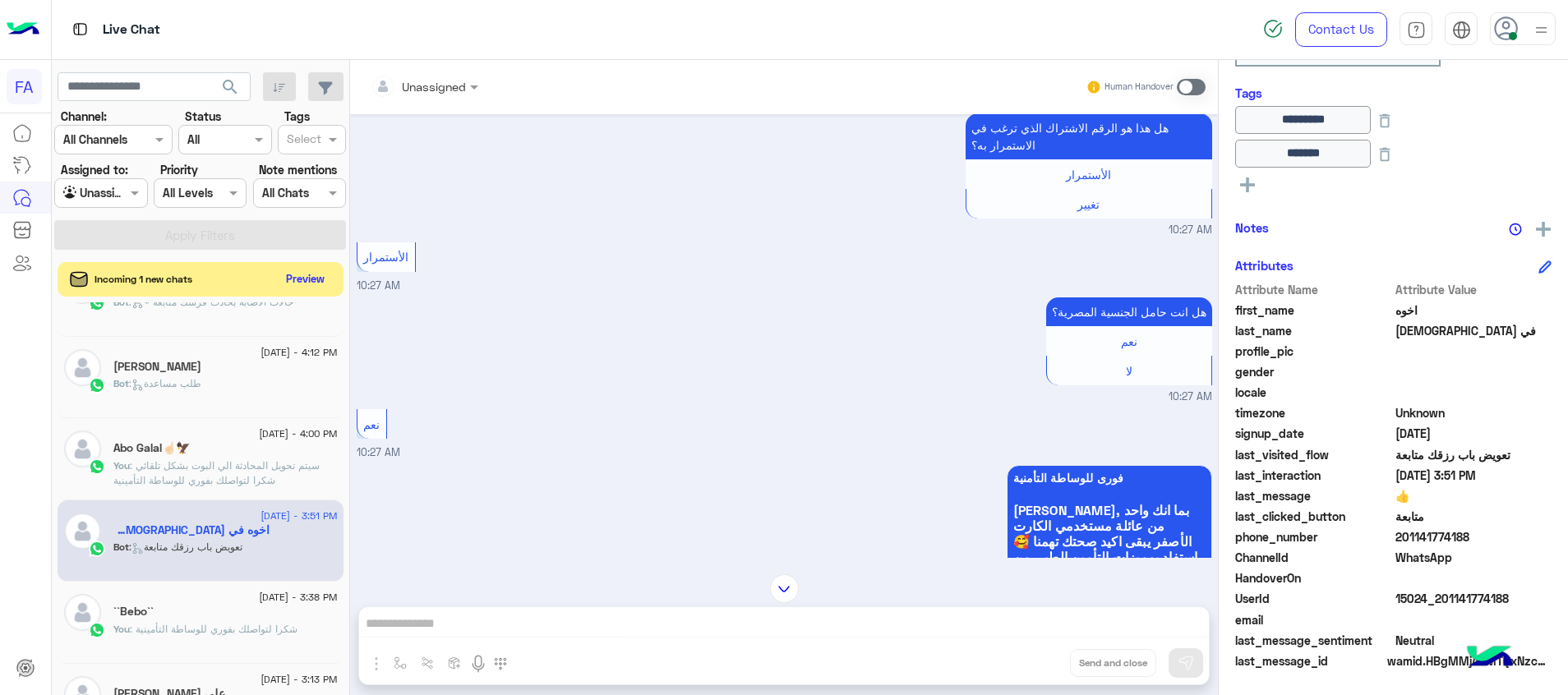
click at [310, 280] on button "Preview" at bounding box center [305, 278] width 51 height 22
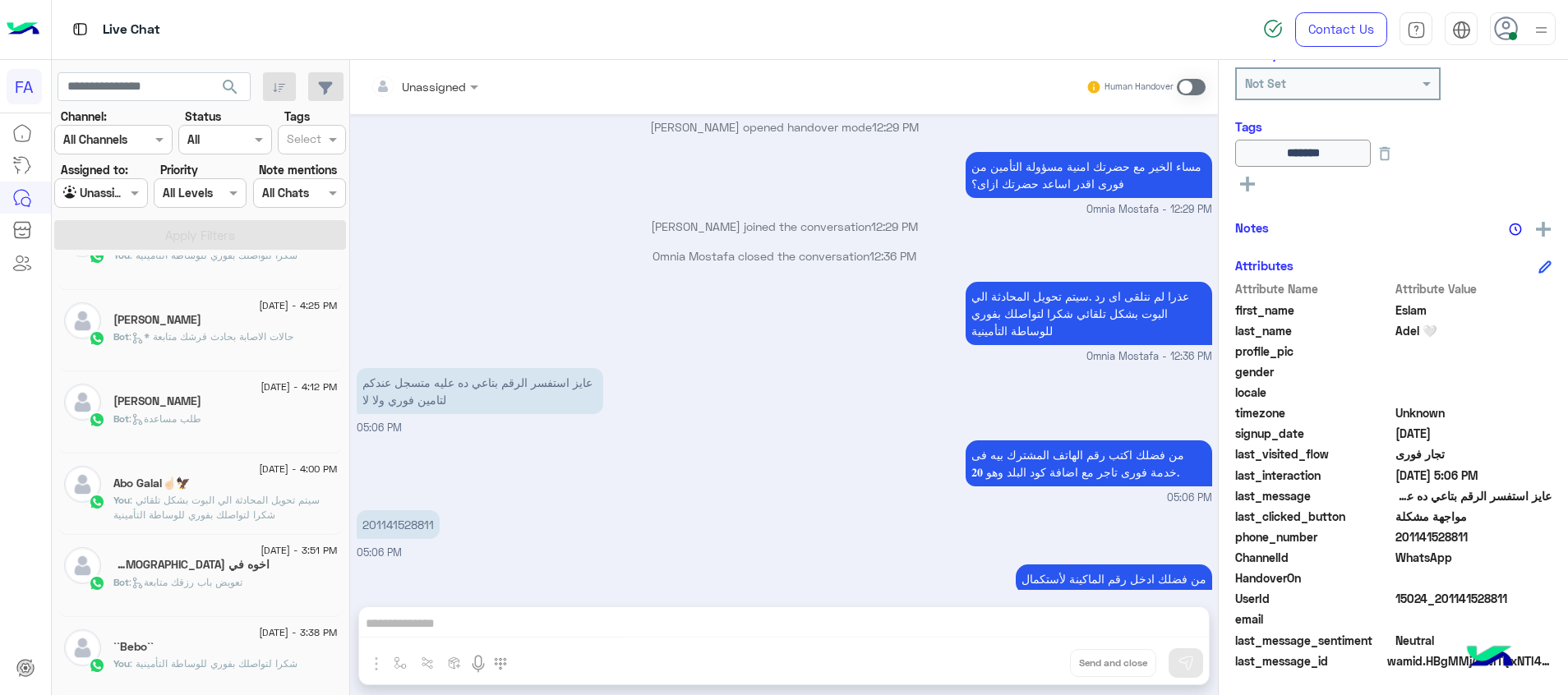
scroll to position [3040, 0]
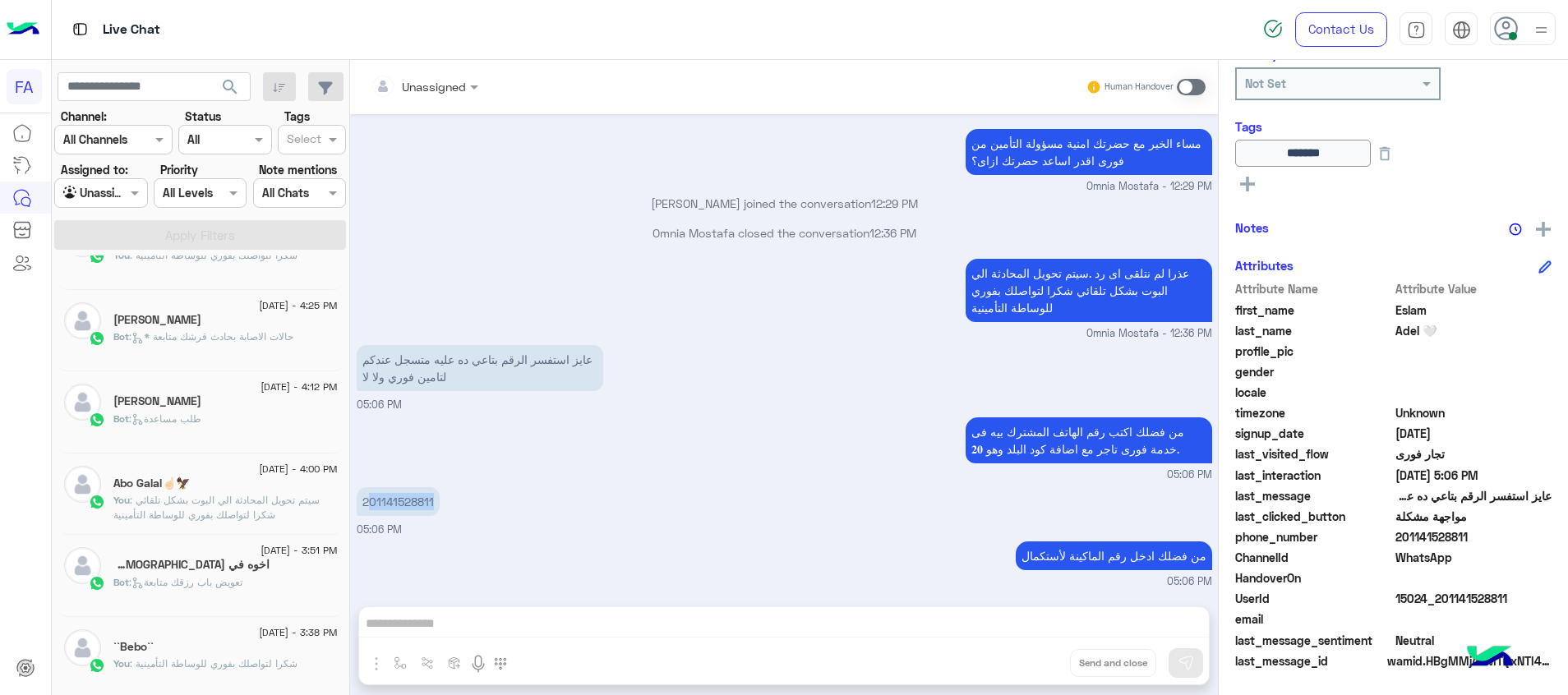
drag, startPoint x: 436, startPoint y: 506, endPoint x: 371, endPoint y: 502, distance: 65.1
click at [371, 502] on p "201141528811" at bounding box center [398, 502] width 83 height 28
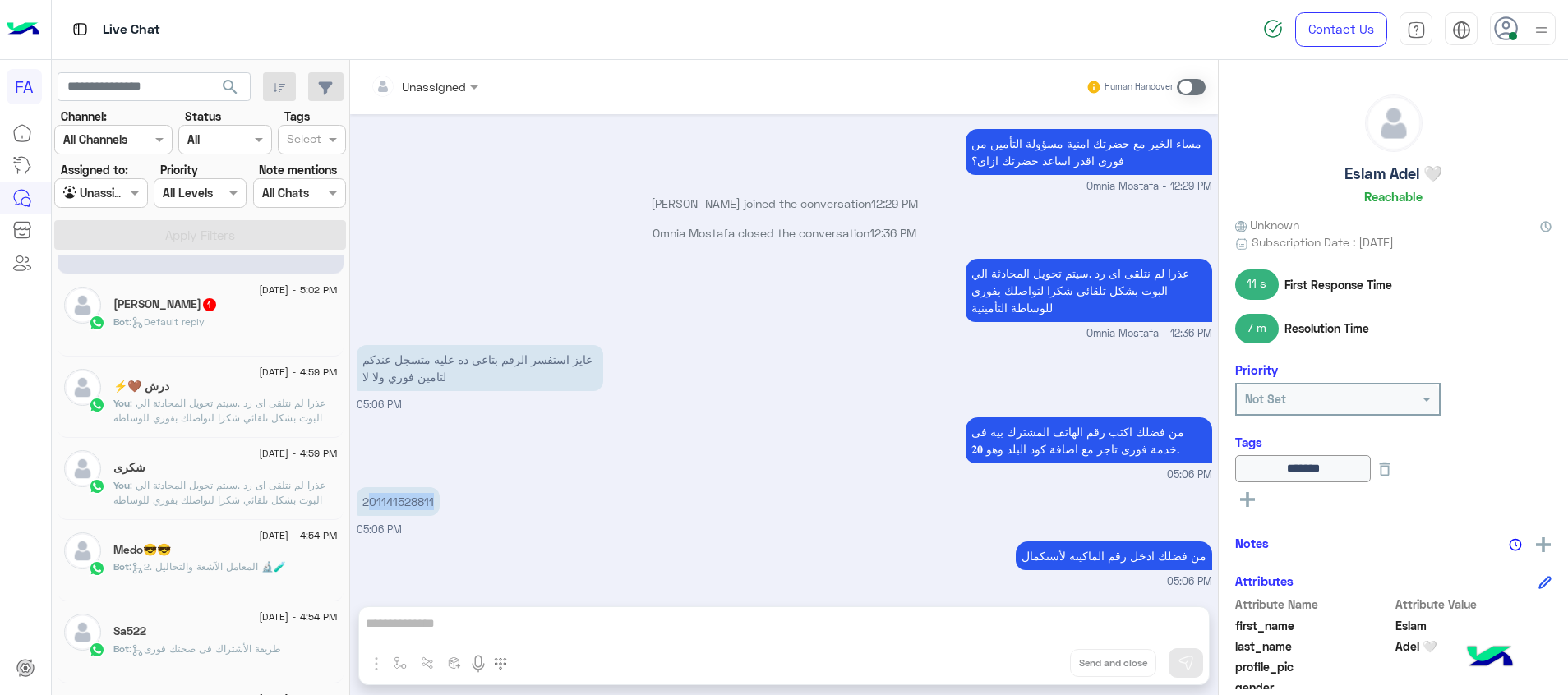
scroll to position [0, 0]
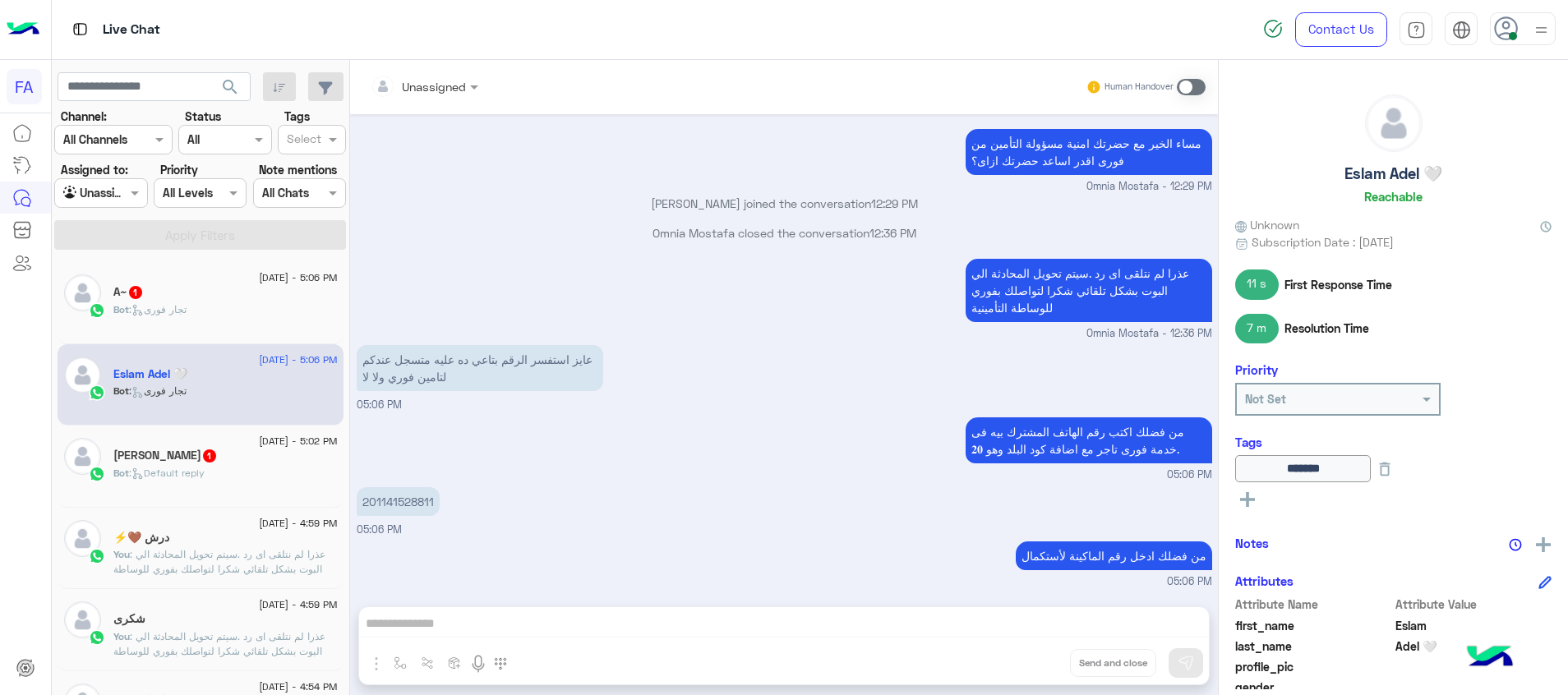
click at [240, 479] on div "Bot : Default reply" at bounding box center [225, 480] width 224 height 28
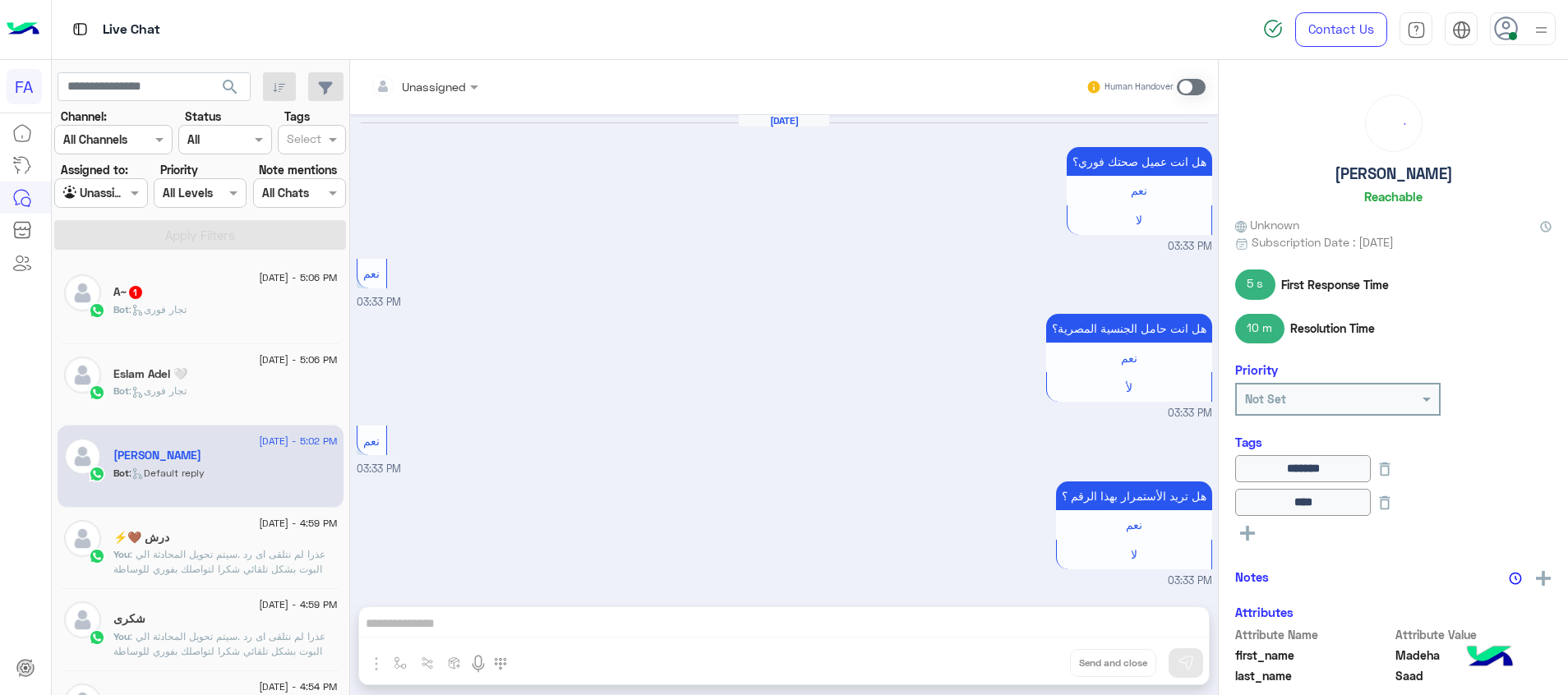
scroll to position [1382, 0]
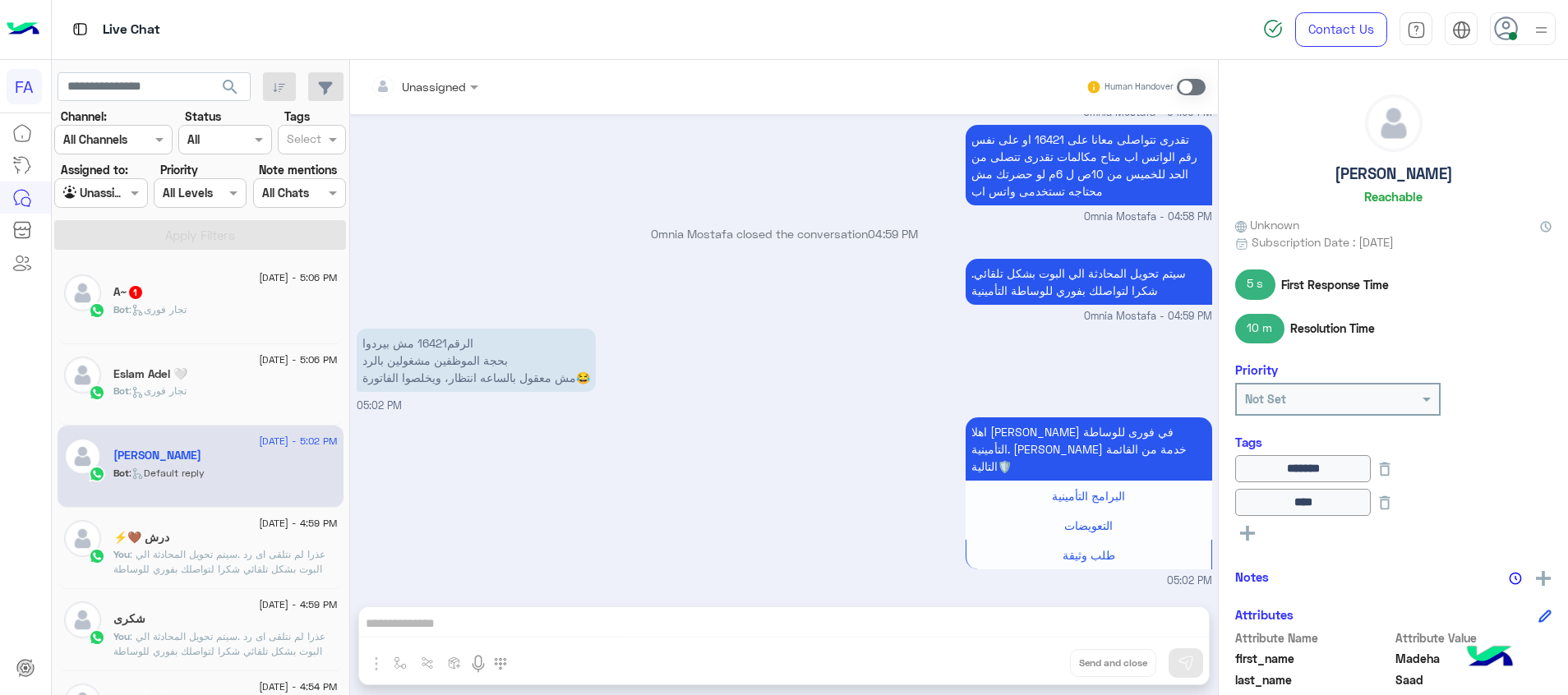
click at [204, 334] on div "15 September - 5:06 PM A~ 1 Bot : تجار فورى" at bounding box center [200, 303] width 286 height 82
click at [218, 309] on div "Bot : تجار فورى" at bounding box center [225, 317] width 224 height 28
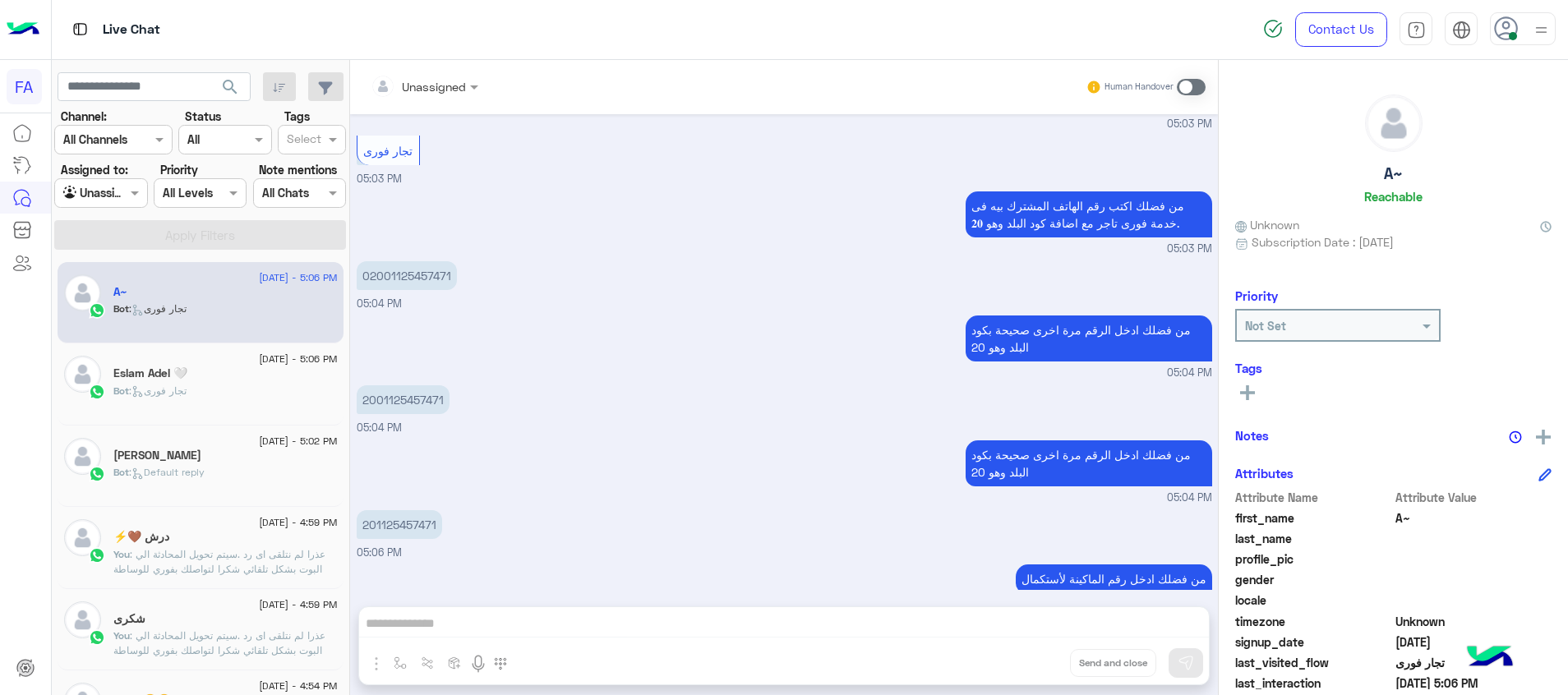
scroll to position [1830, 0]
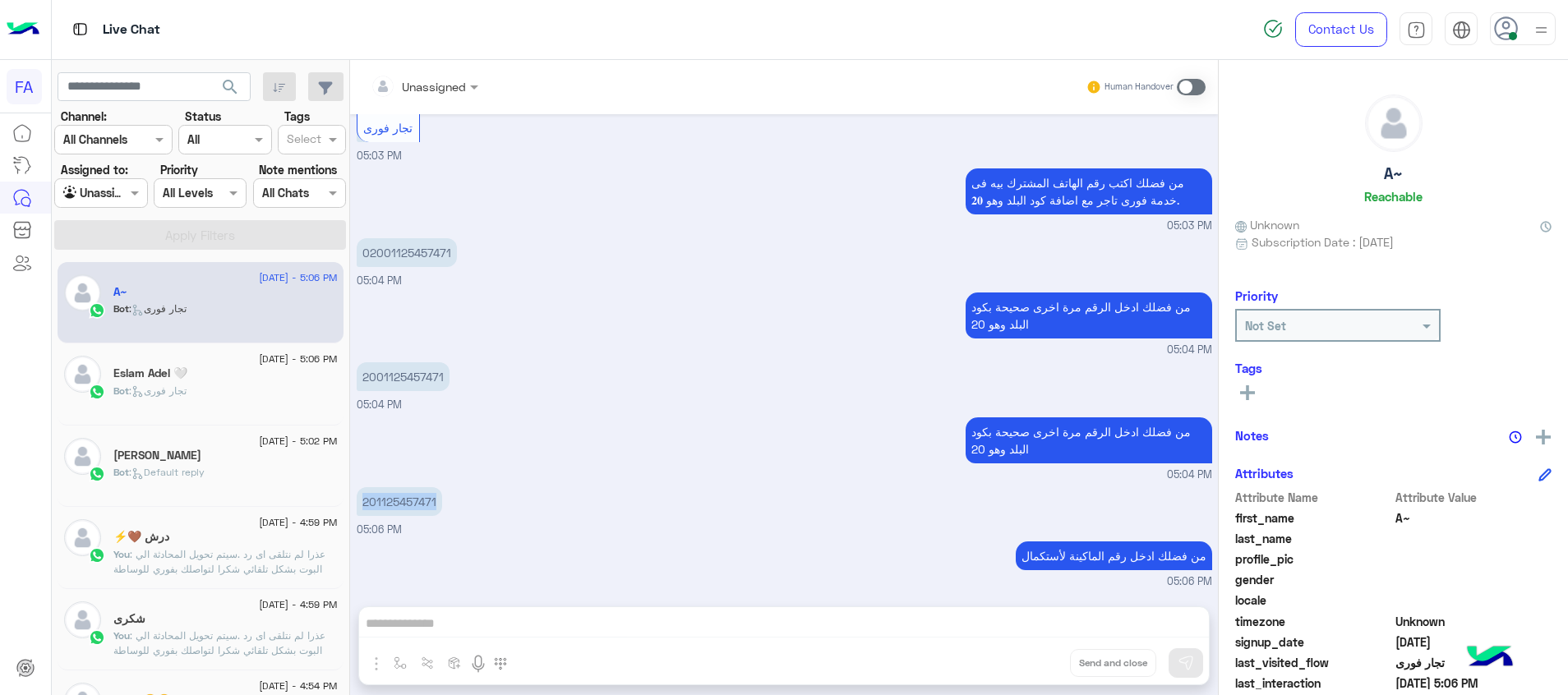
drag, startPoint x: 443, startPoint y: 505, endPoint x: 365, endPoint y: 504, distance: 78.0
click at [365, 504] on div "201125457471 05:06 PM" at bounding box center [784, 511] width 855 height 55
drag, startPoint x: 365, startPoint y: 504, endPoint x: 388, endPoint y: 506, distance: 23.1
click at [381, 506] on p "201125457471" at bounding box center [399, 502] width 85 height 28
click at [437, 506] on p "201125457471" at bounding box center [399, 502] width 85 height 28
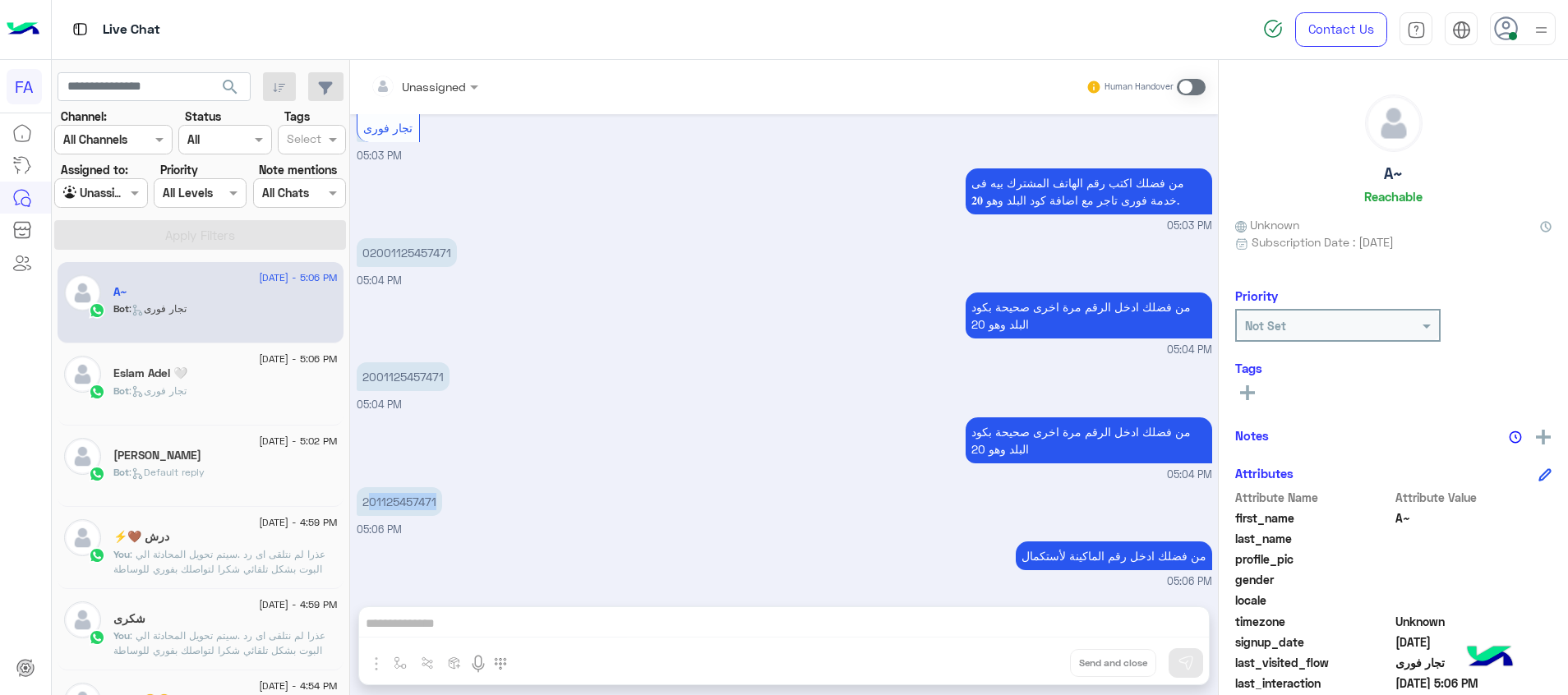
drag, startPoint x: 437, startPoint y: 505, endPoint x: 371, endPoint y: 503, distance: 66.0
click at [371, 503] on p "201125457471" at bounding box center [399, 502] width 85 height 28
drag, startPoint x: 441, startPoint y: 374, endPoint x: 374, endPoint y: 378, distance: 67.1
click at [374, 378] on p "2001125457471" at bounding box center [403, 376] width 93 height 28
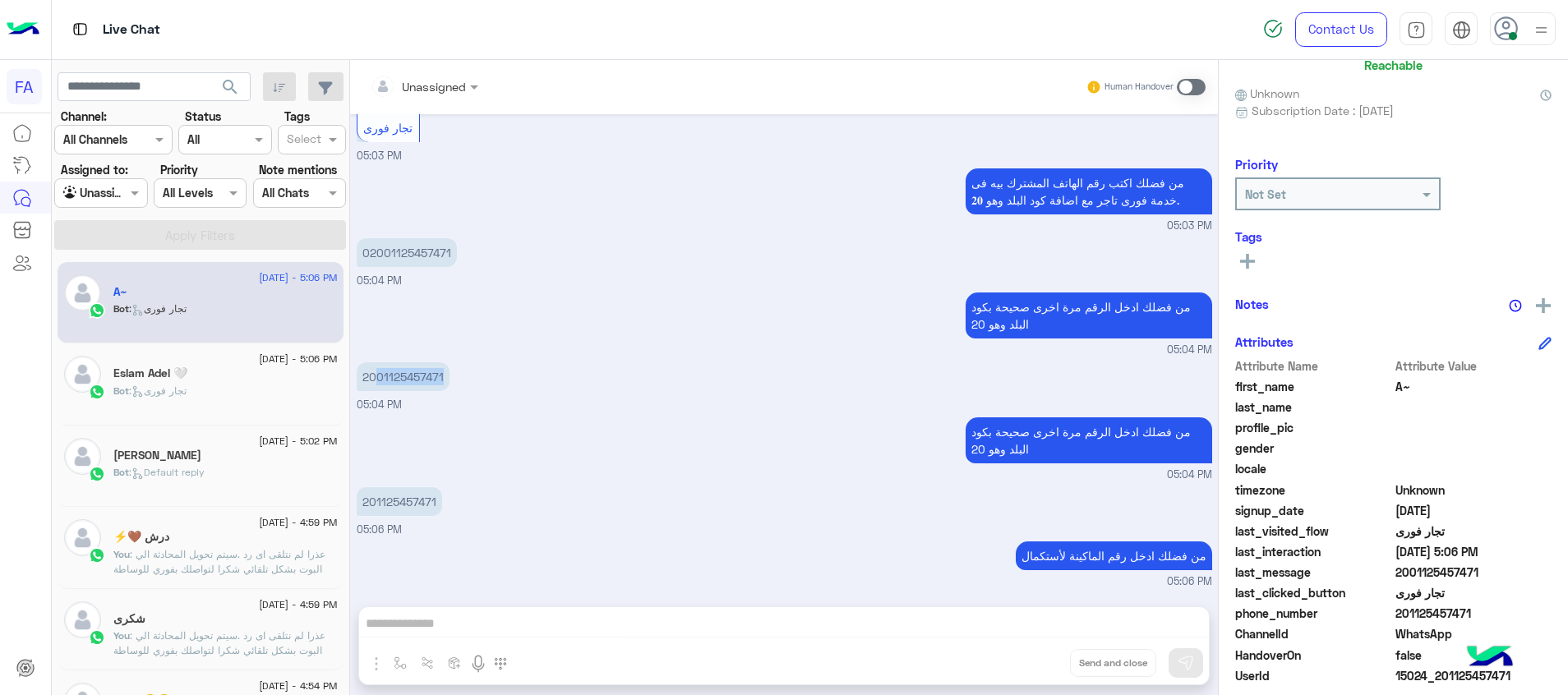
scroll to position [208, 0]
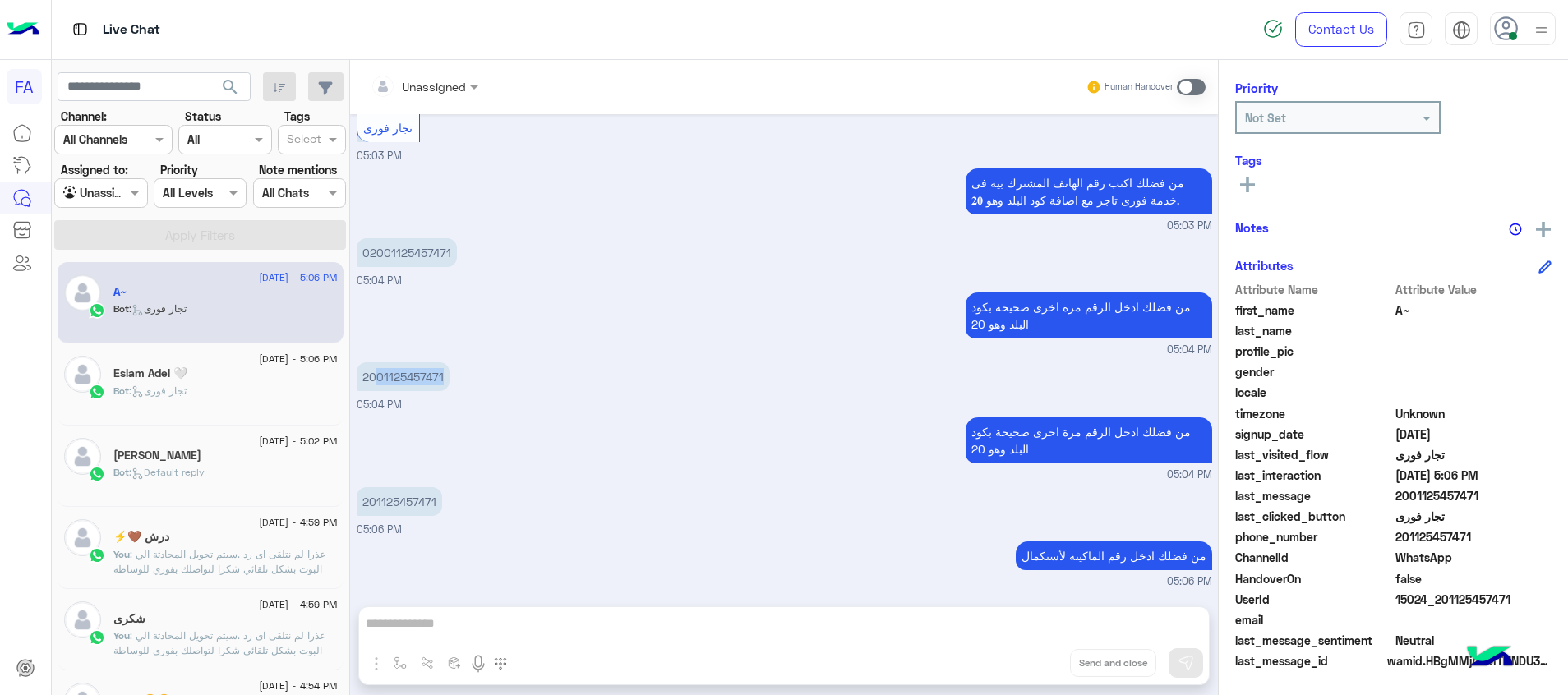
drag, startPoint x: 1511, startPoint y: 601, endPoint x: 1439, endPoint y: 599, distance: 72.0
click at [1439, 599] on span "15024_201125457471" at bounding box center [1473, 599] width 157 height 17
click at [441, 85] on div at bounding box center [423, 86] width 124 height 19
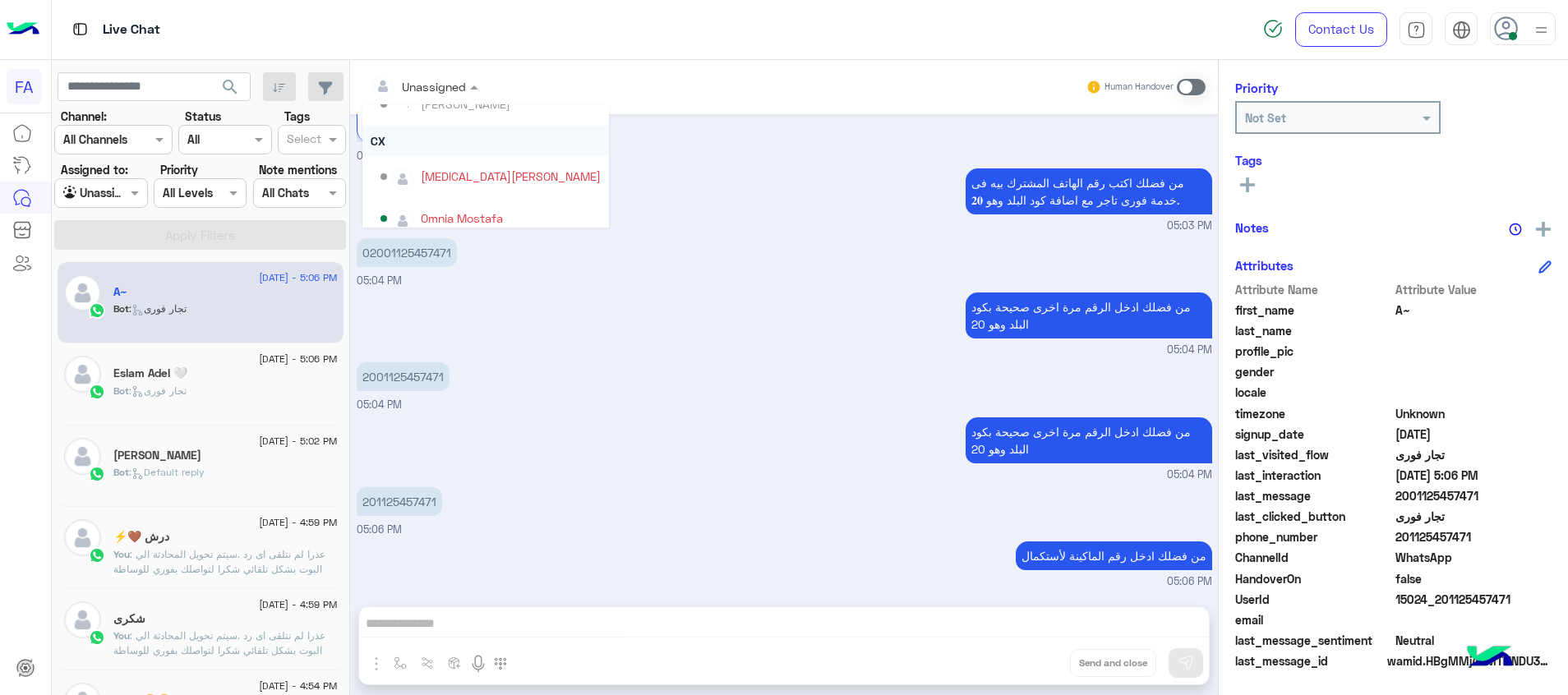
scroll to position [105, 0]
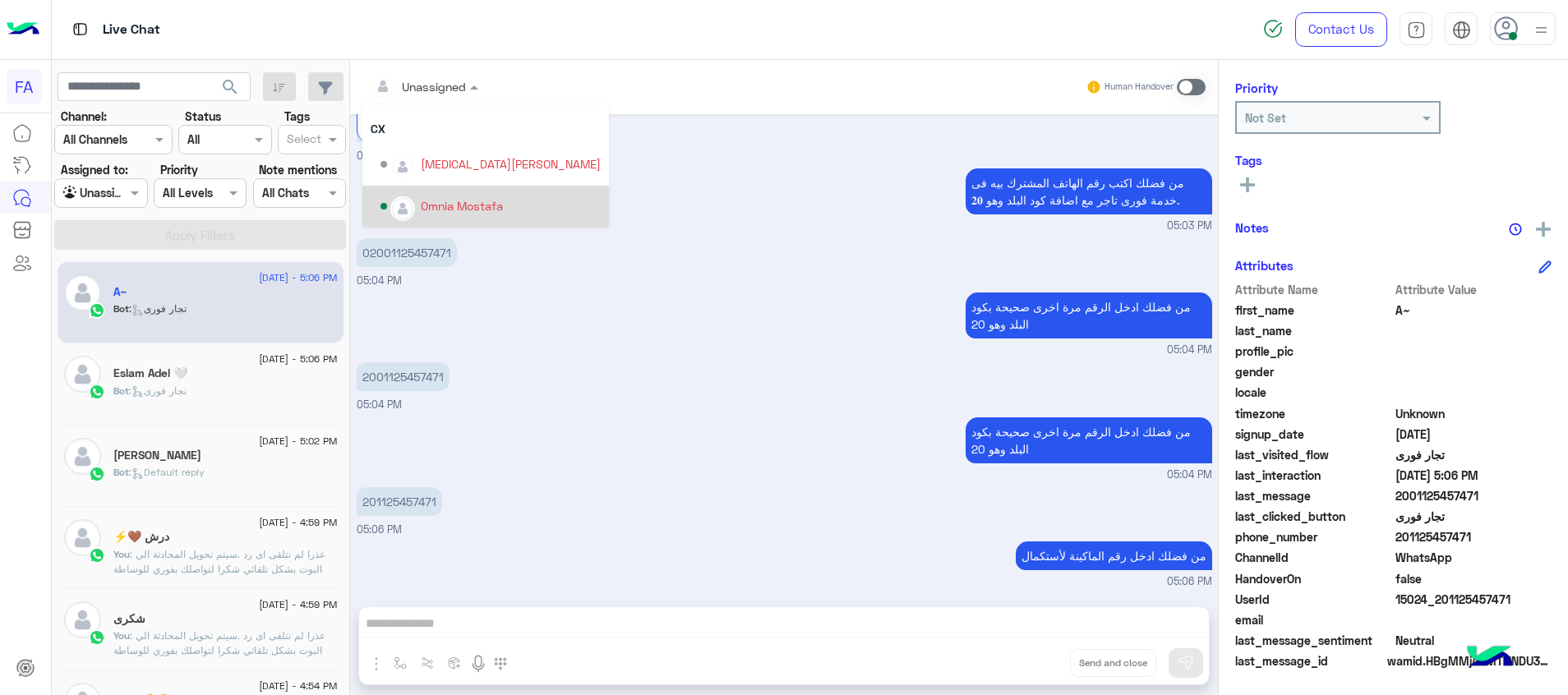
click at [447, 197] on div "Omnia Mostafa" at bounding box center [491, 206] width 220 height 28
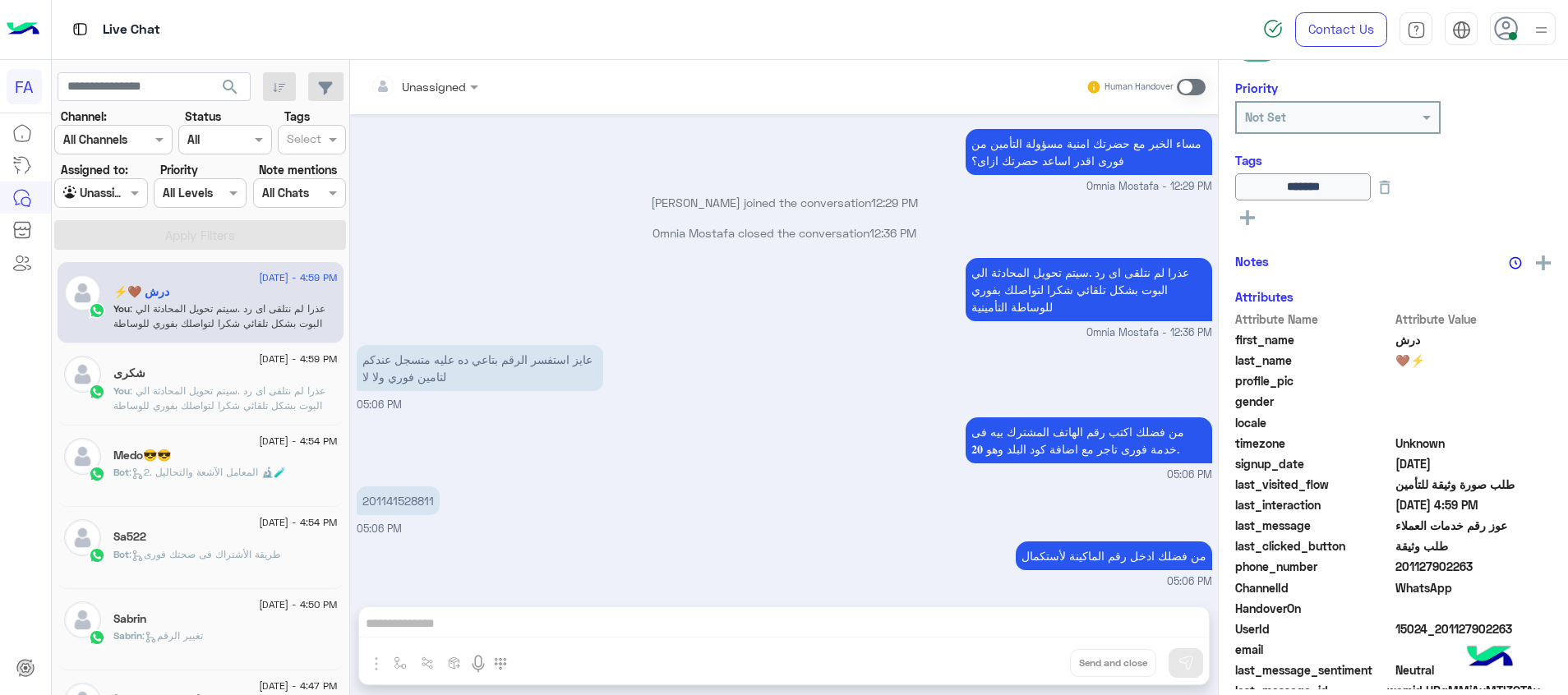
scroll to position [2498, 0]
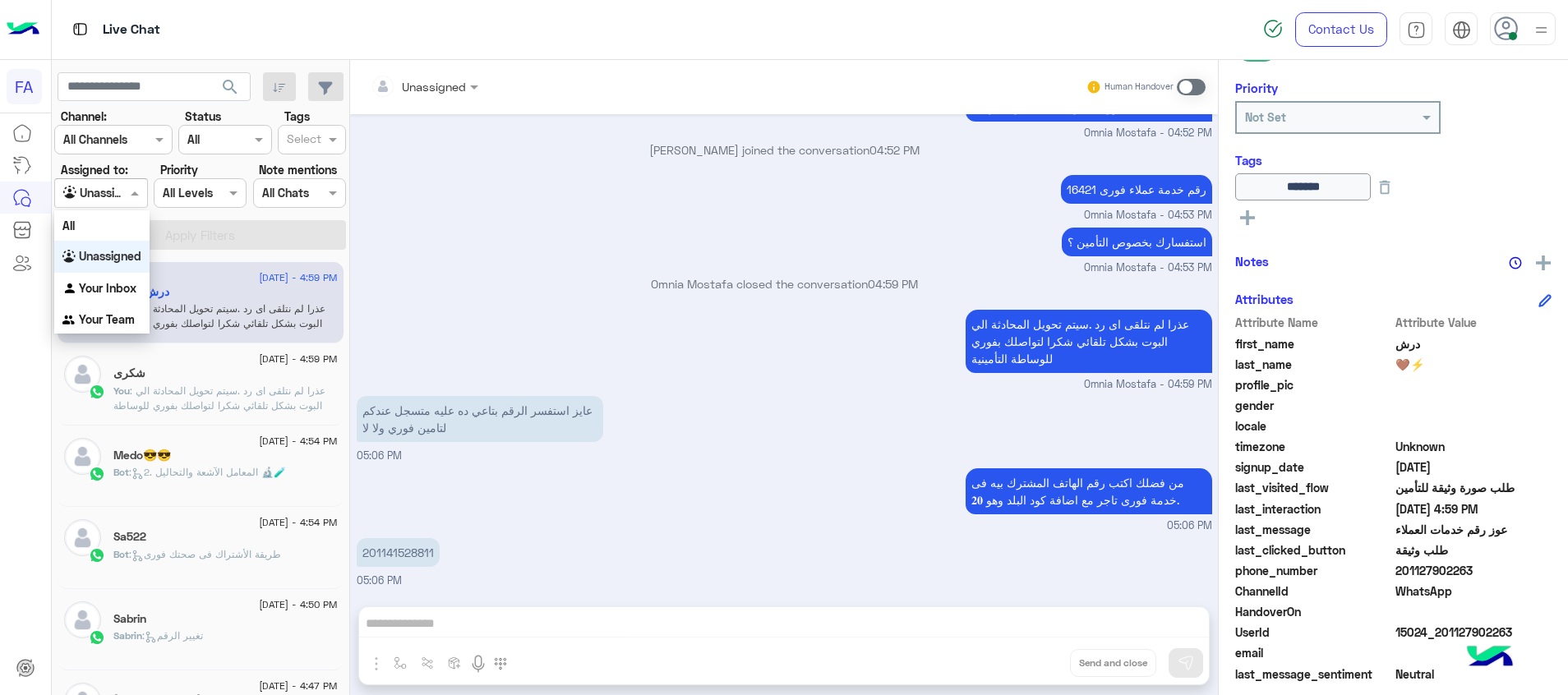
click at [110, 199] on div at bounding box center [100, 193] width 91 height 19
drag, startPoint x: 116, startPoint y: 286, endPoint x: 197, endPoint y: 233, distance: 96.8
click at [116, 282] on b "Your Inbox" at bounding box center [107, 287] width 58 height 14
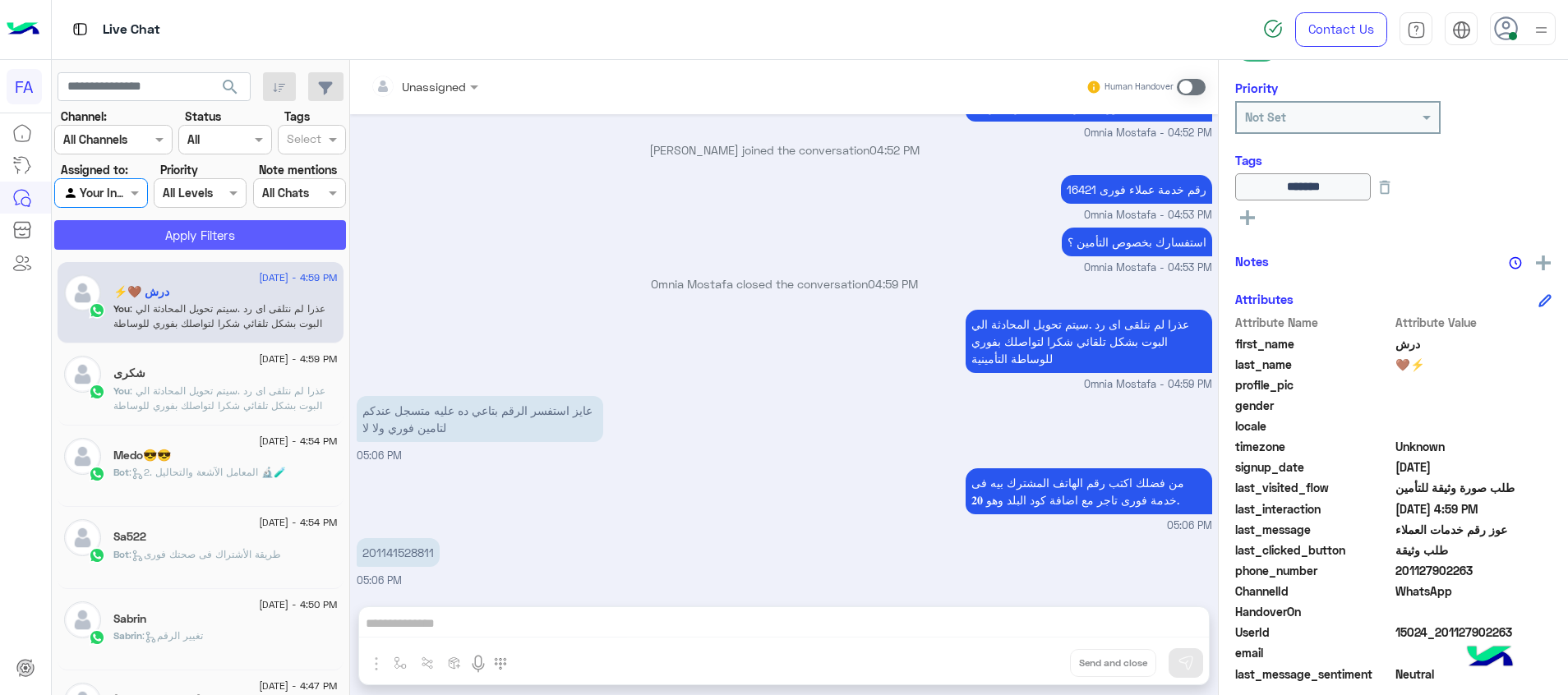
click at [197, 222] on button "Apply Filters" at bounding box center [199, 235] width 292 height 29
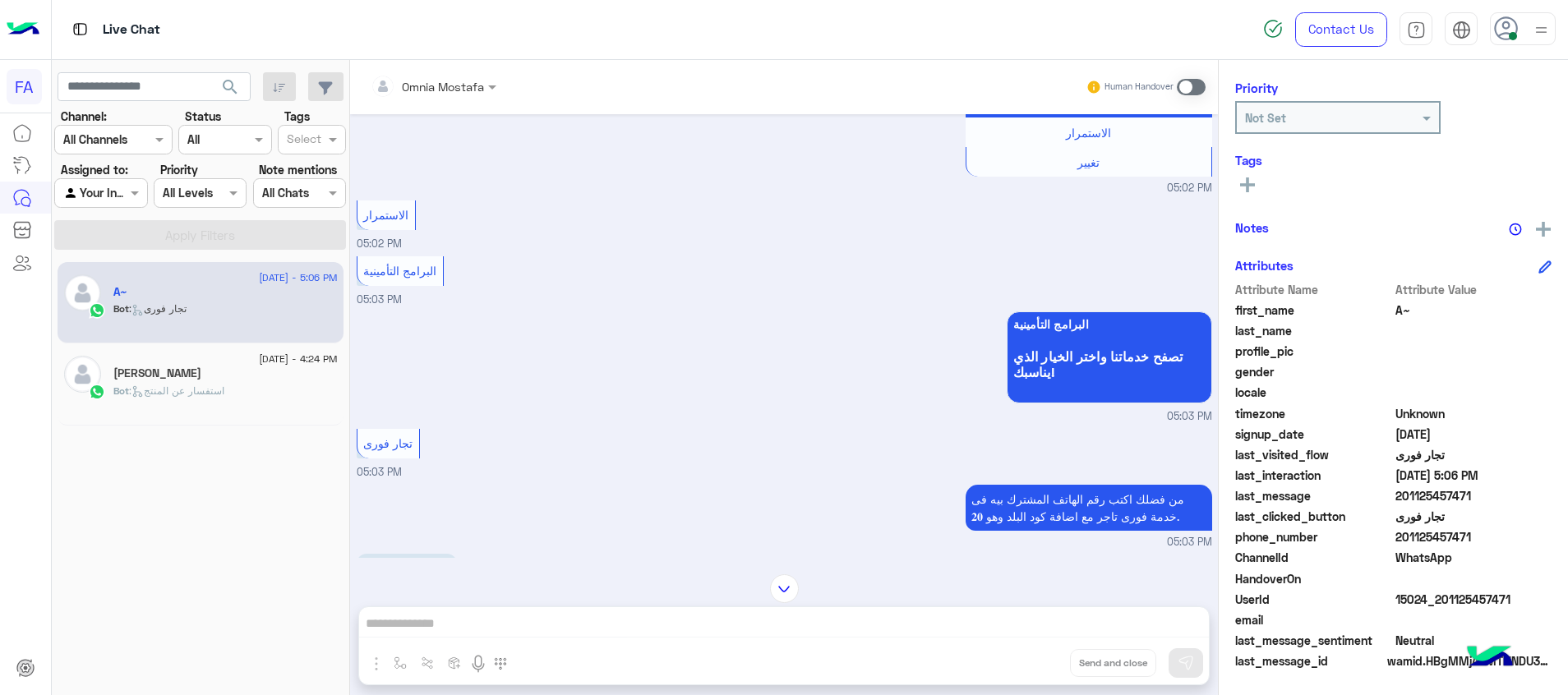
scroll to position [525, 0]
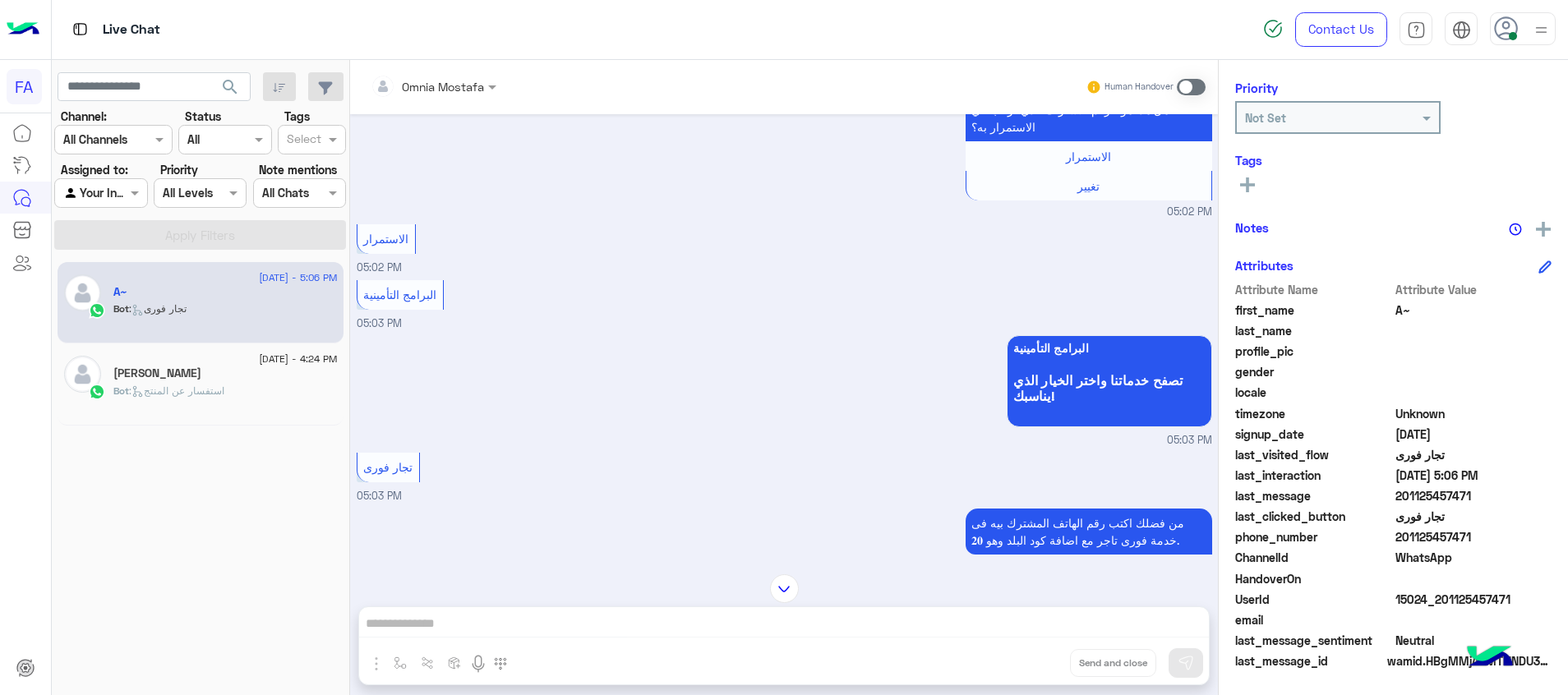
click at [1180, 91] on span at bounding box center [1191, 86] width 28 height 16
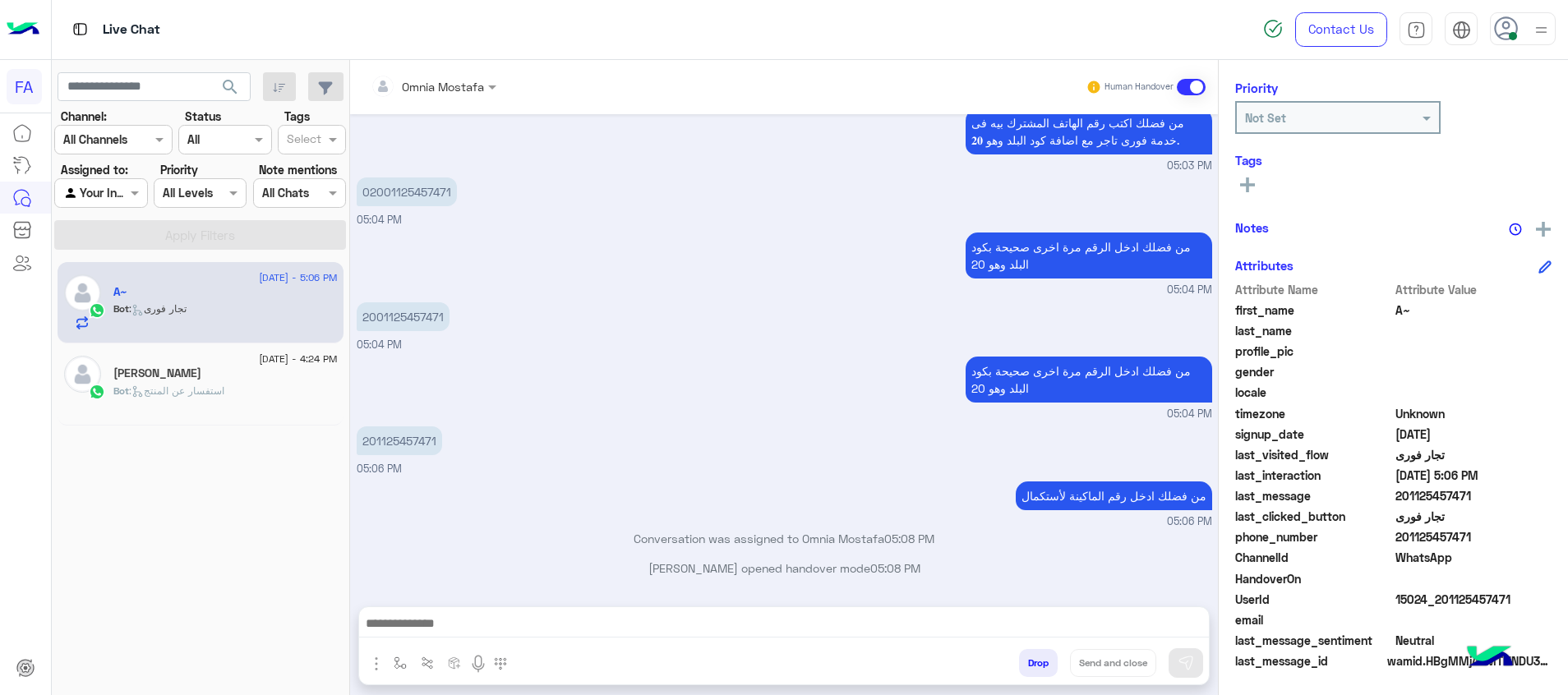
click at [1187, 626] on textarea at bounding box center [784, 626] width 850 height 25
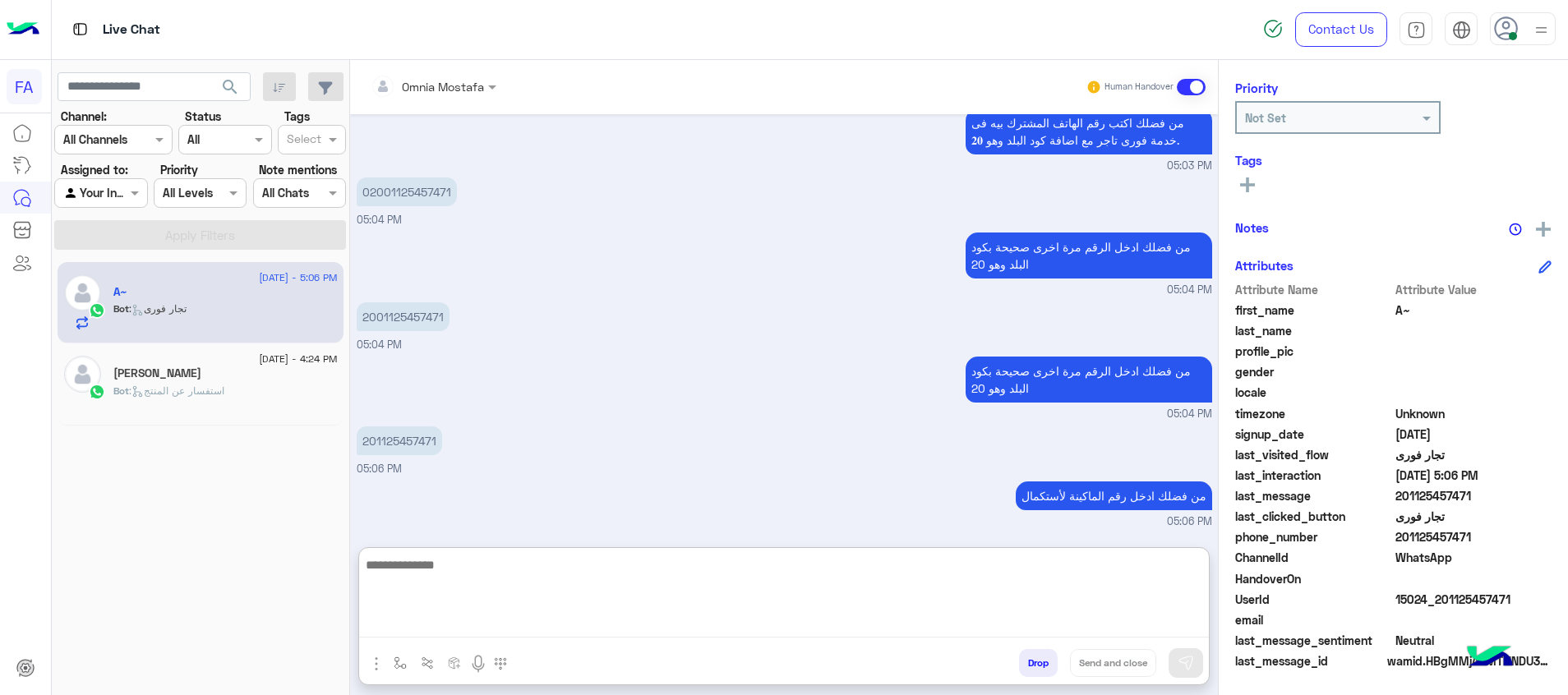
paste textarea "**********"
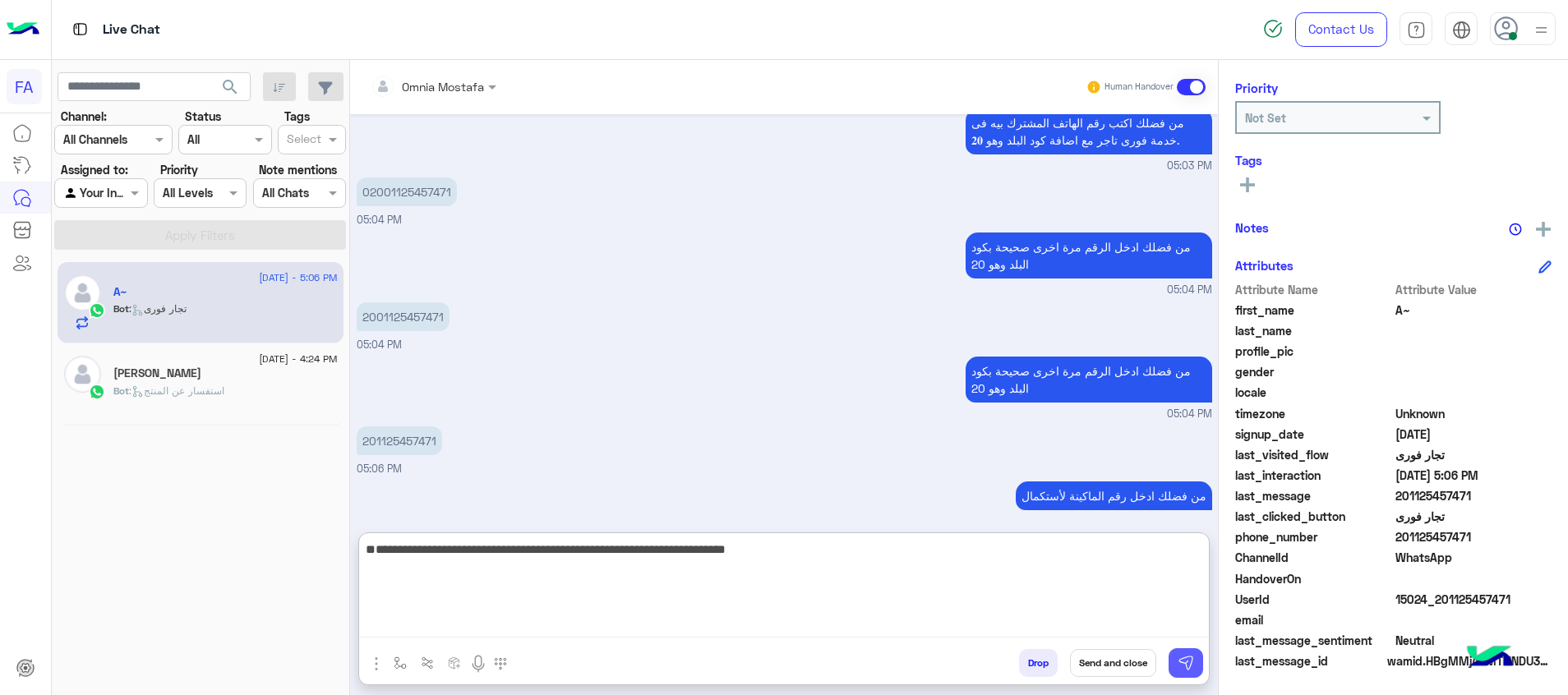
type textarea "**********"
click at [1187, 658] on img at bounding box center [1185, 663] width 16 height 16
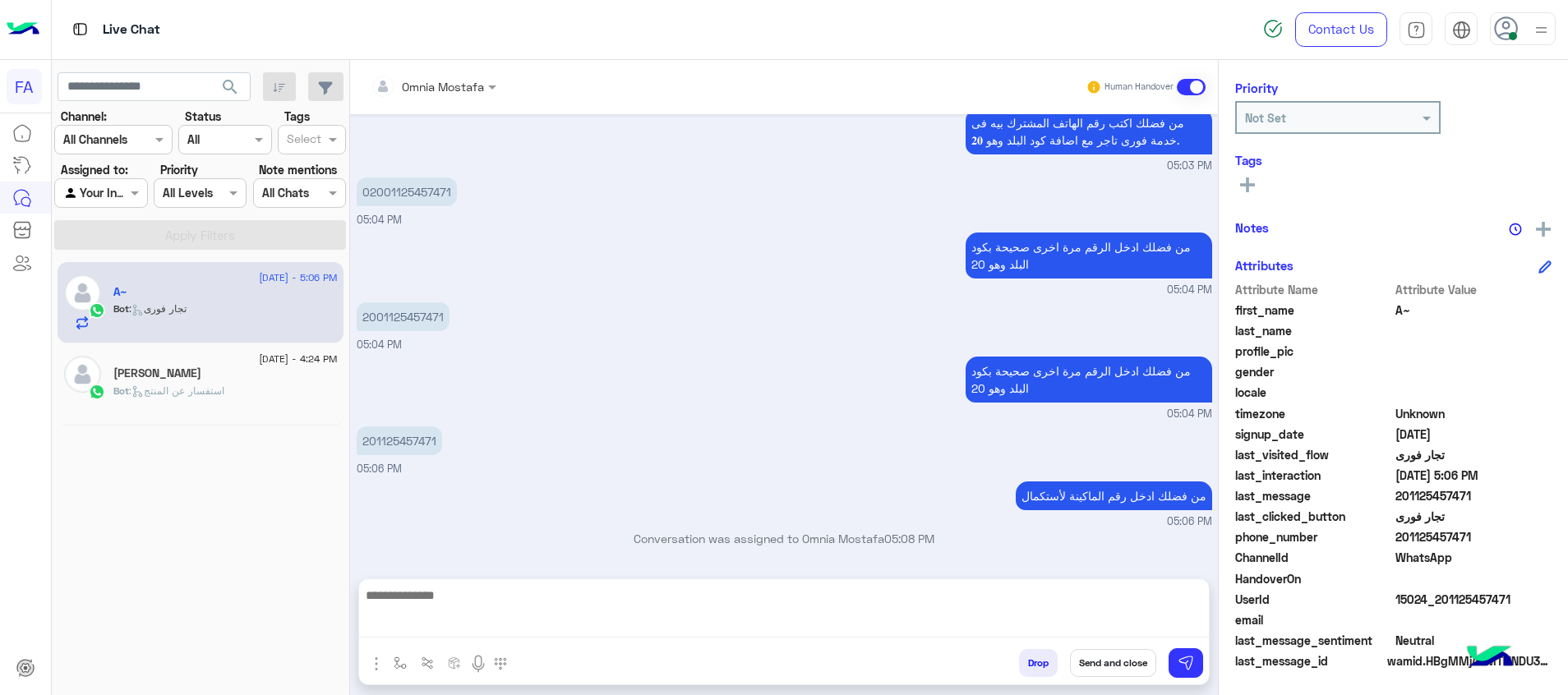
scroll to position [995, 0]
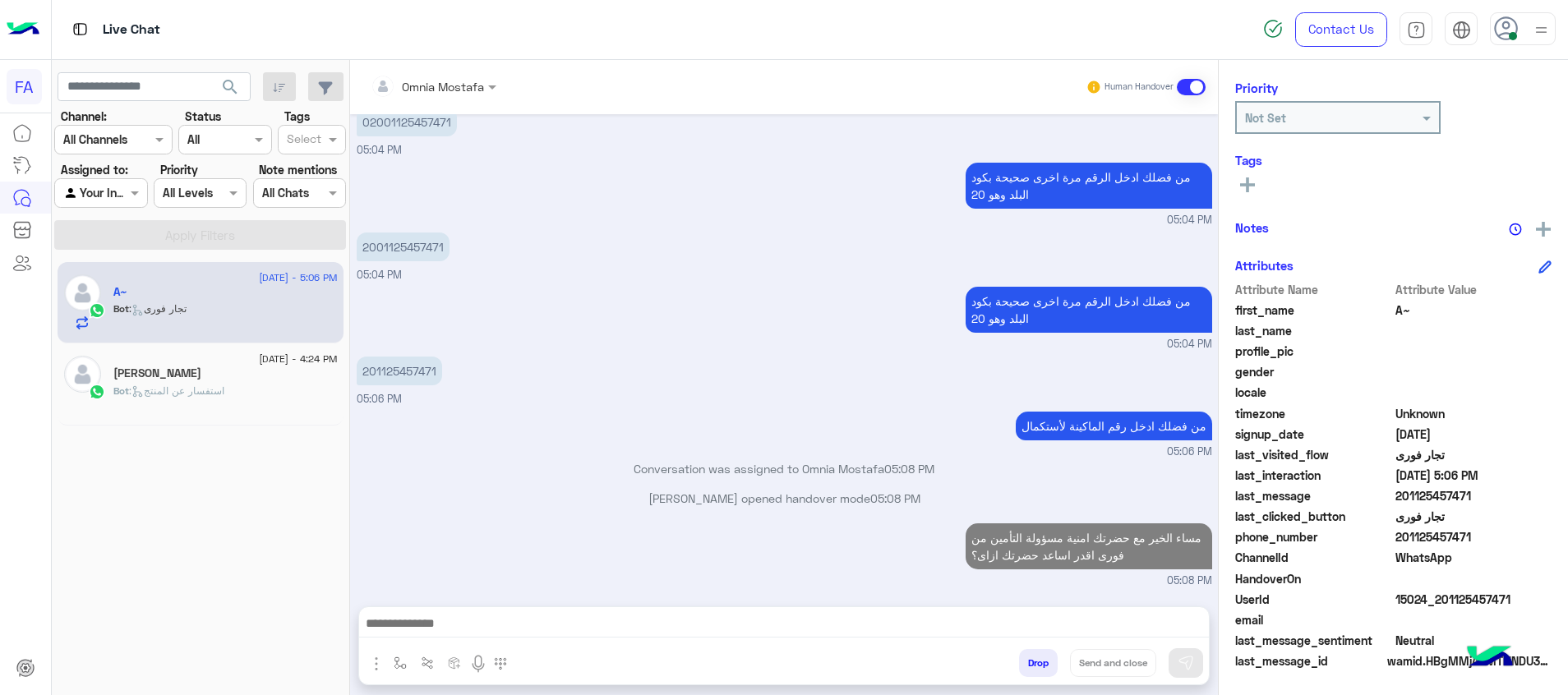
drag, startPoint x: 1035, startPoint y: 611, endPoint x: 1050, endPoint y: 599, distance: 19.2
click at [1040, 609] on div at bounding box center [784, 627] width 850 height 41
drag, startPoint x: 1085, startPoint y: 625, endPoint x: 1088, endPoint y: 616, distance: 9.5
click at [1087, 625] on textarea at bounding box center [784, 626] width 850 height 25
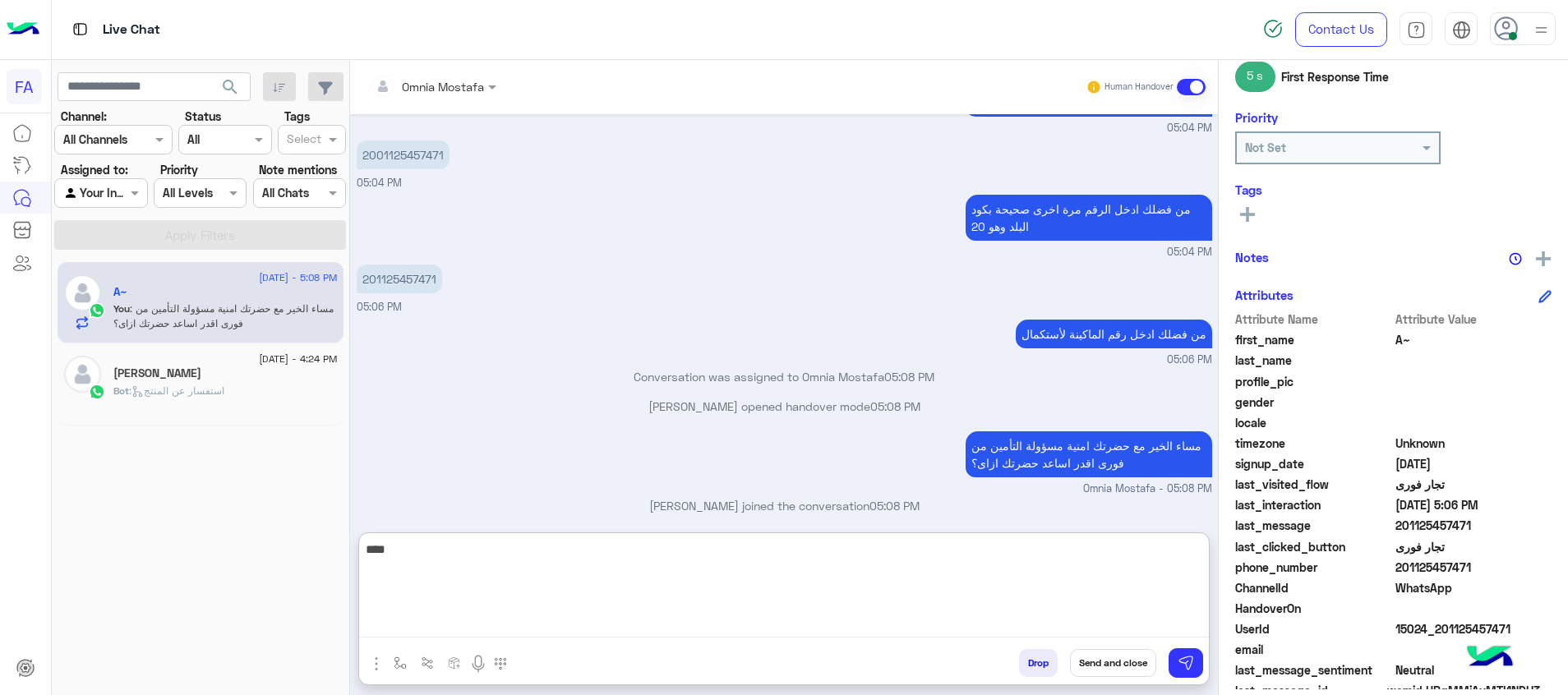
scroll to position [238, 0]
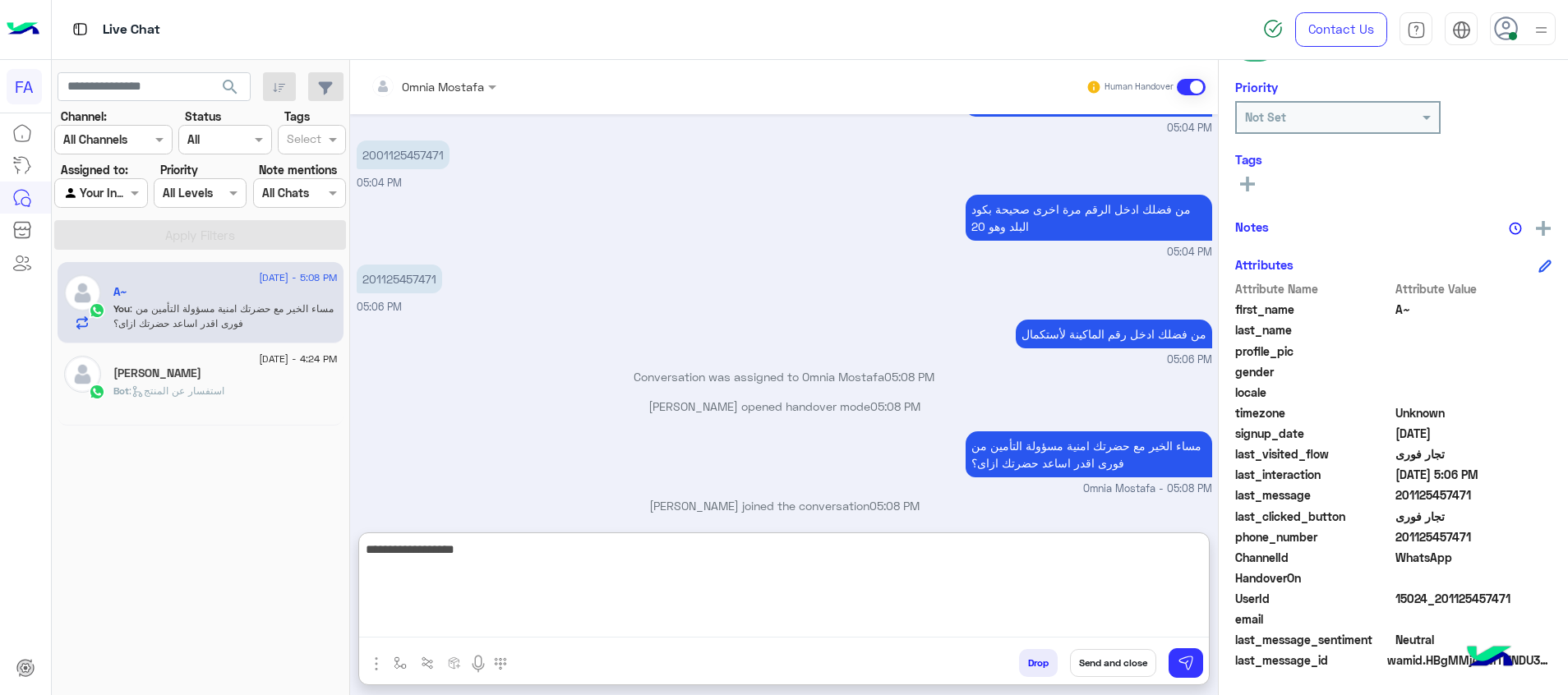
type textarea "**********"
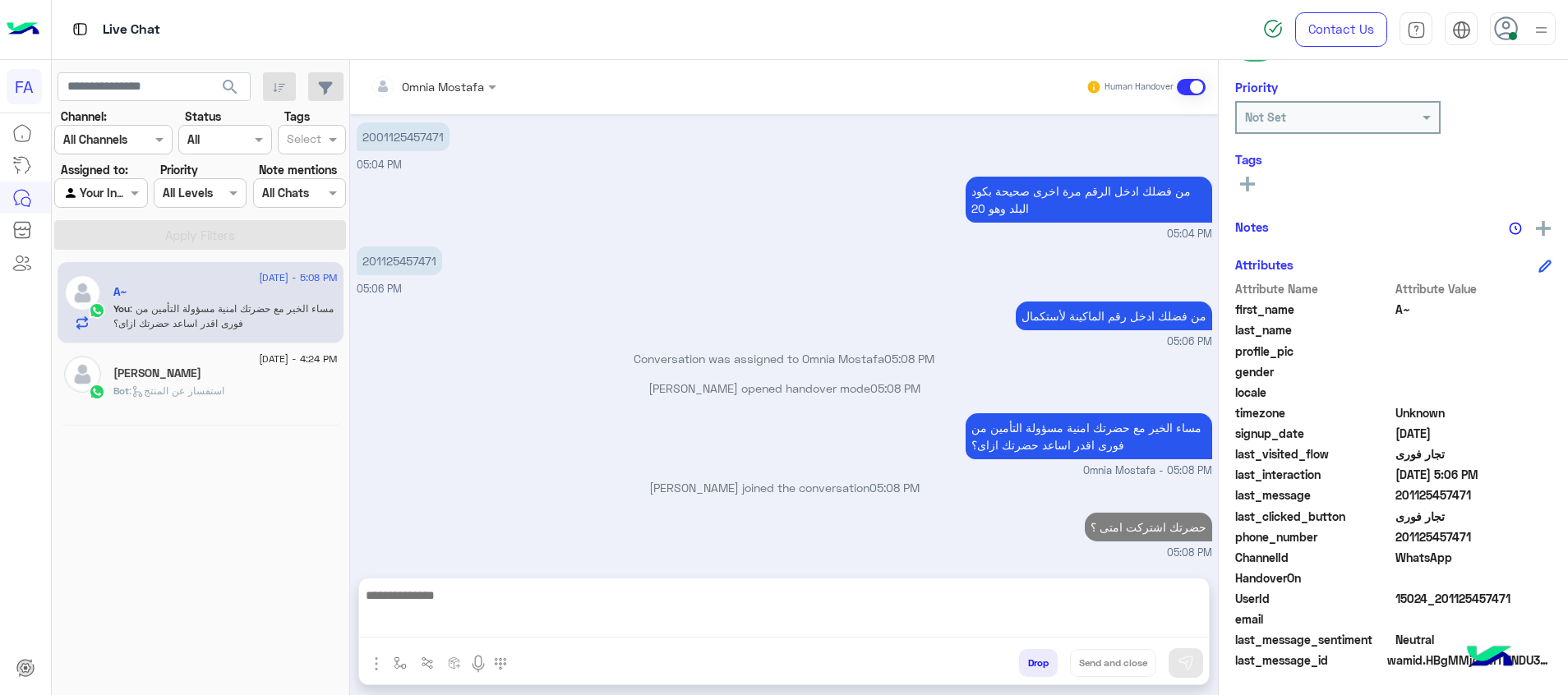
scroll to position [1077, 0]
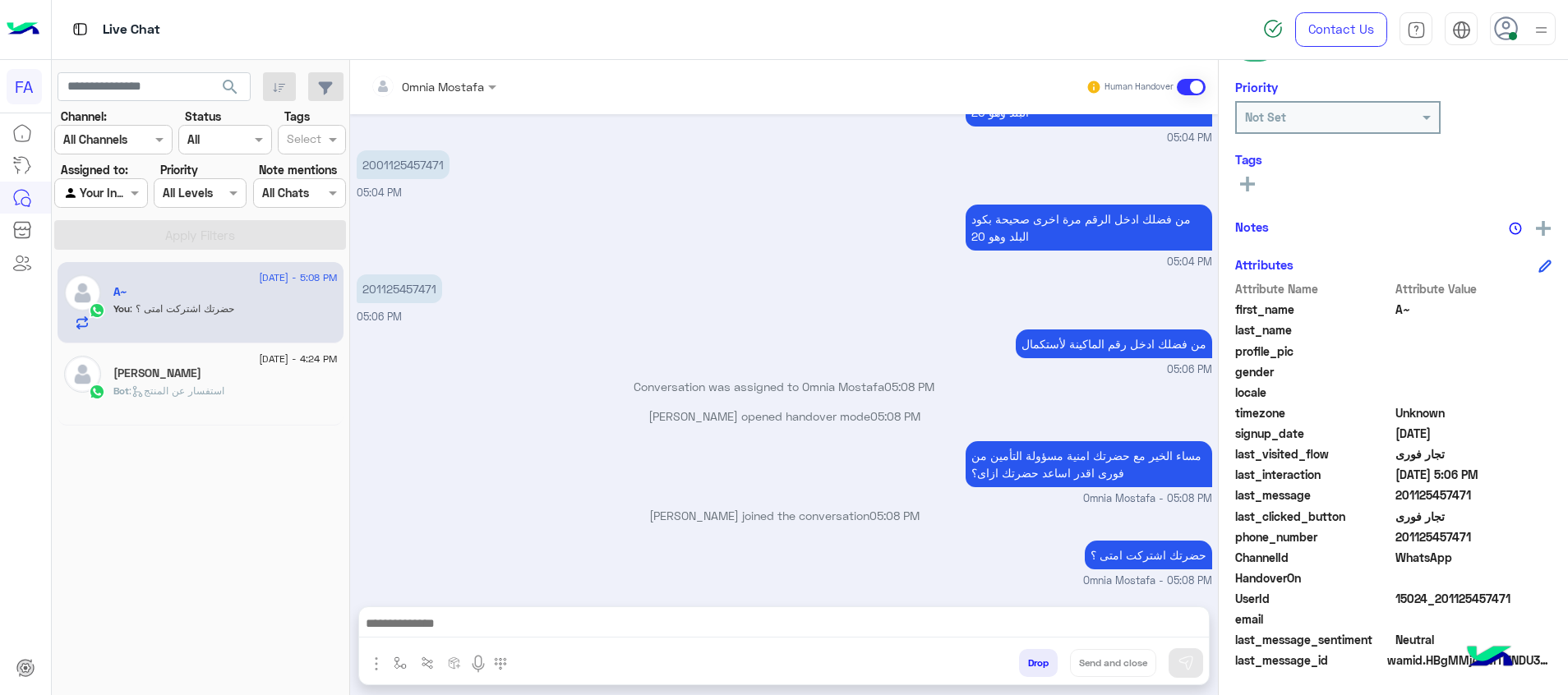
drag, startPoint x: 1508, startPoint y: 597, endPoint x: 1445, endPoint y: 604, distance: 63.4
click at [1445, 604] on span "15024_201125457471" at bounding box center [1473, 599] width 157 height 17
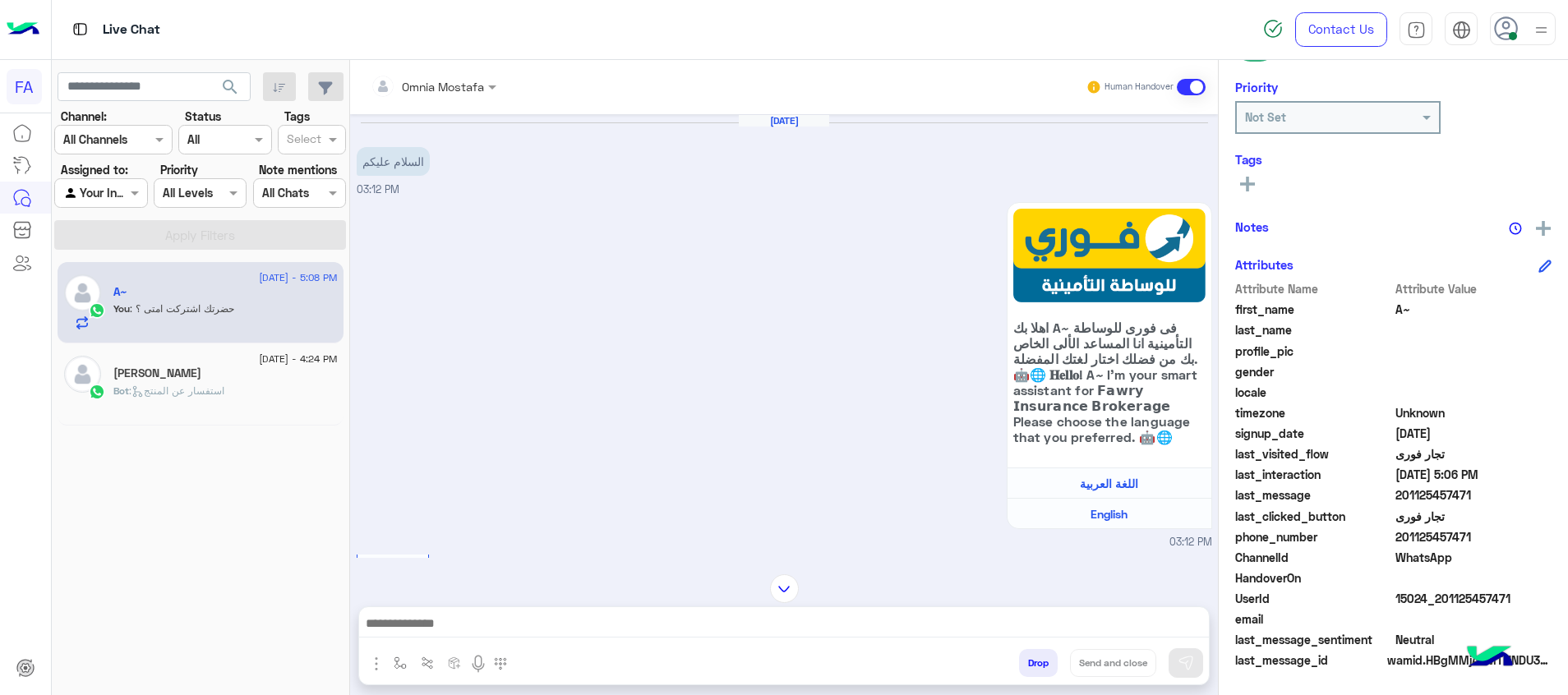
scroll to position [929, 0]
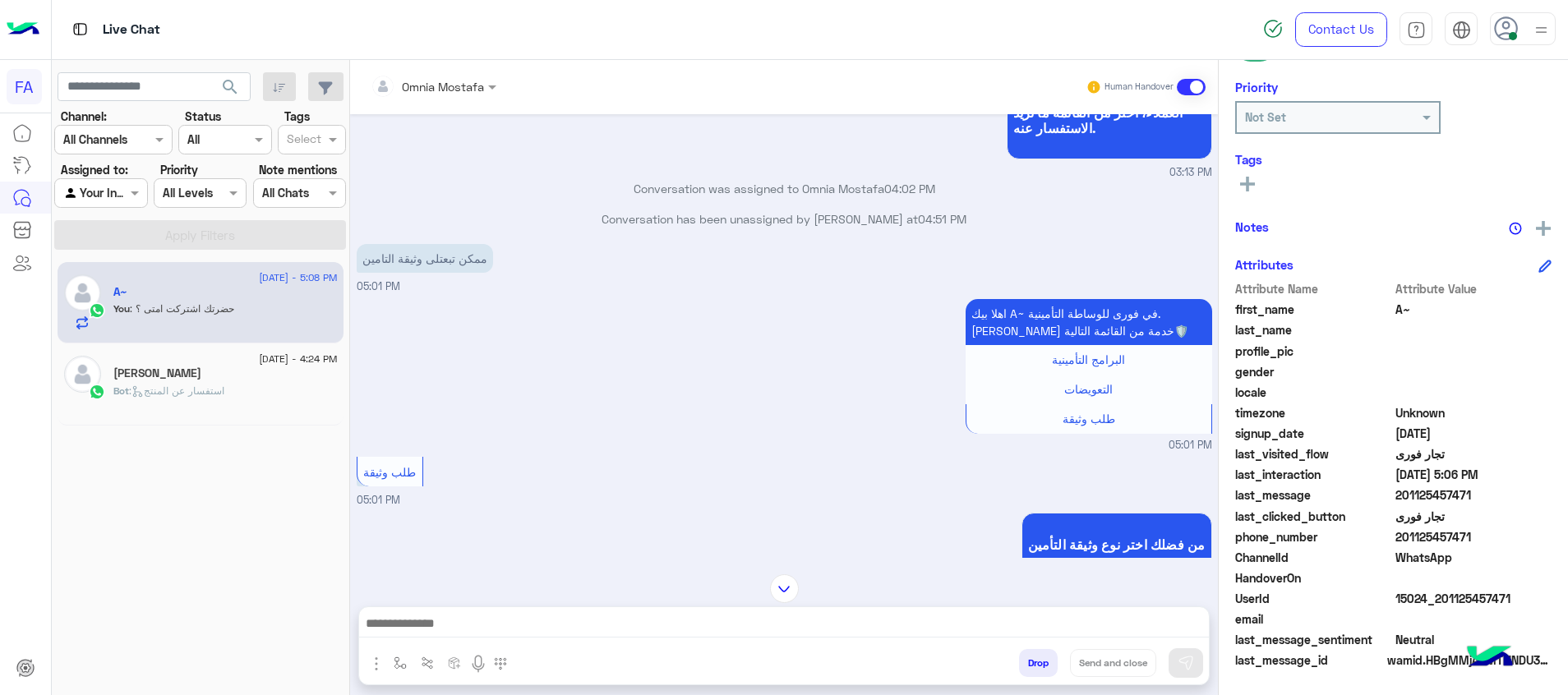
click at [279, 378] on div "[PERSON_NAME]" at bounding box center [225, 375] width 224 height 17
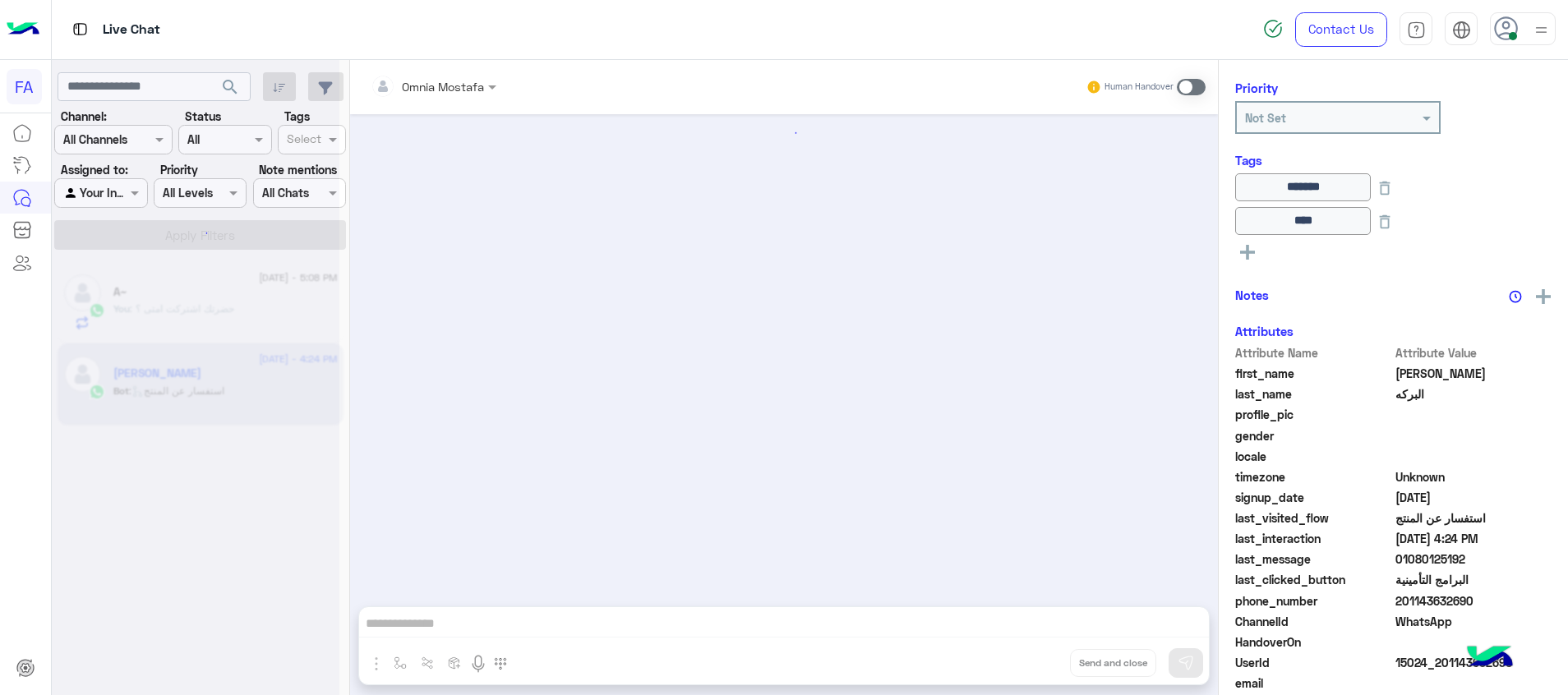
scroll to position [1423, 0]
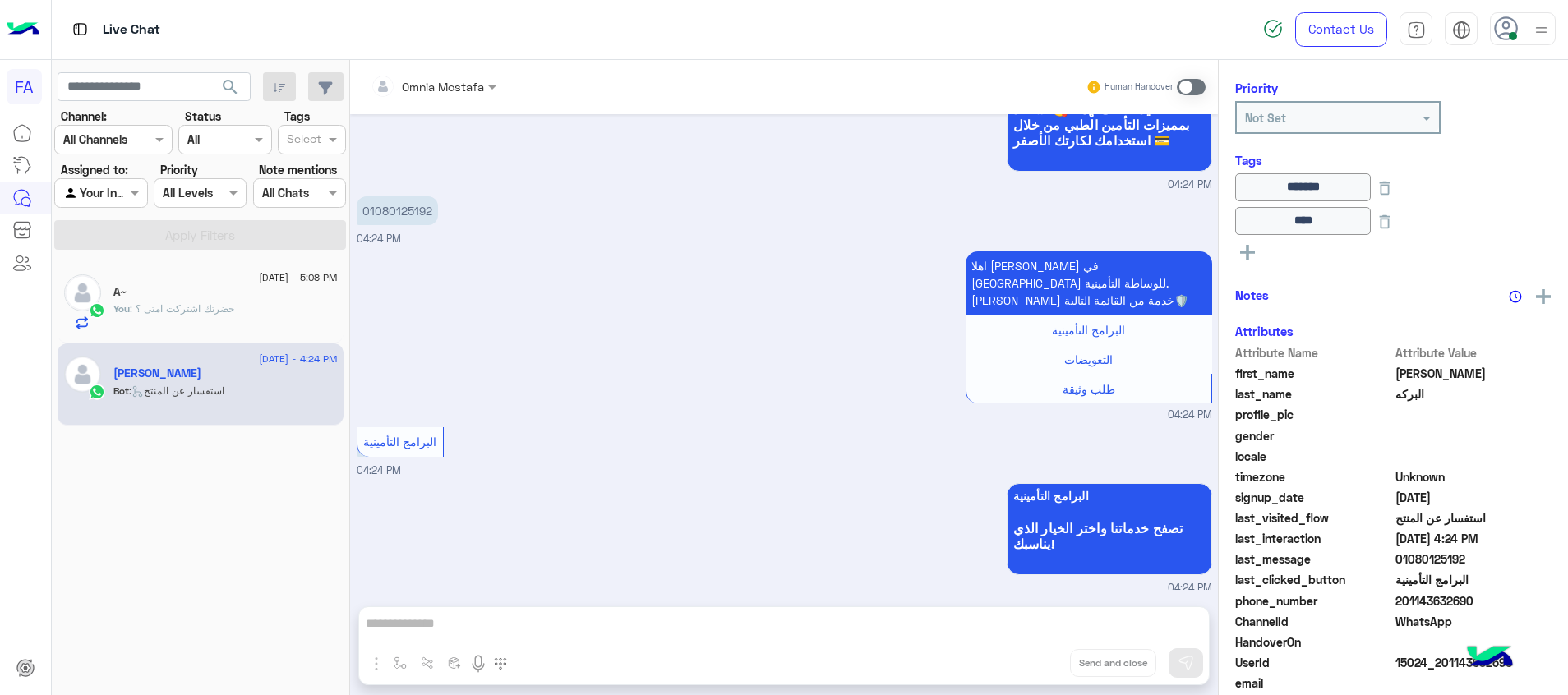
click at [1180, 88] on span at bounding box center [1191, 86] width 28 height 16
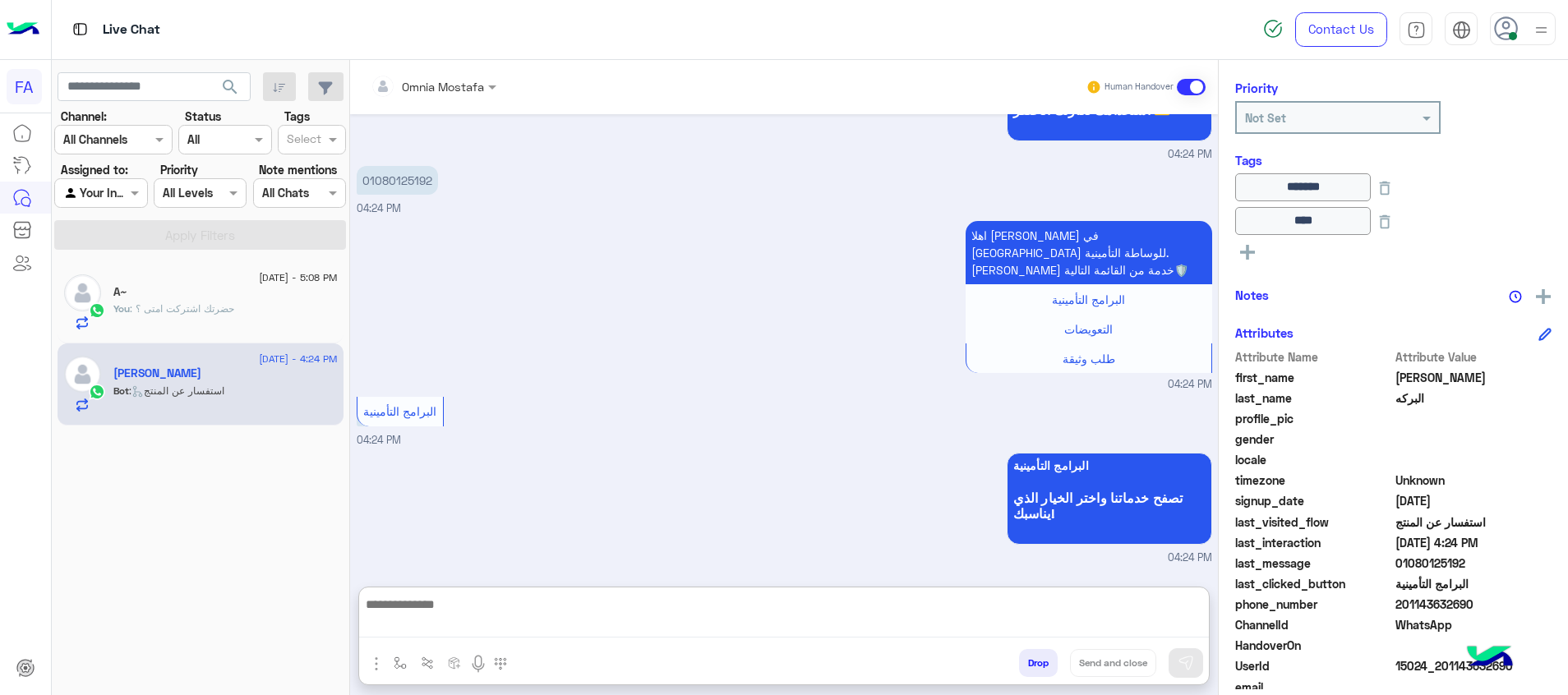
click at [1129, 631] on textarea at bounding box center [784, 617] width 850 height 43
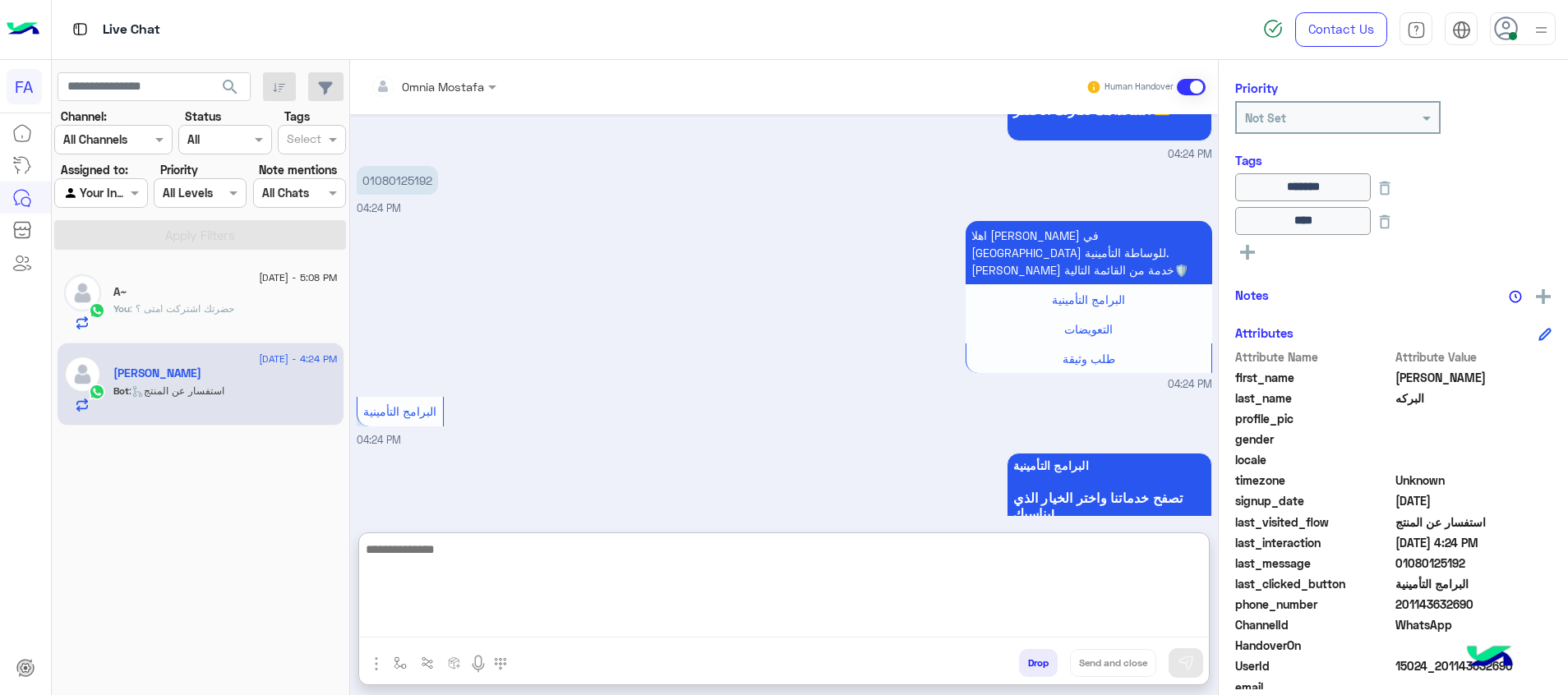
paste textarea "**********"
type textarea "**********"
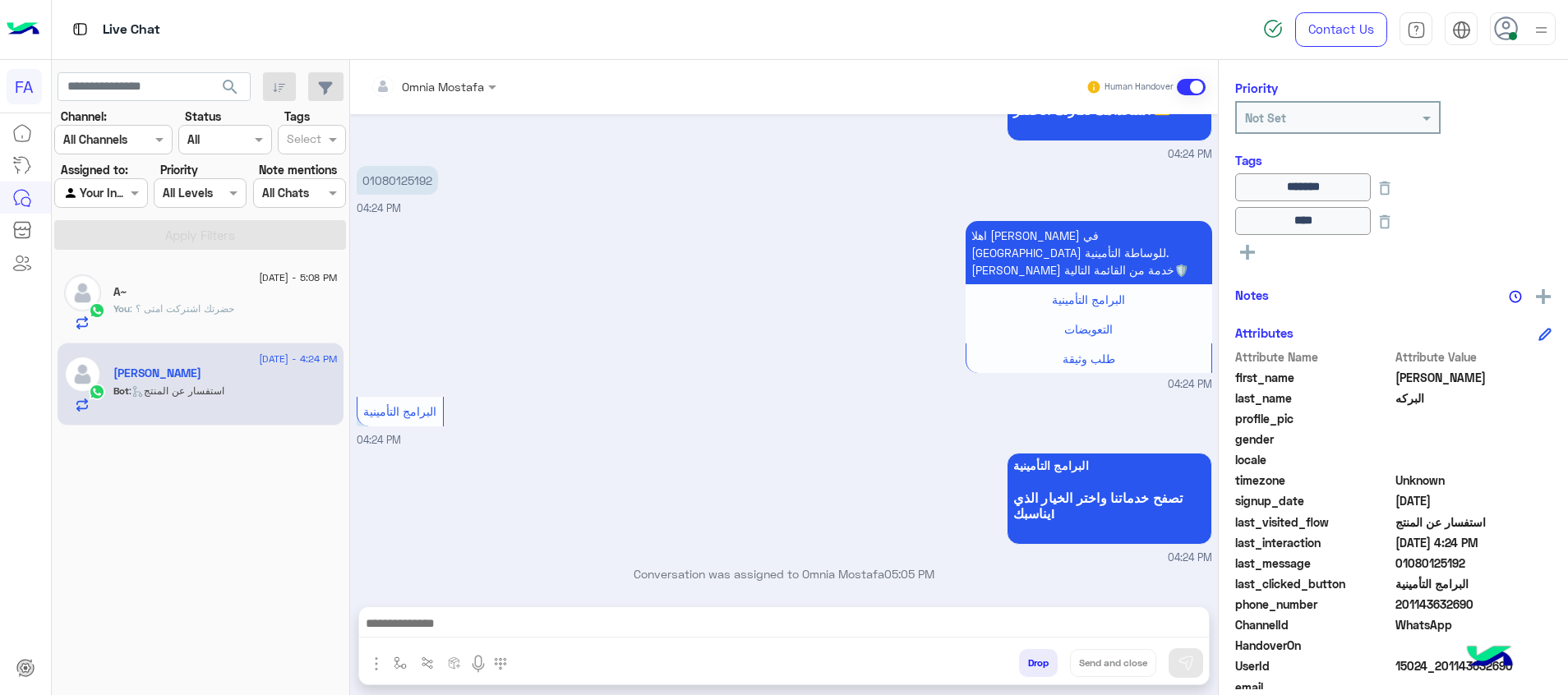
click at [1179, 623] on textarea at bounding box center [784, 626] width 850 height 25
paste textarea "**********"
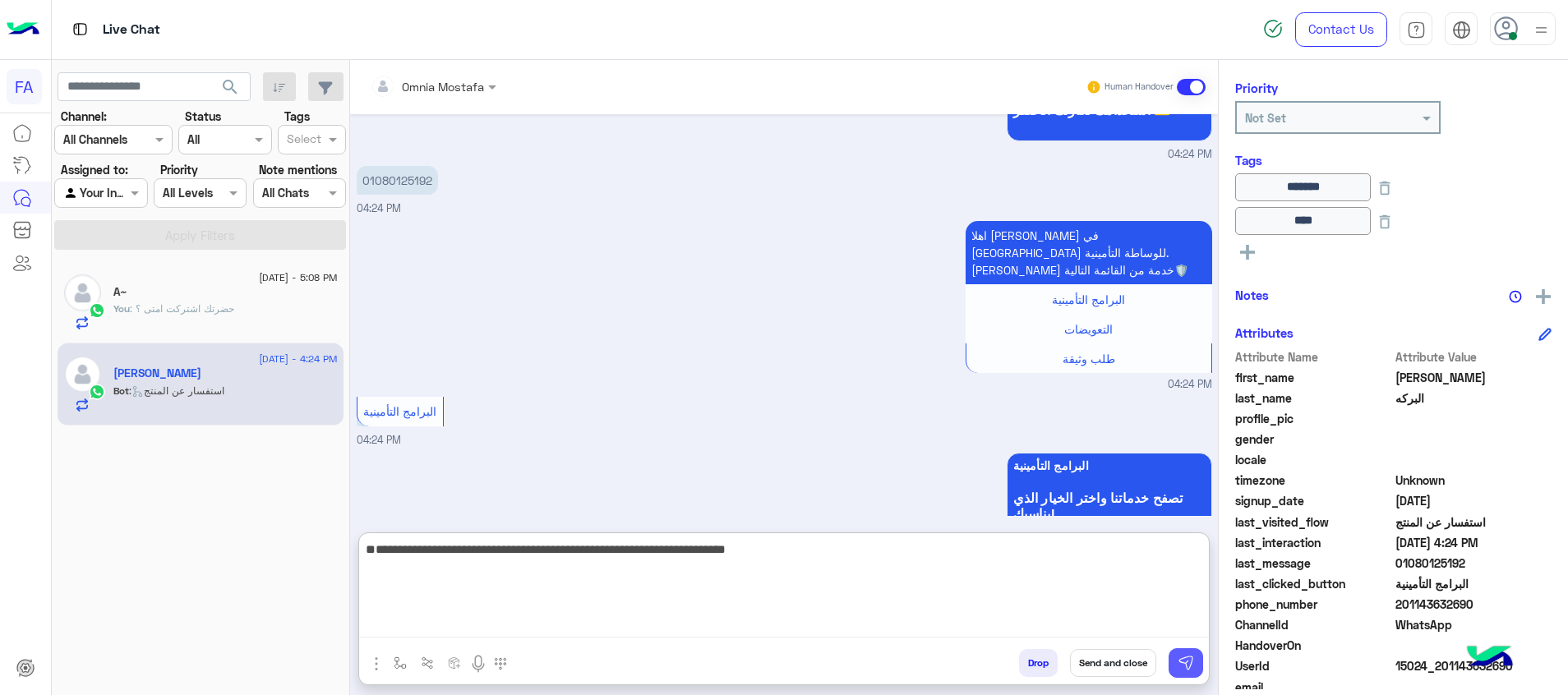
type textarea "**********"
click at [1188, 665] on img at bounding box center [1185, 663] width 16 height 16
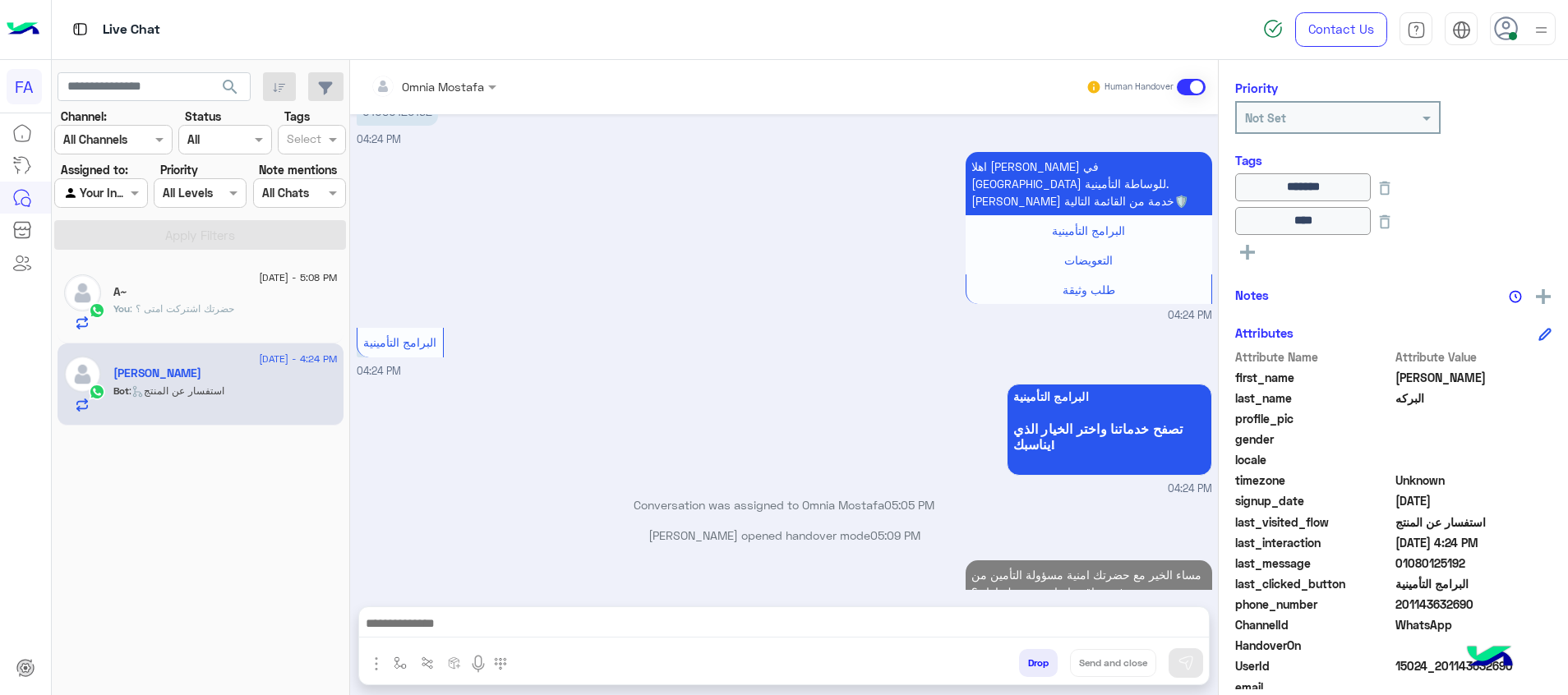
click at [1168, 630] on textarea at bounding box center [784, 626] width 850 height 25
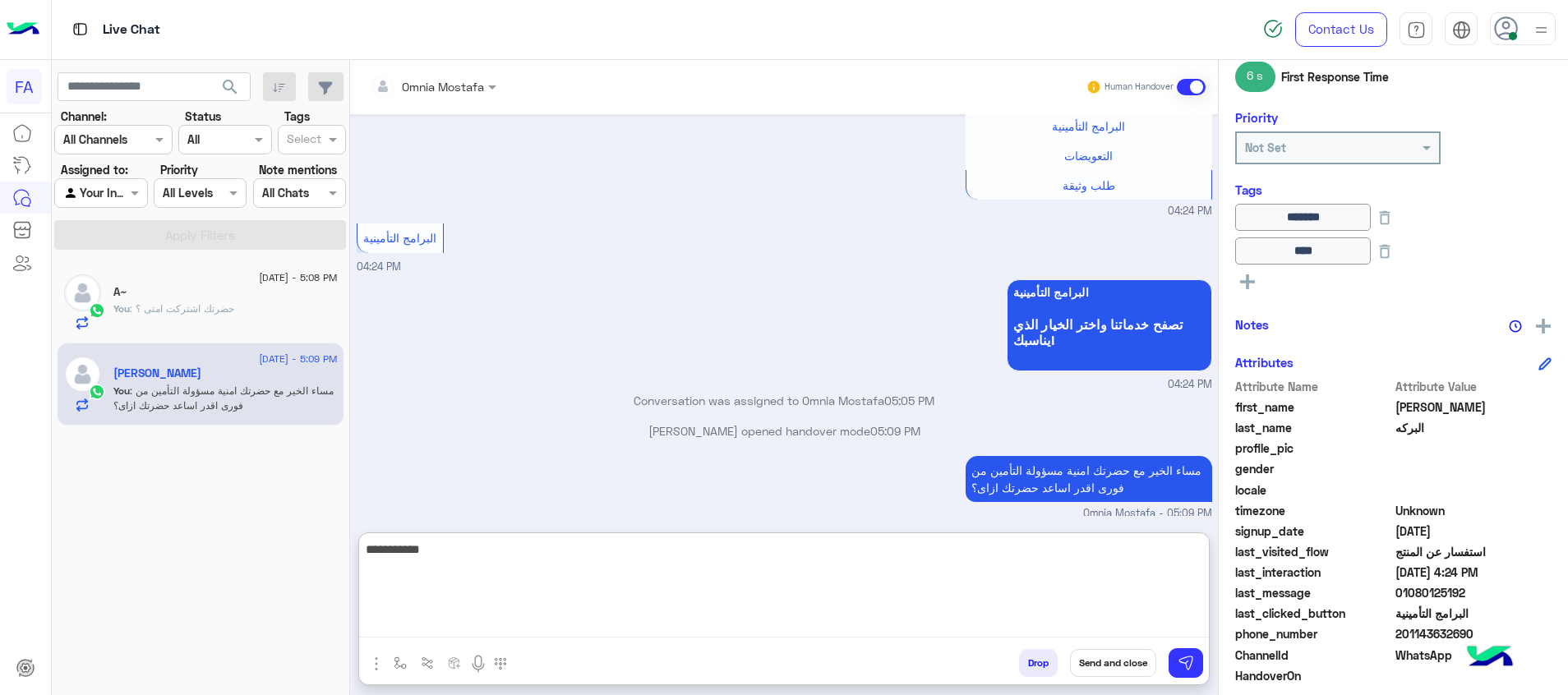
scroll to position [238, 0]
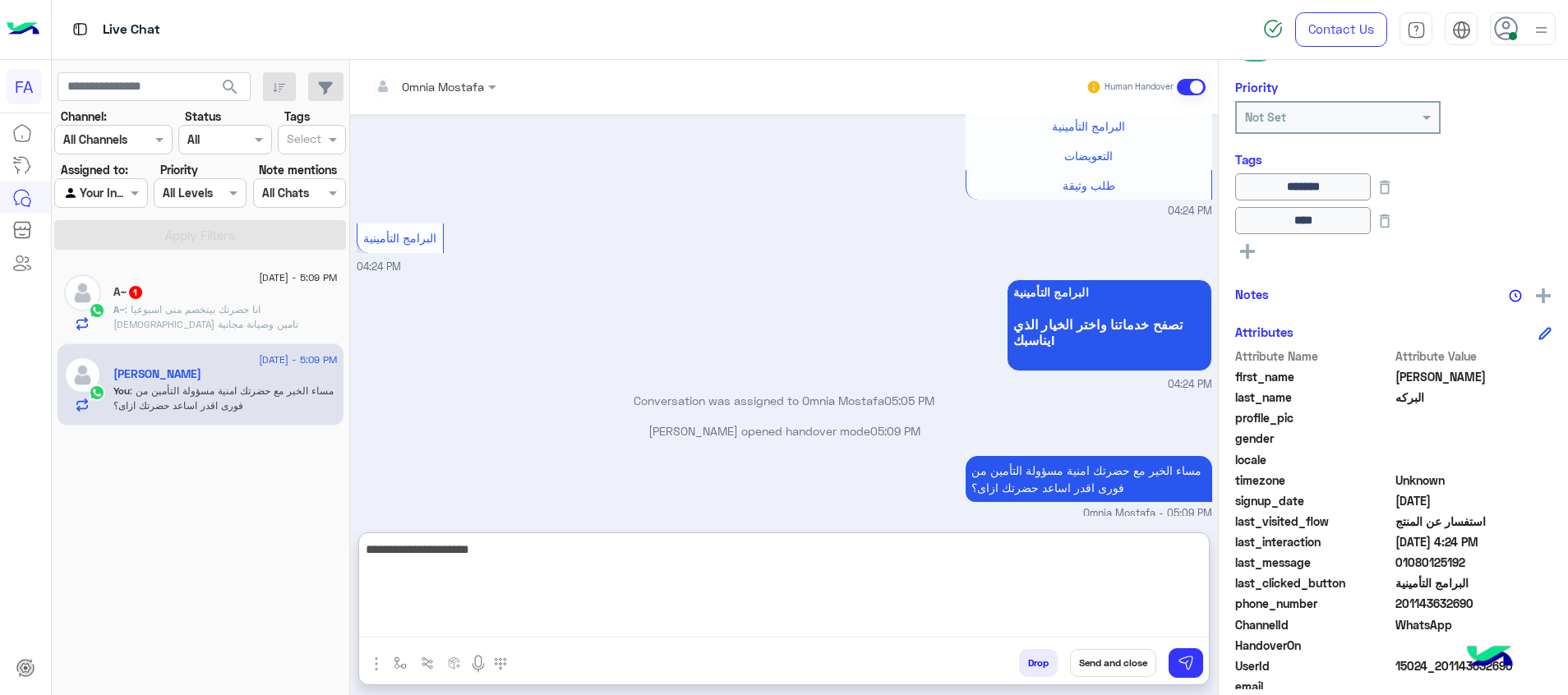
type textarea "**********"
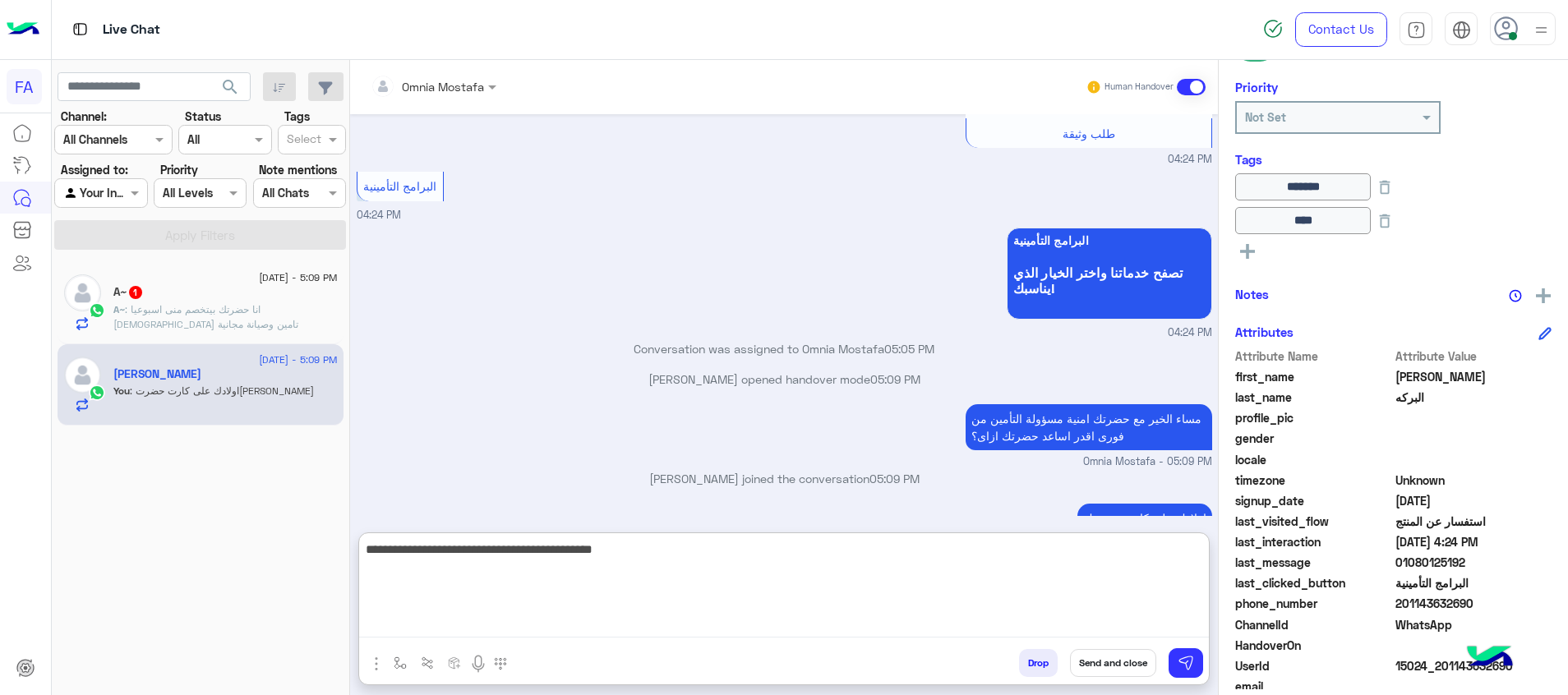
type textarea "**********"
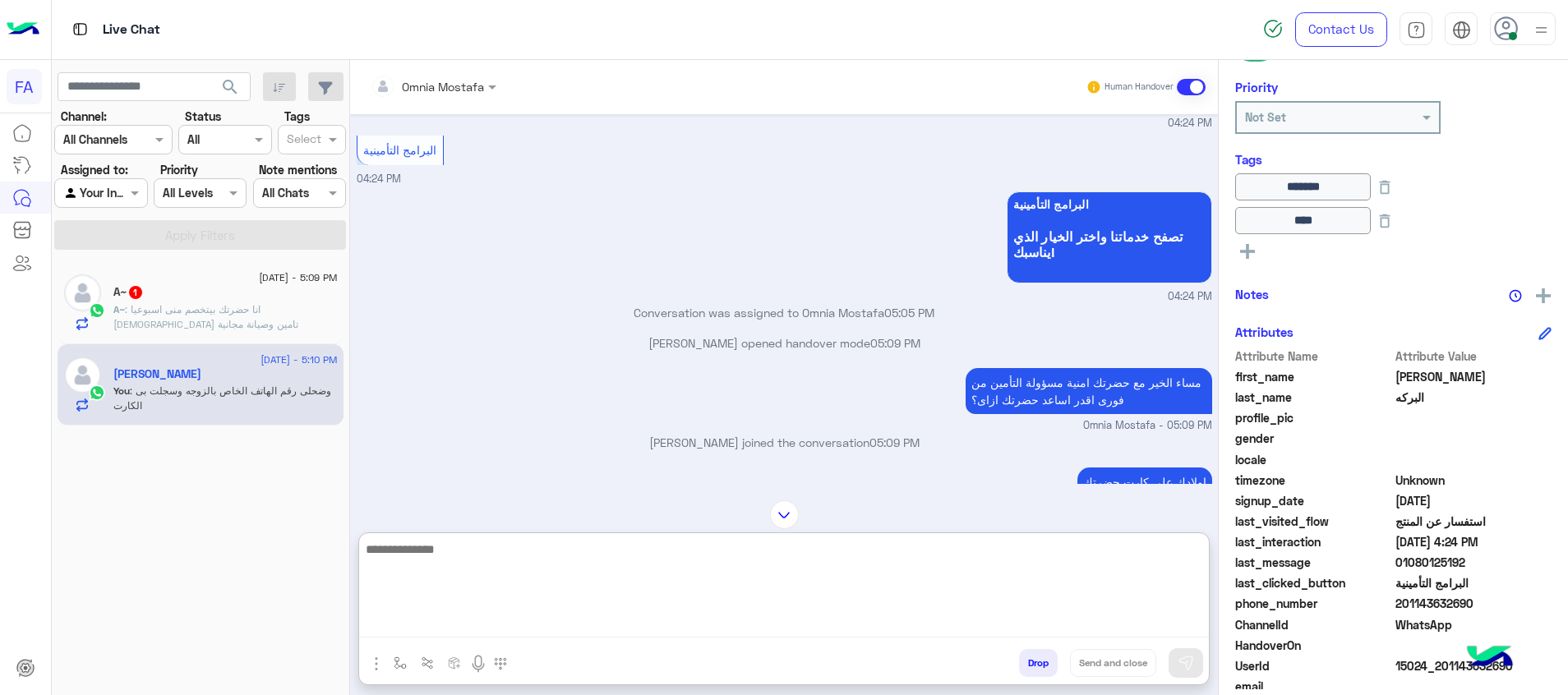
scroll to position [1680, 0]
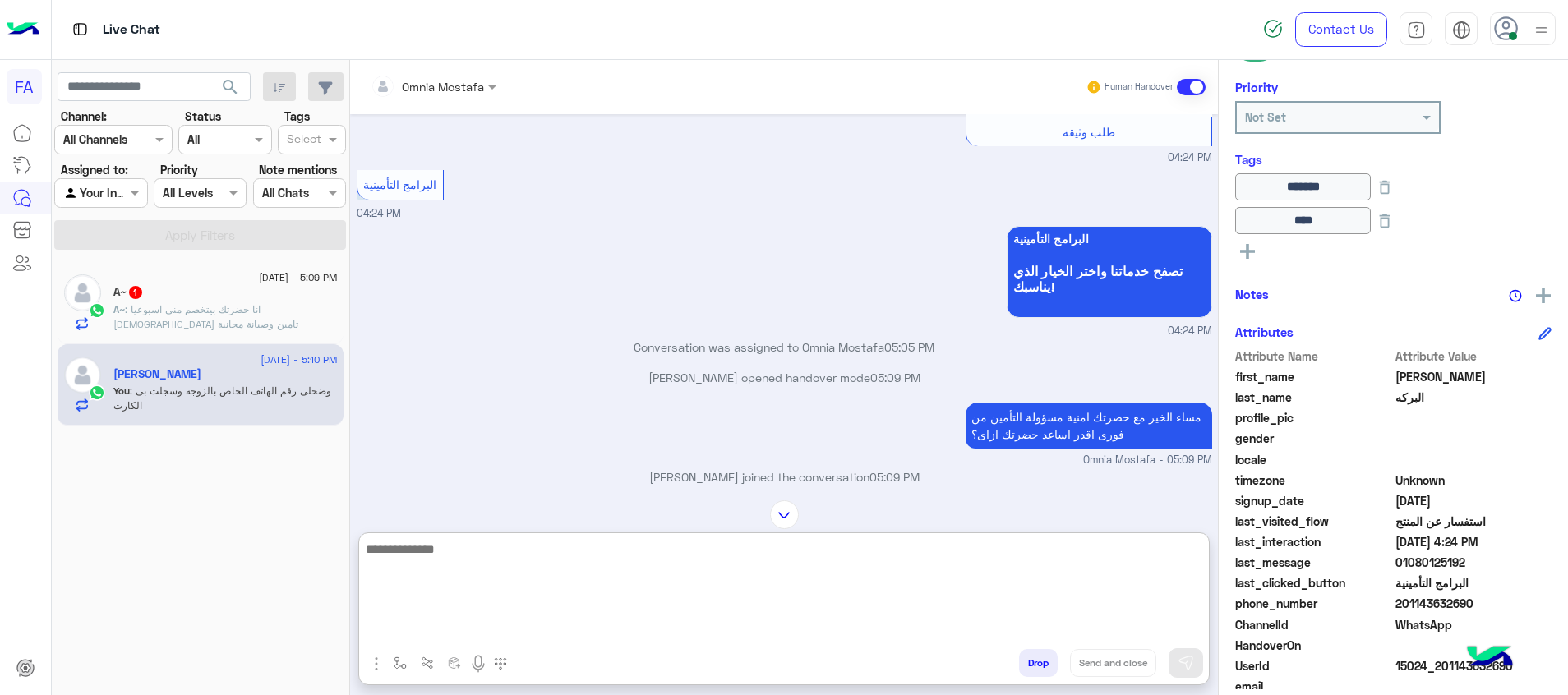
click at [232, 311] on span ": انا حضرتك بيتخصم منى اسبوعيا مصريف تامين وصيانة مجانية" at bounding box center [206, 317] width 185 height 27
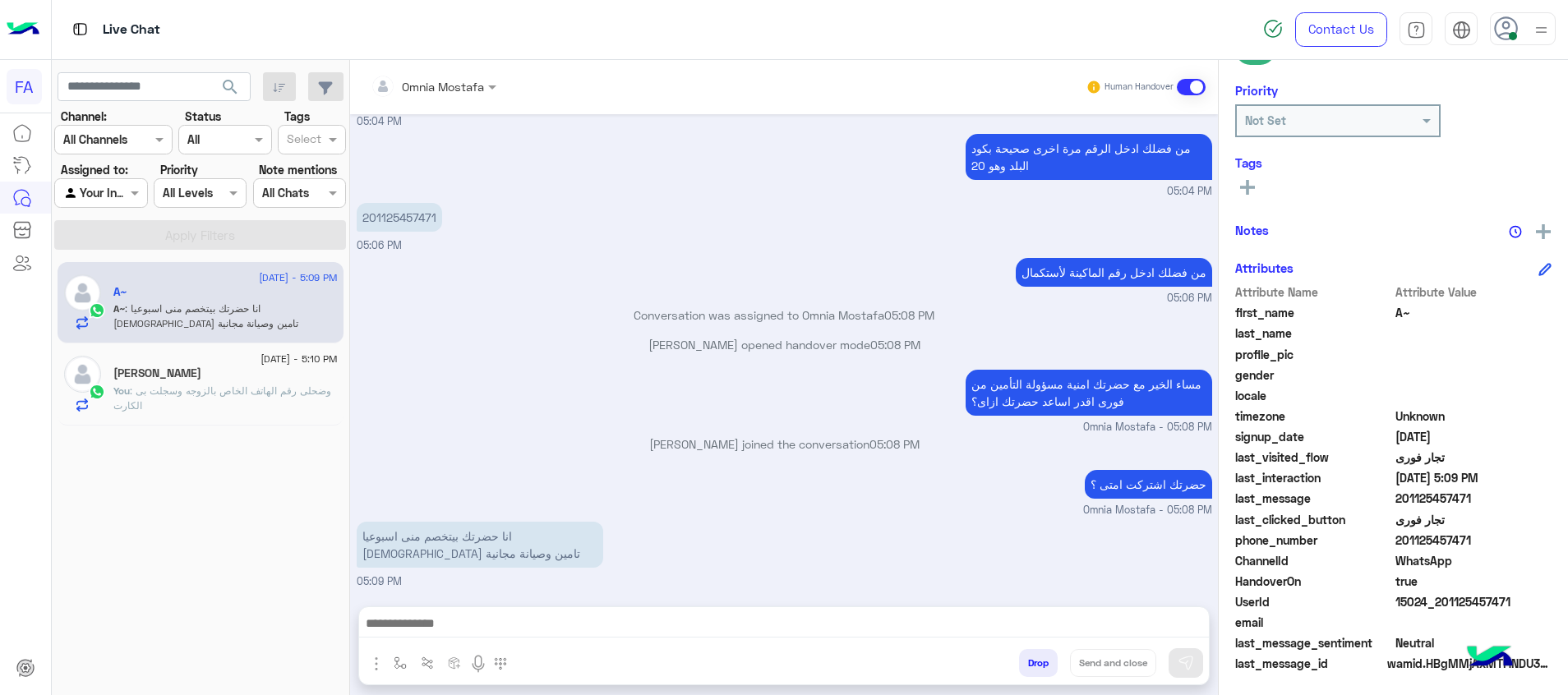
scroll to position [238, 0]
click at [675, 620] on textarea at bounding box center [784, 626] width 850 height 25
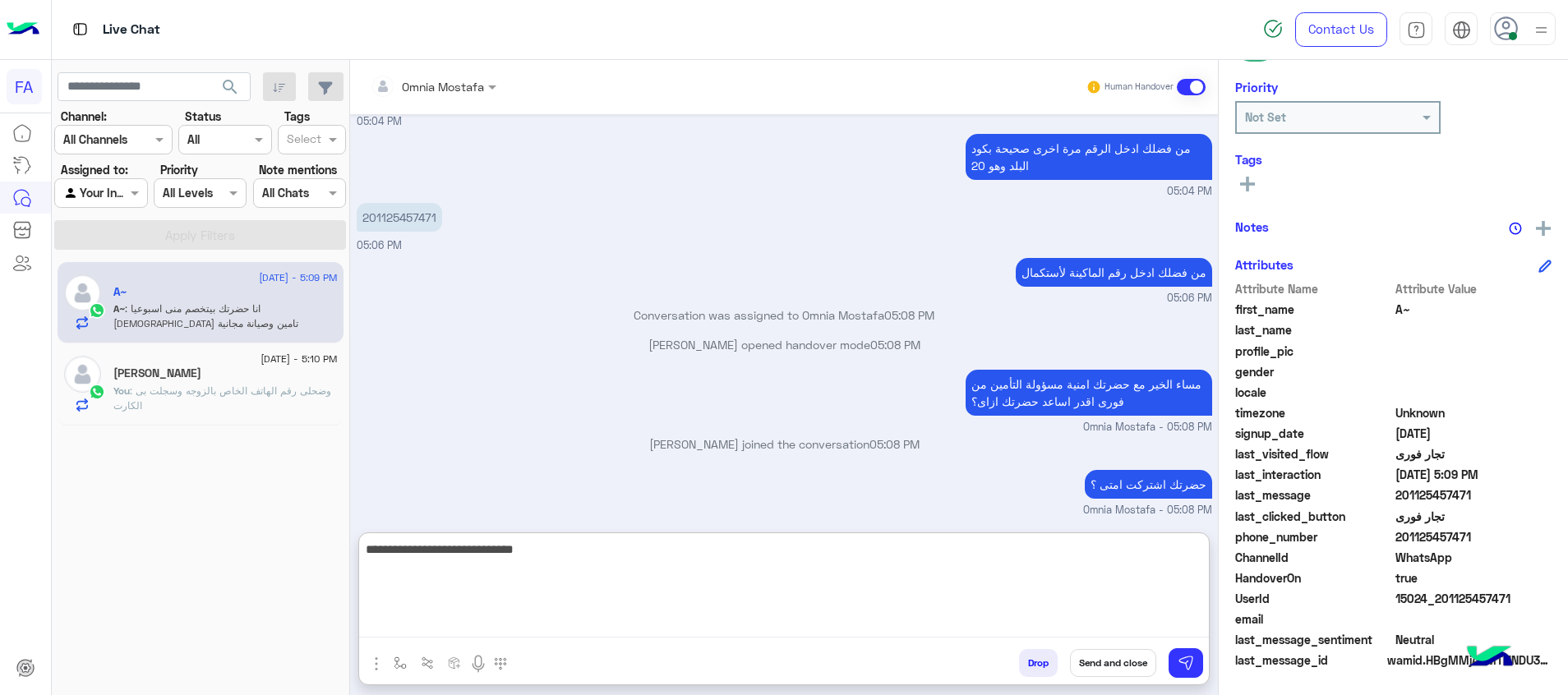
type textarea "**********"
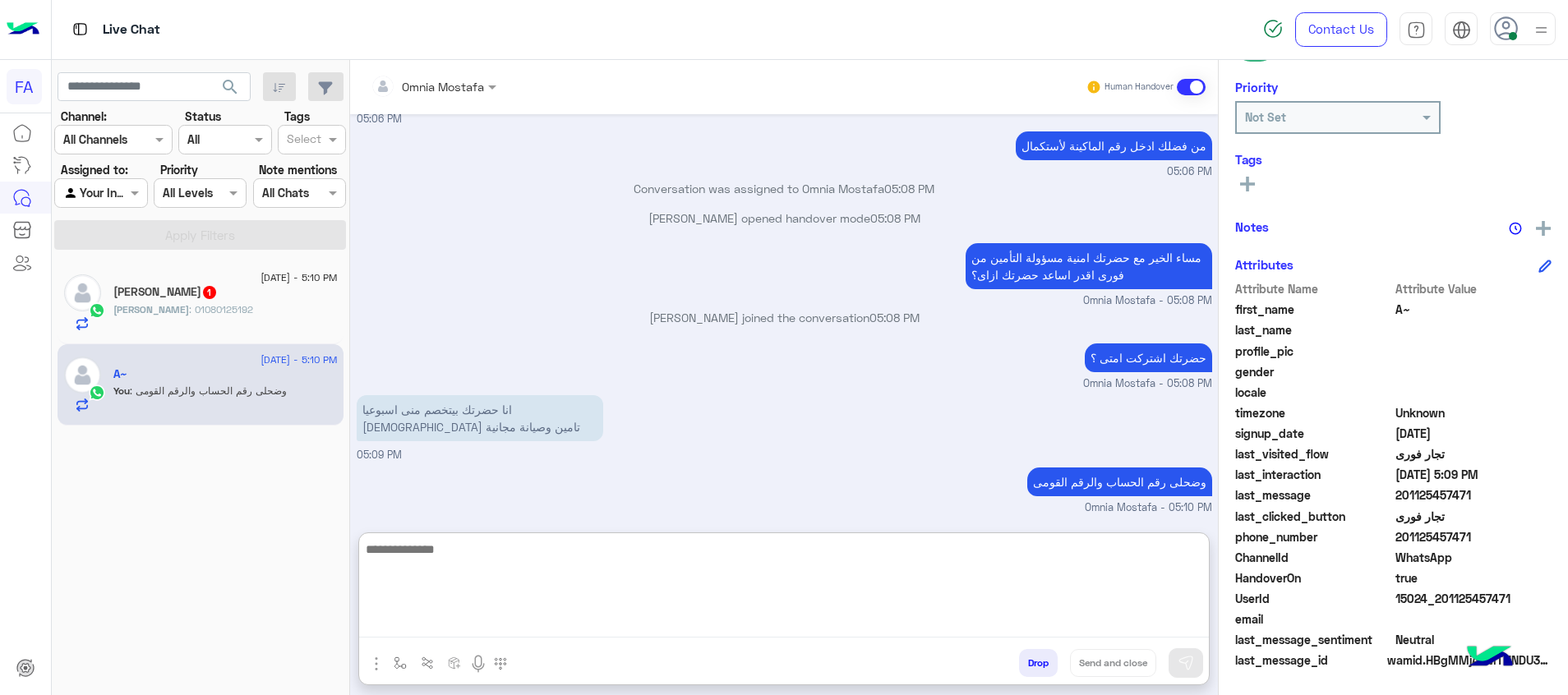
scroll to position [1001, 0]
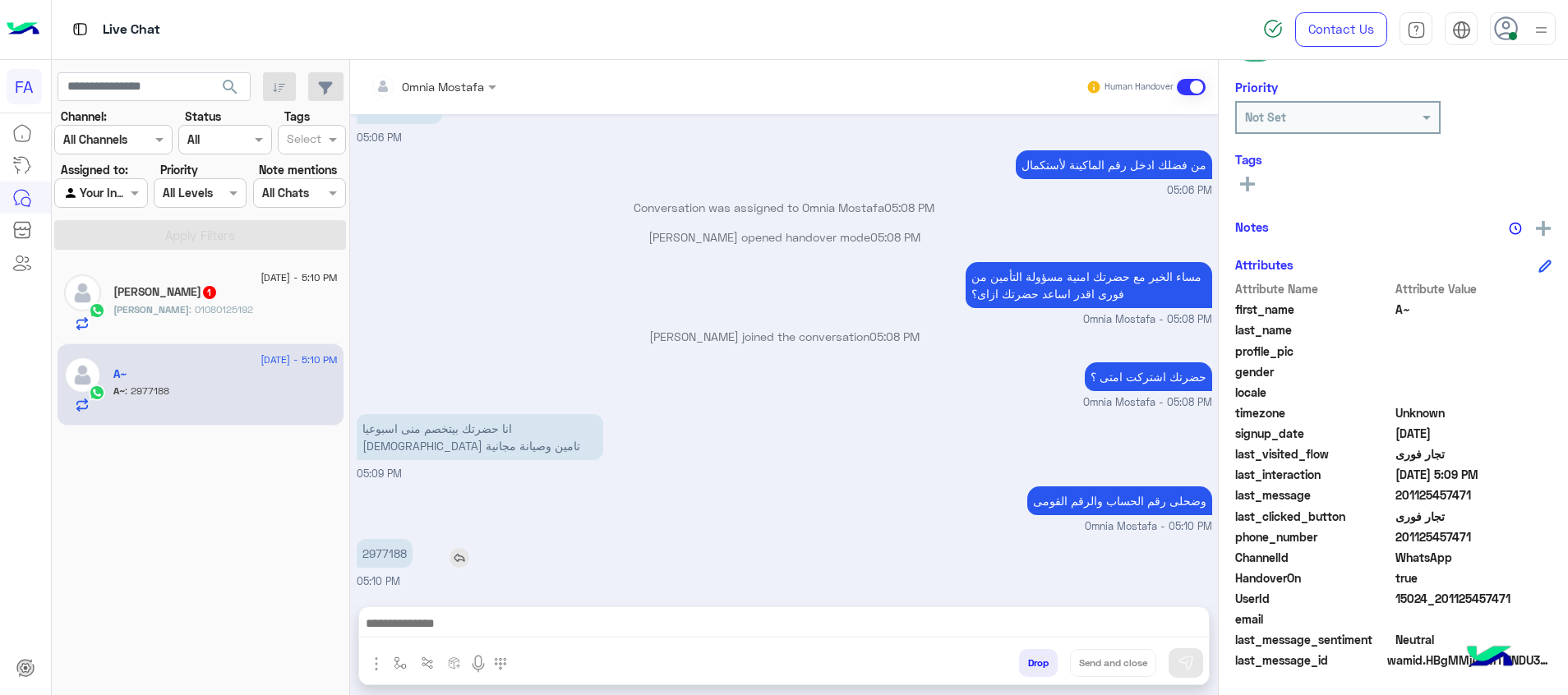
click at [398, 479] on div "Sep 15, 2025 من فضلك اختر نوع وثيقة التأمين 05:01 PM تأمين طبى 05:02 PM هل هذا …" at bounding box center [784, 352] width 868 height 476
click at [368, 556] on p "2977188" at bounding box center [384, 553] width 56 height 28
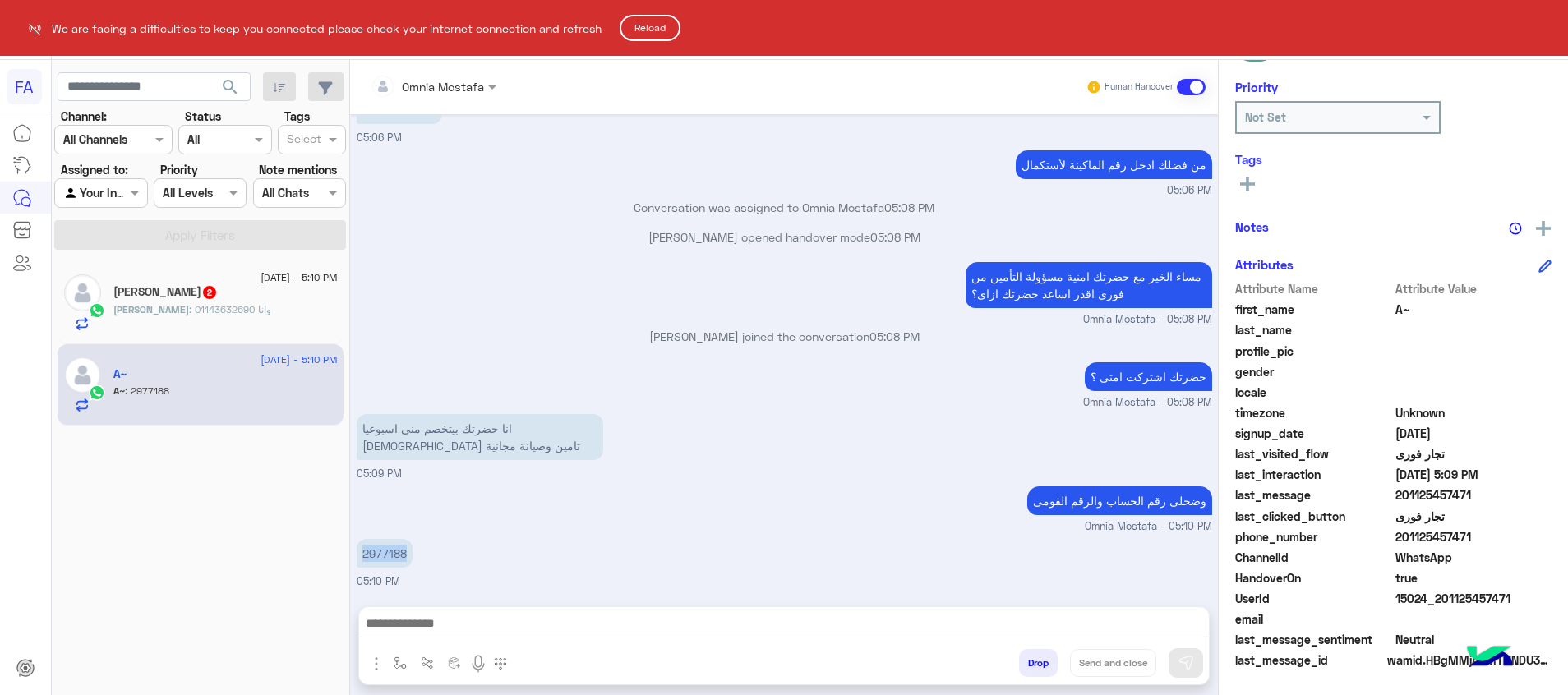
click at [654, 20] on button "Reload" at bounding box center [650, 28] width 60 height 26
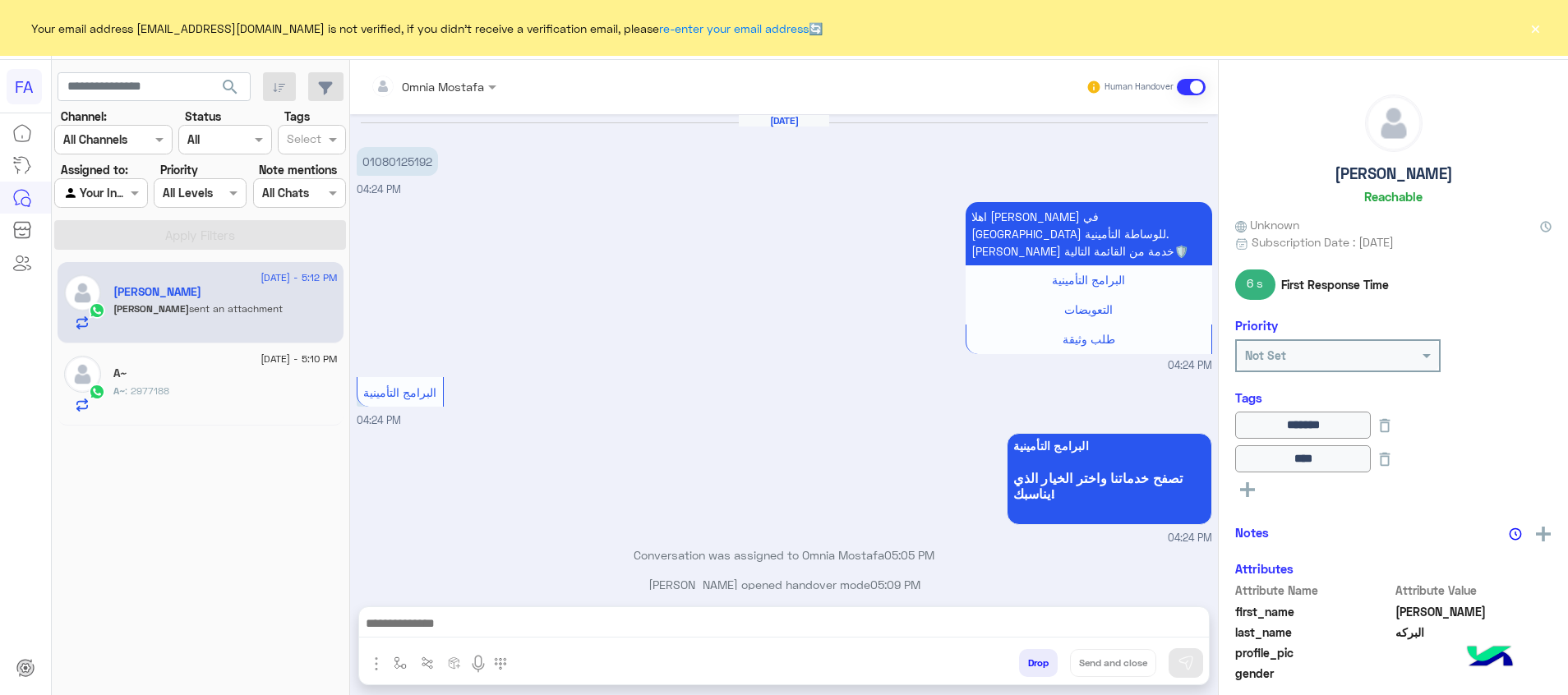
scroll to position [2024, 0]
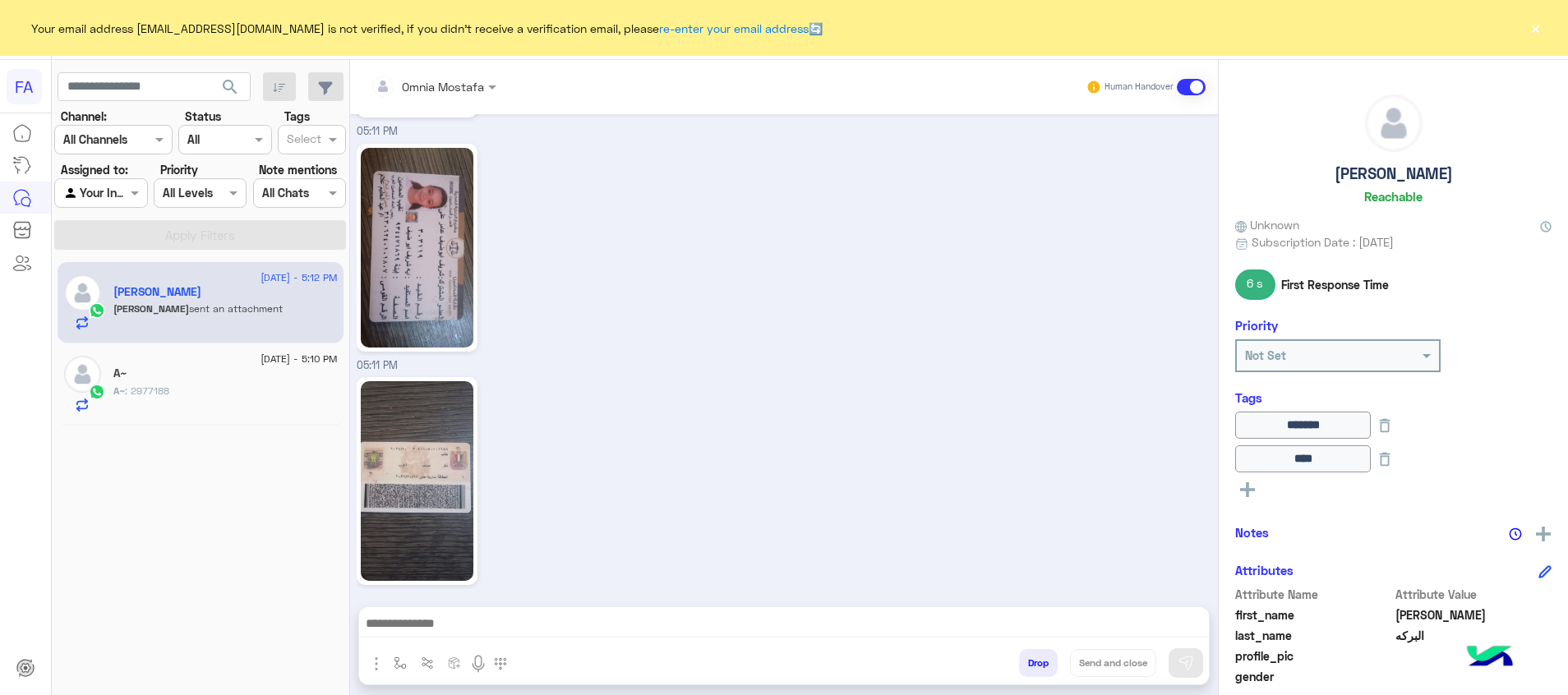
click at [1531, 32] on button "×" at bounding box center [1534, 27] width 16 height 16
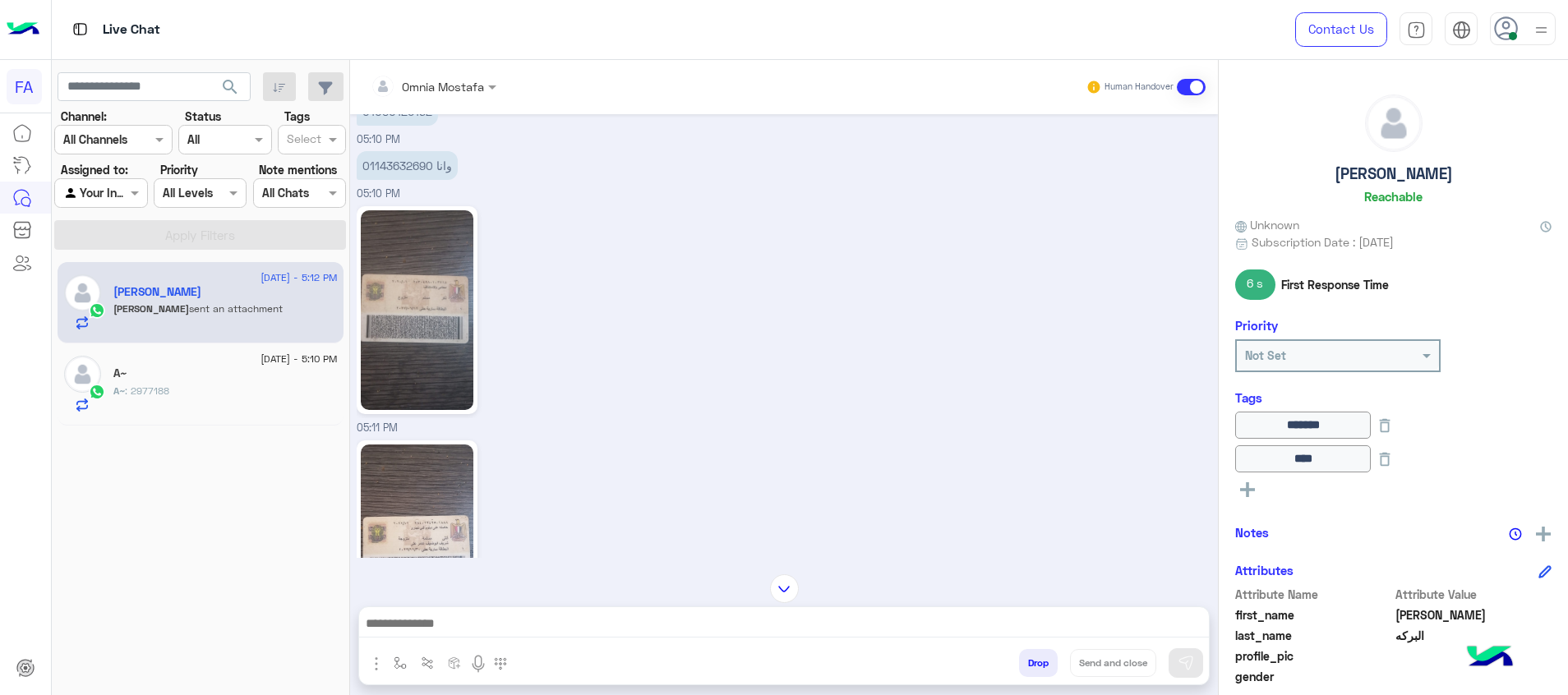
scroll to position [667, 0]
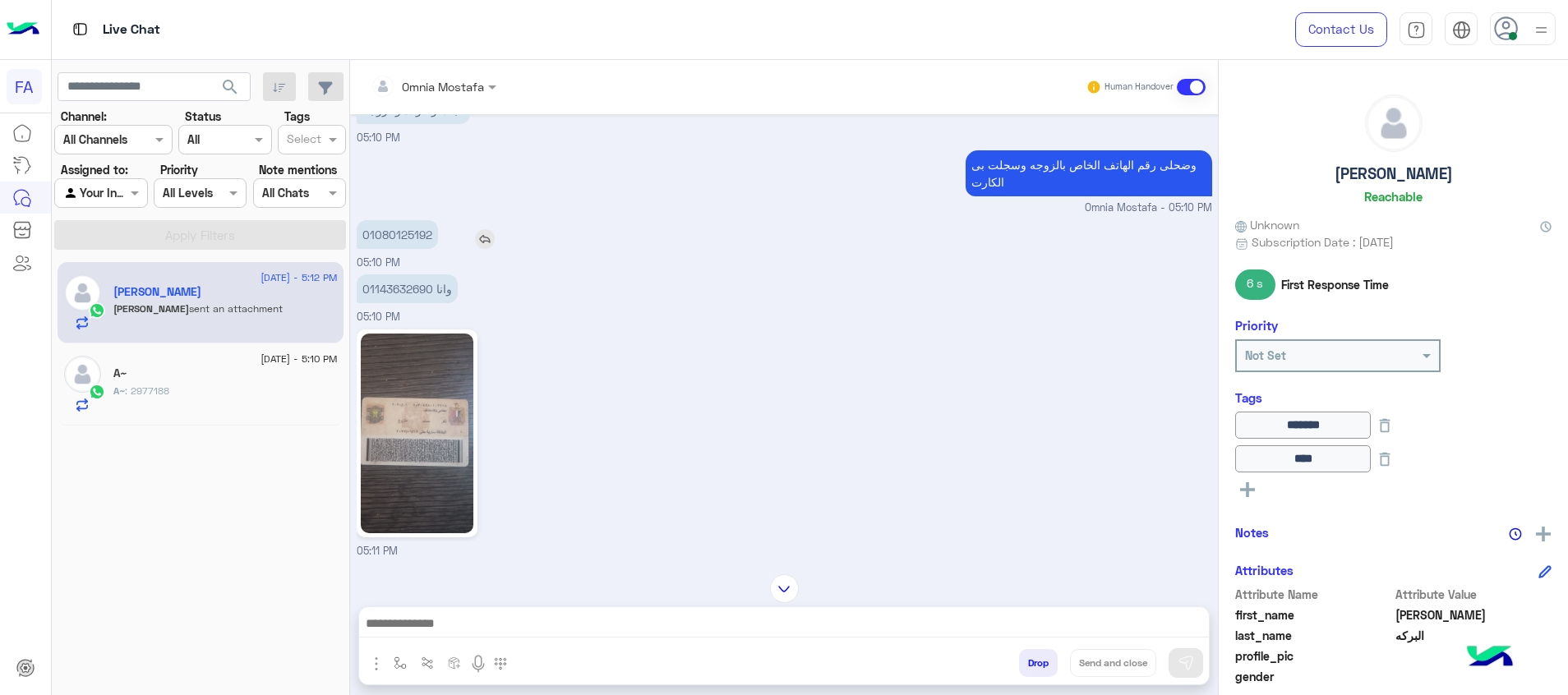
click at [414, 220] on p "01080125192" at bounding box center [397, 235] width 81 height 28
click at [413, 220] on p "01080125192" at bounding box center [397, 235] width 81 height 28
copy p "01080125192"
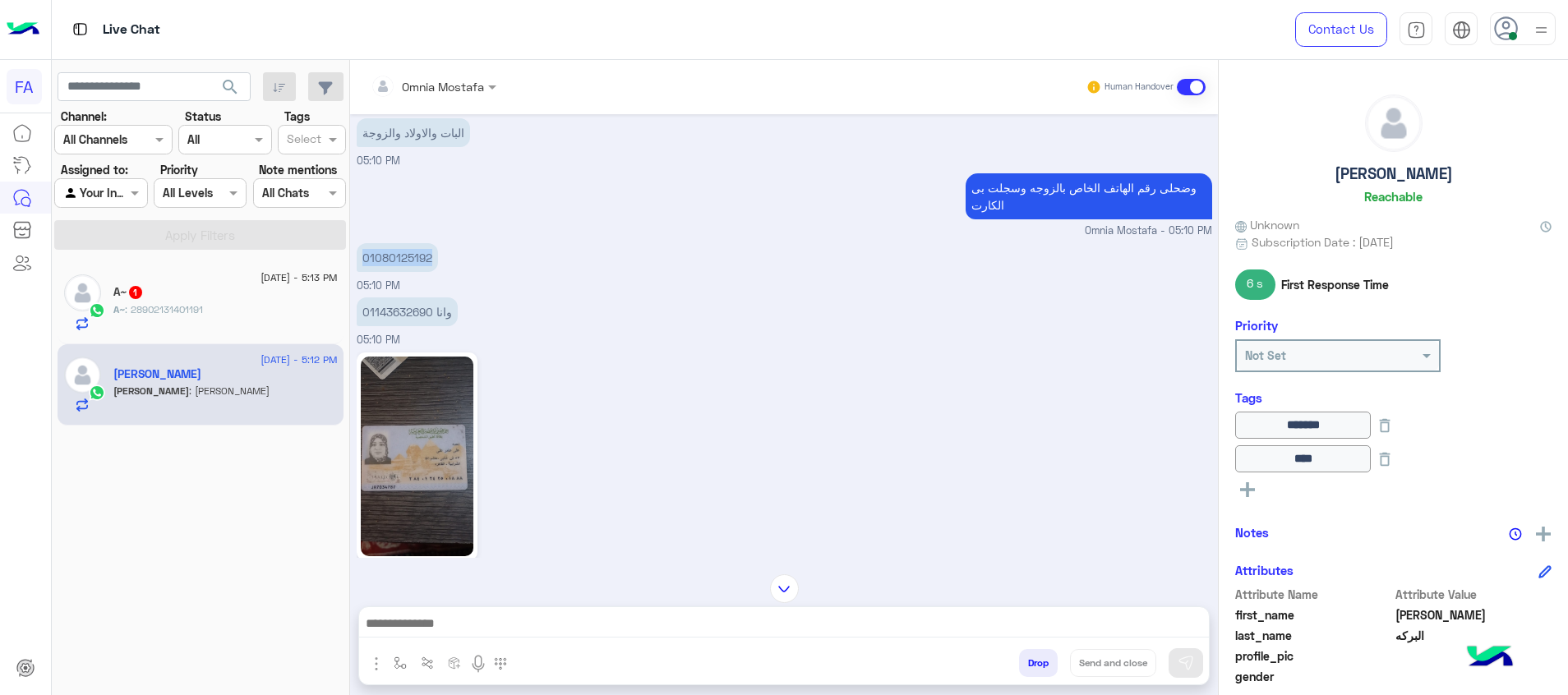
scroll to position [599, 0]
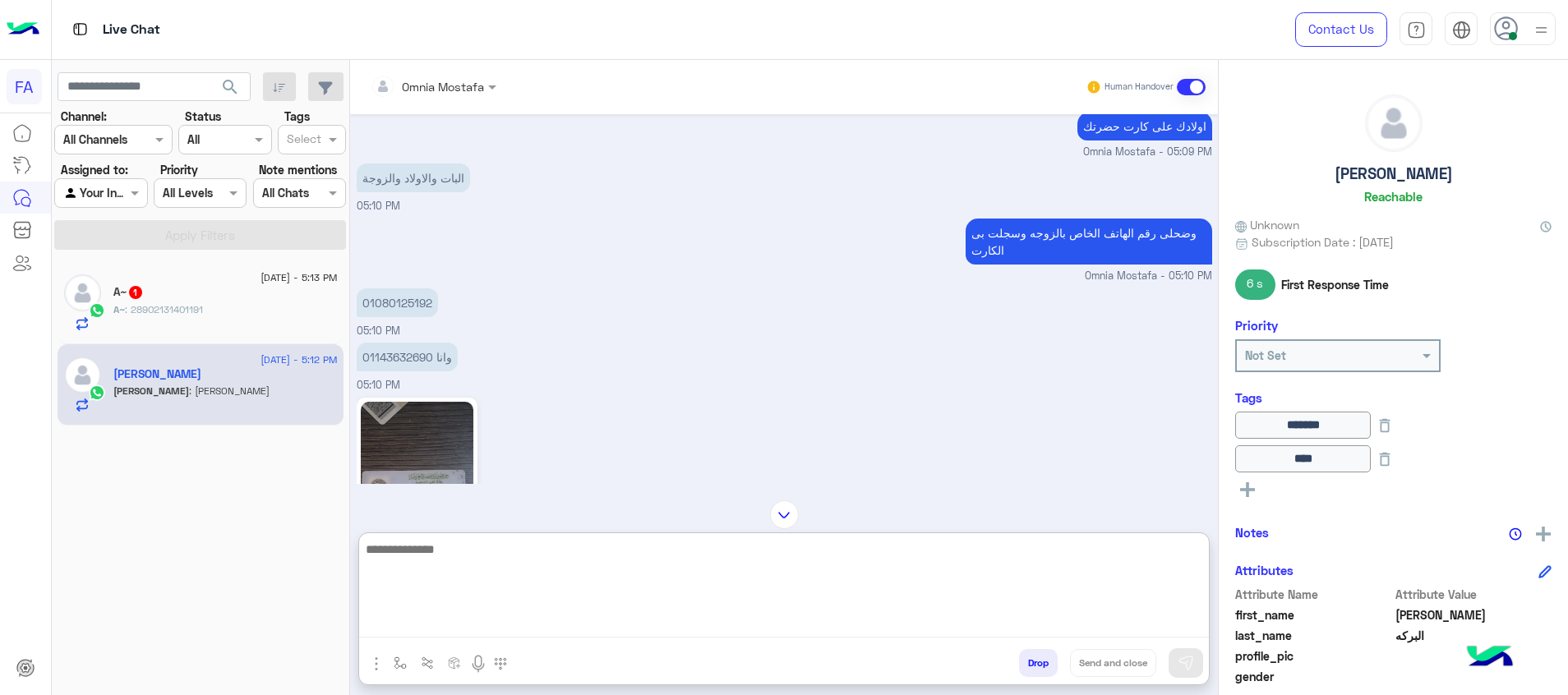
click at [1140, 619] on textarea at bounding box center [784, 588] width 850 height 98
type textarea "**********"
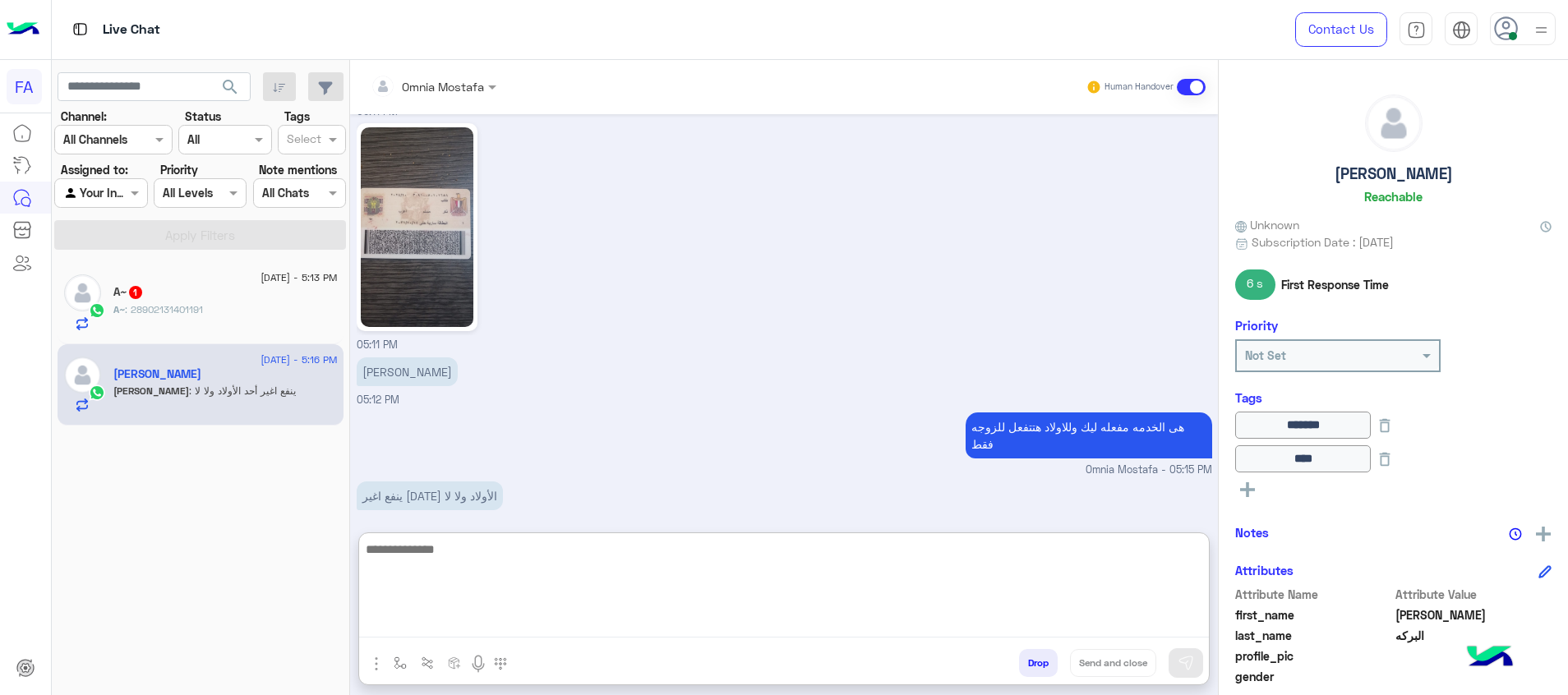
scroll to position [2276, 0]
click at [799, 577] on textarea at bounding box center [784, 588] width 850 height 98
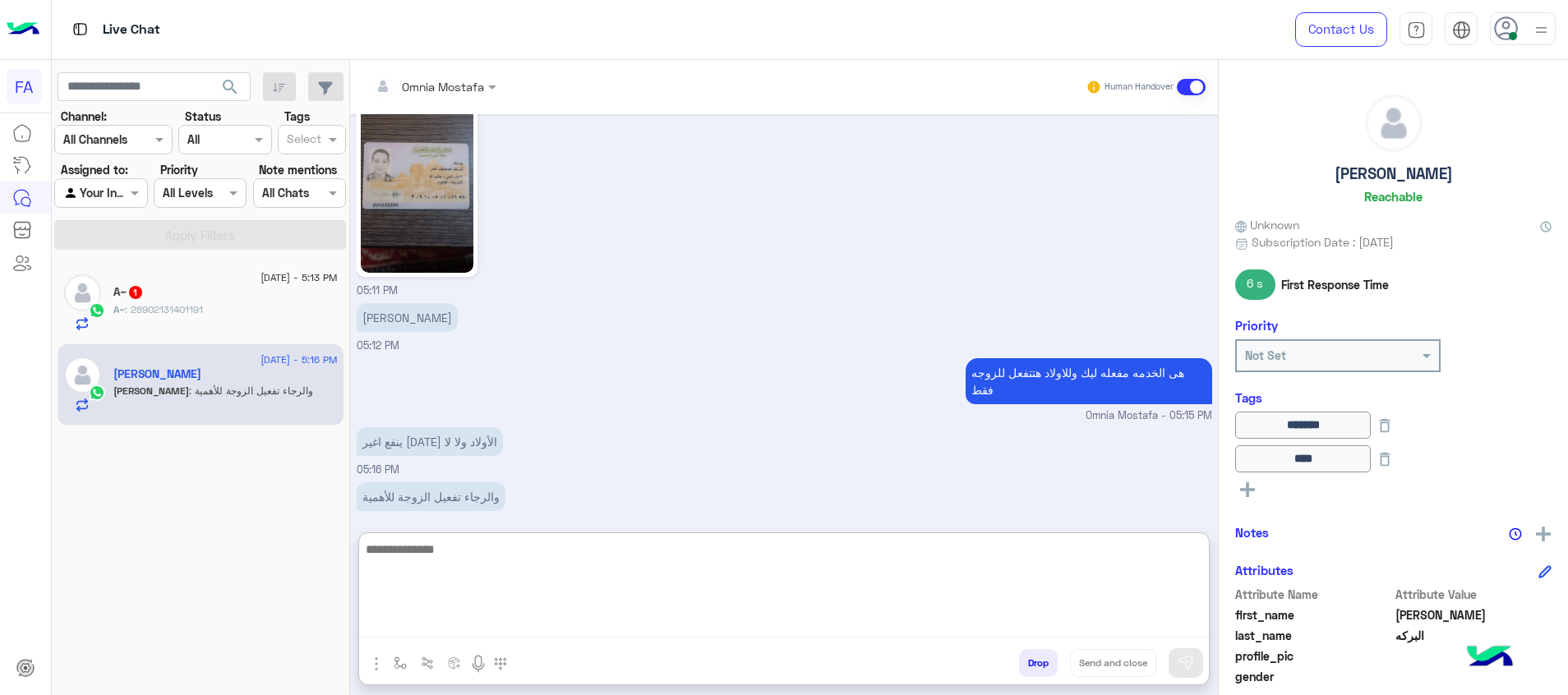
scroll to position [2085, 0]
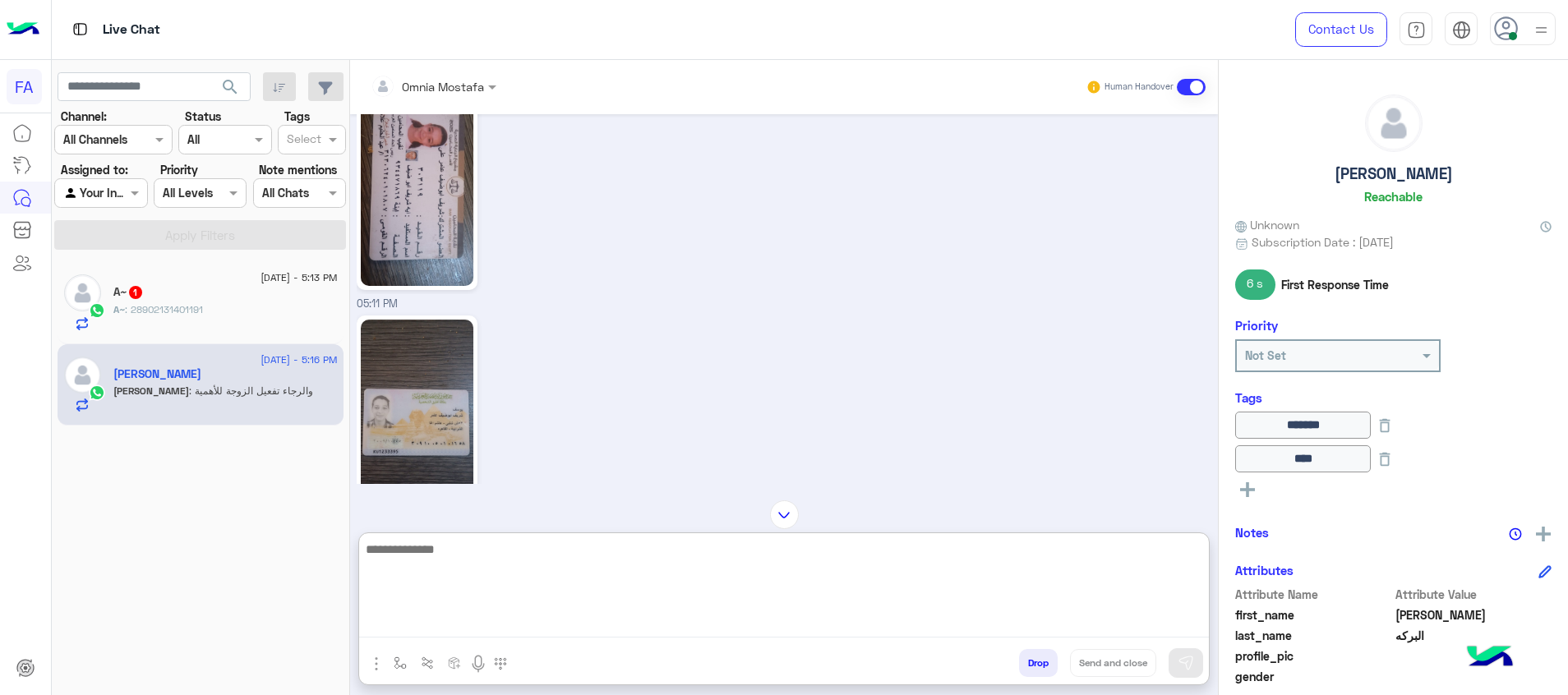
click at [839, 577] on textarea at bounding box center [784, 588] width 850 height 98
click at [873, 582] on textarea at bounding box center [784, 588] width 850 height 98
click at [933, 565] on textarea at bounding box center [784, 588] width 850 height 98
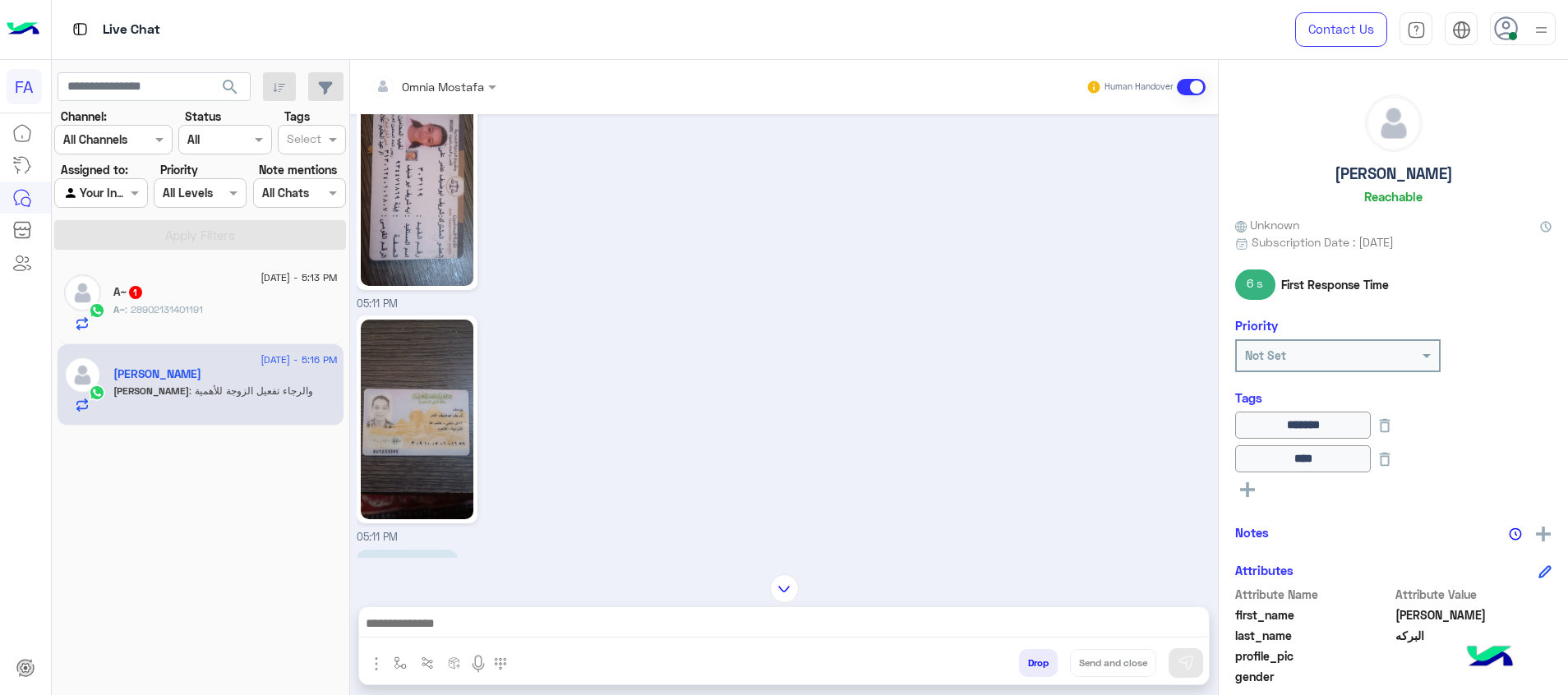
click at [261, 293] on div "A~ 1" at bounding box center [225, 294] width 224 height 17
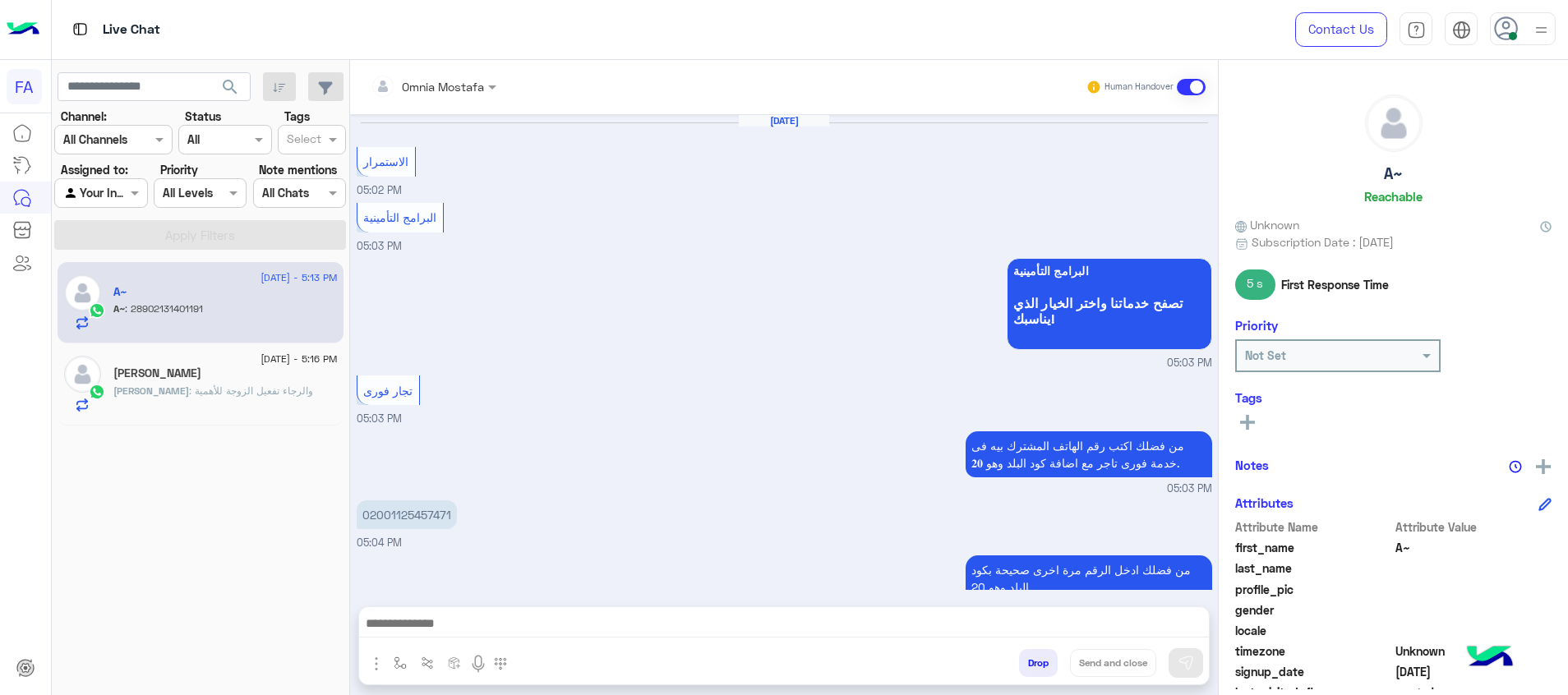
scroll to position [708, 0]
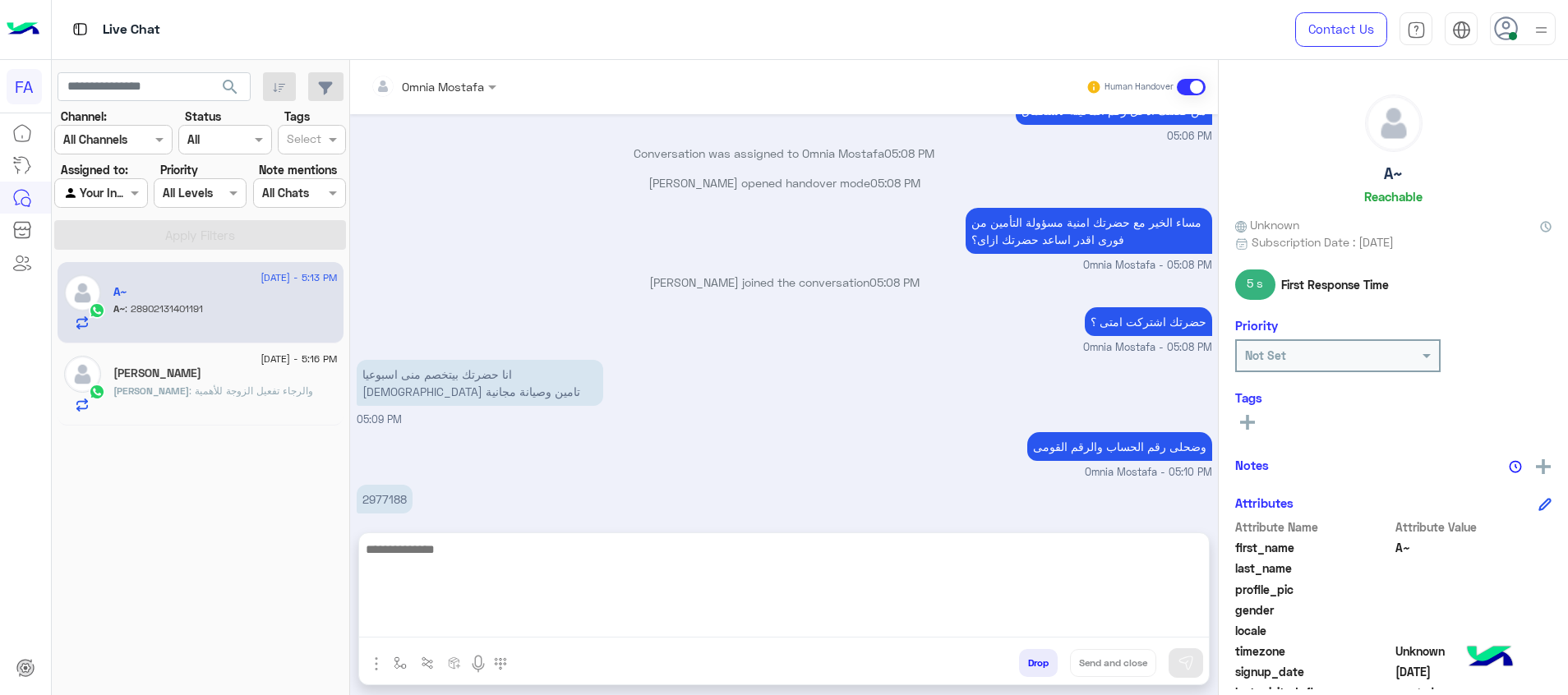
drag, startPoint x: 765, startPoint y: 619, endPoint x: 751, endPoint y: 615, distance: 14.6
click at [758, 616] on textarea at bounding box center [784, 588] width 850 height 98
type textarea "**********"
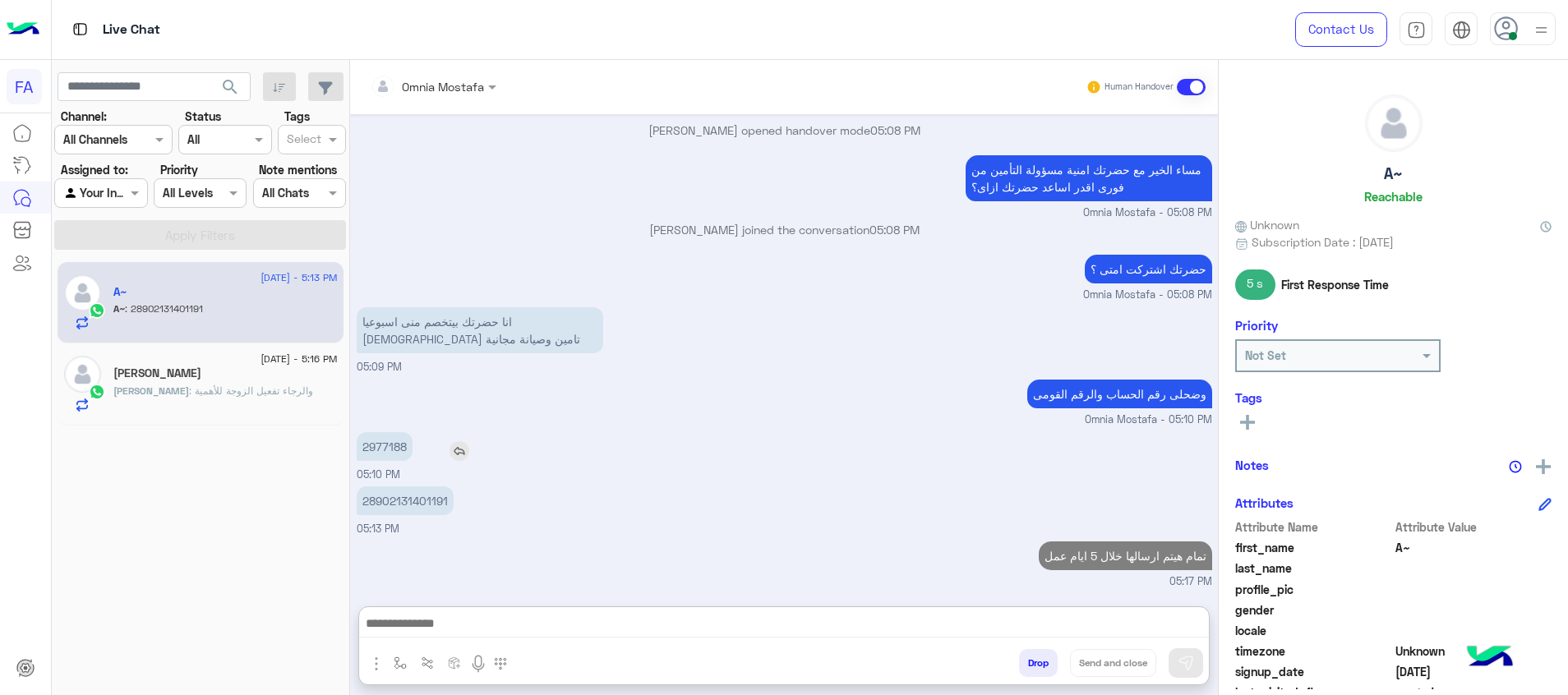
click at [393, 432] on p "2977188" at bounding box center [384, 446] width 56 height 28
click at [393, 370] on div "[DATE] الاستمرار 05:02 PM البرامج التأمينية 05:03 PM البرامج التأمينية تصفح خدم…" at bounding box center [784, 352] width 868 height 476
click at [388, 444] on p "2977188" at bounding box center [384, 446] width 56 height 28
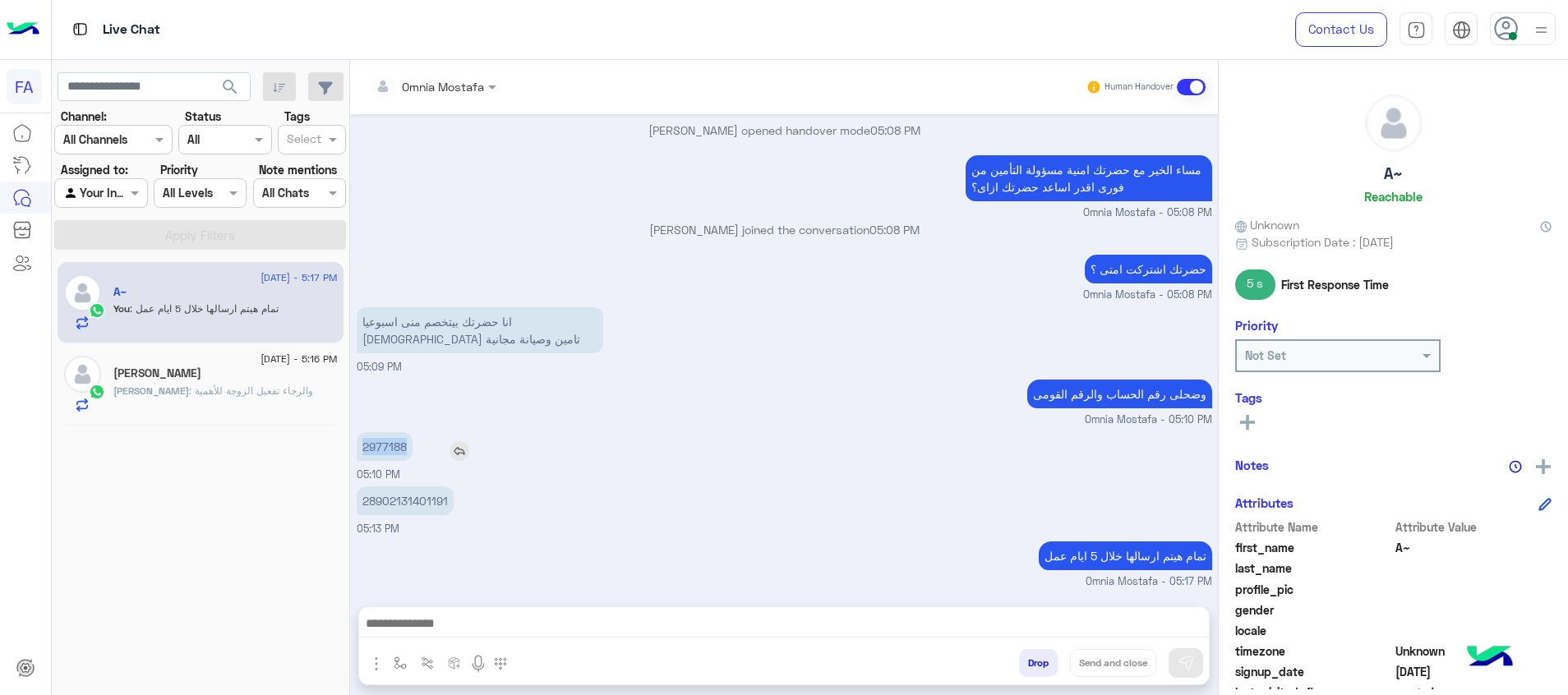
copy p "2977188"
click at [388, 503] on p "28902131401191" at bounding box center [405, 501] width 97 height 28
copy p "28902131401191"
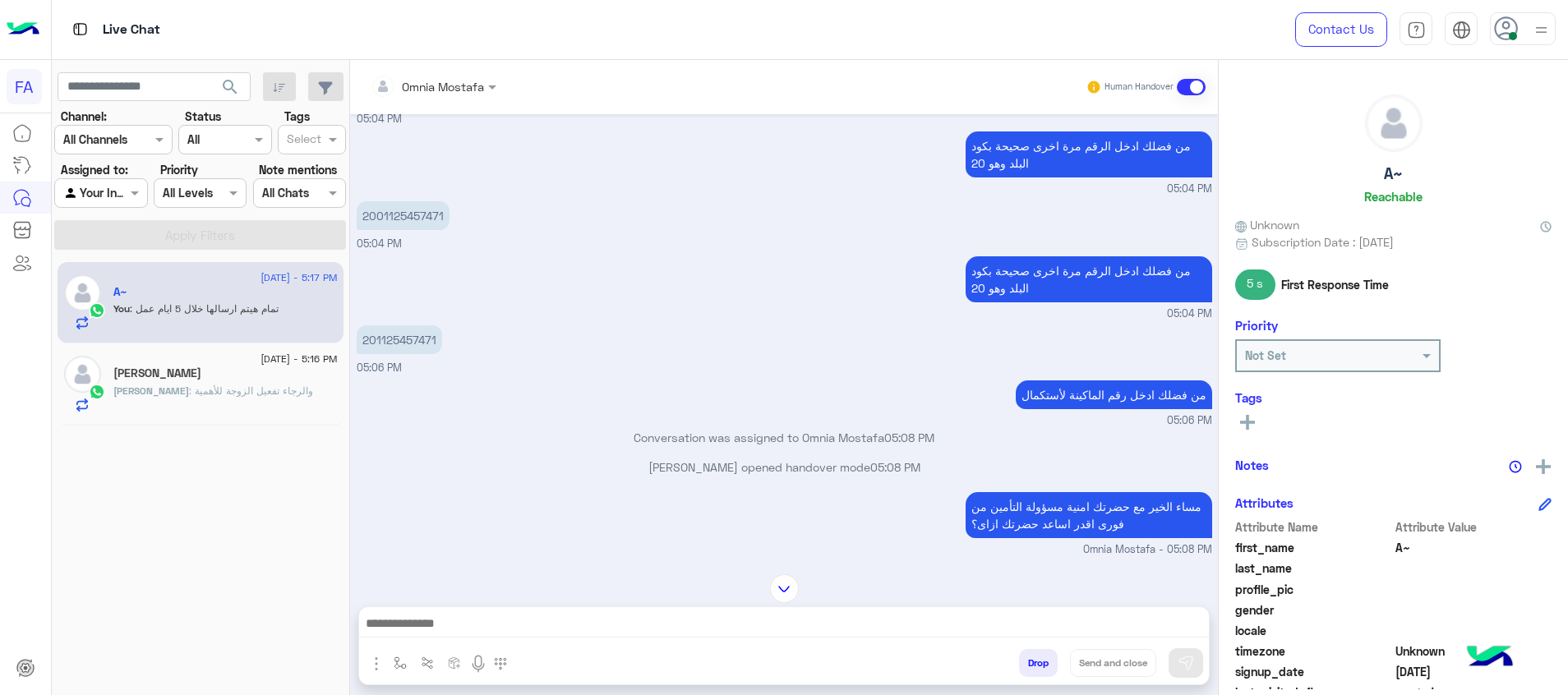
scroll to position [391, 0]
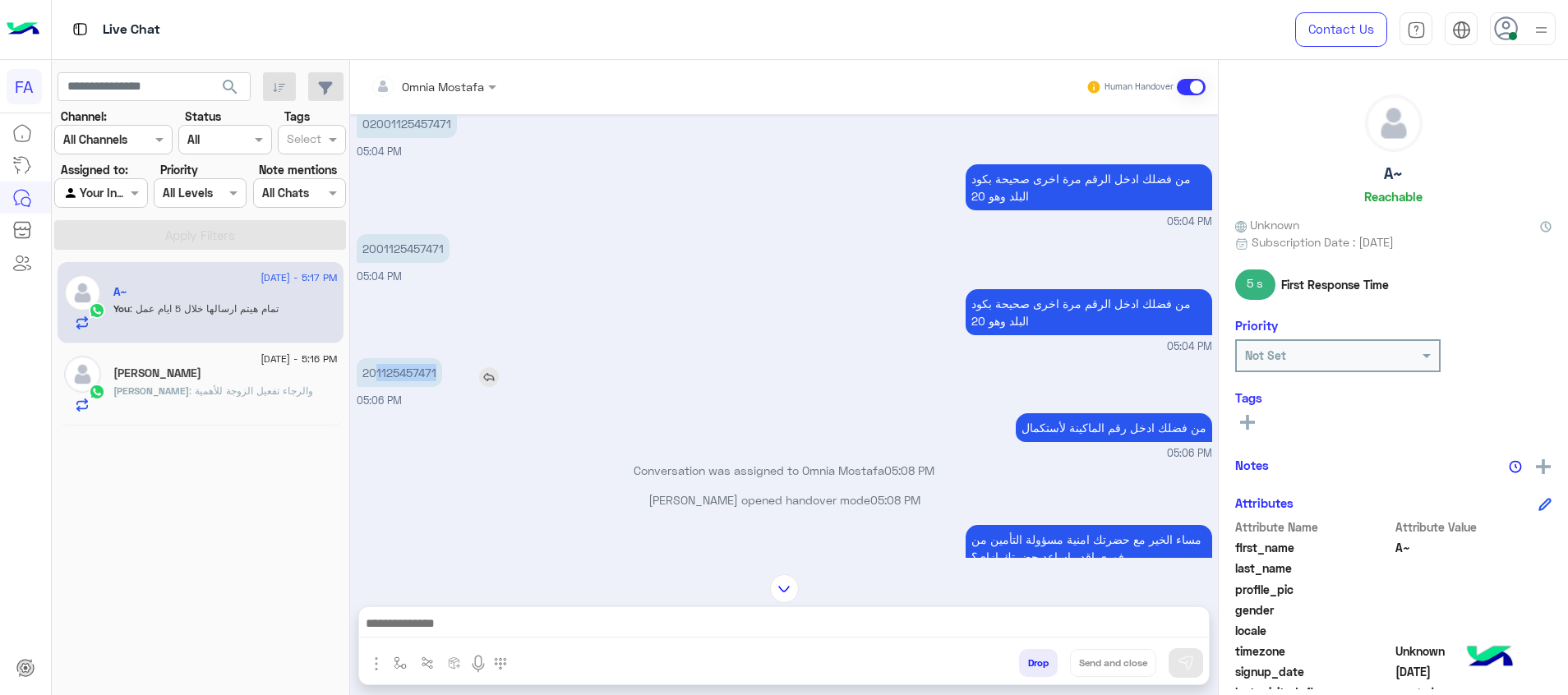
drag, startPoint x: 450, startPoint y: 378, endPoint x: 374, endPoint y: 374, distance: 76.1
click at [374, 374] on div "201125457471" at bounding box center [446, 373] width 180 height 28
copy p "1125457471"
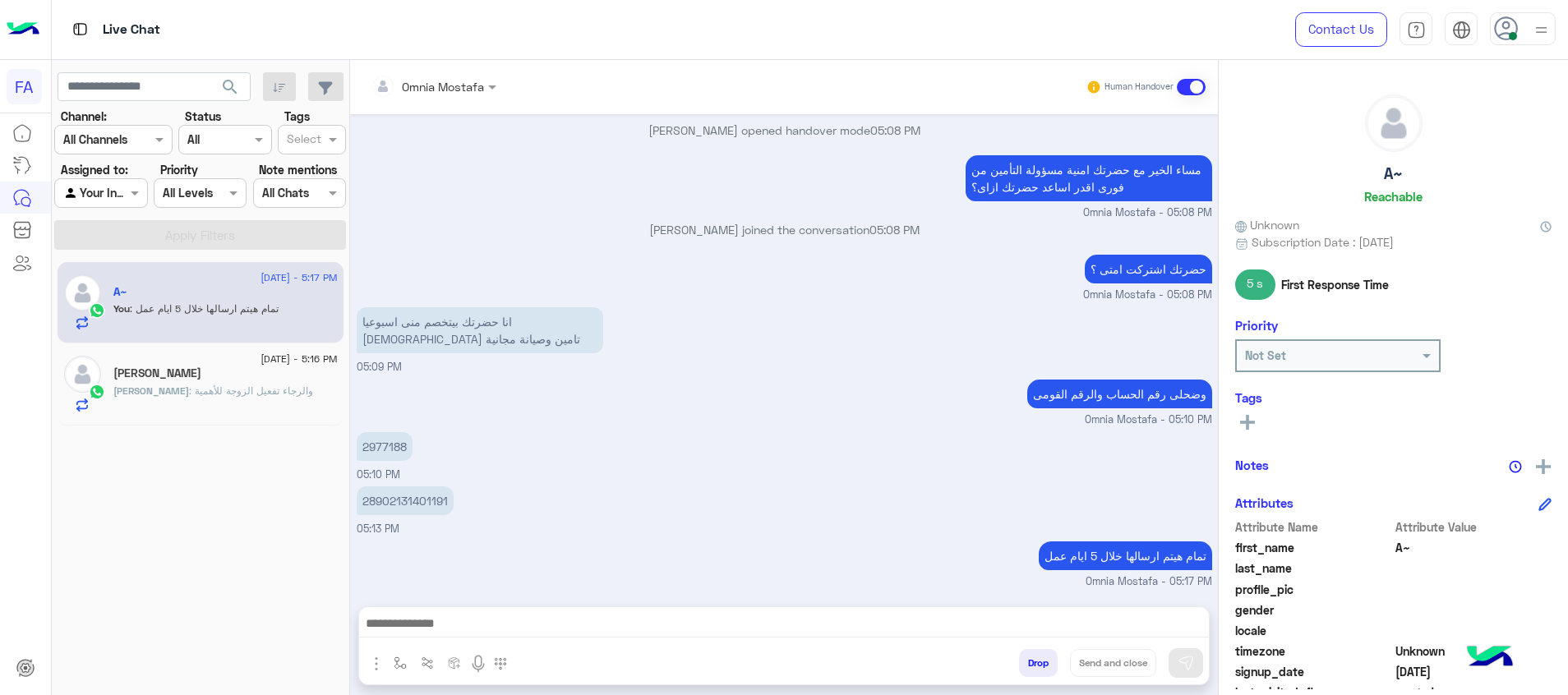
click at [1243, 421] on icon at bounding box center [1248, 423] width 15 height 15
drag, startPoint x: 1243, startPoint y: 421, endPoint x: 1280, endPoint y: 429, distance: 37.9
click at [1257, 420] on input "text" at bounding box center [1268, 427] width 50 height 17
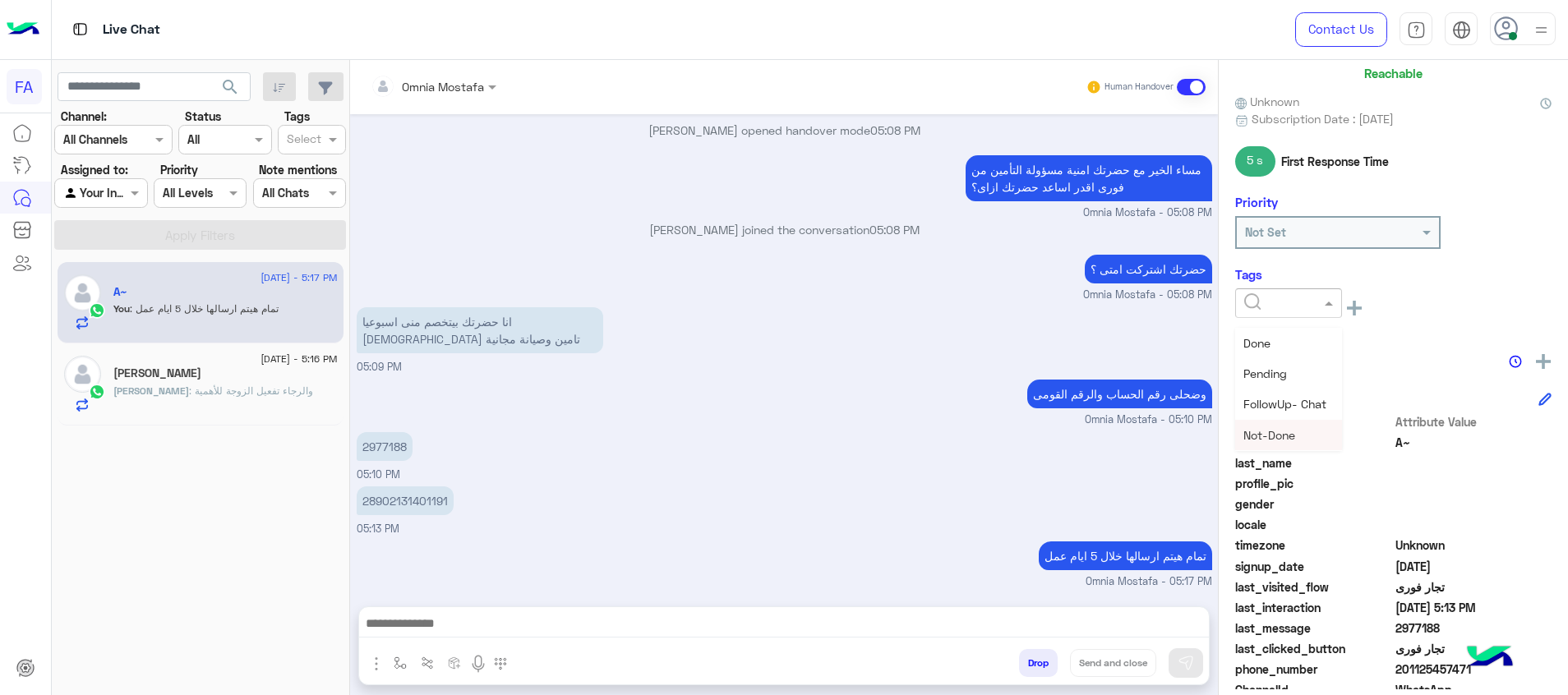
scroll to position [247, 0]
click at [1296, 411] on div "Med.Merchant" at bounding box center [1288, 403] width 107 height 30
click at [1251, 338] on div "A~ Reachable Unknown Subscription Date : [DATE] 5 s First Response Time Priorit…" at bounding box center [1392, 374] width 349 height 630
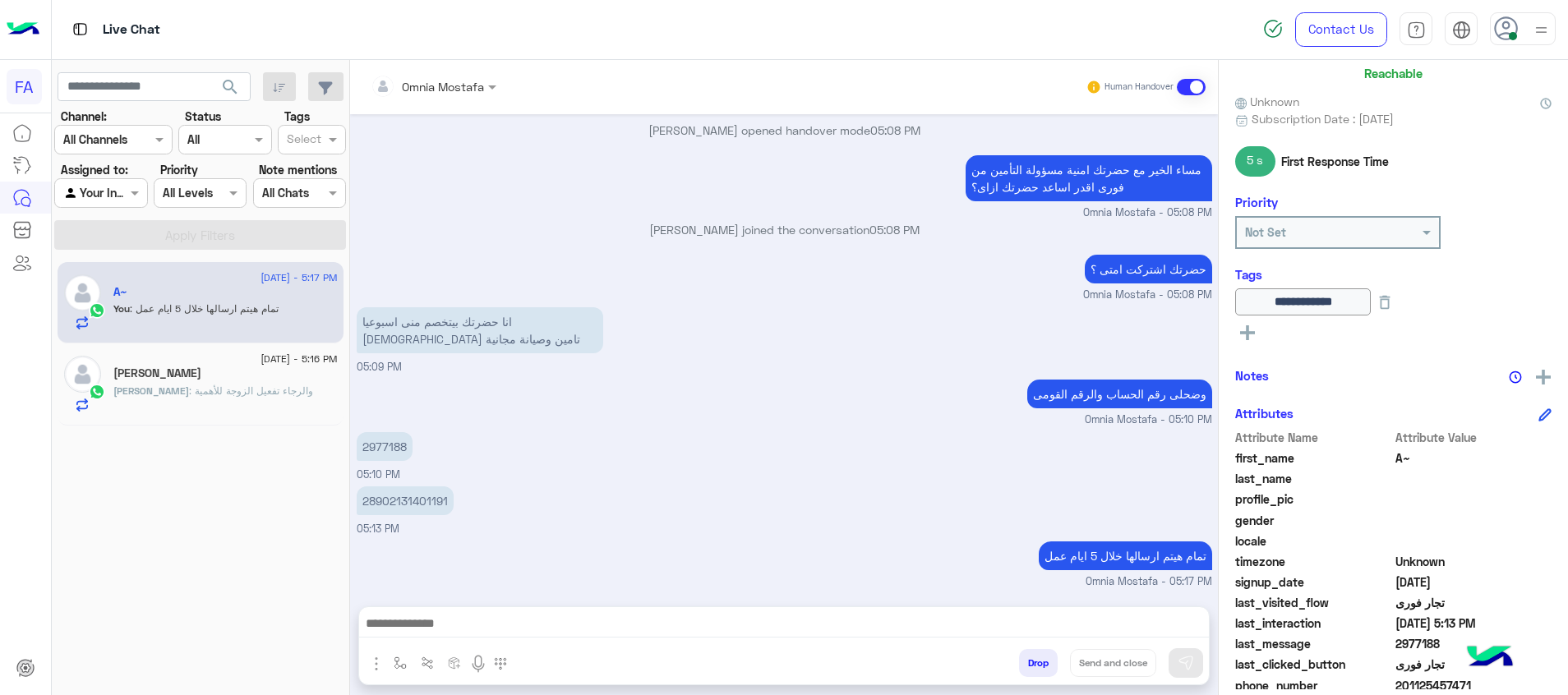
click at [1249, 339] on icon at bounding box center [1248, 333] width 15 height 15
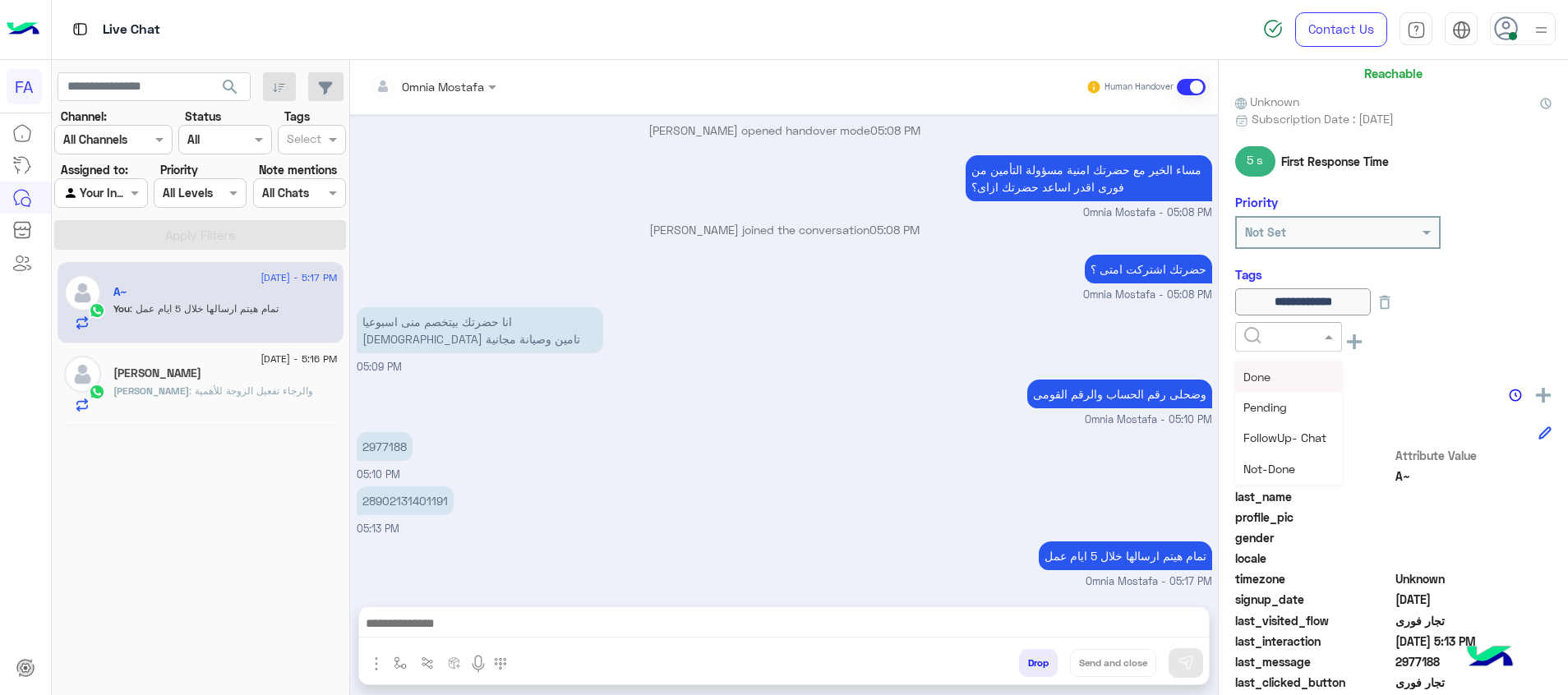
click at [1249, 339] on input "text" at bounding box center [1268, 338] width 50 height 17
click at [1300, 457] on div "Cancellation" at bounding box center [1288, 467] width 107 height 30
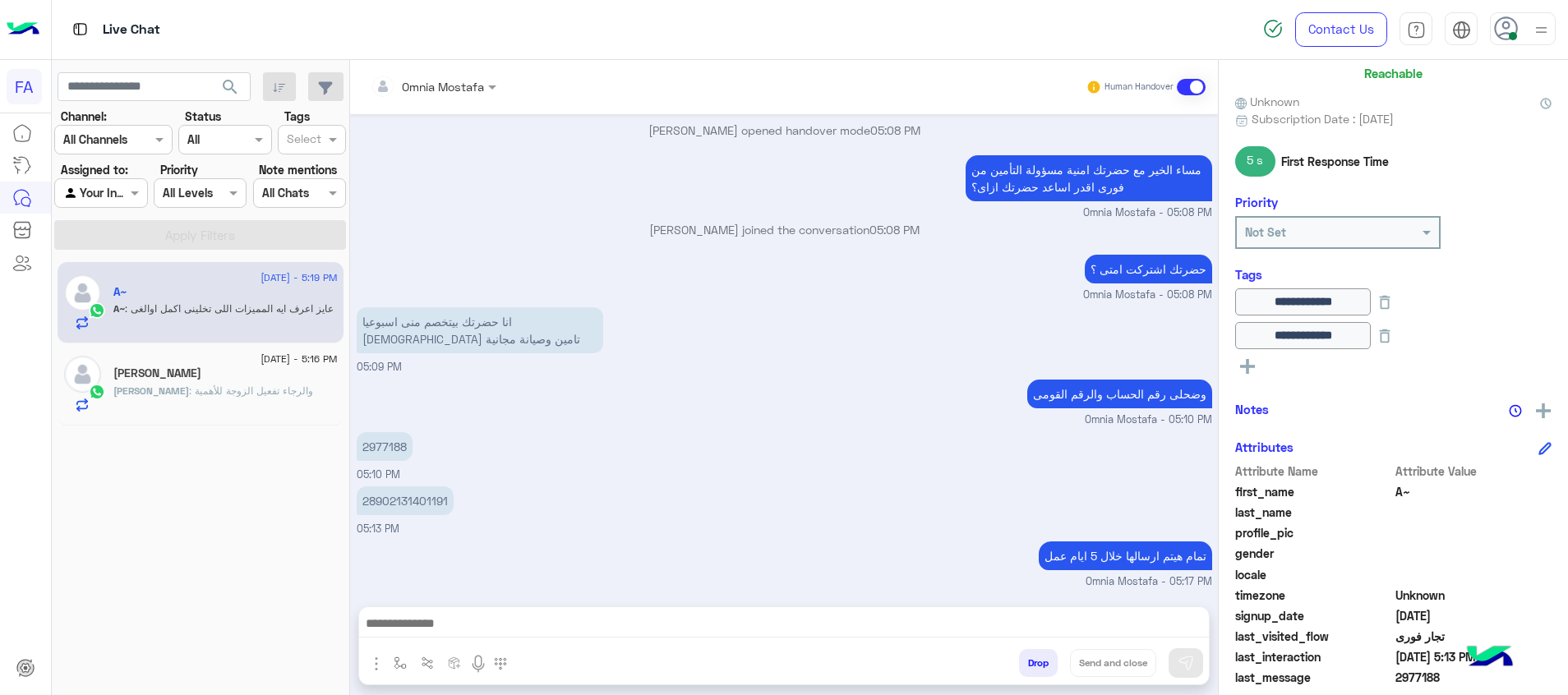
scroll to position [816, 0]
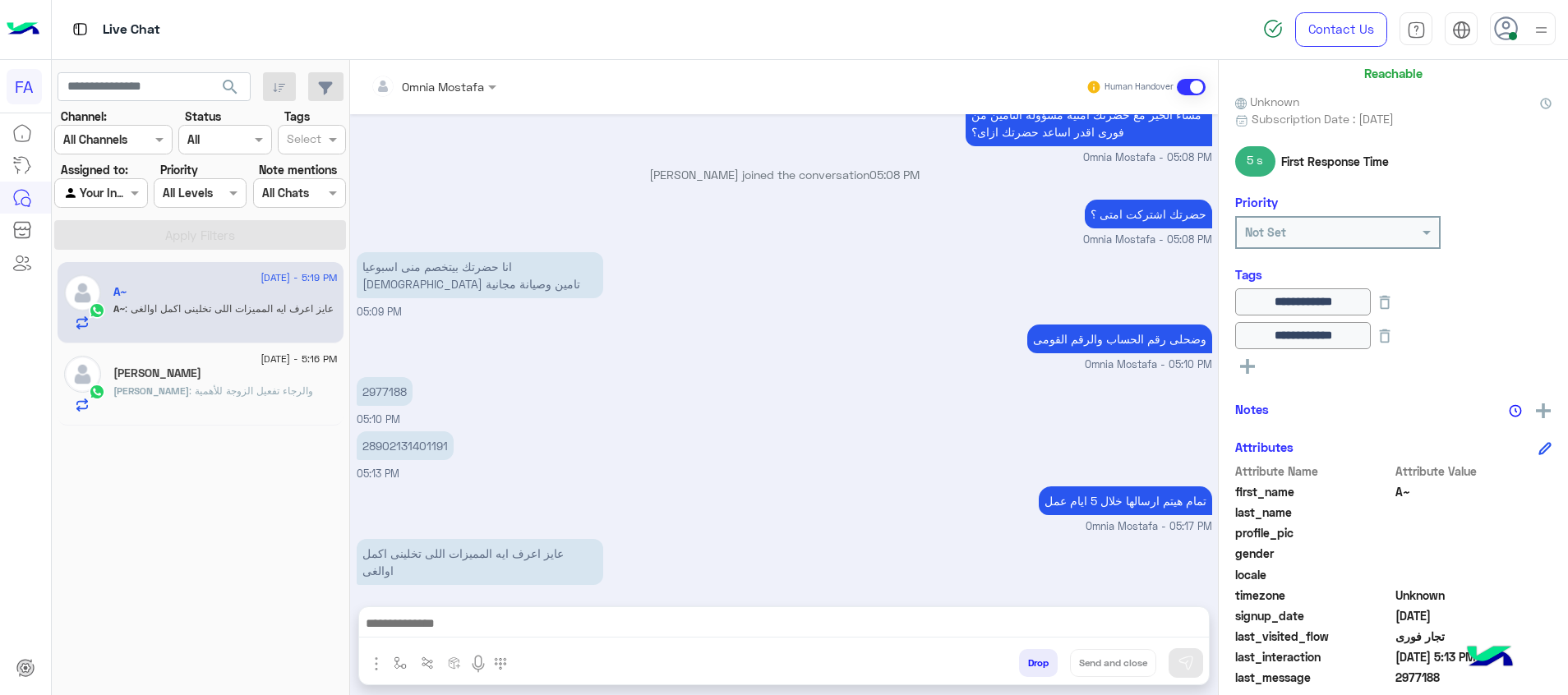
click at [1249, 363] on rect at bounding box center [1247, 367] width 3 height 15
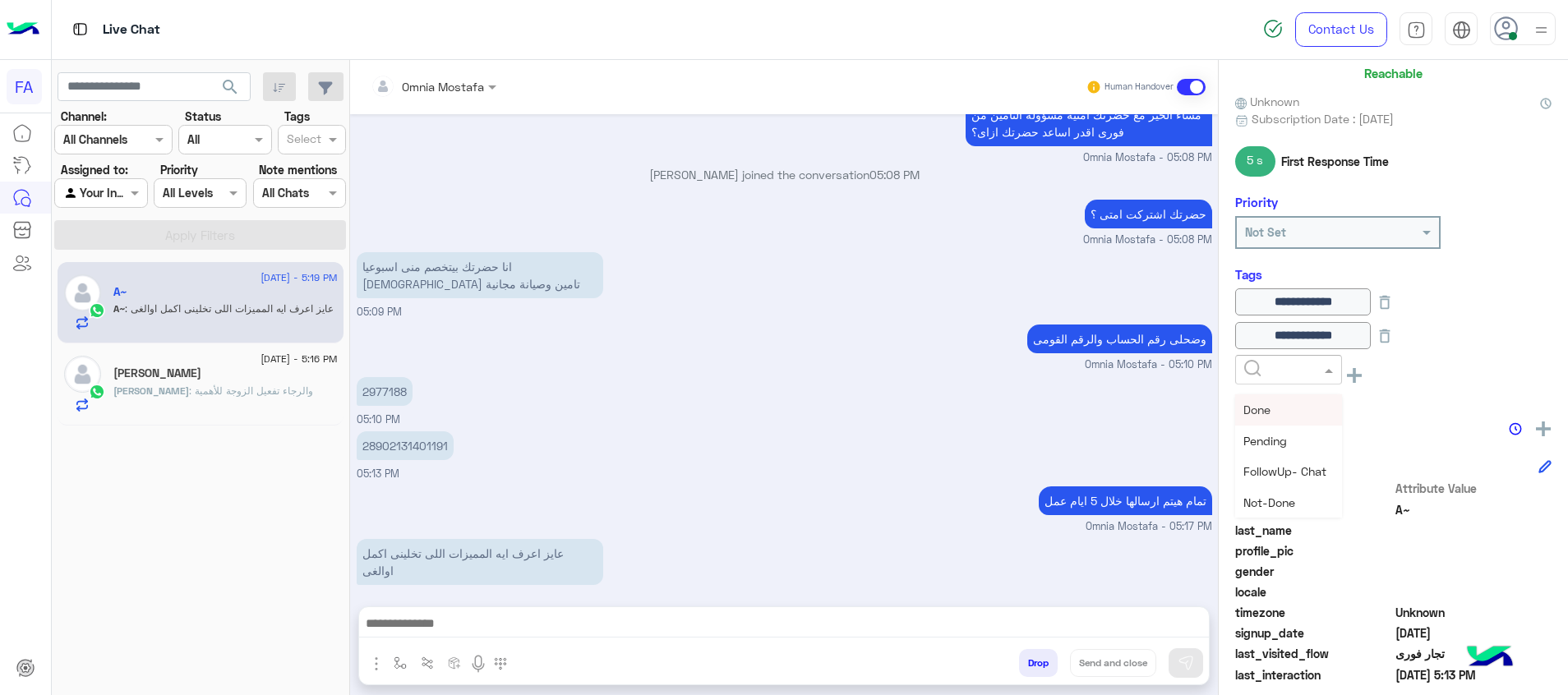
click at [1312, 368] on div at bounding box center [1288, 370] width 105 height 19
click at [1284, 501] on span "Not-Done" at bounding box center [1268, 502] width 52 height 14
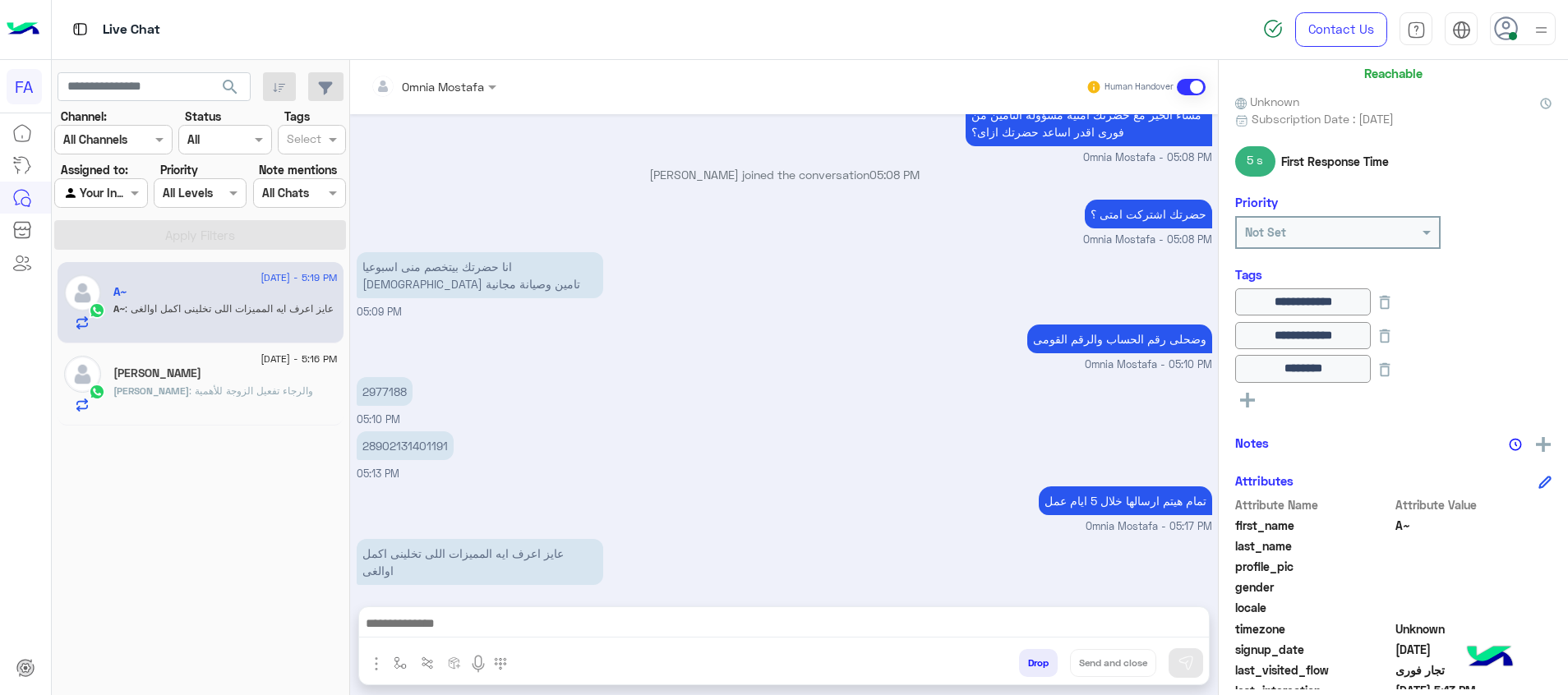
drag, startPoint x: 1394, startPoint y: 452, endPoint x: 1408, endPoint y: 449, distance: 14.3
drag, startPoint x: 1408, startPoint y: 449, endPoint x: 802, endPoint y: 614, distance: 628.1
click at [784, 609] on div at bounding box center [784, 627] width 850 height 41
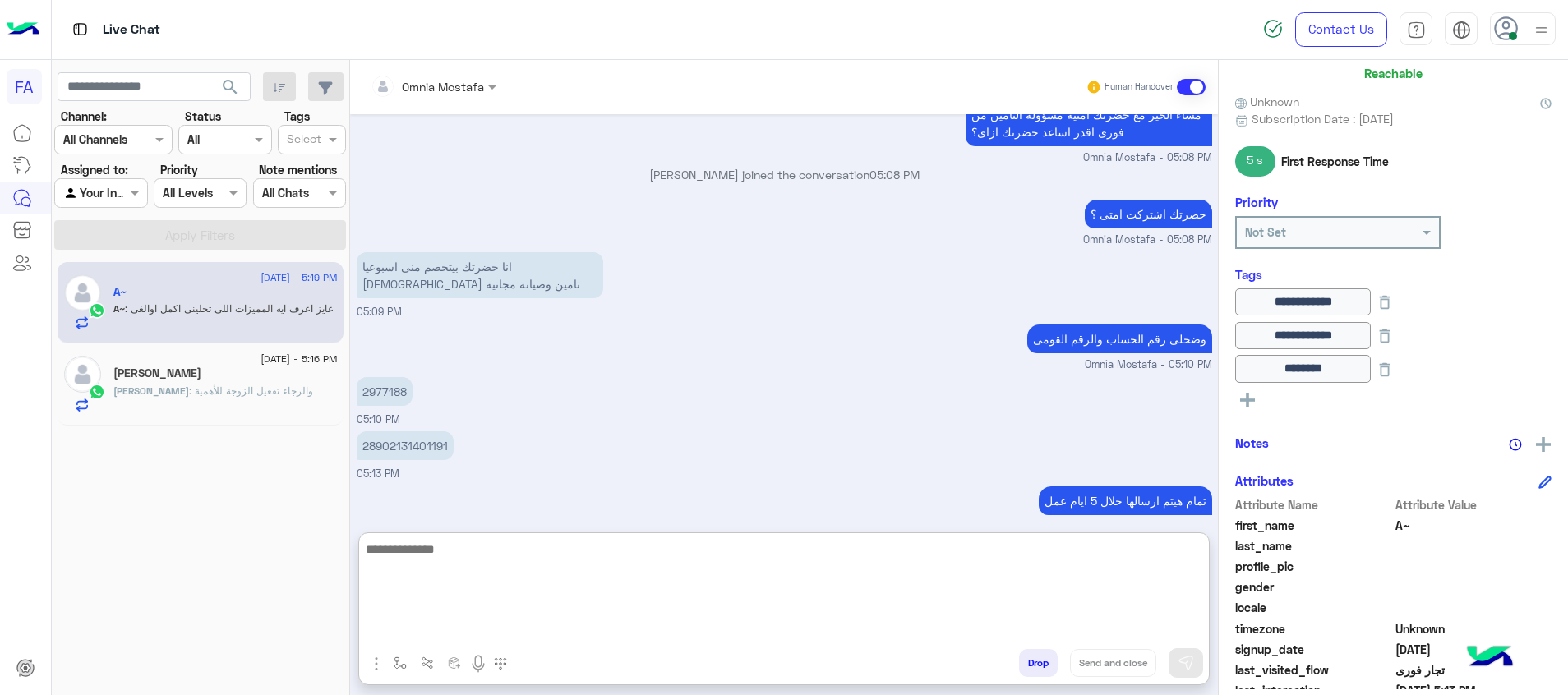
click at [805, 616] on textarea at bounding box center [784, 588] width 850 height 98
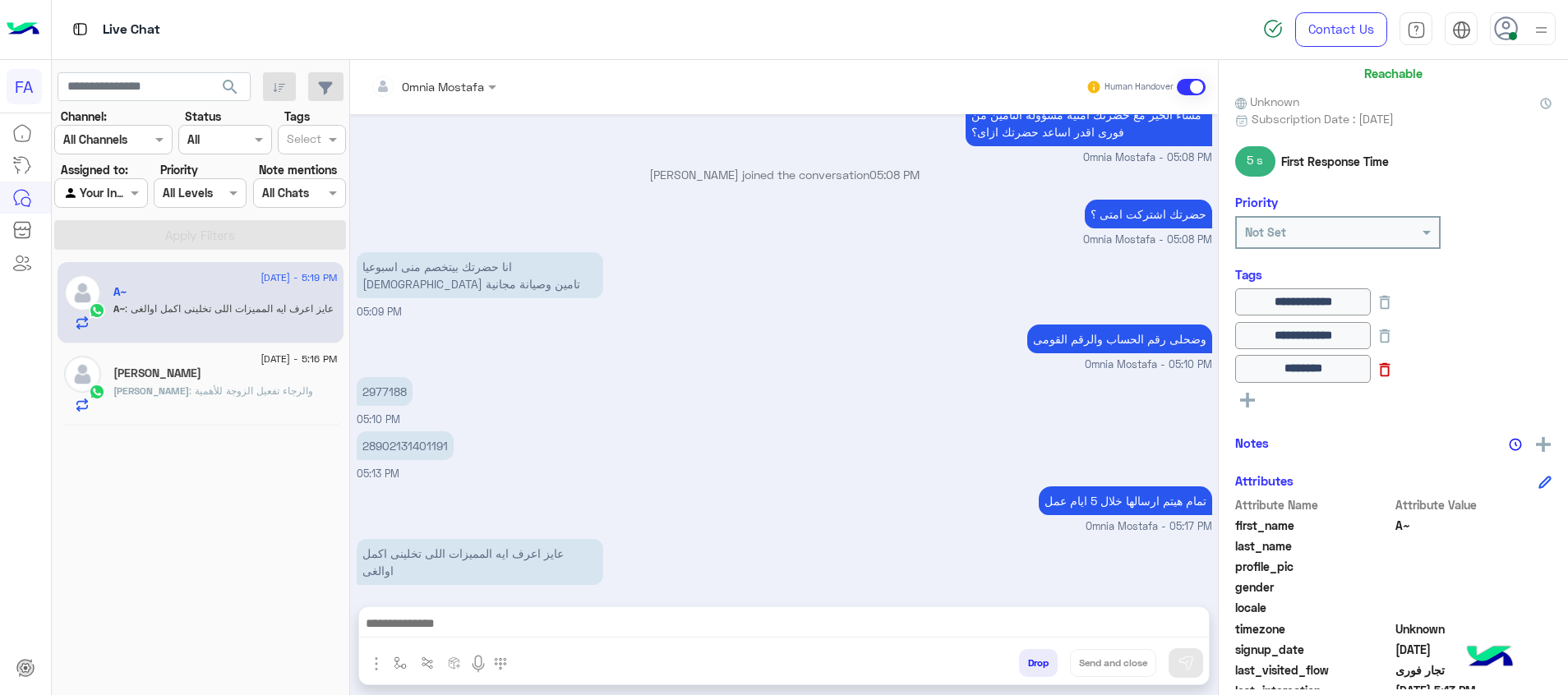
click at [1393, 371] on icon at bounding box center [1384, 370] width 18 height 18
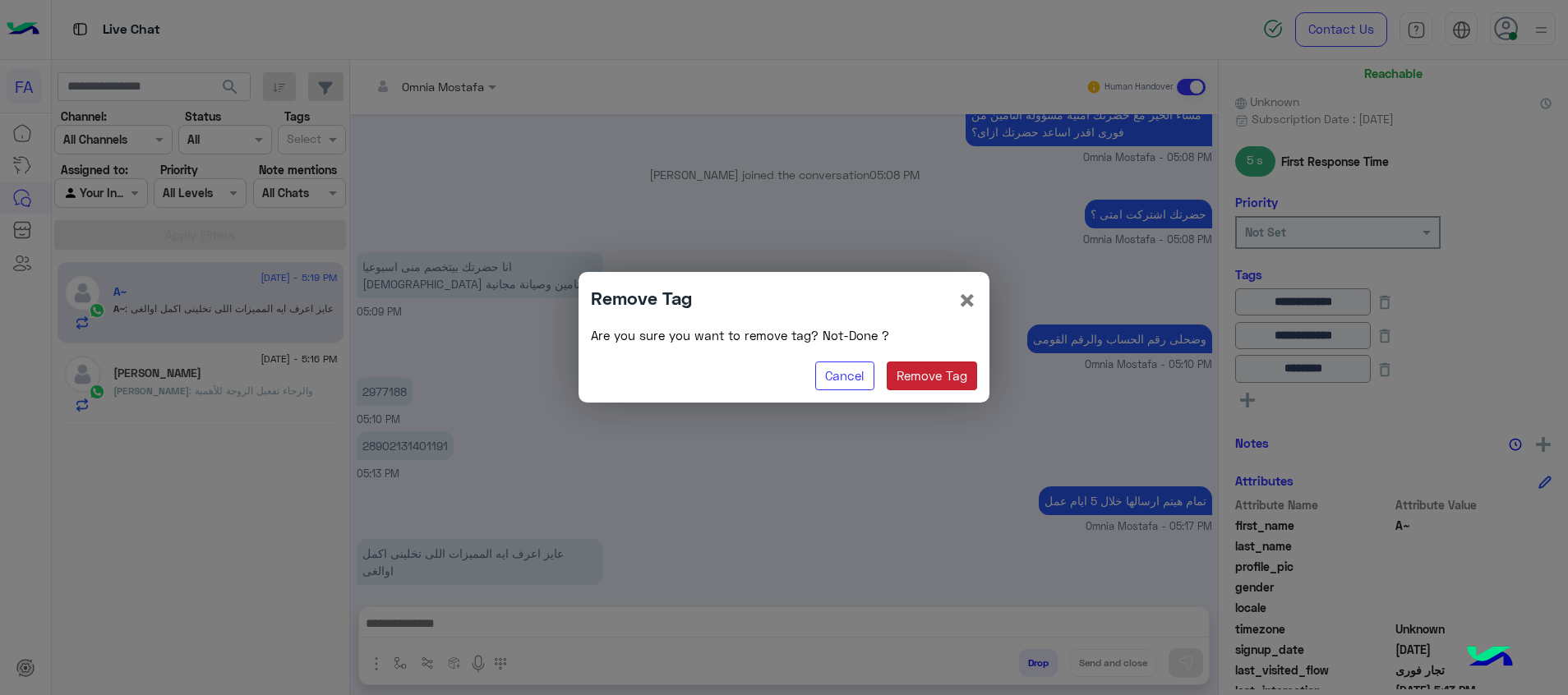
click at [944, 370] on button "Remove Tag" at bounding box center [932, 376] width 91 height 29
click at [946, 374] on button "Remove Tag" at bounding box center [932, 376] width 91 height 29
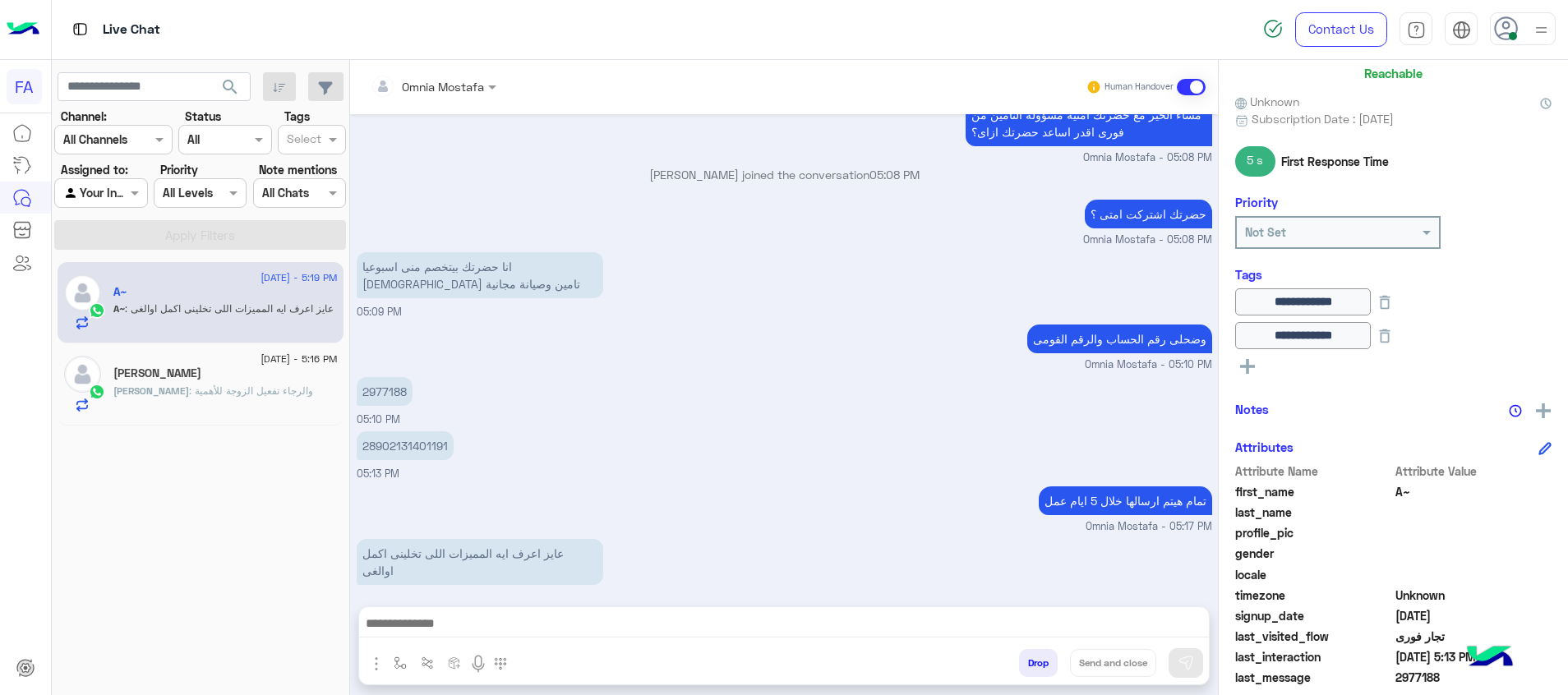
click at [1249, 362] on icon at bounding box center [1248, 367] width 15 height 15
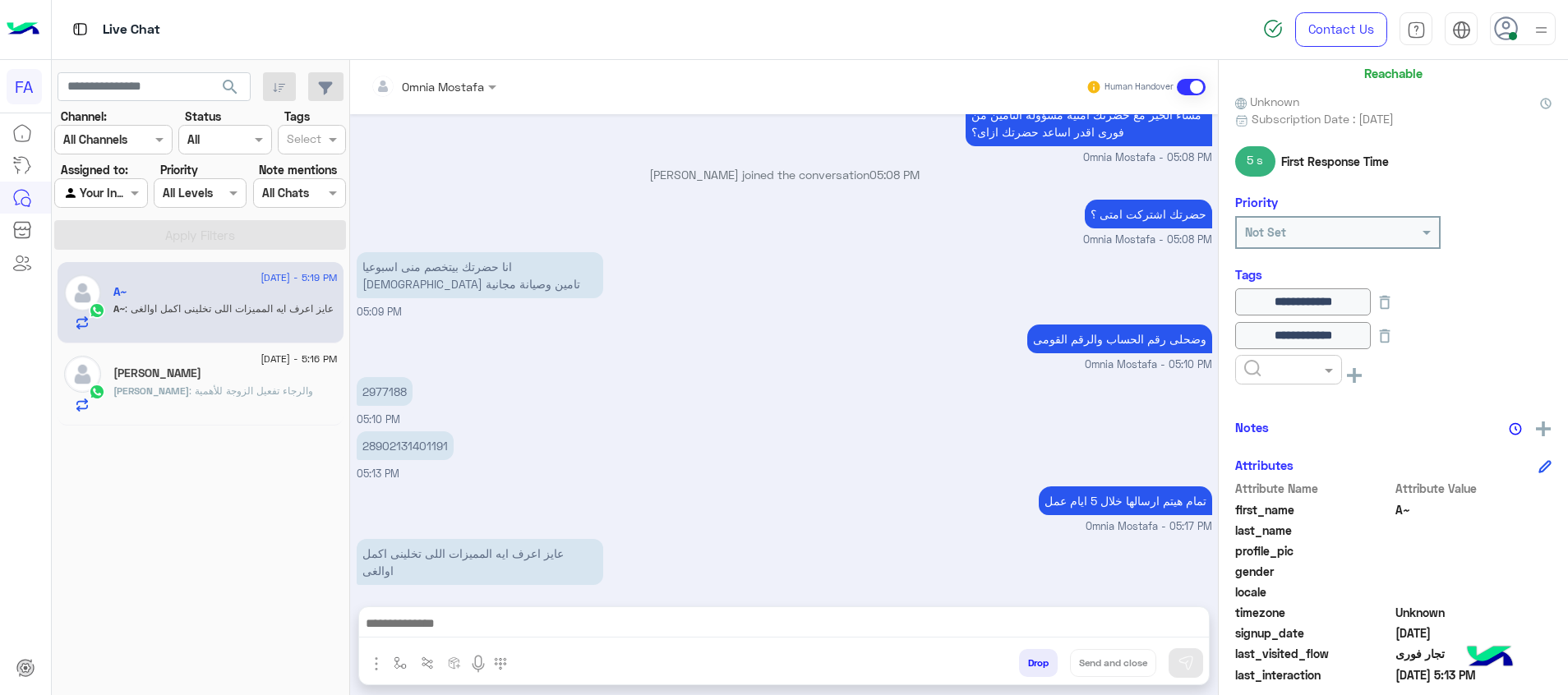
drag, startPoint x: 1267, startPoint y: 359, endPoint x: 1276, endPoint y: 369, distance: 13.5
click at [1268, 359] on div at bounding box center [1288, 370] width 107 height 29
click at [1306, 441] on span "Modify Policy" at bounding box center [1279, 439] width 73 height 14
click at [1306, 441] on div "**********" at bounding box center [1392, 374] width 349 height 630
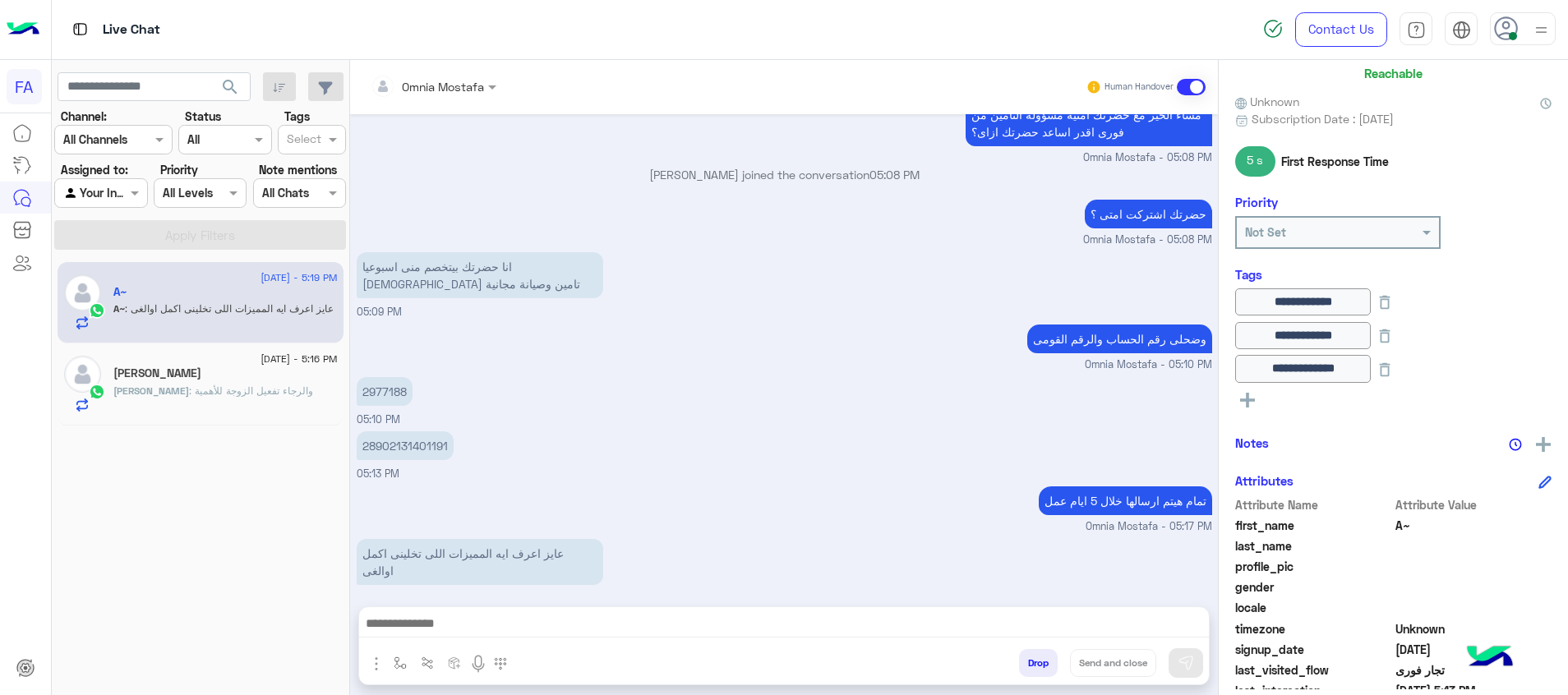
drag, startPoint x: 1306, startPoint y: 441, endPoint x: 1247, endPoint y: 400, distance: 71.8
click at [1247, 400] on icon at bounding box center [1248, 401] width 15 height 15
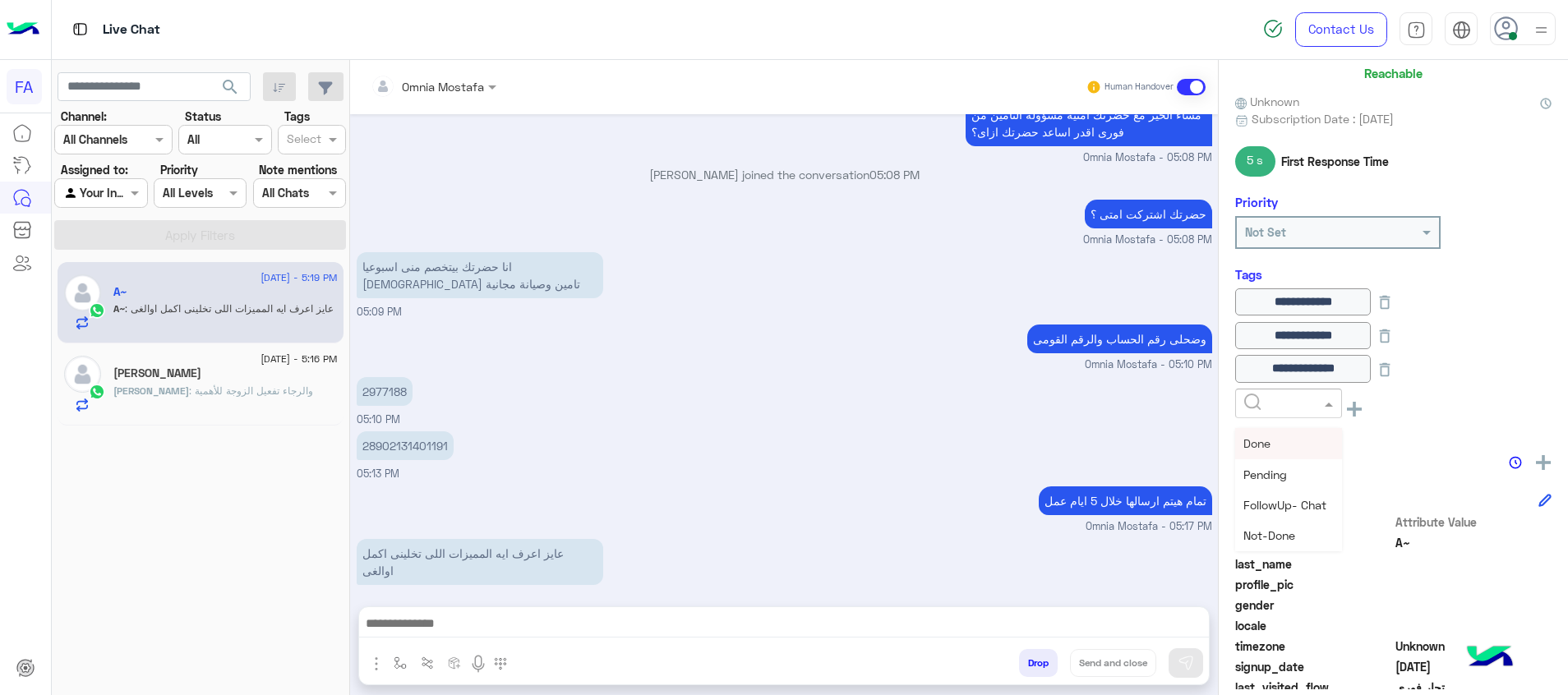
click at [1302, 409] on div at bounding box center [1288, 403] width 105 height 19
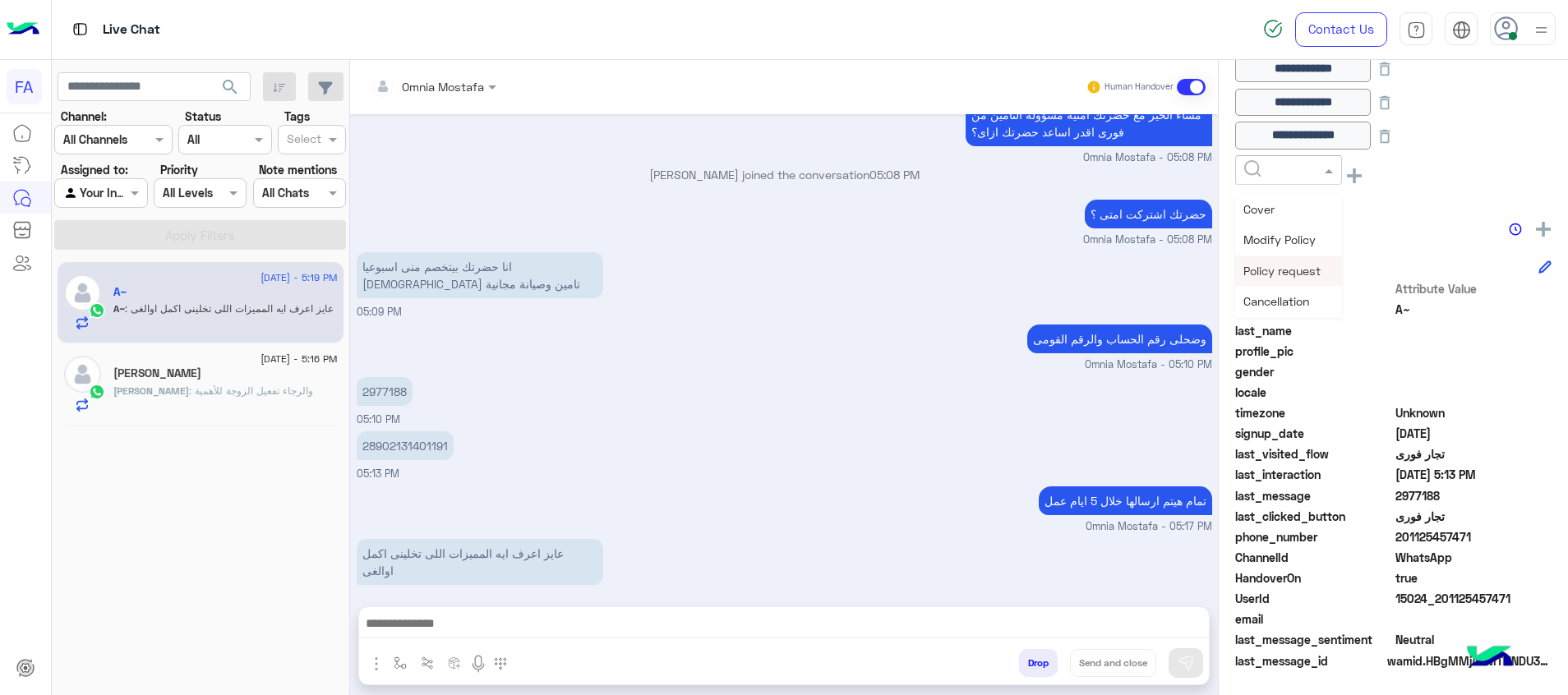
click at [1298, 274] on span "Policy request" at bounding box center [1282, 270] width 78 height 14
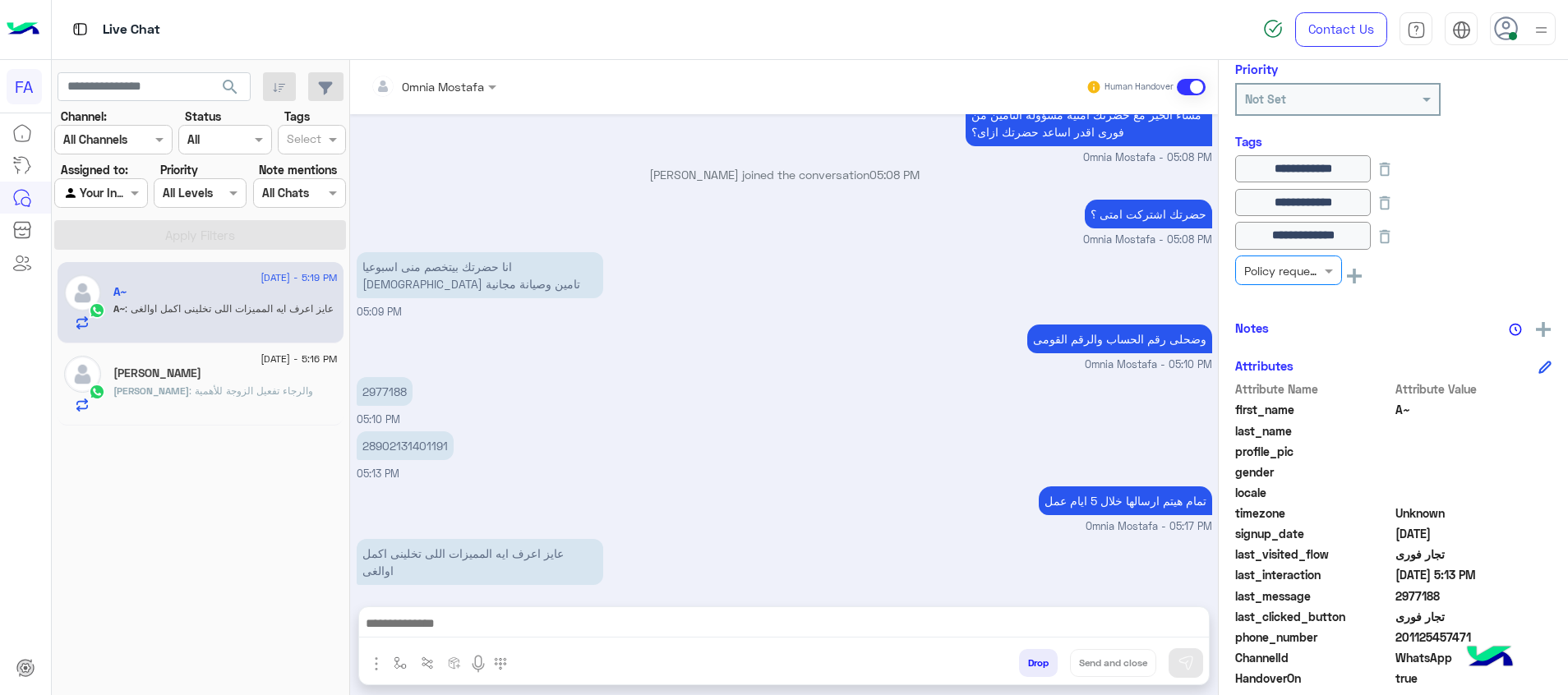
scroll to position [234, 0]
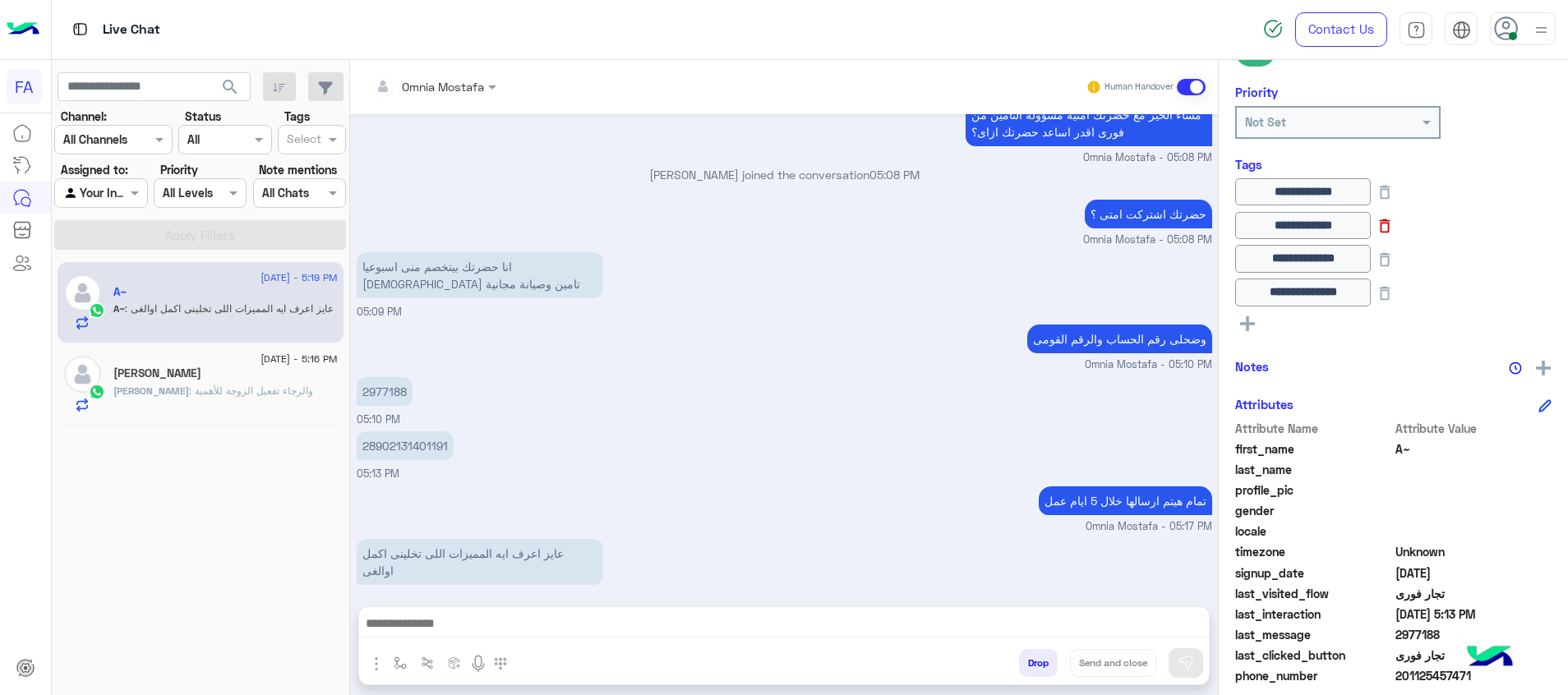
click at [1393, 217] on icon at bounding box center [1384, 226] width 18 height 18
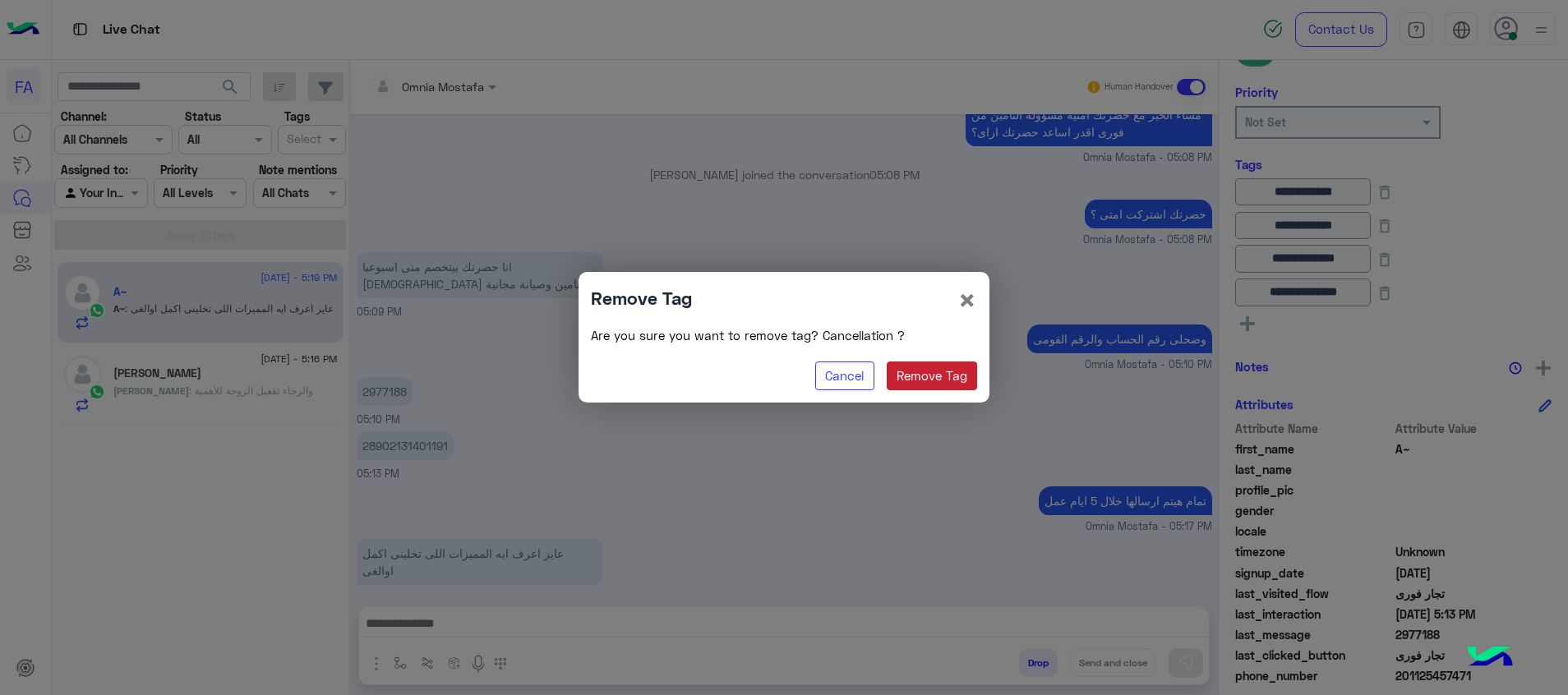
click at [933, 373] on button "Remove Tag" at bounding box center [932, 376] width 91 height 29
type input "**********"
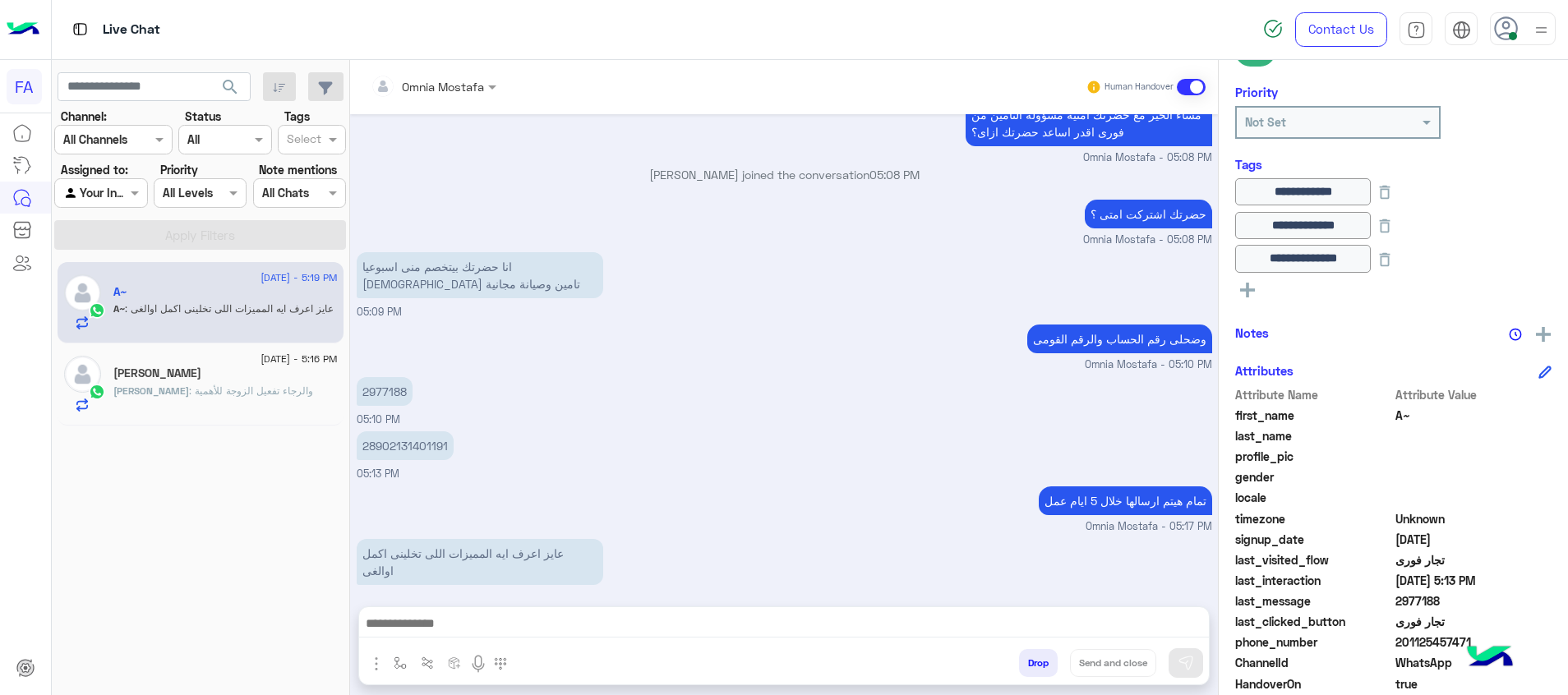
click at [1390, 223] on icon at bounding box center [1385, 226] width 10 height 14
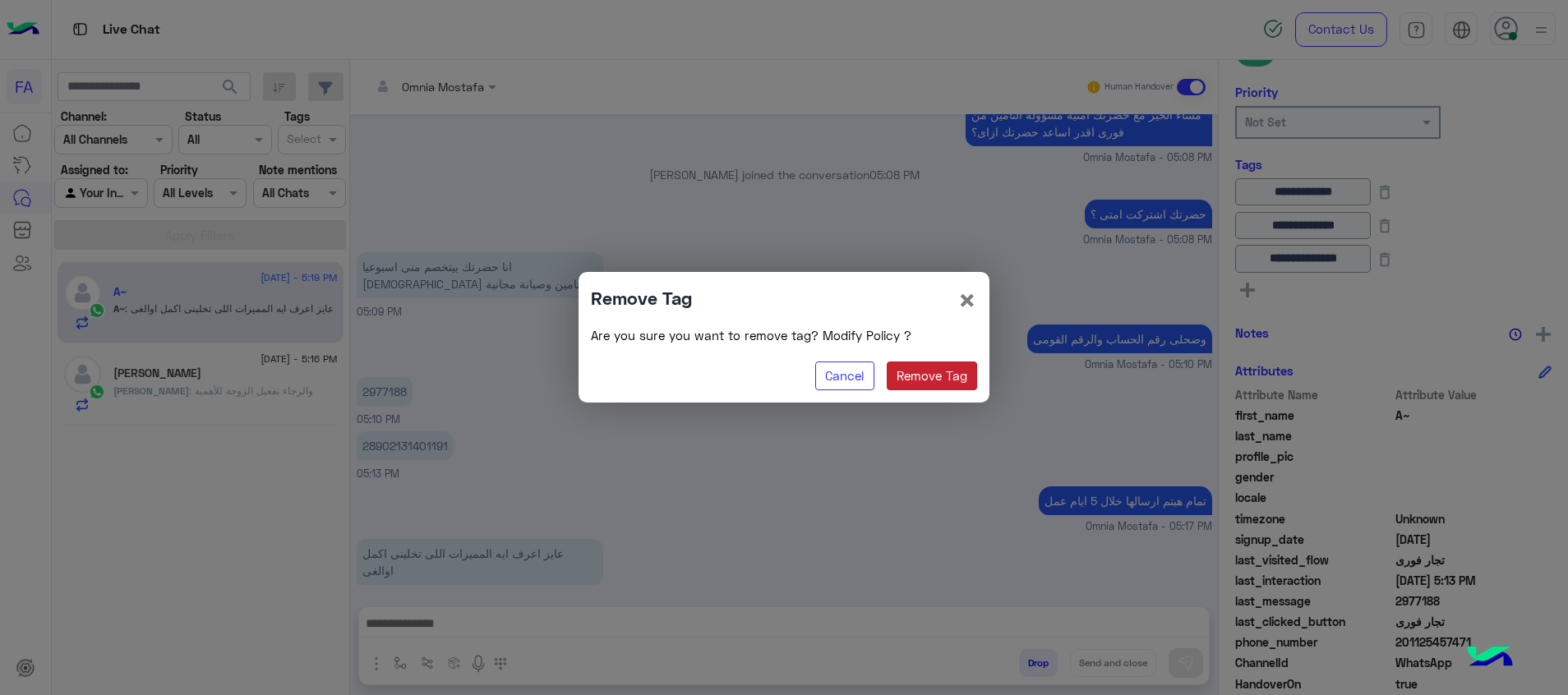
click at [943, 374] on button "Remove Tag" at bounding box center [932, 376] width 91 height 29
type input "**********"
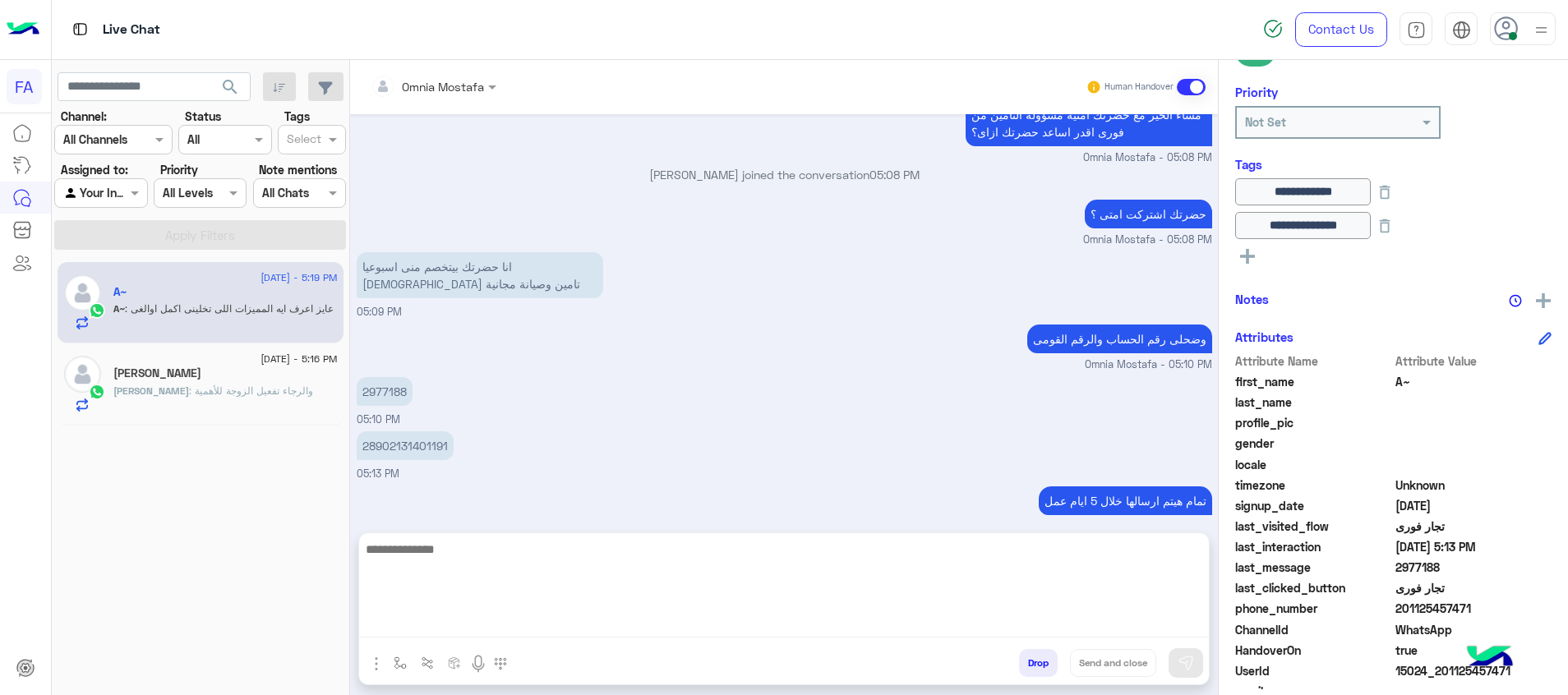
click at [1032, 622] on textarea at bounding box center [784, 588] width 850 height 98
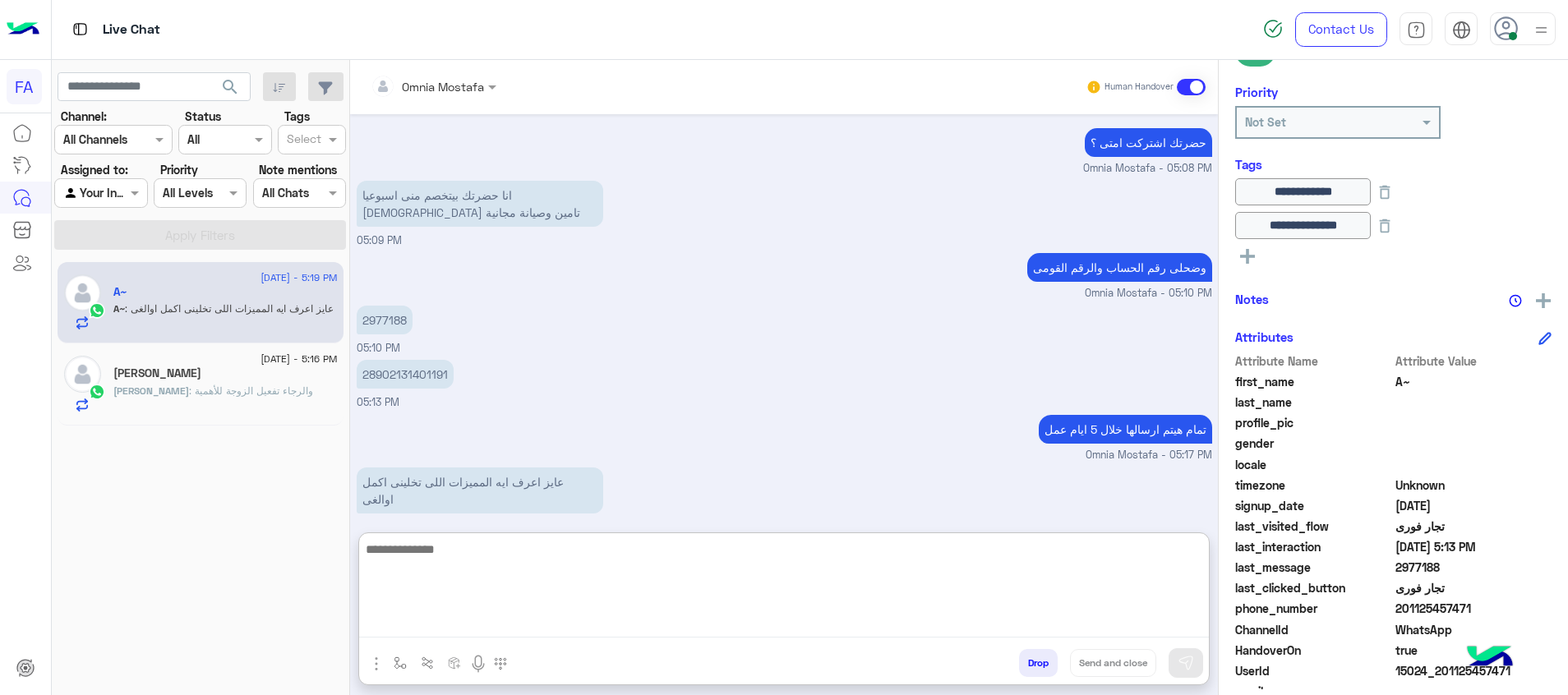
scroll to position [890, 0]
click at [781, 567] on textarea at bounding box center [784, 588] width 850 height 98
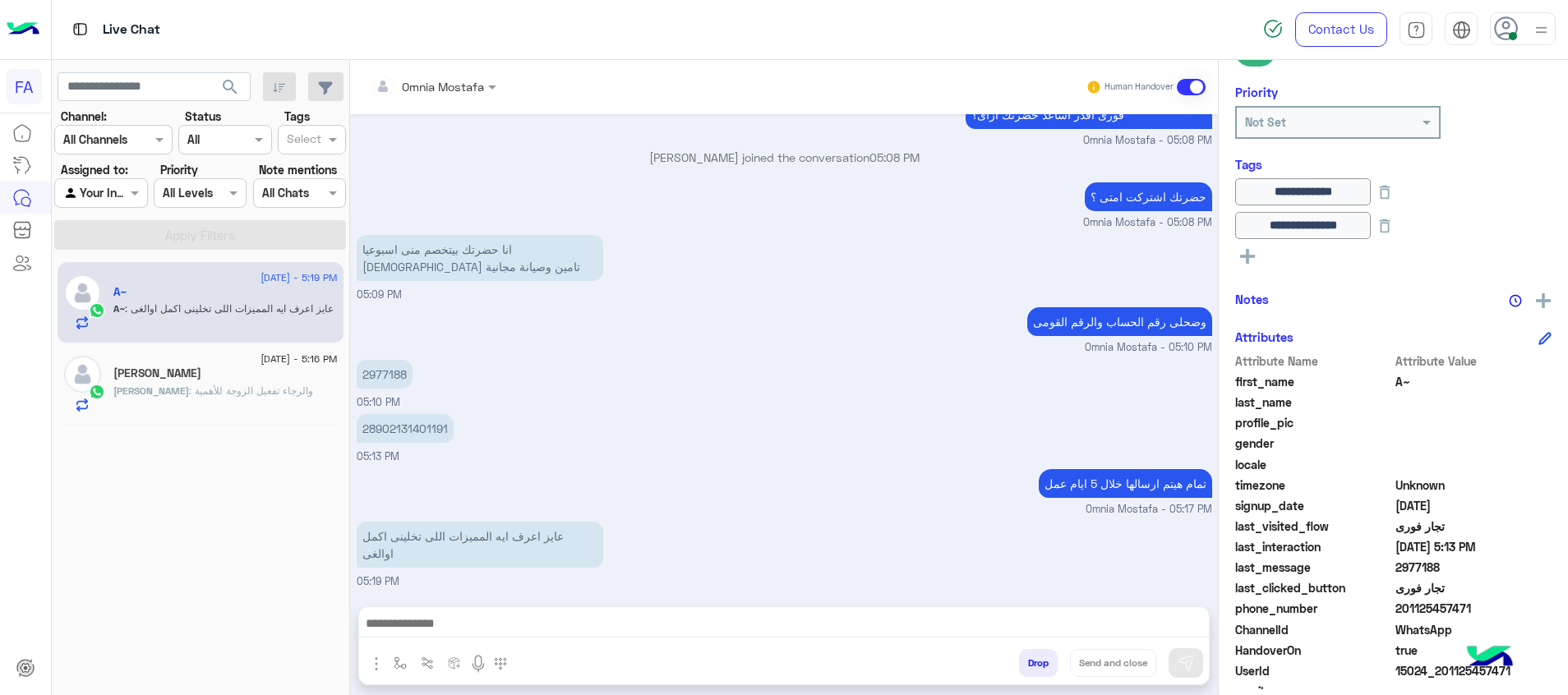
scroll to position [816, 0]
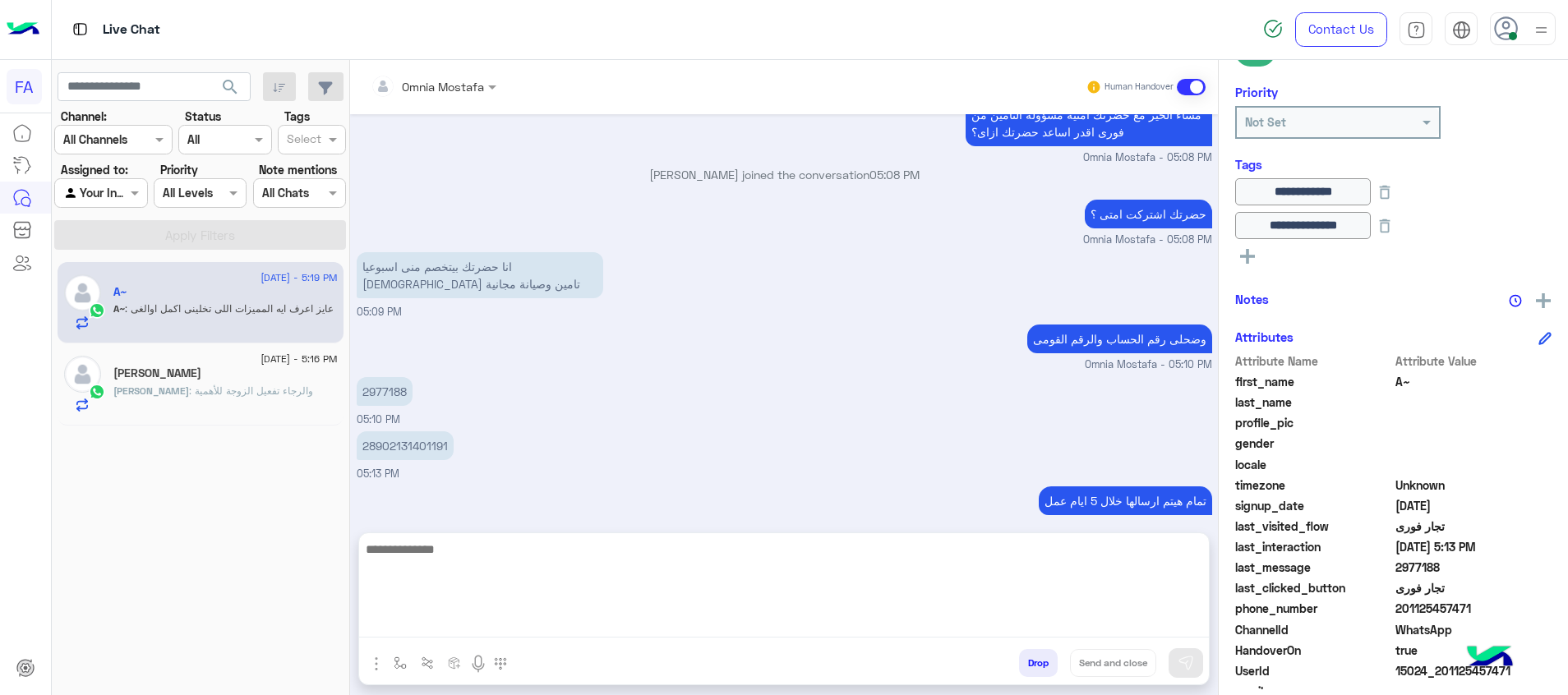
drag, startPoint x: 1157, startPoint y: 633, endPoint x: 1189, endPoint y: 668, distance: 47.4
click at [1157, 633] on textarea at bounding box center [784, 588] width 850 height 98
paste textarea "**********"
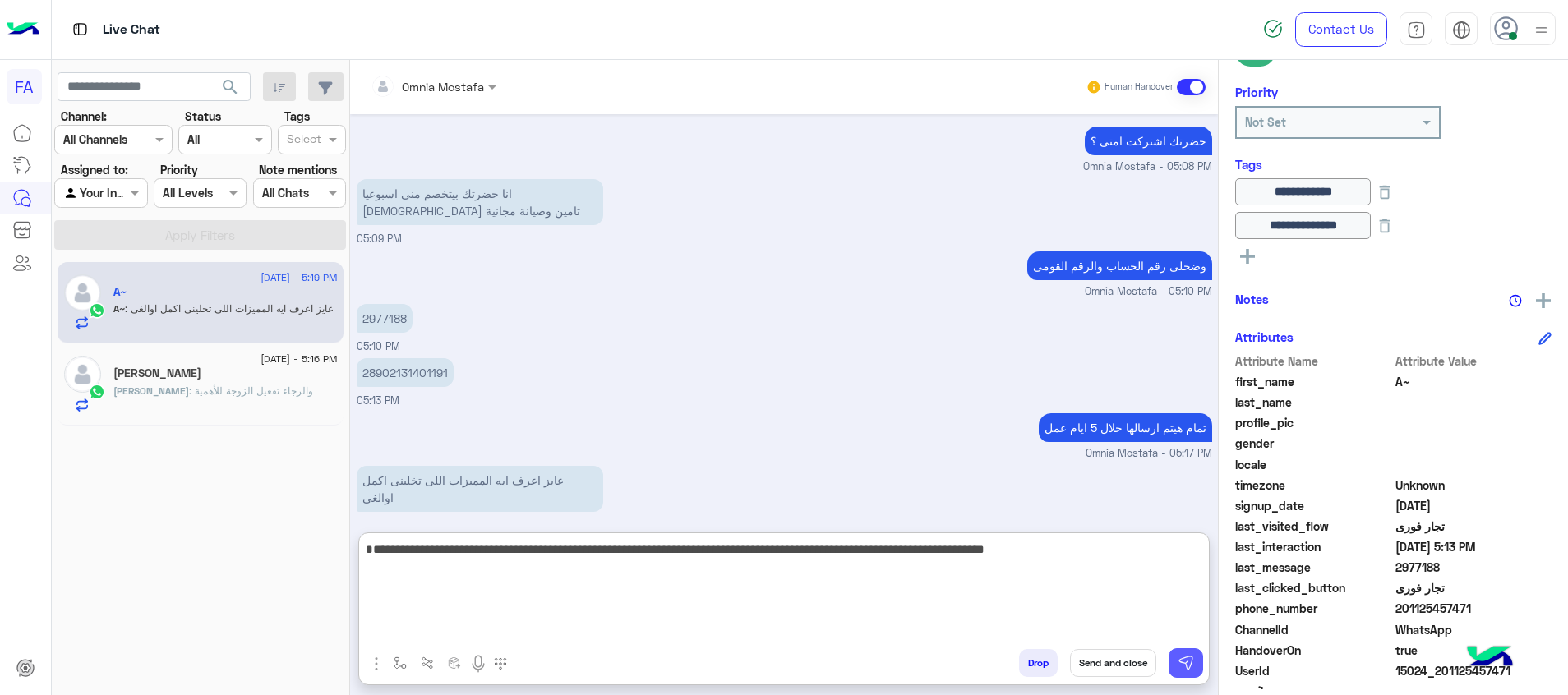
type textarea "**********"
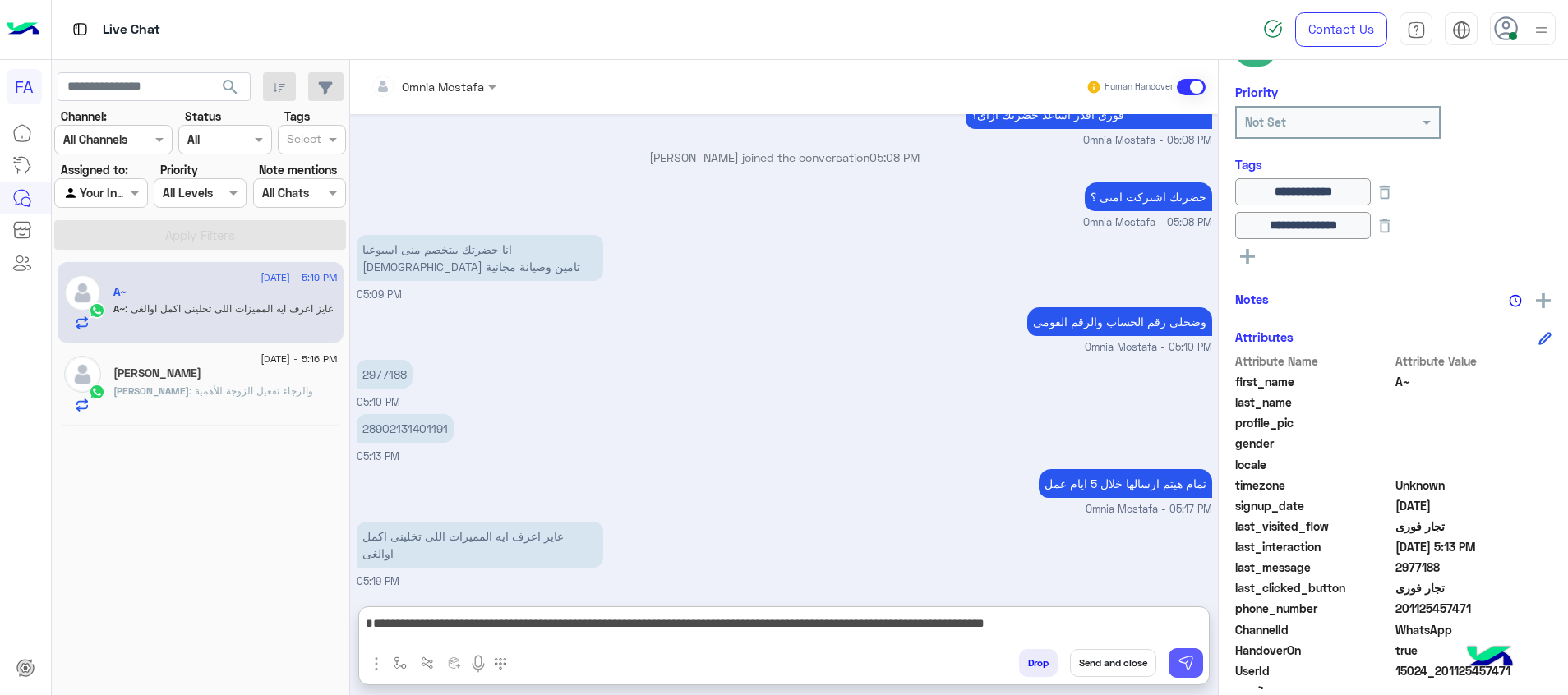
click at [1190, 670] on img at bounding box center [1185, 663] width 16 height 16
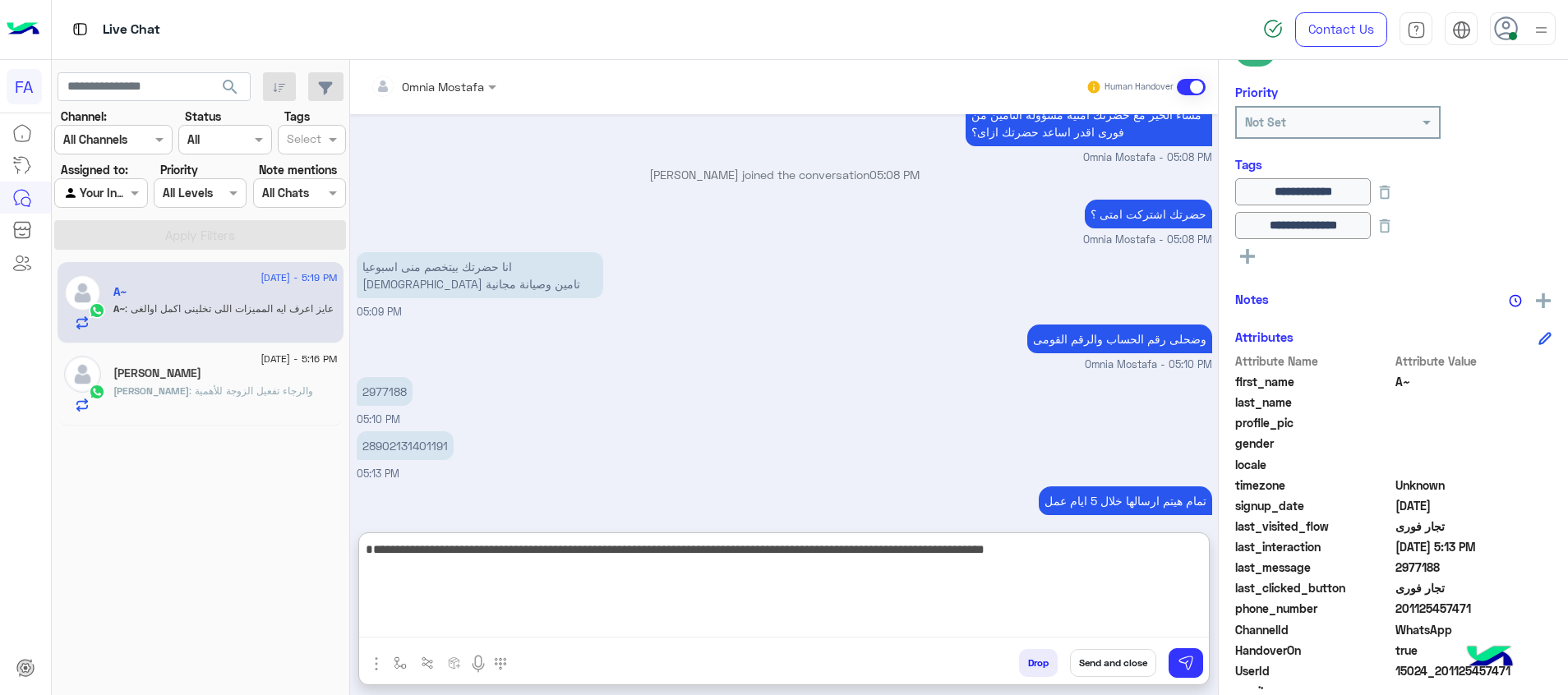
click at [1180, 620] on textarea "**********" at bounding box center [784, 588] width 850 height 98
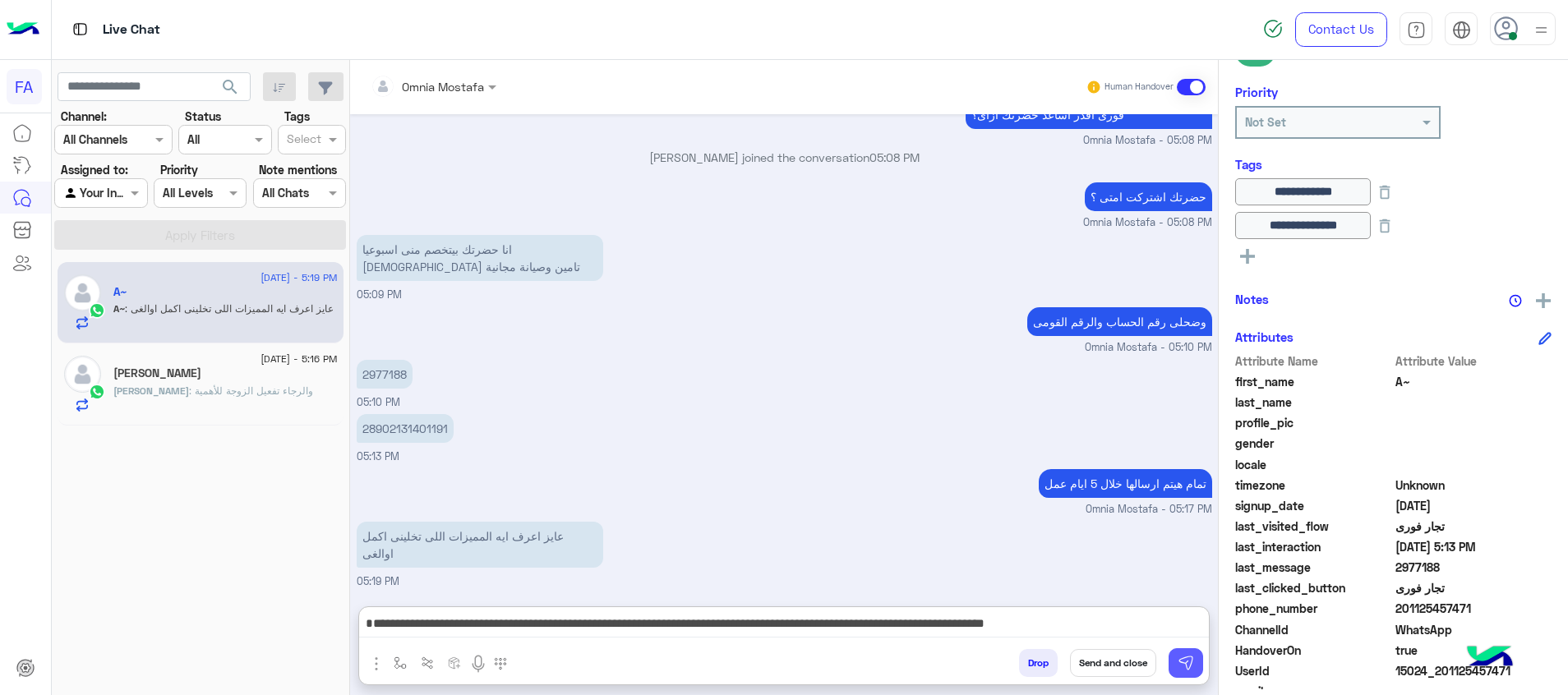
click at [1185, 658] on img at bounding box center [1185, 663] width 16 height 16
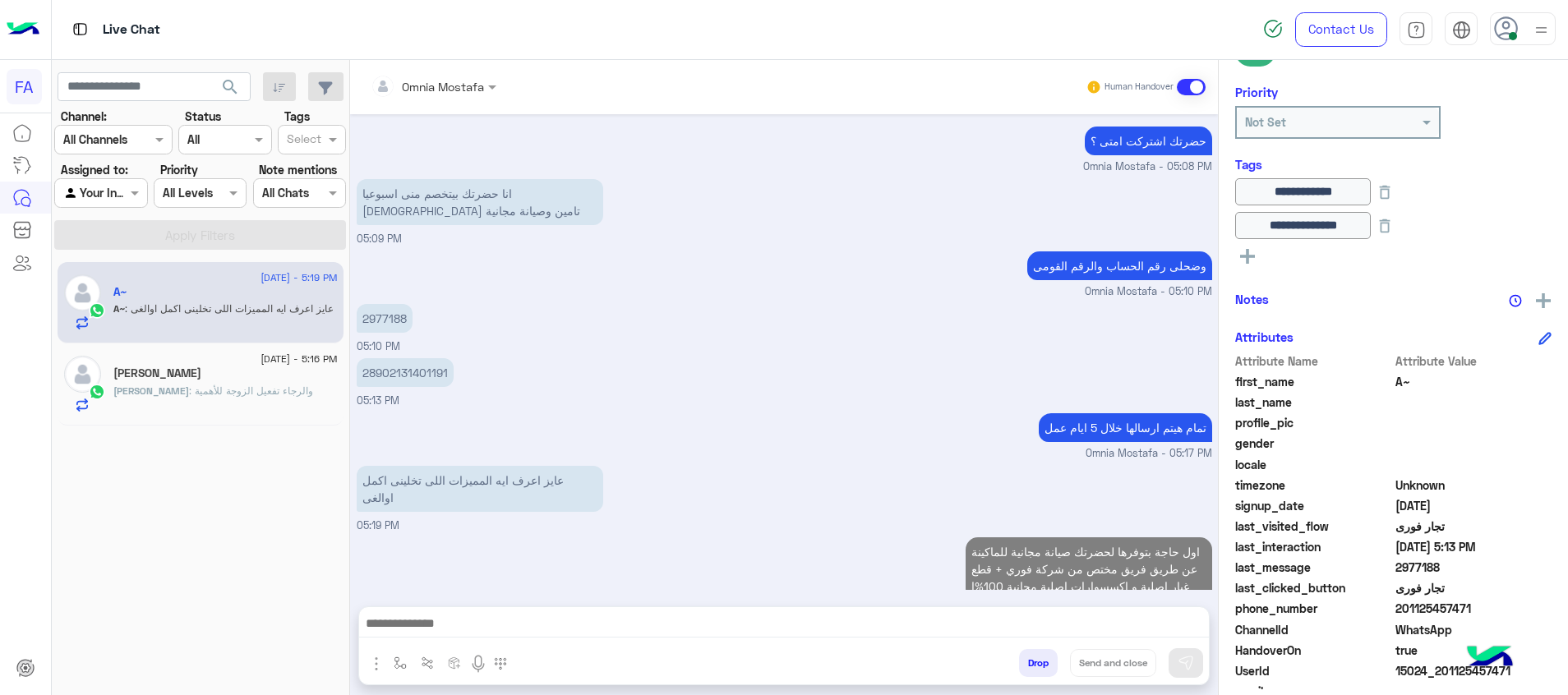
scroll to position [903, 0]
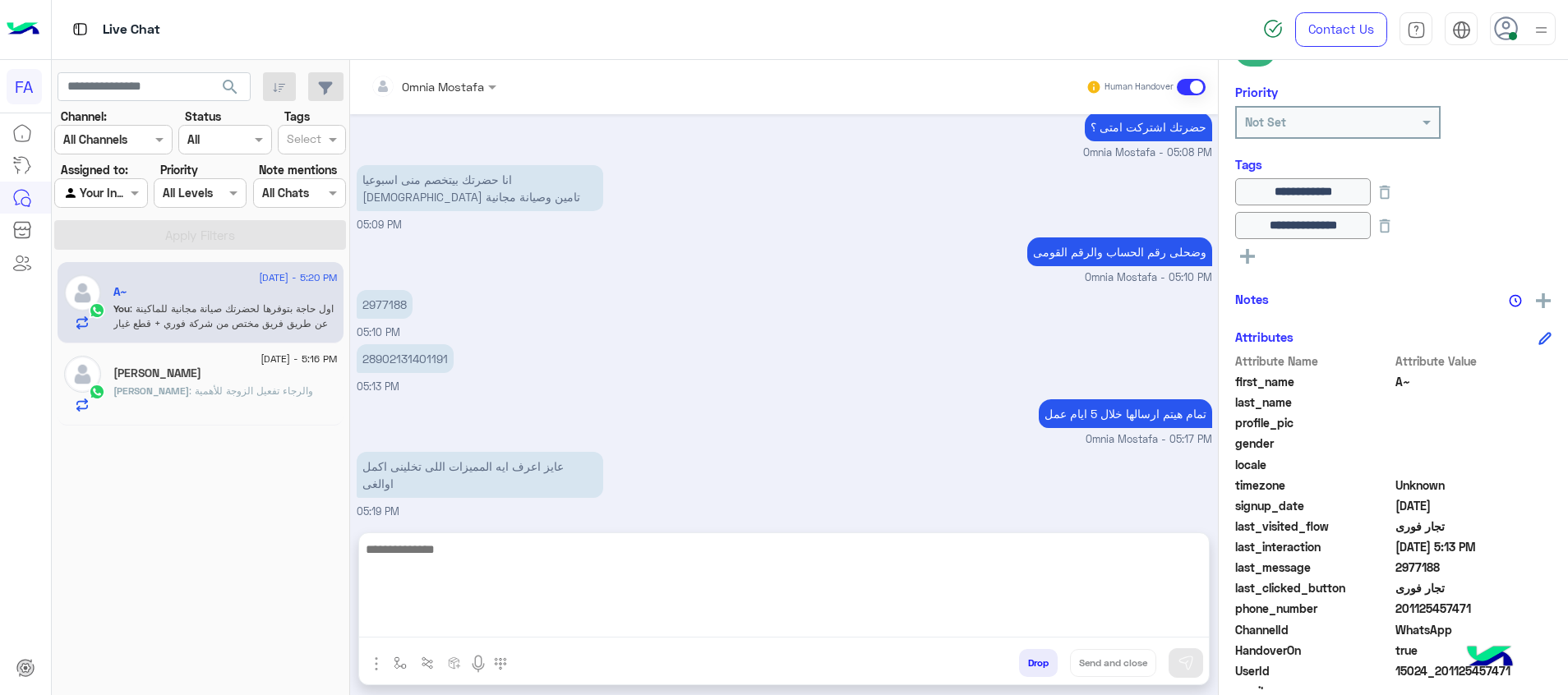
drag, startPoint x: 1182, startPoint y: 619, endPoint x: 1194, endPoint y: 626, distance: 13.9
click at [1182, 619] on textarea at bounding box center [784, 588] width 850 height 98
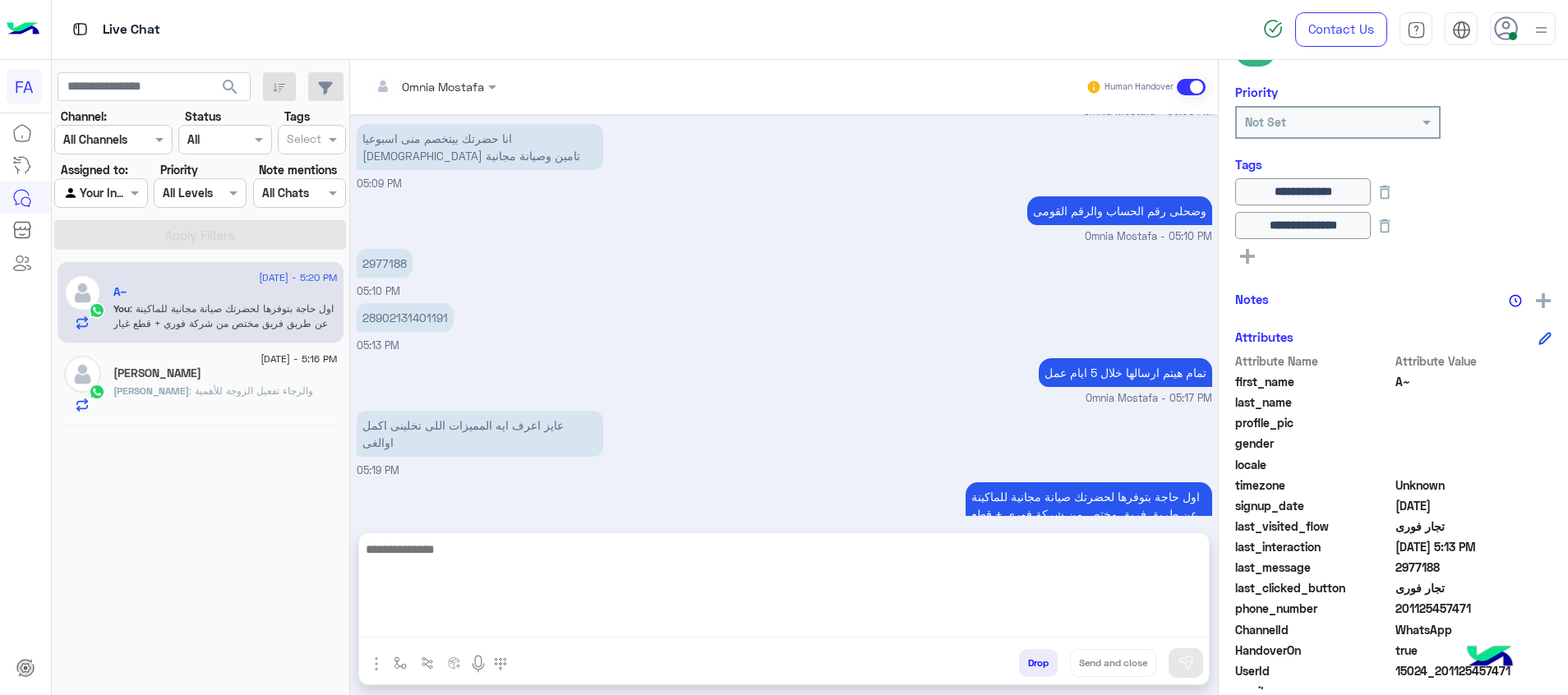
paste textarea "**********"
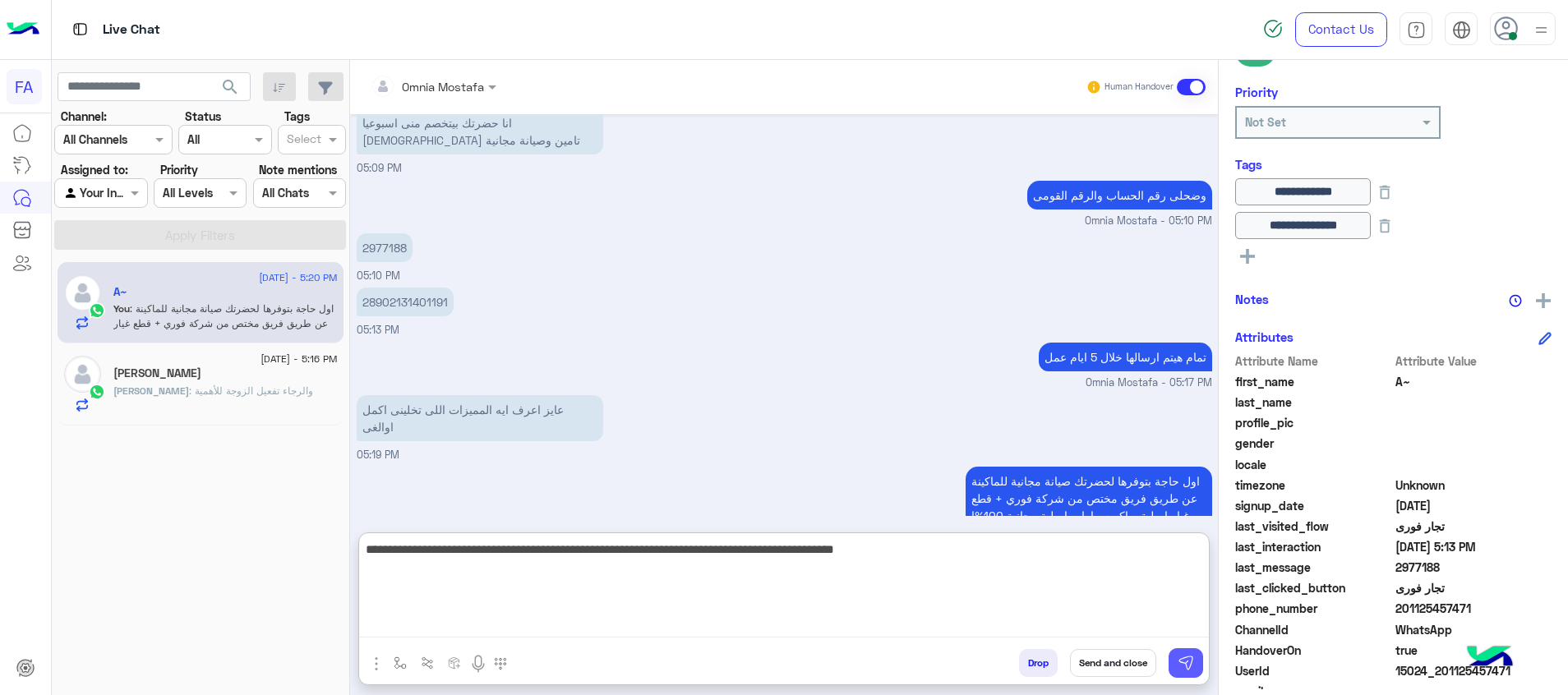
type textarea "**********"
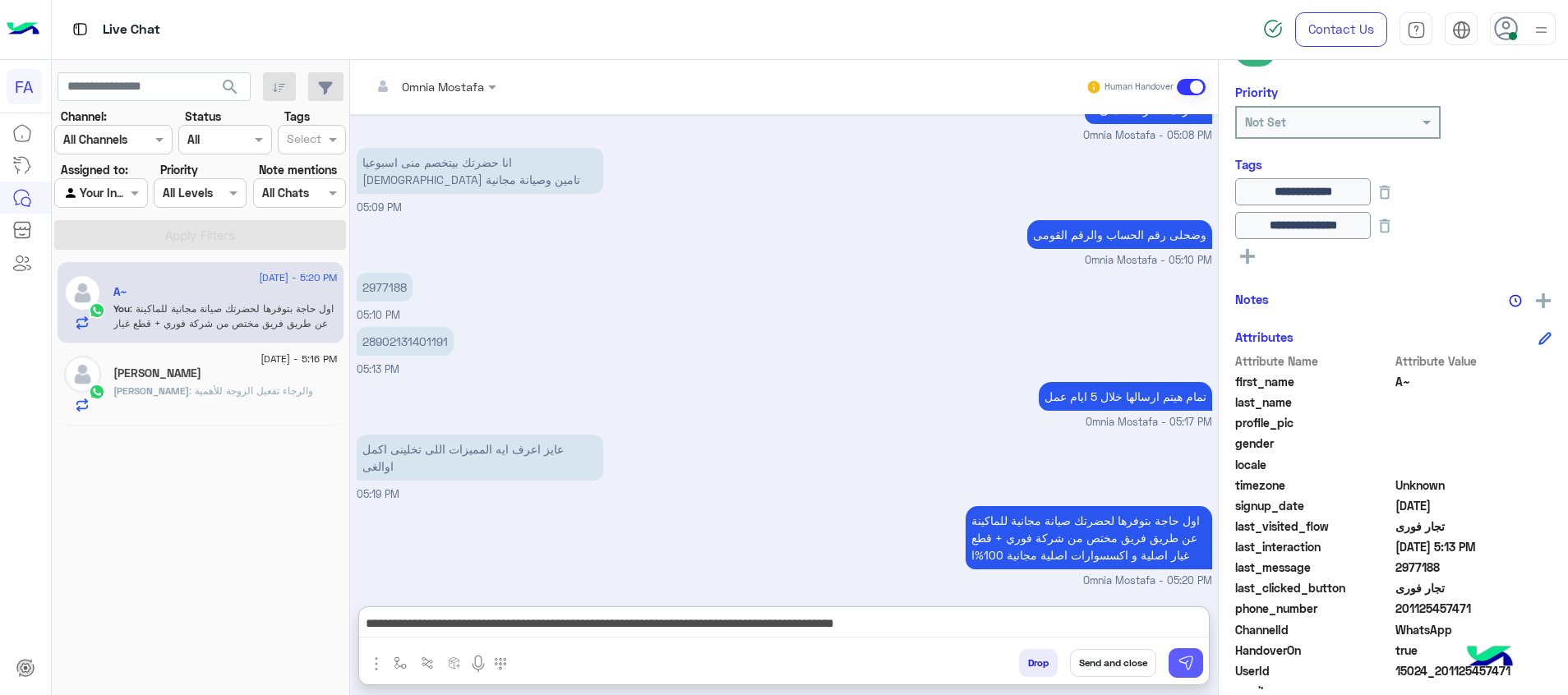
click at [1188, 657] on img at bounding box center [1185, 663] width 16 height 16
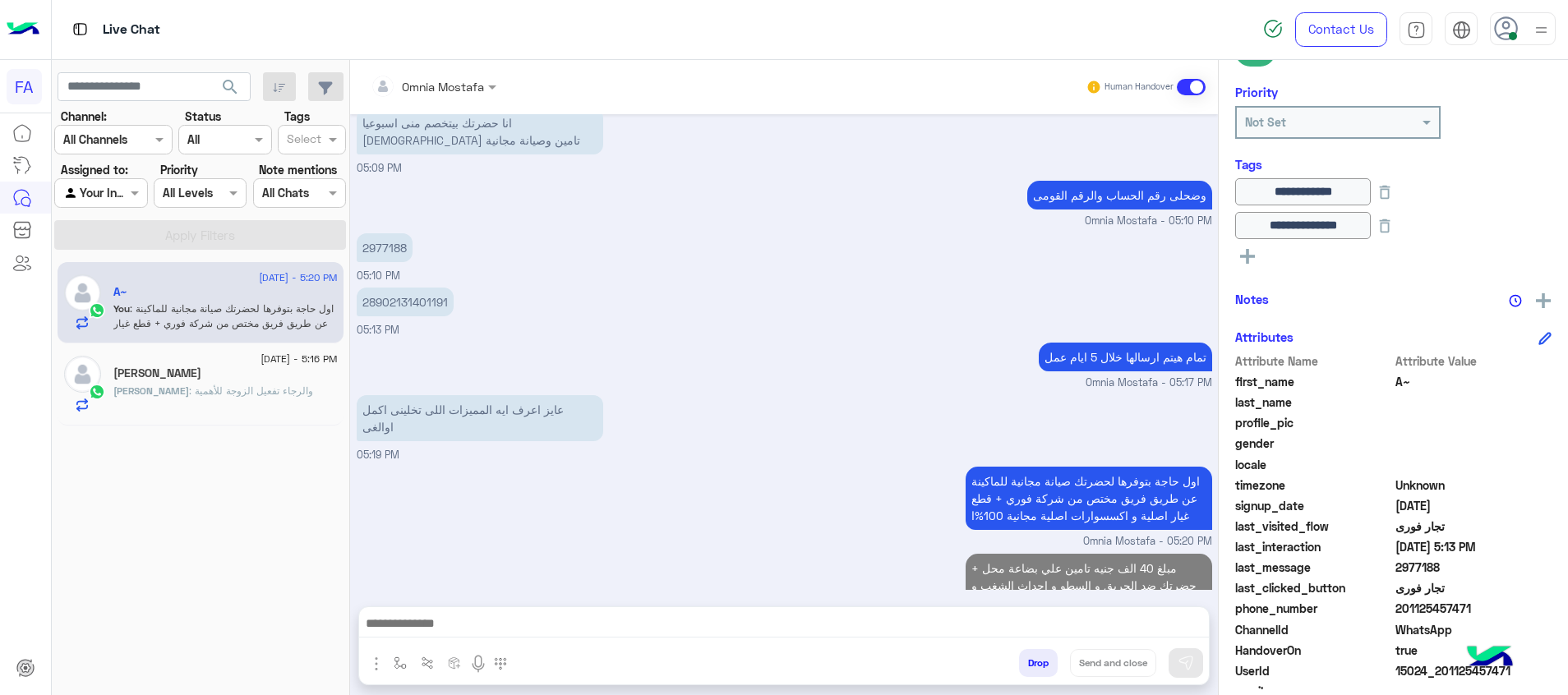
scroll to position [990, 0]
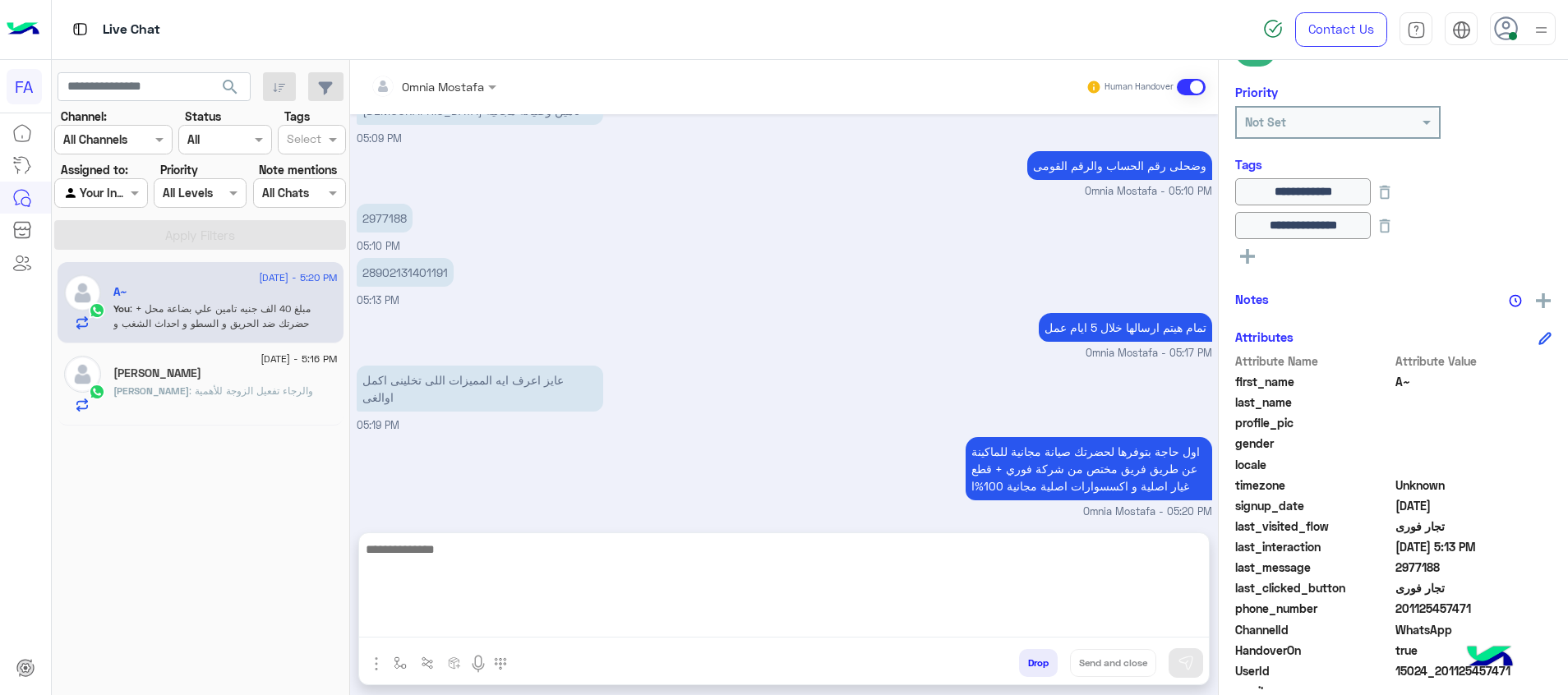
drag, startPoint x: 1163, startPoint y: 627, endPoint x: 1193, endPoint y: 630, distance: 30.1
click at [1164, 627] on textarea at bounding box center [784, 588] width 850 height 98
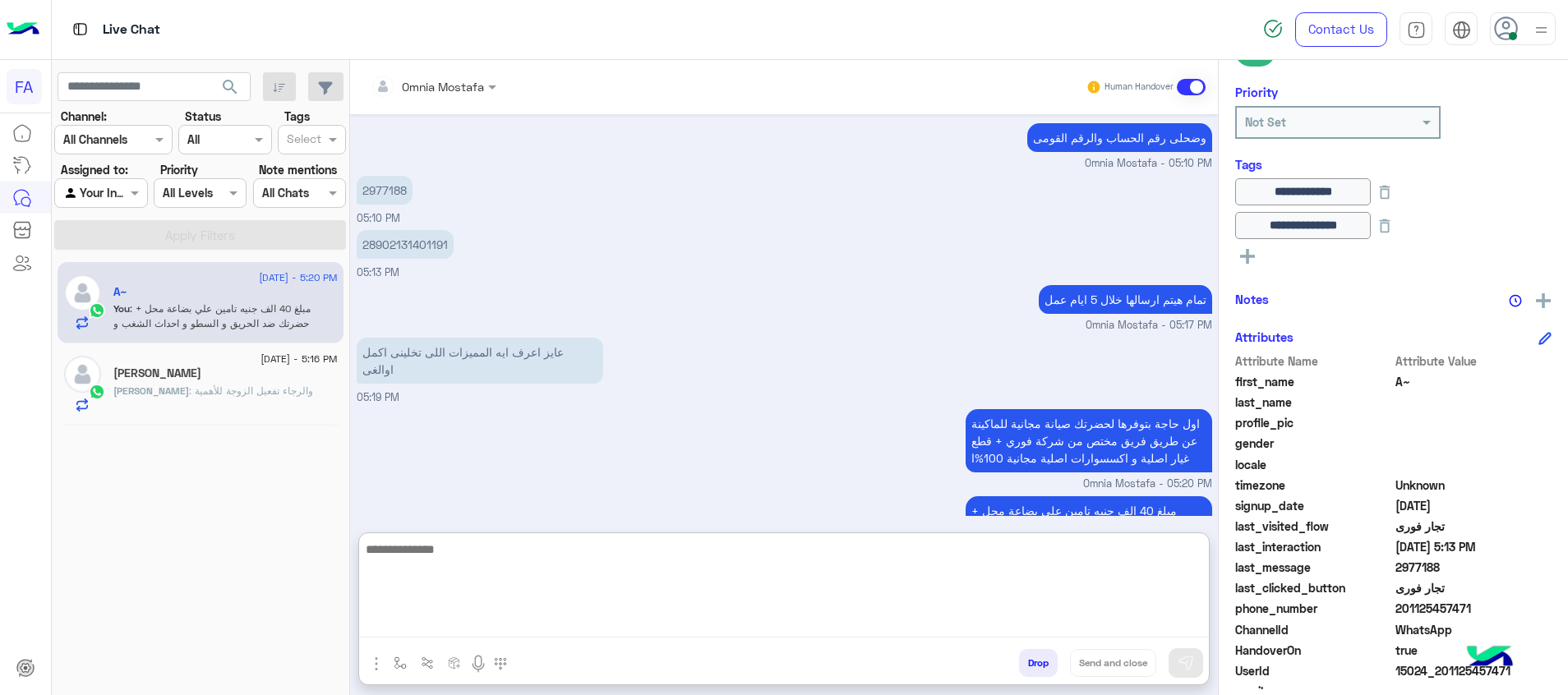
paste textarea "**********"
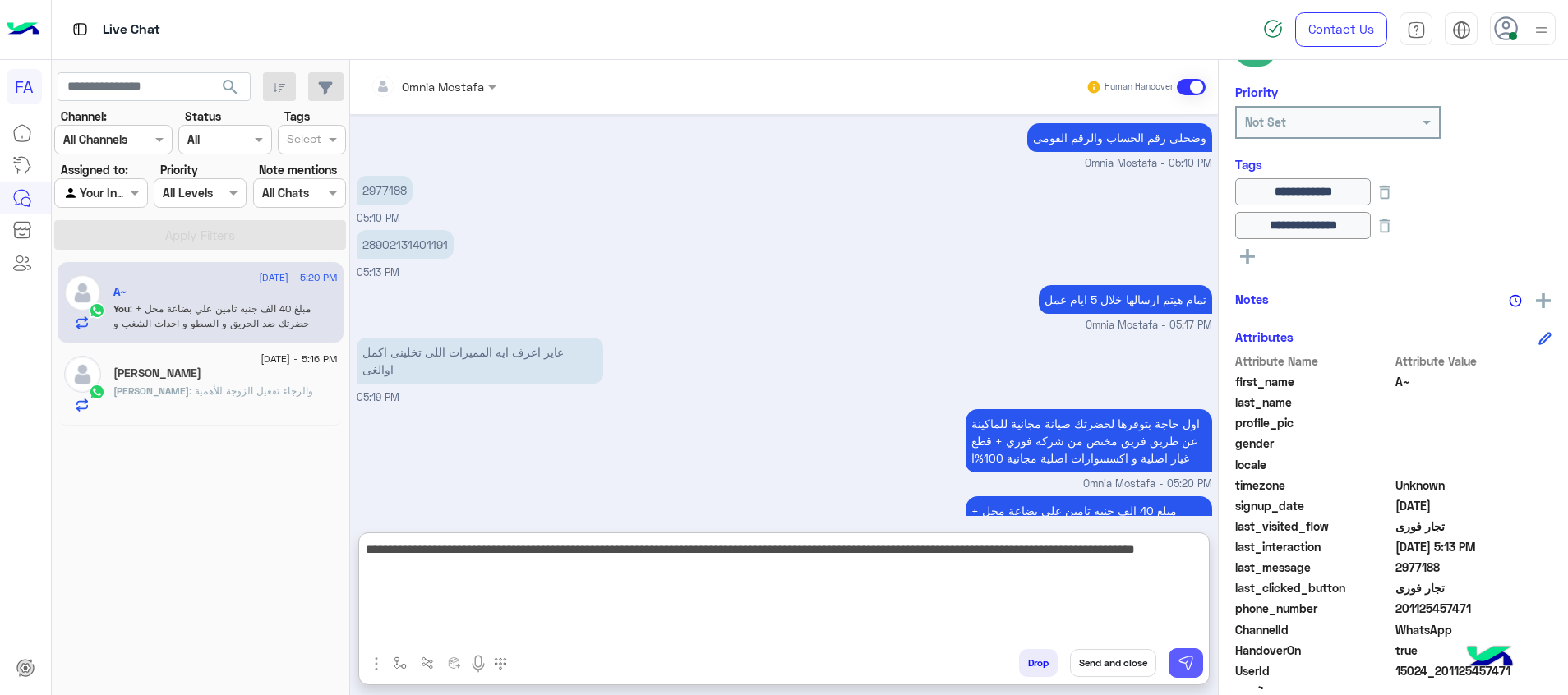
type textarea "**********"
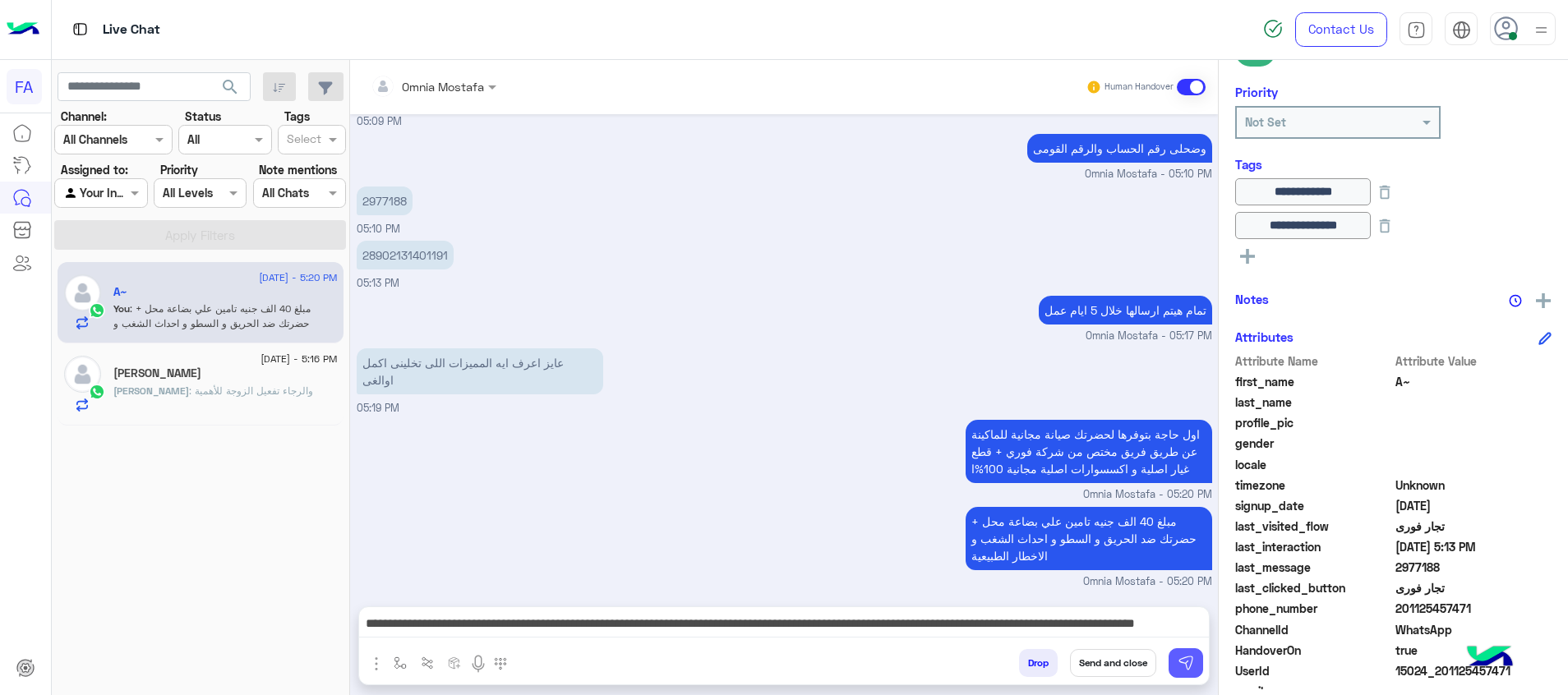
drag, startPoint x: 1198, startPoint y: 661, endPoint x: 1129, endPoint y: 622, distance: 79.3
click at [1198, 661] on button at bounding box center [1185, 663] width 35 height 29
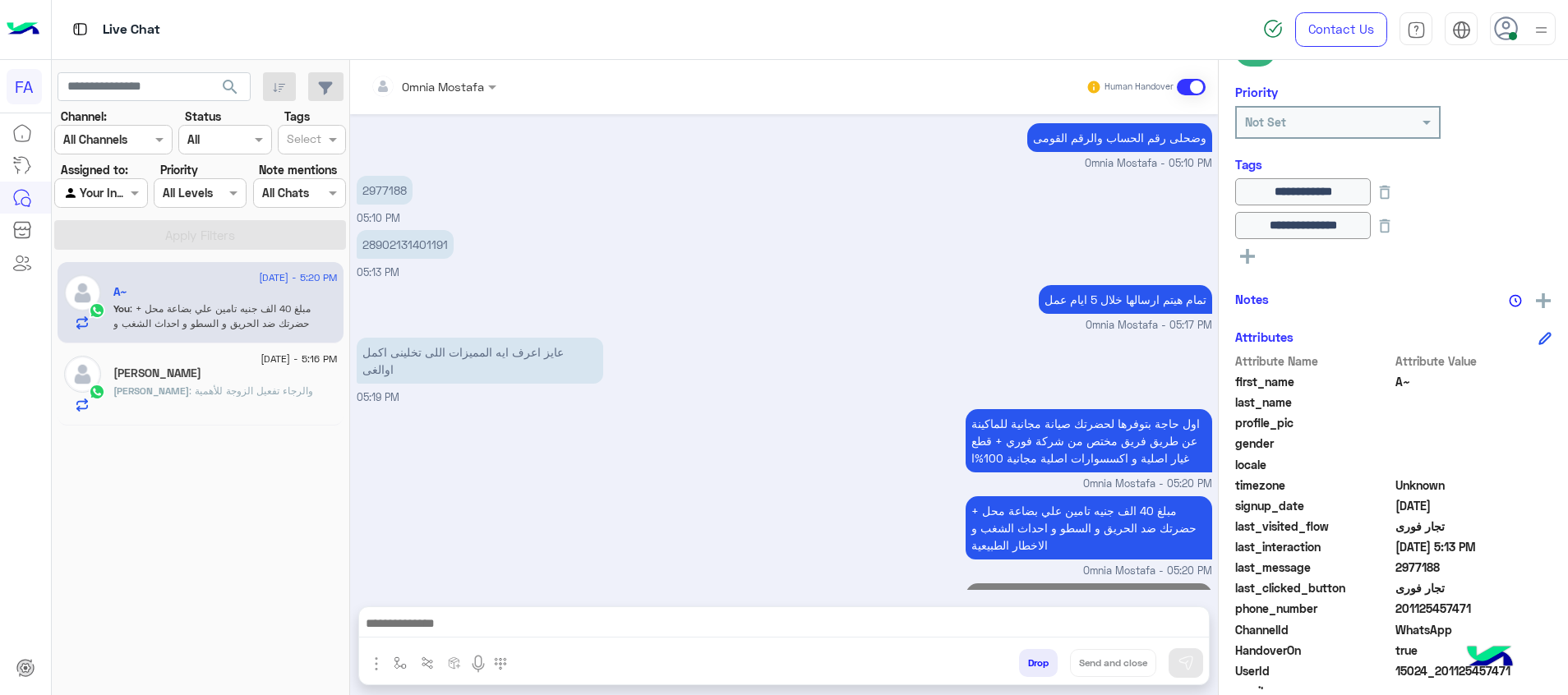
scroll to position [1094, 0]
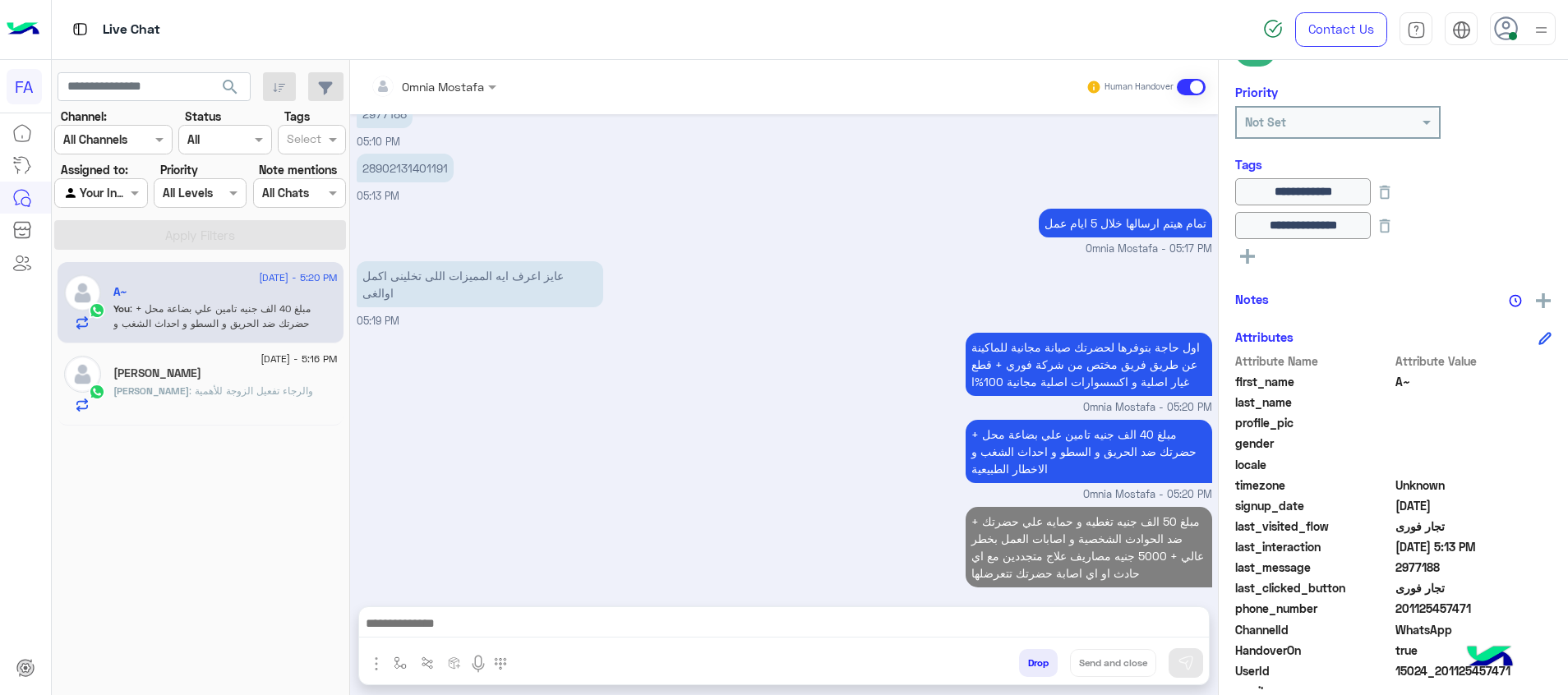
click at [168, 415] on div "15 September - 5:16 PM شريف البركه شريف : والرجاء تفعيل الزوجة للأهمية" at bounding box center [200, 384] width 286 height 82
click at [201, 397] on p "شريف : والرجاء تفعيل الزوجة للأهمية" at bounding box center [213, 391] width 199 height 15
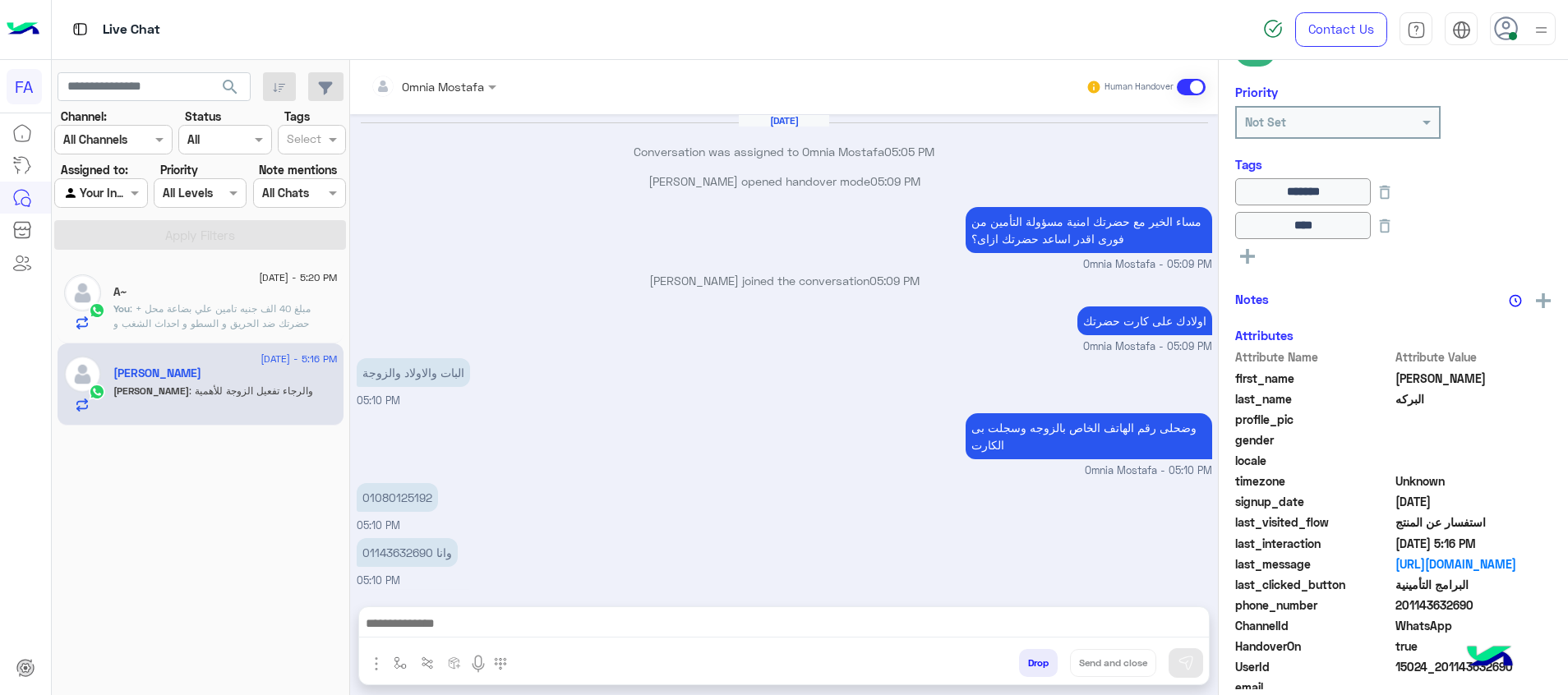
scroll to position [1871, 0]
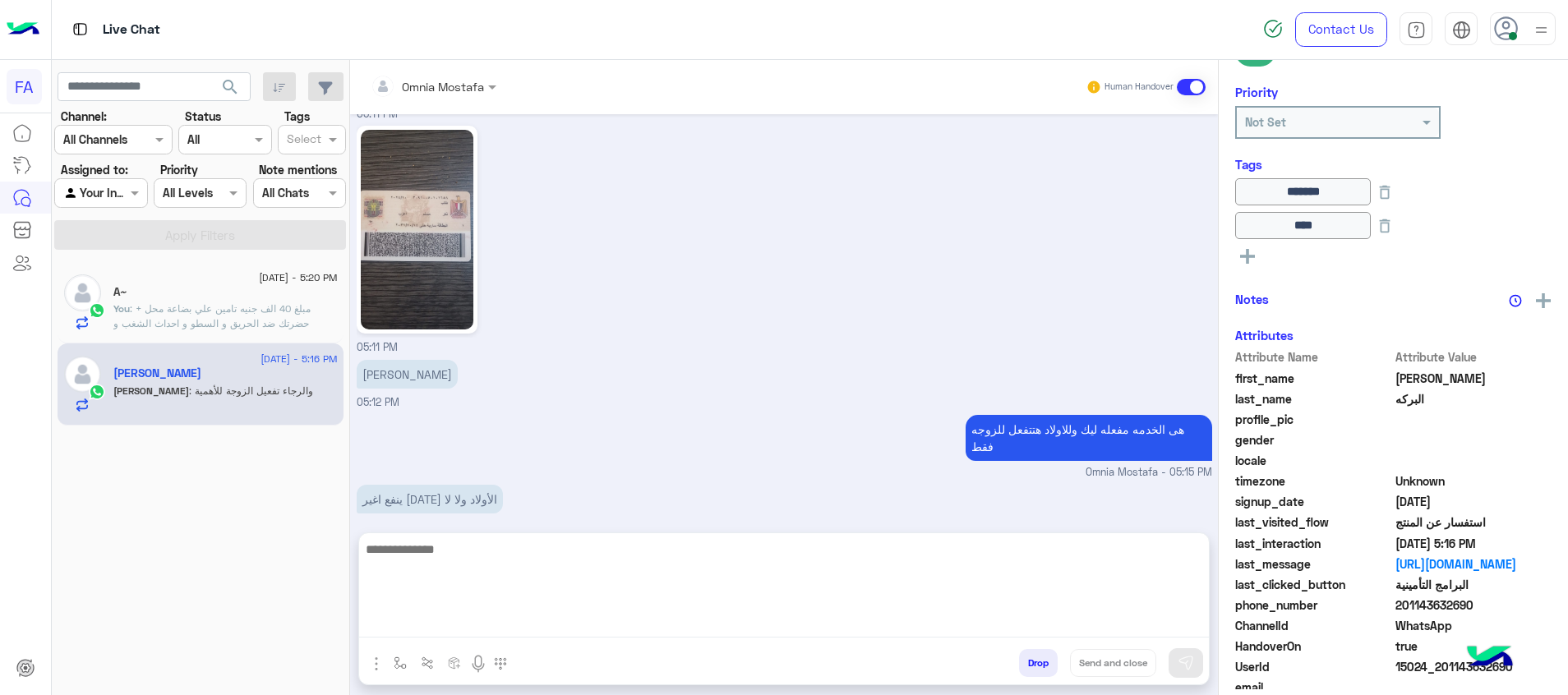
click at [935, 619] on textarea at bounding box center [784, 588] width 850 height 98
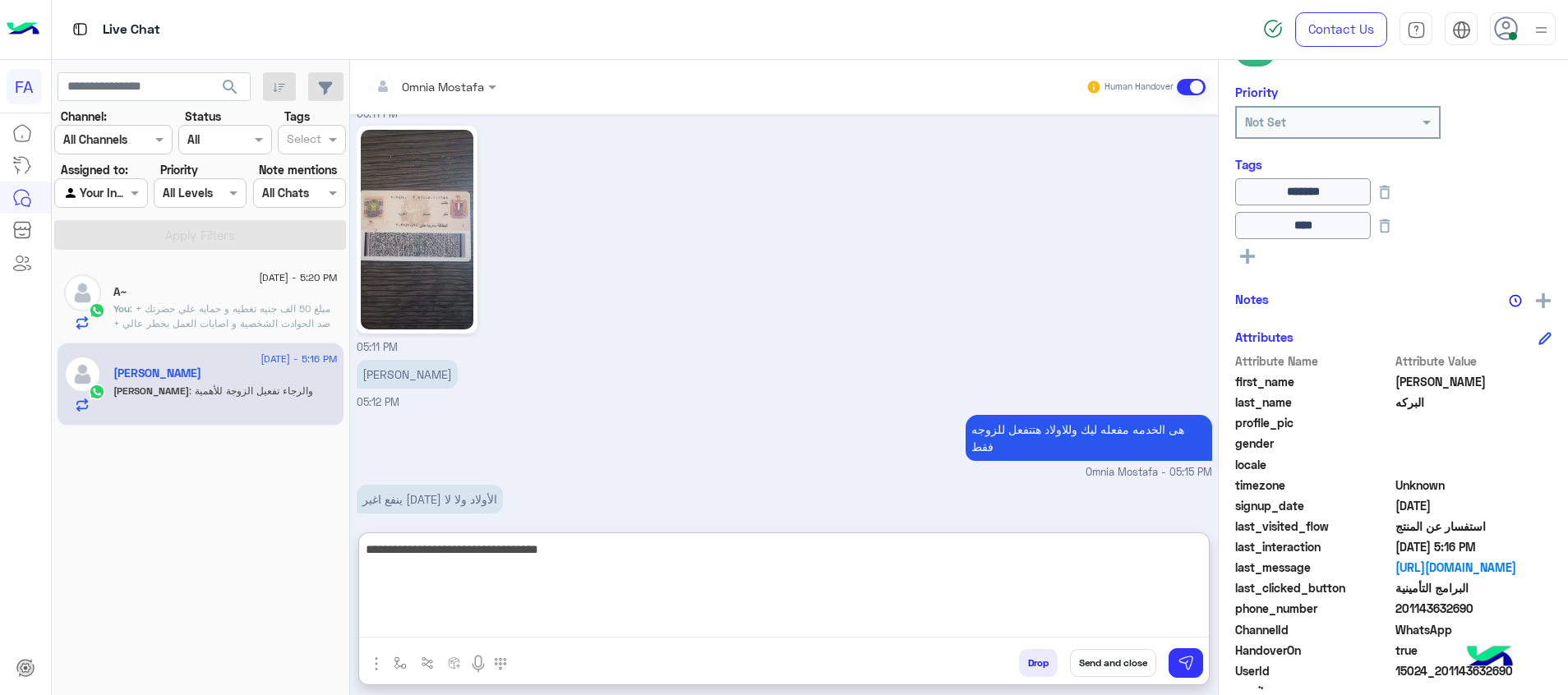
type textarea "**********"
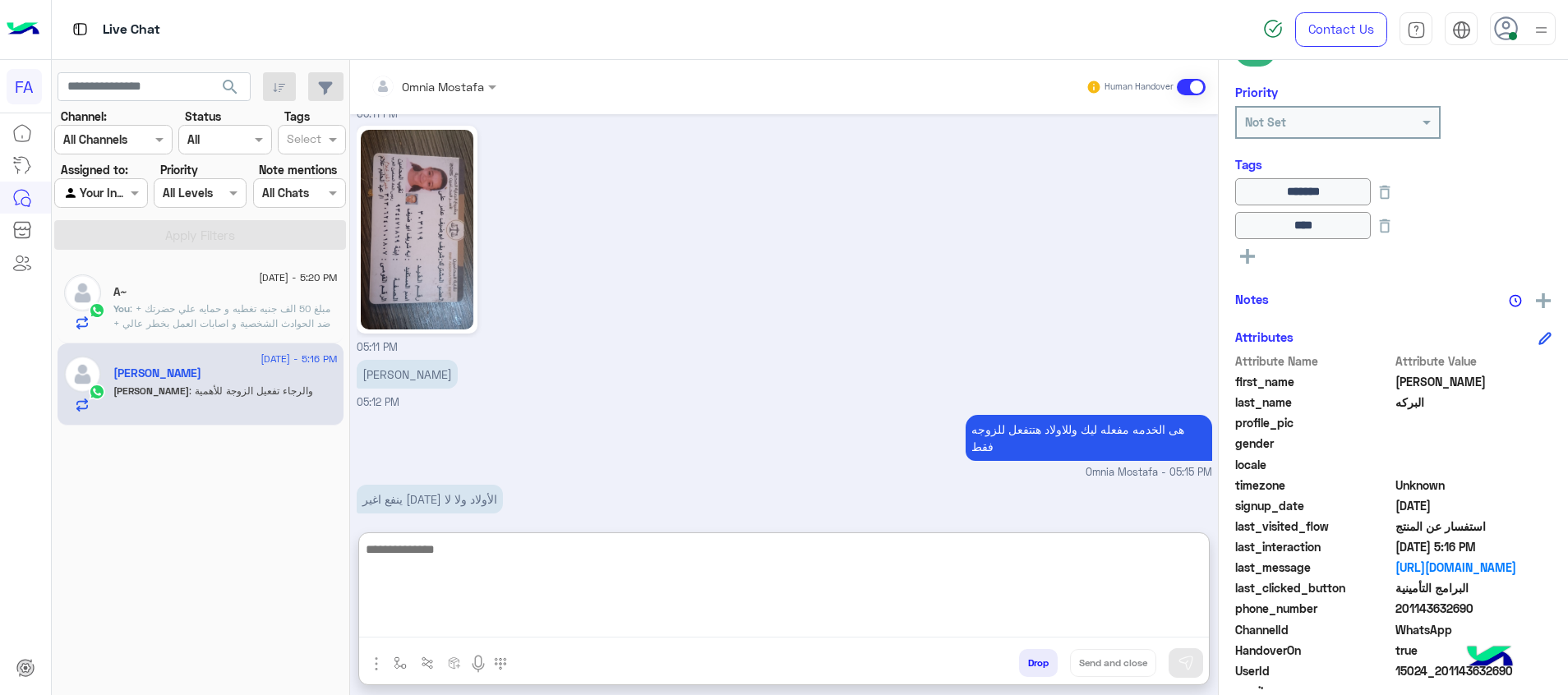
scroll to position [1998, 0]
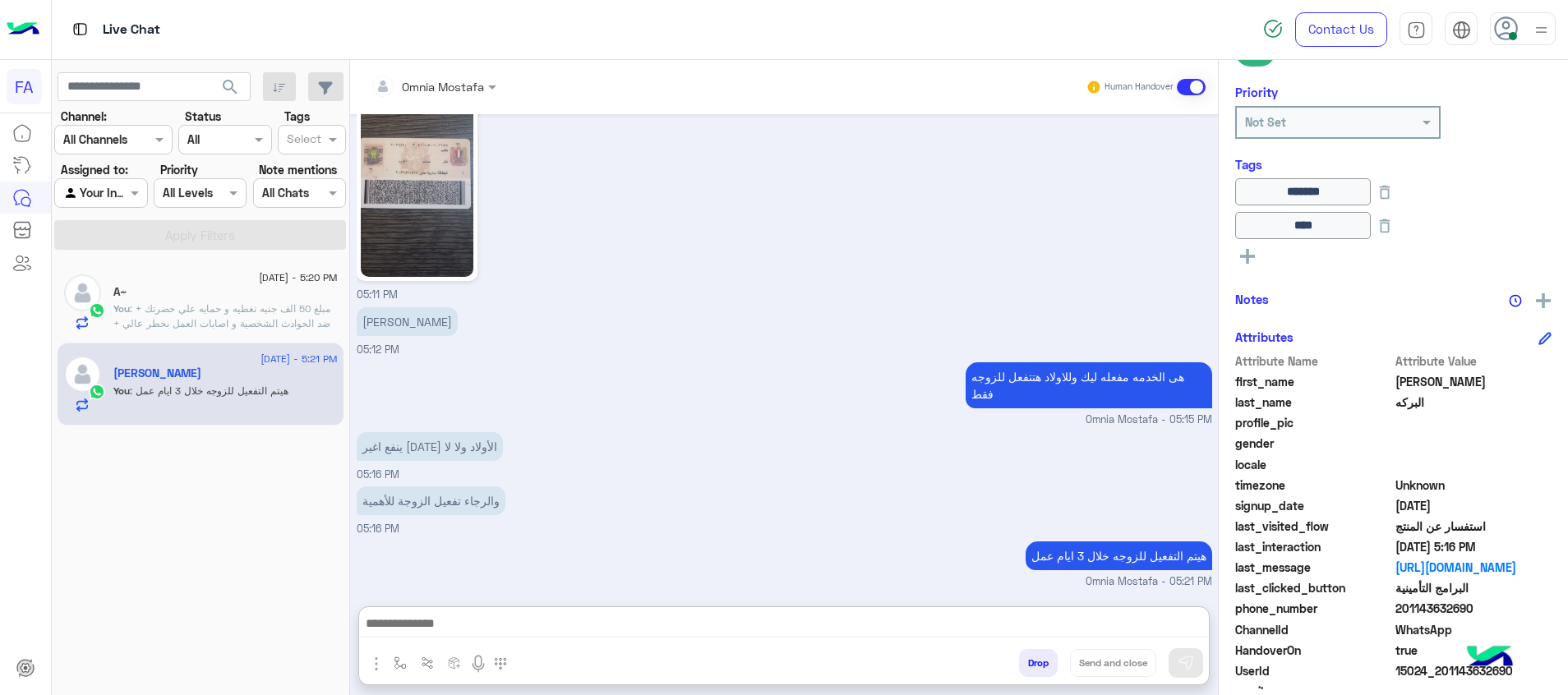
click at [114, 197] on div at bounding box center [100, 193] width 91 height 19
drag, startPoint x: 129, startPoint y: 257, endPoint x: 188, endPoint y: 236, distance: 62.6
click at [130, 257] on b "Unassigned" at bounding box center [110, 255] width 62 height 14
click at [188, 235] on button "Apply Filters" at bounding box center [199, 235] width 292 height 29
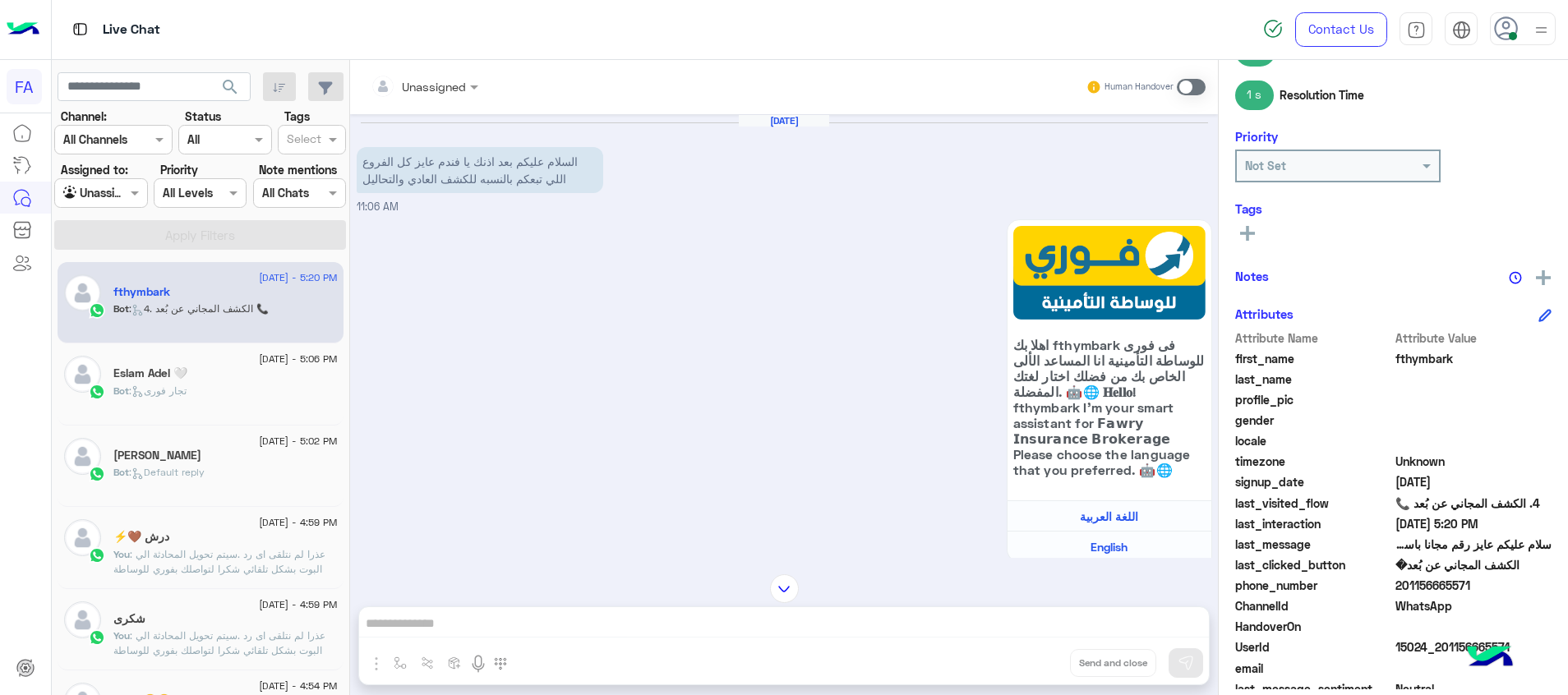
drag, startPoint x: 1488, startPoint y: 582, endPoint x: 1405, endPoint y: 590, distance: 83.4
click at [1405, 590] on span "201156665571" at bounding box center [1473, 585] width 157 height 17
copy span "1156665571"
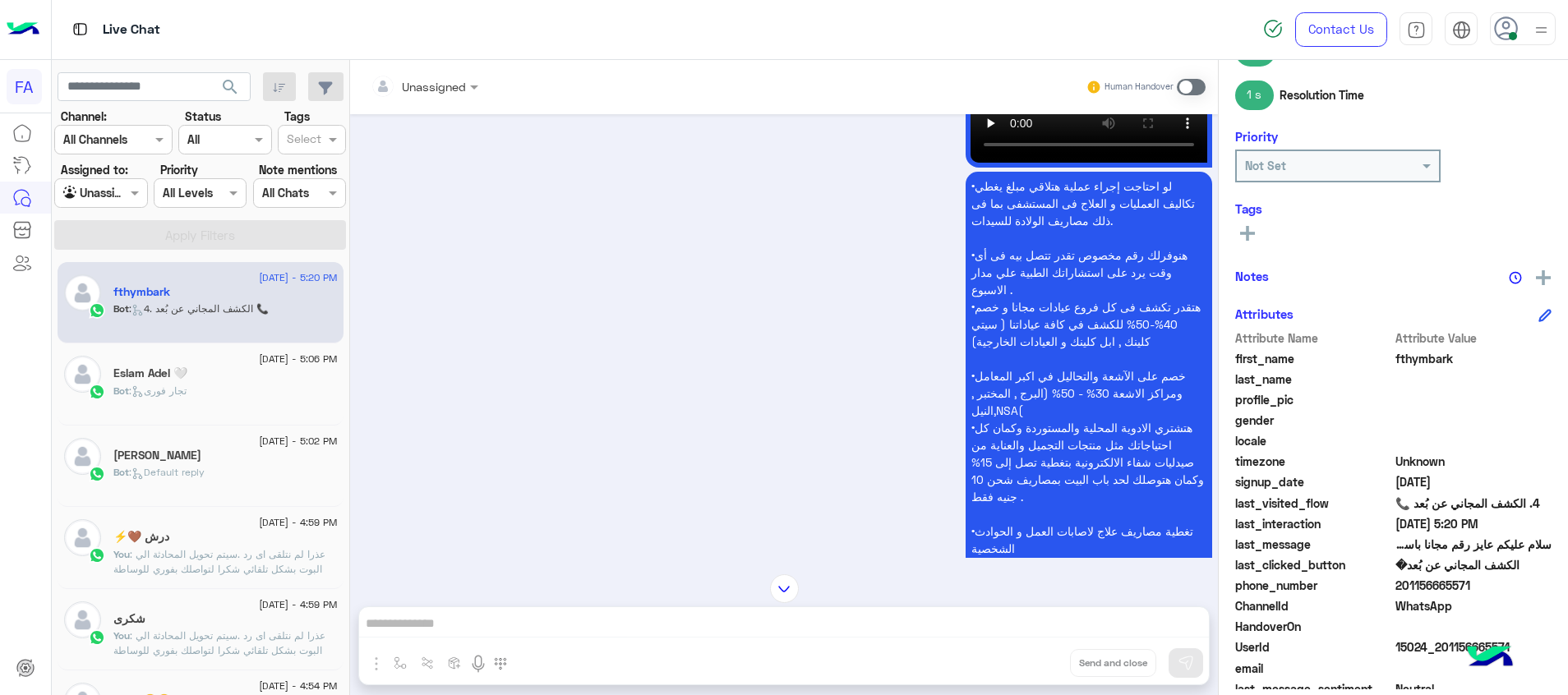
scroll to position [3310, 0]
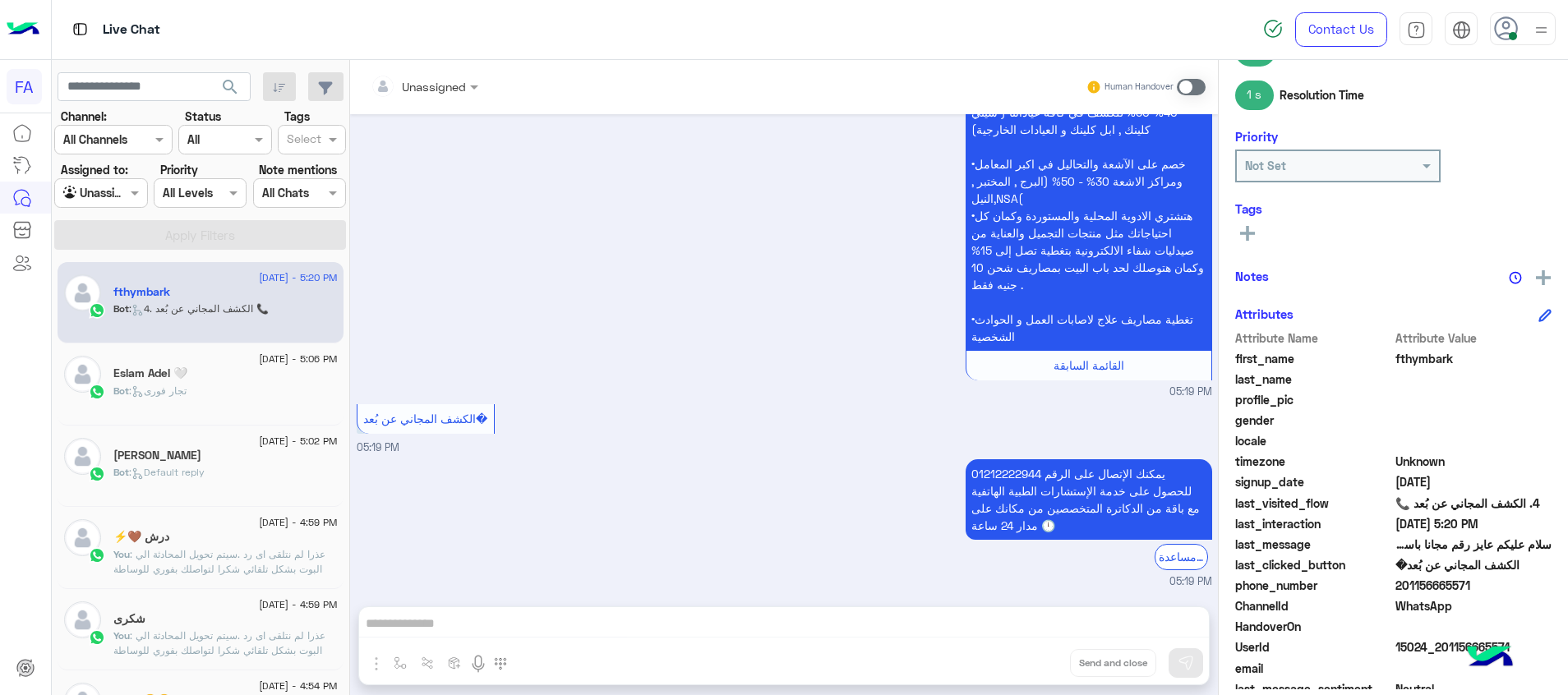
click at [259, 443] on span "15 September - 5:02 PM" at bounding box center [298, 442] width 78 height 15
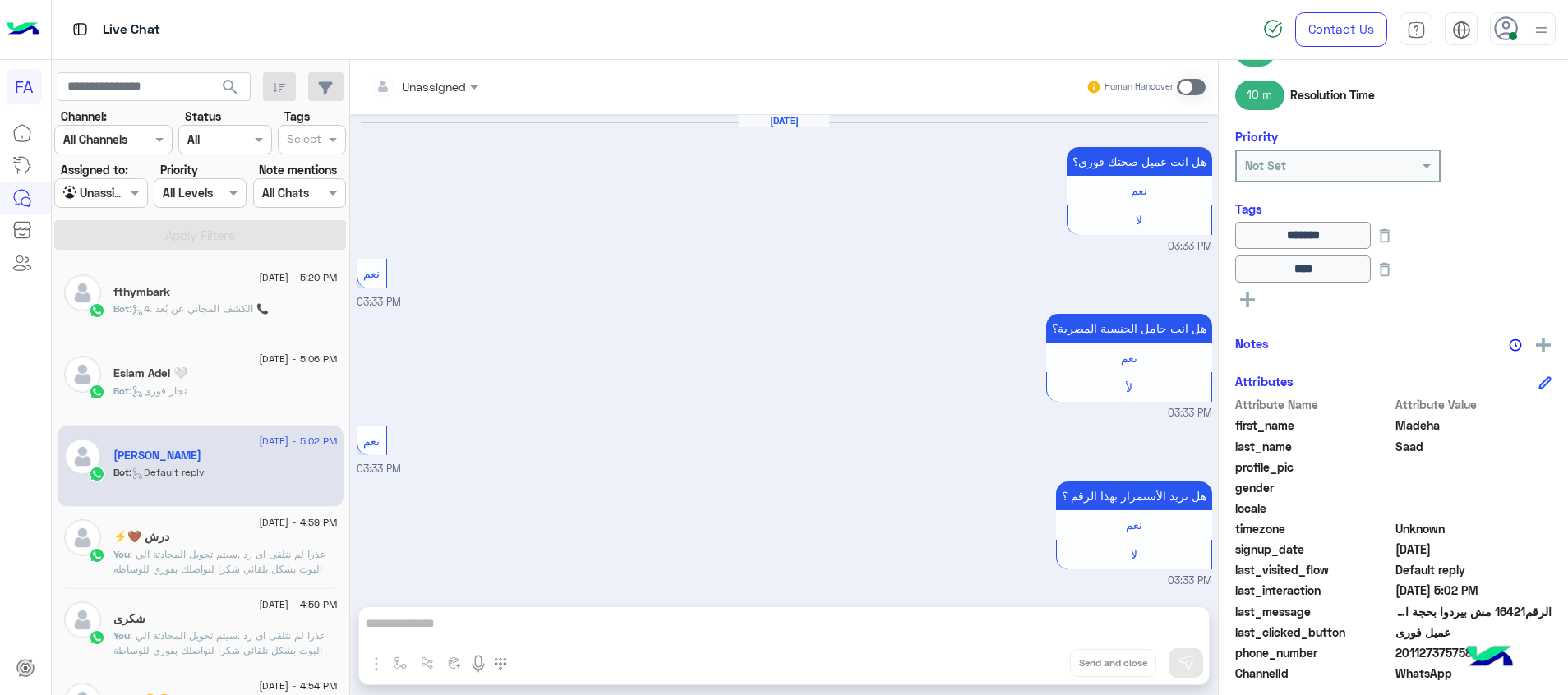
scroll to position [1382, 0]
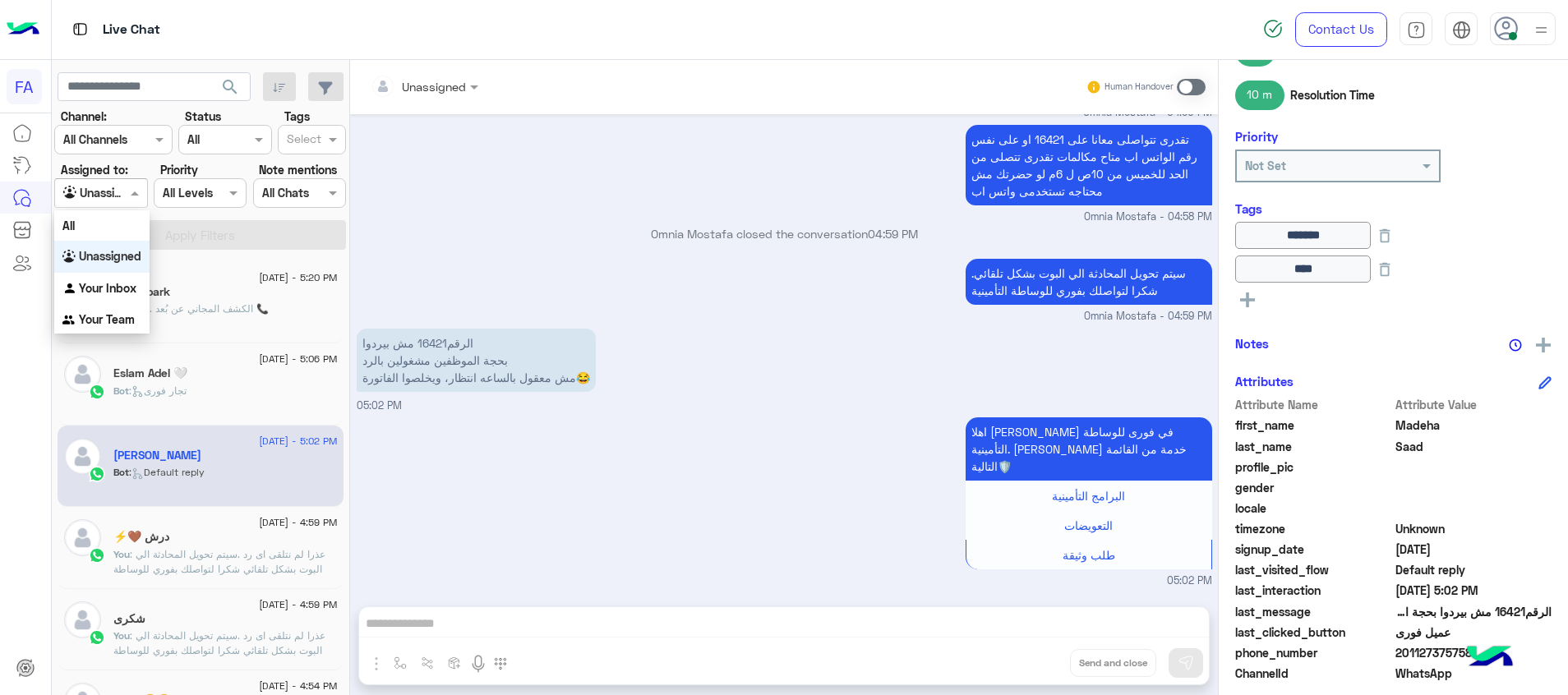
click at [117, 195] on div at bounding box center [100, 193] width 91 height 19
click at [127, 291] on b "Your Inbox" at bounding box center [107, 287] width 58 height 14
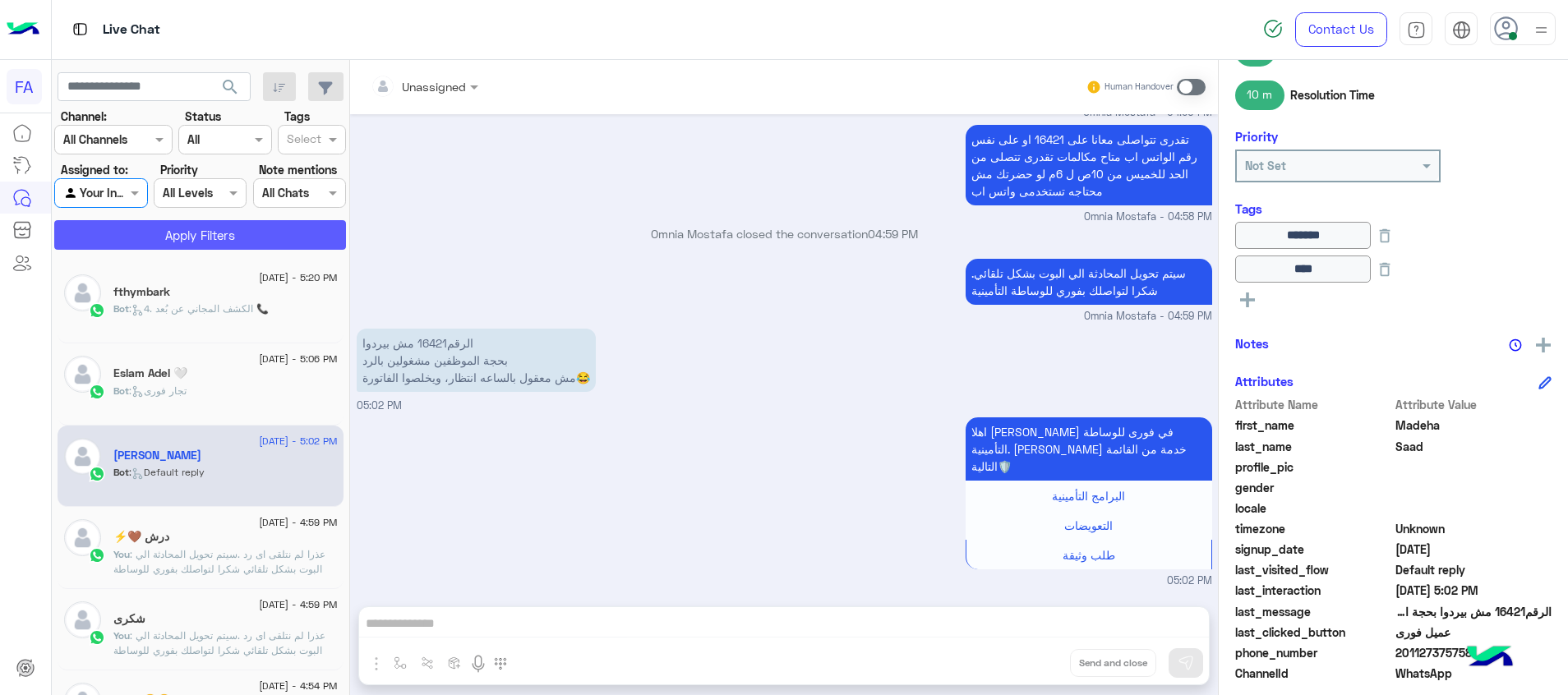
click at [254, 237] on button "Apply Filters" at bounding box center [199, 235] width 292 height 29
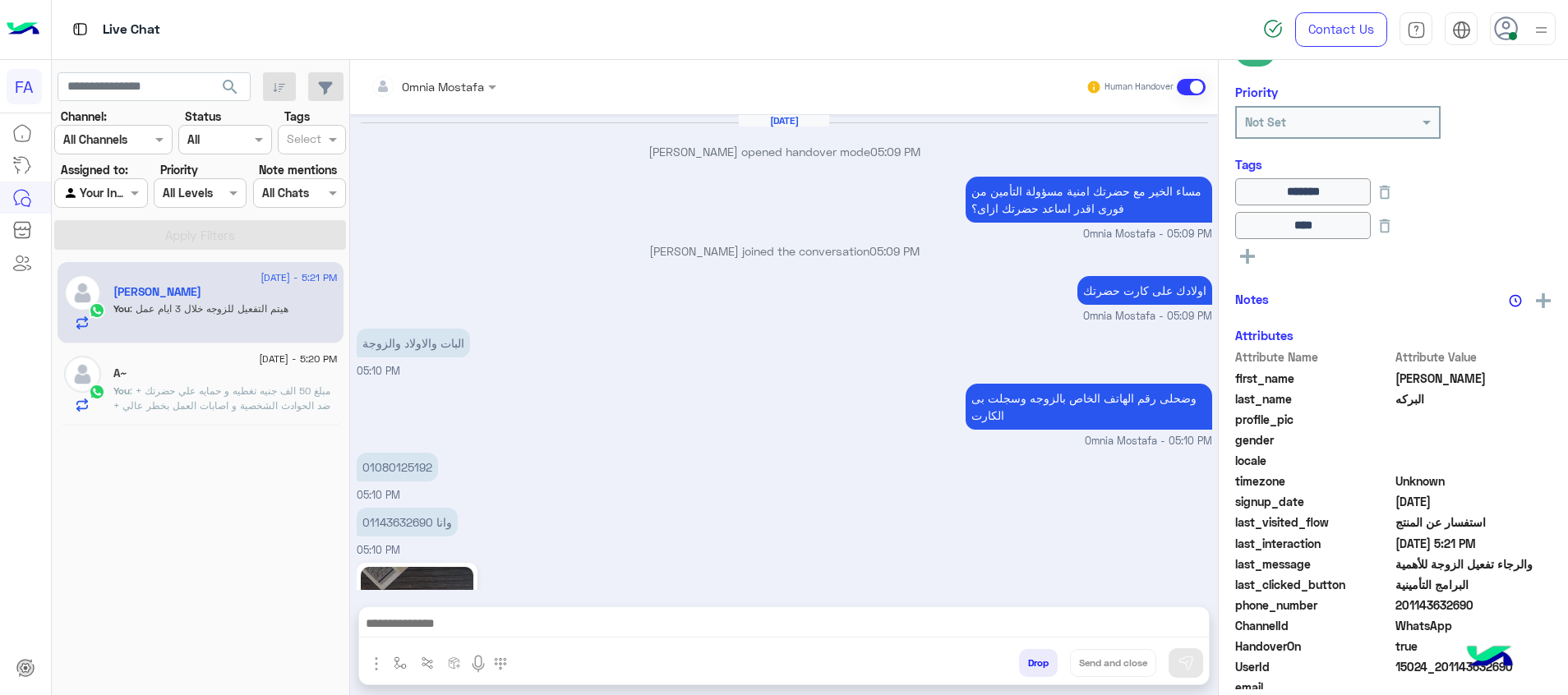
scroll to position [1894, 0]
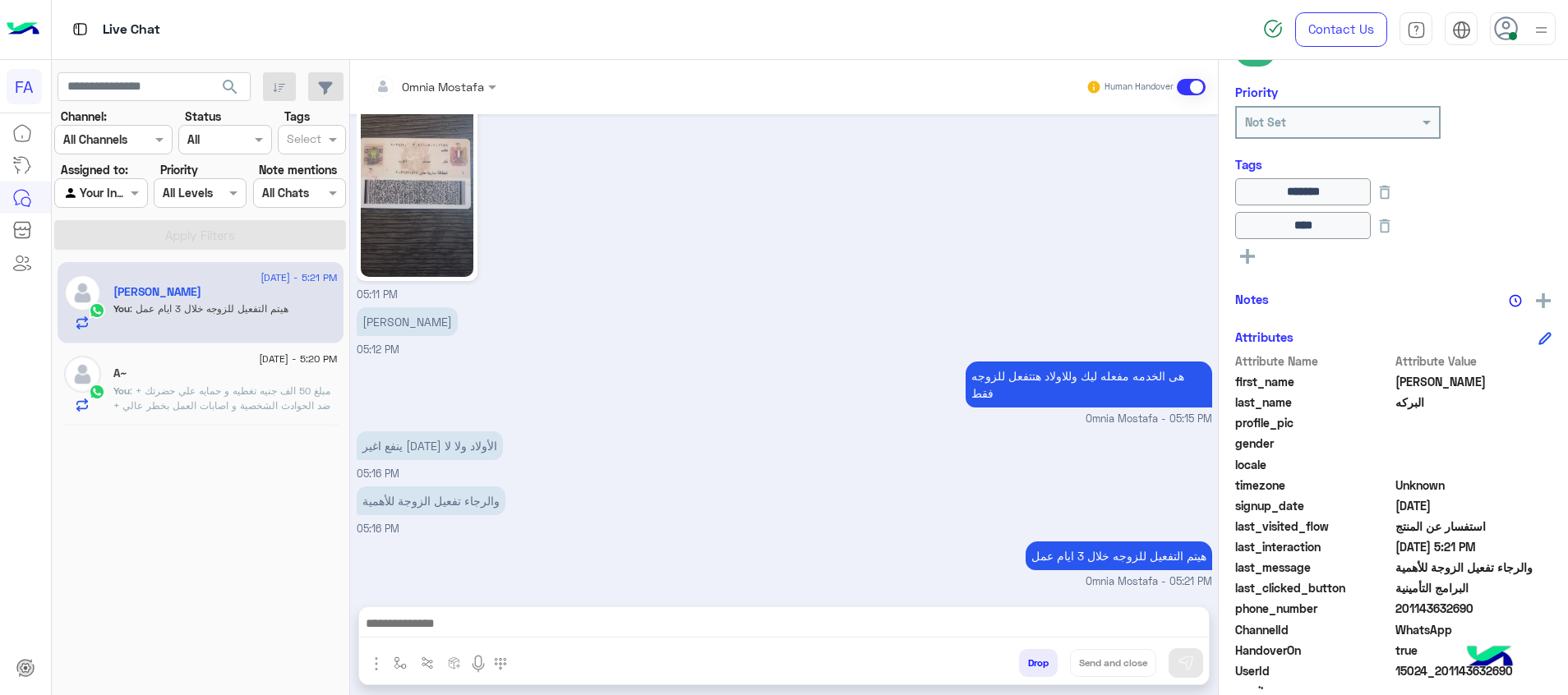
click at [263, 401] on span ": + مبلغ 50 الف جنيه تغطيه و حمايه علي حضرتك ضد الحوادث الشخصية و اصابات العمل …" at bounding box center [222, 413] width 217 height 57
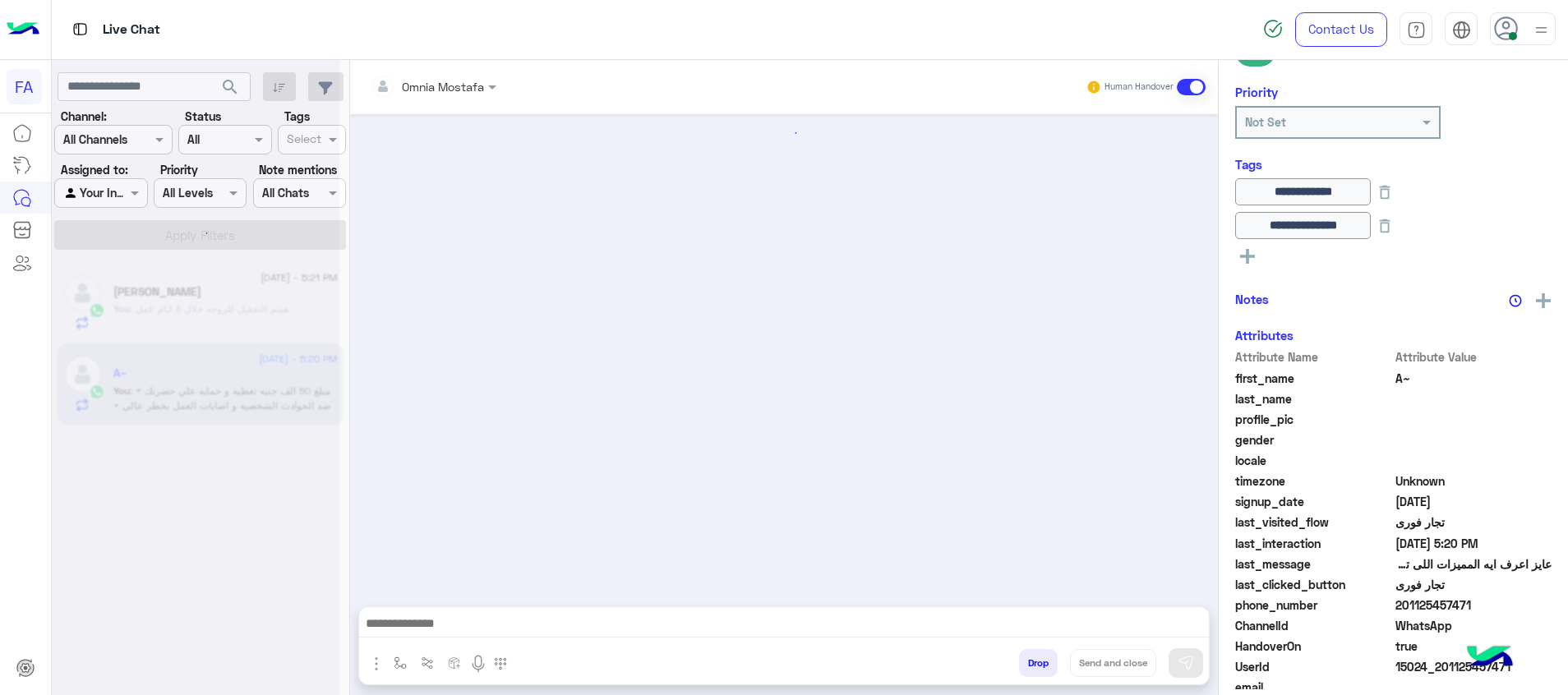
scroll to position [739, 0]
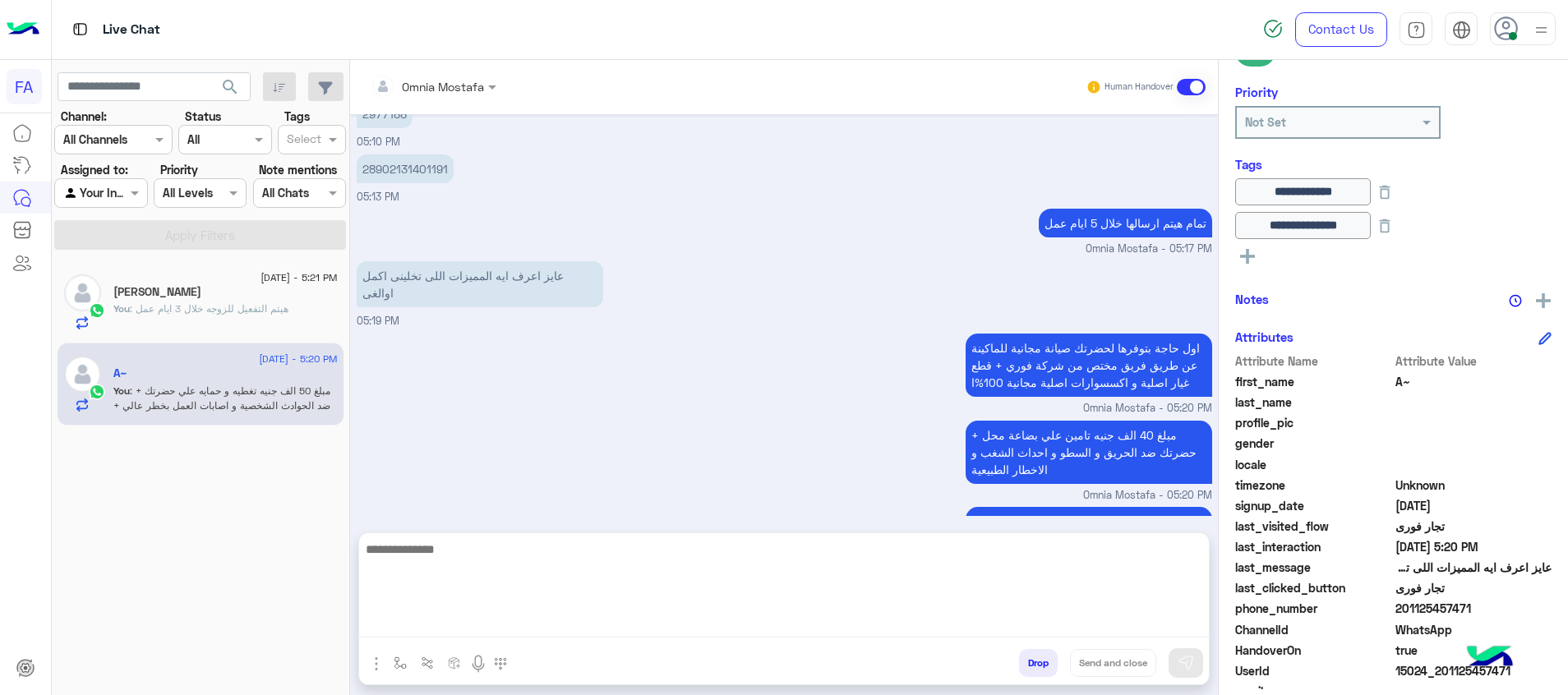
click at [1153, 629] on textarea at bounding box center [784, 588] width 850 height 98
paste textarea "**********"
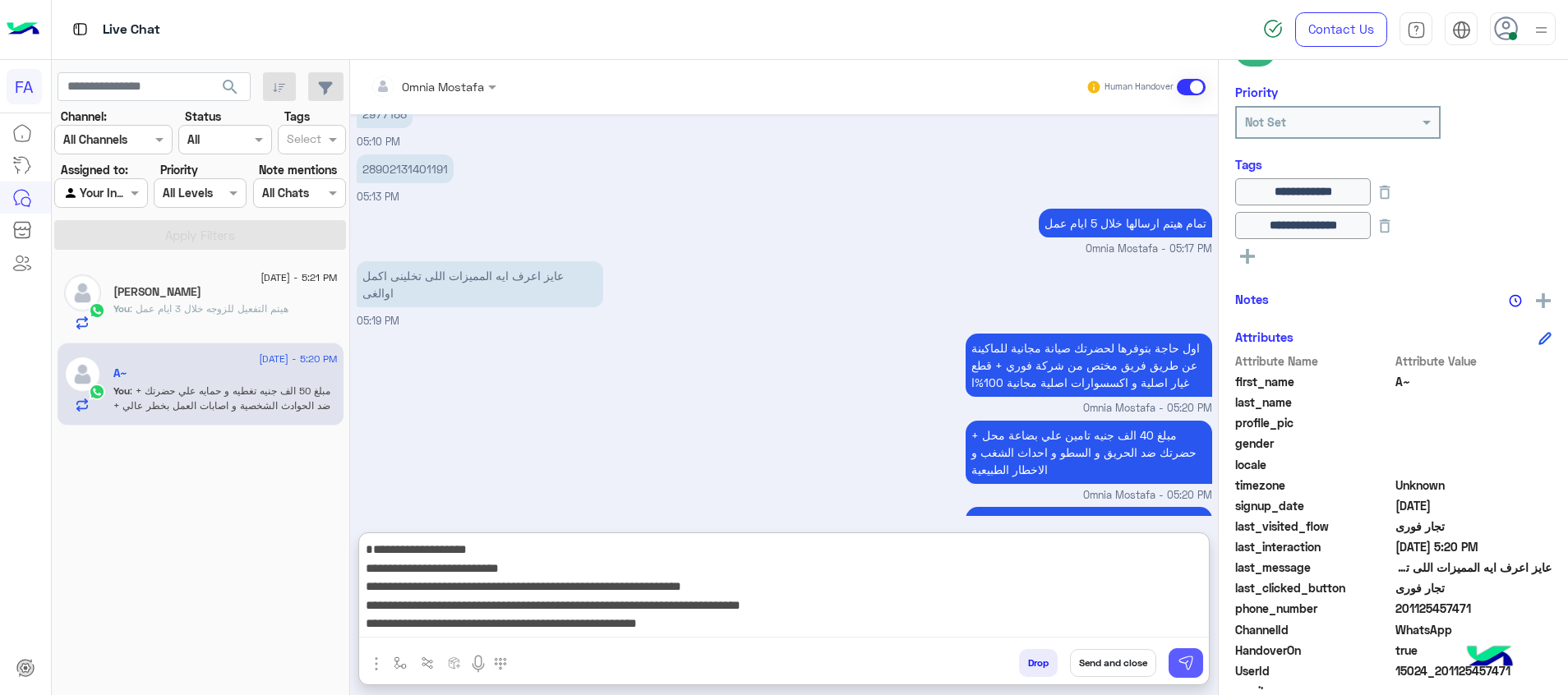
scroll to position [110, 0]
type textarea "**********"
click at [1185, 667] on img at bounding box center [1185, 663] width 16 height 16
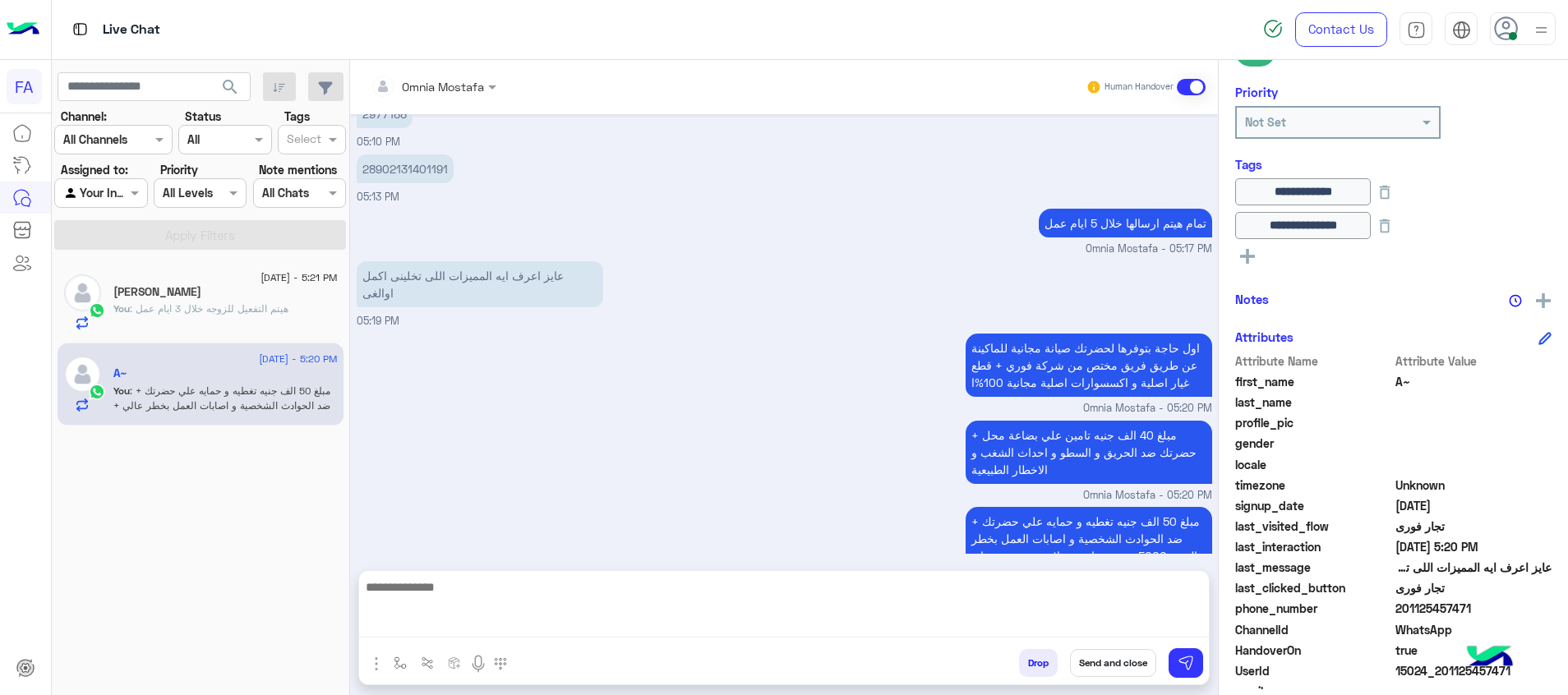
scroll to position [1051, 0]
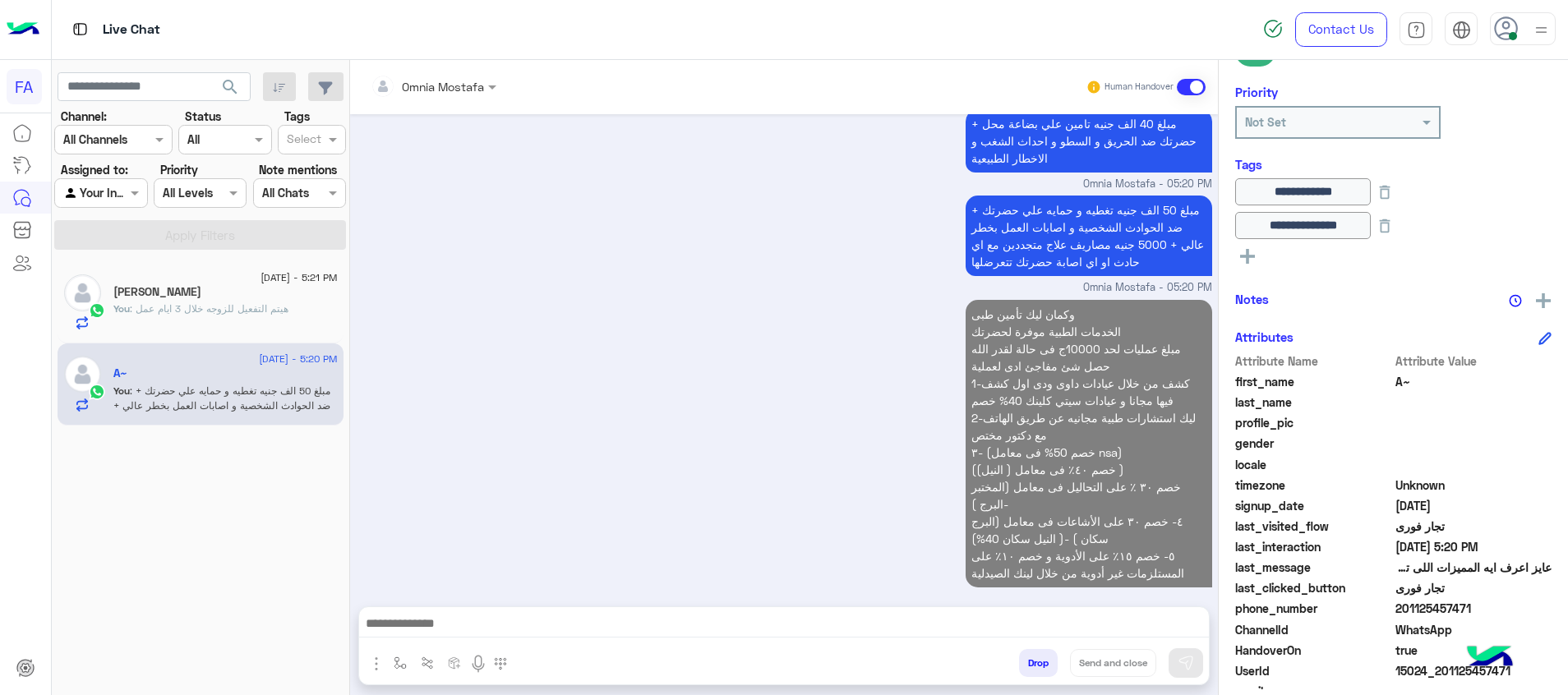
drag, startPoint x: 1479, startPoint y: 608, endPoint x: 1405, endPoint y: 615, distance: 74.3
click at [1405, 615] on span "201125457471" at bounding box center [1473, 609] width 157 height 17
copy span "1125457471"
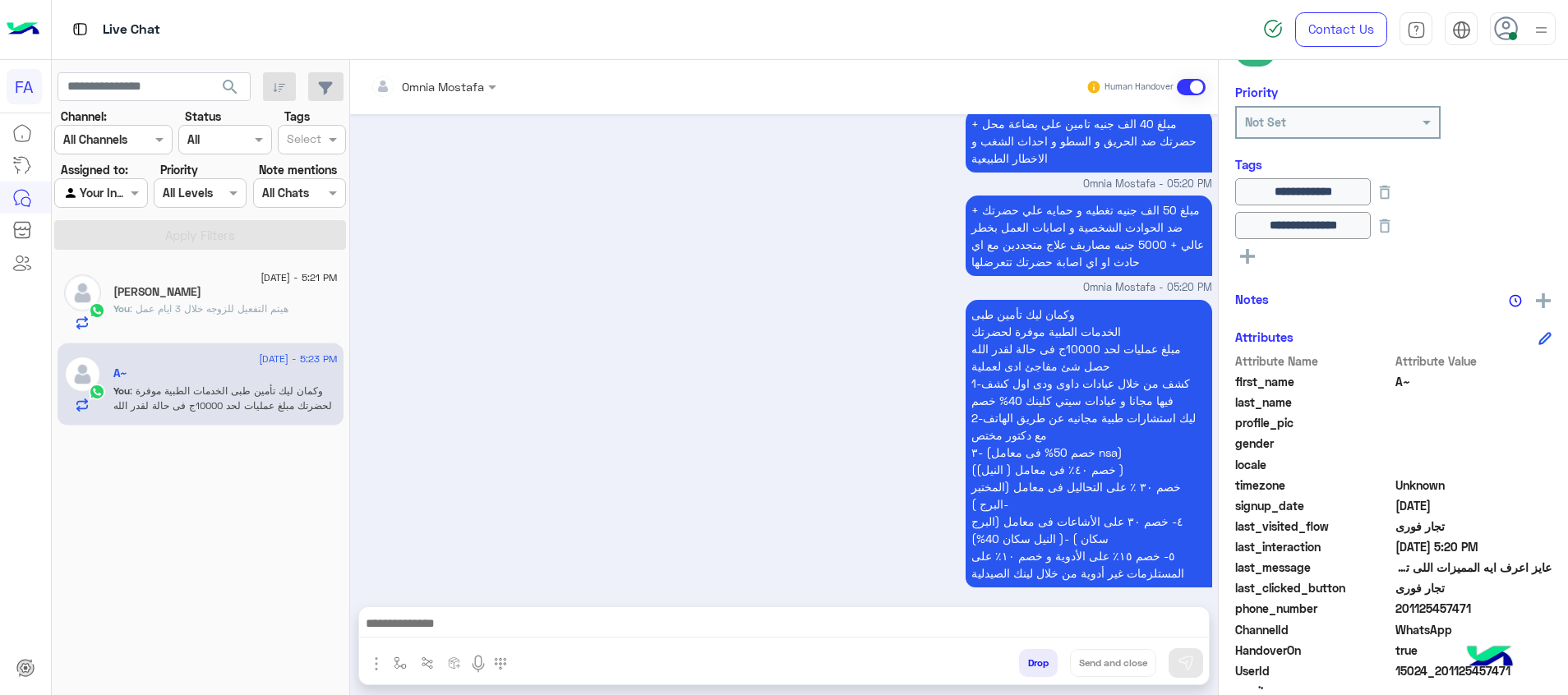
click at [229, 85] on span "search" at bounding box center [230, 87] width 20 height 20
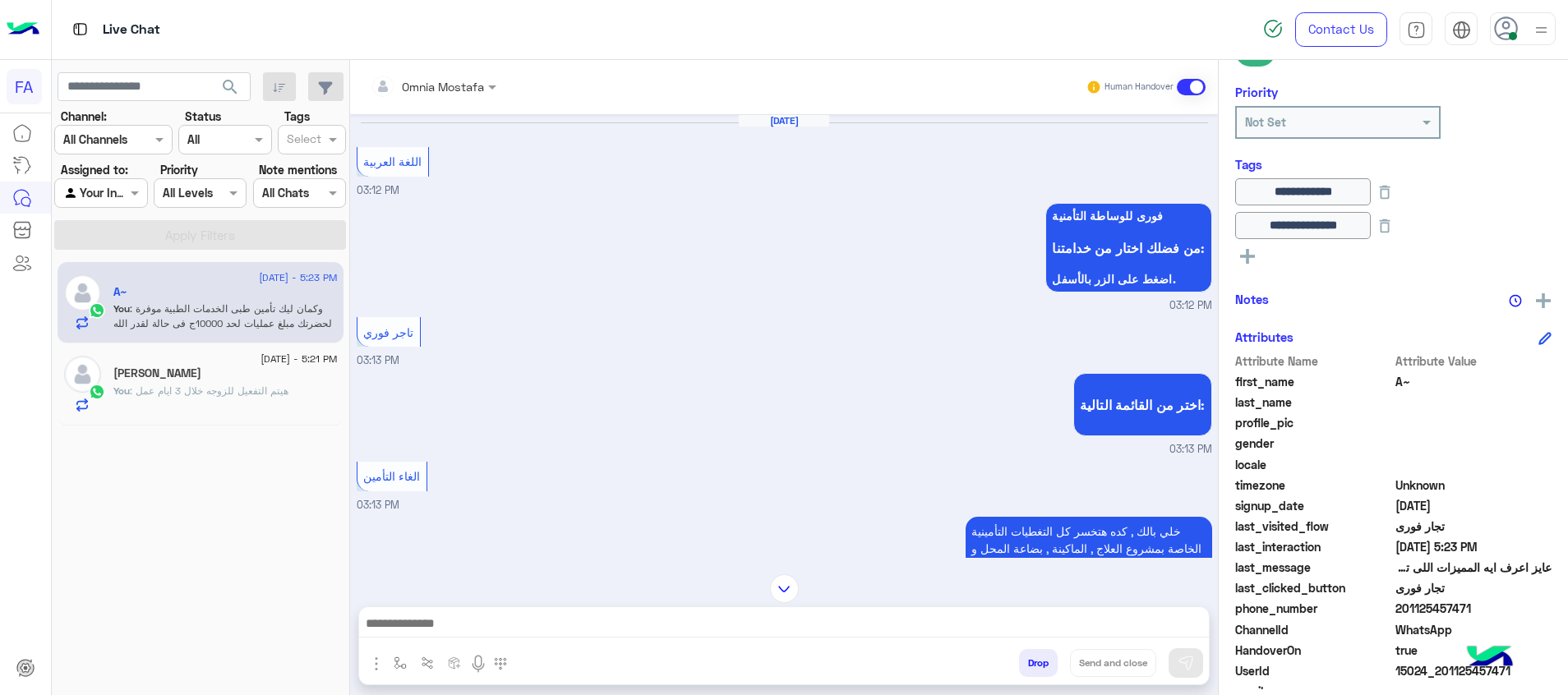
scroll to position [1532, 0]
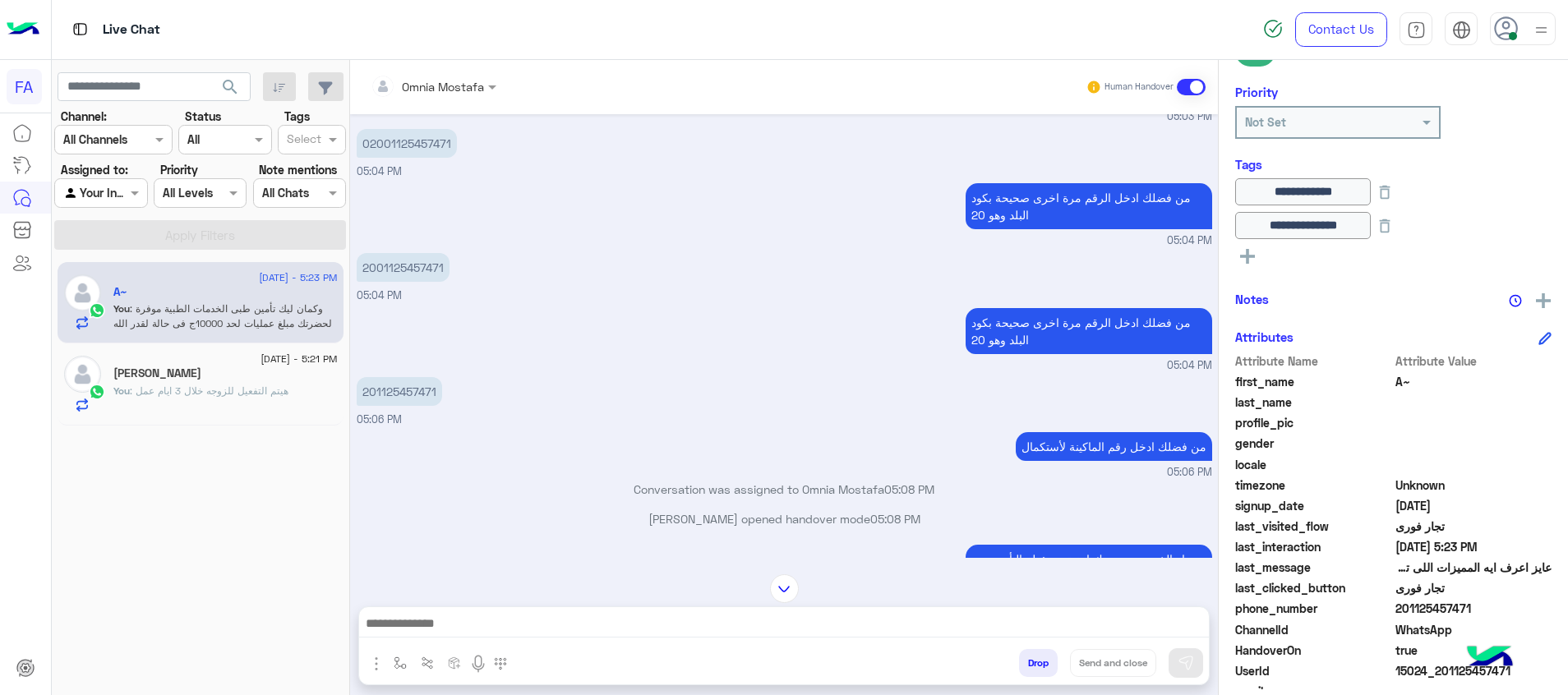
click at [118, 198] on div at bounding box center [100, 193] width 91 height 19
click at [132, 255] on b "Unassigned" at bounding box center [110, 255] width 62 height 14
click at [192, 226] on button "Apply Filters" at bounding box center [199, 235] width 292 height 29
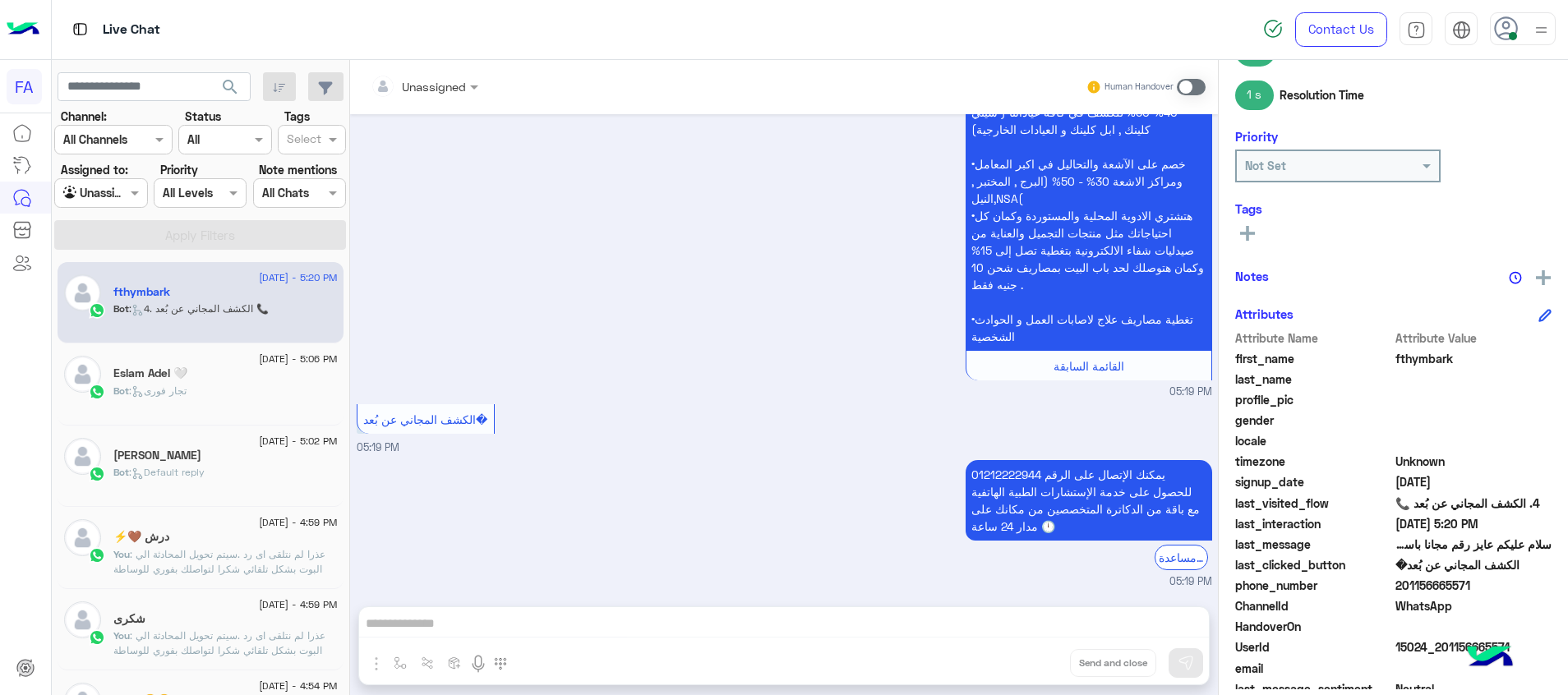
scroll to position [2062, 0]
click at [1185, 91] on span at bounding box center [1191, 86] width 28 height 16
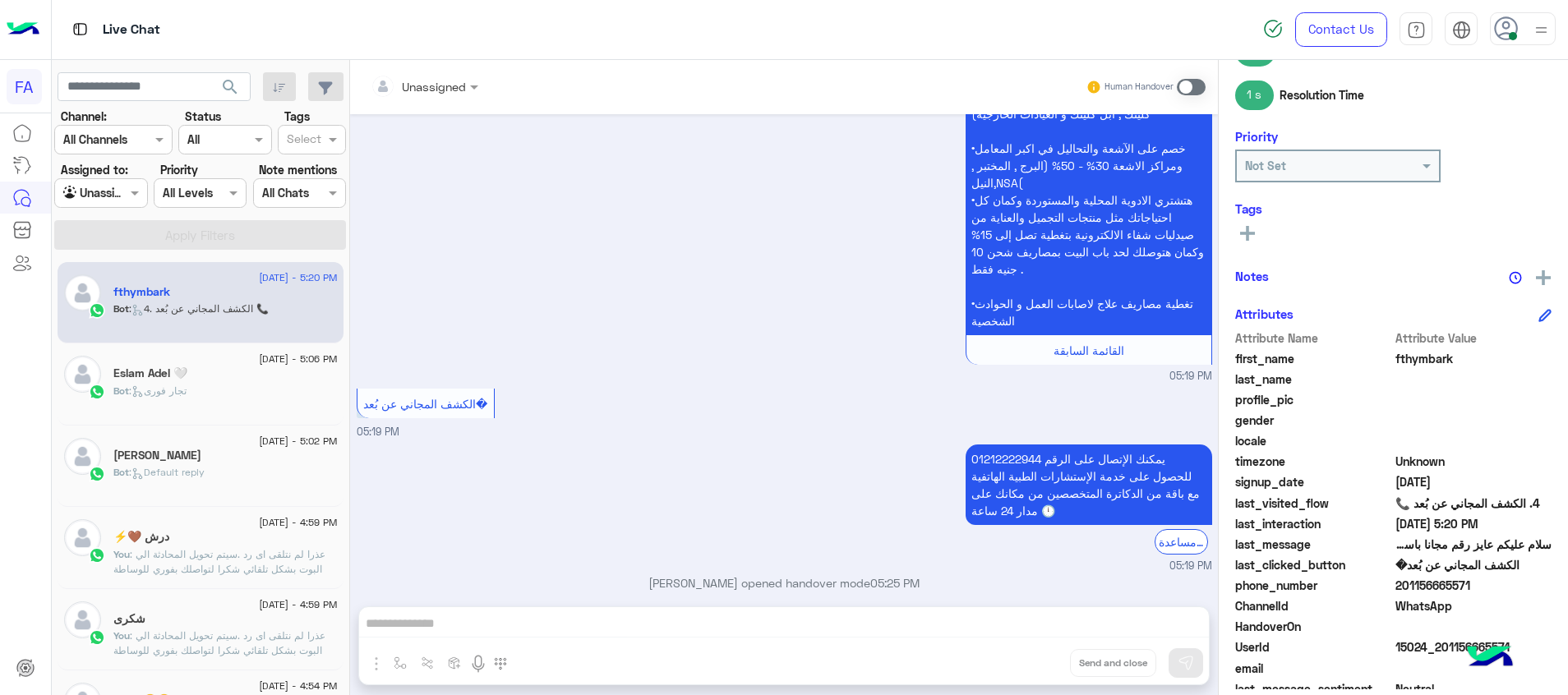
scroll to position [2093, 0]
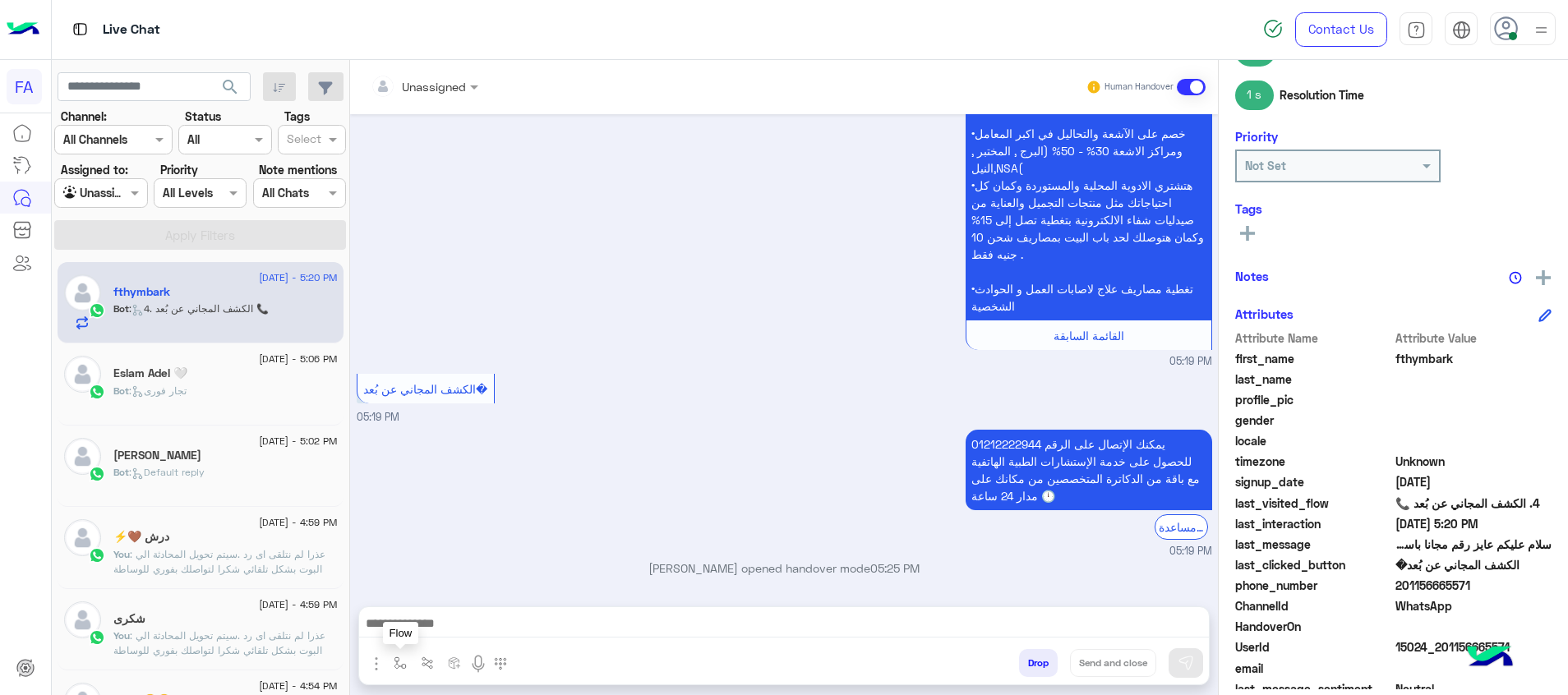
click at [399, 668] on img "button" at bounding box center [400, 664] width 13 height 13
click at [487, 634] on div at bounding box center [449, 627] width 124 height 21
click at [462, 534] on div "صحتك منيو" at bounding box center [449, 529] width 124 height 32
type textarea "*********"
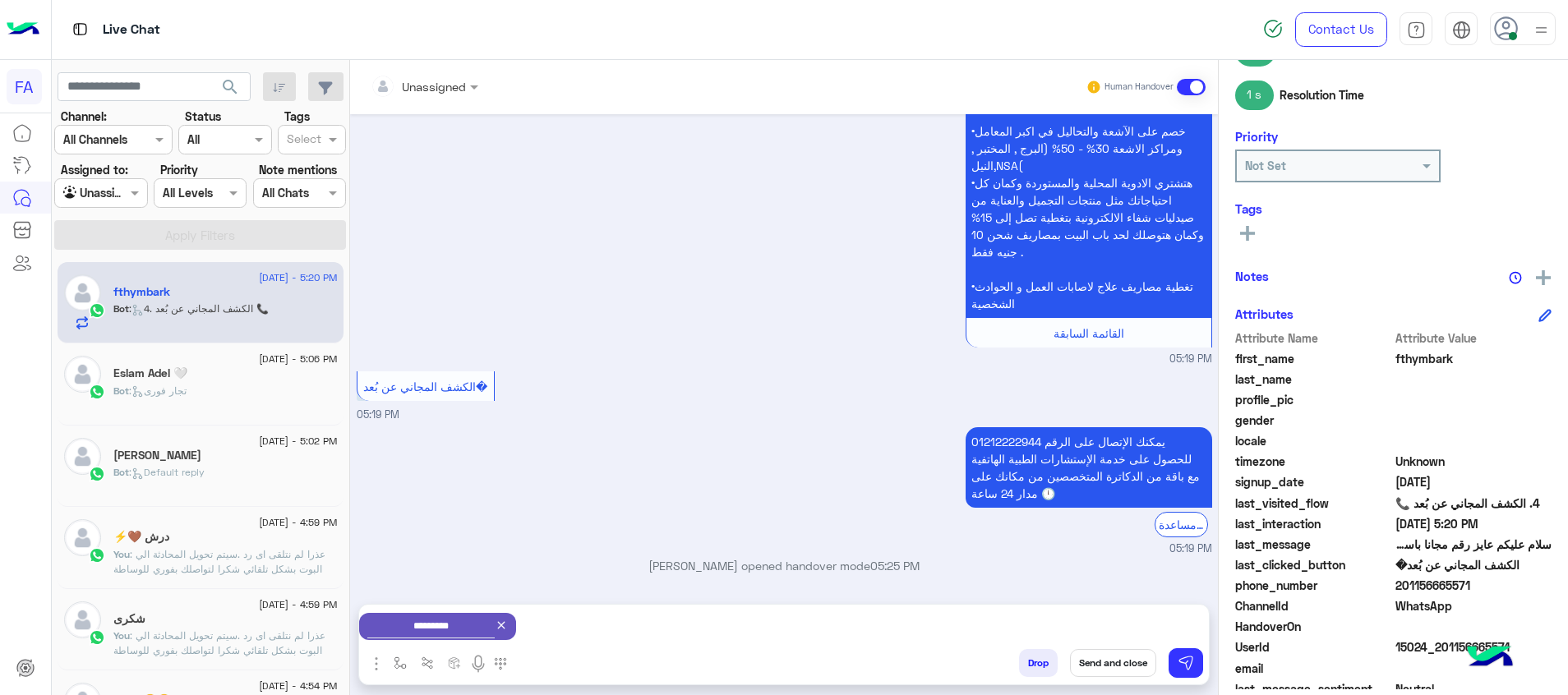
click at [1129, 662] on button "Send and close" at bounding box center [1112, 664] width 86 height 28
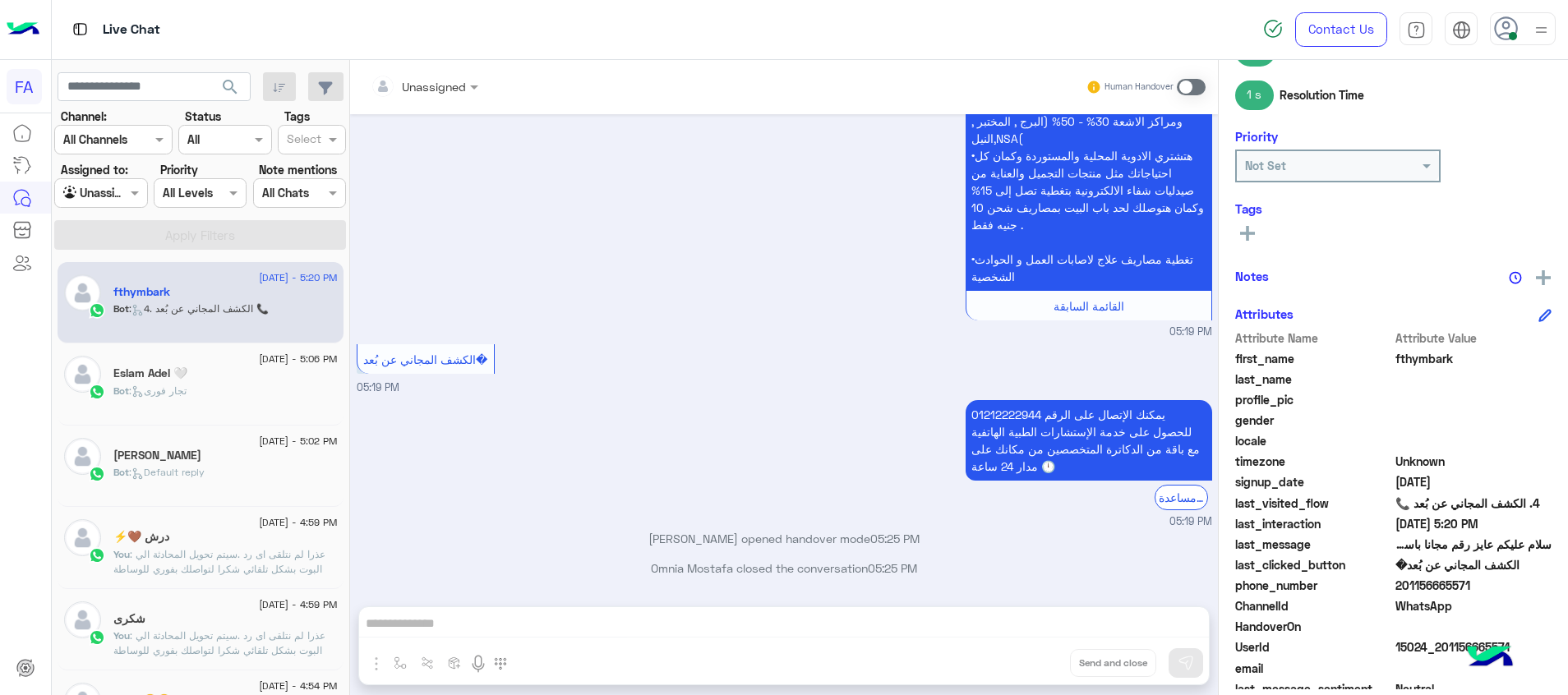
scroll to position [2302, 0]
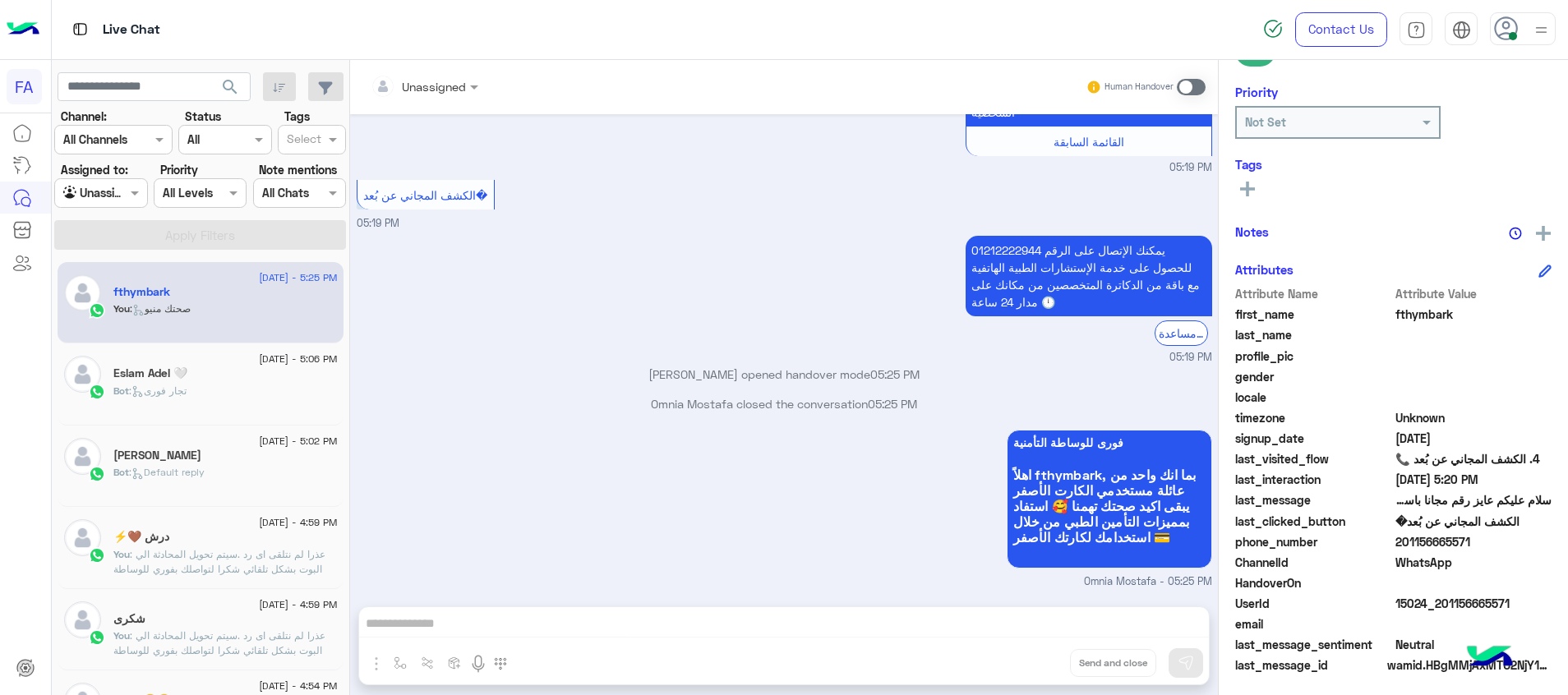
click at [86, 199] on input "text" at bounding box center [82, 194] width 38 height 17
click at [95, 291] on b "Your Inbox" at bounding box center [107, 287] width 58 height 14
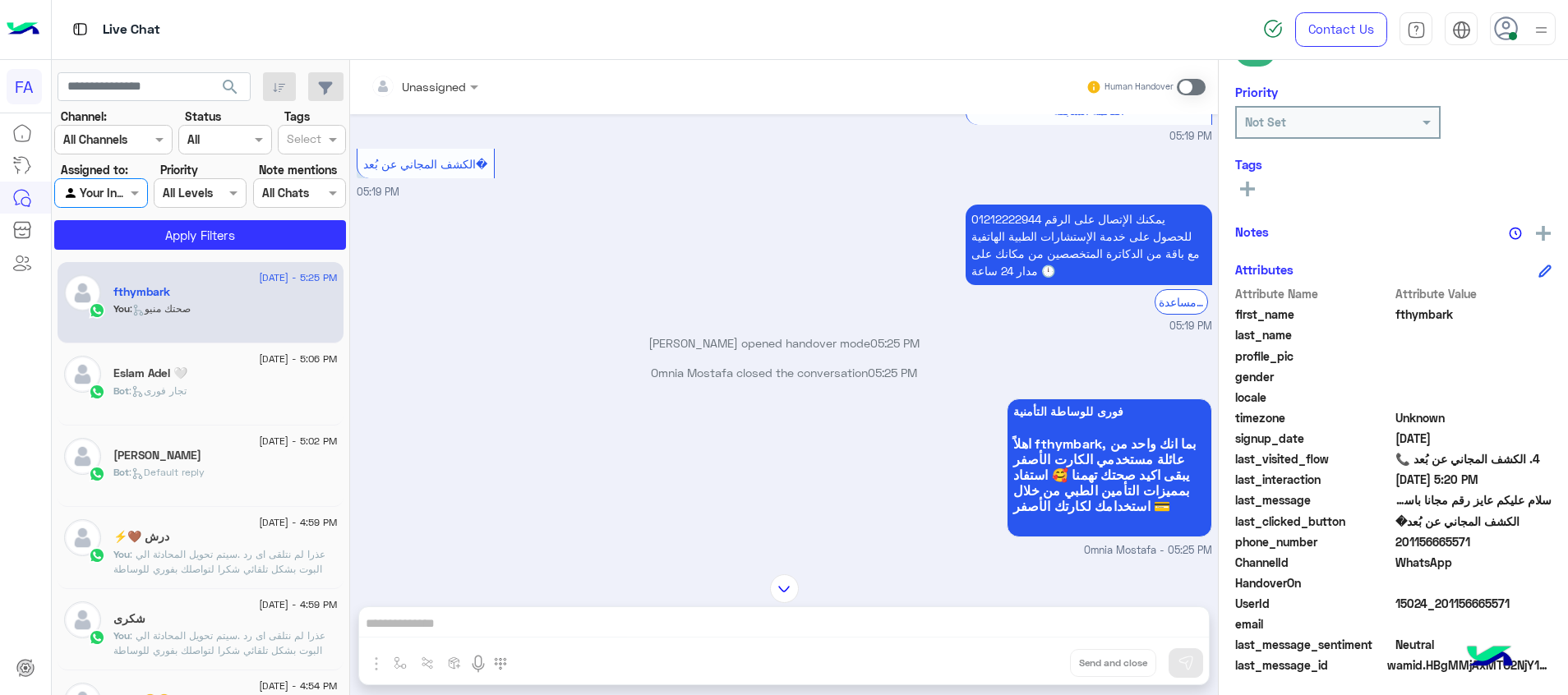
scroll to position [2302, 0]
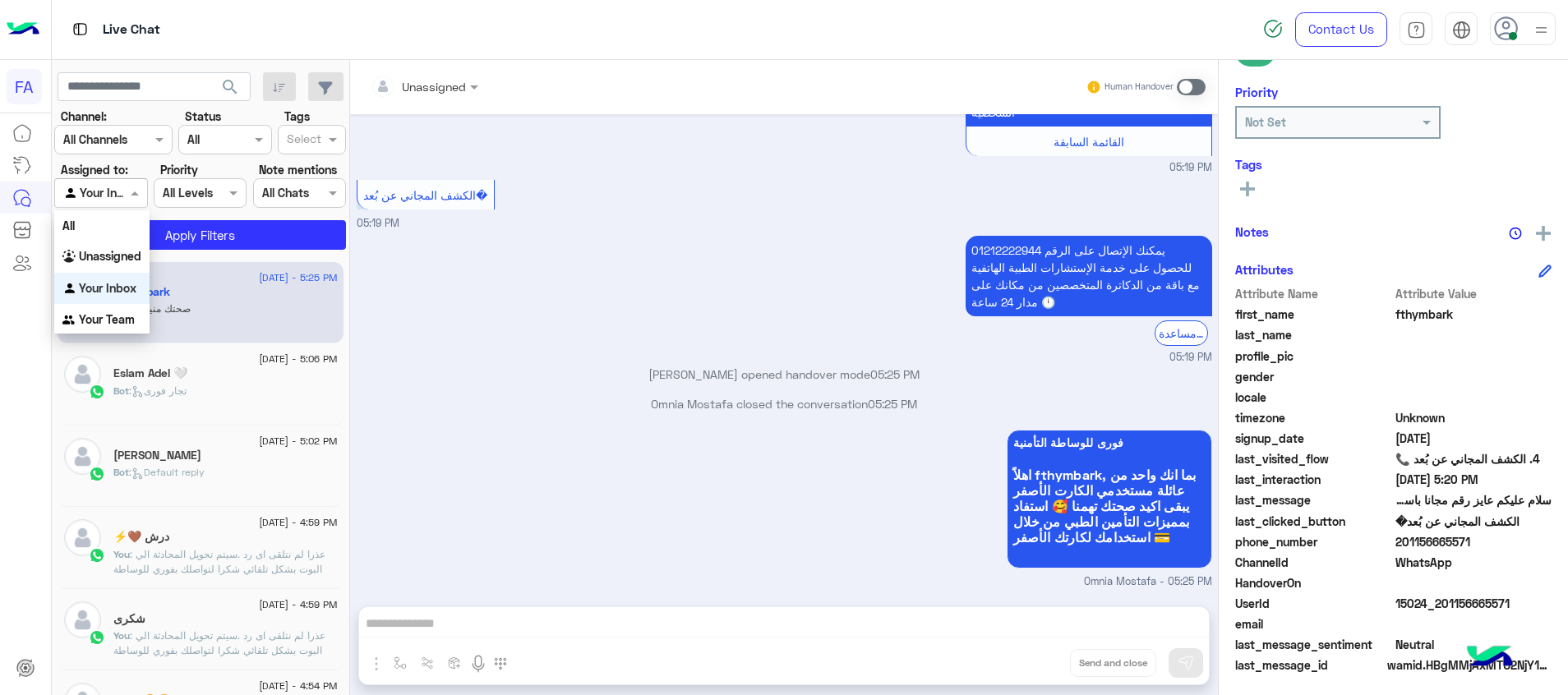
click at [120, 204] on div "Agent Filter Your Inbox" at bounding box center [100, 193] width 93 height 29
click at [129, 292] on b "Your Inbox" at bounding box center [107, 287] width 58 height 14
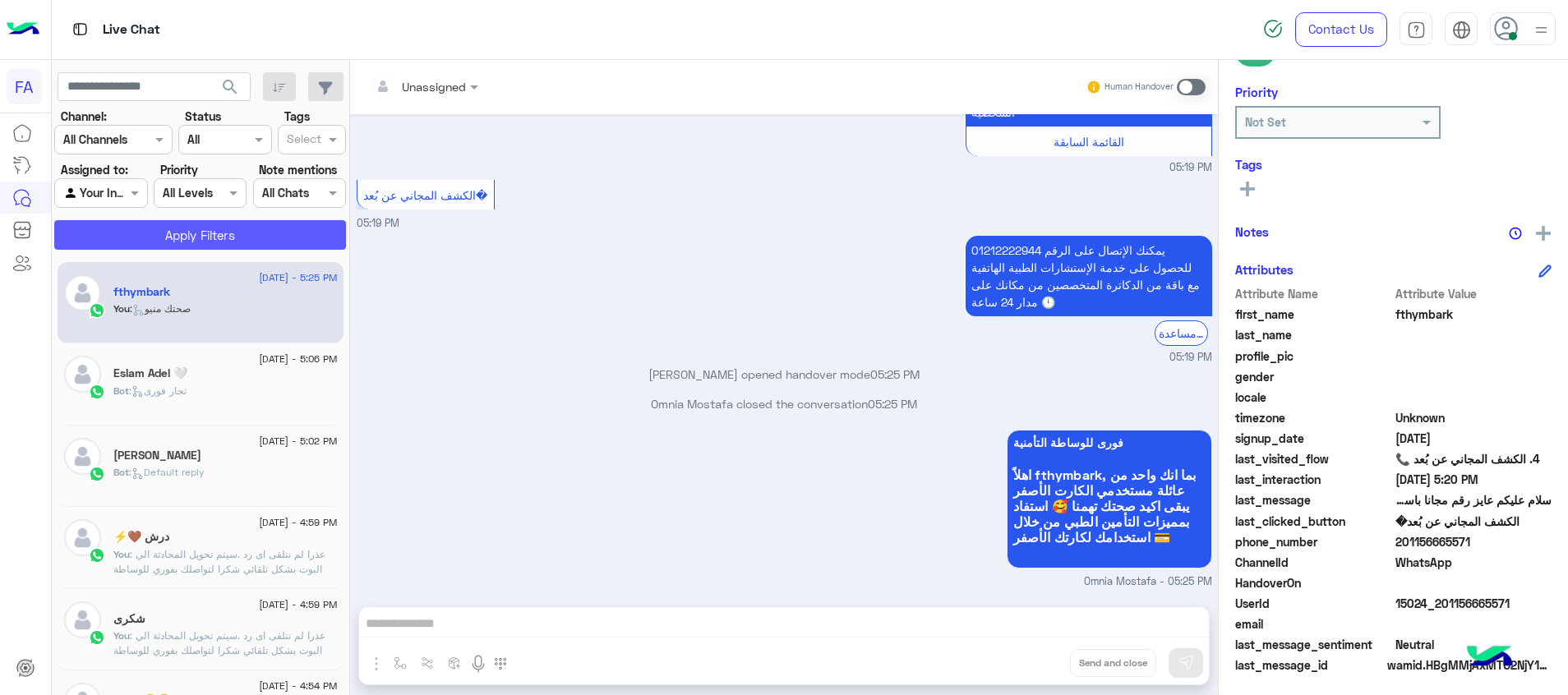
click at [198, 235] on button "Apply Filters" at bounding box center [199, 235] width 292 height 29
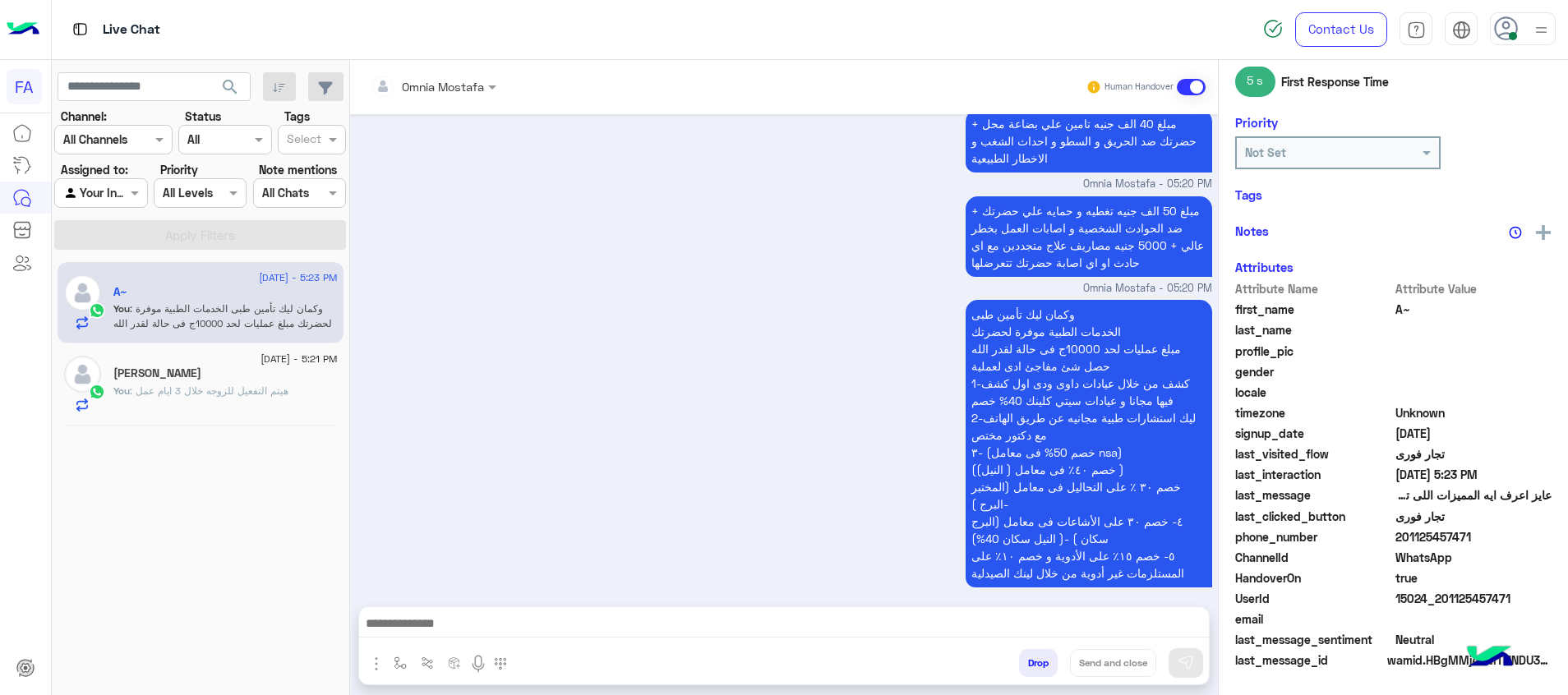
scroll to position [234, 0]
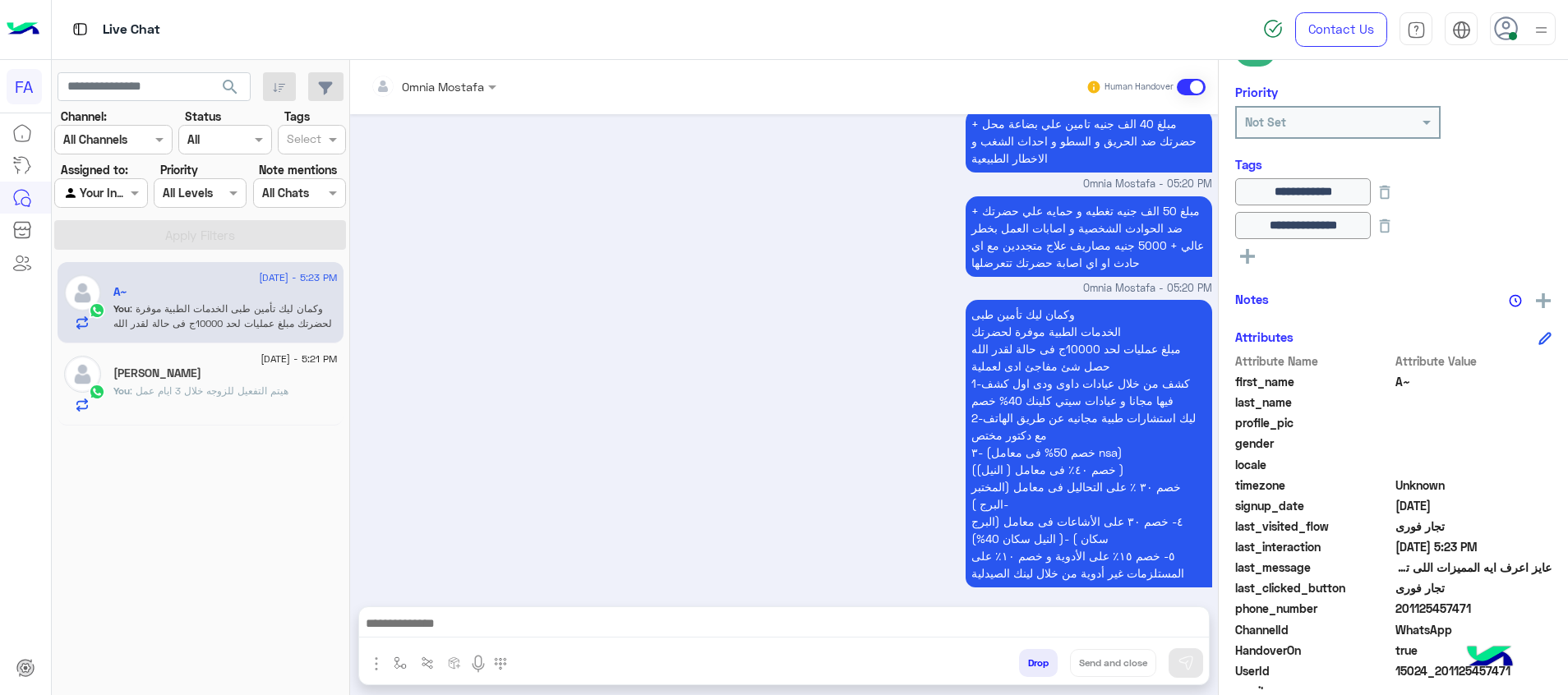
click at [1252, 258] on icon at bounding box center [1248, 256] width 15 height 15
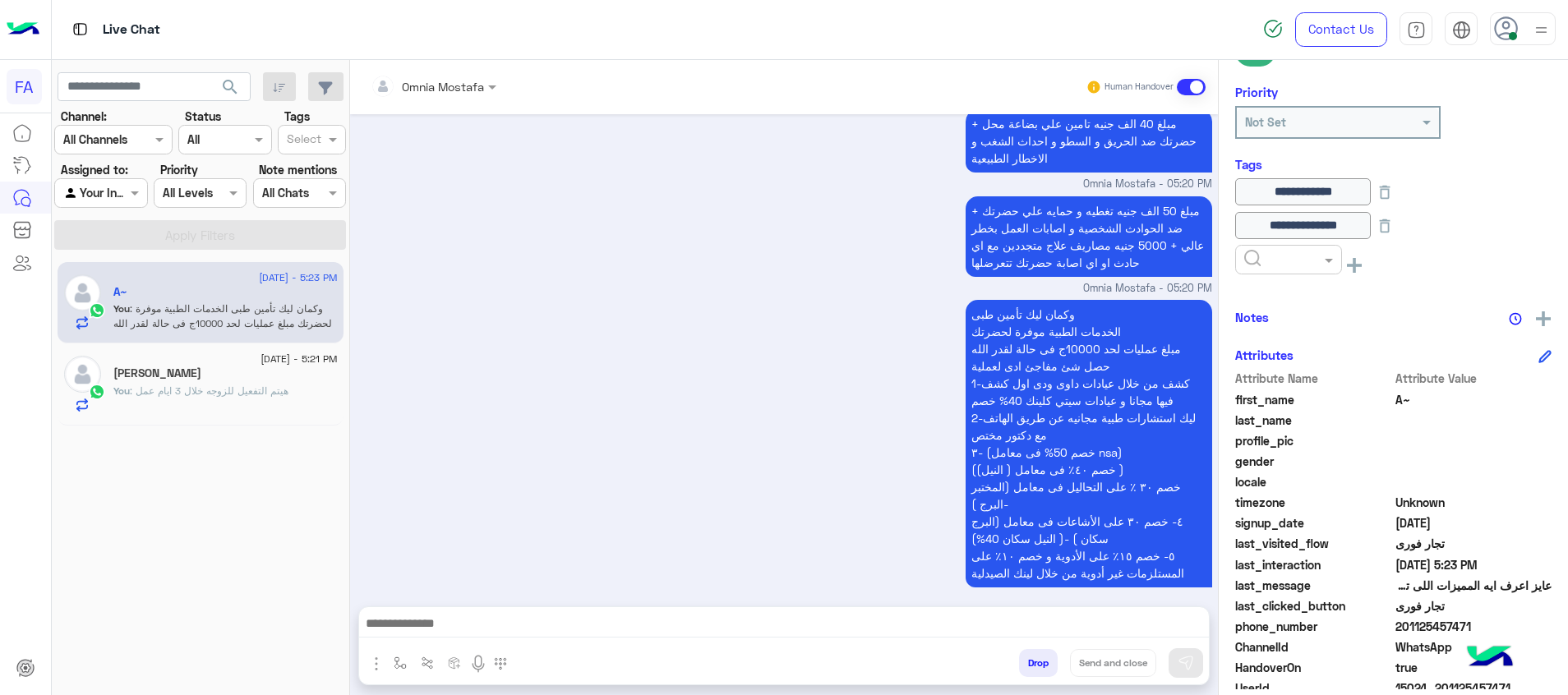
drag, startPoint x: 1252, startPoint y: 258, endPoint x: 1249, endPoint y: 280, distance: 22.2
click at [1251, 258] on input "text" at bounding box center [1268, 260] width 50 height 17
click at [1254, 300] on span "Done" at bounding box center [1256, 299] width 27 height 14
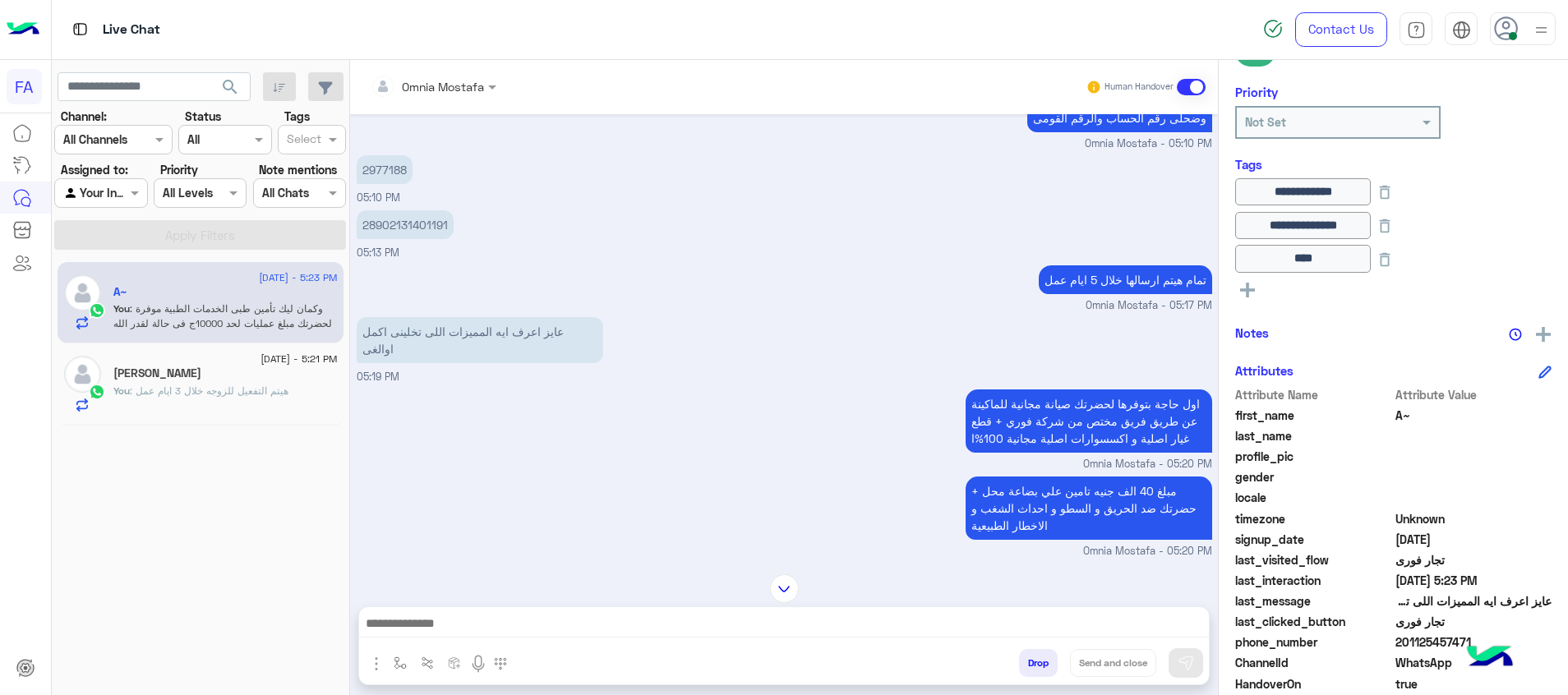
scroll to position [626, 0]
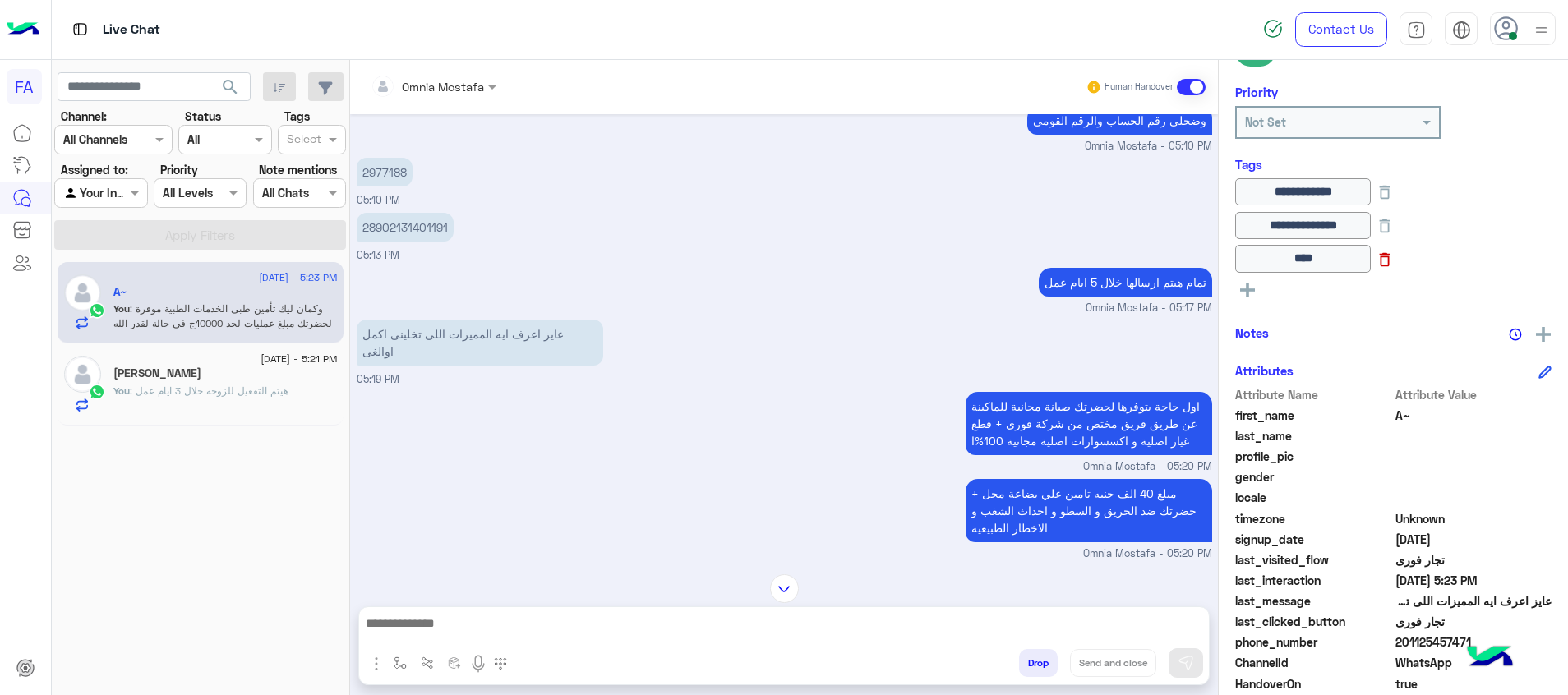
click at [1393, 262] on icon at bounding box center [1384, 259] width 18 height 18
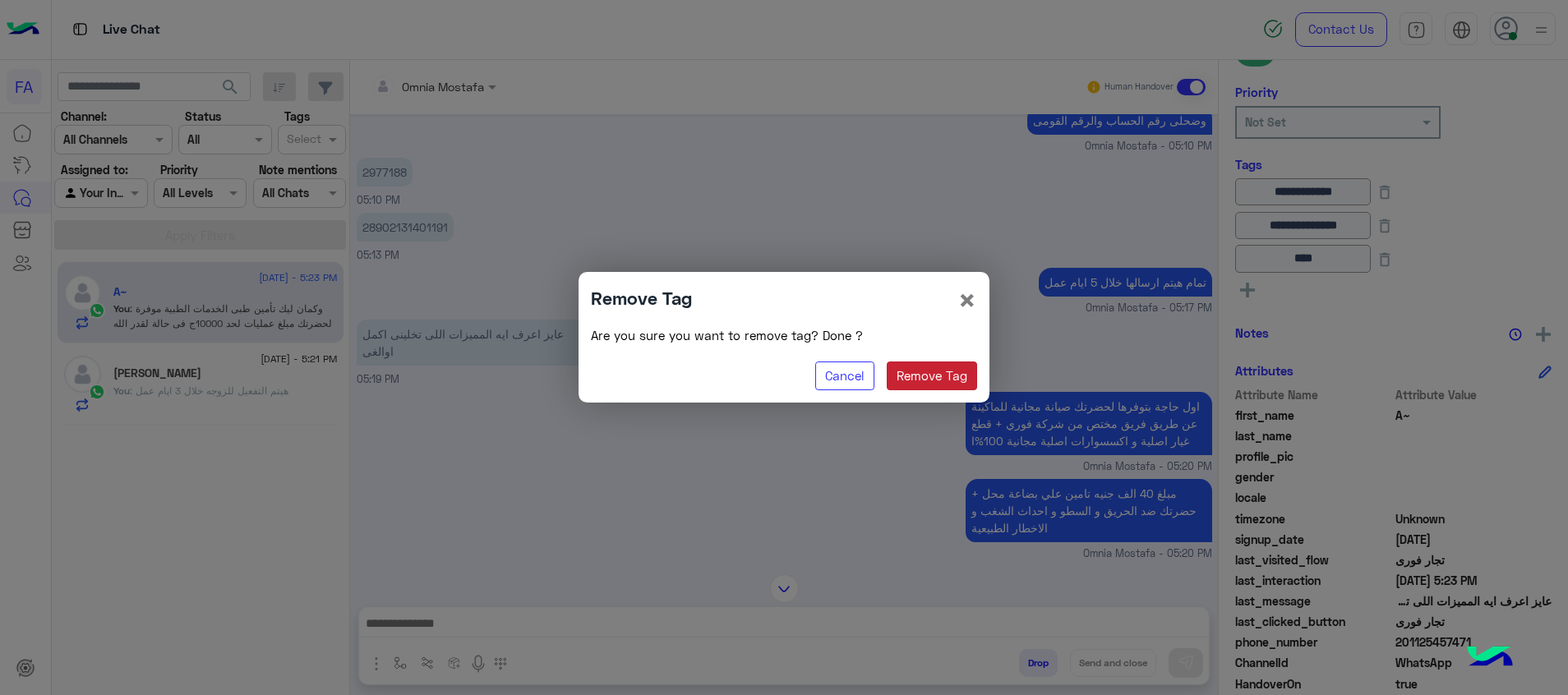
click at [953, 381] on button "Remove Tag" at bounding box center [932, 376] width 91 height 29
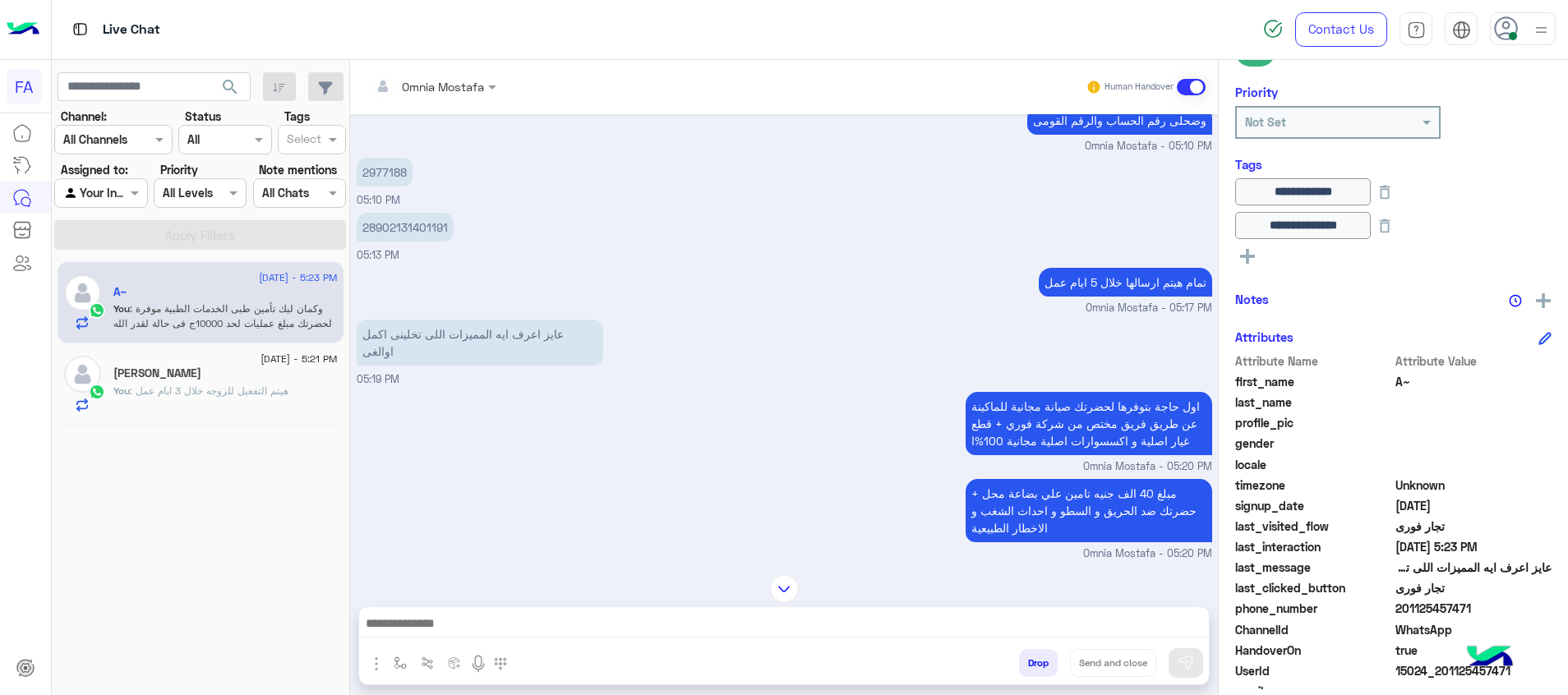
click at [118, 186] on div at bounding box center [100, 193] width 91 height 19
drag, startPoint x: 116, startPoint y: 265, endPoint x: 174, endPoint y: 233, distance: 66.2
click at [121, 263] on div "Unassigned" at bounding box center [101, 257] width 95 height 32
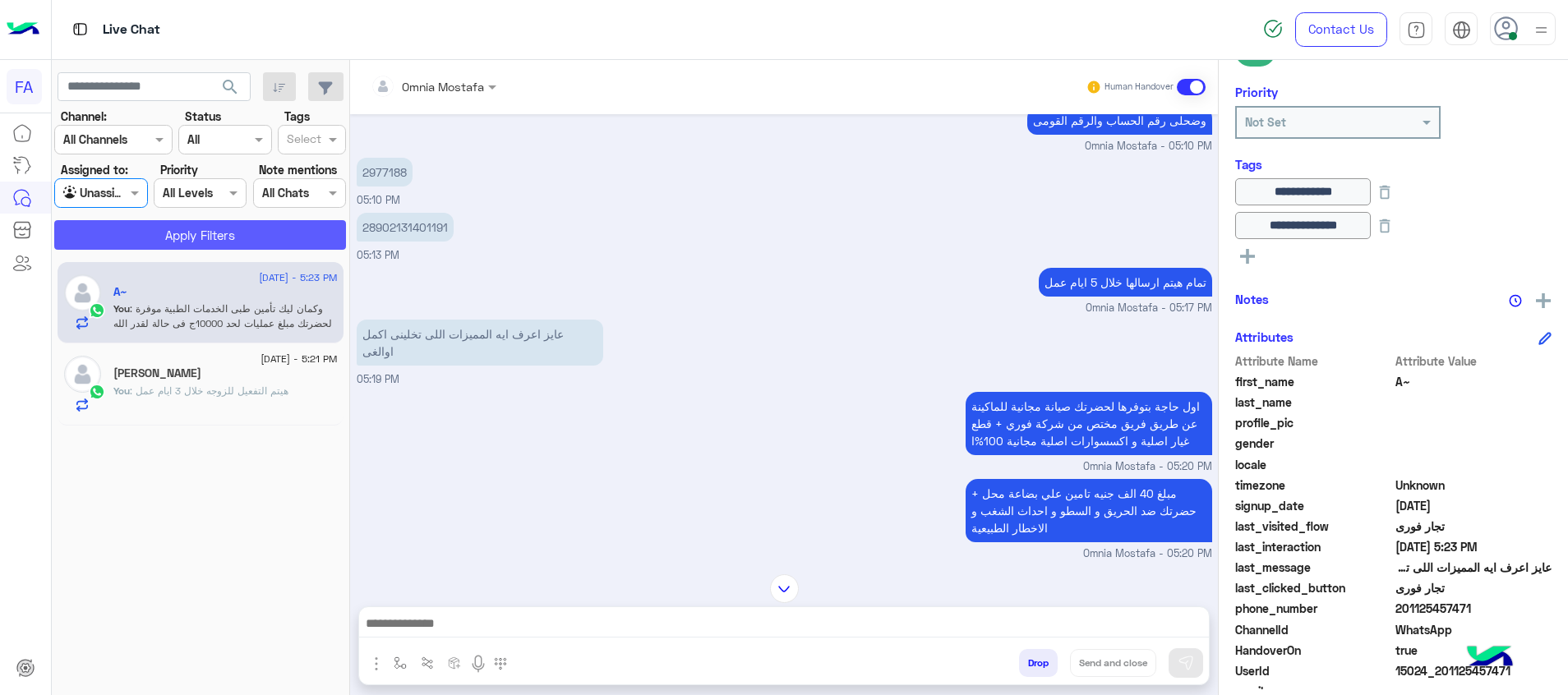
click at [174, 231] on button "Apply Filters" at bounding box center [199, 235] width 292 height 29
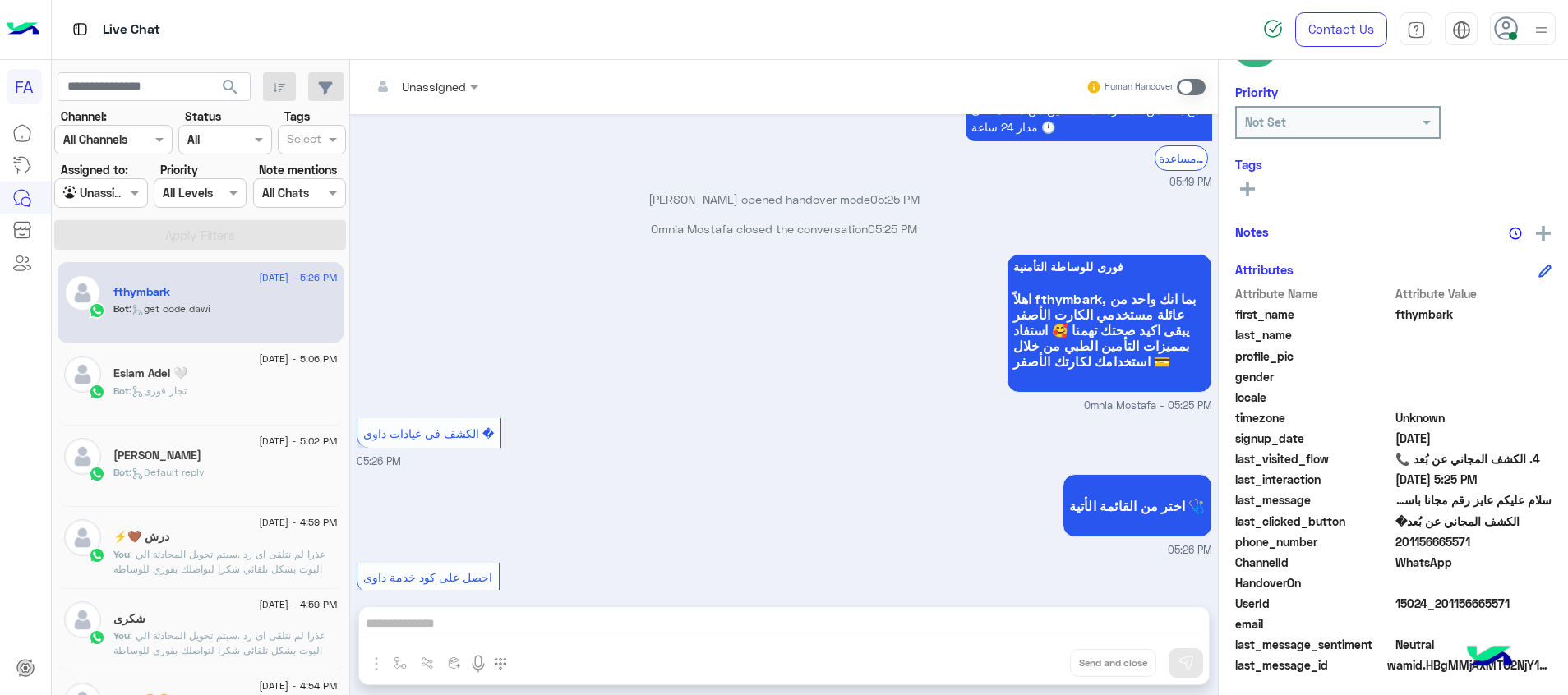
scroll to position [2287, 0]
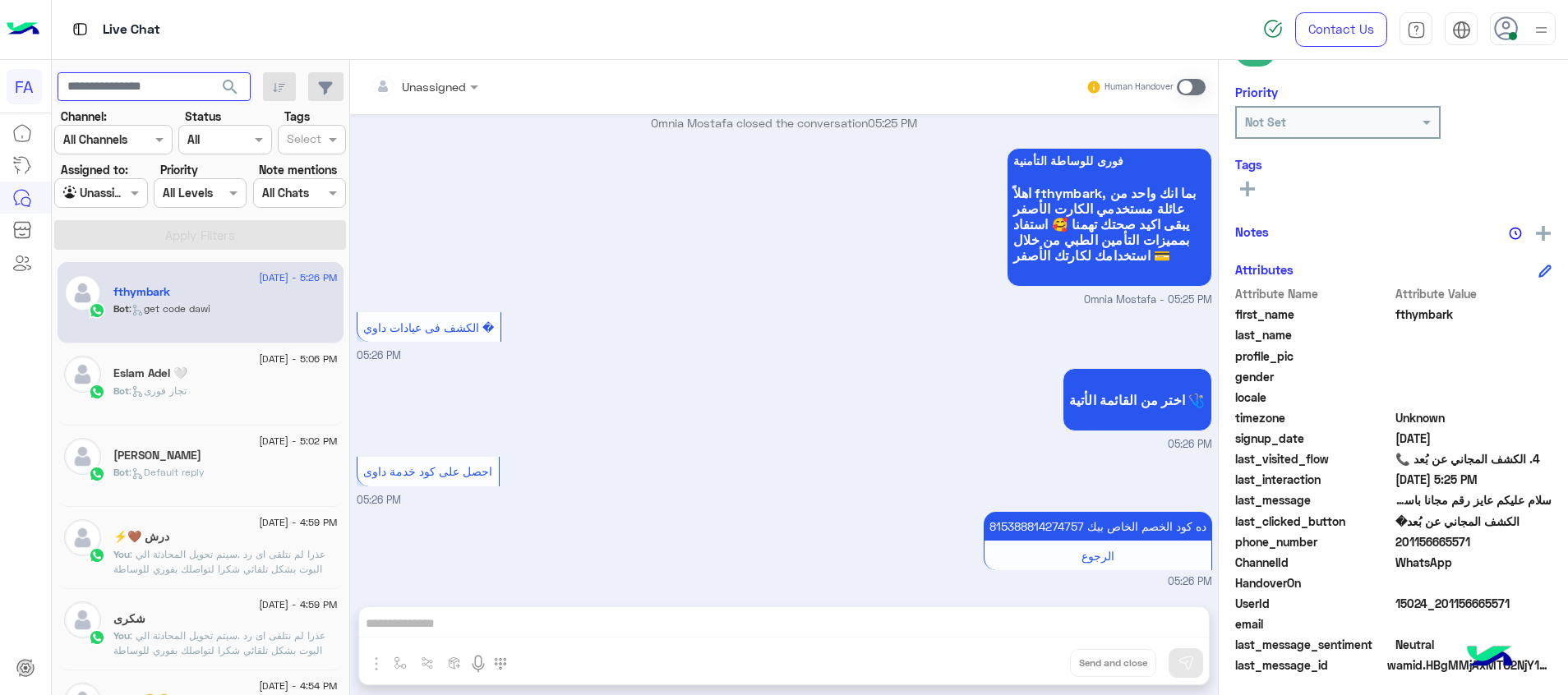
click at [123, 85] on input "text" at bounding box center [154, 87] width 193 height 29
paste input "**********"
type input "**********"
click at [218, 88] on button "search" at bounding box center [231, 90] width 41 height 35
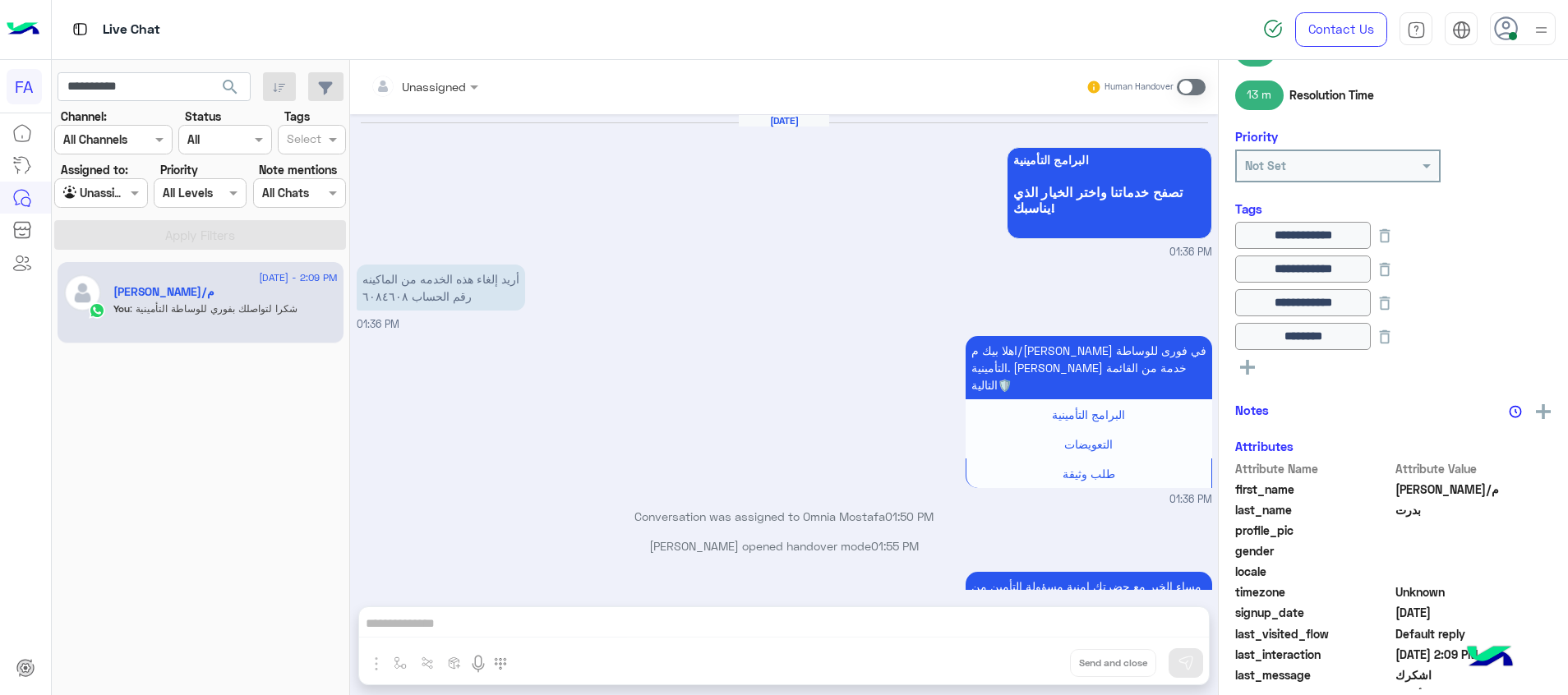
scroll to position [923, 0]
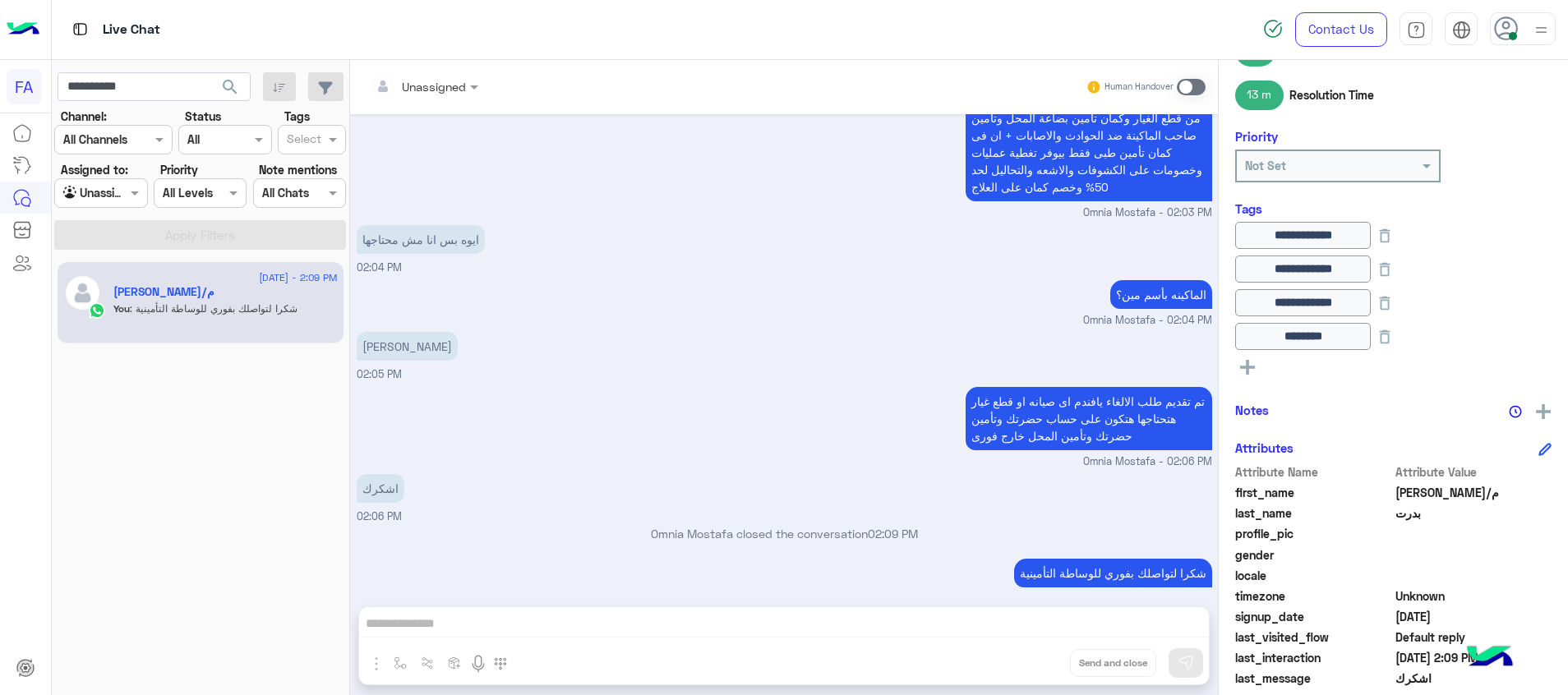
drag, startPoint x: 474, startPoint y: 335, endPoint x: 360, endPoint y: 338, distance: 114.0
click at [360, 338] on p "محمد محمد بدرت حامد" at bounding box center [406, 346] width 101 height 28
copy p "محمد محمد بدرت حامد"
click at [129, 96] on input "**********" at bounding box center [154, 87] width 193 height 29
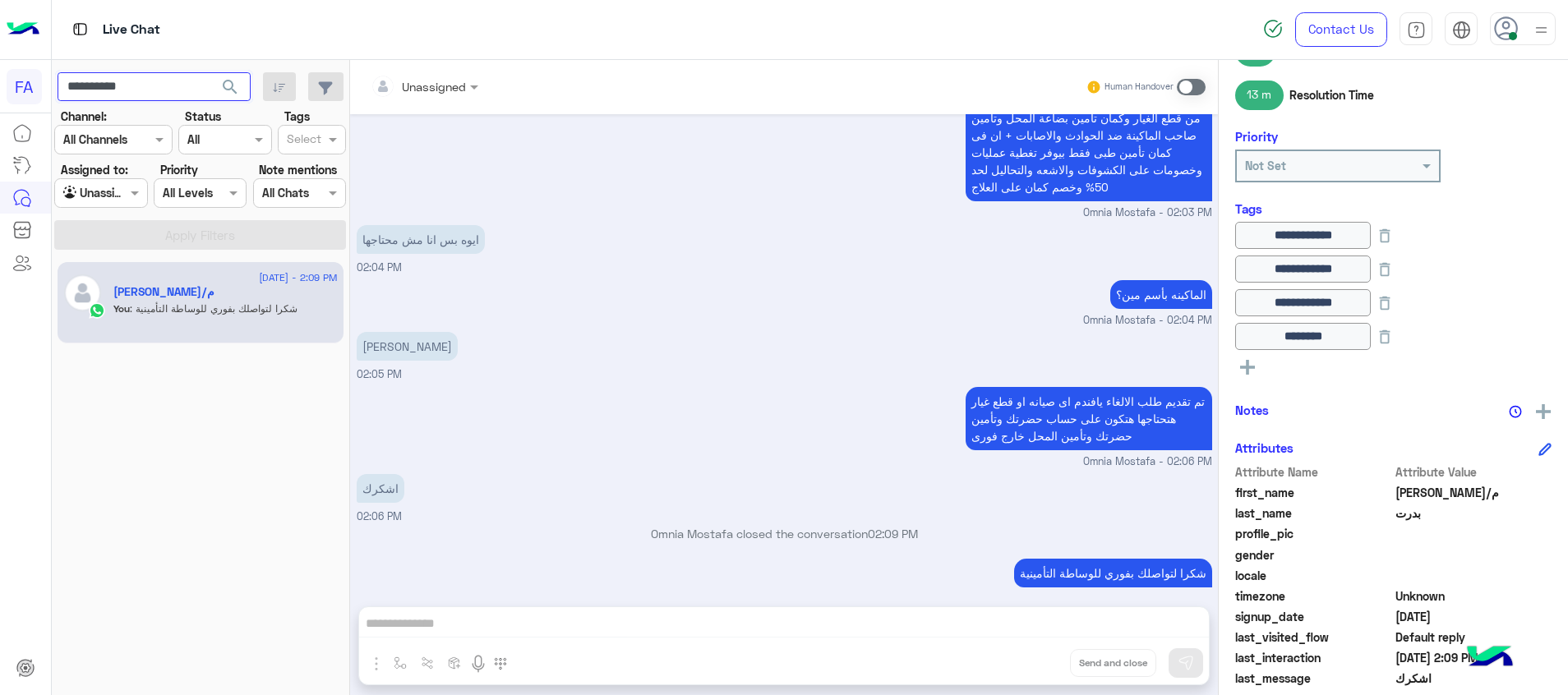
click at [129, 96] on input "**********" at bounding box center [154, 87] width 193 height 29
click at [120, 202] on div "Unassigned" at bounding box center [95, 194] width 62 height 19
click at [136, 293] on b "Your Inbox" at bounding box center [107, 287] width 58 height 14
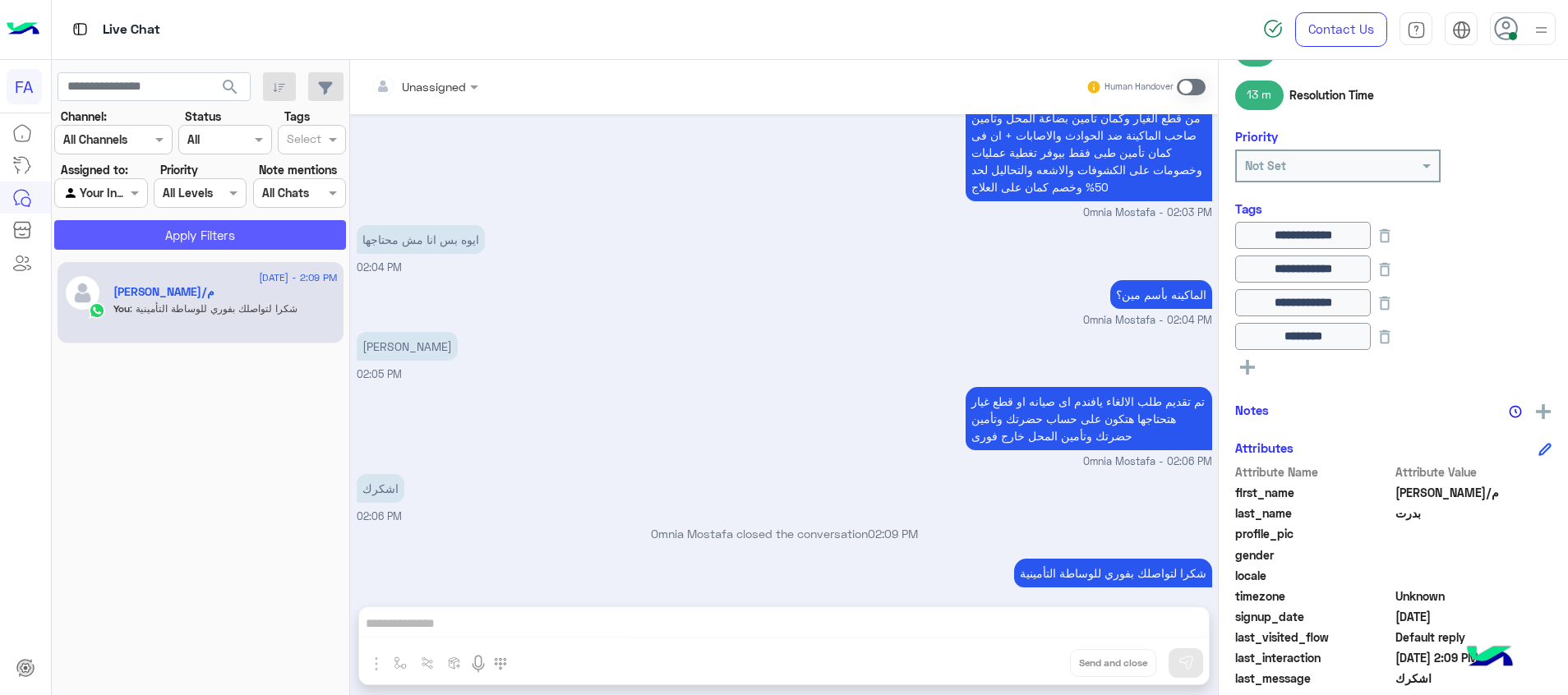
click at [230, 234] on button "Apply Filters" at bounding box center [199, 235] width 292 height 29
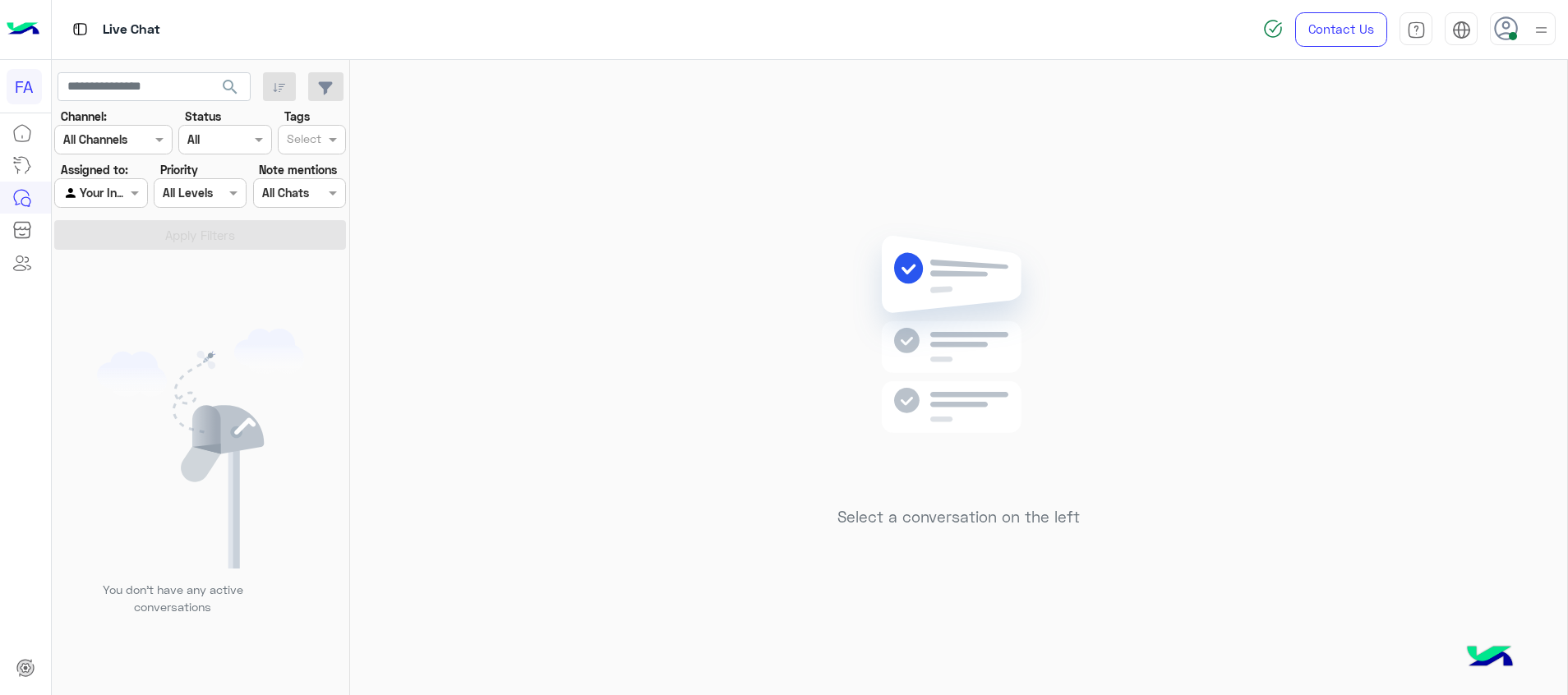
click at [229, 86] on span "search" at bounding box center [230, 87] width 20 height 20
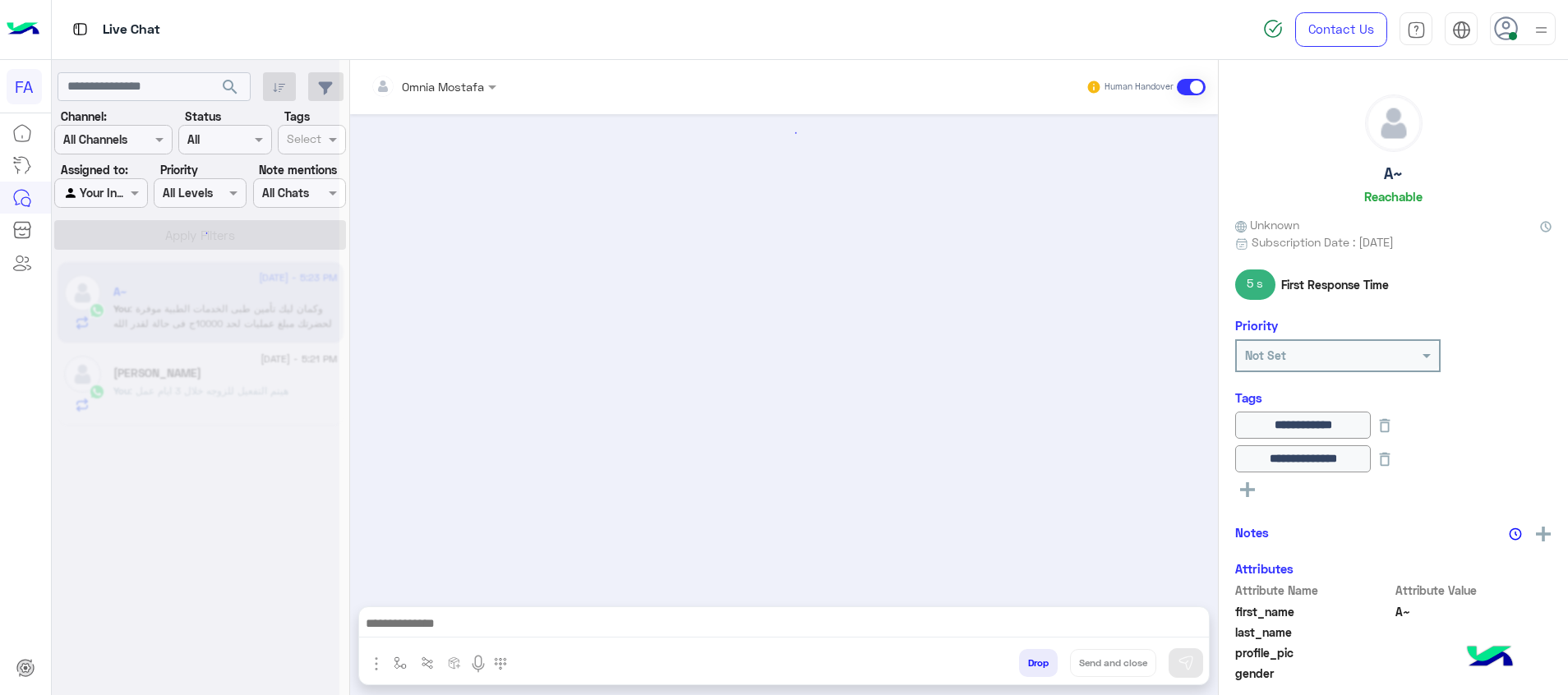
scroll to position [997, 0]
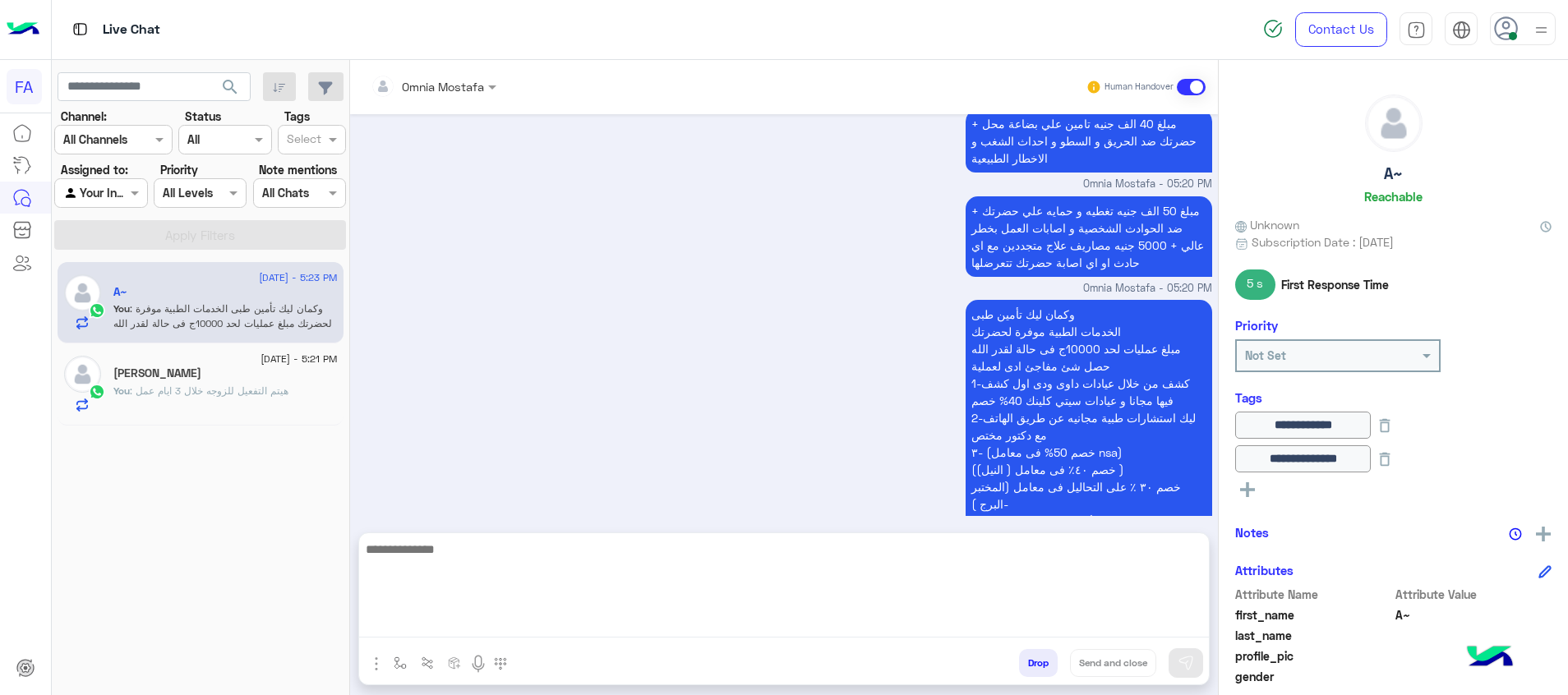
drag, startPoint x: 1184, startPoint y: 633, endPoint x: 1135, endPoint y: 676, distance: 65.2
click at [1184, 633] on textarea at bounding box center [784, 588] width 850 height 98
paste textarea "**********"
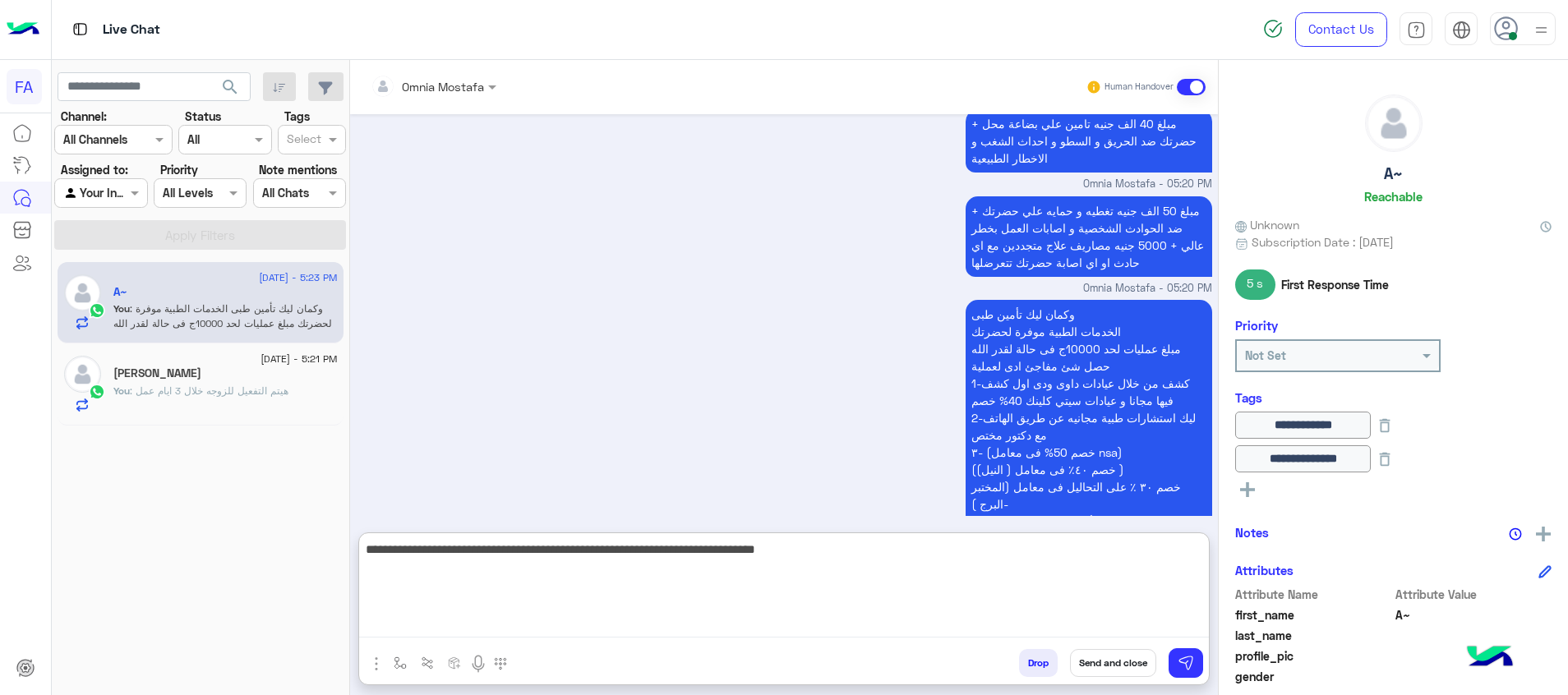
type textarea "**********"
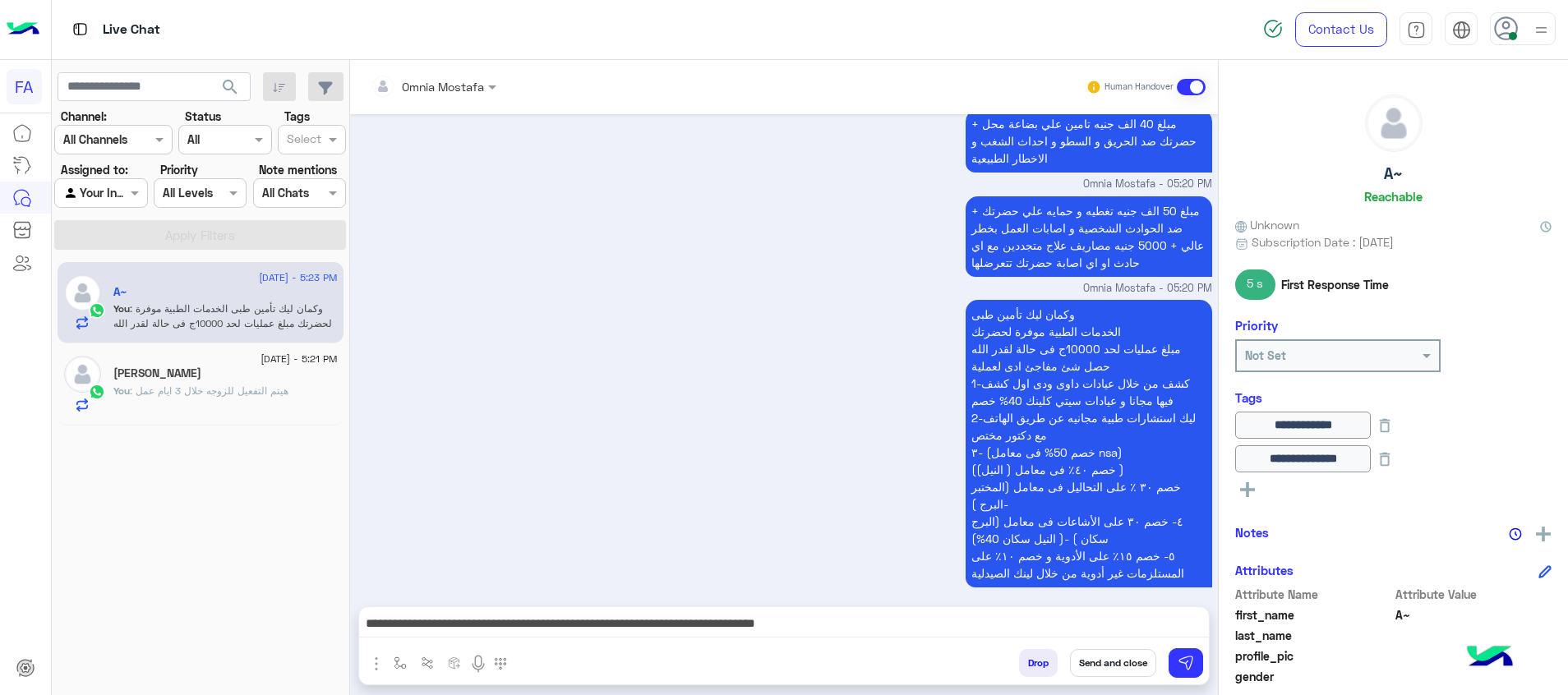
click at [1125, 661] on button "Send and close" at bounding box center [1112, 664] width 86 height 28
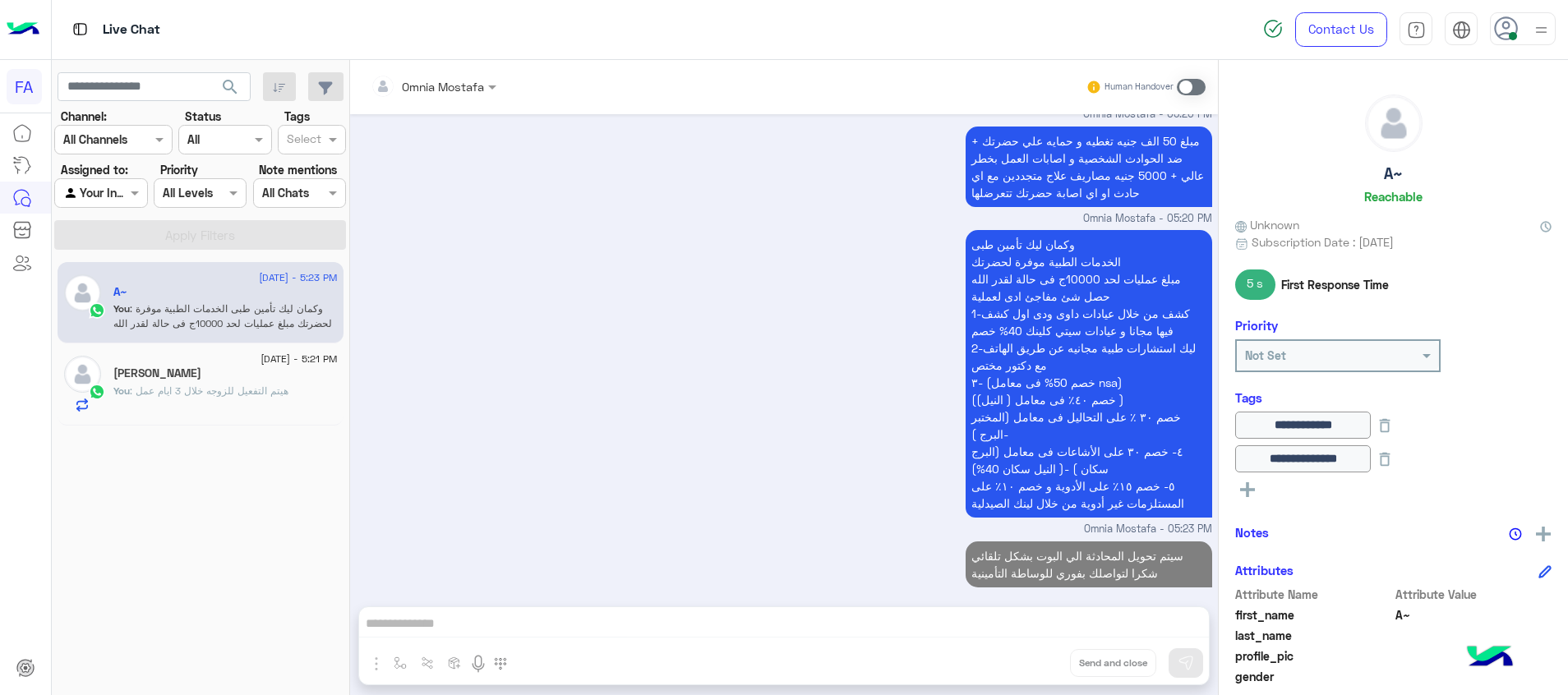
scroll to position [1097, 0]
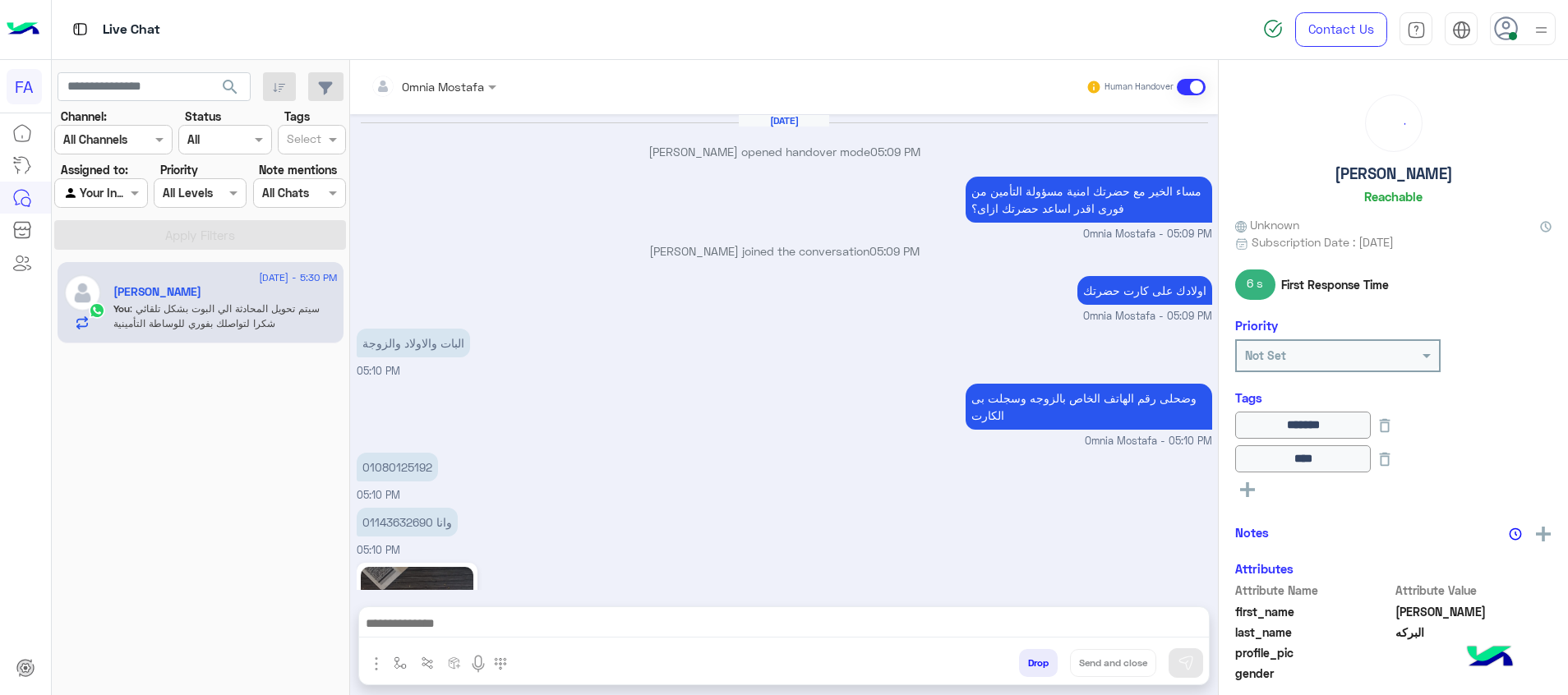
scroll to position [1894, 0]
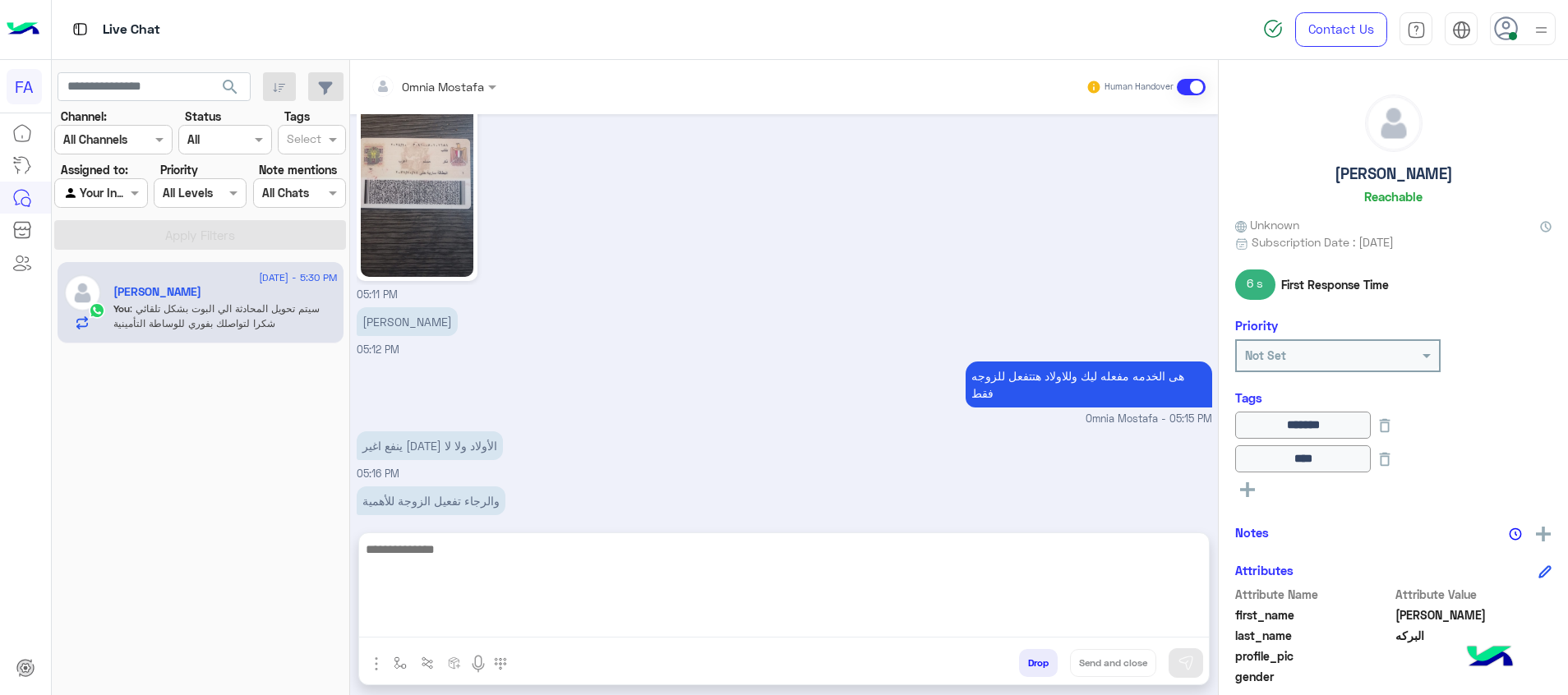
click at [1106, 617] on textarea at bounding box center [784, 588] width 850 height 98
paste textarea "**********"
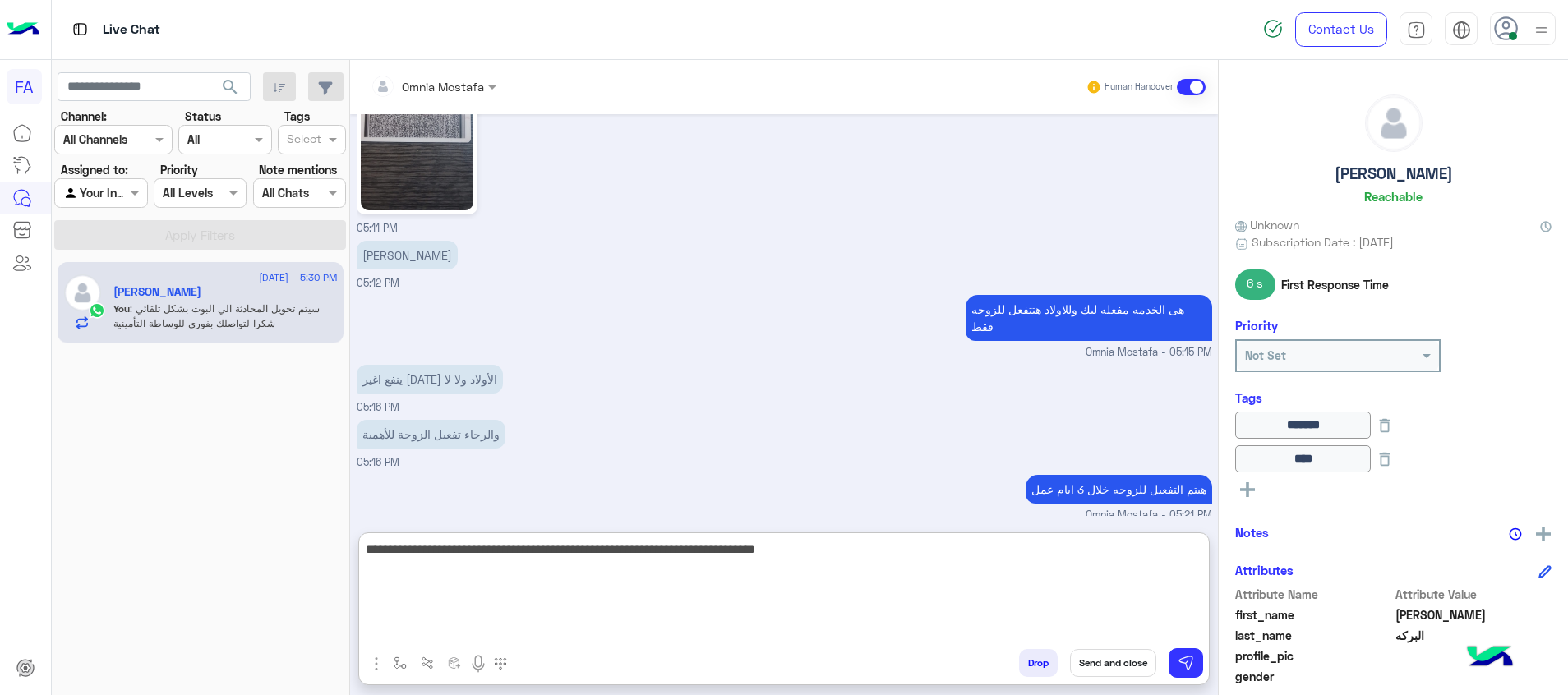
scroll to position [1967, 0]
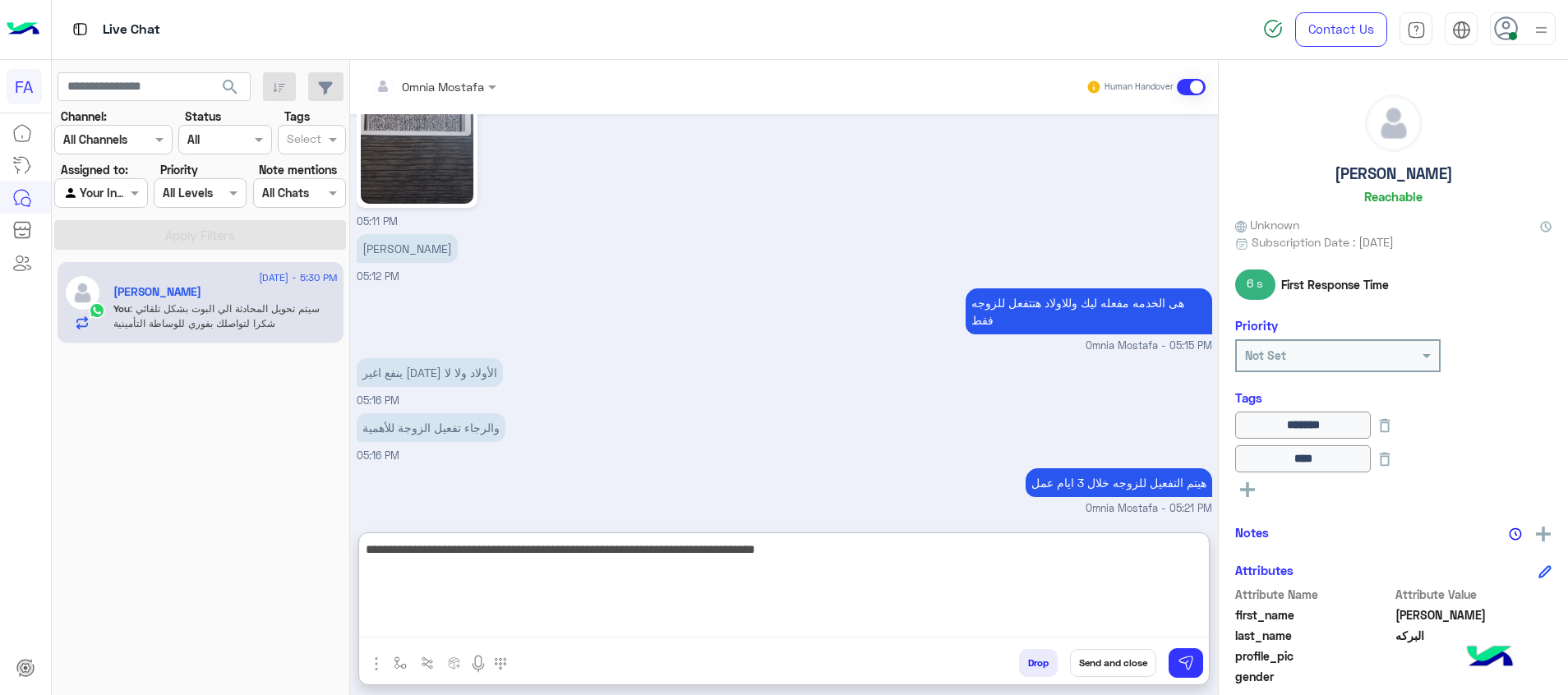
type textarea "**********"
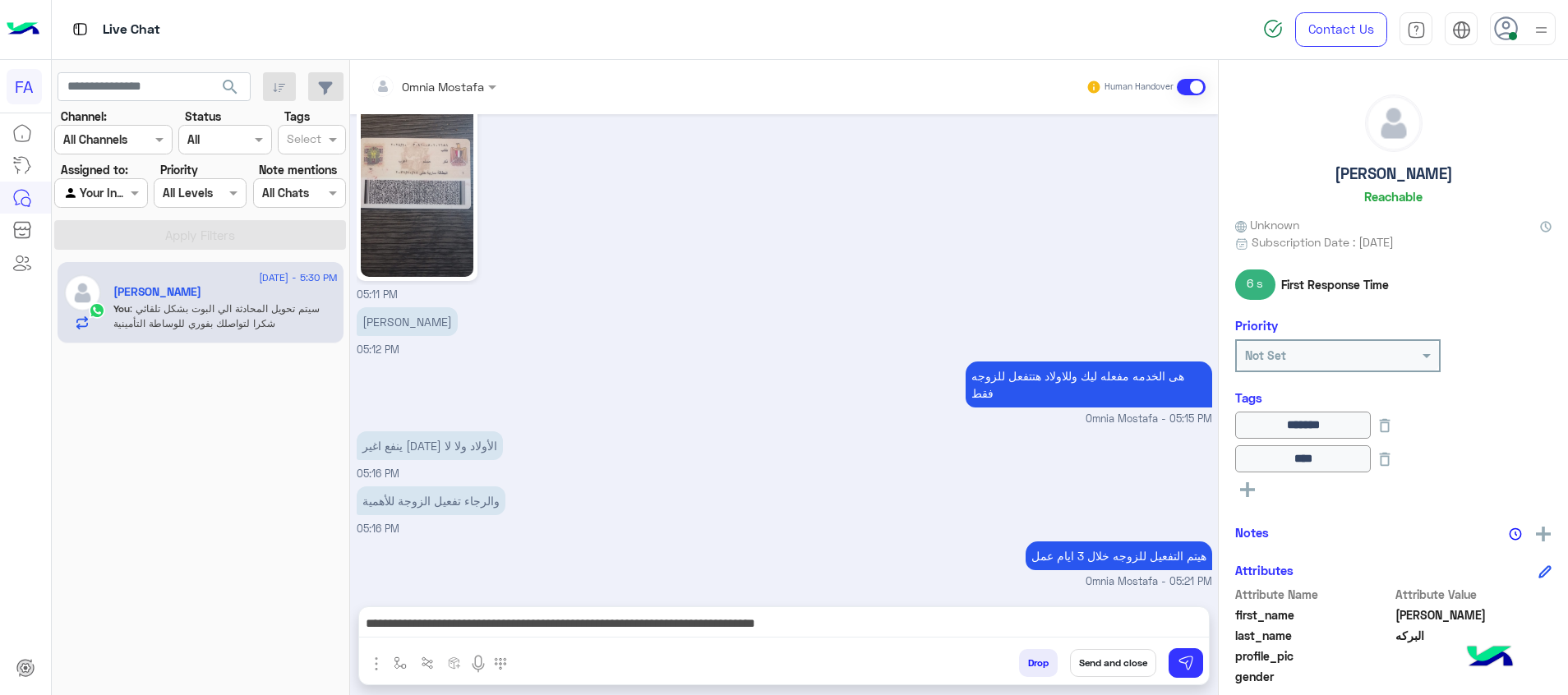
click at [1123, 663] on button "Send and close" at bounding box center [1112, 664] width 86 height 28
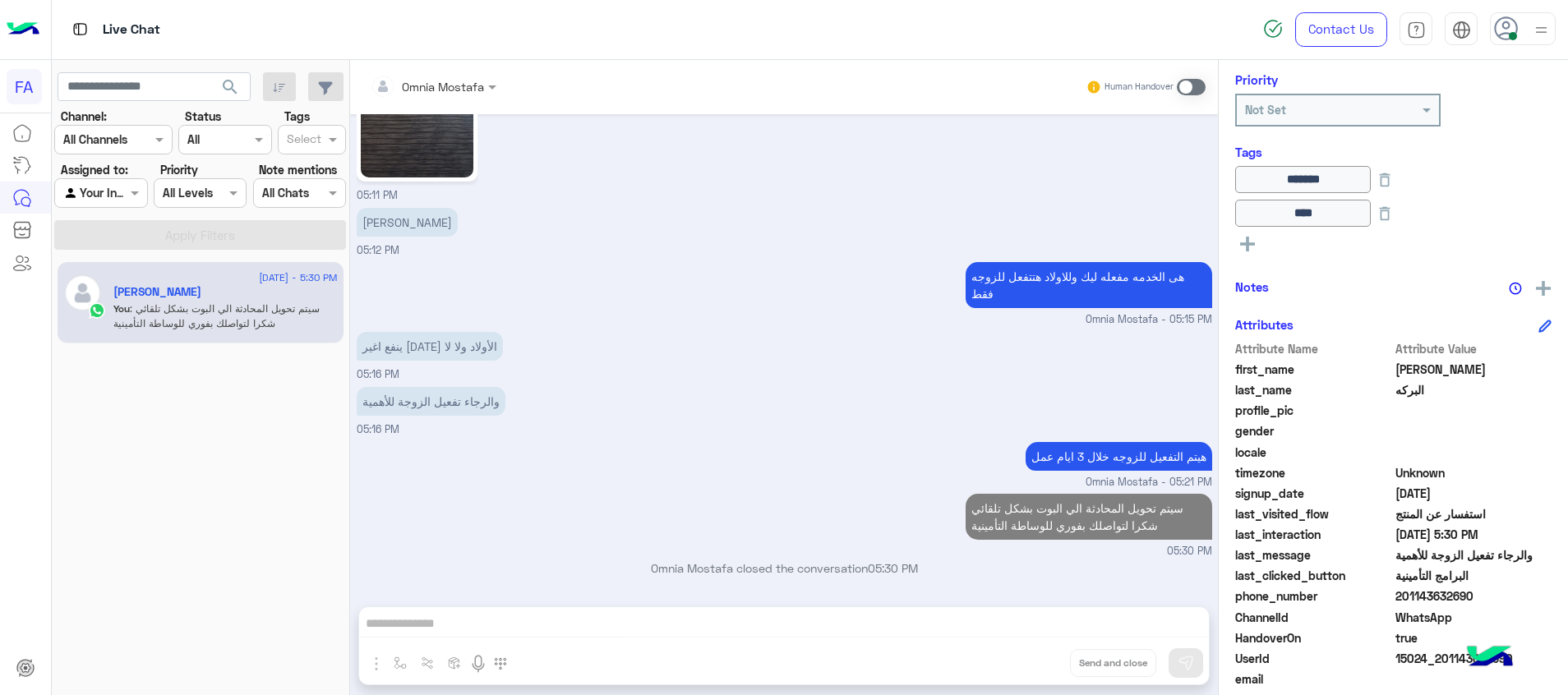
scroll to position [247, 0]
drag, startPoint x: 1481, startPoint y: 602, endPoint x: 1403, endPoint y: 597, distance: 78.2
click at [1403, 597] on span "201143632690" at bounding box center [1473, 596] width 157 height 17
copy span "1143632690"
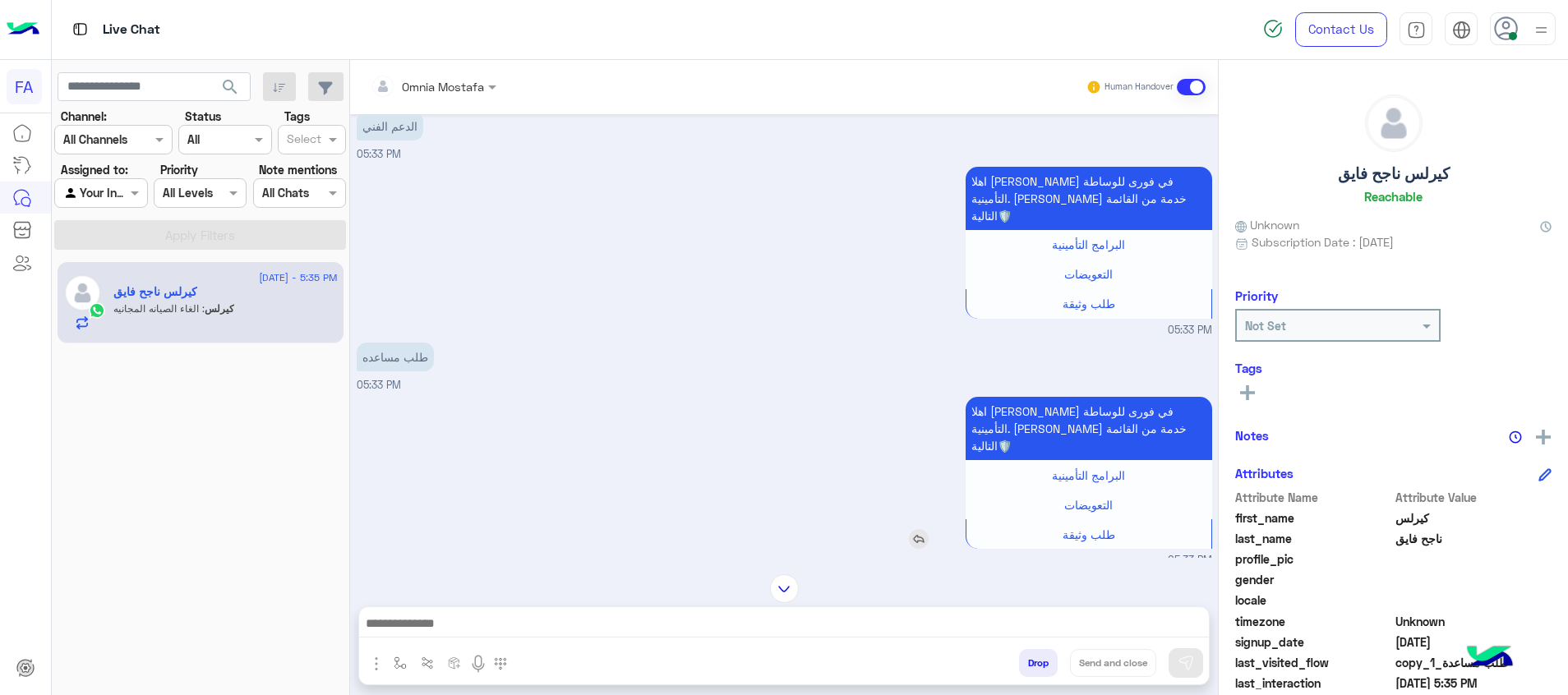
scroll to position [687, 0]
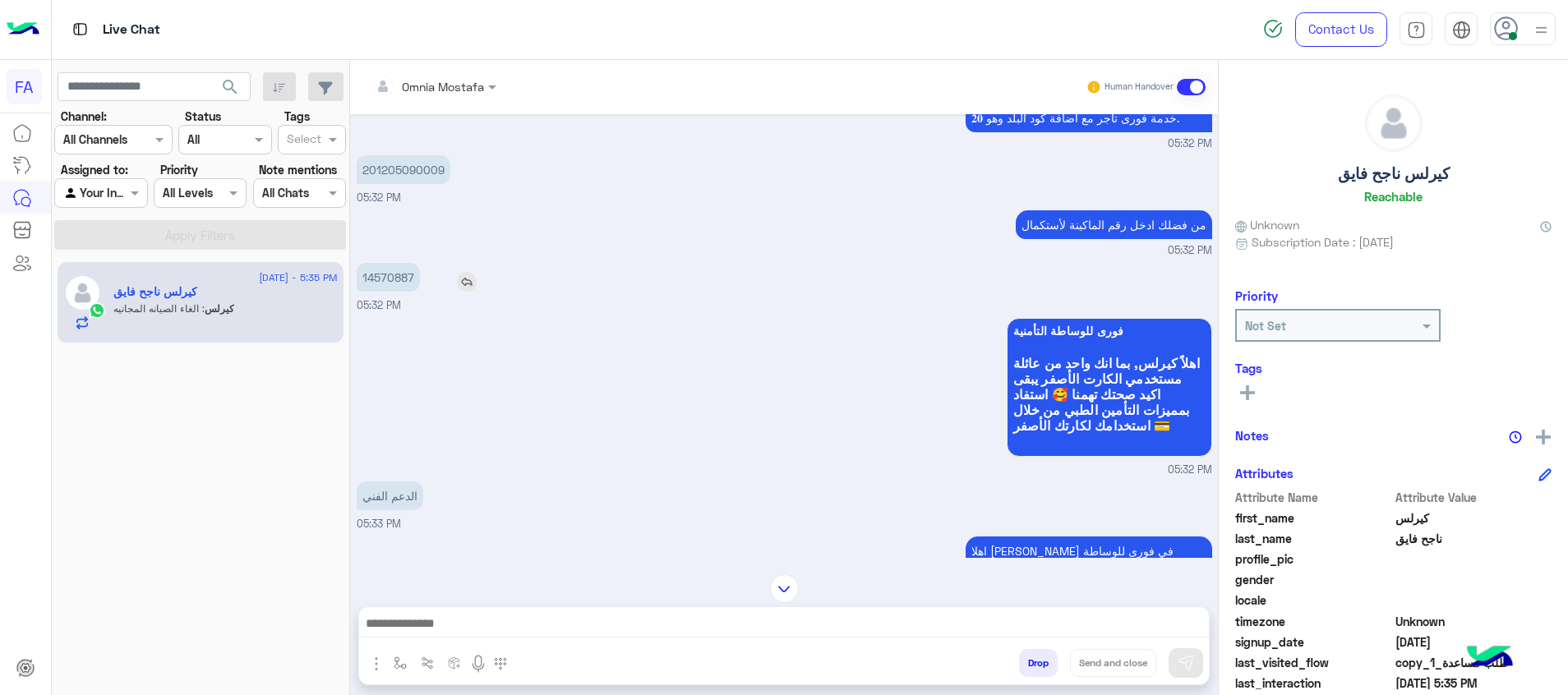
click at [393, 279] on p "14570887" at bounding box center [388, 277] width 63 height 28
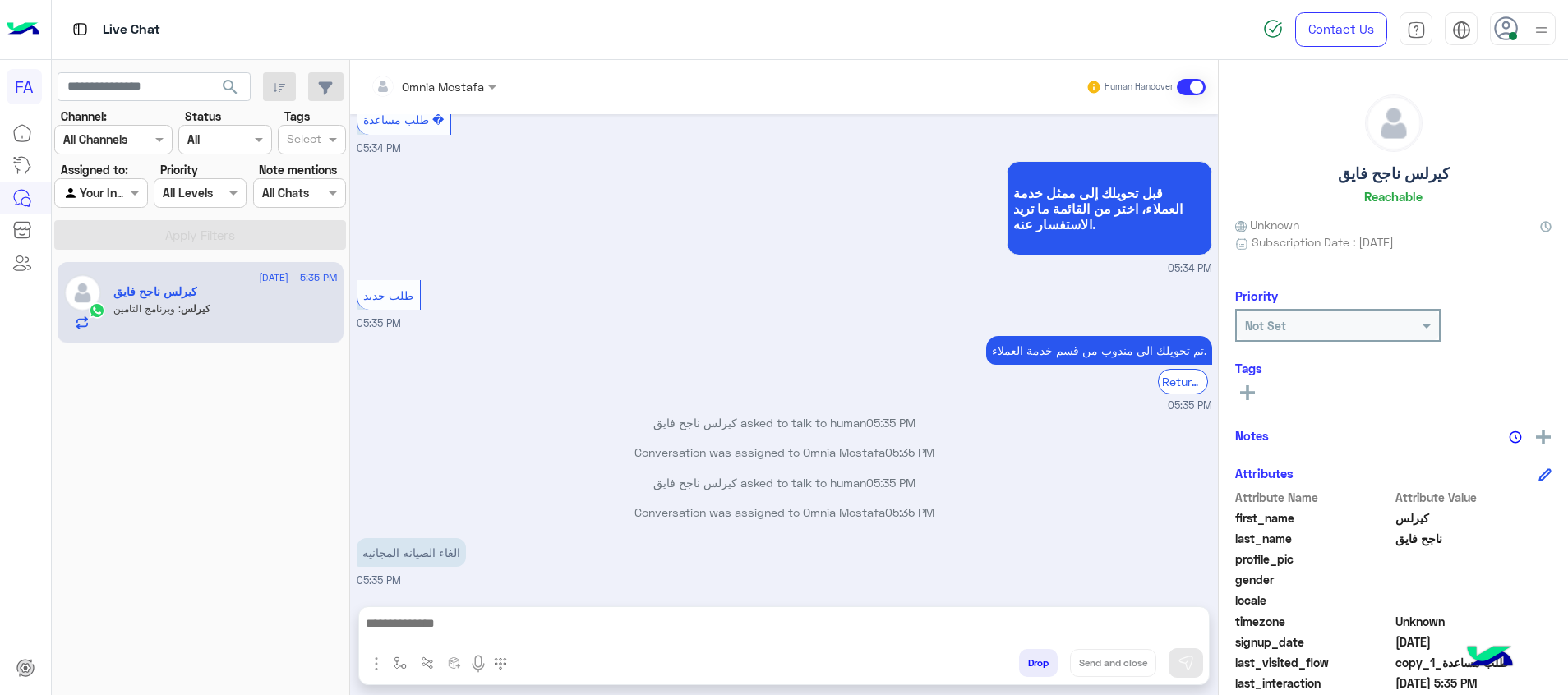
click at [393, 279] on div "Sep 9, 2025 متابعة طلب 01:20 PM تم تحويلك الى مندوب من قسم خدمة العملاء. Return…" at bounding box center [784, 352] width 868 height 476
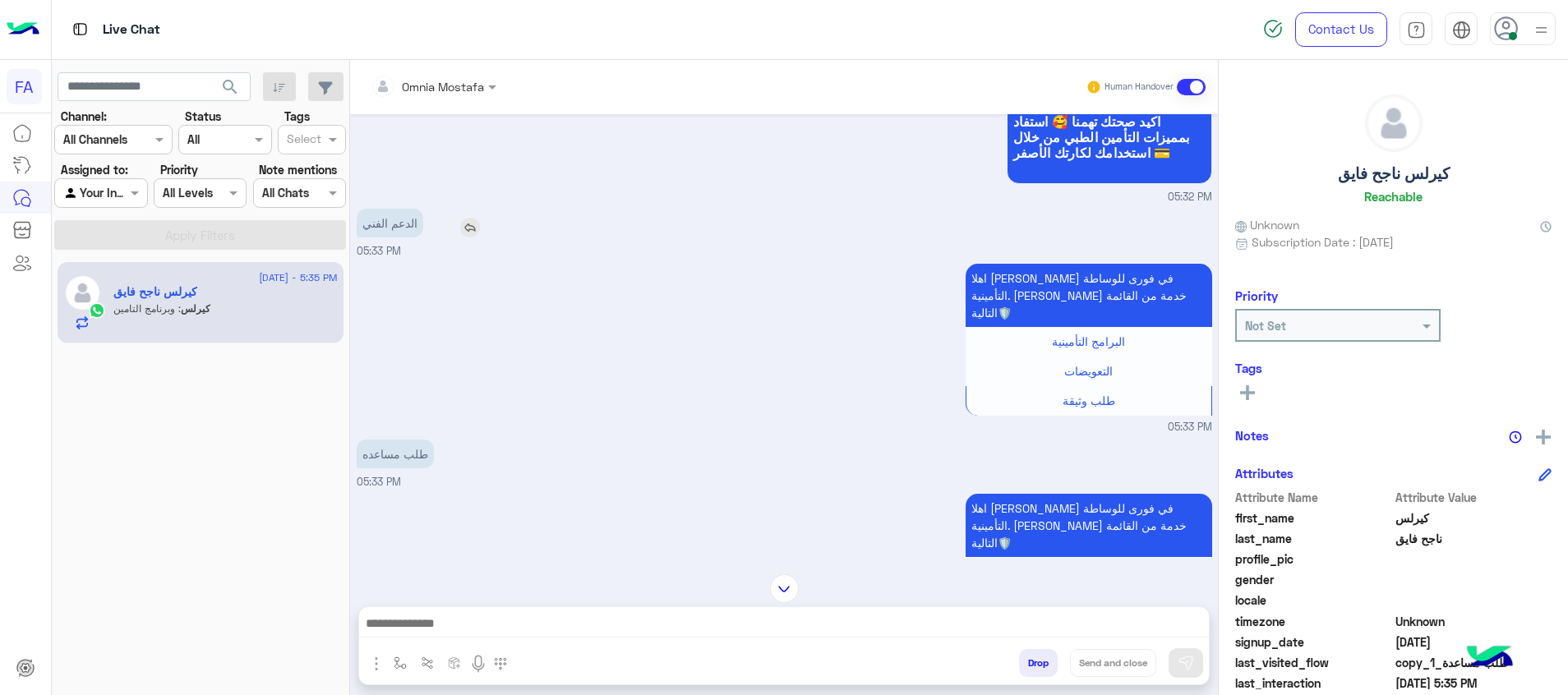
scroll to position [803, 0]
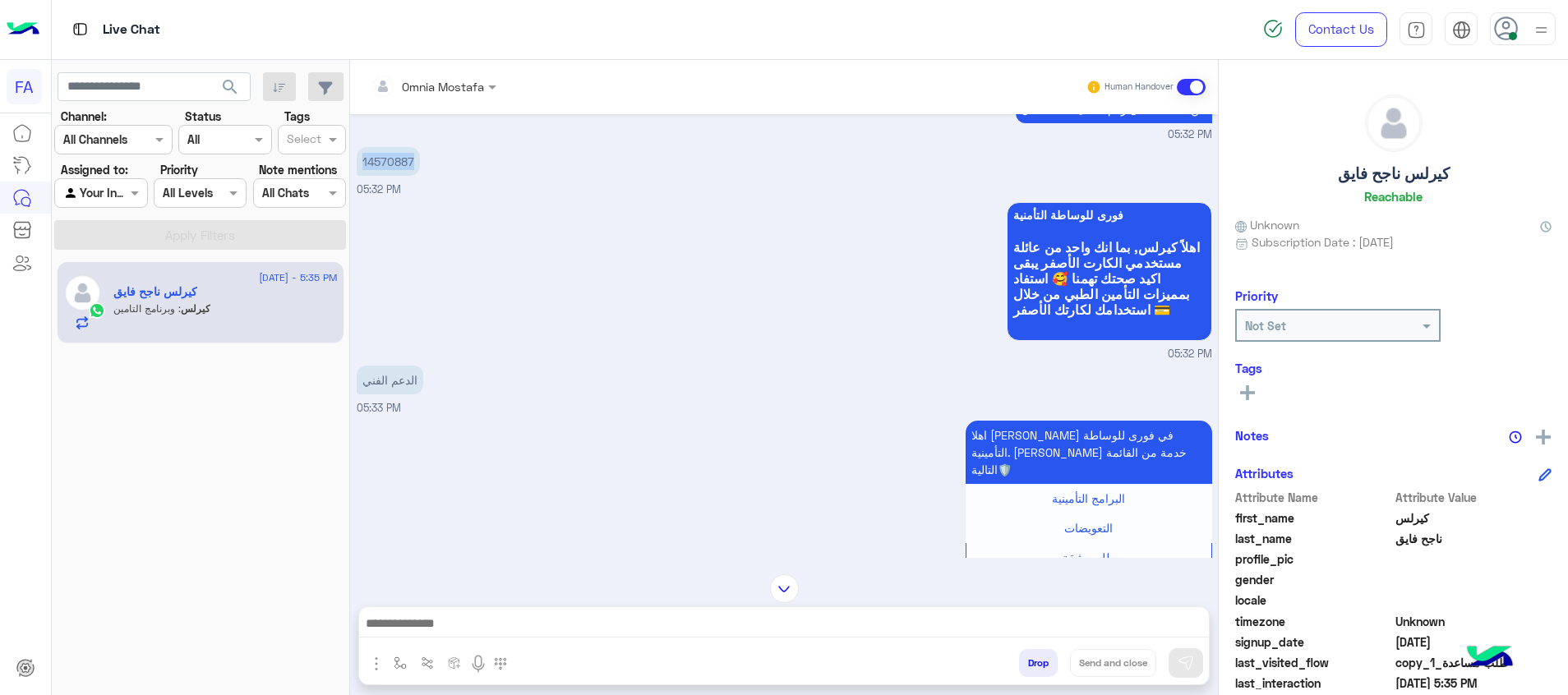
copy p "14570887"
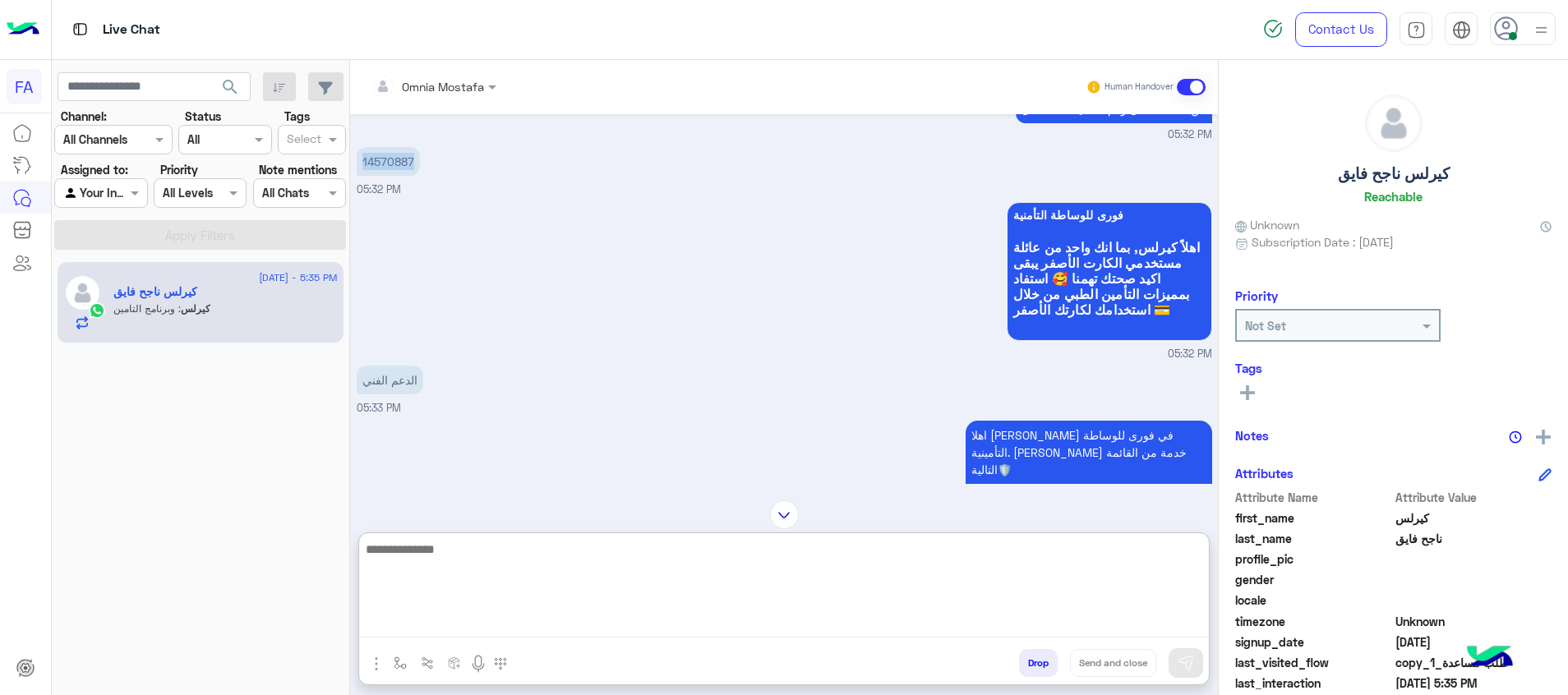
click at [1183, 630] on textarea at bounding box center [784, 588] width 850 height 98
paste textarea "**********"
type textarea "**********"
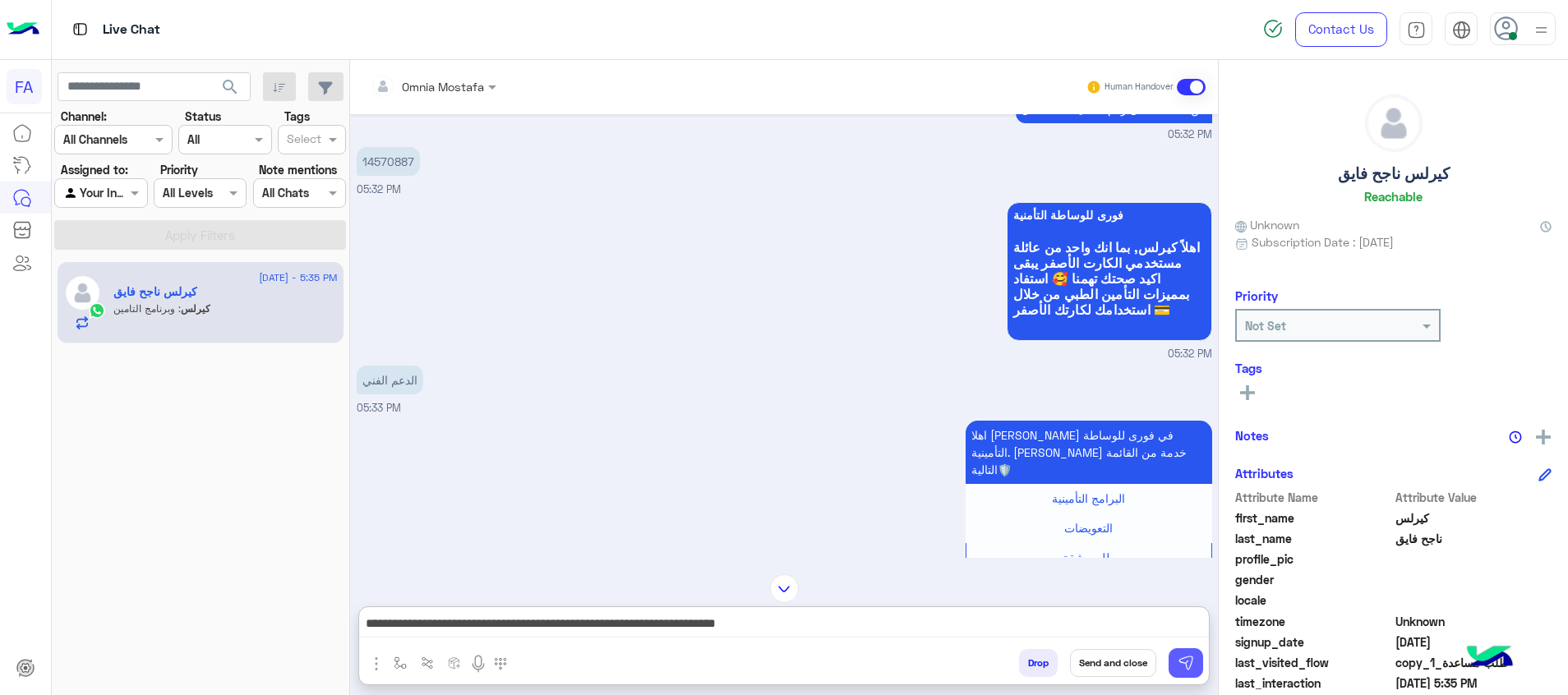
click at [1197, 665] on button at bounding box center [1185, 663] width 35 height 29
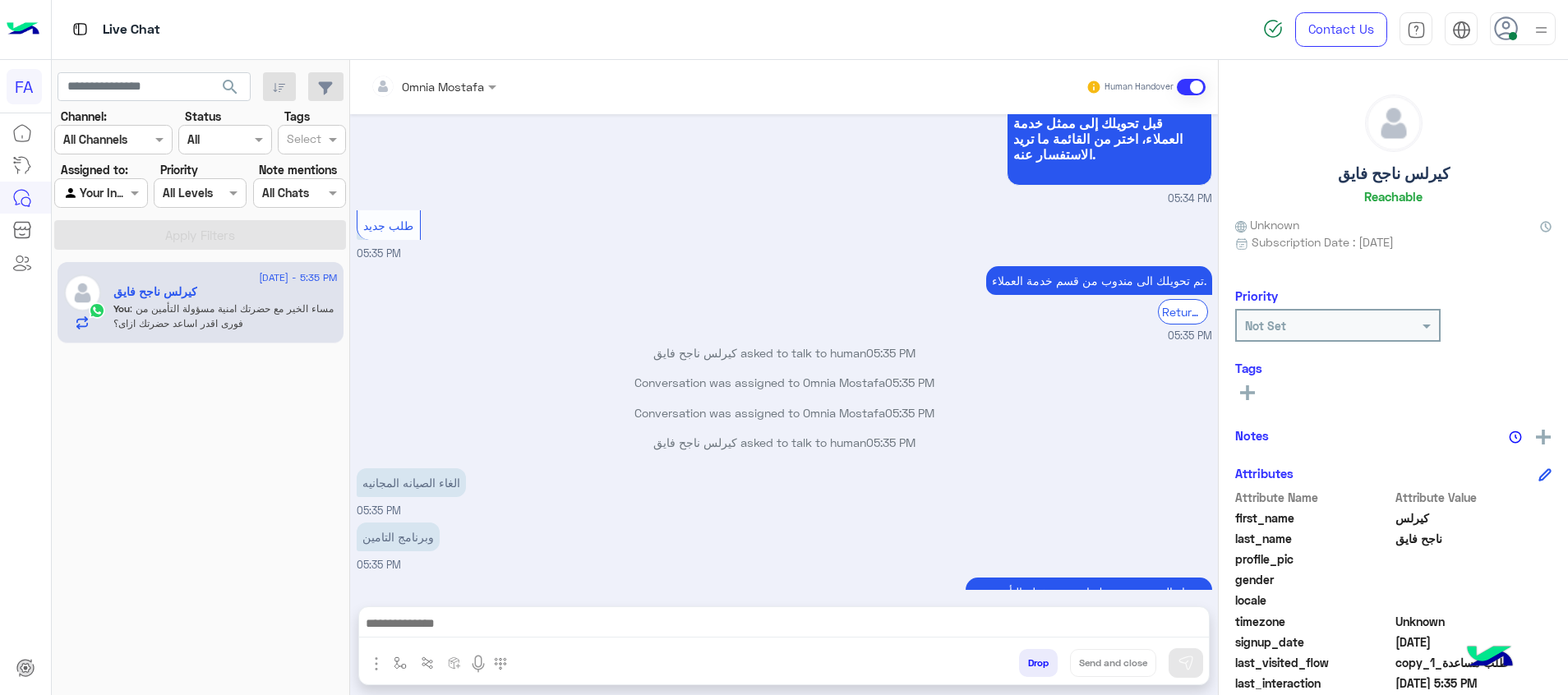
scroll to position [2999, 0]
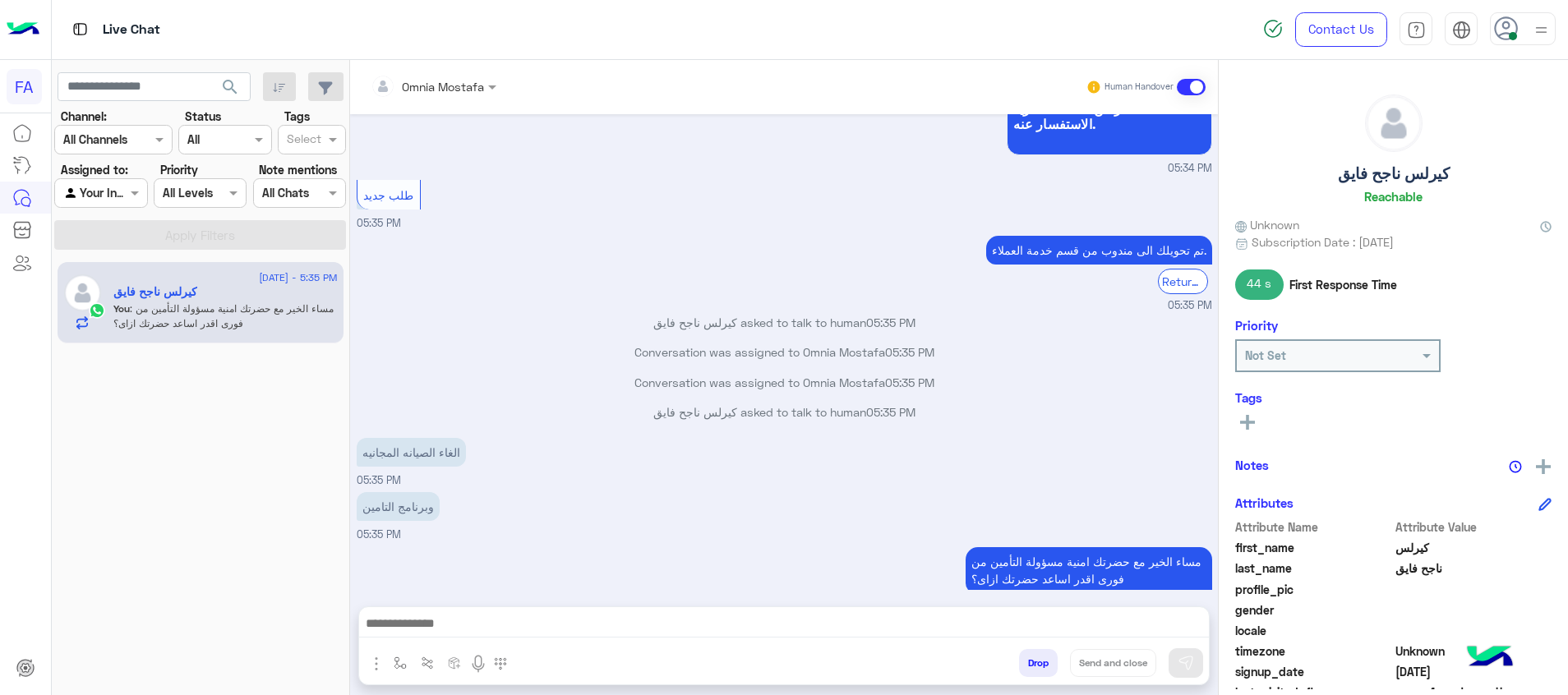
click at [456, 314] on div "كيرلس ناجح فايق asked to talk to human 05:35 PM" at bounding box center [784, 328] width 855 height 29
click at [454, 90] on input "text" at bounding box center [412, 87] width 83 height 17
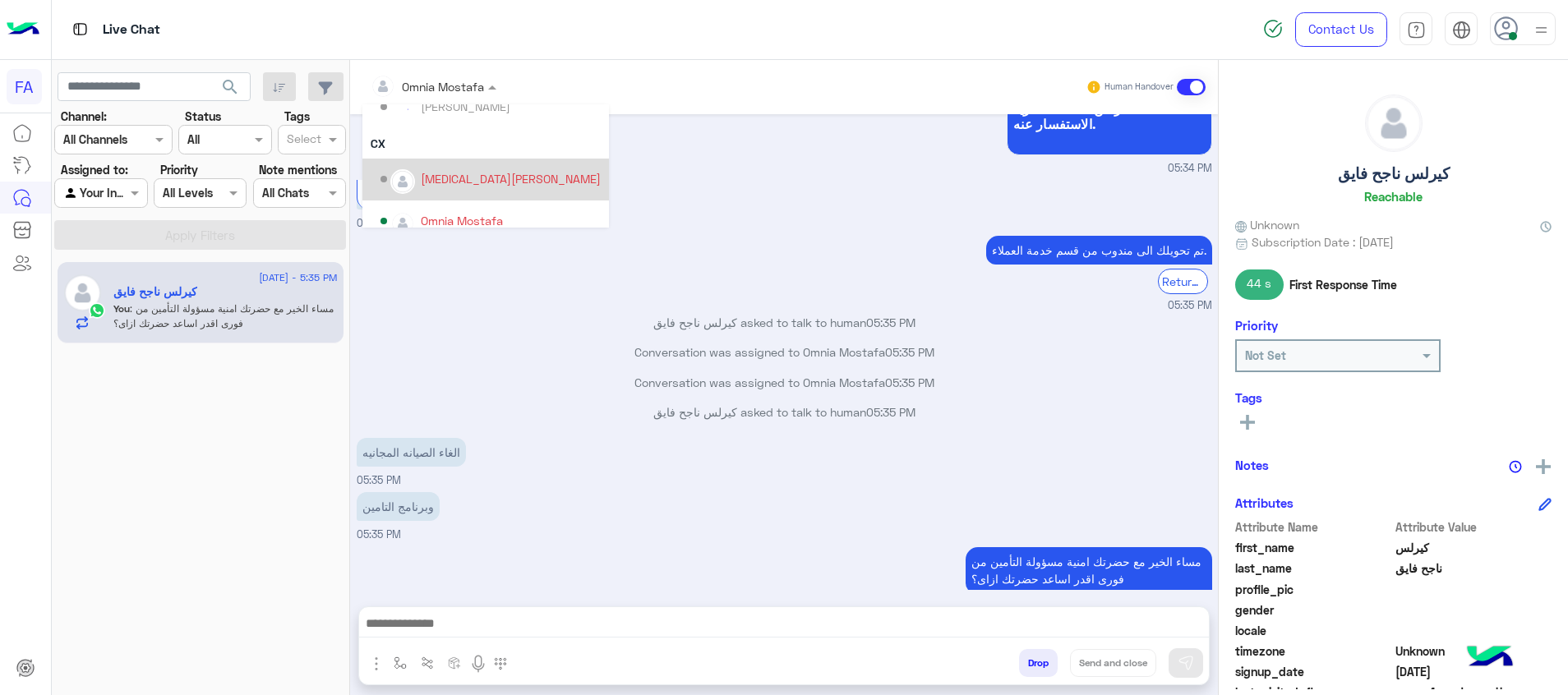
scroll to position [105, 0]
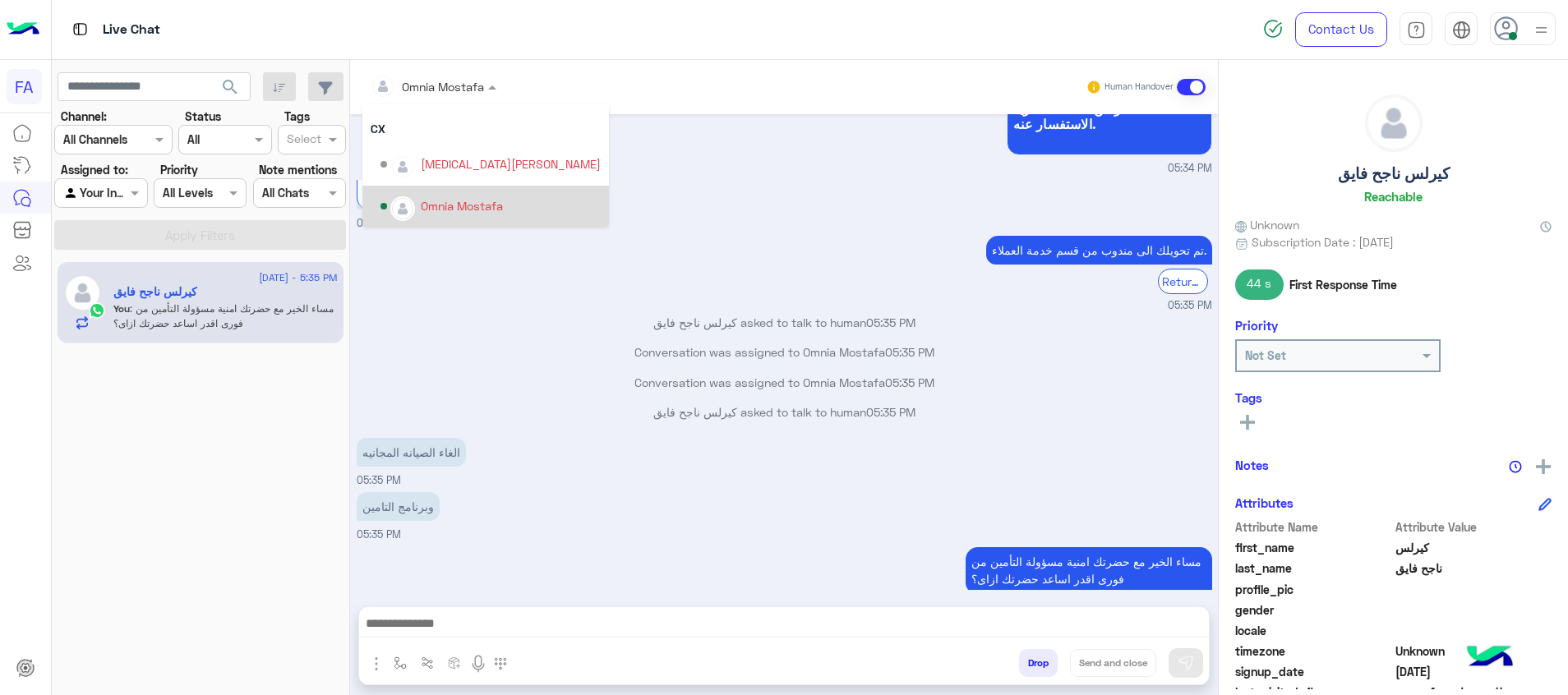
click at [451, 208] on div "Omnia Mostafa" at bounding box center [461, 206] width 82 height 17
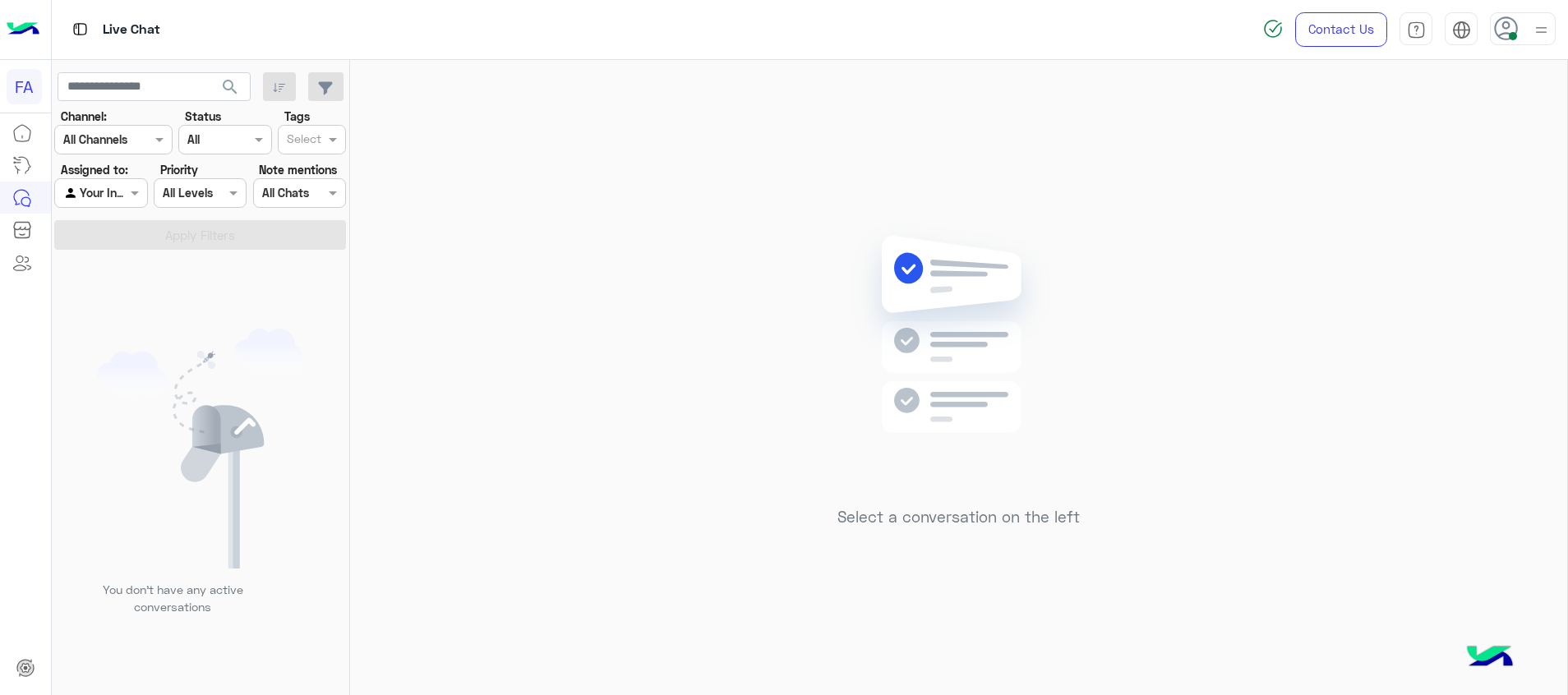
click at [221, 88] on span "search" at bounding box center [230, 87] width 20 height 20
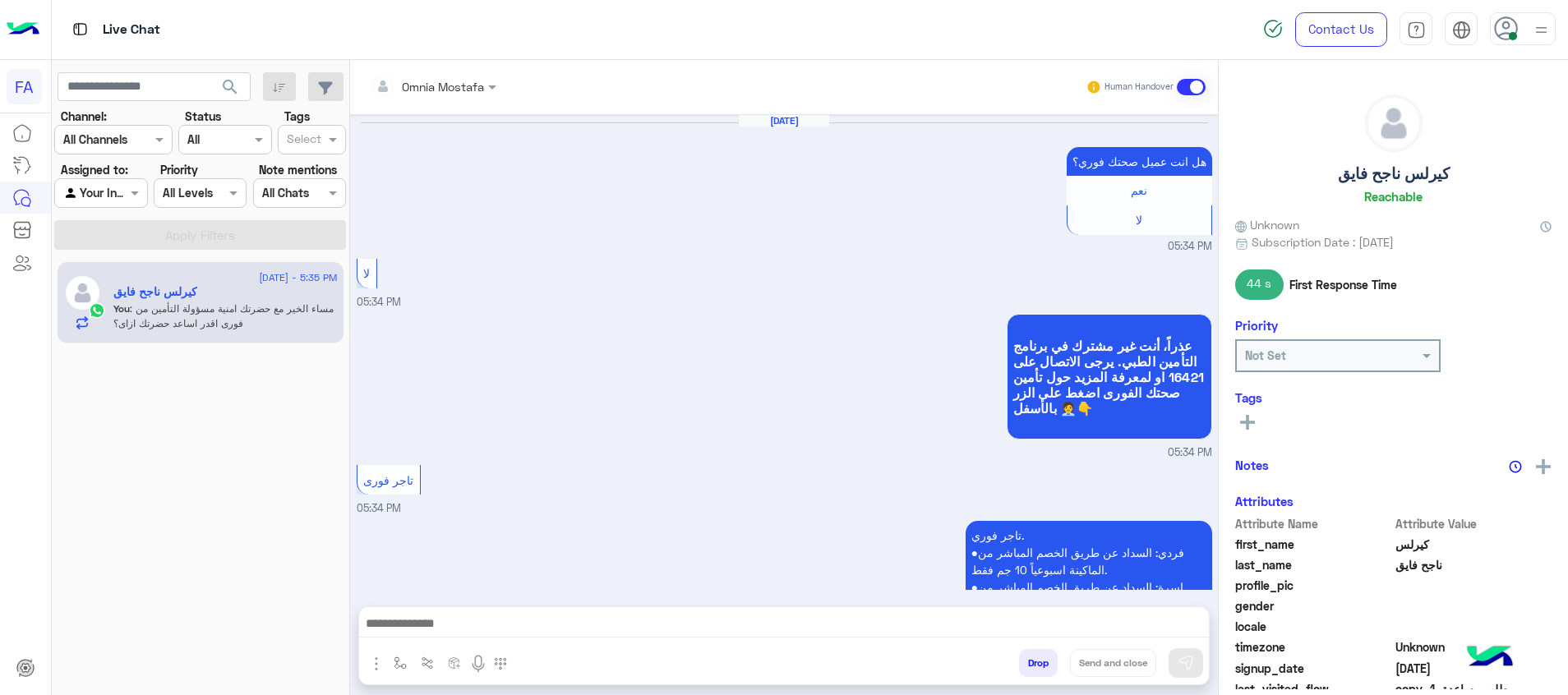
scroll to position [1064, 0]
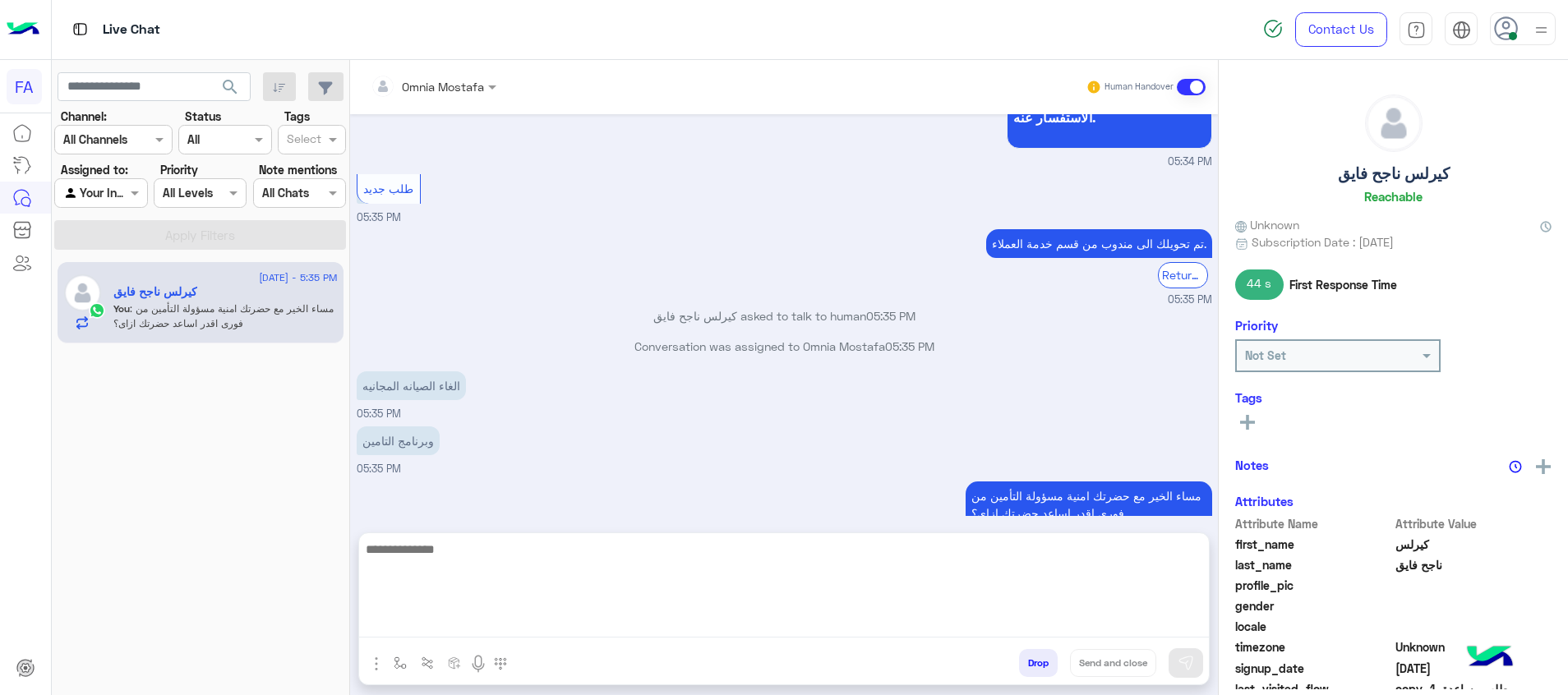
click at [1194, 627] on textarea at bounding box center [784, 588] width 850 height 98
paste textarea "**********"
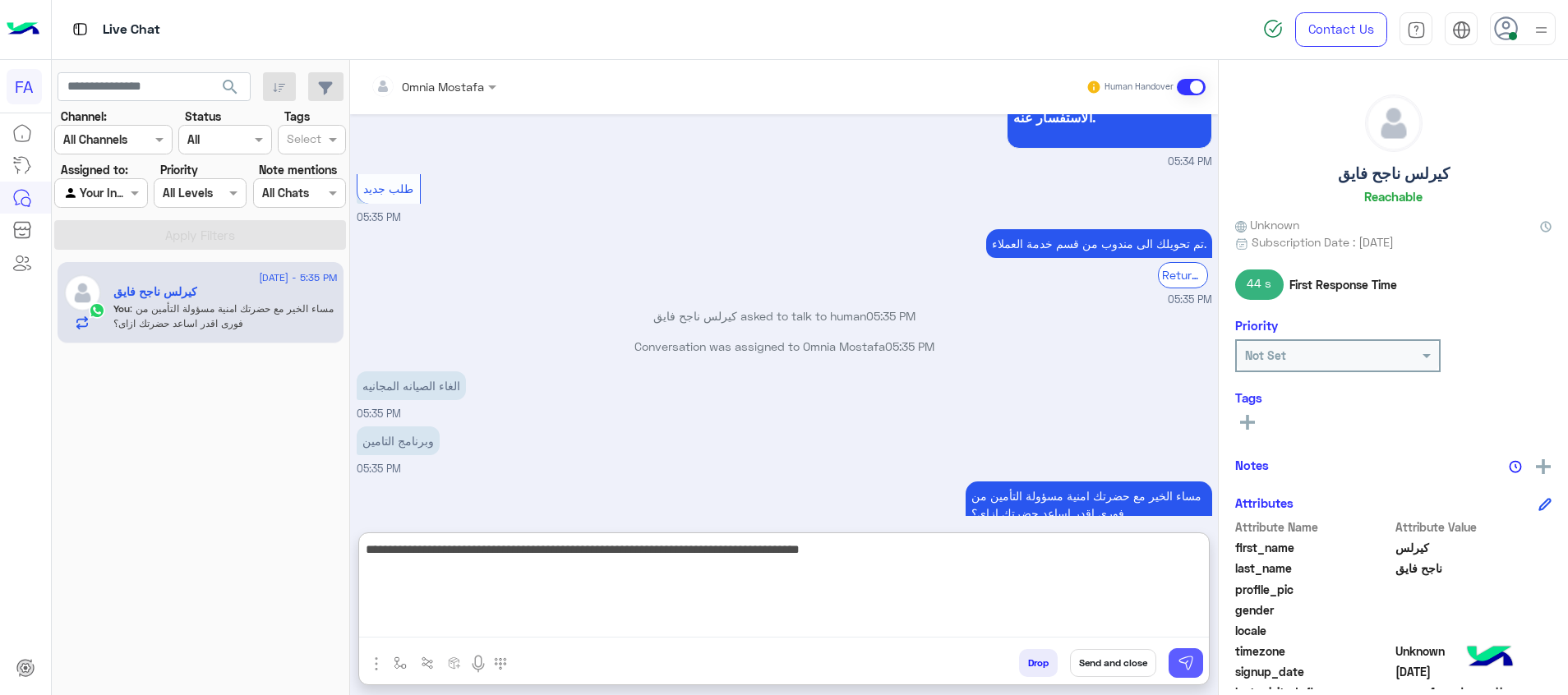
type textarea "**********"
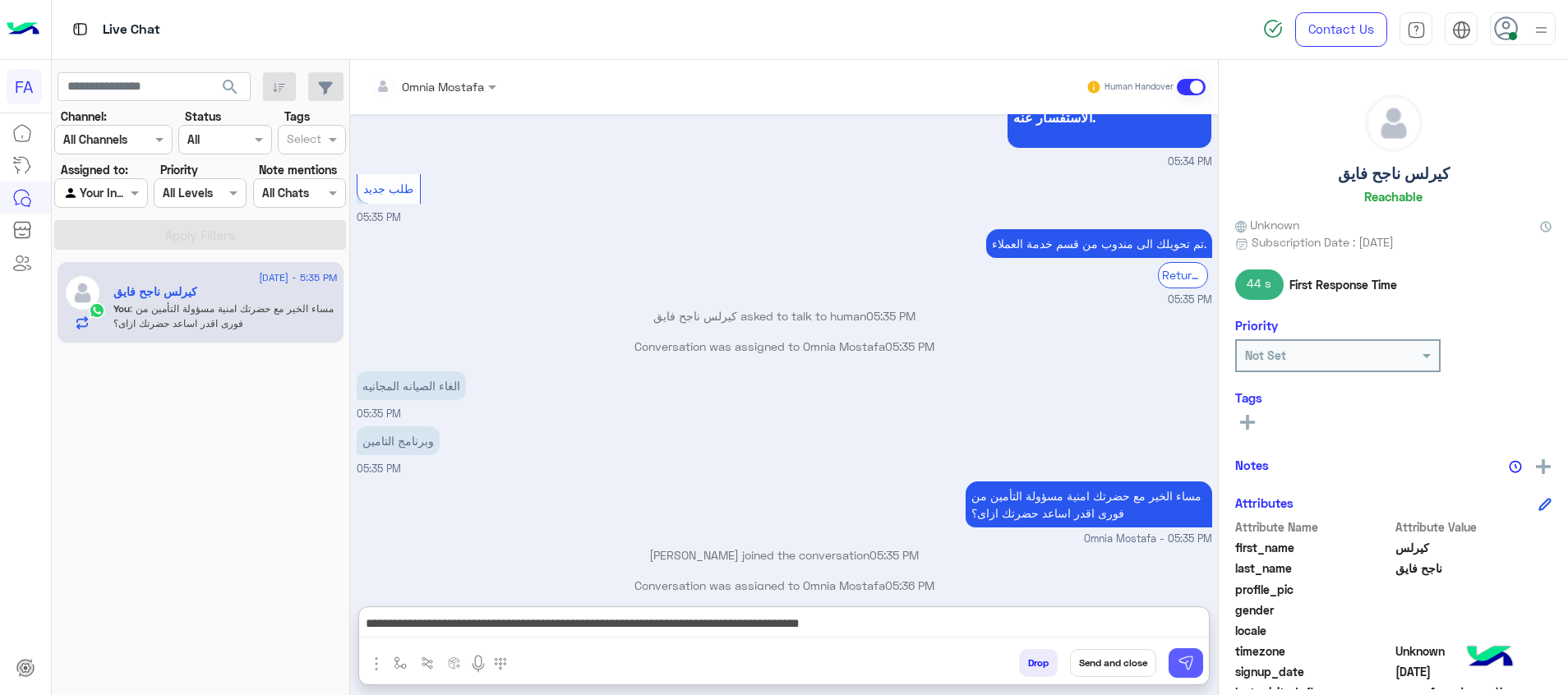
click at [1195, 664] on button at bounding box center [1185, 663] width 35 height 29
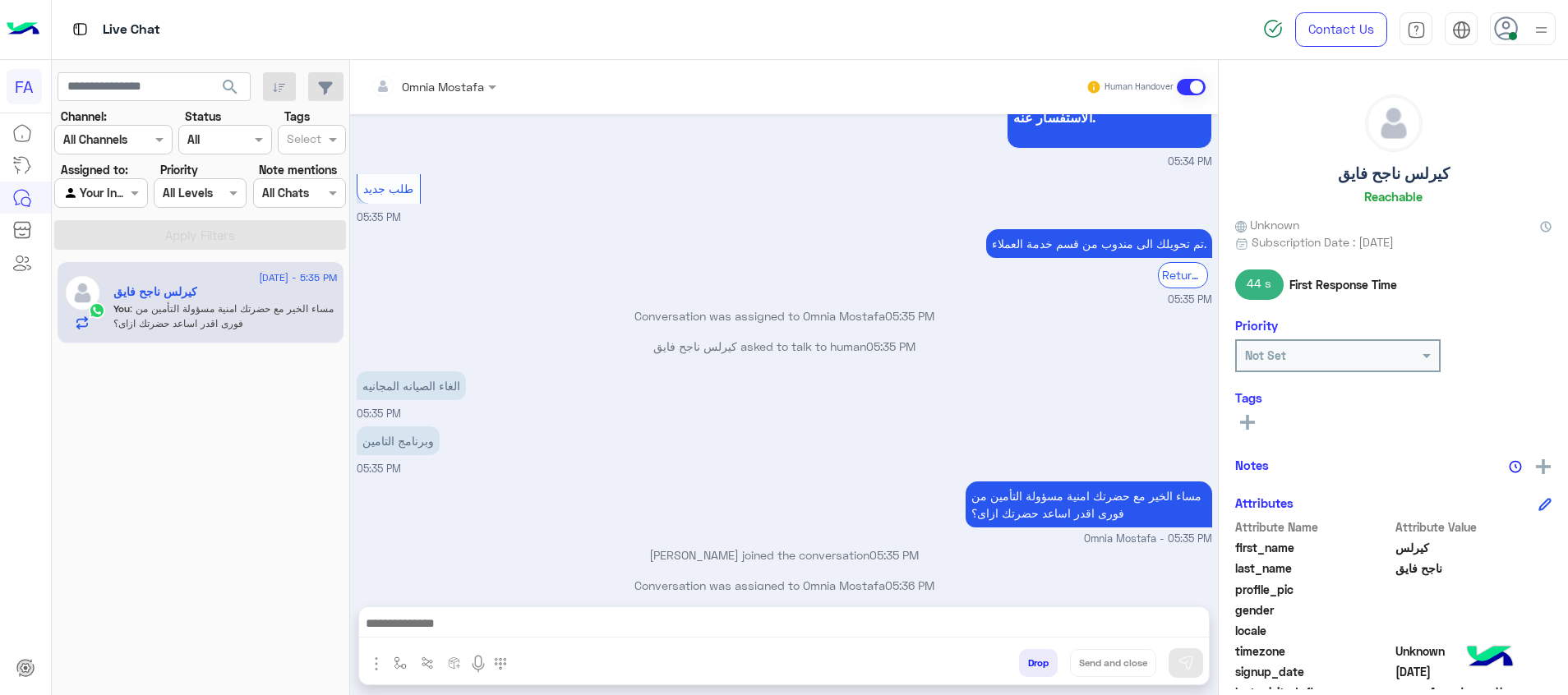
scroll to position [1133, 0]
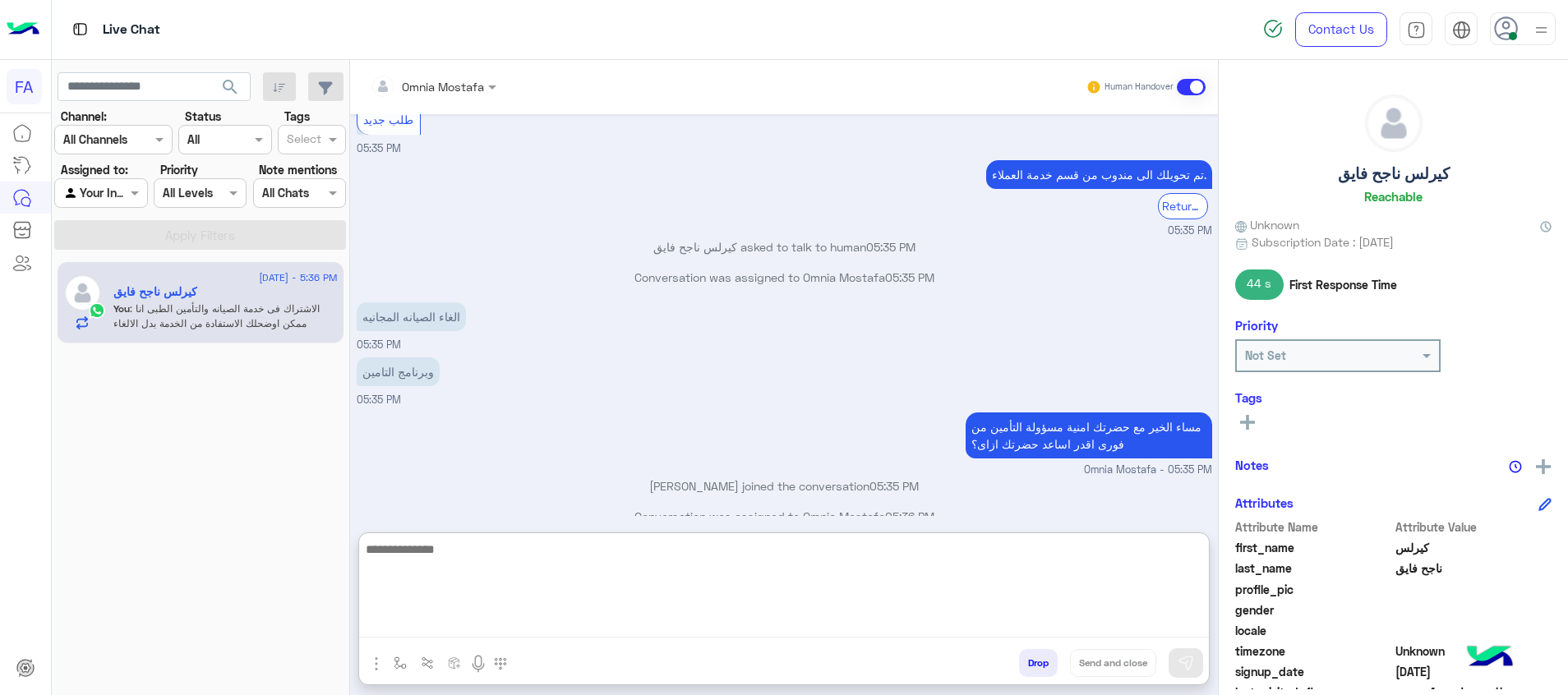
click at [1107, 625] on textarea at bounding box center [784, 588] width 850 height 98
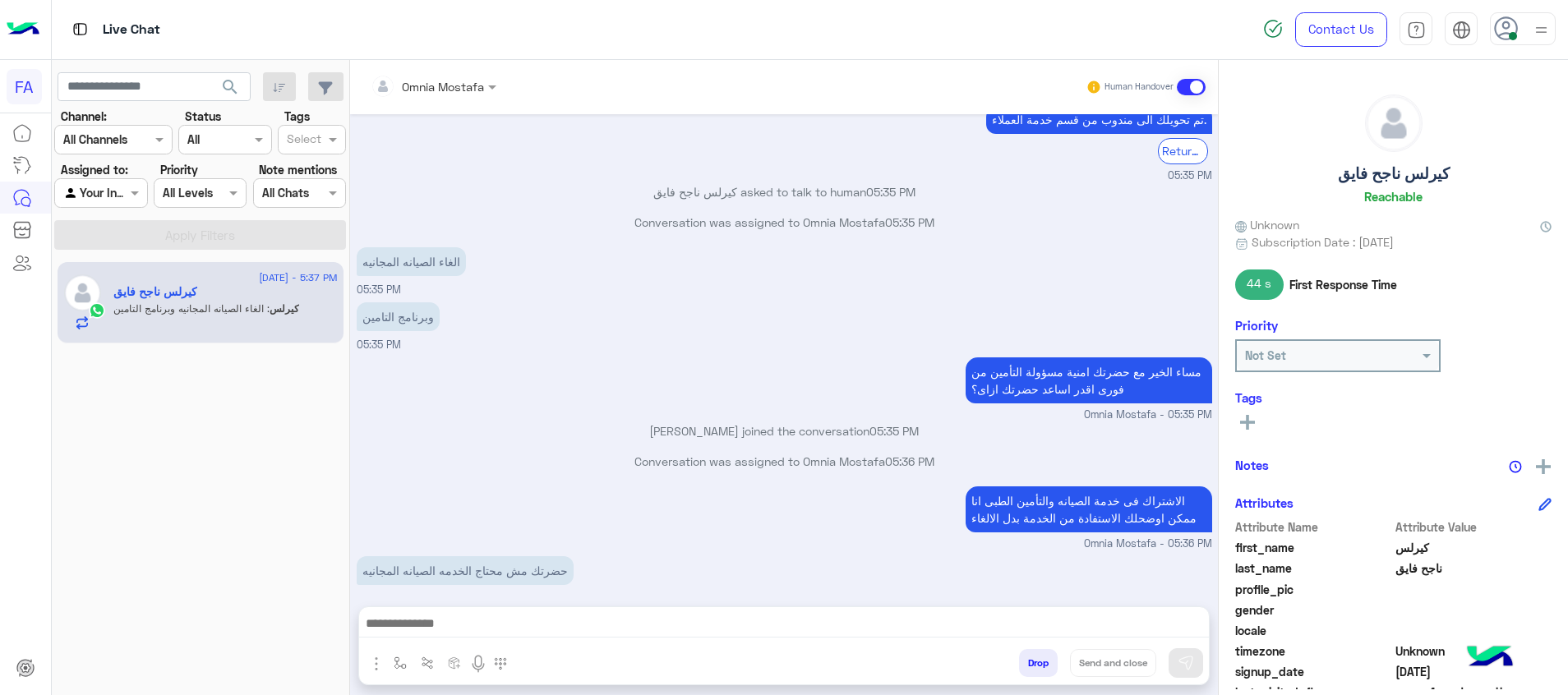
scroll to position [1260, 0]
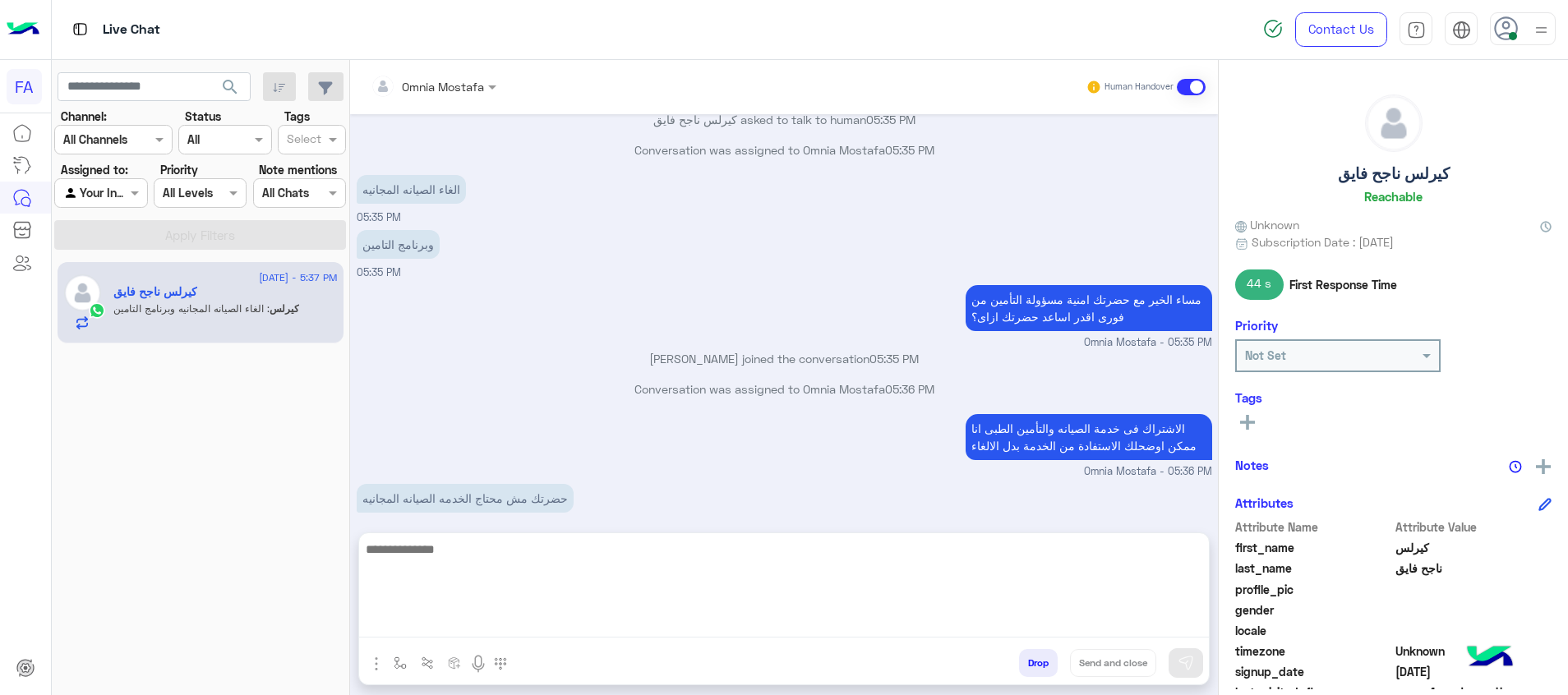
click at [1087, 617] on textarea at bounding box center [784, 588] width 850 height 98
paste textarea "**********"
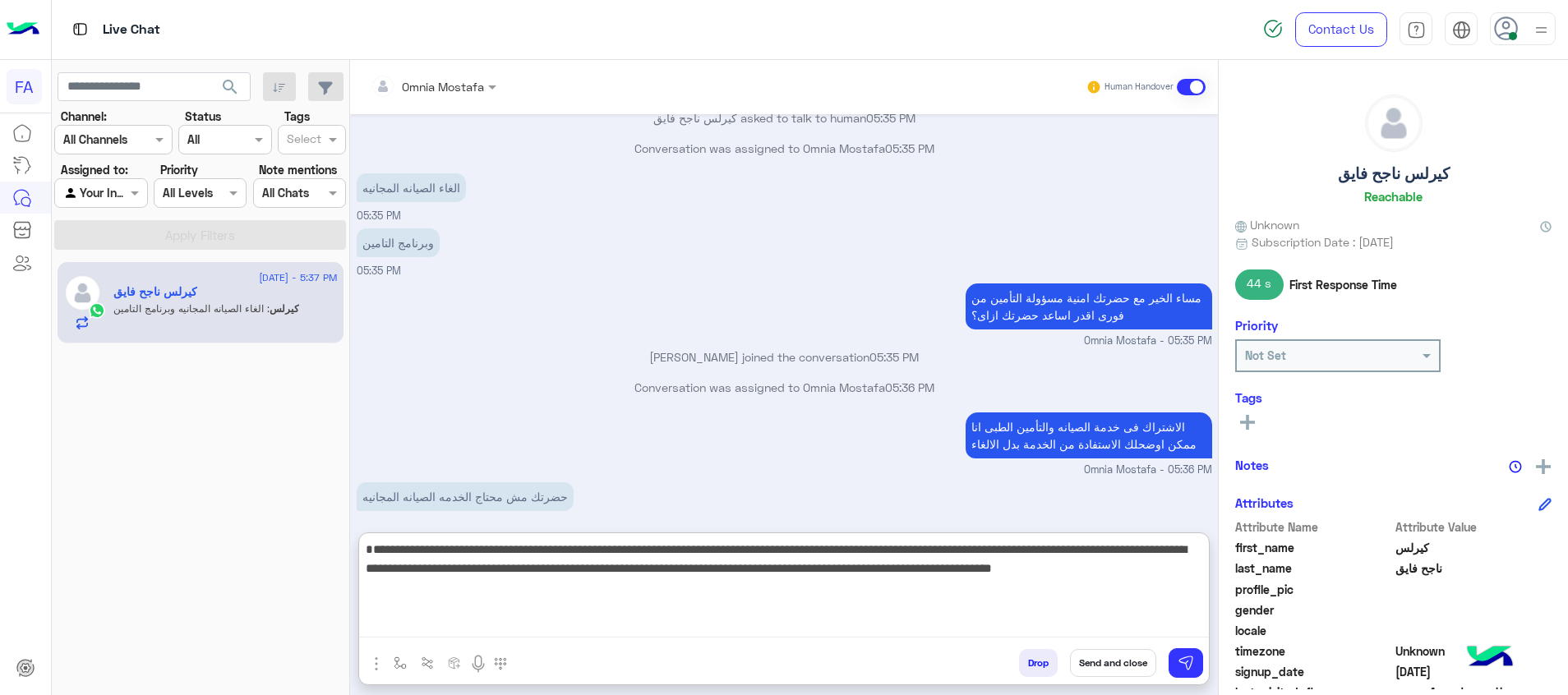
drag, startPoint x: 899, startPoint y: 566, endPoint x: 909, endPoint y: 564, distance: 10.2
click at [909, 564] on textarea "**********" at bounding box center [784, 588] width 850 height 98
drag, startPoint x: 931, startPoint y: 567, endPoint x: 871, endPoint y: 569, distance: 60.0
click at [871, 569] on textarea "**********" at bounding box center [784, 588] width 850 height 98
drag, startPoint x: 951, startPoint y: 587, endPoint x: 885, endPoint y: 583, distance: 66.1
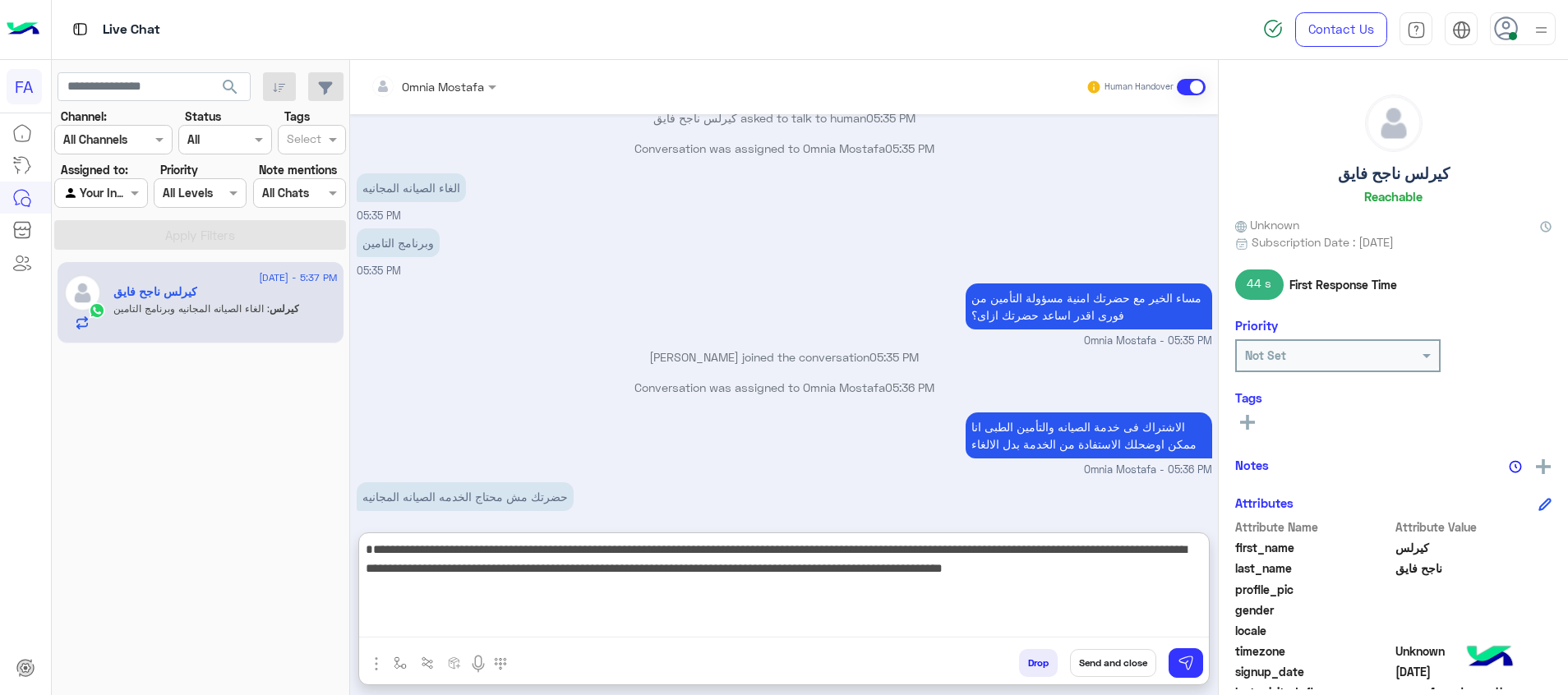
click at [885, 583] on textarea "**********" at bounding box center [784, 588] width 850 height 98
type textarea "**********"
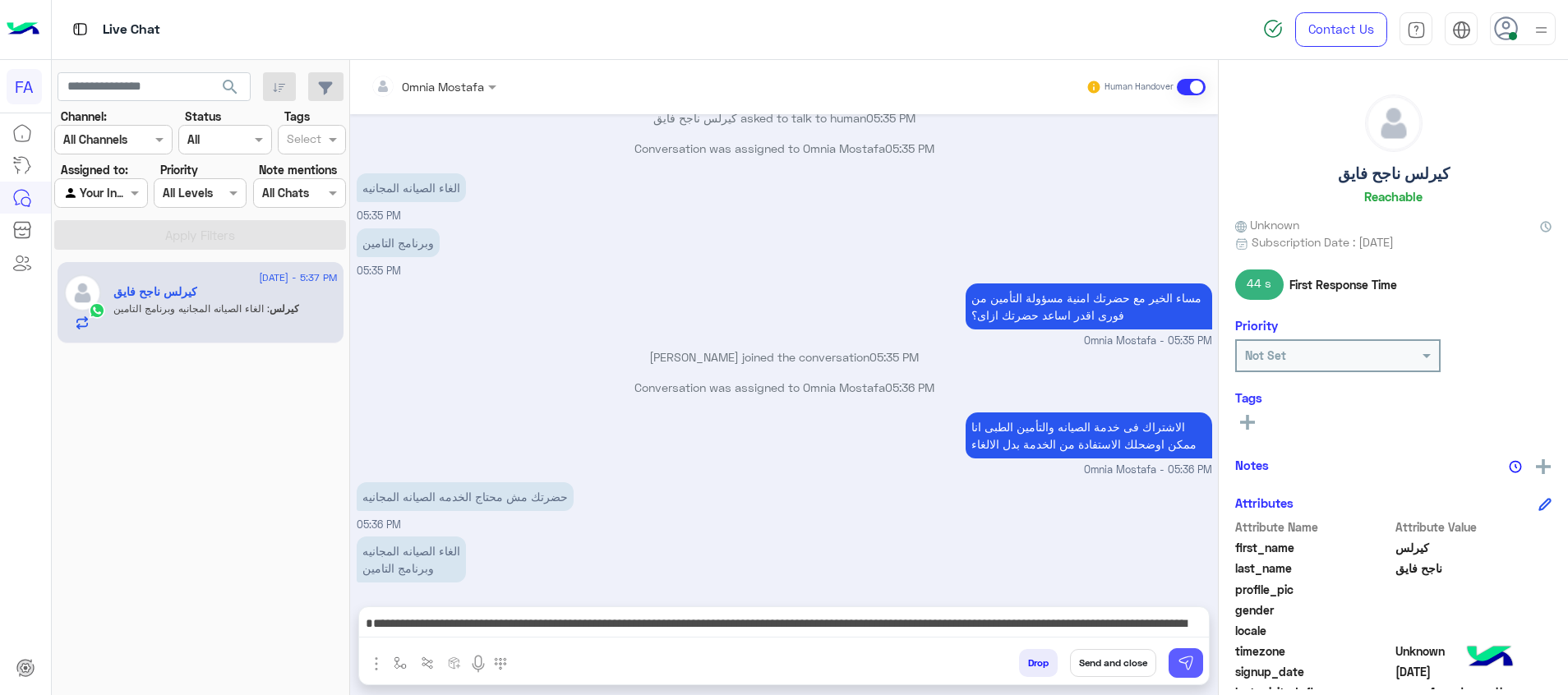
click at [1178, 661] on img at bounding box center [1185, 663] width 16 height 16
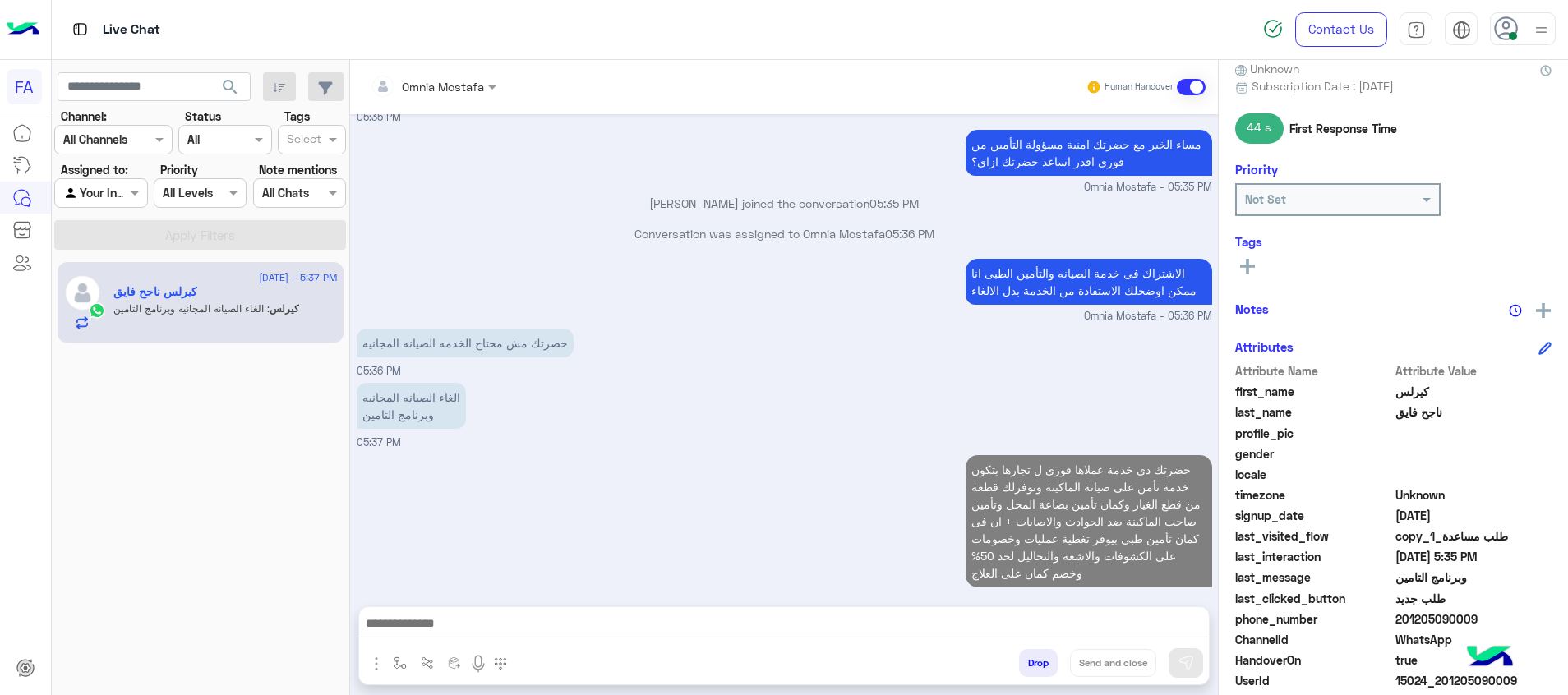
scroll to position [238, 0]
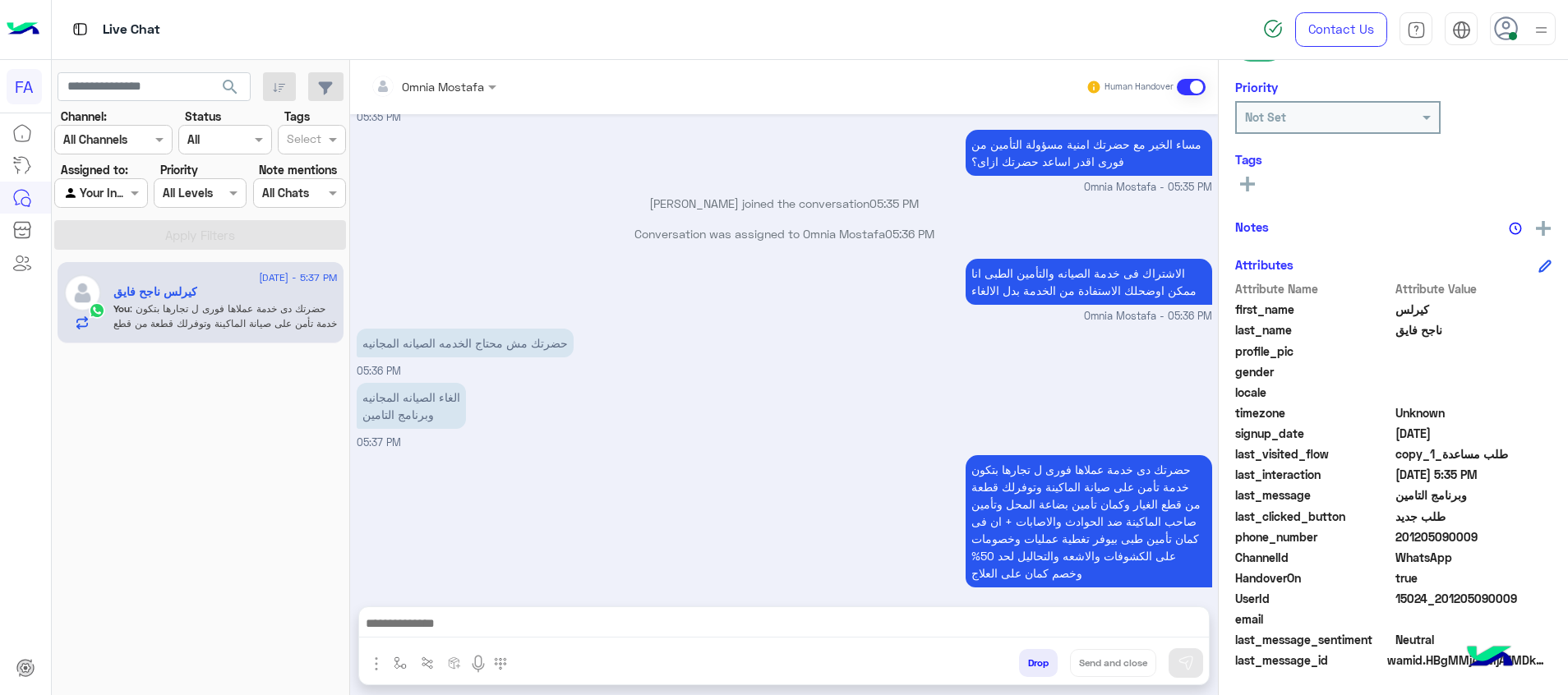
drag, startPoint x: 1519, startPoint y: 609, endPoint x: 1444, endPoint y: 607, distance: 75.0
click at [1444, 607] on div "UserId 15024_201205090009" at bounding box center [1393, 600] width 317 height 21
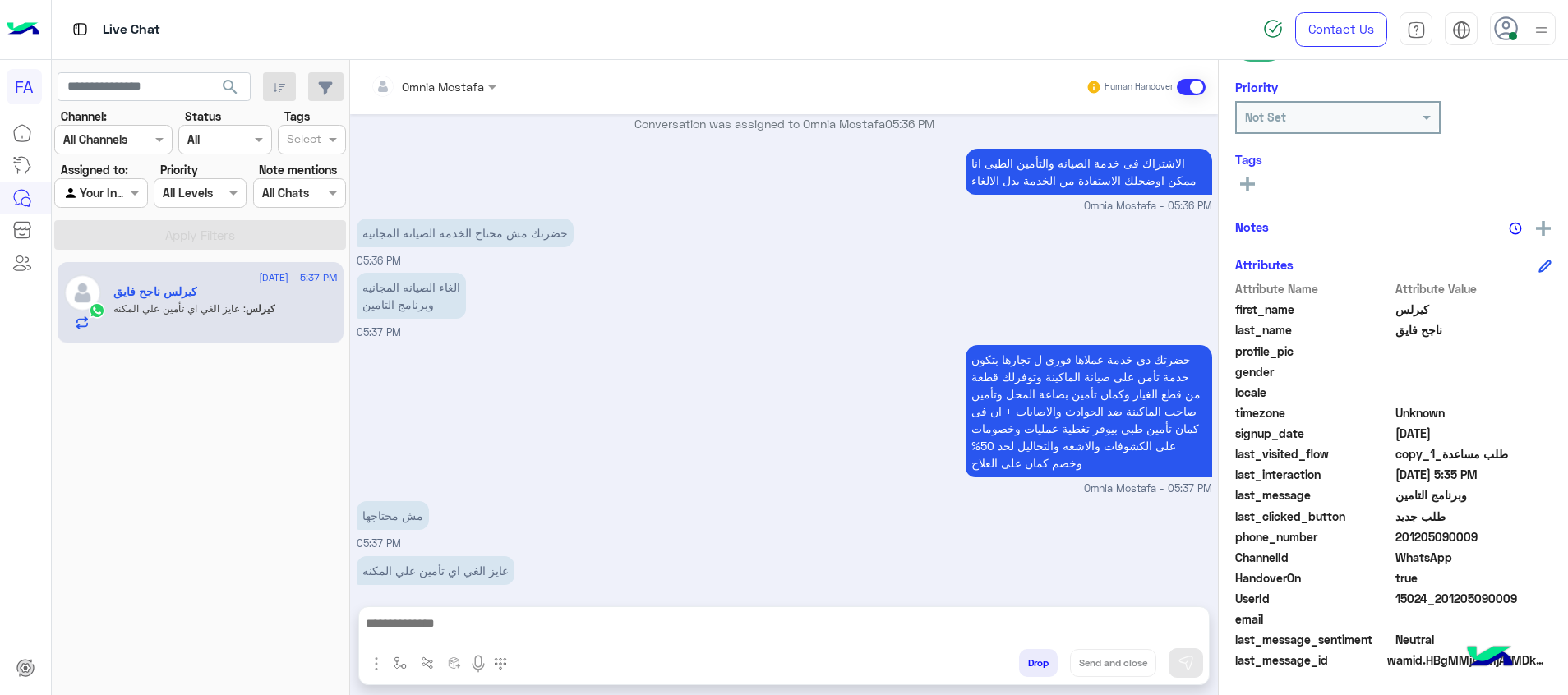
drag, startPoint x: 1087, startPoint y: 611, endPoint x: 1099, endPoint y: 618, distance: 13.9
click at [1094, 615] on div at bounding box center [784, 627] width 850 height 41
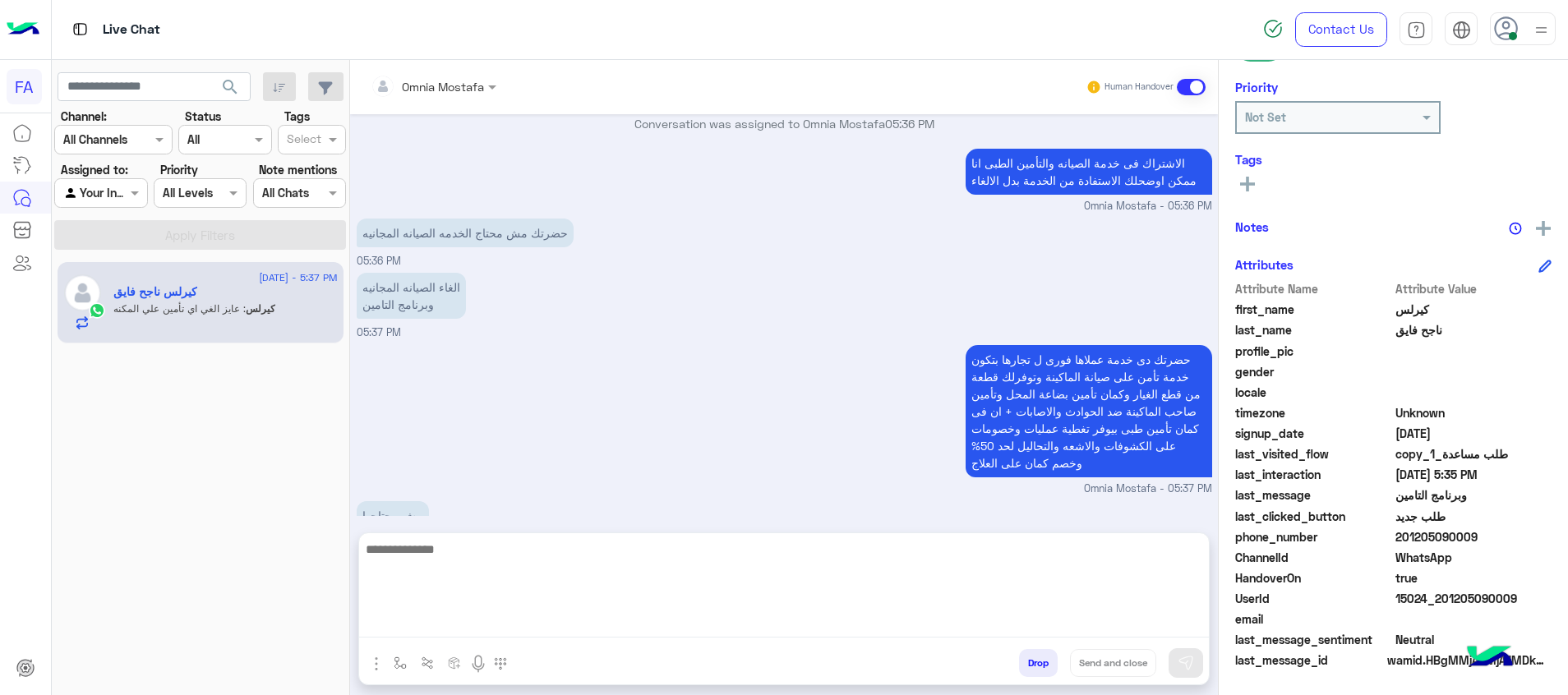
click at [1102, 620] on textarea at bounding box center [784, 588] width 850 height 98
type textarea "**********"
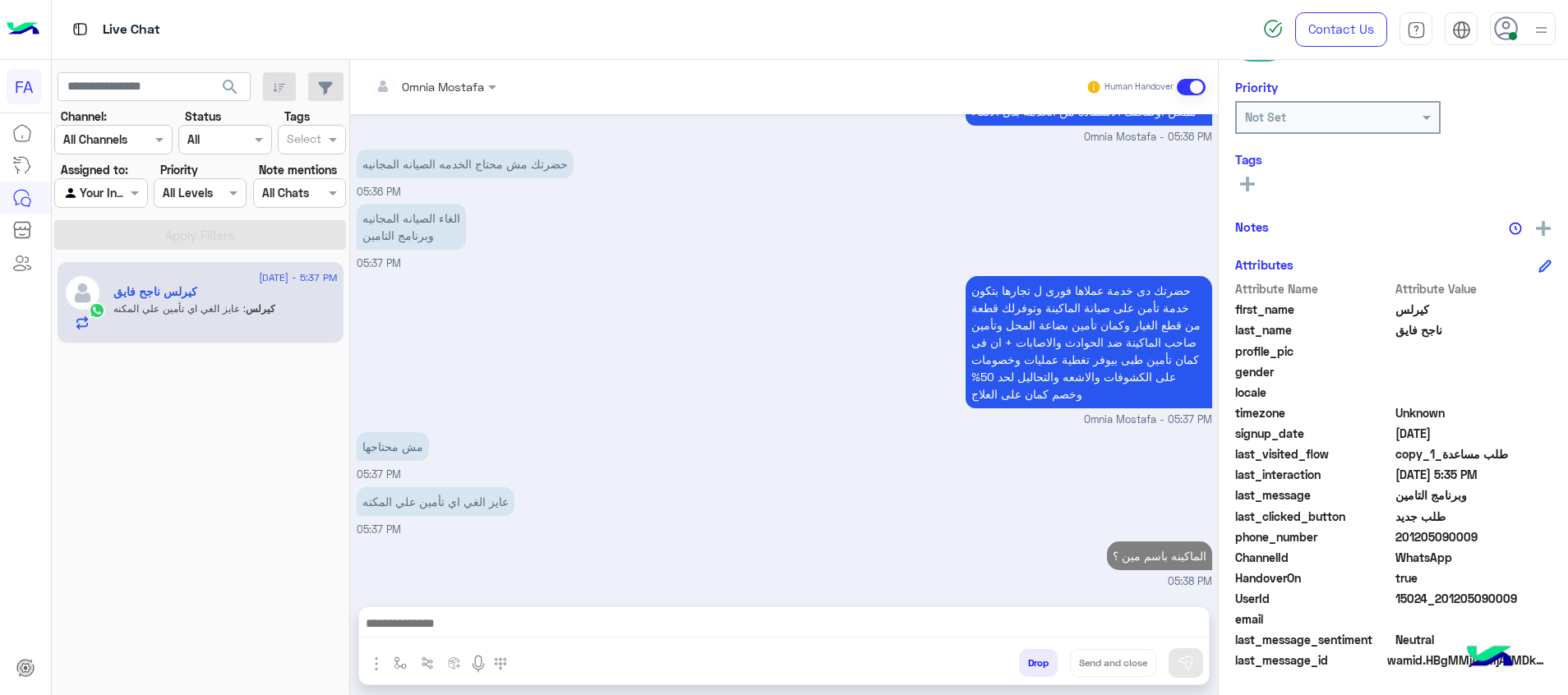
scroll to position [1577, 0]
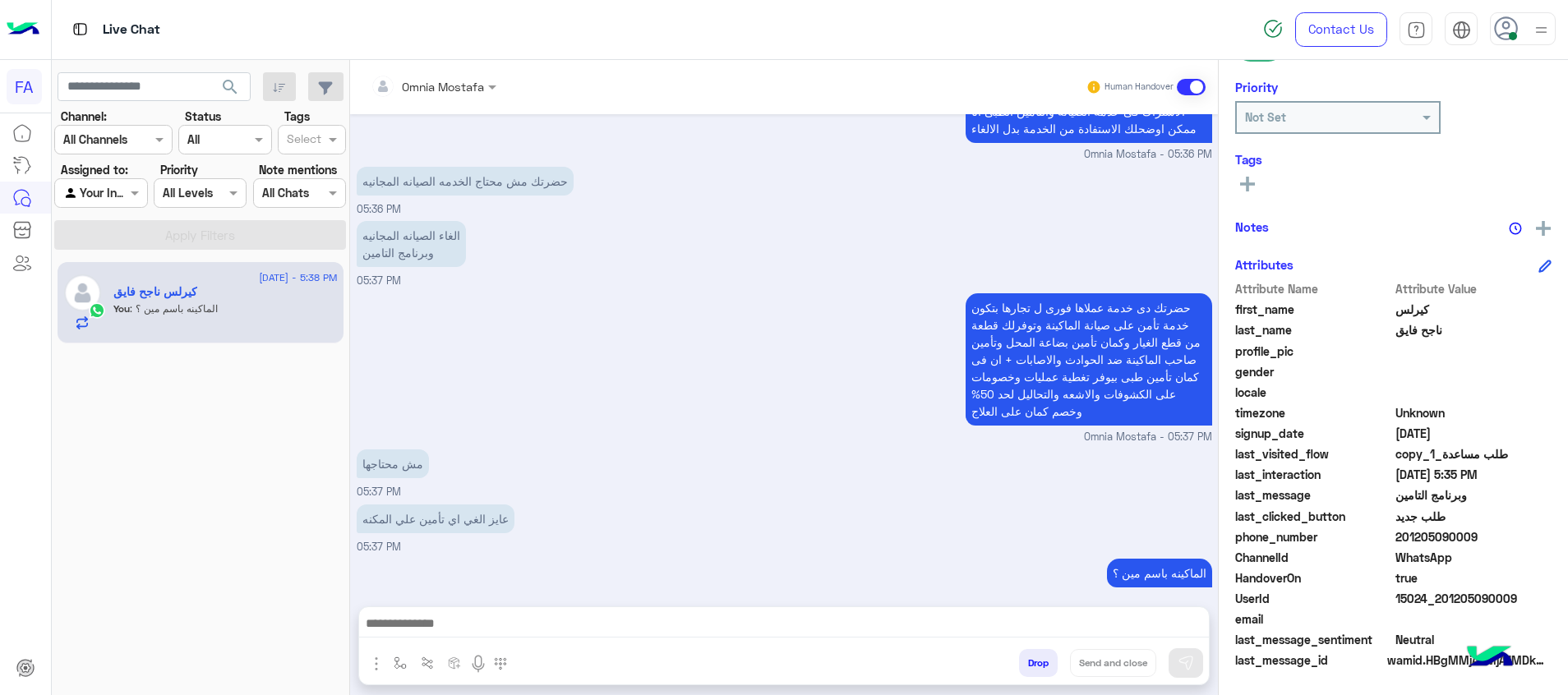
drag, startPoint x: 1519, startPoint y: 595, endPoint x: 1447, endPoint y: 599, distance: 72.1
click at [1447, 599] on span "15024_201205090009" at bounding box center [1473, 599] width 157 height 17
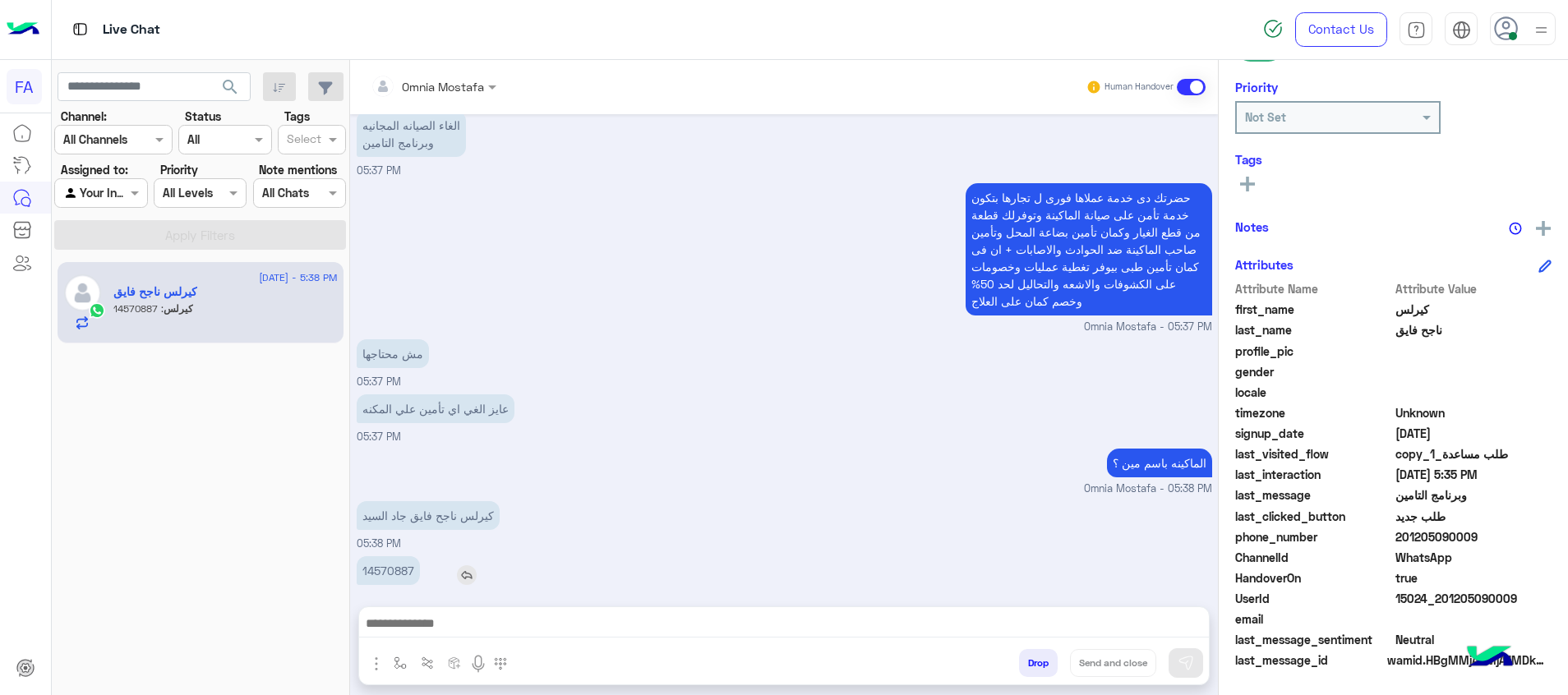
scroll to position [1743, 0]
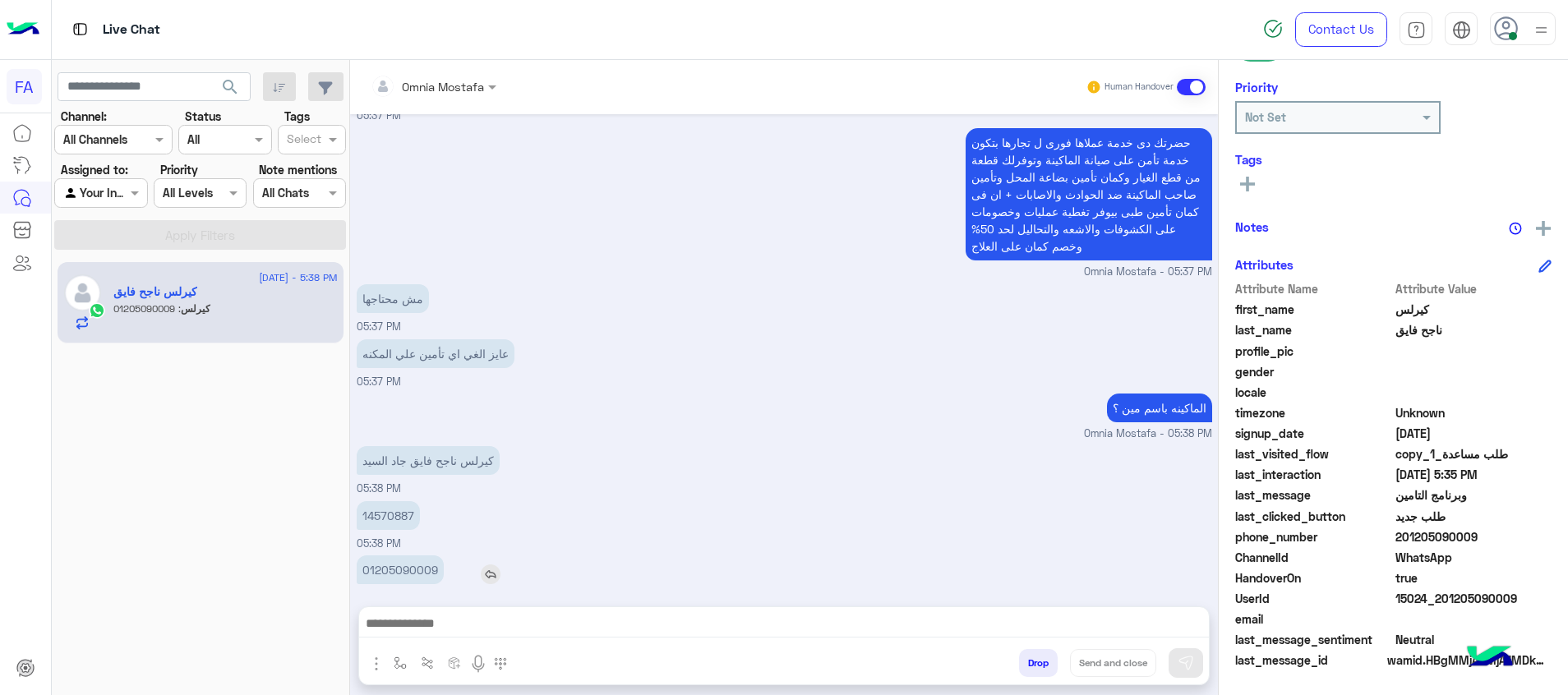
click at [427, 556] on p "01205090009" at bounding box center [400, 570] width 87 height 28
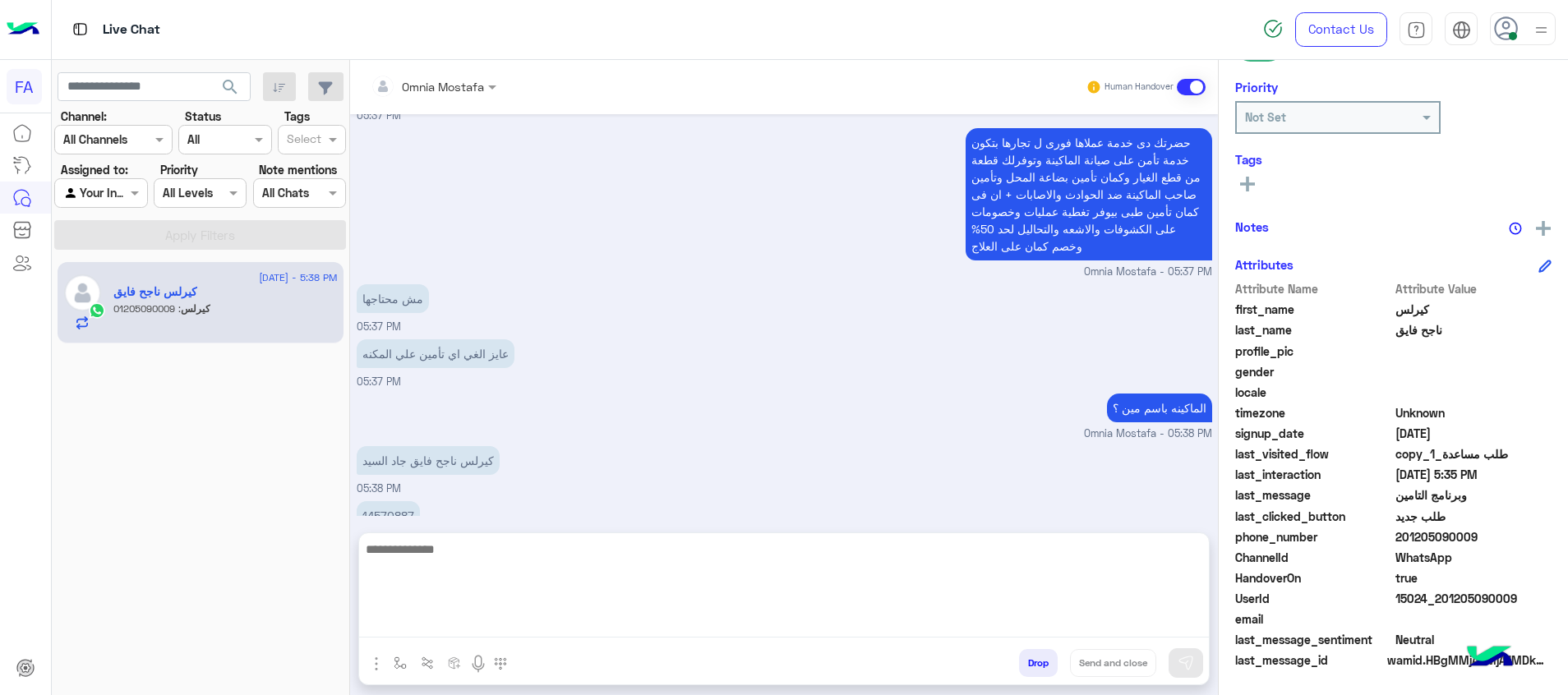
drag, startPoint x: 1165, startPoint y: 625, endPoint x: 1181, endPoint y: 636, distance: 19.4
click at [1165, 625] on textarea at bounding box center [784, 588] width 850 height 98
paste textarea "**********"
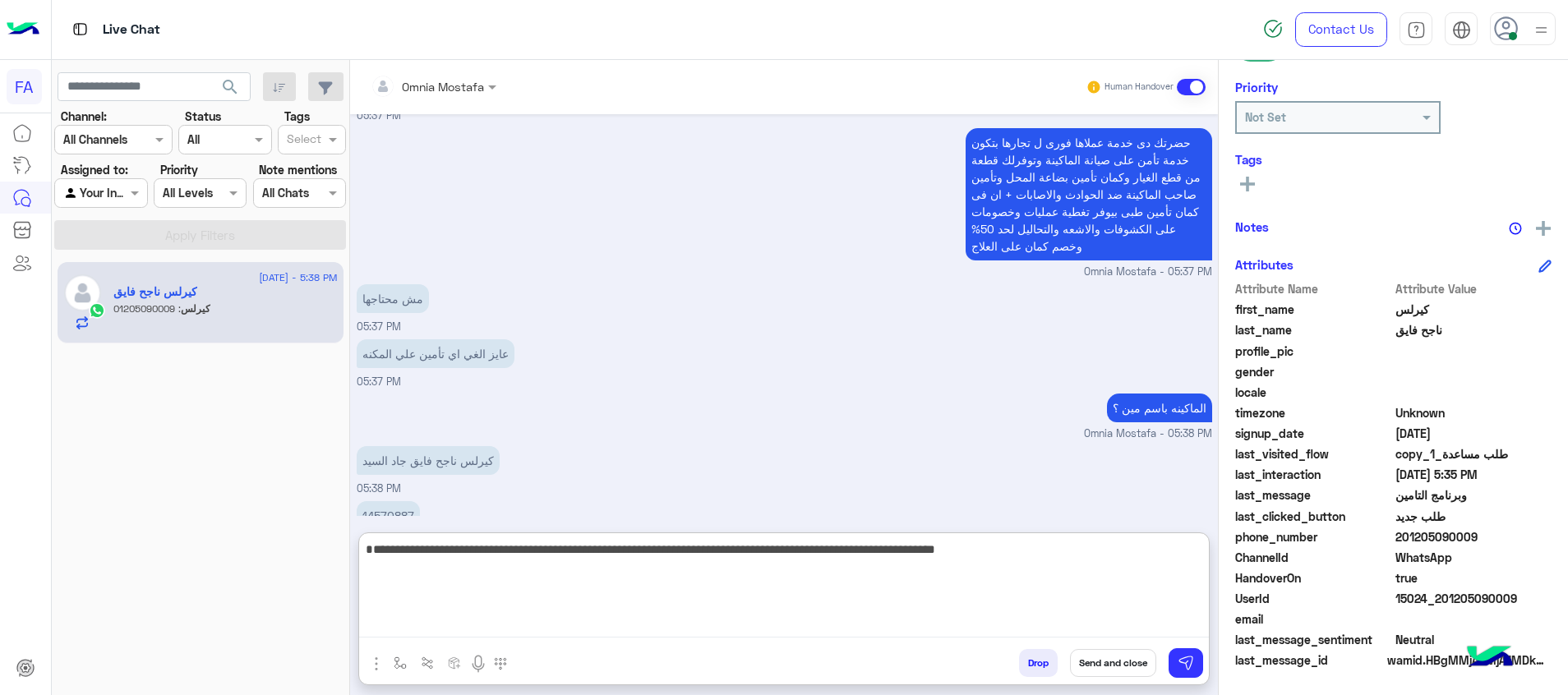
type textarea "**********"
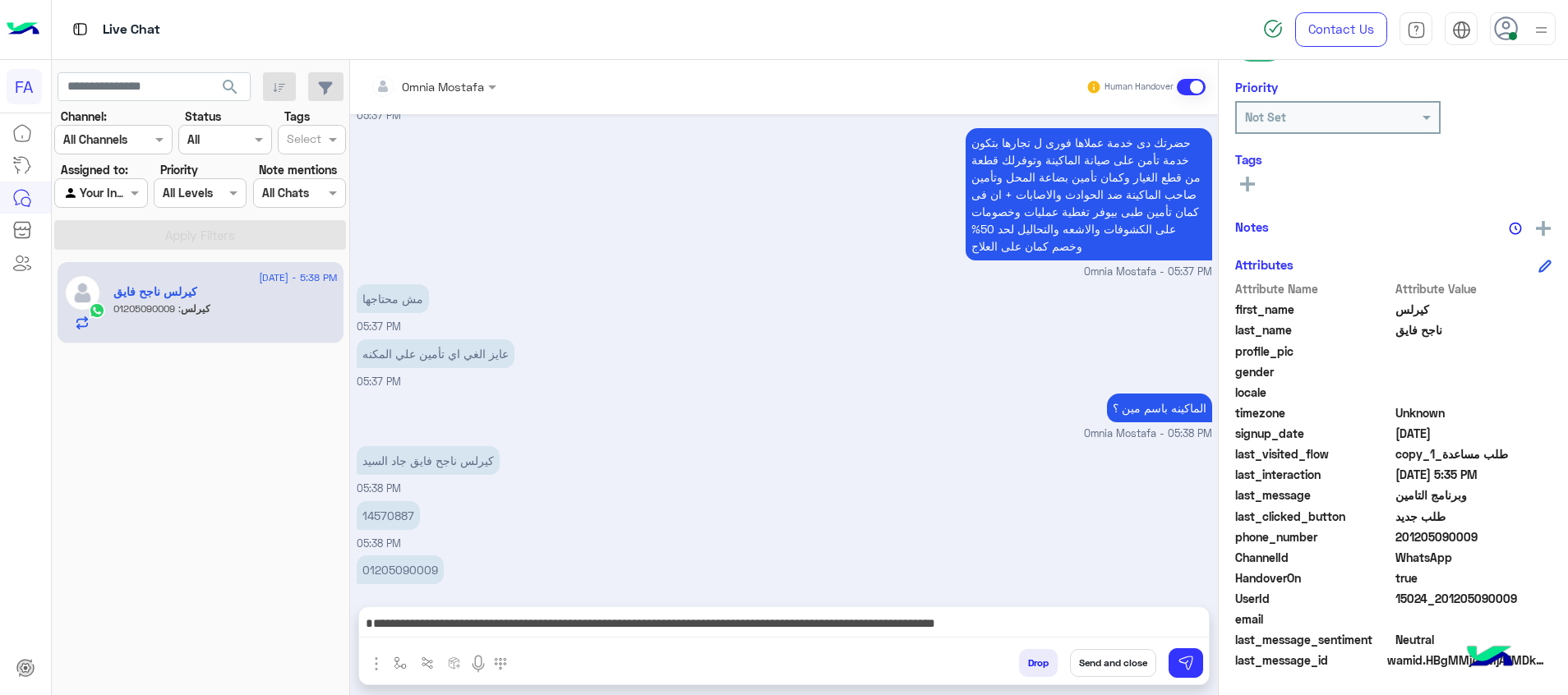
click at [1255, 179] on button at bounding box center [1248, 182] width 25 height 20
click at [1259, 180] on div at bounding box center [1248, 182] width 25 height 20
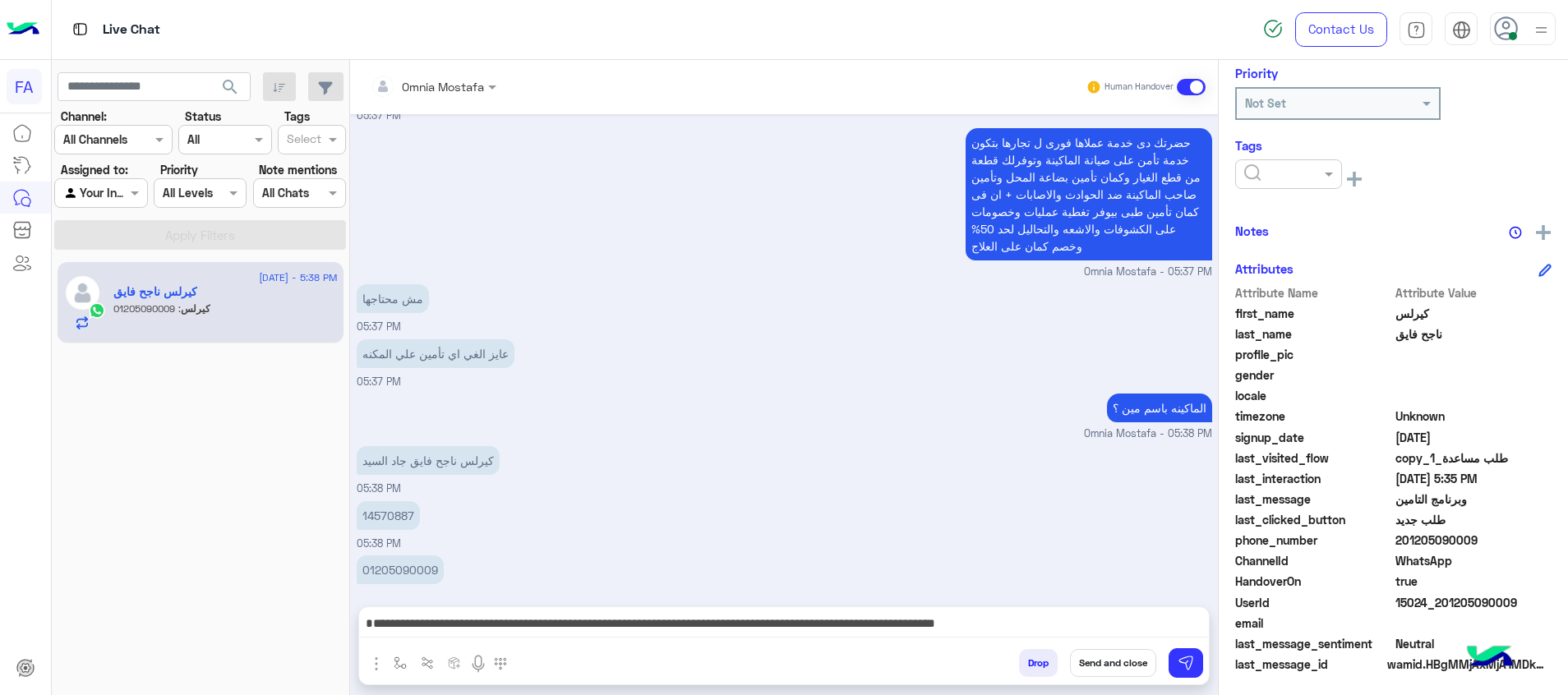
scroll to position [255, 0]
click at [1286, 177] on input "text" at bounding box center [1268, 171] width 50 height 17
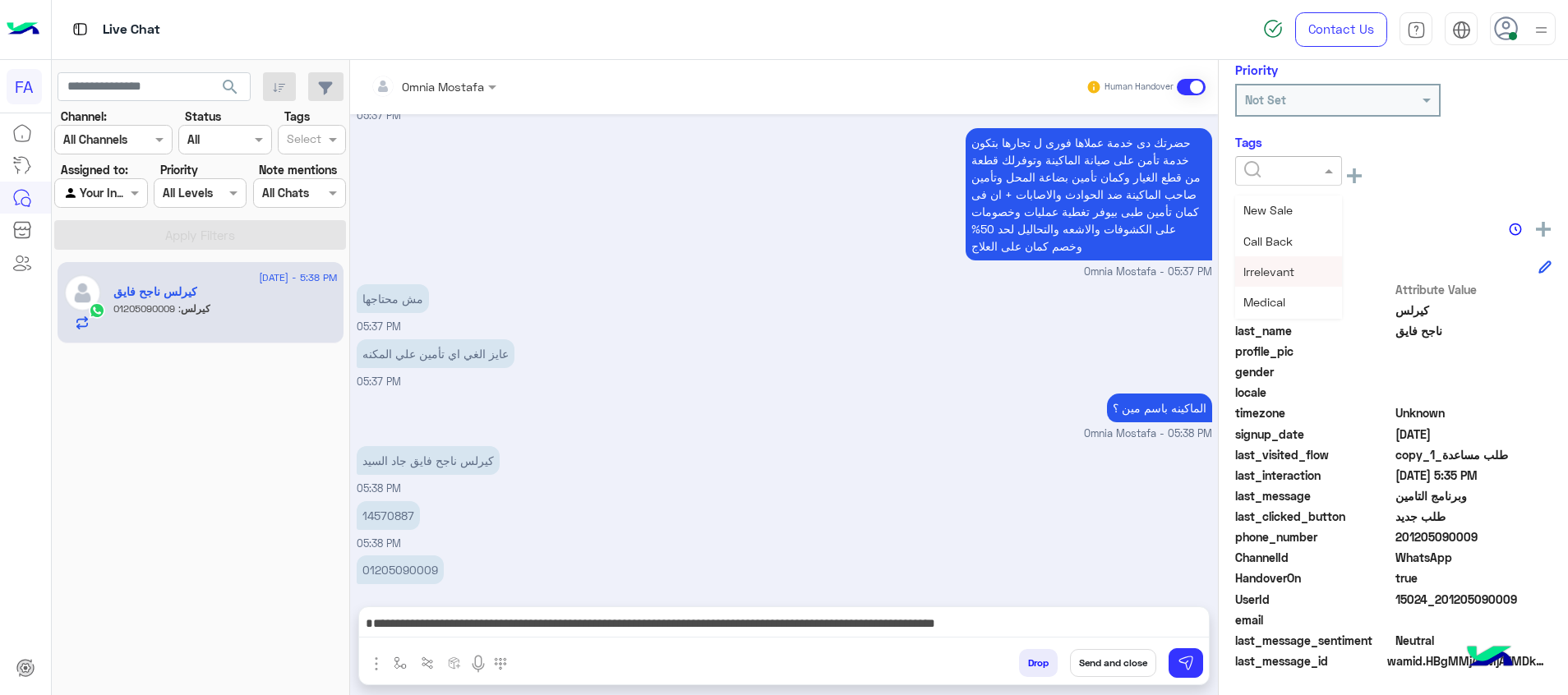
scroll to position [247, 0]
click at [1306, 276] on span "Med.Merchant" at bounding box center [1282, 270] width 78 height 14
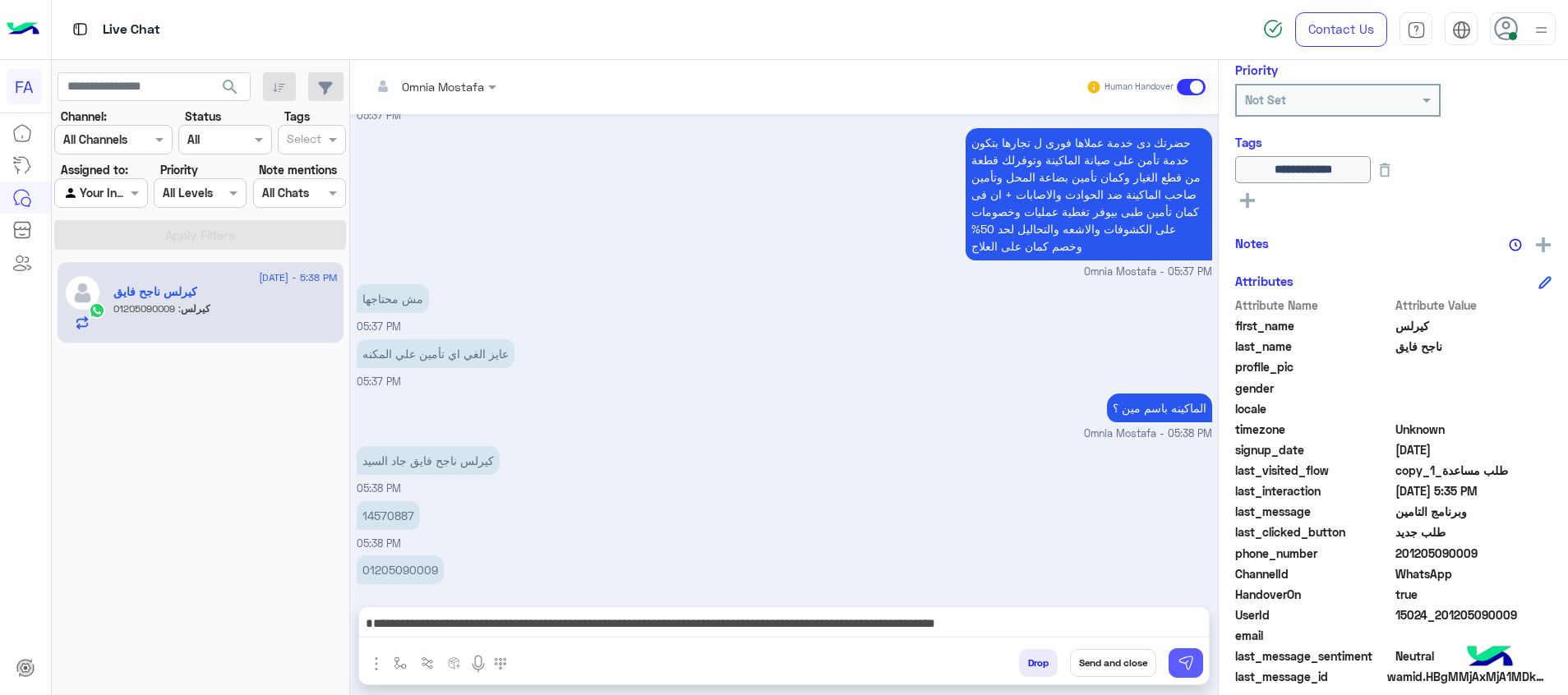
drag, startPoint x: 1191, startPoint y: 665, endPoint x: 1220, endPoint y: 397, distance: 269.6
click at [1191, 663] on img at bounding box center [1185, 663] width 16 height 16
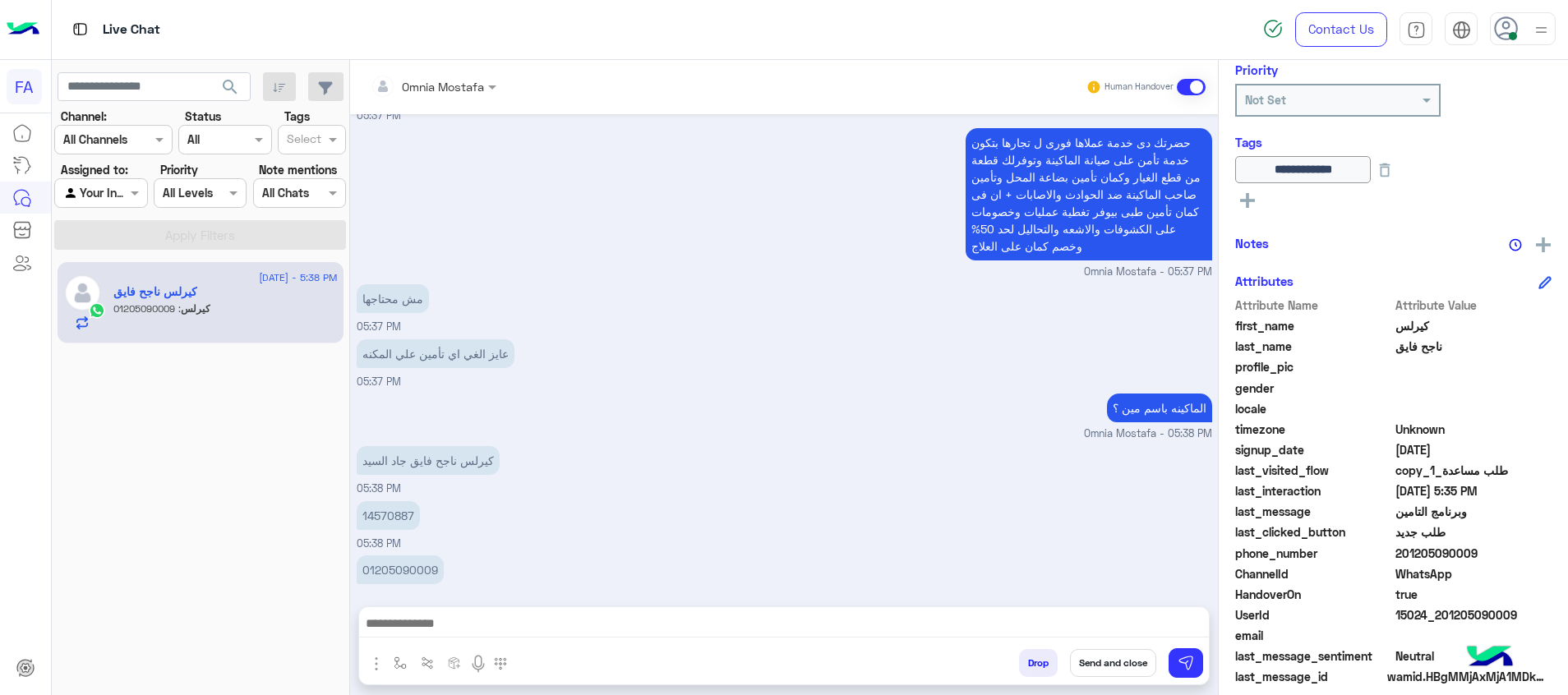
scroll to position [1829, 0]
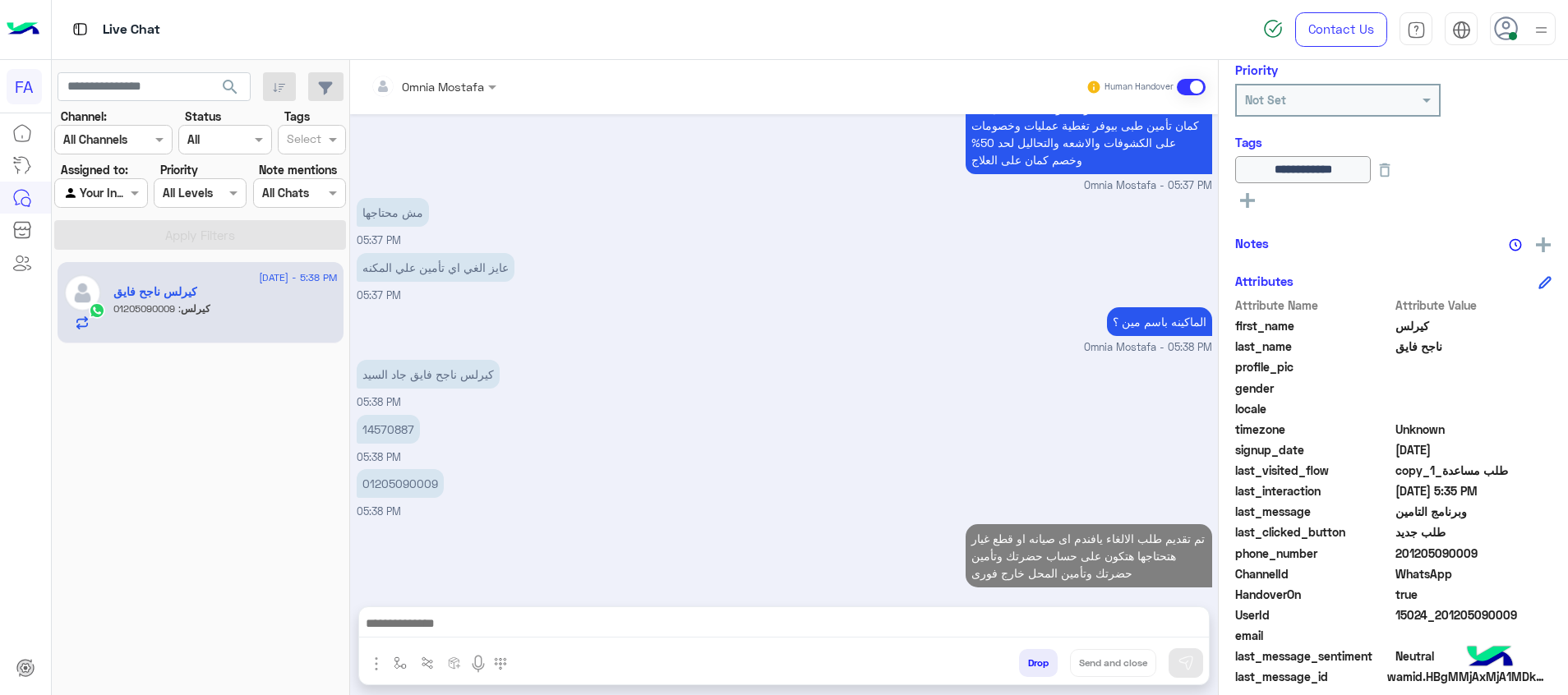
click at [1250, 196] on icon at bounding box center [1248, 200] width 15 height 15
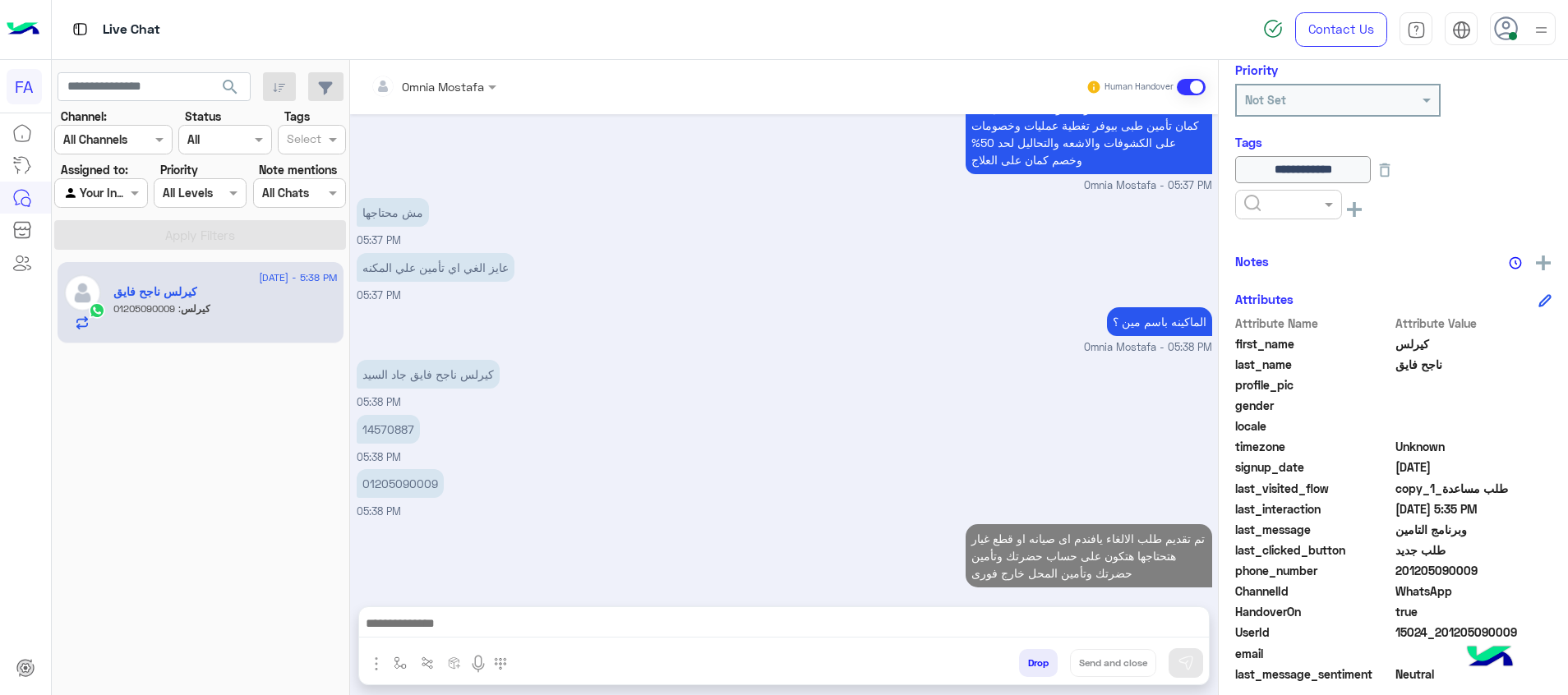
drag, startPoint x: 1250, startPoint y: 196, endPoint x: 1312, endPoint y: 218, distance: 65.8
click at [1266, 201] on input "text" at bounding box center [1268, 205] width 50 height 17
click at [1311, 330] on span "5LE.Merchant" at bounding box center [1280, 336] width 74 height 14
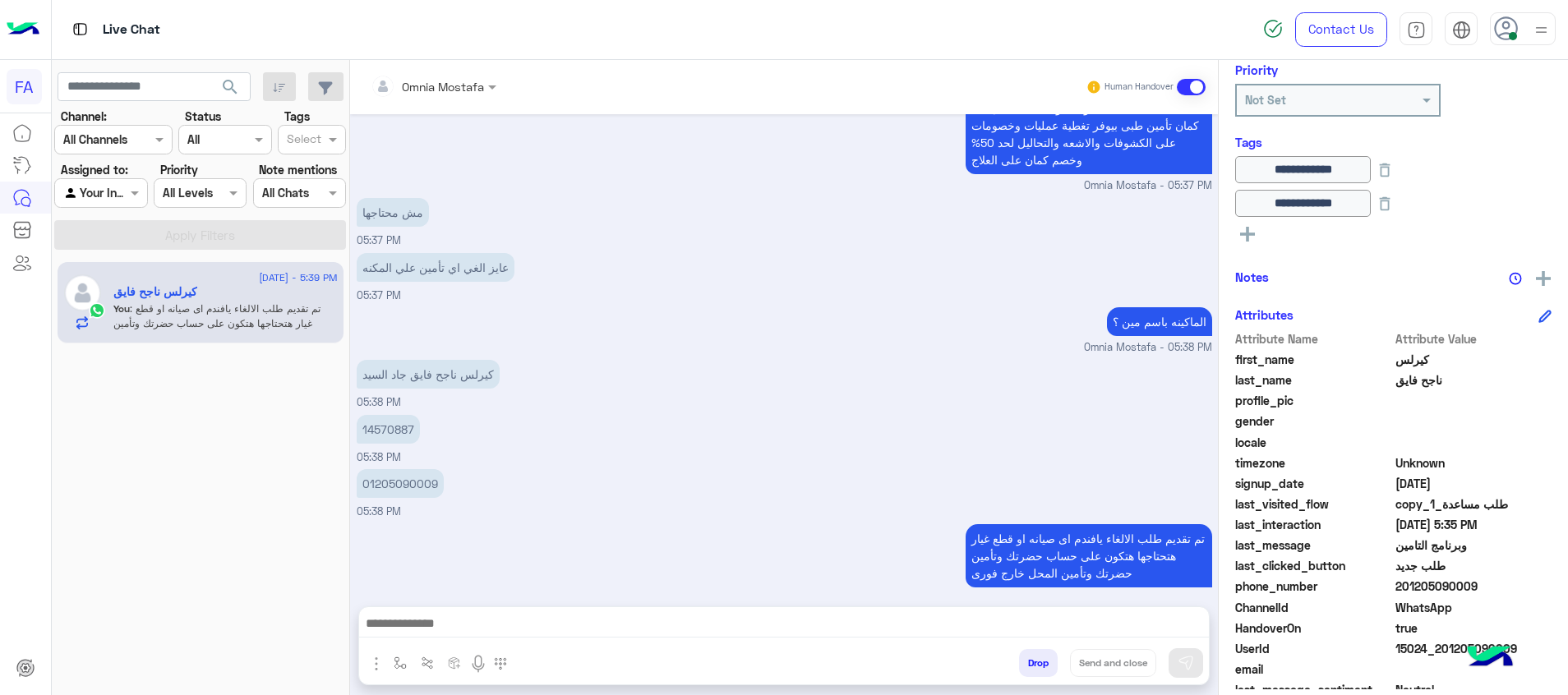
click at [1249, 225] on button at bounding box center [1248, 233] width 25 height 20
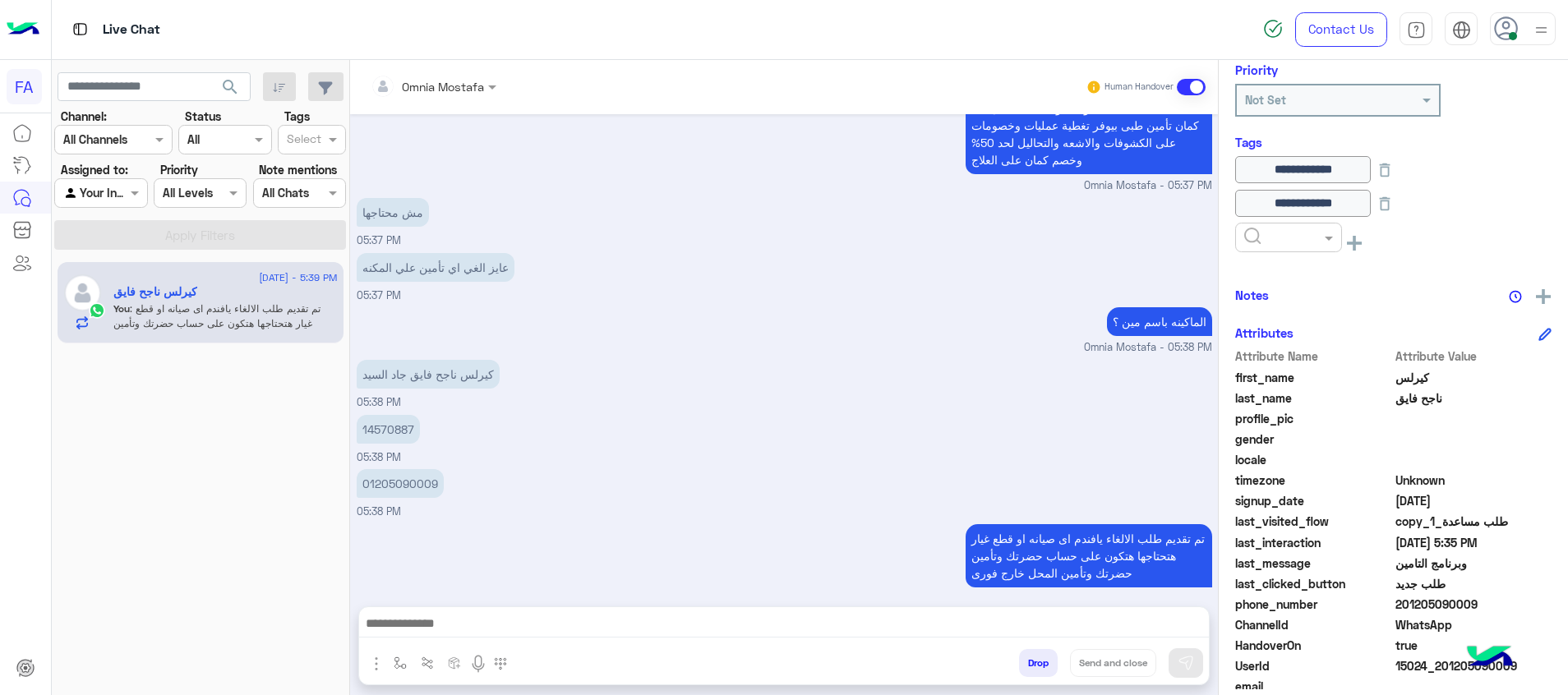
drag, startPoint x: 1249, startPoint y: 225, endPoint x: 1286, endPoint y: 235, distance: 38.3
click at [1252, 229] on div at bounding box center [1288, 237] width 107 height 29
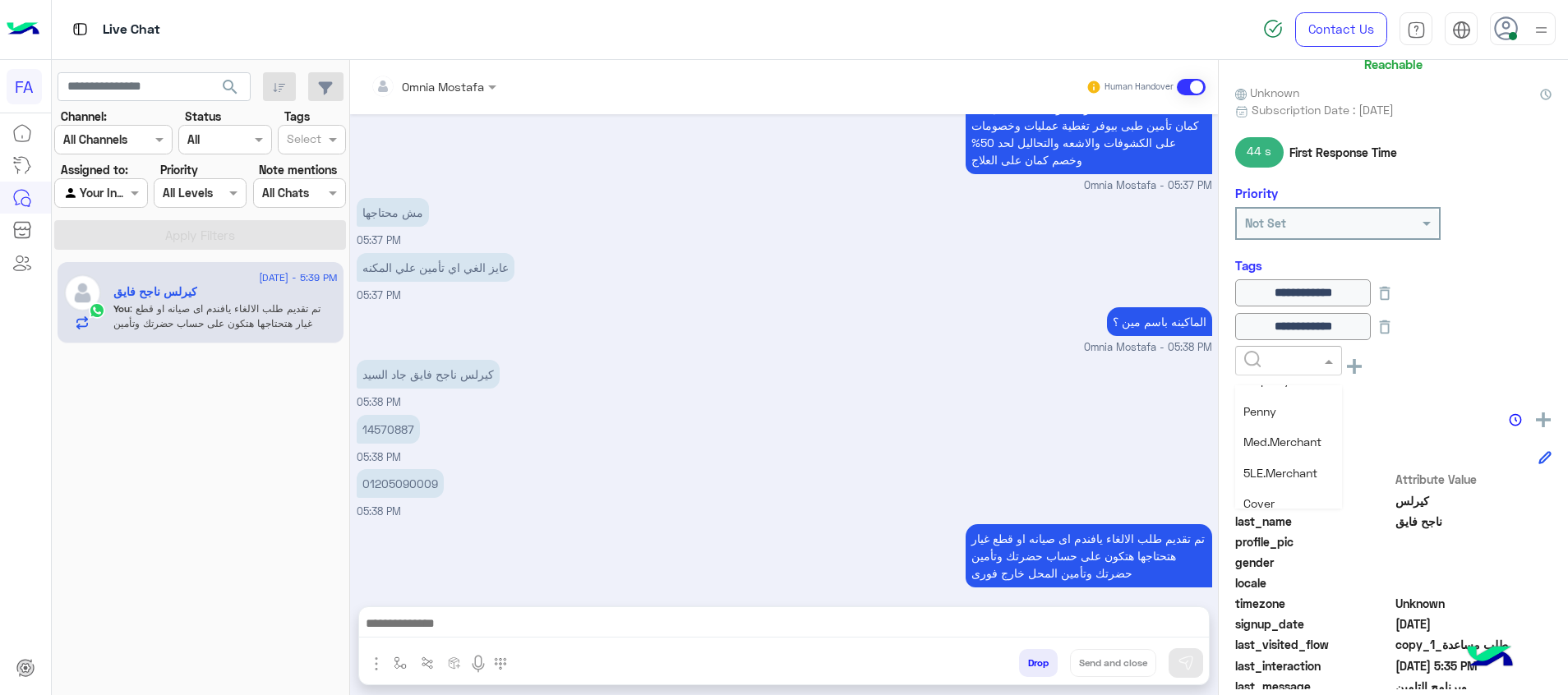
scroll to position [370, 0]
click at [1273, 494] on span "Cancellation" at bounding box center [1276, 492] width 66 height 14
click at [1241, 386] on div "**********" at bounding box center [1393, 335] width 317 height 110
drag, startPoint x: 1242, startPoint y: 385, endPoint x: 1266, endPoint y: 391, distance: 24.7
click at [1248, 385] on div "**********" at bounding box center [1393, 335] width 317 height 110
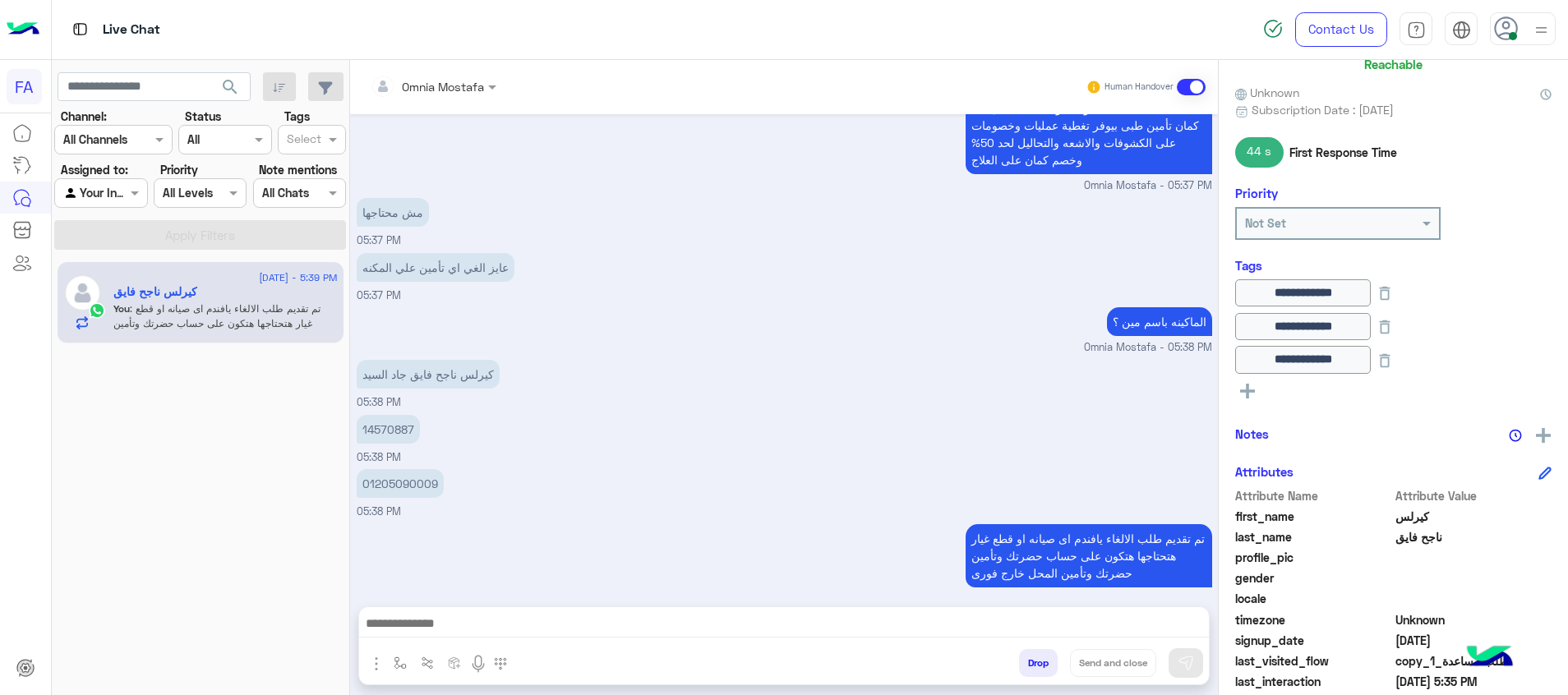
click at [1251, 388] on icon at bounding box center [1248, 391] width 15 height 15
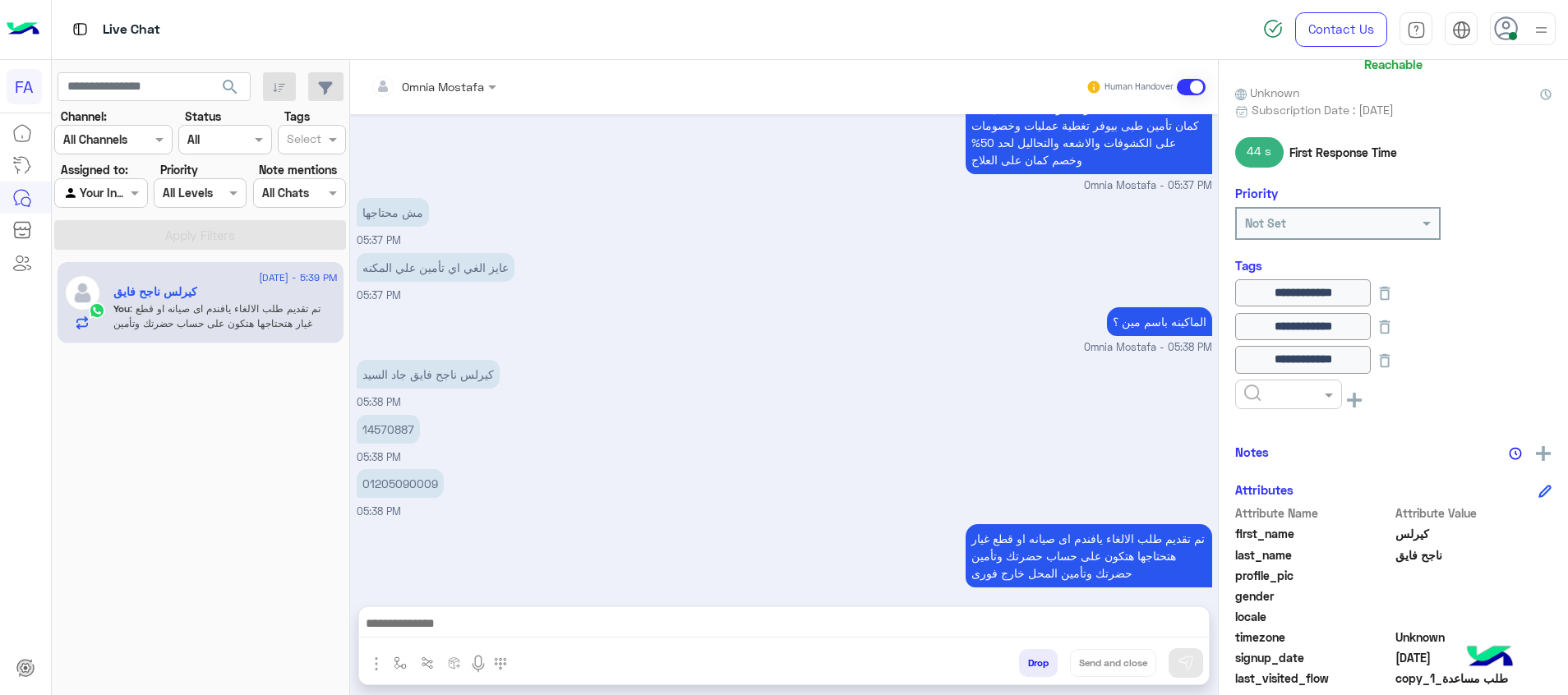
click at [1251, 388] on input "text" at bounding box center [1268, 395] width 50 height 17
click at [1269, 526] on span "Not-Done" at bounding box center [1268, 526] width 52 height 14
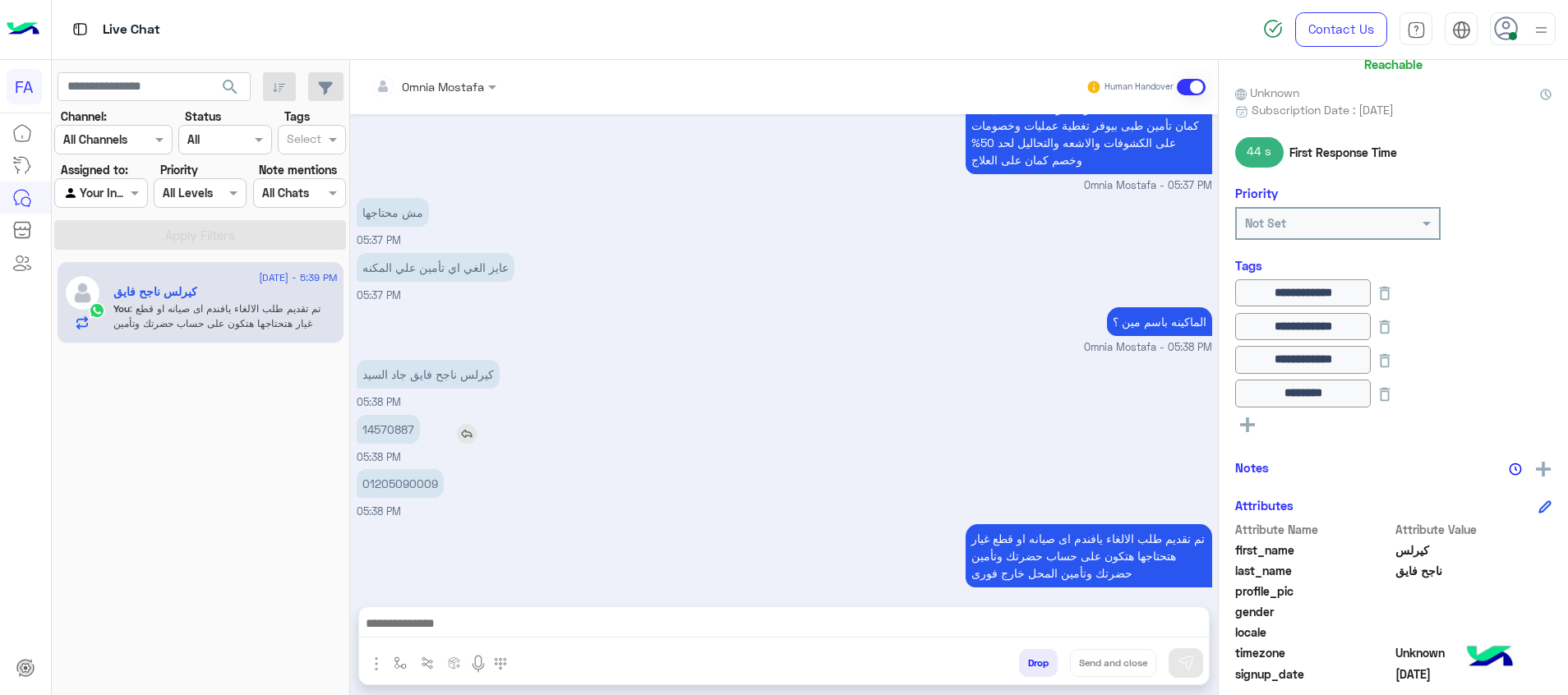
click at [394, 415] on p "14570887" at bounding box center [388, 429] width 63 height 28
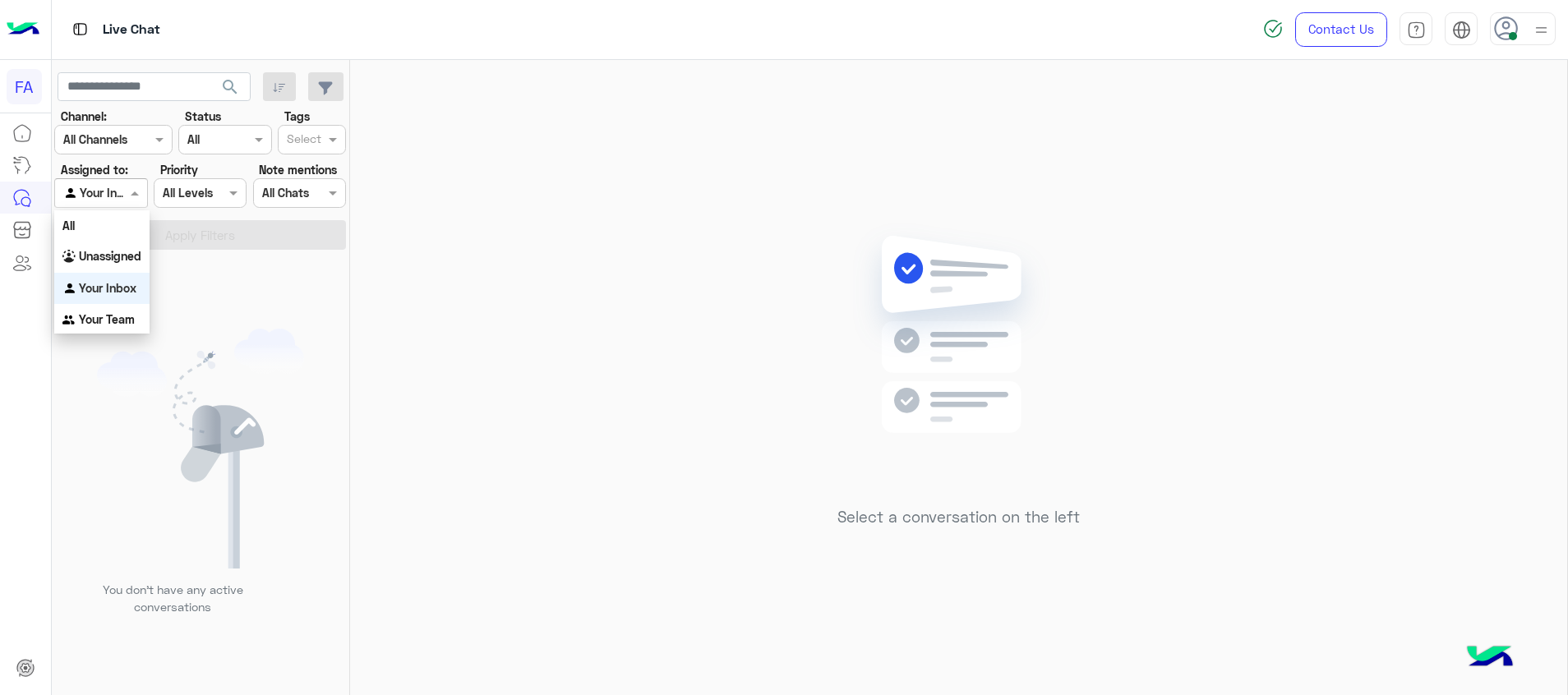
click at [129, 189] on span at bounding box center [137, 193] width 21 height 17
click at [125, 235] on div "All" at bounding box center [101, 226] width 95 height 30
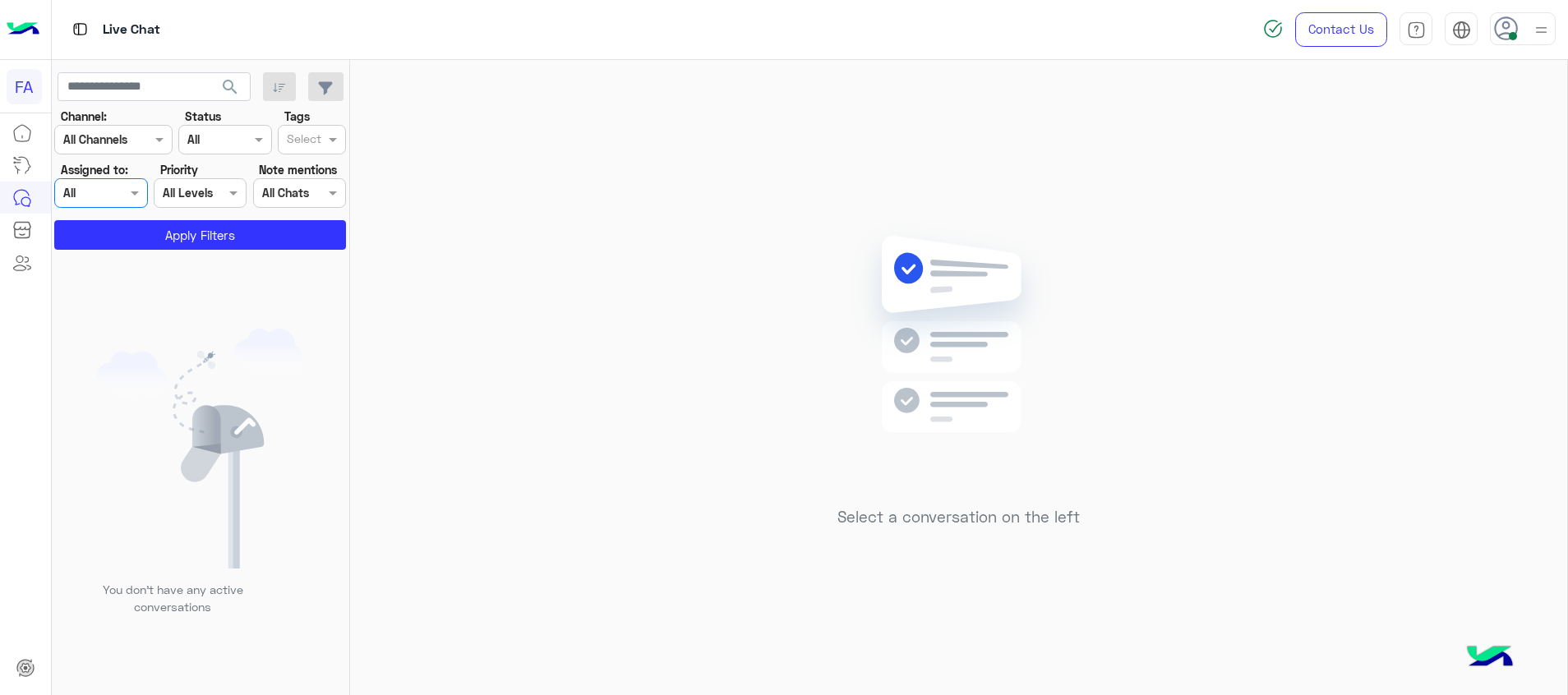
click at [138, 203] on div "Agent Filter All" at bounding box center [100, 193] width 93 height 29
click at [124, 265] on div "Unassigned" at bounding box center [101, 257] width 95 height 32
click at [162, 233] on button "Apply Filters" at bounding box center [199, 235] width 292 height 29
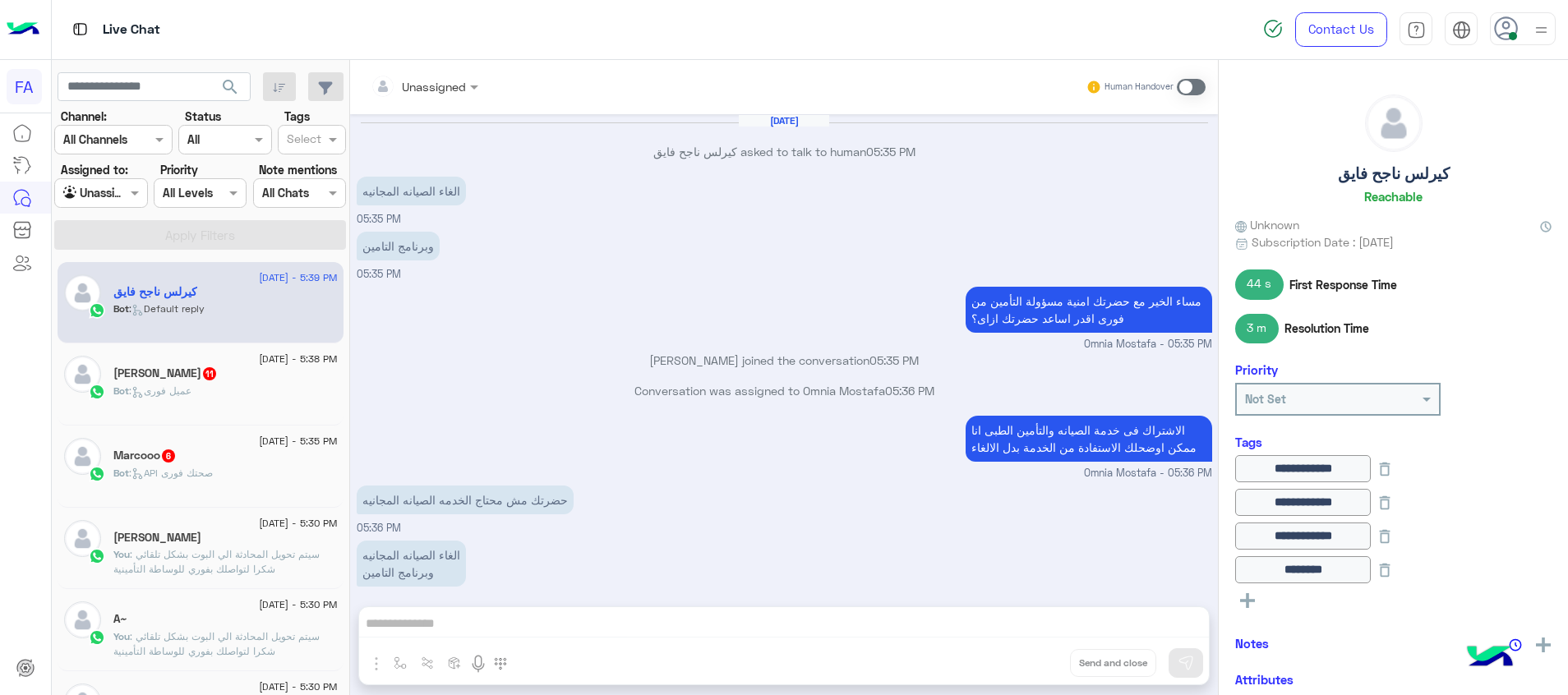
scroll to position [831, 0]
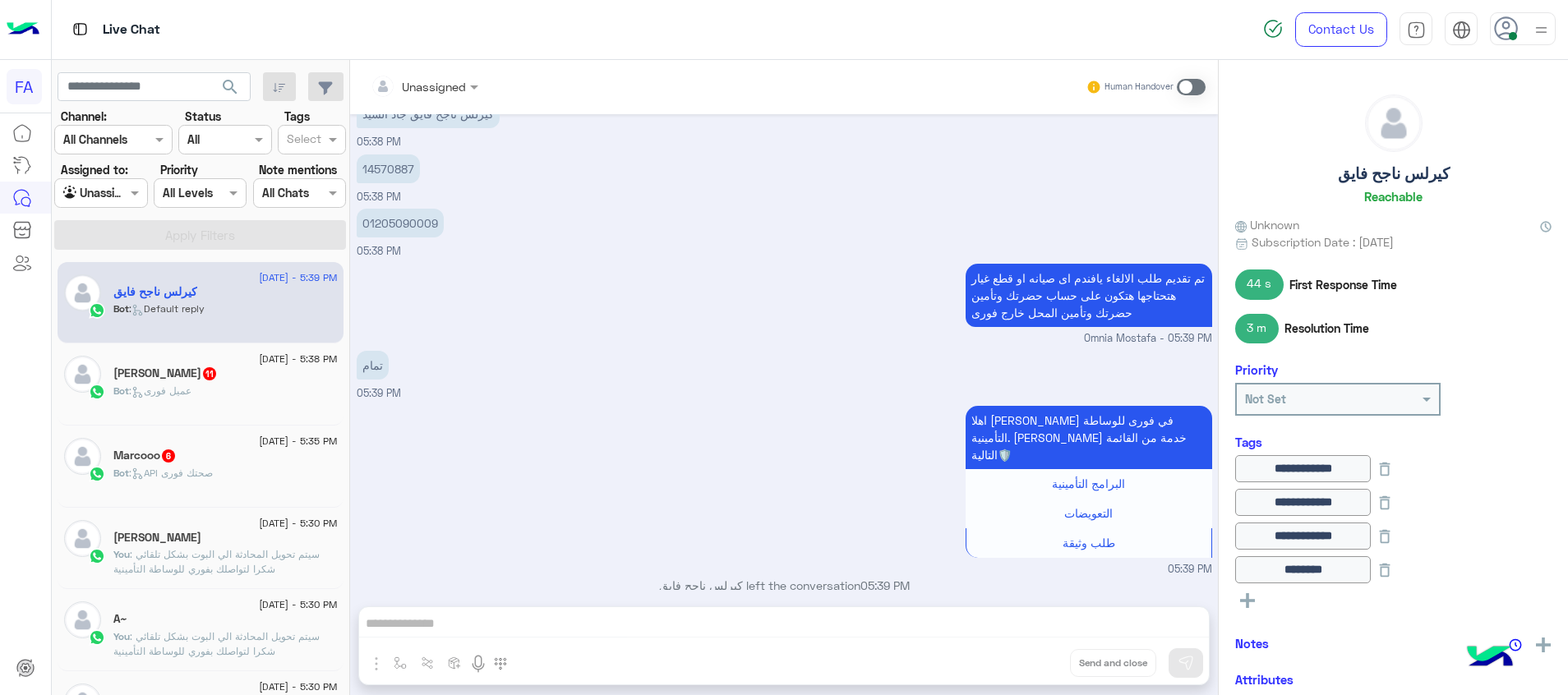
click at [1184, 86] on span at bounding box center [1191, 86] width 28 height 16
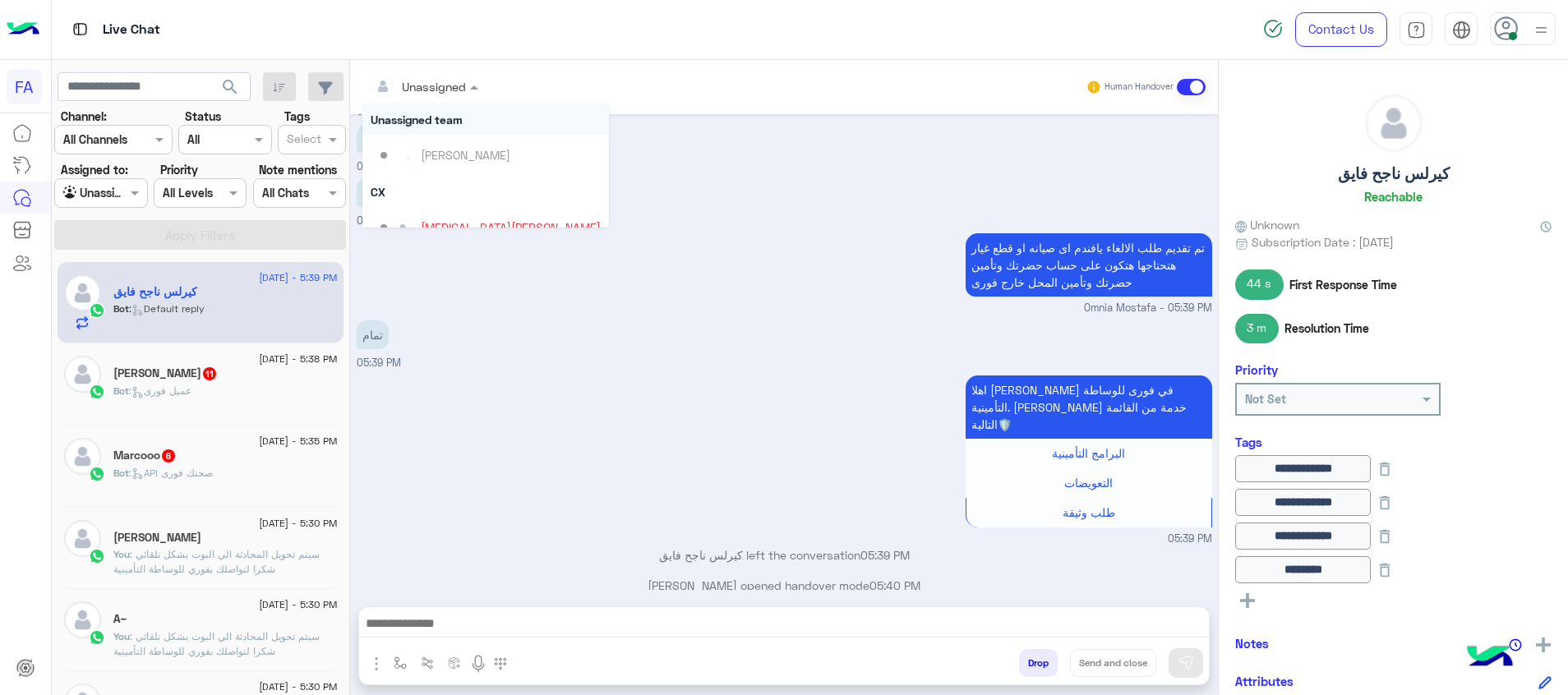
click at [452, 80] on div at bounding box center [423, 86] width 124 height 19
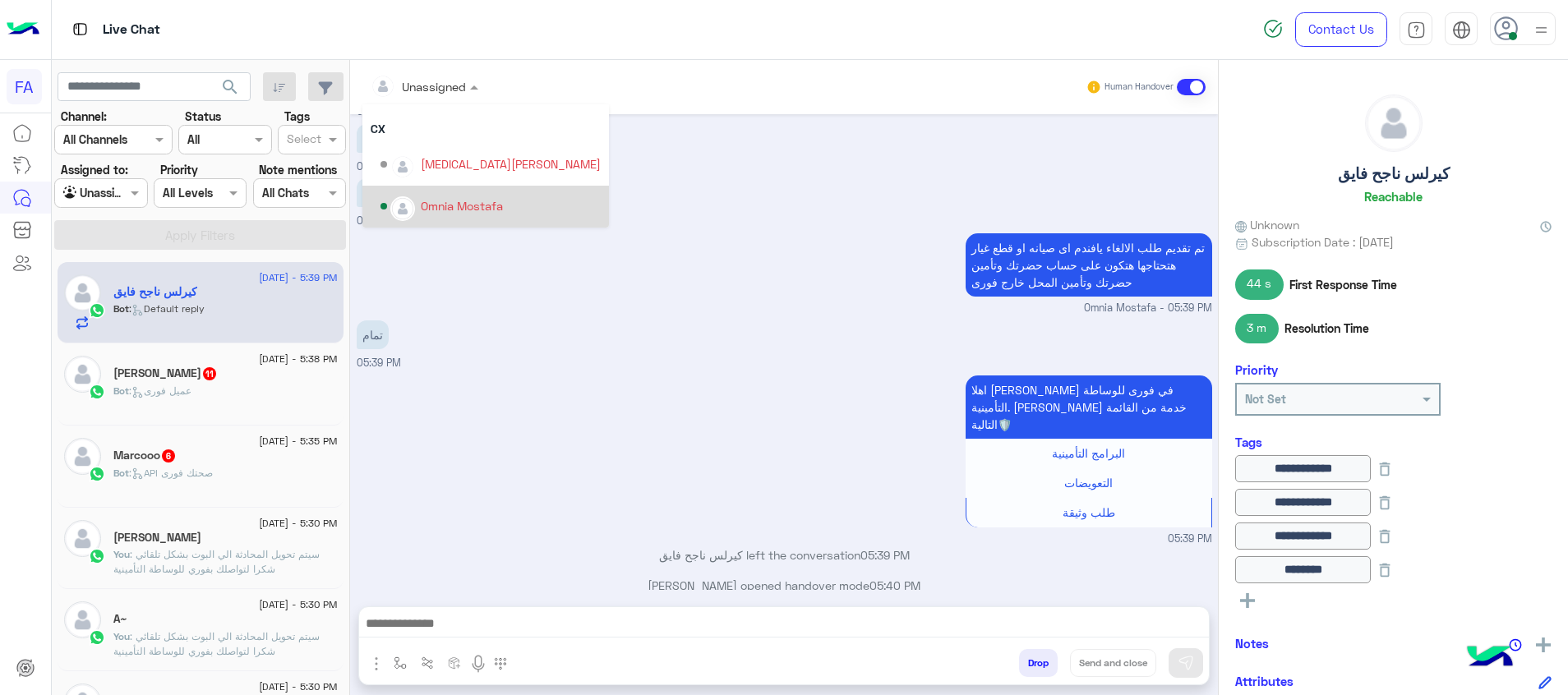
click at [456, 207] on div "Omnia Mostafa" at bounding box center [461, 206] width 82 height 17
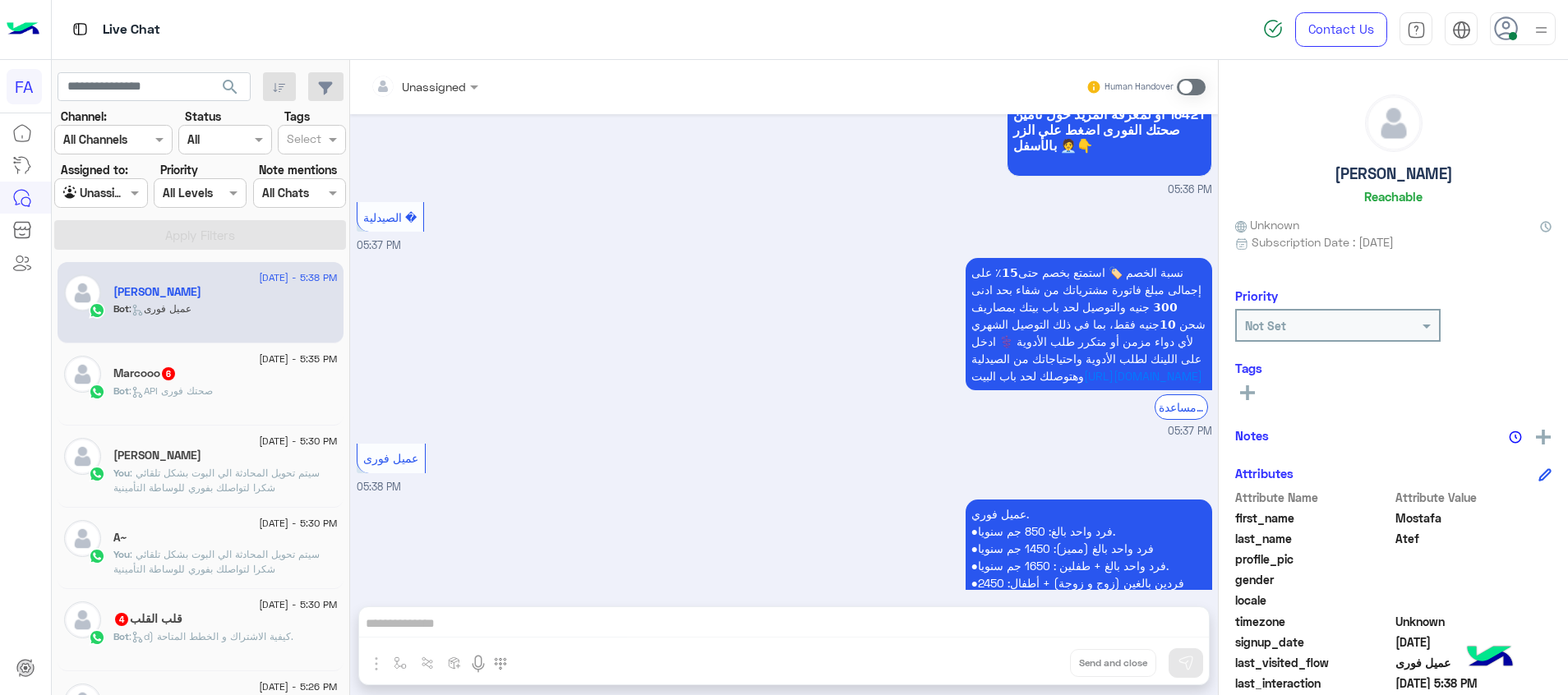
scroll to position [3909, 0]
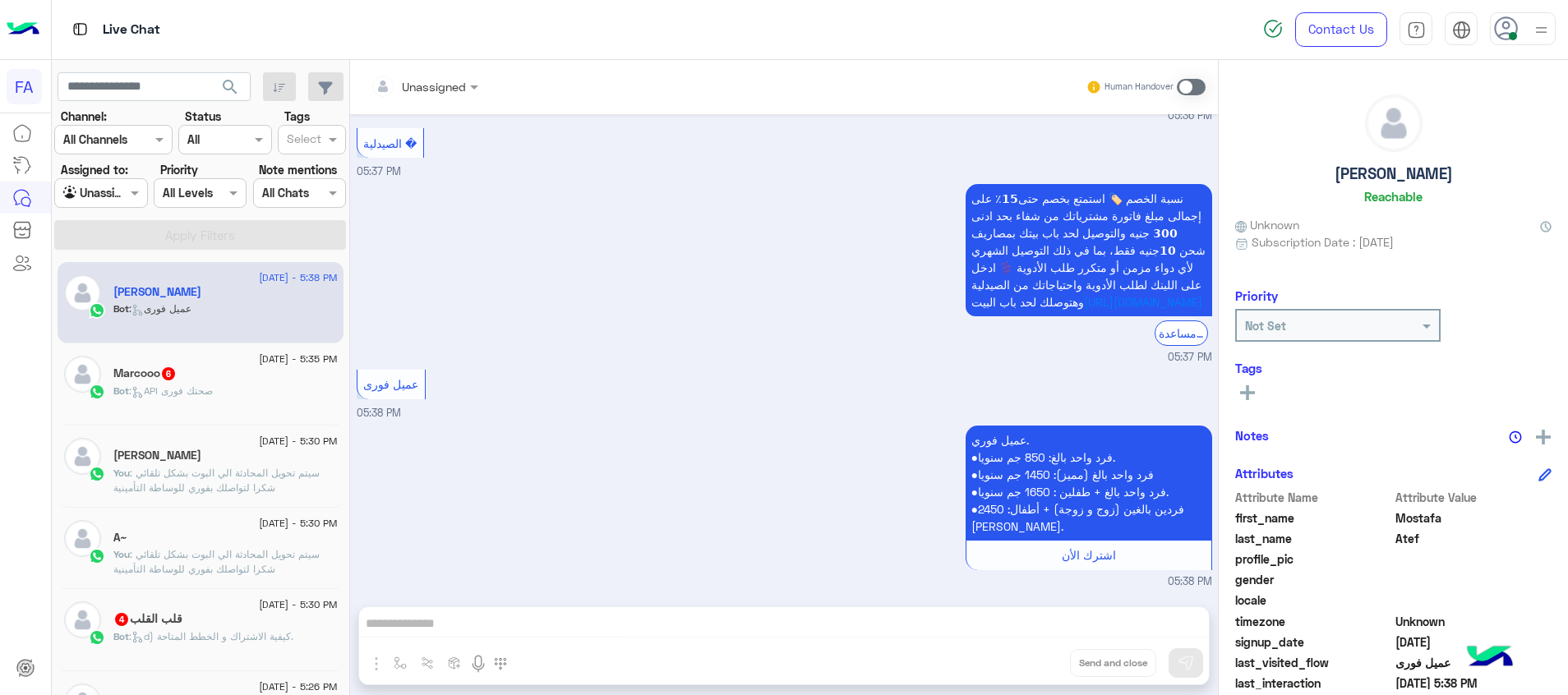
click at [223, 391] on div "Bot : API صحتك فورى" at bounding box center [225, 398] width 224 height 28
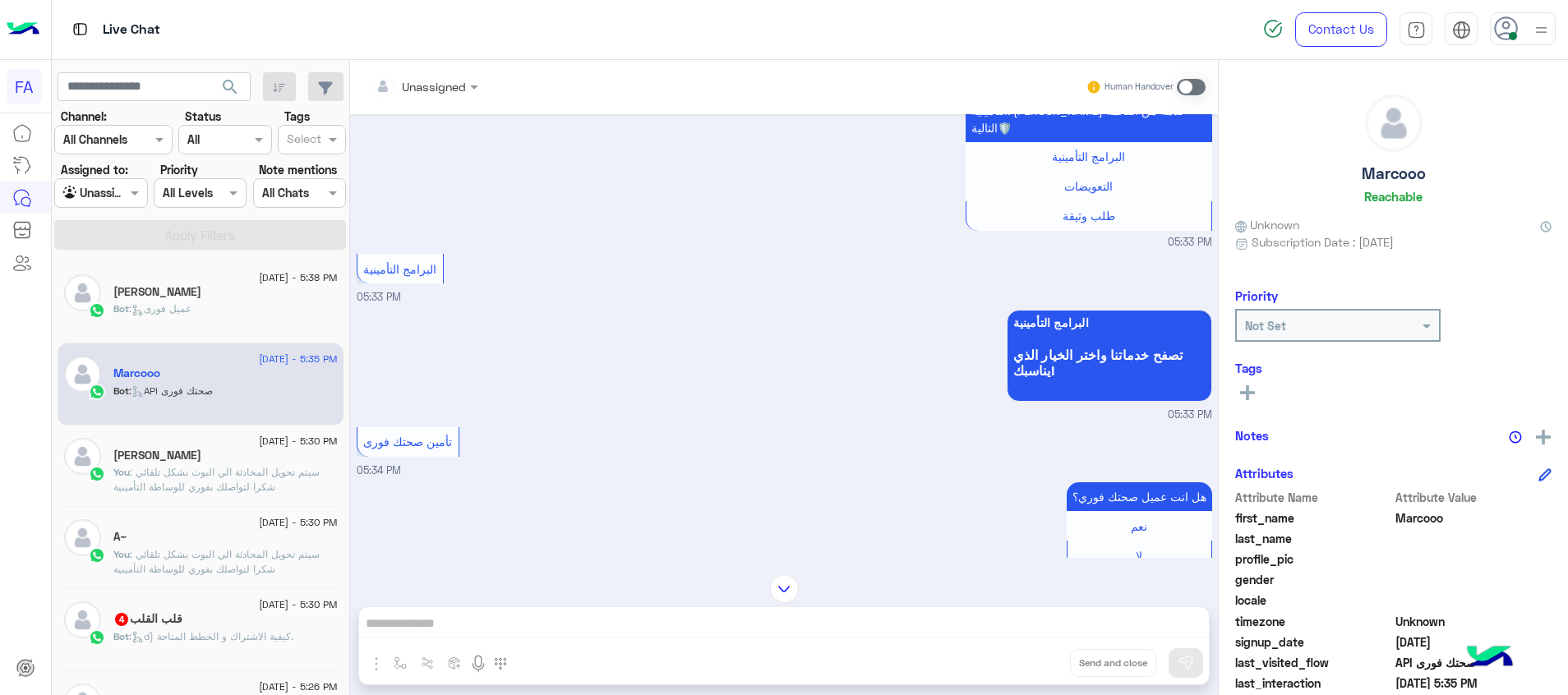
scroll to position [647, 0]
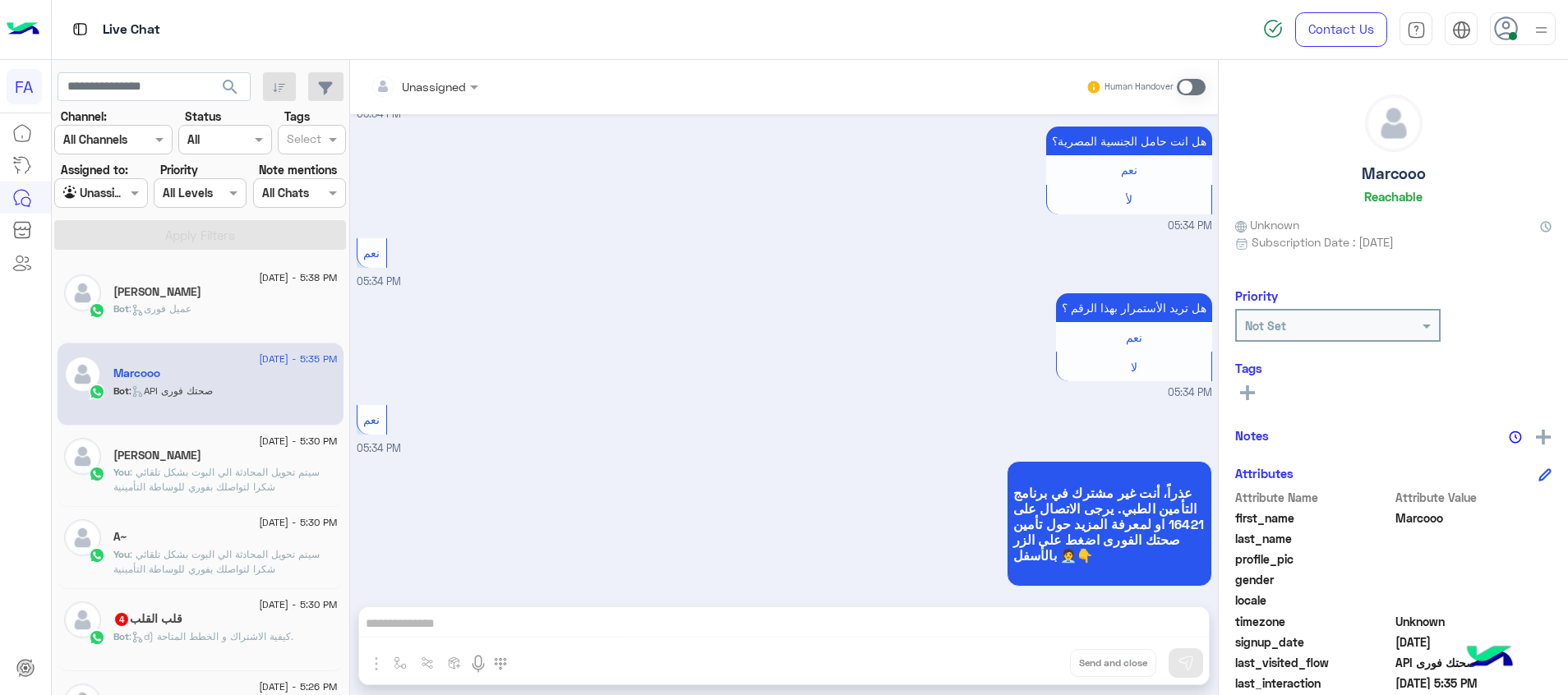
click at [206, 611] on div "15 September - 5:30 PM" at bounding box center [225, 606] width 224 height 10
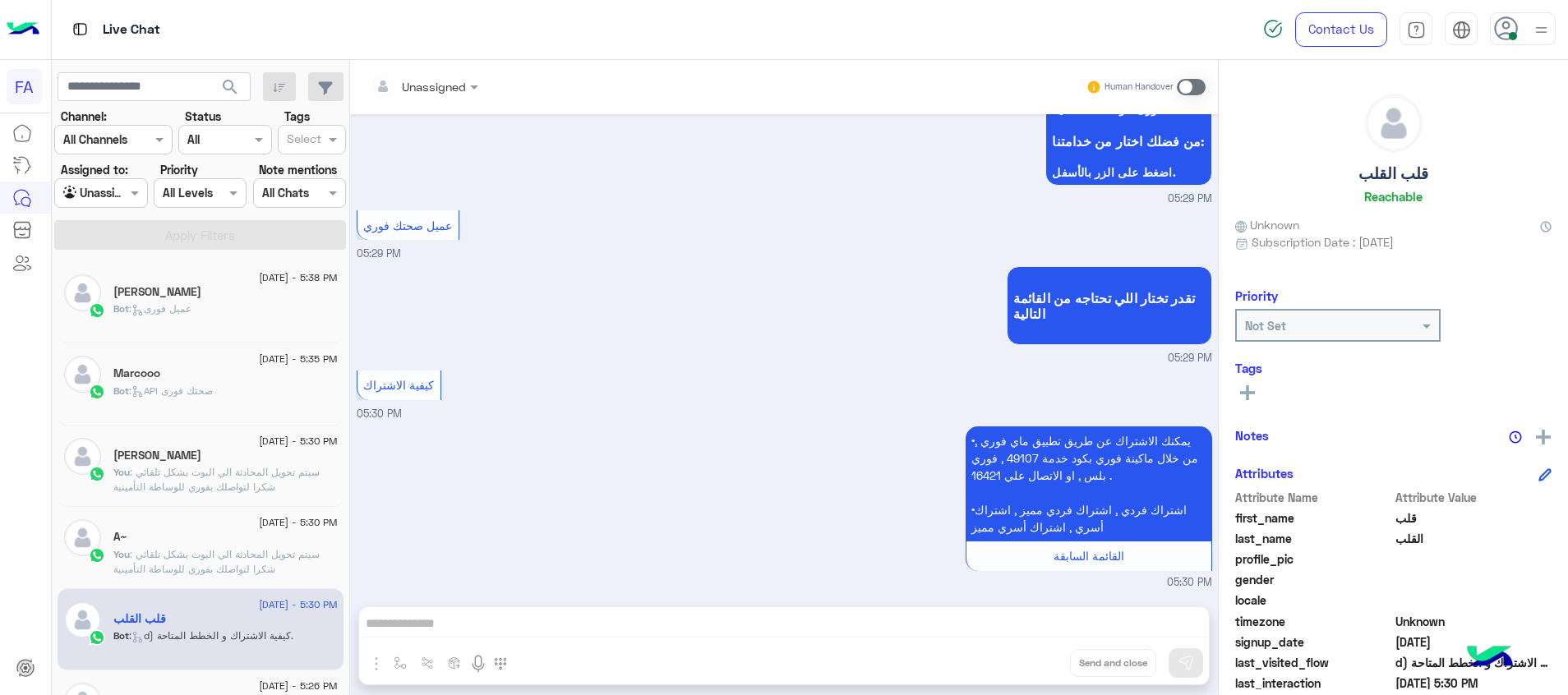
click at [122, 192] on div at bounding box center [100, 193] width 91 height 19
click at [122, 278] on div "Your Inbox" at bounding box center [101, 289] width 95 height 32
click at [281, 219] on section "Channel: Channel All Channels Status Channel All Tags Select Assigned to: Agent…" at bounding box center [200, 179] width 273 height 142
click at [279, 232] on button "Apply Filters" at bounding box center [199, 235] width 292 height 29
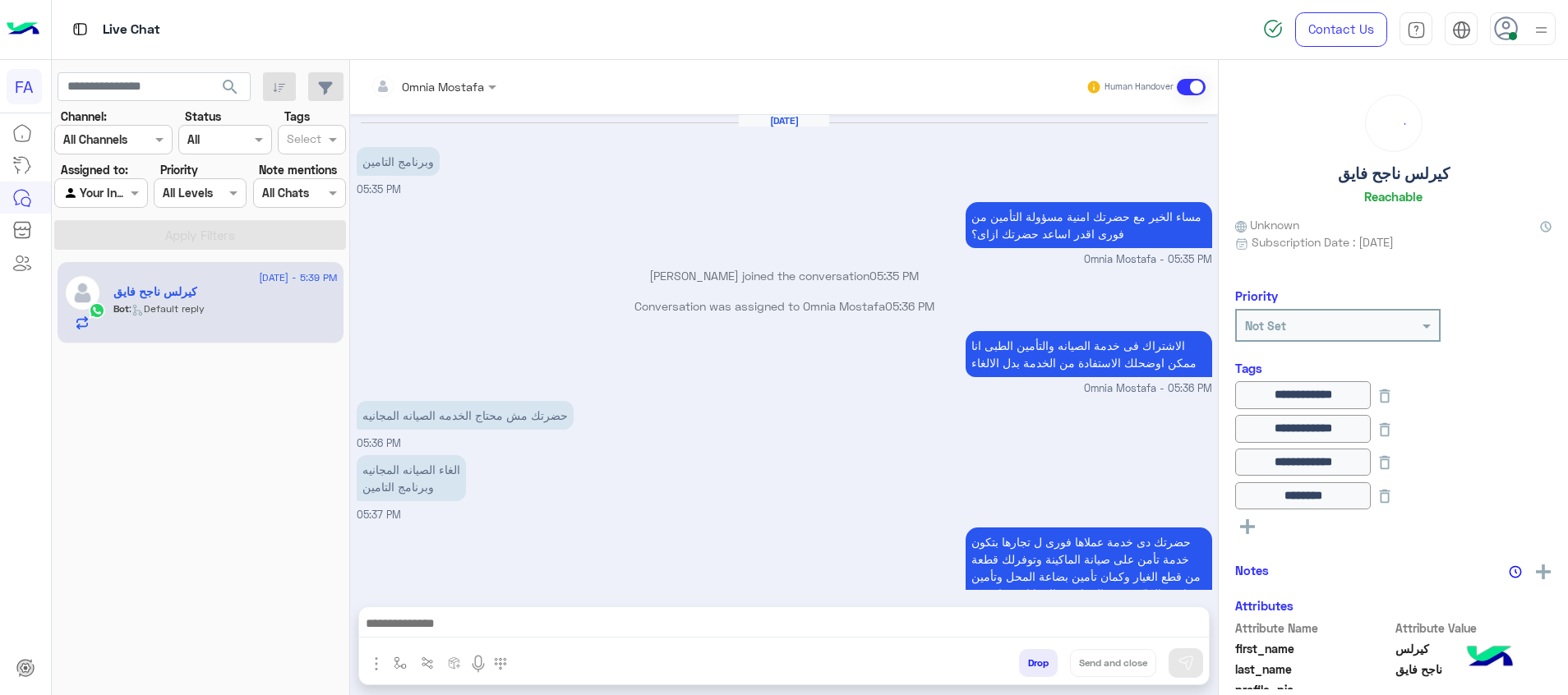
scroll to position [807, 0]
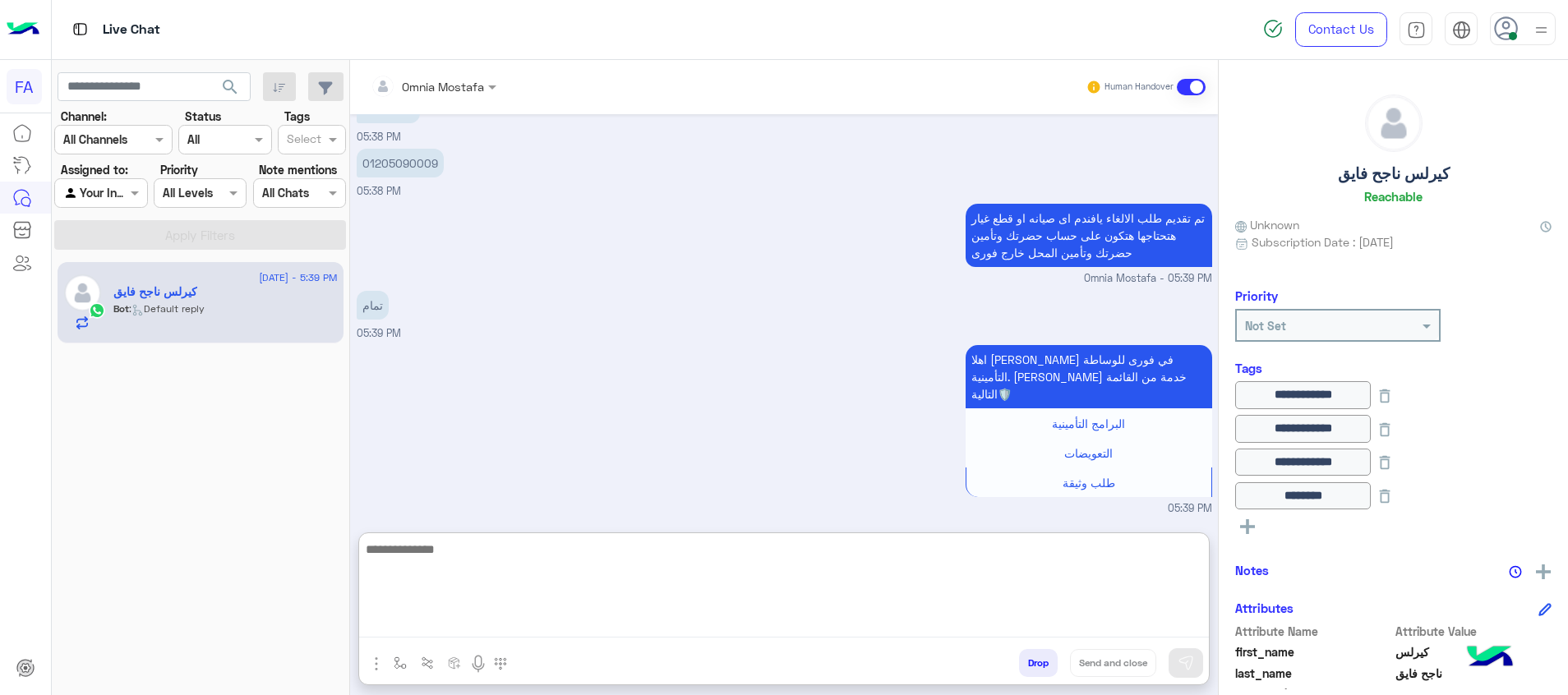
click at [1066, 627] on textarea at bounding box center [784, 588] width 850 height 98
type textarea "**********"
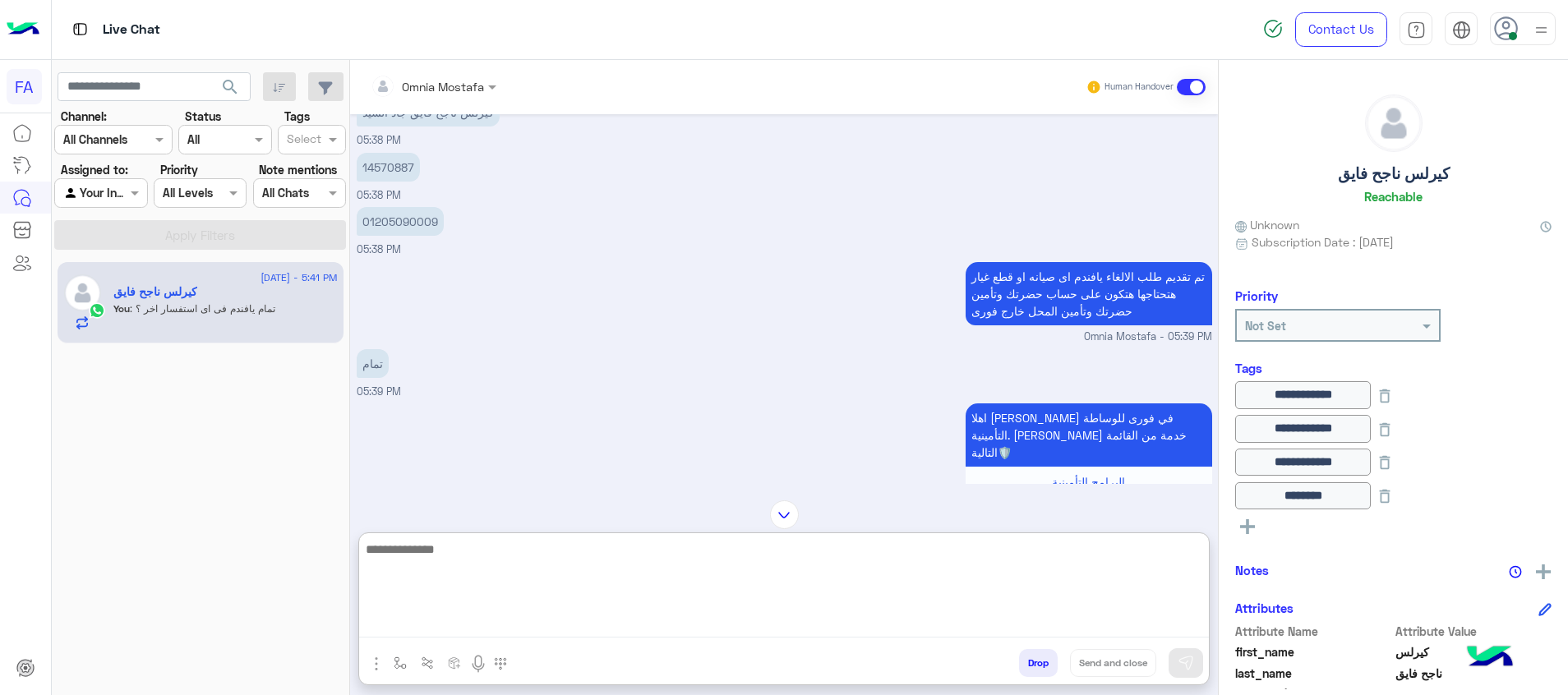
scroll to position [469, 0]
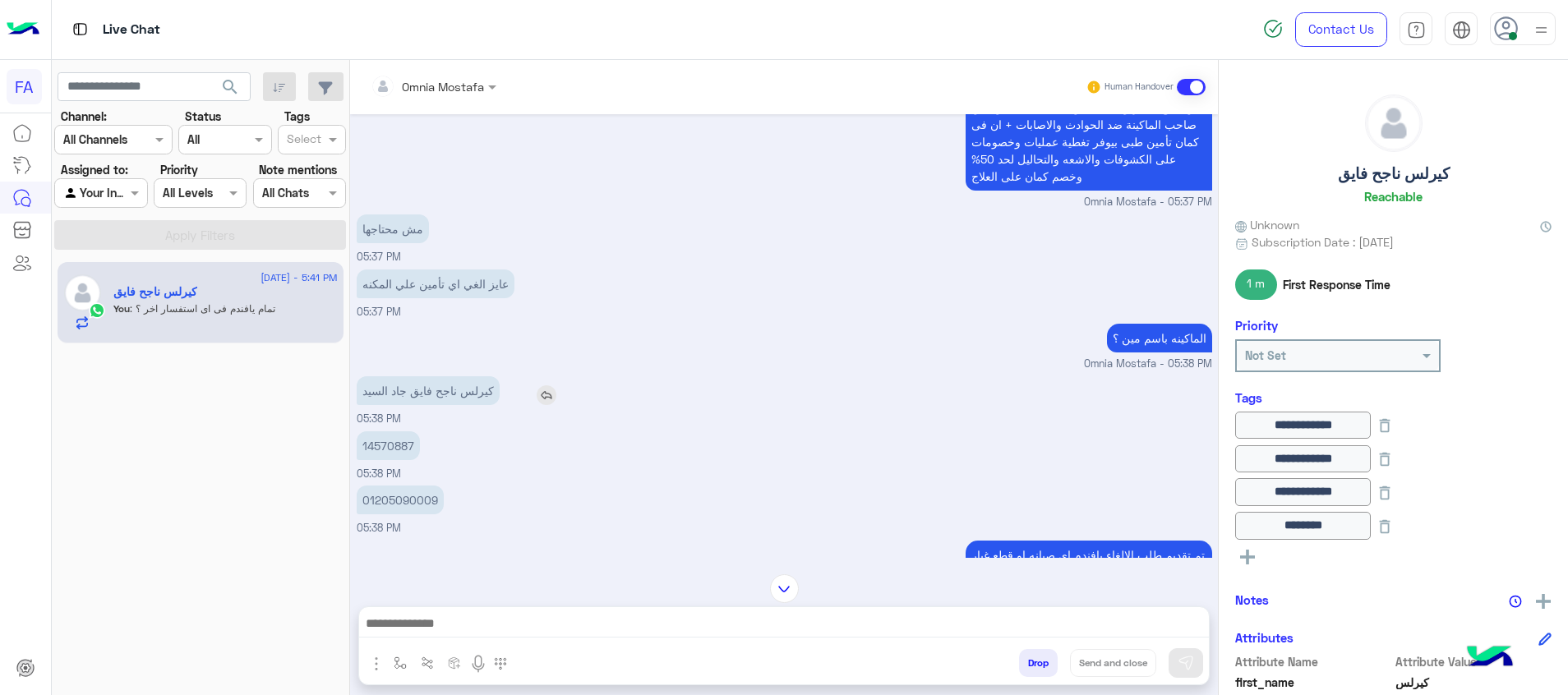
click at [452, 393] on p "كيرلس ناجح فايق جاد السيد" at bounding box center [427, 391] width 143 height 28
drag, startPoint x: 452, startPoint y: 393, endPoint x: 489, endPoint y: 393, distance: 37.0
click at [489, 393] on p "كيرلس ناجح فايق جاد السيد" at bounding box center [427, 391] width 143 height 28
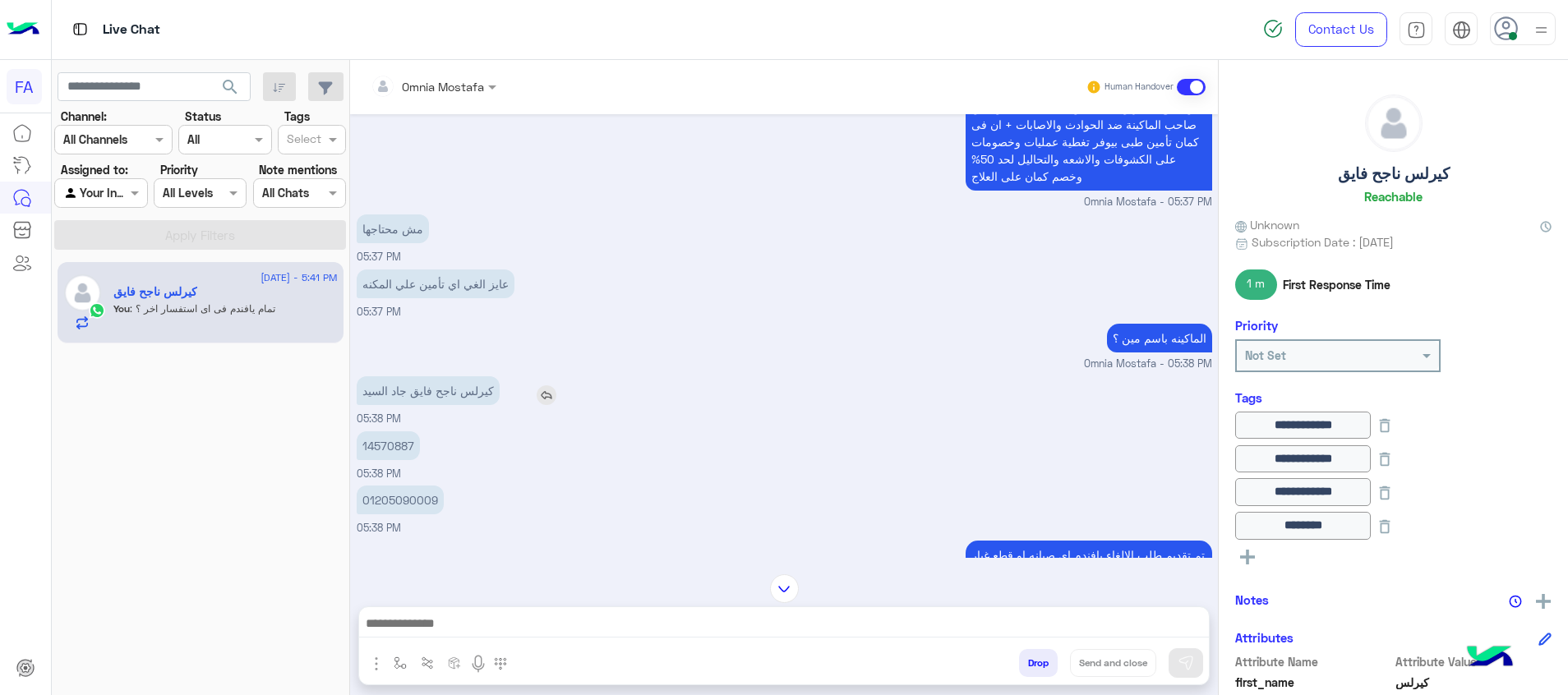
click at [493, 393] on p "كيرلس ناجح فايق جاد السيد" at bounding box center [427, 391] width 143 height 28
drag, startPoint x: 493, startPoint y: 393, endPoint x: 437, endPoint y: 394, distance: 56.0
click at [437, 394] on p "كيرلس ناجح فايق جاد السيد" at bounding box center [427, 391] width 143 height 28
drag, startPoint x: 437, startPoint y: 394, endPoint x: 420, endPoint y: 390, distance: 17.5
click at [421, 390] on p "كيرلس ناجح فايق جاد السيد" at bounding box center [427, 391] width 143 height 28
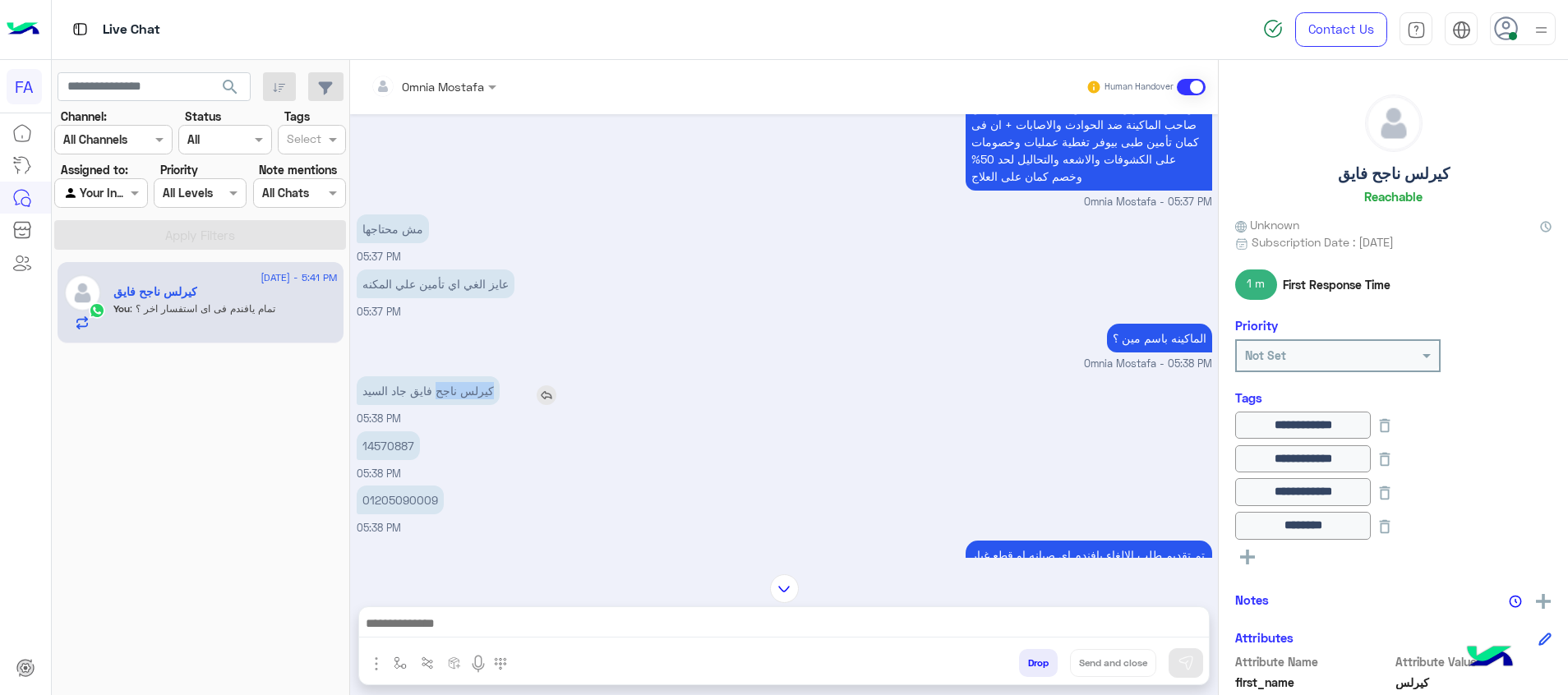
click at [412, 390] on p "كيرلس ناجح فايق جاد السيد" at bounding box center [427, 391] width 143 height 28
drag, startPoint x: 412, startPoint y: 390, endPoint x: 480, endPoint y: 386, distance: 68.1
click at [480, 386] on p "كيرلس ناجح فايق جاد السيد" at bounding box center [427, 391] width 143 height 28
drag, startPoint x: 480, startPoint y: 386, endPoint x: 491, endPoint y: 391, distance: 12.1
click at [491, 391] on p "كيرلس ناجح فايق جاد السيد" at bounding box center [427, 391] width 143 height 28
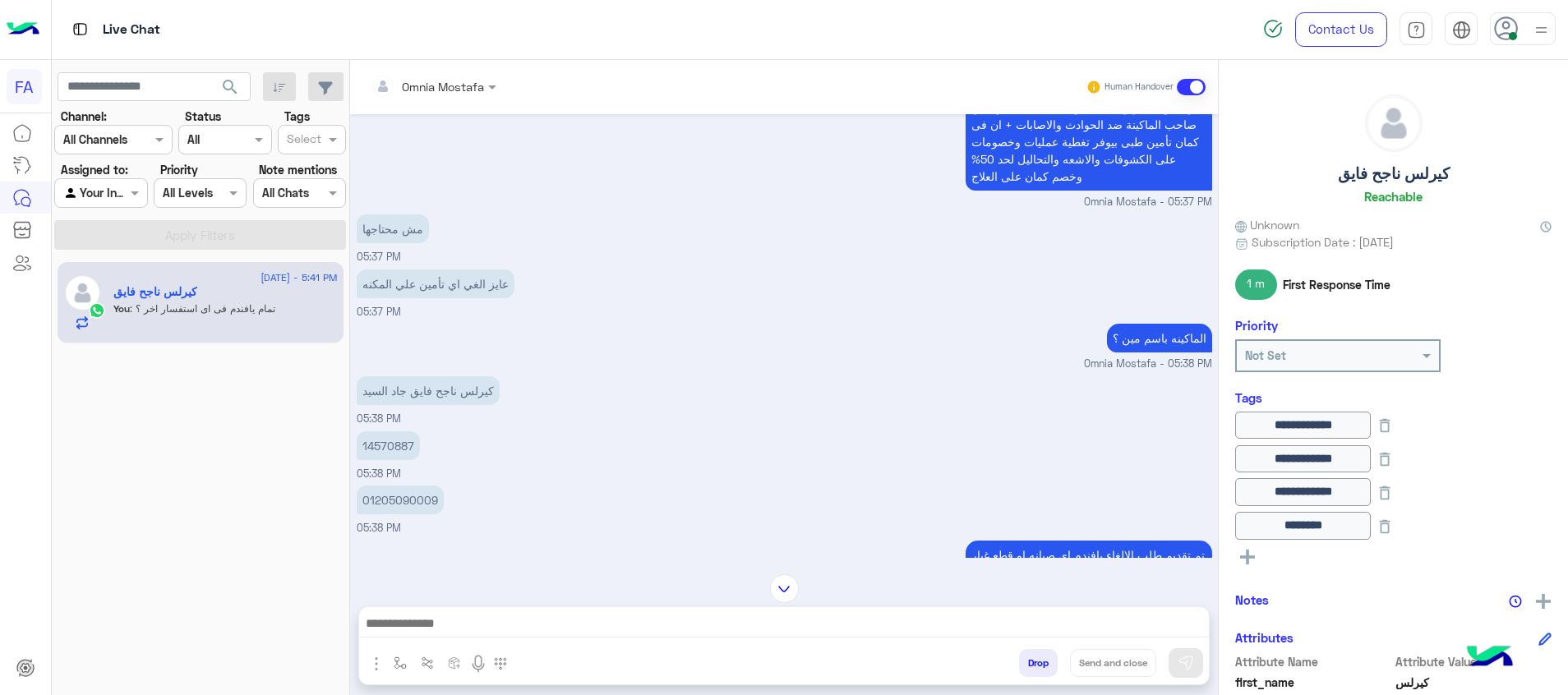
click at [400, 481] on div "01205090009" at bounding box center [446, 499] width 181 height 37
drag, startPoint x: 403, startPoint y: 483, endPoint x: 382, endPoint y: 396, distance: 89.5
click at [382, 396] on p "كيرلس ناجح فايق جاد السيد" at bounding box center [427, 391] width 143 height 28
drag, startPoint x: 411, startPoint y: 392, endPoint x: 496, endPoint y: 397, distance: 85.1
click at [496, 397] on p "كيرلس ناجح فايق جاد السيد" at bounding box center [427, 391] width 143 height 28
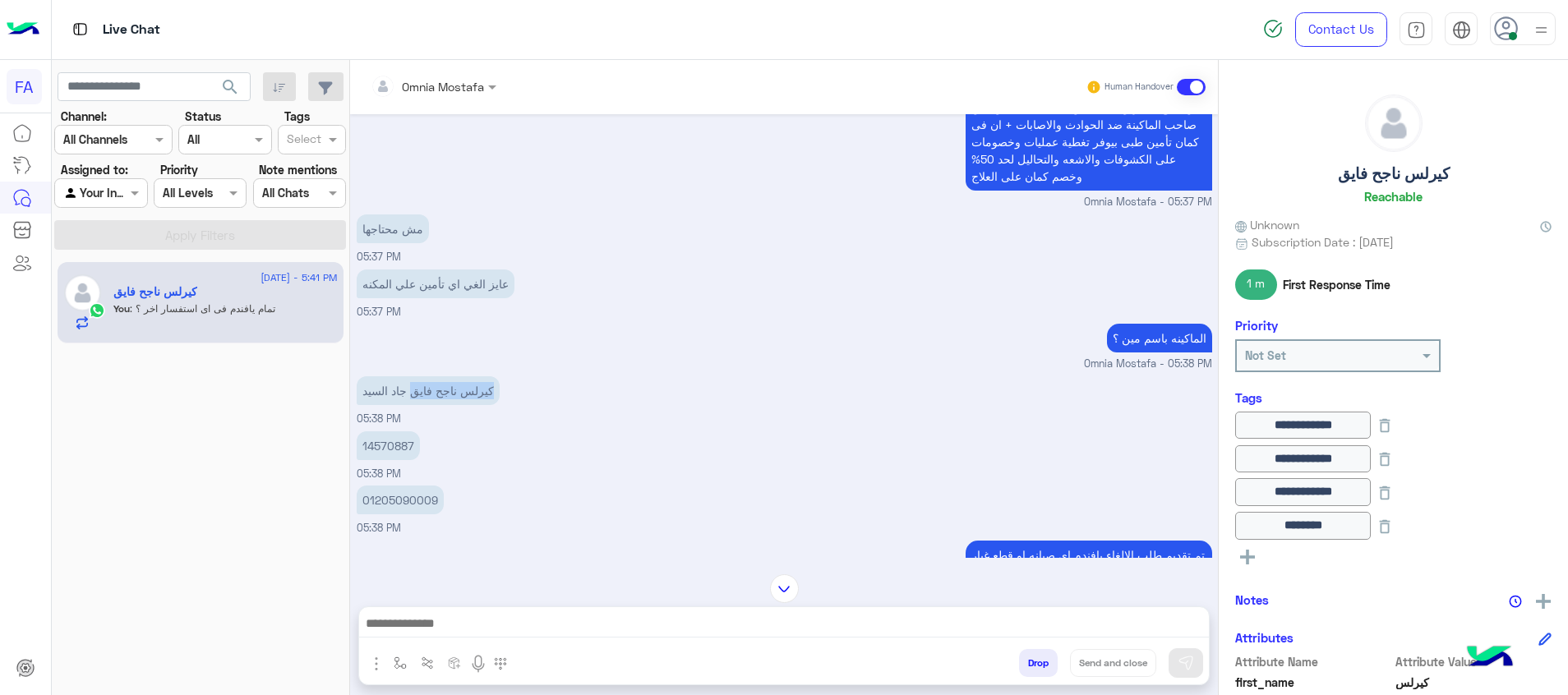
scroll to position [889, 0]
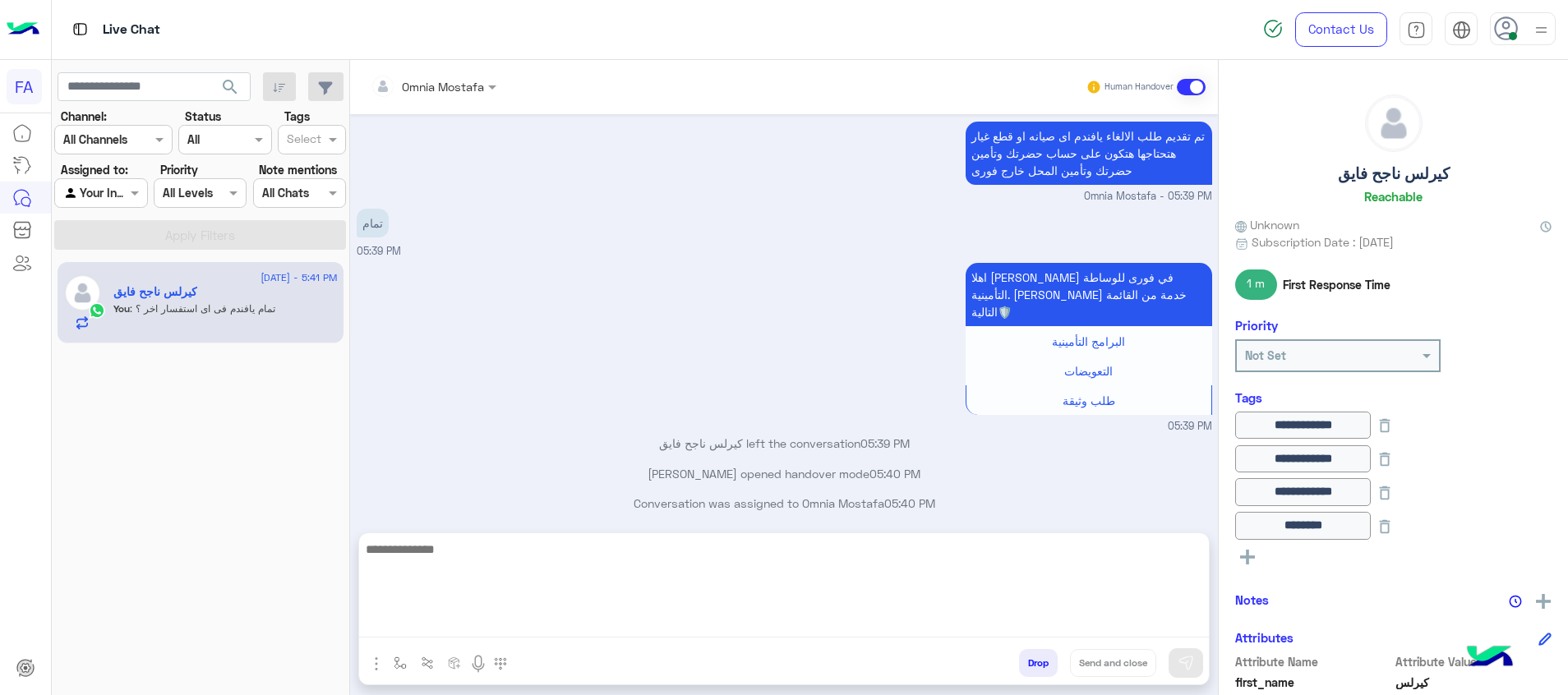
drag, startPoint x: 1133, startPoint y: 627, endPoint x: 1143, endPoint y: 625, distance: 10.2
click at [1134, 625] on textarea at bounding box center [784, 588] width 850 height 98
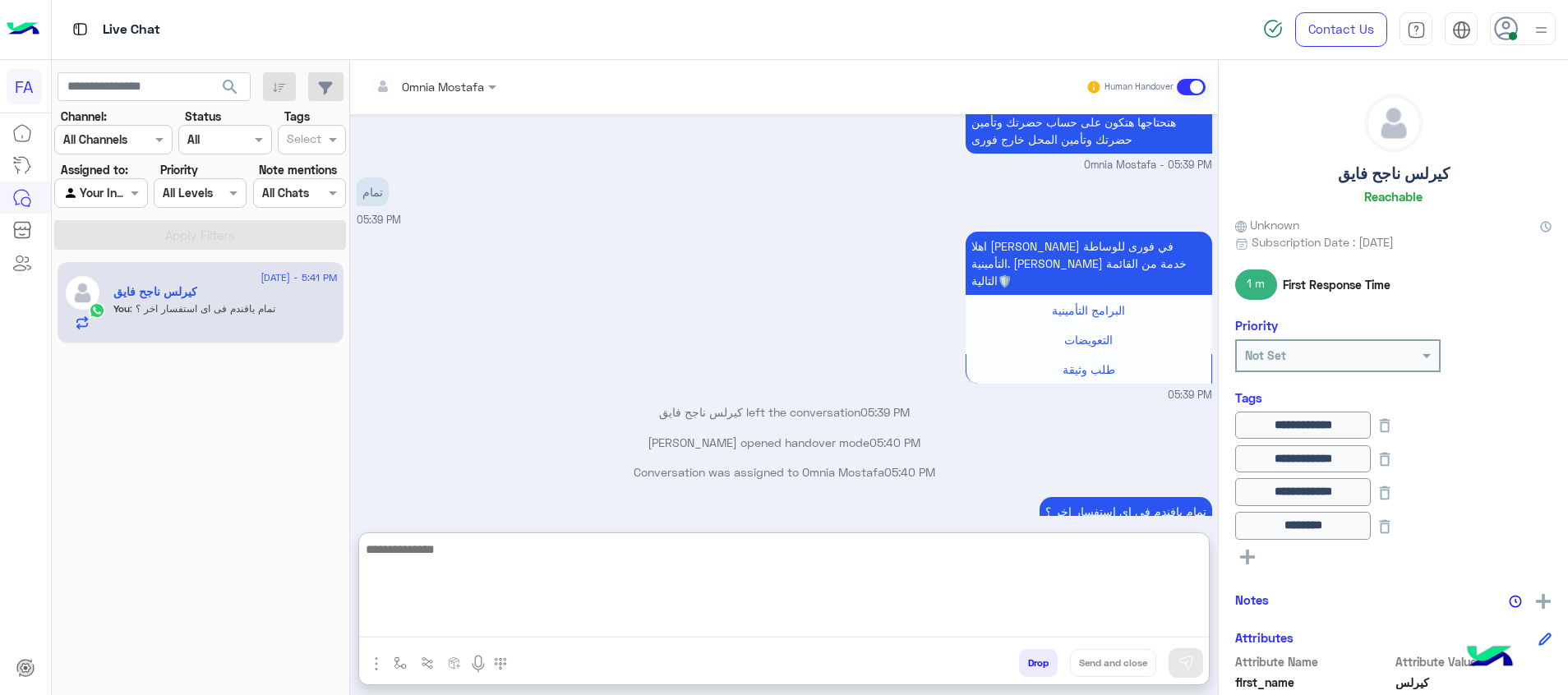
paste textarea "**********"
type textarea "**********"
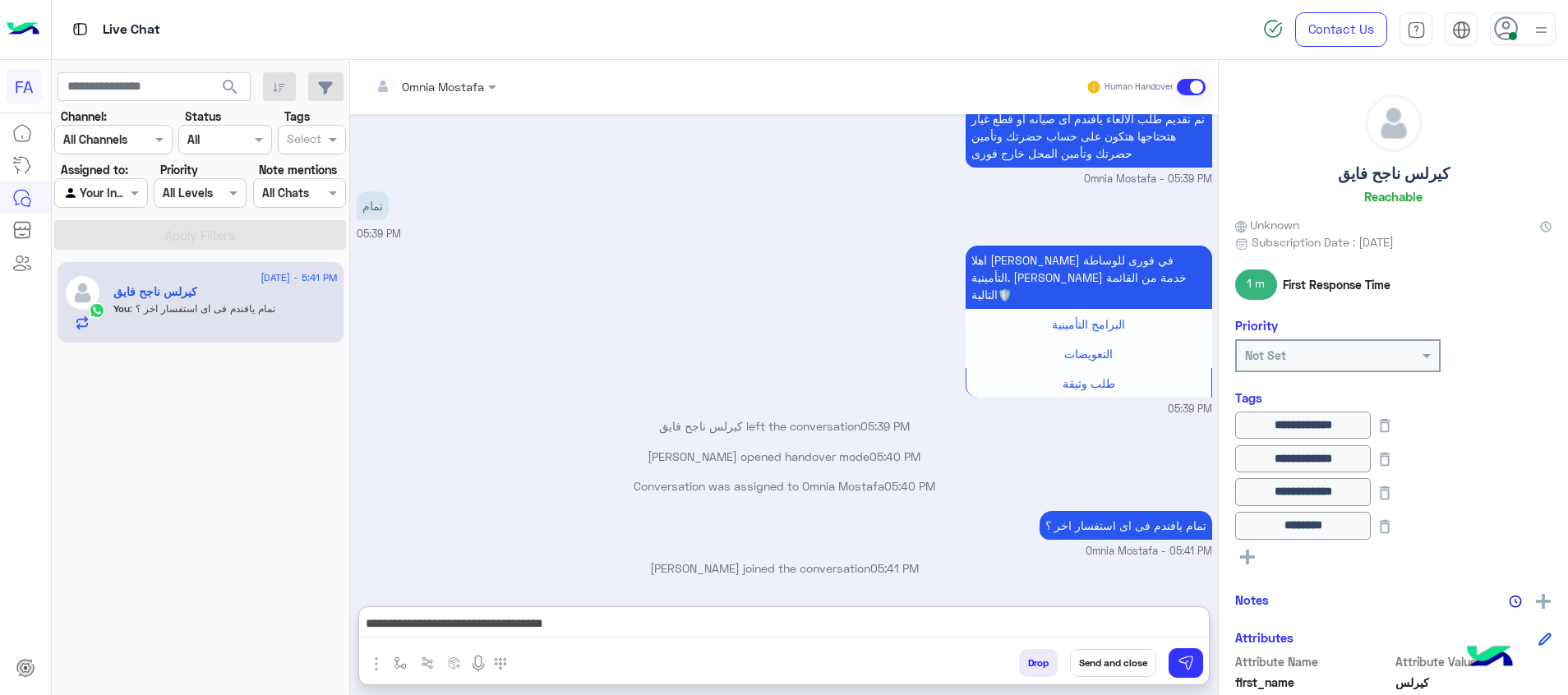
click at [1120, 663] on button "Send and close" at bounding box center [1112, 664] width 86 height 28
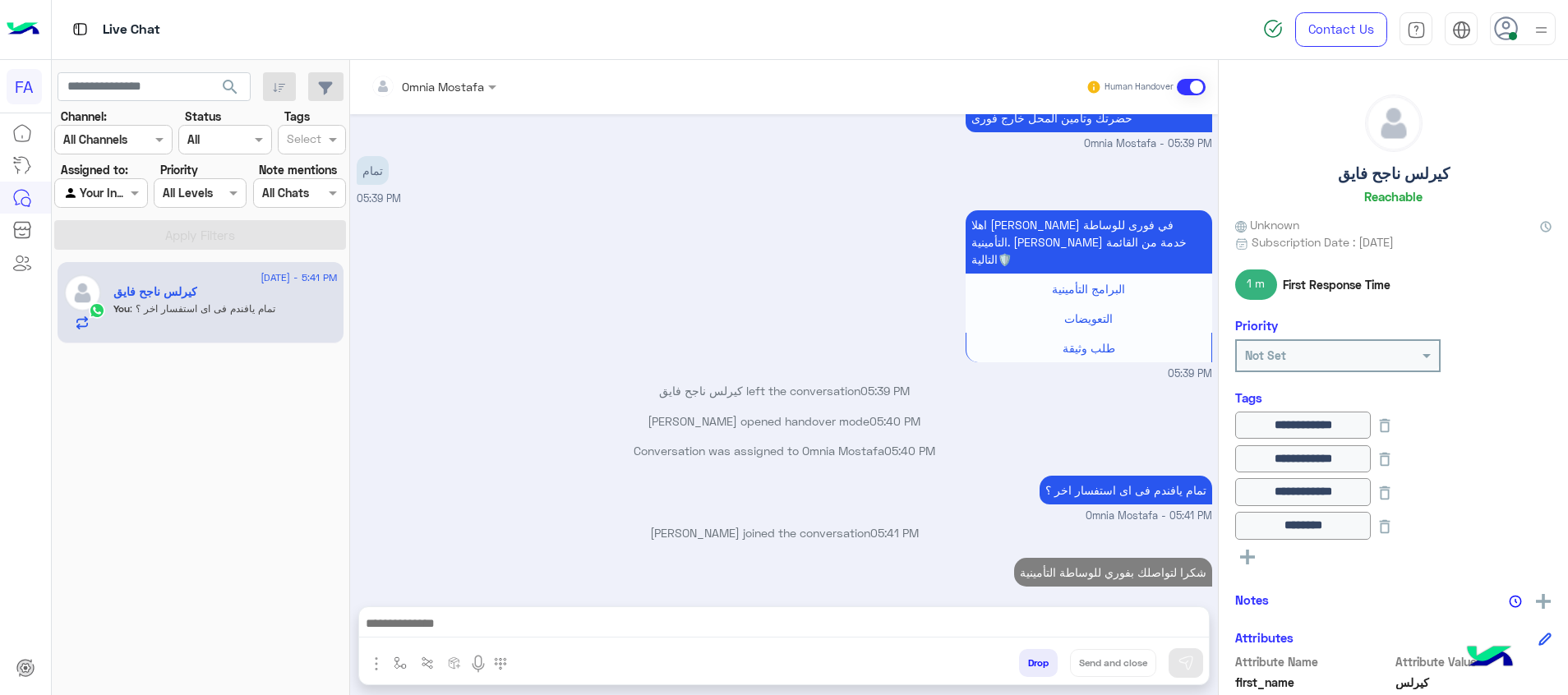
click at [1531, 39] on img at bounding box center [1542, 30] width 21 height 21
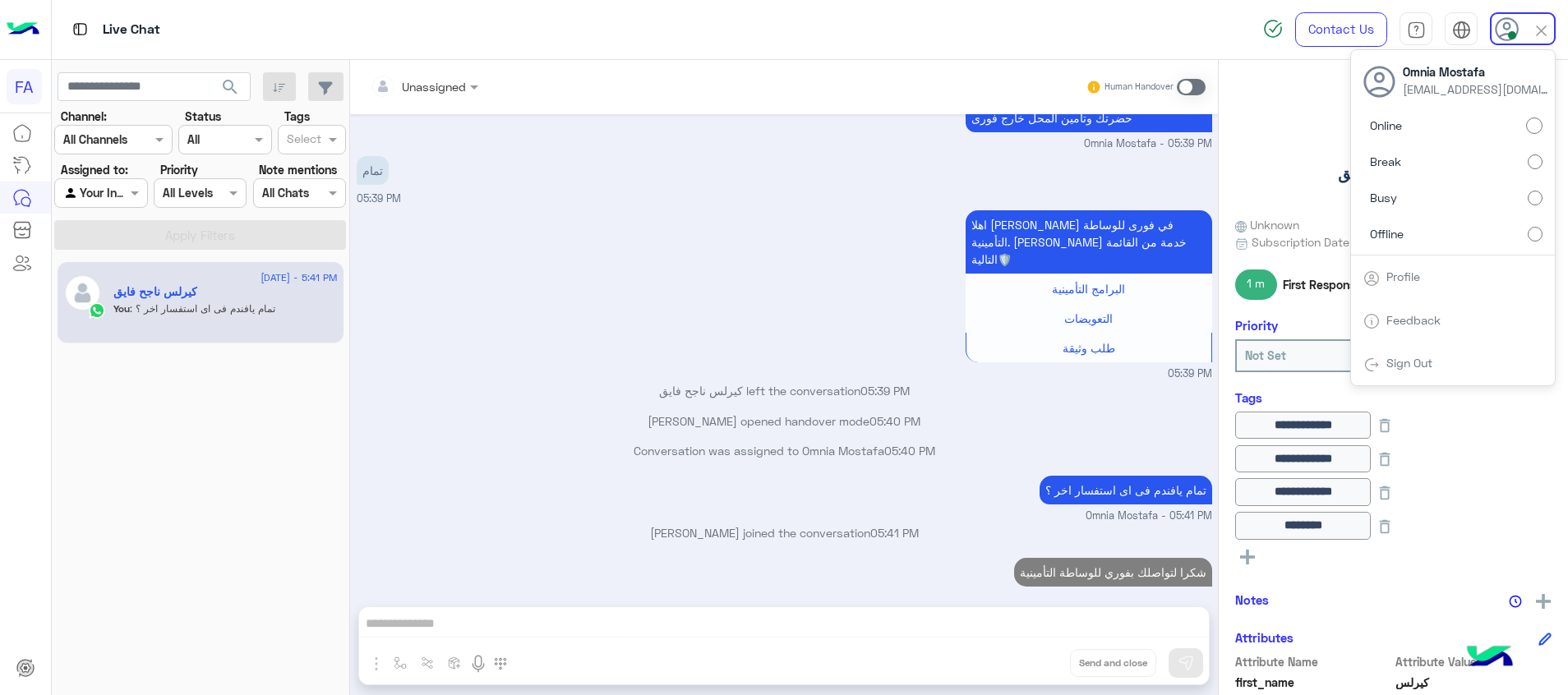
scroll to position [971, 0]
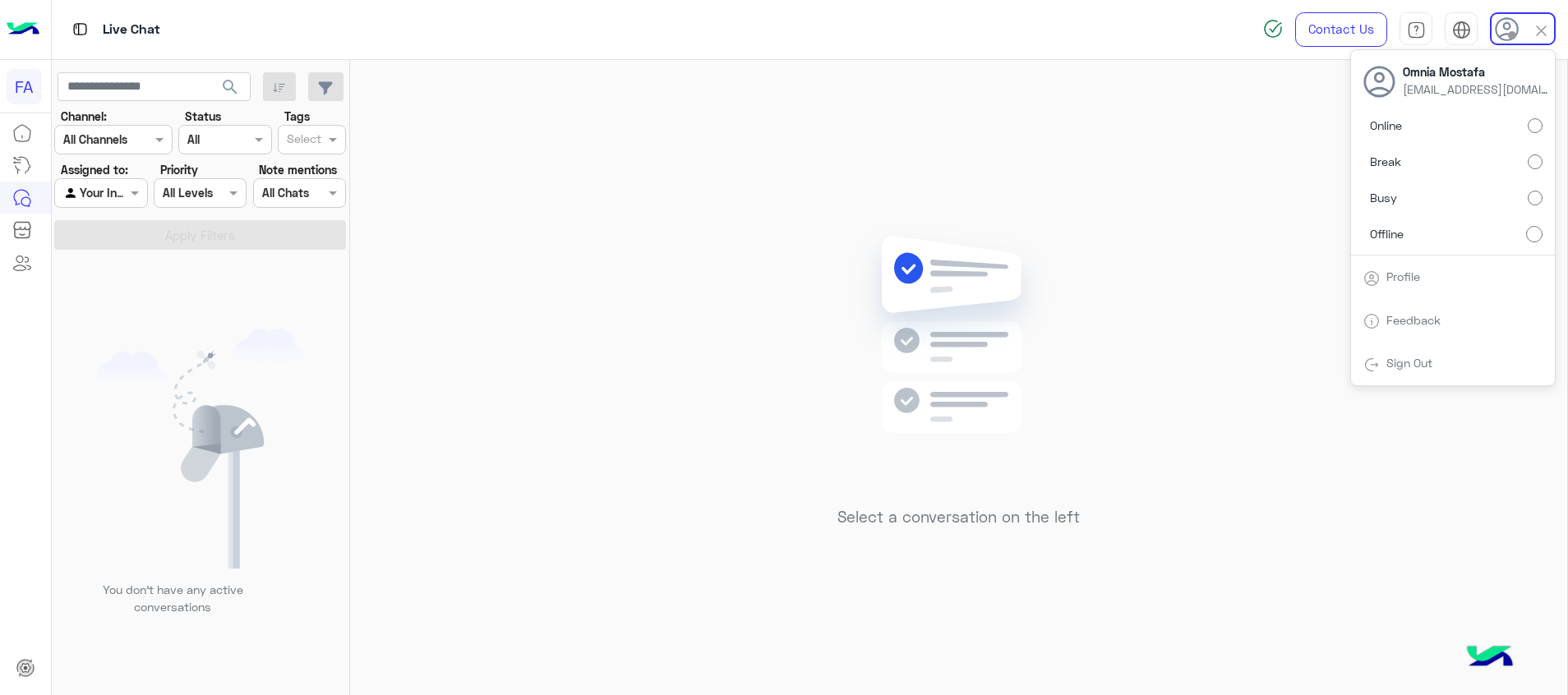
click at [883, 301] on img at bounding box center [957, 359] width 237 height 273
click at [98, 182] on div "Agent Filter Your Inbox" at bounding box center [100, 193] width 93 height 29
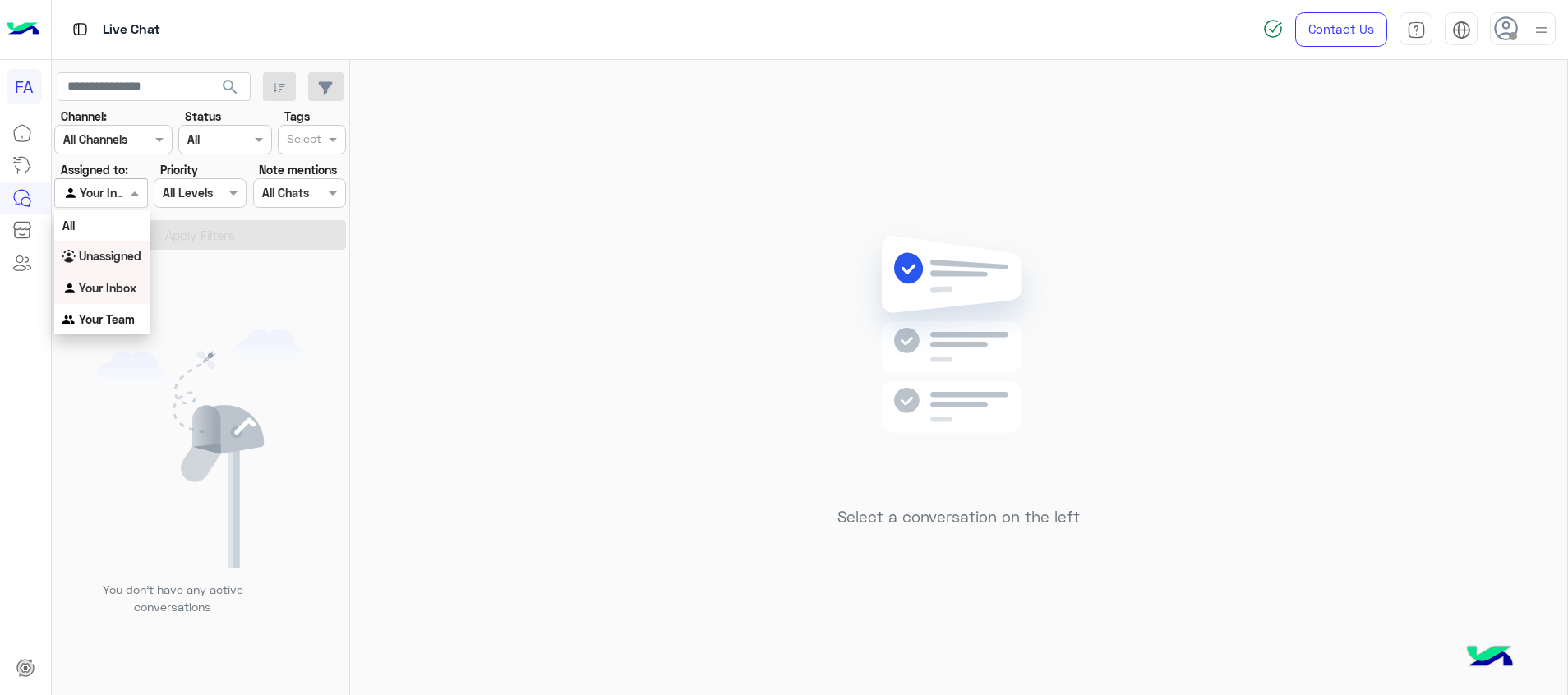
drag, startPoint x: 129, startPoint y: 255, endPoint x: 151, endPoint y: 252, distance: 22.2
click at [130, 255] on b "Unassigned" at bounding box center [110, 255] width 62 height 14
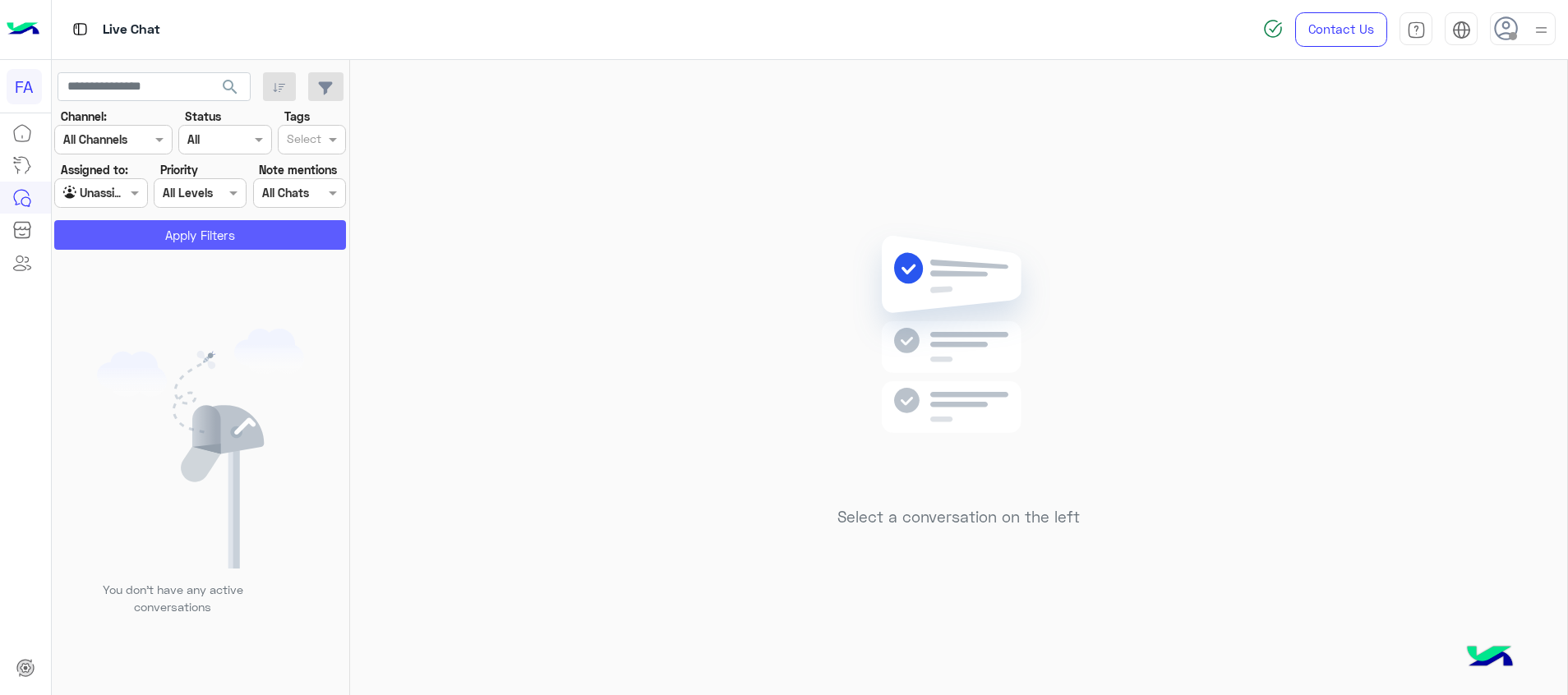
click at [179, 245] on button "Apply Filters" at bounding box center [199, 235] width 292 height 29
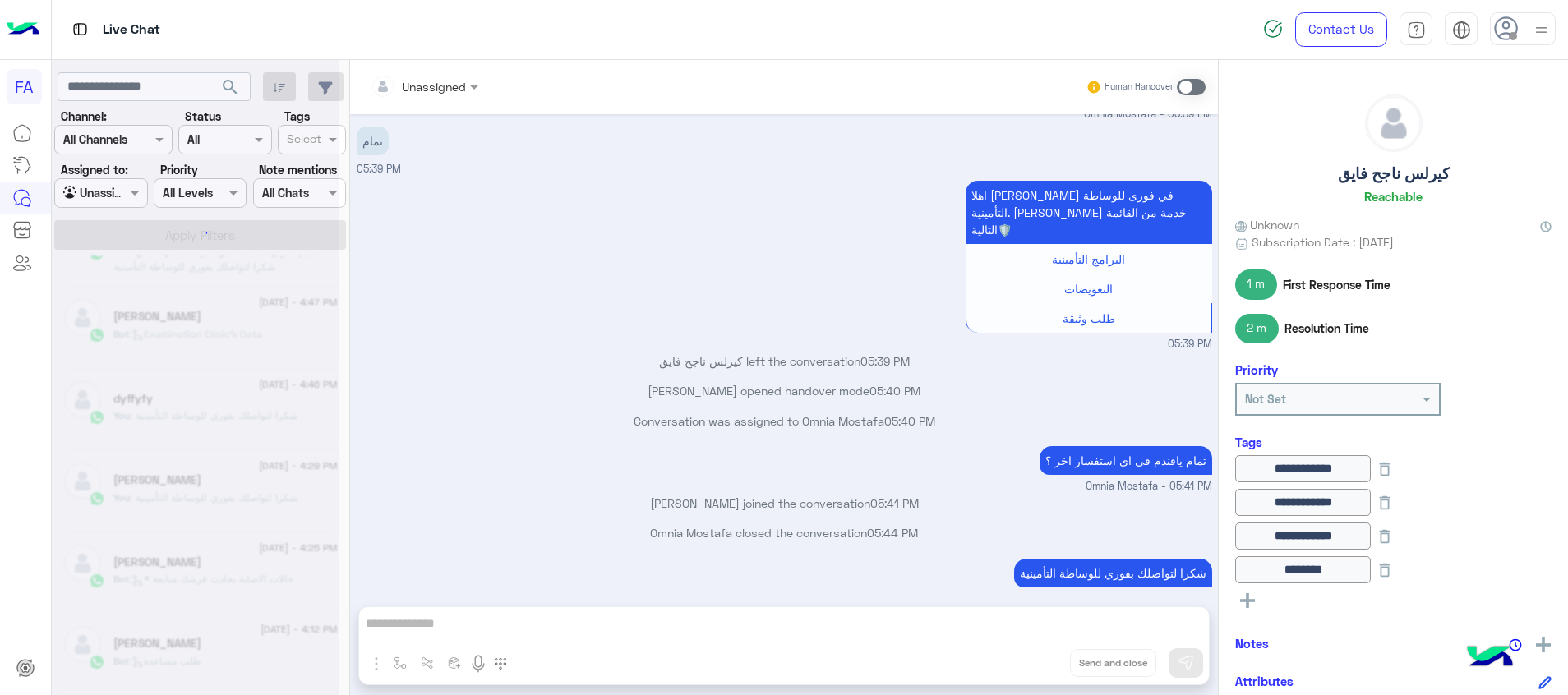
scroll to position [9, 0]
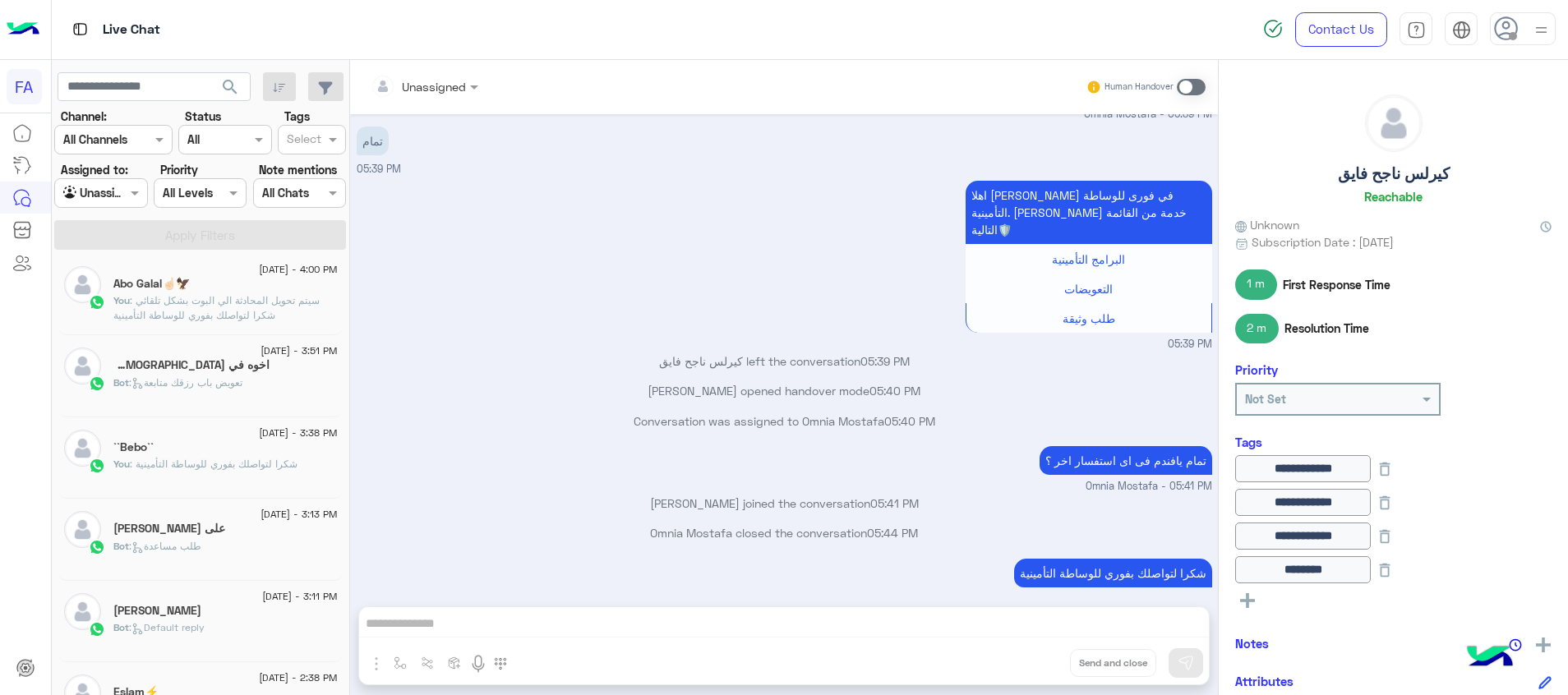
click at [231, 456] on div "``Bebo``" at bounding box center [225, 449] width 224 height 17
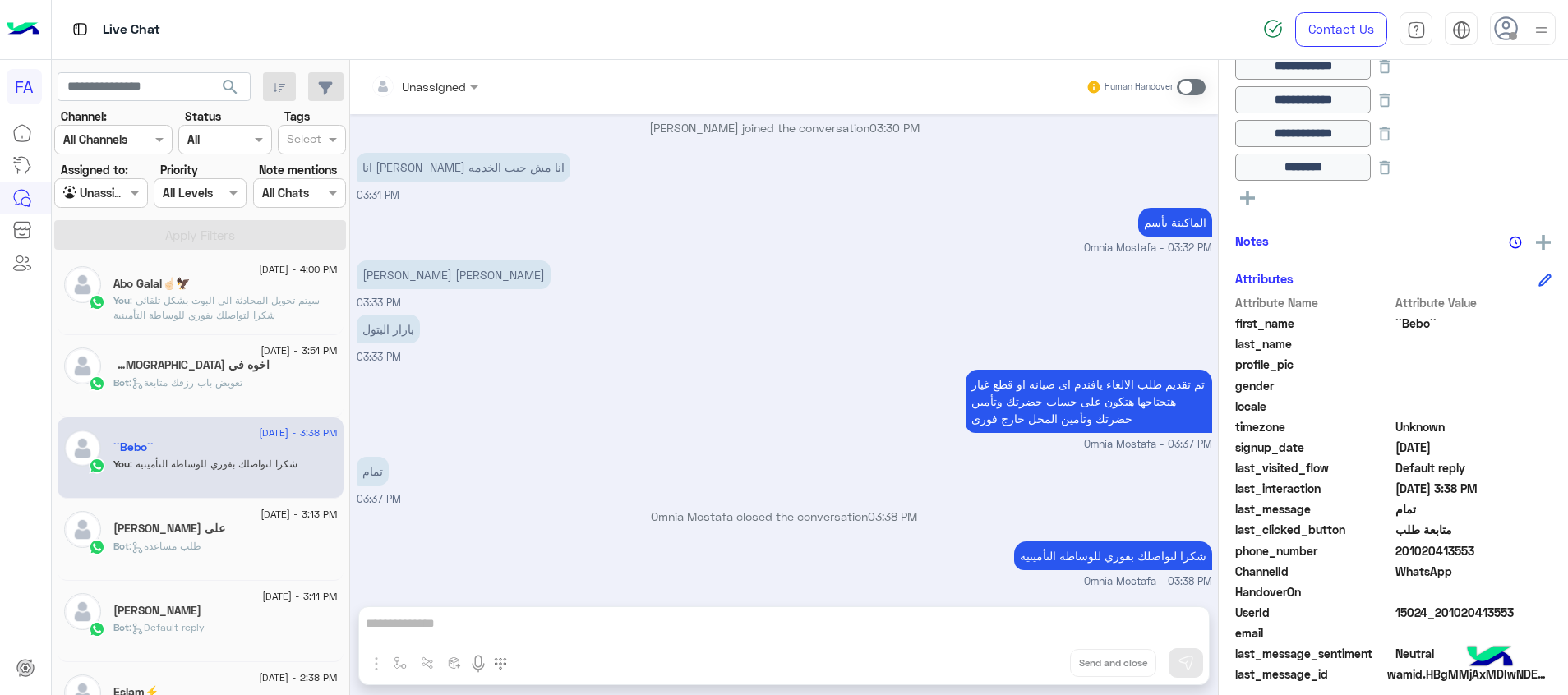
scroll to position [416, 0]
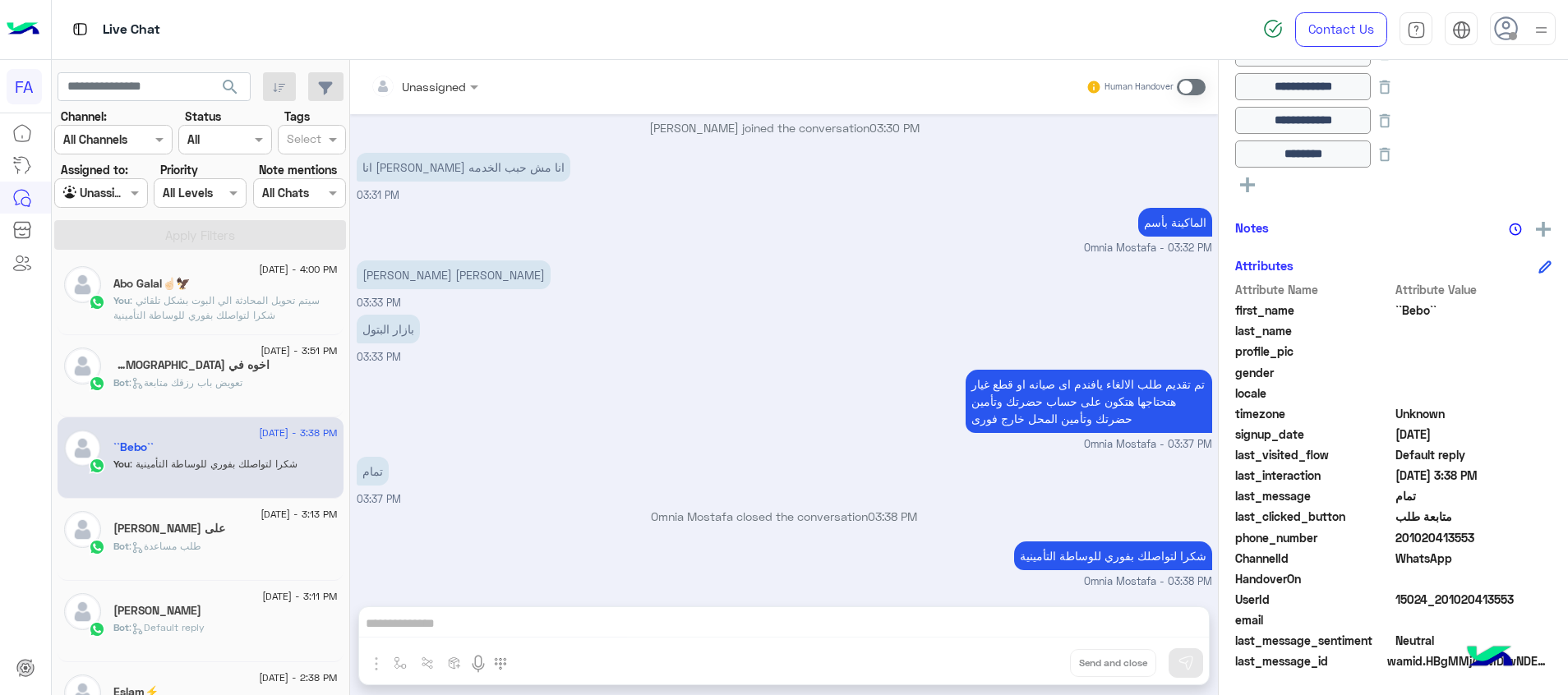
drag, startPoint x: 1510, startPoint y: 596, endPoint x: 1444, endPoint y: 610, distance: 67.5
click at [1444, 610] on div "UserId 15024_201020413553" at bounding box center [1393, 601] width 317 height 21
drag, startPoint x: 503, startPoint y: 279, endPoint x: 394, endPoint y: 287, distance: 109.3
click at [394, 287] on p "[PERSON_NAME] [PERSON_NAME]" at bounding box center [453, 275] width 194 height 28
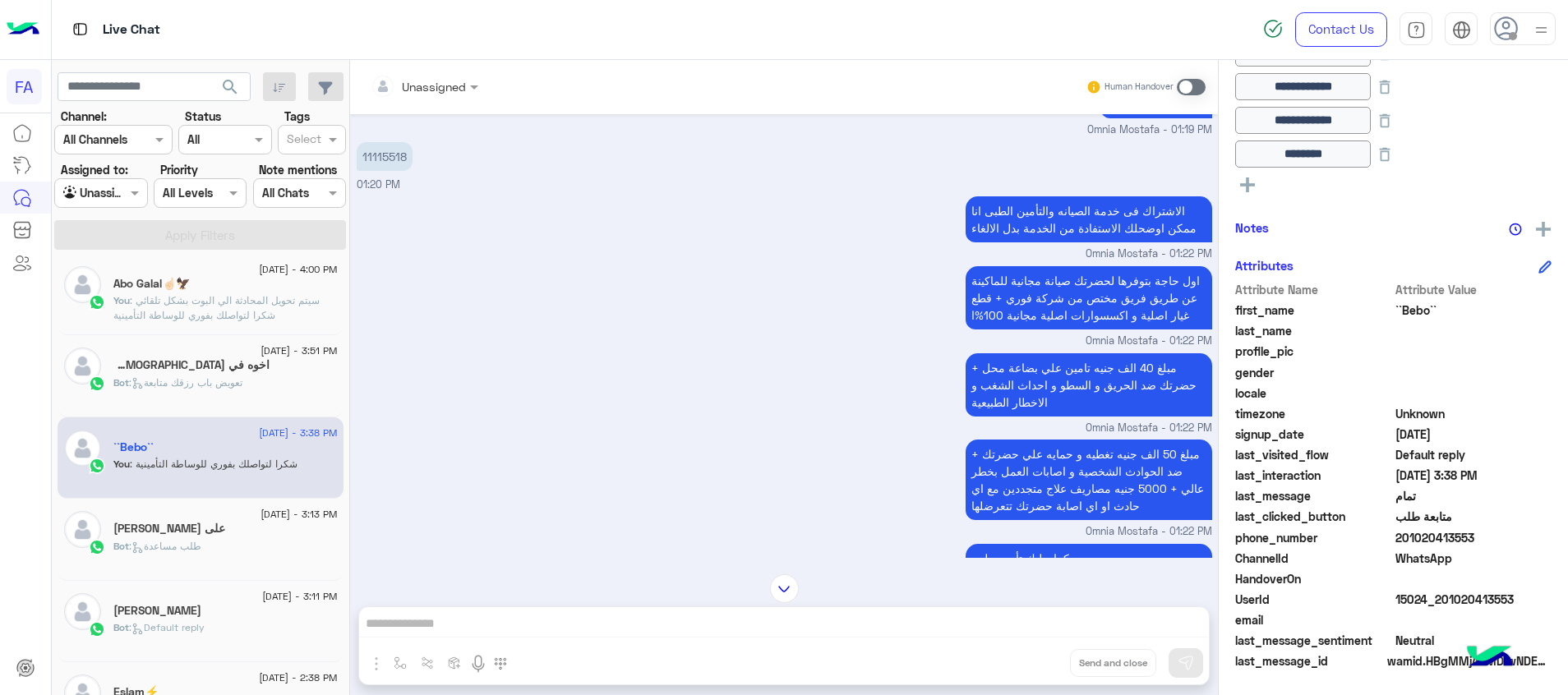
scroll to position [56, 0]
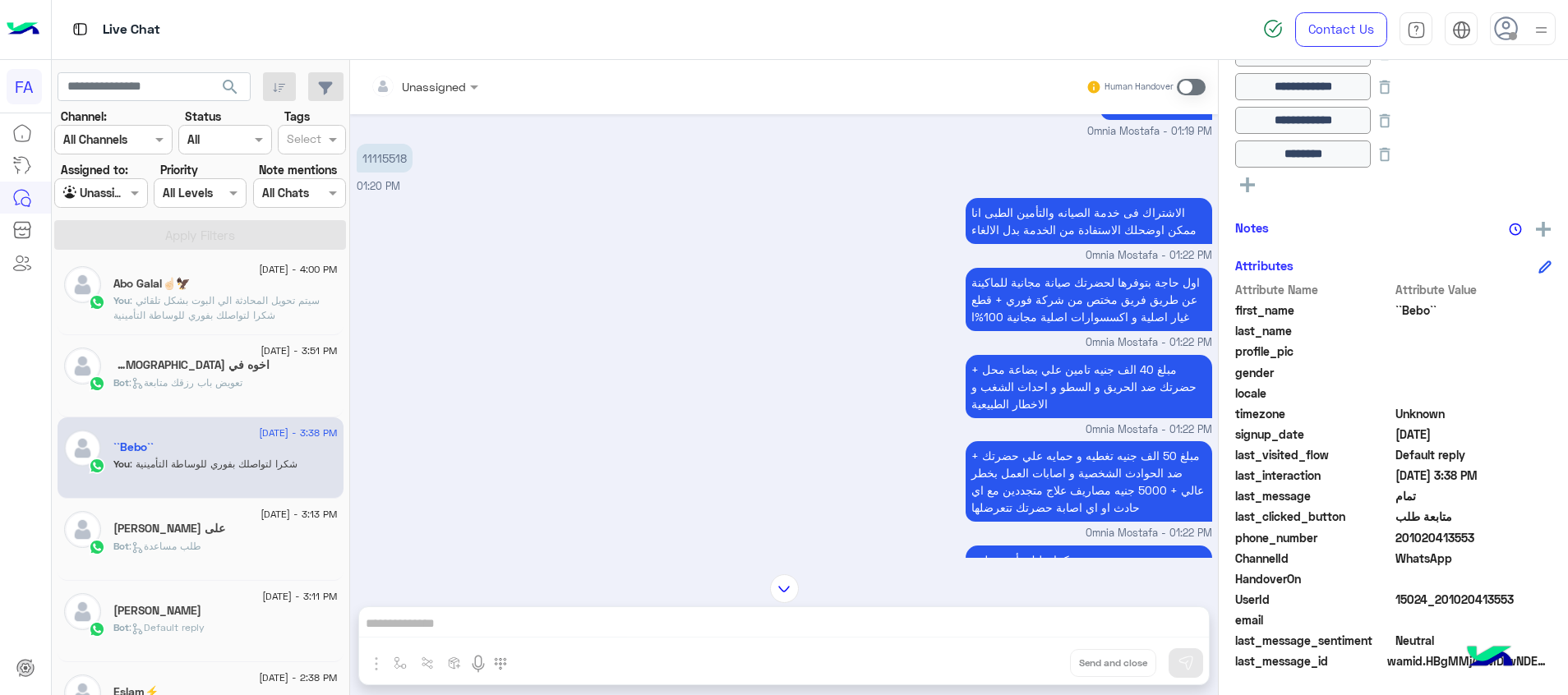
click at [380, 153] on p "11115518" at bounding box center [384, 158] width 56 height 28
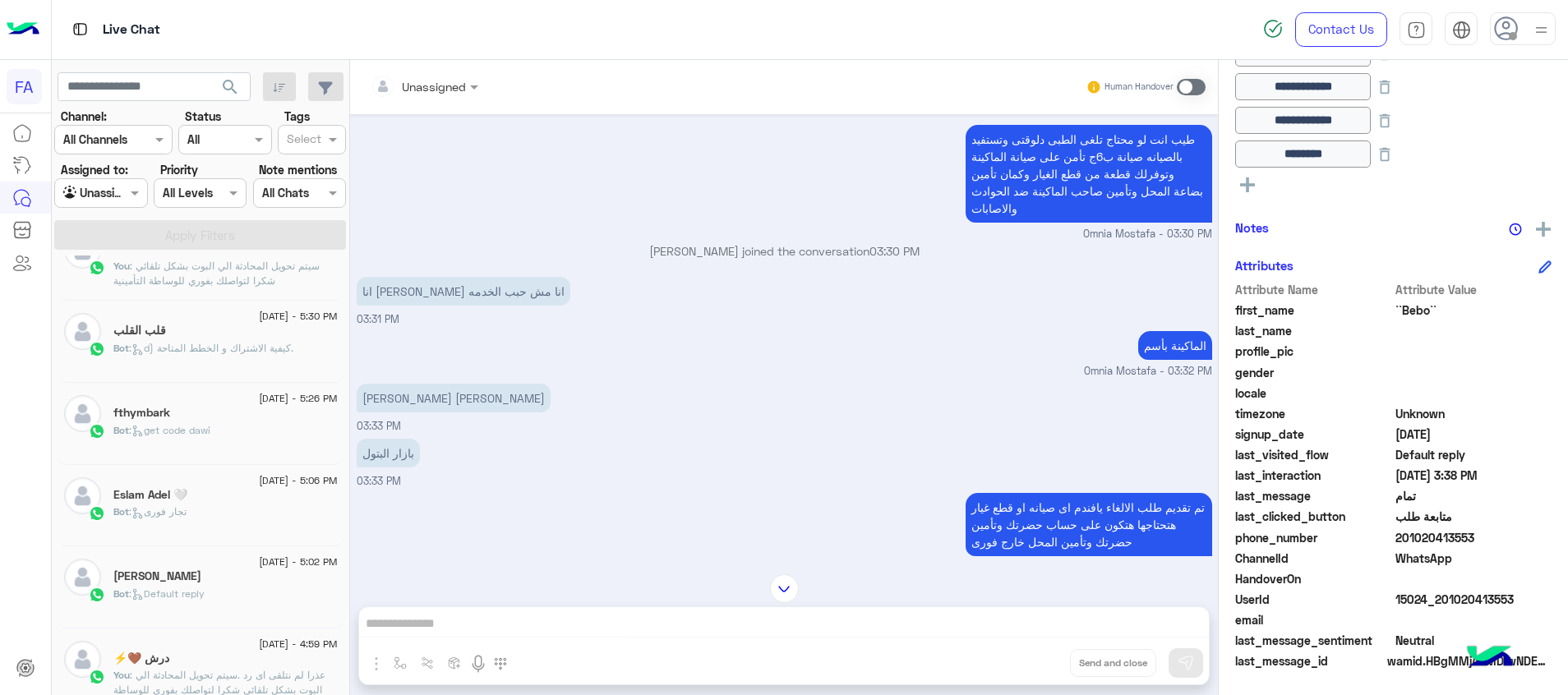
scroll to position [494, 0]
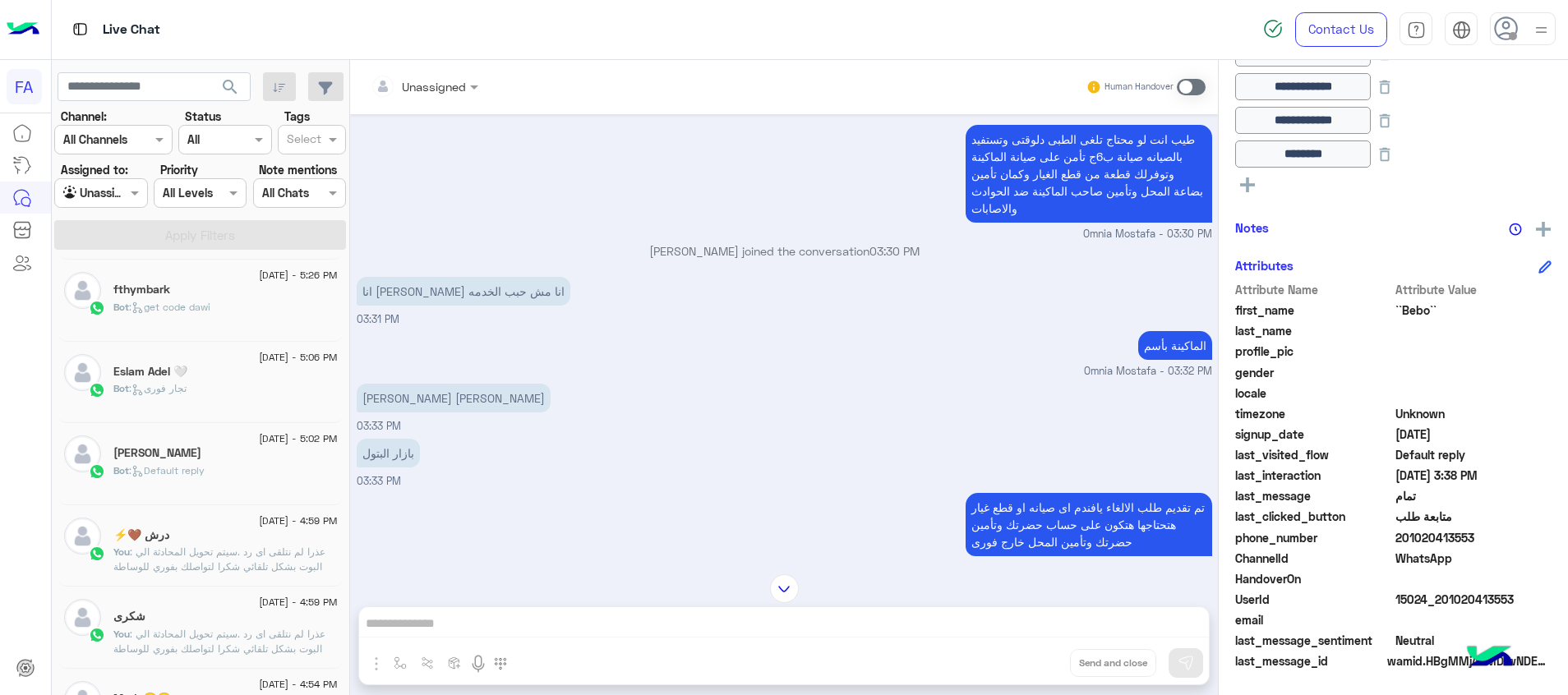
click at [228, 461] on div "[PERSON_NAME]" at bounding box center [225, 455] width 224 height 17
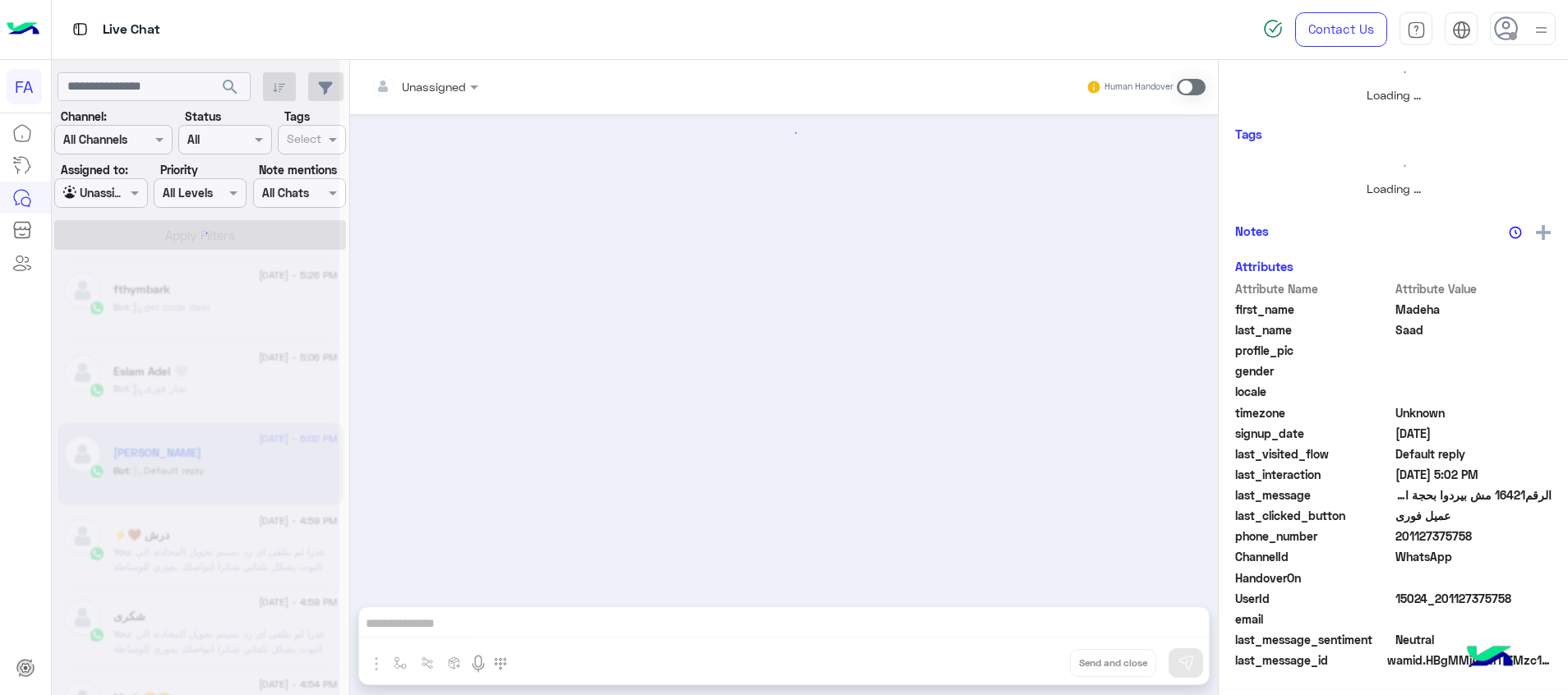
click at [456, 89] on div at bounding box center [423, 86] width 124 height 19
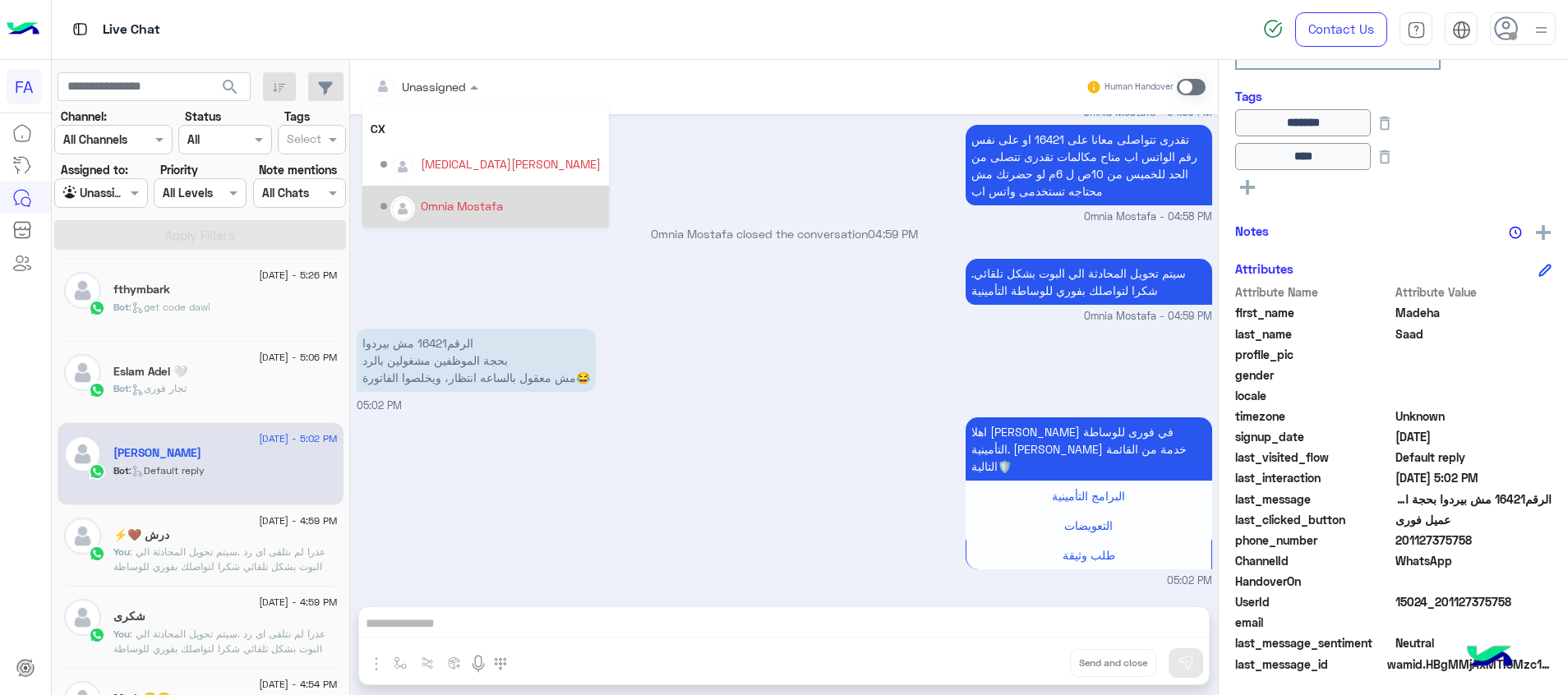
scroll to position [349, 0]
click at [459, 210] on div "Omnia Mostafa" at bounding box center [461, 206] width 82 height 17
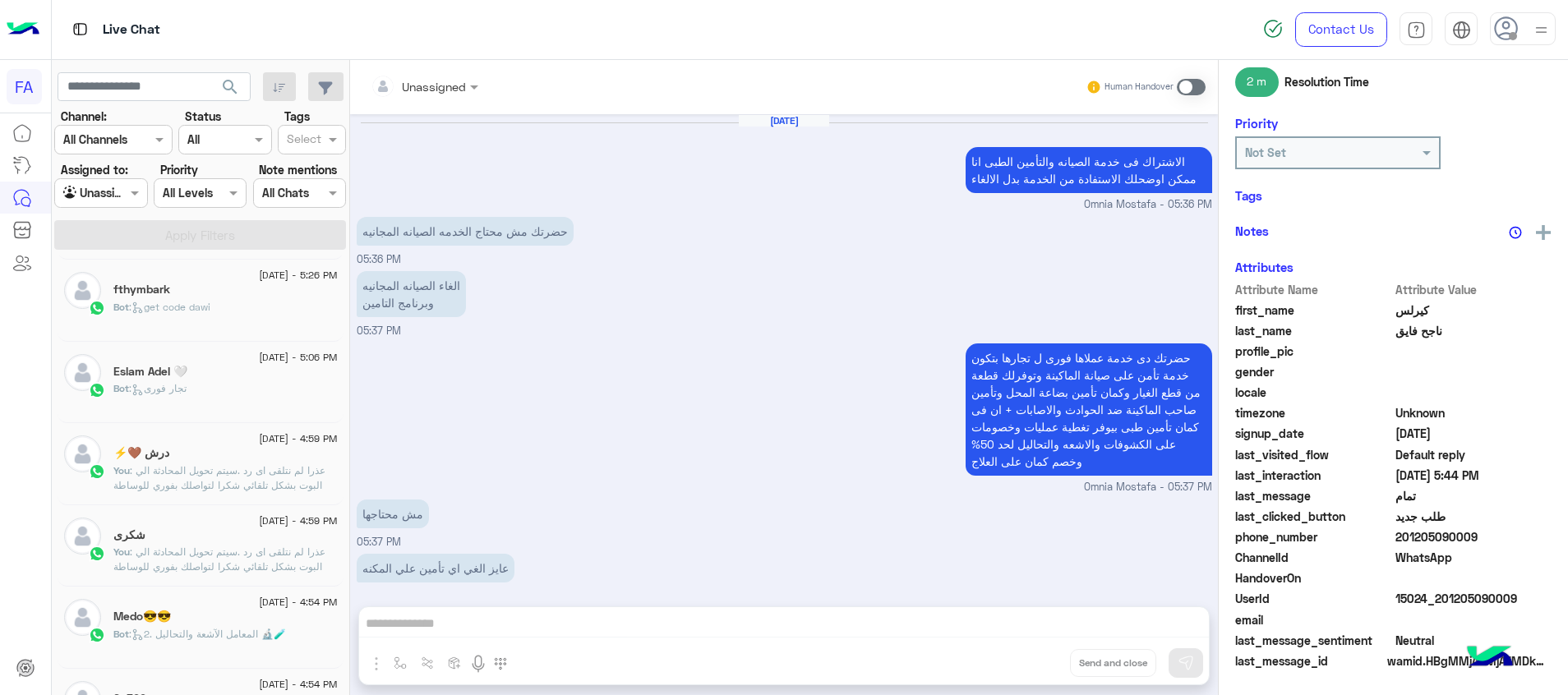
scroll to position [412, 0]
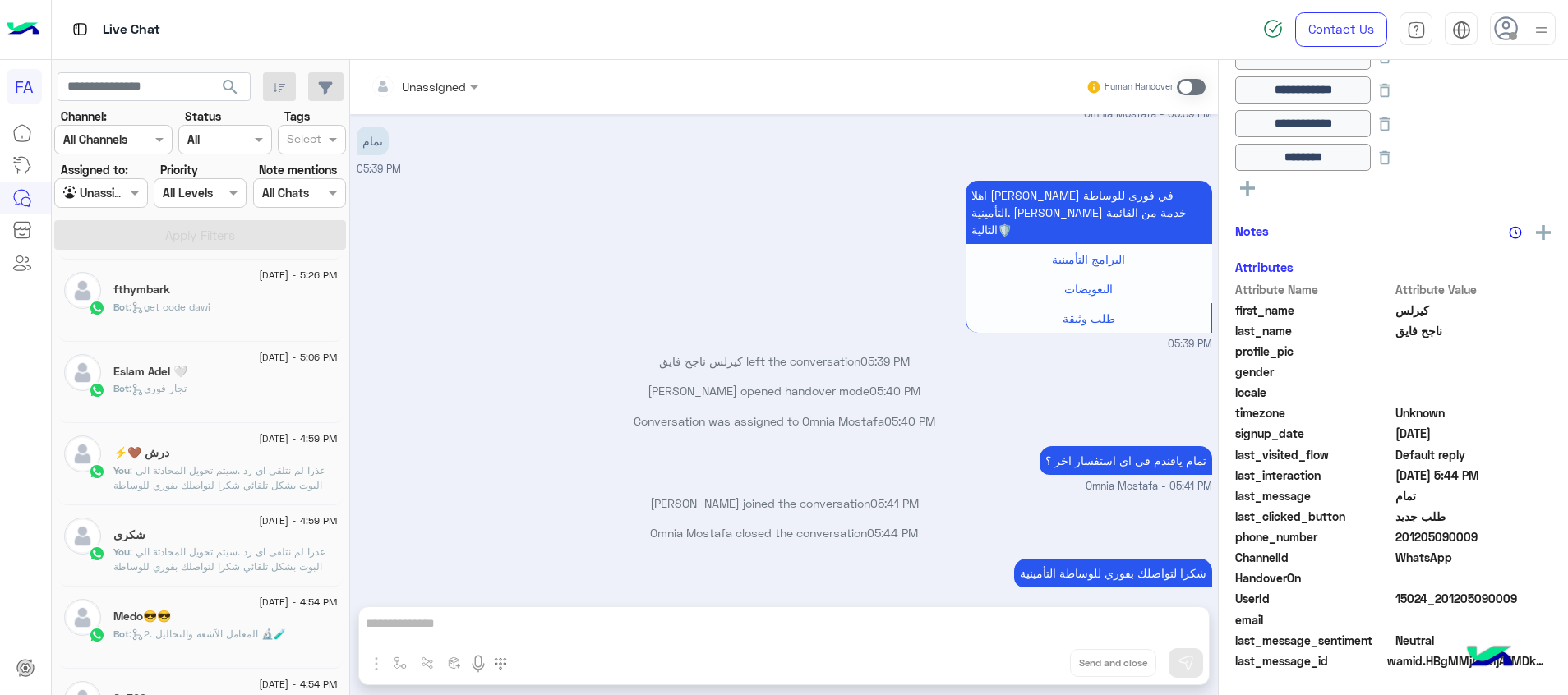
click at [112, 193] on div at bounding box center [100, 193] width 91 height 19
click at [122, 284] on b "Your Inbox" at bounding box center [107, 287] width 58 height 14
click at [193, 249] on button "Apply Filters" at bounding box center [199, 235] width 292 height 29
click at [194, 238] on icon at bounding box center [195, 233] width 28 height 28
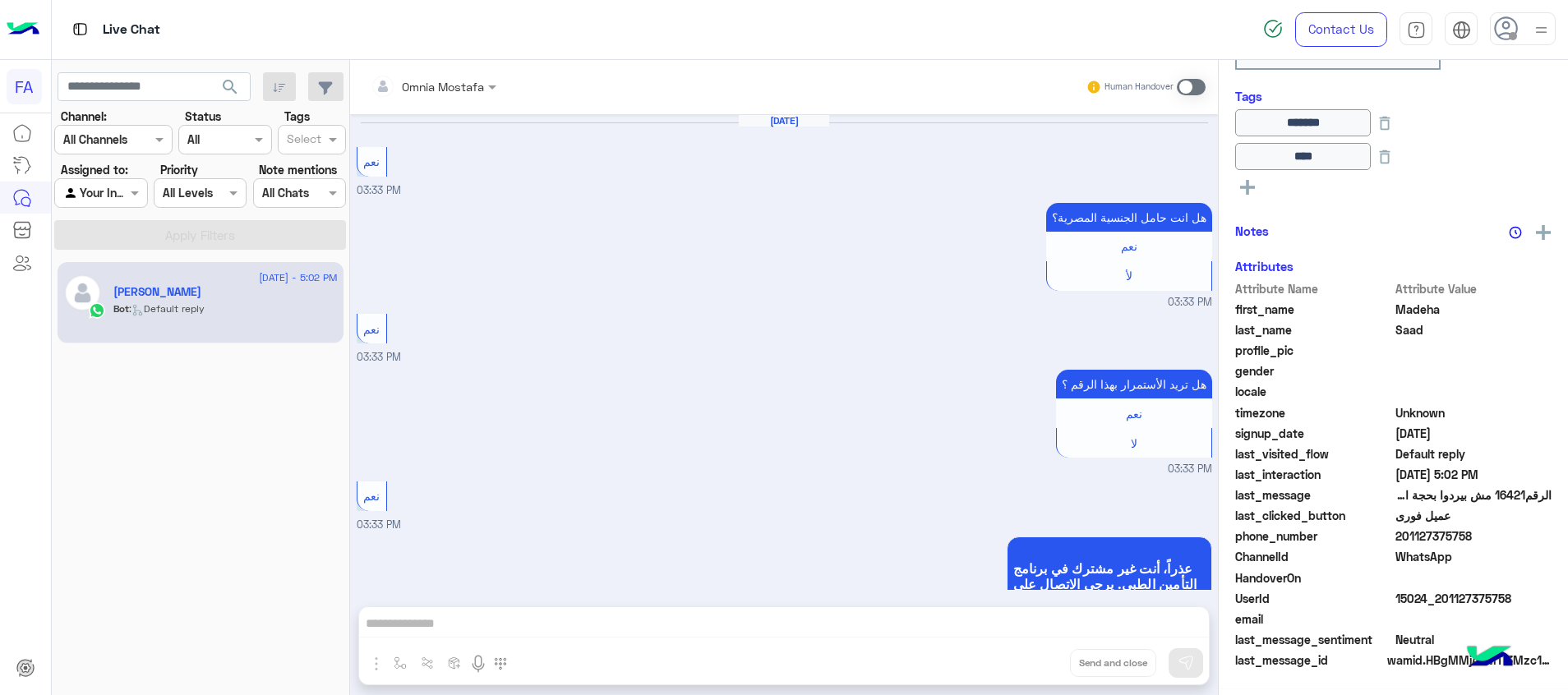
scroll to position [1300, 0]
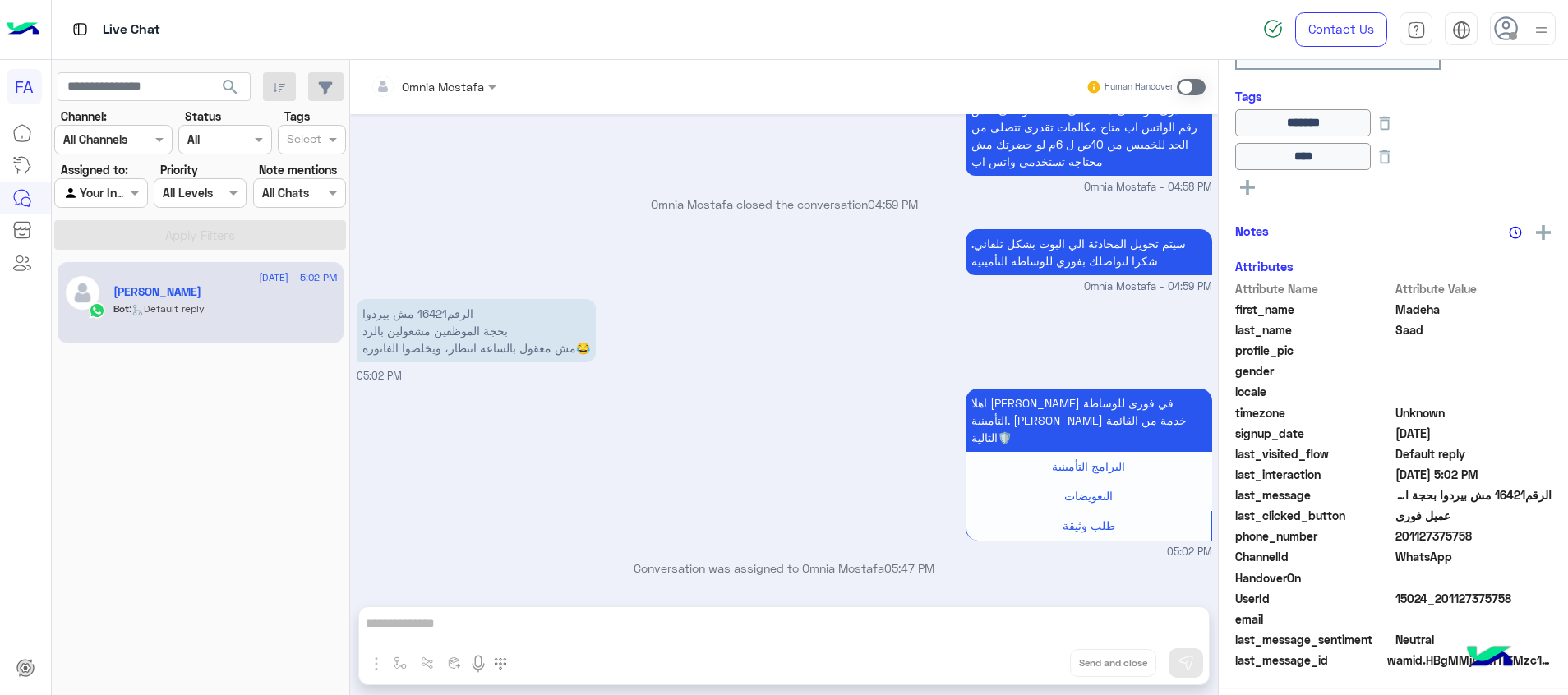
click at [1187, 83] on span at bounding box center [1191, 86] width 28 height 16
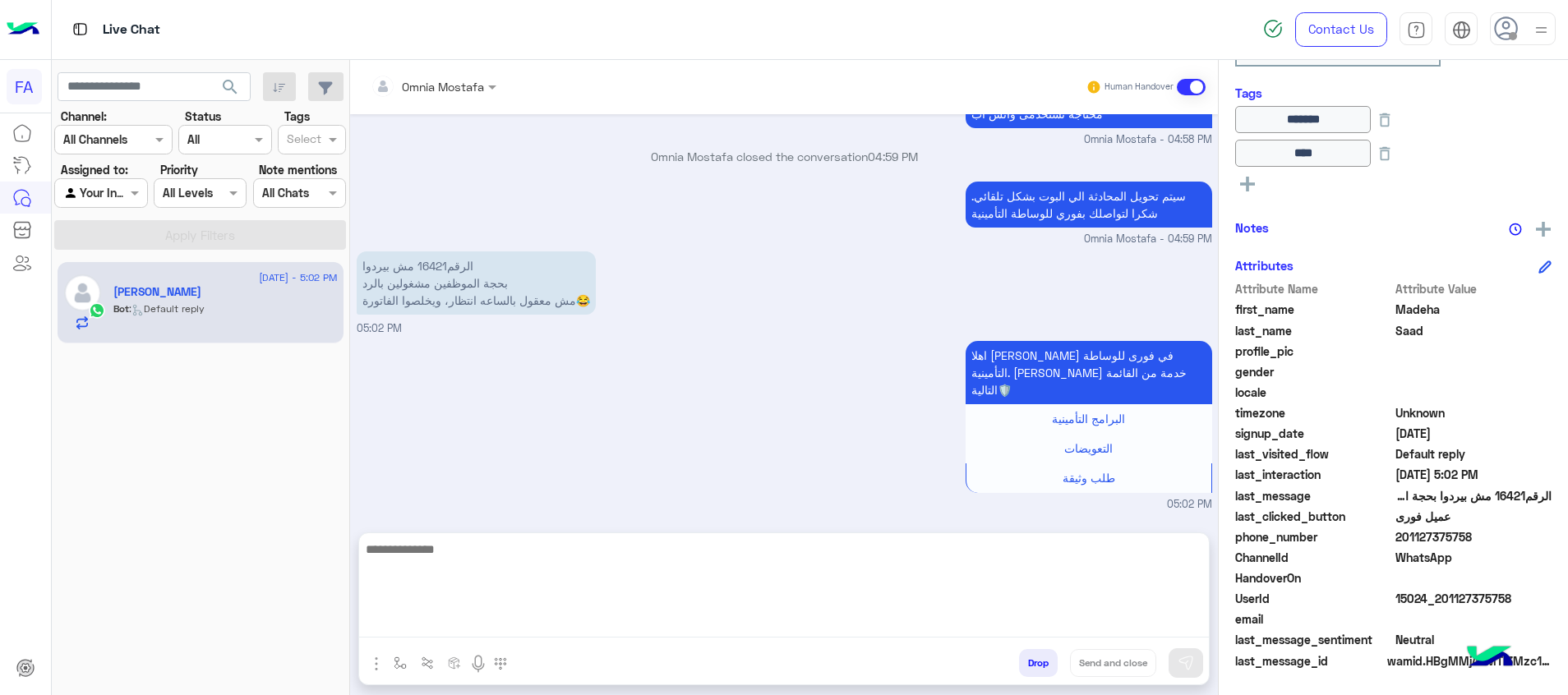
click at [1142, 620] on textarea at bounding box center [784, 588] width 850 height 98
type textarea "**********"
drag, startPoint x: 991, startPoint y: 575, endPoint x: 1213, endPoint y: 558, distance: 222.6
click at [1213, 558] on div "Omnia Mostafa Human Handover Sep 15, 2025 نعم 03:33 PM هل انت حامل الجنسية المص…" at bounding box center [784, 380] width 868 height 642
type textarea "**********"
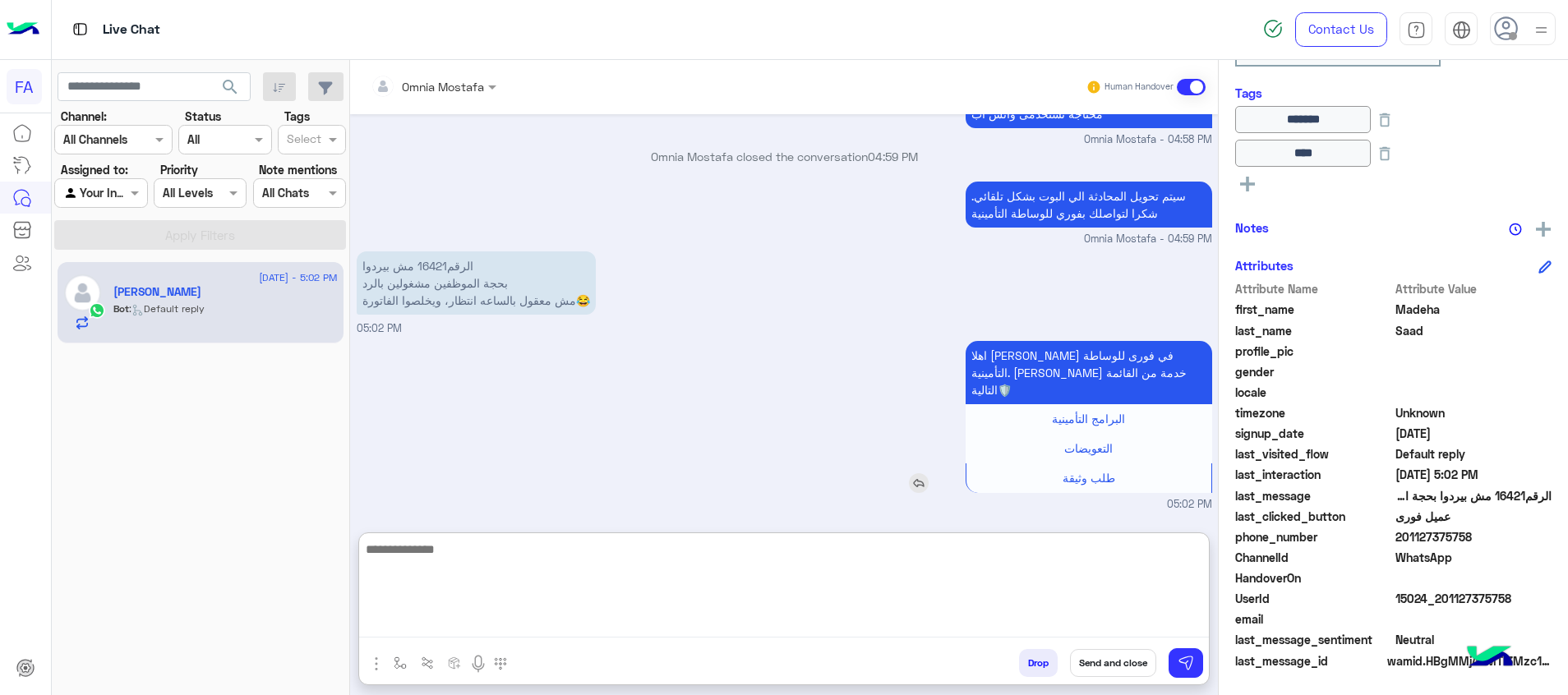
scroll to position [1474, 0]
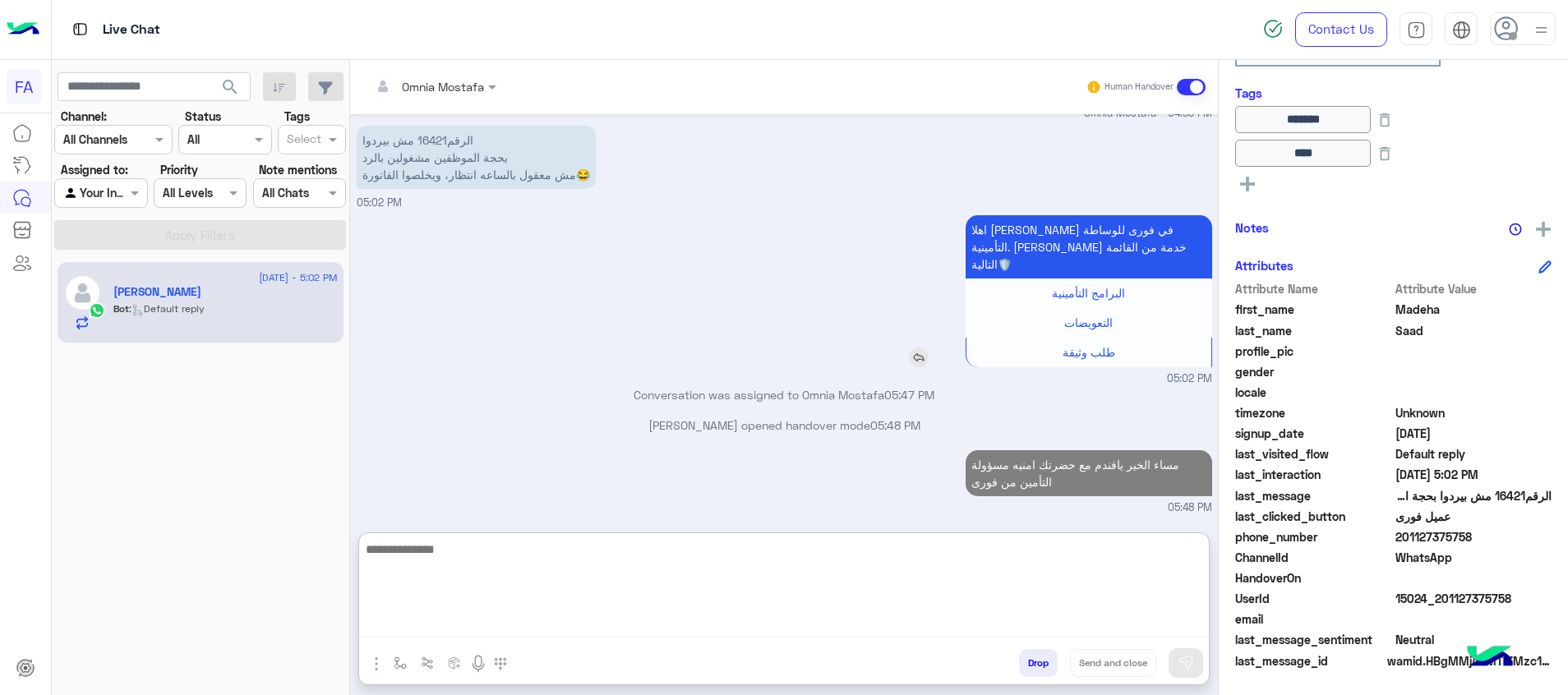
paste textarea "**********"
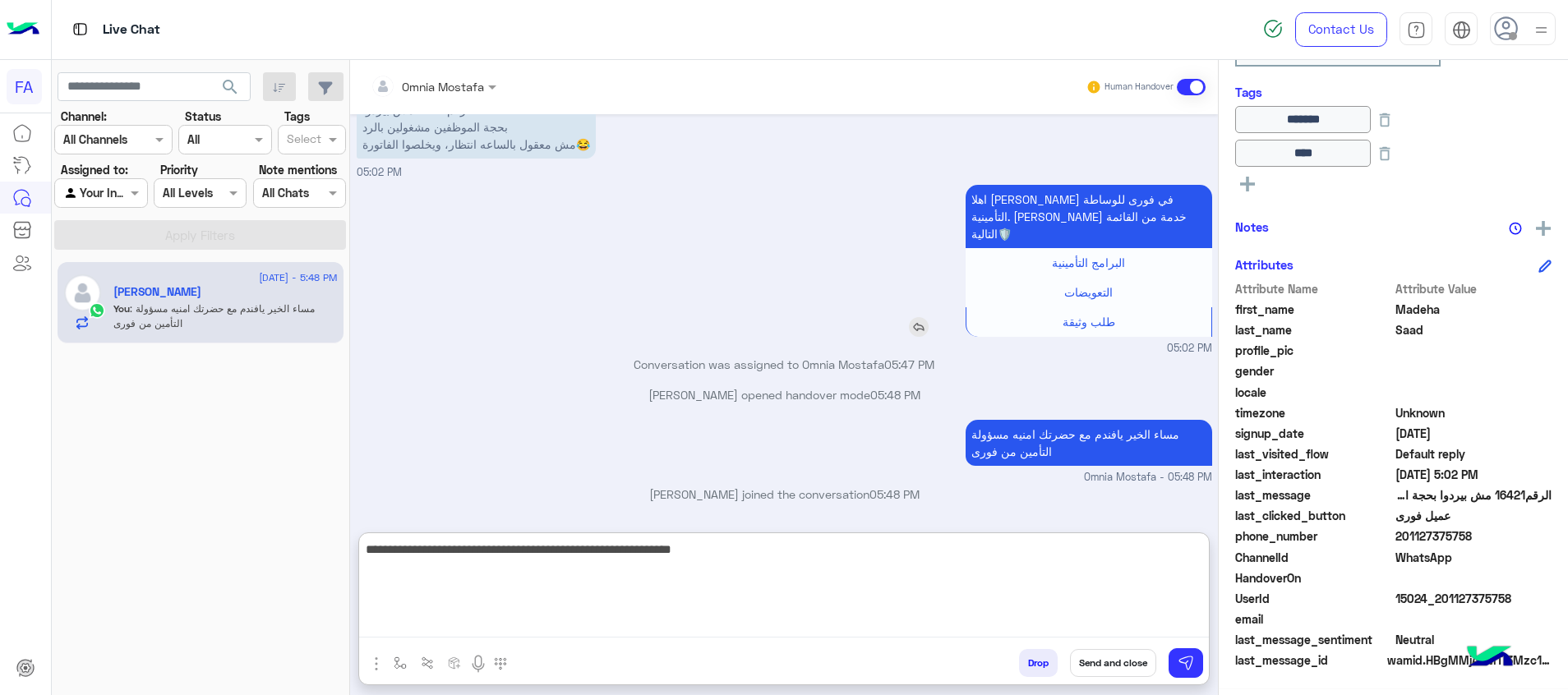
scroll to position [305, 0]
drag, startPoint x: 712, startPoint y: 549, endPoint x: 869, endPoint y: 551, distance: 157.0
click at [869, 551] on textarea "**********" at bounding box center [784, 588] width 850 height 98
type textarea "**********"
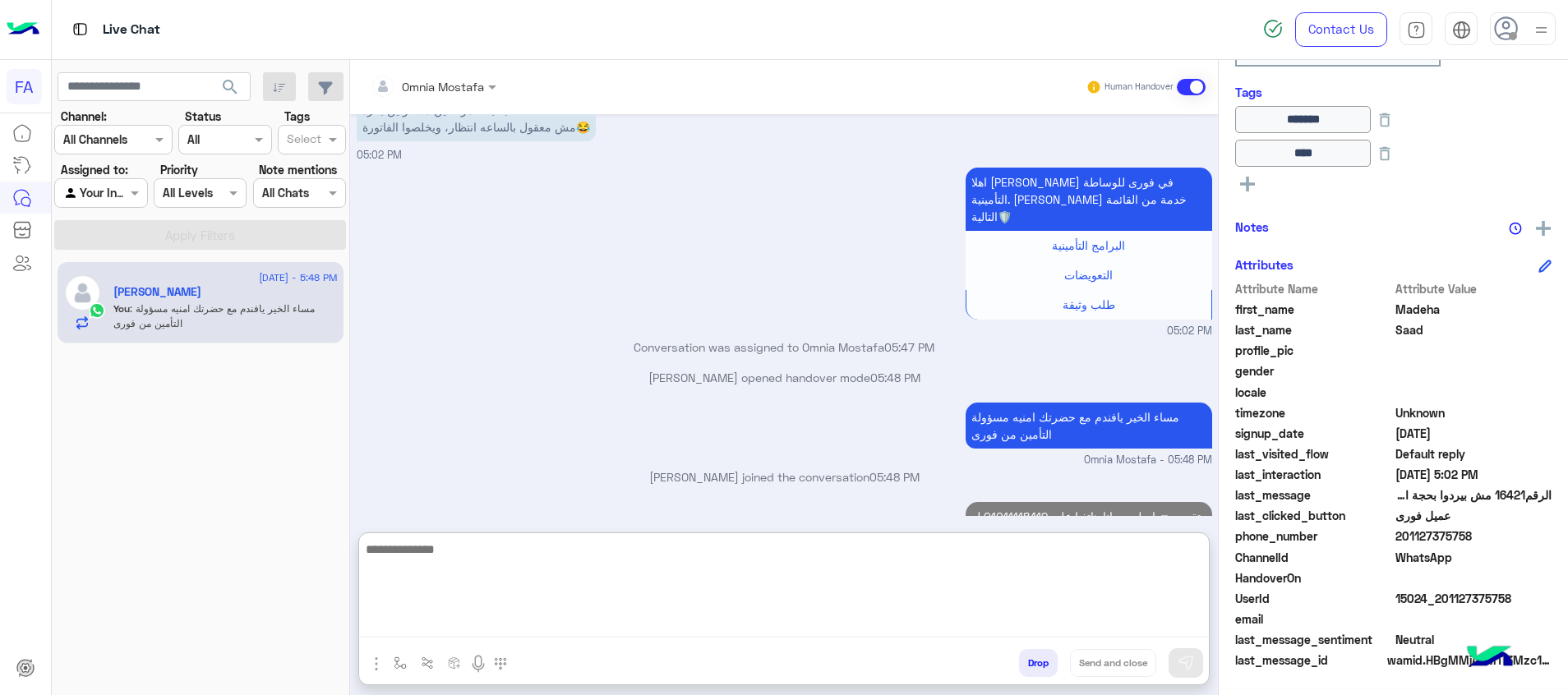
scroll to position [1573, 0]
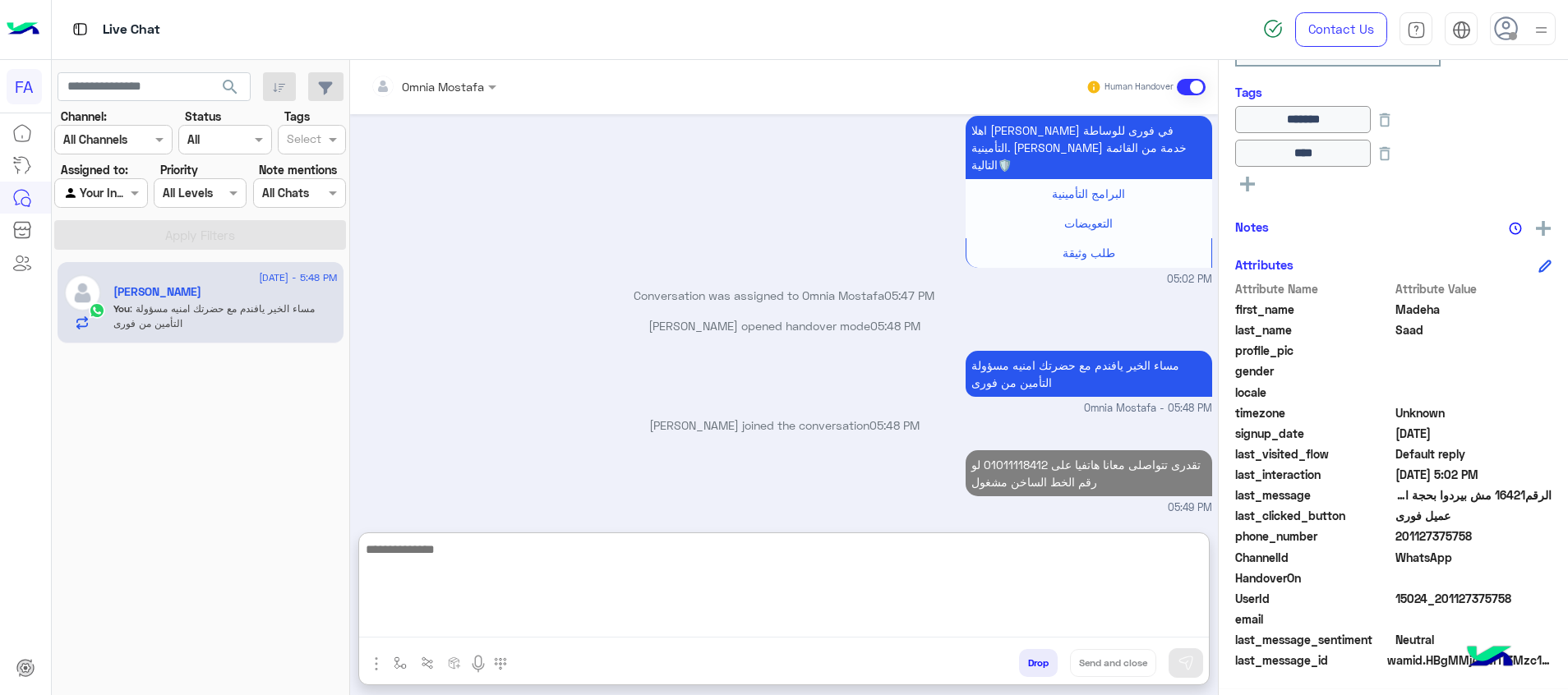
click at [1054, 601] on textarea at bounding box center [784, 588] width 850 height 98
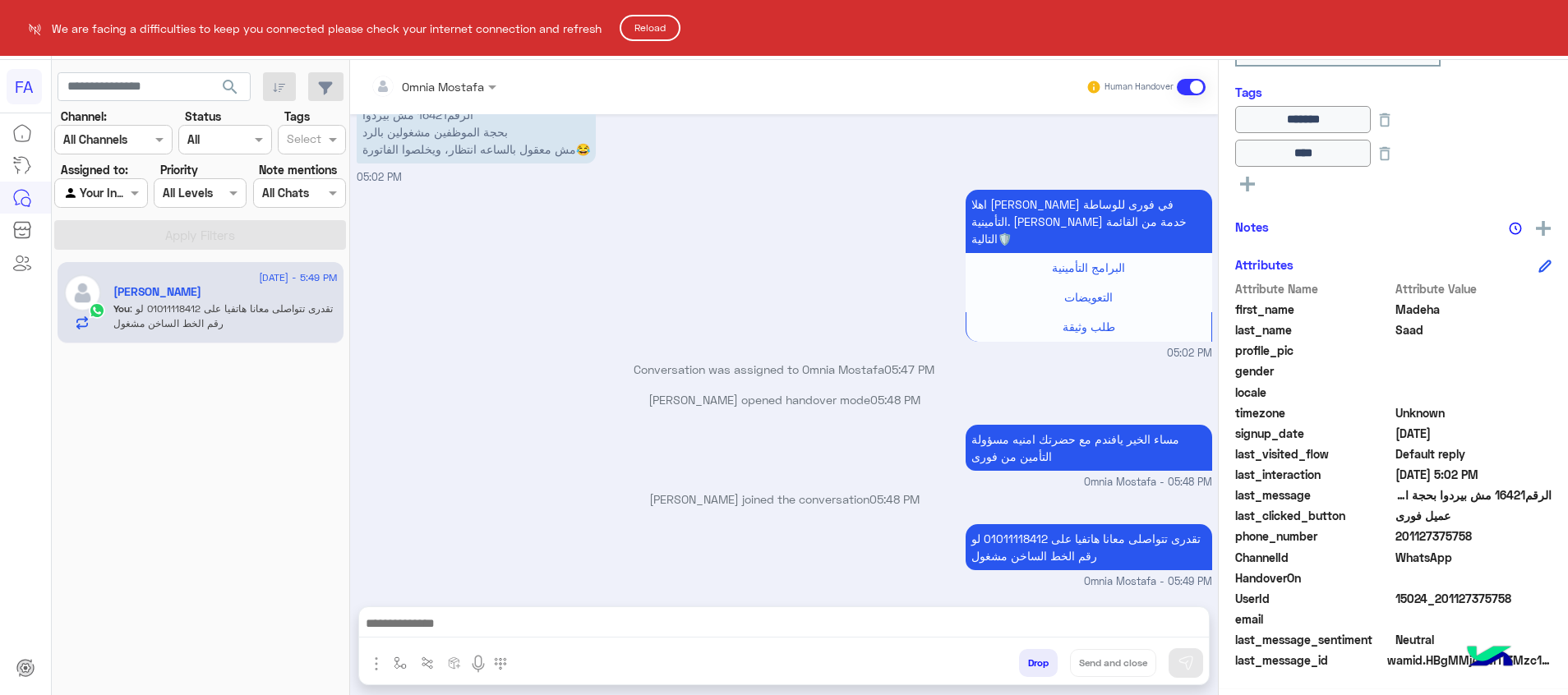
scroll to position [1500, 0]
click at [646, 30] on button "Reload" at bounding box center [650, 28] width 60 height 26
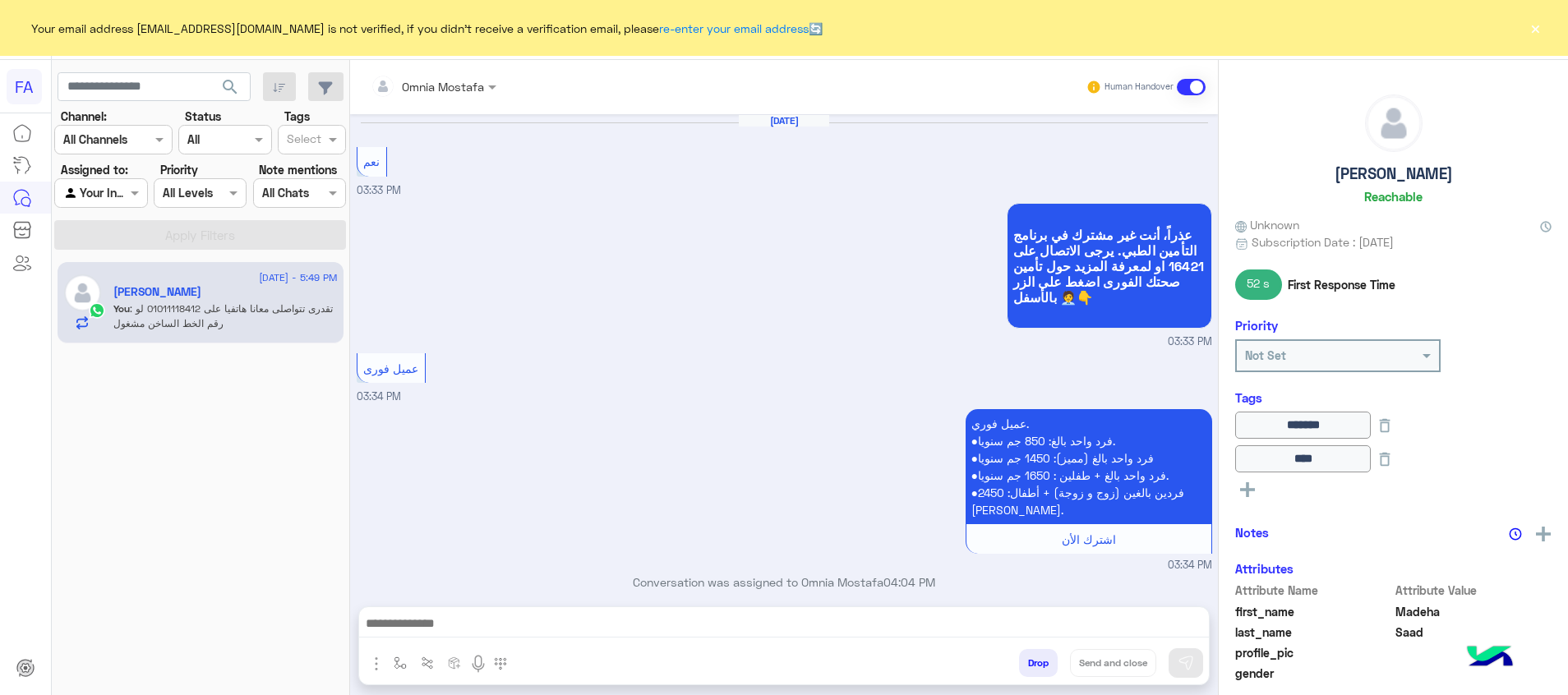
scroll to position [1166, 0]
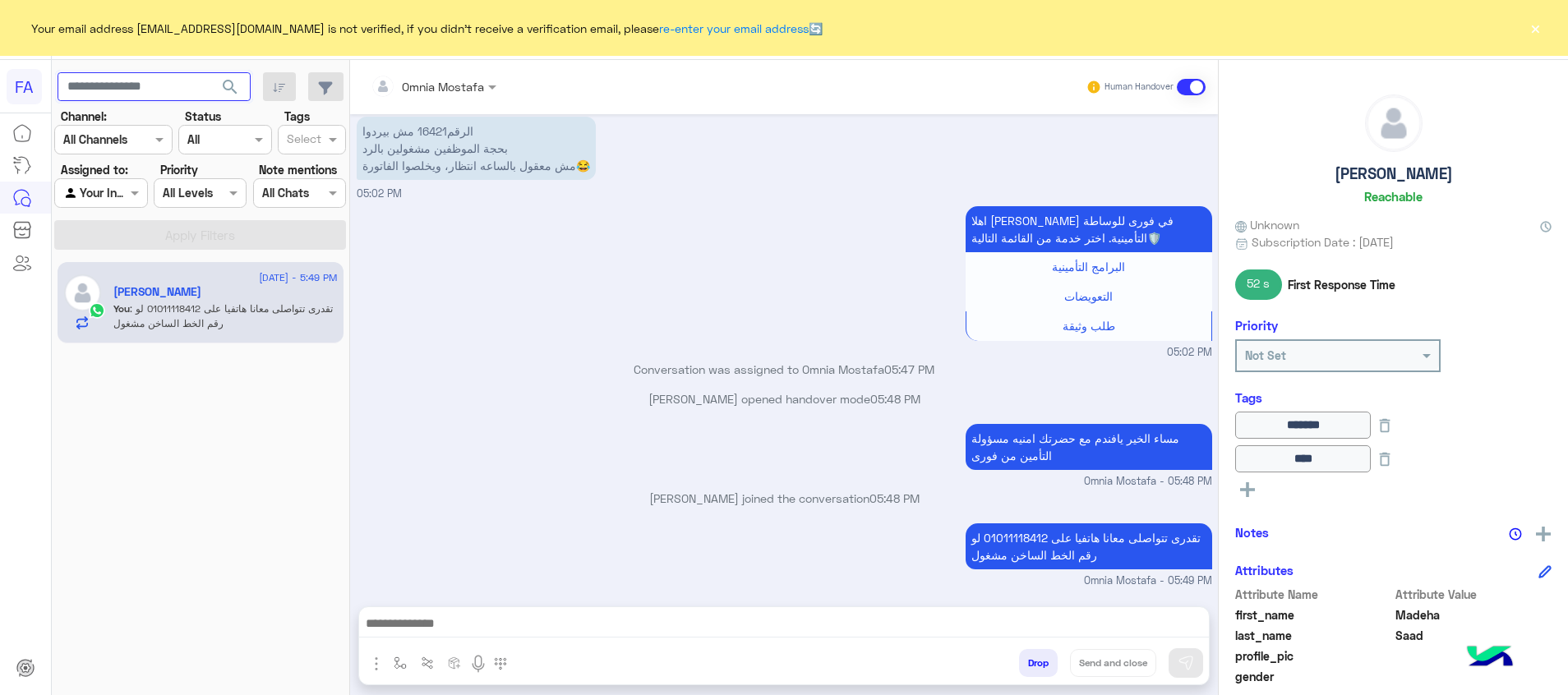
click at [132, 73] on input "text" at bounding box center [154, 87] width 193 height 29
paste input "**********"
type input "**********"
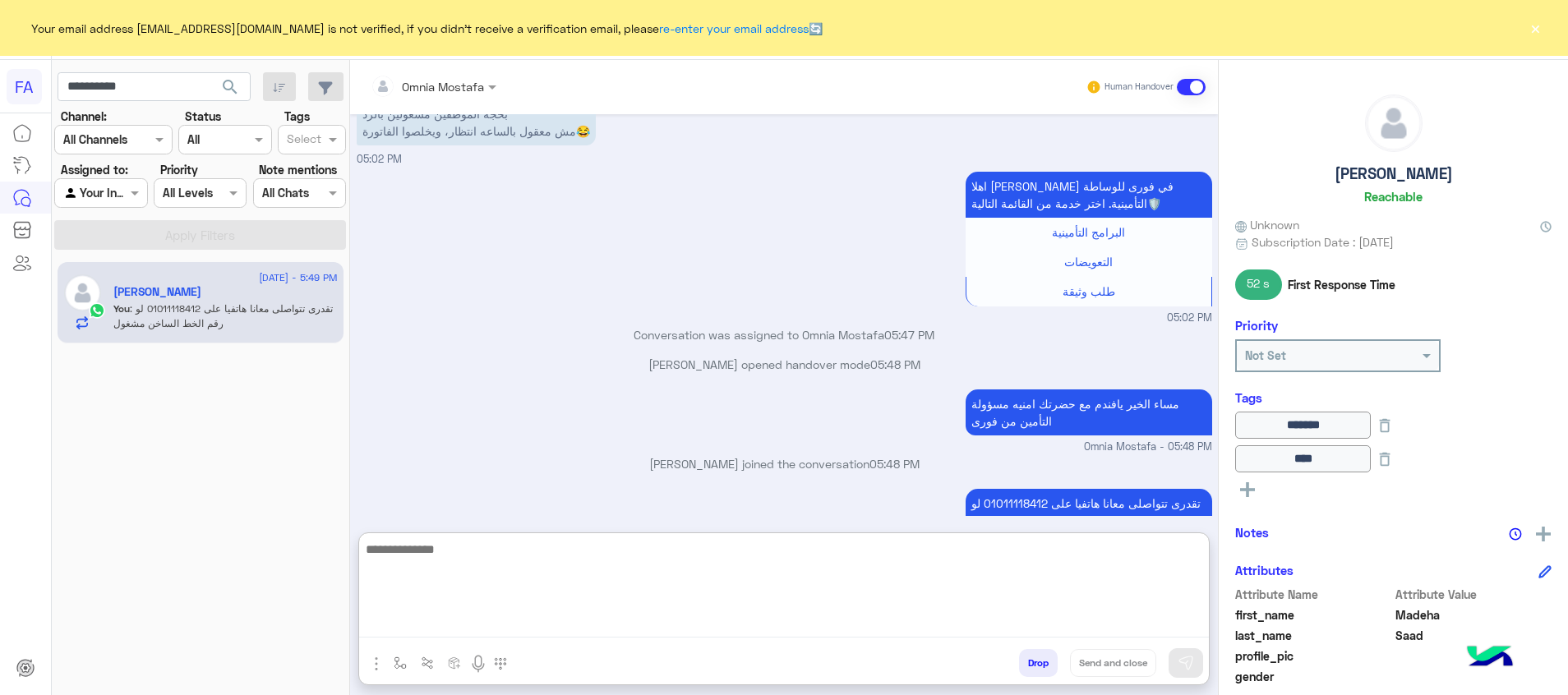
drag, startPoint x: 1133, startPoint y: 625, endPoint x: 1143, endPoint y: 649, distance: 26.0
click at [1133, 624] on textarea at bounding box center [784, 588] width 850 height 98
paste textarea "**********"
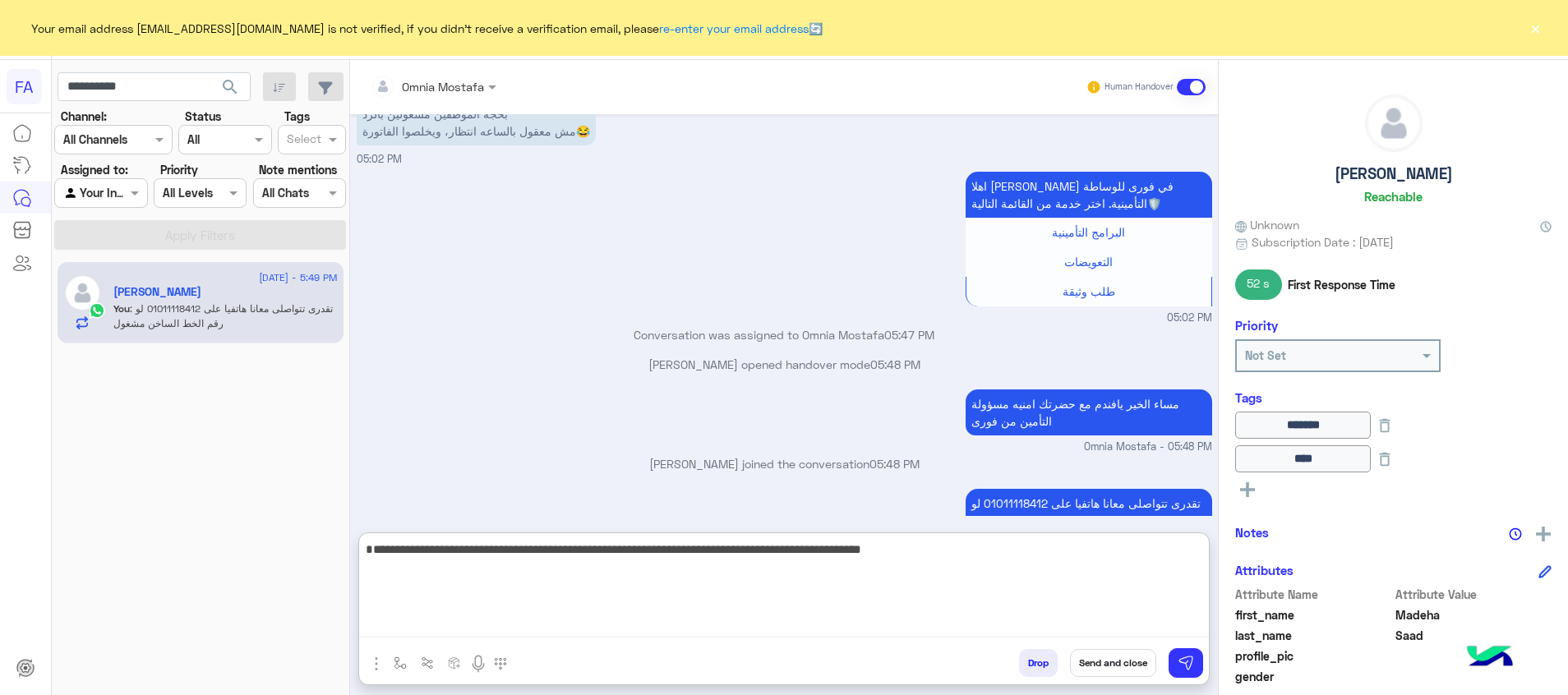
type textarea "**********"
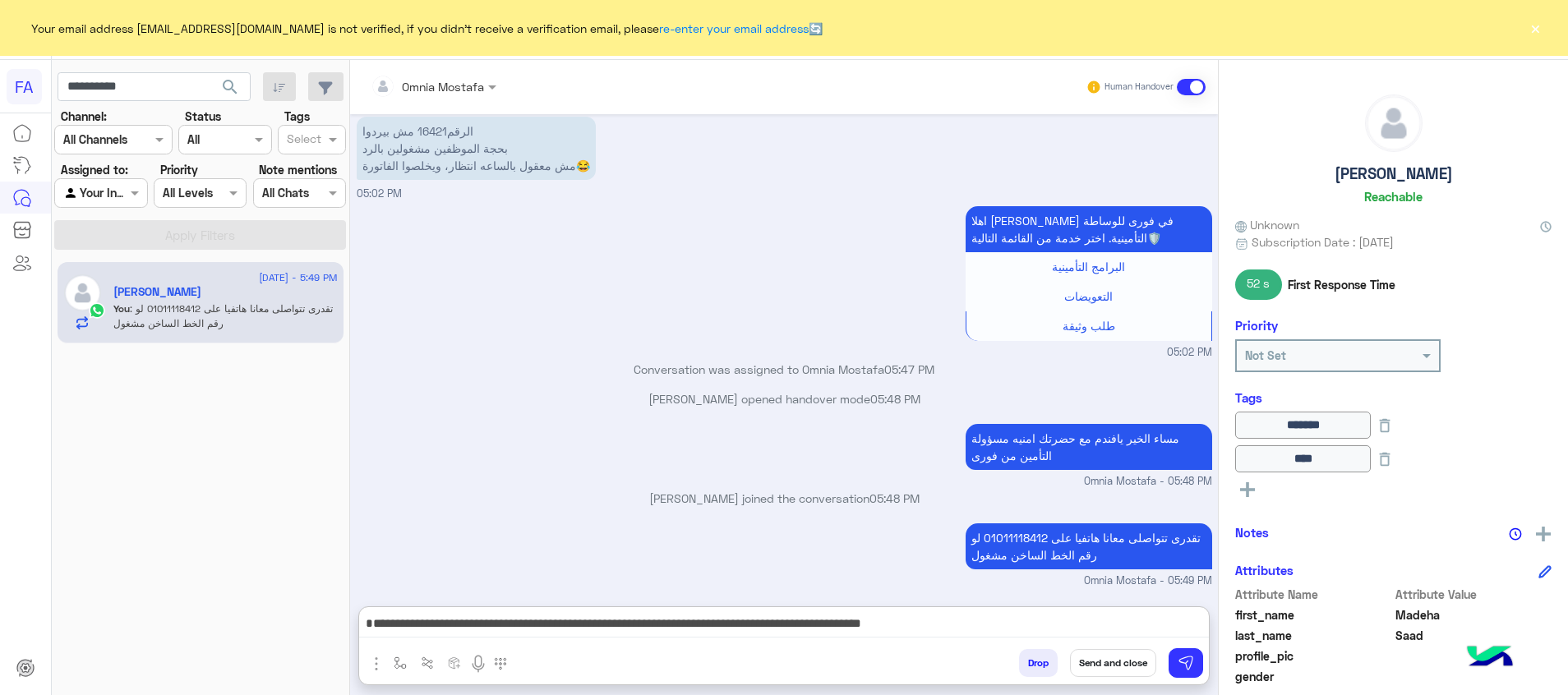
click at [1125, 652] on button "Send and close" at bounding box center [1112, 664] width 86 height 28
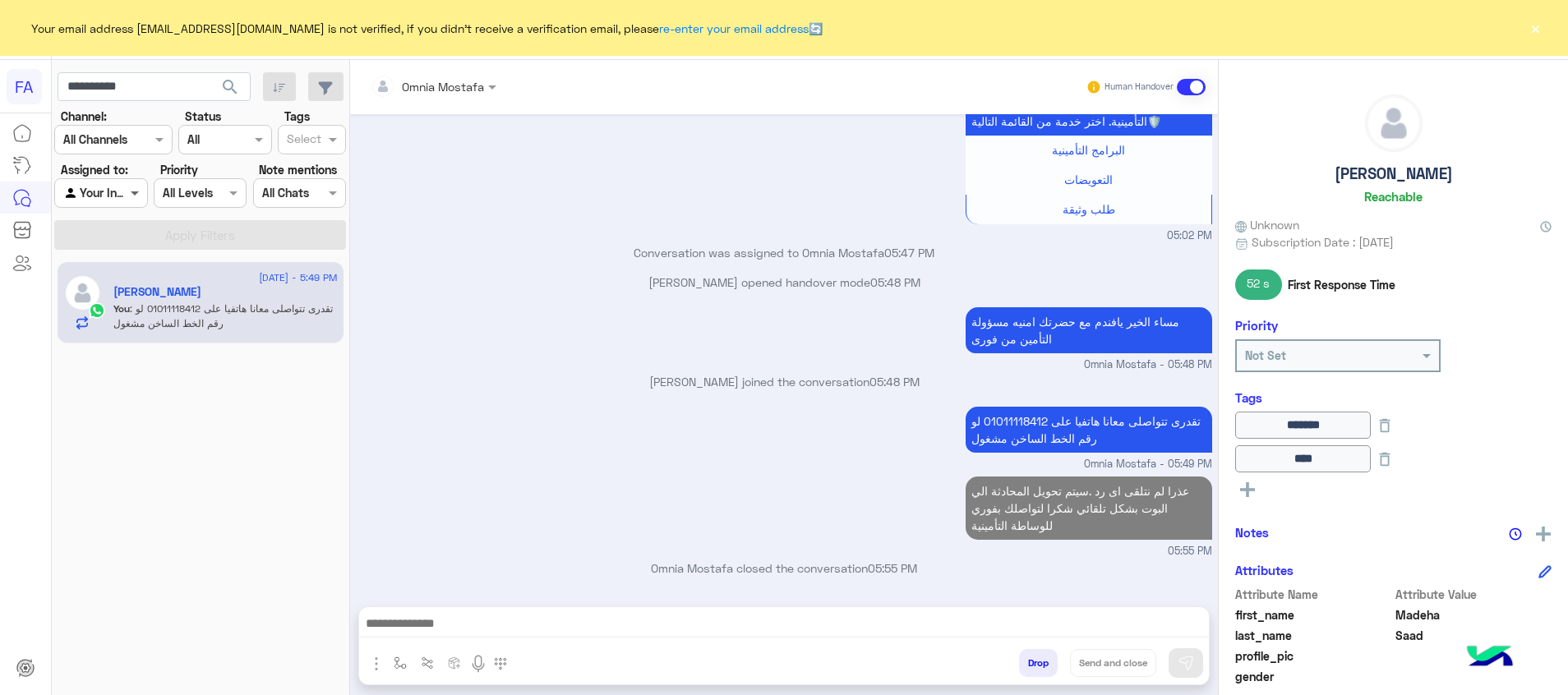
scroll to position [1282, 0]
click at [129, 190] on span at bounding box center [137, 193] width 21 height 17
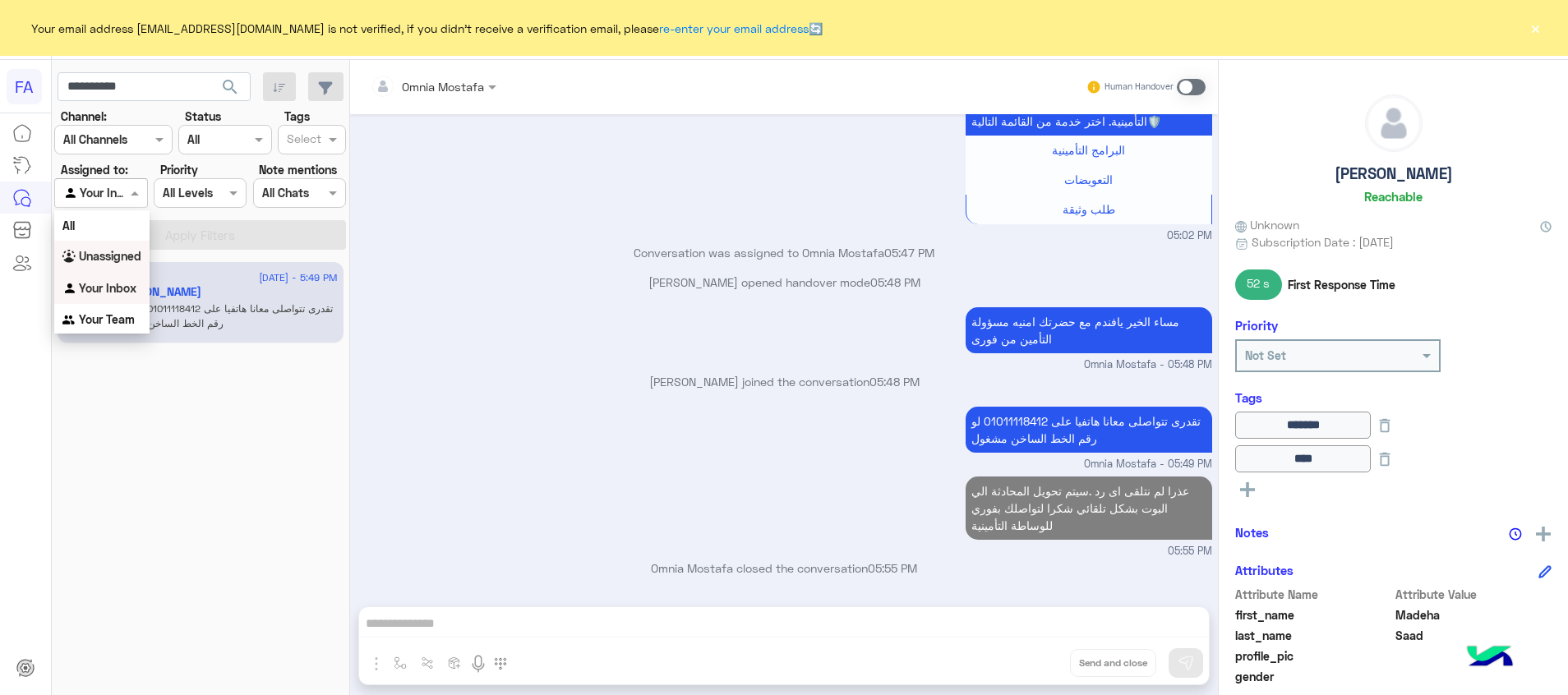
click at [124, 248] on div "Unassigned" at bounding box center [101, 257] width 95 height 32
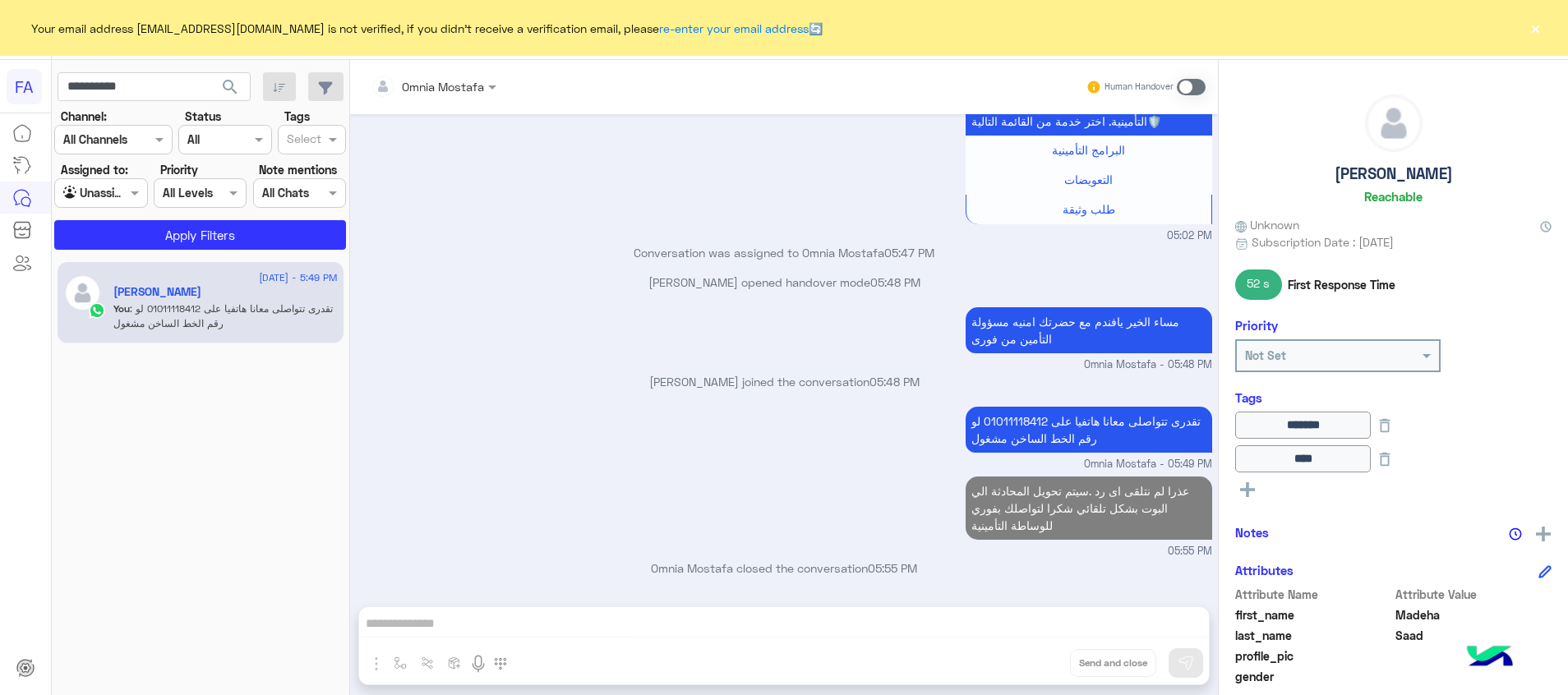
click at [226, 85] on span "search" at bounding box center [230, 87] width 20 height 20
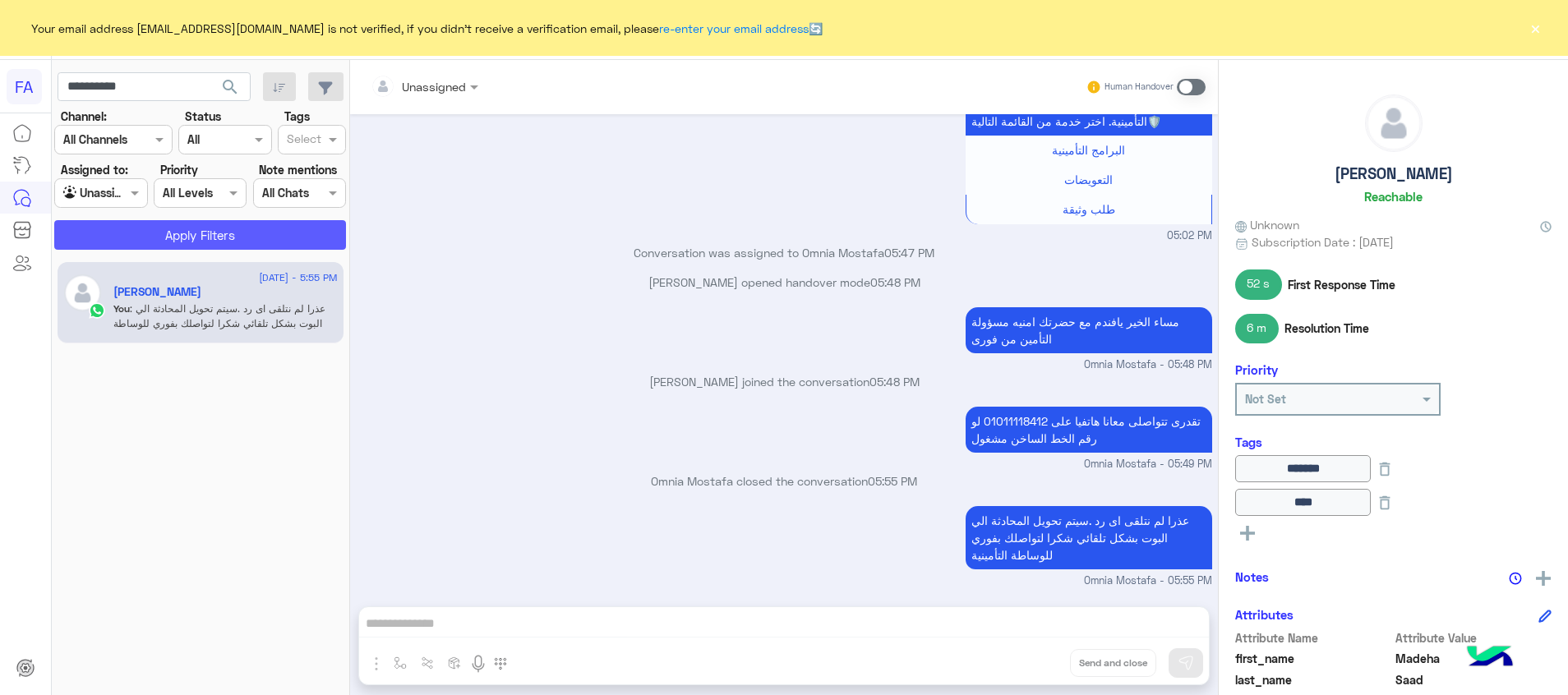
click at [219, 238] on button "Apply Filters" at bounding box center [199, 235] width 292 height 29
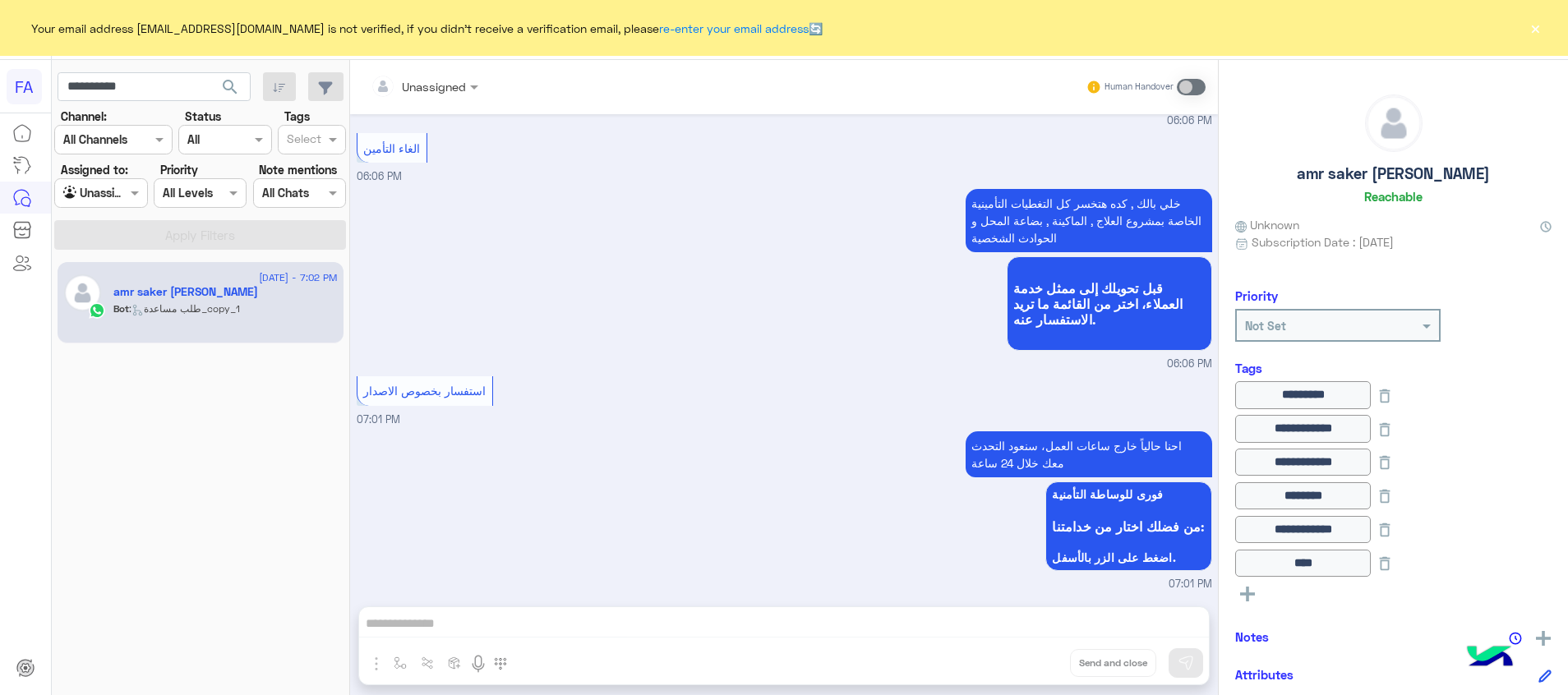
scroll to position [1347, 0]
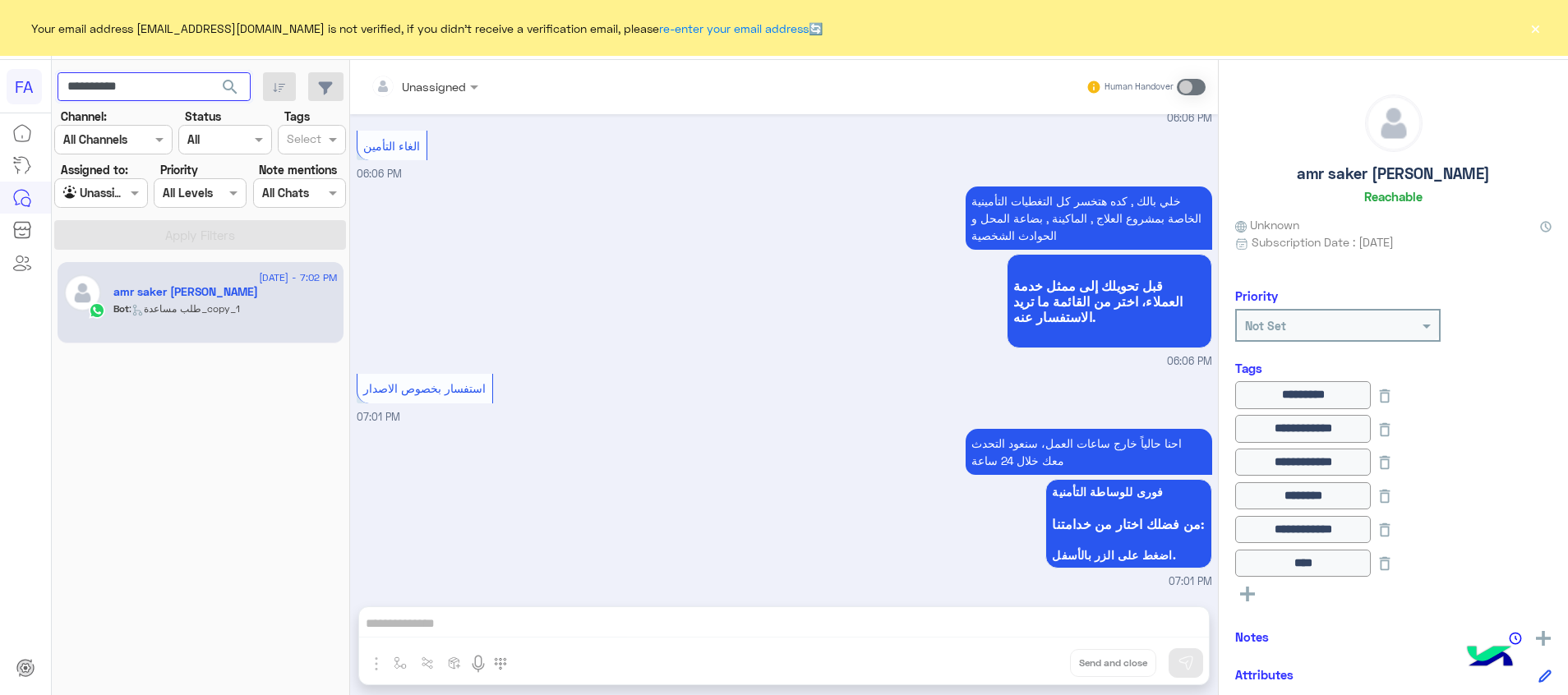
click at [89, 89] on input "**********" at bounding box center [154, 87] width 193 height 29
paste input "text"
type input "**********"
click at [227, 85] on span "search" at bounding box center [230, 87] width 20 height 20
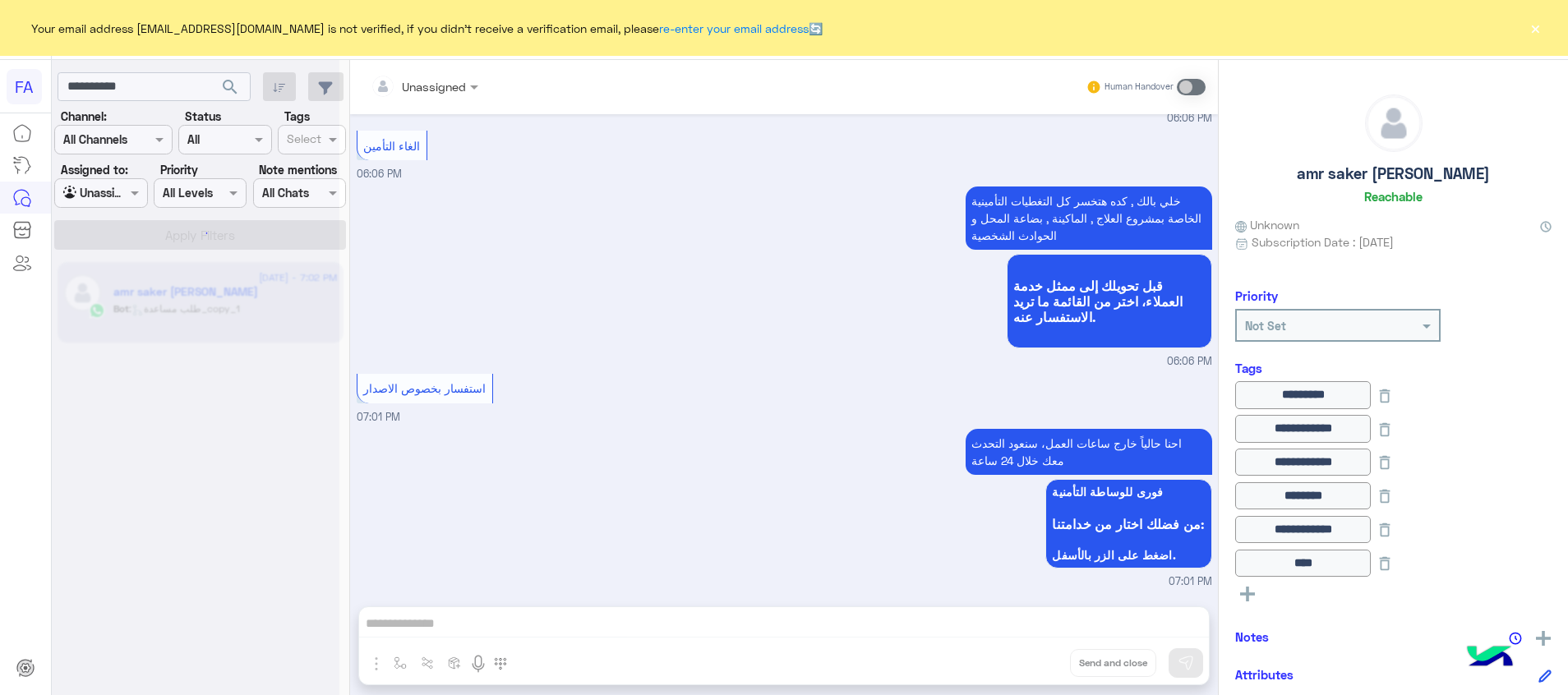
click at [229, 83] on div at bounding box center [196, 354] width 287 height 695
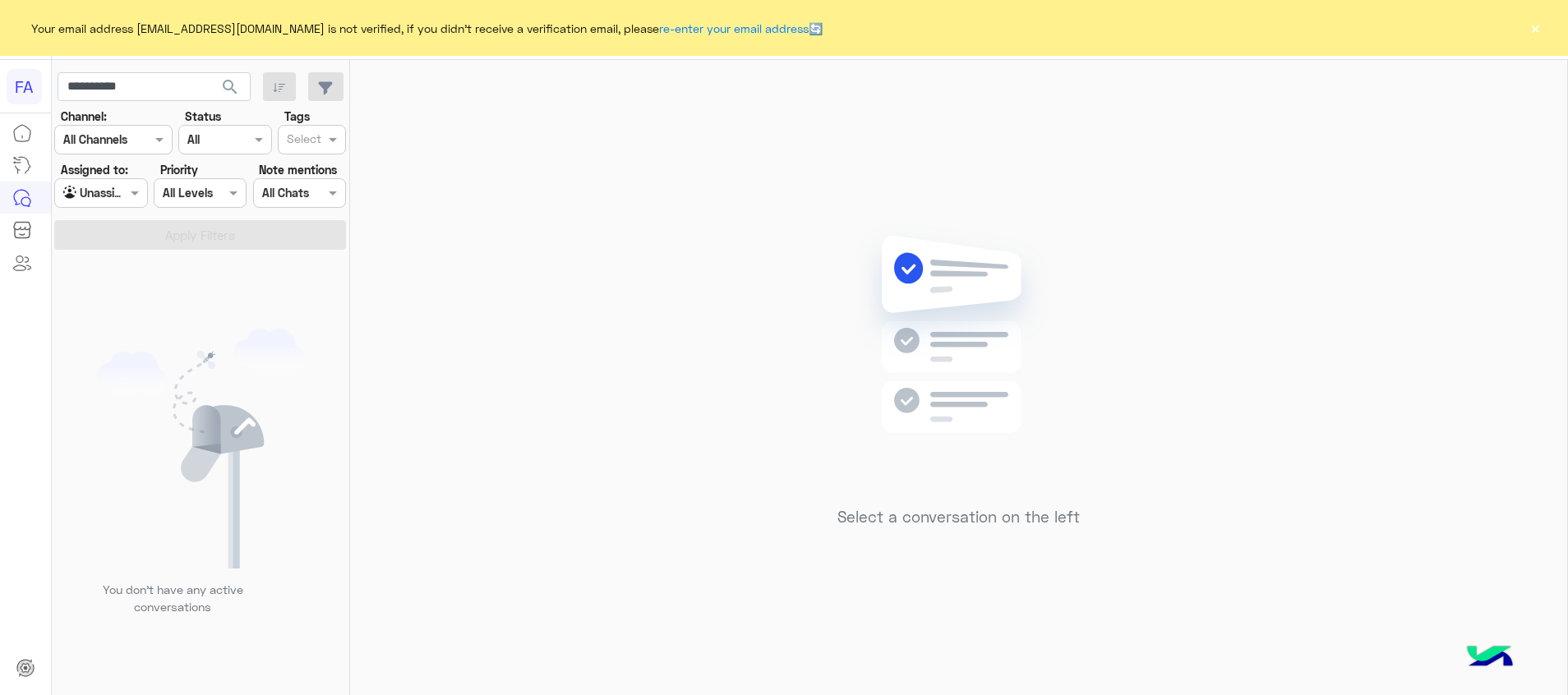
click at [230, 76] on button "search" at bounding box center [231, 90] width 41 height 35
click at [115, 204] on div "Agent Filter Unassigned" at bounding box center [100, 193] width 93 height 29
click at [128, 291] on b "Your Inbox" at bounding box center [107, 287] width 58 height 14
click at [116, 199] on div at bounding box center [100, 193] width 91 height 19
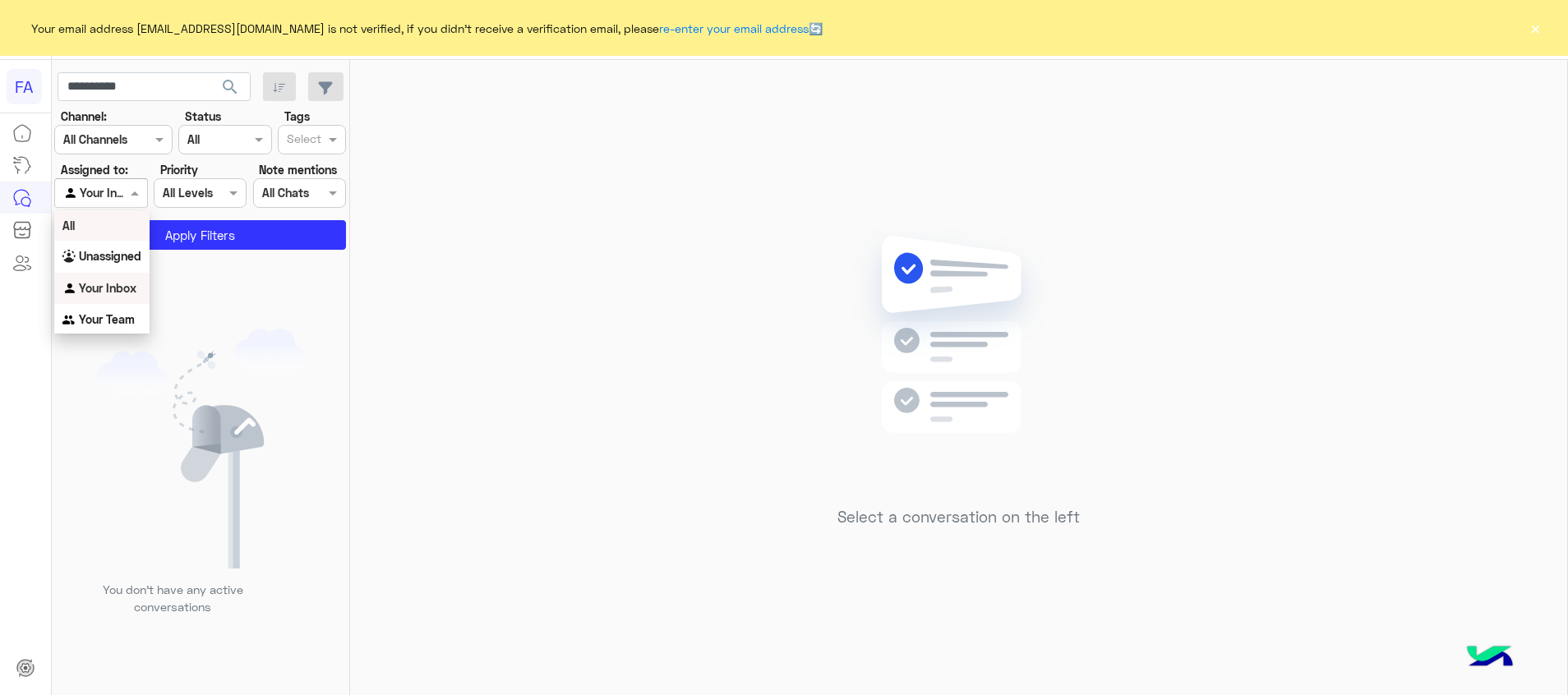
drag, startPoint x: 97, startPoint y: 226, endPoint x: 236, endPoint y: 135, distance: 166.1
click at [98, 227] on div "All" at bounding box center [101, 226] width 95 height 30
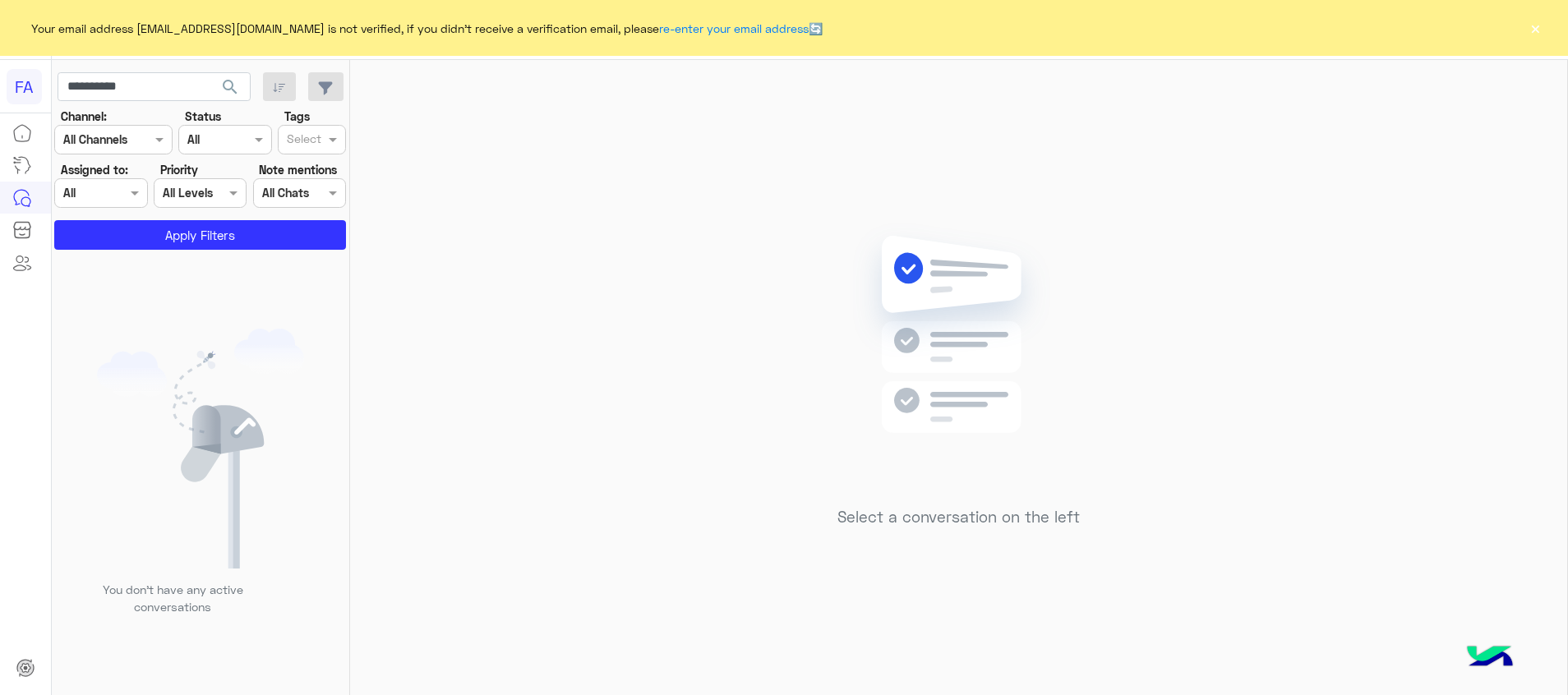
click at [236, 78] on span "search" at bounding box center [230, 87] width 20 height 20
click at [230, 89] on div at bounding box center [196, 354] width 287 height 695
click at [198, 237] on button "Apply Filters" at bounding box center [199, 235] width 292 height 29
click at [116, 90] on input "**********" at bounding box center [154, 87] width 193 height 29
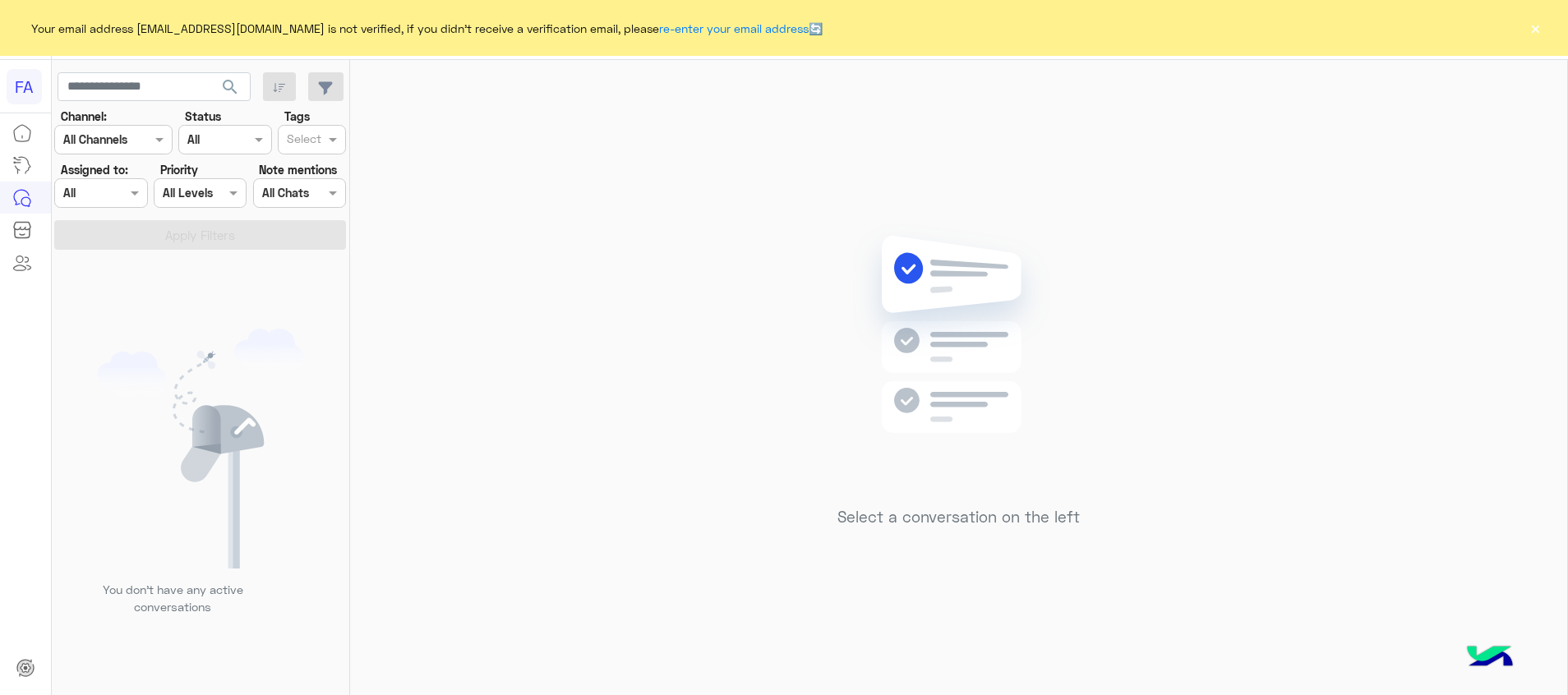
drag, startPoint x: 104, startPoint y: 197, endPoint x: 109, endPoint y: 205, distance: 9.4
click at [106, 202] on div "Agent Filter All" at bounding box center [100, 193] width 93 height 29
click at [110, 259] on b "Unassigned" at bounding box center [110, 255] width 62 height 14
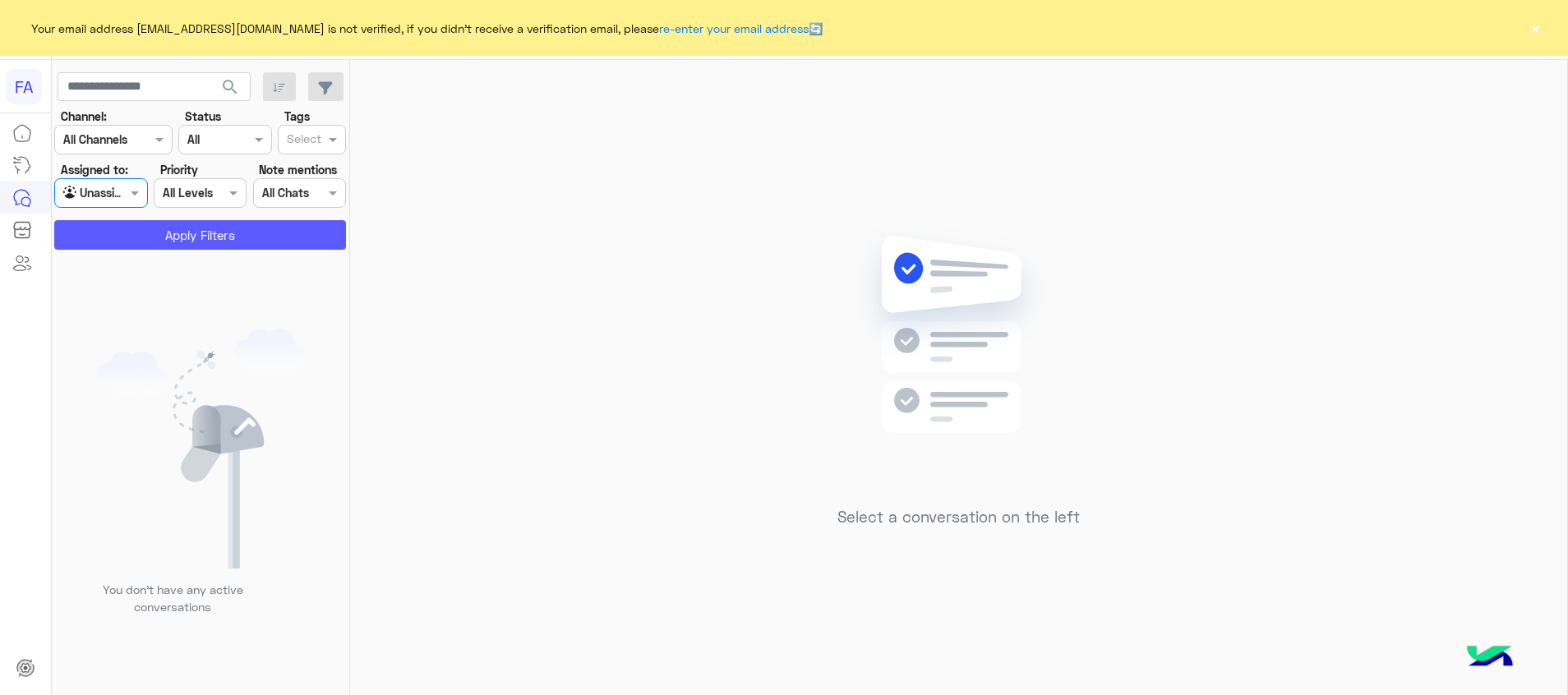
click at [171, 236] on button "Apply Filters" at bounding box center [199, 235] width 292 height 29
click at [1530, 35] on button "×" at bounding box center [1534, 27] width 16 height 16
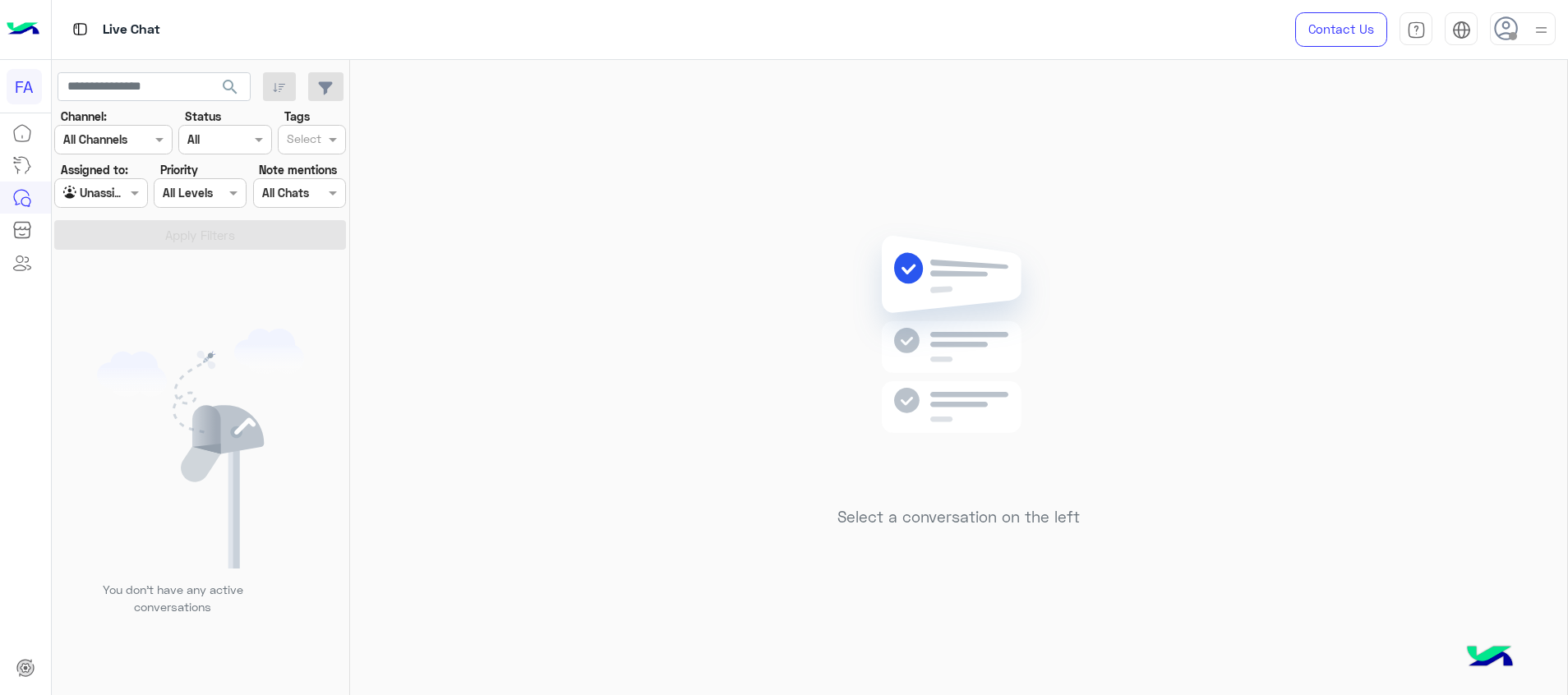
click at [234, 89] on span "search" at bounding box center [230, 87] width 20 height 20
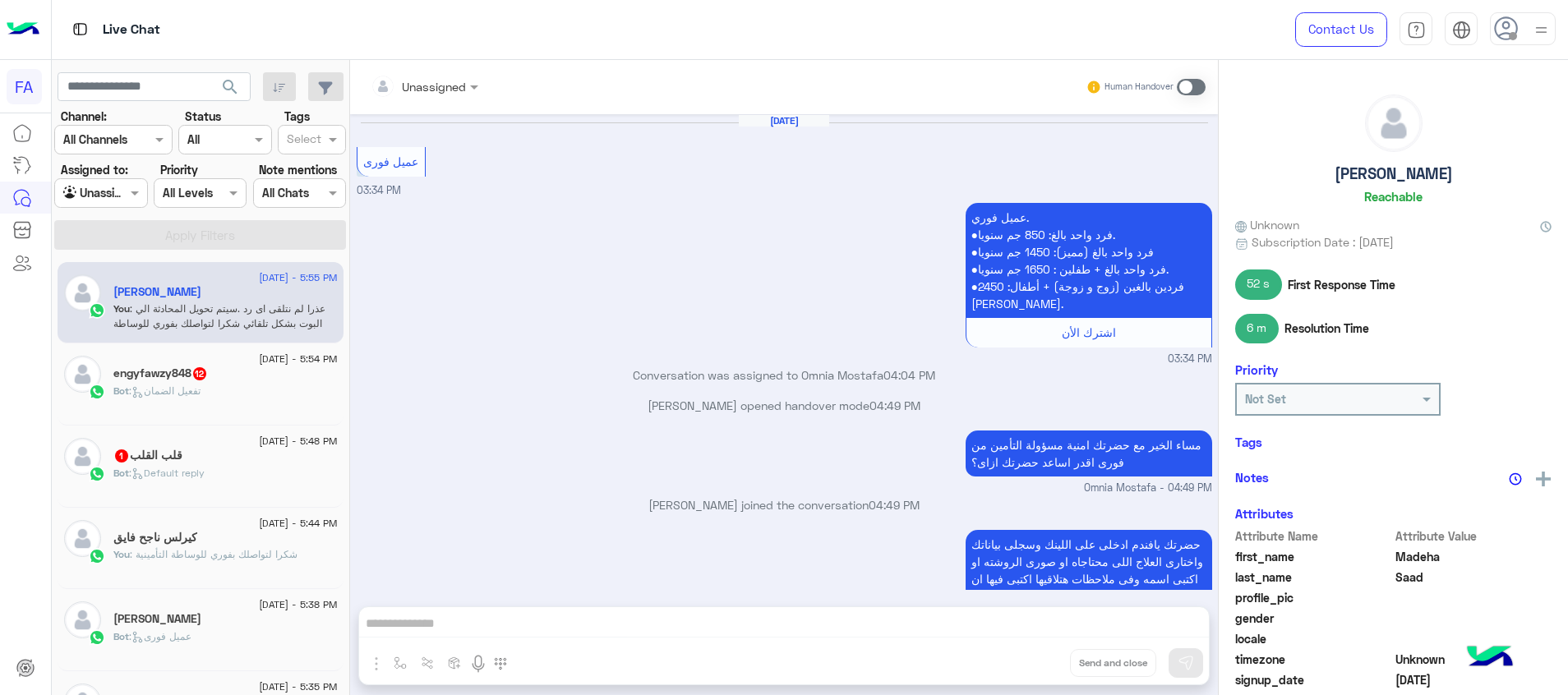
scroll to position [1075, 0]
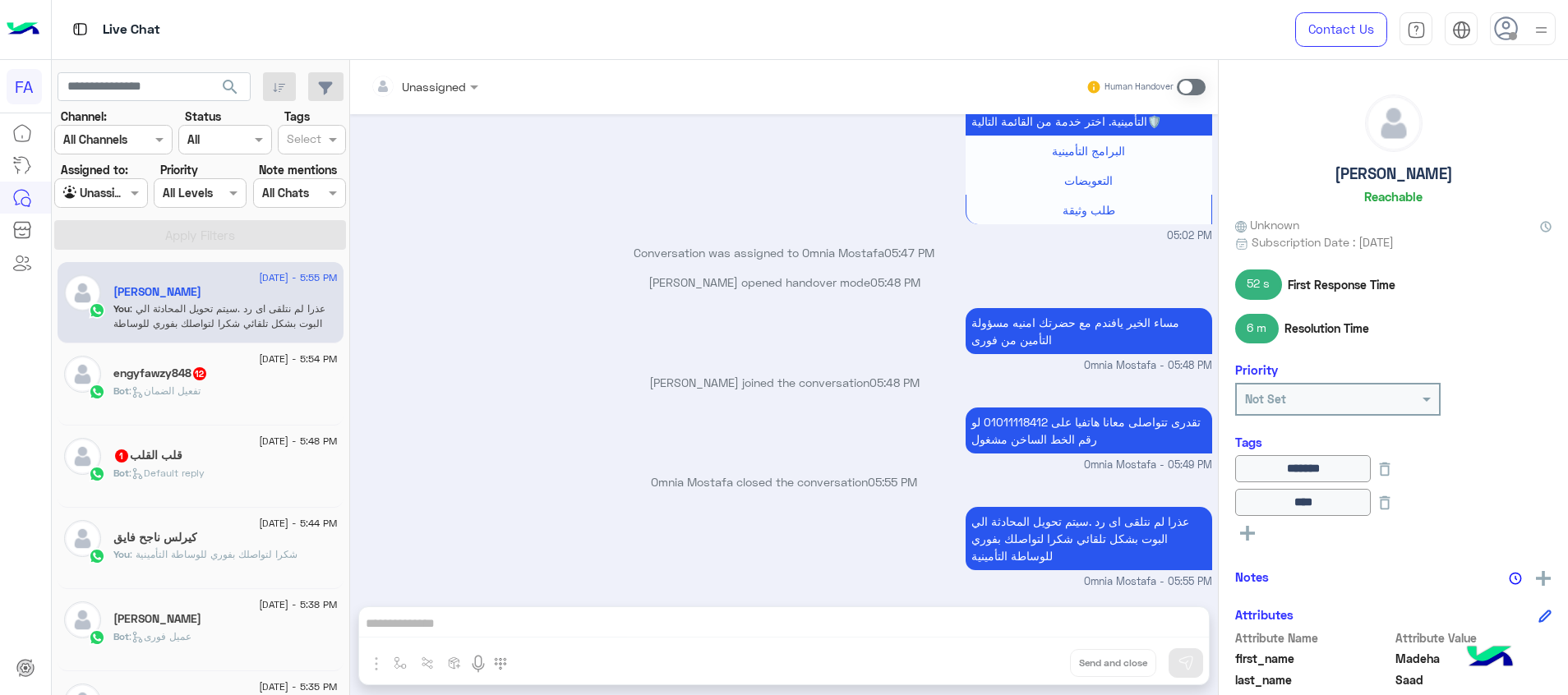
click at [211, 464] on div "قلب القلب 1" at bounding box center [225, 458] width 224 height 17
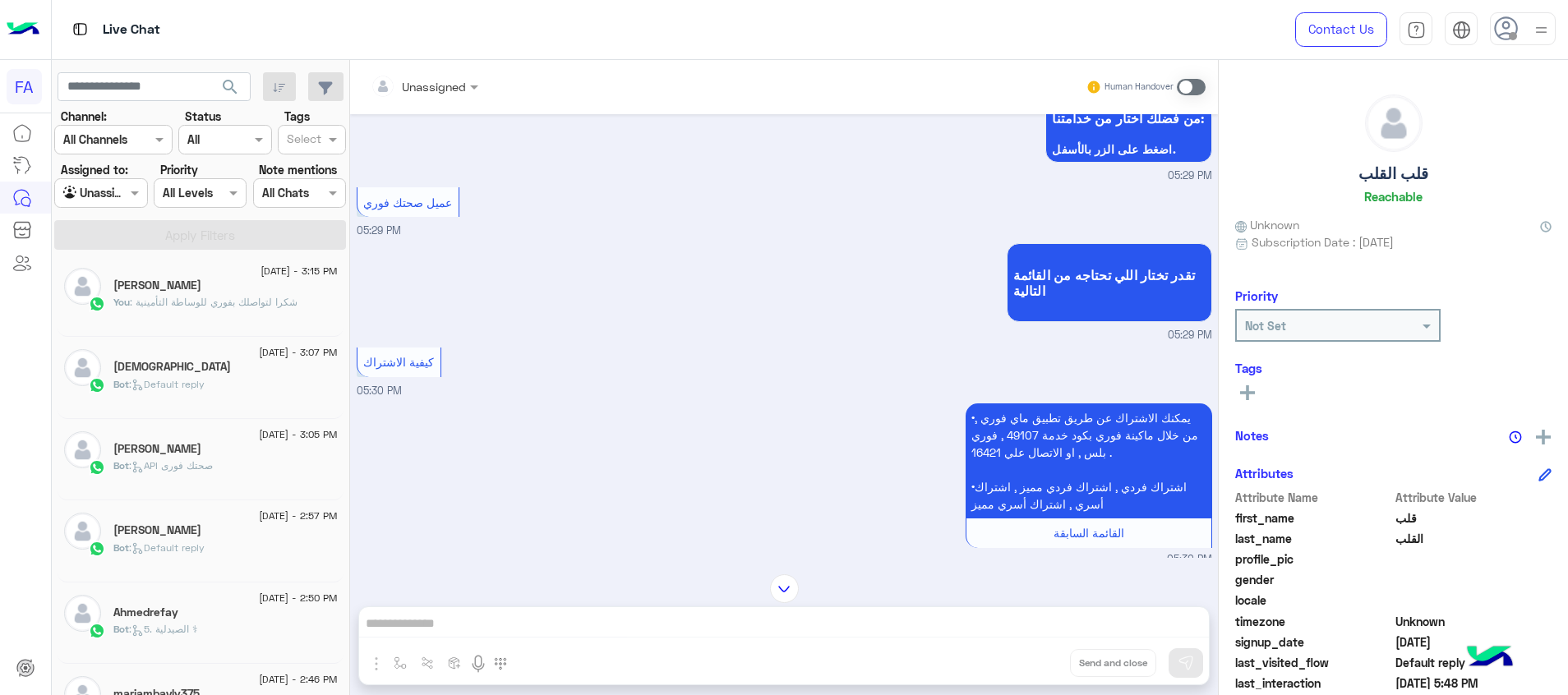
scroll to position [748, 0]
click at [255, 545] on div "Bot : Default reply" at bounding box center [225, 550] width 224 height 28
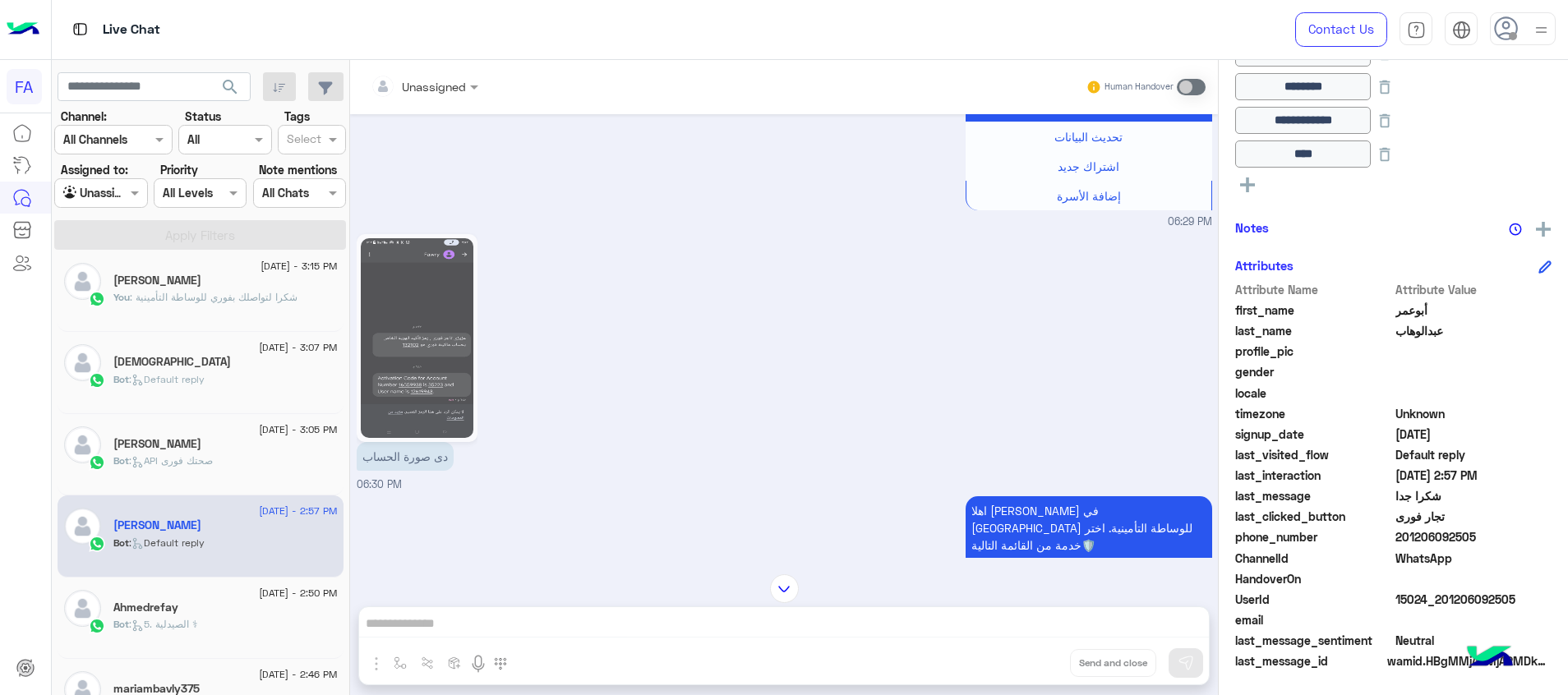
scroll to position [1450, 0]
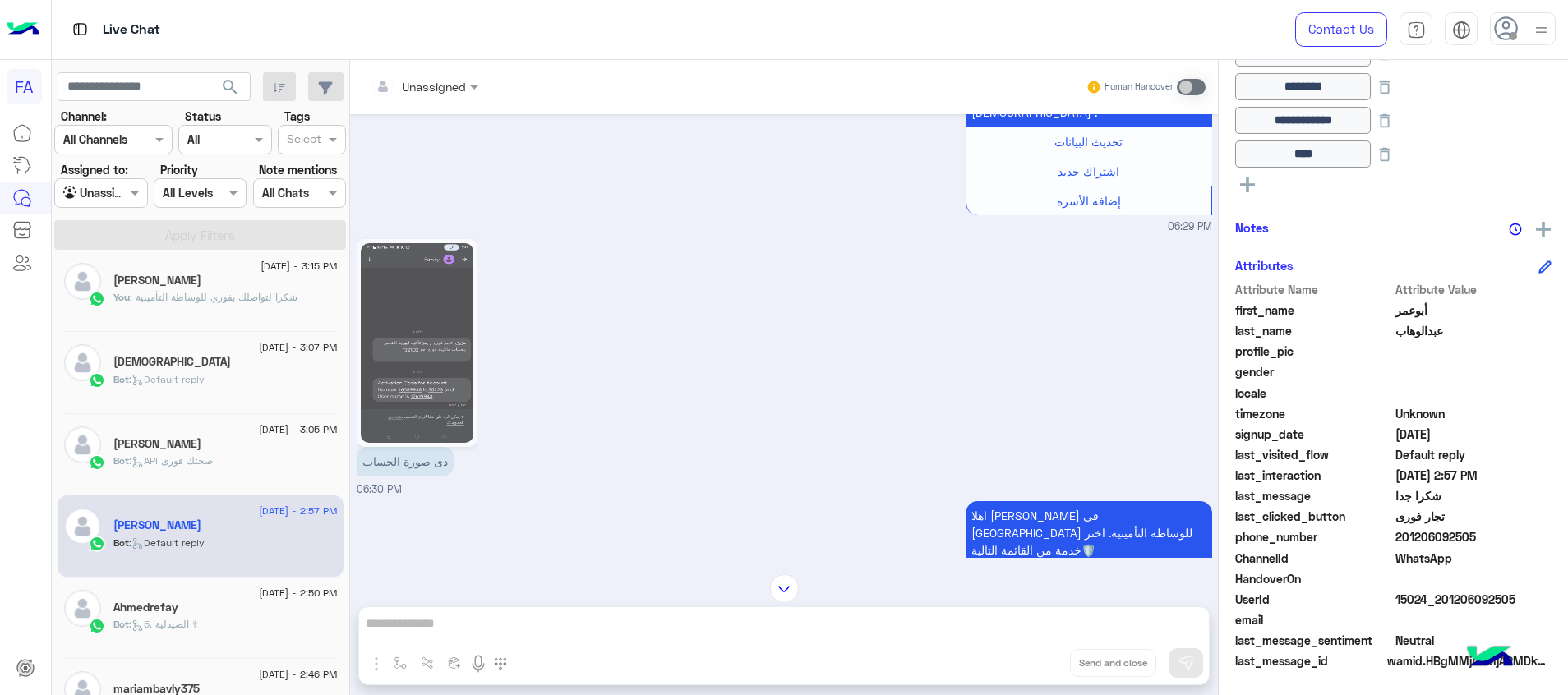
drag, startPoint x: 1519, startPoint y: 603, endPoint x: 1446, endPoint y: 603, distance: 73.0
click at [1446, 603] on span "15024_201206092505" at bounding box center [1473, 599] width 157 height 17
copy span "1206092505"
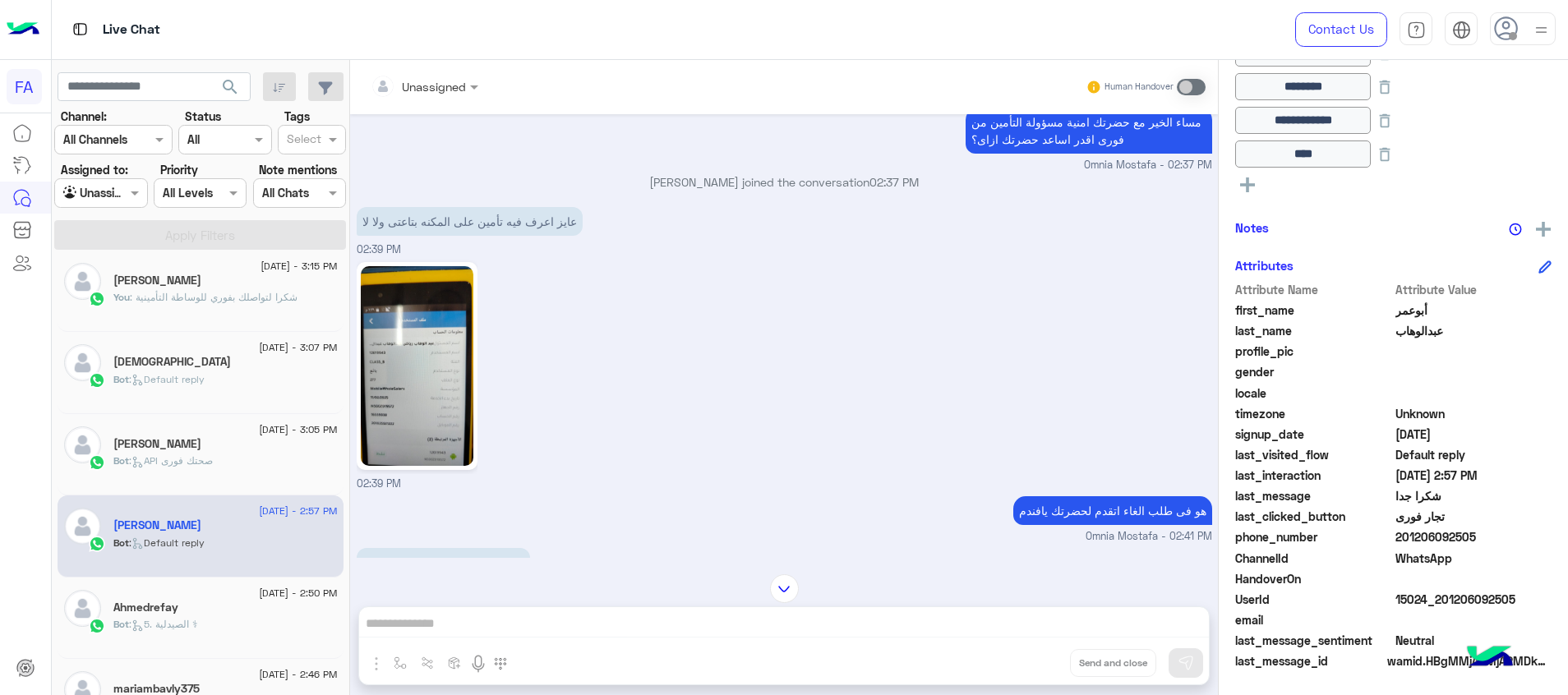
scroll to position [2683, 0]
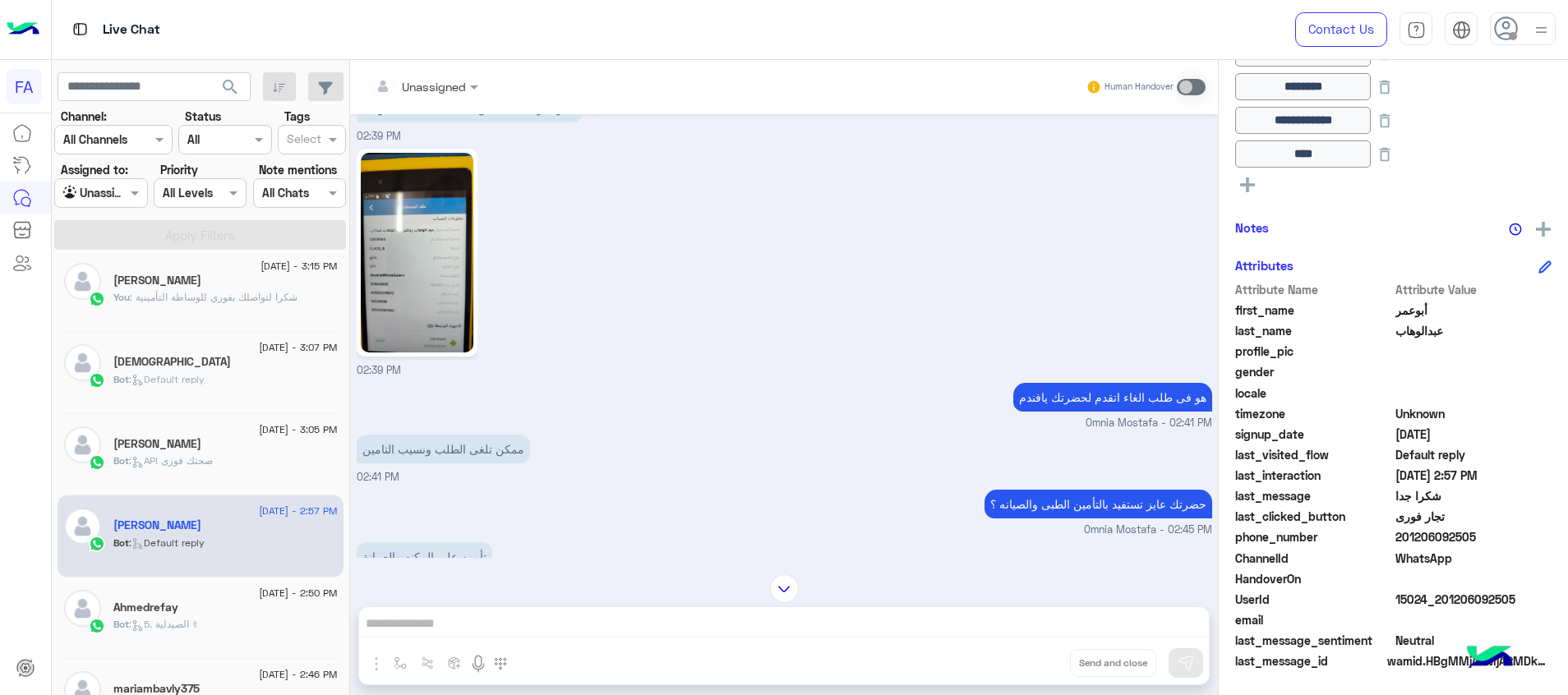
click at [419, 172] on img at bounding box center [417, 252] width 112 height 200
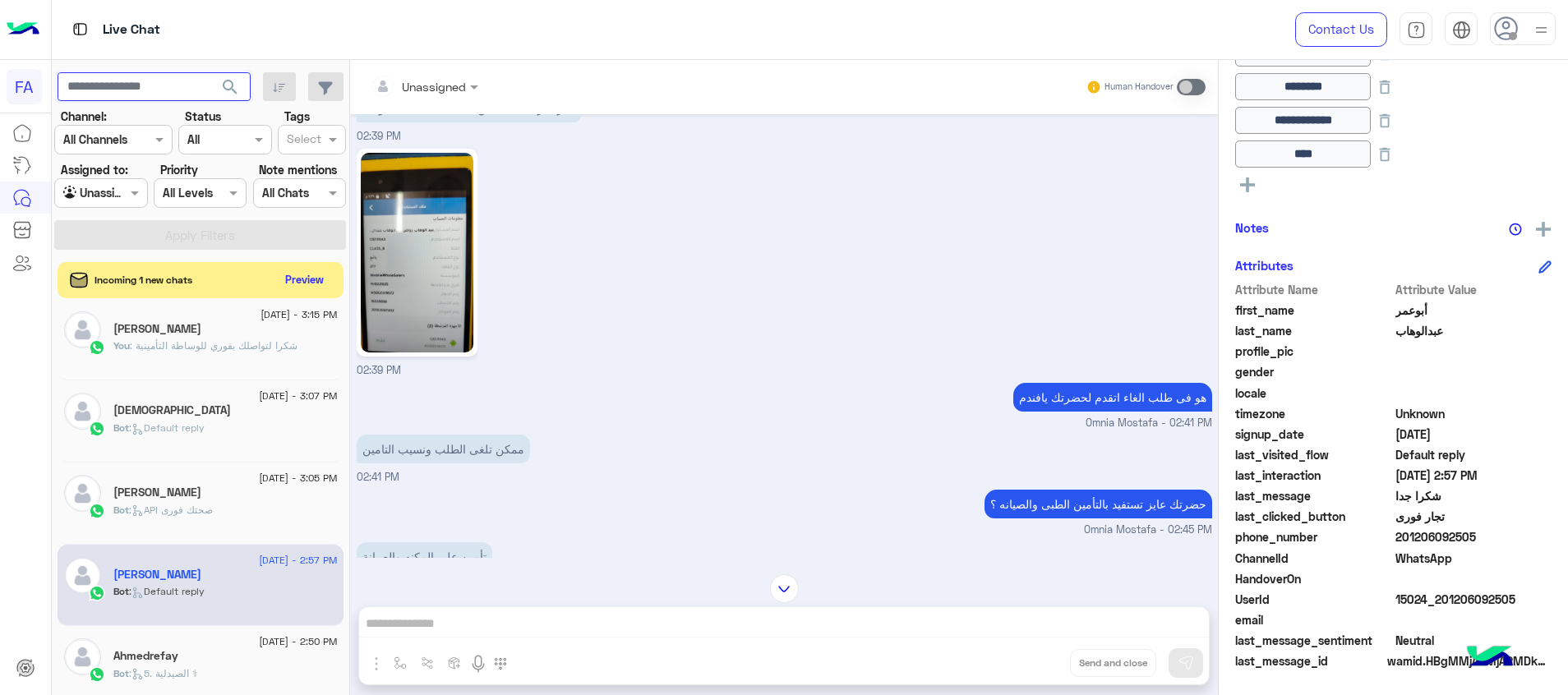
click at [161, 80] on input "text" at bounding box center [154, 87] width 193 height 29
paste input "**********"
type input "**********"
click at [228, 89] on span "search" at bounding box center [230, 87] width 20 height 20
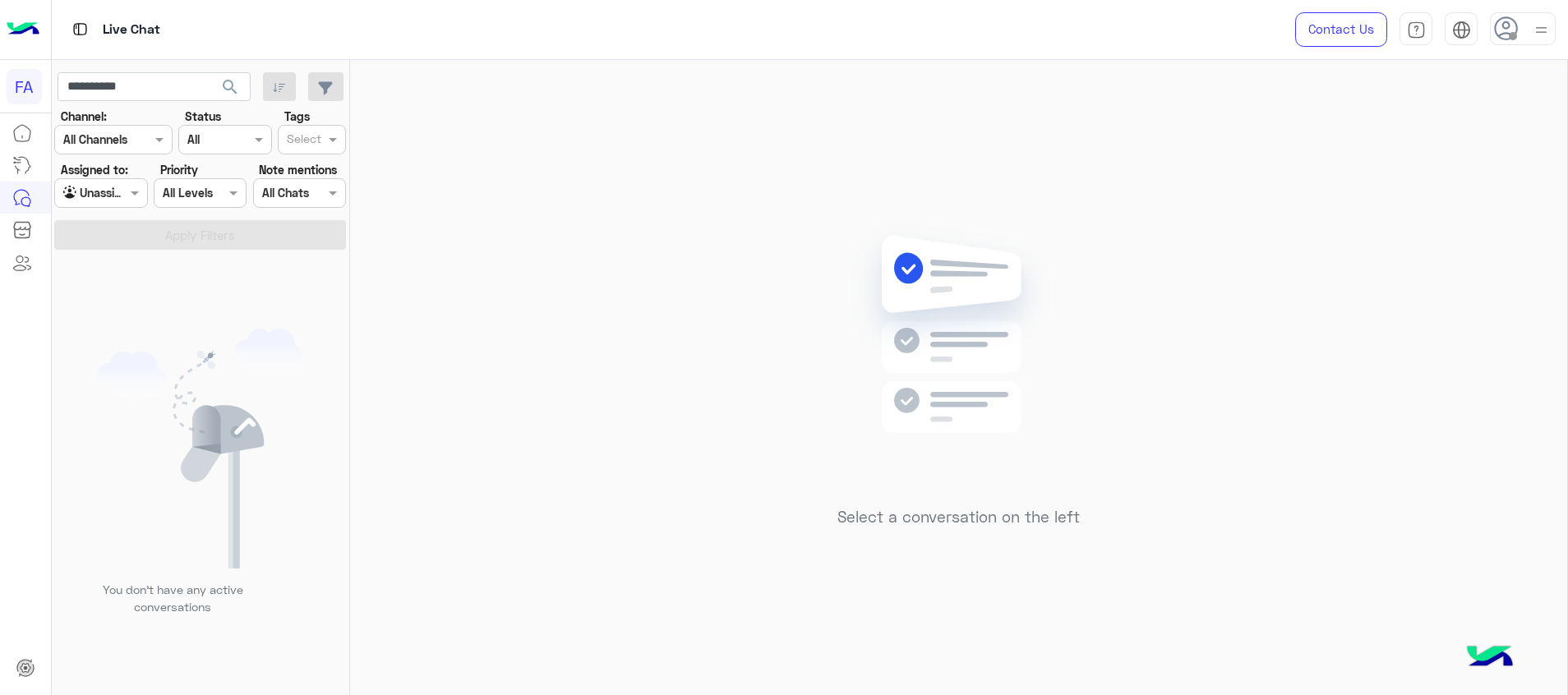
click at [117, 191] on div at bounding box center [100, 193] width 91 height 19
